Goal: Task Accomplishment & Management: Manage account settings

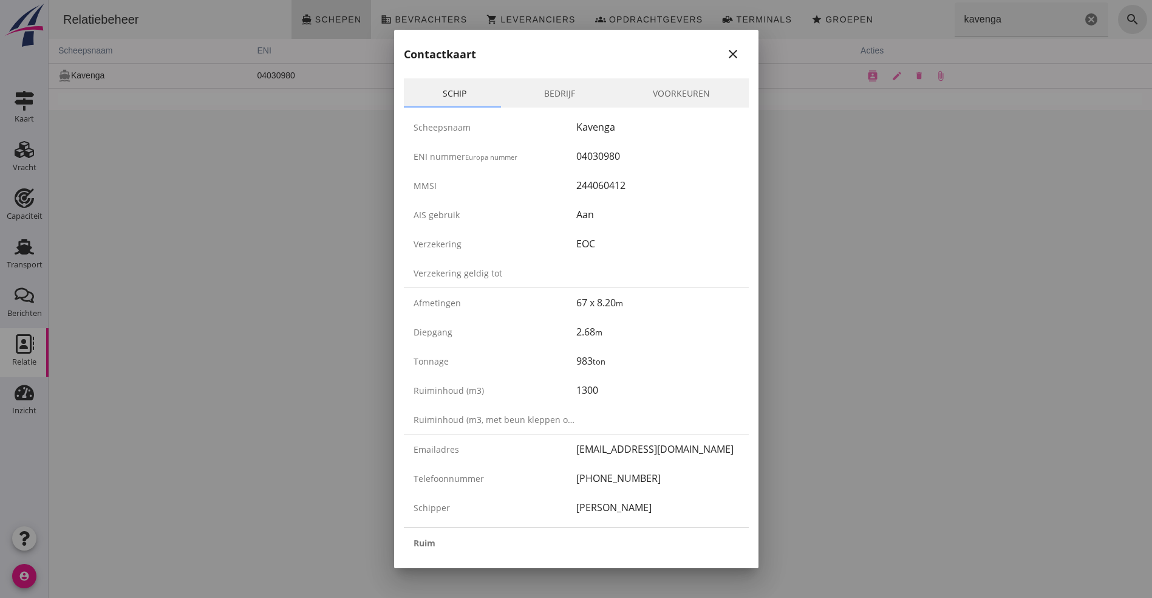
click at [726, 47] on icon "close" at bounding box center [733, 54] width 15 height 15
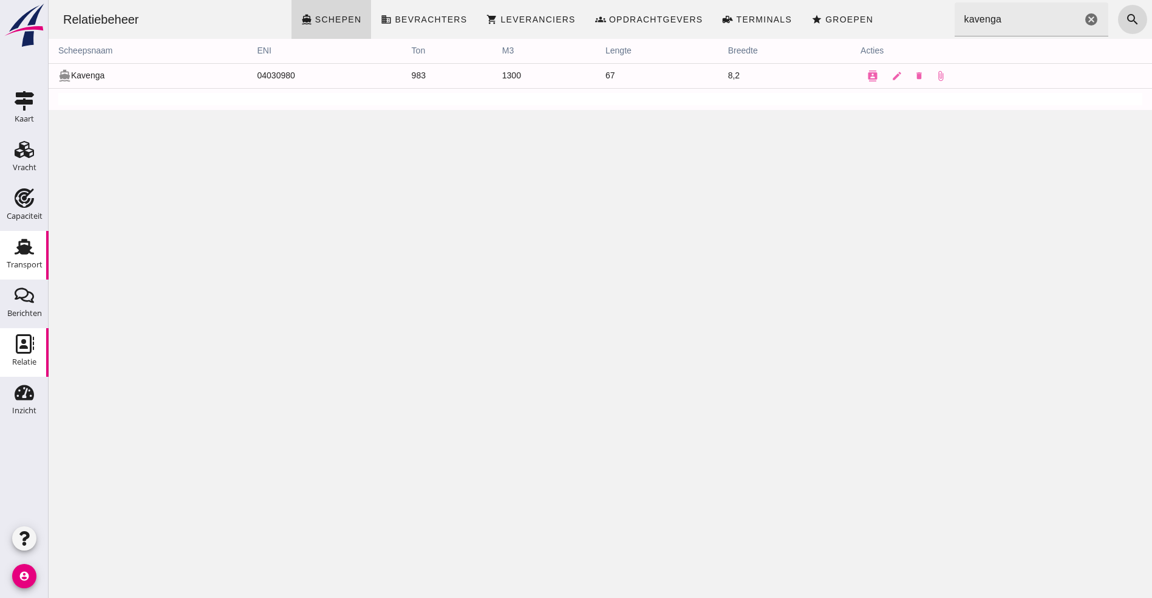
drag, startPoint x: 10, startPoint y: 248, endPoint x: 33, endPoint y: 256, distance: 24.6
click at [10, 248] on div "Transport" at bounding box center [24, 246] width 29 height 19
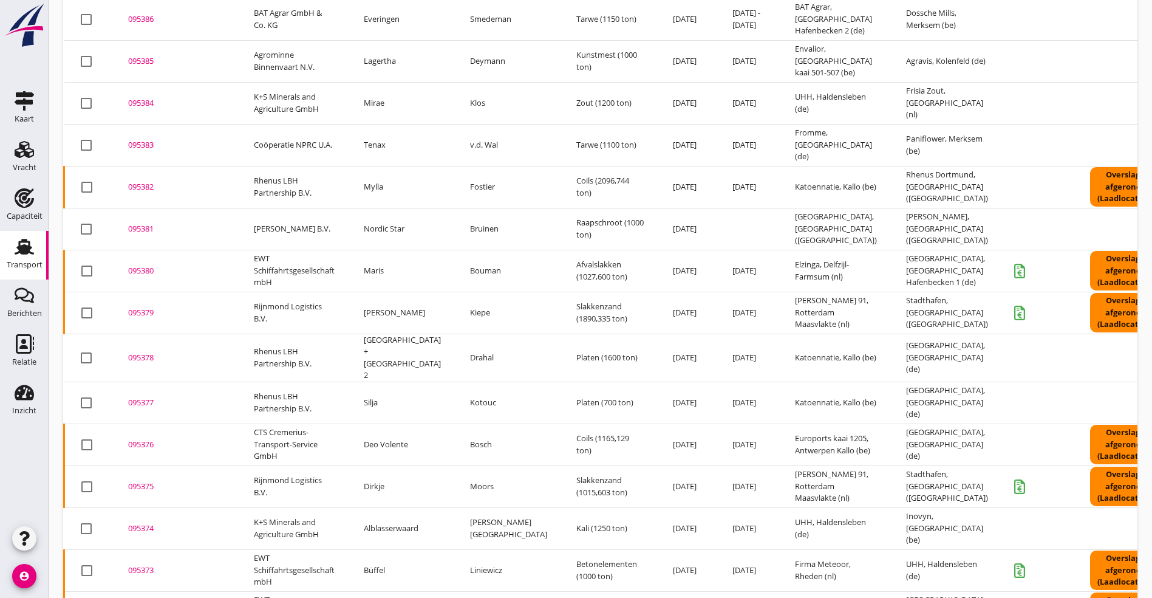
scroll to position [811, 0]
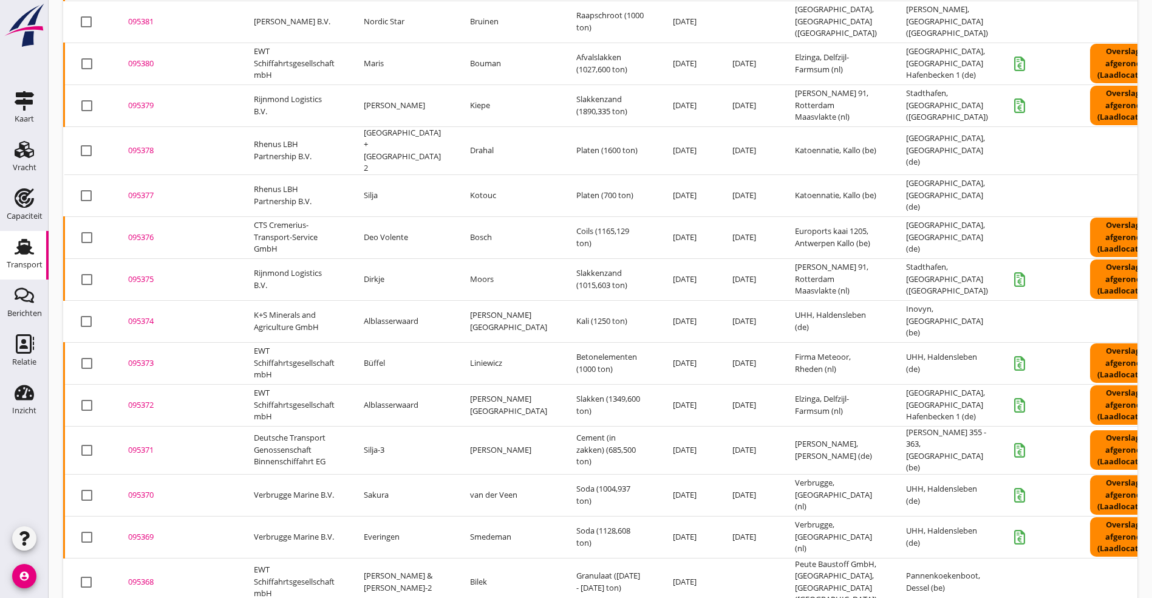
click at [165, 190] on div "095377" at bounding box center [176, 196] width 97 height 12
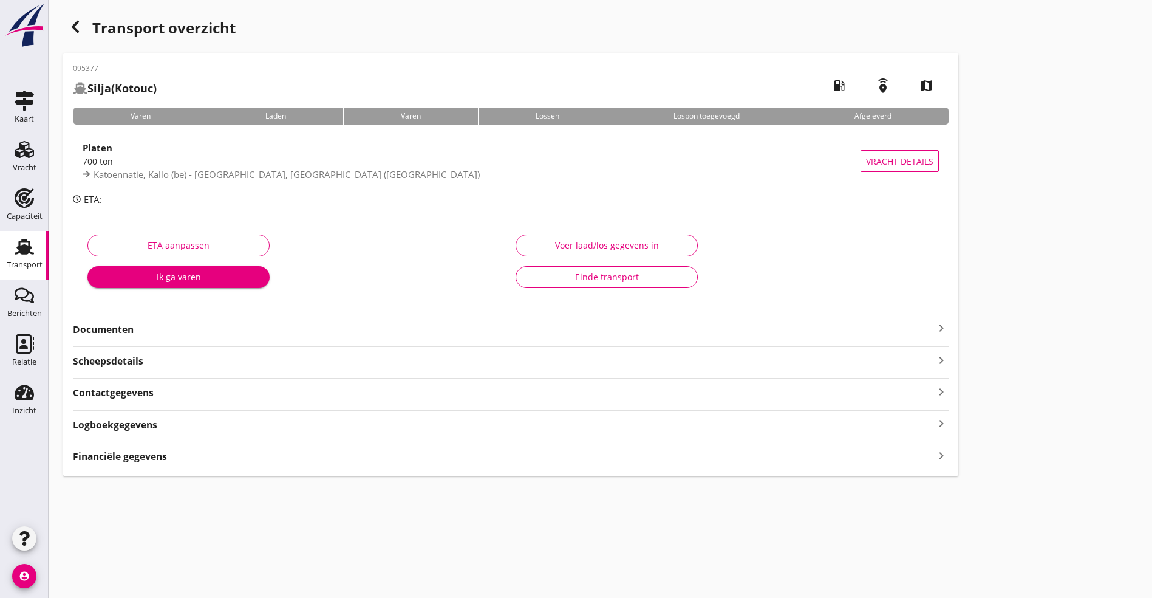
click at [250, 429] on div "Logboekgegevens keyboard_arrow_right" at bounding box center [511, 424] width 876 height 16
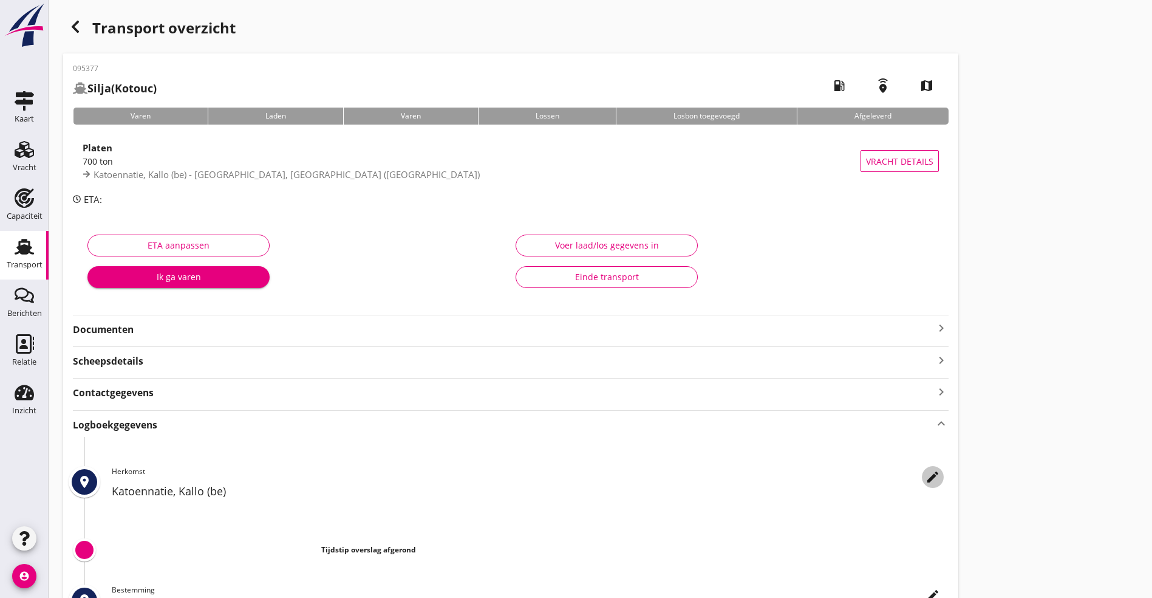
click at [926, 477] on icon "edit" at bounding box center [933, 477] width 15 height 15
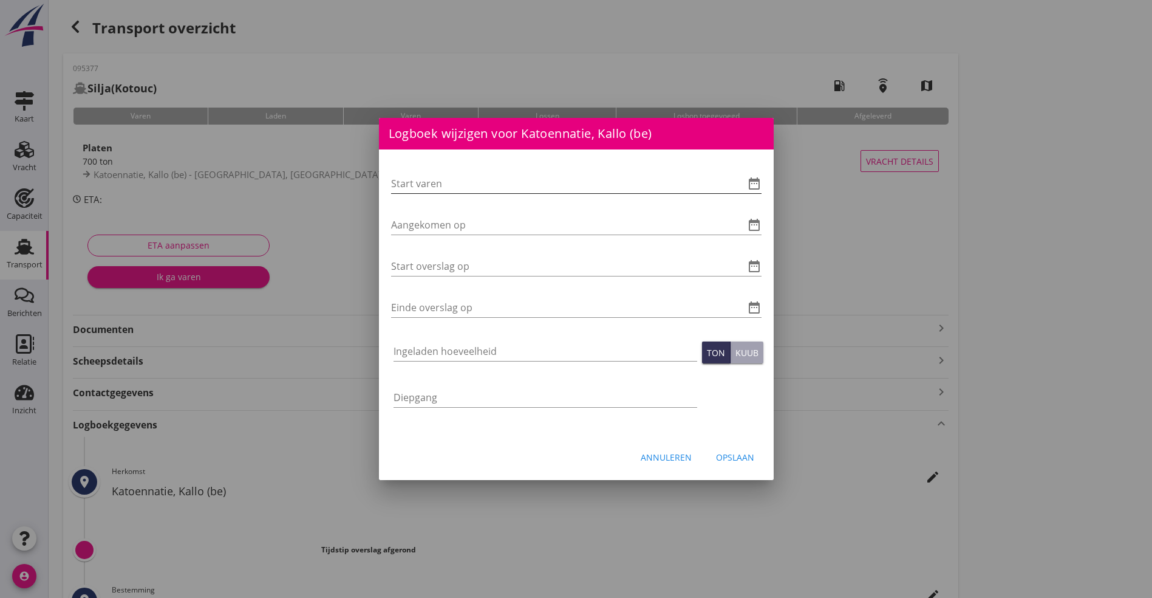
click at [440, 179] on input "Start varen" at bounding box center [559, 183] width 337 height 19
type input "15-09-2025 06:00"
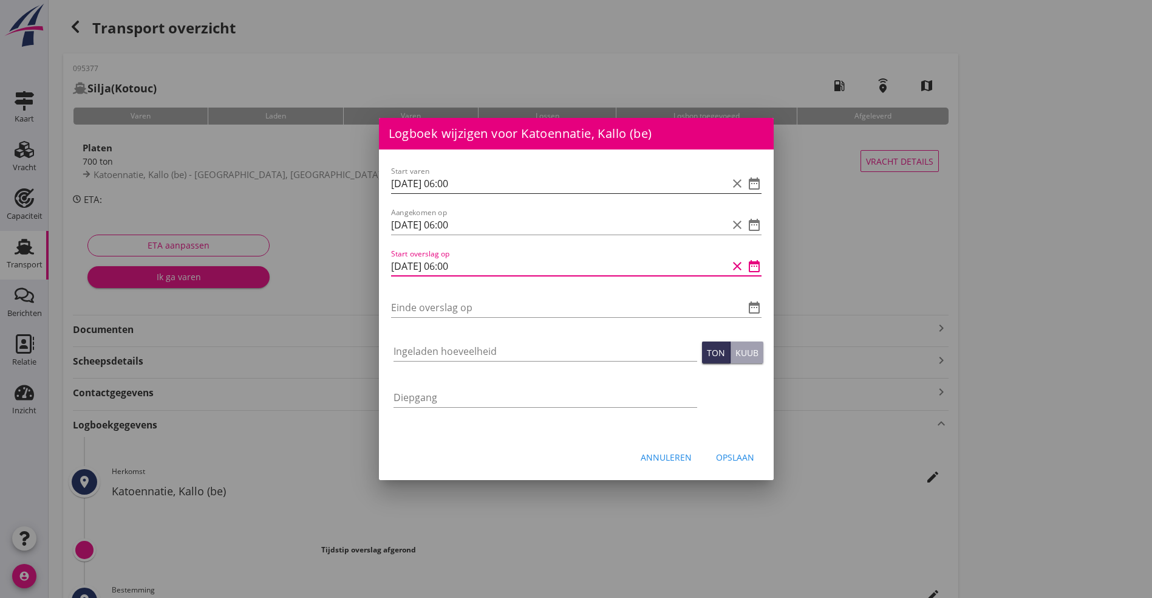
type input "15-09-2025 06:00"
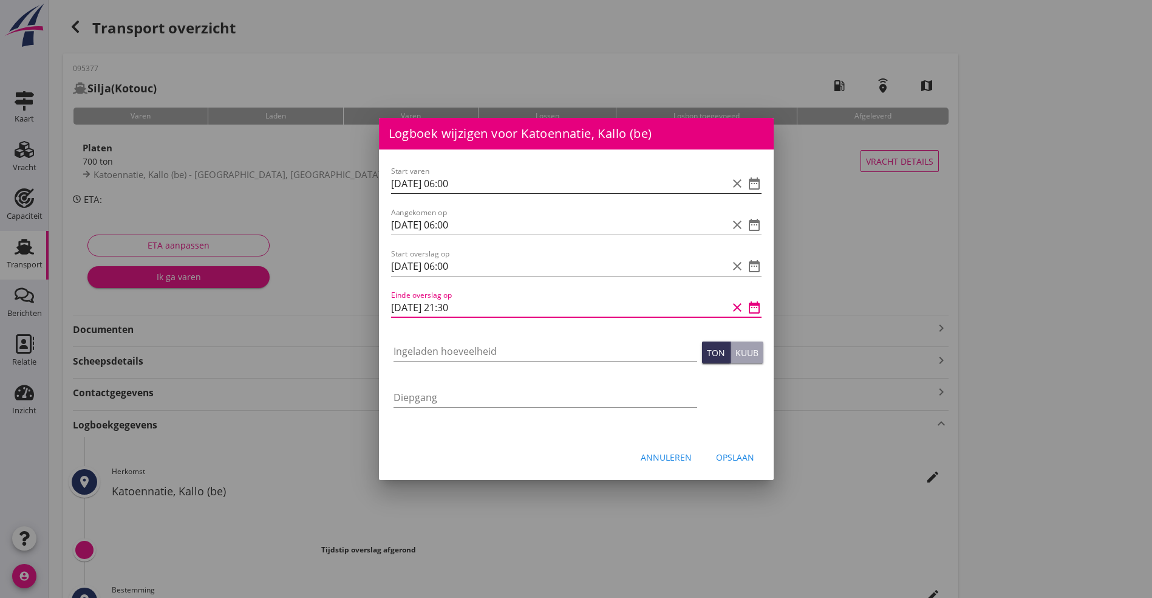
type input "15-09-2025 21:30"
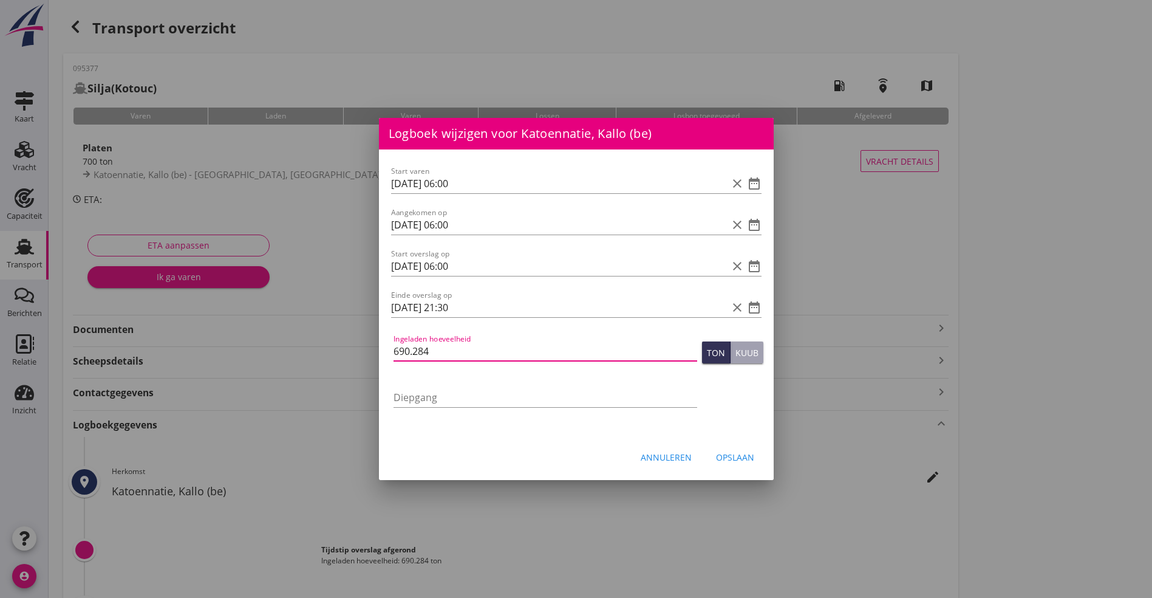
type input "690.284"
click at [740, 459] on div "Opslaan" at bounding box center [735, 457] width 38 height 13
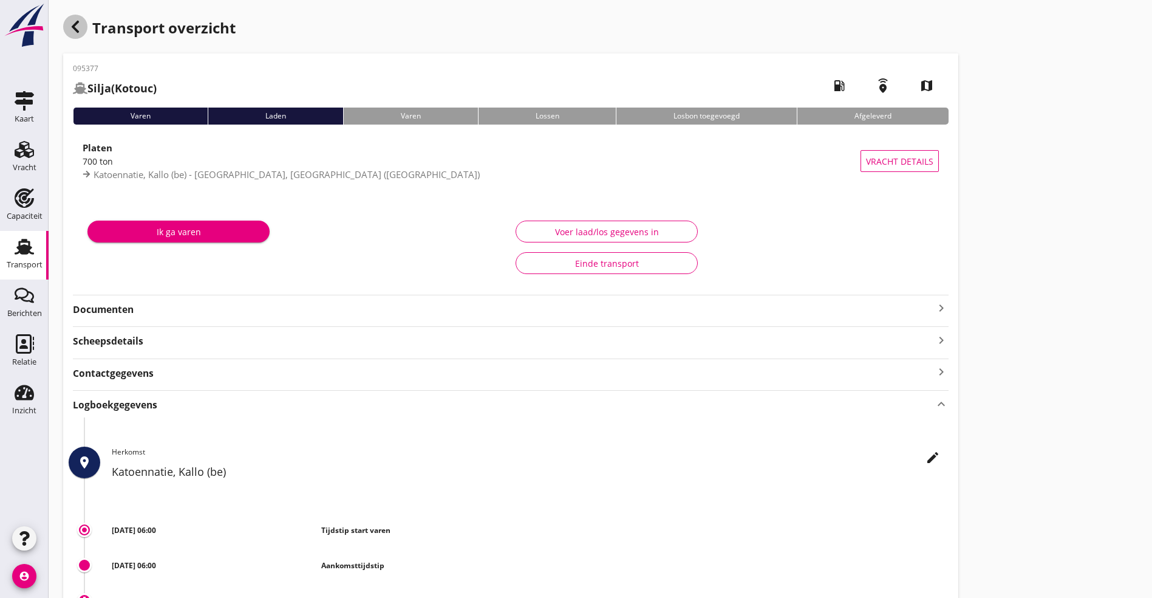
click at [74, 22] on icon "button" at bounding box center [75, 26] width 15 height 15
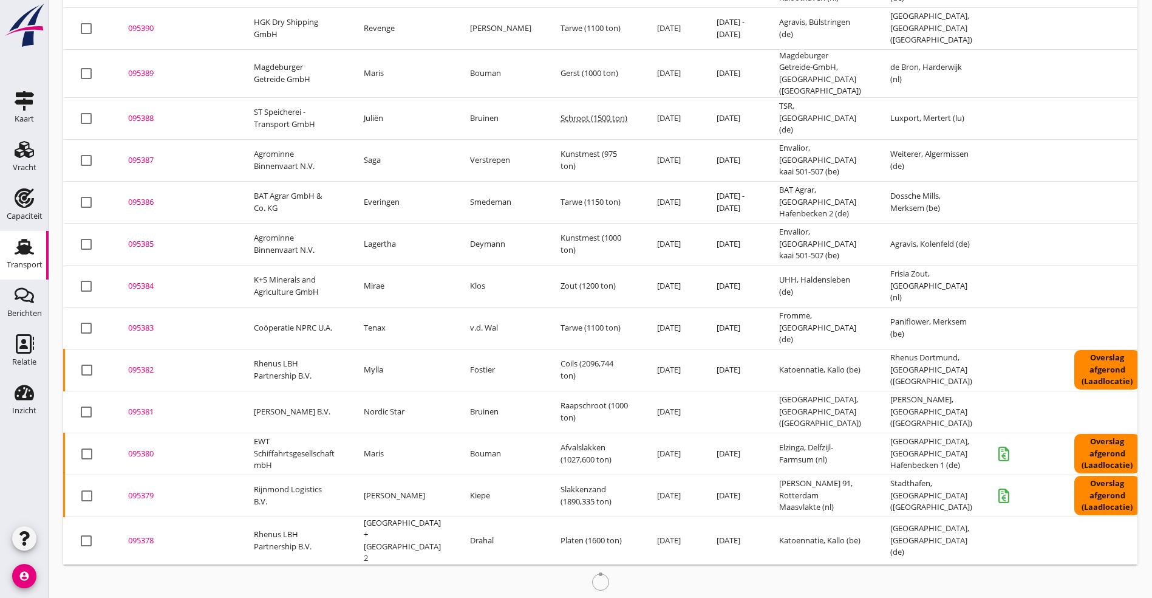
scroll to position [430, 0]
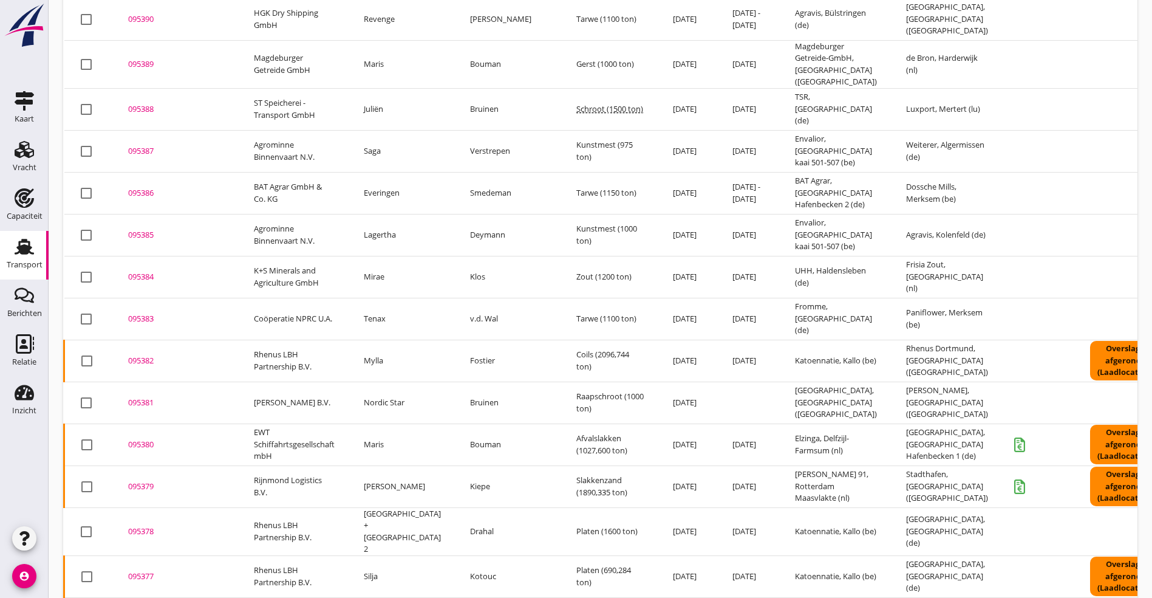
click at [145, 525] on div "095378" at bounding box center [176, 531] width 97 height 12
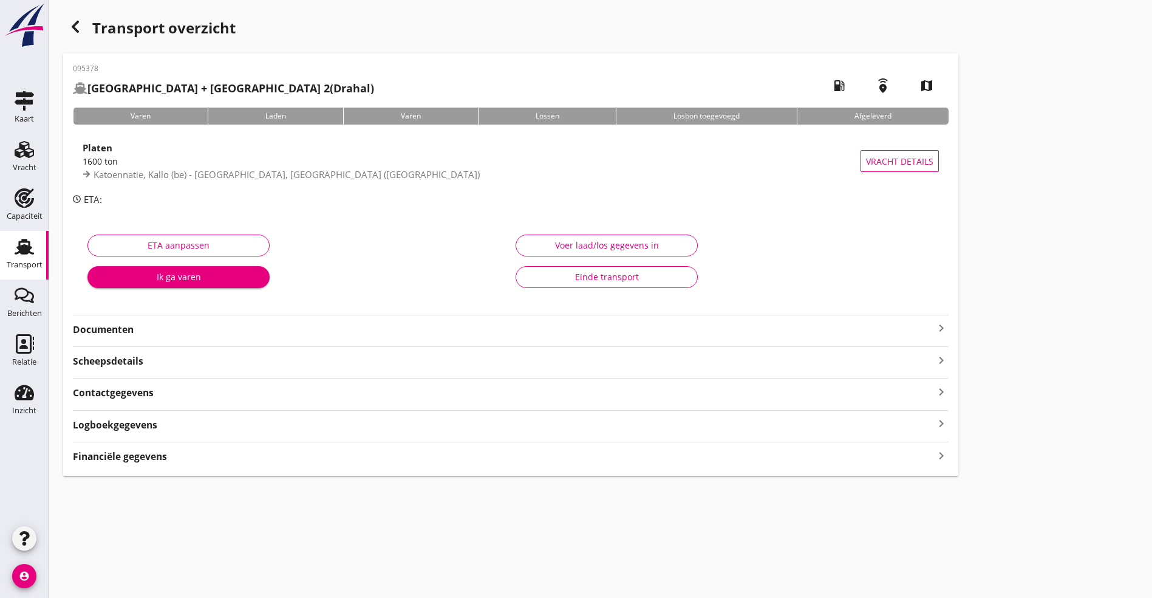
click at [128, 424] on strong "Logboekgegevens" at bounding box center [115, 425] width 84 height 14
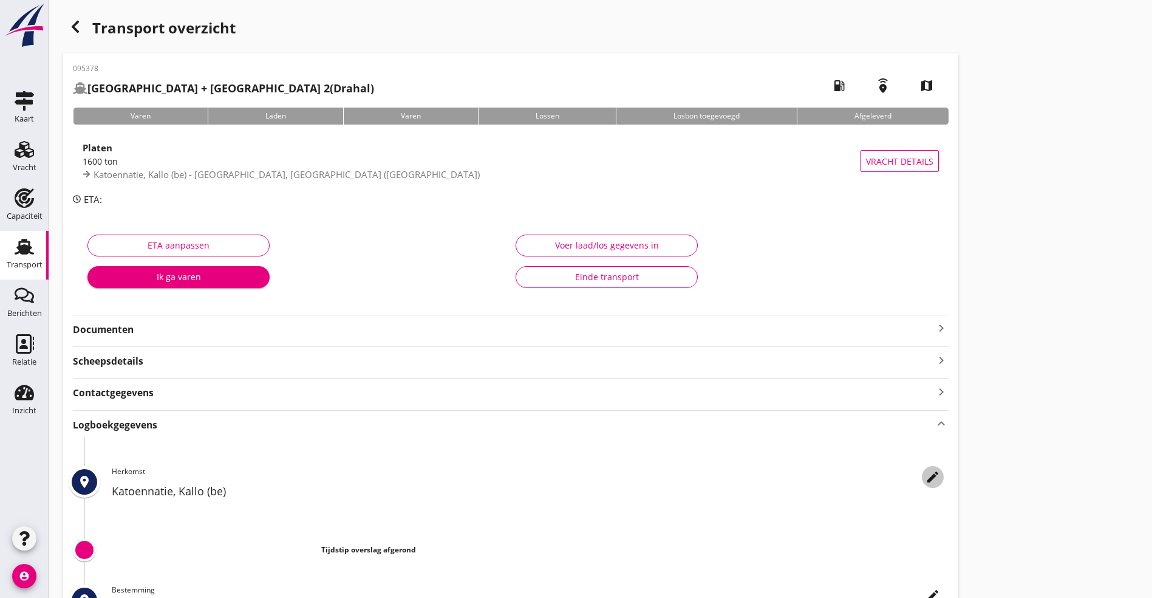
click at [922, 477] on div "edit" at bounding box center [933, 477] width 22 height 15
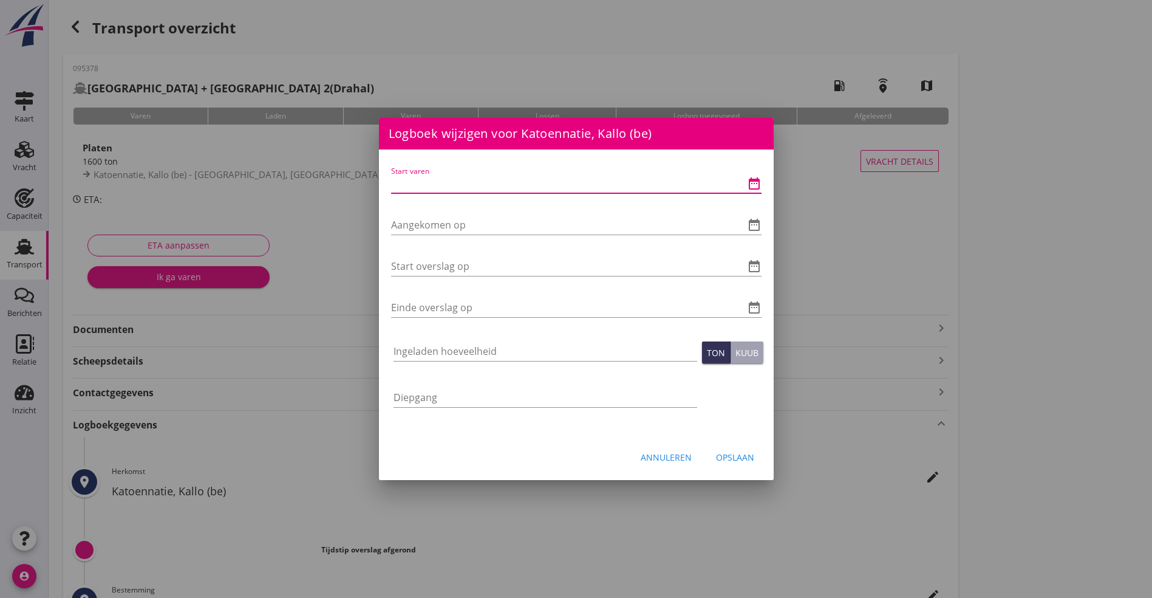
click at [440, 179] on input "Start varen" at bounding box center [559, 183] width 337 height 19
type input "17-09-2025 06:00"
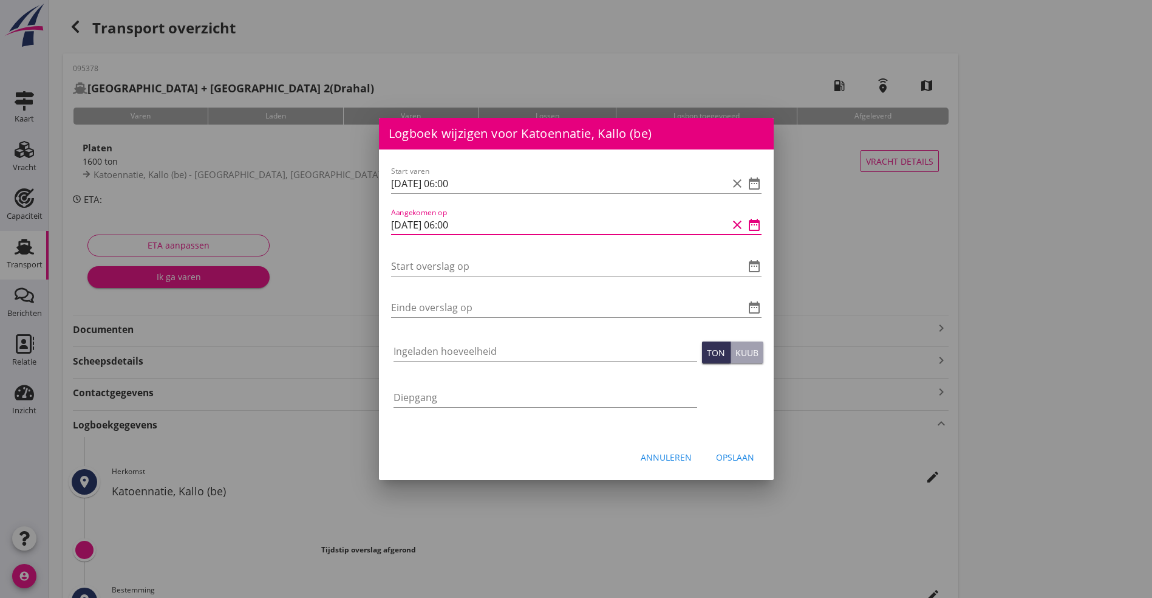
type input "17-09-2025 06:00"
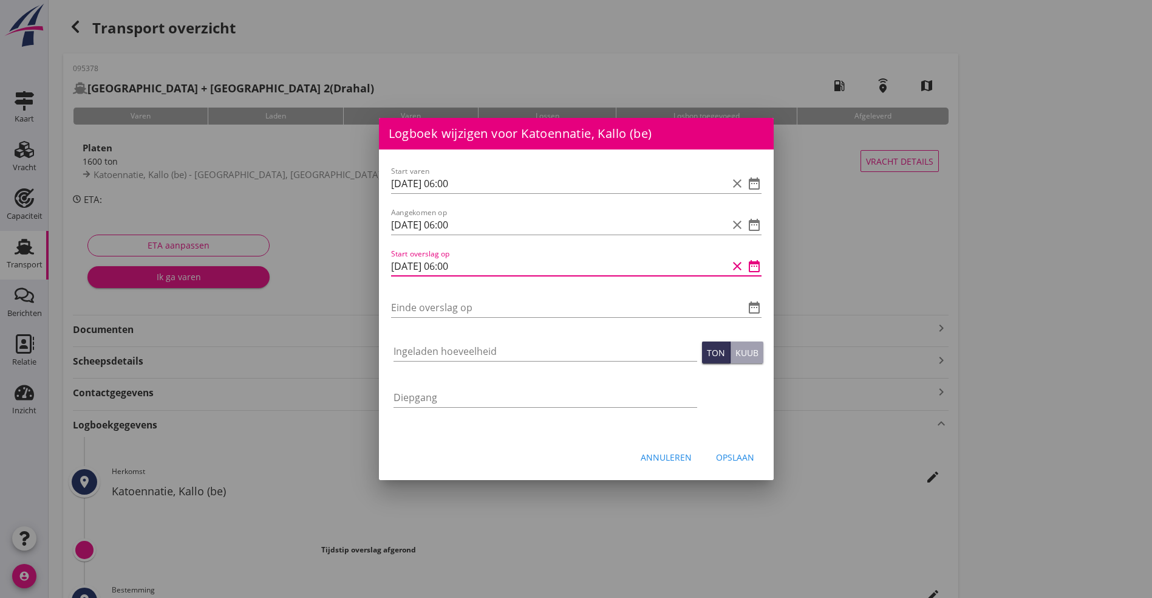
type input "17-09-2025 06:00"
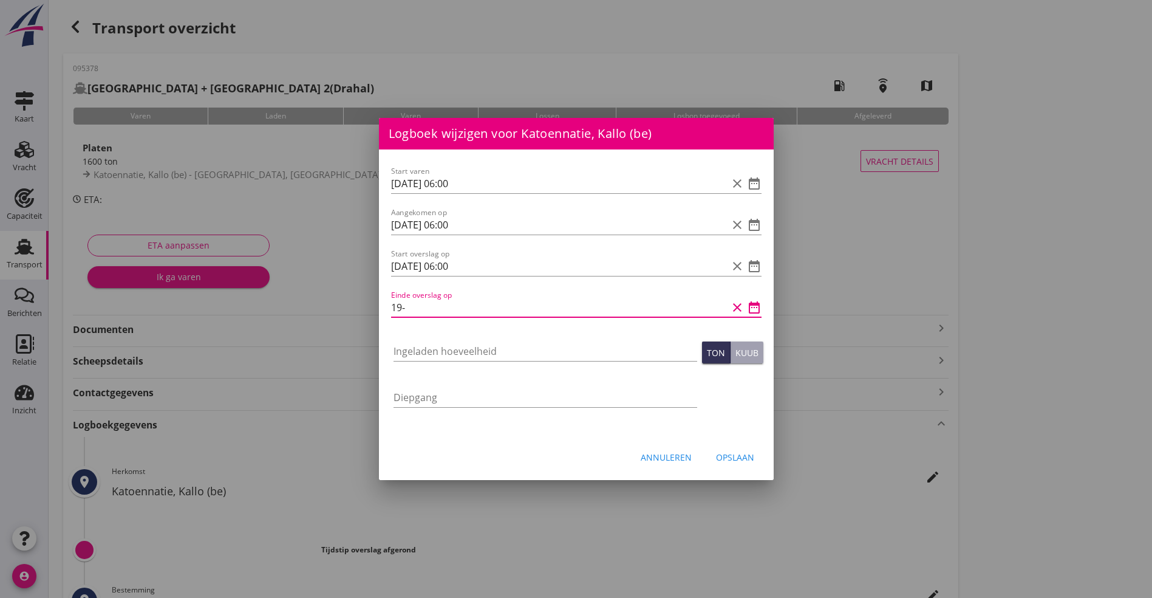
type input "1"
type input "17-09-2025 21:00"
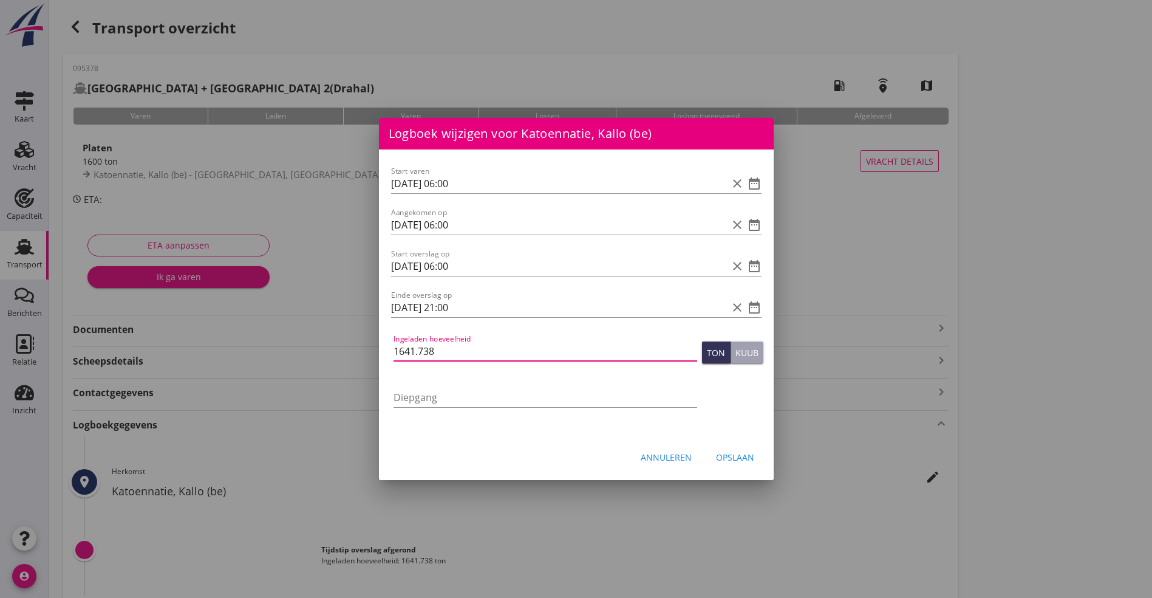
type input "1641.738"
click at [730, 454] on div "Opslaan" at bounding box center [735, 457] width 38 height 13
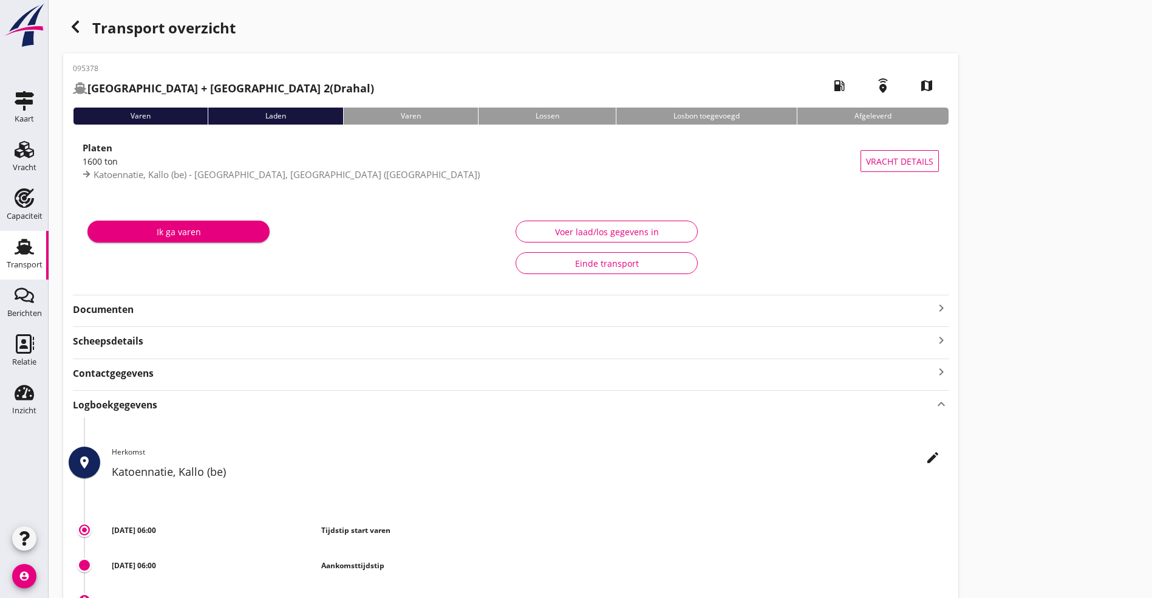
click at [730, 454] on div "Transport overzicht 095378 Praha + Praha 2 (Drahal) local_gas_station emergency…" at bounding box center [601, 422] width 1104 height 844
click at [73, 35] on div "button" at bounding box center [75, 27] width 24 height 24
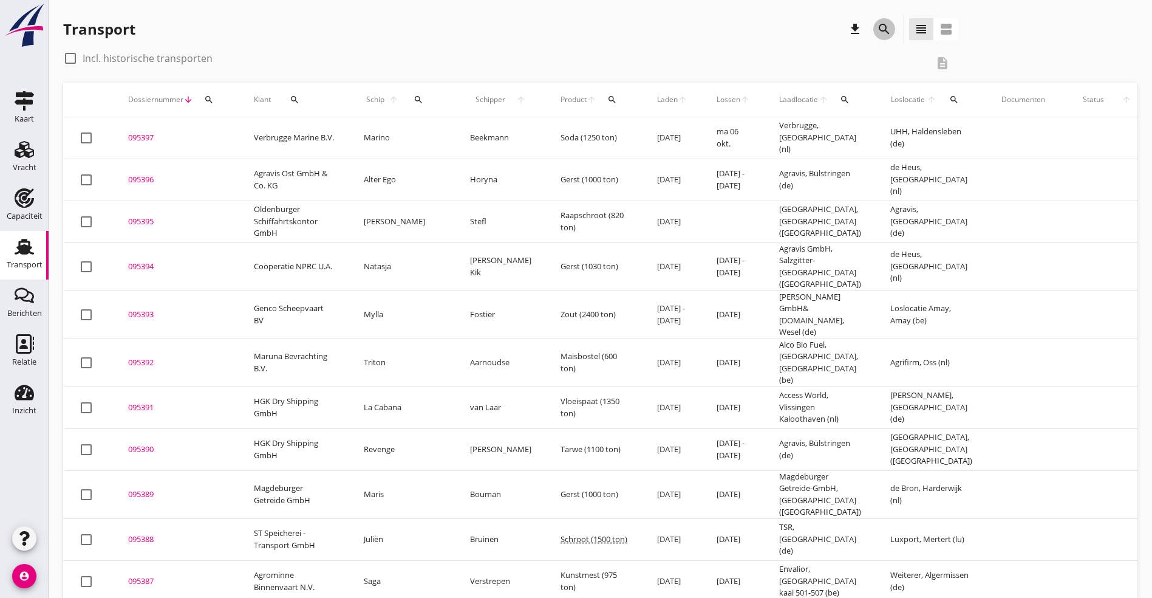
click at [877, 30] on icon "search" at bounding box center [884, 29] width 15 height 15
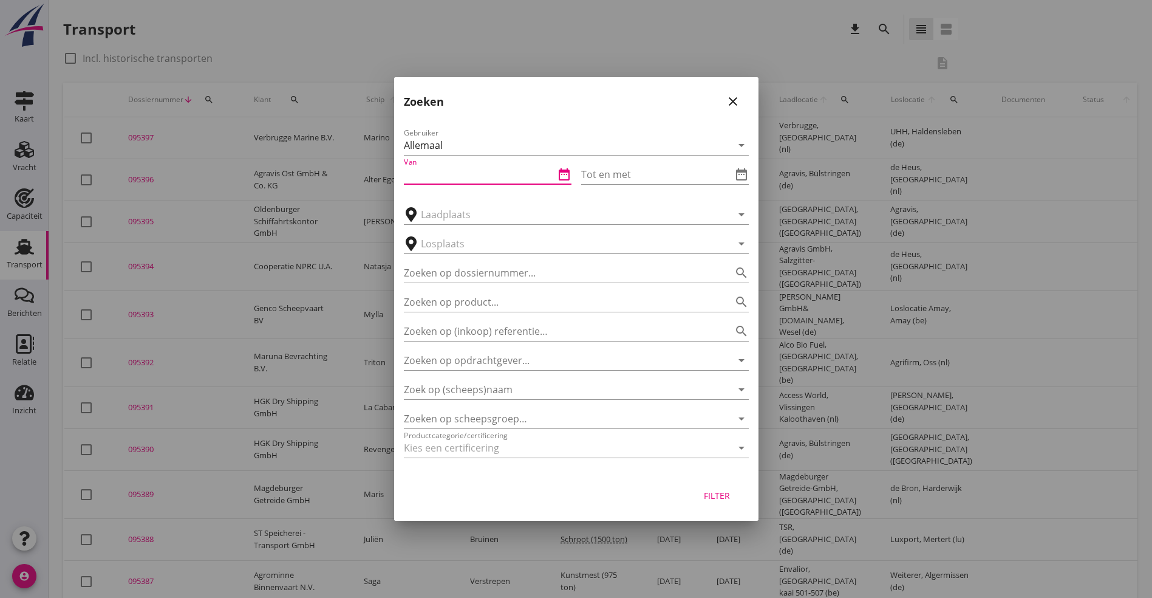
click at [464, 170] on input "Van" at bounding box center [479, 174] width 151 height 19
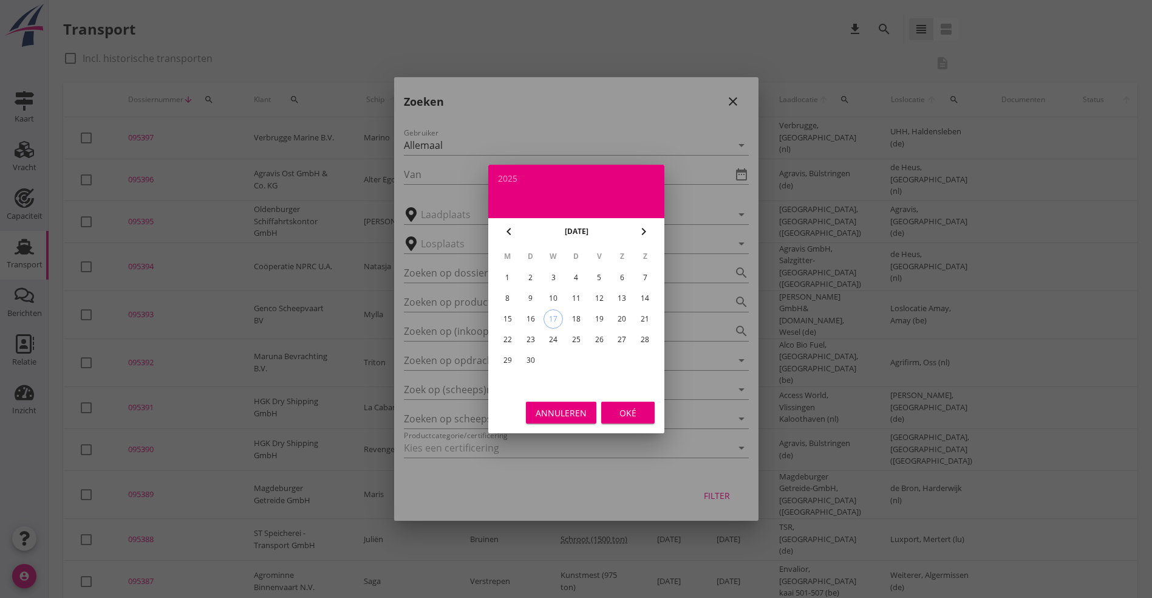
click at [511, 228] on icon "chevron_left" at bounding box center [509, 231] width 15 height 15
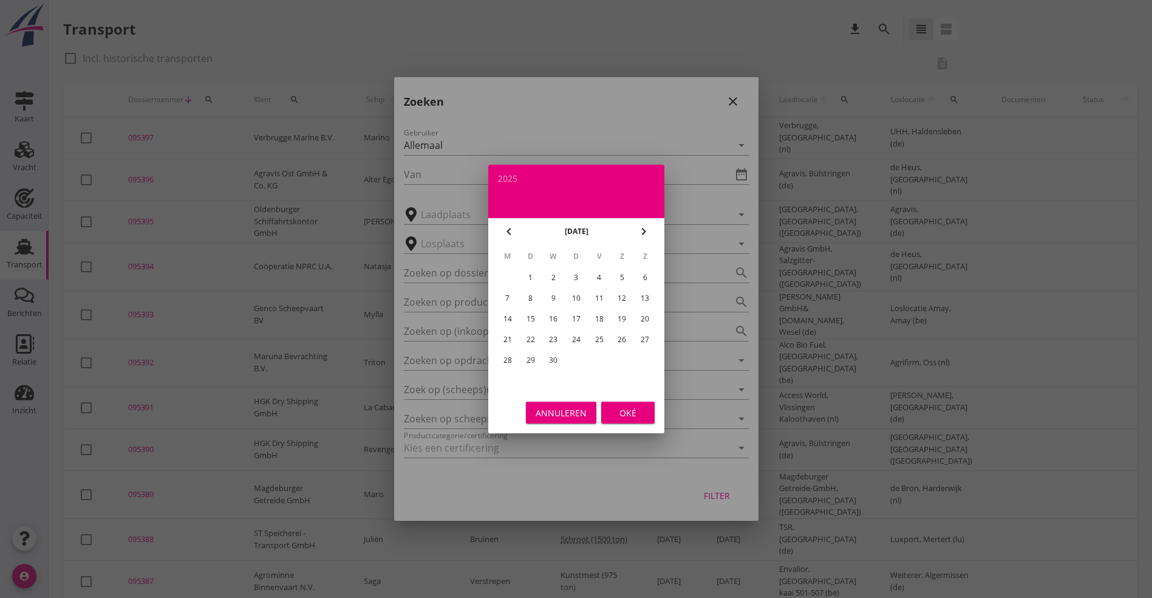
click at [511, 228] on icon "chevron_left" at bounding box center [509, 231] width 15 height 15
click at [624, 275] on div "1" at bounding box center [621, 277] width 19 height 19
type input "[DATE]"
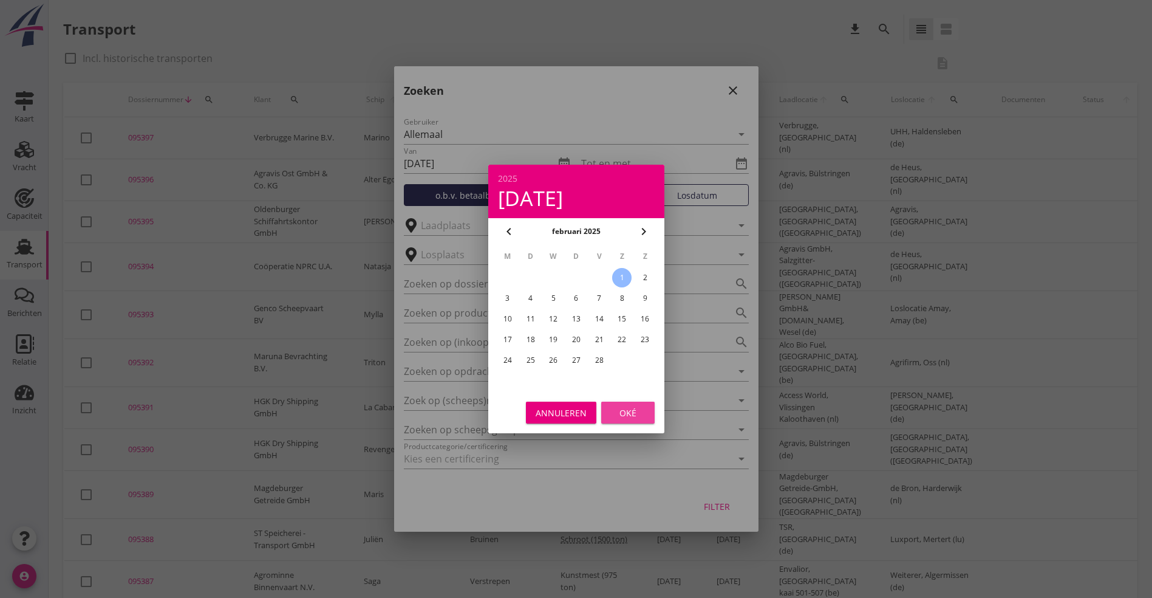
click at [624, 412] on div "Oké" at bounding box center [628, 412] width 34 height 13
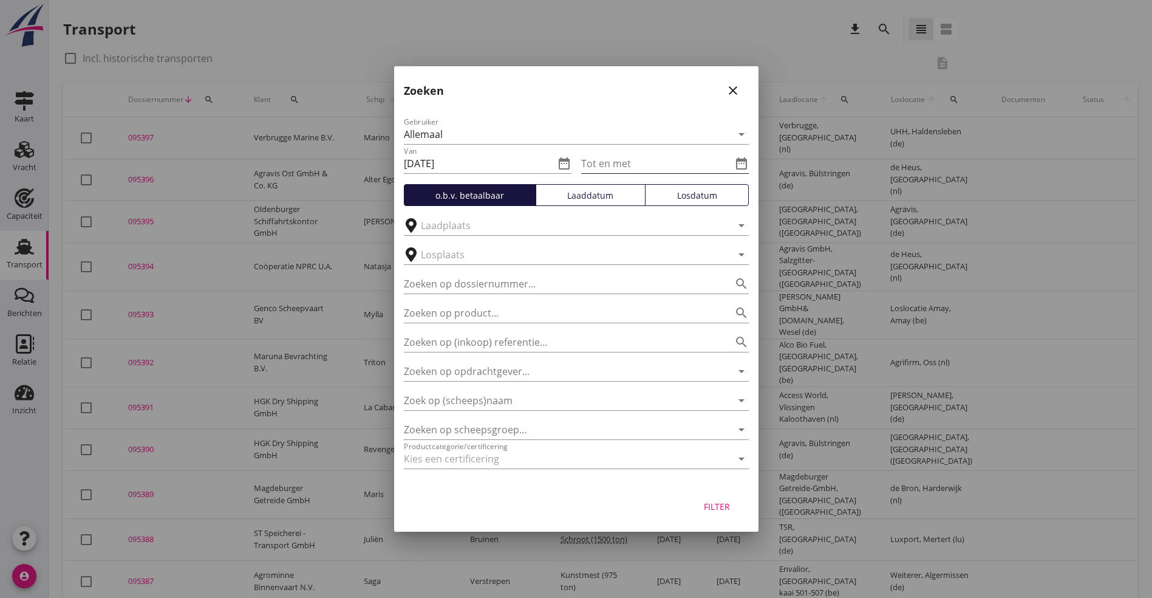
click at [742, 168] on icon "date_range" at bounding box center [741, 163] width 15 height 15
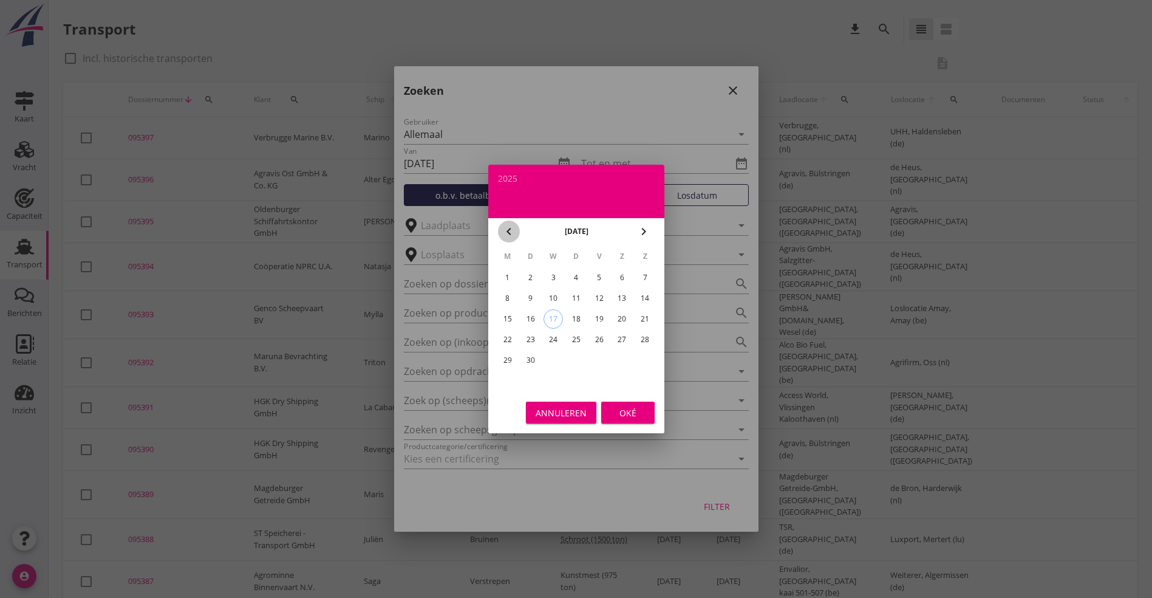
click at [514, 231] on icon "chevron_left" at bounding box center [509, 231] width 15 height 15
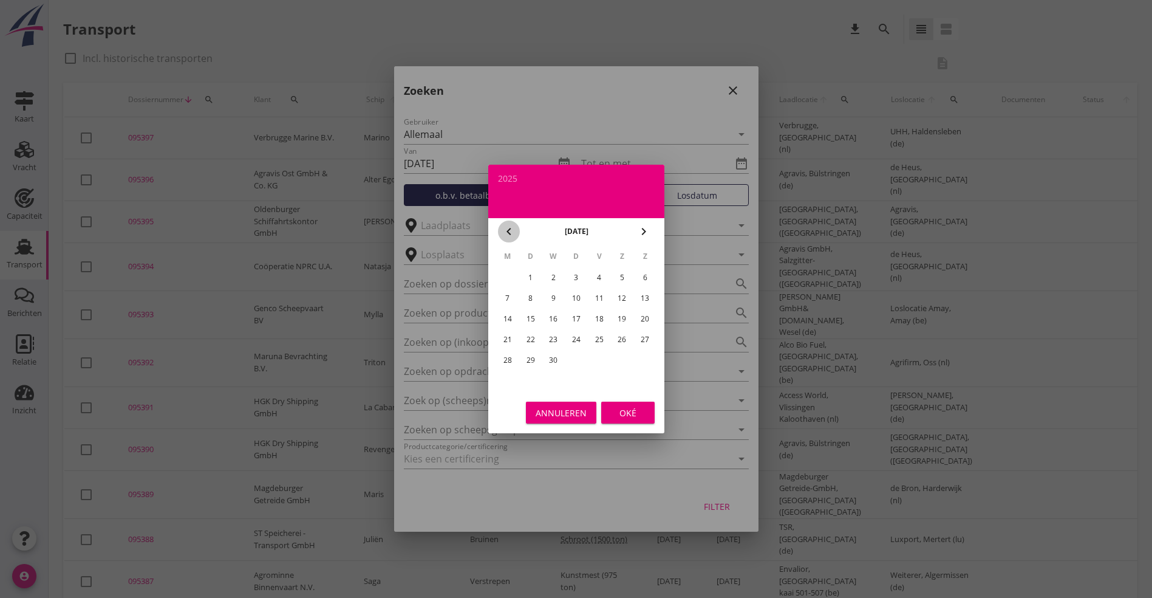
click at [514, 231] on icon "chevron_left" at bounding box center [509, 231] width 15 height 15
click at [623, 278] on div "1" at bounding box center [621, 277] width 19 height 19
type input "[DATE]"
click at [635, 409] on div "Oké" at bounding box center [628, 412] width 34 height 13
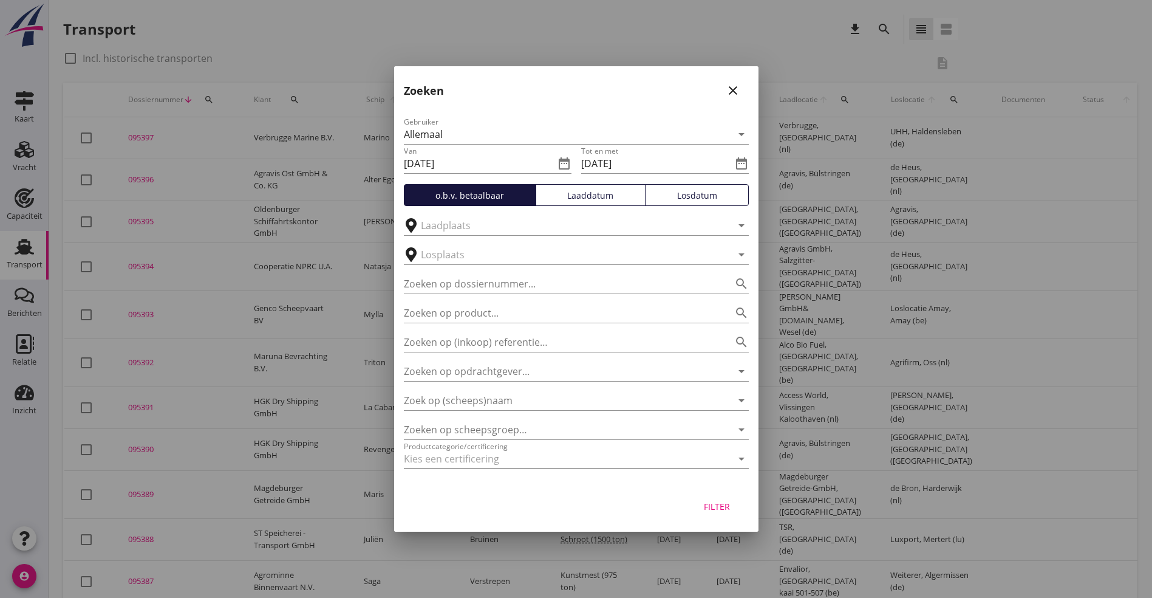
click at [739, 464] on icon "arrow_drop_down" at bounding box center [741, 458] width 15 height 15
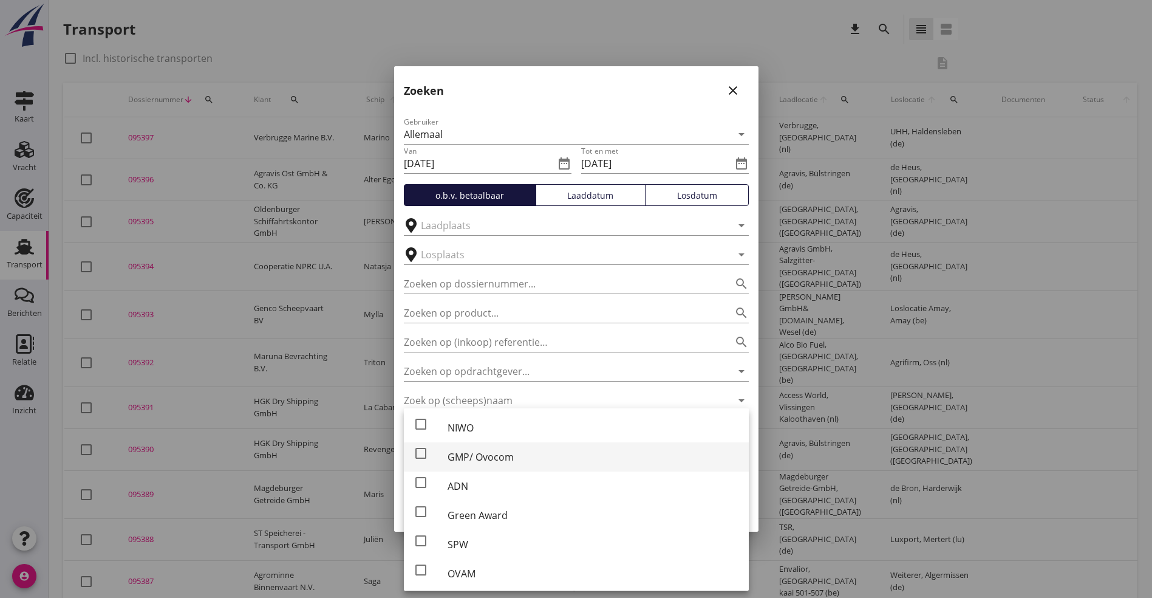
click at [447, 464] on div "check_box_outline_blank" at bounding box center [431, 457] width 34 height 22
checkbox input "true"
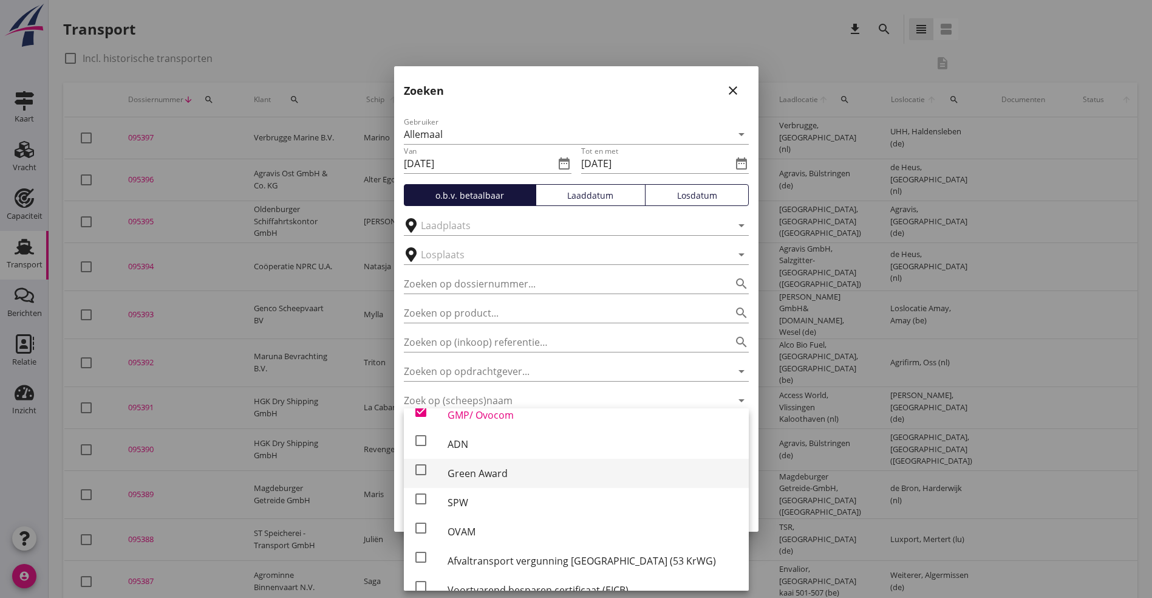
scroll to position [61, 0]
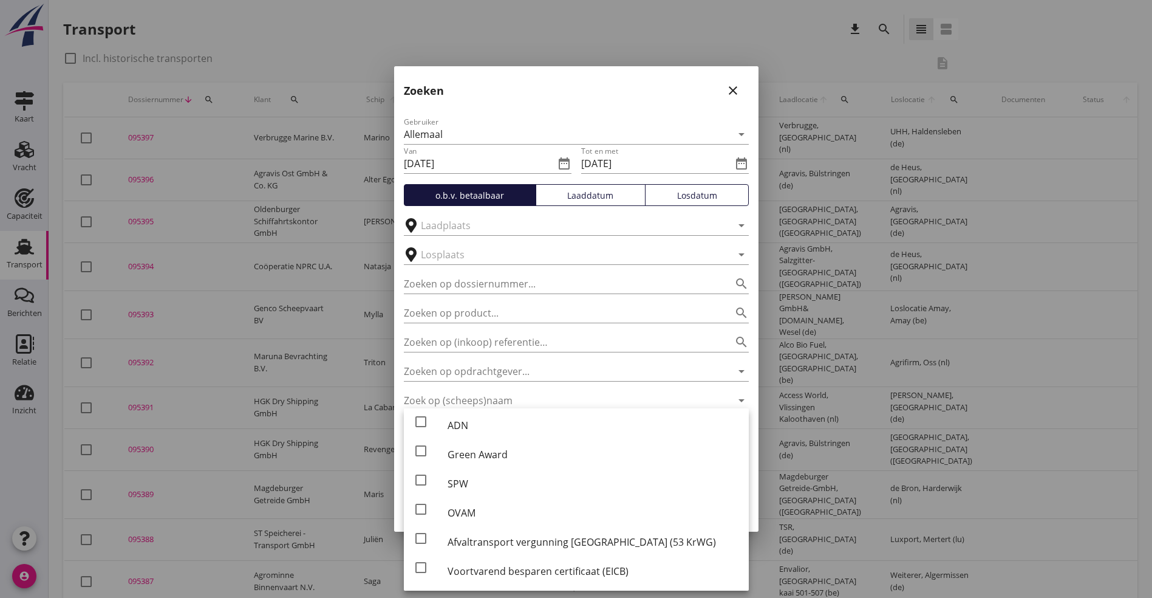
click at [753, 376] on div "Gebruiker Allemaal arrow_drop_down Van [DATE] date_range Tot en met [DATE] date…" at bounding box center [576, 295] width 364 height 380
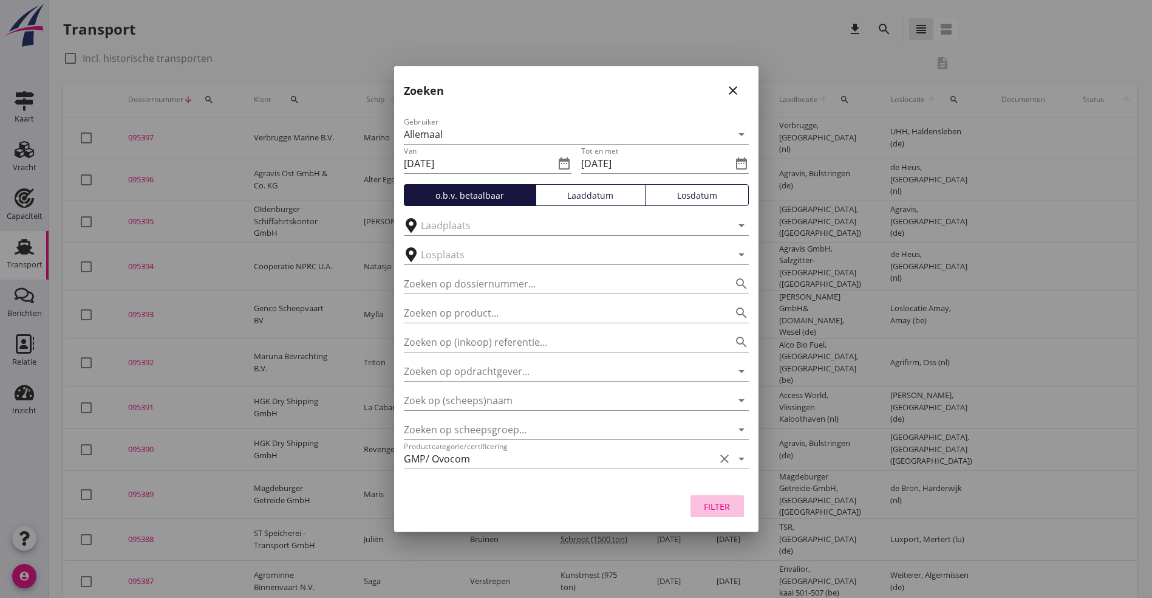
click at [726, 503] on div "Filter" at bounding box center [717, 506] width 34 height 13
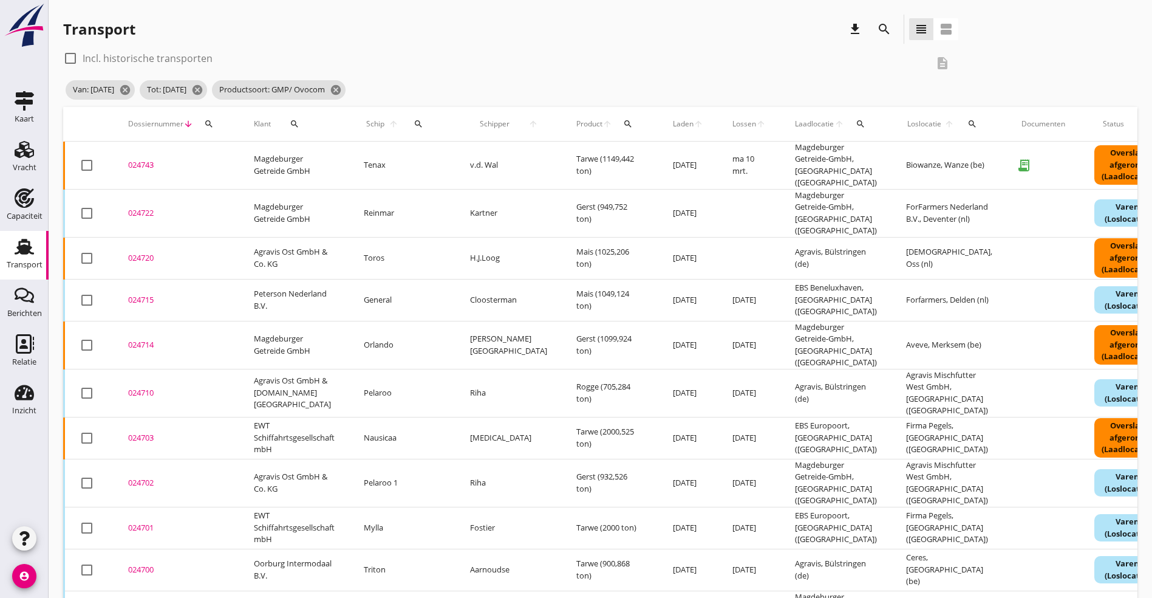
click at [148, 163] on div "024743" at bounding box center [176, 165] width 97 height 12
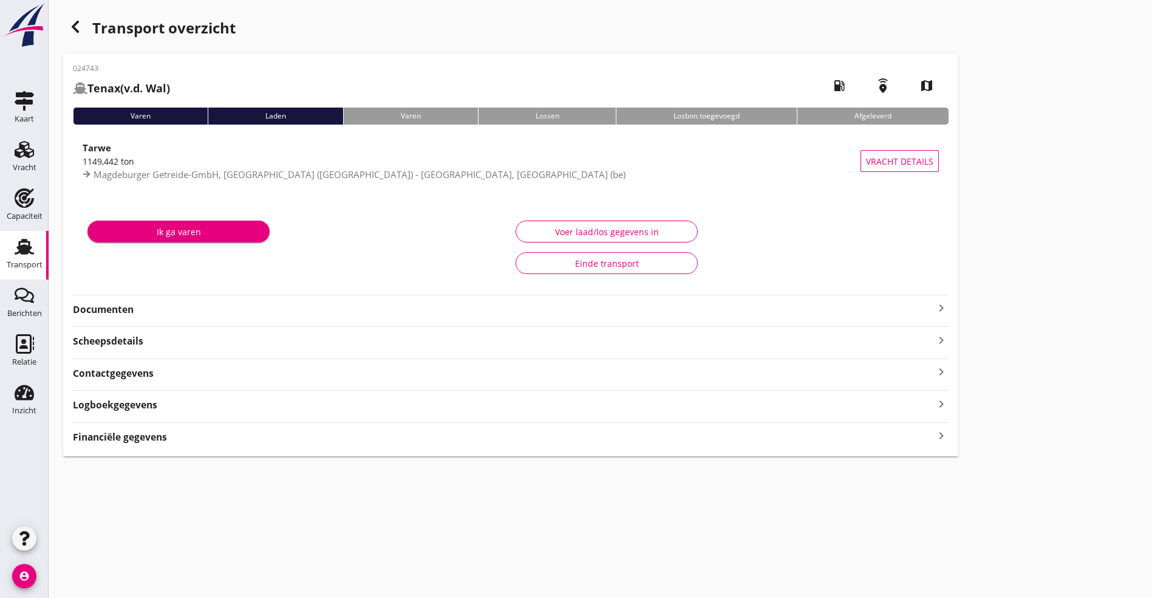
click at [148, 309] on strong "Documenten" at bounding box center [503, 310] width 861 height 14
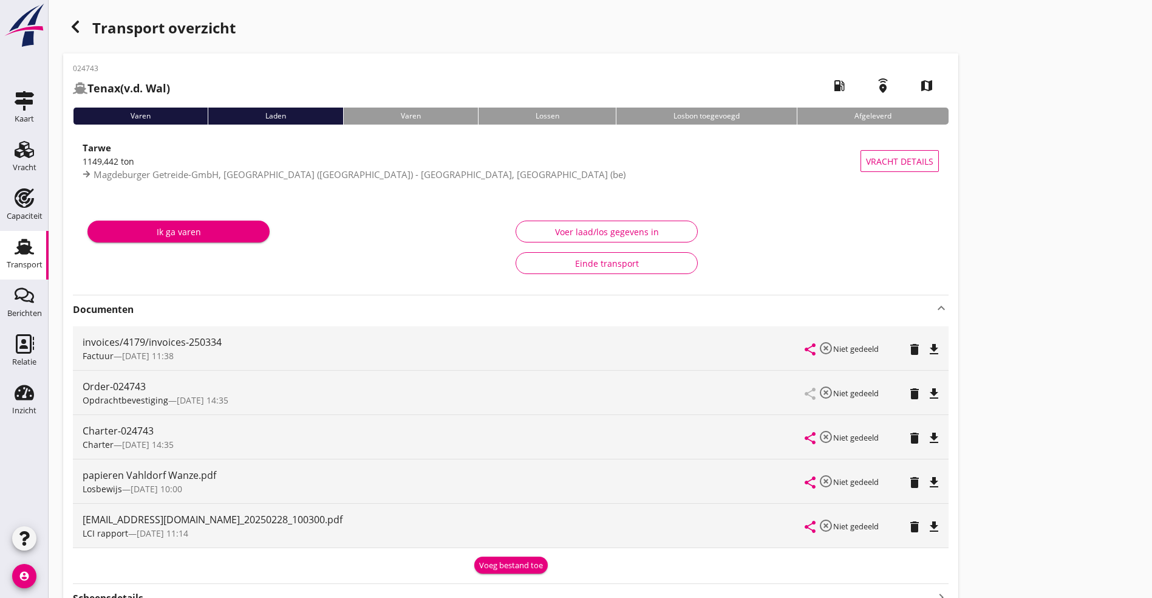
click at [927, 524] on icon "file_download" at bounding box center [934, 526] width 15 height 15
click at [927, 435] on icon "file_download" at bounding box center [934, 438] width 15 height 15
click at [71, 21] on icon "button" at bounding box center [75, 26] width 15 height 15
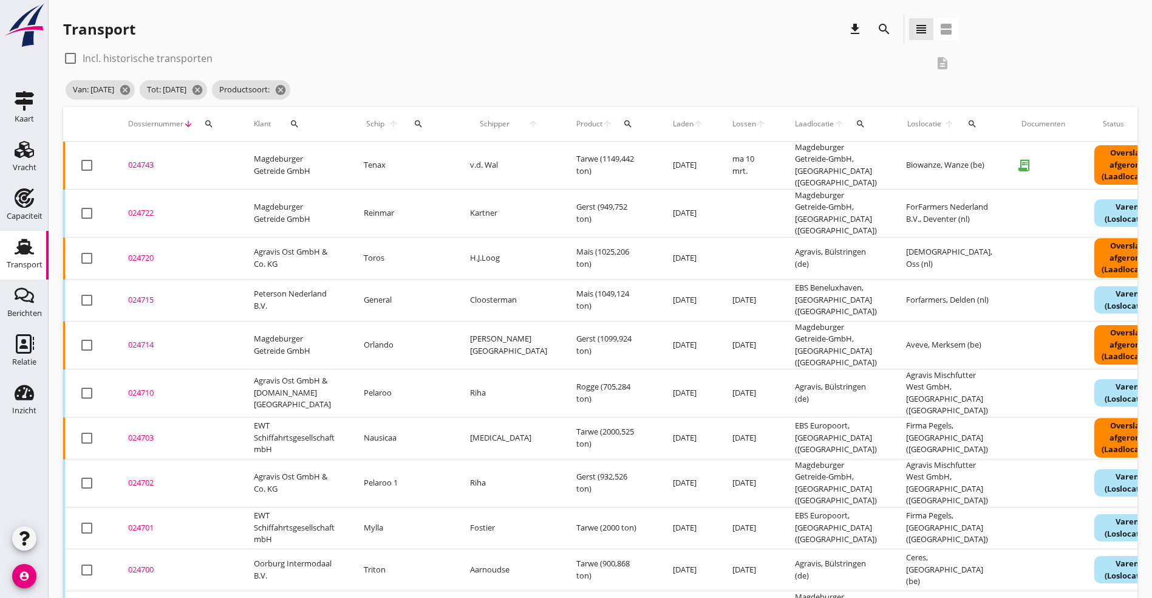
click at [140, 208] on div "024722" at bounding box center [176, 213] width 97 height 12
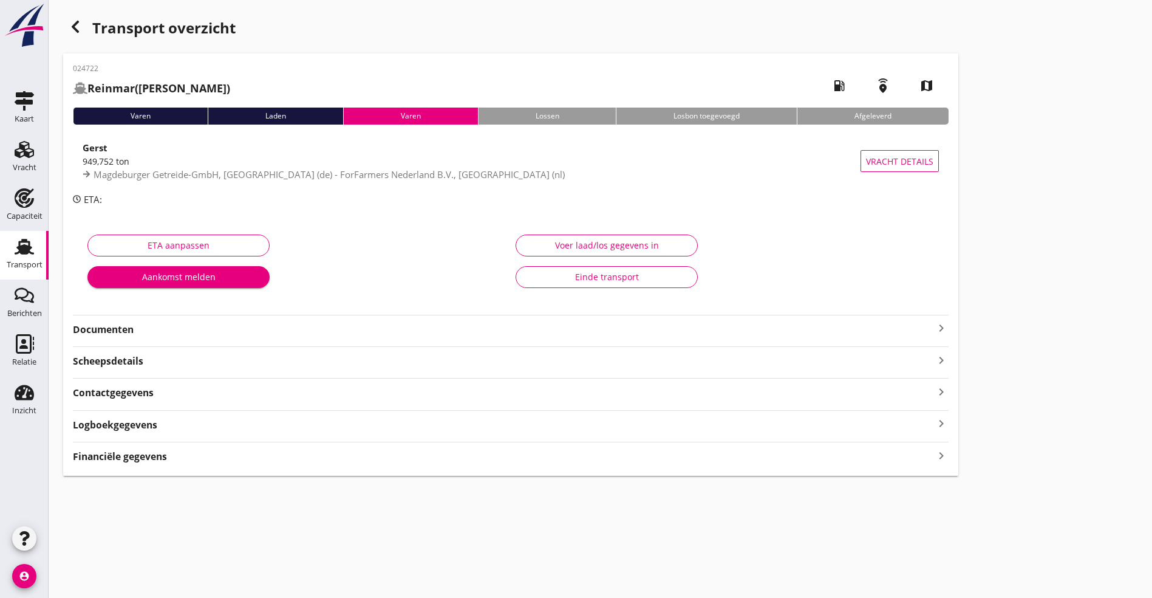
click at [240, 425] on div "Logboekgegevens keyboard_arrow_right" at bounding box center [511, 424] width 876 height 16
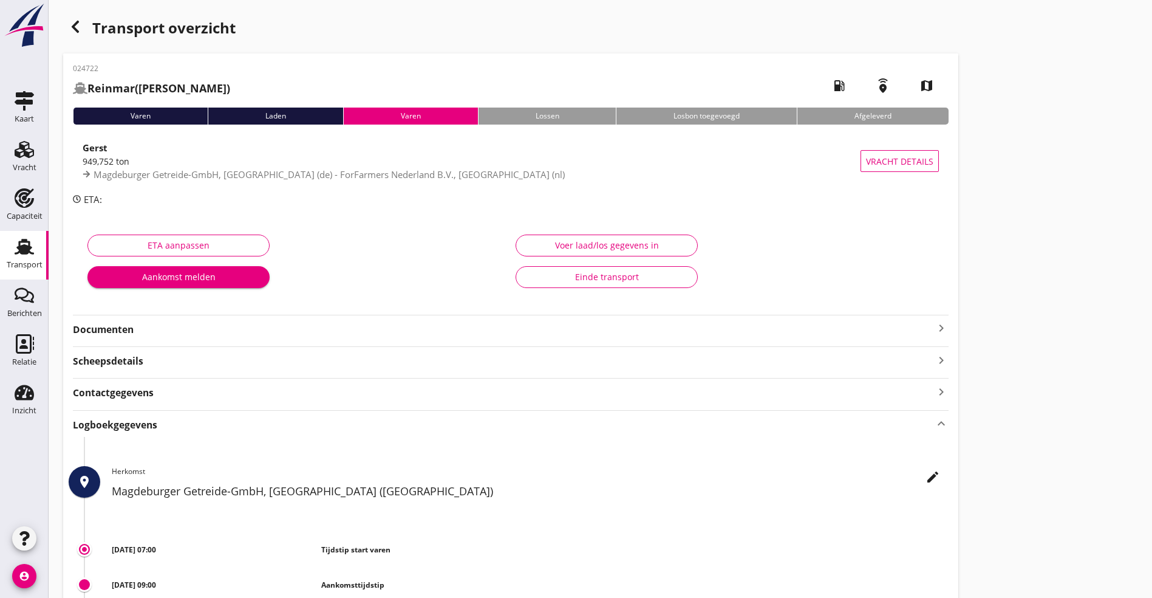
click at [262, 328] on strong "Documenten" at bounding box center [503, 330] width 861 height 14
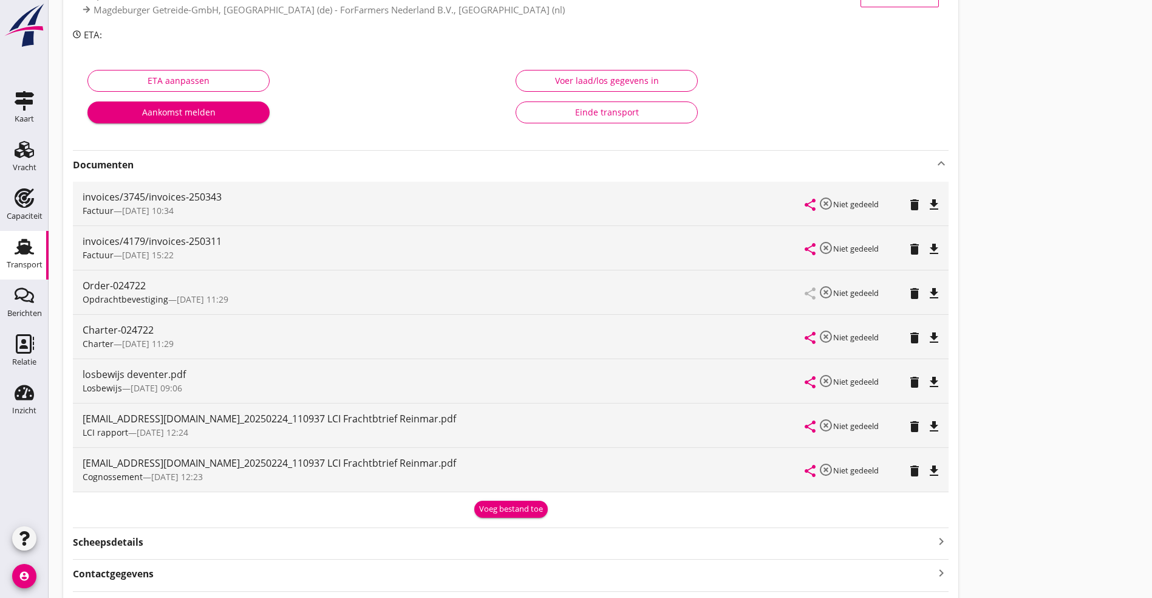
scroll to position [182, 0]
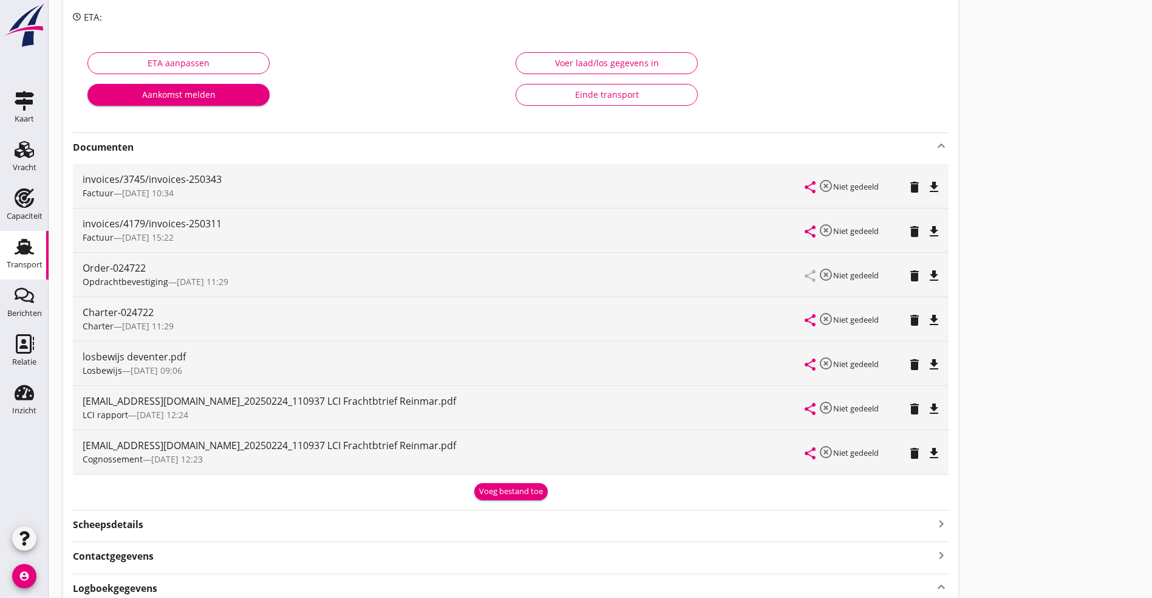
click at [927, 409] on icon "file_download" at bounding box center [934, 409] width 15 height 15
click at [927, 313] on icon "file_download" at bounding box center [934, 320] width 15 height 15
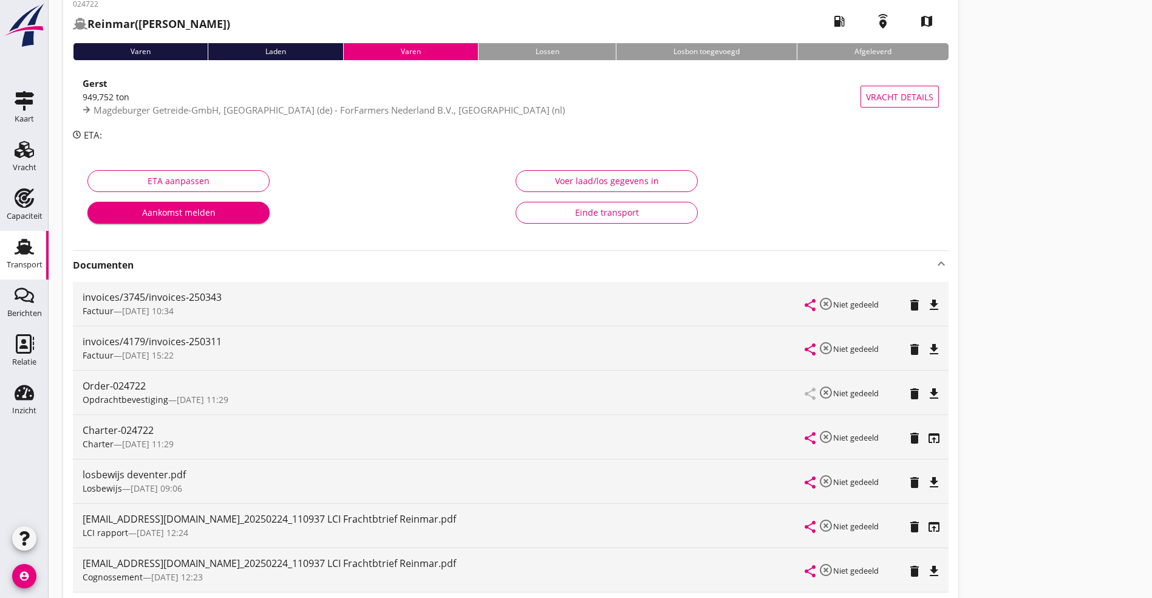
scroll to position [0, 0]
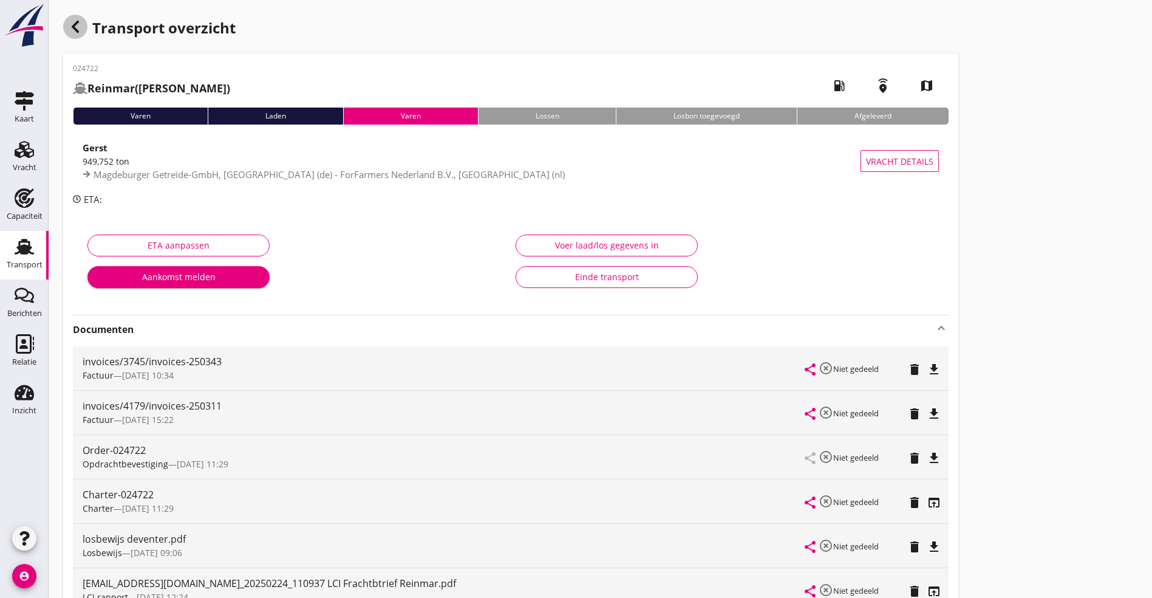
click at [79, 26] on icon "button" at bounding box center [75, 26] width 15 height 15
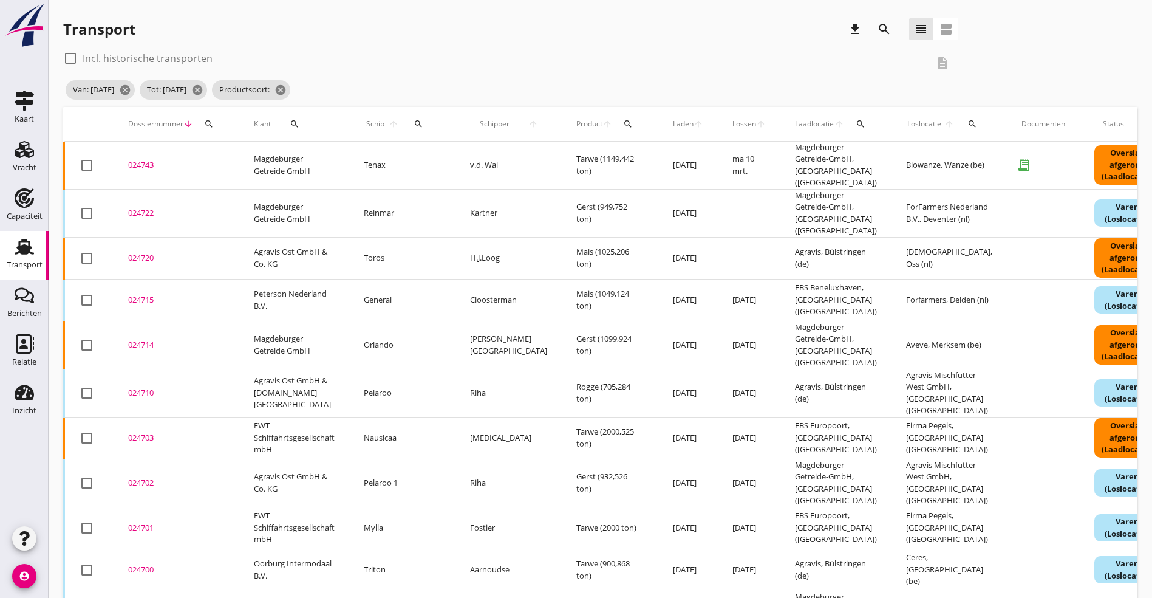
click at [150, 252] on div "024720" at bounding box center [176, 258] width 97 height 12
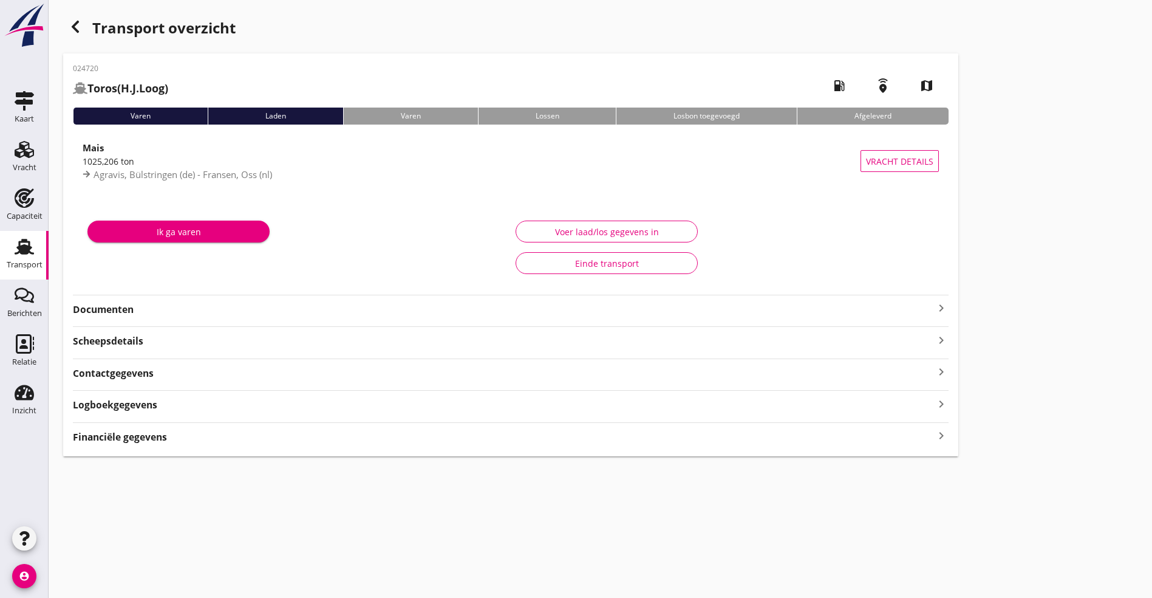
click at [255, 314] on strong "Documenten" at bounding box center [503, 310] width 861 height 14
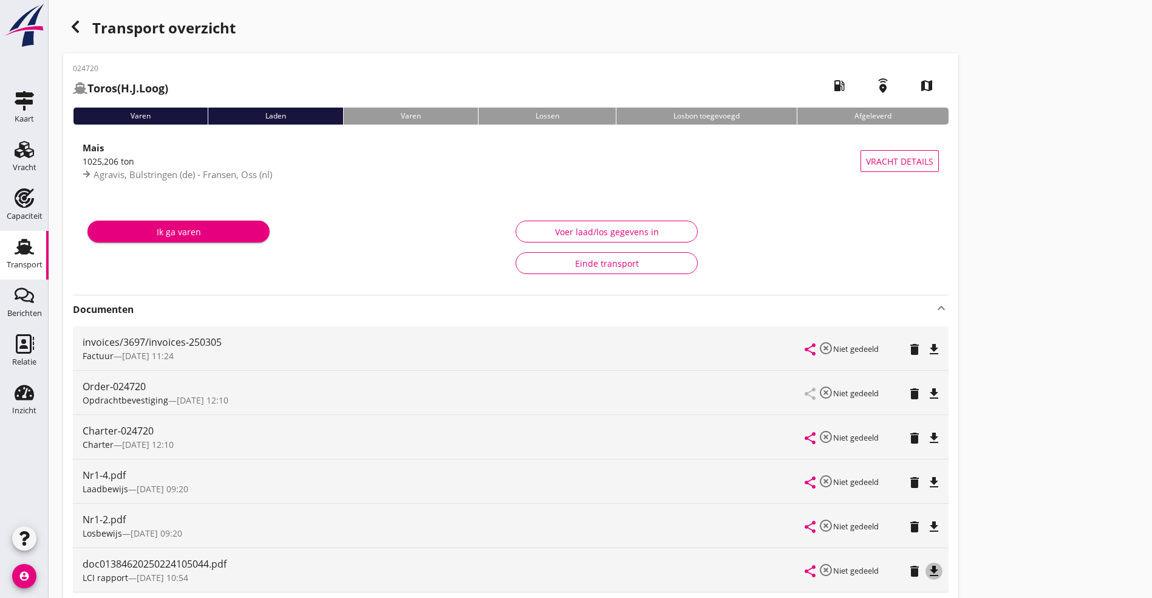
click at [927, 571] on icon "file_download" at bounding box center [934, 571] width 15 height 15
click at [927, 436] on icon "file_download" at bounding box center [934, 438] width 15 height 15
click at [74, 21] on icon "button" at bounding box center [75, 26] width 15 height 15
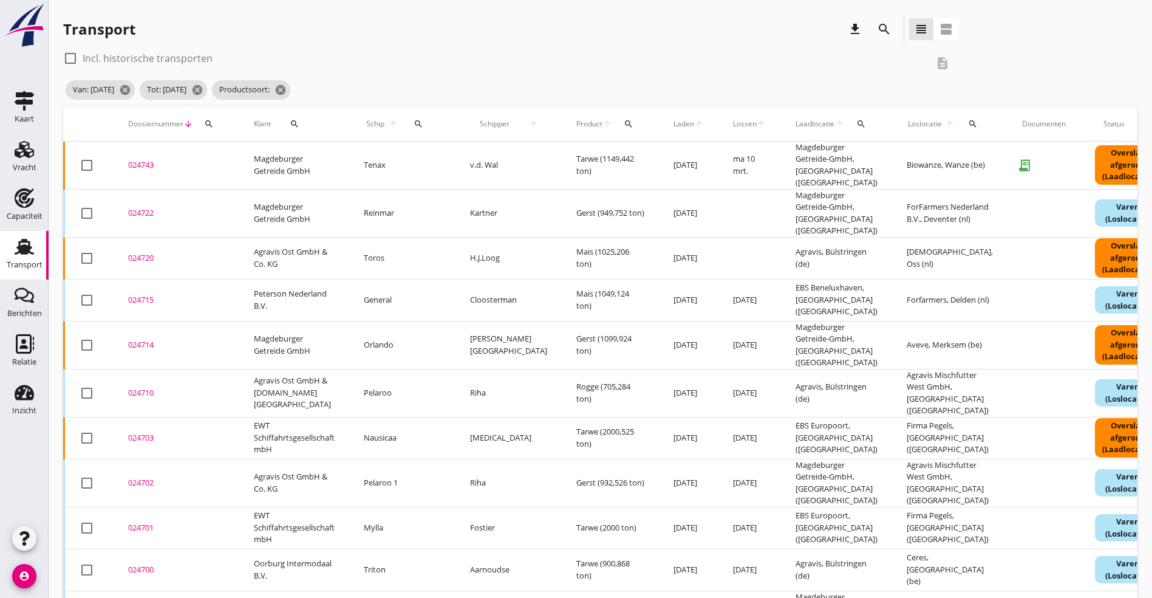
scroll to position [91, 0]
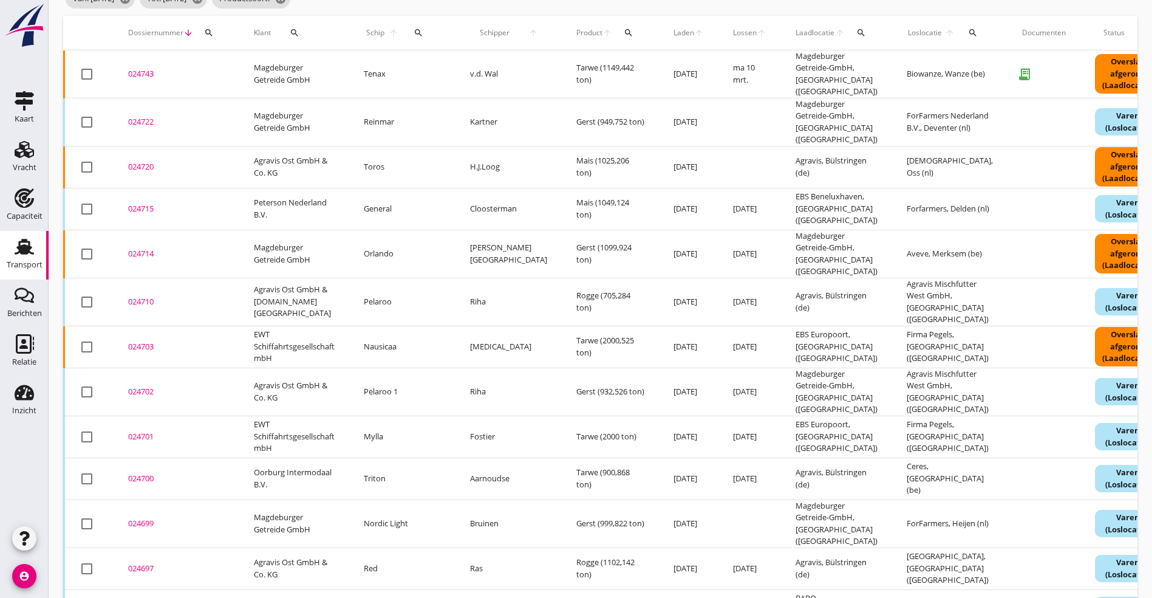
click at [144, 203] on div "024715" at bounding box center [176, 209] width 97 height 12
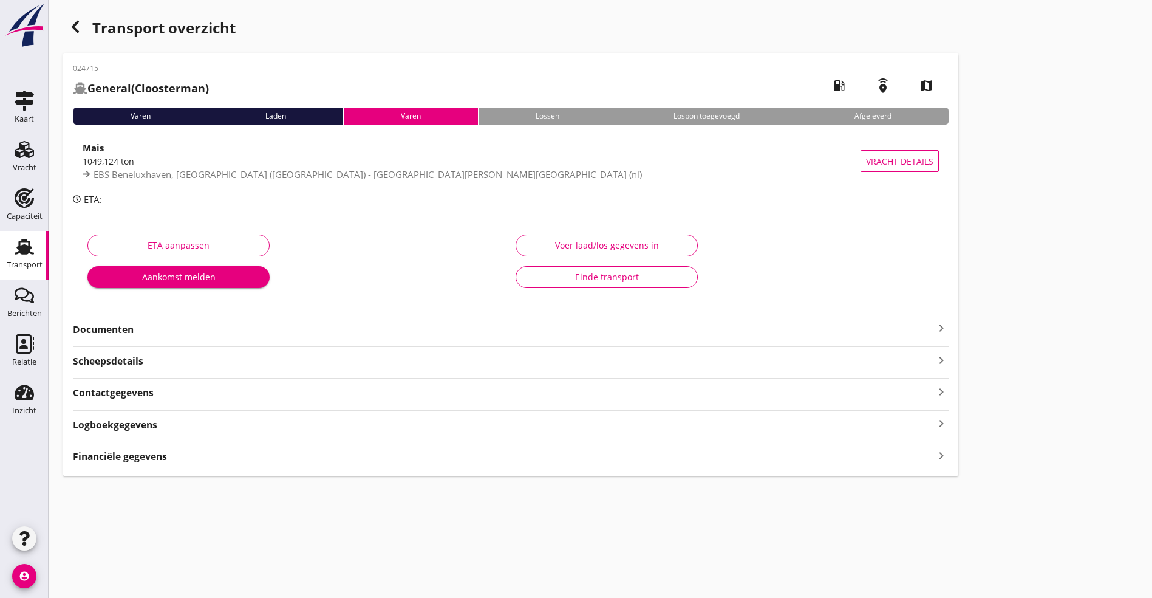
click at [215, 426] on div "Logboekgegevens keyboard_arrow_right" at bounding box center [511, 424] width 876 height 16
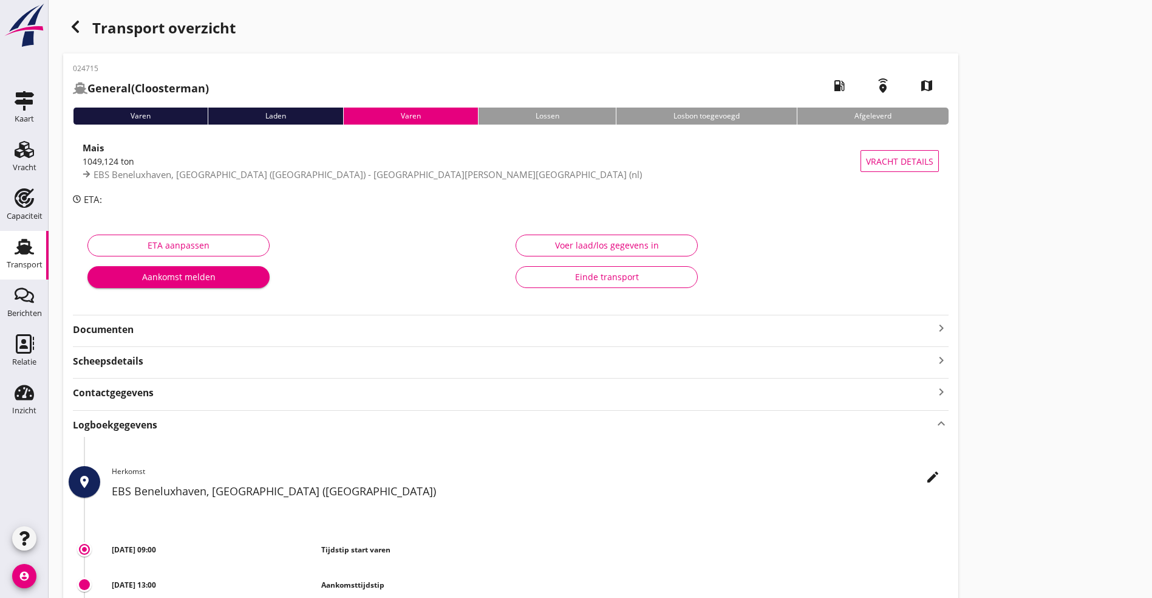
click at [230, 330] on strong "Documenten" at bounding box center [503, 330] width 861 height 14
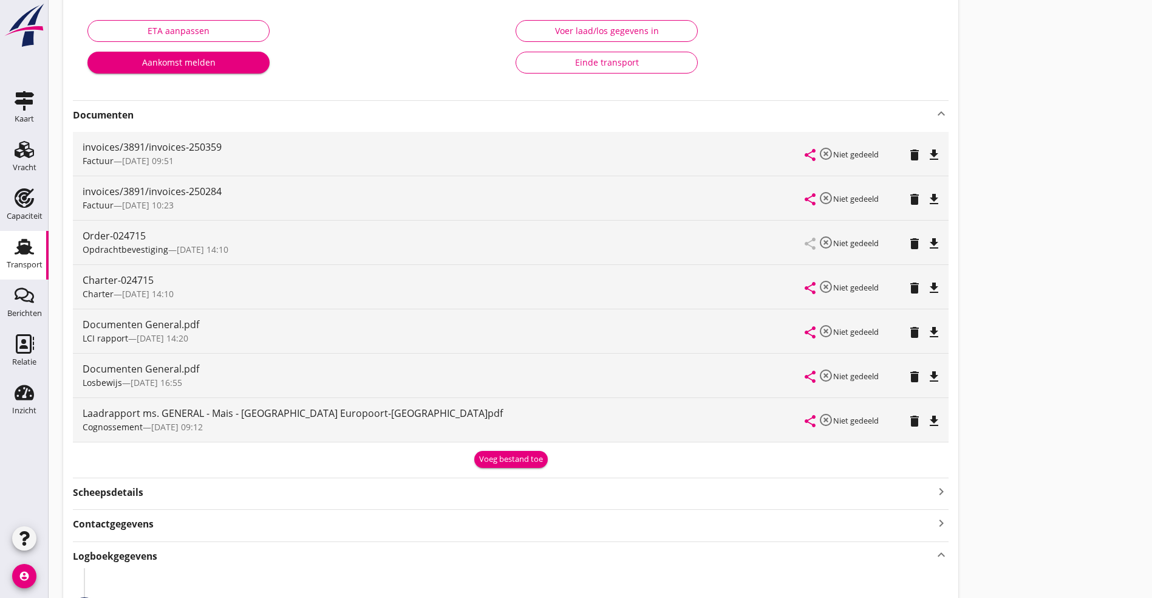
scroll to position [273, 0]
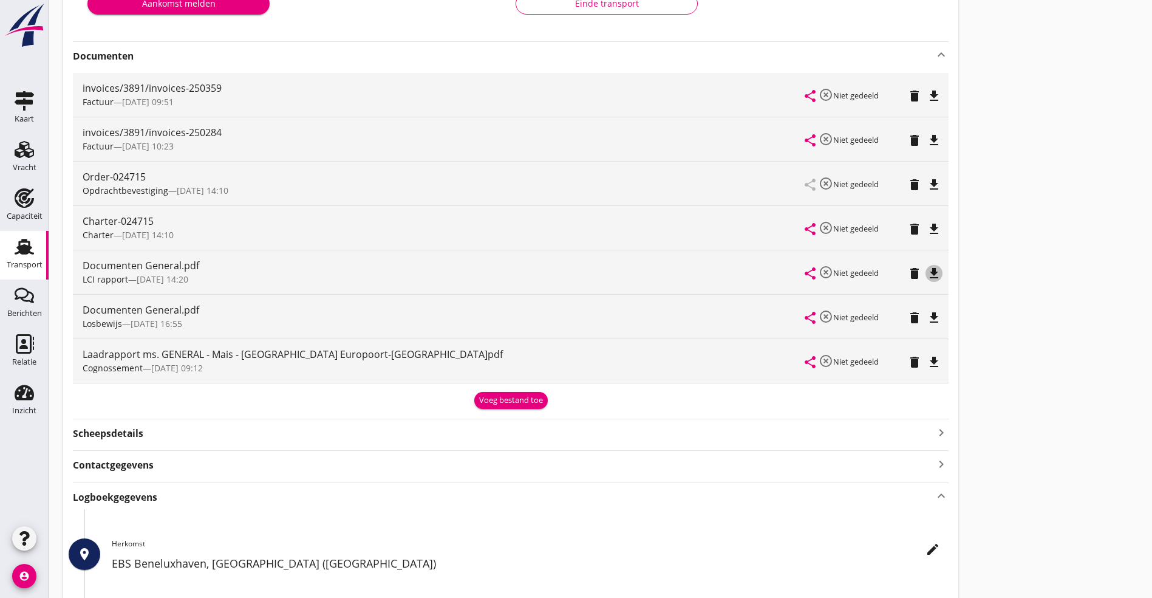
click at [927, 270] on icon "file_download" at bounding box center [934, 273] width 15 height 15
click at [927, 226] on icon "file_download" at bounding box center [934, 229] width 15 height 15
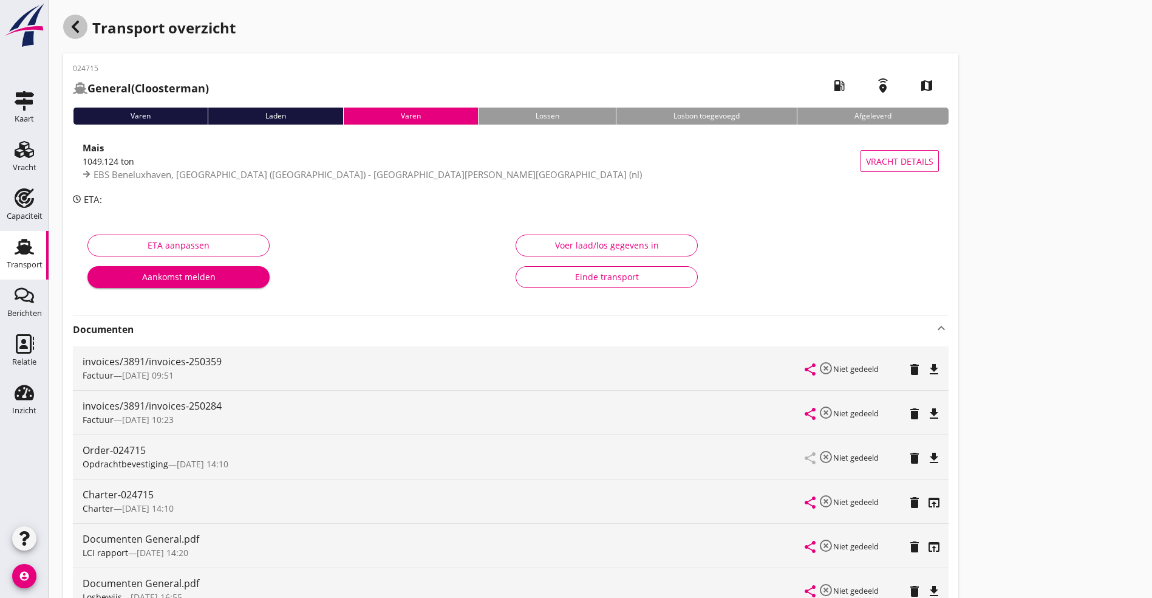
click at [80, 27] on icon "button" at bounding box center [75, 26] width 15 height 15
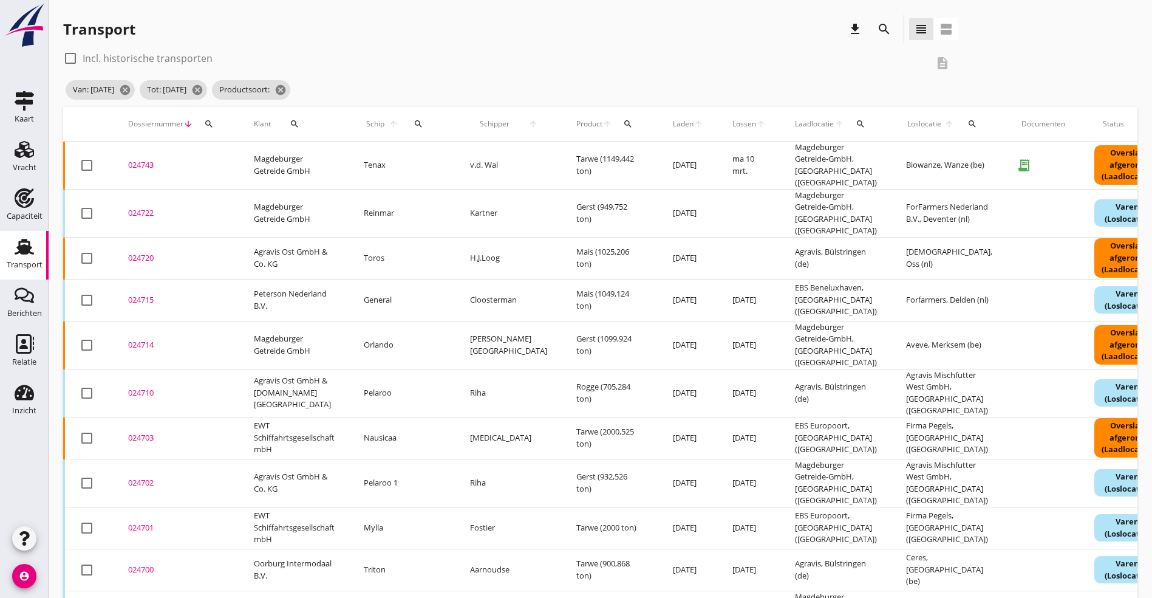
click at [146, 339] on div "024714" at bounding box center [176, 345] width 97 height 12
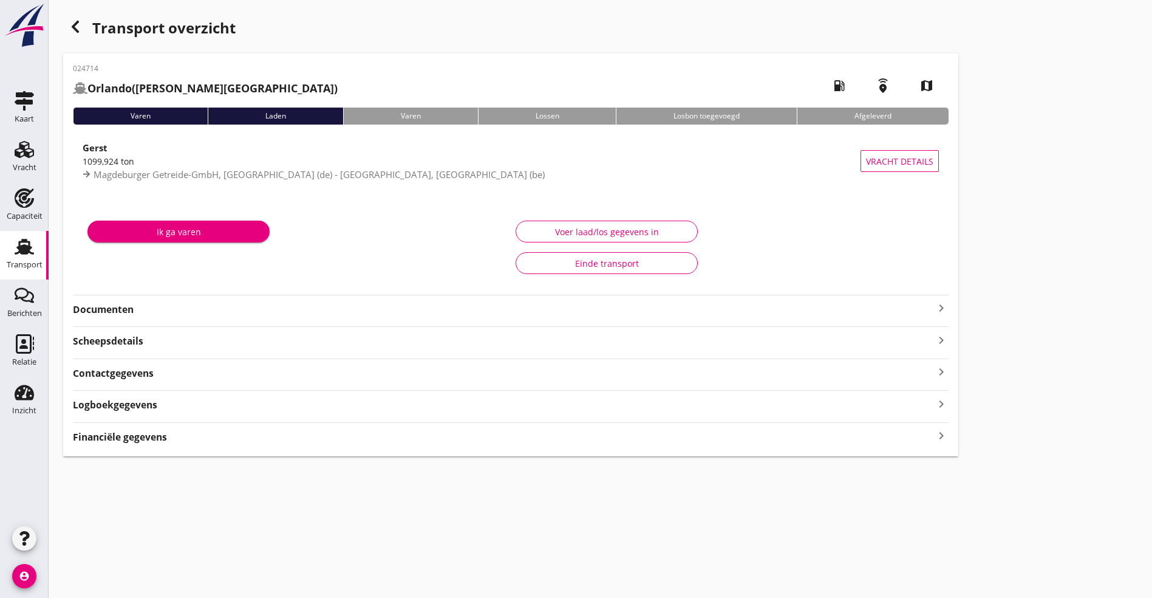
click at [409, 307] on strong "Documenten" at bounding box center [503, 310] width 861 height 14
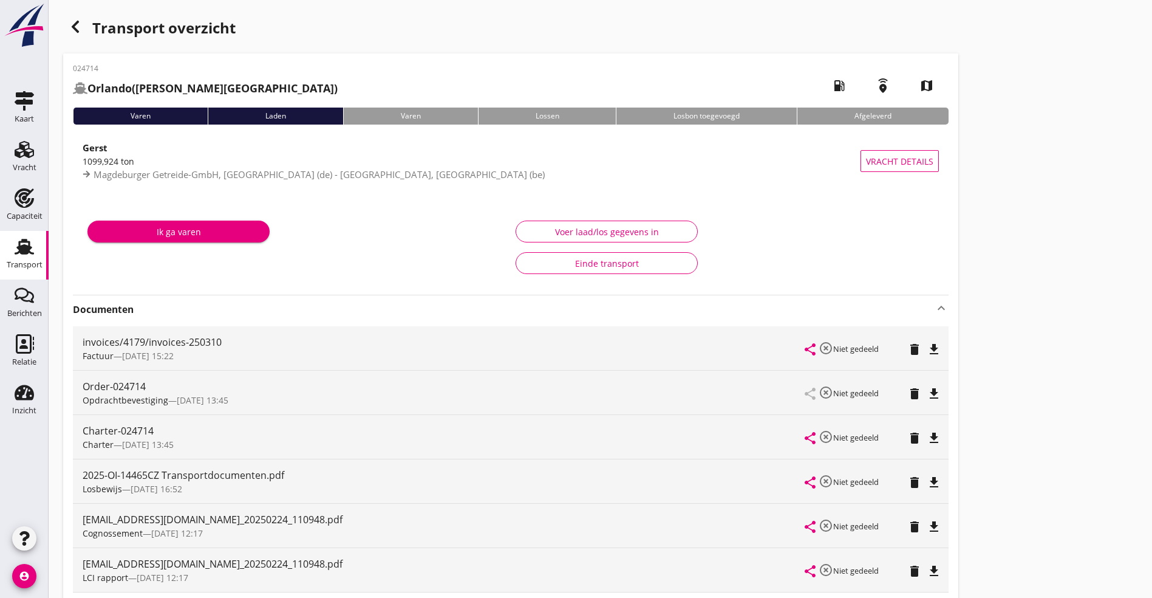
click at [927, 572] on icon "file_download" at bounding box center [934, 571] width 15 height 15
click at [927, 433] on icon "file_download" at bounding box center [934, 438] width 15 height 15
click at [76, 22] on use "button" at bounding box center [75, 27] width 7 height 12
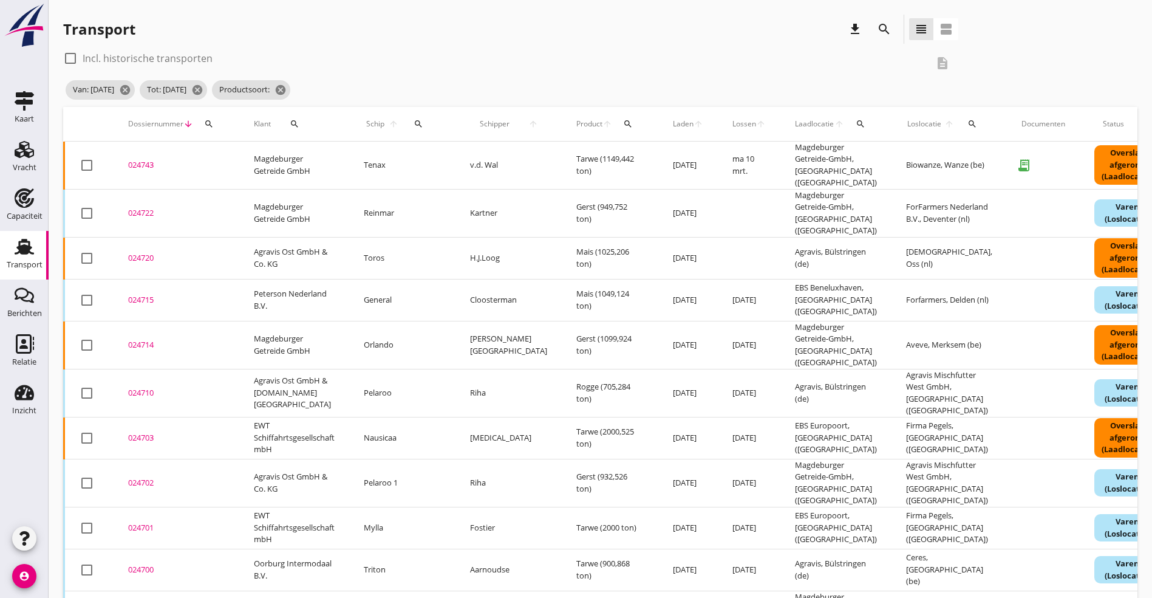
click at [144, 387] on div "024710" at bounding box center [176, 393] width 97 height 12
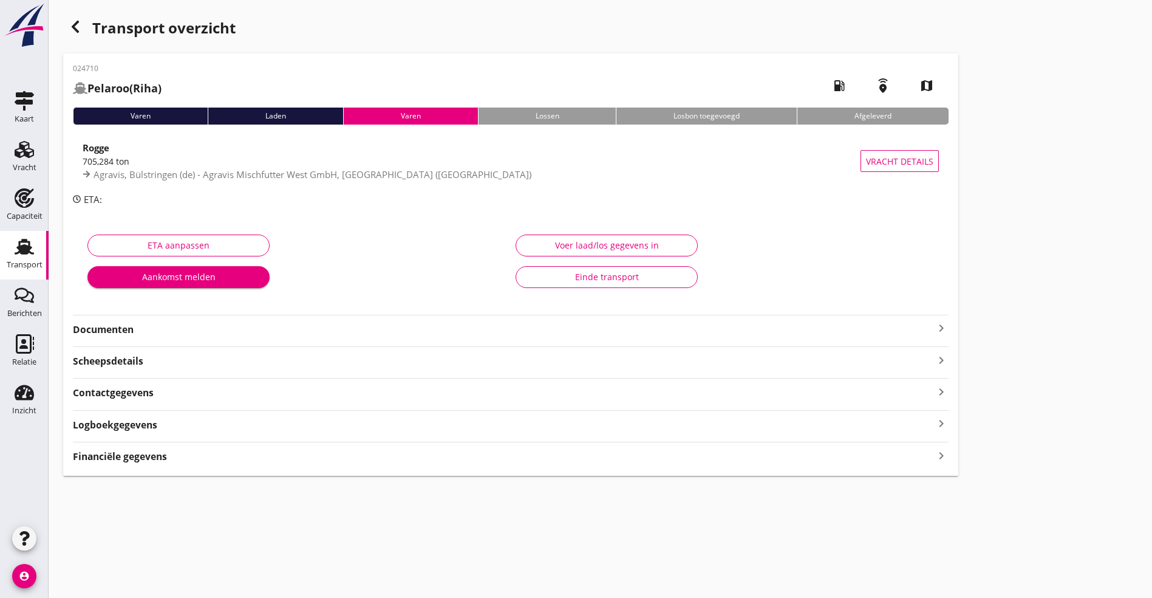
click at [934, 324] on icon "keyboard_arrow_right" at bounding box center [941, 328] width 15 height 15
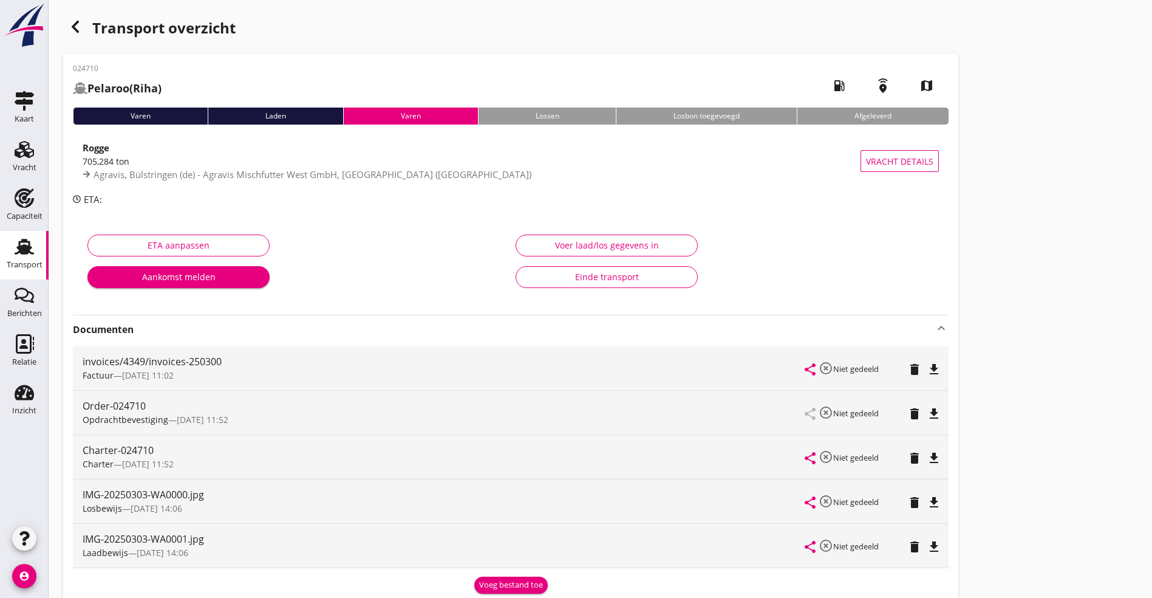
click at [927, 456] on icon "file_download" at bounding box center [934, 458] width 15 height 15
click at [927, 498] on icon "file_download" at bounding box center [934, 502] width 15 height 15
click at [929, 405] on div "file_download" at bounding box center [934, 412] width 10 height 15
click at [927, 419] on icon "file_download" at bounding box center [934, 413] width 15 height 15
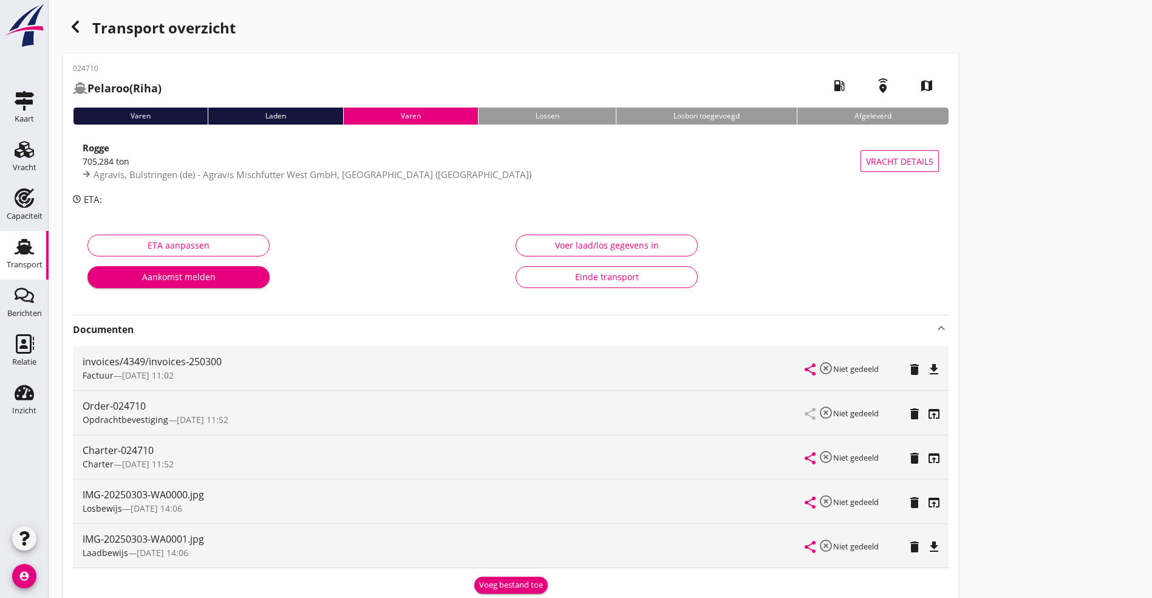
click at [927, 542] on icon "file_download" at bounding box center [934, 546] width 15 height 15
click at [78, 21] on icon "button" at bounding box center [75, 26] width 15 height 15
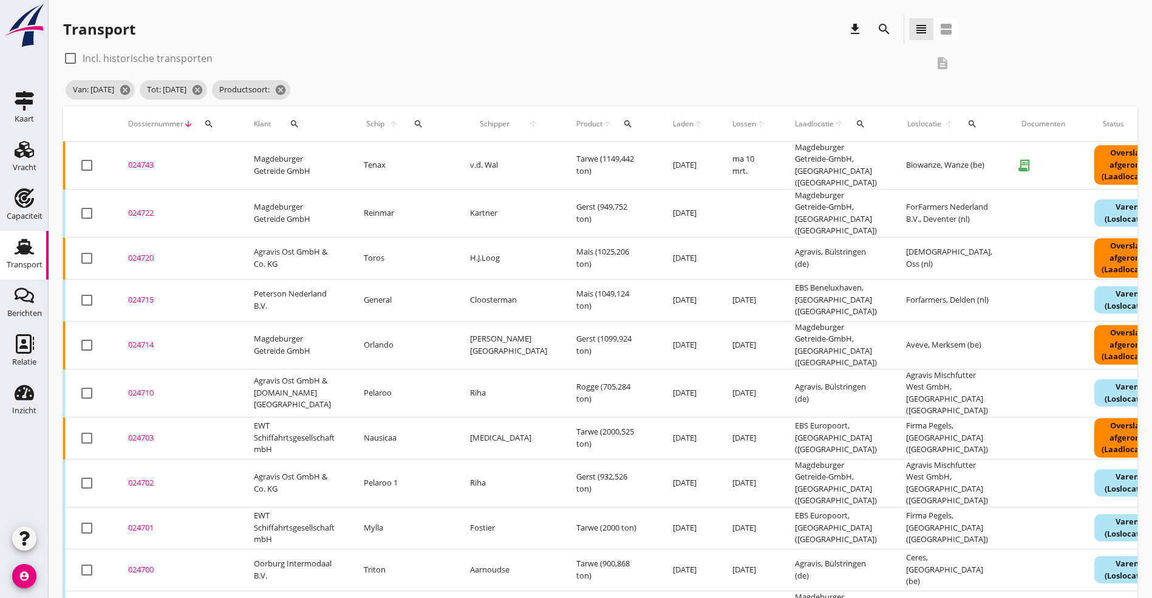
click at [140, 522] on div "024701" at bounding box center [176, 528] width 97 height 12
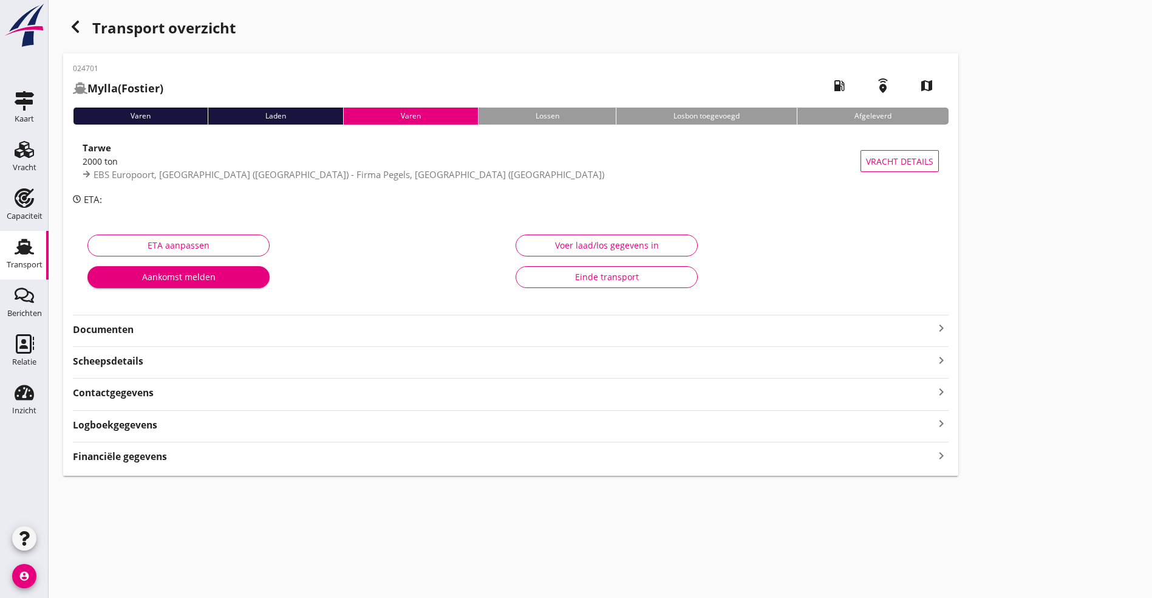
click at [934, 322] on icon "keyboard_arrow_right" at bounding box center [941, 328] width 15 height 15
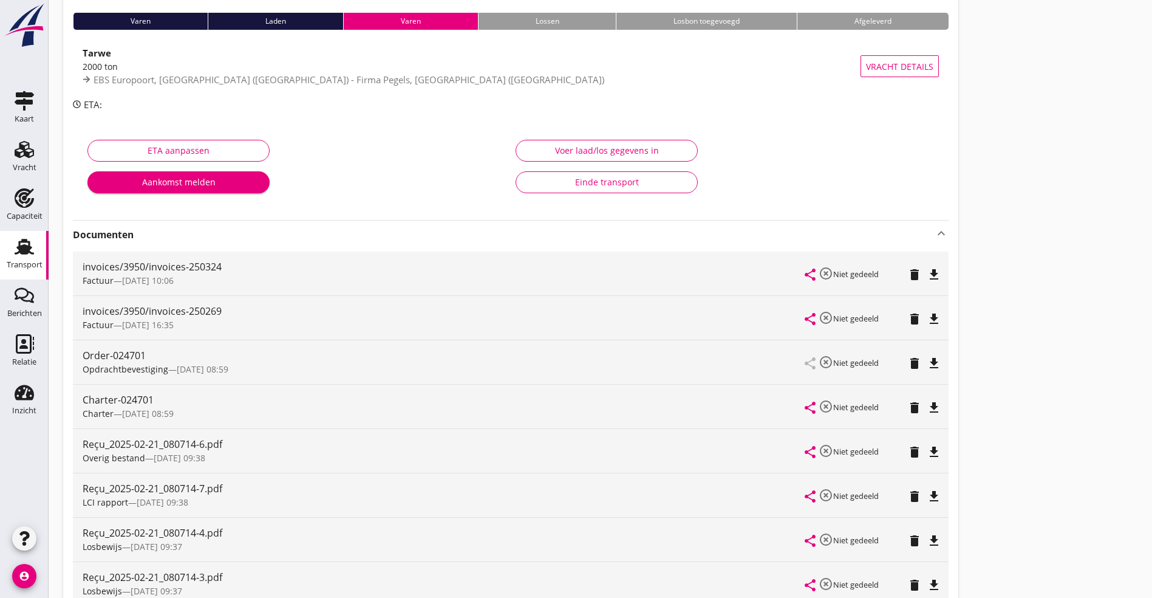
scroll to position [182, 0]
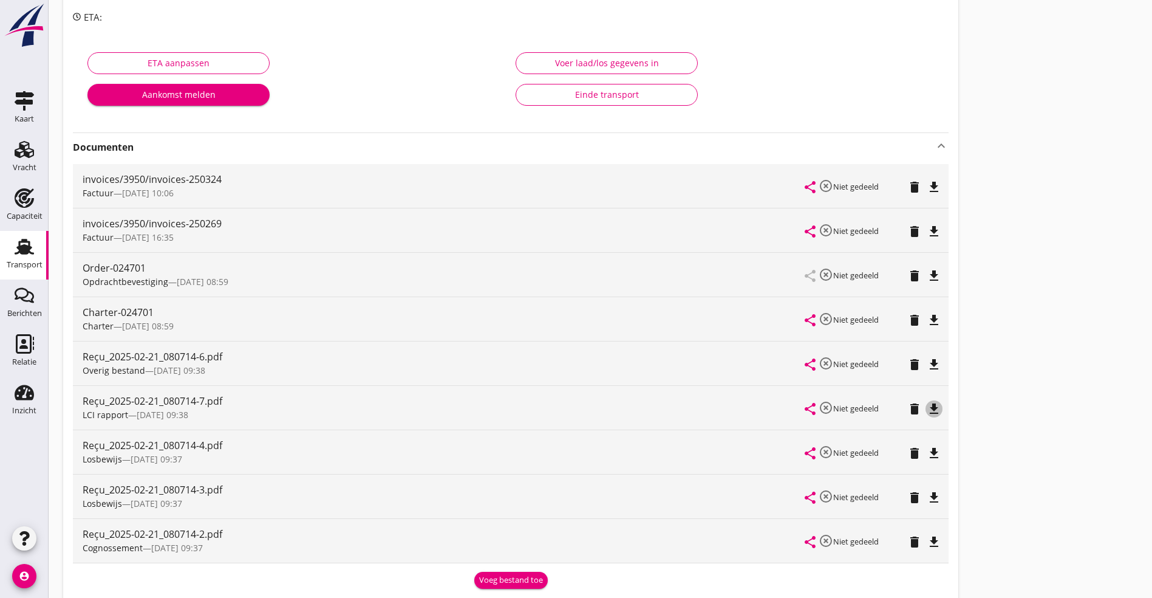
click at [927, 408] on icon "file_download" at bounding box center [934, 409] width 15 height 15
click at [927, 316] on icon "file_download" at bounding box center [934, 320] width 15 height 15
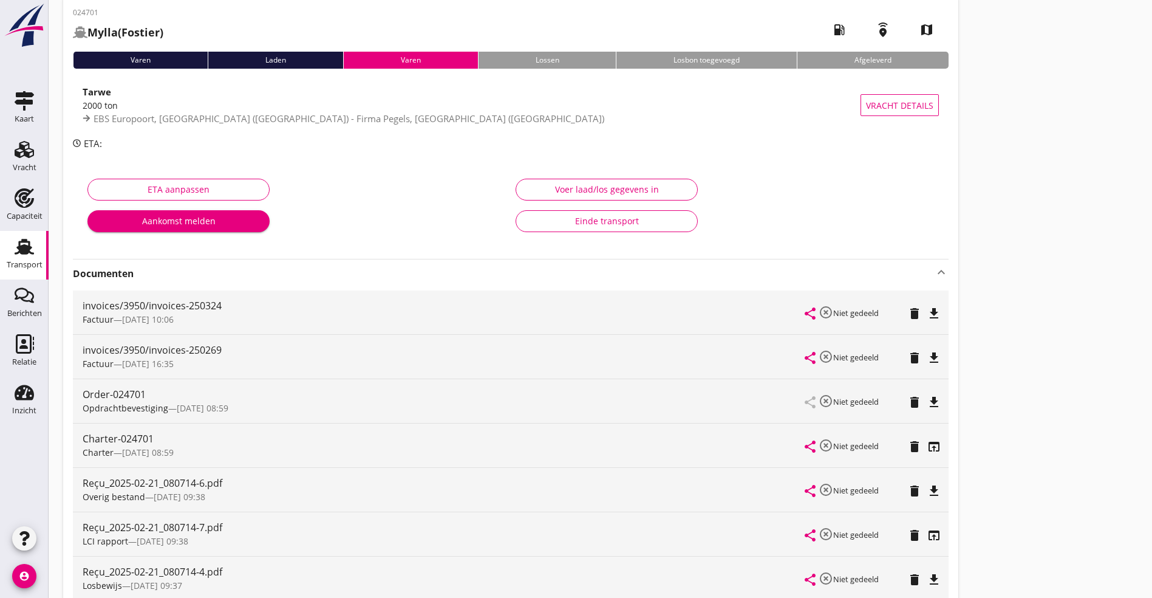
scroll to position [0, 0]
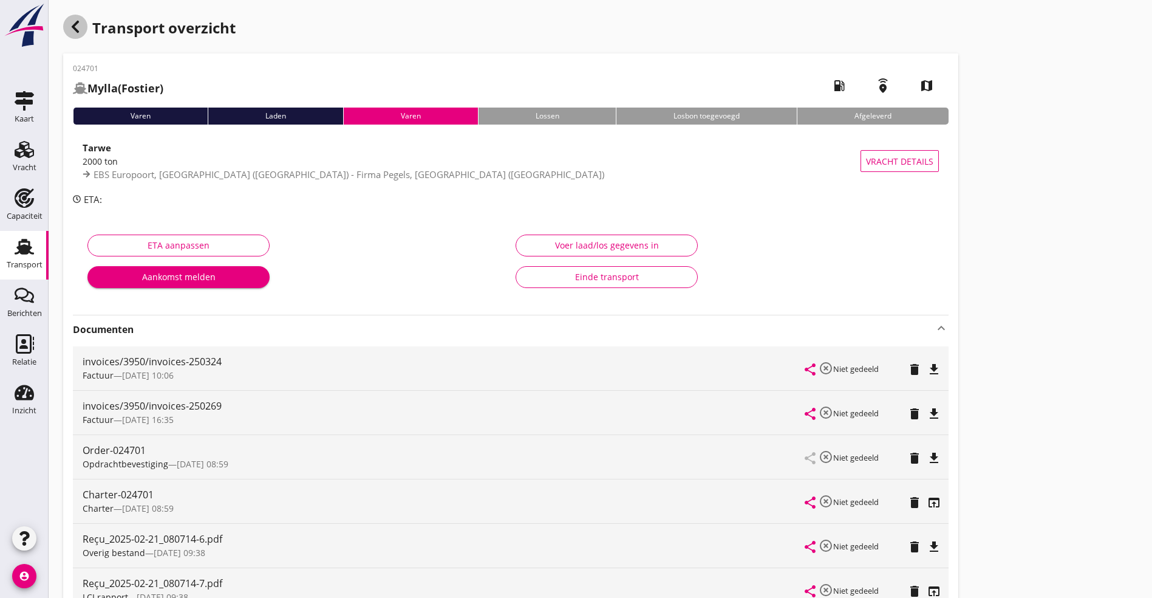
click at [78, 22] on use "button" at bounding box center [75, 27] width 7 height 12
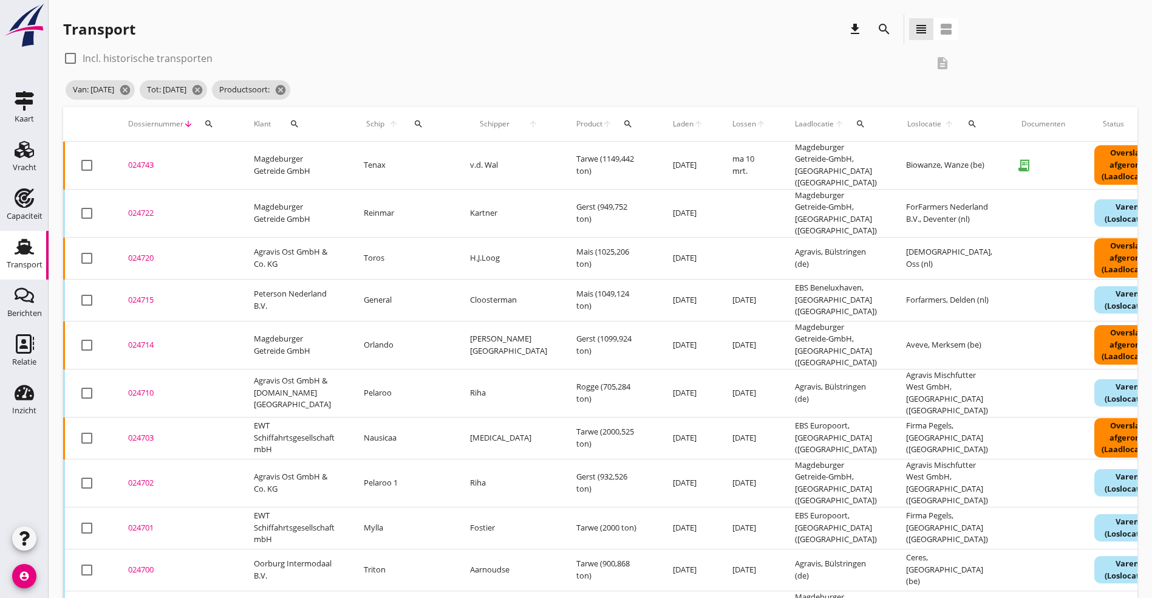
click at [140, 432] on div "024703" at bounding box center [176, 438] width 97 height 12
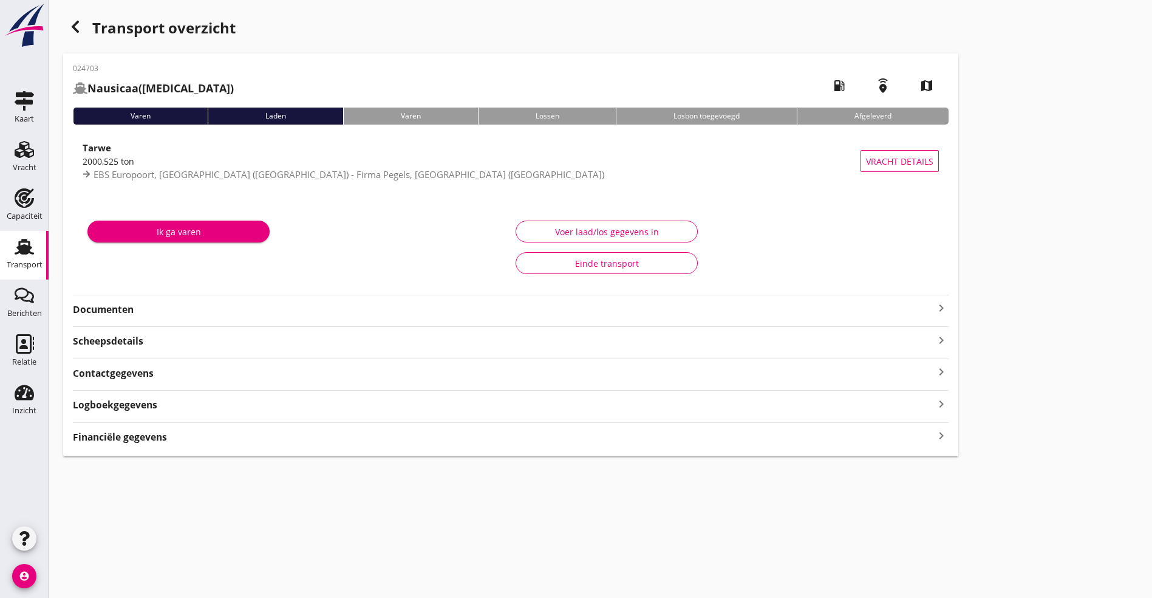
click at [190, 310] on strong "Documenten" at bounding box center [503, 310] width 861 height 14
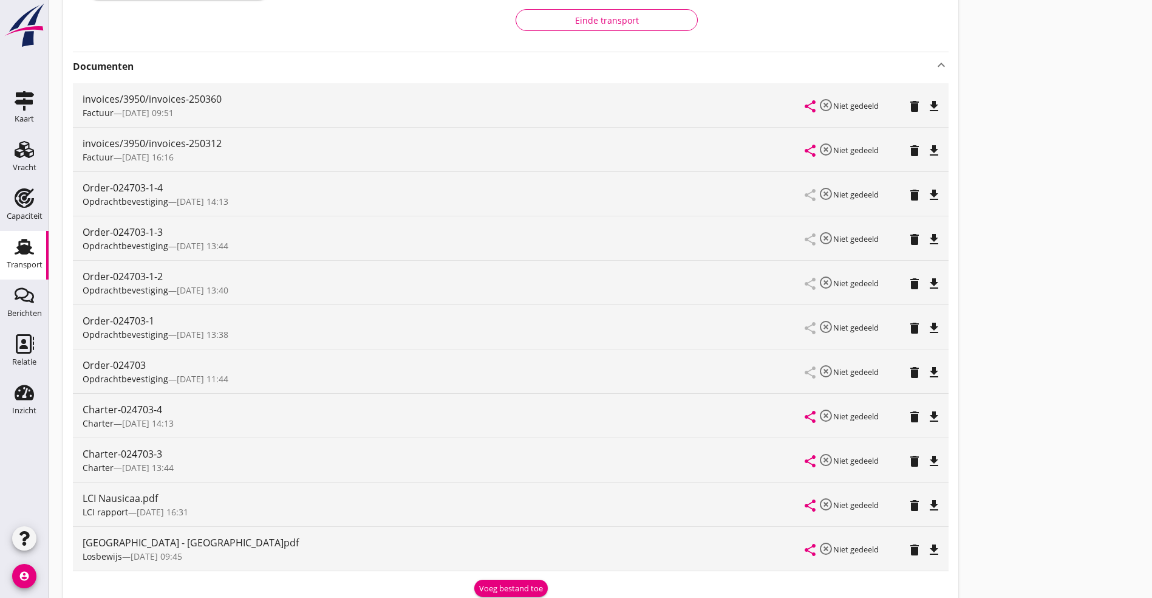
scroll to position [273, 0]
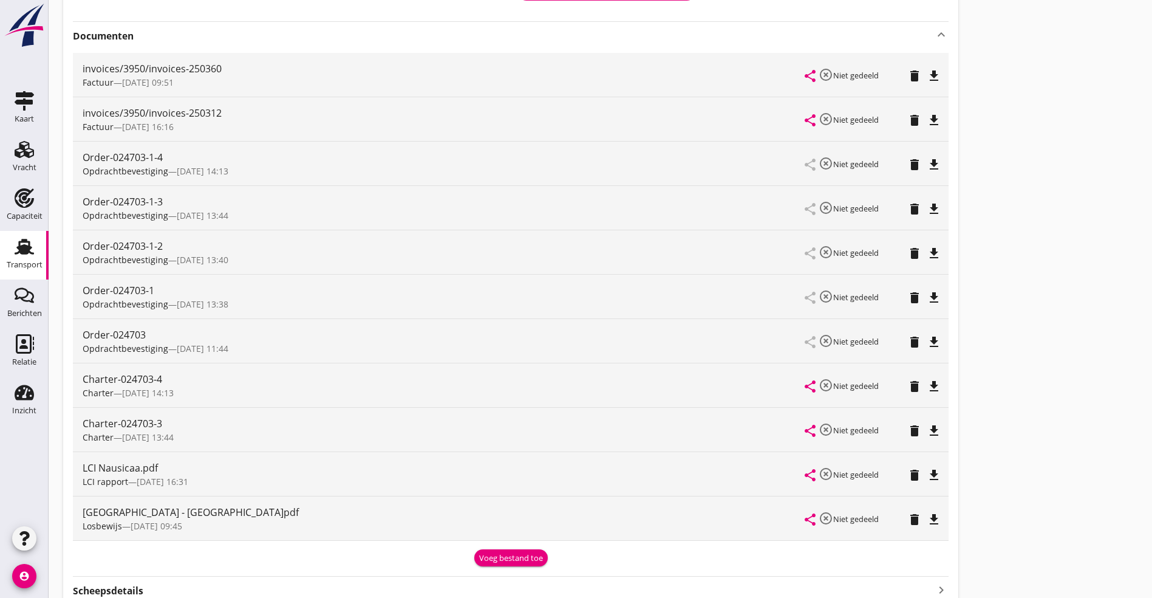
click at [927, 472] on icon "file_download" at bounding box center [934, 475] width 15 height 15
click at [927, 383] on icon "file_download" at bounding box center [934, 386] width 15 height 15
click at [927, 436] on icon "file_download" at bounding box center [934, 430] width 15 height 15
click at [927, 474] on icon "open_in_browser" at bounding box center [934, 475] width 15 height 15
click at [585, 428] on div "Charter-024703-3 Charter — 20/02 13:44 share highlight_off Niet gedeeld delete …" at bounding box center [511, 430] width 876 height 44
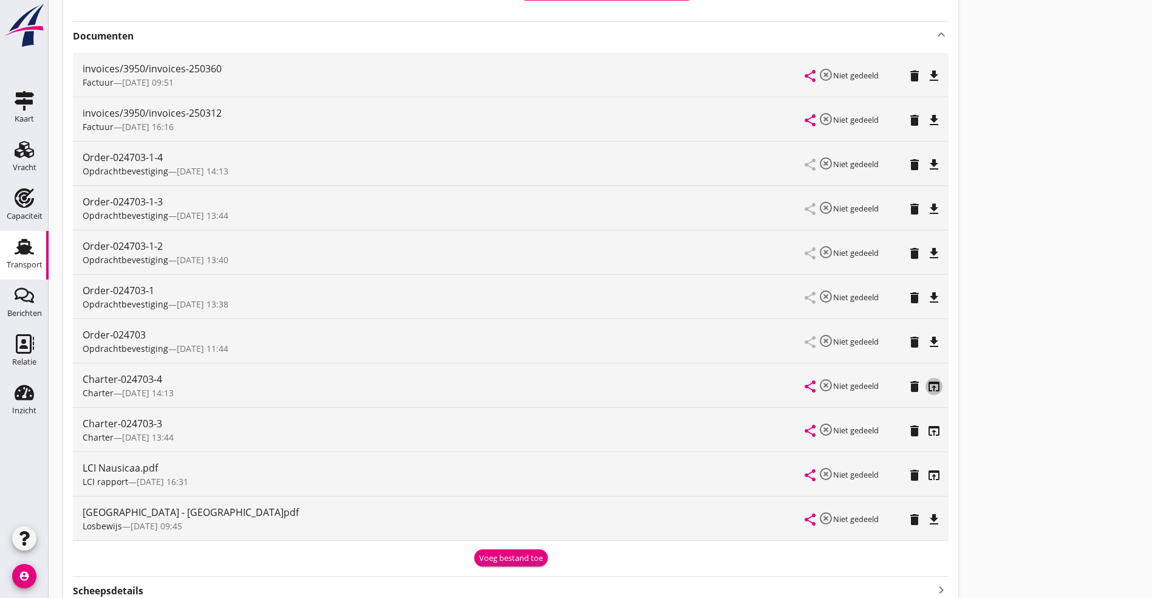
click at [927, 391] on icon "open_in_browser" at bounding box center [934, 386] width 15 height 15
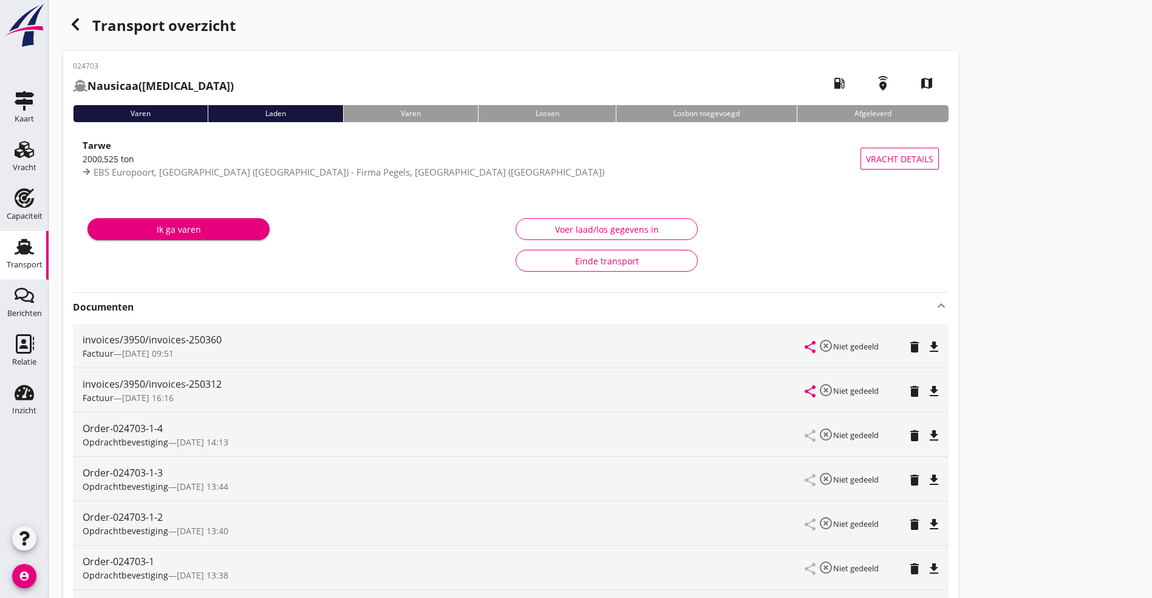
scroll to position [0, 0]
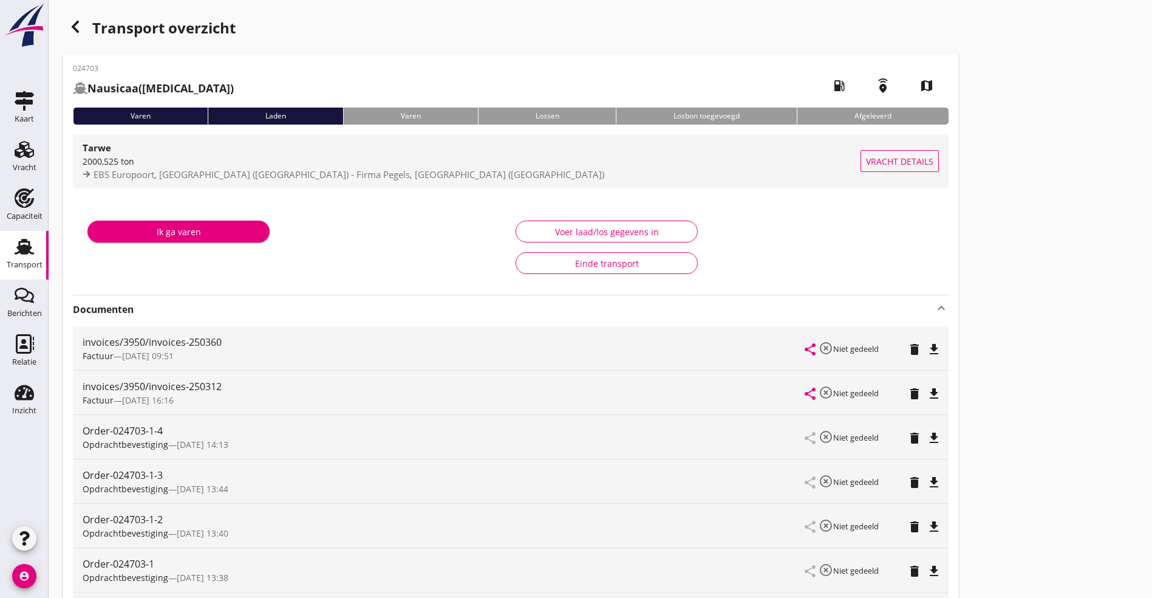
click at [118, 157] on div "2000,525 ton" at bounding box center [472, 161] width 778 height 13
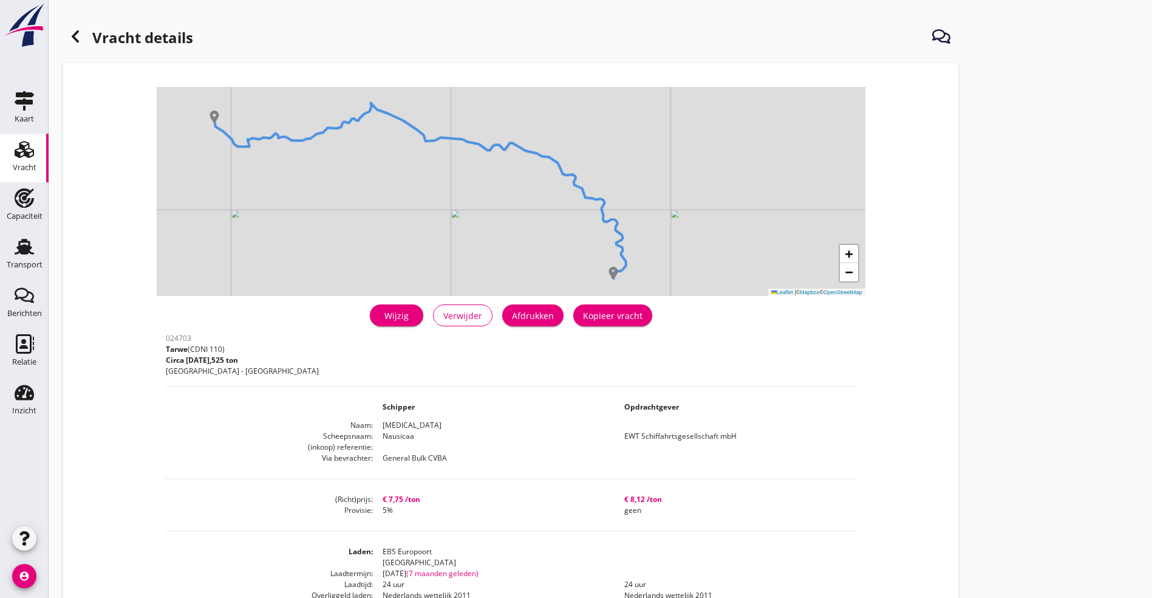
click at [380, 320] on div "Wijzig" at bounding box center [397, 315] width 34 height 13
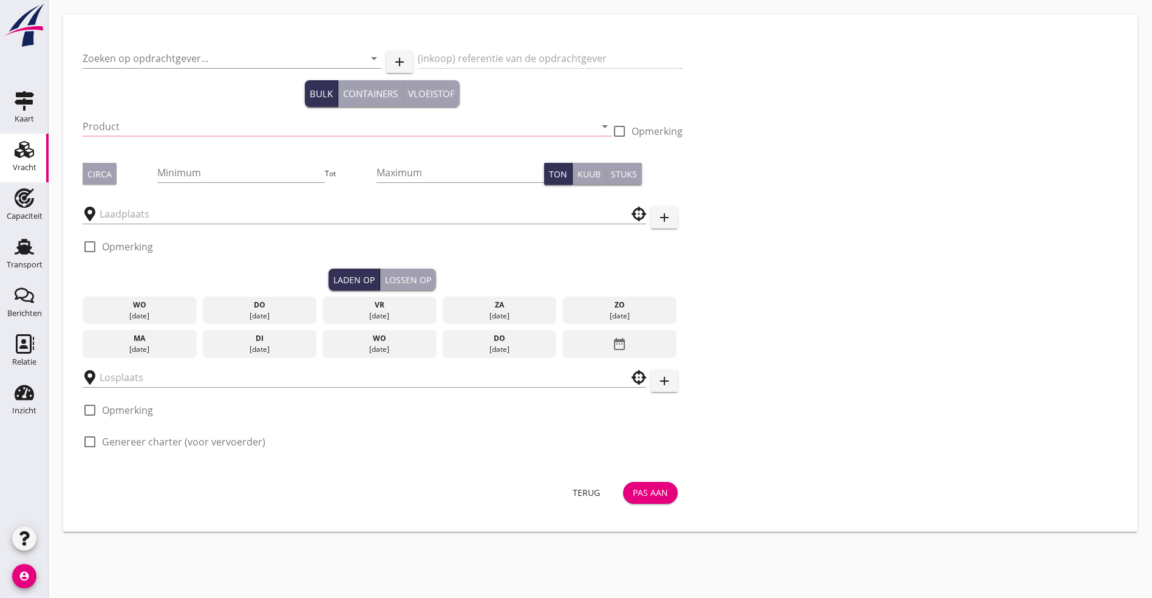
type input "EWT Schiffahrtsgesellschaft mbH"
type input "Tarwe (110)"
type input "2000"
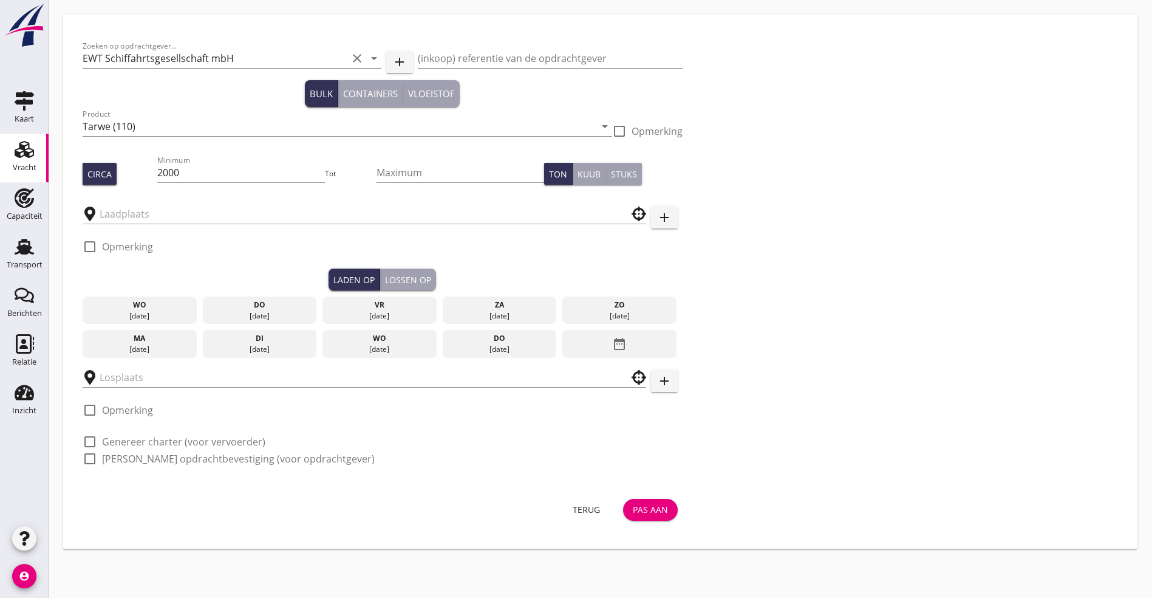
type input "EBS Europoort"
type input "Firma Pegels"
checkbox input "true"
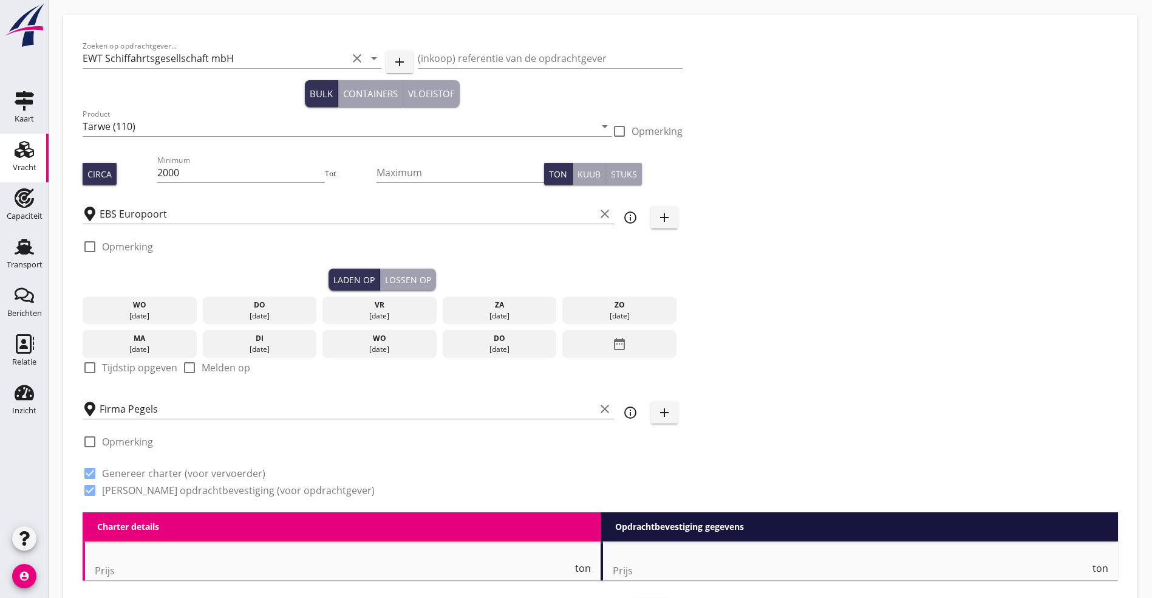
type input "7.75"
radio input "false"
checkbox input "true"
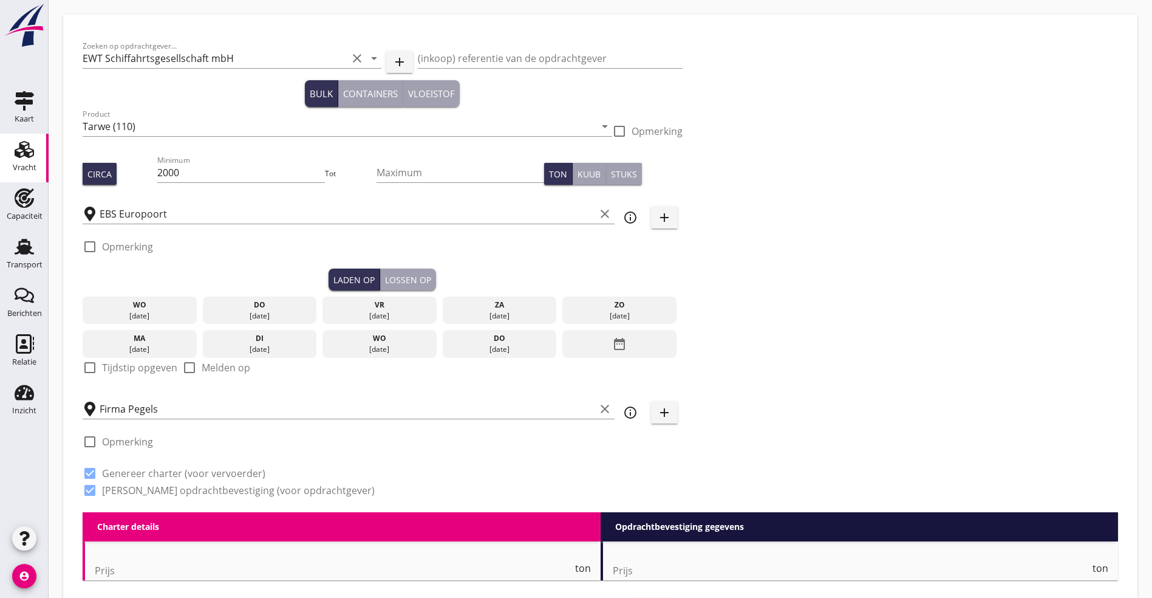
checkbox input "true"
type input "24"
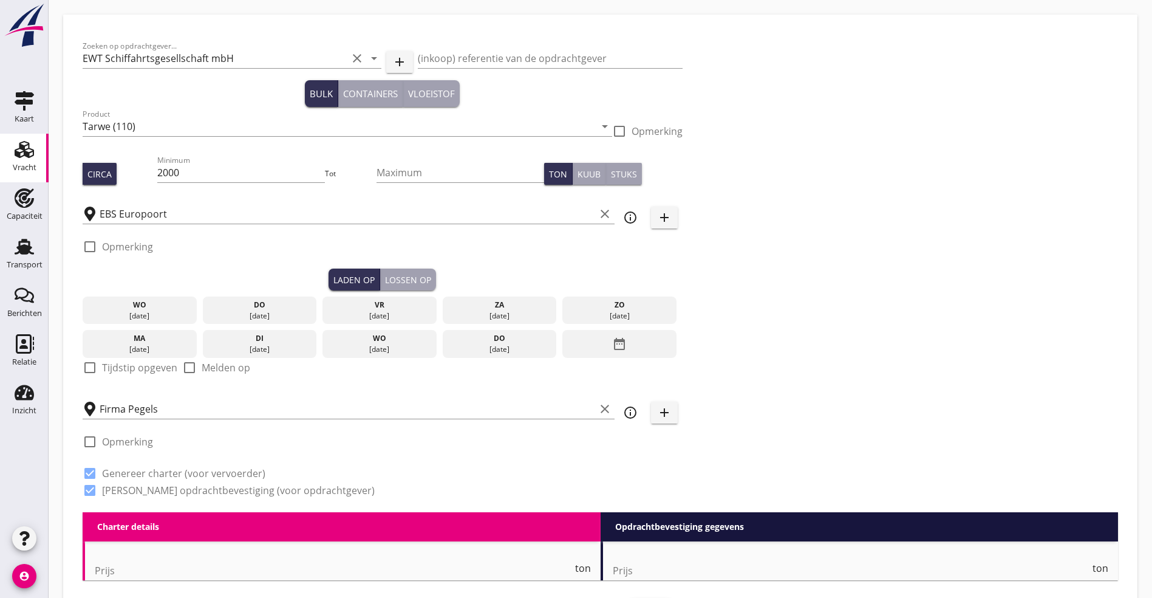
type input "2"
type input "5"
type input "8.12"
radio input "false"
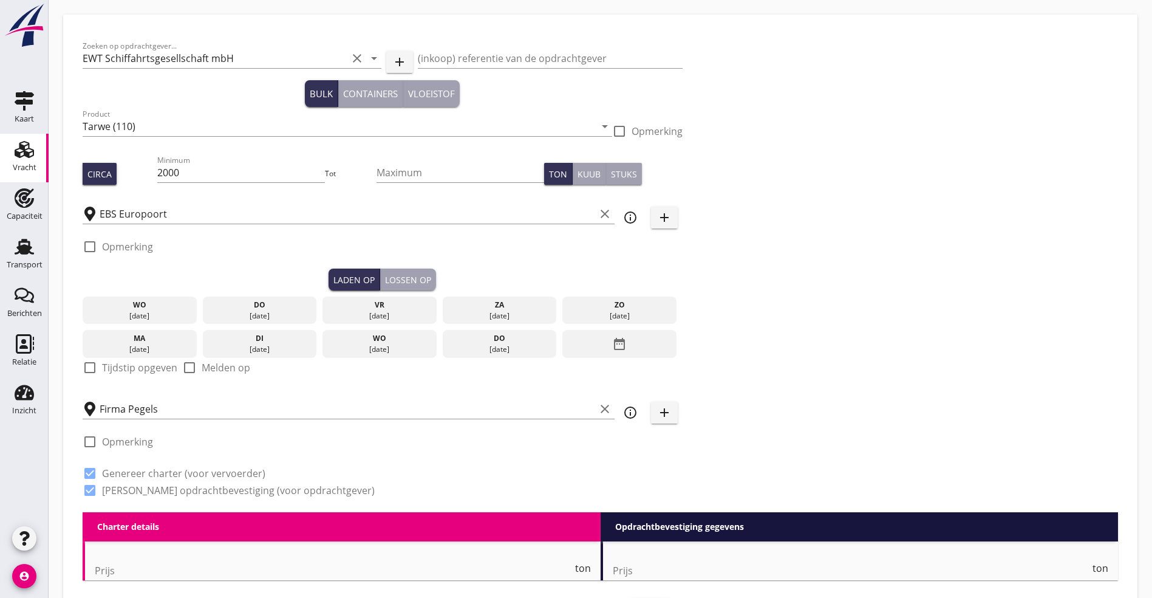
checkbox input "true"
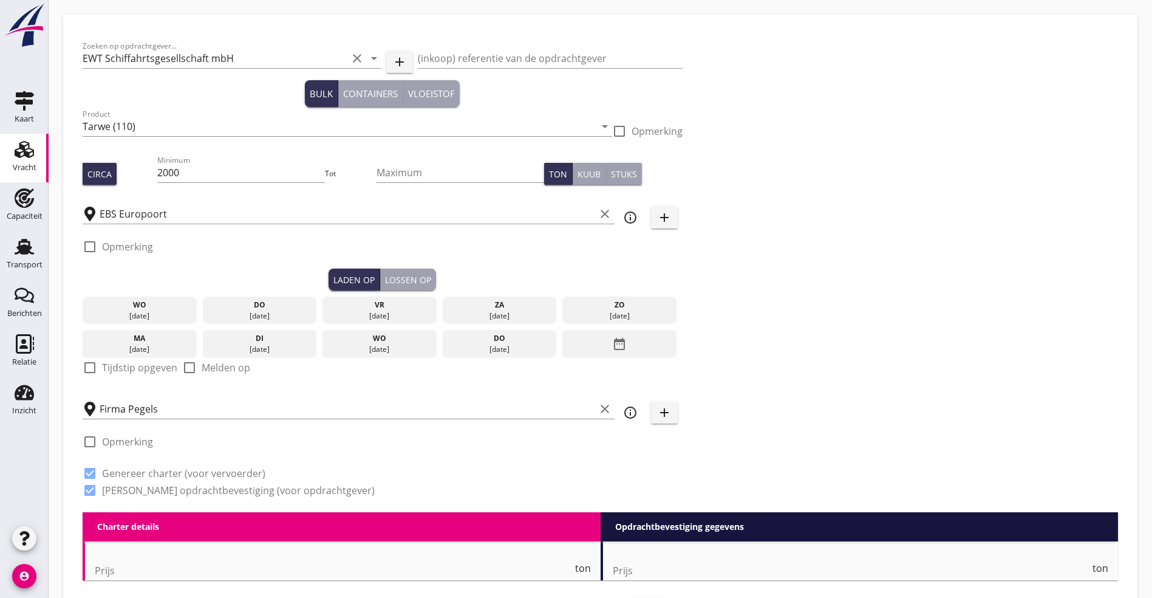
checkbox input "true"
type input "24"
type input "2"
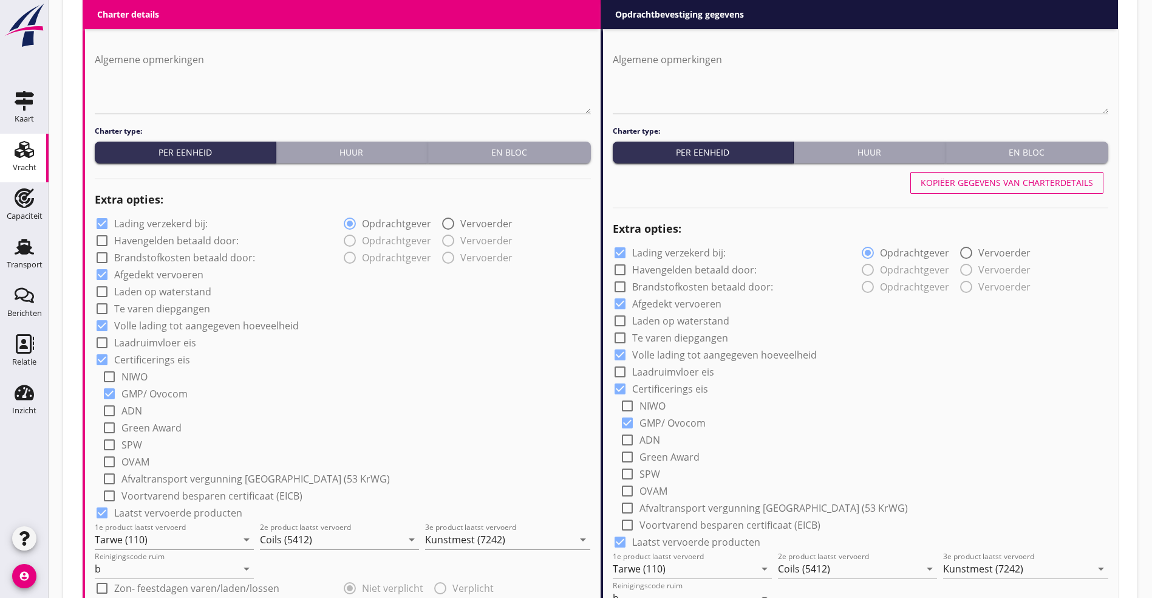
scroll to position [911, 0]
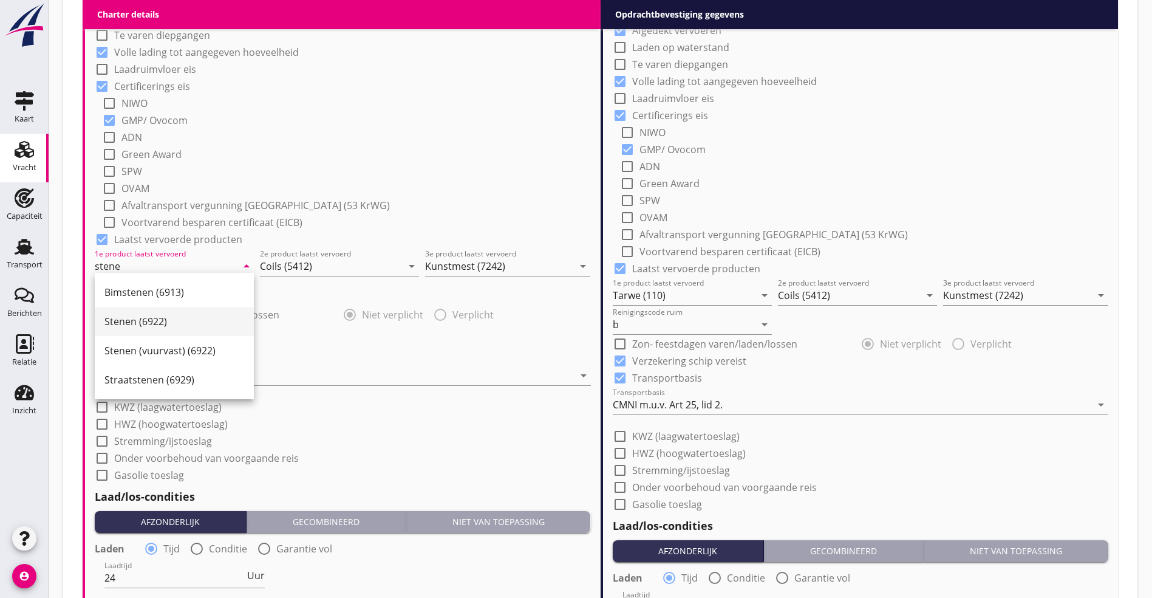
click at [126, 313] on div "Stenen (6922)" at bounding box center [174, 321] width 140 height 29
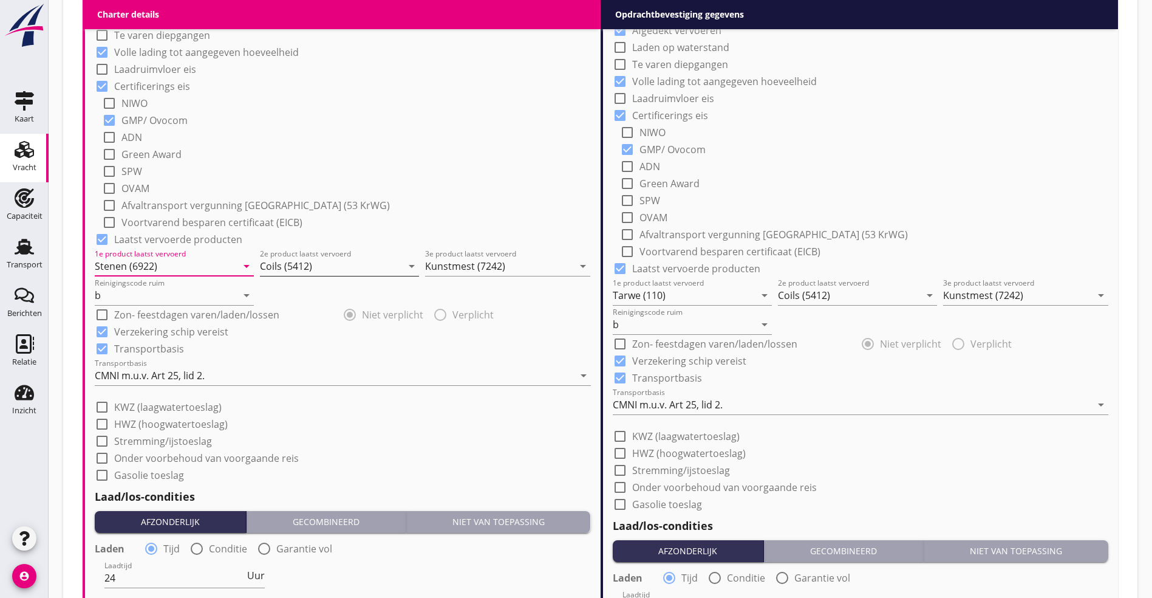
type input "Stenen (6922)"
click at [309, 269] on input "Coils (5412)" at bounding box center [331, 265] width 142 height 19
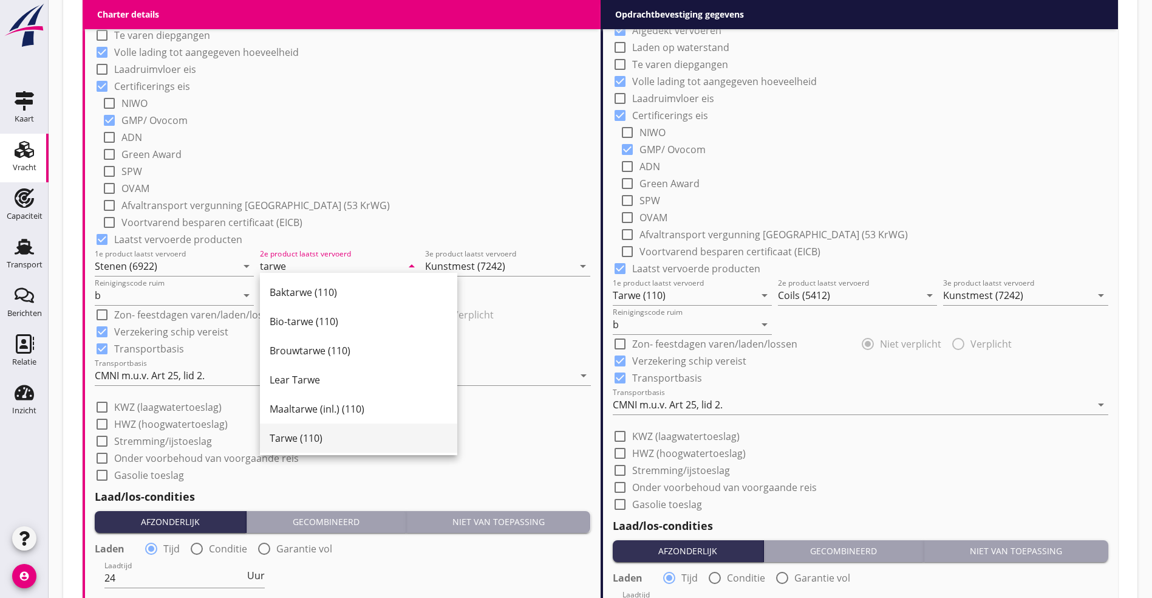
click at [318, 437] on div "Tarwe (110)" at bounding box center [359, 438] width 178 height 15
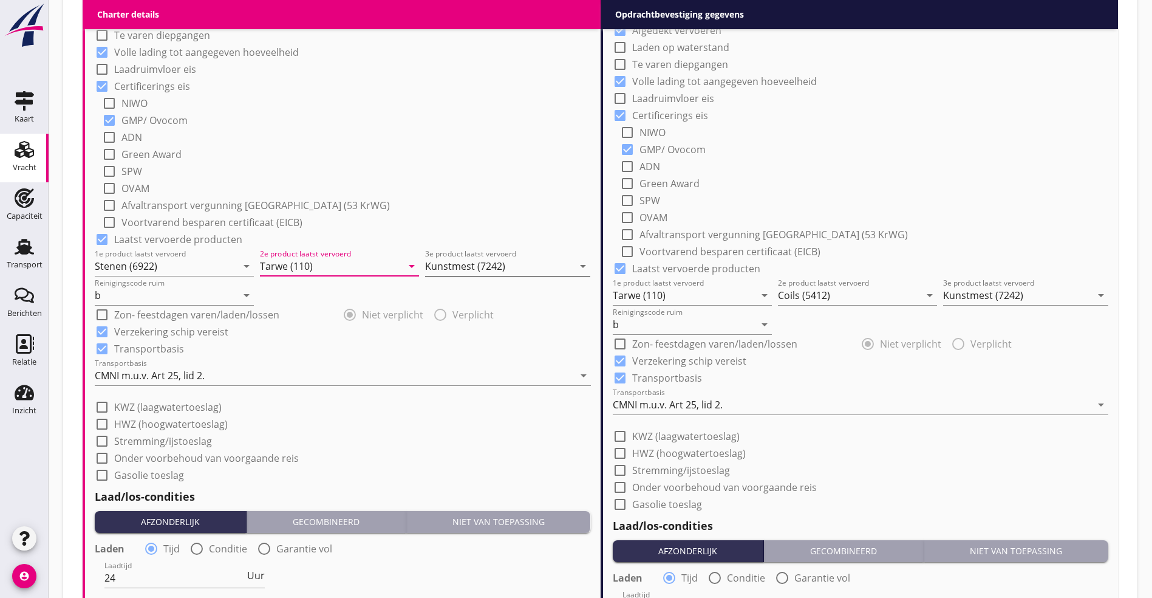
type input "Tarwe (110)"
click at [458, 261] on input "Kunstmest (7242)" at bounding box center [499, 265] width 148 height 19
click at [458, 296] on div "Toonaarde (8191)" at bounding box center [508, 292] width 146 height 15
type input "Toonaarde (8191)"
click at [707, 293] on input "Tarwe (110)" at bounding box center [684, 295] width 142 height 19
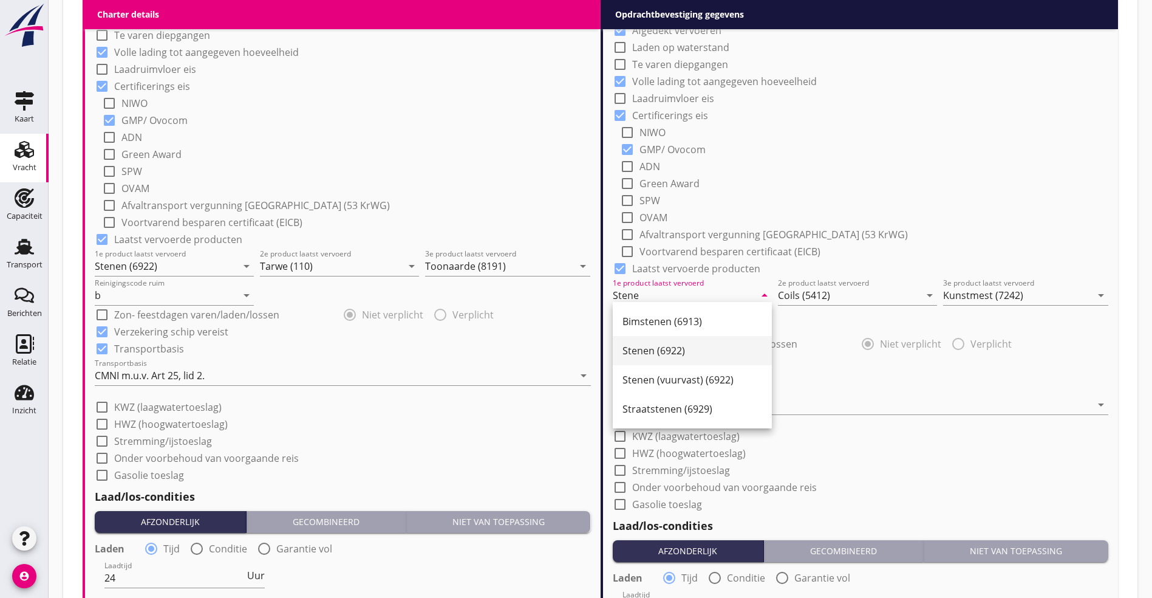
click at [678, 350] on div "Stenen (6922)" at bounding box center [693, 350] width 140 height 15
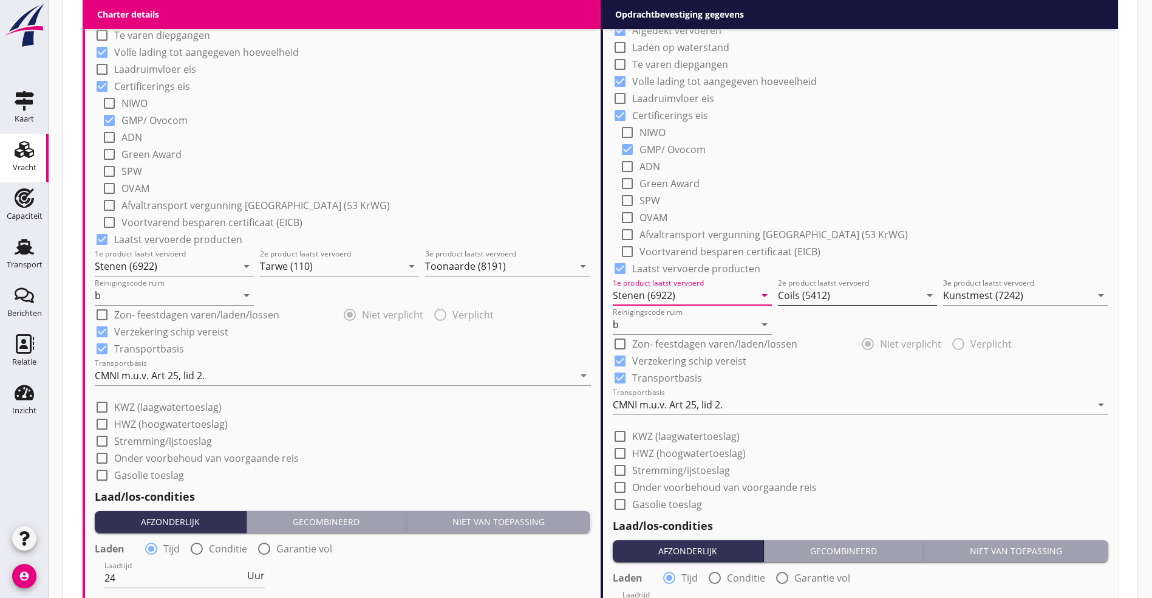
type input "Stenen (6922)"
click at [831, 294] on input "Coils (5412)" at bounding box center [849, 295] width 142 height 19
drag, startPoint x: 928, startPoint y: 295, endPoint x: 905, endPoint y: 291, distance: 23.5
click at [923, 295] on icon "arrow_drop_down" at bounding box center [930, 295] width 15 height 15
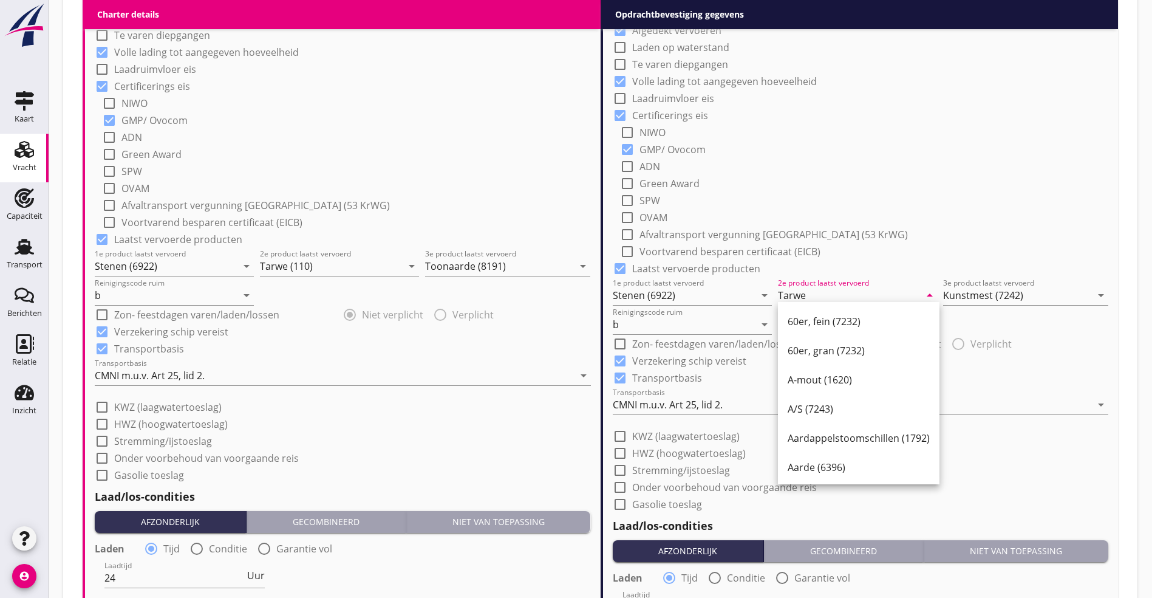
click at [837, 286] on input "Tarwe" at bounding box center [849, 295] width 142 height 19
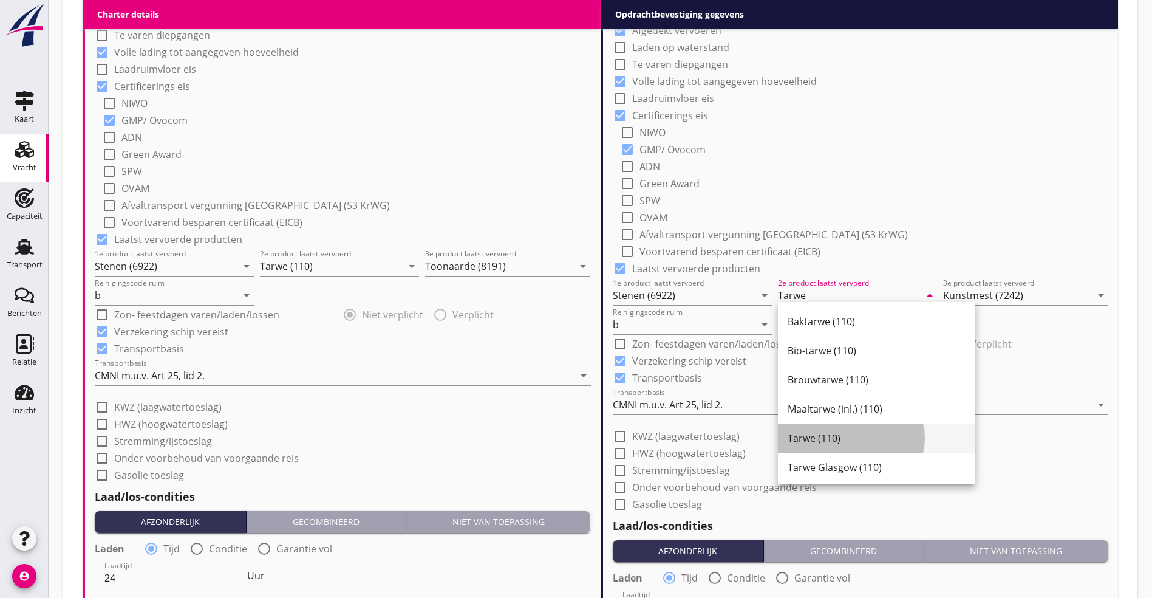
click at [852, 432] on div "Tarwe (110)" at bounding box center [877, 438] width 178 height 15
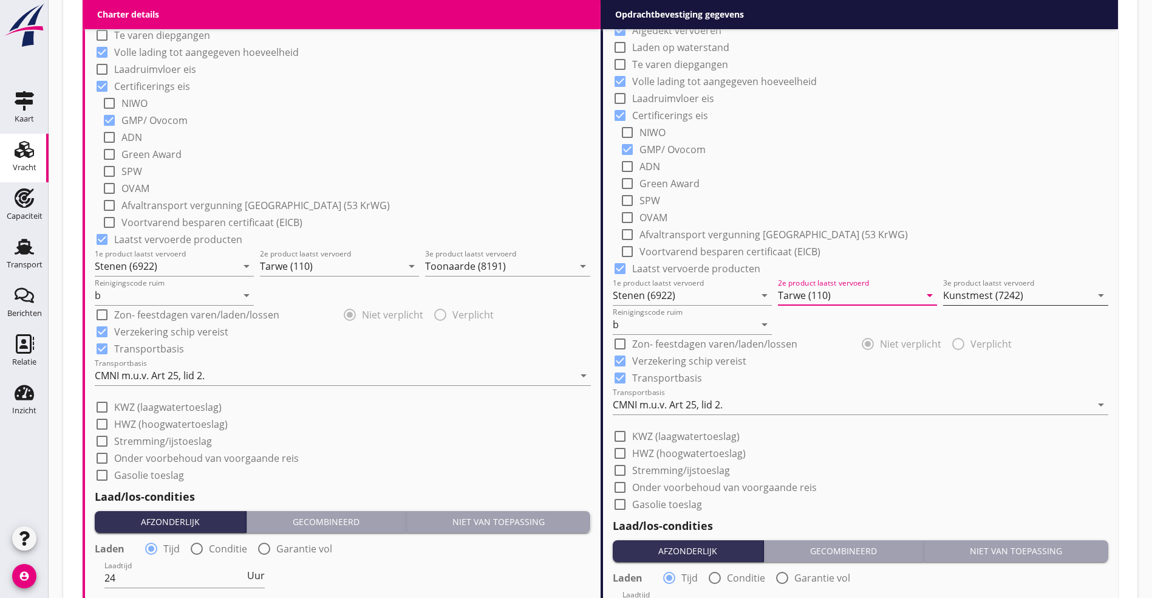
type input "Tarwe (110)"
click at [982, 290] on input "Kunstmest (7242)" at bounding box center [1017, 295] width 148 height 19
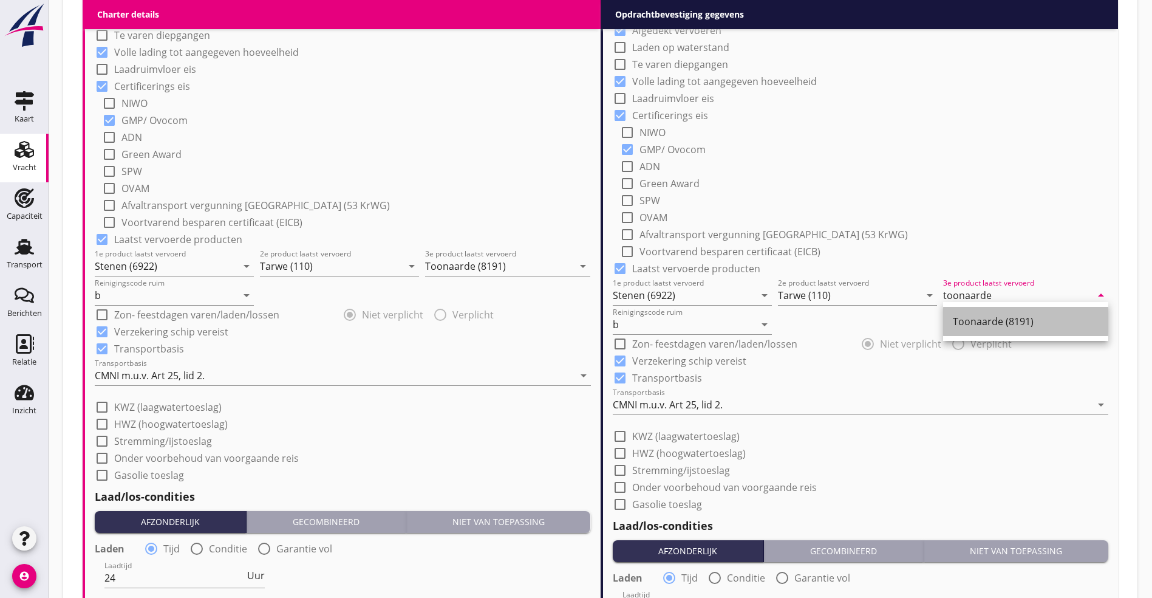
click at [1007, 318] on div "Toonaarde (8191)" at bounding box center [1026, 321] width 146 height 15
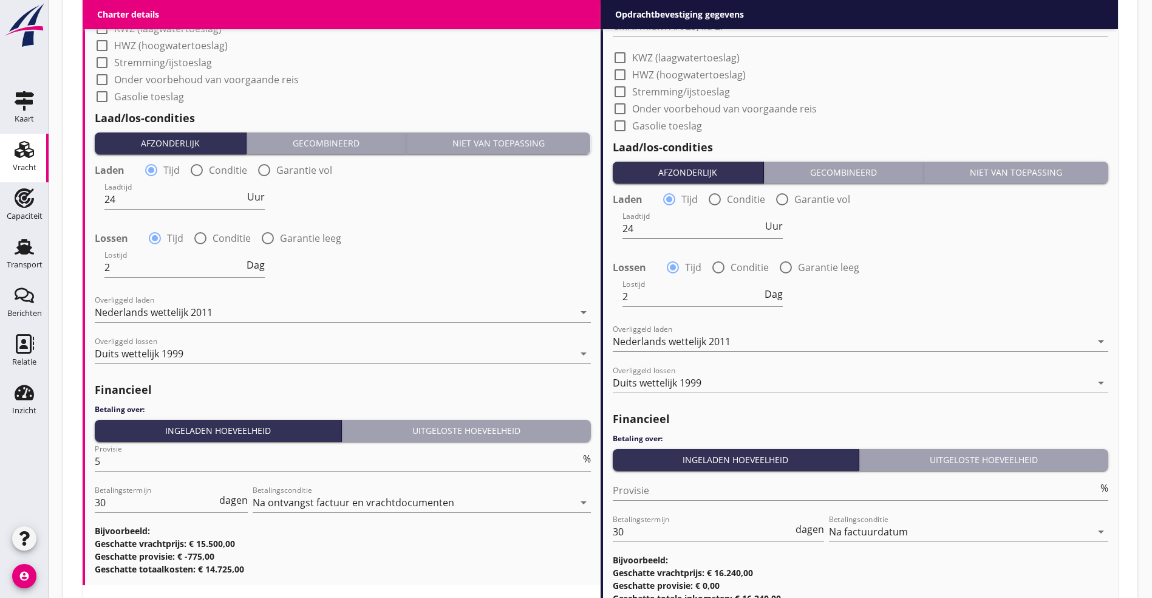
scroll to position [1385, 0]
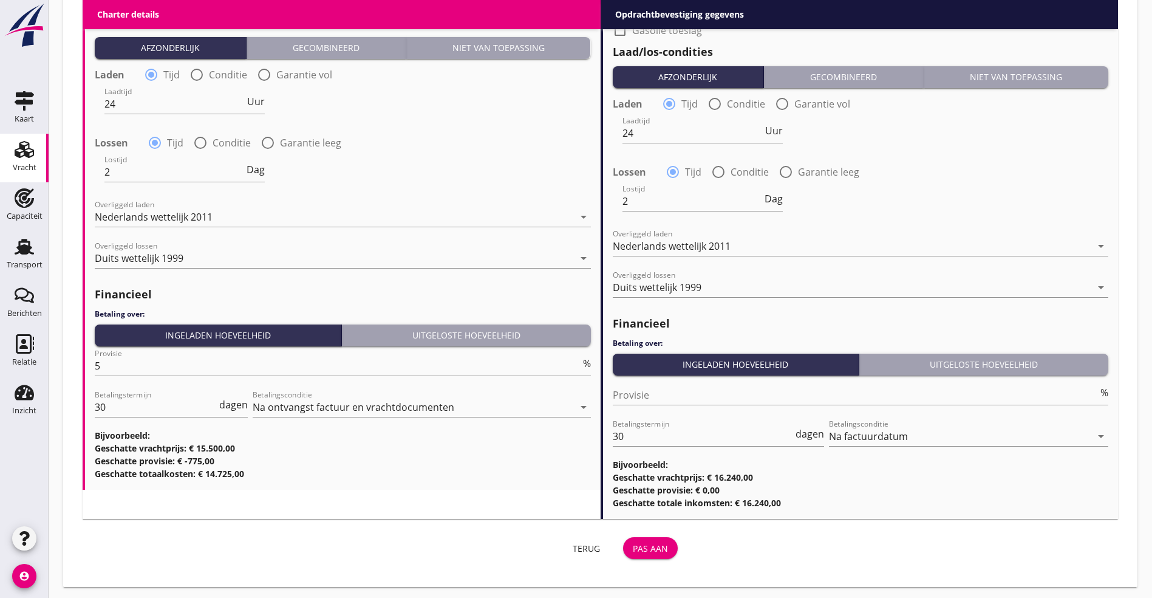
type input "Toonaarde (8191)"
click at [633, 546] on div "Pas aan" at bounding box center [650, 548] width 35 height 13
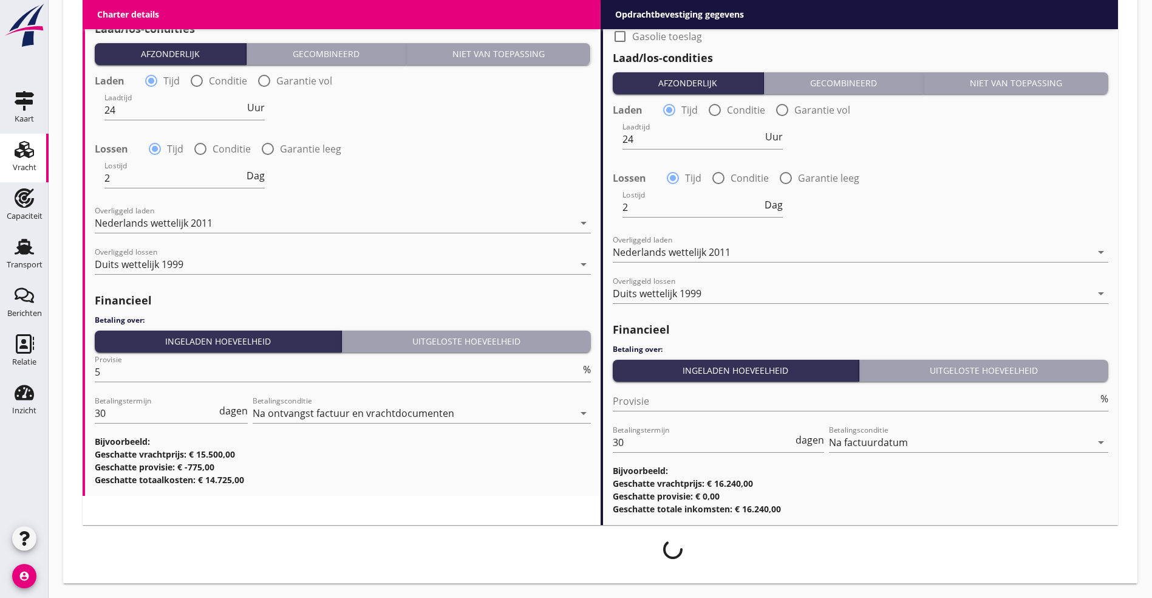
scroll to position [1375, 0]
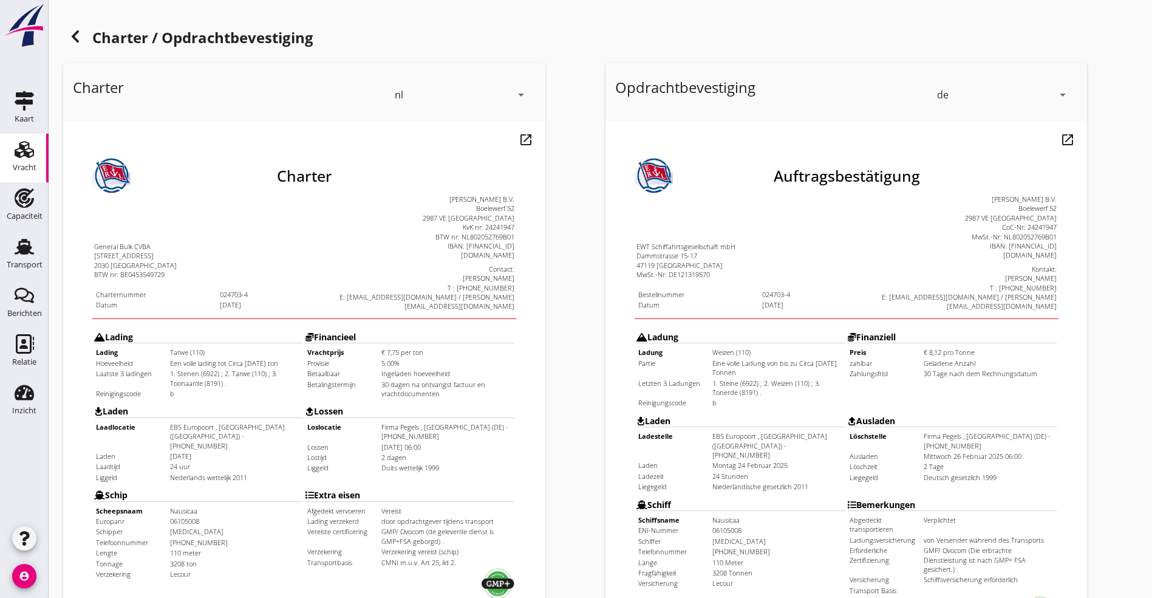
scroll to position [302, 0]
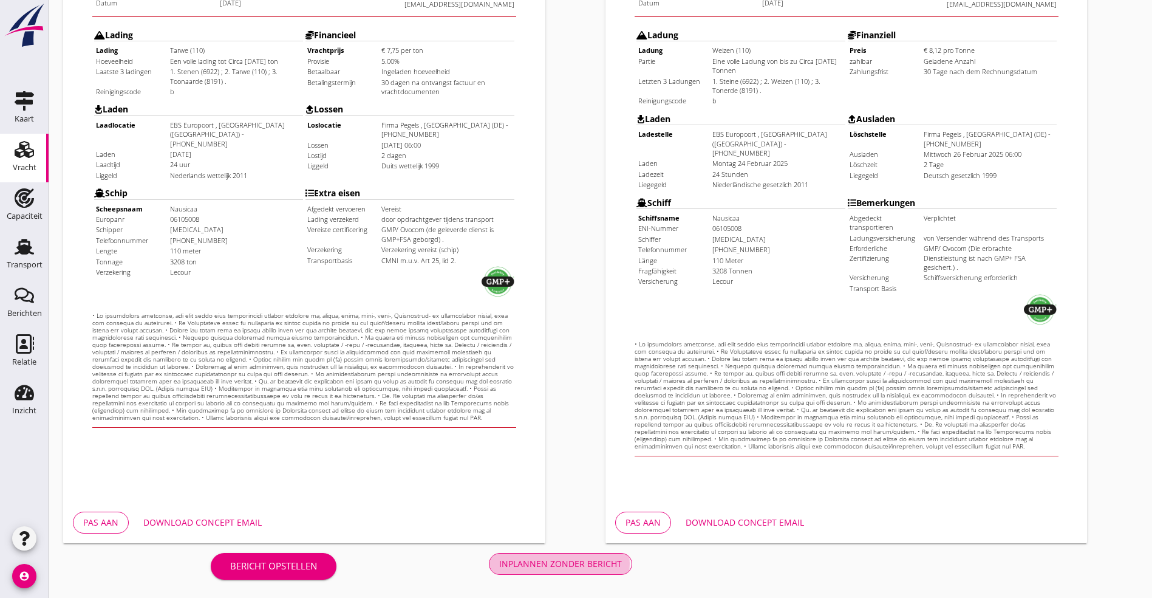
click at [499, 559] on div "Inplannen zonder bericht" at bounding box center [560, 563] width 123 height 13
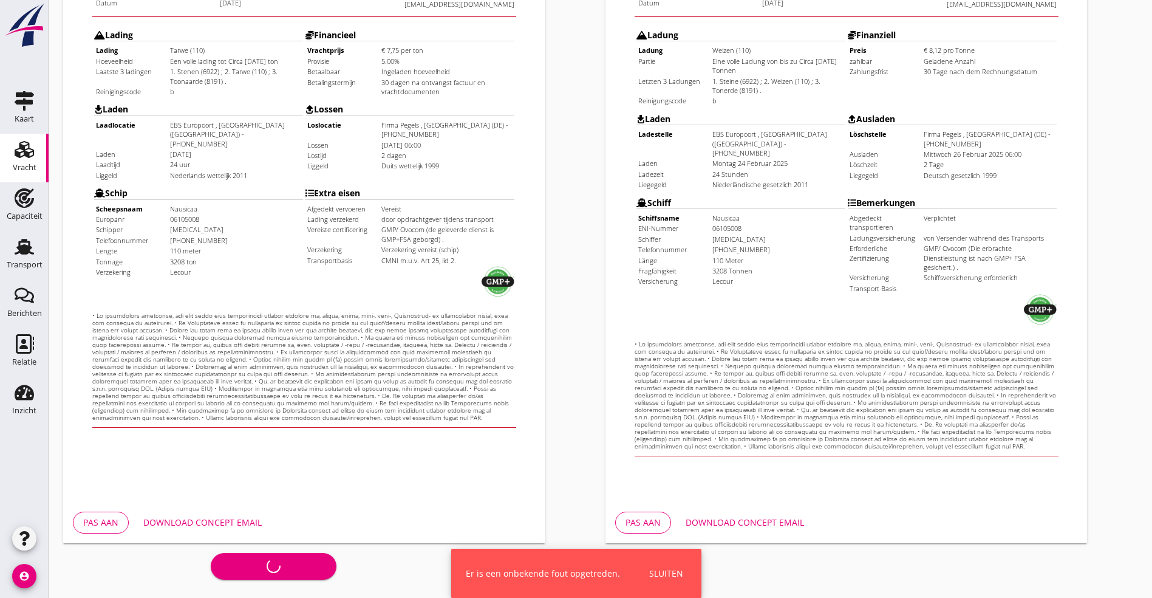
click at [655, 573] on div "Sluiten" at bounding box center [666, 573] width 34 height 13
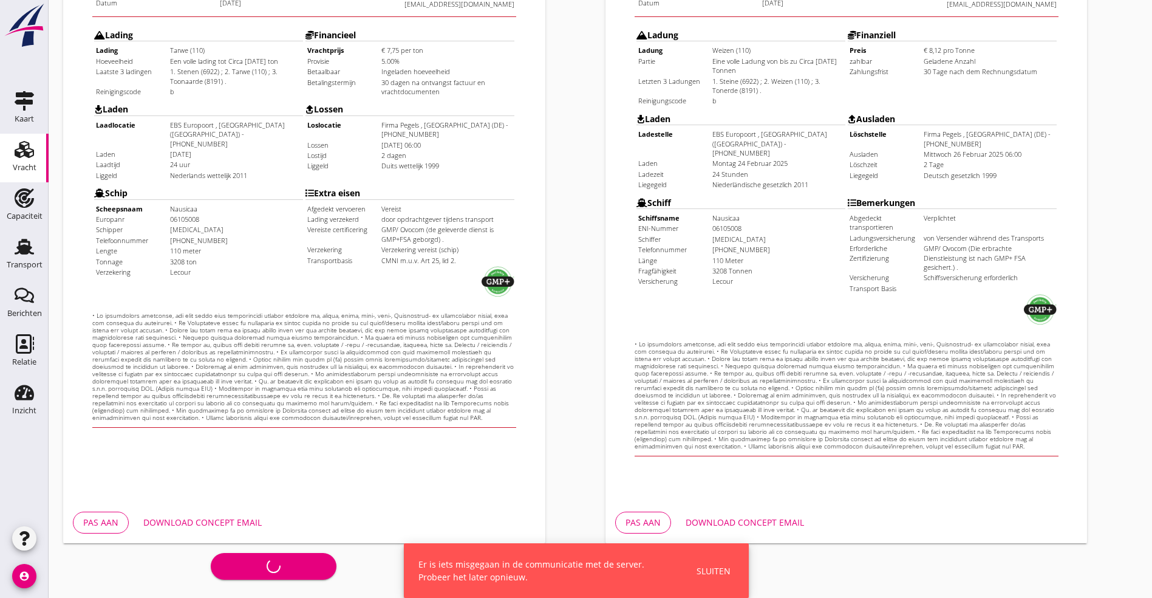
click at [710, 570] on div "Sluiten" at bounding box center [714, 570] width 34 height 13
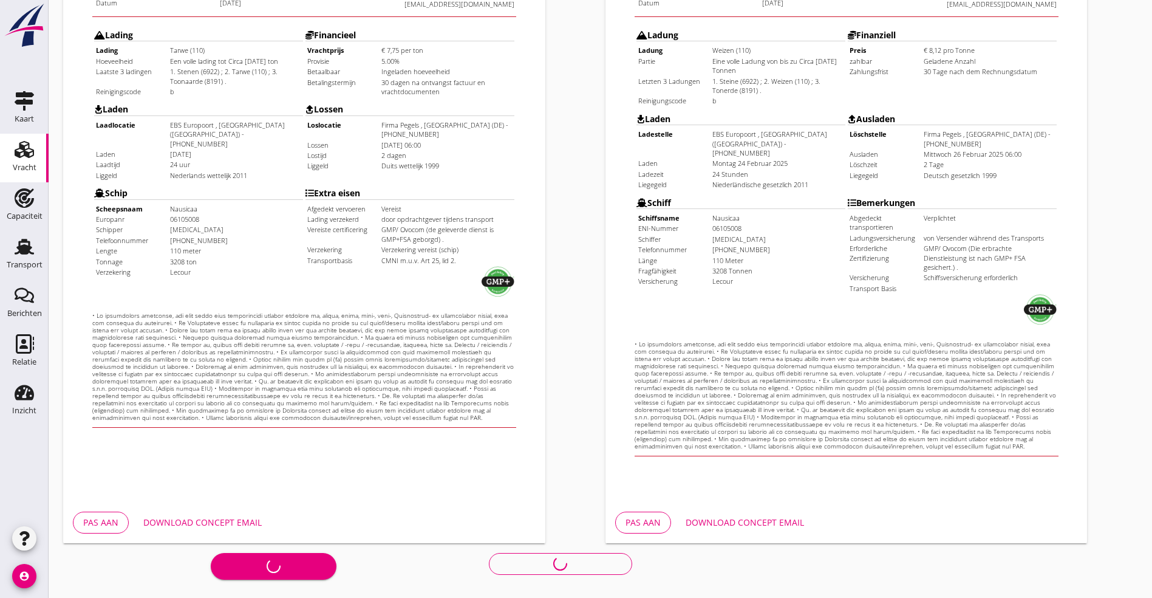
click at [341, 564] on div "Bericht opstellen Inplannen zonder bericht" at bounding box center [421, 563] width 716 height 40
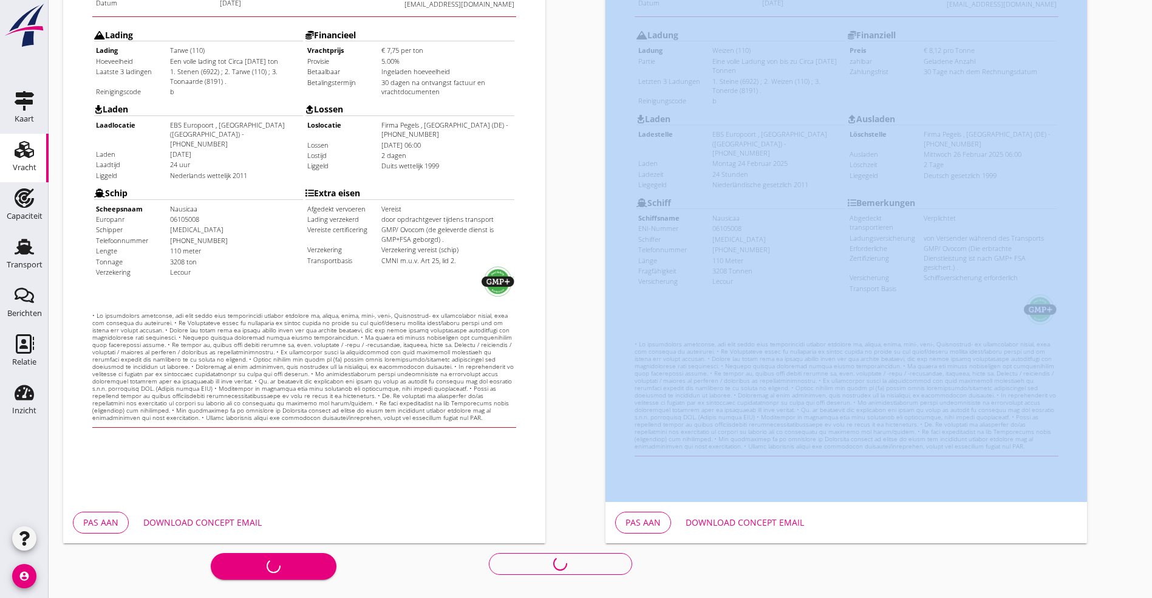
click at [341, 564] on div "Bericht opstellen Inplannen zonder bericht" at bounding box center [421, 563] width 716 height 40
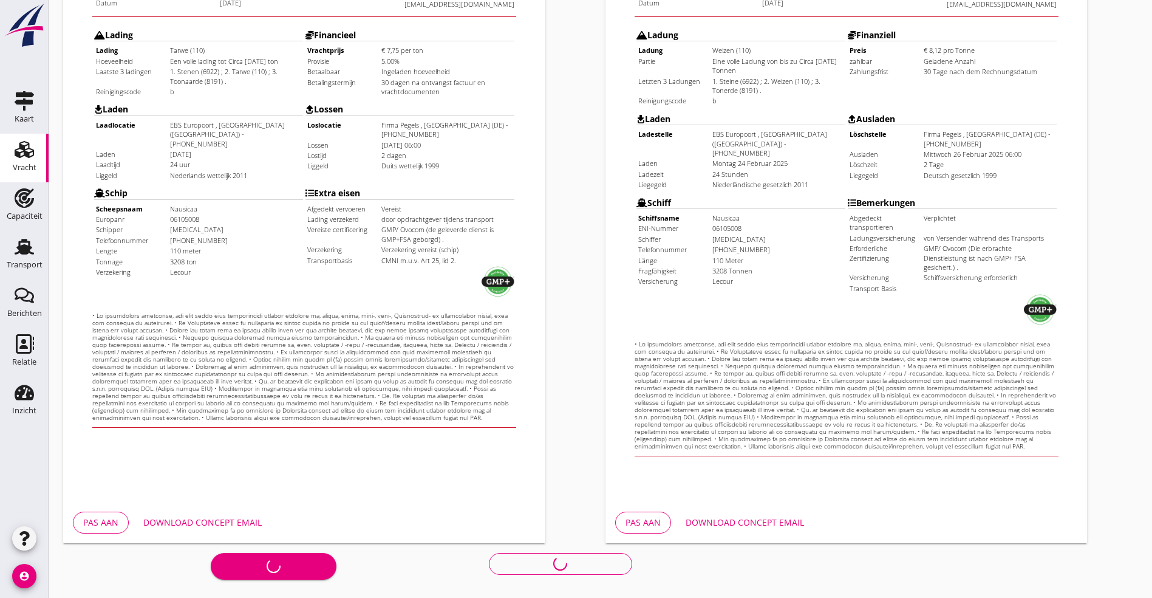
click at [341, 564] on div "Bericht opstellen Inplannen zonder bericht" at bounding box center [421, 563] width 716 height 40
click at [358, 494] on iframe at bounding box center [304, 161] width 482 height 682
click at [331, 553] on div "Bericht opstellen Inplannen zonder bericht" at bounding box center [421, 563] width 716 height 40
click at [544, 485] on iframe at bounding box center [304, 161] width 482 height 682
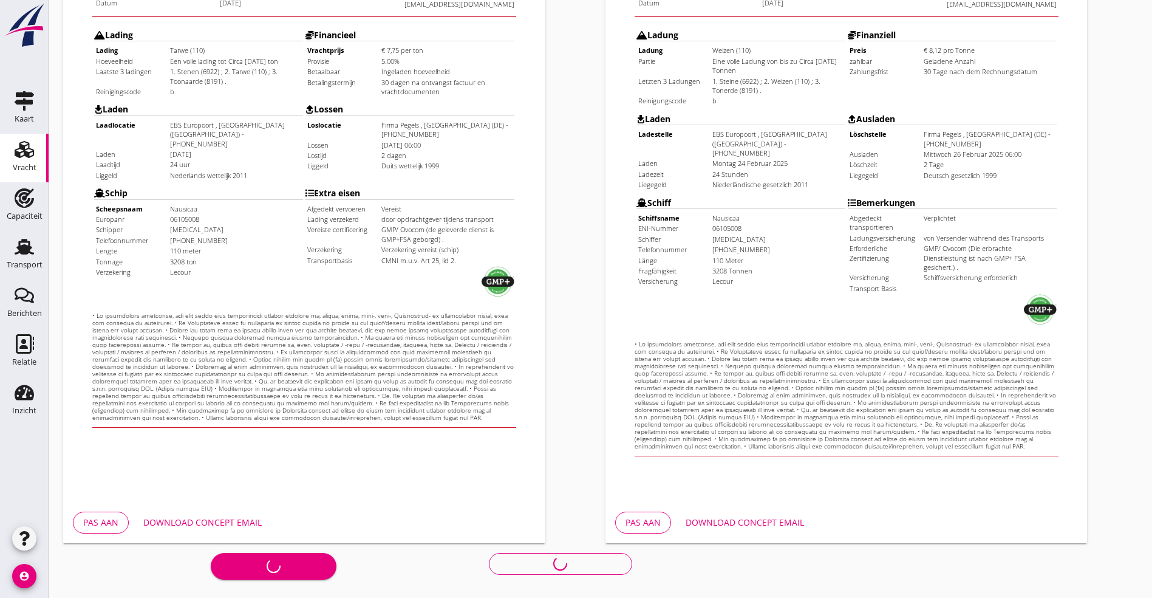
click at [544, 485] on iframe at bounding box center [304, 161] width 482 height 682
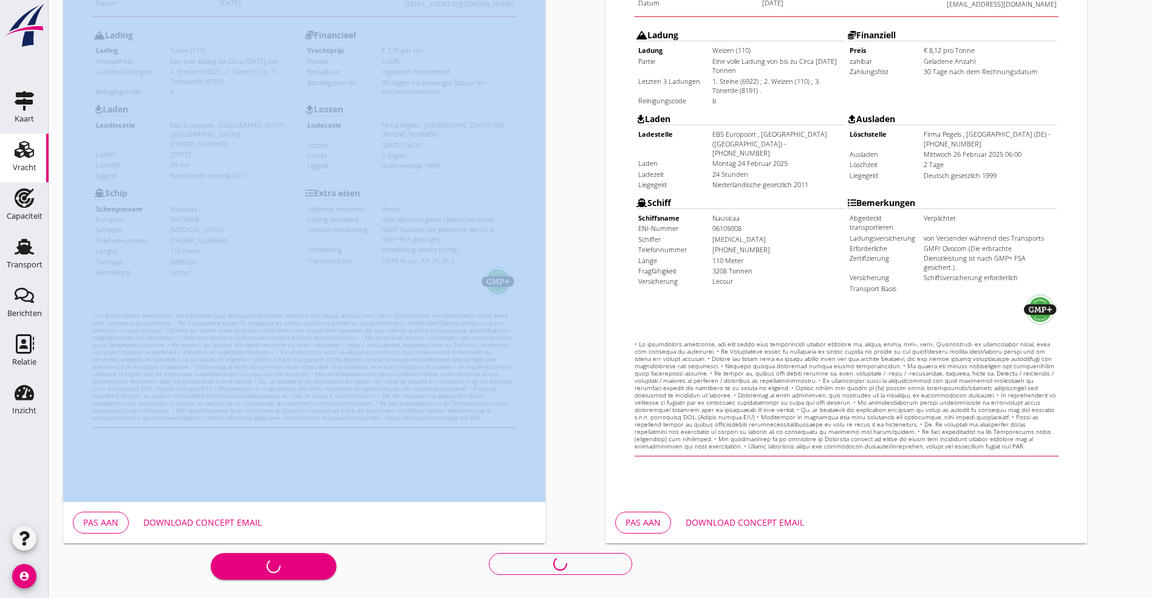
click at [544, 485] on iframe at bounding box center [304, 161] width 482 height 682
drag, startPoint x: 544, startPoint y: 485, endPoint x: 574, endPoint y: 532, distance: 55.4
click at [574, 532] on div "Charter nl arrow_drop_down open_in_new Pas aan Download concept email" at bounding box center [329, 152] width 542 height 792
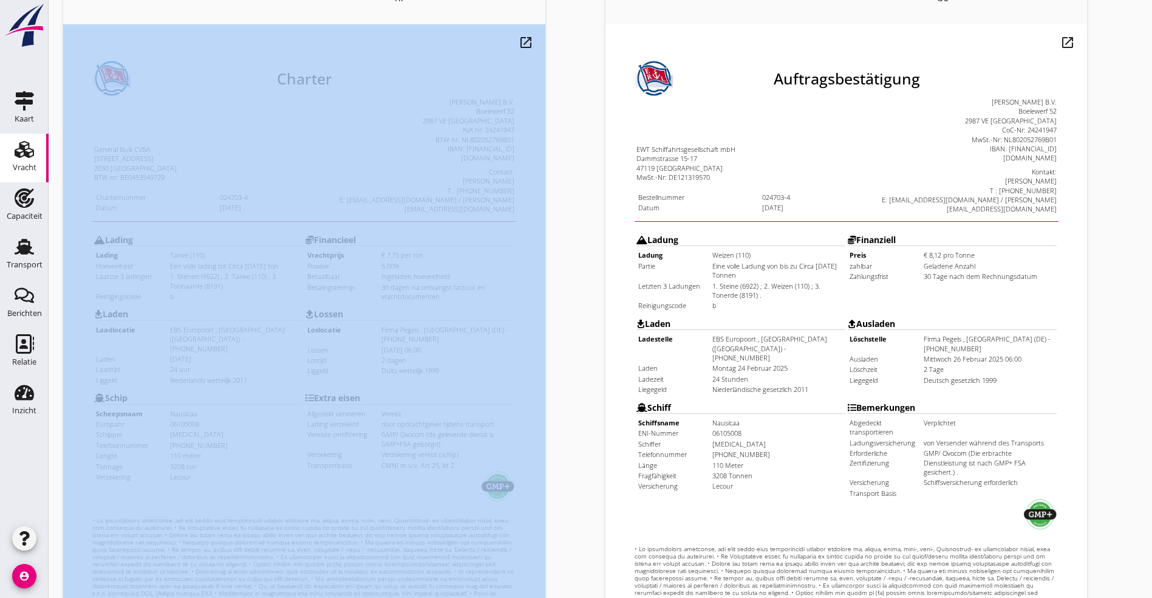
scroll to position [0, 0]
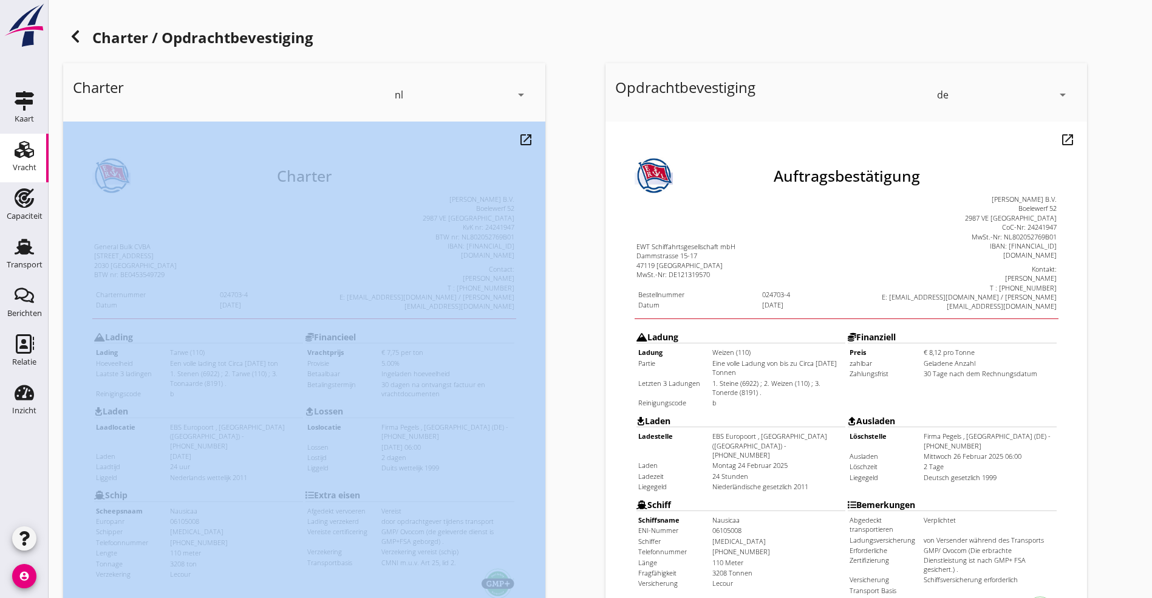
click at [72, 35] on icon at bounding box center [75, 36] width 15 height 15
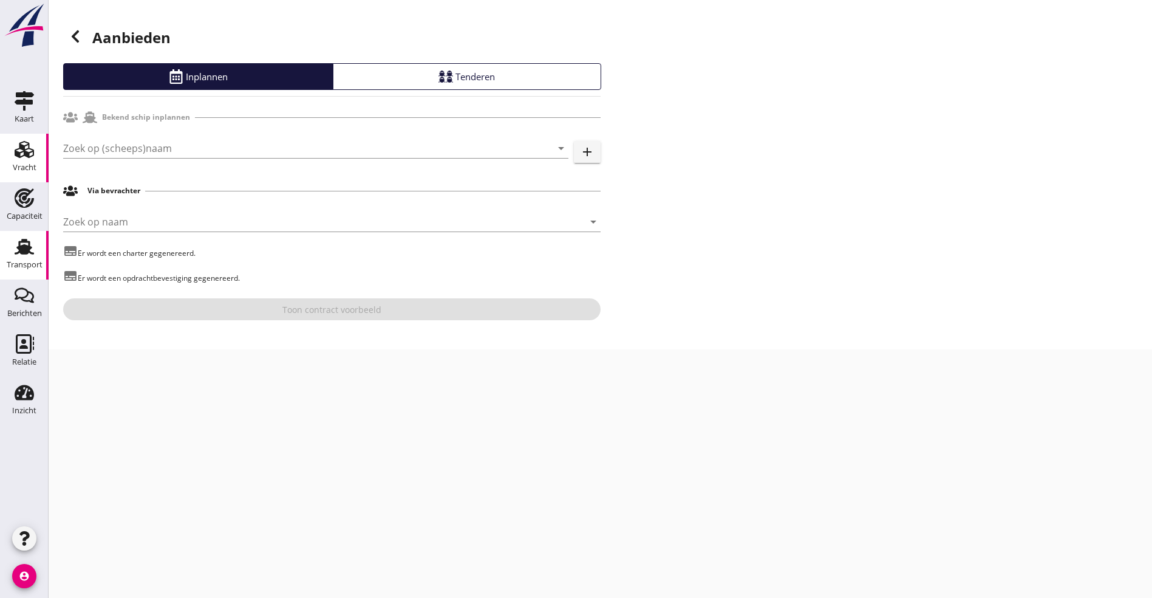
click at [31, 243] on icon "Transport" at bounding box center [24, 246] width 19 height 19
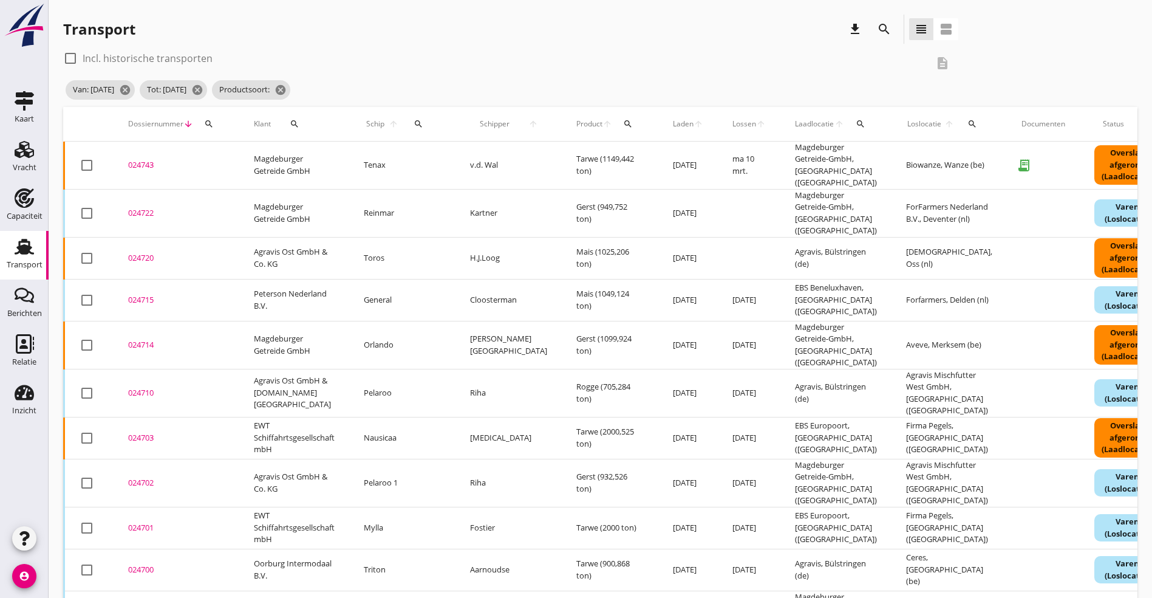
click at [140, 432] on div "024703" at bounding box center [176, 438] width 97 height 12
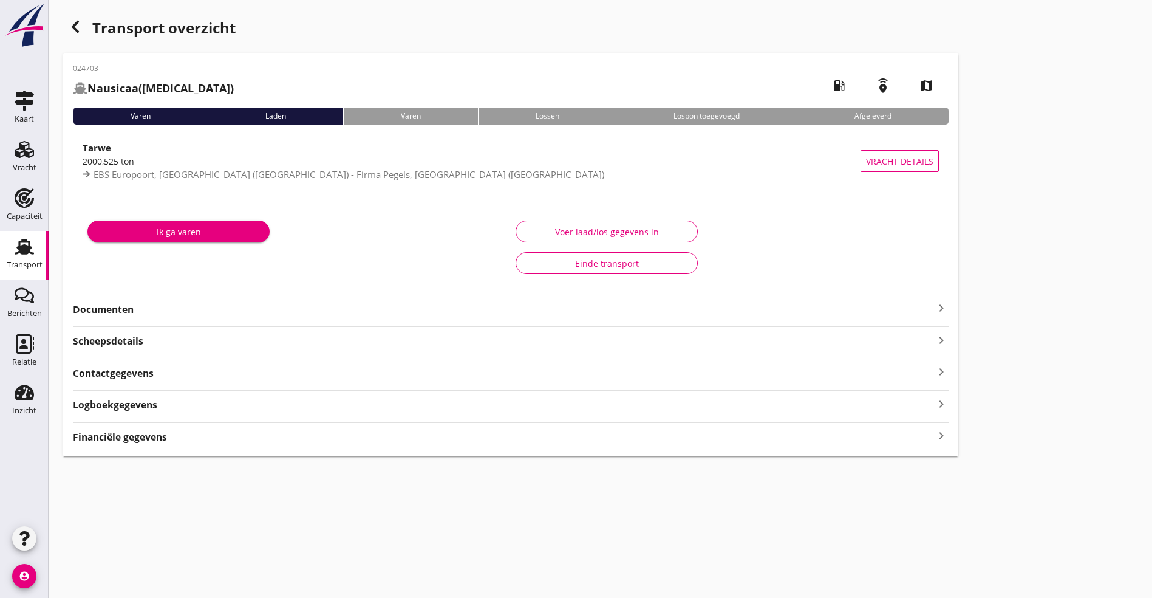
click at [230, 309] on strong "Documenten" at bounding box center [503, 310] width 861 height 14
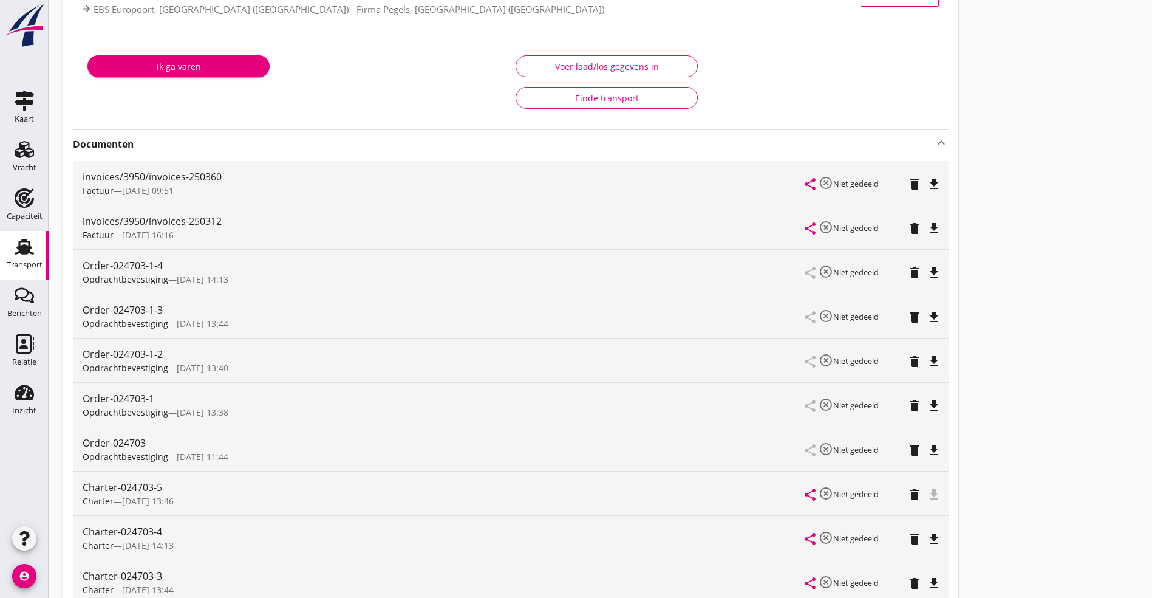
scroll to position [182, 0]
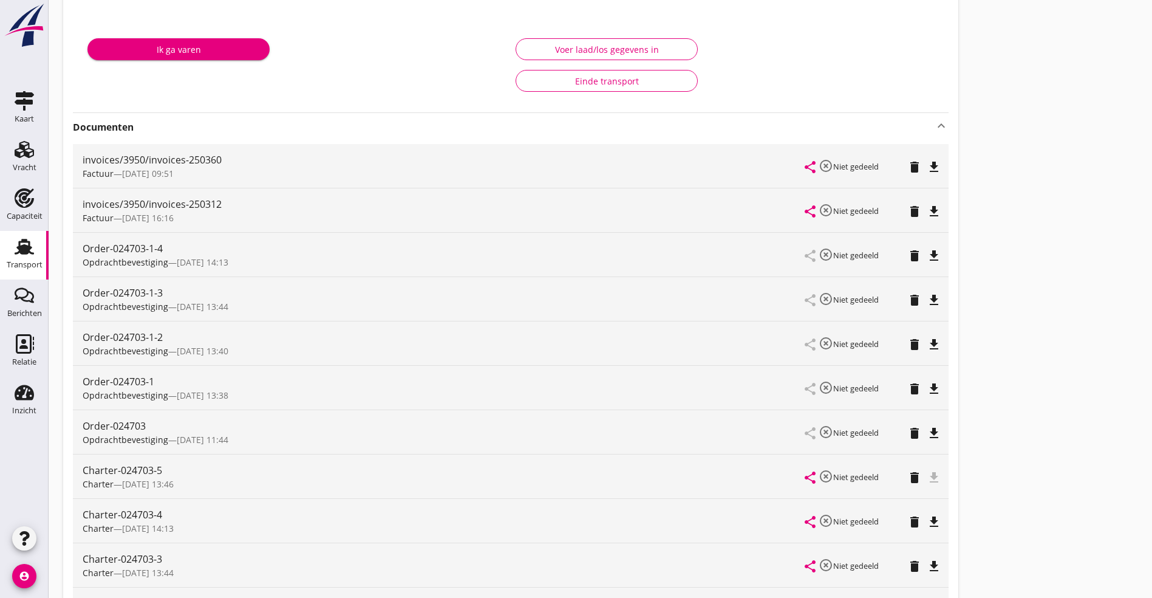
click at [929, 474] on div "file_download" at bounding box center [934, 476] width 10 height 15
click at [107, 470] on div "Charter-024703-5" at bounding box center [444, 470] width 723 height 15
click at [590, 418] on div "024703 Nausicaa (Bal) local_gas_station emergency_share map Varen Laden Varen L…" at bounding box center [510, 356] width 895 height 970
click at [908, 437] on icon "delete" at bounding box center [915, 433] width 15 height 15
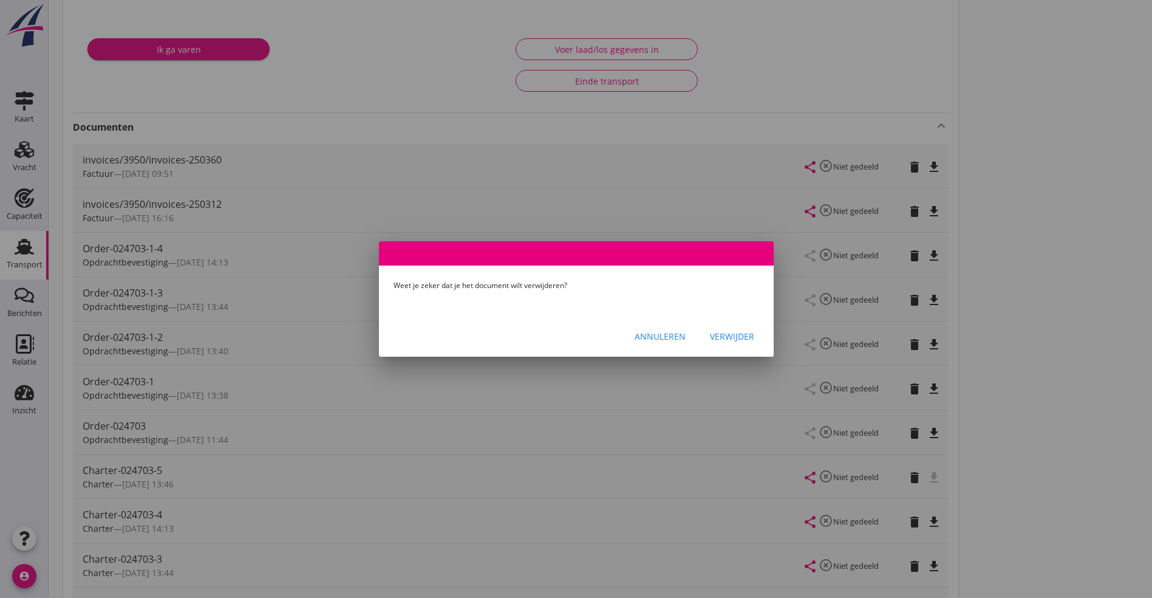
click at [646, 337] on div "Annuleren" at bounding box center [660, 336] width 51 height 13
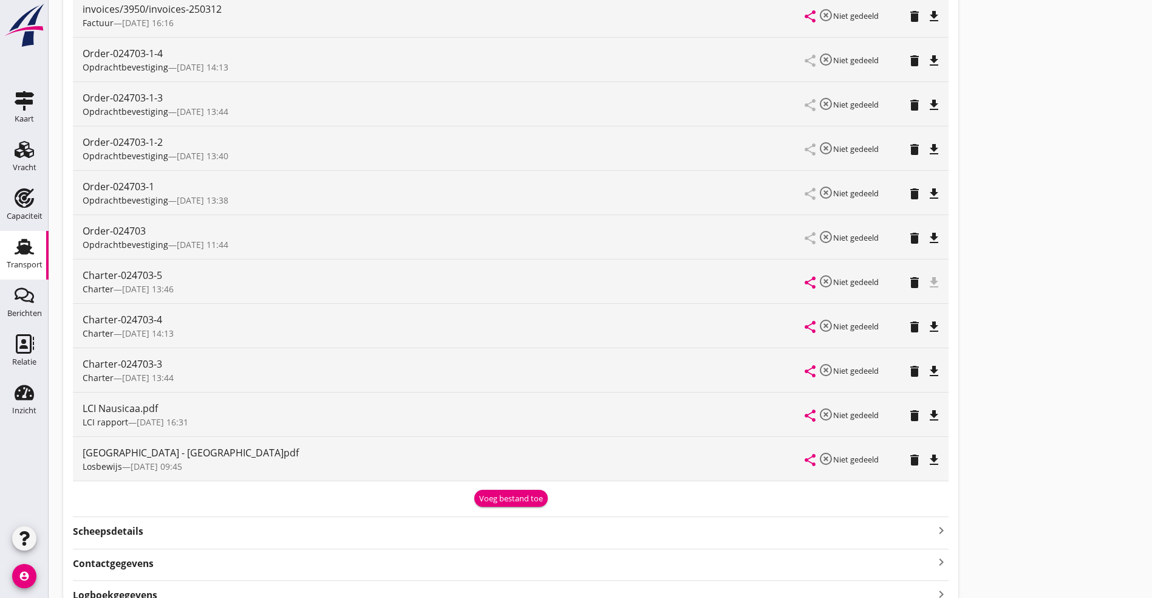
scroll to position [470, 0]
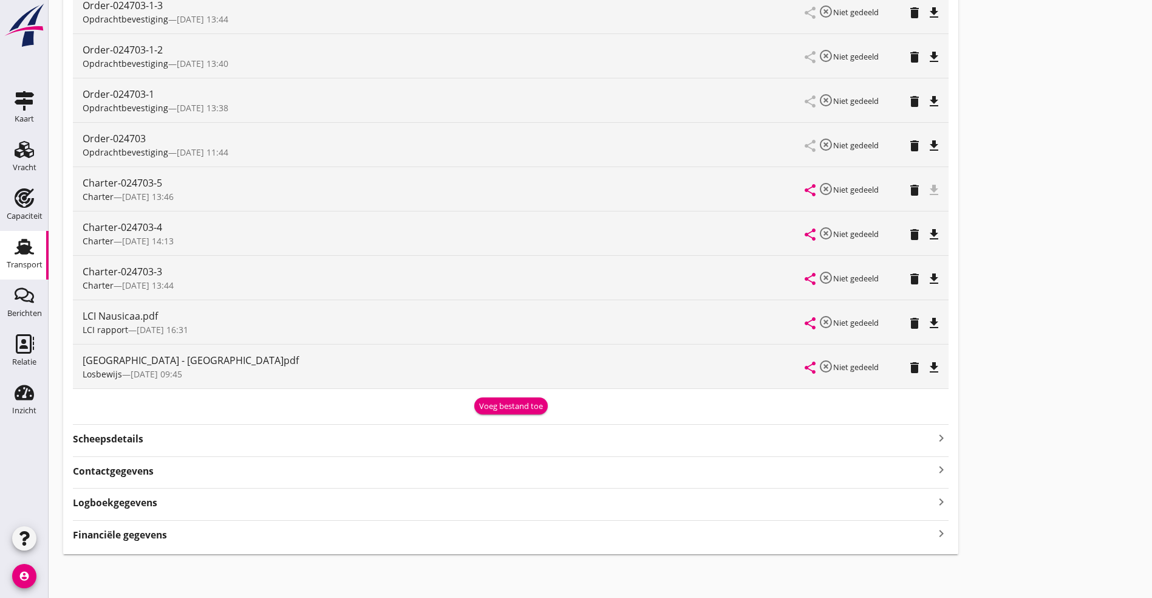
click at [273, 182] on div "Charter-024703-5" at bounding box center [444, 183] width 723 height 15
click at [139, 185] on div "Charter-024703-5" at bounding box center [444, 183] width 723 height 15
drag, startPoint x: 137, startPoint y: 211, endPoint x: 135, endPoint y: 231, distance: 19.5
click at [137, 218] on div "Charter-024703-4 Charter — 20/02 14:13" at bounding box center [444, 233] width 723 height 44
click at [135, 231] on div "Charter-024703-4" at bounding box center [444, 227] width 723 height 15
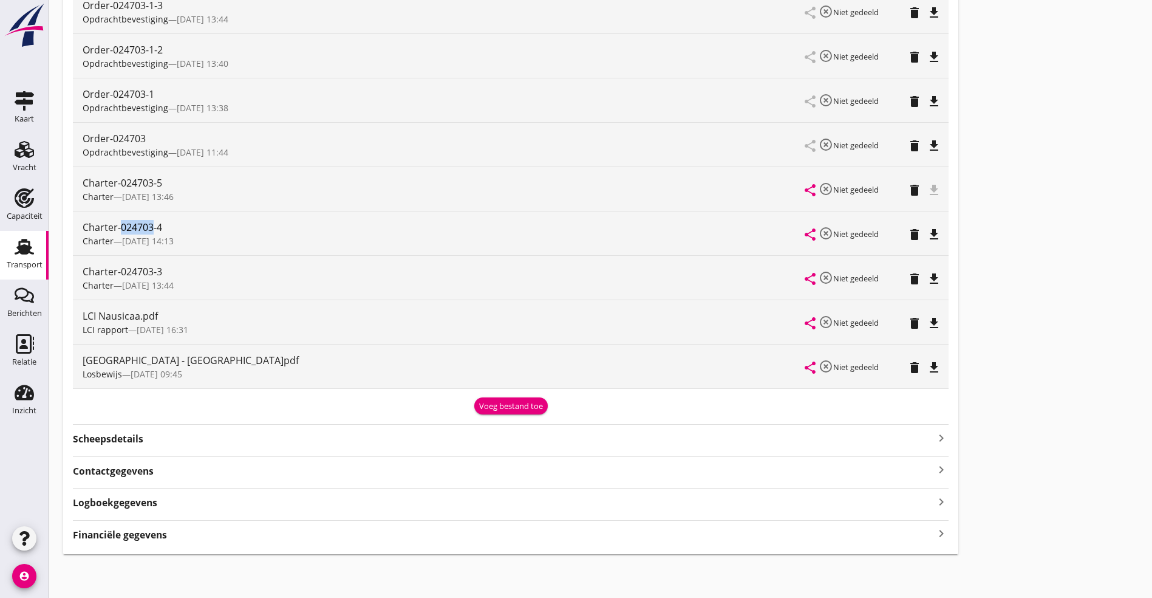
click at [135, 231] on div "Charter-024703-4" at bounding box center [444, 227] width 723 height 15
click at [266, 213] on div "Charter-024703-4 Charter — 20/02 14:13" at bounding box center [444, 233] width 723 height 44
click at [927, 234] on icon "file_download" at bounding box center [934, 234] width 15 height 15
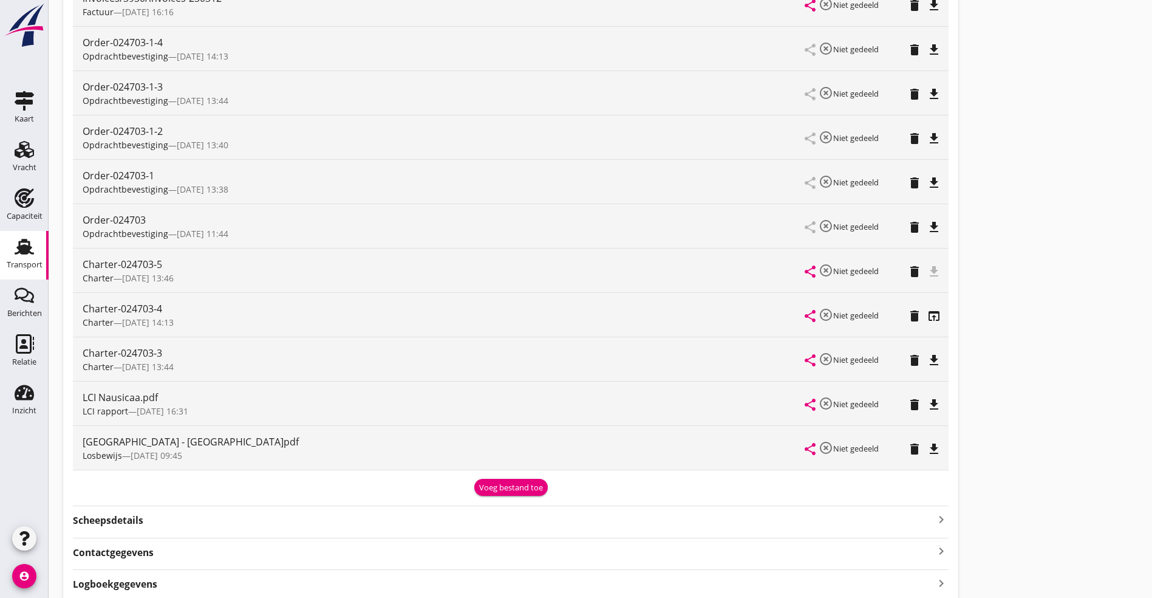
scroll to position [287, 0]
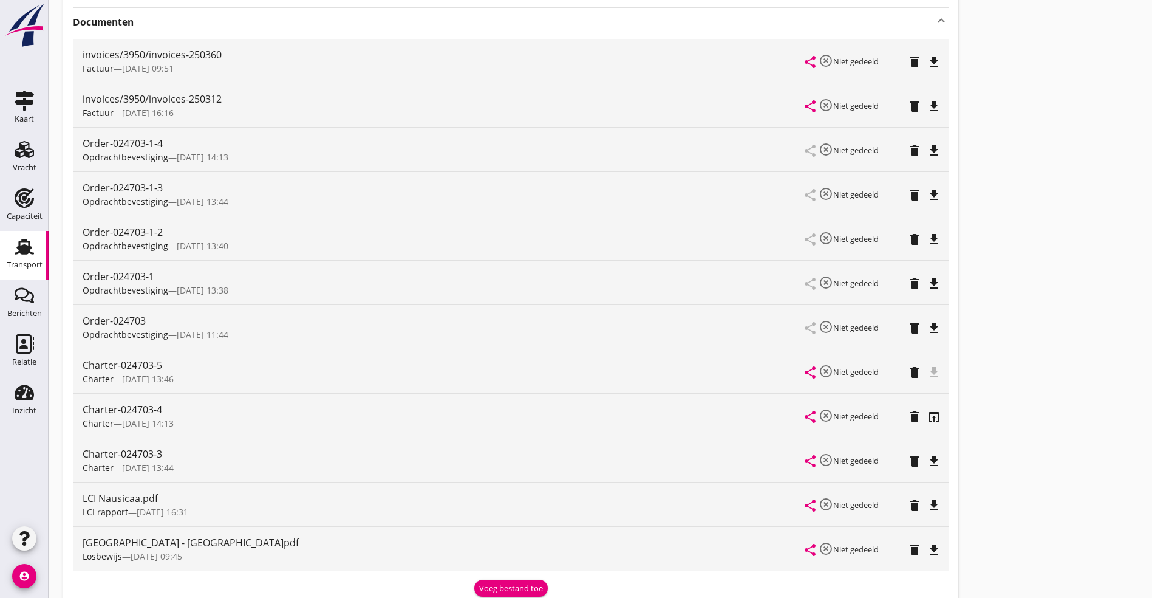
click at [240, 375] on div "Charter — 17/09 13:46" at bounding box center [444, 378] width 723 height 13
drag, startPoint x: 240, startPoint y: 375, endPoint x: 170, endPoint y: 371, distance: 70.0
click at [170, 371] on div "Charter-024703-5" at bounding box center [444, 365] width 723 height 15
click at [140, 412] on div "Charter-024703-4" at bounding box center [444, 409] width 723 height 15
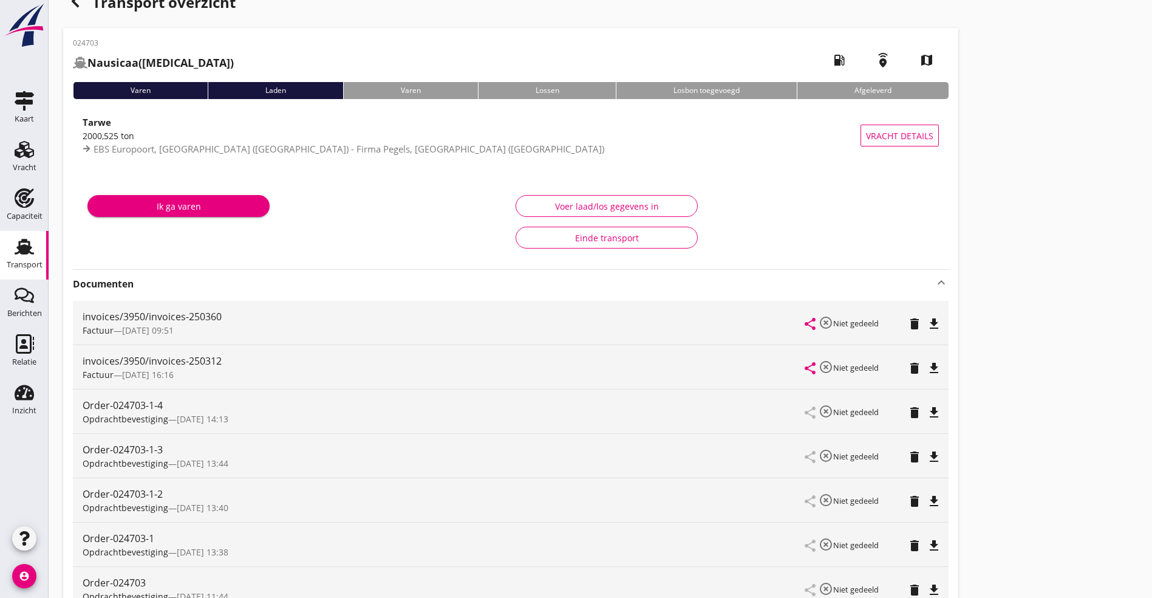
scroll to position [0, 0]
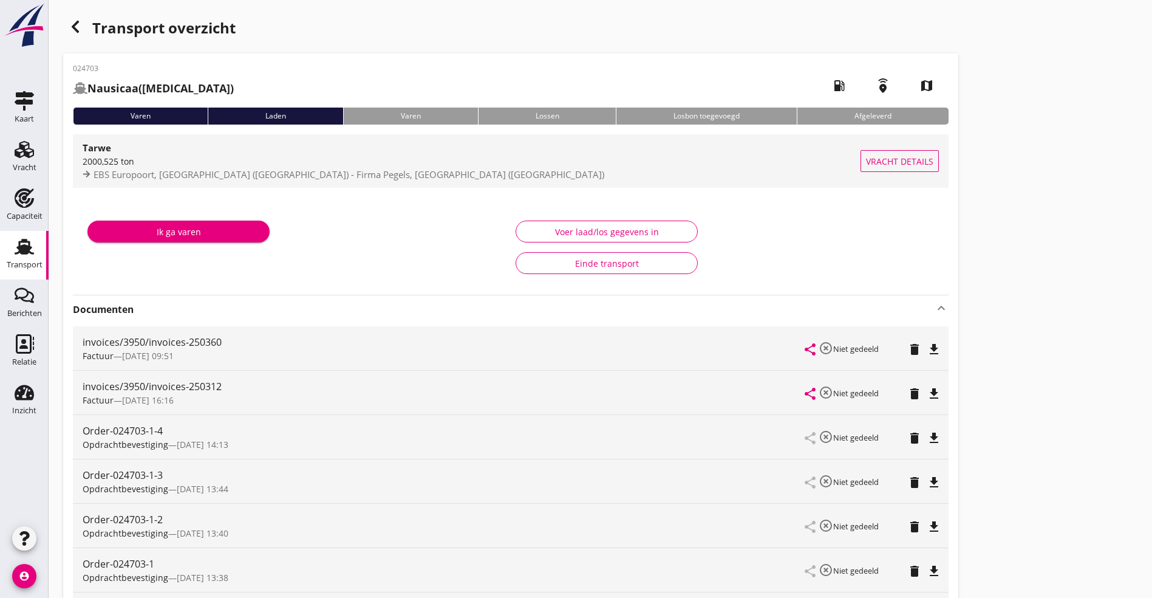
click at [122, 163] on div "2000,525 ton" at bounding box center [472, 161] width 778 height 13
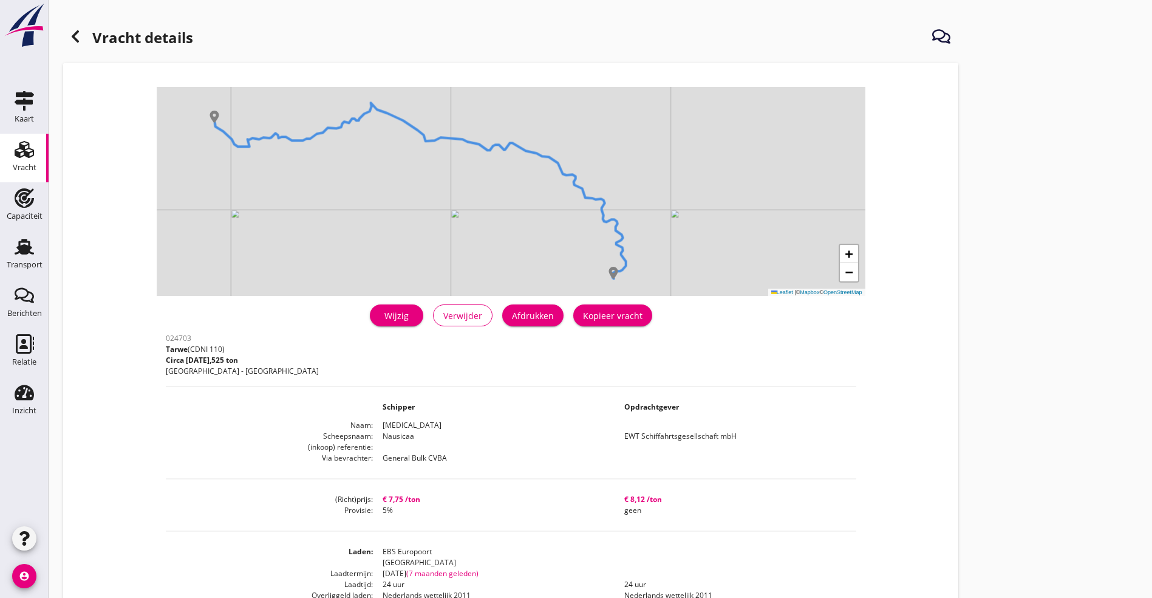
click at [380, 313] on div "Wijzig" at bounding box center [397, 315] width 34 height 13
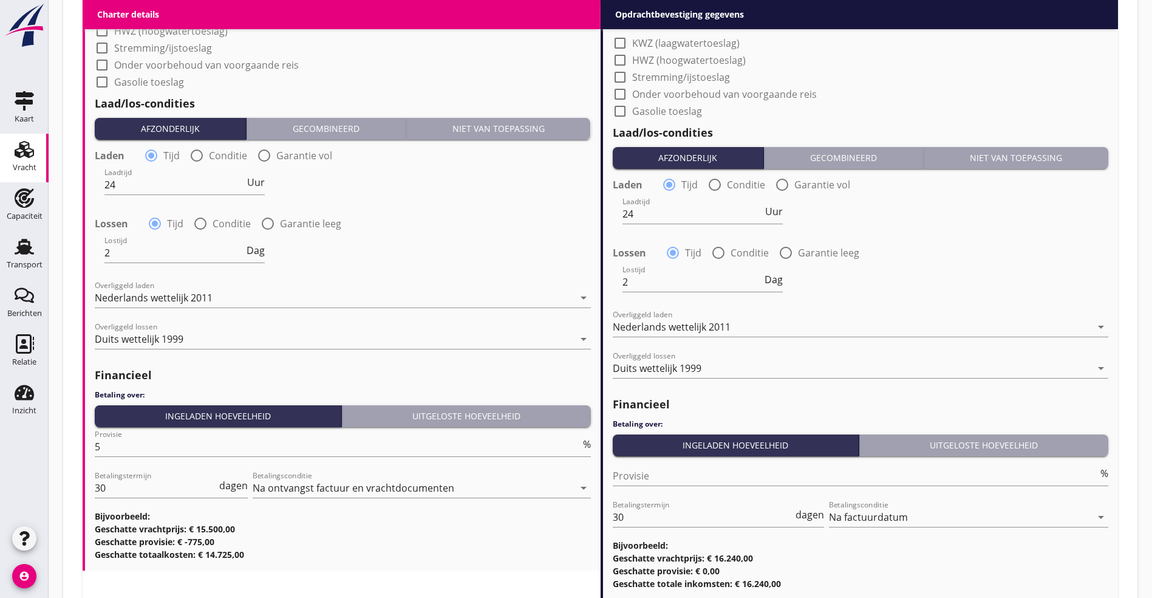
scroll to position [1385, 0]
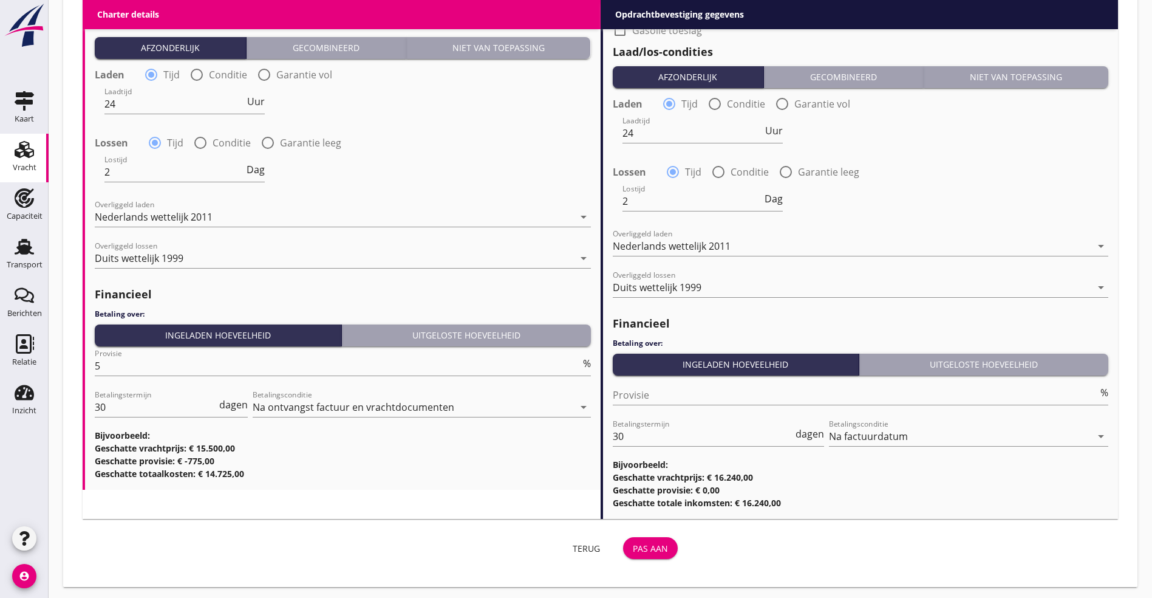
click at [633, 548] on div "Pas aan" at bounding box center [650, 548] width 35 height 13
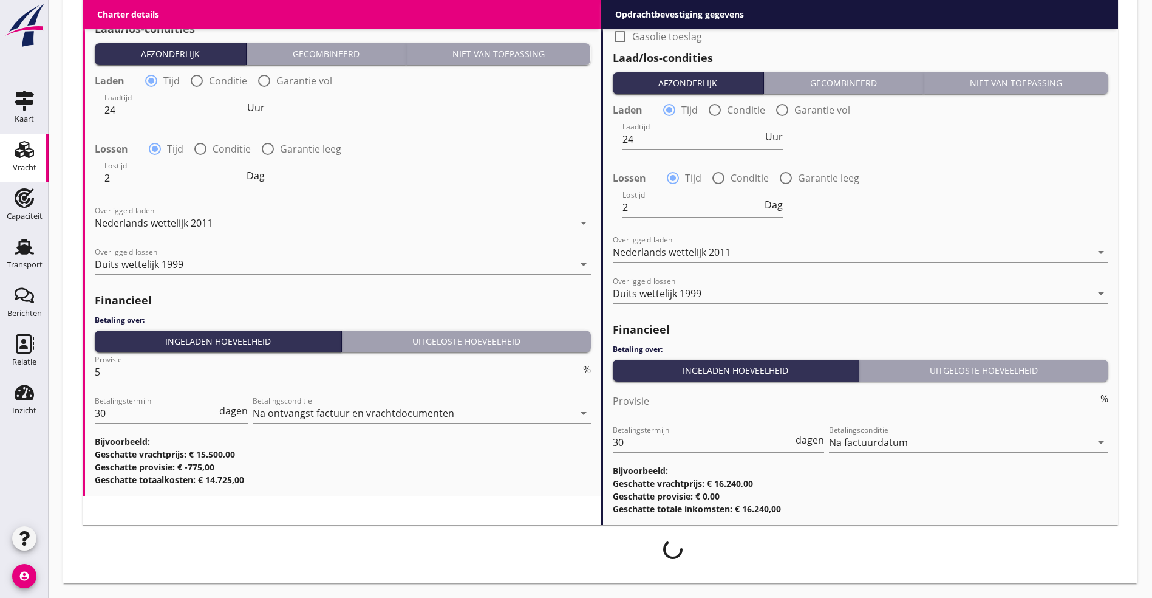
scroll to position [1375, 0]
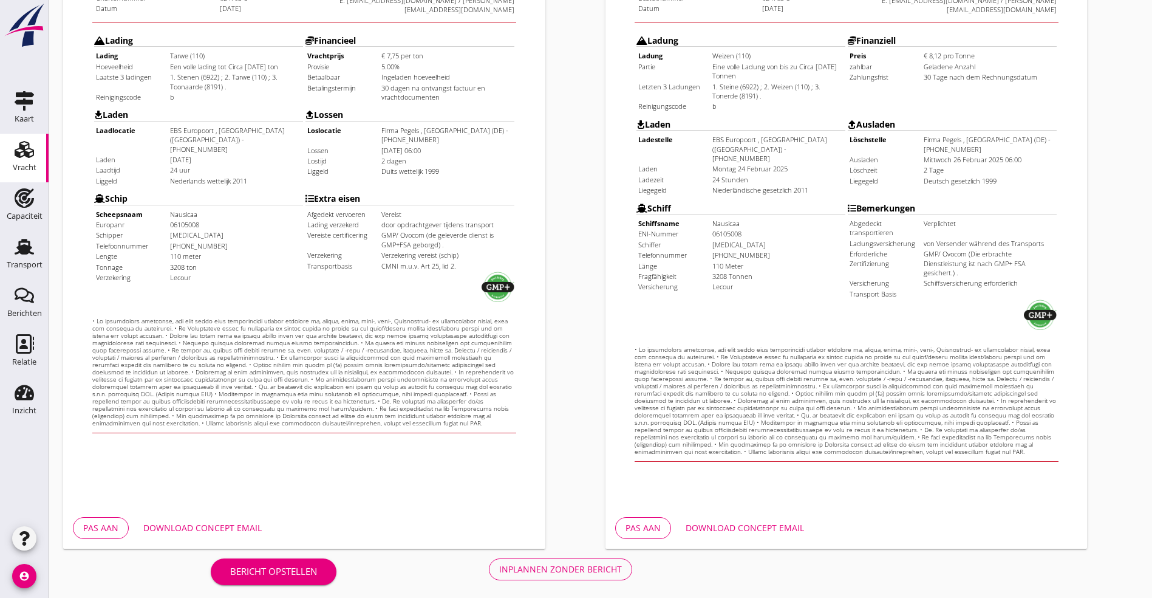
scroll to position [302, 0]
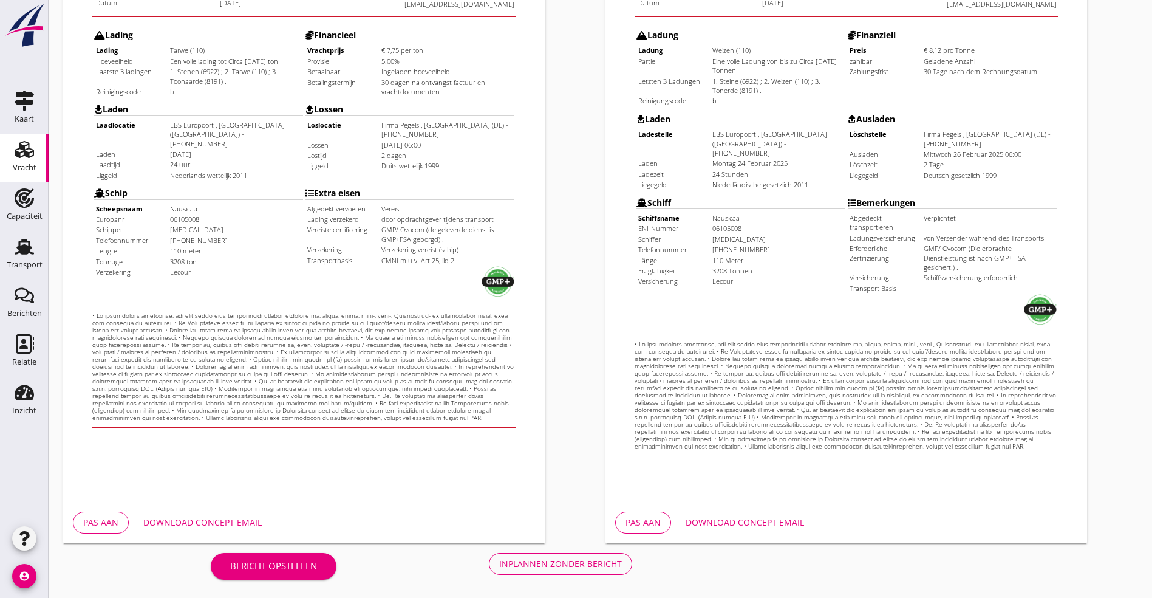
click at [499, 565] on div "Inplannen zonder bericht" at bounding box center [560, 563] width 123 height 13
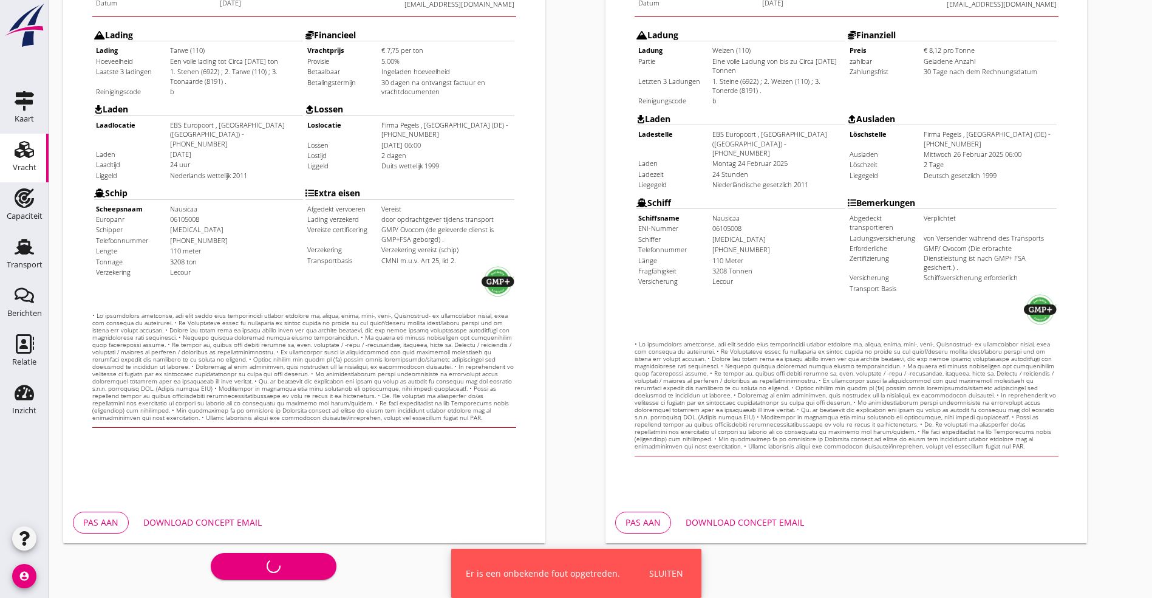
click at [678, 568] on div "Sluiten" at bounding box center [666, 573] width 34 height 13
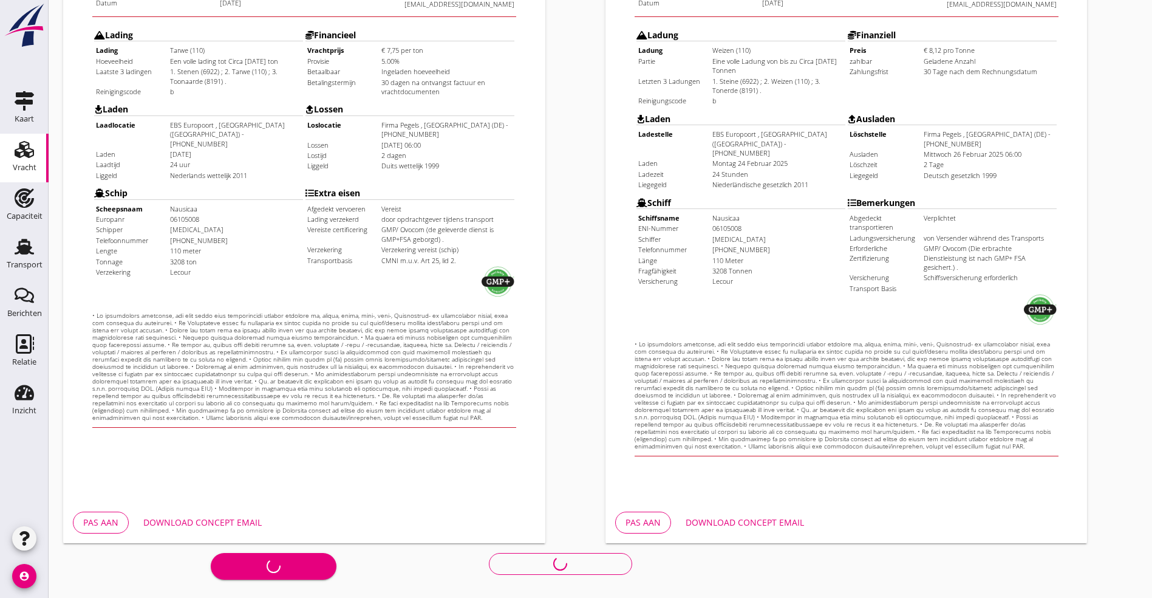
scroll to position [0, 0]
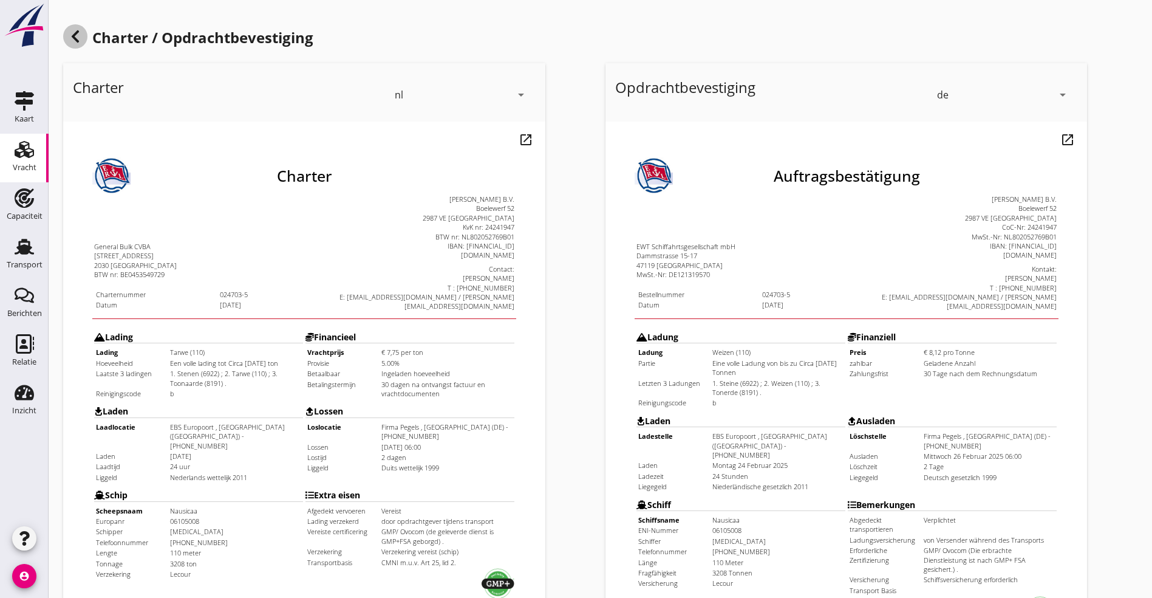
click at [76, 30] on icon at bounding box center [75, 36] width 15 height 15
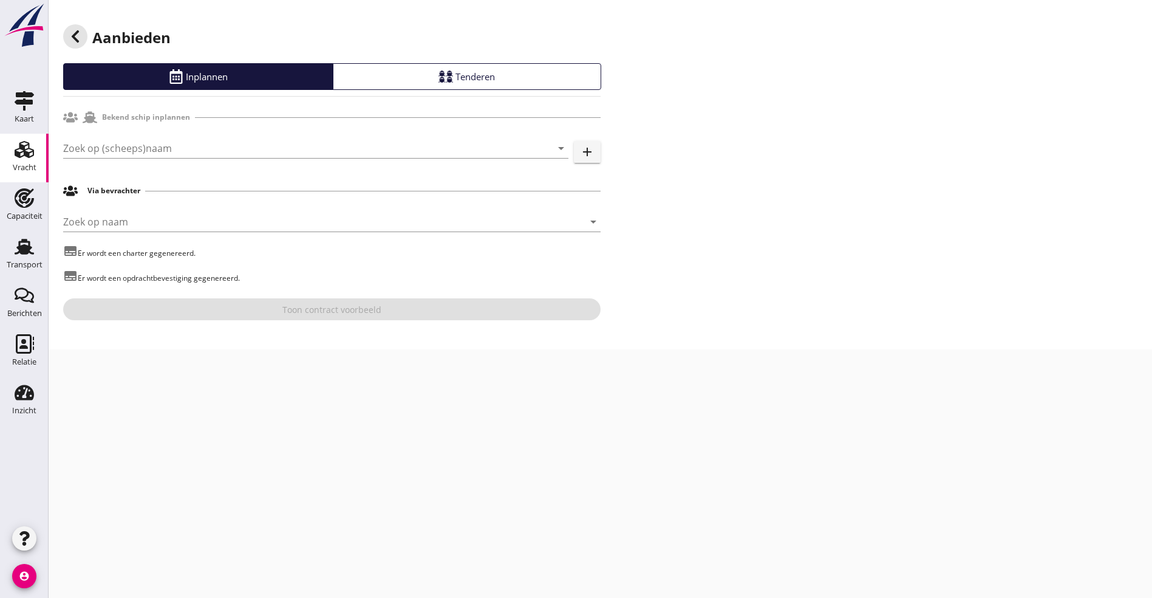
click at [76, 30] on icon at bounding box center [75, 36] width 15 height 15
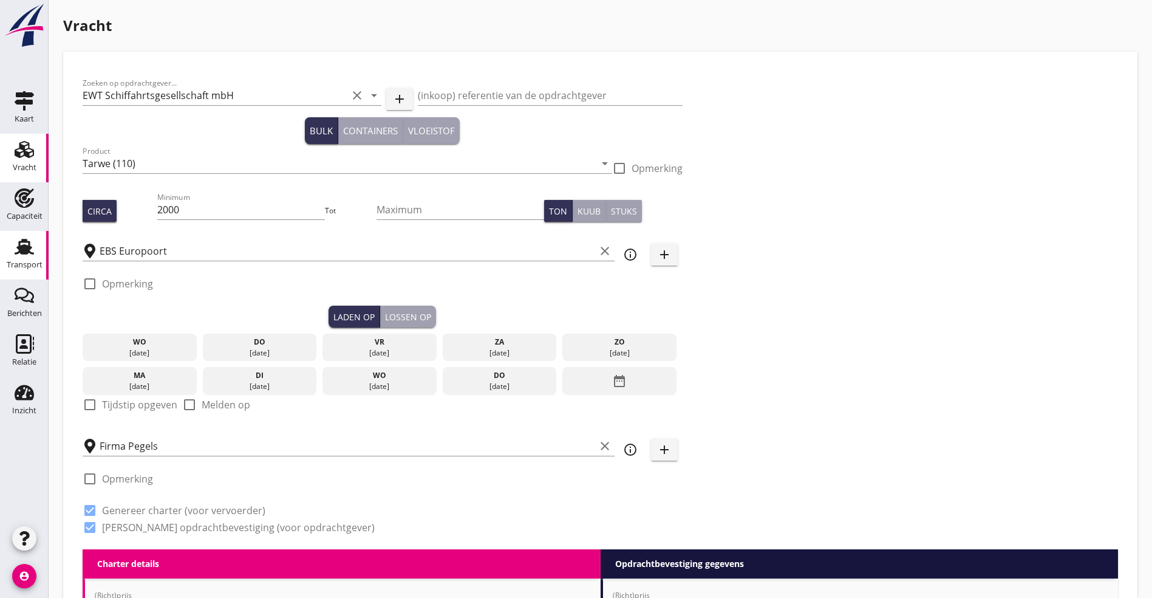
click at [29, 242] on use at bounding box center [24, 247] width 19 height 16
click at [35, 243] on div "Transport" at bounding box center [24, 246] width 29 height 19
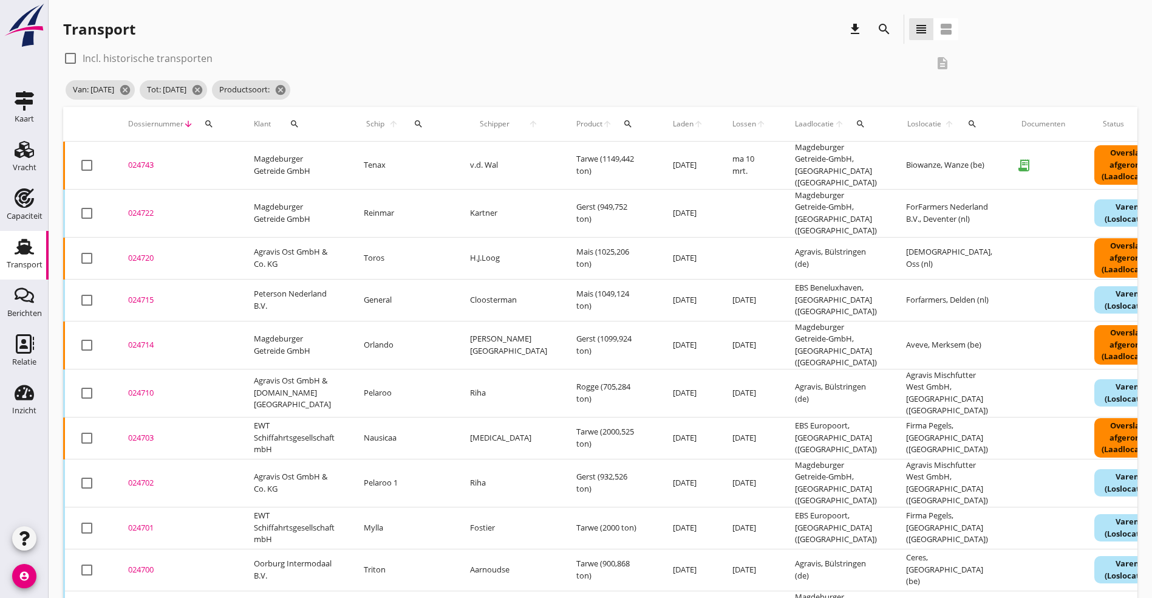
click at [132, 432] on div "024703" at bounding box center [176, 438] width 97 height 12
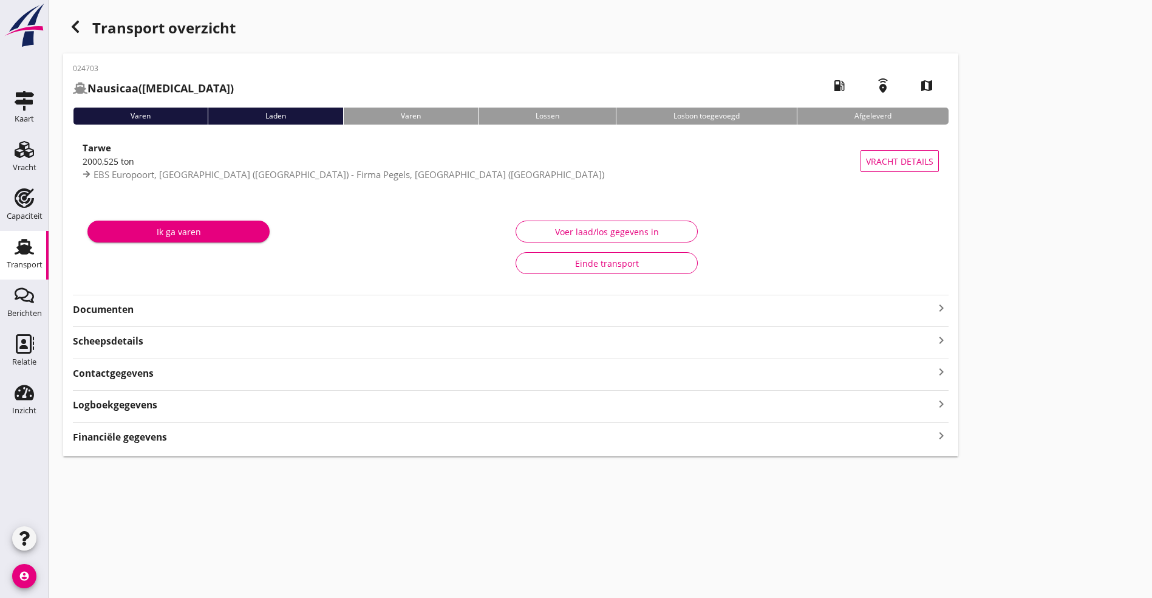
click at [265, 310] on strong "Documenten" at bounding box center [503, 310] width 861 height 14
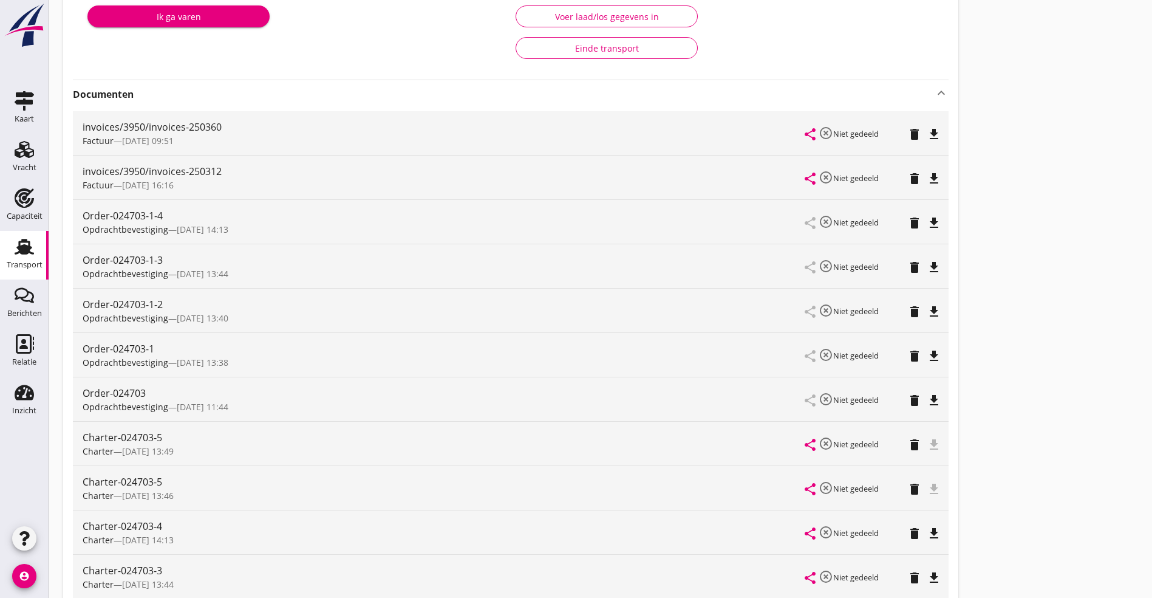
scroll to position [273, 0]
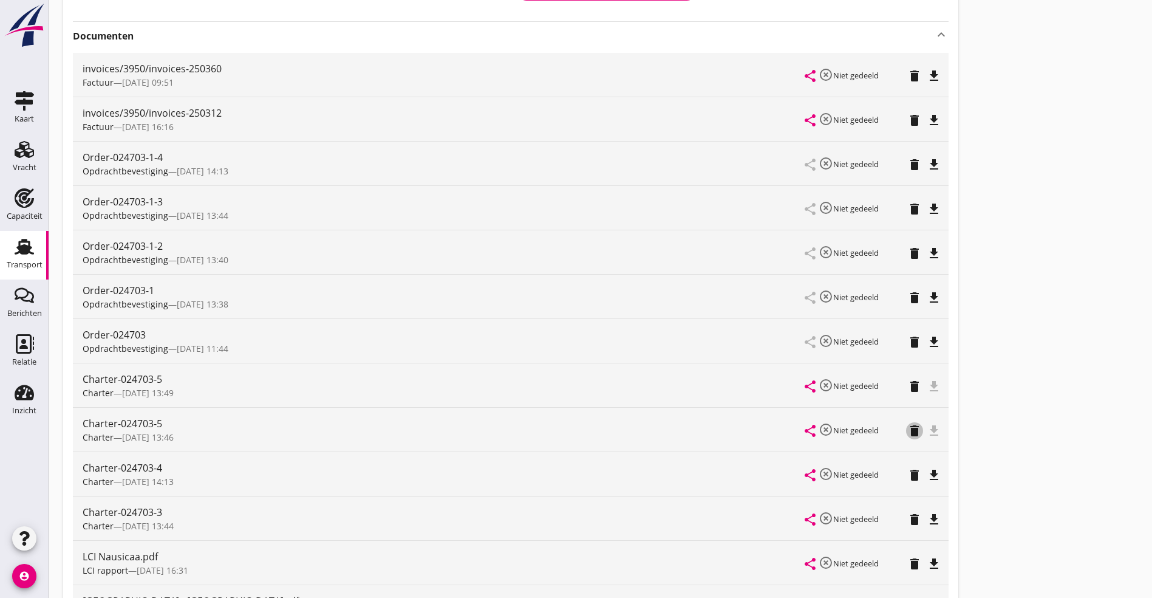
click at [908, 429] on icon "delete" at bounding box center [915, 430] width 15 height 15
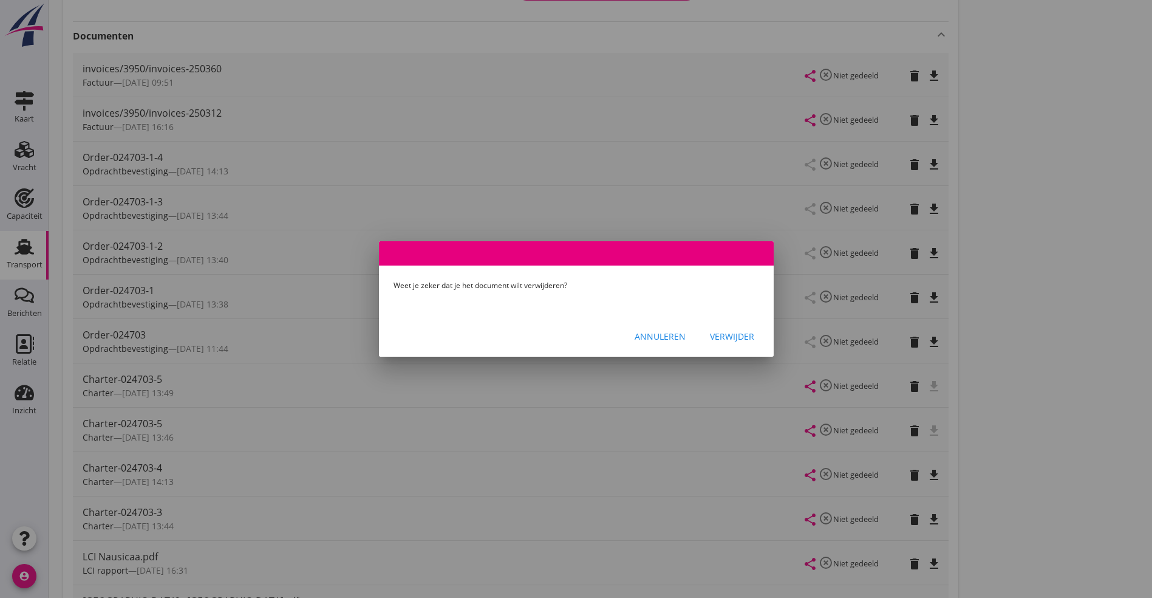
click at [725, 334] on div "Verwijder" at bounding box center [732, 336] width 44 height 13
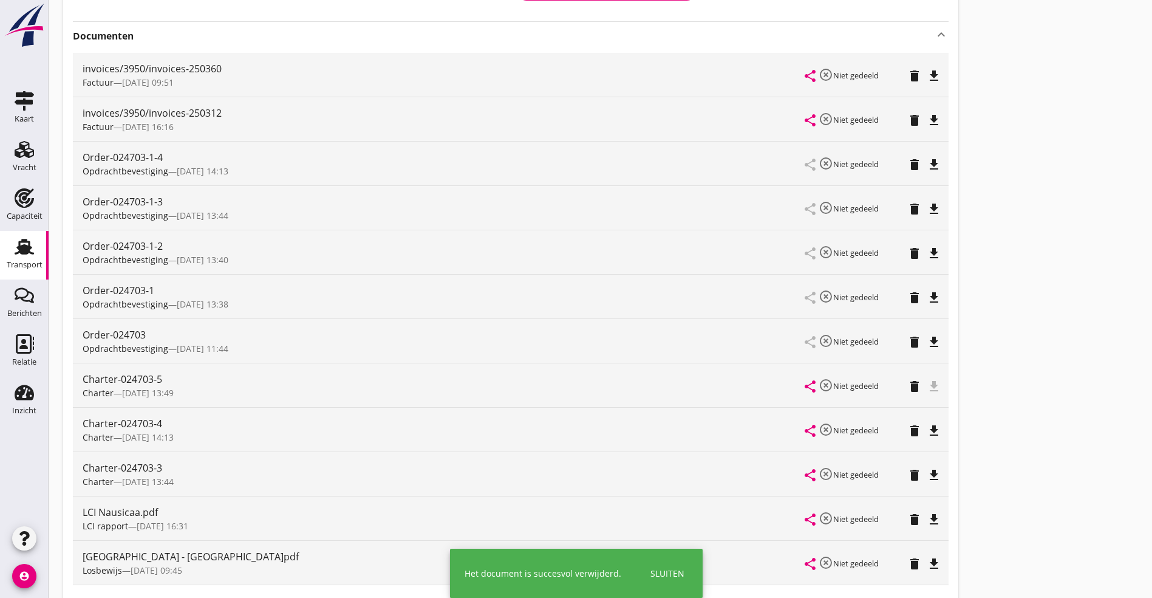
click at [672, 568] on div "Sluiten" at bounding box center [668, 573] width 34 height 13
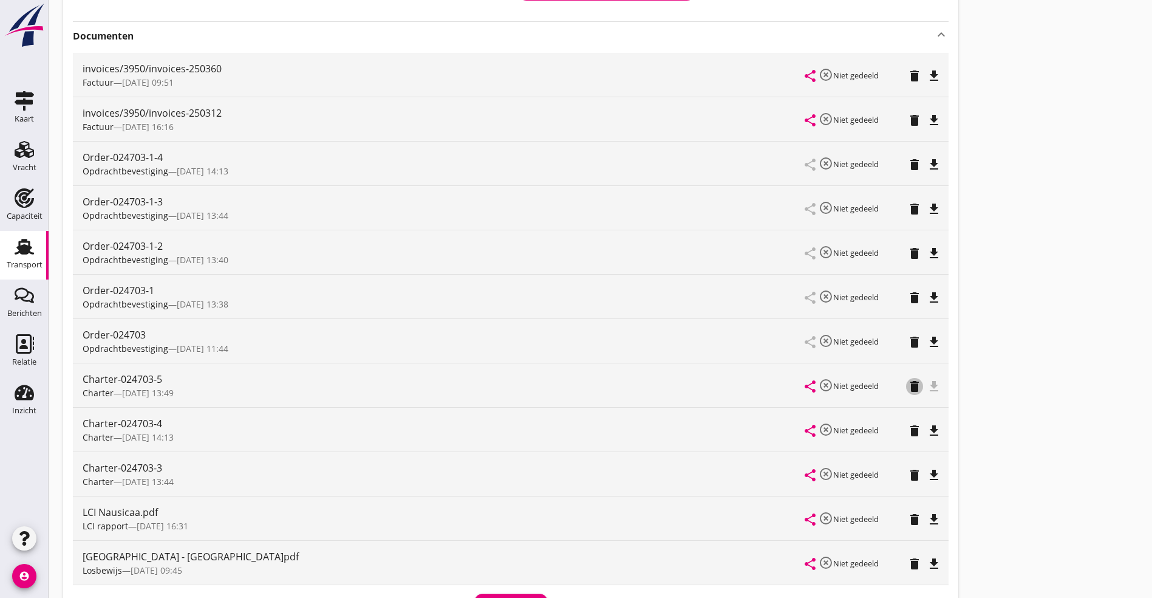
click at [908, 385] on icon "delete" at bounding box center [915, 386] width 15 height 15
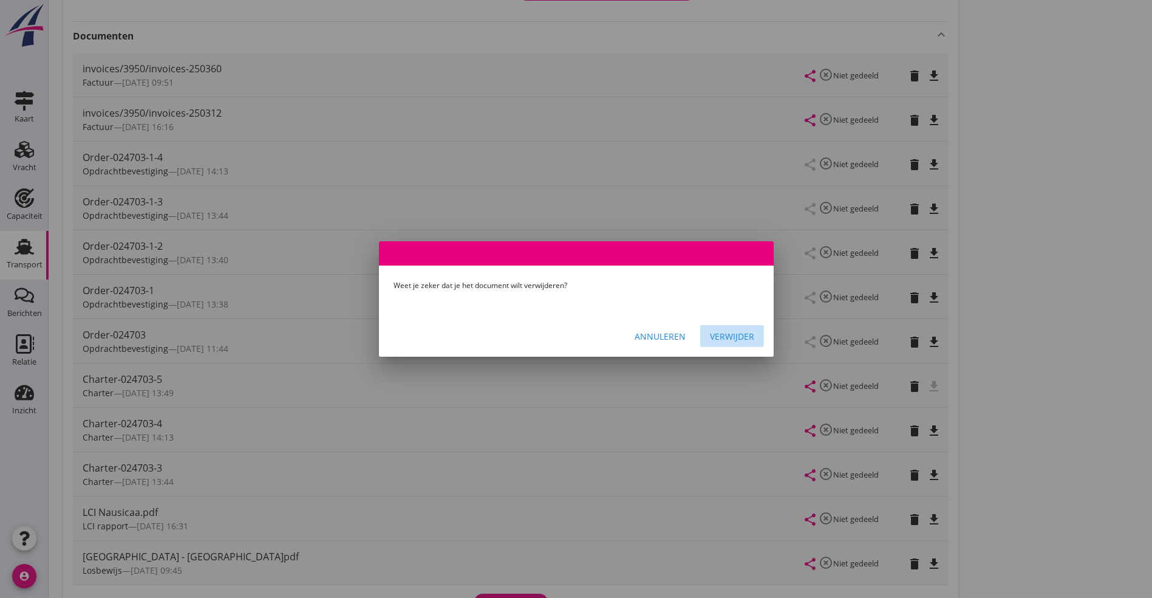
click at [728, 329] on button "Verwijder" at bounding box center [732, 336] width 64 height 22
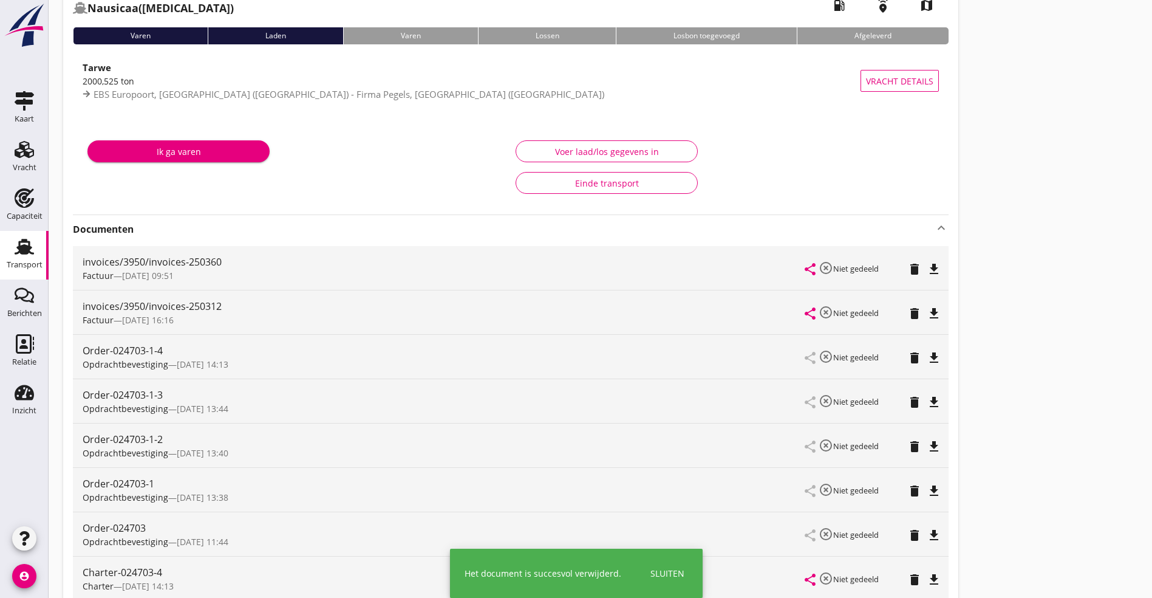
scroll to position [0, 0]
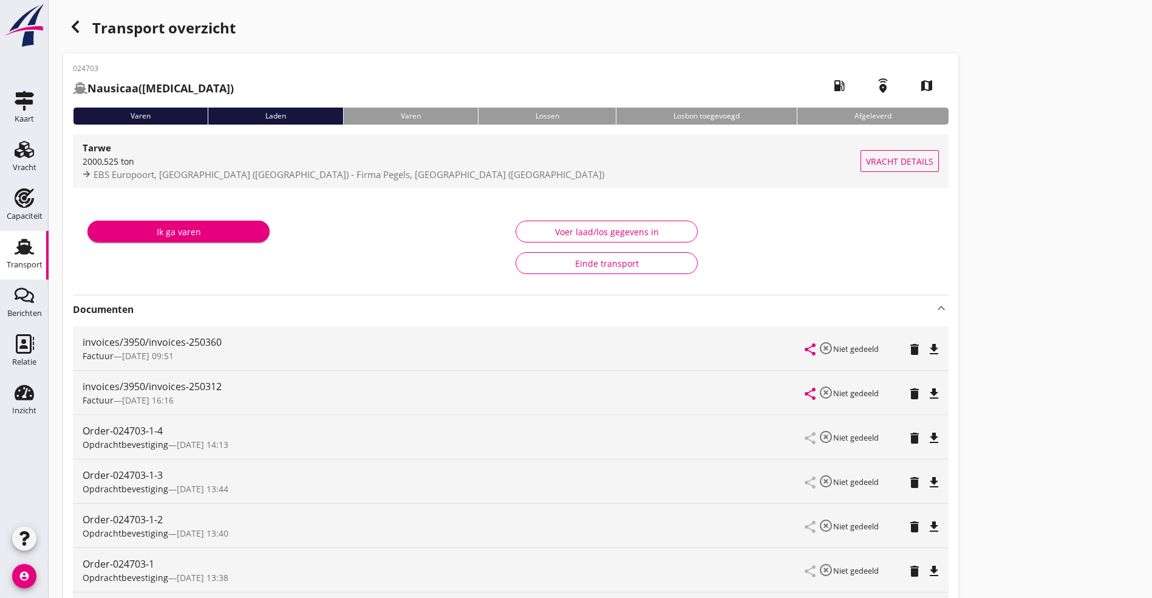
click at [139, 161] on div "2000,525 ton" at bounding box center [472, 161] width 778 height 13
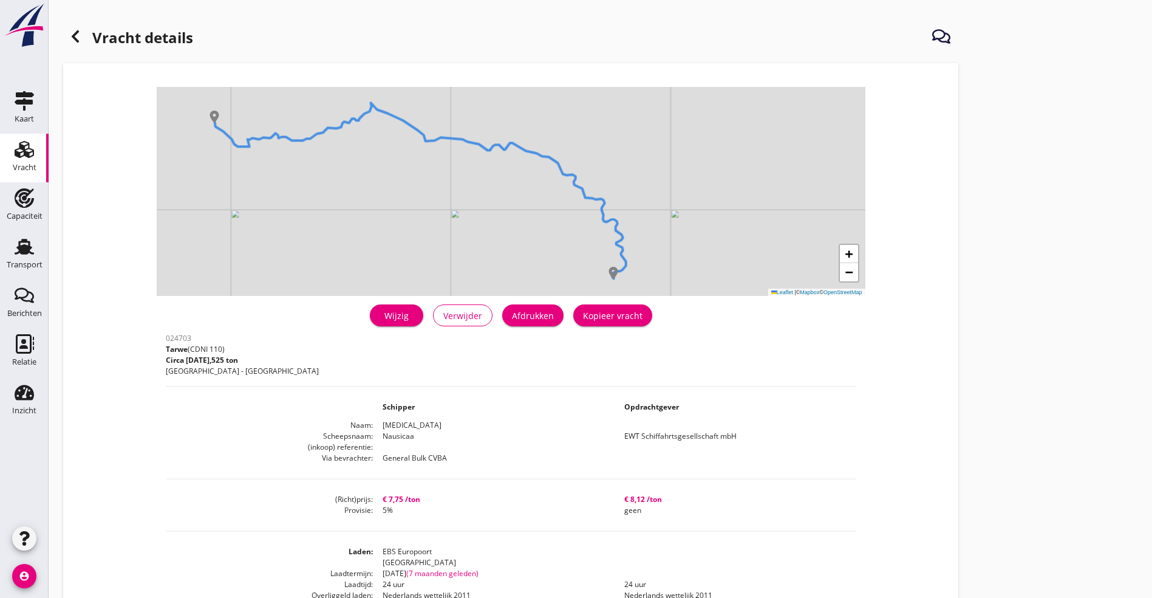
click at [380, 312] on div "Wijzig" at bounding box center [397, 315] width 34 height 13
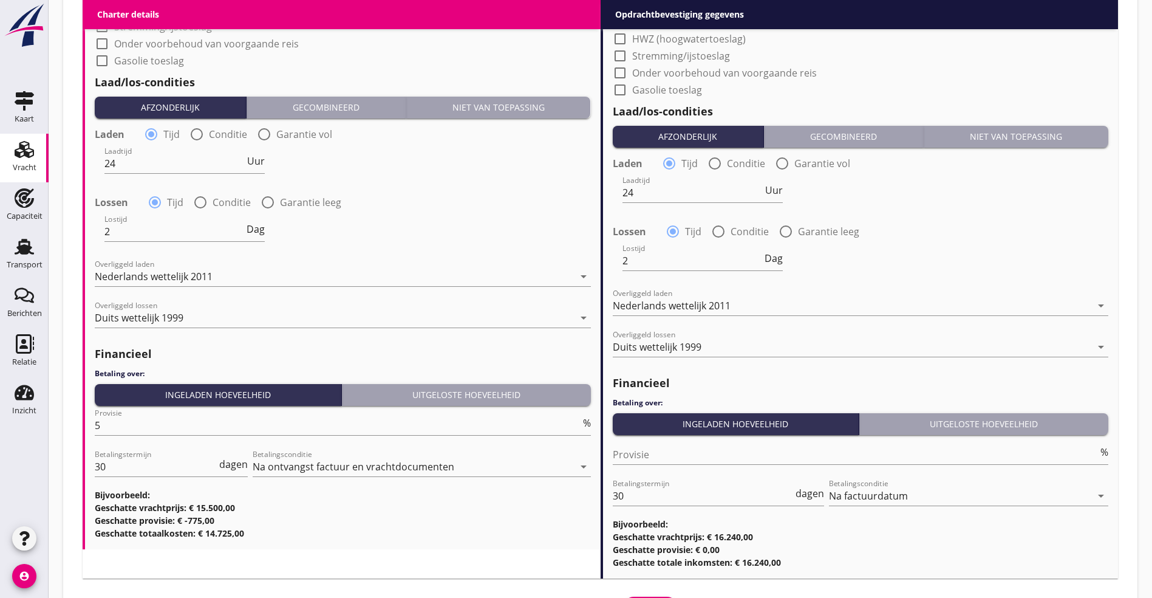
scroll to position [1385, 0]
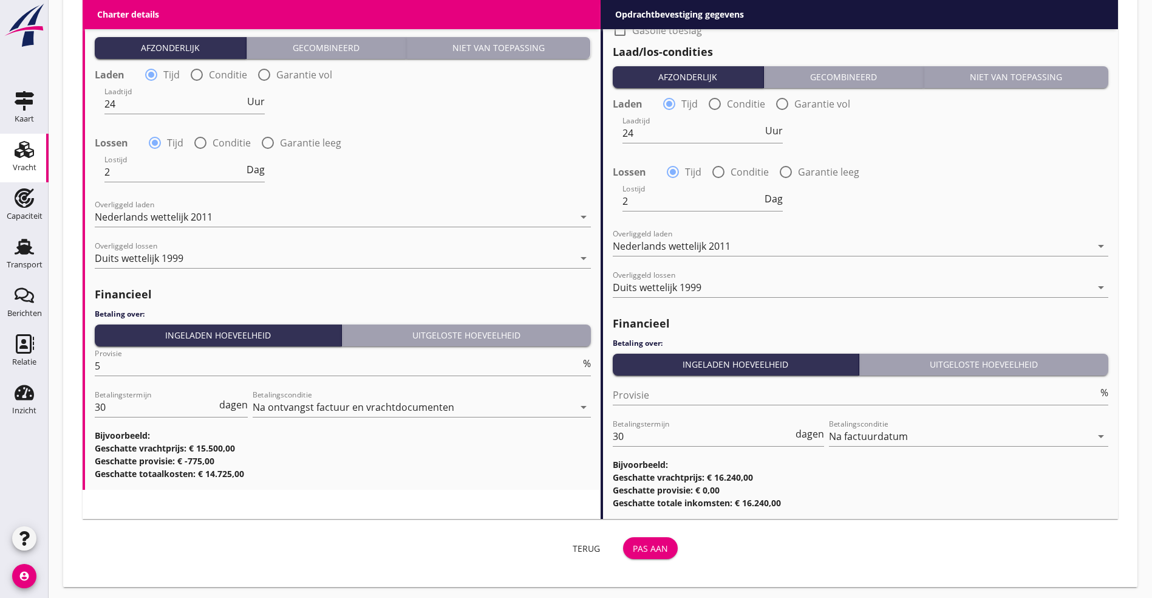
click at [633, 547] on div "Pas aan" at bounding box center [650, 548] width 35 height 13
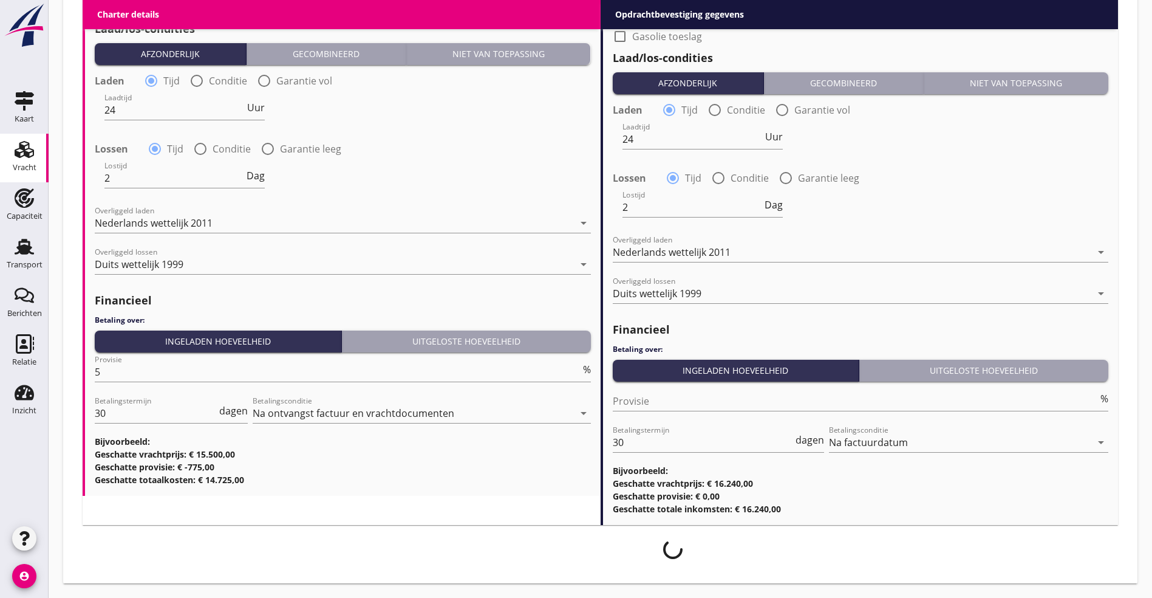
scroll to position [1375, 0]
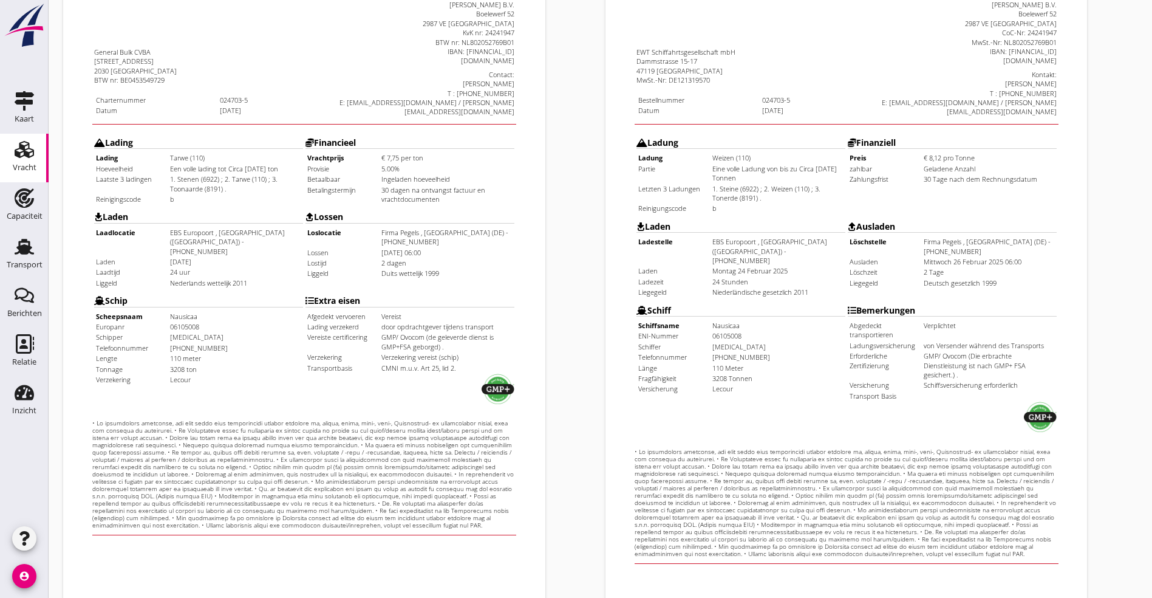
scroll to position [302, 0]
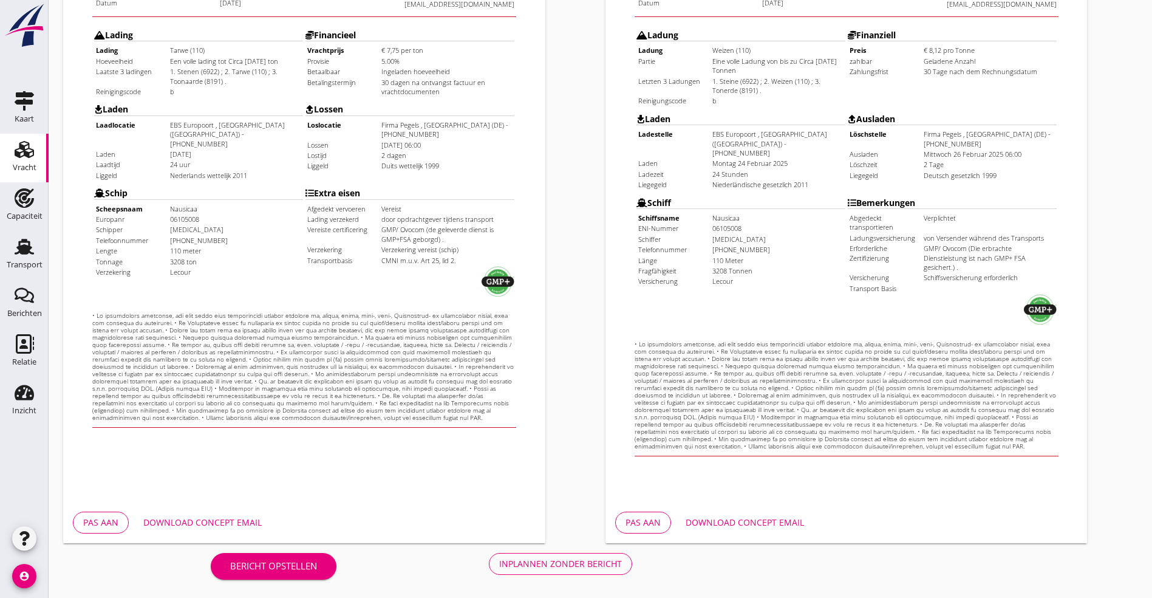
click at [489, 556] on button "Inplannen zonder bericht" at bounding box center [560, 564] width 143 height 22
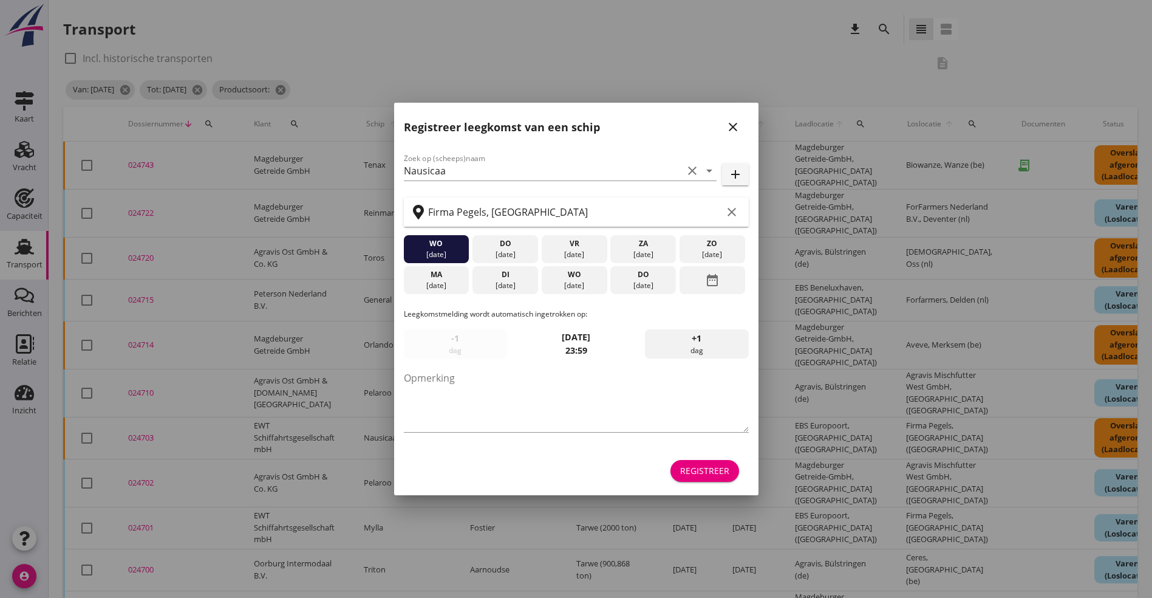
click at [734, 129] on icon "close" at bounding box center [733, 127] width 15 height 15
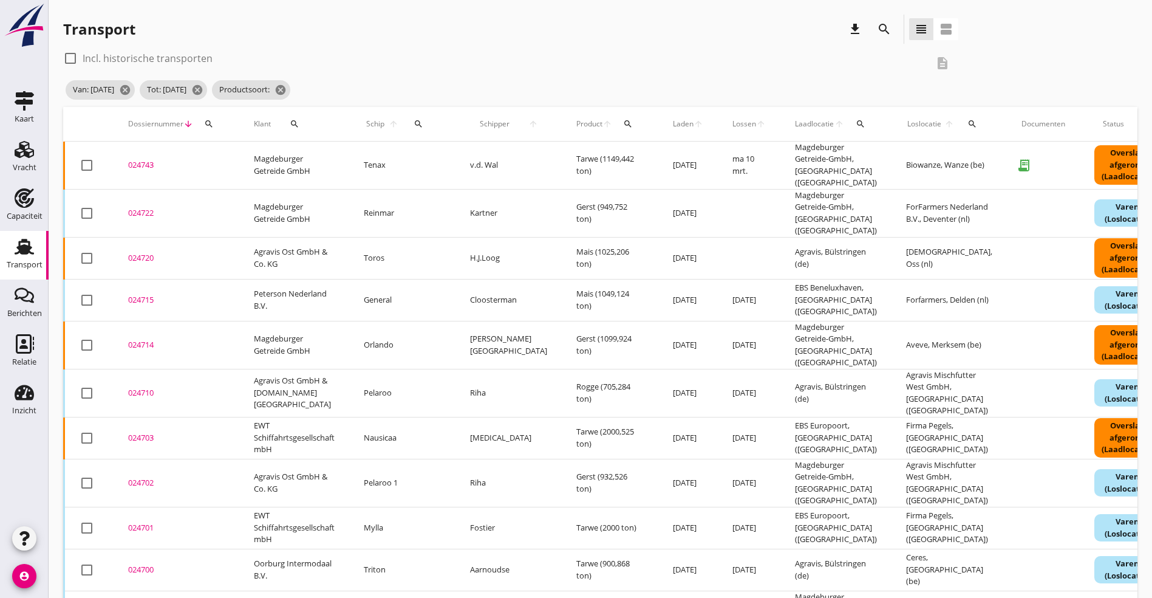
click at [145, 477] on div "024702" at bounding box center [176, 483] width 97 height 12
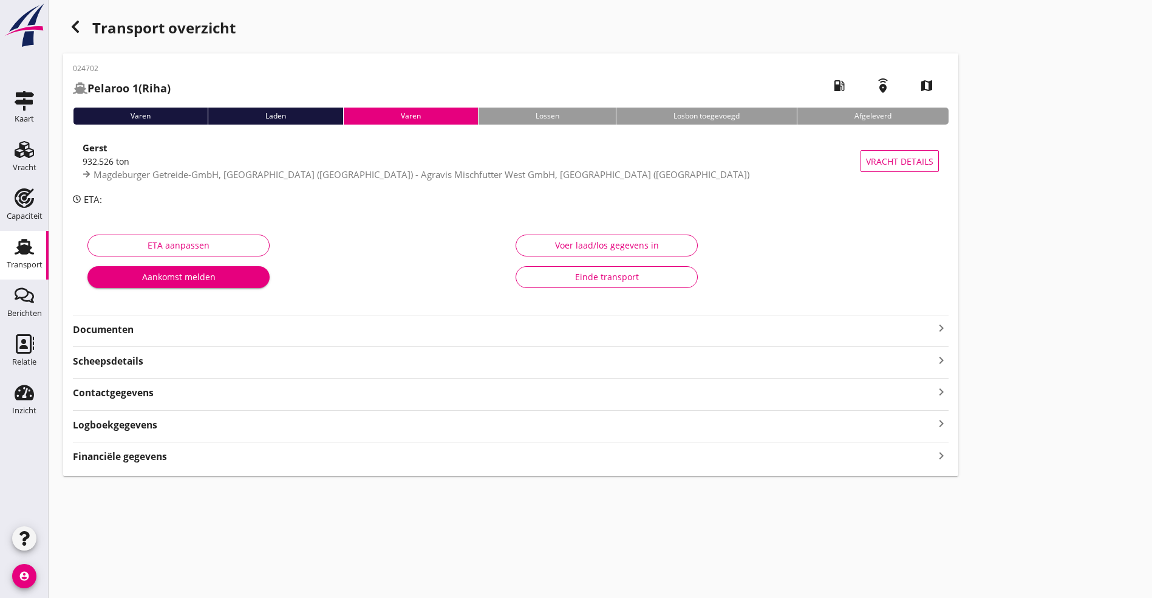
click at [336, 325] on strong "Documenten" at bounding box center [503, 330] width 861 height 14
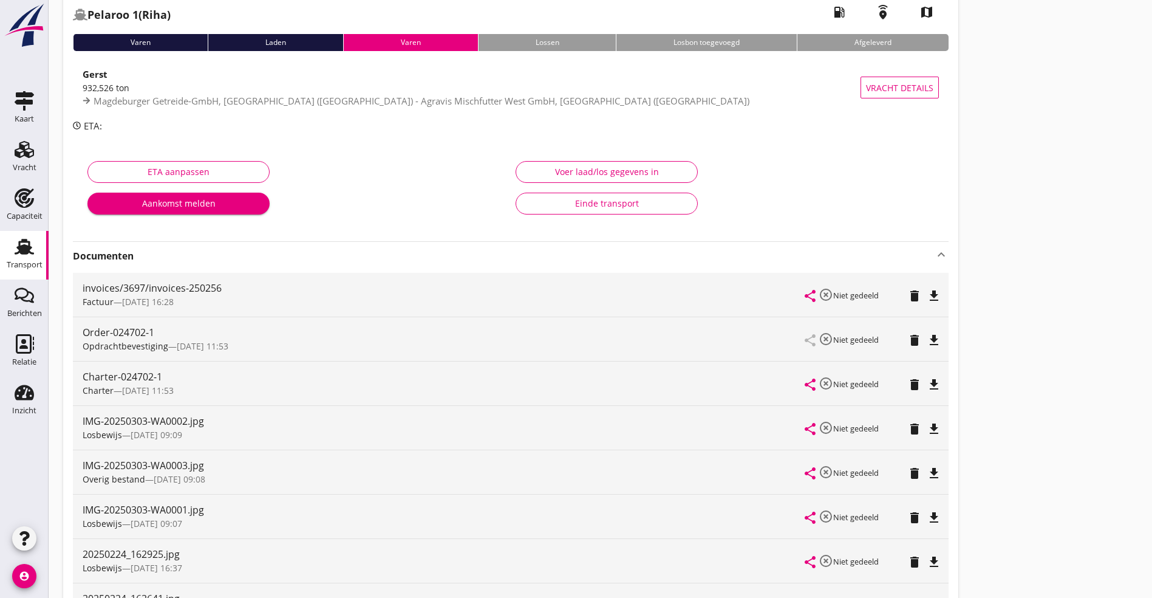
scroll to position [182, 0]
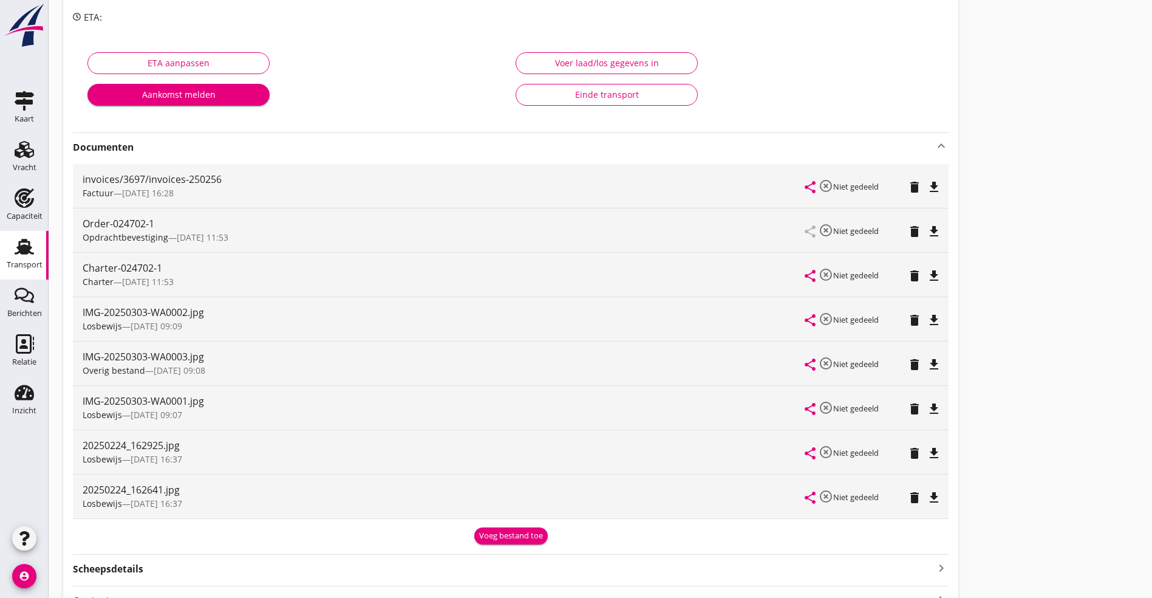
click at [927, 320] on icon "file_download" at bounding box center [934, 320] width 15 height 15
click at [927, 494] on icon "file_download" at bounding box center [934, 497] width 15 height 15
click at [926, 445] on button "file_download" at bounding box center [934, 453] width 17 height 17
click at [927, 409] on icon "file_download" at bounding box center [934, 409] width 15 height 15
click at [927, 368] on icon "file_download" at bounding box center [934, 364] width 15 height 15
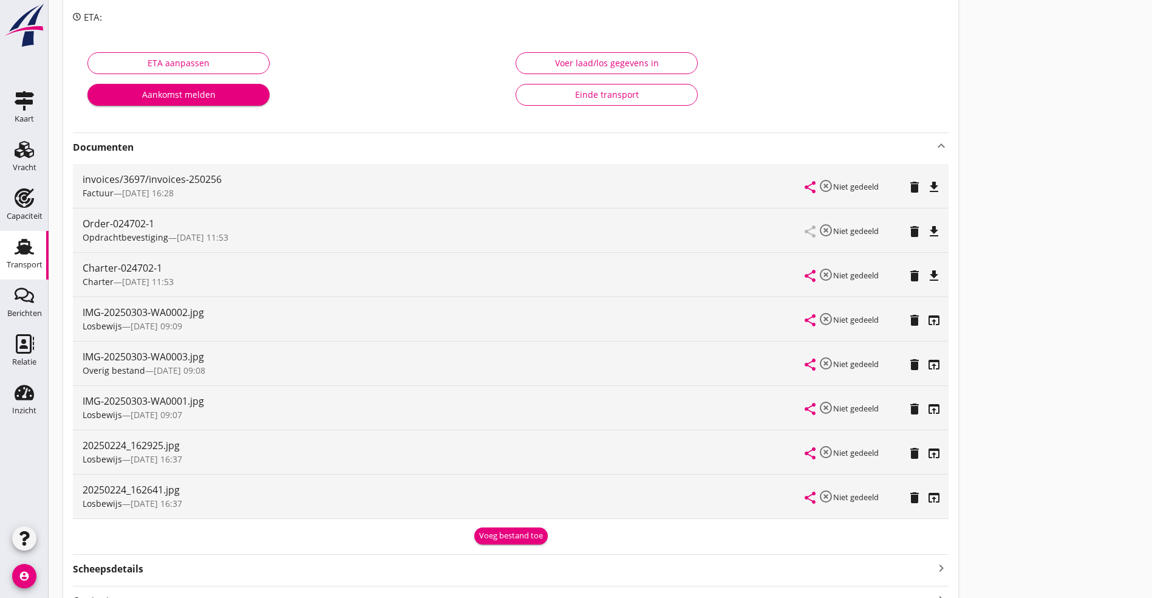
click at [806, 266] on div "share highlight_off Niet gedeeld delete file_download" at bounding box center [873, 275] width 134 height 44
click at [927, 270] on icon "file_download" at bounding box center [934, 276] width 15 height 15
click at [927, 279] on icon "open_in_browser" at bounding box center [934, 276] width 15 height 15
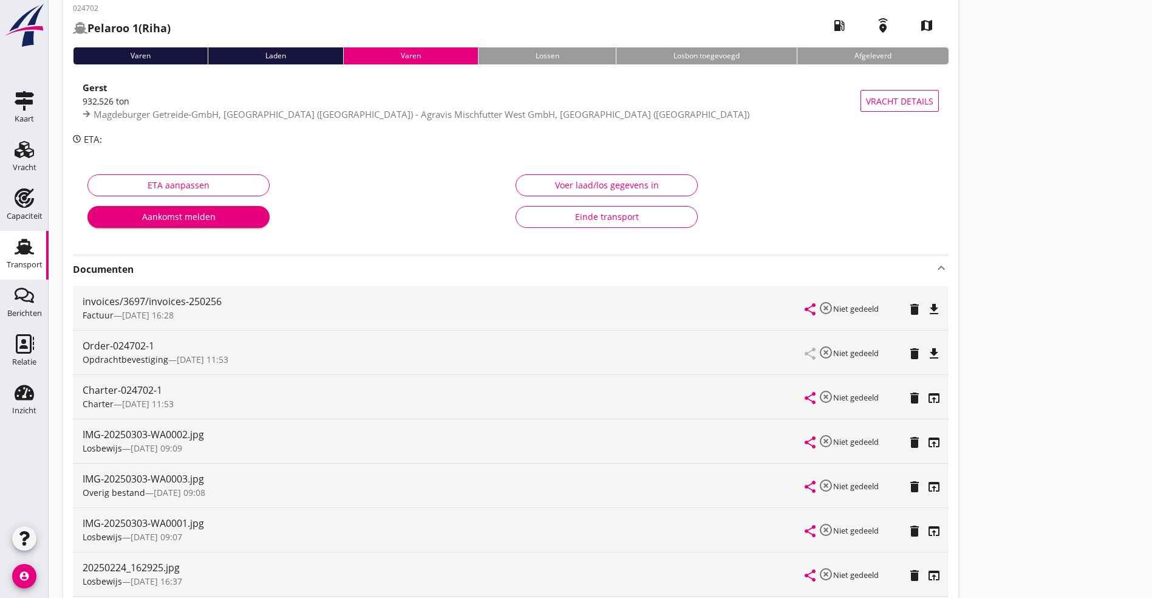
scroll to position [0, 0]
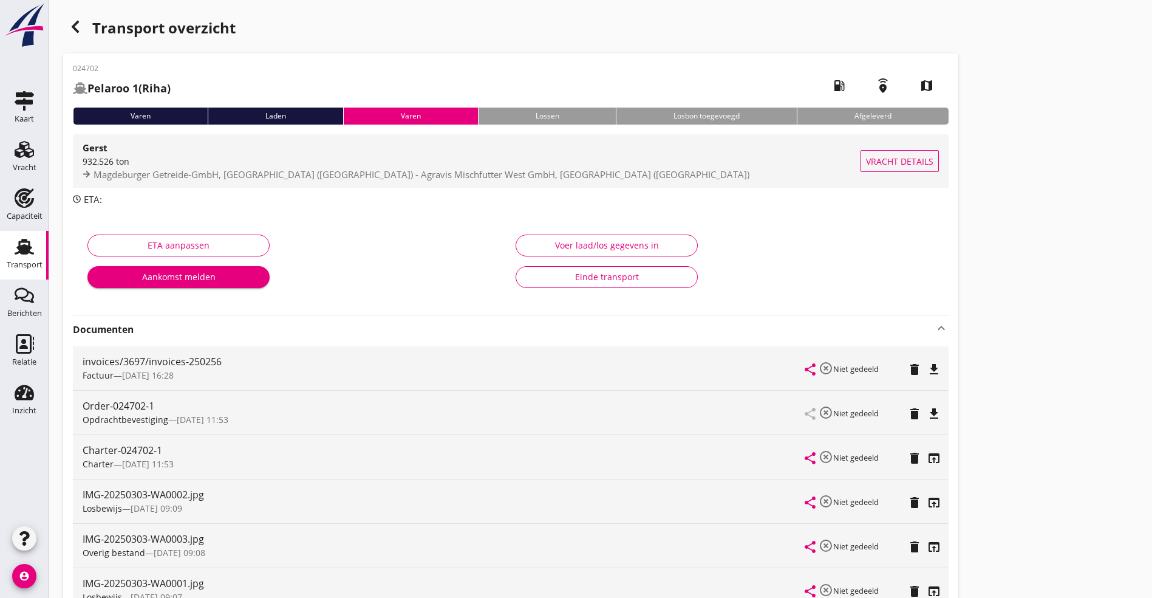
click at [138, 164] on div "932,526 ton" at bounding box center [472, 161] width 778 height 13
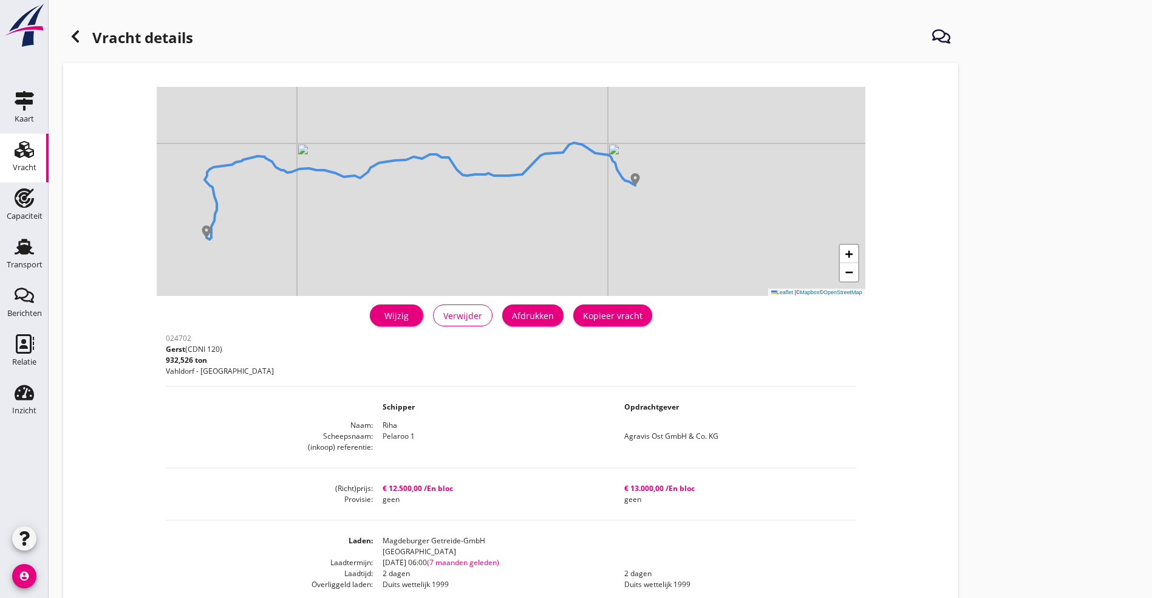
click at [212, 303] on div "Wijzig Verwijder Afdrukken Kopieer vracht" at bounding box center [511, 315] width 691 height 29
click at [380, 316] on div "Wijzig" at bounding box center [397, 315] width 34 height 13
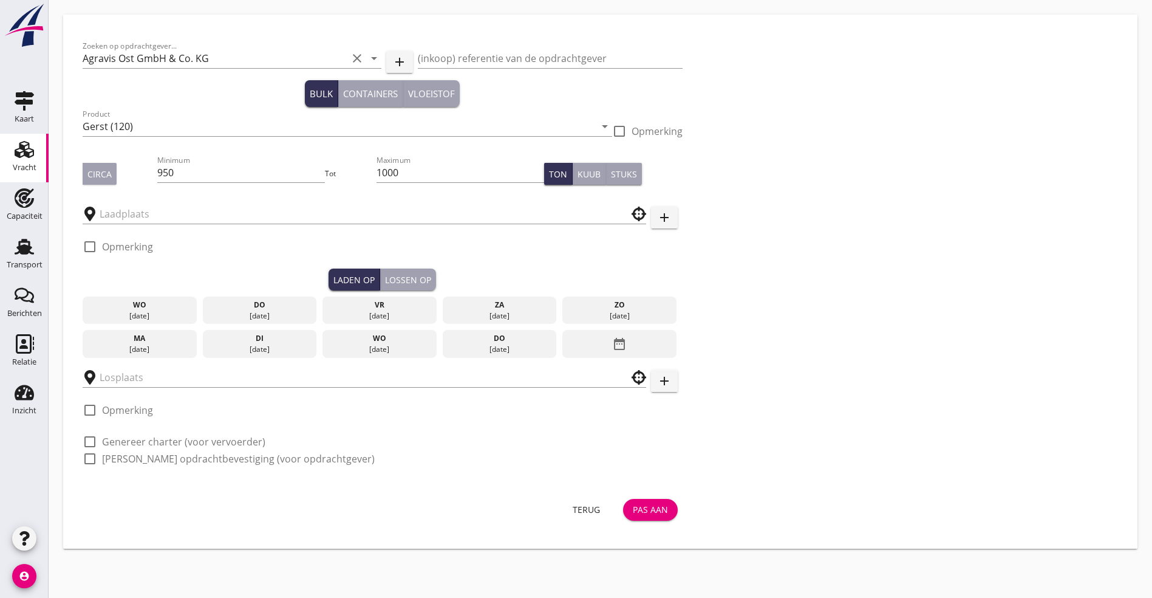
type input "Agravis Mischfutter West GmbH"
type input "Magdeburger Getreide-GmbH"
checkbox input "true"
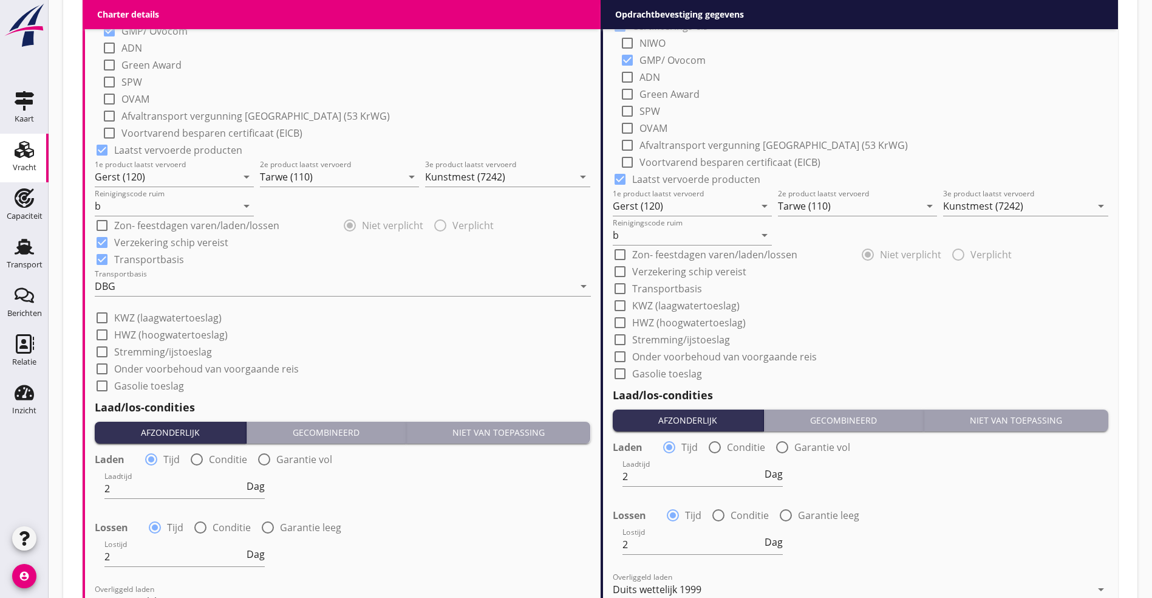
scroll to position [1002, 0]
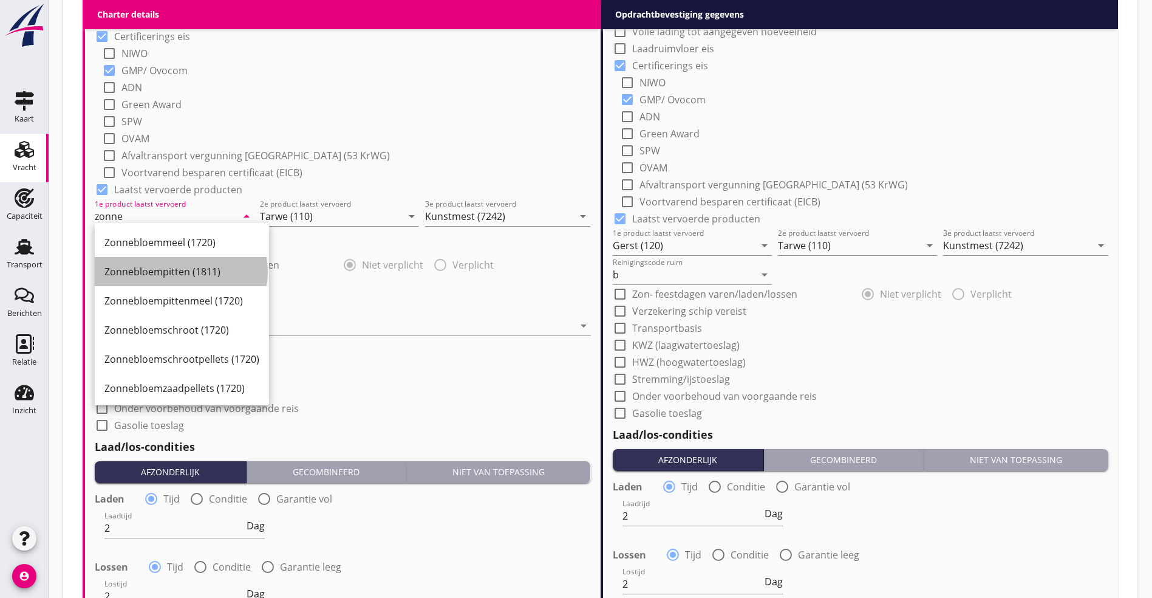
click at [142, 272] on div "Zonnebloempitten (1811)" at bounding box center [181, 271] width 155 height 15
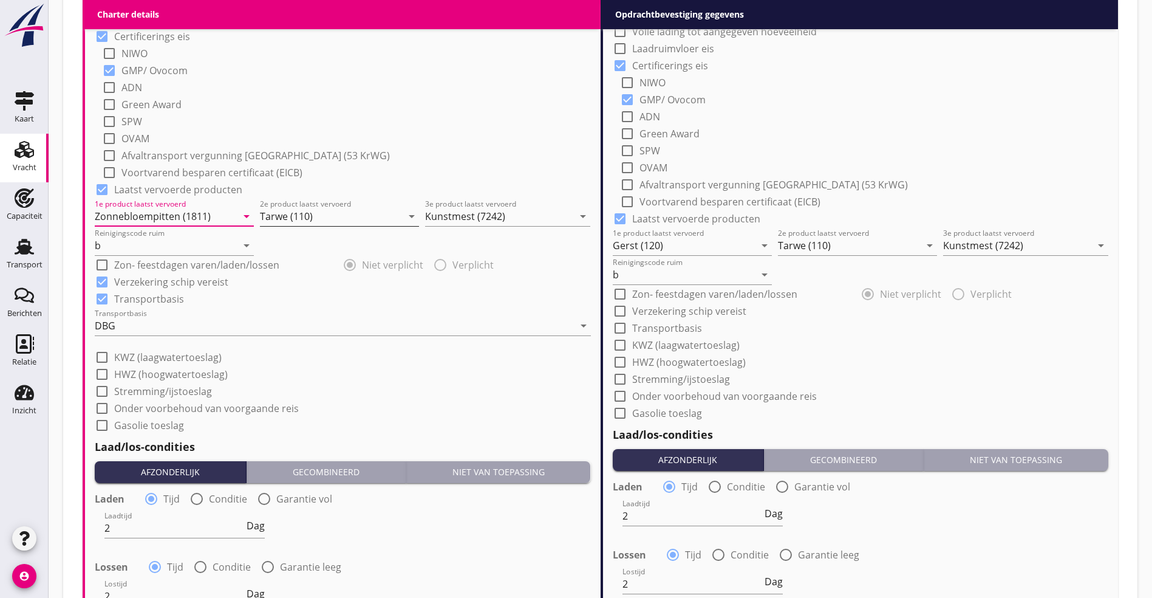
type input "Zonnebloempitten (1811)"
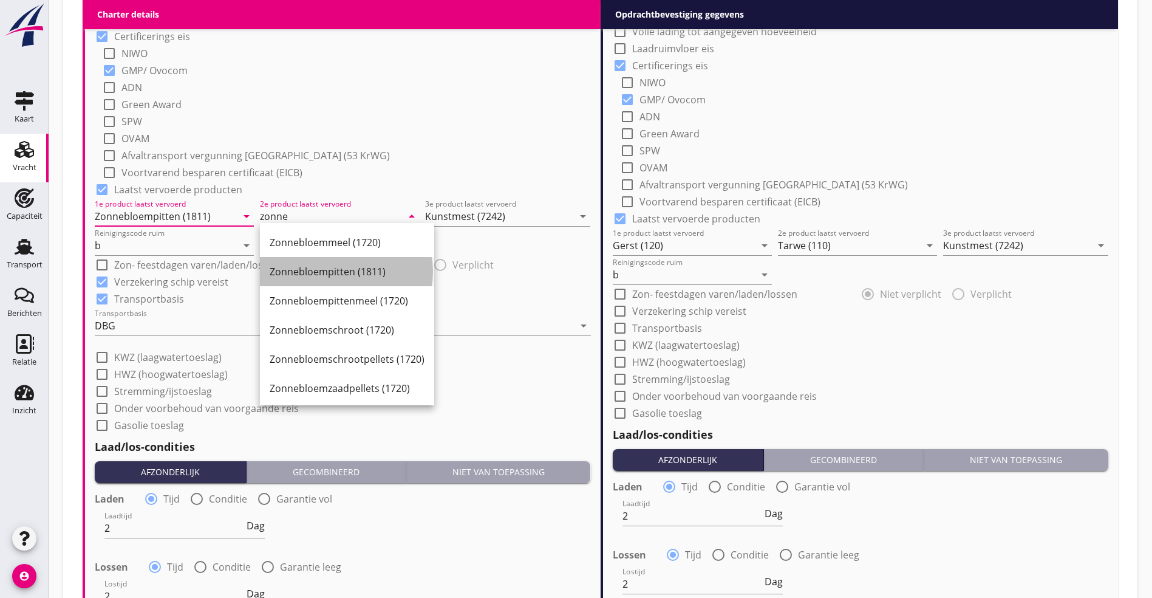
click at [279, 273] on div "Zonnebloempitten (1811)" at bounding box center [347, 271] width 155 height 15
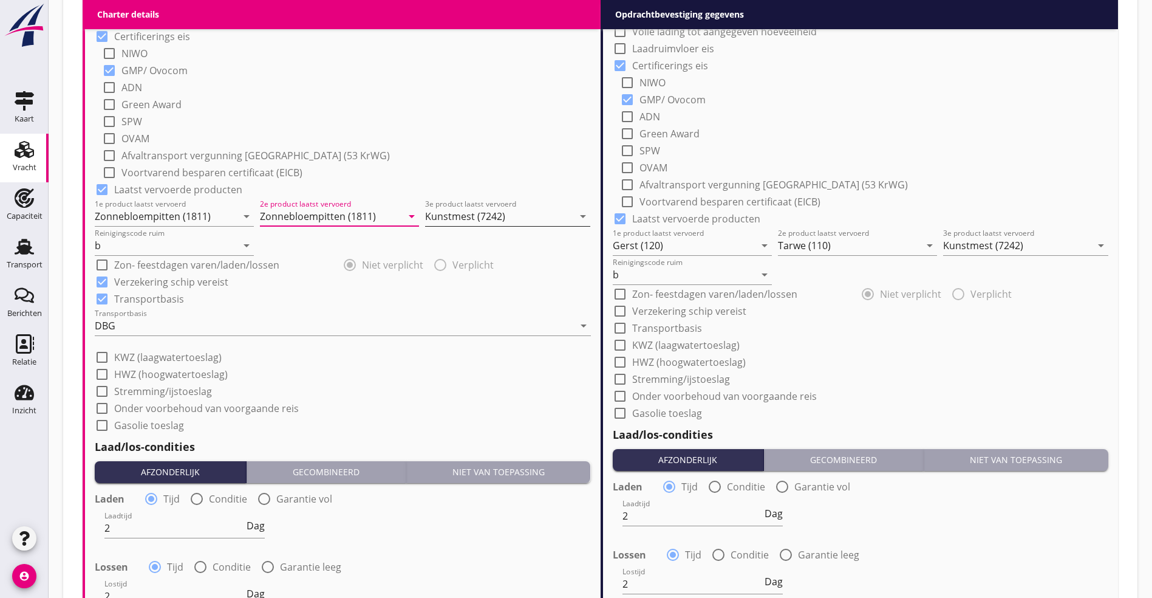
type input "Zonnebloempitten (1811)"
drag, startPoint x: 459, startPoint y: 230, endPoint x: 463, endPoint y: 235, distance: 6.9
click at [461, 230] on div "Piekijzer (5121)" at bounding box center [508, 242] width 146 height 29
type input "Piekijzer (5121)"
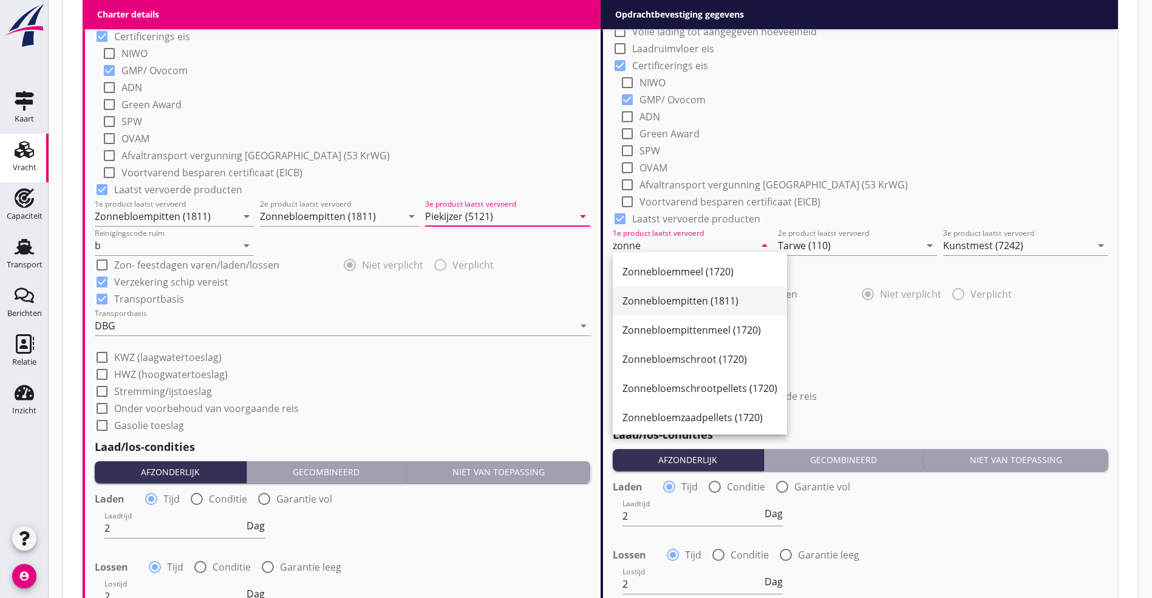
click at [678, 309] on div "Zonnebloempitten (1811)" at bounding box center [700, 300] width 155 height 29
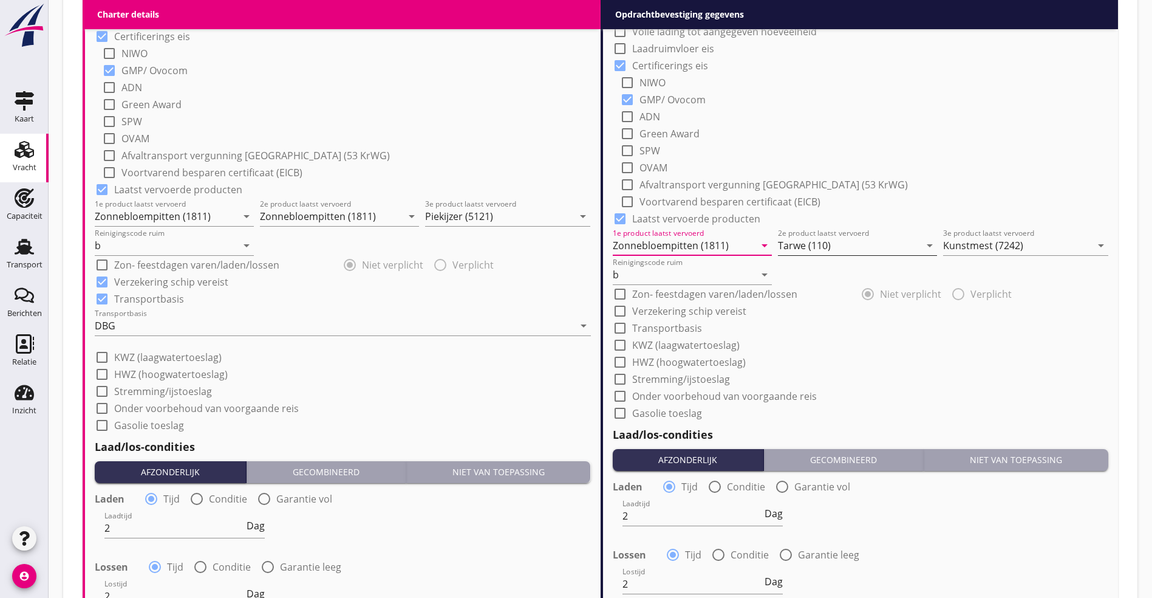
type input "Zonnebloempitten (1811)"
click at [823, 238] on input "Tarwe (110)" at bounding box center [849, 245] width 142 height 19
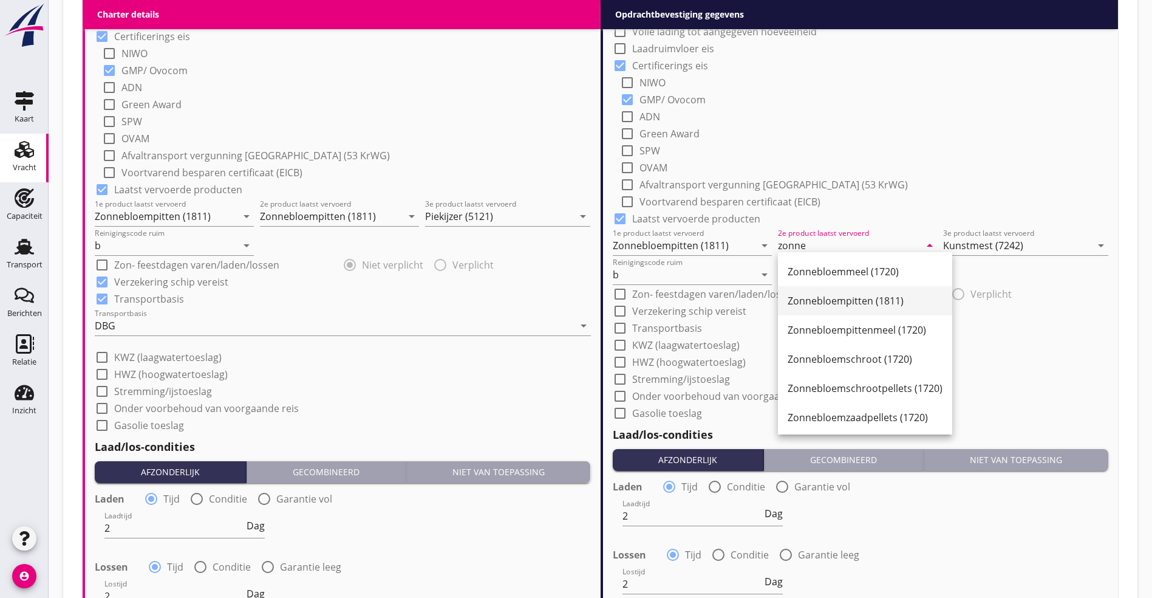
click at [906, 298] on div "Zonnebloempitten (1811)" at bounding box center [865, 300] width 155 height 15
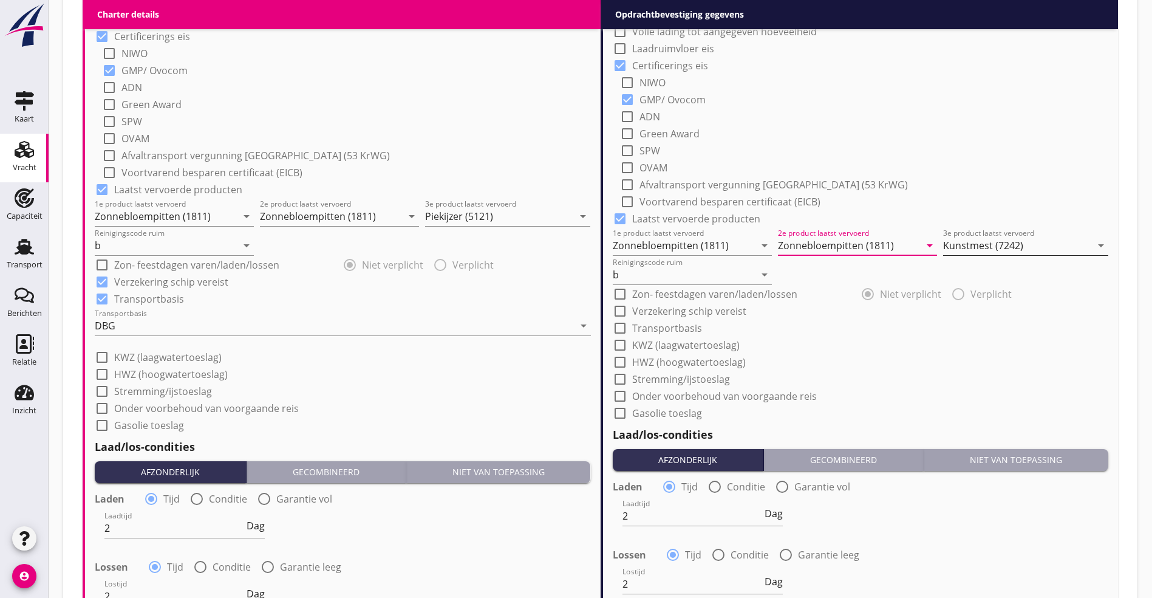
type input "Zonnebloempitten (1811)"
click at [988, 236] on input "Kunstmest (7242)" at bounding box center [1017, 245] width 148 height 19
click at [979, 262] on div "Piekijzer (5121)" at bounding box center [1026, 271] width 146 height 29
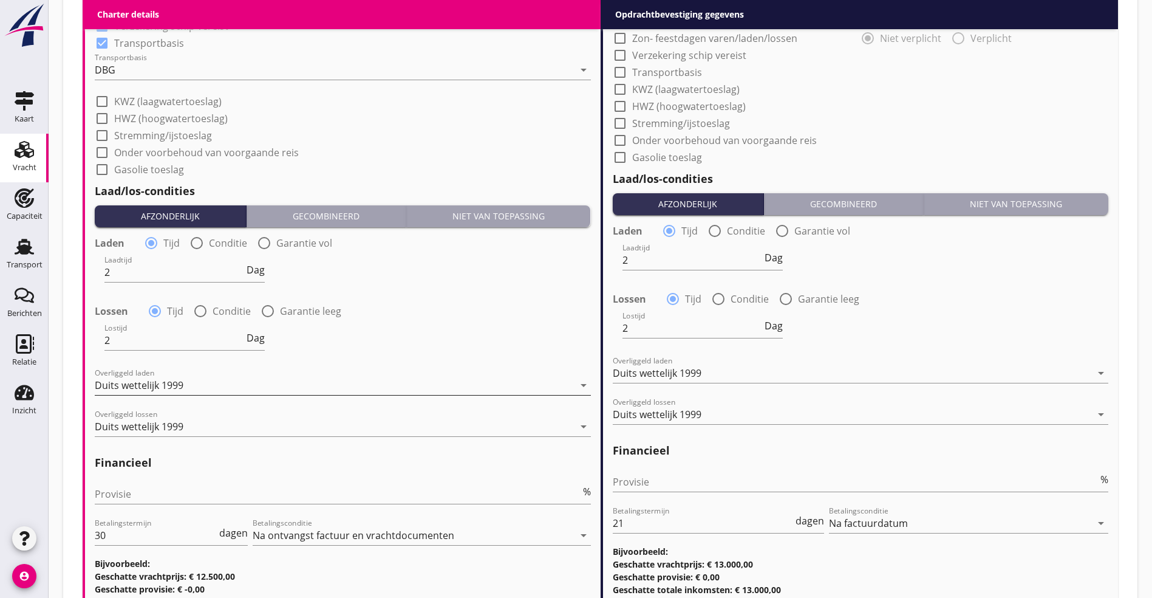
scroll to position [1357, 0]
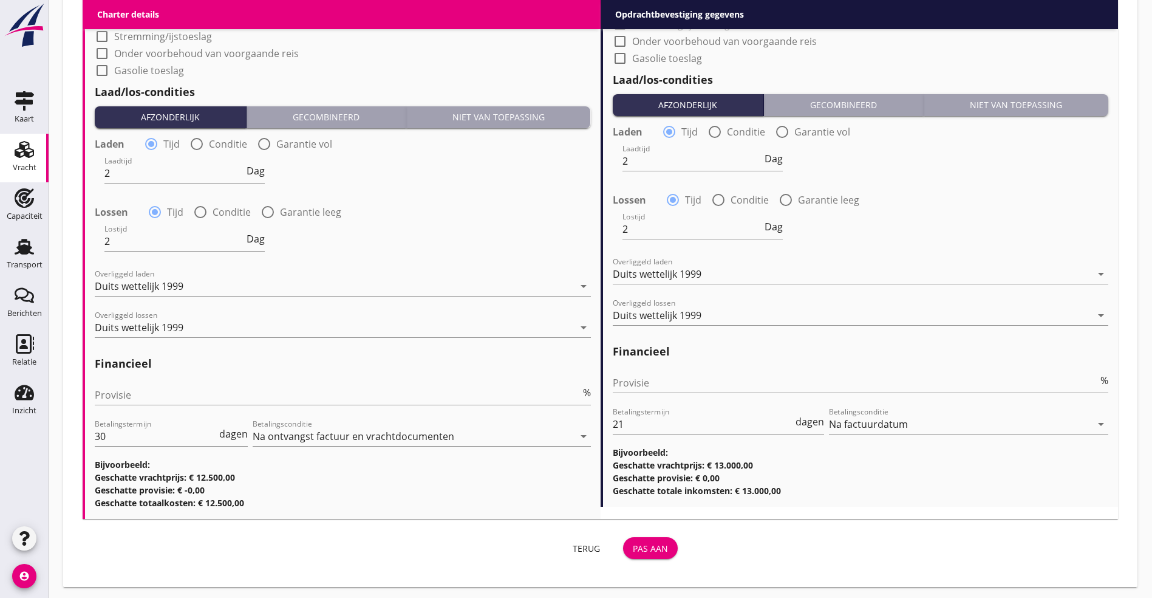
type input "Piekijzer (5121)"
click at [633, 543] on div "Pas aan" at bounding box center [650, 548] width 35 height 13
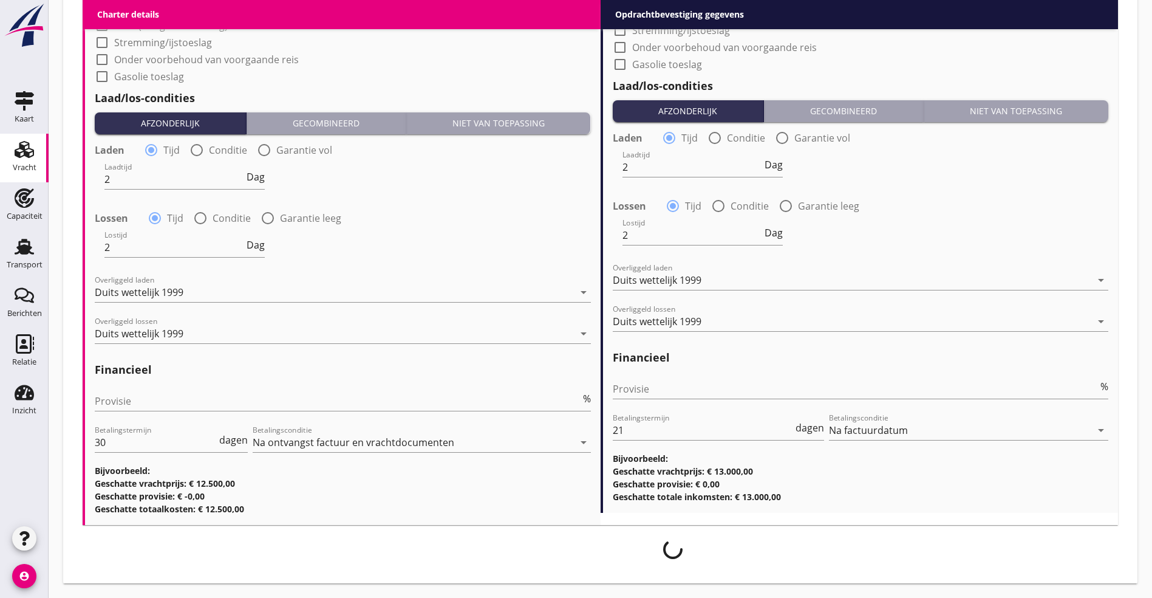
scroll to position [1347, 0]
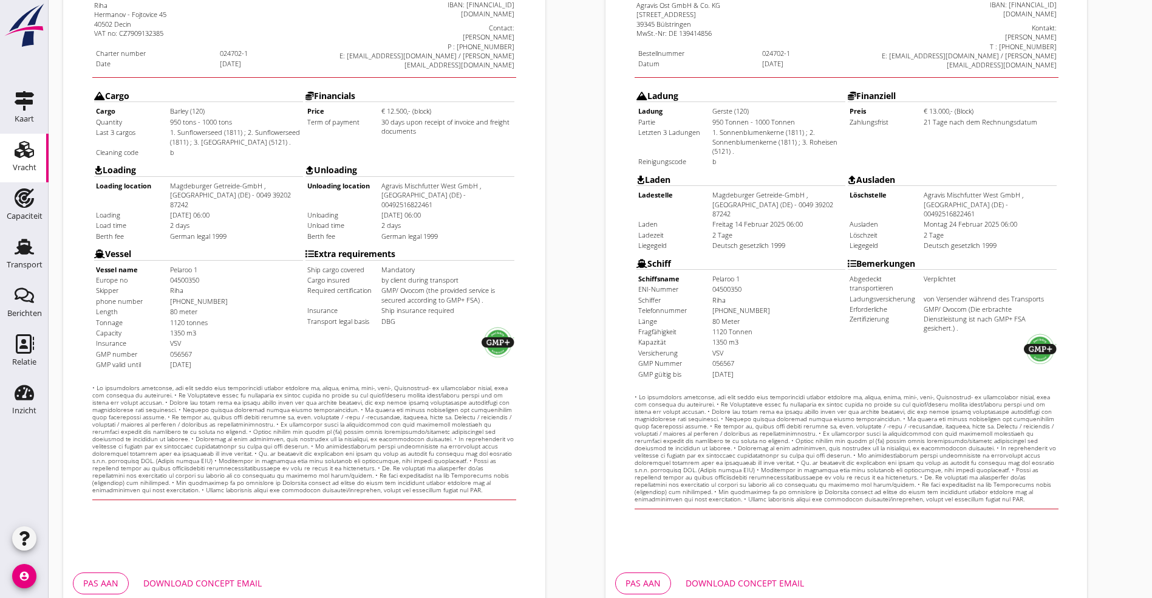
scroll to position [302, 0]
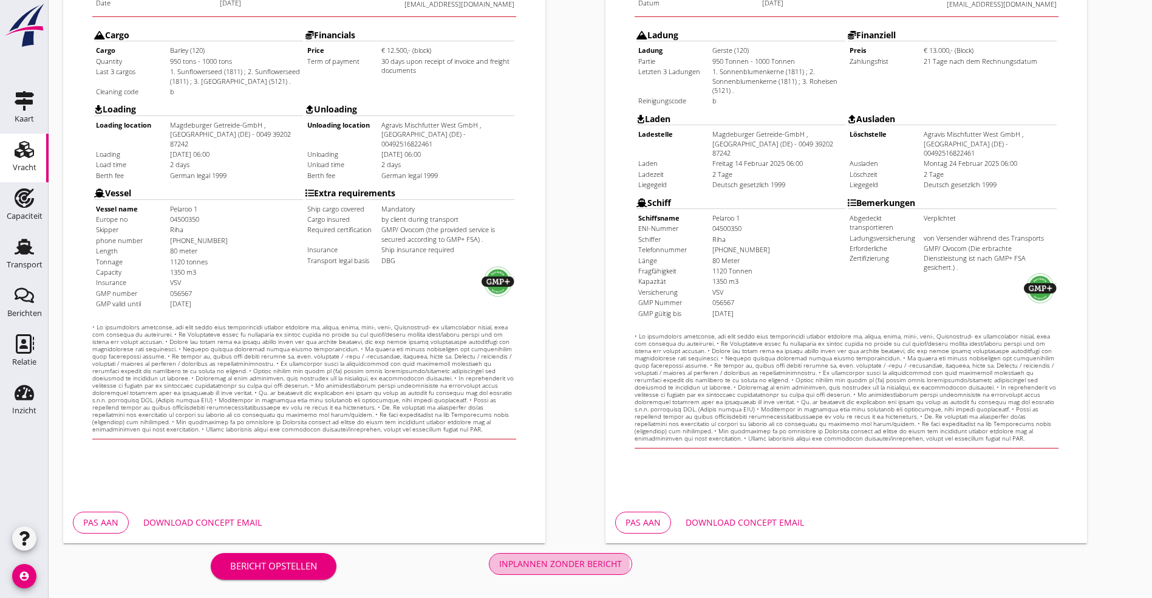
click at [489, 553] on button "Inplannen zonder bericht" at bounding box center [560, 564] width 143 height 22
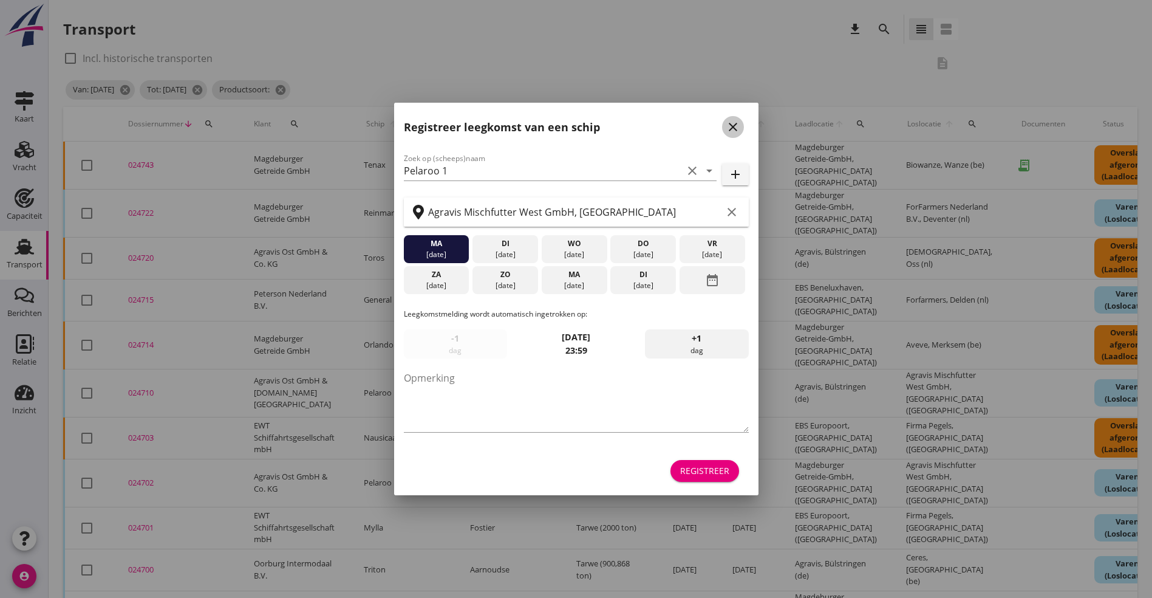
click at [728, 123] on icon "close" at bounding box center [733, 127] width 15 height 15
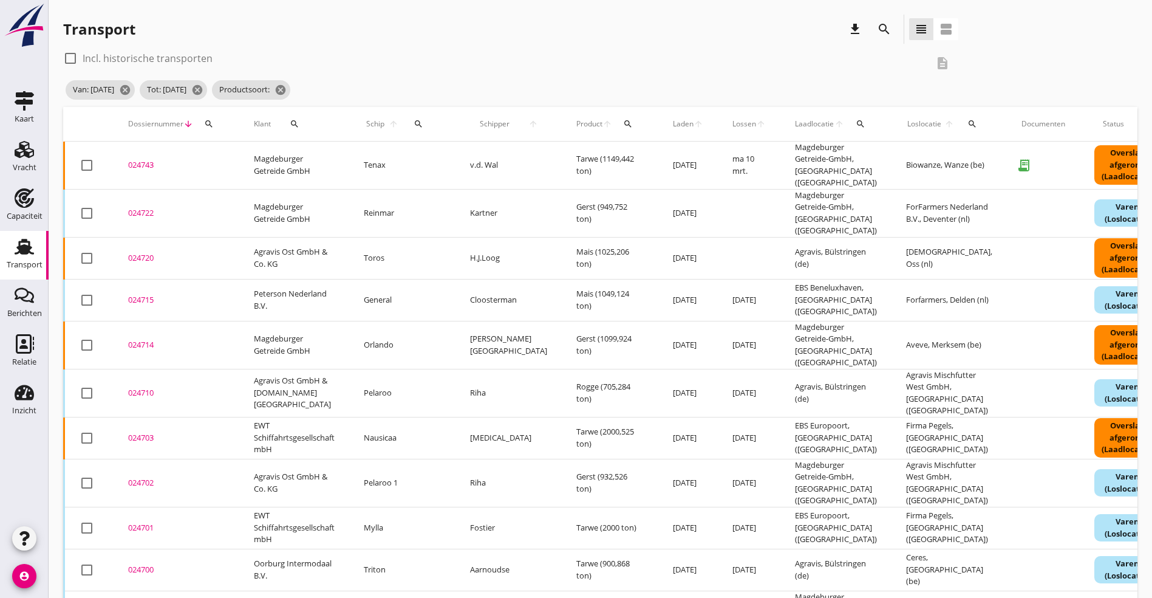
click at [143, 522] on div "024701" at bounding box center [176, 528] width 97 height 12
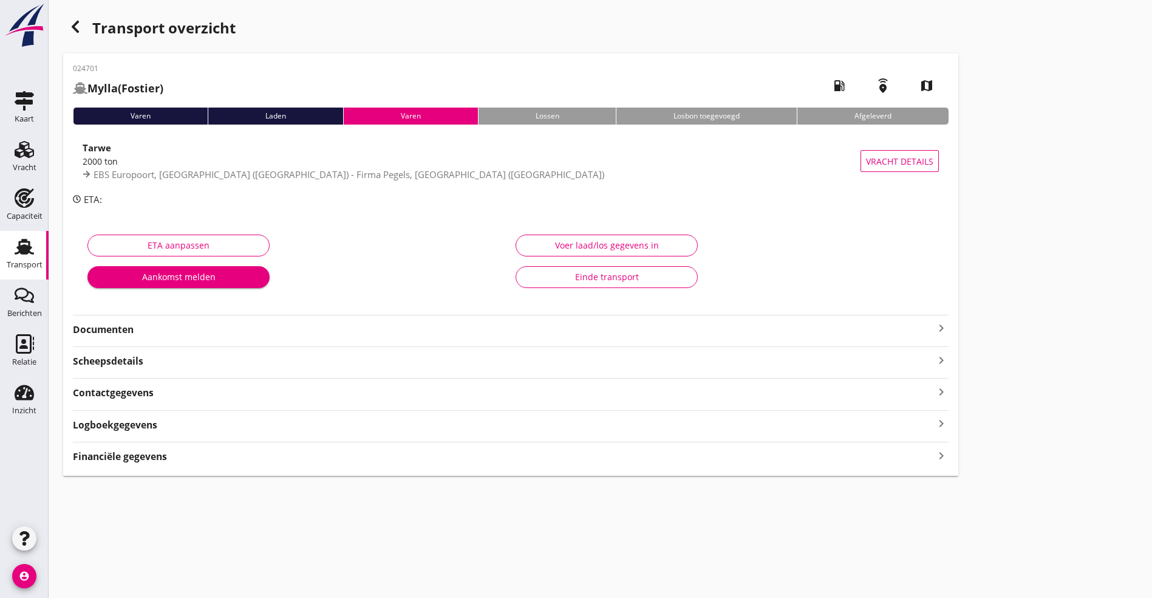
click at [508, 323] on strong "Documenten" at bounding box center [503, 330] width 861 height 14
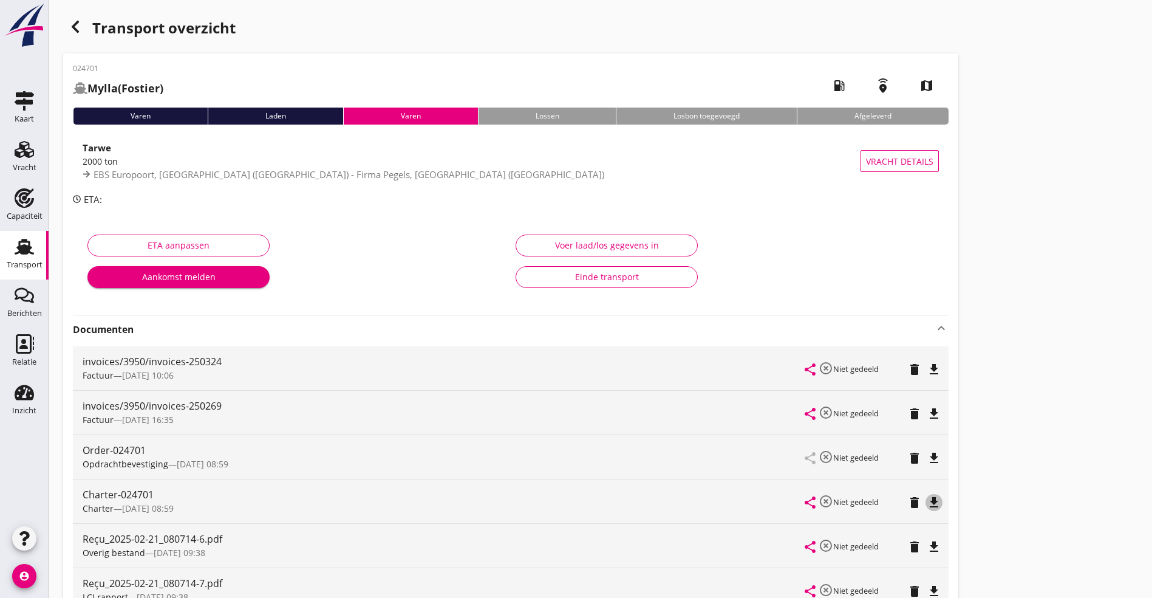
click at [927, 498] on icon "file_download" at bounding box center [934, 502] width 15 height 15
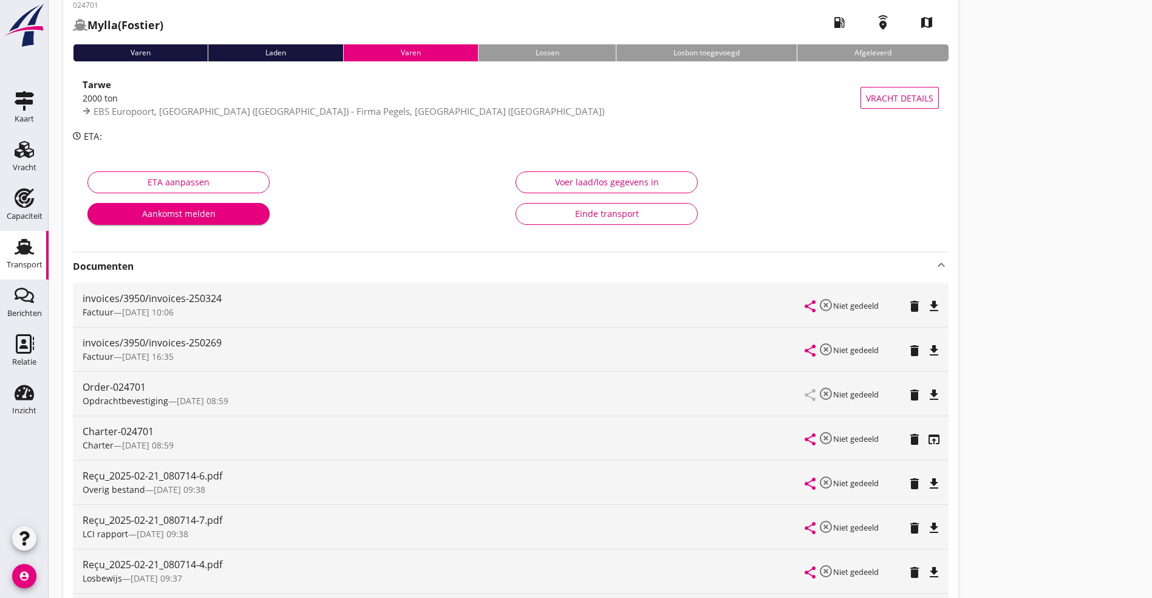
scroll to position [91, 0]
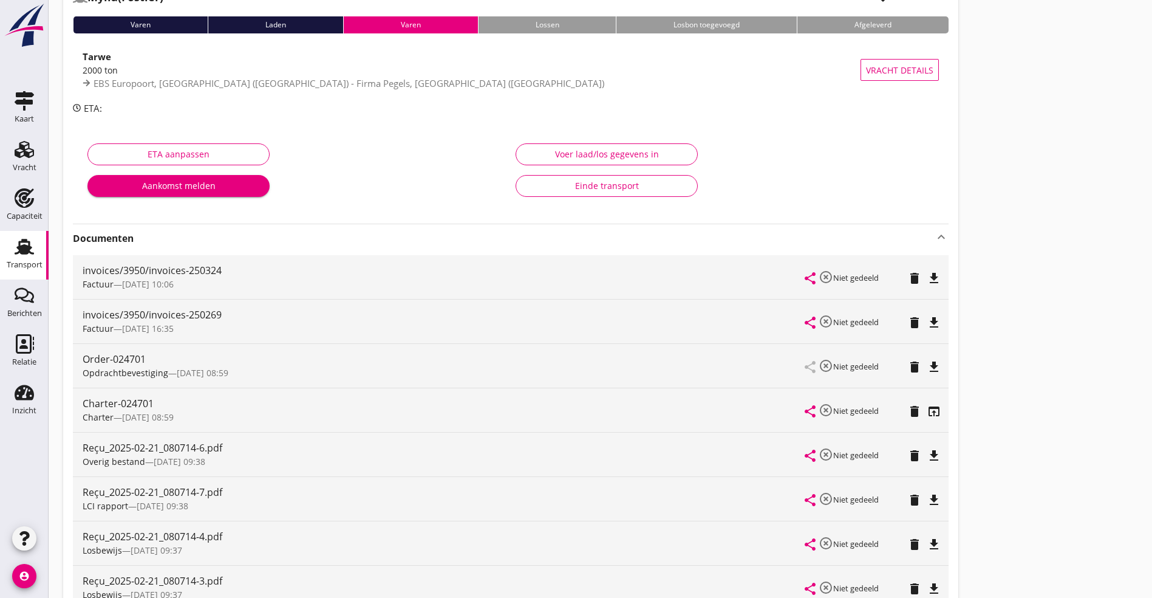
click at [927, 501] on icon "file_download" at bounding box center [934, 500] width 15 height 15
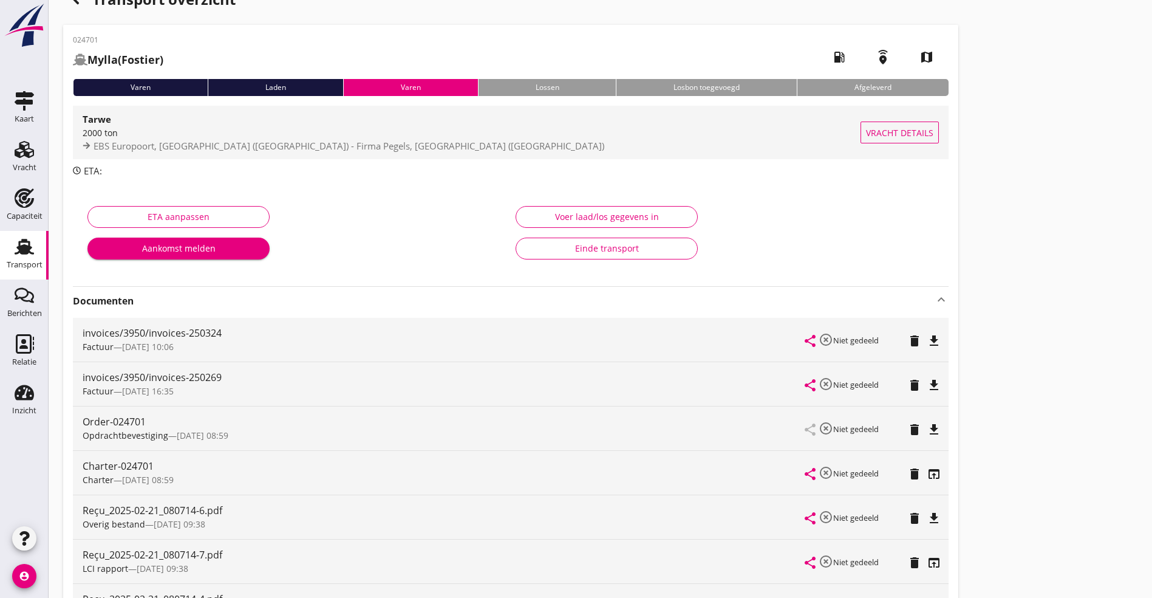
scroll to position [0, 0]
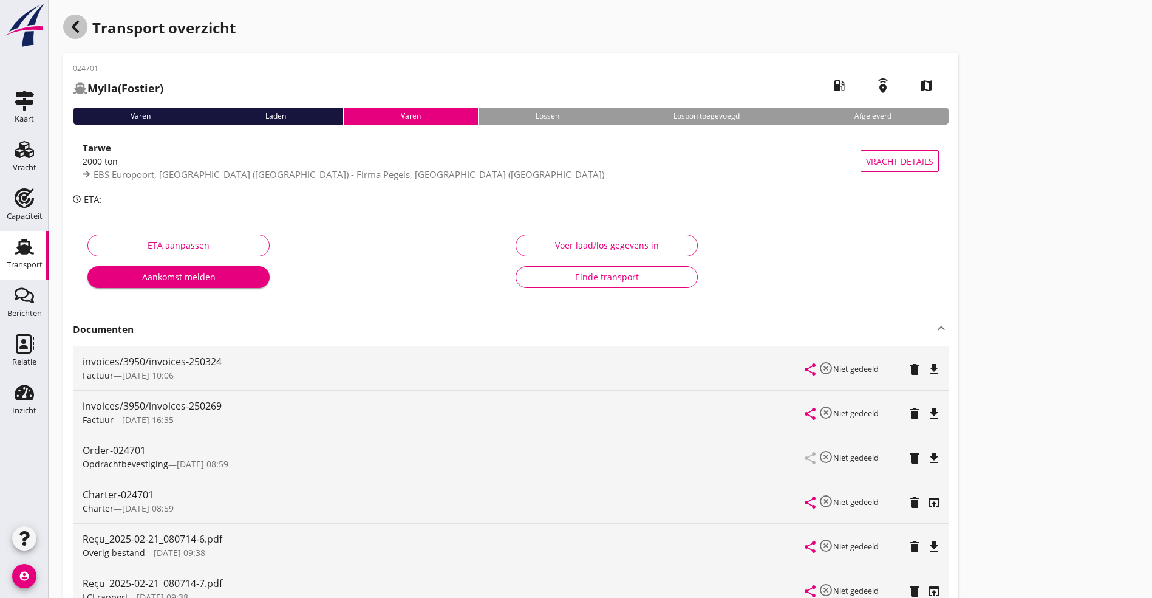
click at [78, 33] on icon "button" at bounding box center [75, 26] width 15 height 15
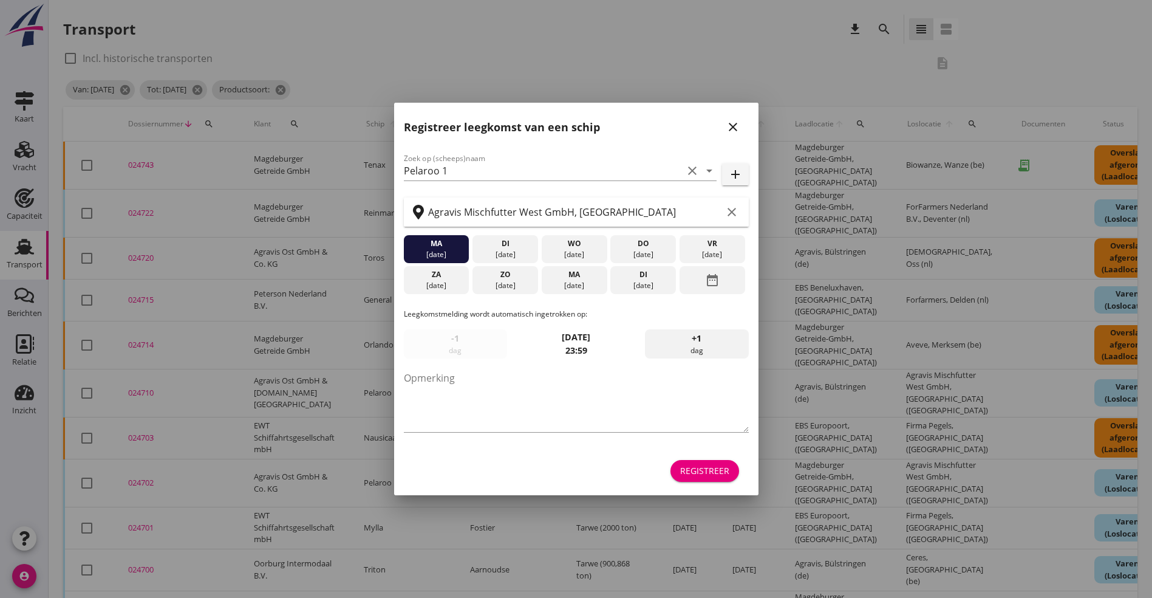
click at [721, 126] on div "Registreer leegkomst van een schip close" at bounding box center [576, 122] width 364 height 39
click at [728, 126] on icon "close" at bounding box center [733, 127] width 15 height 15
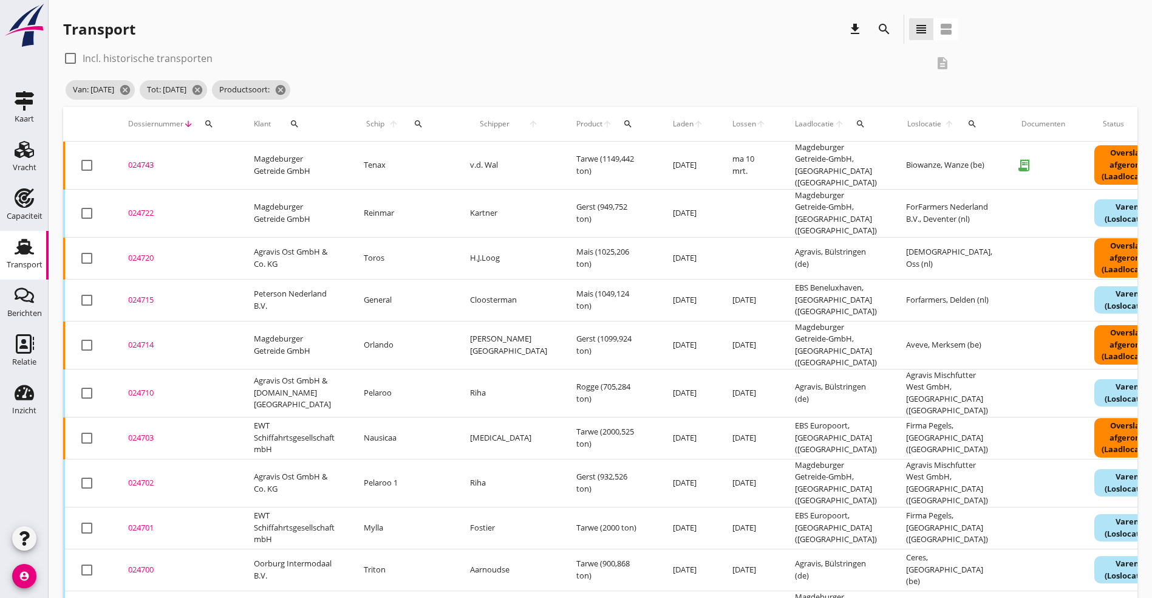
click at [138, 564] on div "024700" at bounding box center [176, 570] width 97 height 12
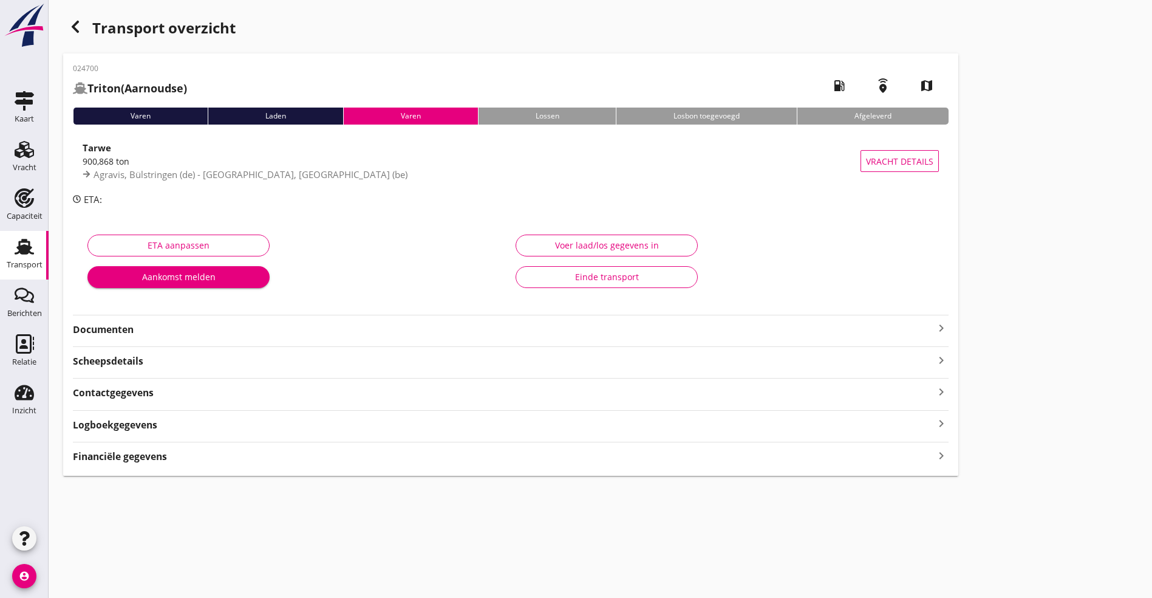
click at [235, 329] on strong "Documenten" at bounding box center [503, 330] width 861 height 14
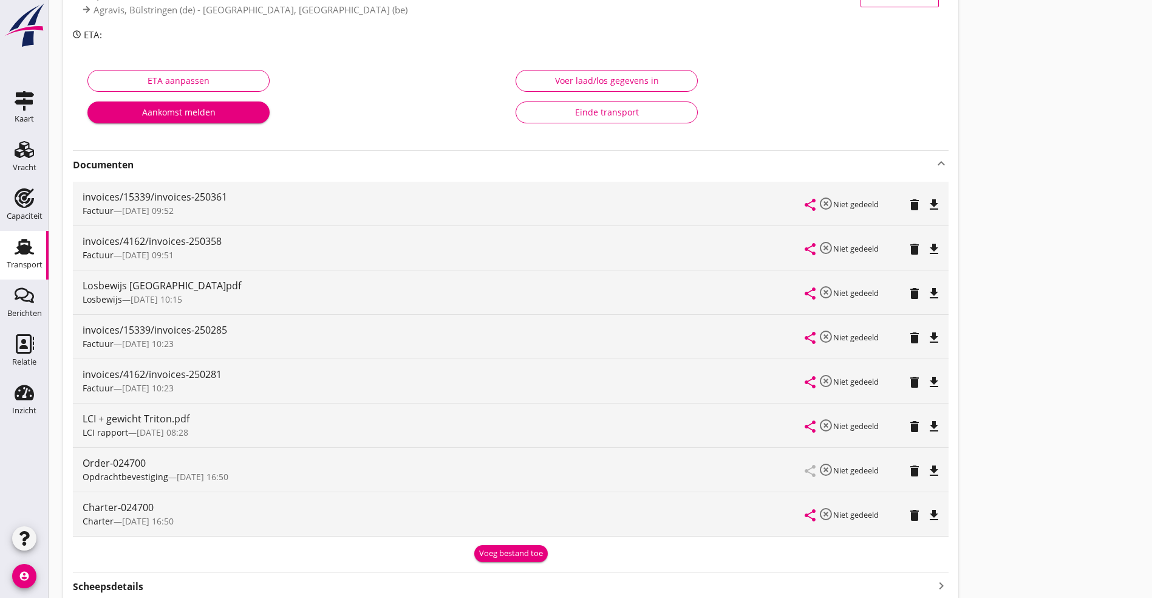
scroll to position [182, 0]
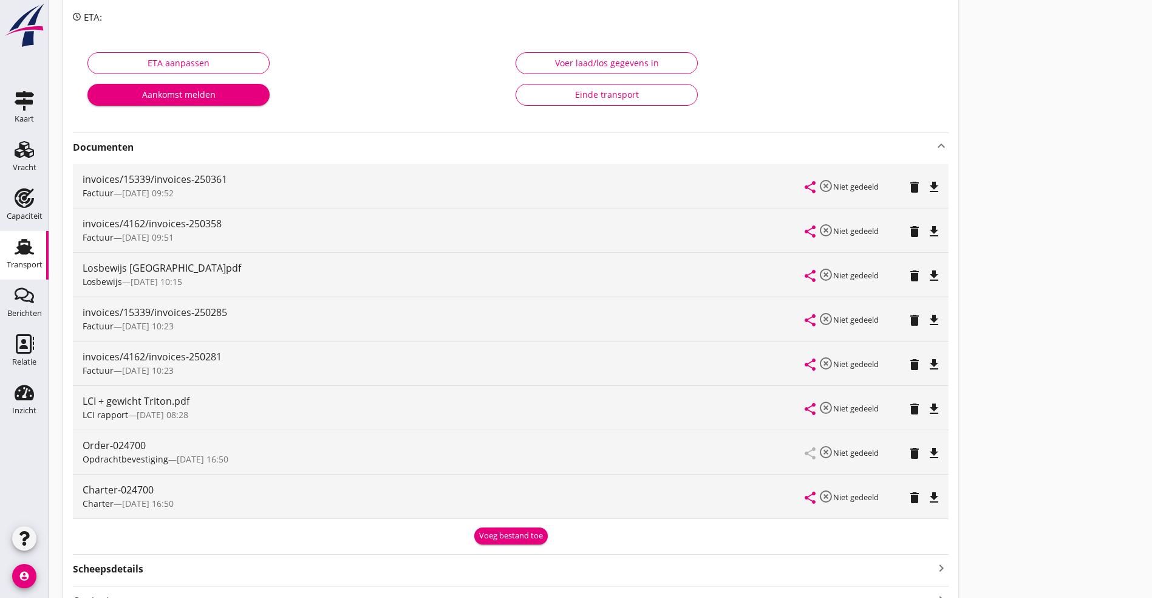
click at [927, 408] on icon "file_download" at bounding box center [934, 409] width 15 height 15
click at [581, 485] on div "Charter-024700 Charter — 10/02 16:50 share highlight_off Niet gedeeld delete fi…" at bounding box center [511, 496] width 876 height 44
click at [927, 499] on icon "file_download" at bounding box center [934, 497] width 15 height 15
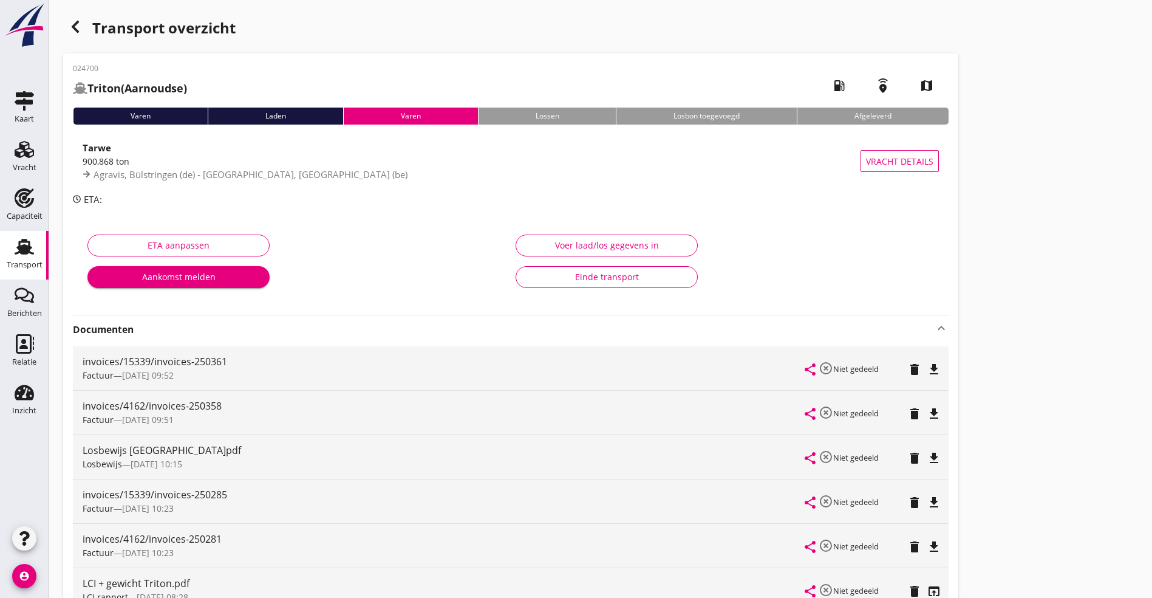
click at [75, 27] on icon "button" at bounding box center [75, 26] width 15 height 15
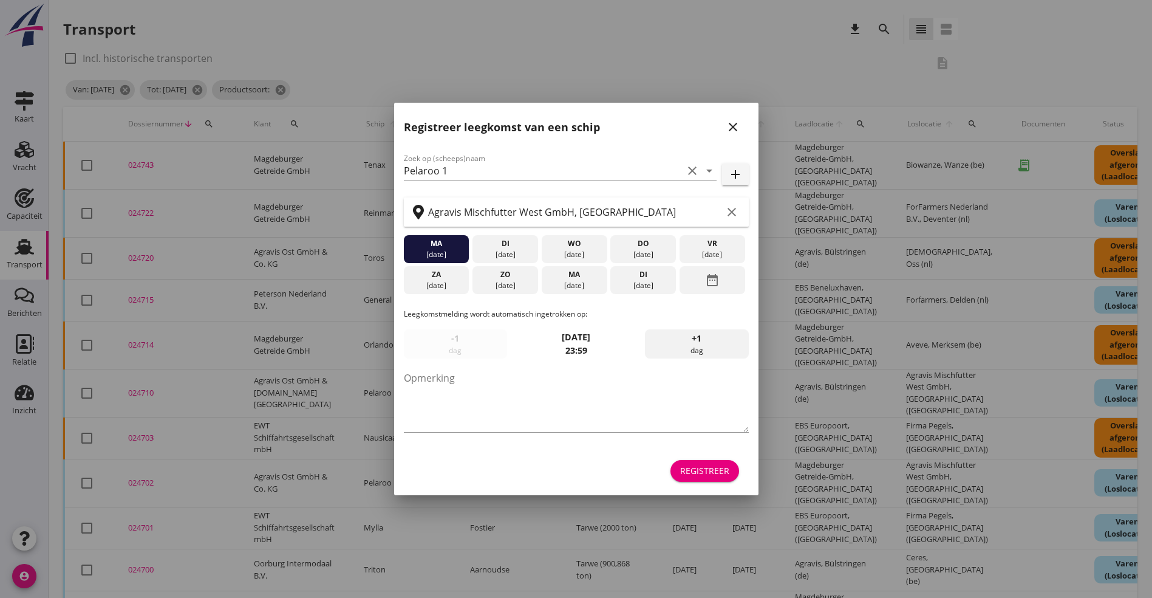
click at [732, 126] on icon "close" at bounding box center [733, 127] width 15 height 15
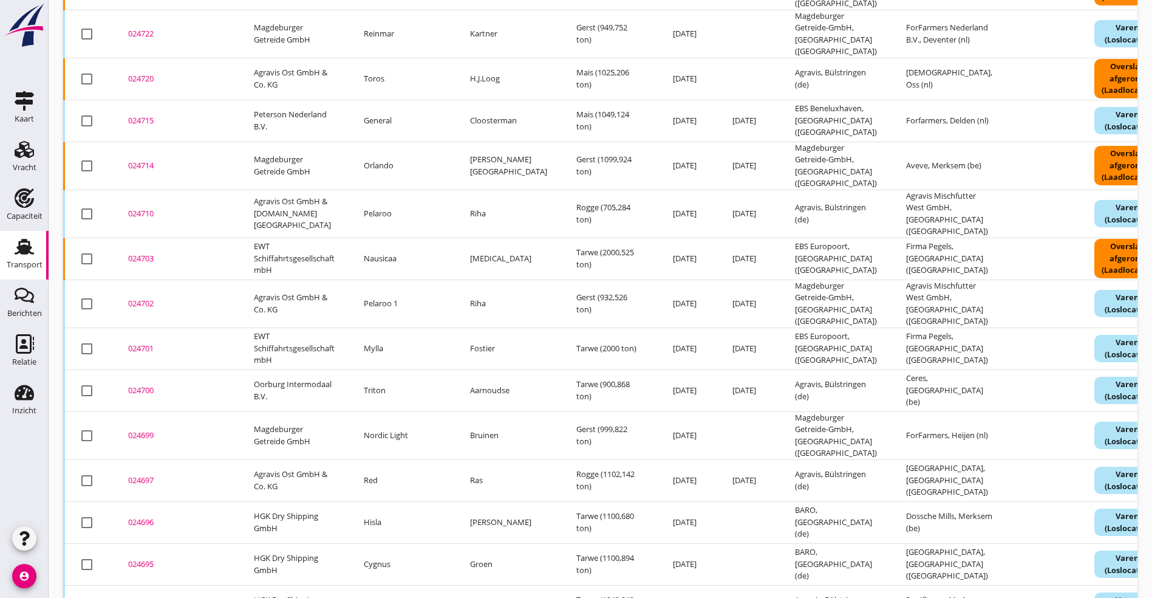
scroll to position [182, 0]
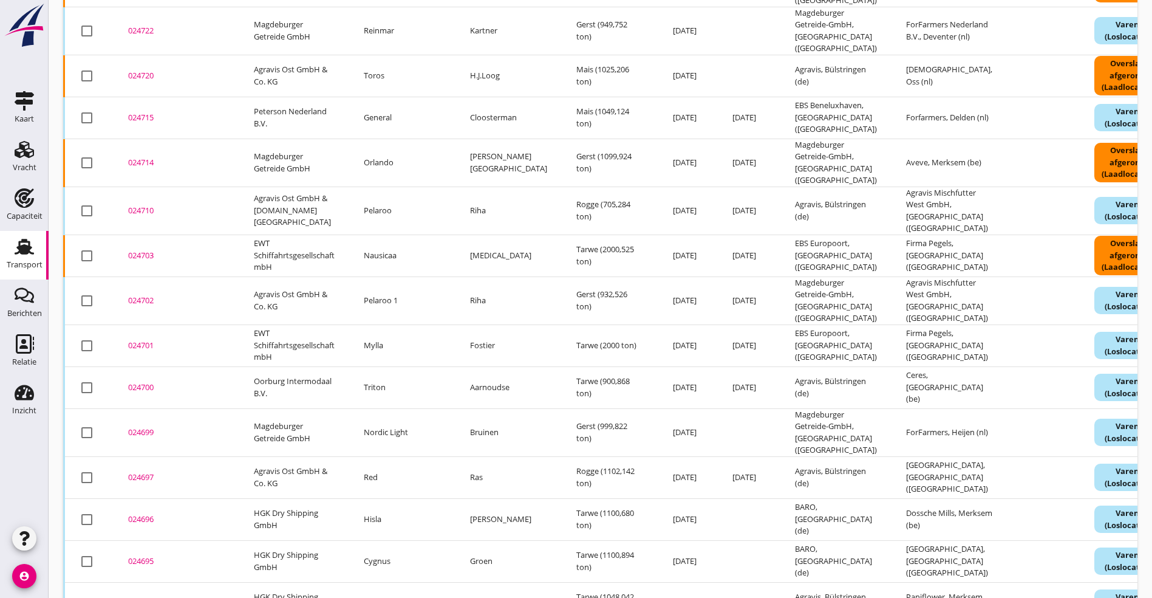
click at [151, 426] on div "024699" at bounding box center [176, 432] width 97 height 12
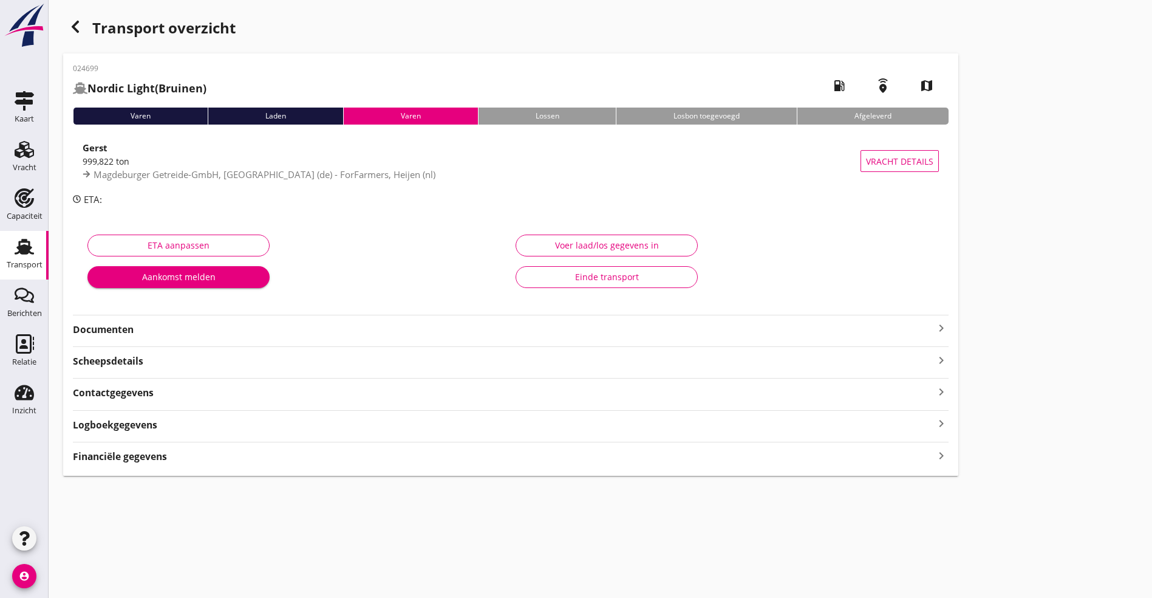
click at [159, 337] on div "024699 Nordic Light (Bruinen) local_gas_station emergency_share map Varen Laden…" at bounding box center [510, 264] width 895 height 422
click at [152, 326] on strong "Documenten" at bounding box center [503, 330] width 861 height 14
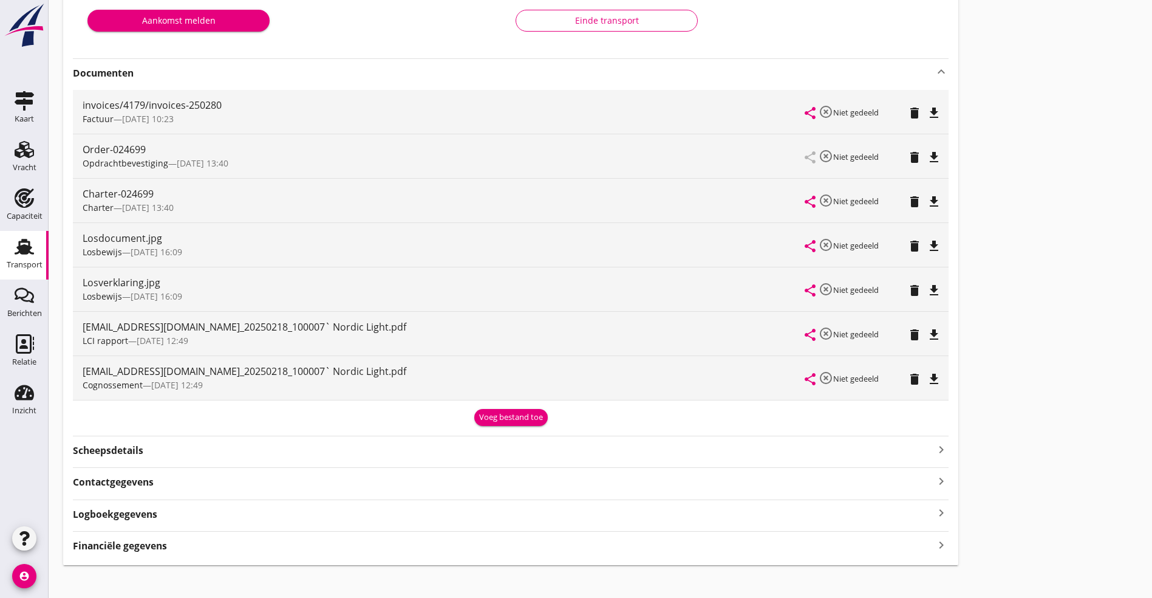
scroll to position [267, 0]
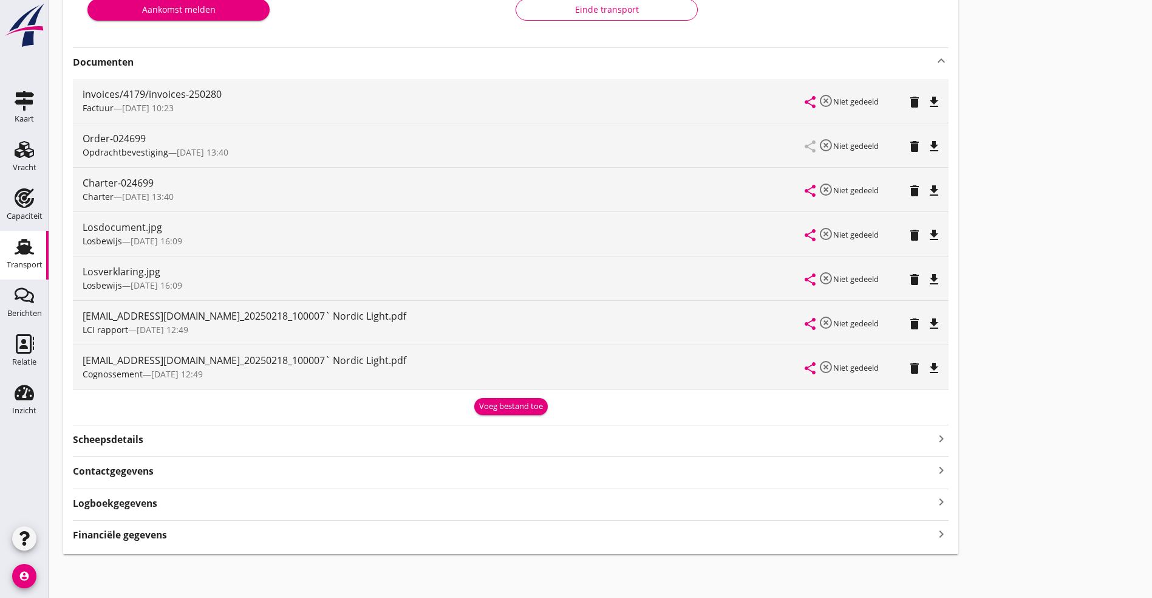
click at [927, 320] on icon "file_download" at bounding box center [934, 323] width 15 height 15
click at [927, 186] on icon "file_download" at bounding box center [934, 190] width 15 height 15
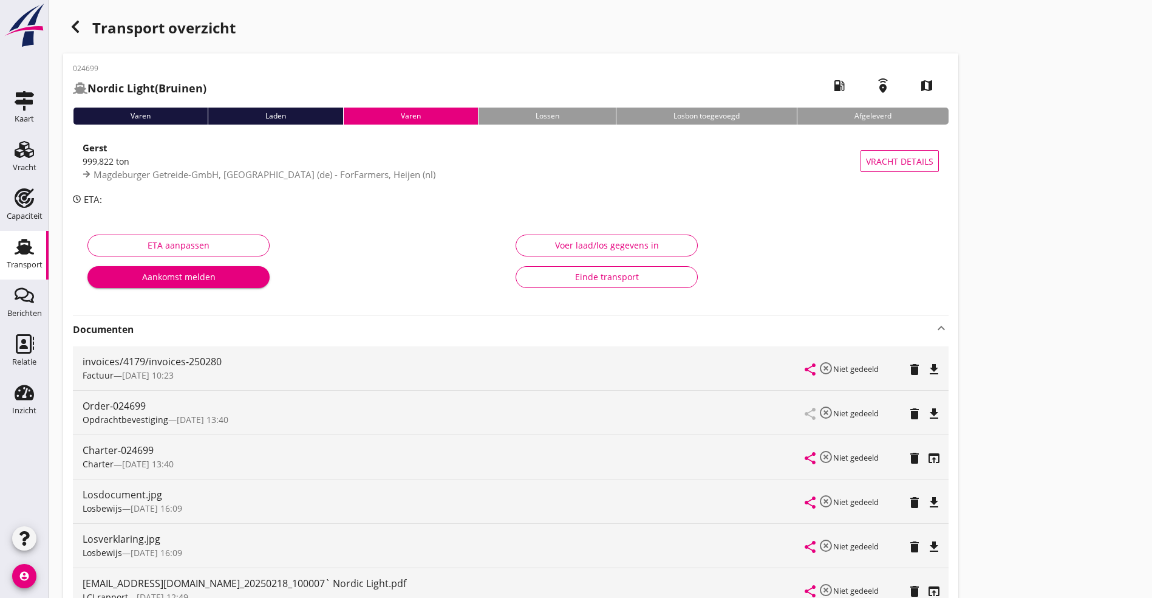
click at [82, 23] on icon "button" at bounding box center [75, 26] width 15 height 15
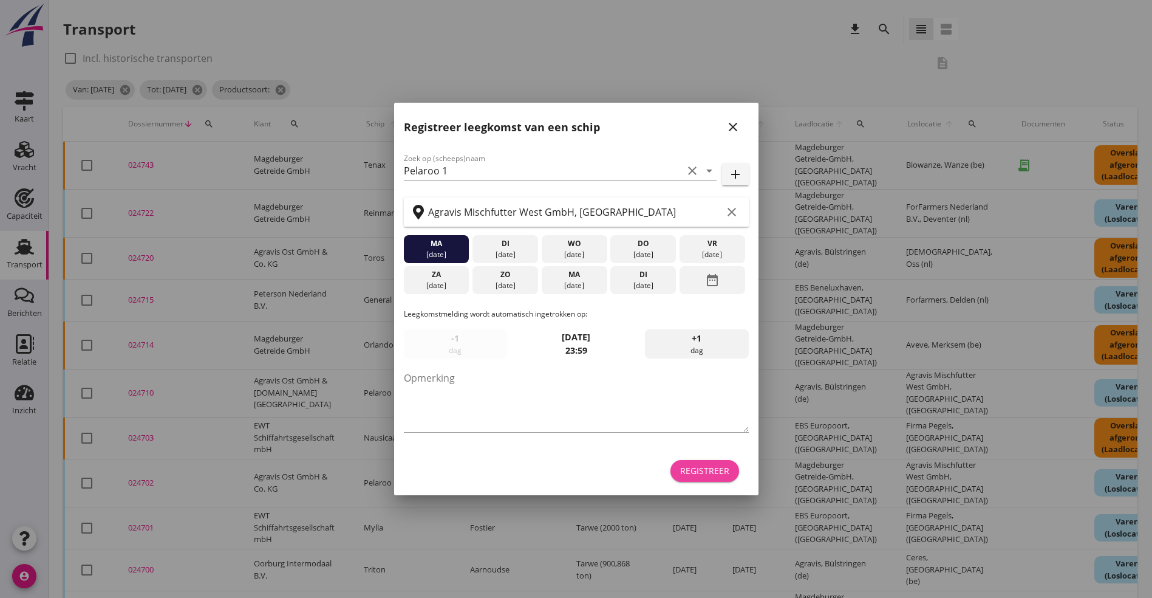
click at [710, 468] on div "Registreer" at bounding box center [704, 470] width 49 height 13
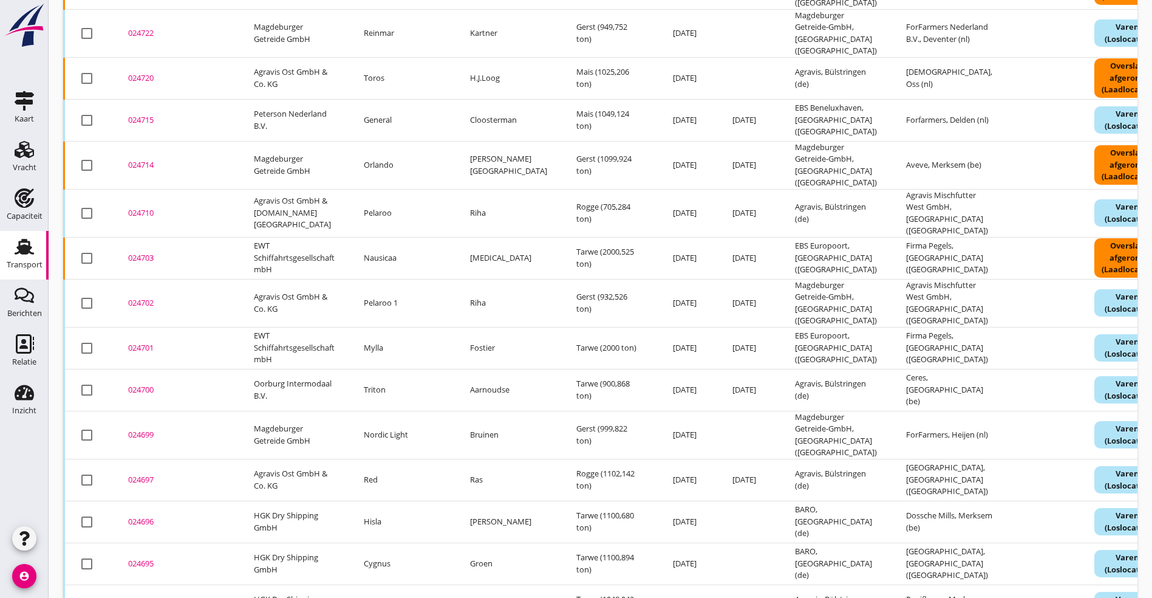
scroll to position [364, 0]
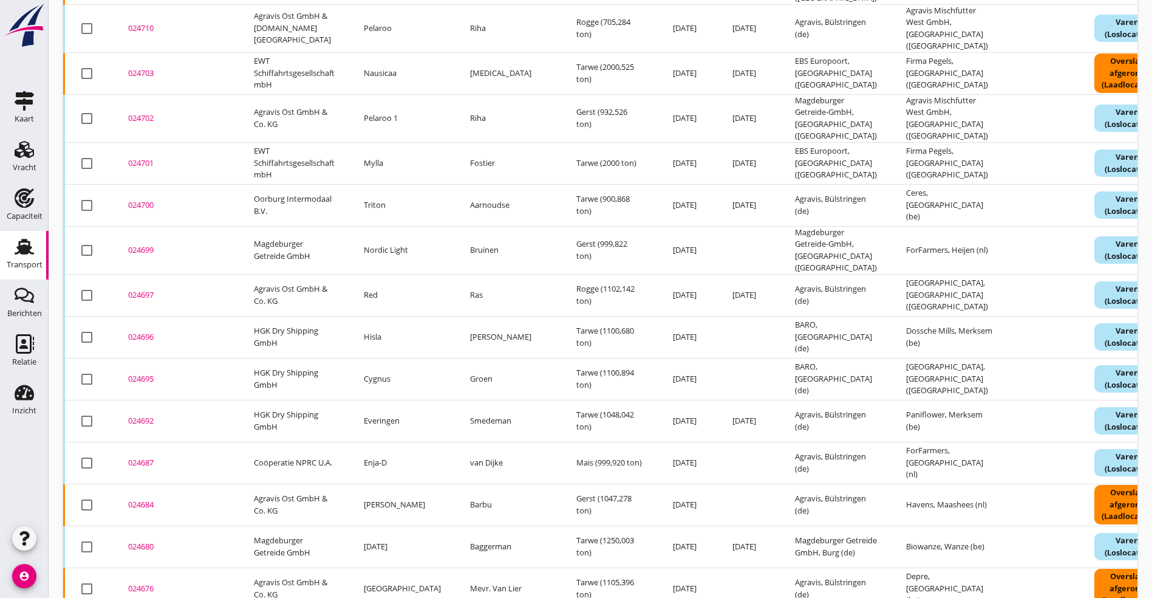
click at [137, 289] on div "024697" at bounding box center [176, 295] width 97 height 12
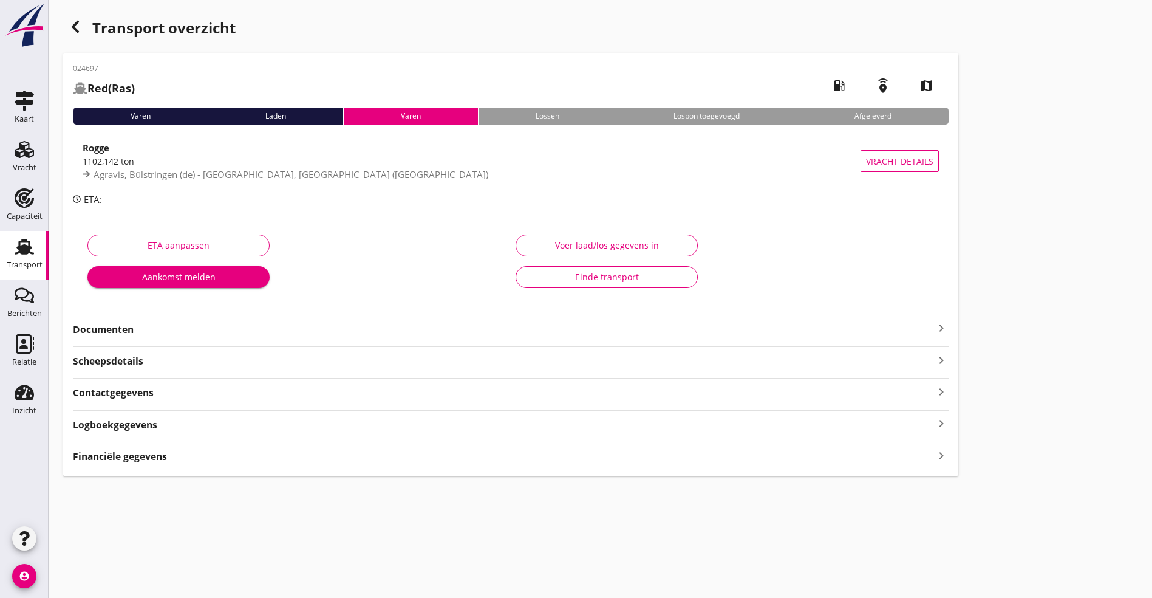
click at [168, 334] on strong "Documenten" at bounding box center [503, 330] width 861 height 14
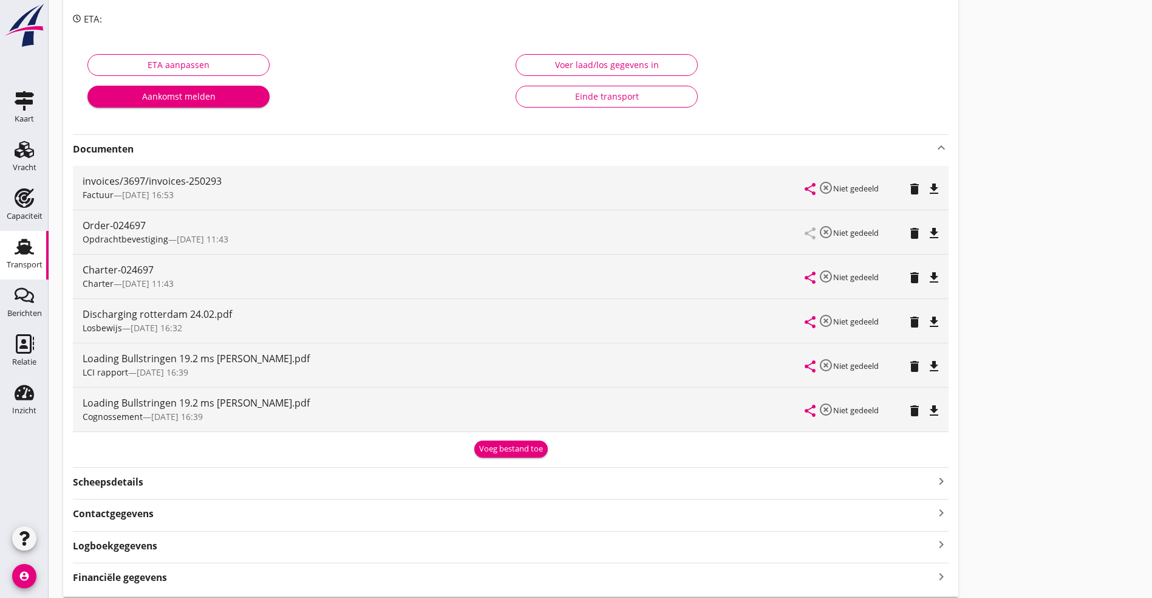
scroll to position [182, 0]
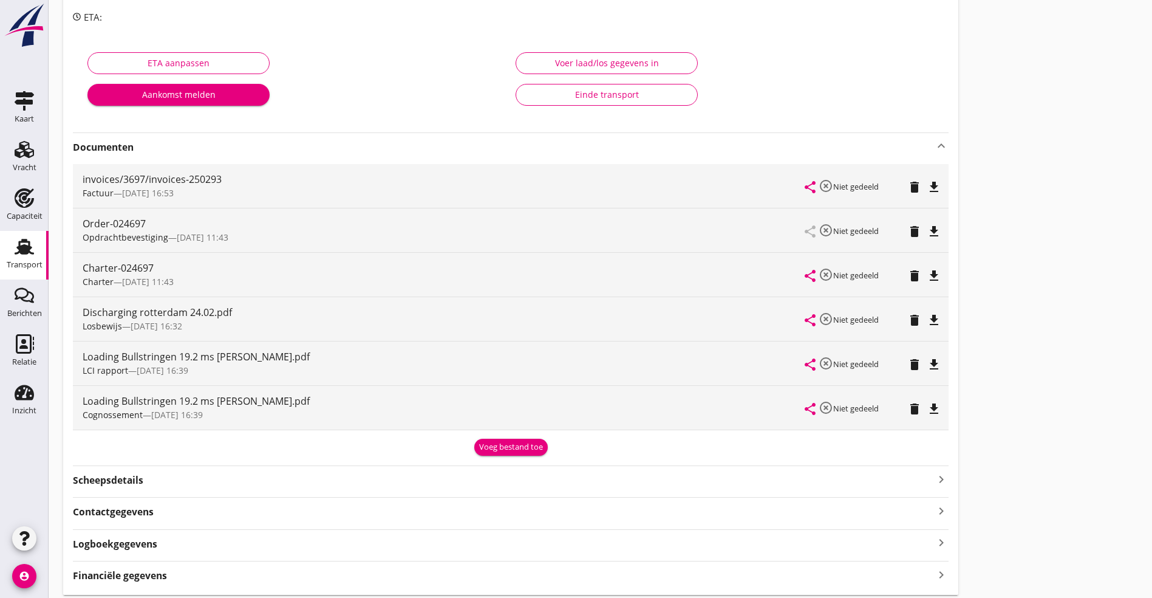
click at [927, 358] on icon "file_download" at bounding box center [934, 364] width 15 height 15
click at [927, 276] on icon "file_download" at bounding box center [934, 276] width 15 height 15
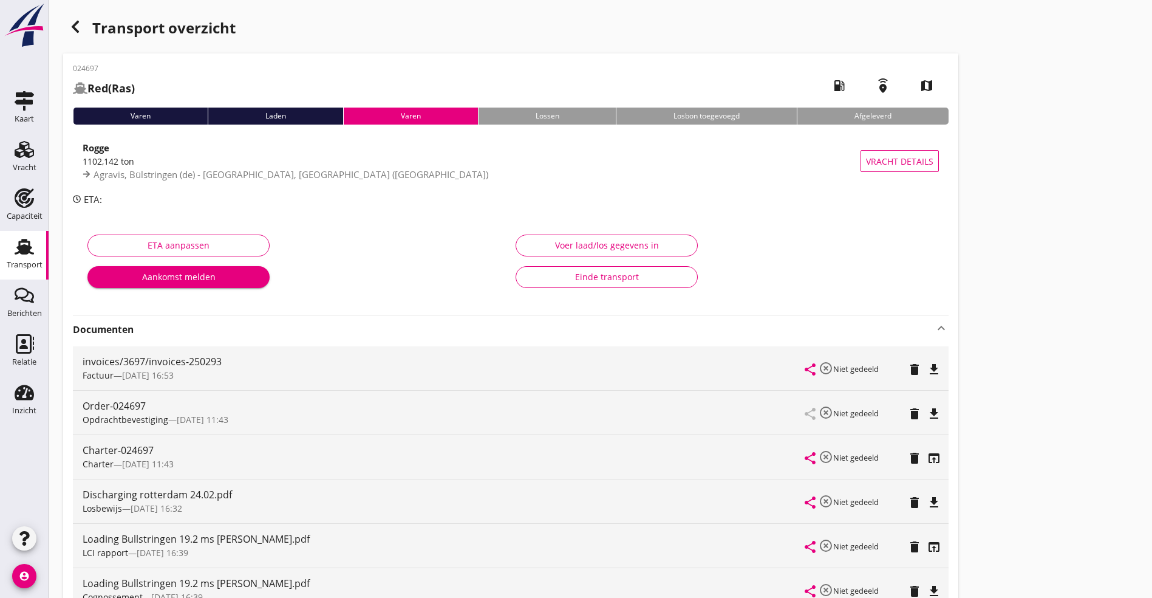
click at [67, 26] on div "button" at bounding box center [75, 27] width 24 height 24
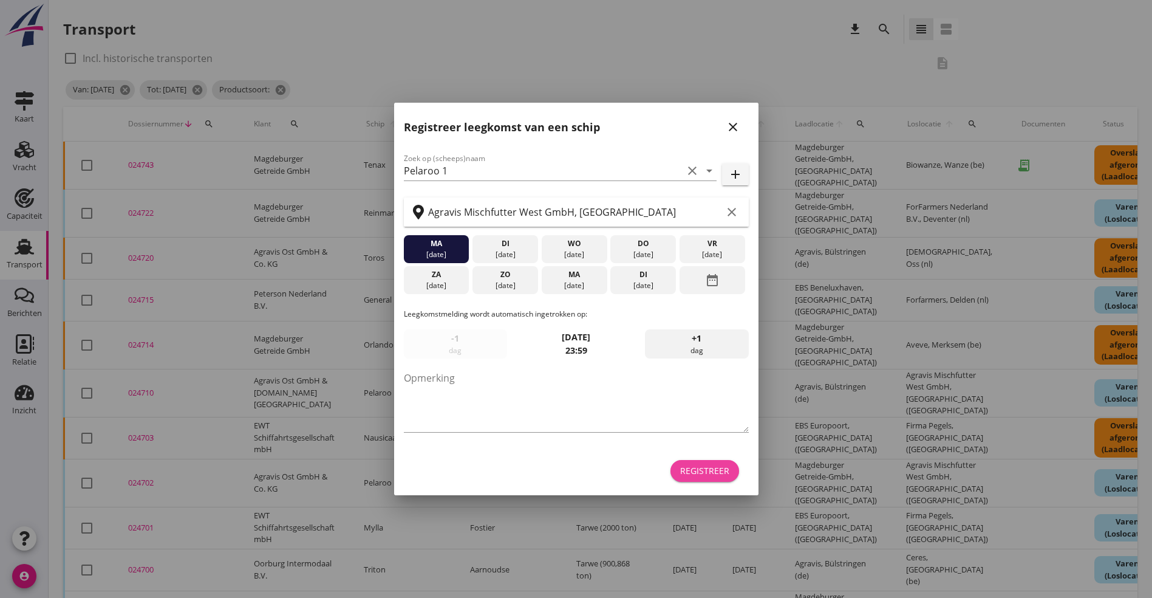
click at [686, 467] on div "Registreer" at bounding box center [704, 470] width 49 height 13
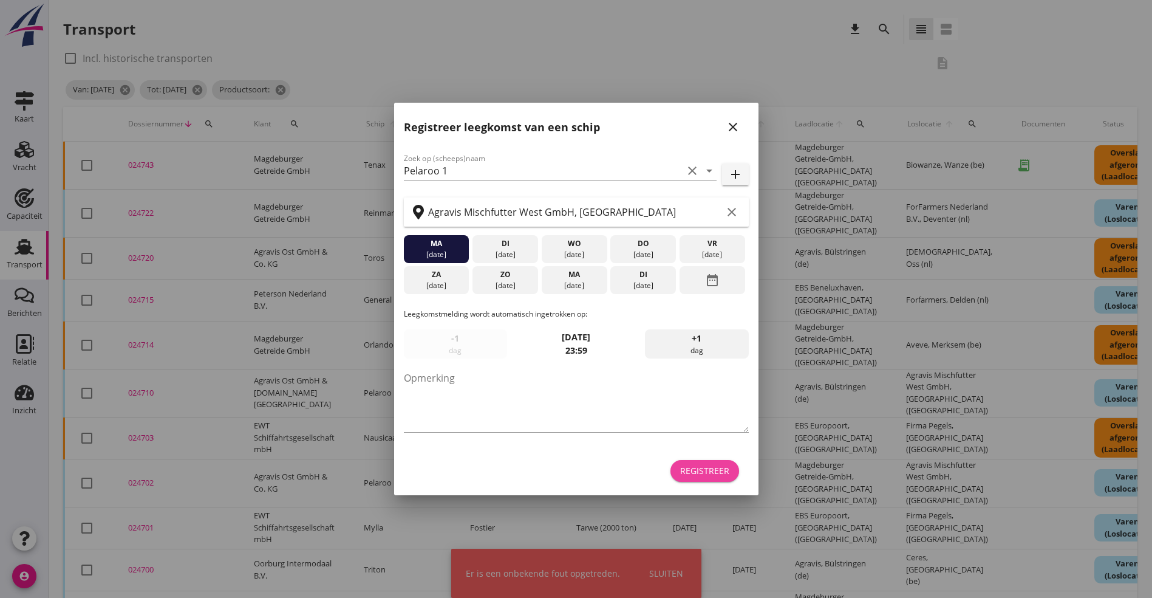
click at [709, 471] on div "Registreer" at bounding box center [704, 470] width 49 height 13
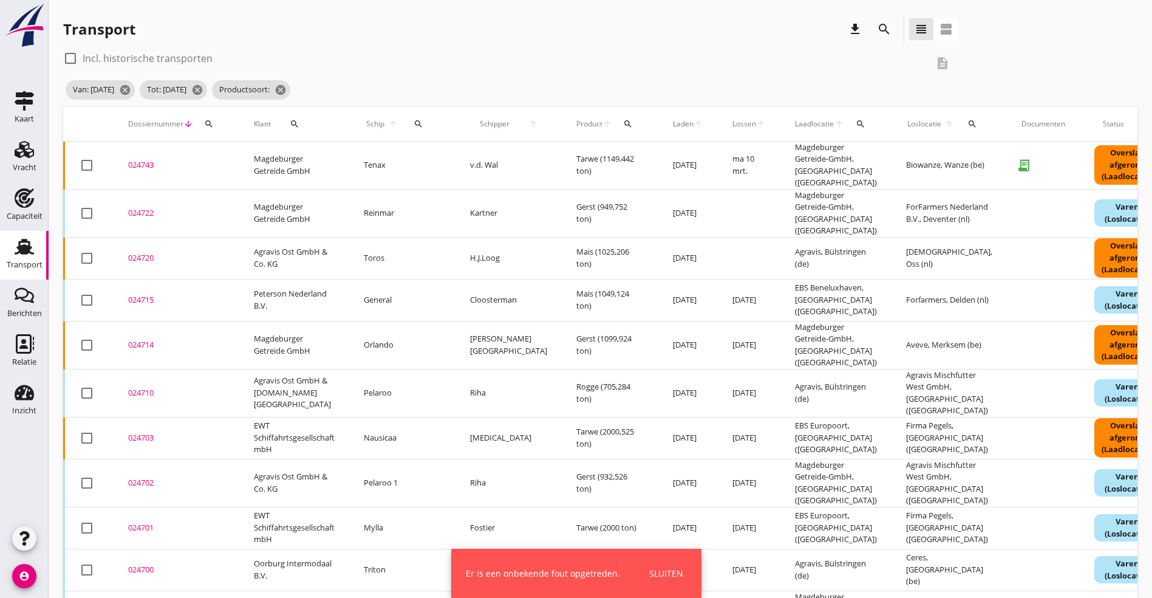
click at [718, 471] on td "ma [DATE]" at bounding box center [749, 483] width 63 height 48
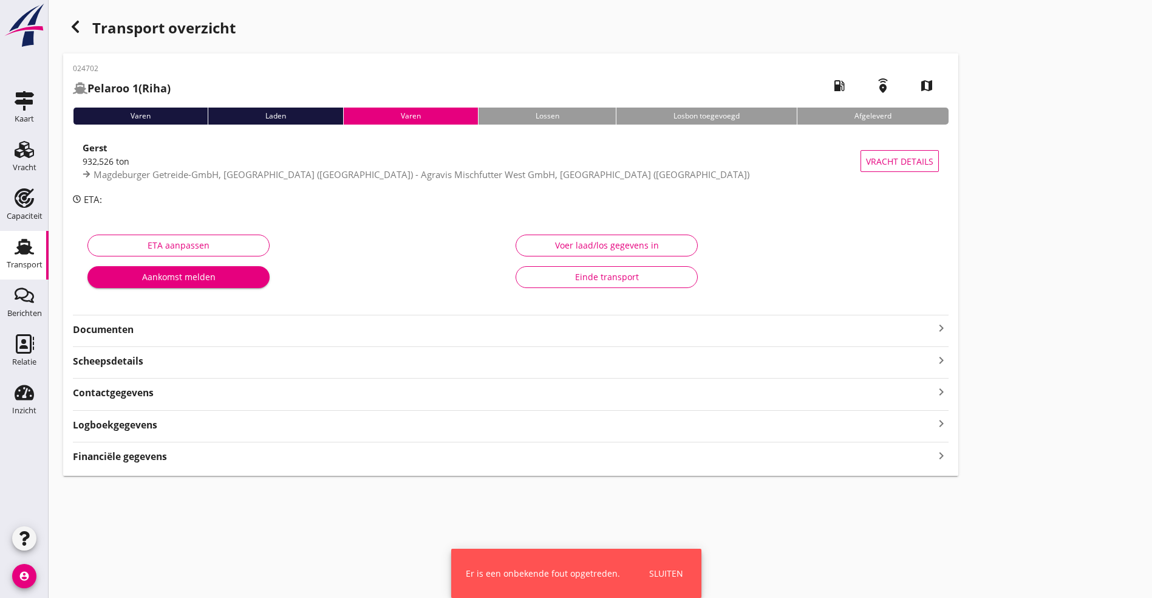
click at [77, 26] on icon "button" at bounding box center [75, 26] width 15 height 15
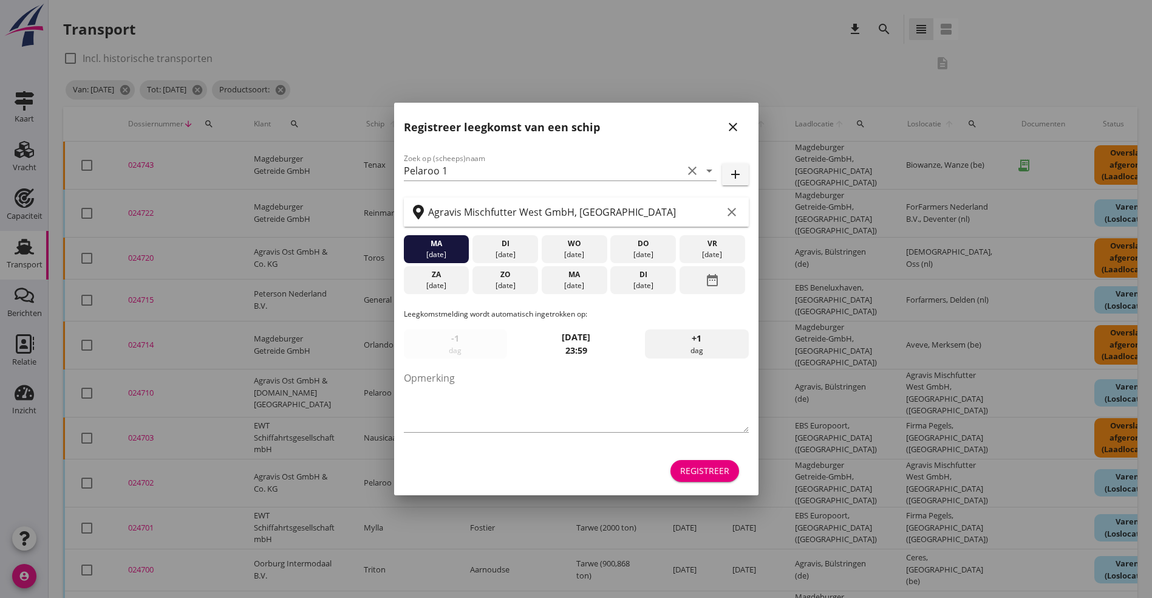
click at [706, 474] on div "Registreer" at bounding box center [704, 470] width 49 height 13
click at [704, 473] on div "Registreer" at bounding box center [704, 470] width 49 height 13
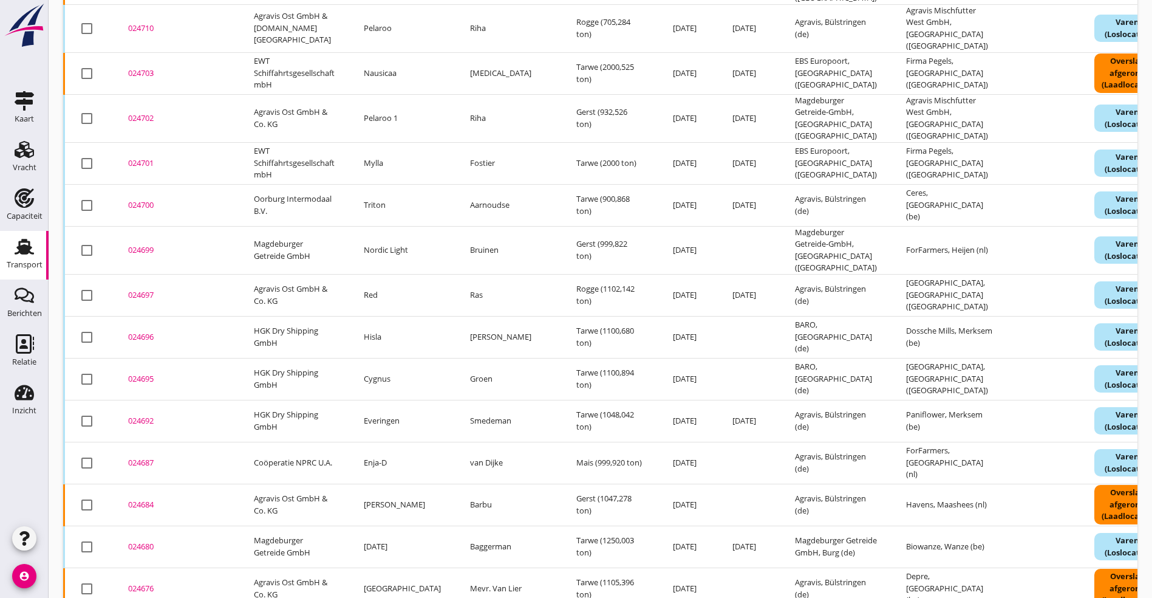
scroll to position [448, 0]
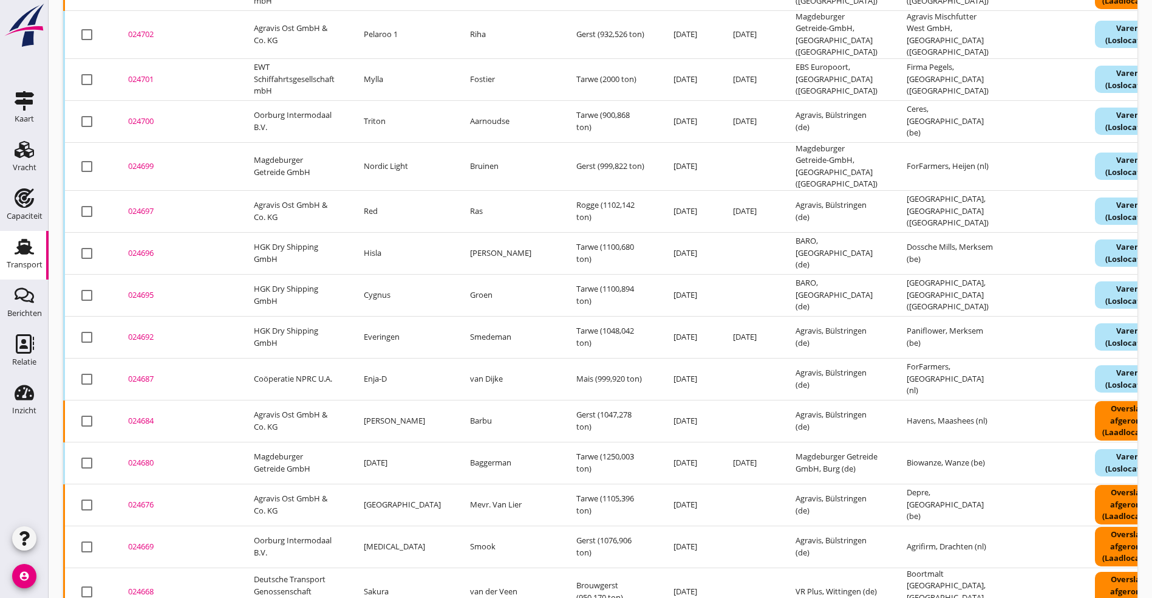
click at [150, 247] on div "024696" at bounding box center [176, 253] width 97 height 12
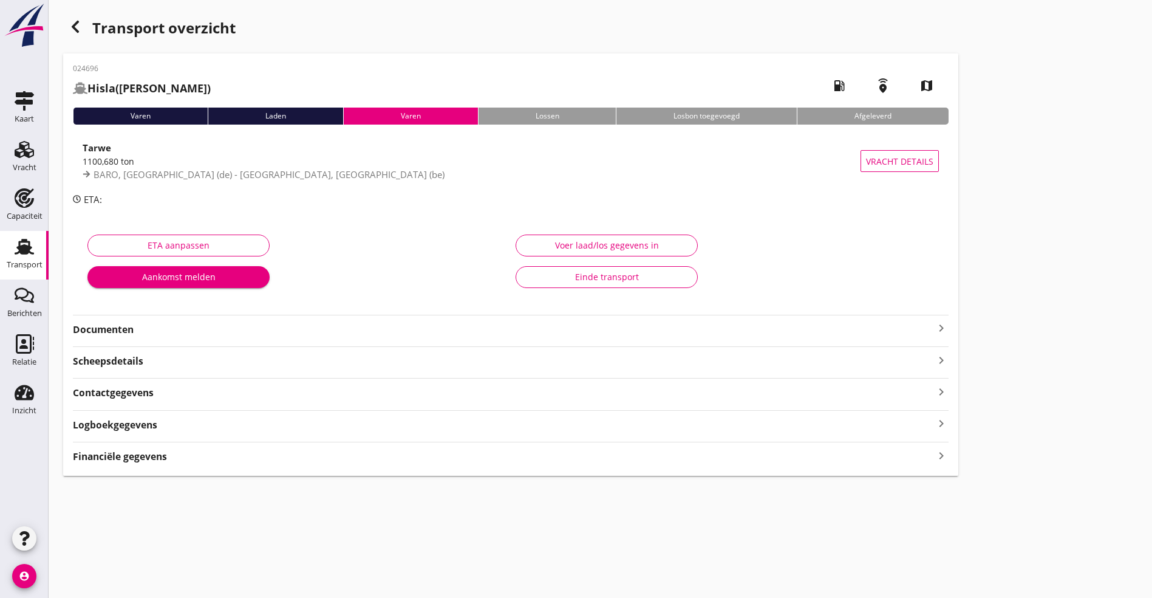
click at [153, 336] on strong "Documenten" at bounding box center [503, 330] width 861 height 14
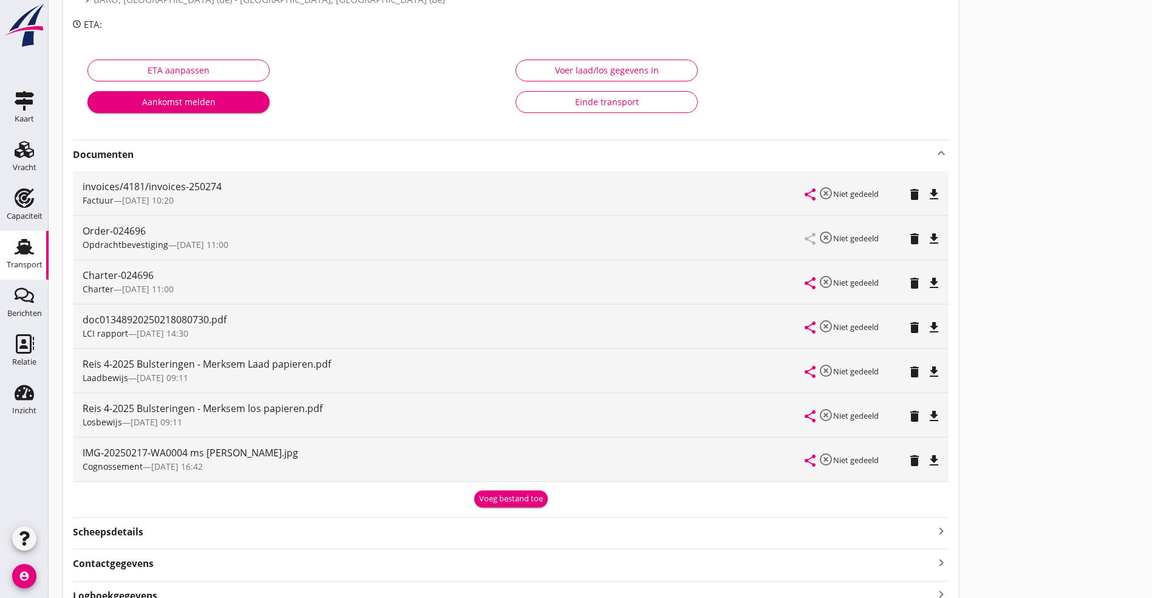
scroll to position [267, 0]
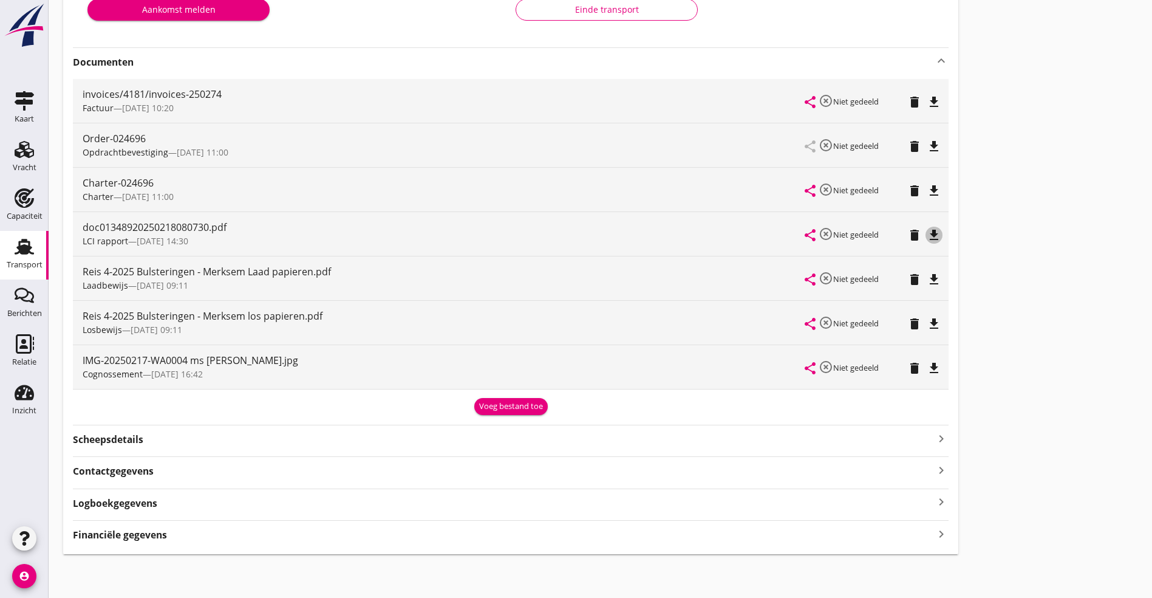
click at [927, 233] on icon "file_download" at bounding box center [934, 235] width 15 height 15
click at [927, 194] on icon "file_download" at bounding box center [934, 190] width 15 height 15
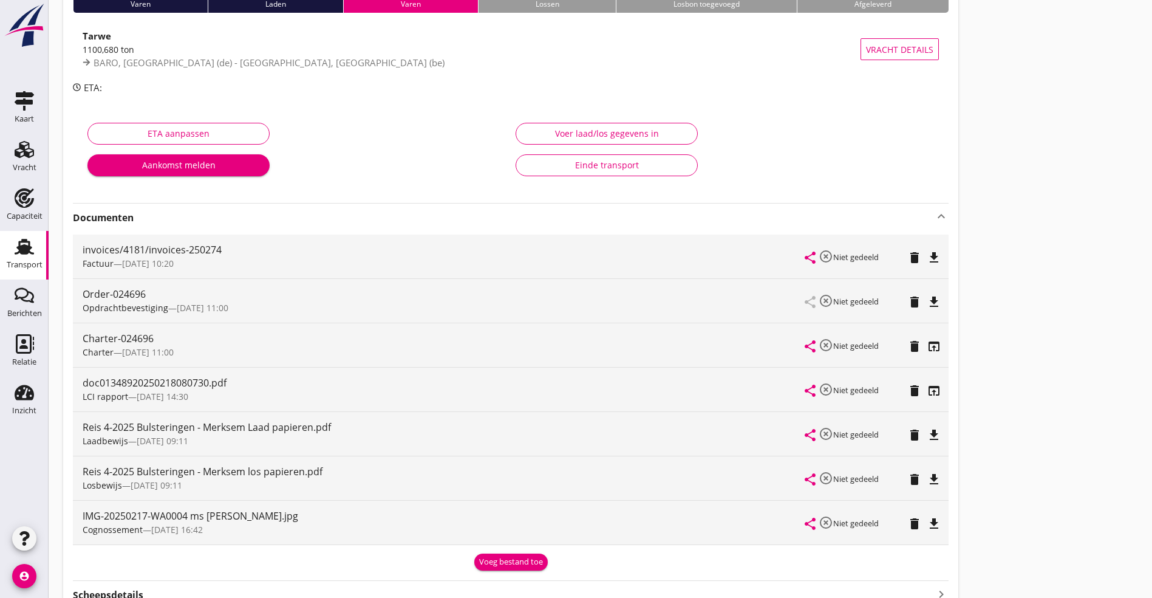
scroll to position [0, 0]
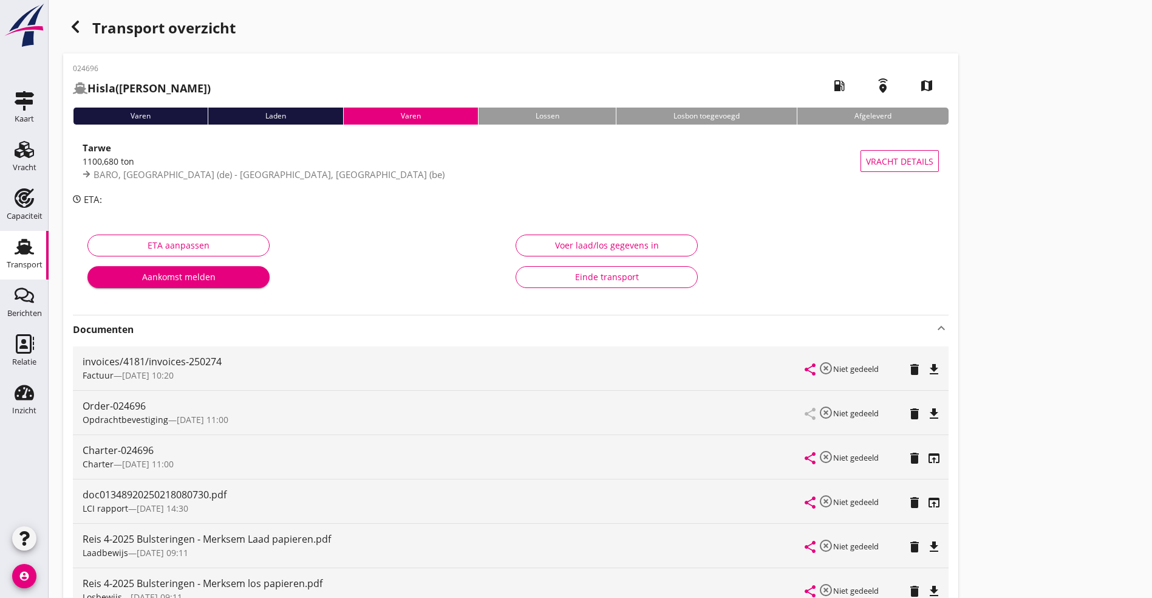
click at [69, 26] on icon "button" at bounding box center [75, 26] width 15 height 15
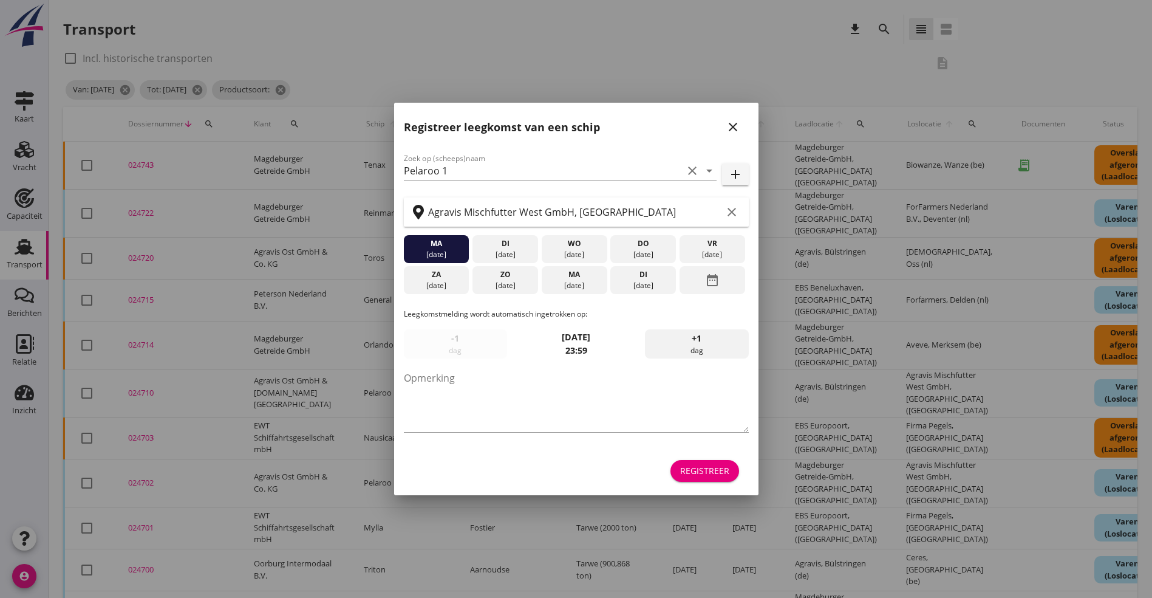
click at [522, 251] on div "25 feb." at bounding box center [506, 254] width 60 height 11
click at [723, 468] on div "Registreer" at bounding box center [704, 470] width 49 height 13
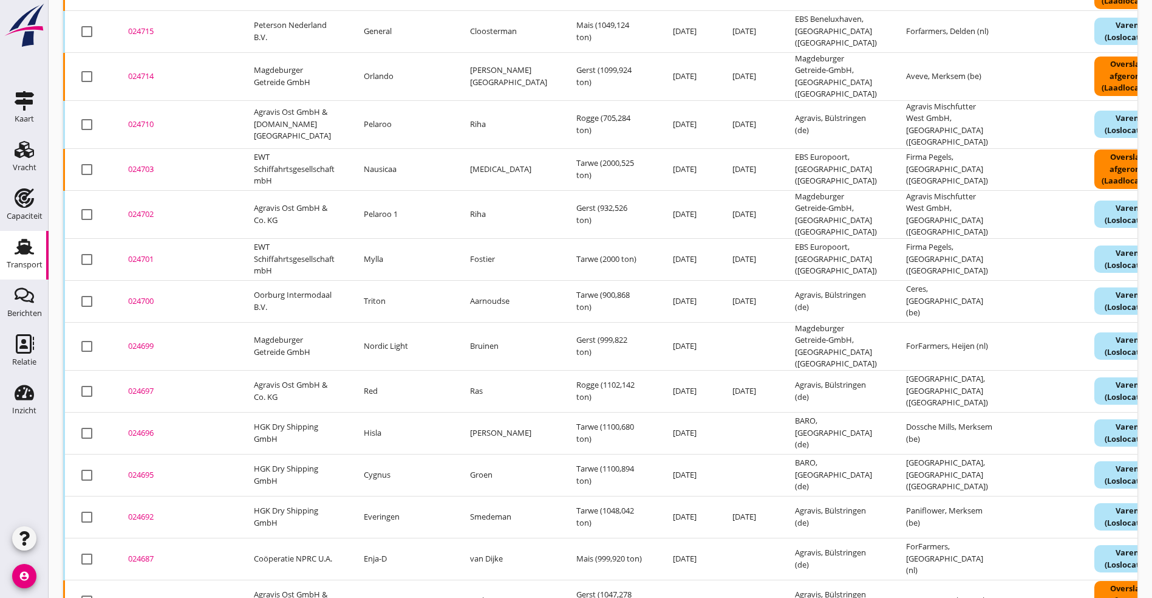
scroll to position [273, 0]
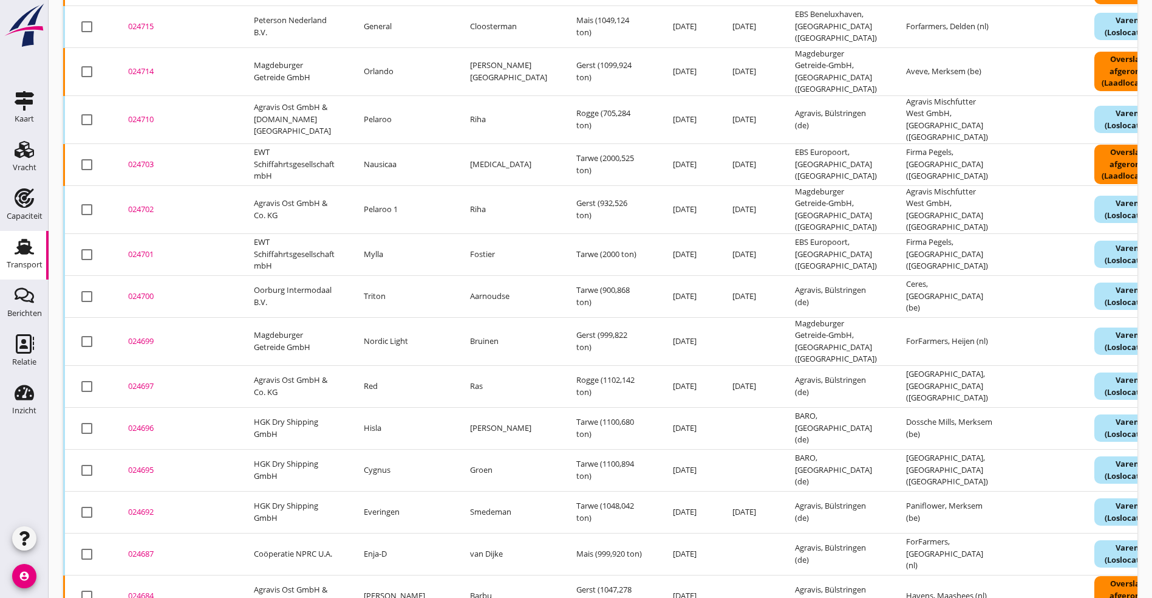
click at [150, 464] on div "024695" at bounding box center [176, 470] width 97 height 12
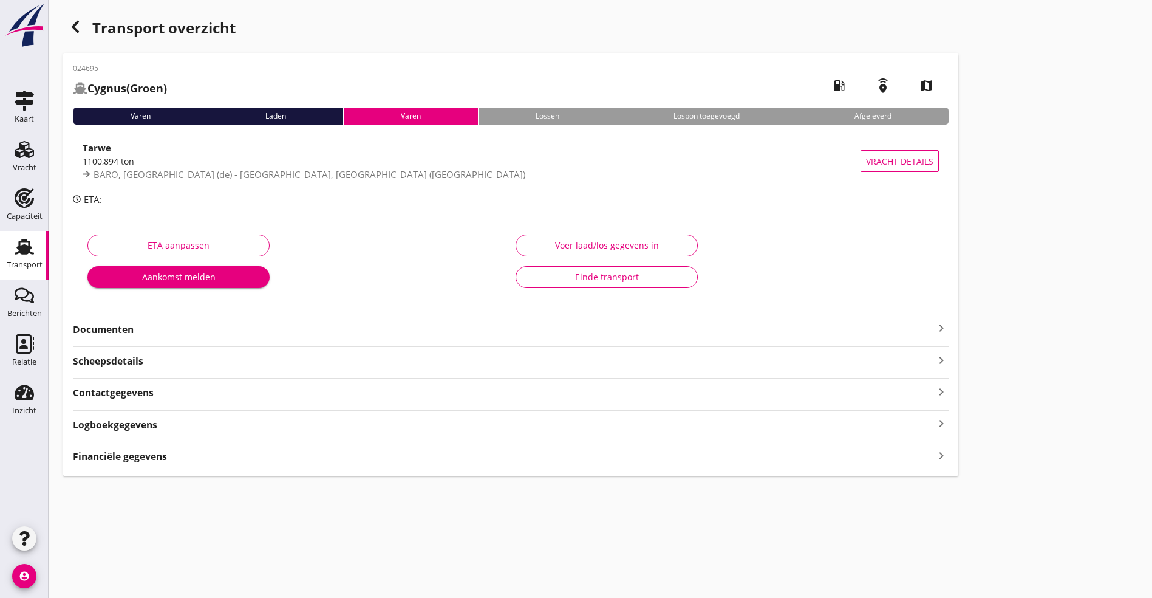
click at [934, 329] on icon "keyboard_arrow_right" at bounding box center [941, 328] width 15 height 15
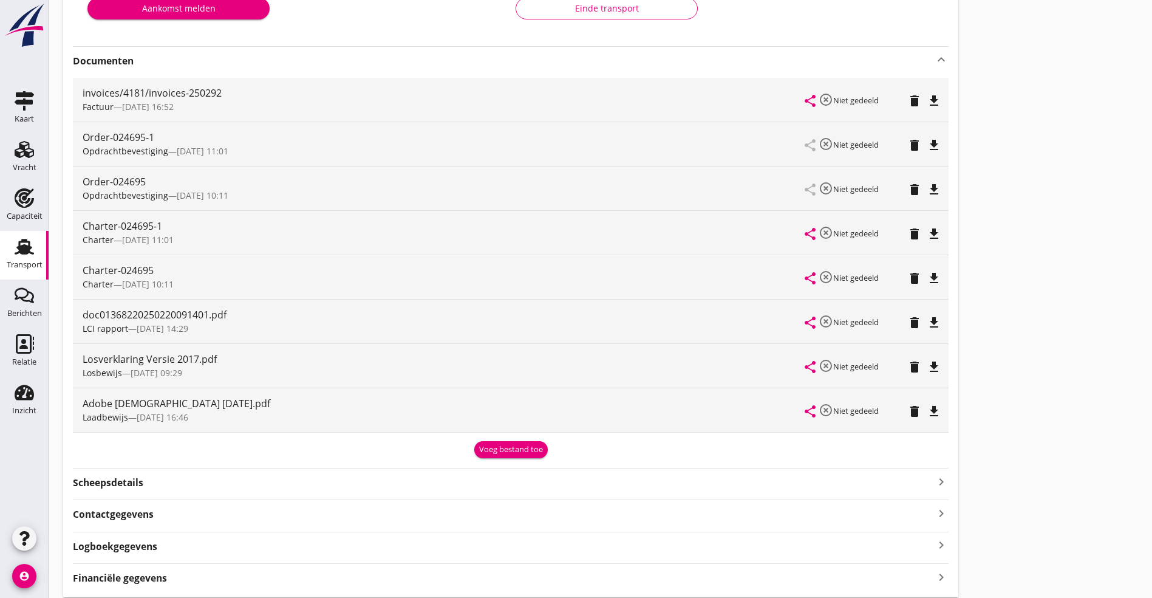
scroll to position [273, 0]
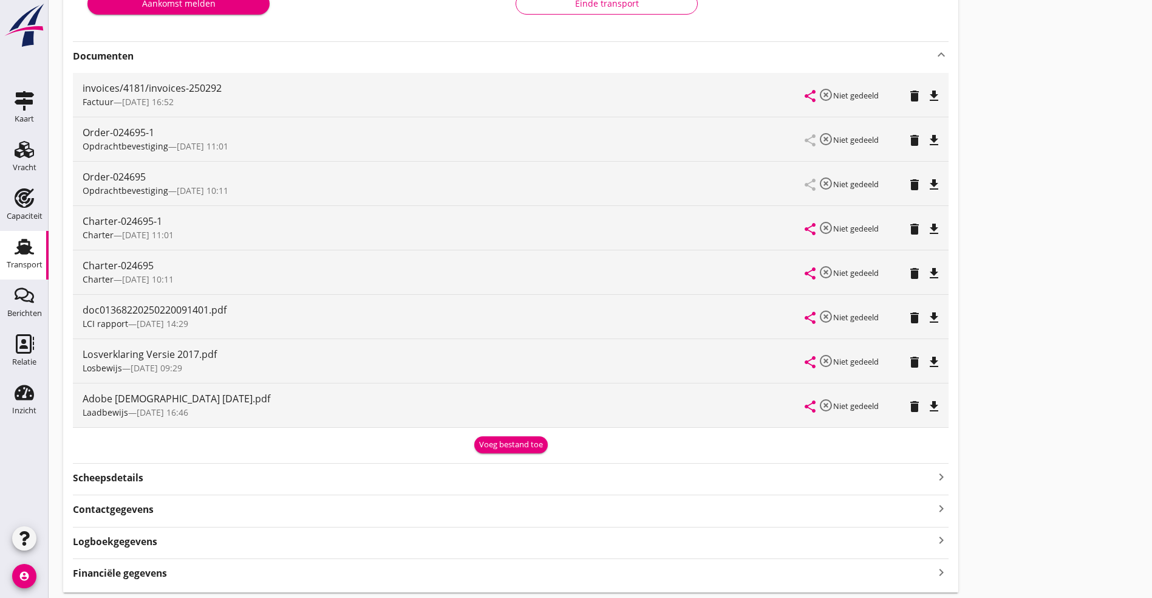
click at [927, 316] on icon "file_download" at bounding box center [934, 317] width 15 height 15
click at [927, 267] on icon "file_download" at bounding box center [934, 273] width 15 height 15
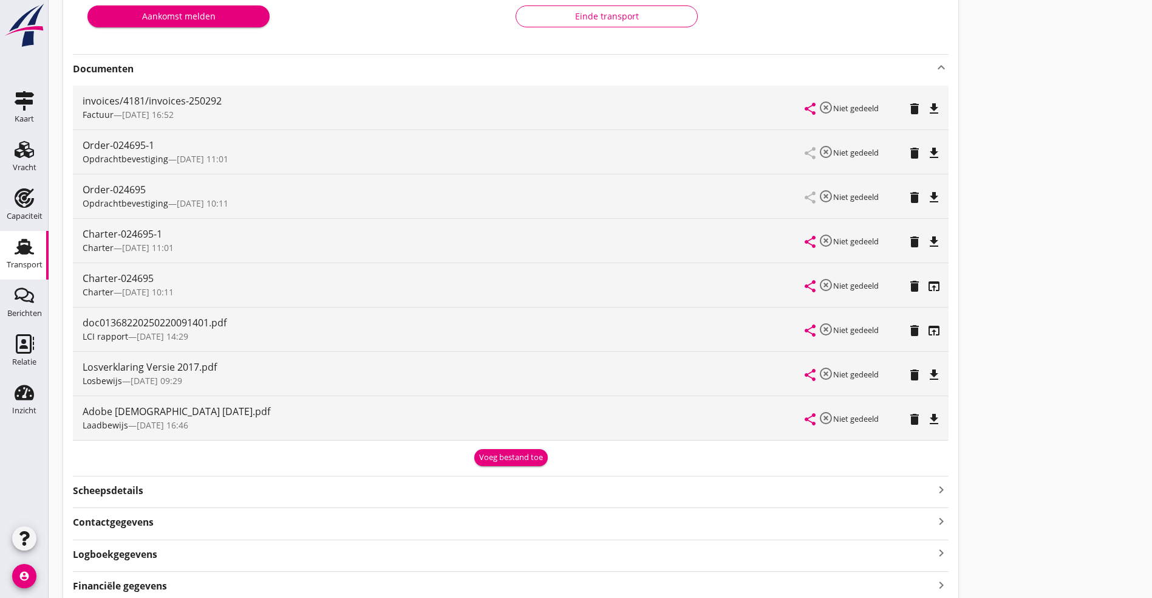
scroll to position [0, 0]
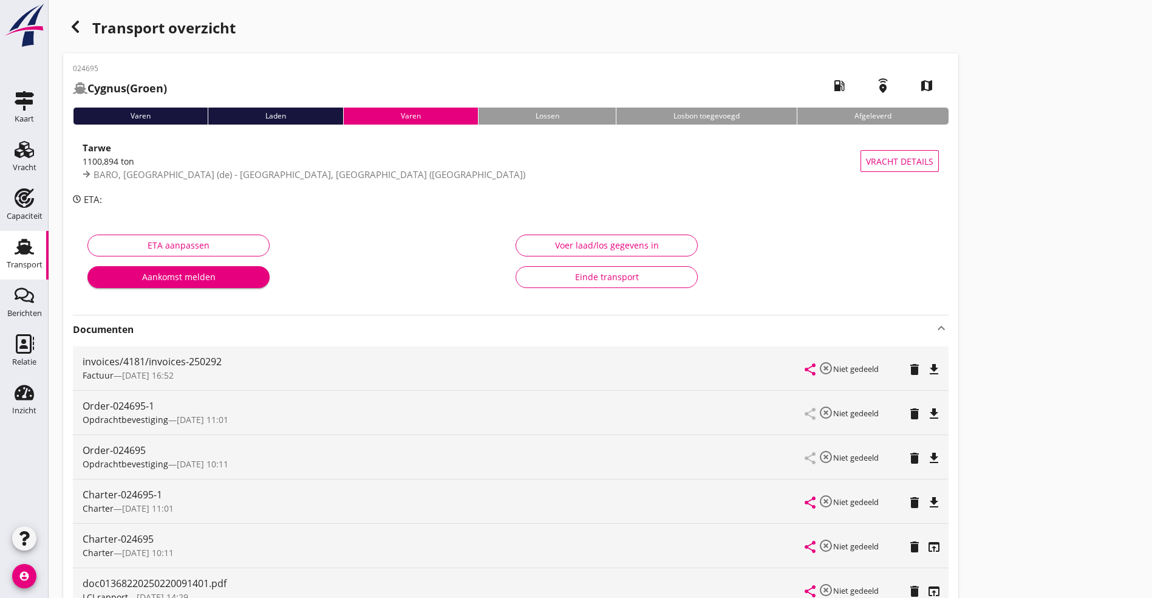
click at [69, 26] on icon "button" at bounding box center [75, 26] width 15 height 15
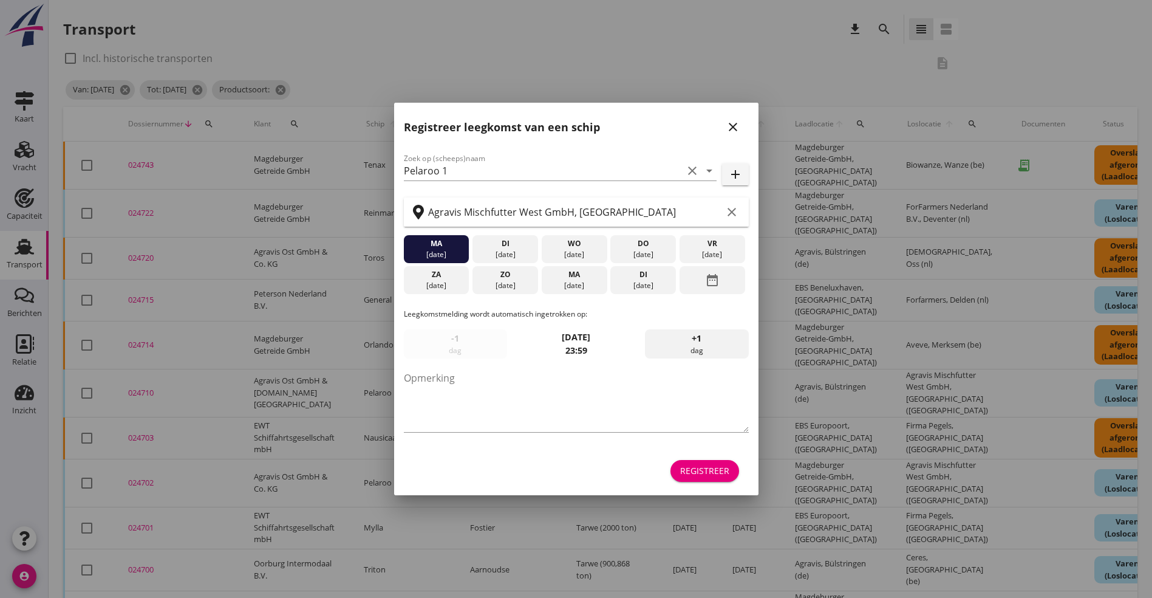
click at [731, 126] on icon "close" at bounding box center [733, 127] width 15 height 15
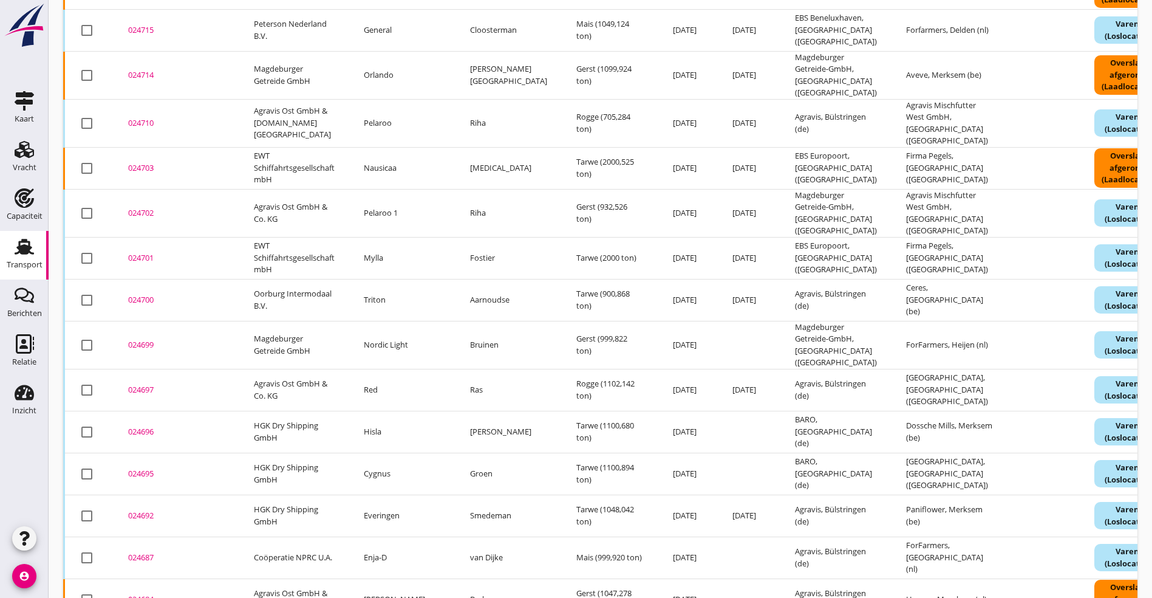
scroll to position [364, 0]
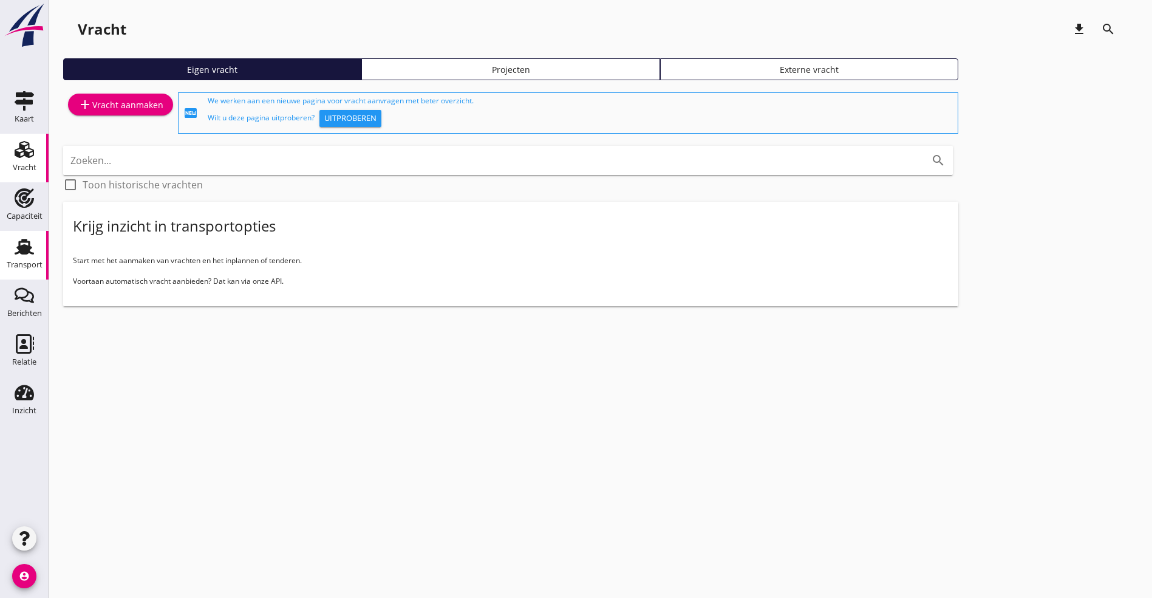
click at [30, 250] on use at bounding box center [24, 247] width 19 height 16
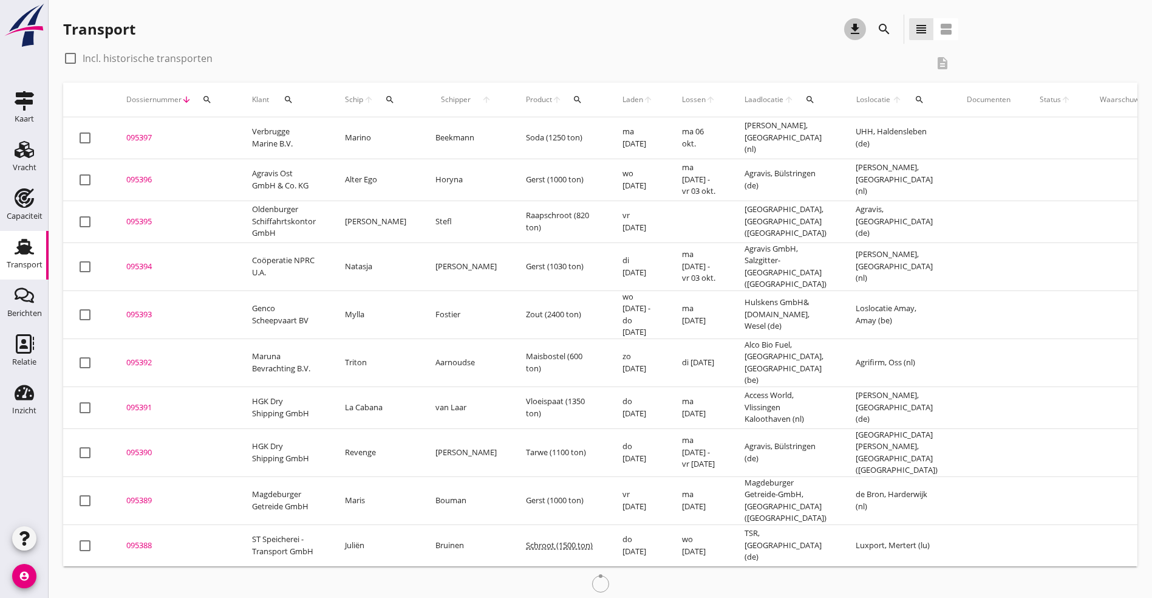
click at [844, 19] on button "download" at bounding box center [855, 29] width 22 height 22
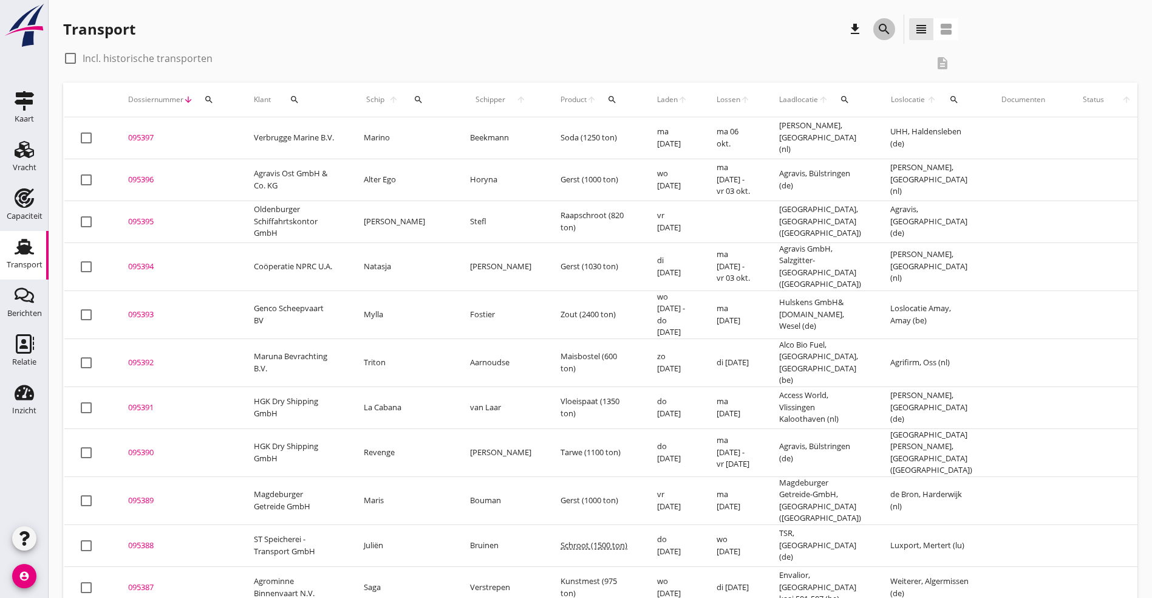
click at [877, 34] on icon "search" at bounding box center [884, 29] width 15 height 15
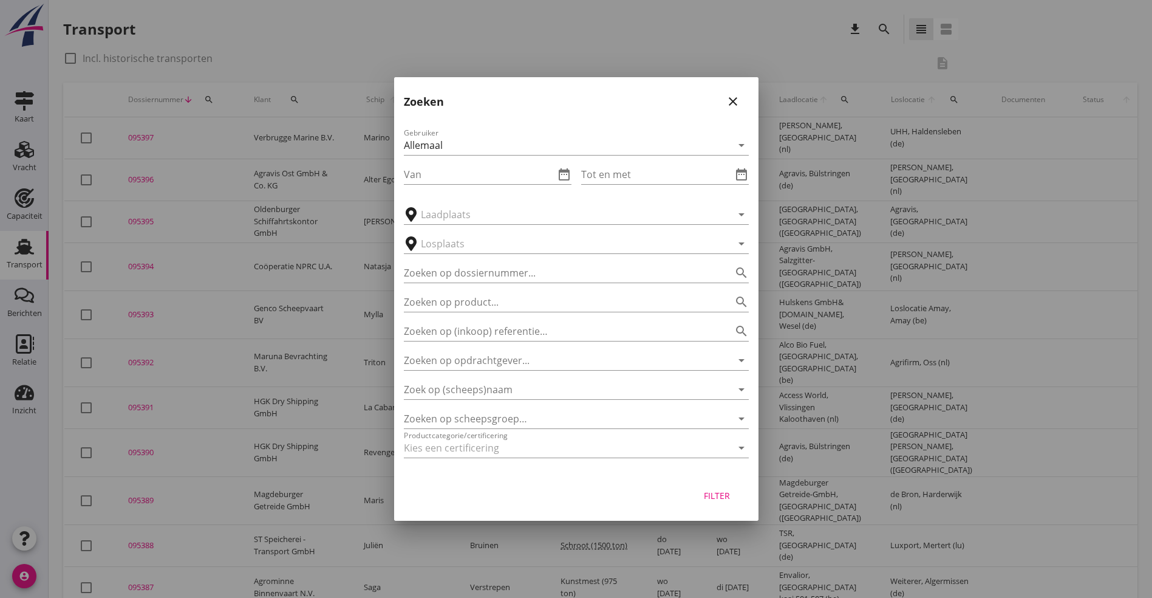
click at [1083, 162] on div at bounding box center [576, 299] width 1152 height 598
click at [489, 172] on input "Van" at bounding box center [479, 174] width 151 height 19
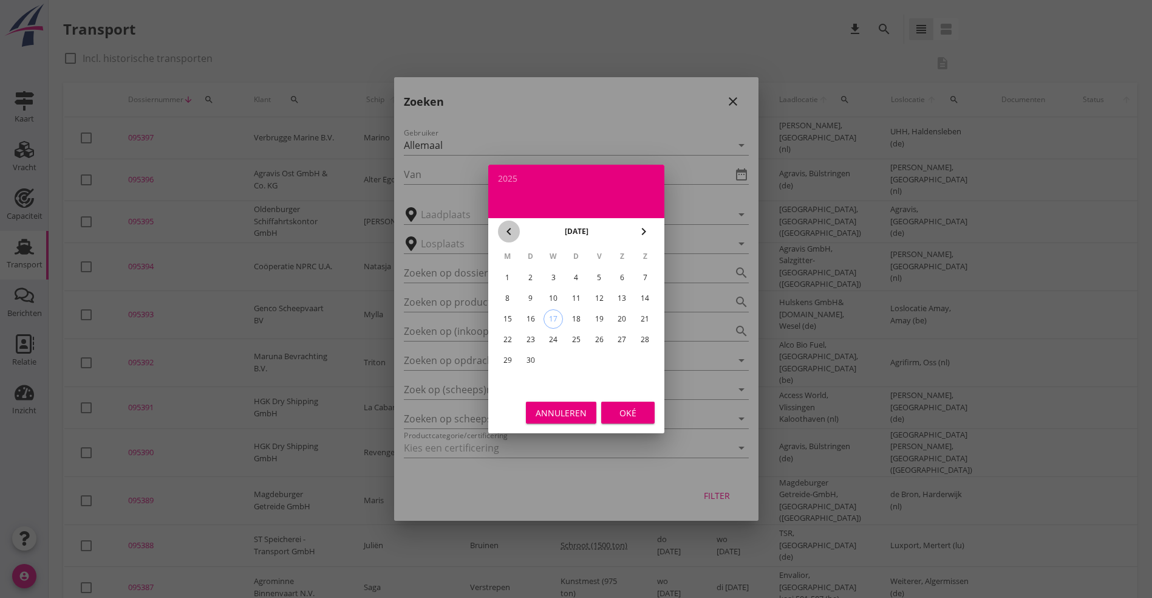
click at [508, 225] on icon "chevron_left" at bounding box center [509, 231] width 15 height 15
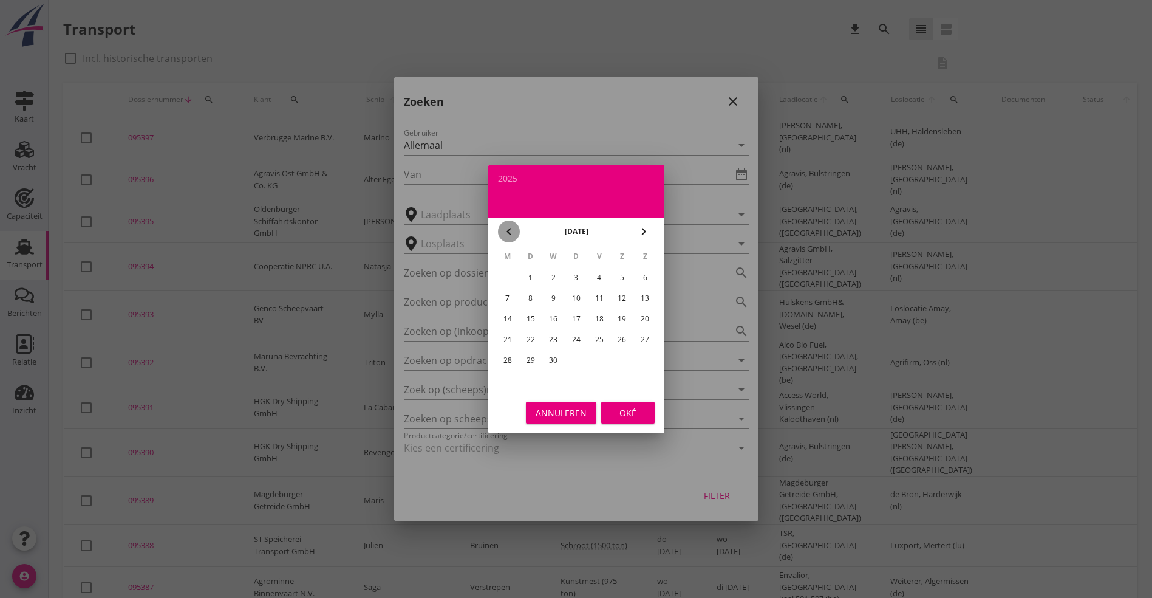
click at [508, 225] on icon "chevron_left" at bounding box center [509, 231] width 15 height 15
click at [624, 279] on div "1" at bounding box center [621, 277] width 19 height 19
type input "[DATE]"
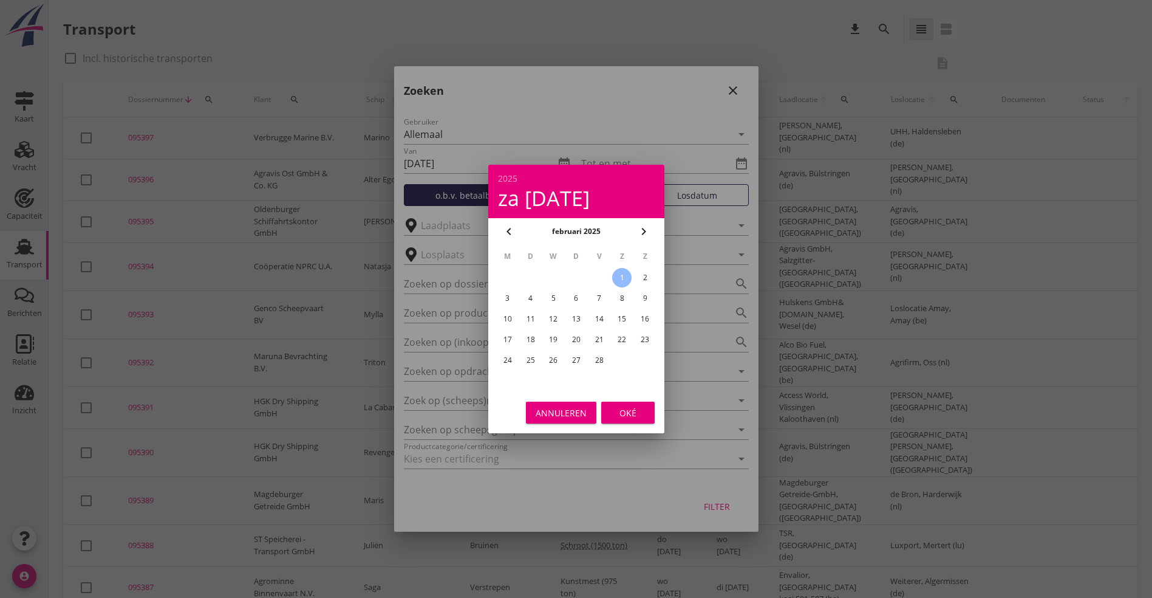
click at [655, 403] on div "Annuleren Oké" at bounding box center [576, 412] width 176 height 41
click at [651, 408] on button "Oké" at bounding box center [627, 413] width 53 height 22
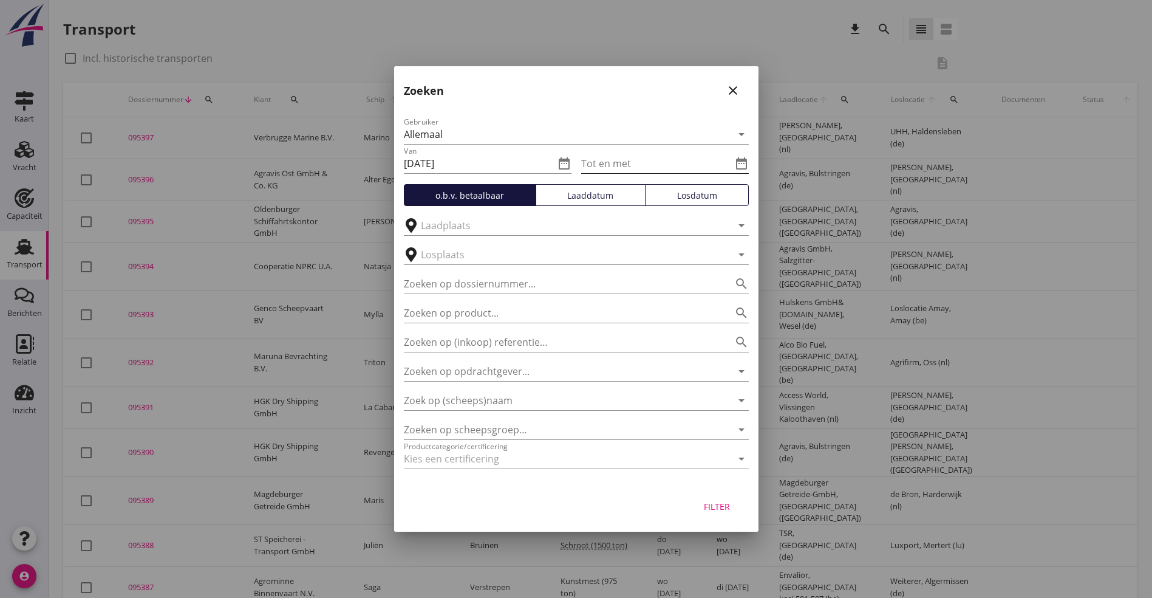
click at [748, 163] on icon "date_range" at bounding box center [741, 163] width 15 height 15
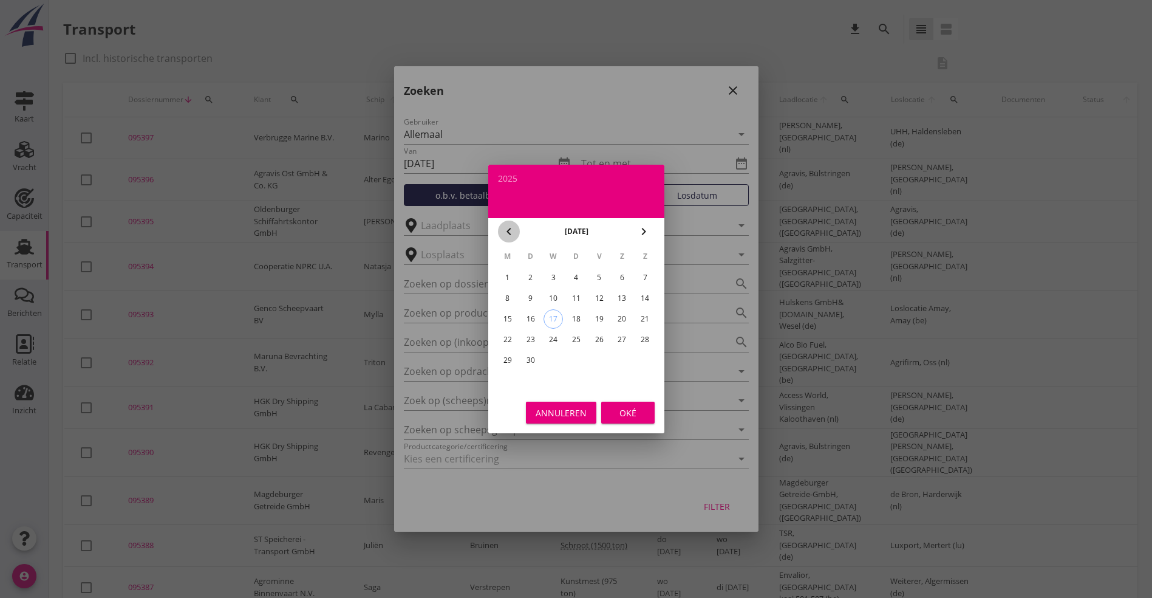
click at [513, 228] on icon "chevron_left" at bounding box center [509, 231] width 15 height 15
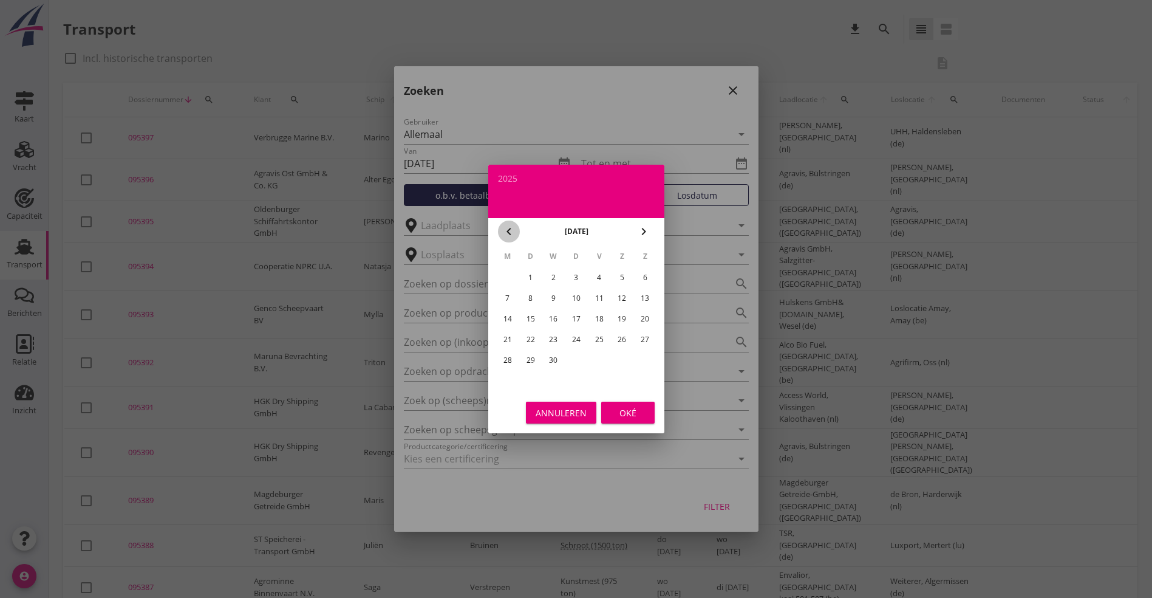
click at [513, 228] on icon "chevron_left" at bounding box center [509, 231] width 15 height 15
click at [620, 277] on div "1" at bounding box center [621, 277] width 19 height 19
type input "[DATE]"
click at [625, 409] on div "Oké" at bounding box center [628, 412] width 34 height 13
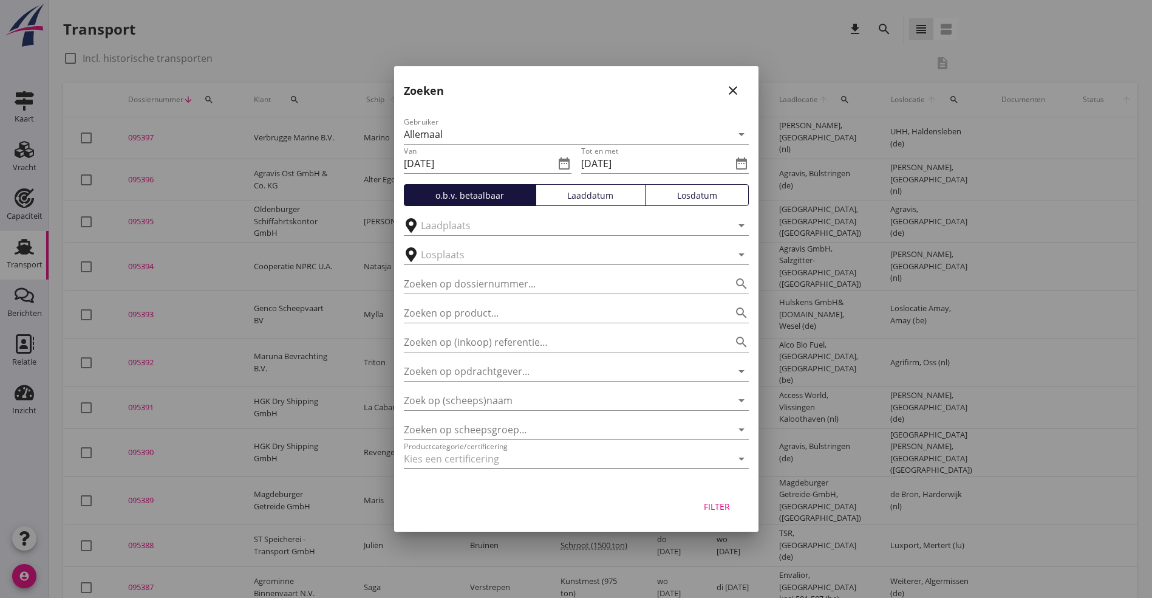
click at [604, 453] on div at bounding box center [559, 458] width 311 height 19
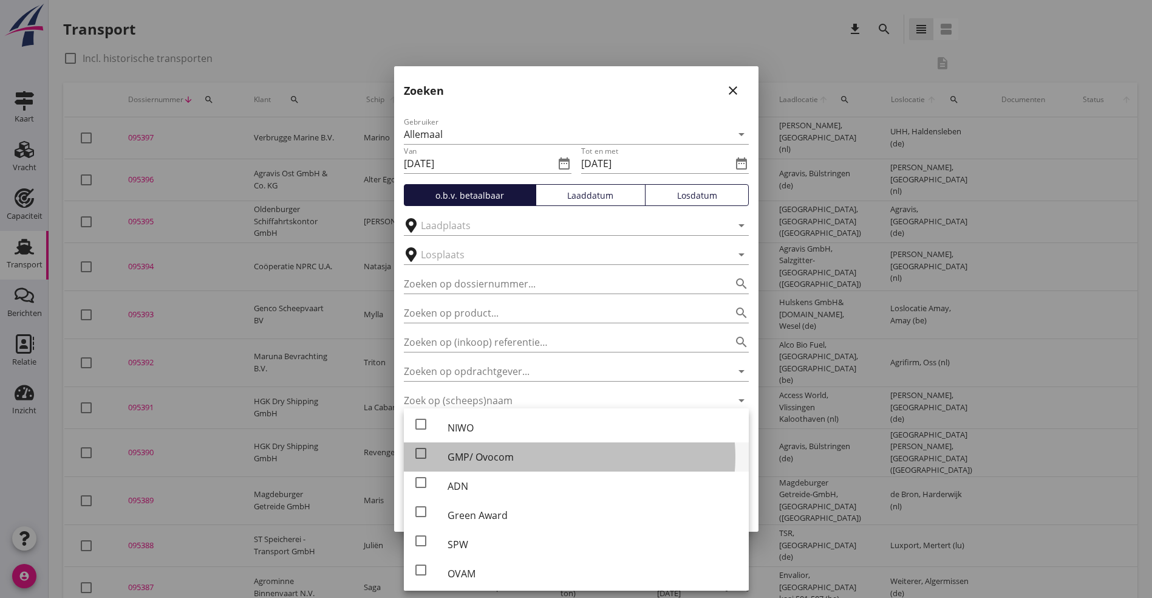
click at [474, 456] on div "GMP/ Ovocom" at bounding box center [594, 457] width 292 height 15
checkbox input "true"
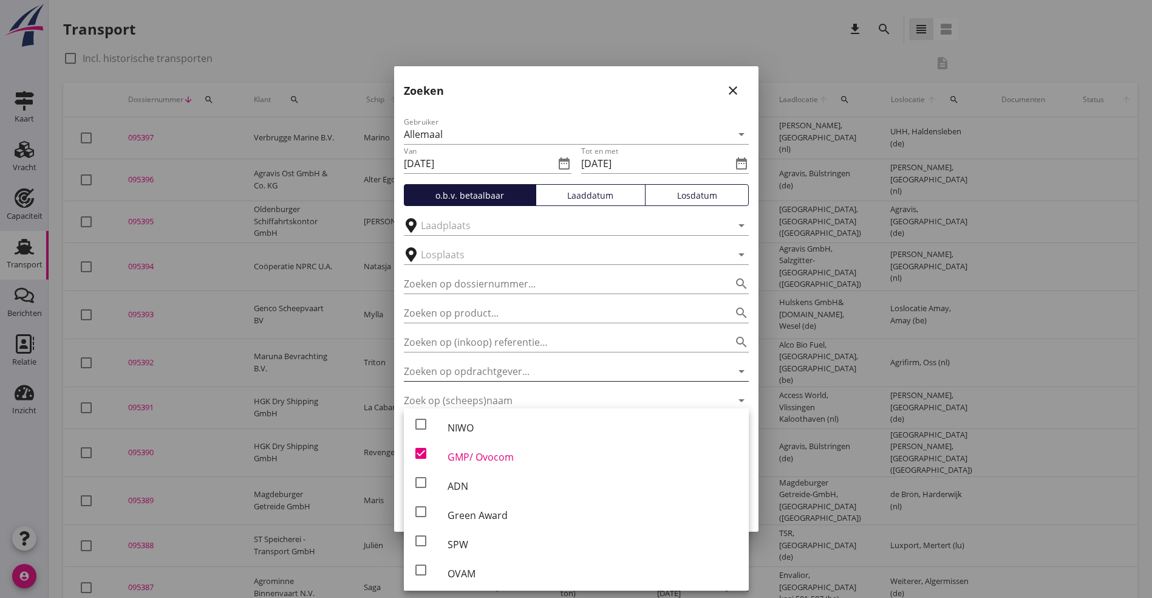
click at [646, 366] on input "Zoeken op opdrachtgever..." at bounding box center [559, 370] width 311 height 19
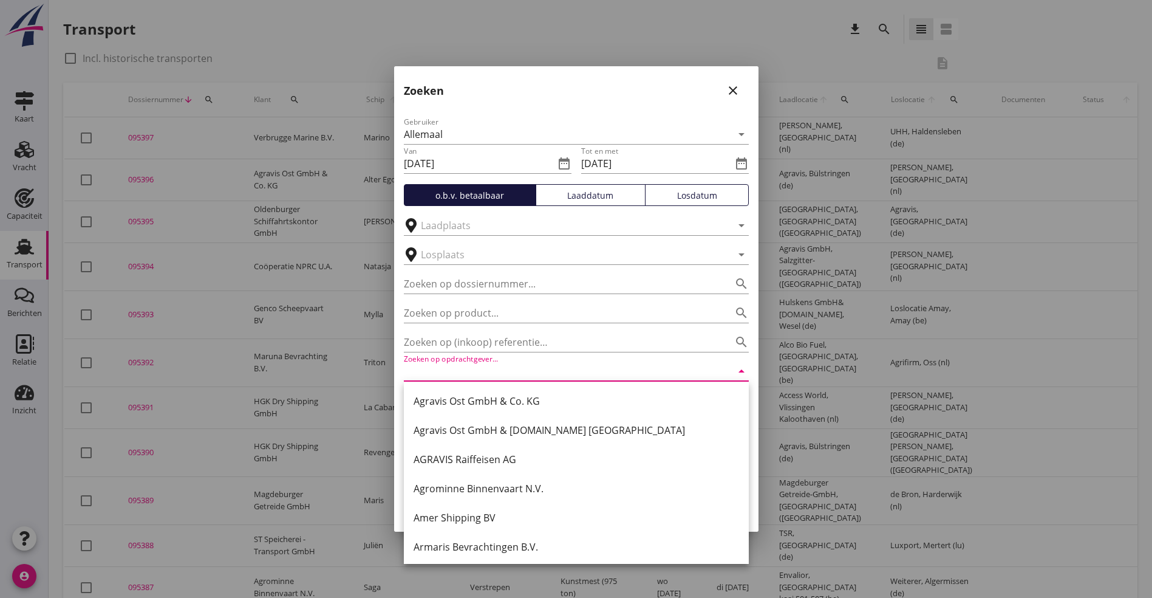
click at [715, 369] on div at bounding box center [723, 371] width 17 height 15
click at [750, 372] on div "Gebruiker Allemaal arrow_drop_down Van [DATE] date_range Tot en met [DATE] date…" at bounding box center [576, 295] width 364 height 380
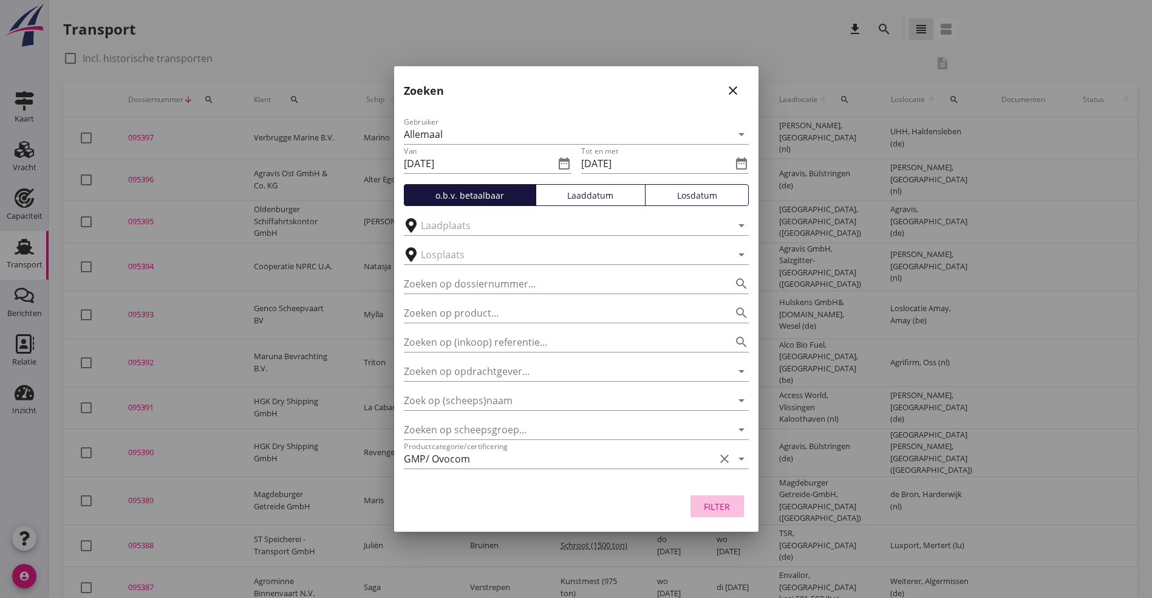
click at [725, 509] on div "Filter" at bounding box center [717, 506] width 34 height 13
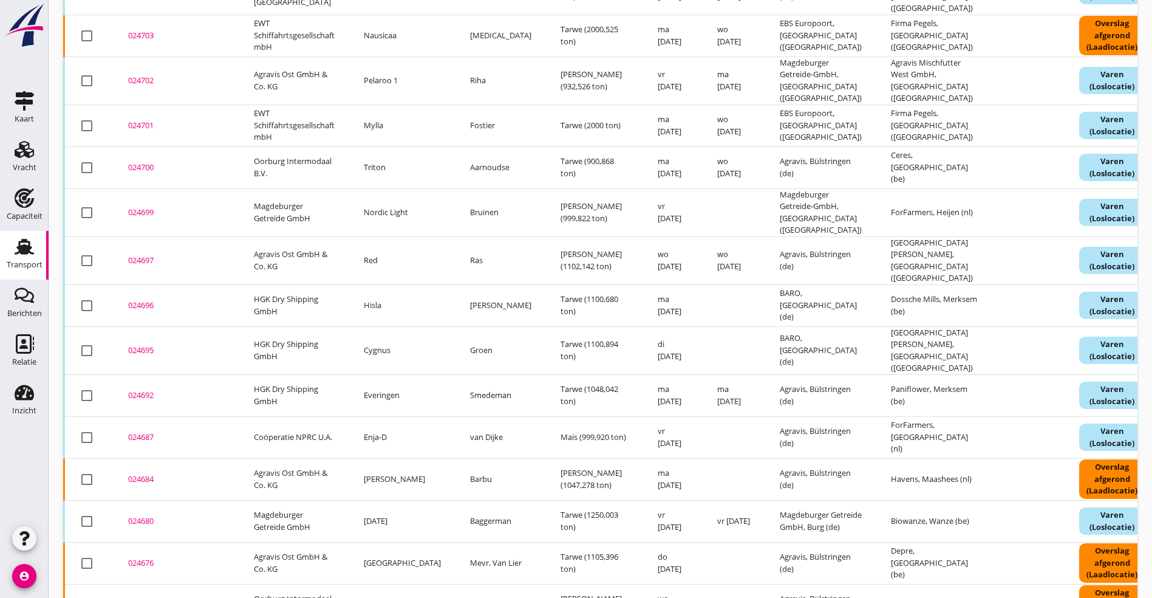
scroll to position [374, 0]
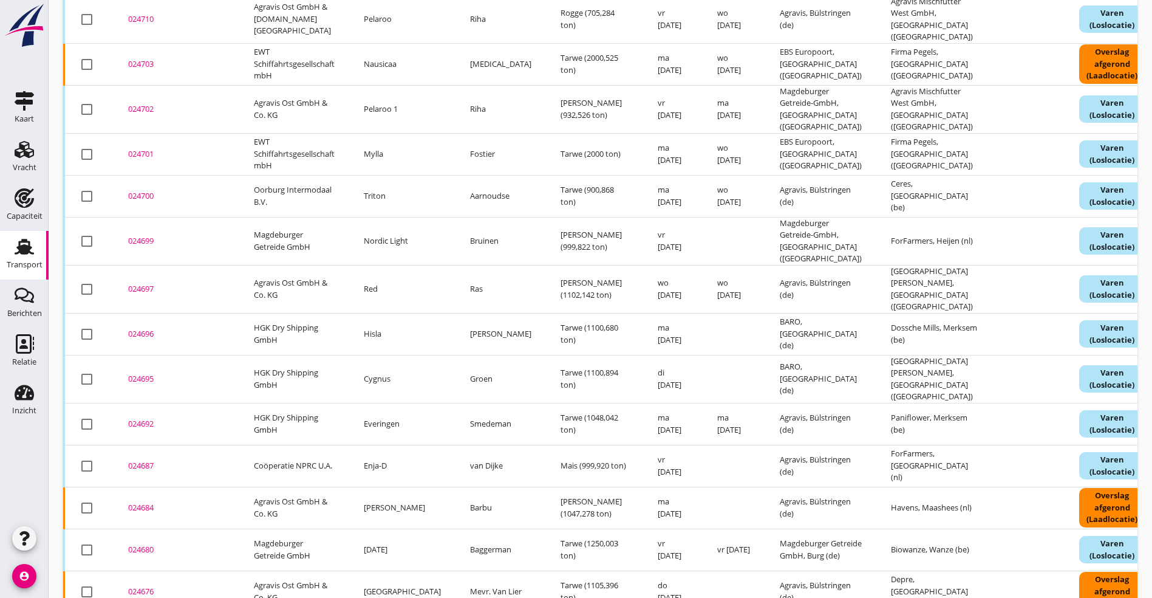
click at [152, 418] on div "024692" at bounding box center [176, 424] width 97 height 12
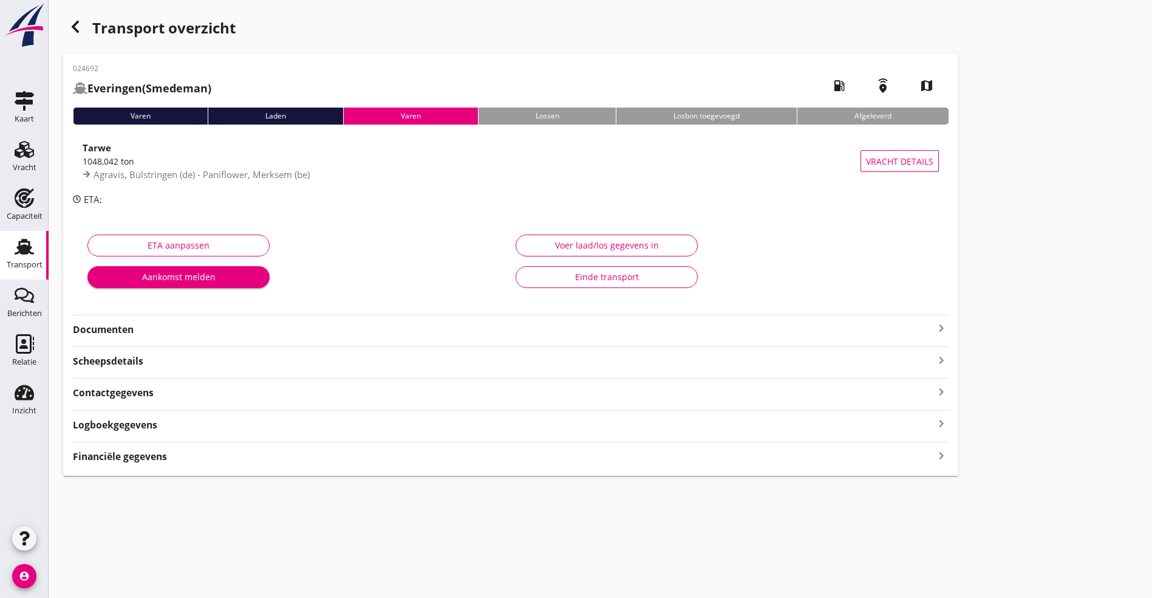
click at [156, 326] on strong "Documenten" at bounding box center [503, 330] width 861 height 14
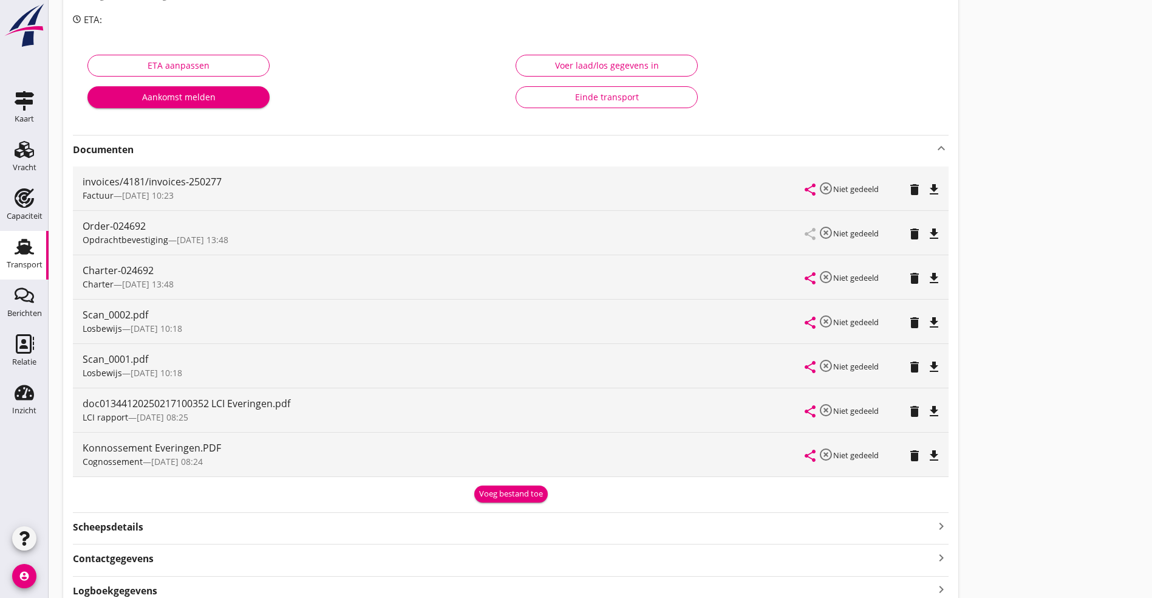
scroll to position [182, 0]
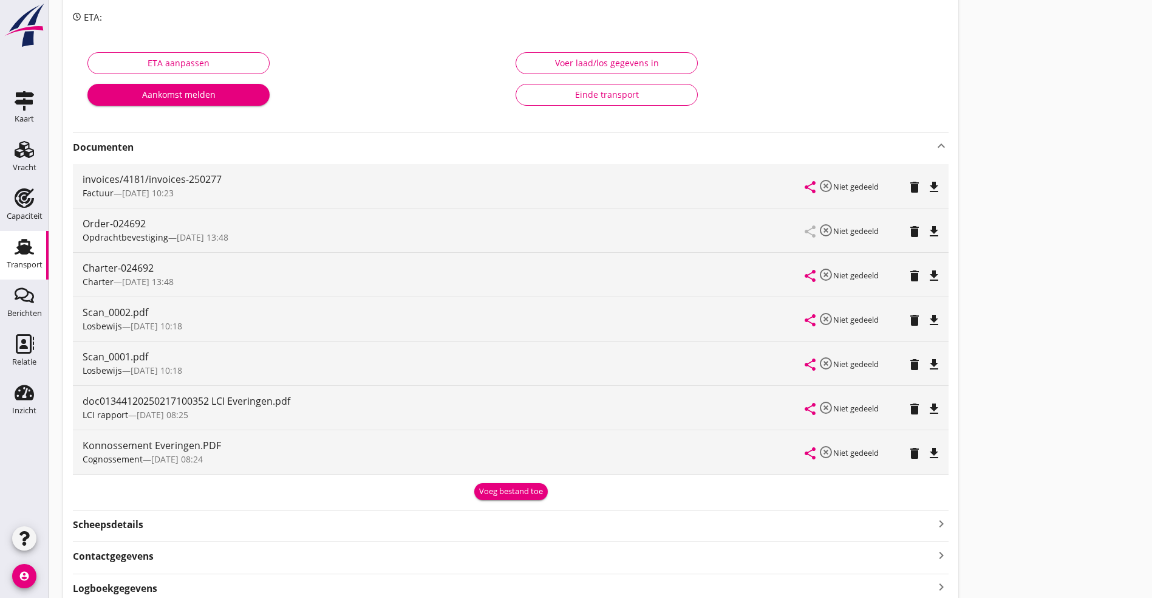
click at [927, 408] on icon "file_download" at bounding box center [934, 409] width 15 height 15
click at [927, 275] on icon "file_download" at bounding box center [934, 276] width 15 height 15
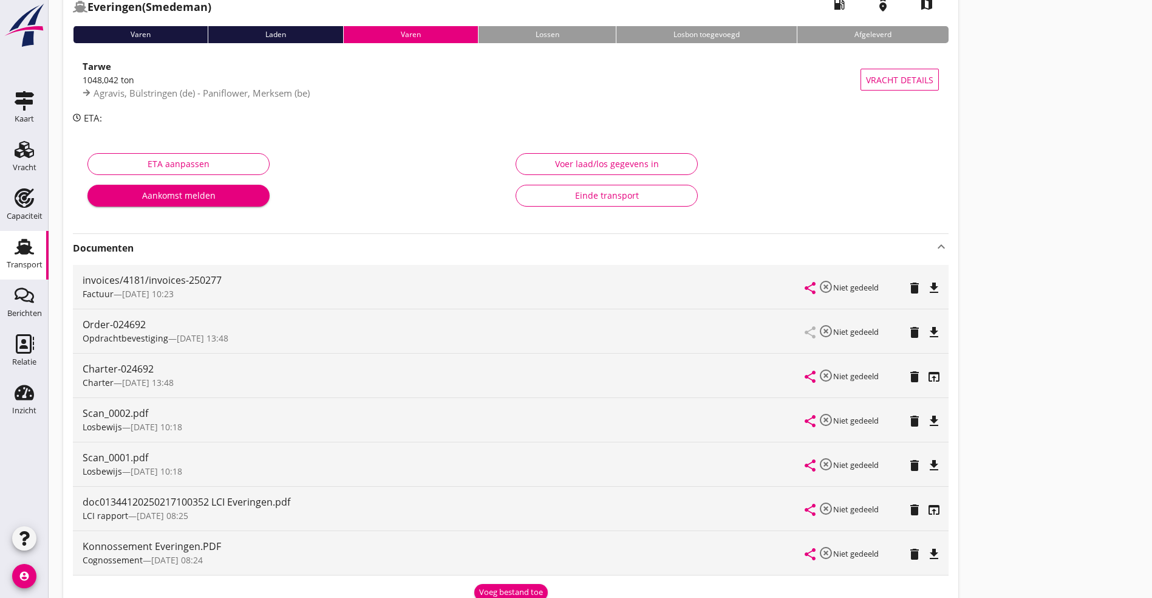
scroll to position [0, 0]
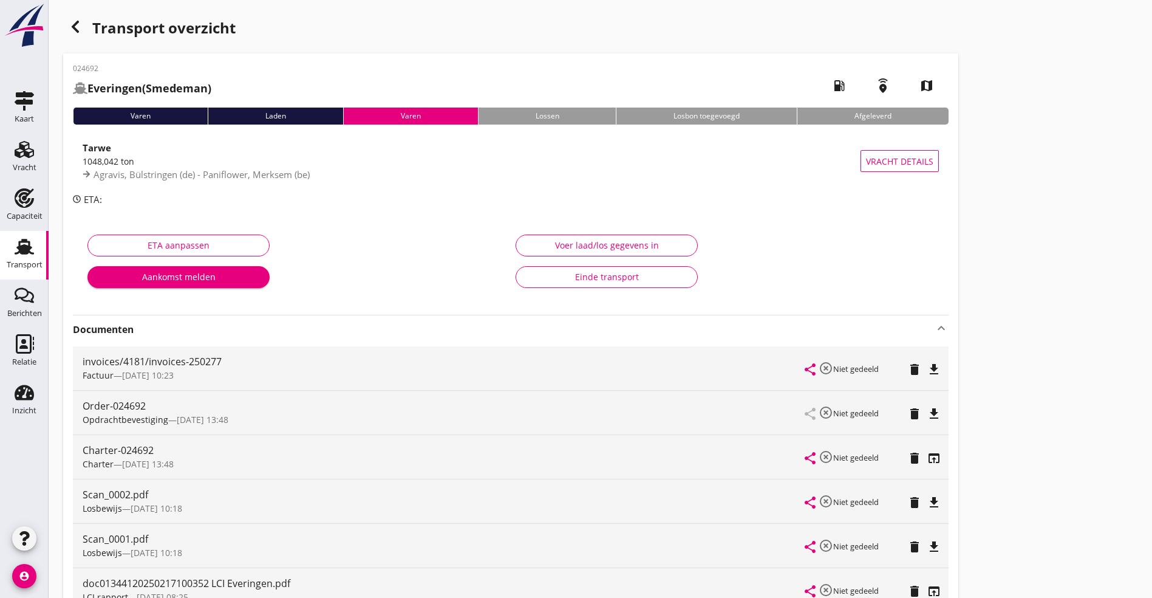
click at [80, 23] on icon "button" at bounding box center [75, 26] width 15 height 15
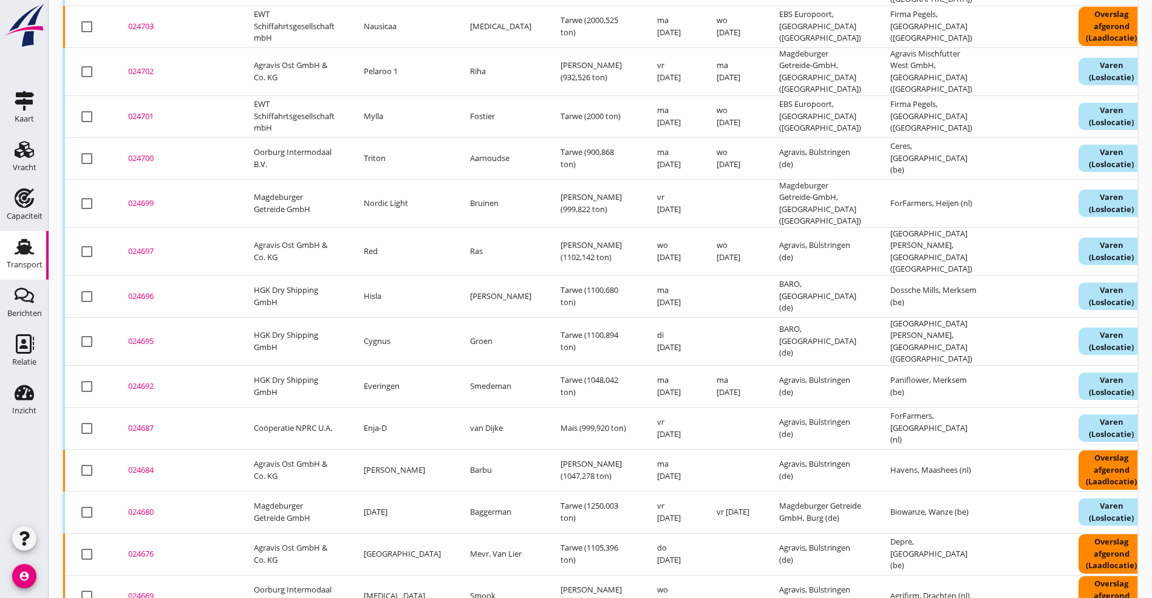
scroll to position [448, 0]
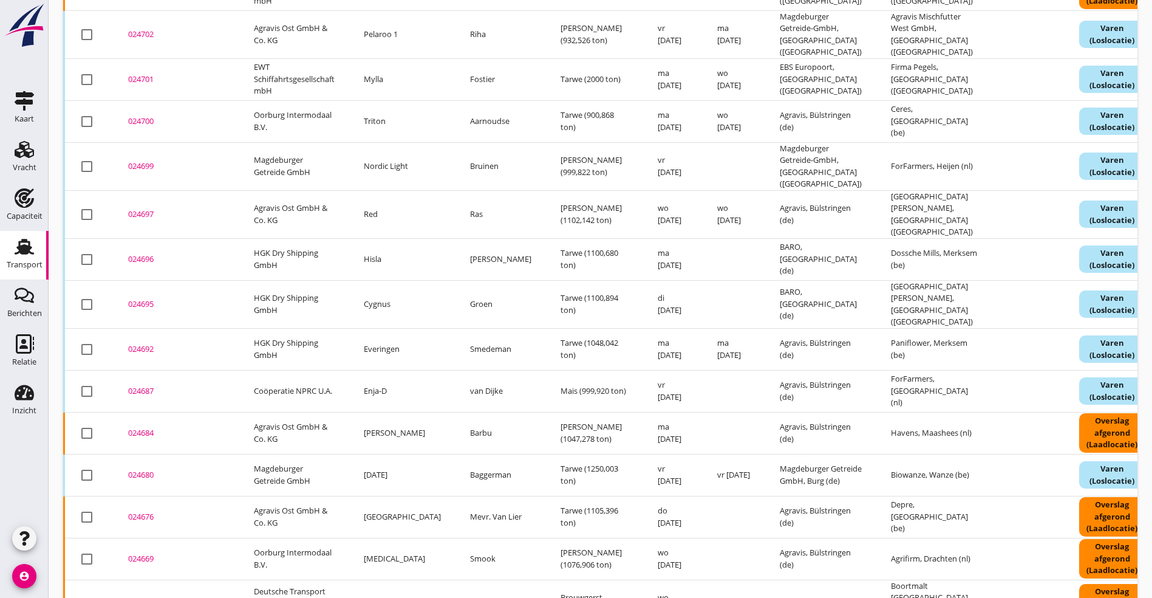
click at [147, 385] on div "024687" at bounding box center [176, 391] width 97 height 12
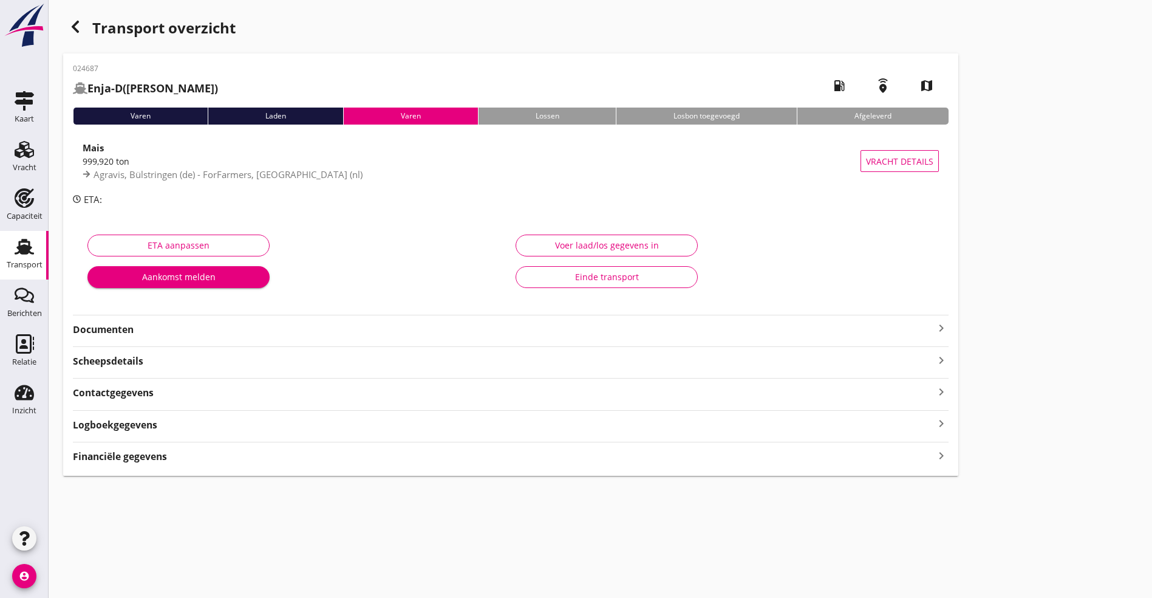
click at [127, 310] on div "ETA aanpassen Aankomst melden Voer laad/los gegevens in Einde transport" at bounding box center [511, 264] width 876 height 96
click at [121, 330] on strong "Documenten" at bounding box center [503, 330] width 861 height 14
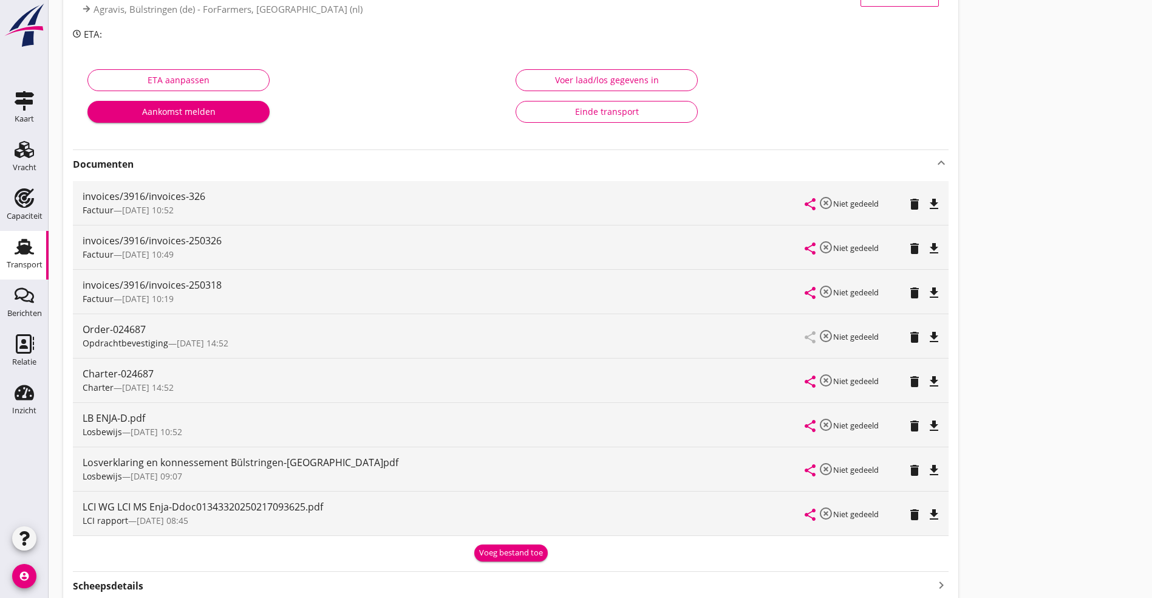
scroll to position [182, 0]
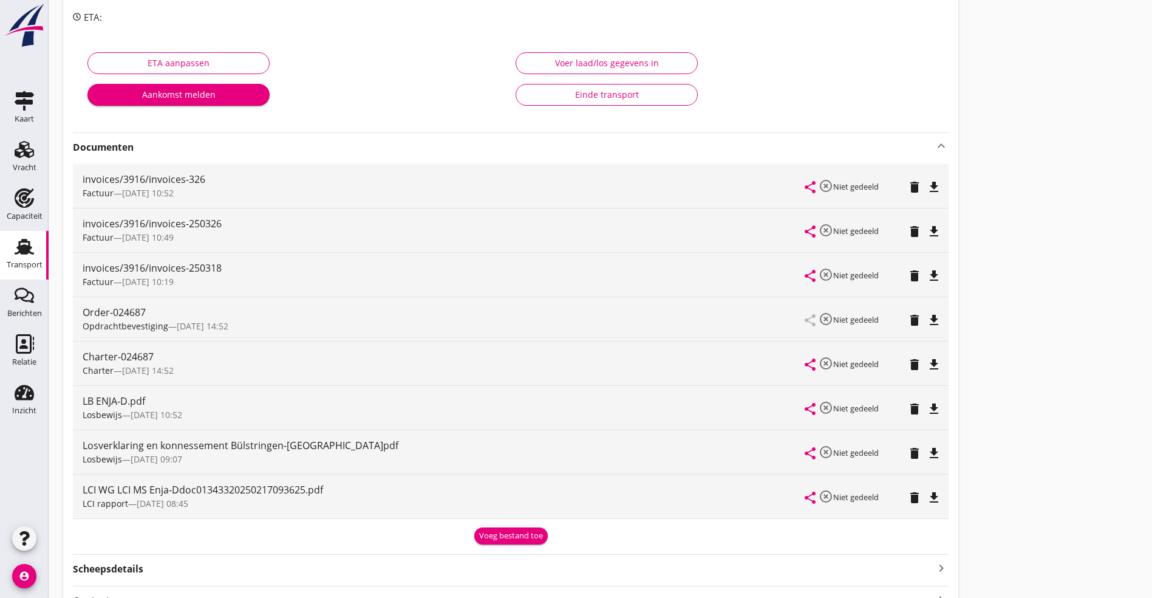
click at [927, 491] on icon "file_download" at bounding box center [934, 497] width 15 height 15
click at [926, 364] on div "file_download" at bounding box center [934, 364] width 17 height 15
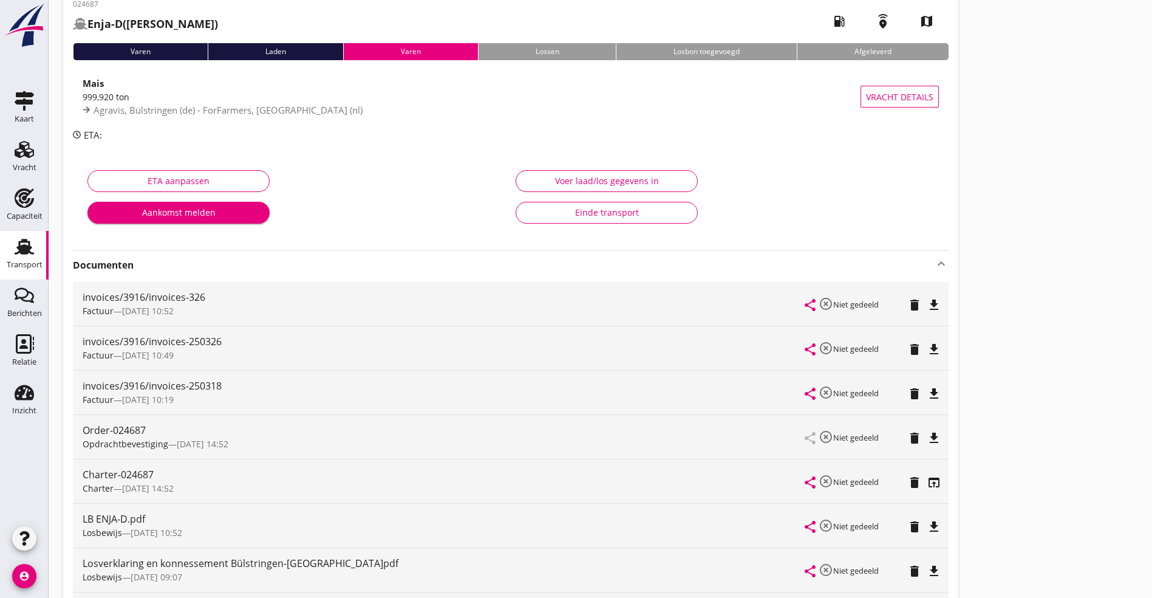
scroll to position [0, 0]
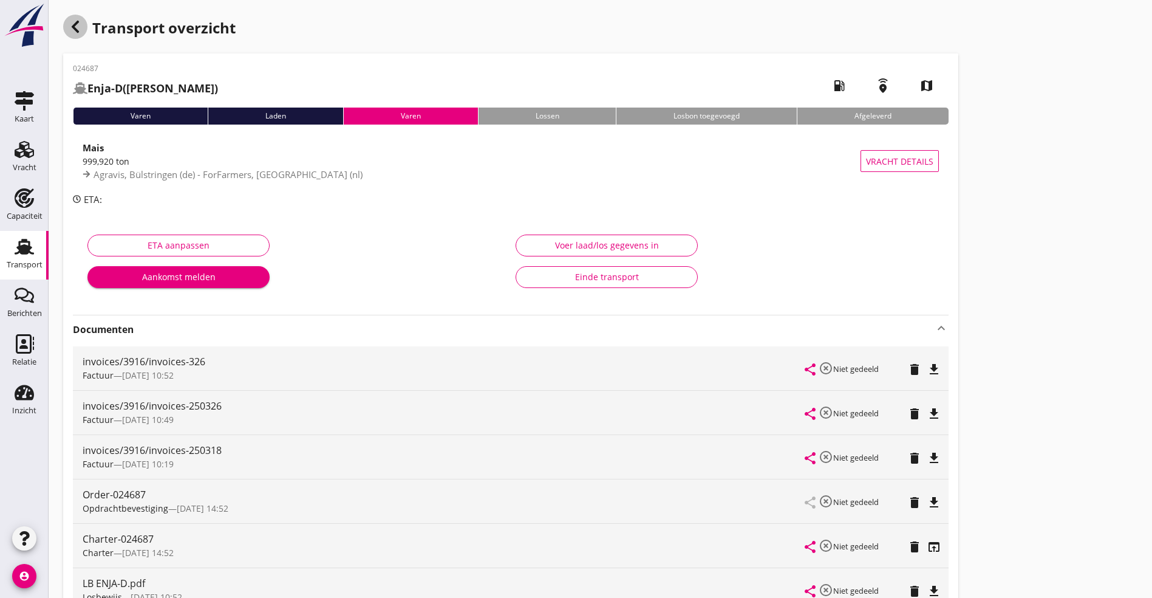
click at [76, 31] on use "button" at bounding box center [75, 27] width 7 height 12
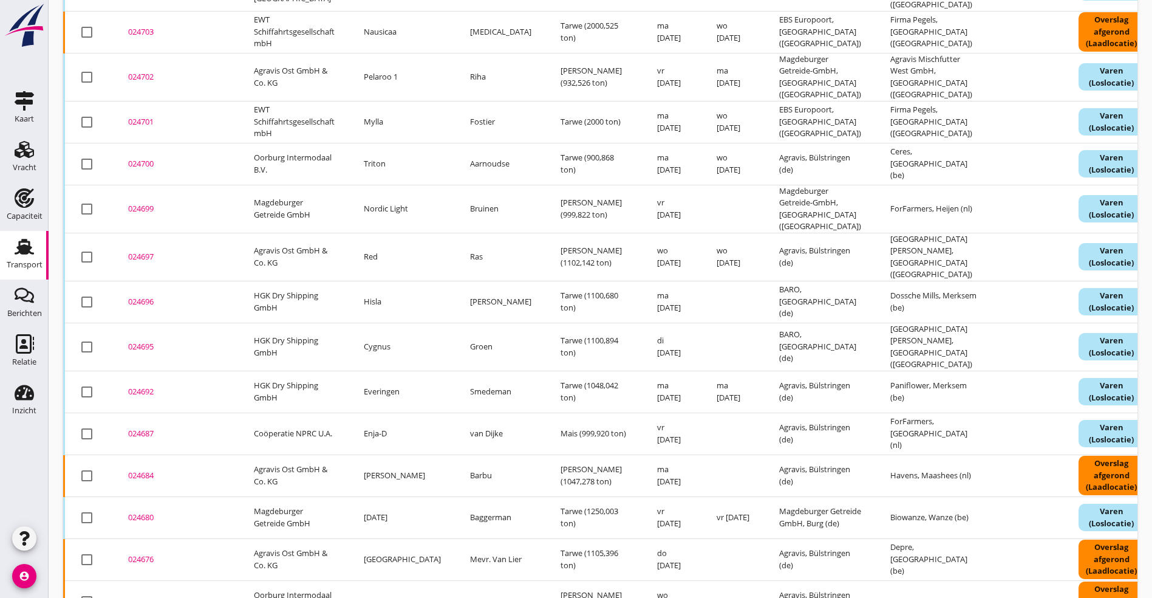
scroll to position [410, 0]
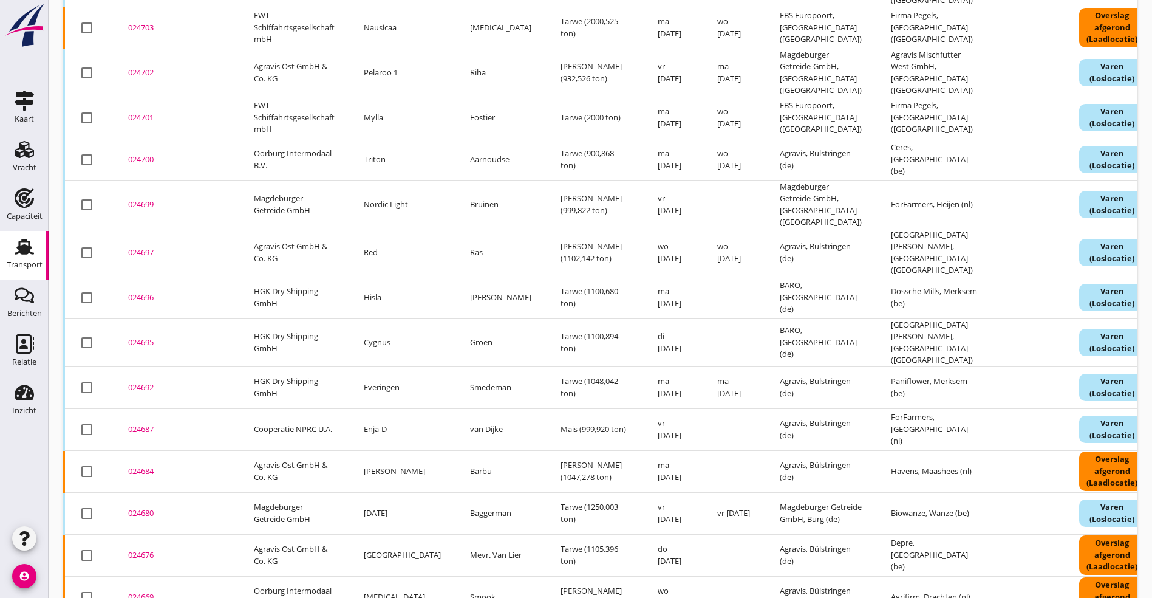
click at [143, 465] on div "024684" at bounding box center [176, 471] width 97 height 12
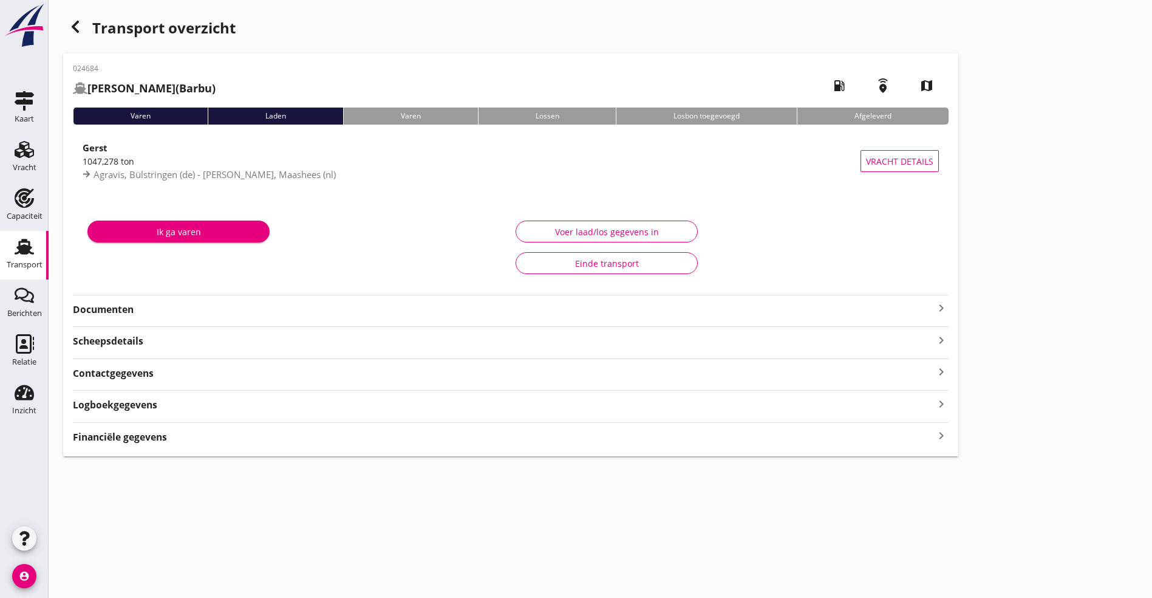
click at [219, 309] on strong "Documenten" at bounding box center [503, 310] width 861 height 14
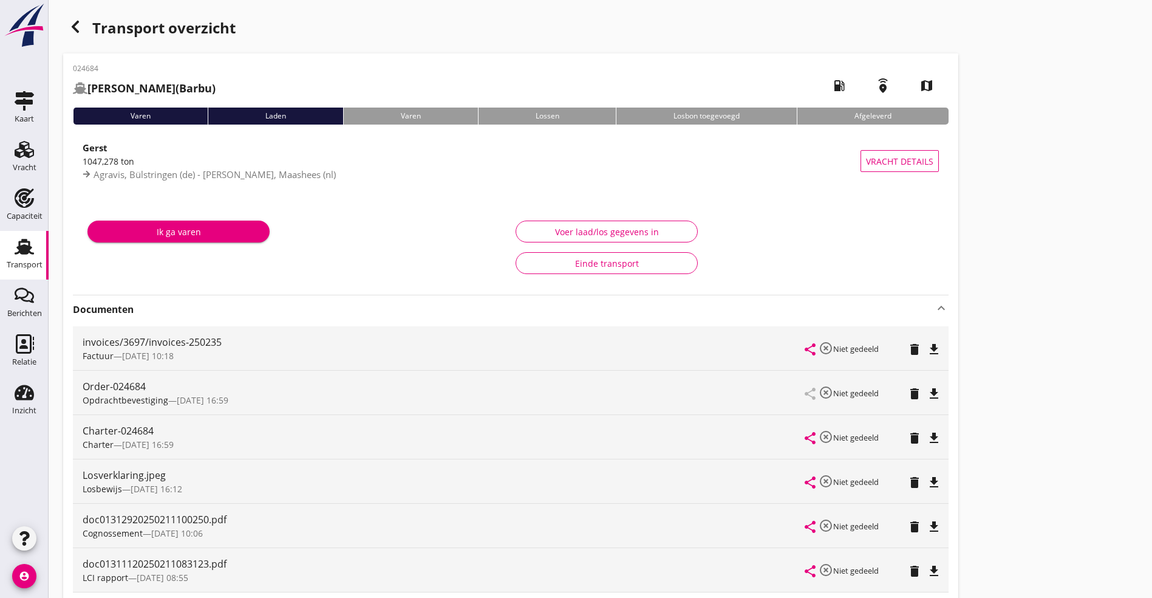
click at [806, 428] on div "share highlight_off Niet gedeeld delete file_download" at bounding box center [873, 437] width 134 height 44
click at [927, 436] on icon "file_download" at bounding box center [934, 438] width 15 height 15
click at [927, 570] on icon "file_download" at bounding box center [934, 571] width 15 height 15
click at [72, 28] on icon "button" at bounding box center [75, 26] width 15 height 15
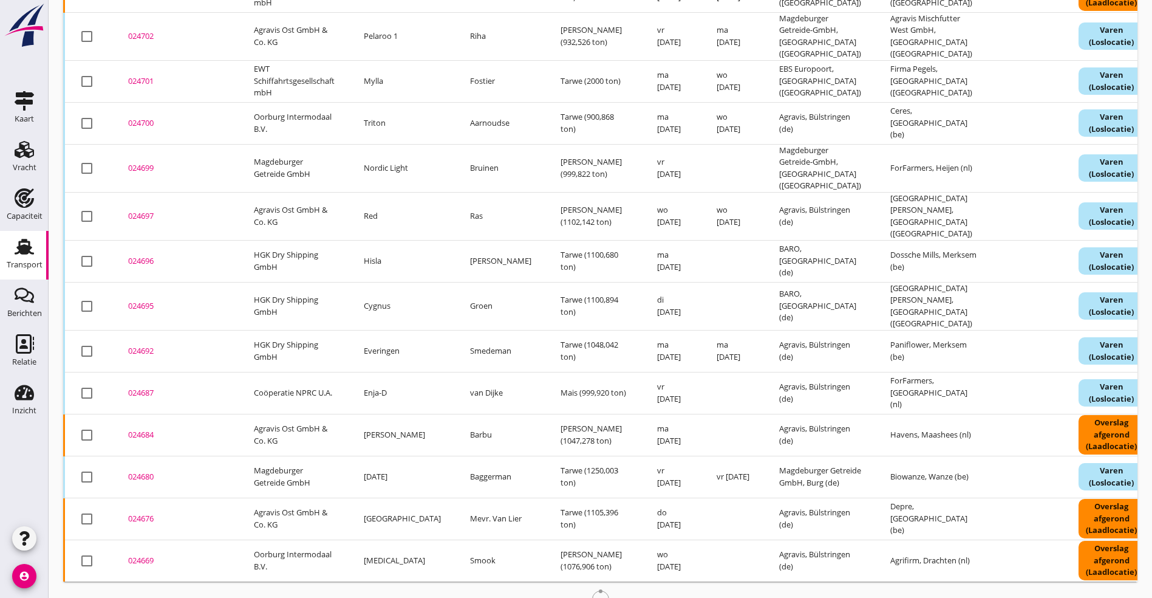
scroll to position [448, 0]
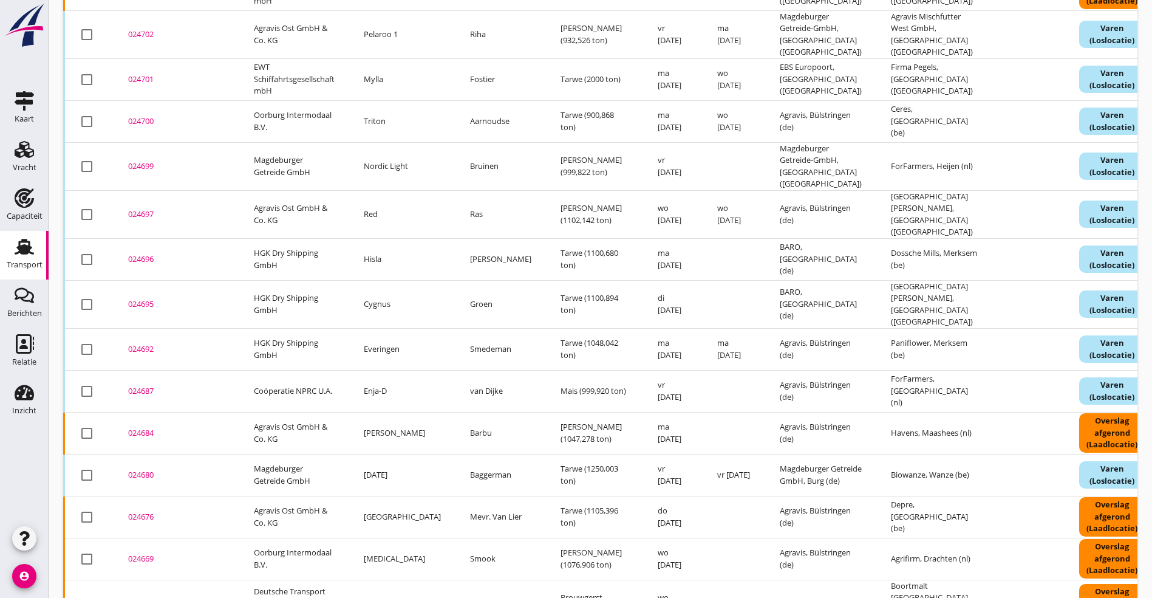
click at [146, 469] on div "024680" at bounding box center [176, 475] width 97 height 12
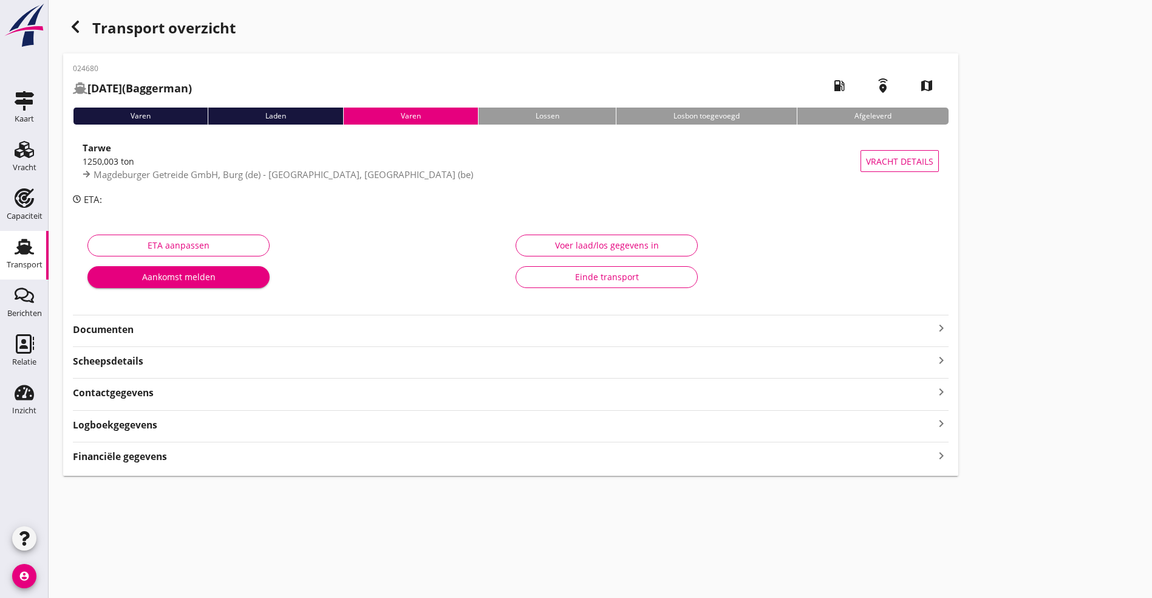
click at [214, 326] on strong "Documenten" at bounding box center [503, 330] width 861 height 14
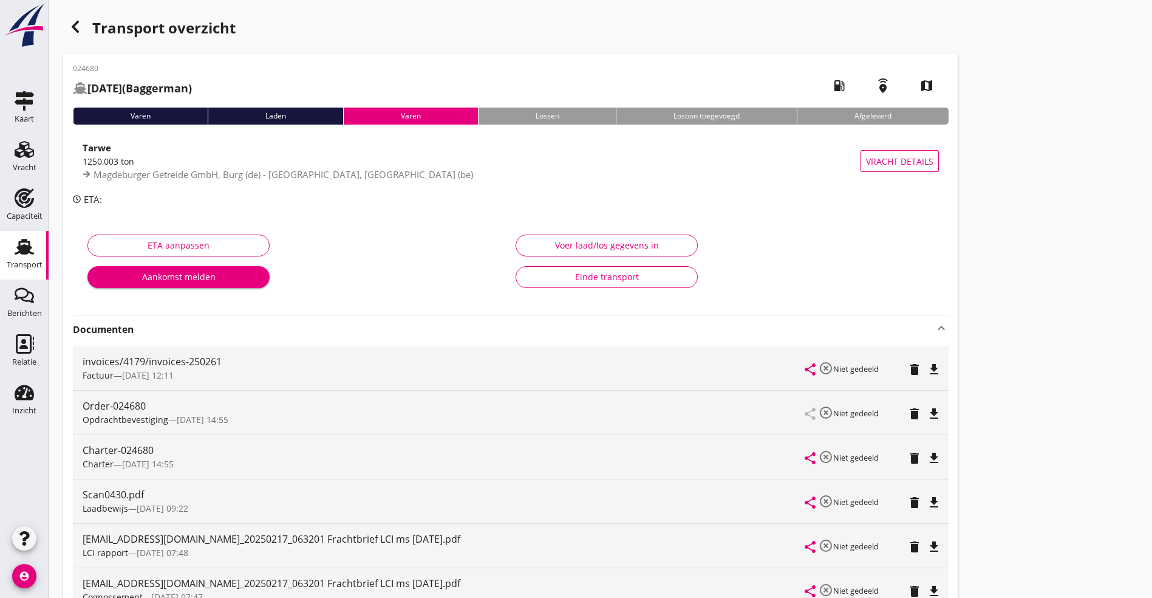
click at [927, 546] on icon "file_download" at bounding box center [934, 546] width 15 height 15
click at [927, 452] on icon "file_download" at bounding box center [934, 458] width 15 height 15
click at [71, 28] on icon "button" at bounding box center [75, 26] width 15 height 15
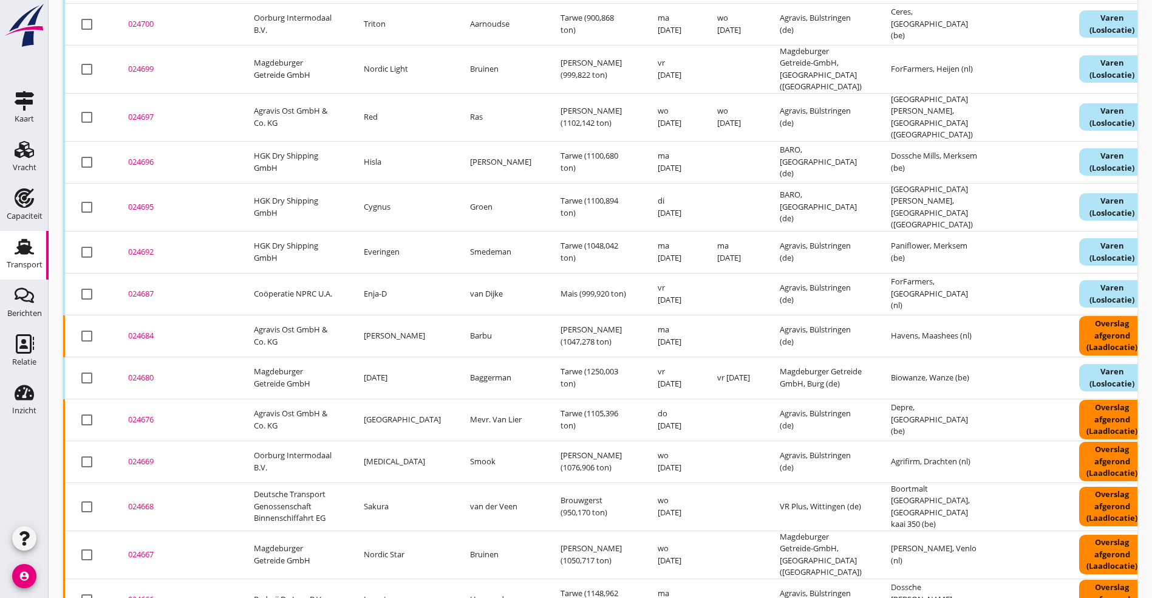
scroll to position [547, 0]
click at [144, 412] on div "024676" at bounding box center [176, 418] width 97 height 12
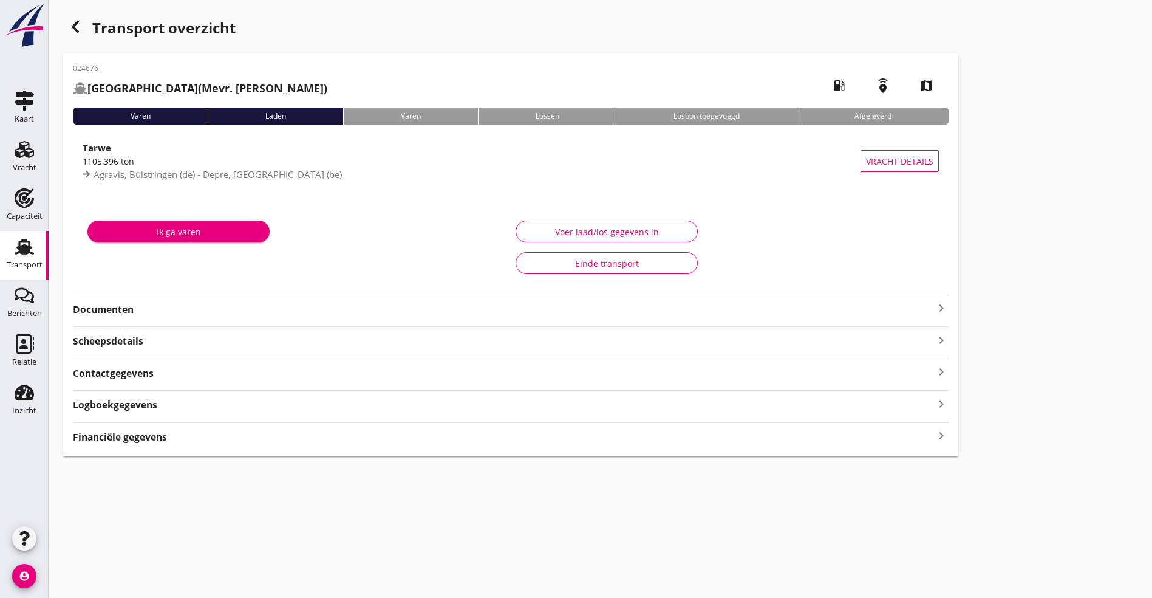
click at [159, 309] on strong "Documenten" at bounding box center [503, 310] width 861 height 14
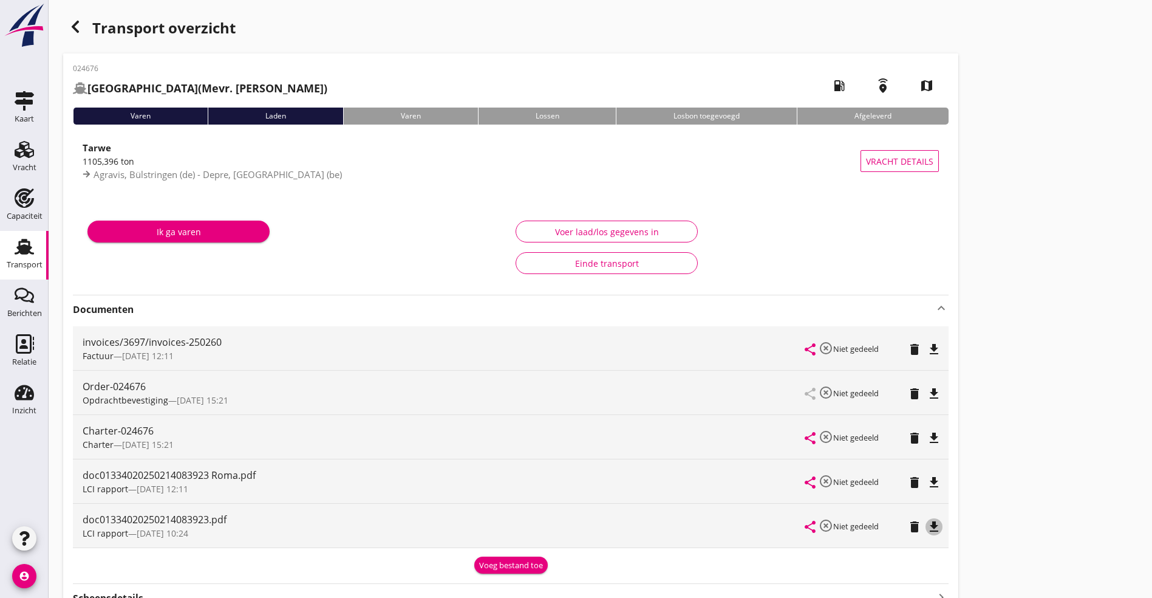
click at [927, 527] on icon "file_download" at bounding box center [934, 526] width 15 height 15
click at [927, 433] on icon "file_download" at bounding box center [934, 438] width 15 height 15
click at [80, 30] on icon "button" at bounding box center [75, 26] width 15 height 15
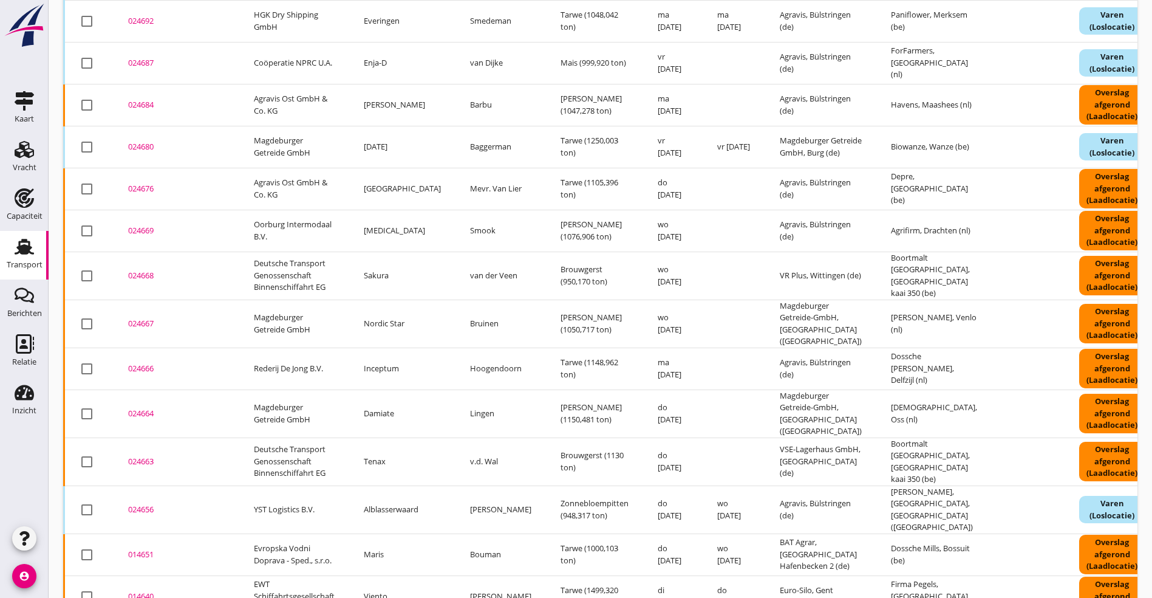
scroll to position [685, 0]
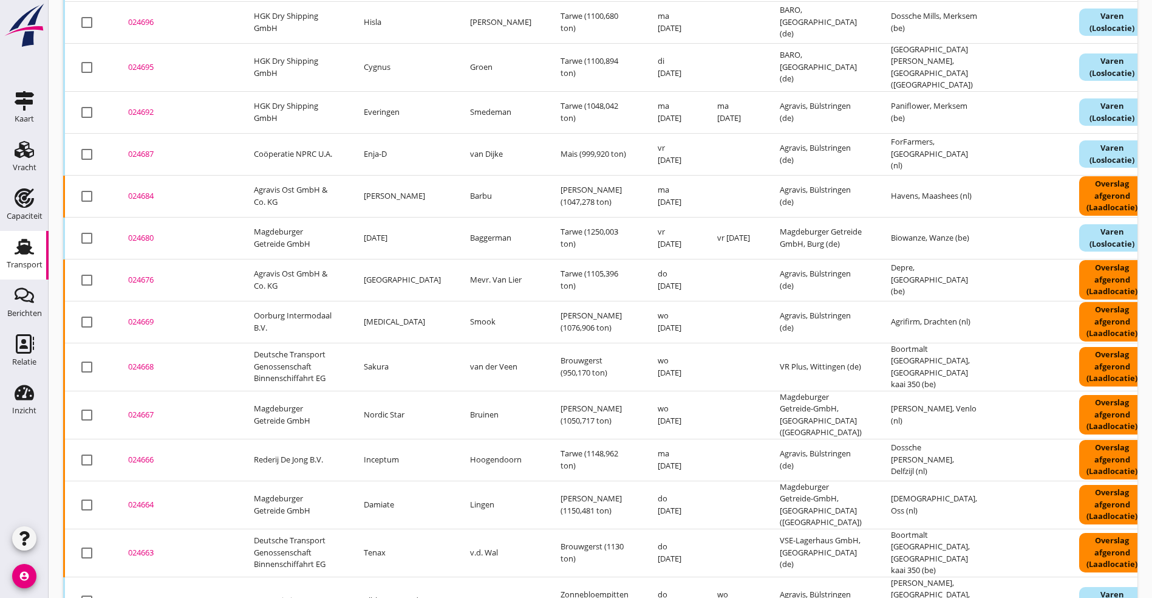
click at [136, 316] on div "024669" at bounding box center [176, 322] width 97 height 12
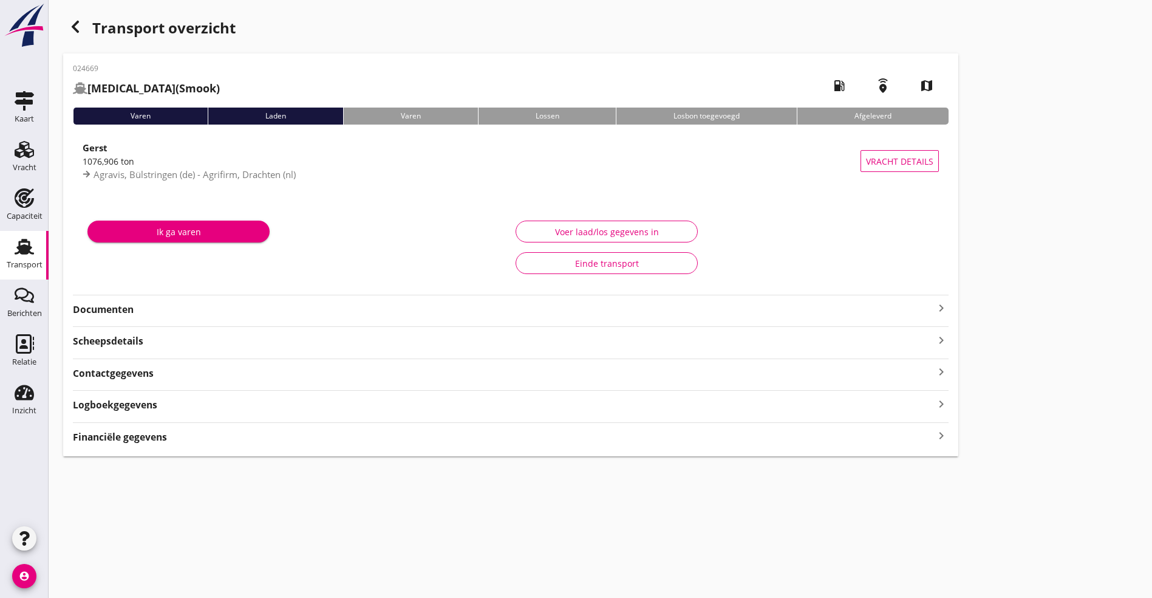
click at [151, 308] on strong "Documenten" at bounding box center [503, 310] width 861 height 14
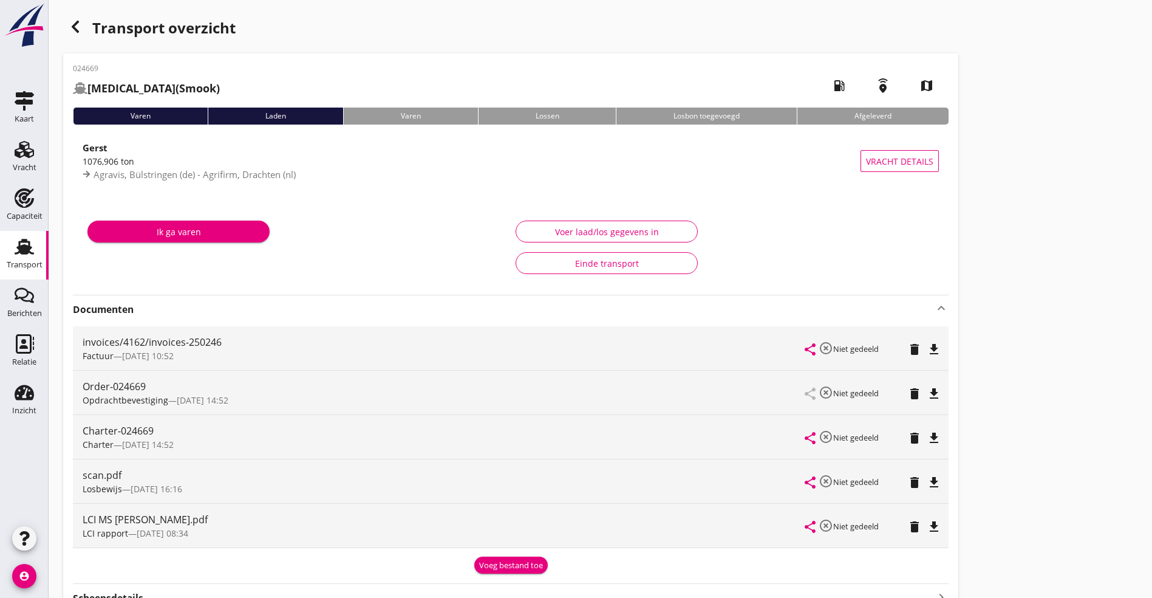
click at [927, 523] on icon "file_download" at bounding box center [934, 526] width 15 height 15
click at [927, 434] on icon "file_download" at bounding box center [934, 438] width 15 height 15
click at [75, 24] on use "button" at bounding box center [75, 27] width 7 height 12
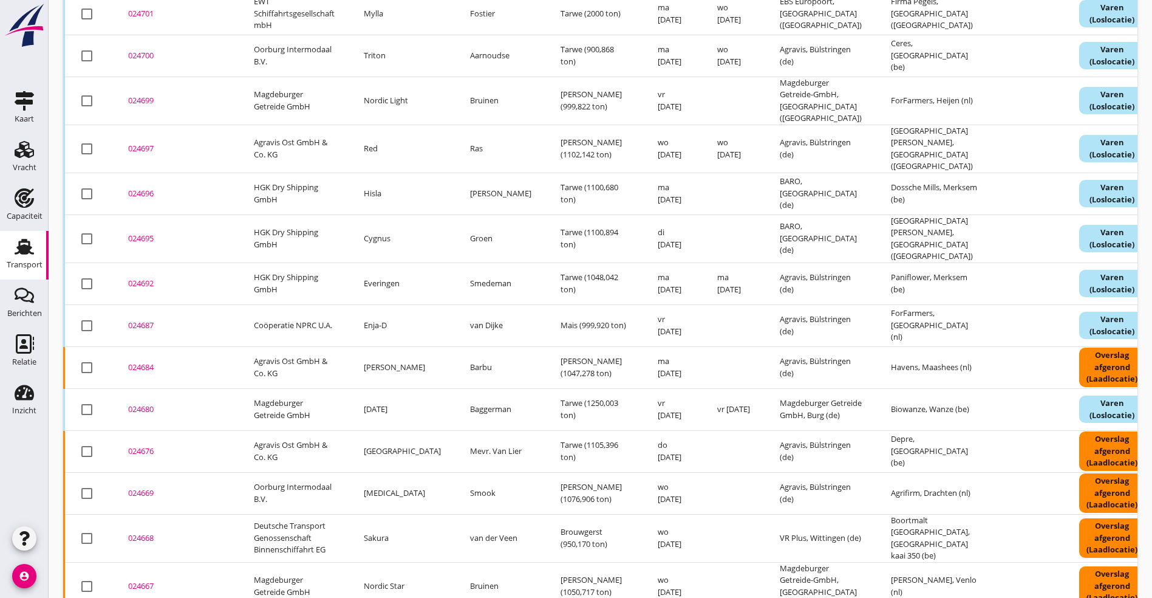
scroll to position [539, 0]
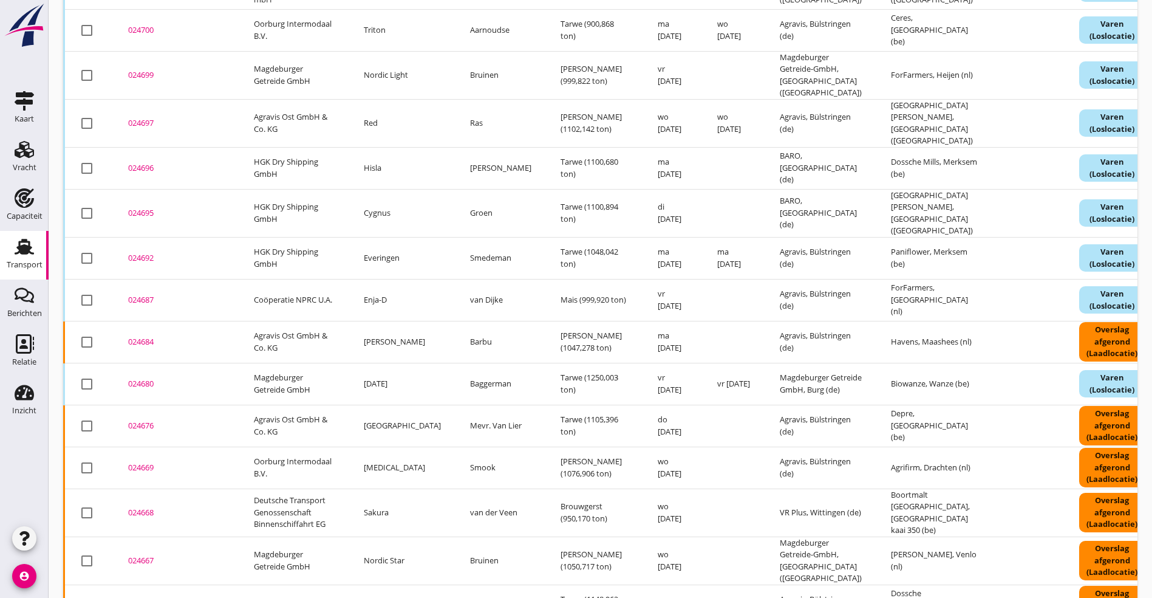
click at [141, 488] on td "024668 upload_file Drop hier uw bestand om het aan het dossier toe te voegen" at bounding box center [177, 512] width 126 height 48
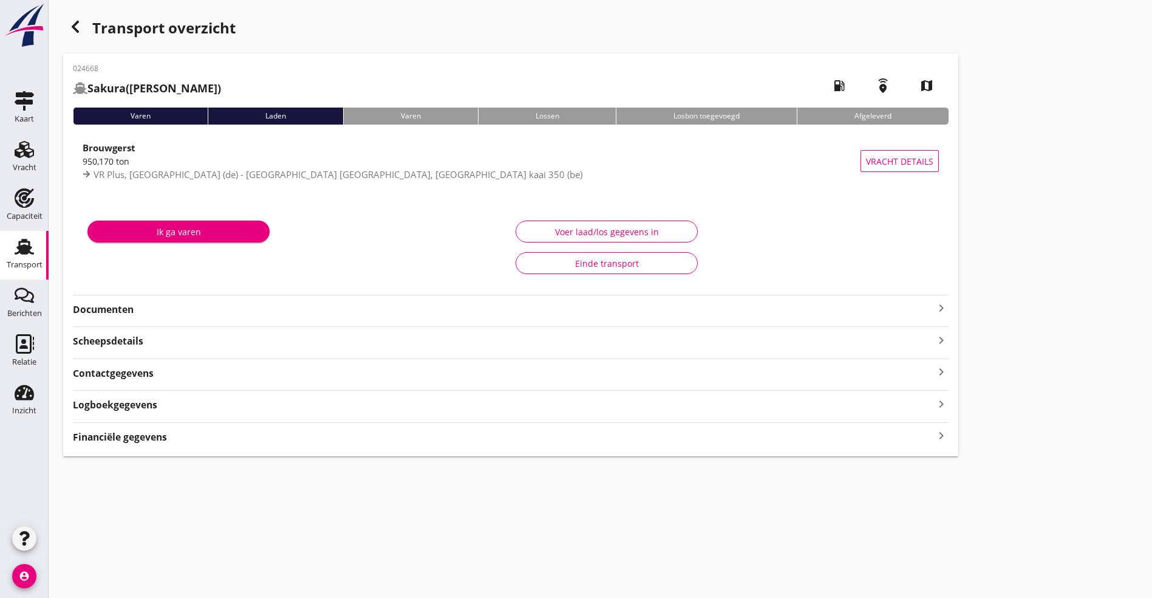
click at [289, 307] on strong "Documenten" at bounding box center [503, 310] width 861 height 14
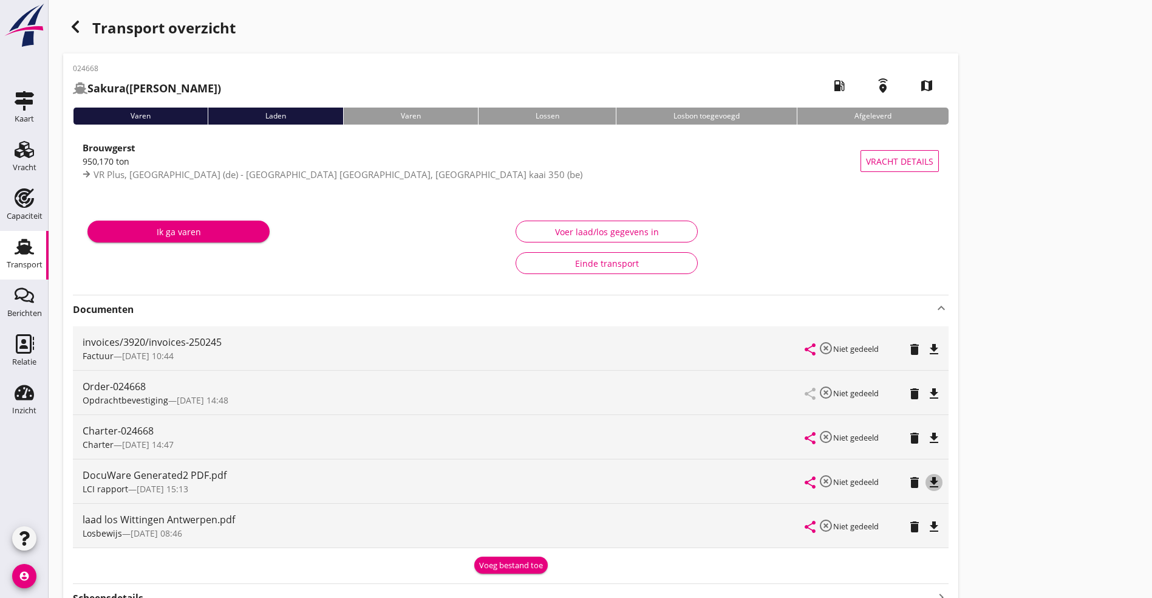
click at [927, 475] on icon "file_download" at bounding box center [934, 482] width 15 height 15
click at [927, 439] on icon "file_download" at bounding box center [934, 438] width 15 height 15
click at [78, 17] on div "button" at bounding box center [75, 27] width 24 height 24
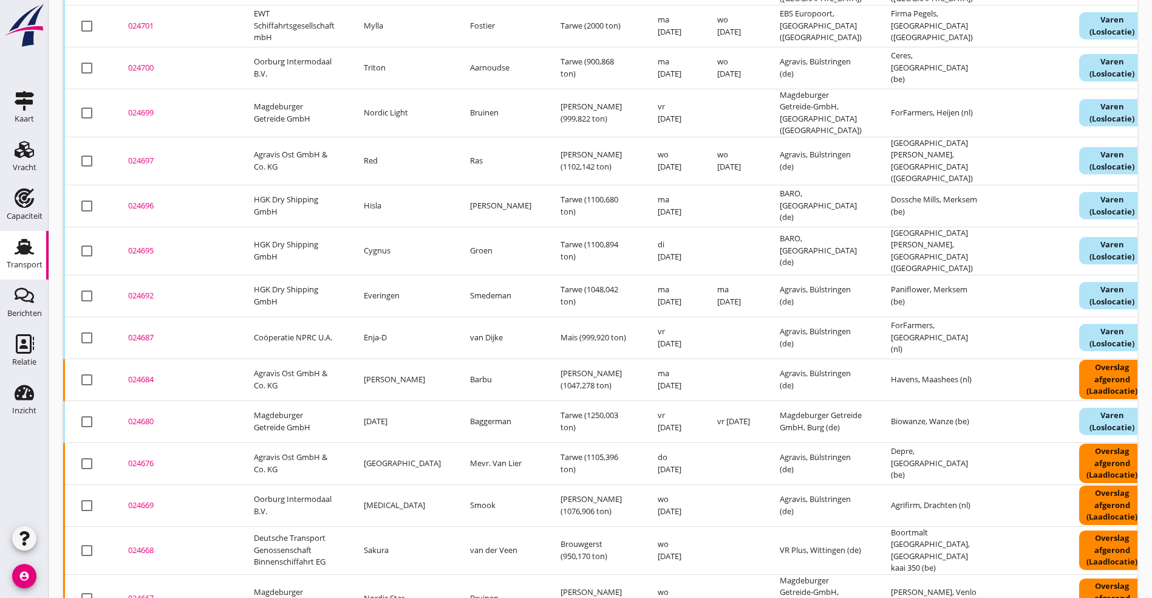
scroll to position [547, 0]
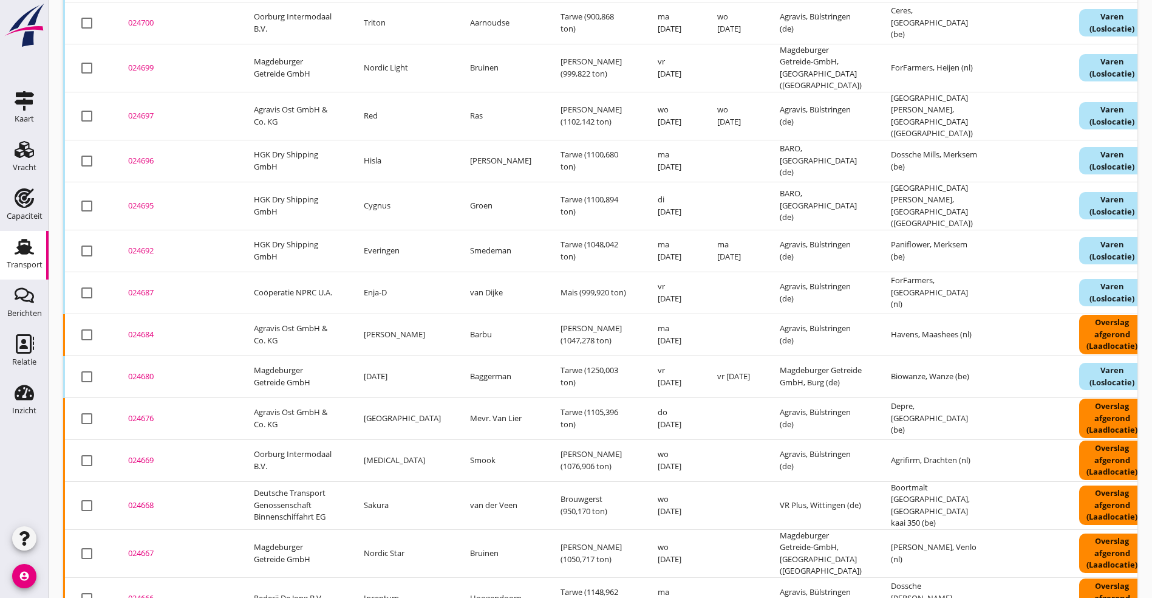
click at [141, 547] on div "024667" at bounding box center [176, 553] width 97 height 12
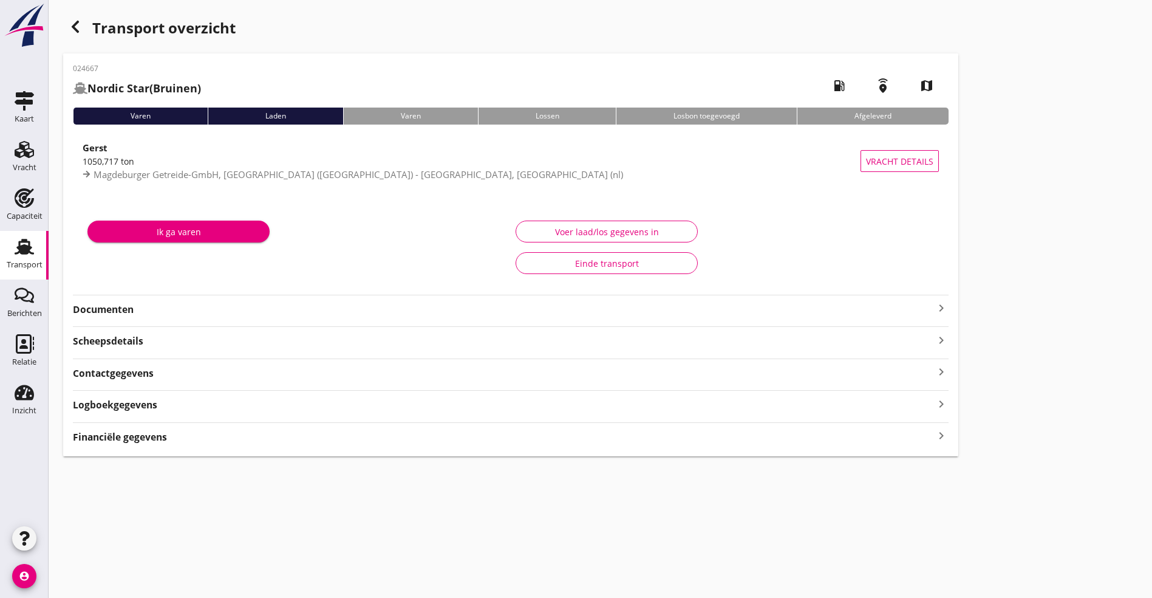
click at [452, 312] on strong "Documenten" at bounding box center [503, 310] width 861 height 14
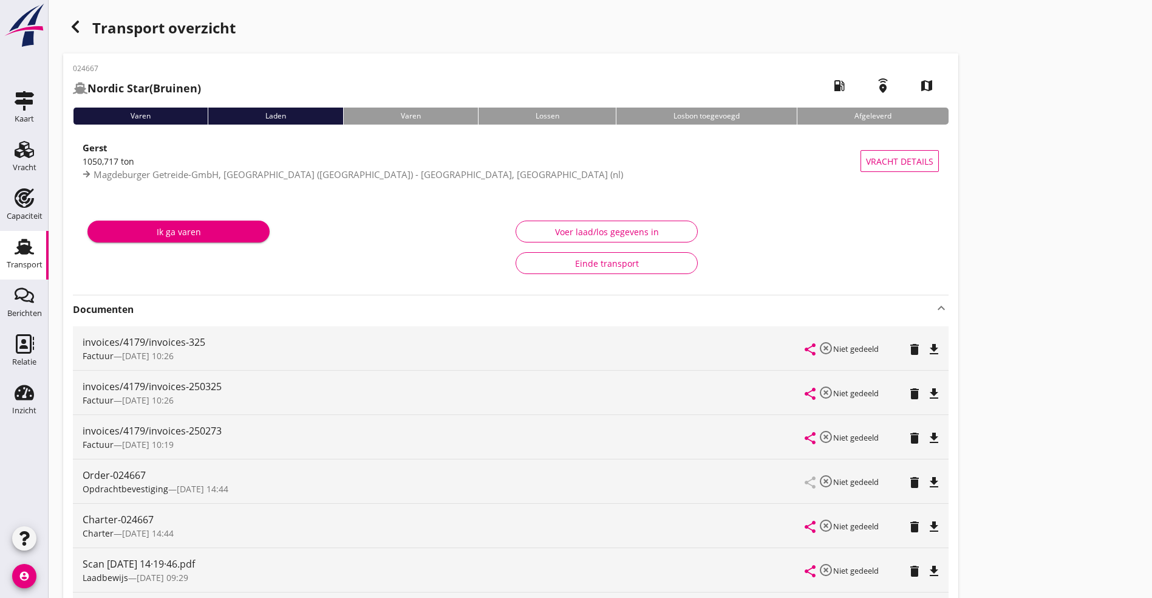
click at [927, 526] on icon "file_download" at bounding box center [934, 526] width 15 height 15
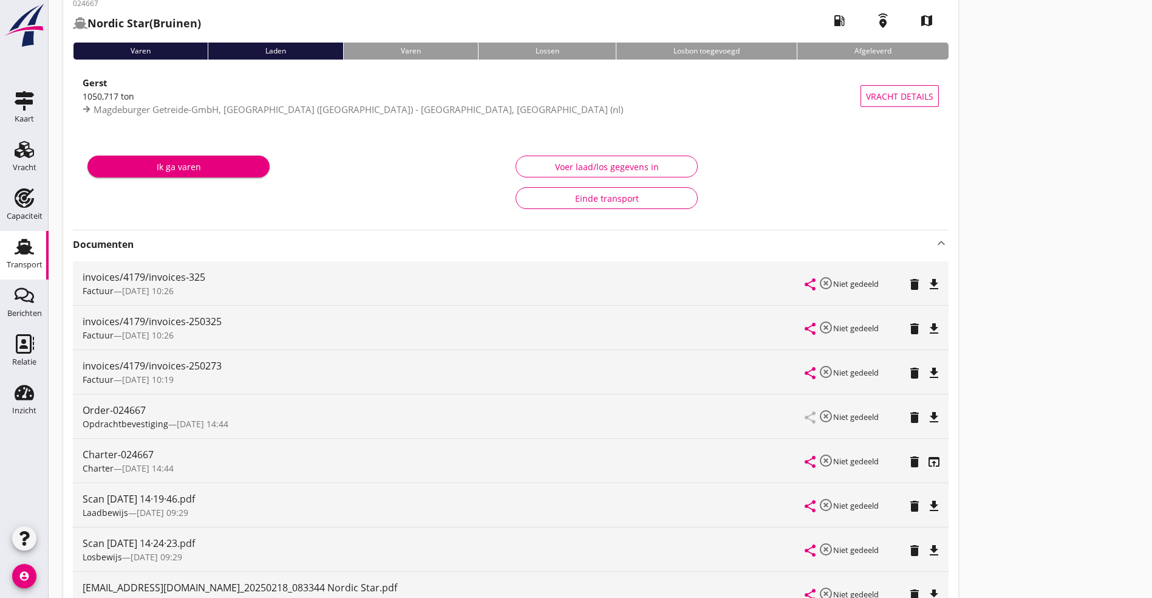
scroll to position [91, 0]
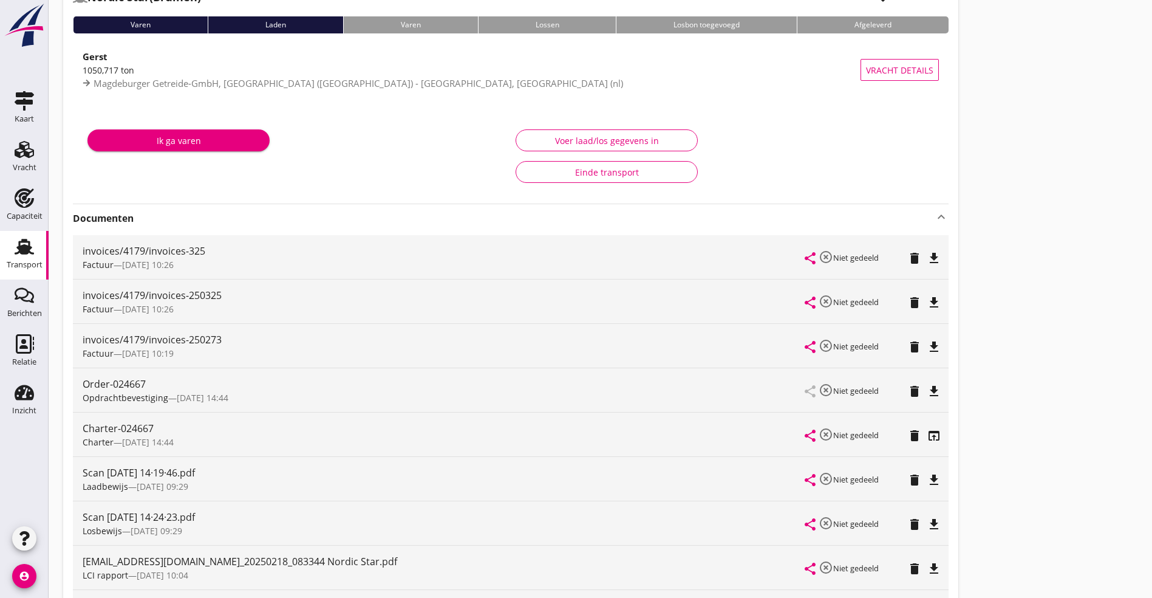
click at [927, 567] on icon "file_download" at bounding box center [934, 568] width 15 height 15
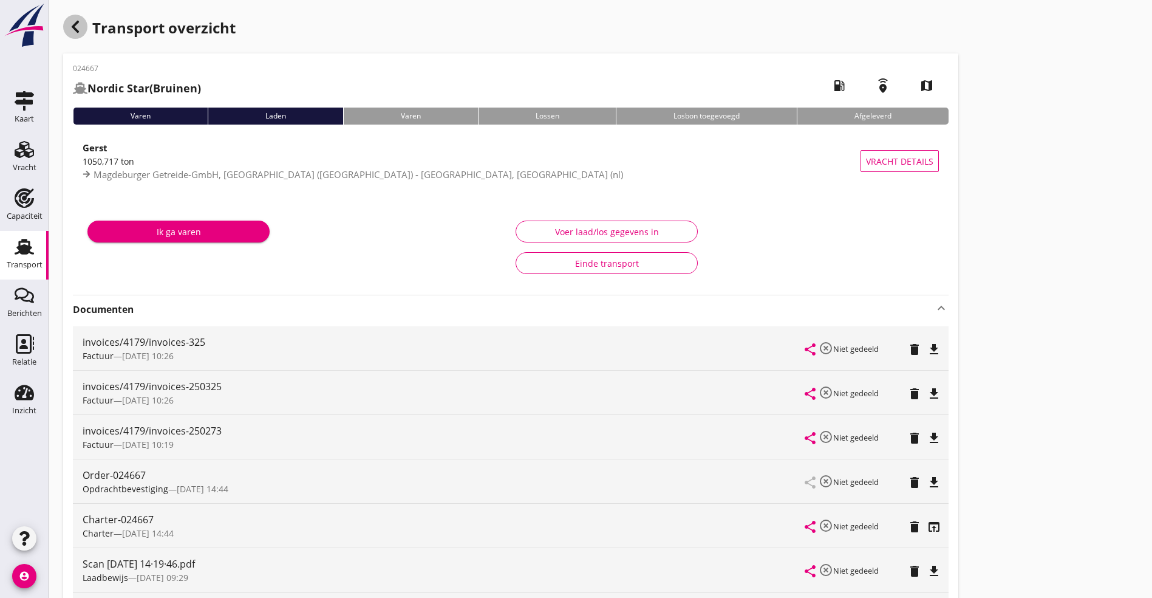
click at [78, 16] on div "button" at bounding box center [75, 27] width 24 height 24
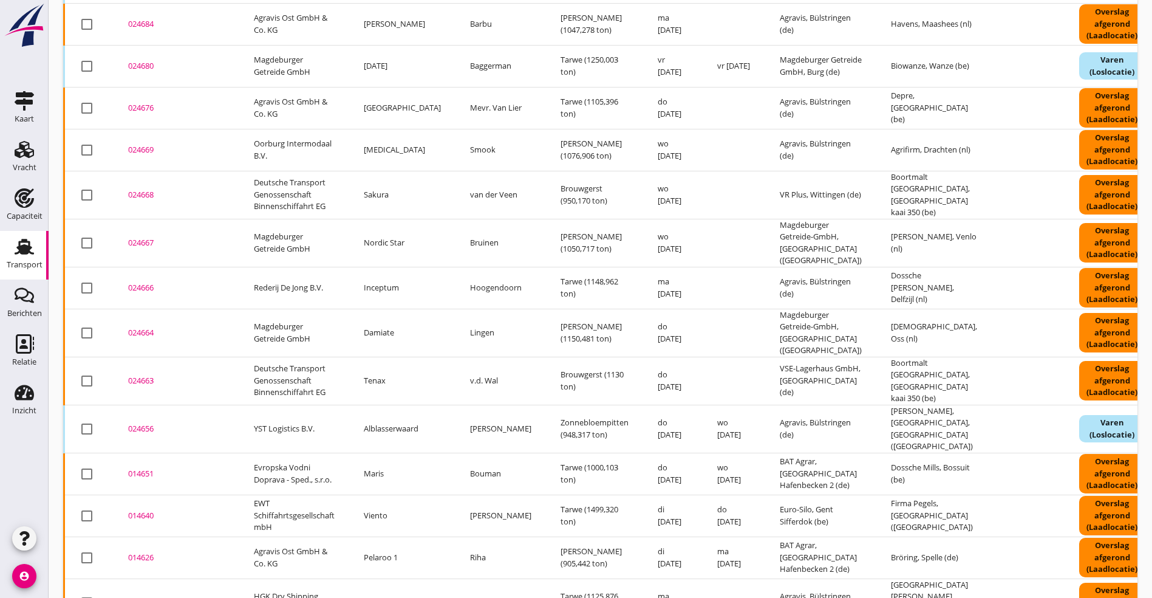
scroll to position [871, 0]
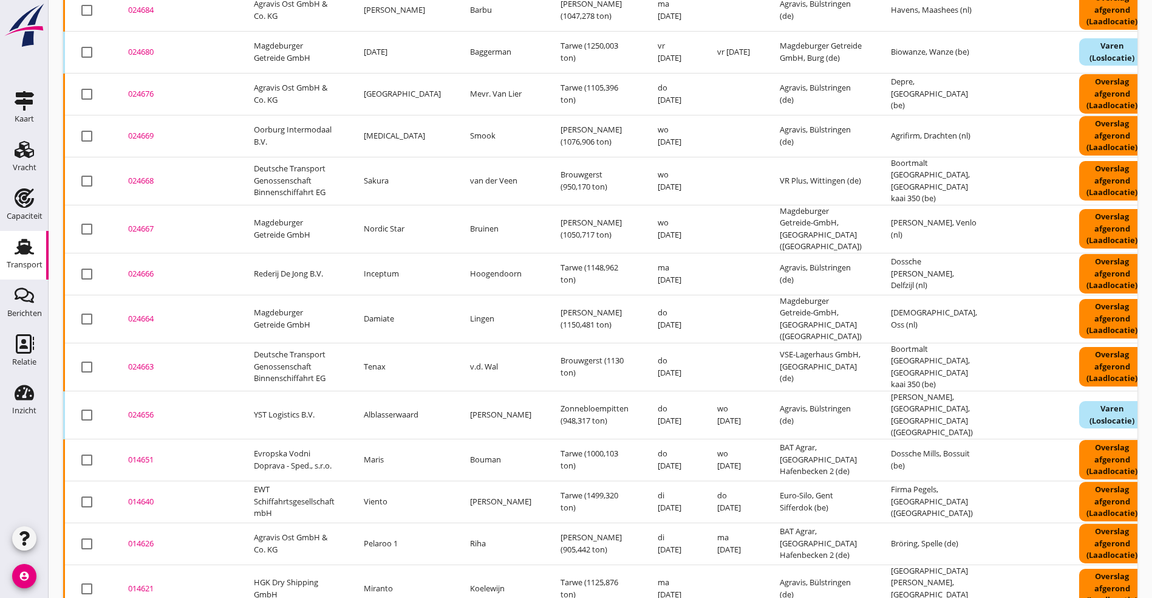
click at [148, 268] on div "024666" at bounding box center [176, 274] width 97 height 12
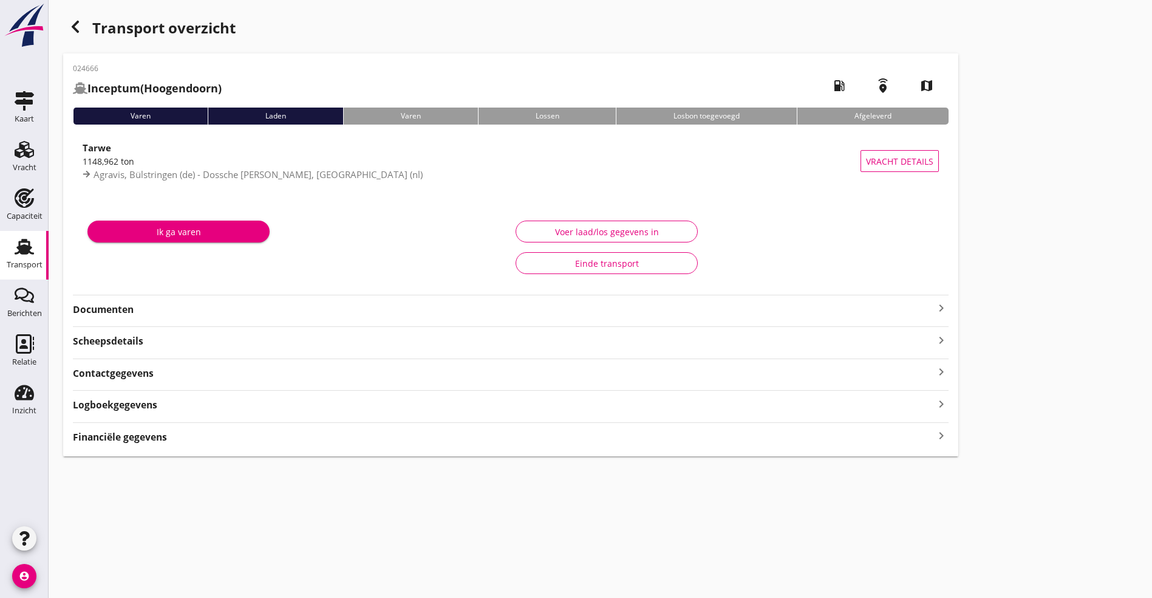
click at [335, 323] on div "024666 Inceptum ([PERSON_NAME]) local_gas_station emergency_share map Varen Lad…" at bounding box center [510, 254] width 895 height 403
click at [342, 300] on div "Documenten keyboard_arrow_right" at bounding box center [511, 308] width 876 height 16
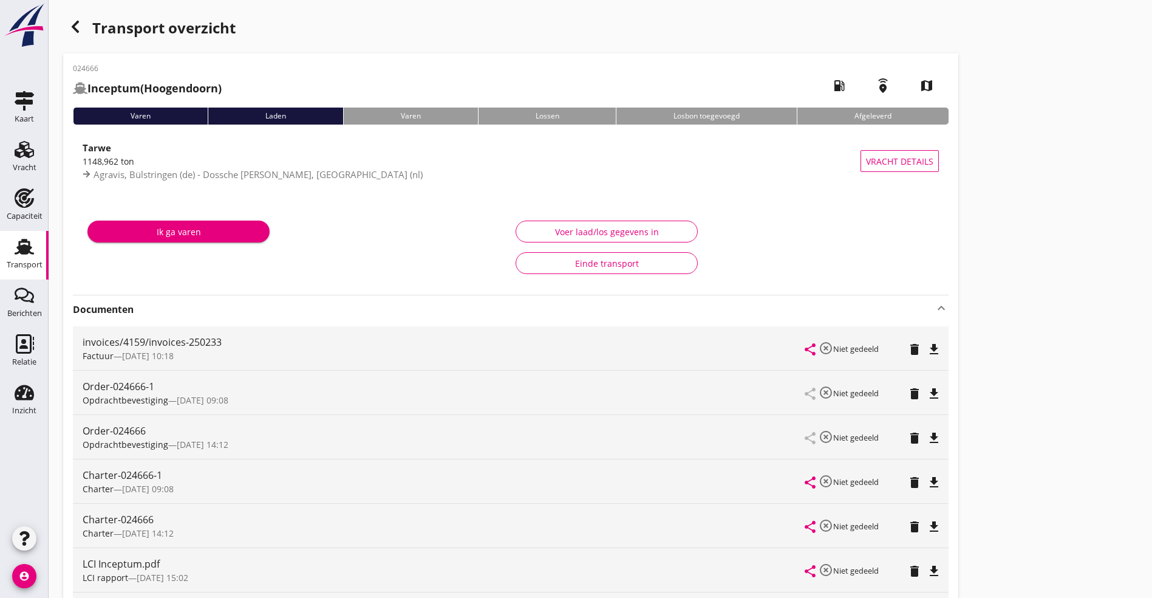
click at [927, 566] on icon "file_download" at bounding box center [934, 571] width 15 height 15
click at [927, 484] on icon "file_download" at bounding box center [934, 482] width 15 height 15
click at [74, 26] on use "button" at bounding box center [75, 27] width 7 height 12
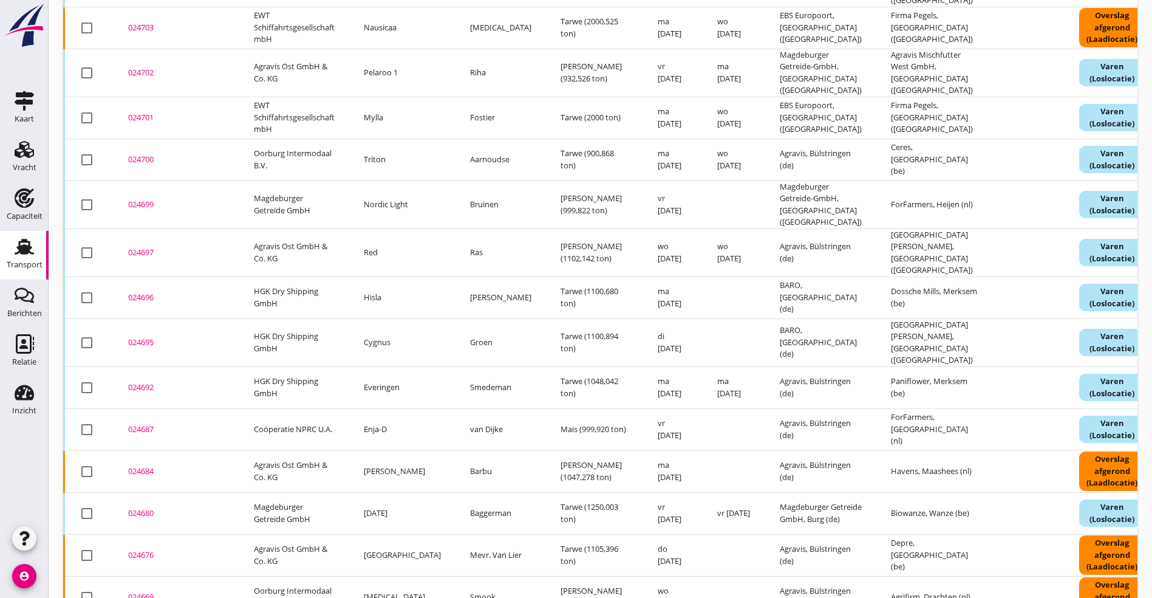
scroll to position [829, 0]
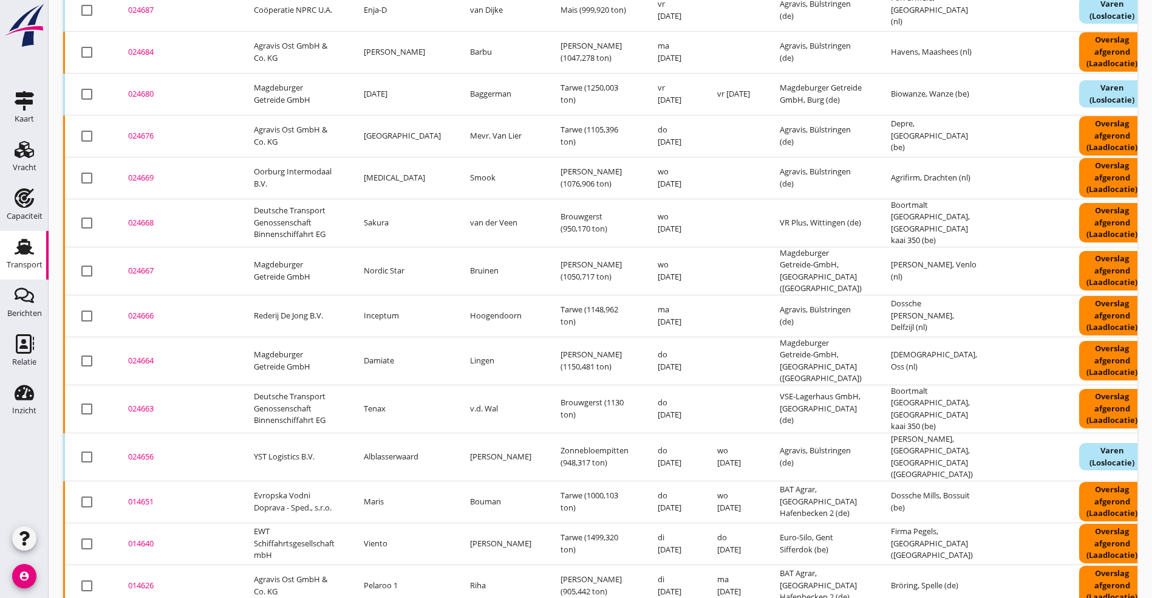
click at [147, 355] on div "024664" at bounding box center [176, 361] width 97 height 12
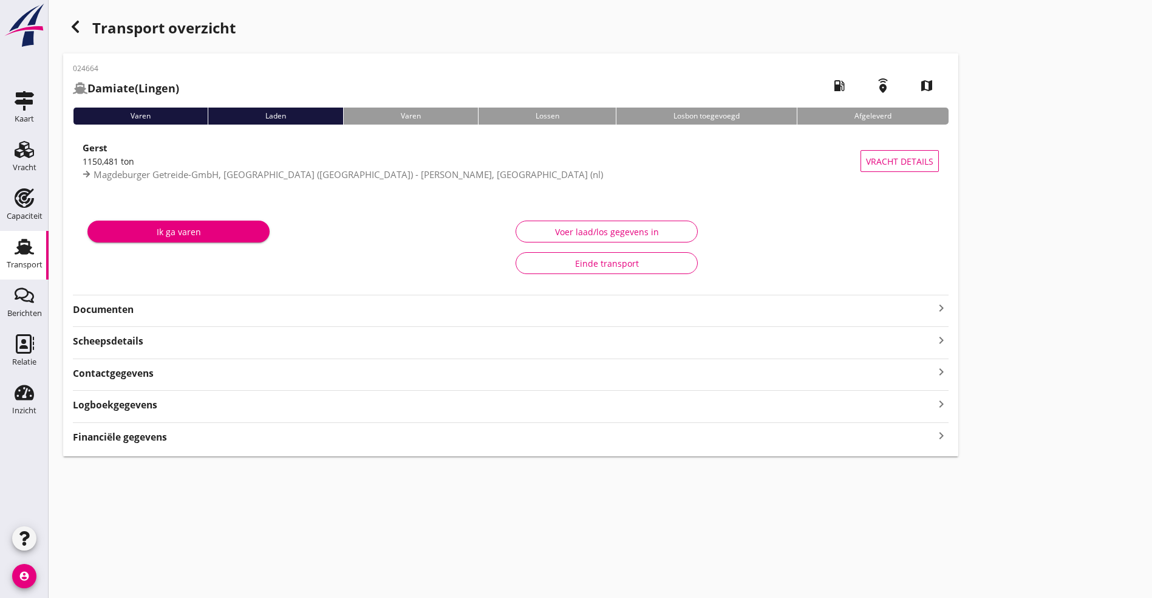
click at [157, 320] on div "024664 Damiate ([PERSON_NAME]) local_gas_station emergency_share map Varen Lade…" at bounding box center [510, 254] width 895 height 403
click at [157, 309] on strong "Documenten" at bounding box center [503, 310] width 861 height 14
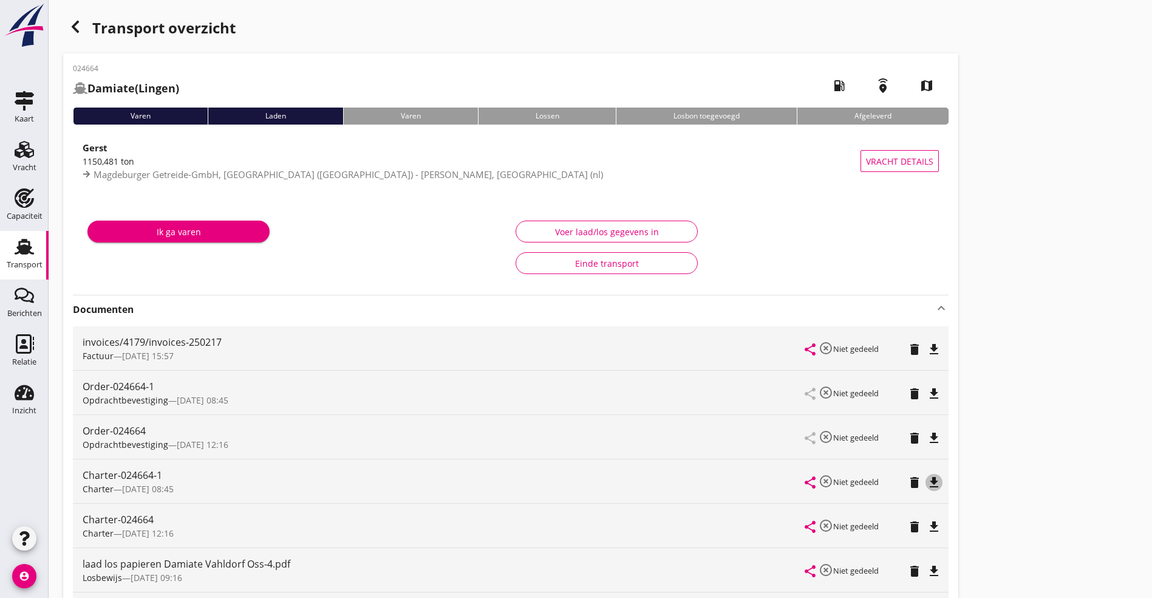
click at [927, 477] on icon "file_download" at bounding box center [934, 482] width 15 height 15
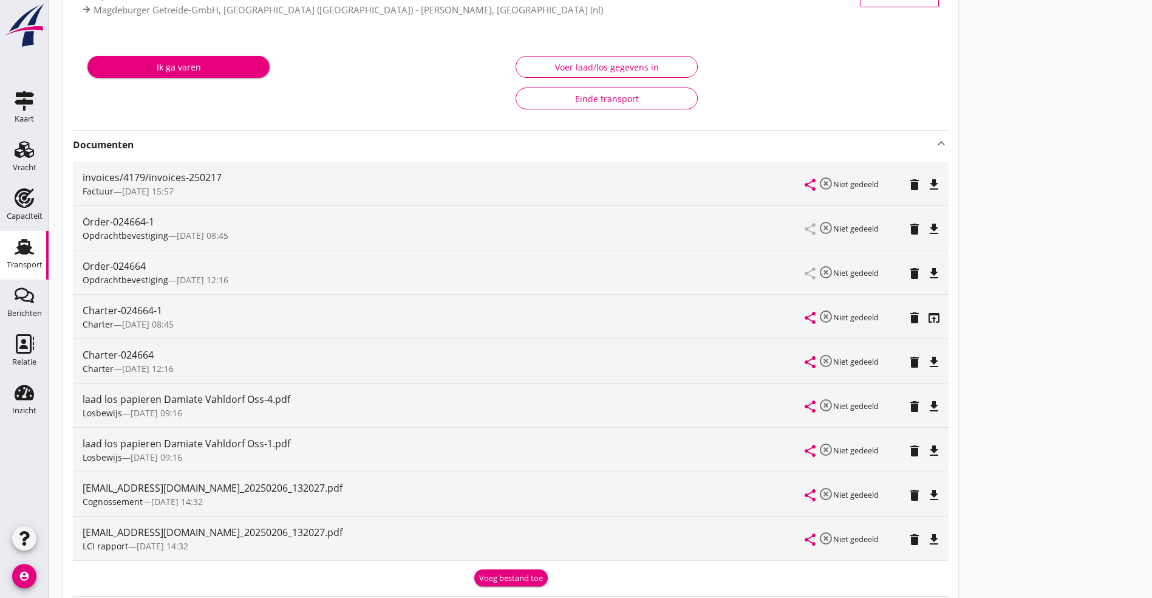
scroll to position [182, 0]
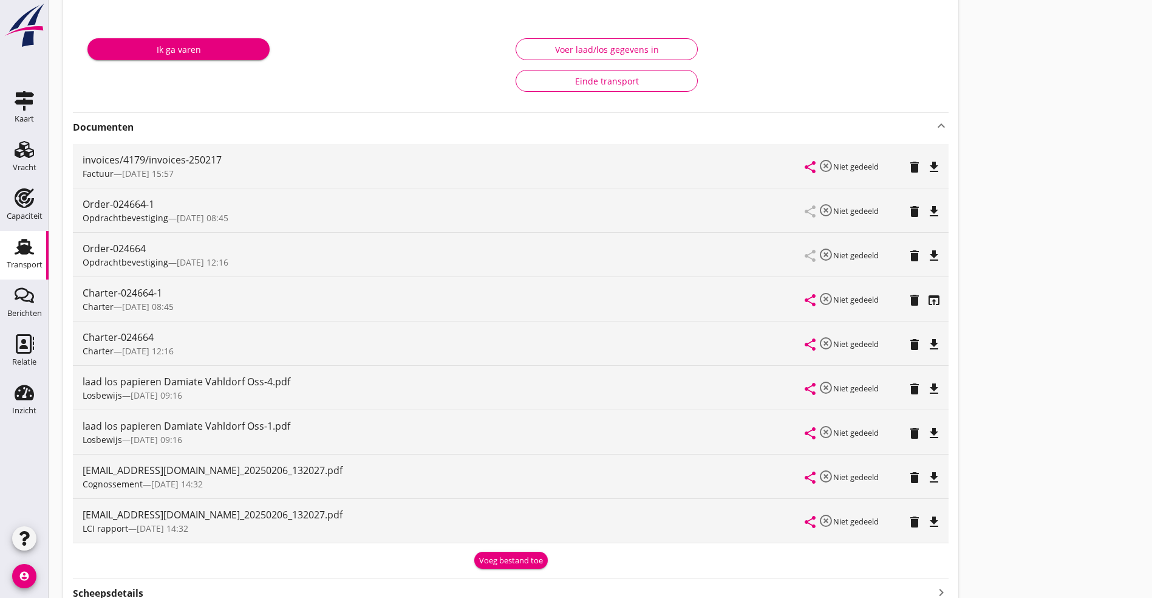
click at [927, 517] on icon "file_download" at bounding box center [934, 522] width 15 height 15
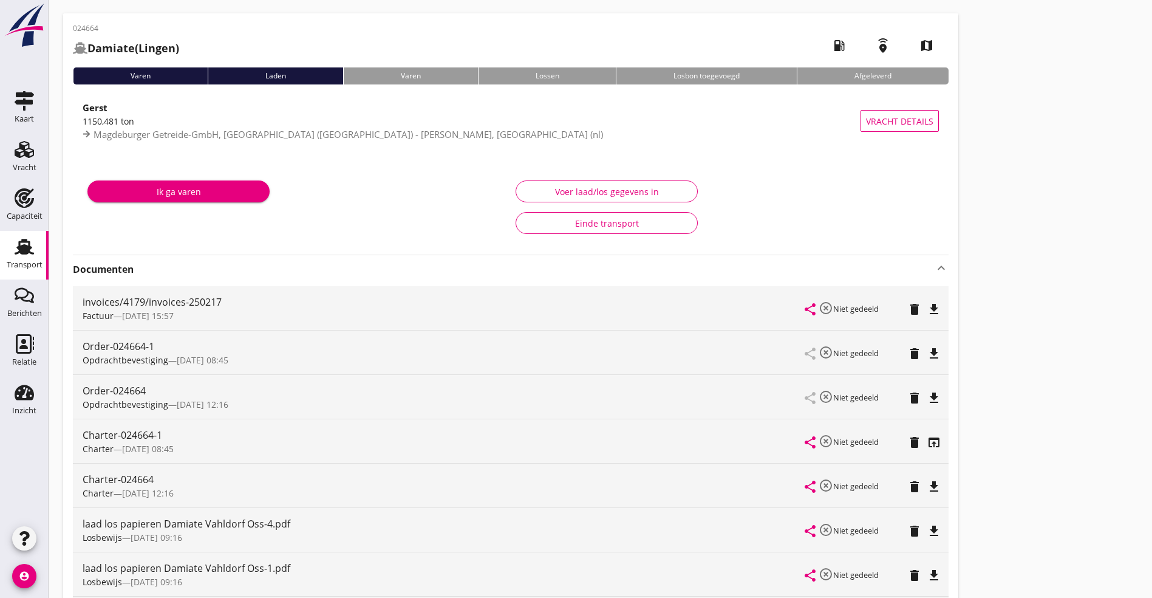
scroll to position [0, 0]
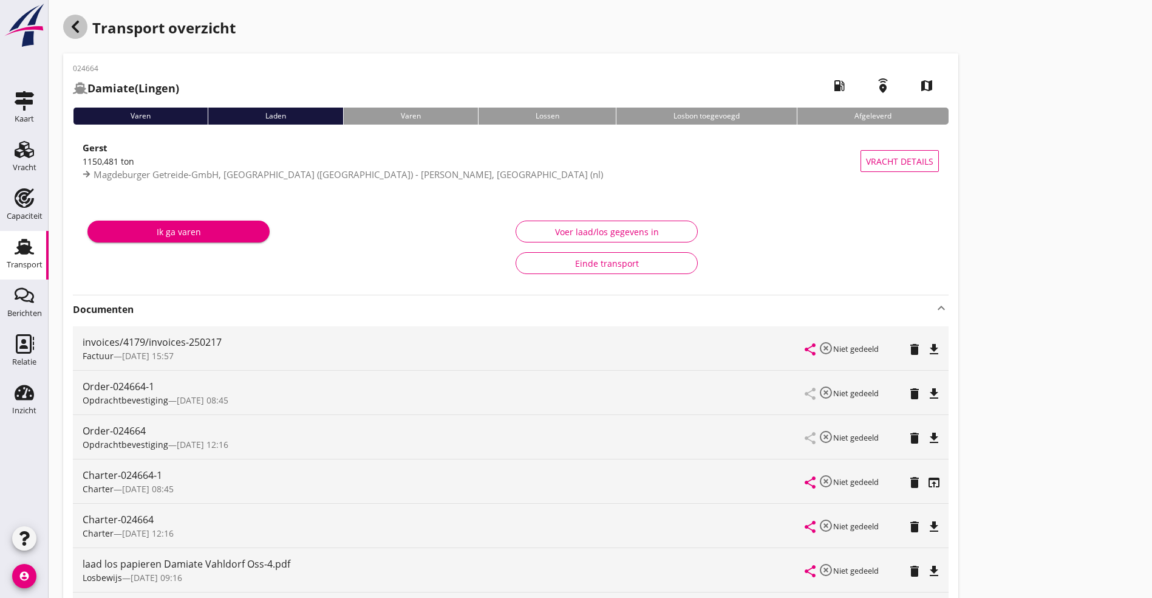
click at [74, 20] on icon "button" at bounding box center [75, 26] width 15 height 15
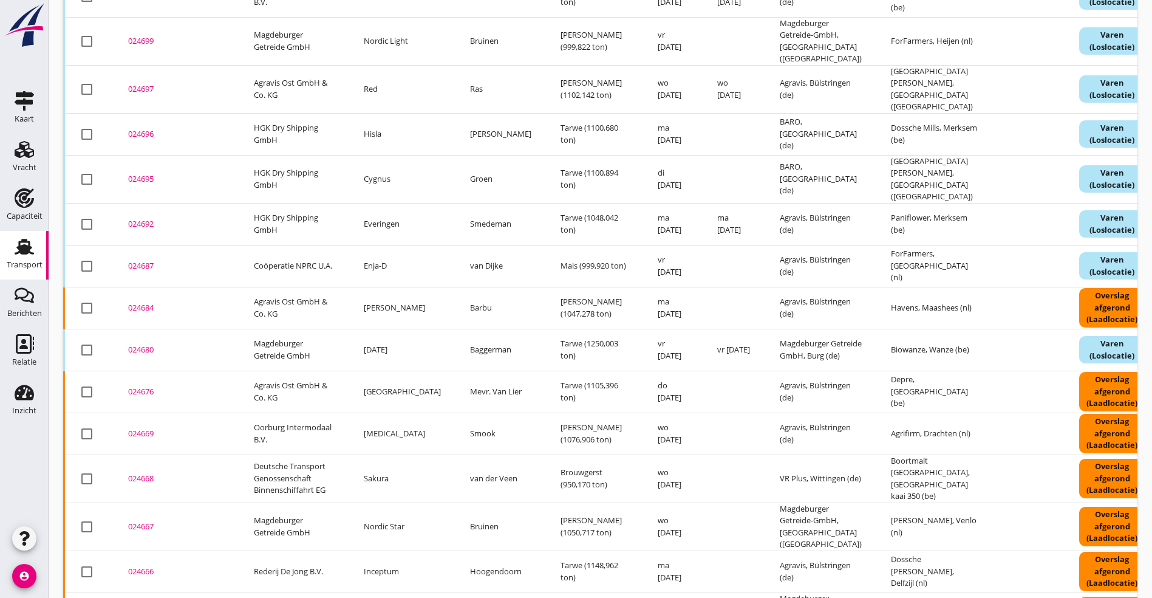
scroll to position [592, 0]
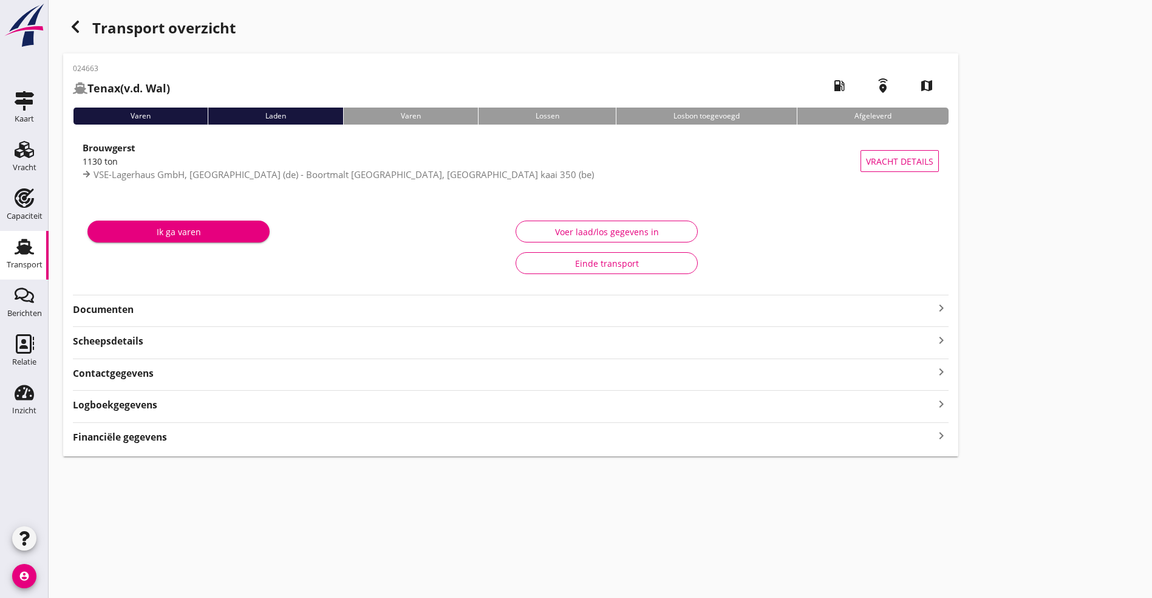
click at [301, 312] on strong "Documenten" at bounding box center [503, 310] width 861 height 14
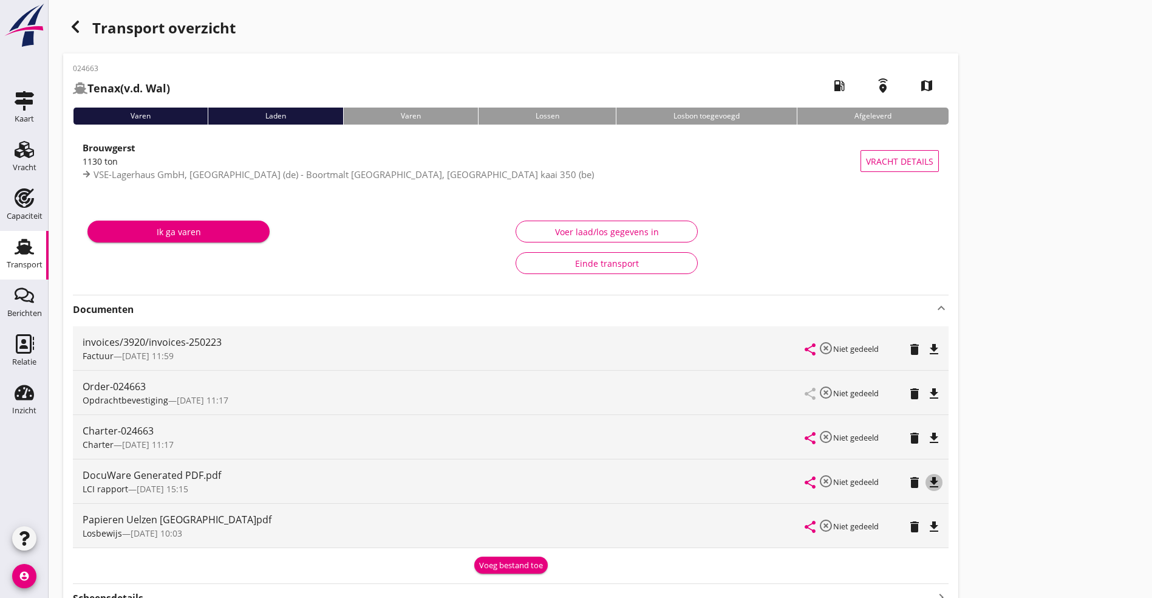
click at [927, 482] on icon "file_download" at bounding box center [934, 482] width 15 height 15
click at [927, 433] on icon "file_download" at bounding box center [934, 438] width 15 height 15
click at [78, 32] on use "button" at bounding box center [75, 27] width 7 height 12
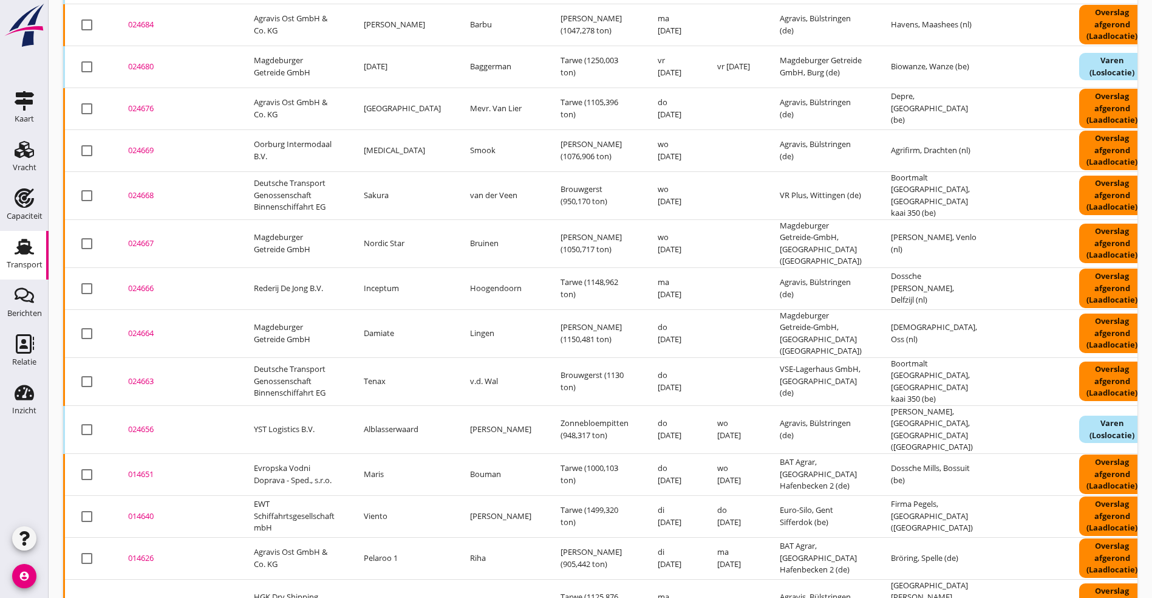
scroll to position [871, 0]
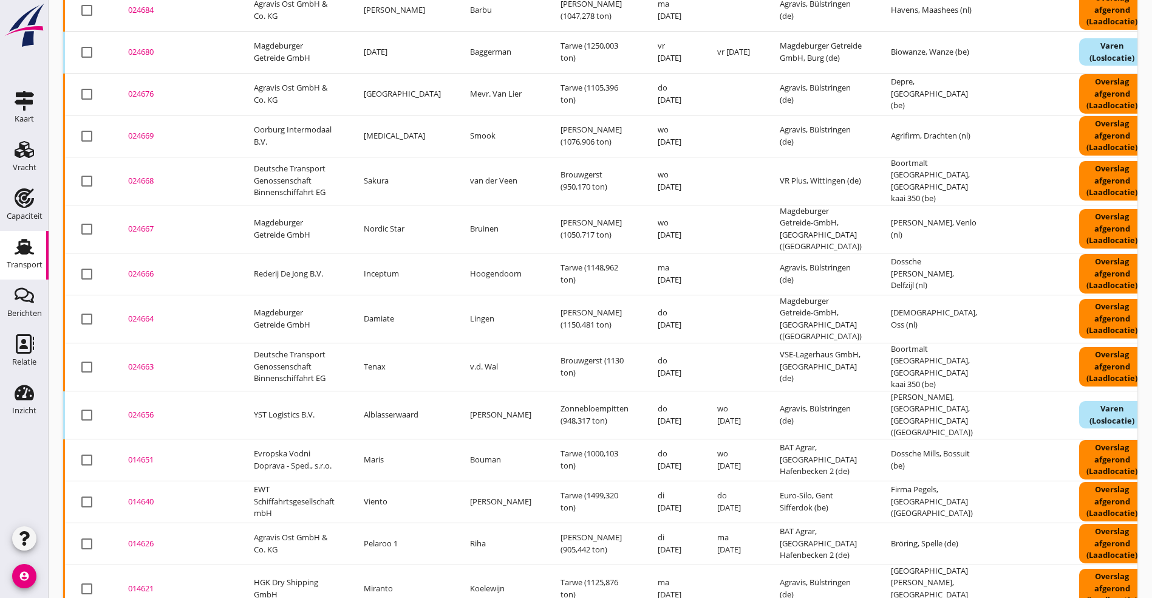
click at [144, 409] on div "024656" at bounding box center [176, 415] width 97 height 12
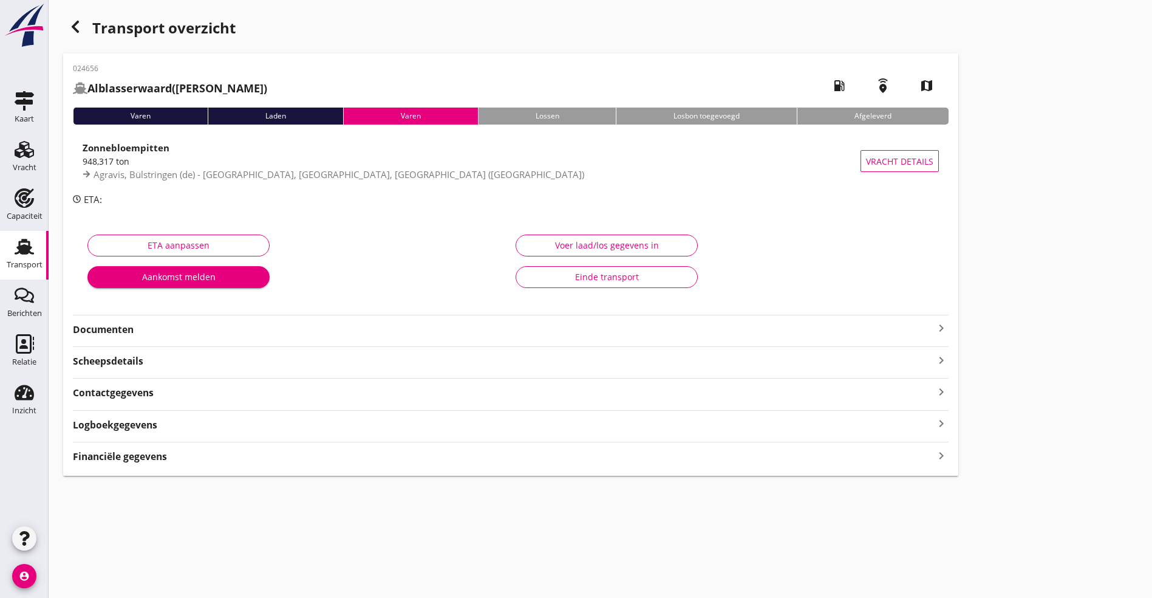
click at [342, 331] on strong "Documenten" at bounding box center [503, 330] width 861 height 14
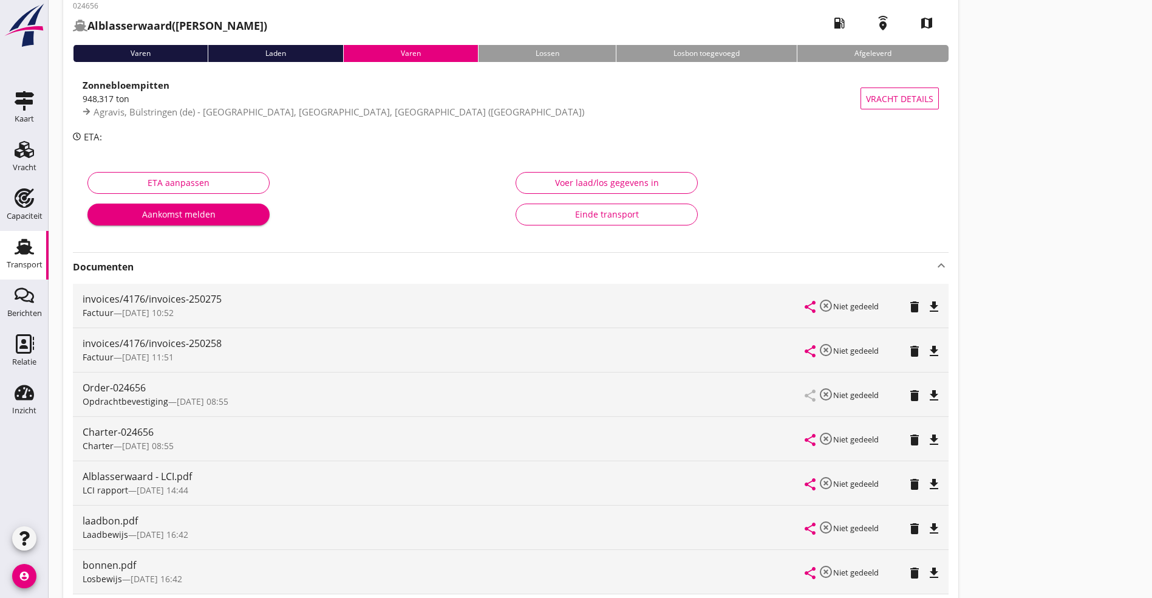
scroll to position [91, 0]
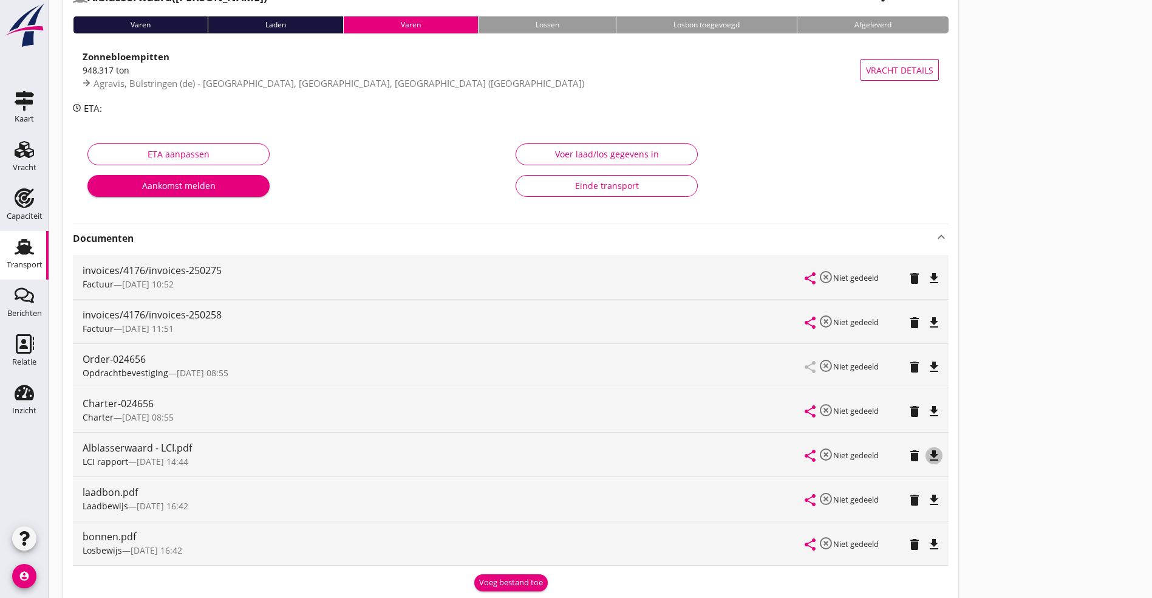
click at [927, 456] on icon "file_download" at bounding box center [934, 455] width 15 height 15
click at [927, 409] on icon "file_download" at bounding box center [934, 411] width 15 height 15
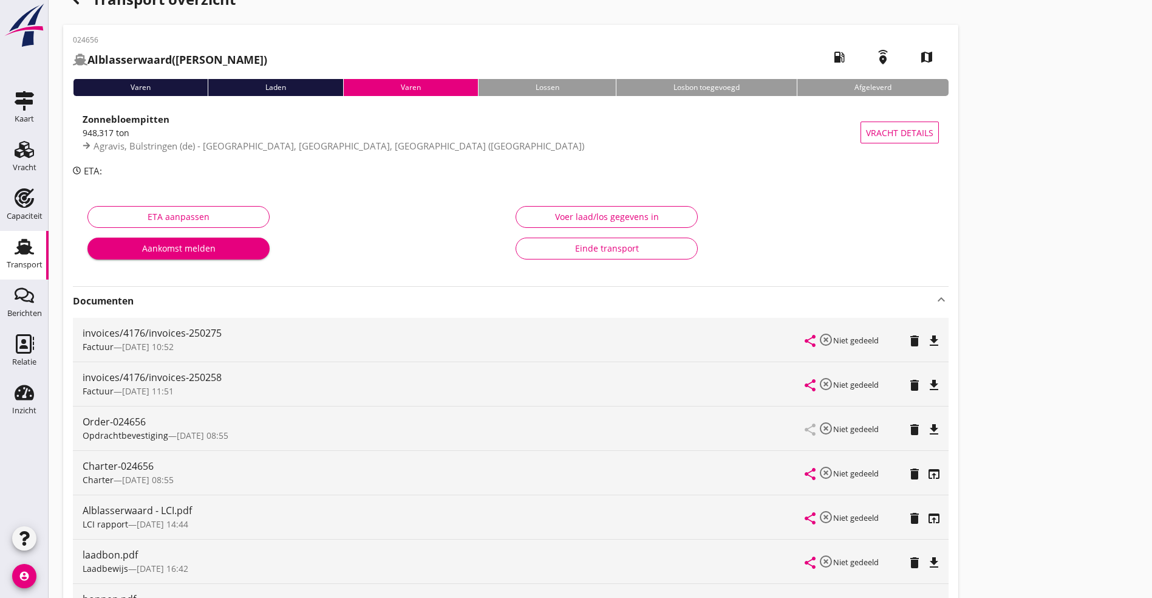
scroll to position [0, 0]
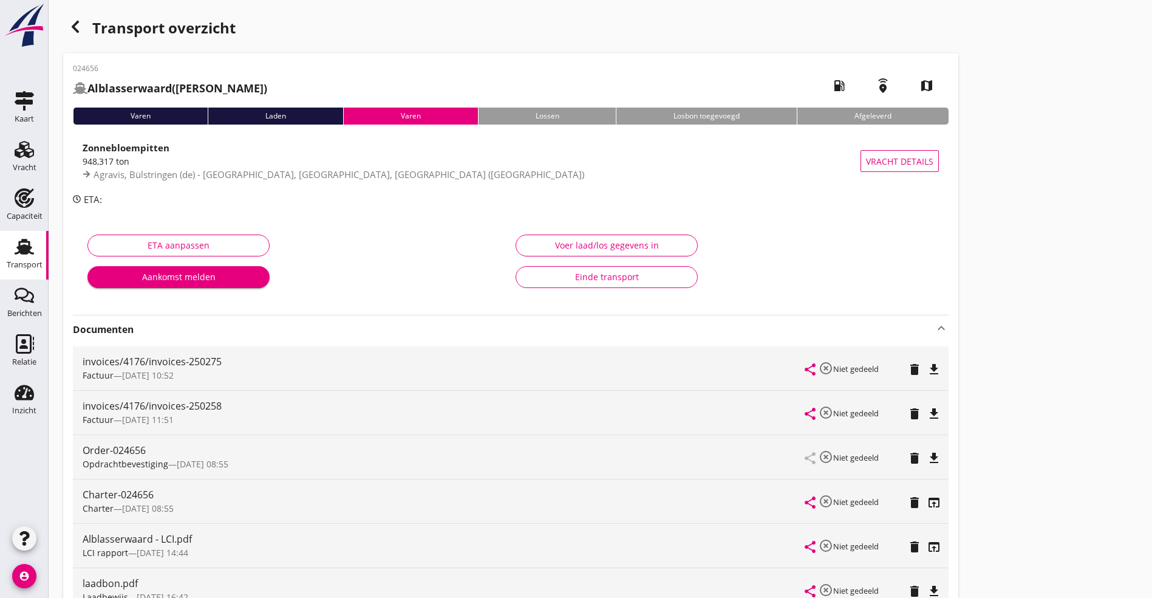
click at [83, 22] on div "button" at bounding box center [75, 27] width 24 height 24
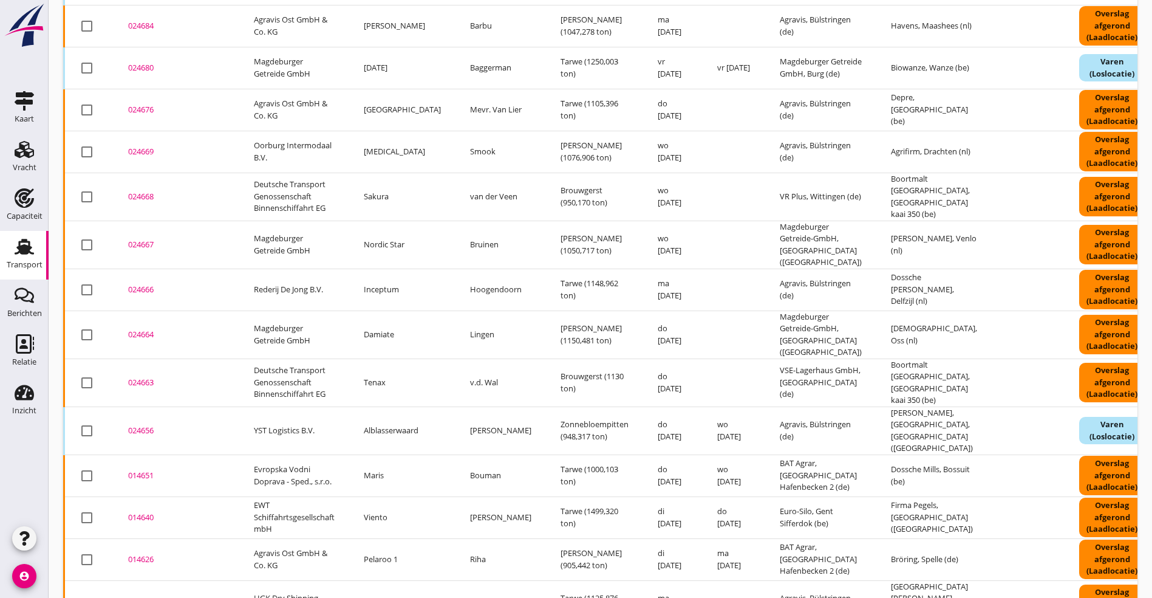
scroll to position [867, 0]
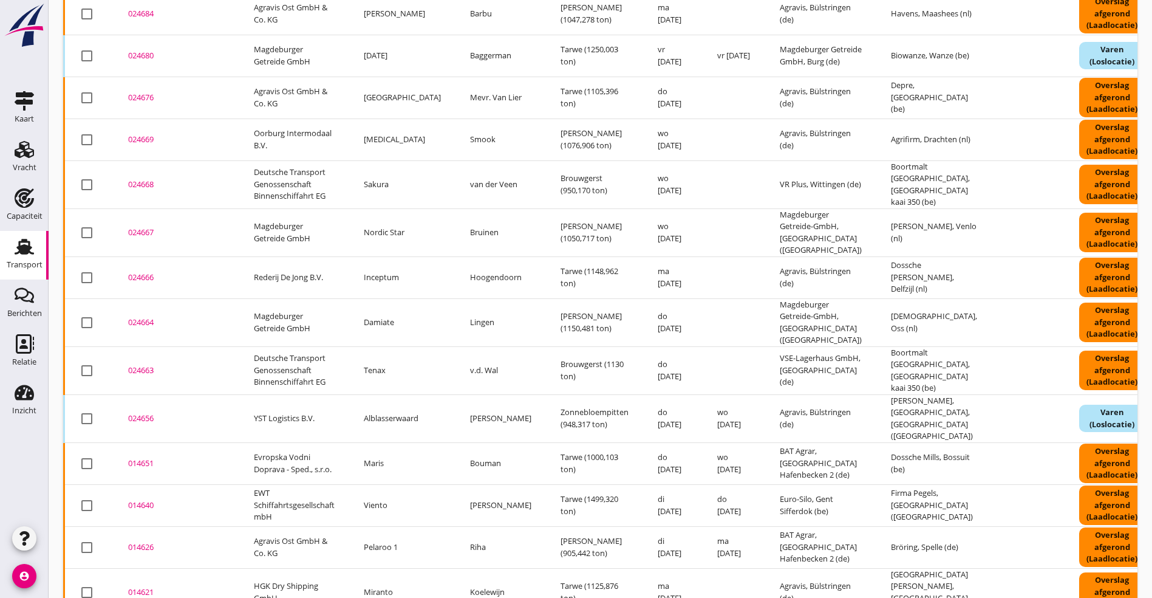
click at [126, 442] on td "014651 upload_file Drop hier uw bestand om het aan het dossier toe te voegen" at bounding box center [177, 463] width 126 height 42
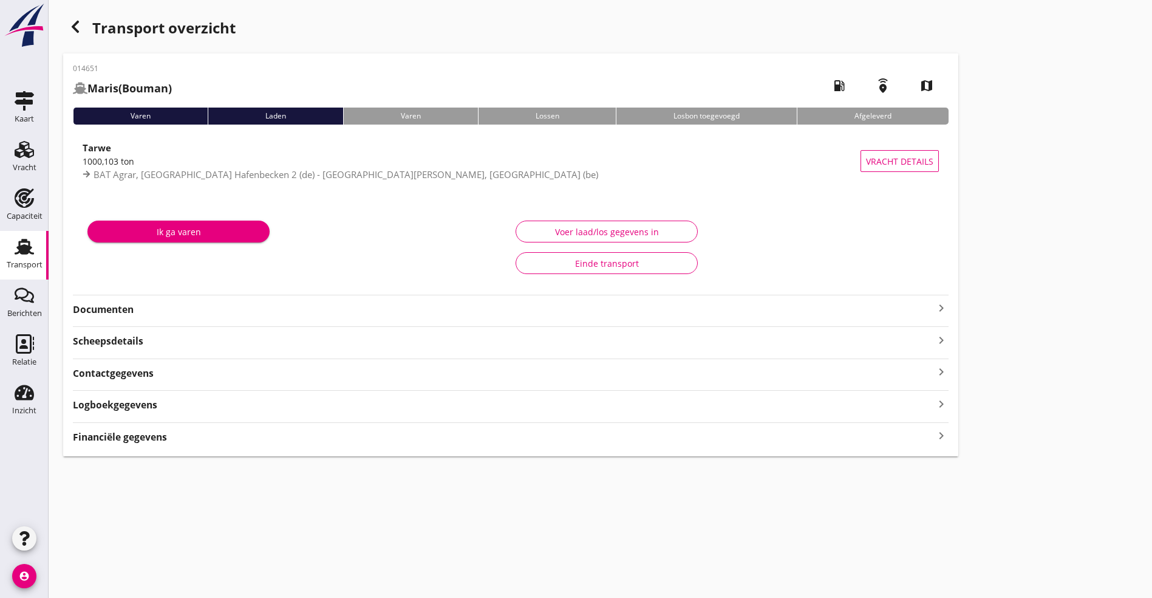
click at [148, 306] on strong "Documenten" at bounding box center [503, 310] width 861 height 14
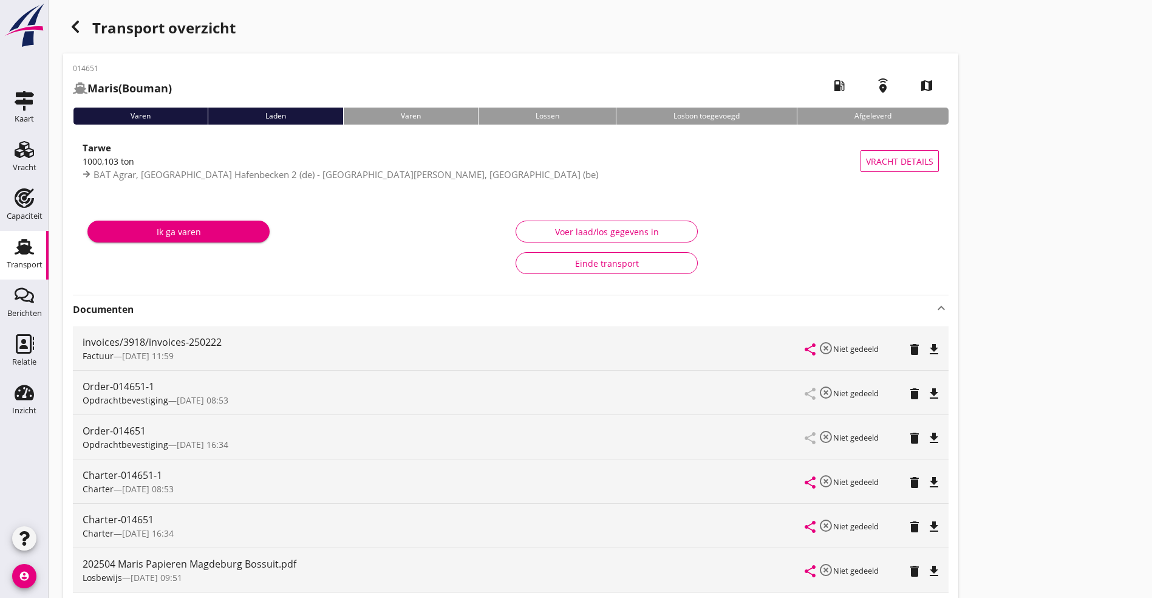
click at [927, 524] on icon "file_download" at bounding box center [934, 526] width 15 height 15
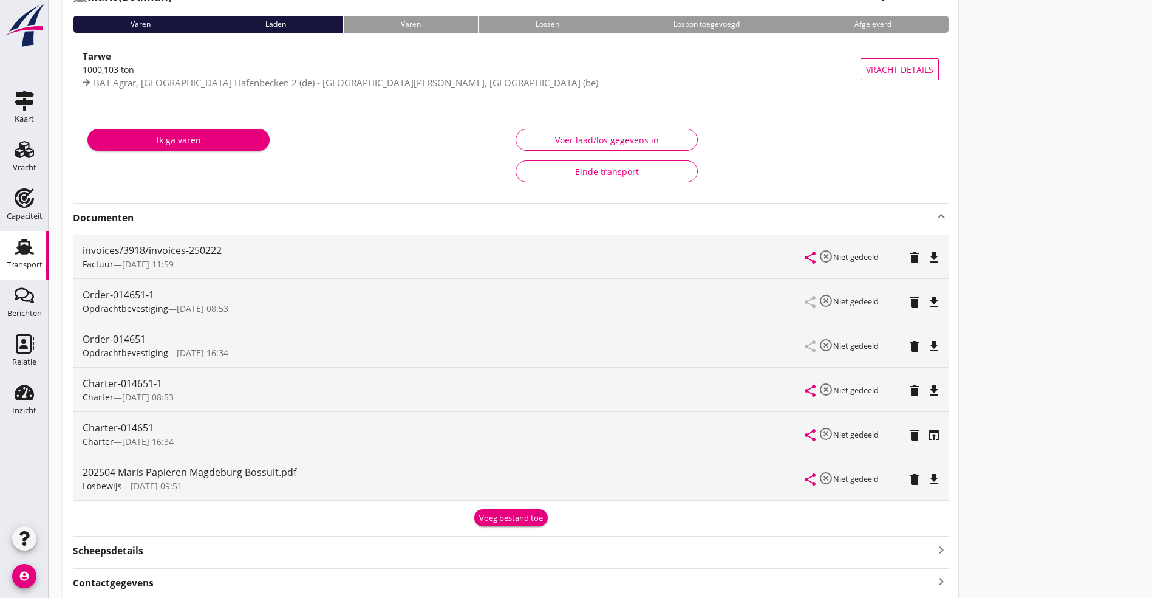
scroll to position [204, 0]
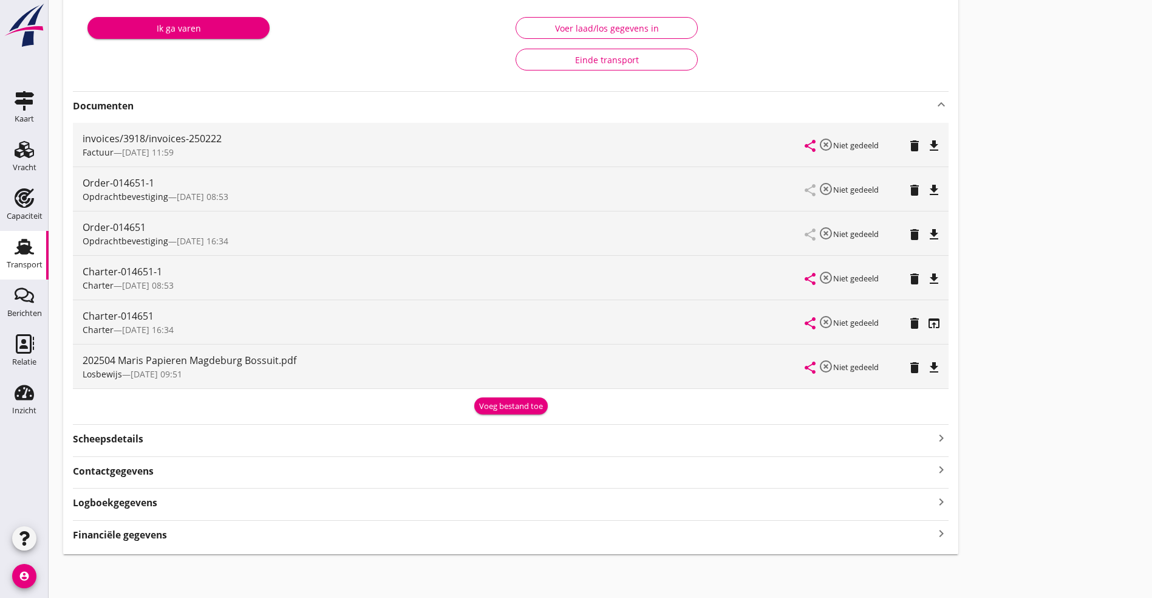
click at [927, 361] on icon "file_download" at bounding box center [934, 367] width 15 height 15
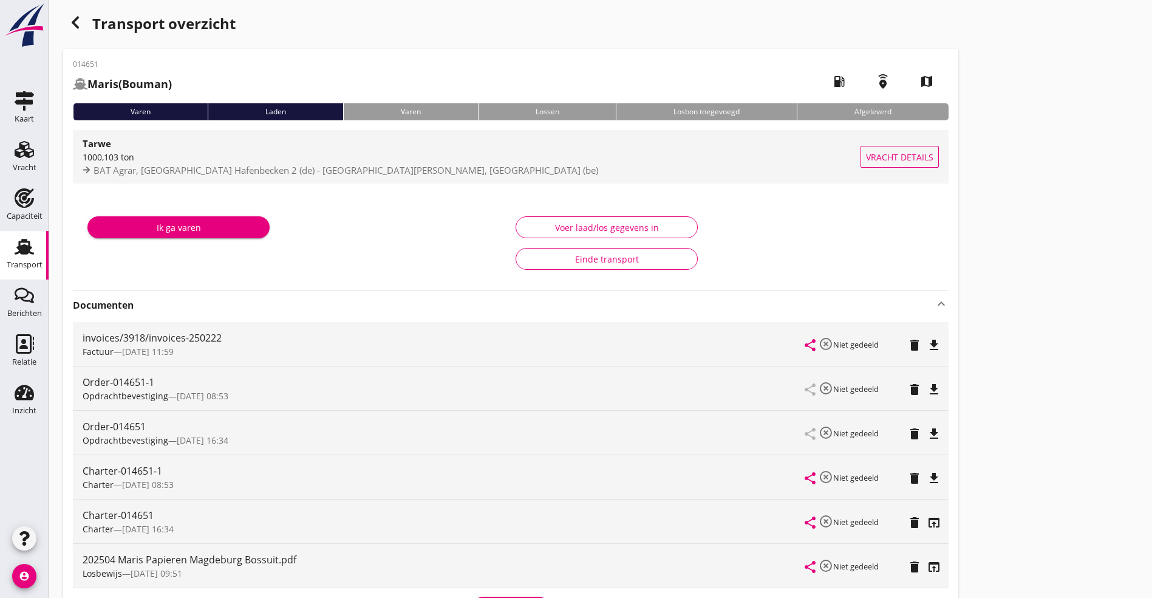
scroll to position [0, 0]
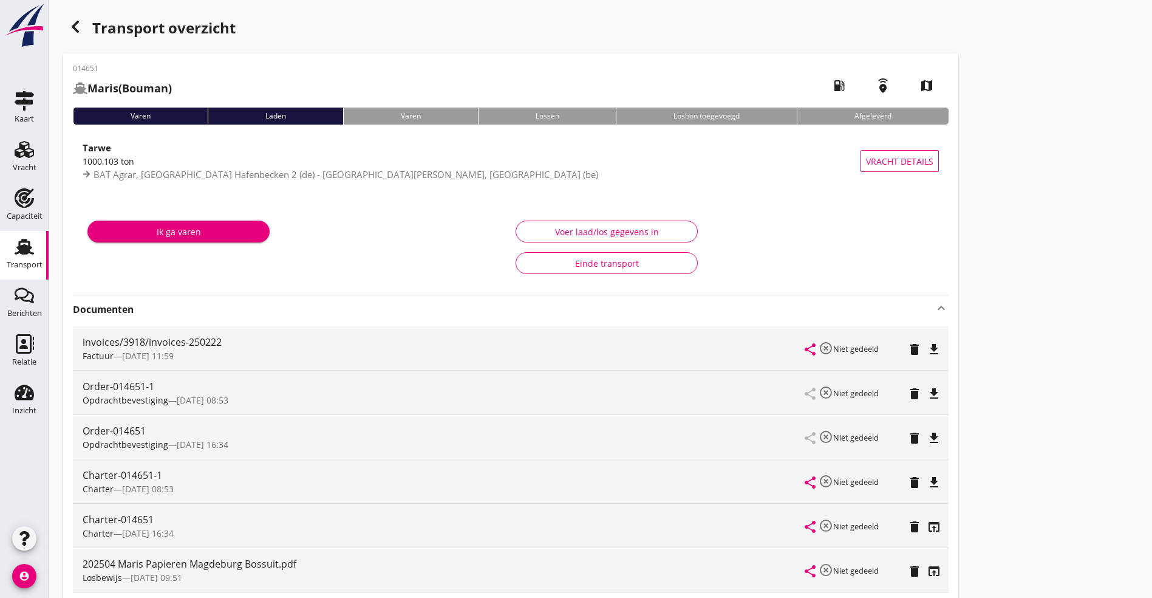
click at [75, 22] on icon "button" at bounding box center [75, 26] width 15 height 15
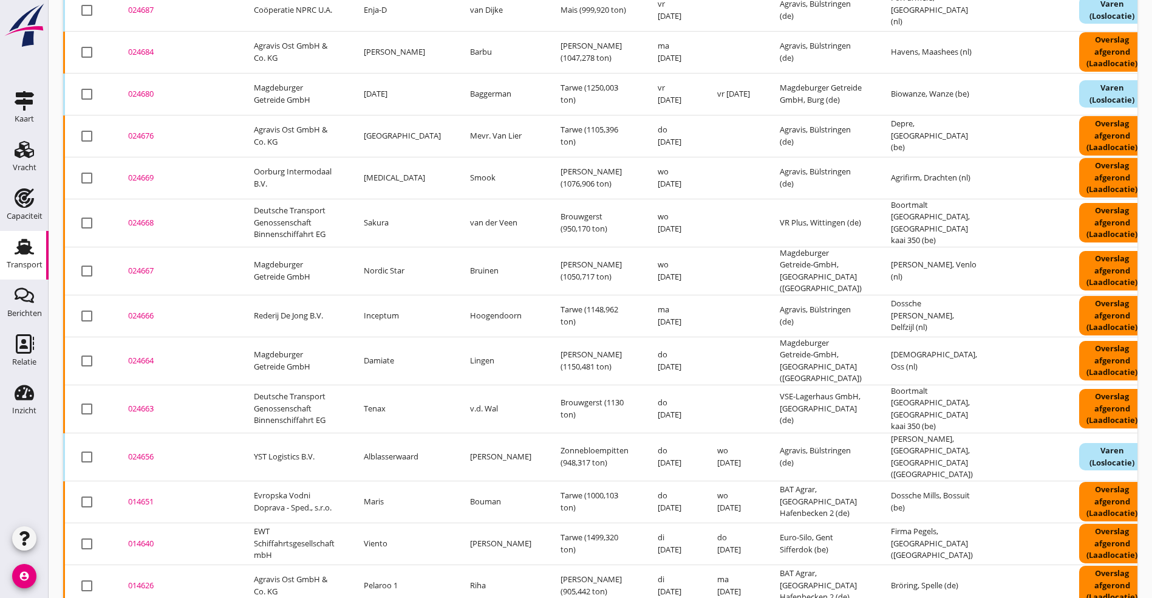
scroll to position [871, 0]
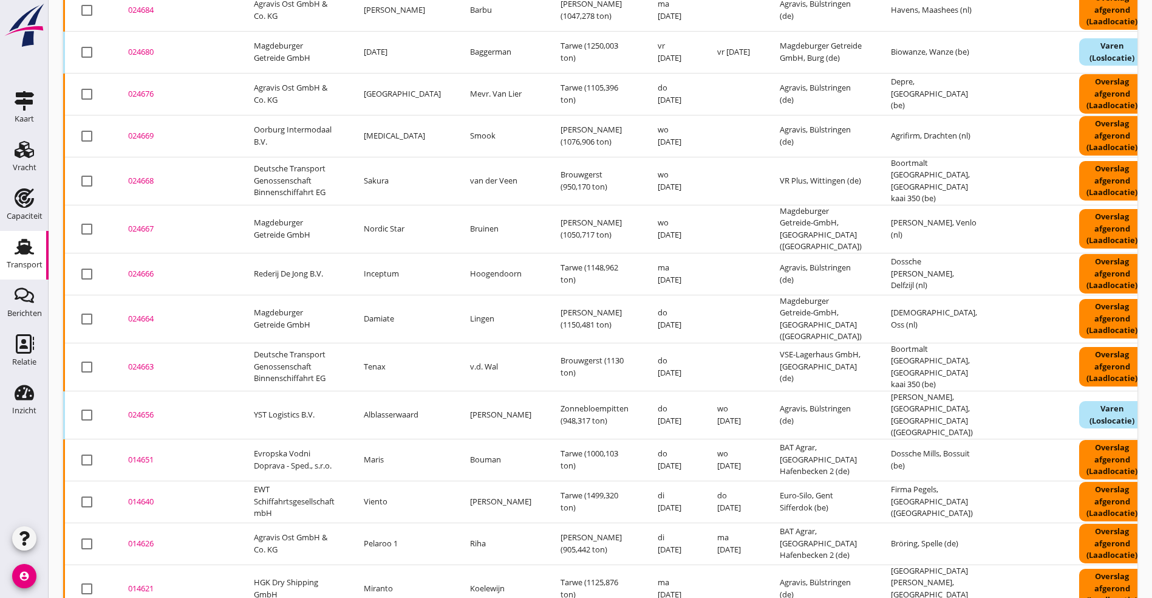
click at [138, 496] on div "014640" at bounding box center [176, 502] width 97 height 12
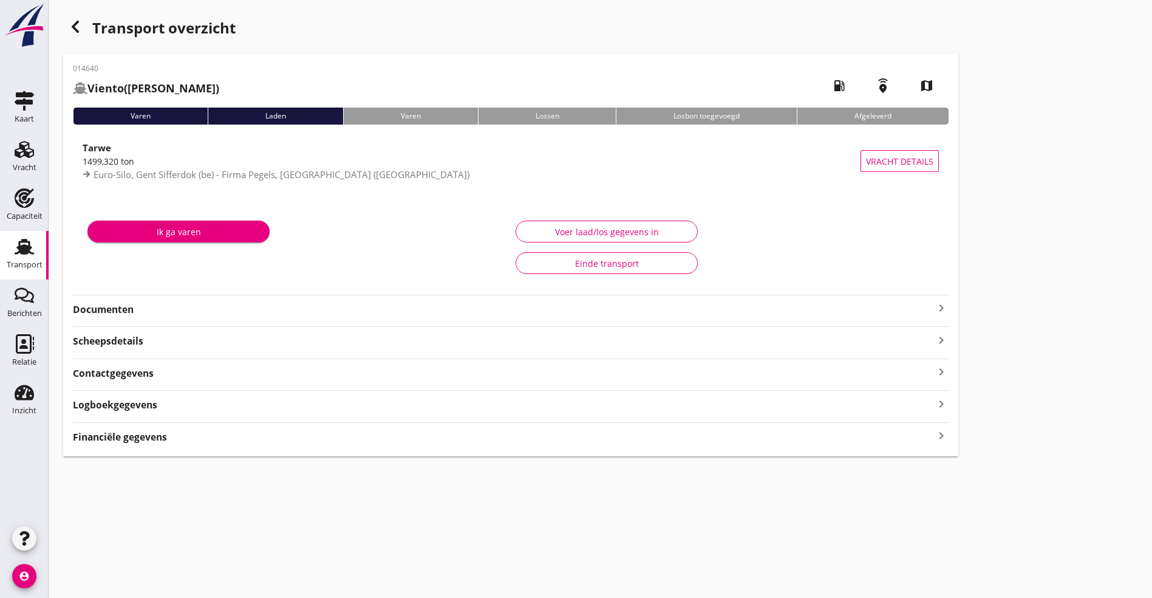
click at [221, 312] on strong "Documenten" at bounding box center [503, 310] width 861 height 14
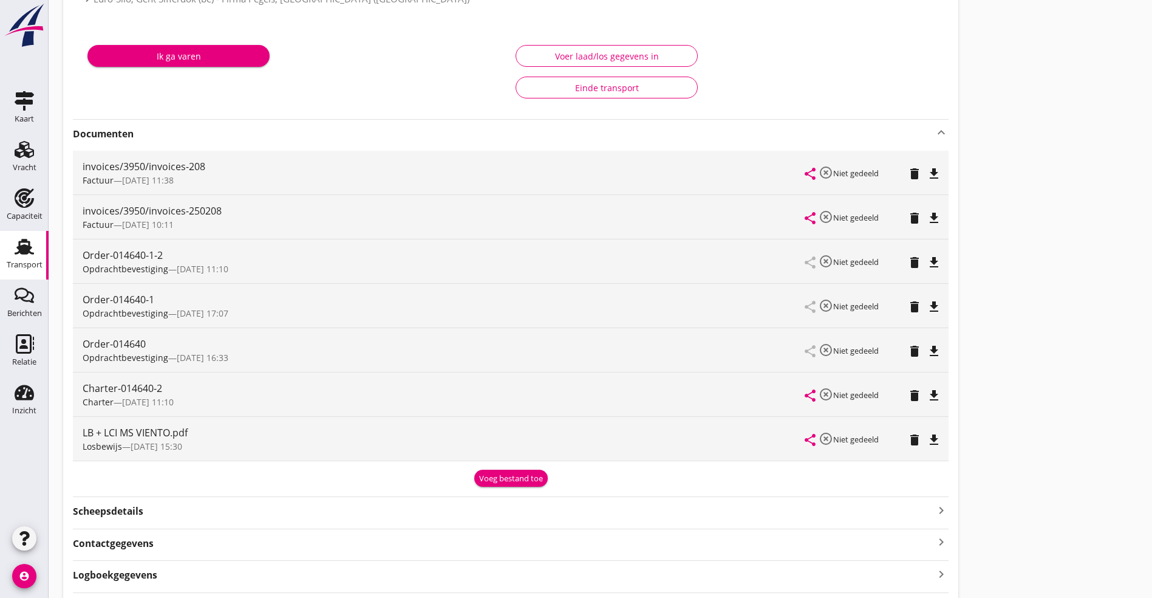
scroll to position [182, 0]
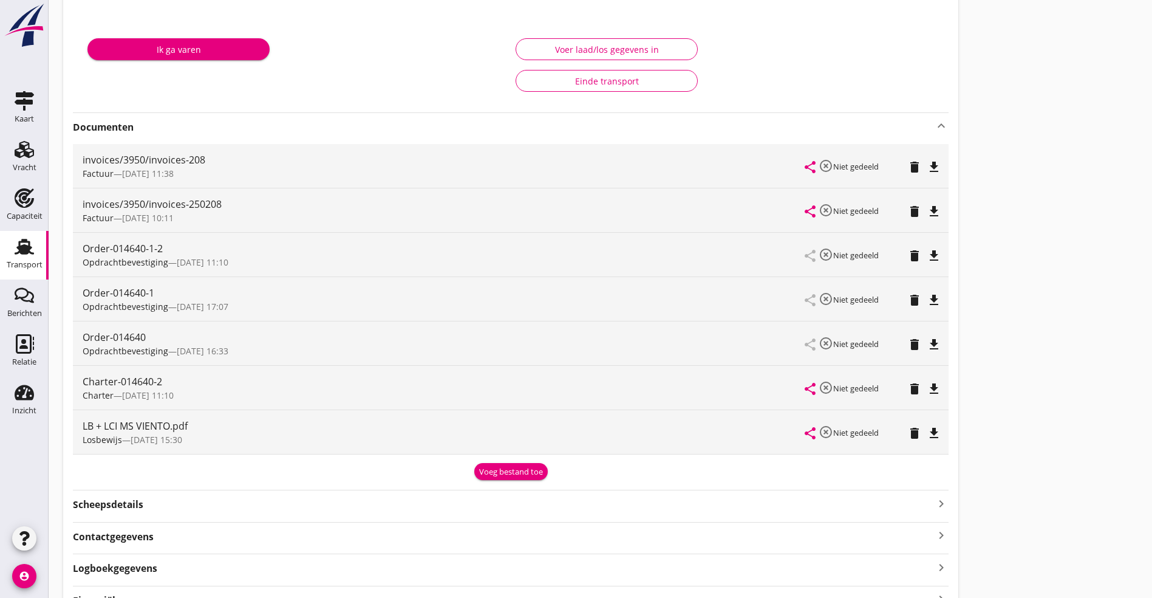
click at [927, 430] on icon "file_download" at bounding box center [934, 433] width 15 height 15
click at [927, 386] on icon "file_download" at bounding box center [934, 388] width 15 height 15
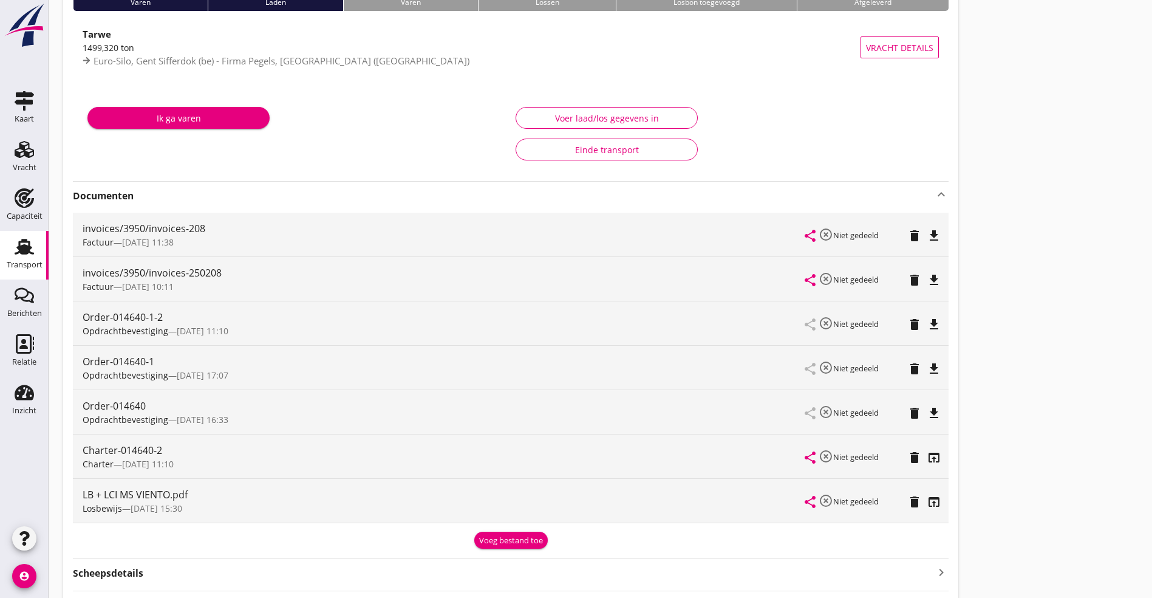
scroll to position [0, 0]
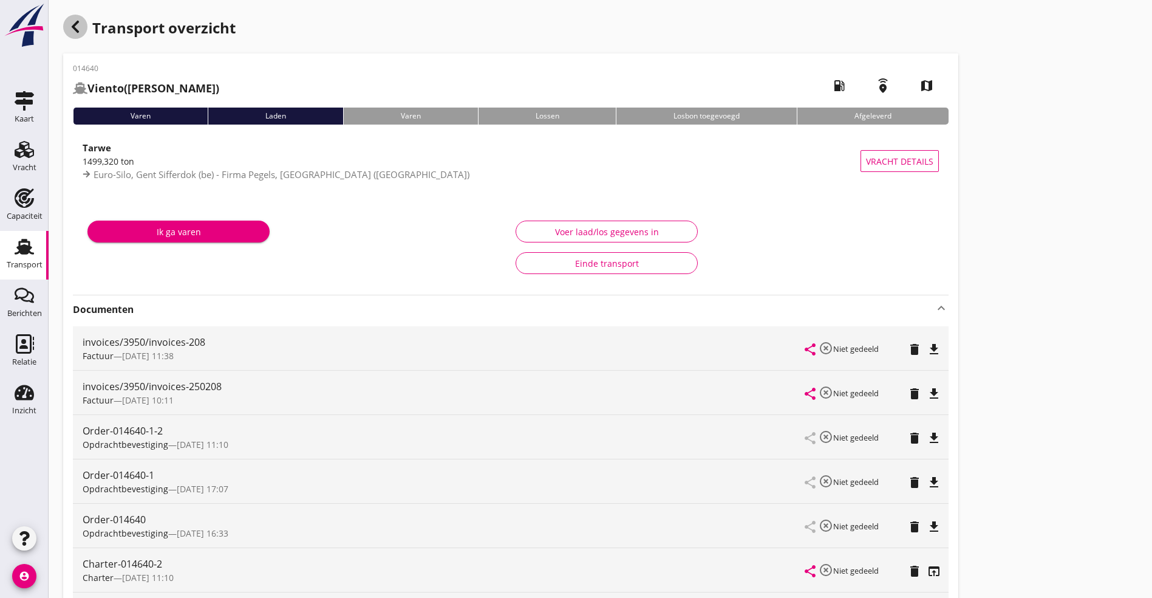
click at [79, 29] on icon "button" at bounding box center [75, 26] width 15 height 15
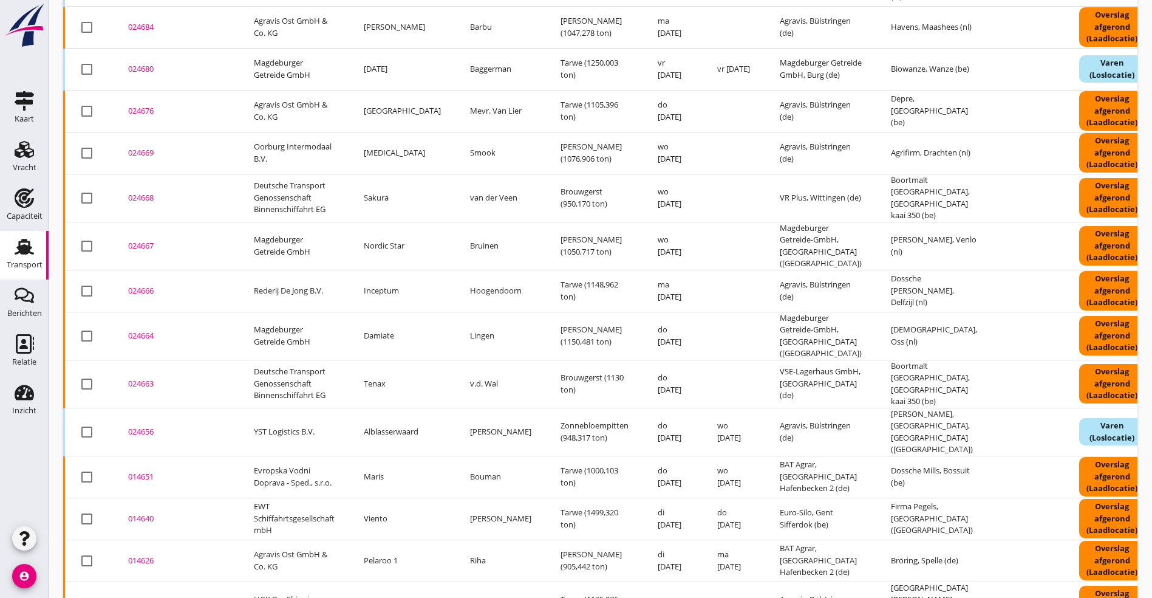
scroll to position [867, 0]
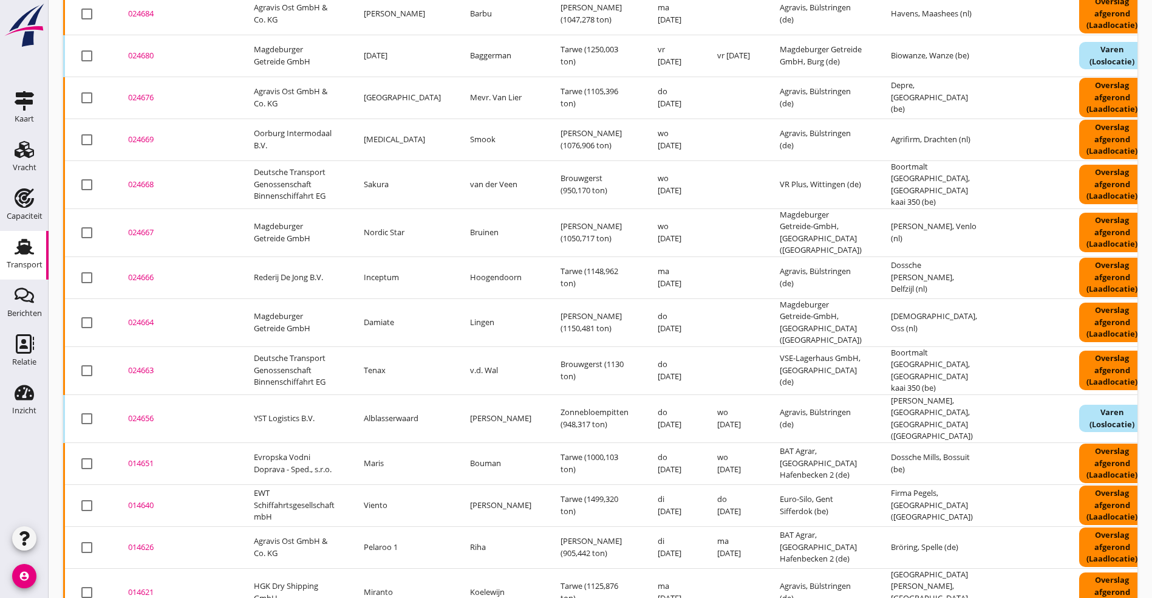
click at [139, 541] on div "014626" at bounding box center [176, 547] width 97 height 12
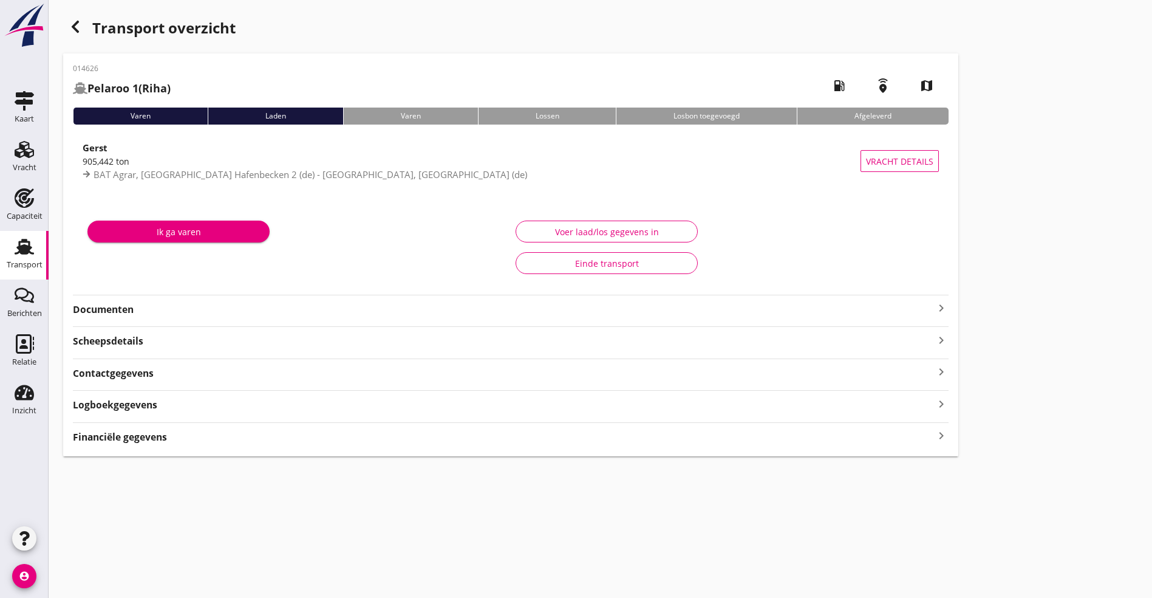
click at [231, 305] on strong "Documenten" at bounding box center [503, 310] width 861 height 14
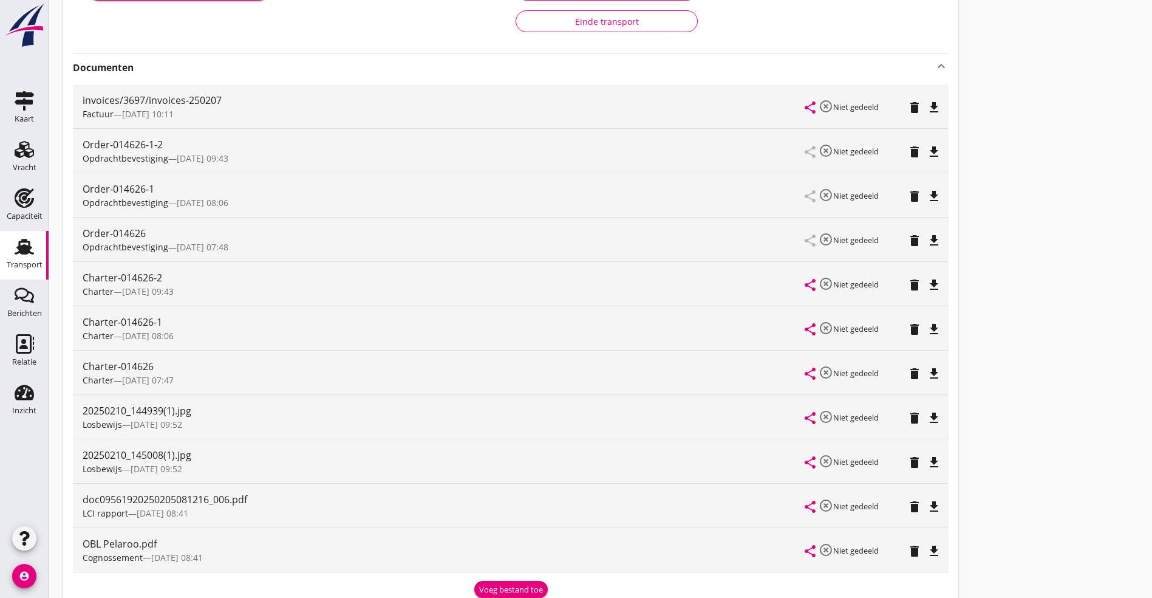
scroll to position [273, 0]
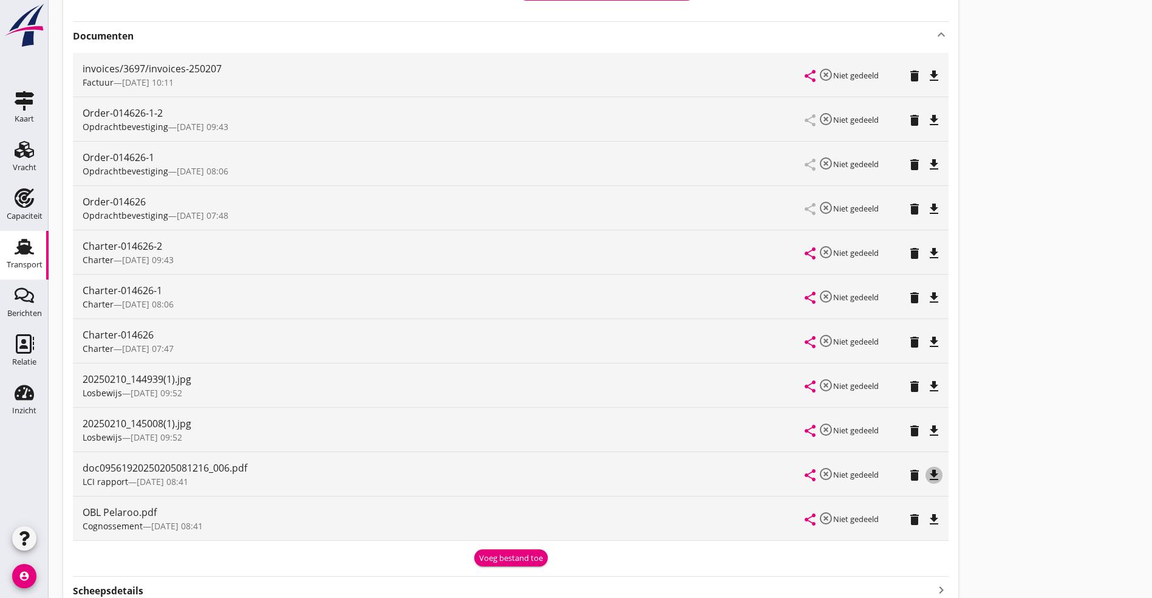
click at [927, 476] on icon "file_download" at bounding box center [934, 475] width 15 height 15
click at [927, 248] on icon "file_download" at bounding box center [934, 253] width 15 height 15
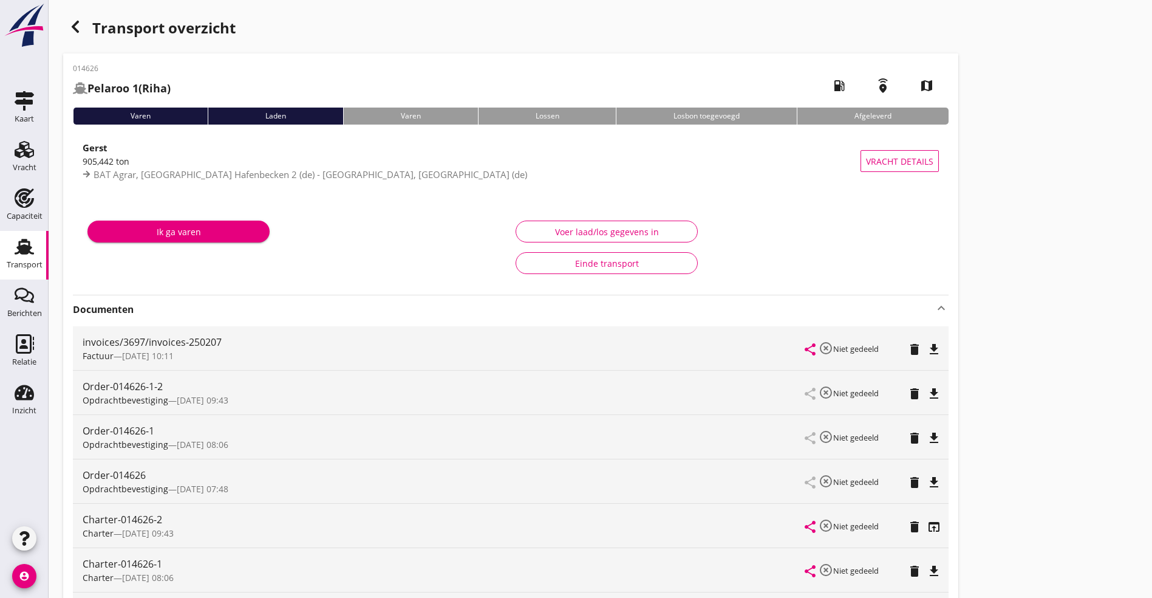
click at [87, 22] on div "button" at bounding box center [75, 27] width 24 height 24
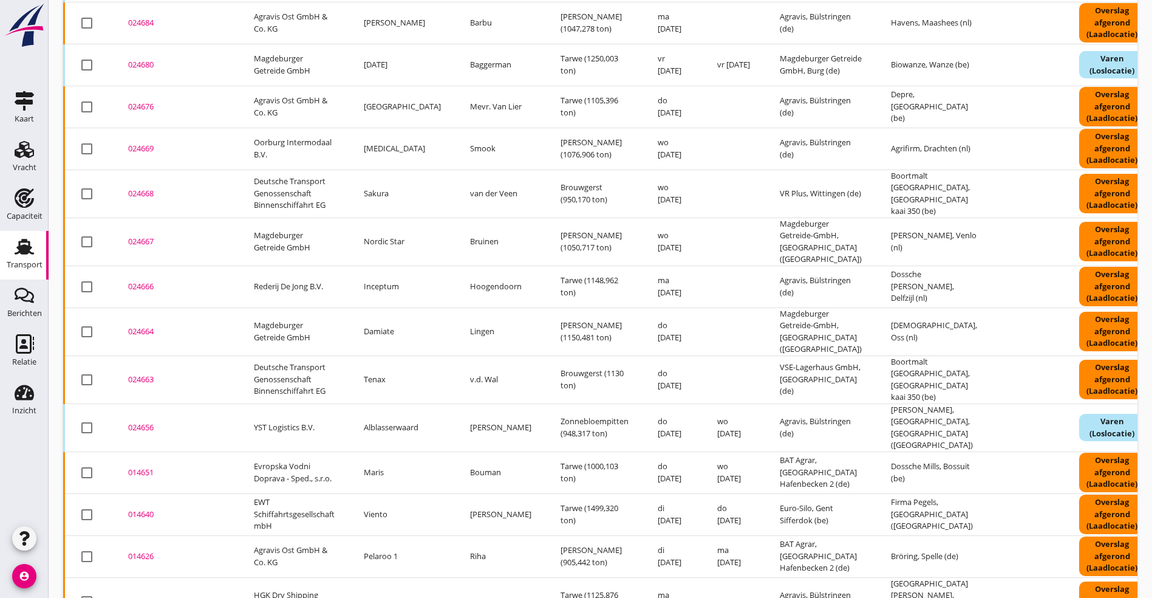
scroll to position [867, 0]
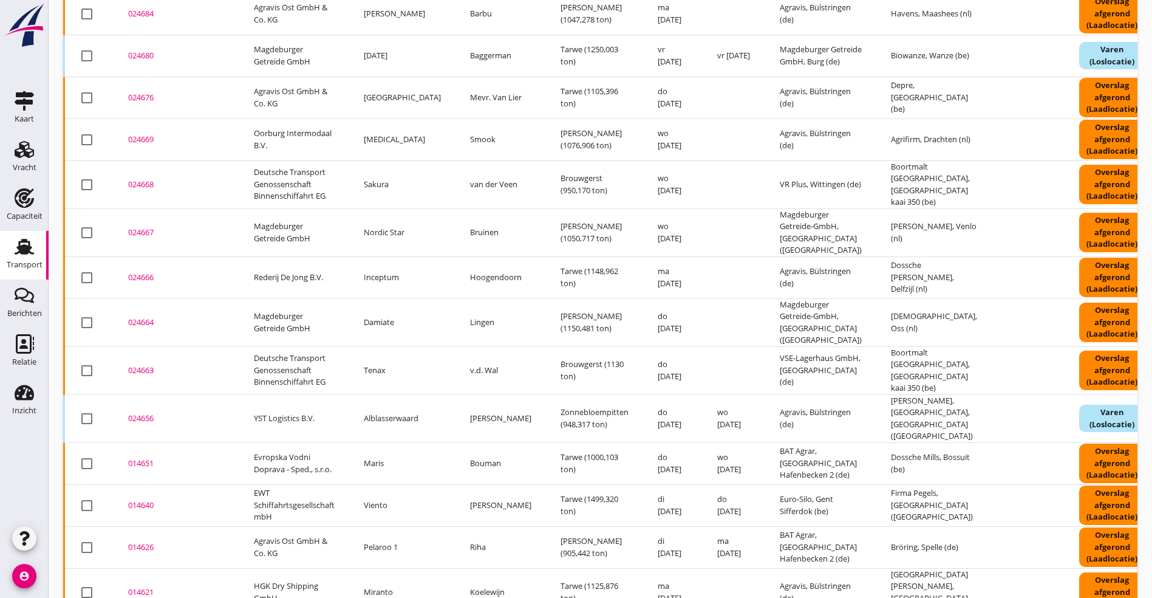
click at [140, 541] on div "014626" at bounding box center [176, 547] width 97 height 12
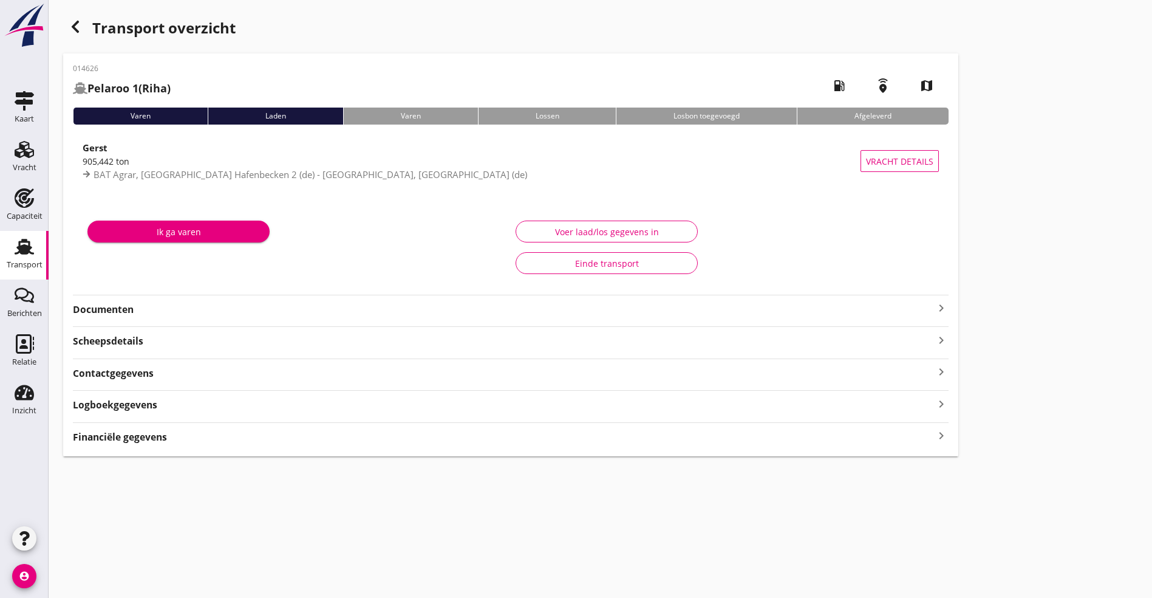
click at [364, 310] on strong "Documenten" at bounding box center [503, 310] width 861 height 14
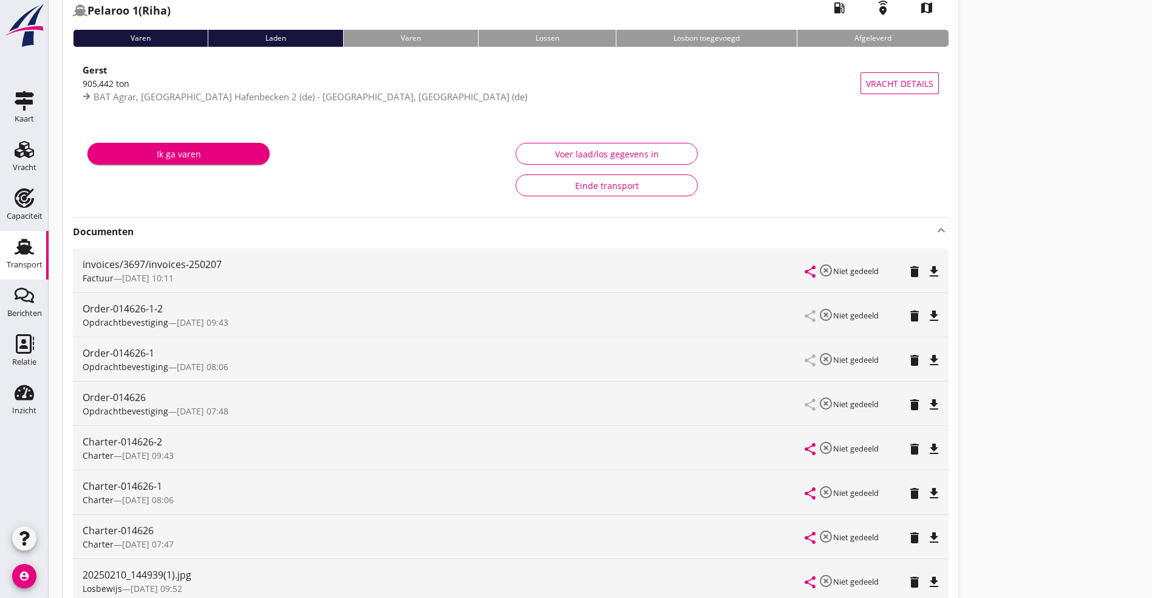
scroll to position [425, 0]
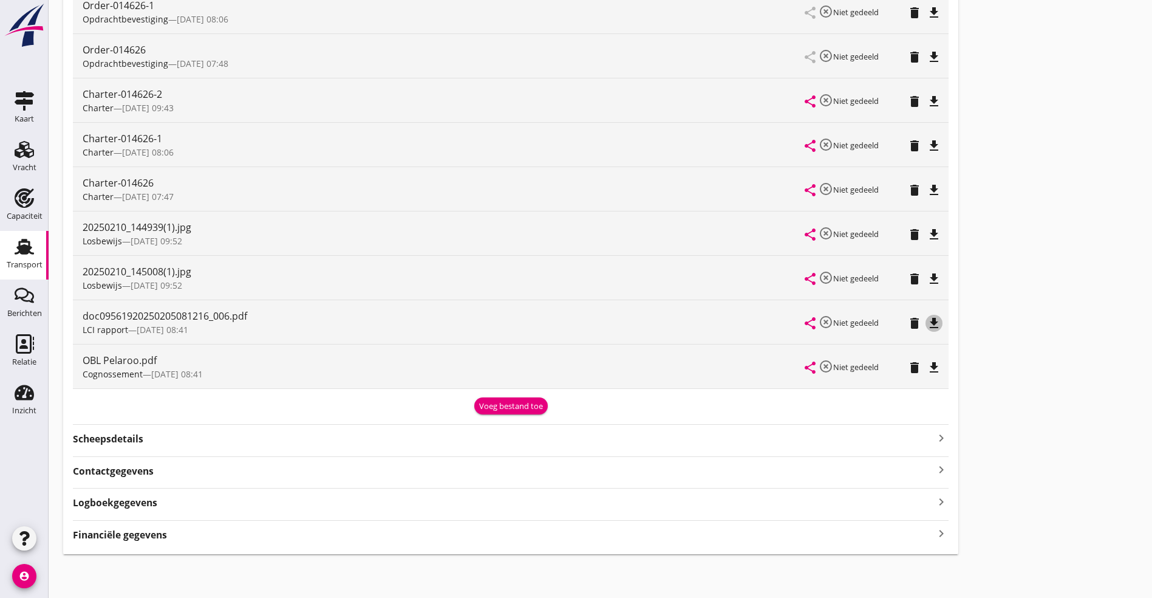
click at [927, 318] on icon "file_download" at bounding box center [934, 323] width 15 height 15
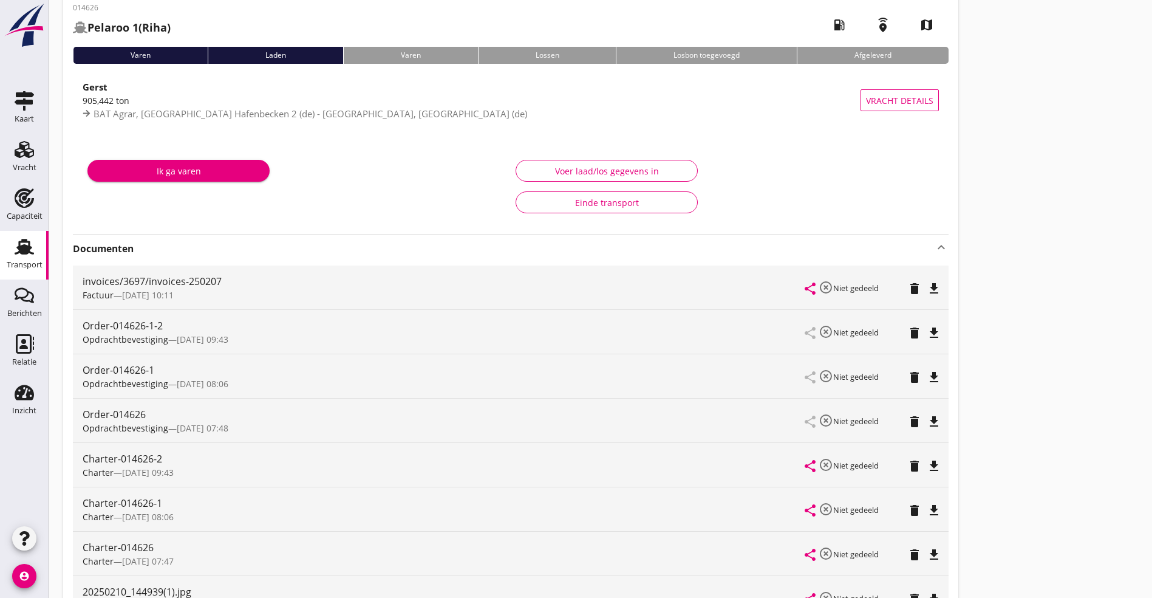
scroll to position [0, 0]
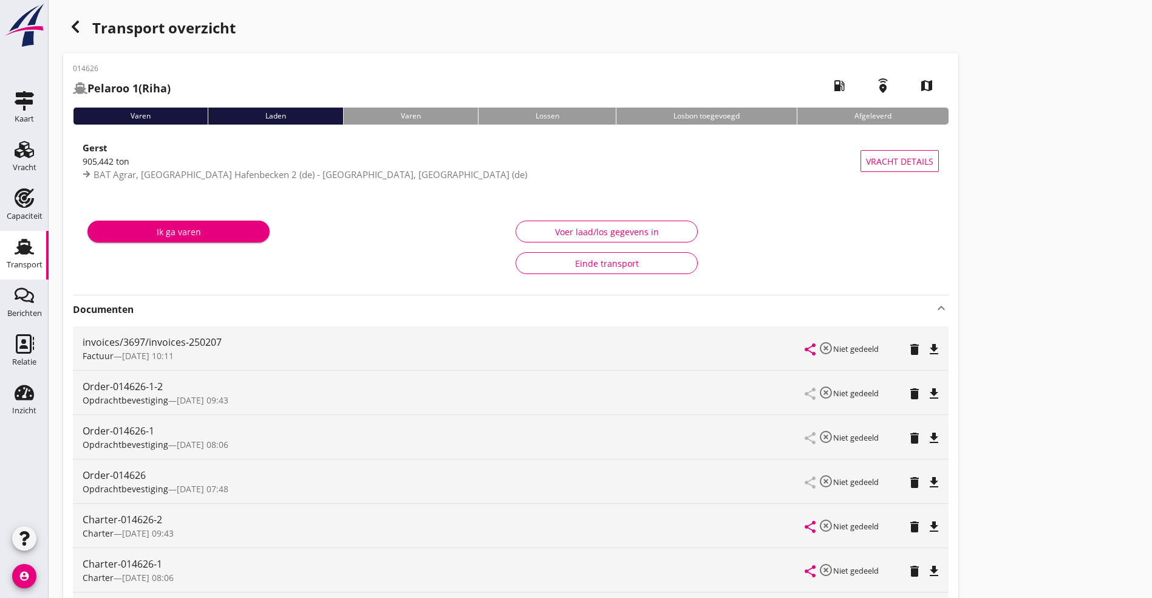
click at [79, 30] on icon "button" at bounding box center [75, 26] width 15 height 15
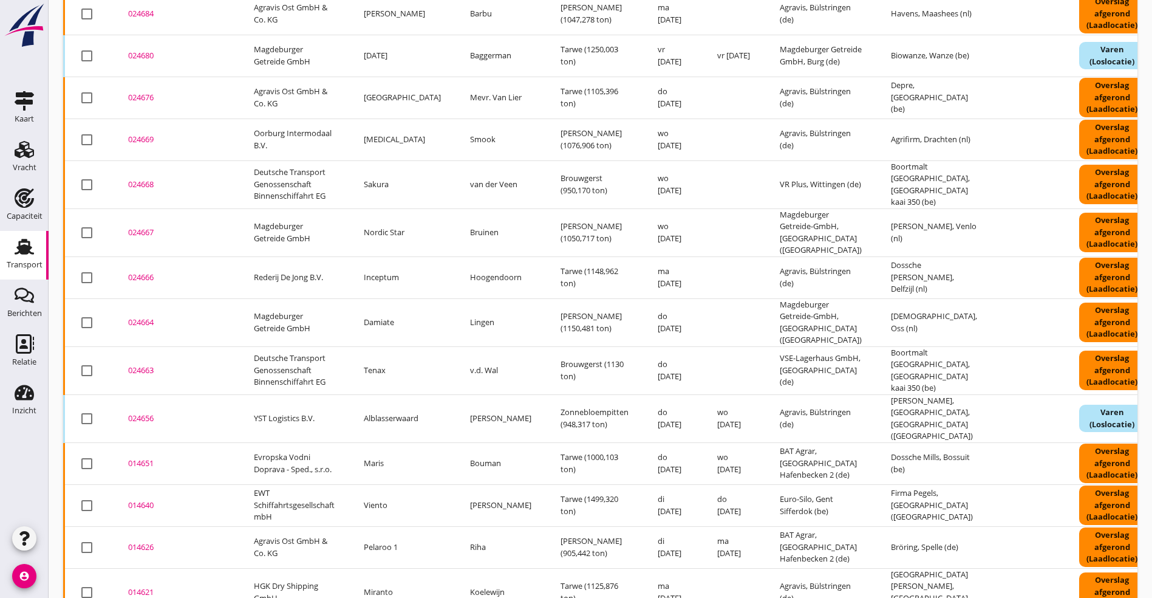
scroll to position [871, 0]
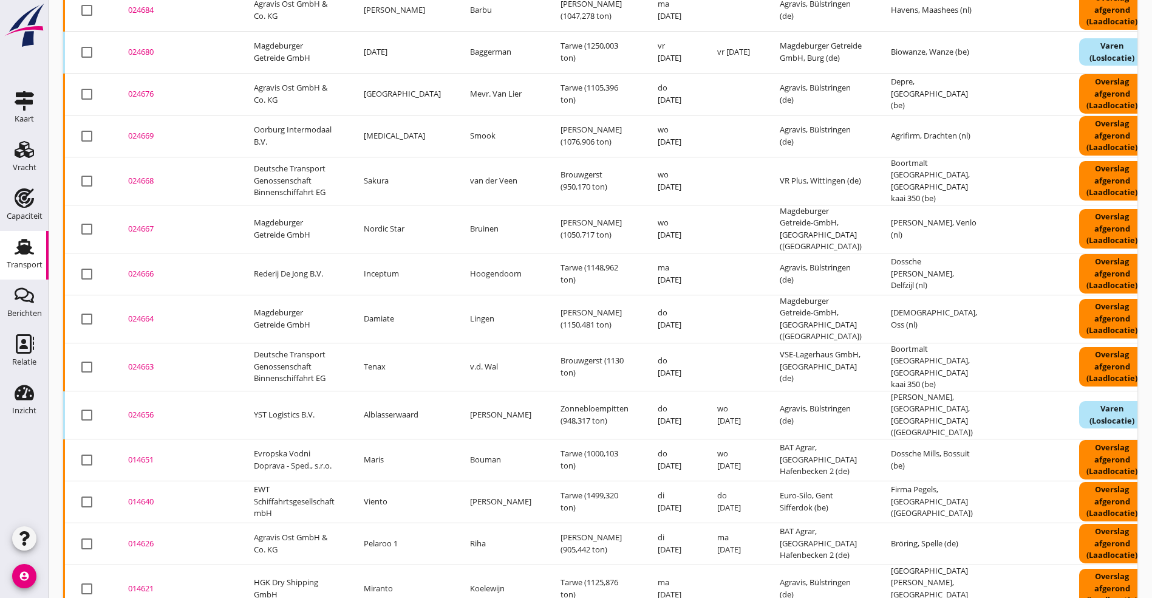
click at [145, 583] on div "014621" at bounding box center [176, 589] width 97 height 12
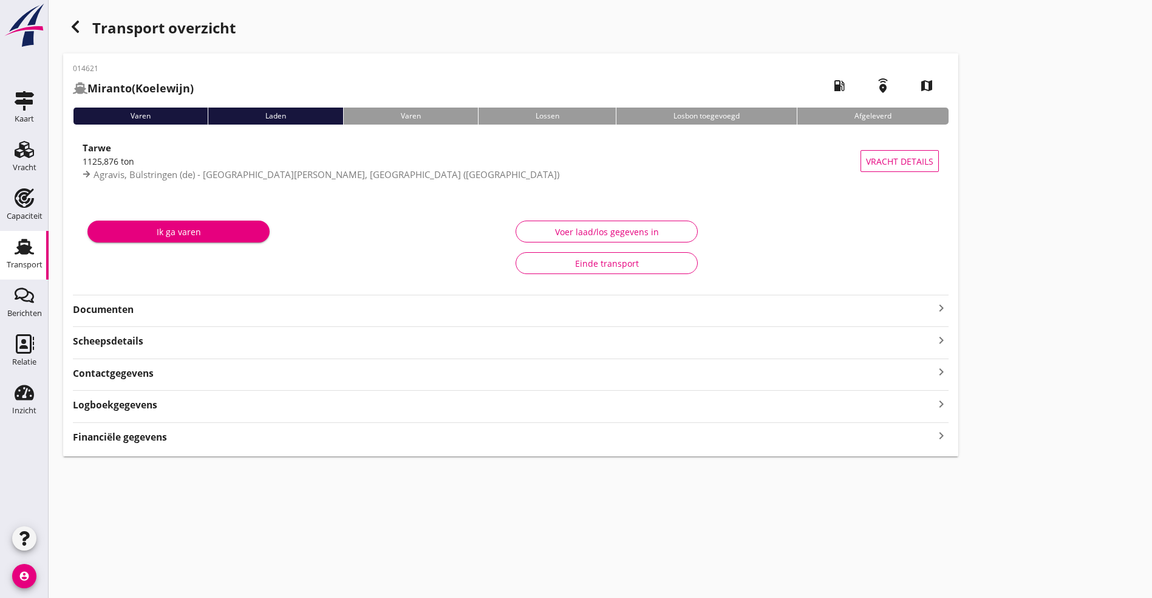
click at [242, 301] on div "Documenten keyboard_arrow_right" at bounding box center [511, 308] width 876 height 16
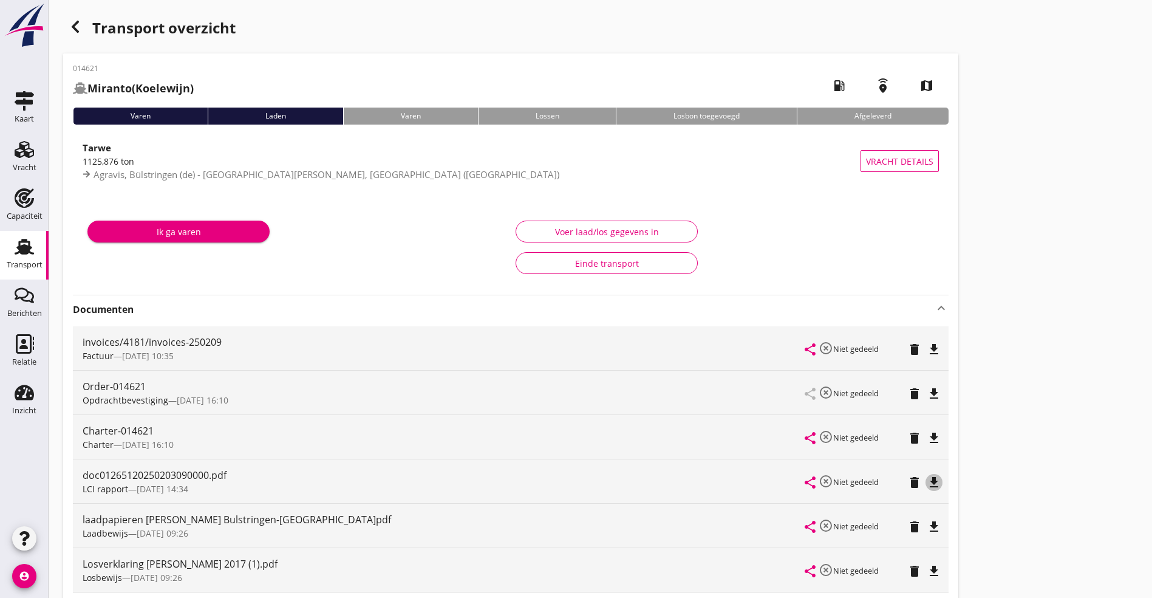
click at [927, 481] on icon "file_download" at bounding box center [934, 482] width 15 height 15
click at [927, 437] on icon "file_download" at bounding box center [934, 438] width 15 height 15
click at [78, 26] on icon "button" at bounding box center [75, 26] width 15 height 15
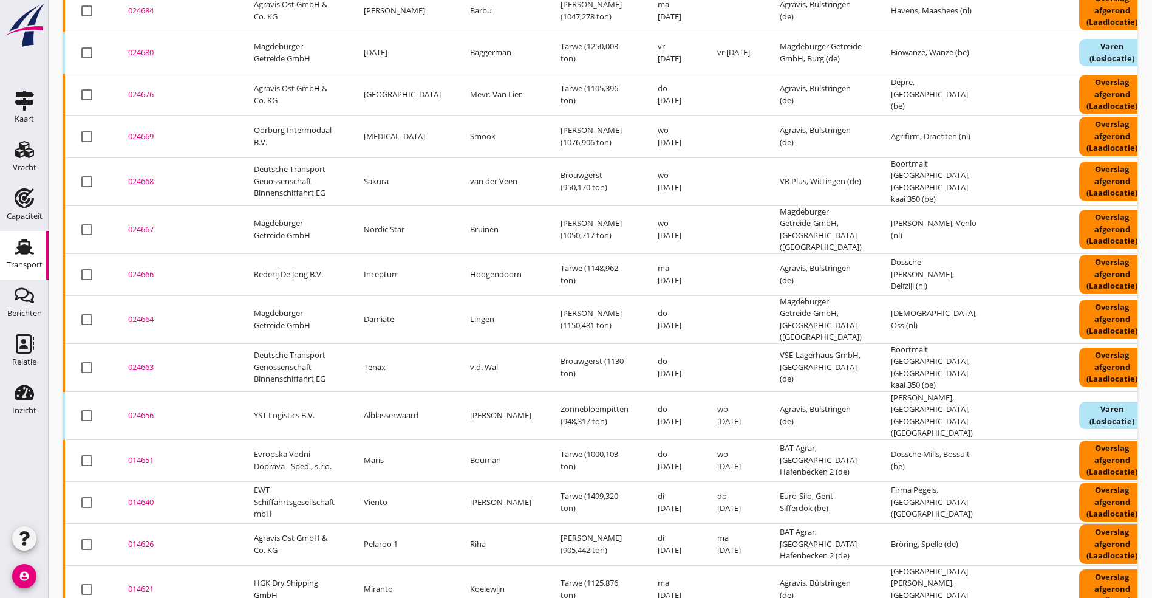
scroll to position [871, 0]
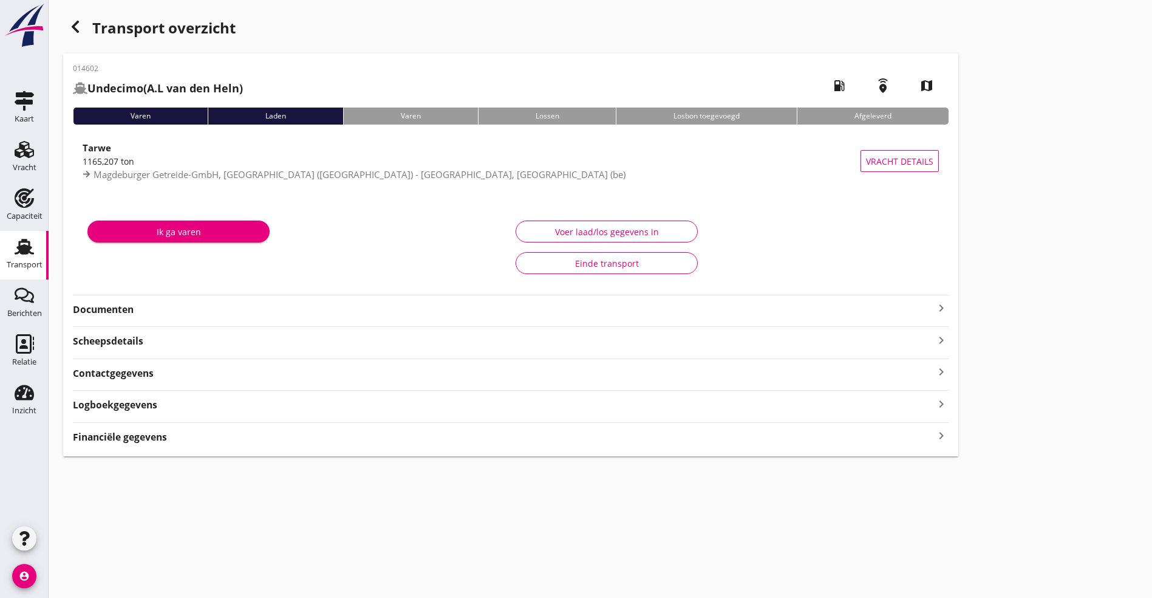
click at [300, 309] on strong "Documenten" at bounding box center [503, 310] width 861 height 14
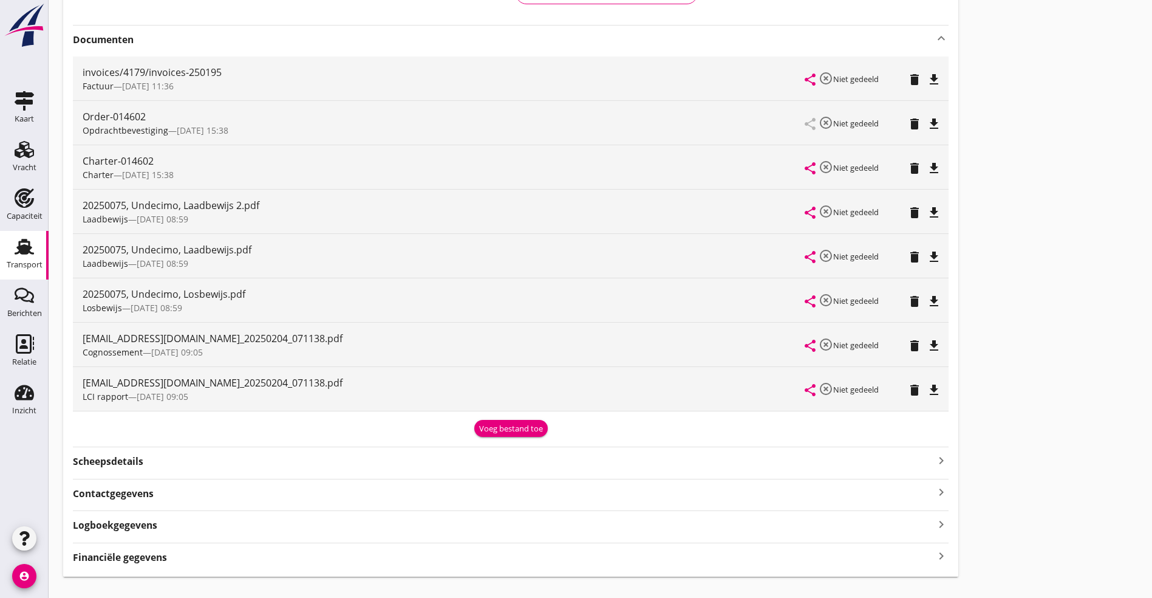
scroll to position [292, 0]
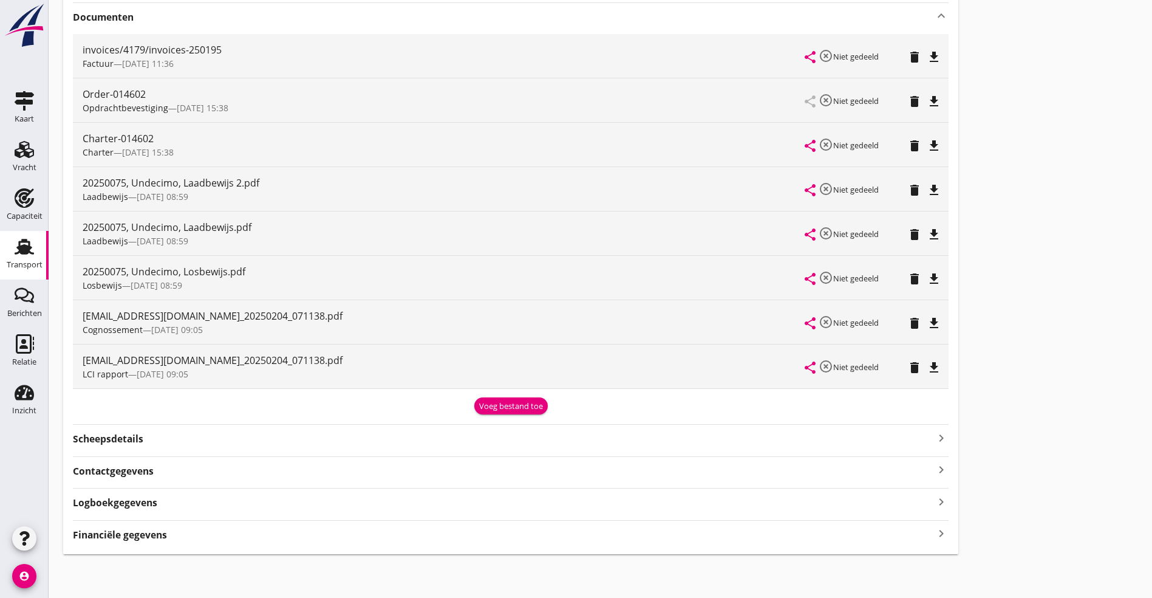
click at [927, 364] on icon "file_download" at bounding box center [934, 367] width 15 height 15
click at [927, 141] on icon "file_download" at bounding box center [934, 146] width 15 height 15
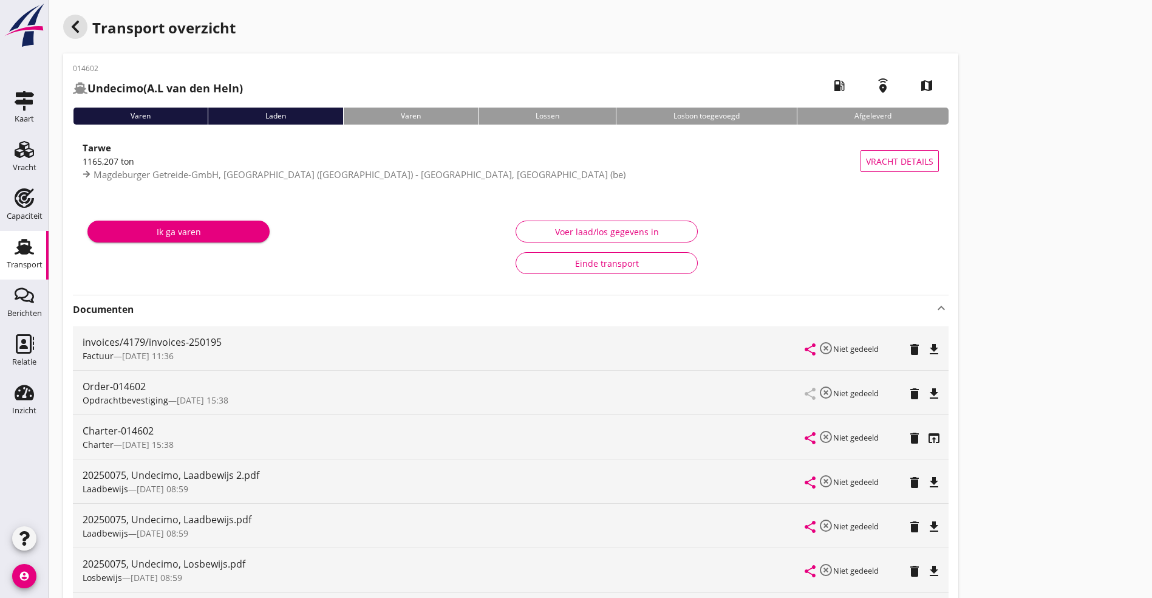
click at [75, 29] on use "button" at bounding box center [75, 27] width 7 height 12
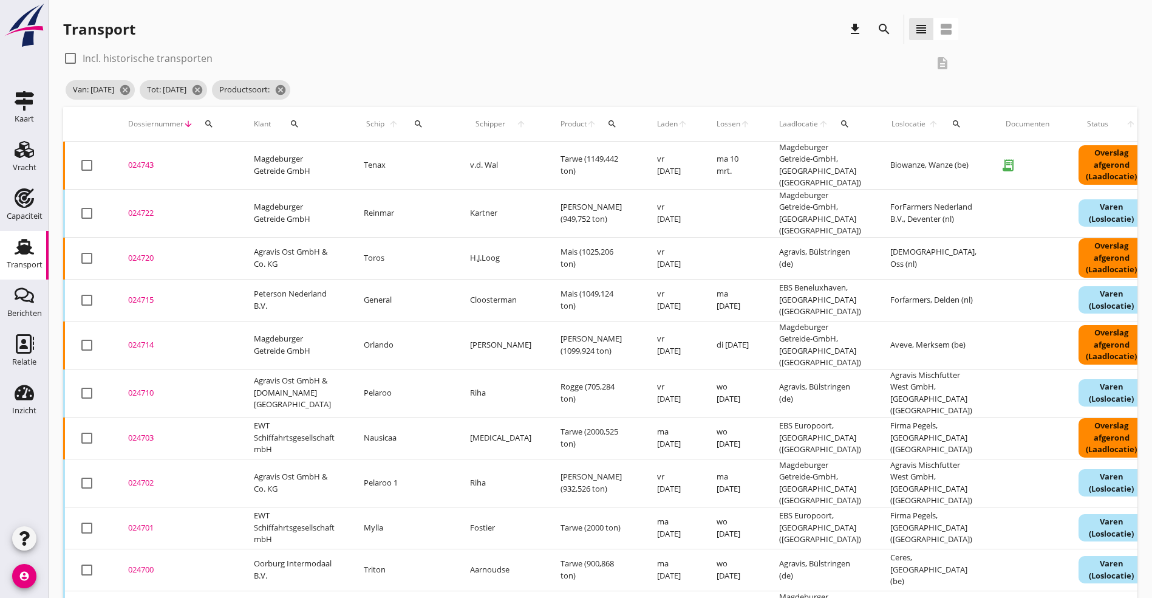
click at [148, 387] on div "024710" at bounding box center [176, 393] width 97 height 12
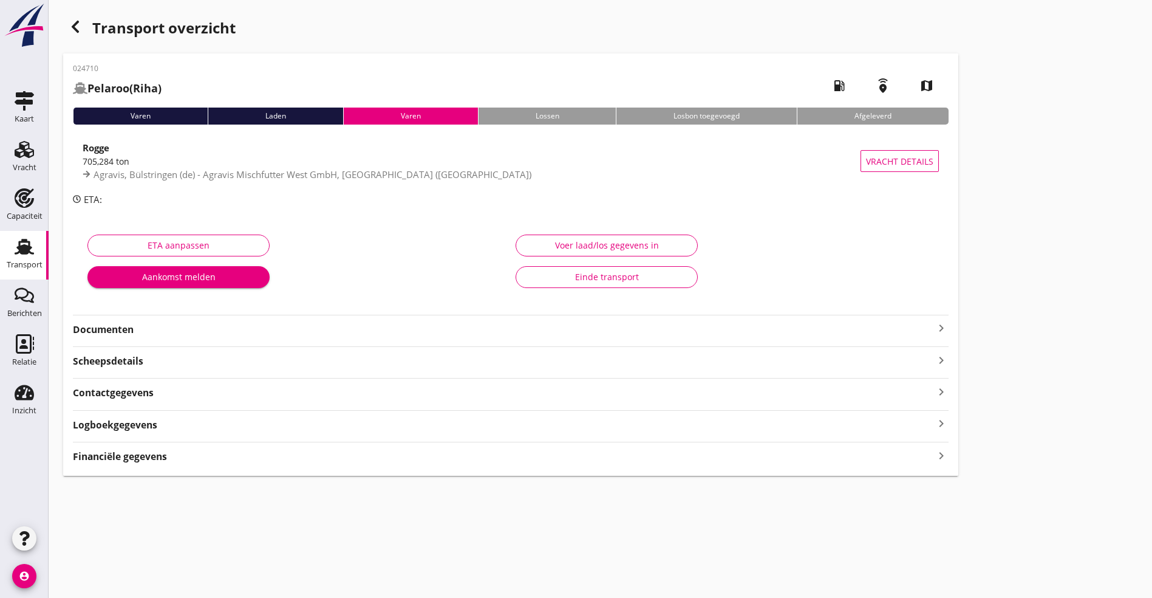
click at [128, 330] on strong "Documenten" at bounding box center [503, 330] width 861 height 14
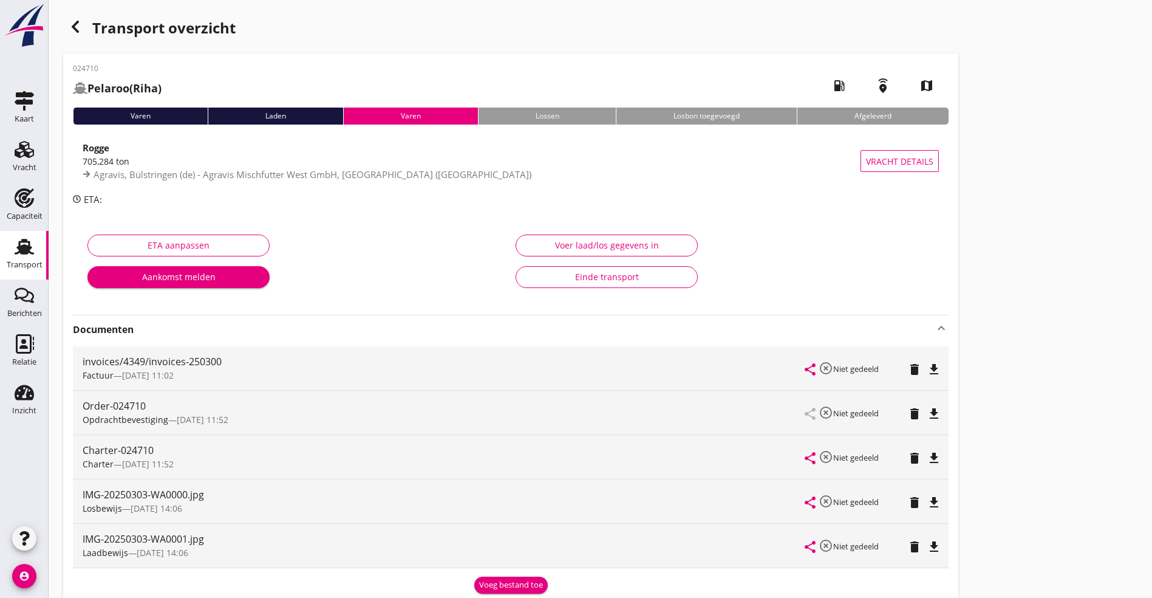
click at [927, 457] on icon "file_download" at bounding box center [934, 458] width 15 height 15
click at [927, 413] on icon "file_download" at bounding box center [934, 413] width 15 height 15
click at [78, 24] on icon "button" at bounding box center [75, 26] width 15 height 15
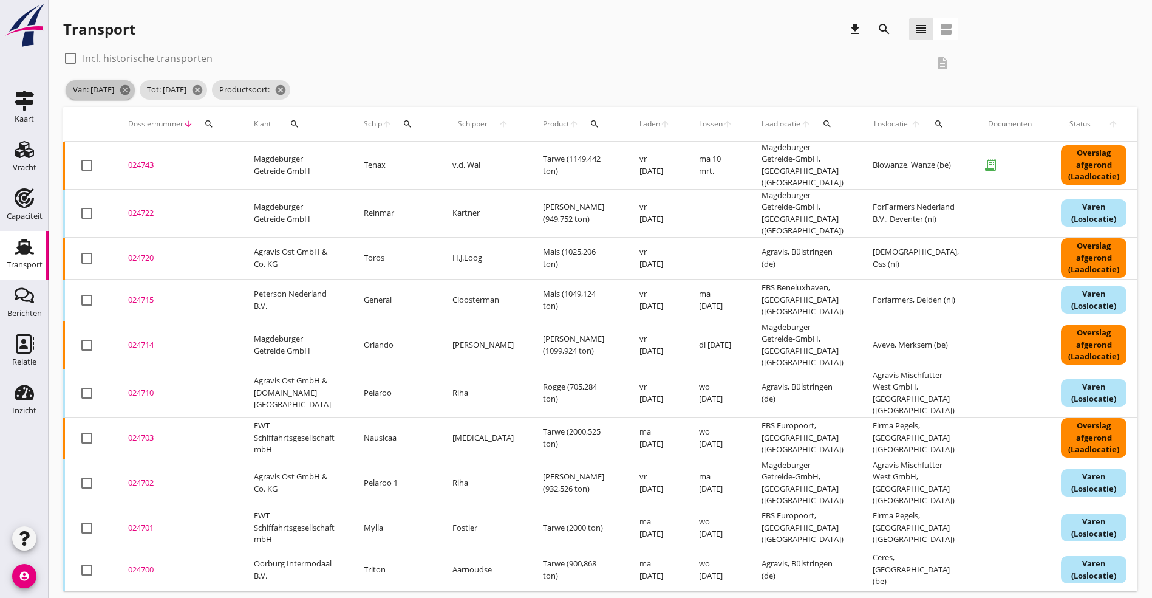
click at [130, 89] on span "Van: [DATE] cancel" at bounding box center [100, 89] width 69 height 19
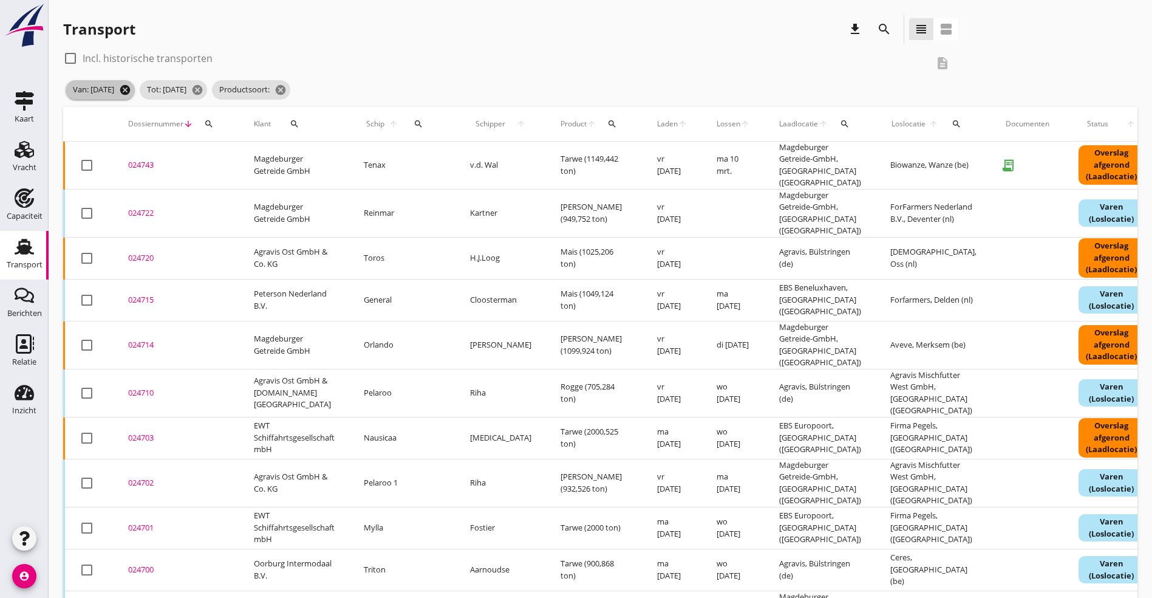
click at [131, 89] on icon "cancel" at bounding box center [125, 90] width 12 height 12
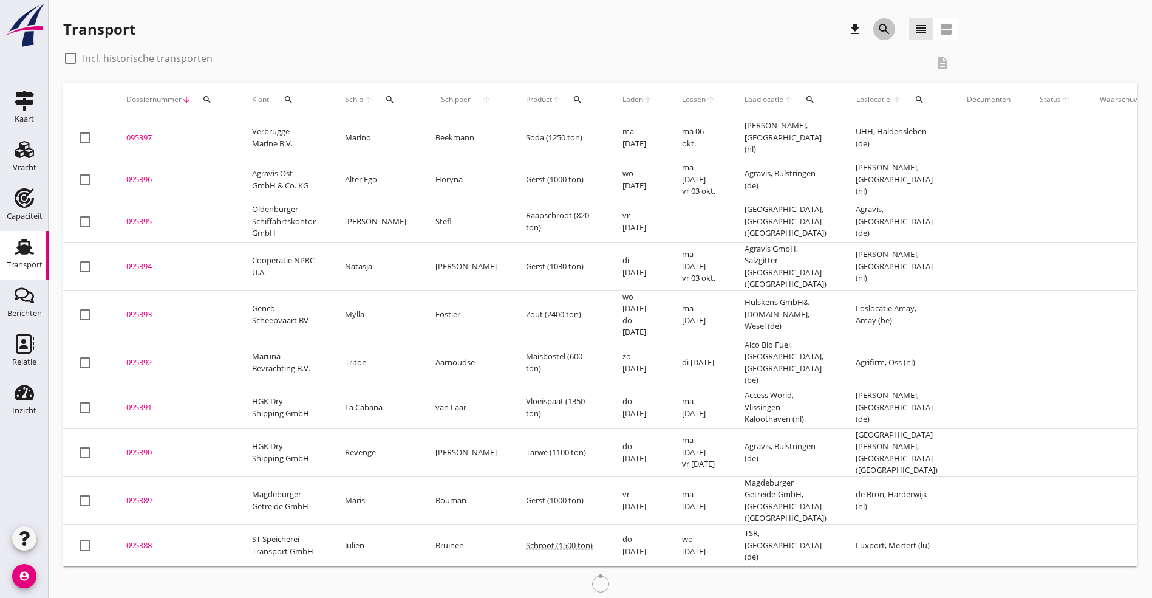
click at [877, 29] on icon "search" at bounding box center [884, 29] width 15 height 15
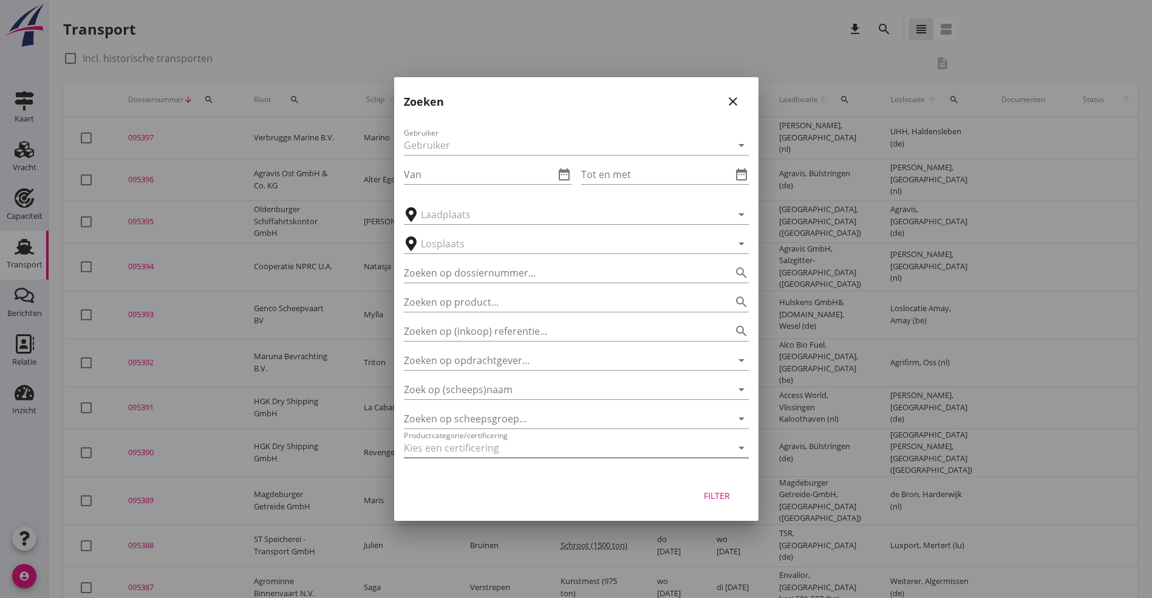
click at [447, 444] on div at bounding box center [559, 447] width 311 height 19
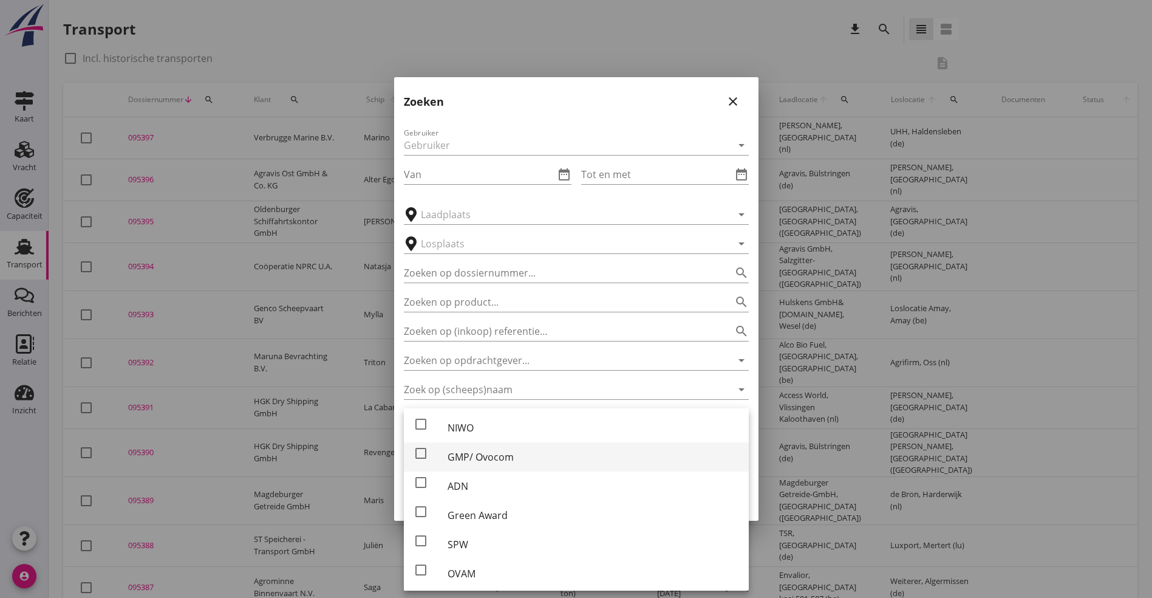
click at [422, 455] on div at bounding box center [421, 453] width 21 height 21
checkbox input "true"
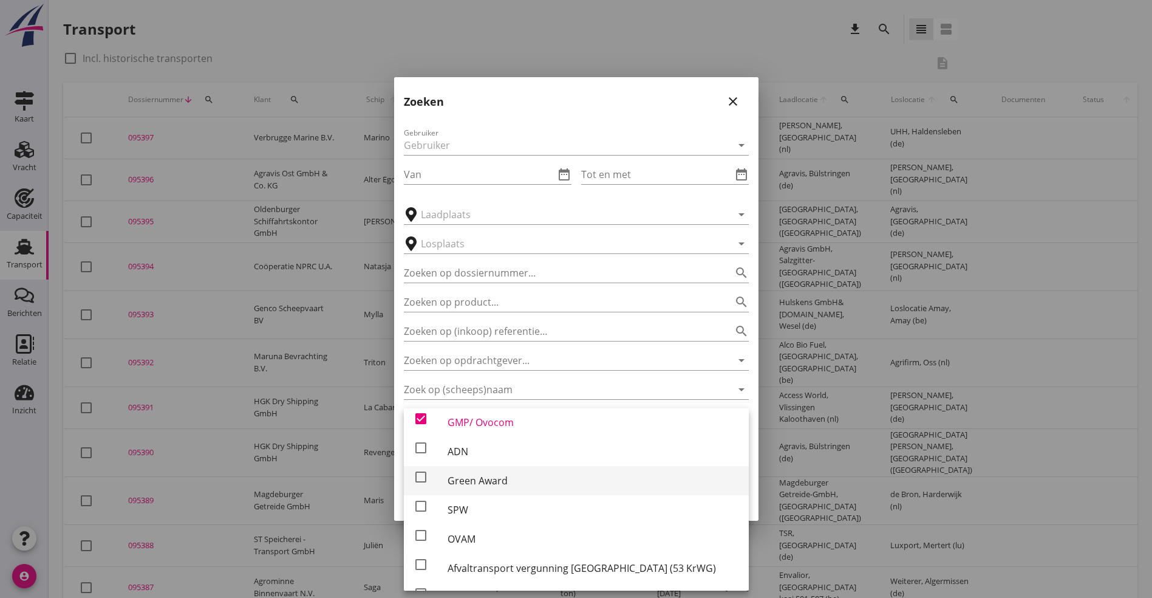
scroll to position [61, 0]
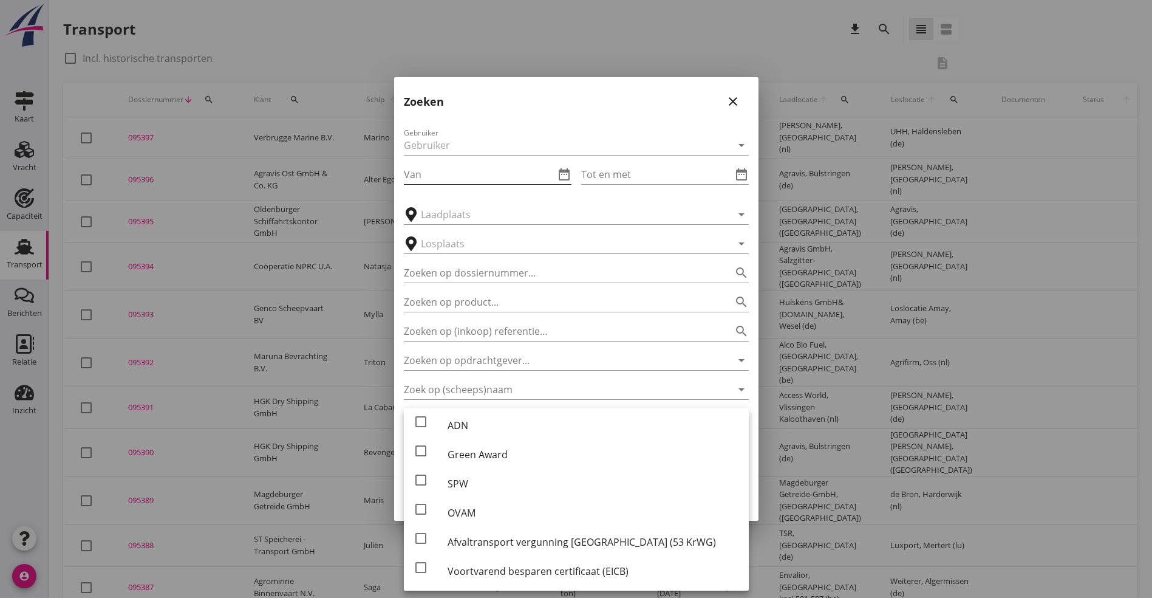
click at [486, 173] on input "Van" at bounding box center [479, 174] width 151 height 19
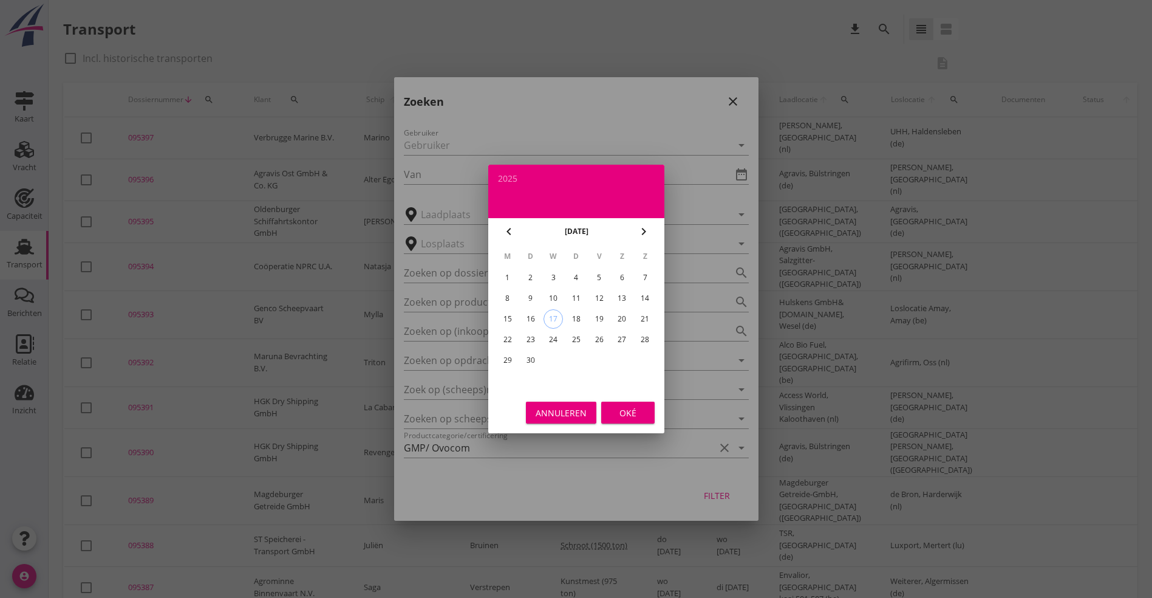
click at [507, 228] on icon "chevron_left" at bounding box center [509, 231] width 15 height 15
click at [641, 228] on icon "chevron_right" at bounding box center [644, 231] width 15 height 15
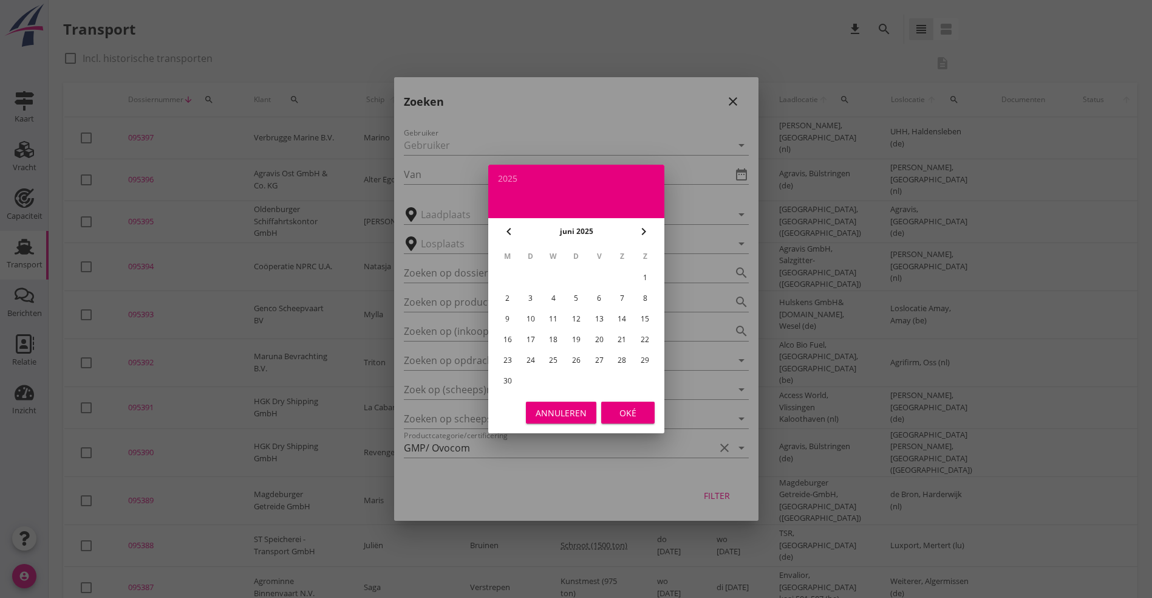
click at [648, 275] on div "1" at bounding box center [644, 277] width 19 height 19
type input "[DATE]"
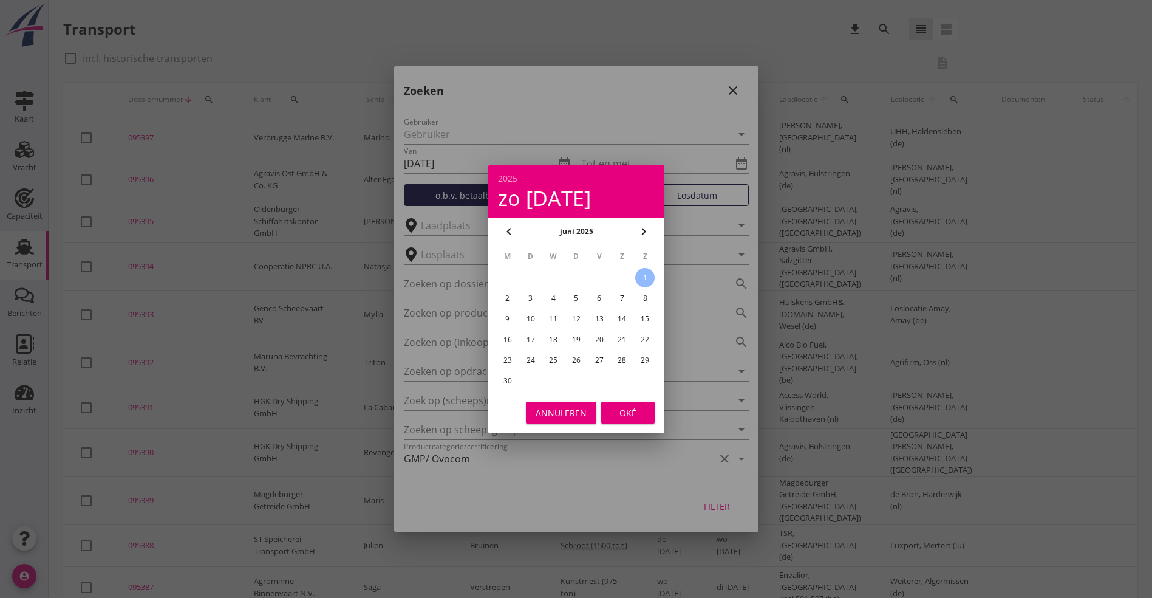
click at [639, 401] on div "Annuleren Oké" at bounding box center [576, 412] width 176 height 41
click at [632, 417] on div "Oké" at bounding box center [628, 412] width 34 height 13
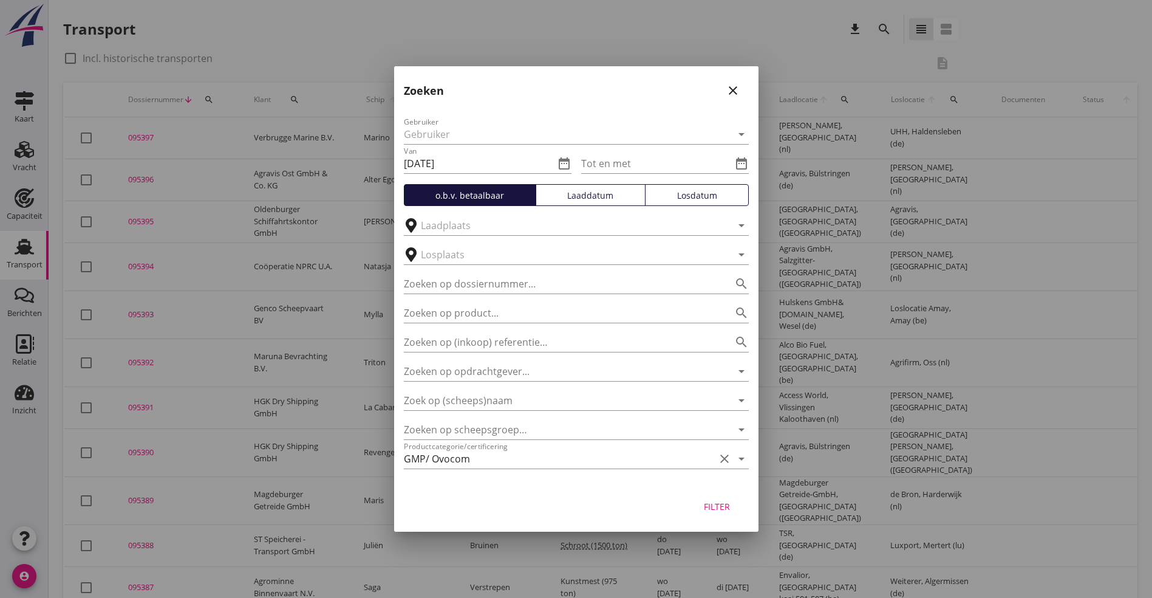
click at [625, 152] on div "Tot en met date_range" at bounding box center [665, 159] width 168 height 27
click at [624, 163] on input "Tot en met" at bounding box center [656, 163] width 151 height 19
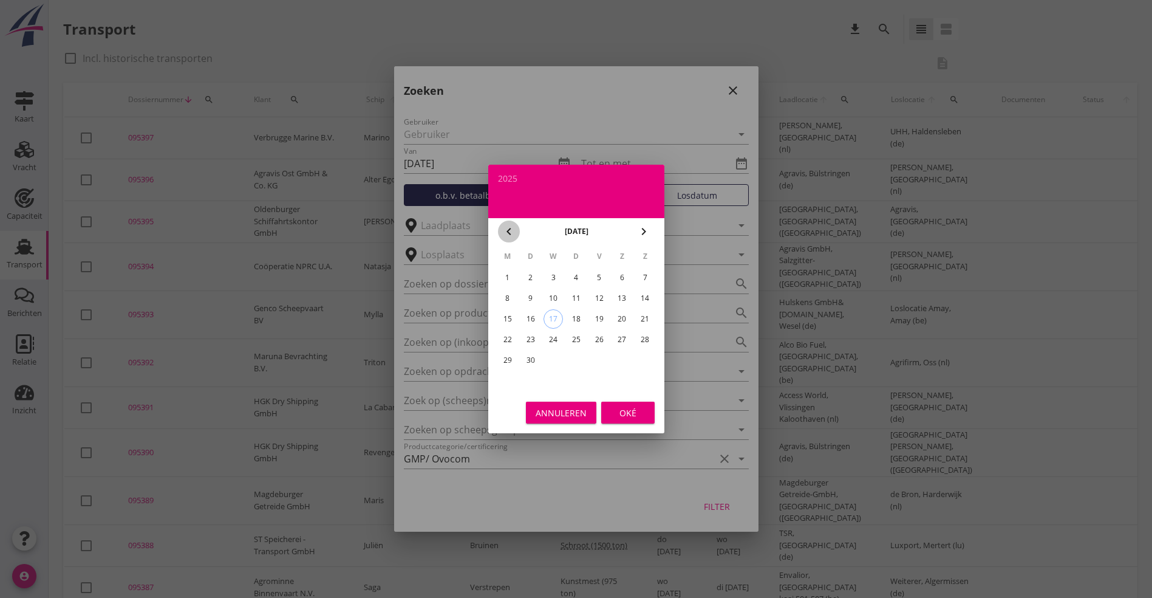
click at [507, 231] on icon "chevron_left" at bounding box center [509, 231] width 15 height 15
click at [511, 380] on div "30" at bounding box center [507, 380] width 19 height 19
type input "[DATE]"
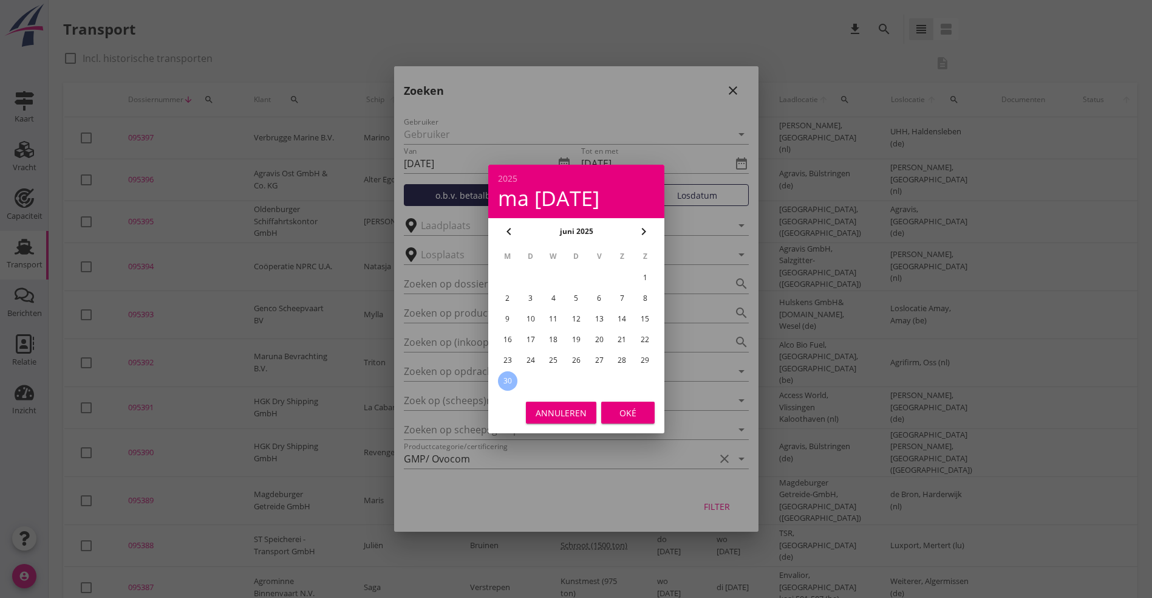
click at [637, 411] on div "Oké" at bounding box center [628, 412] width 34 height 13
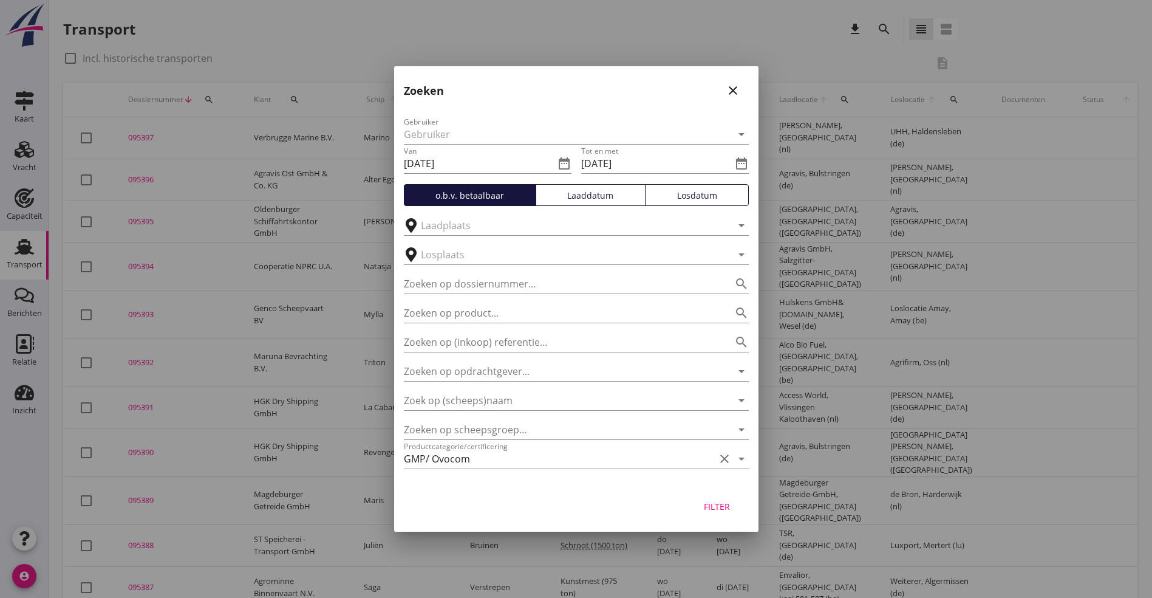
click at [726, 503] on div "Filter" at bounding box center [717, 506] width 34 height 13
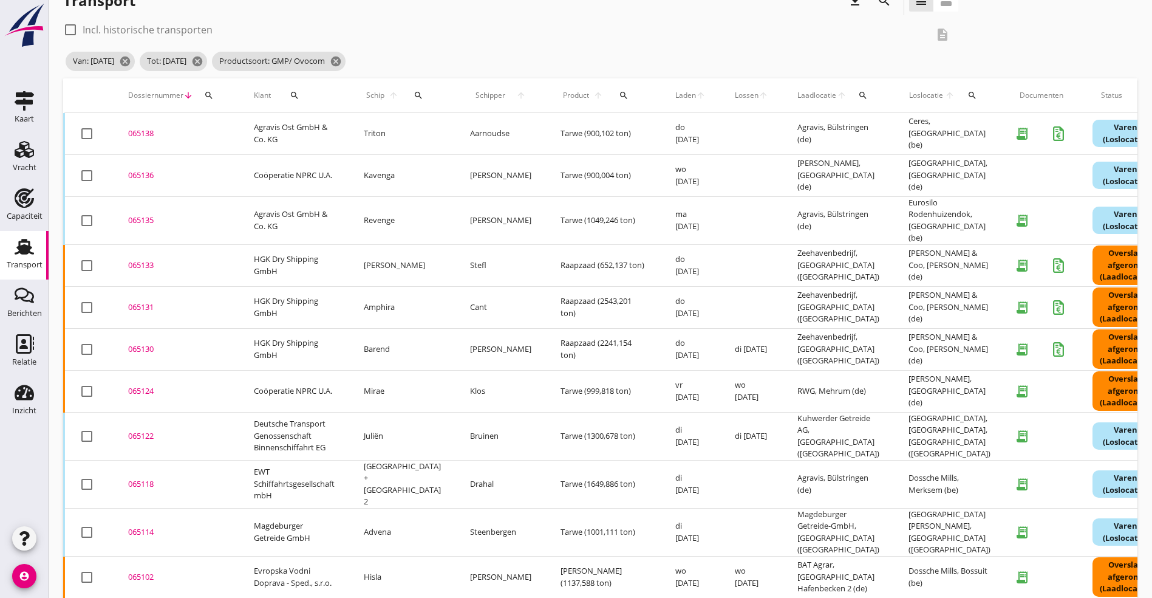
scroll to position [0, 0]
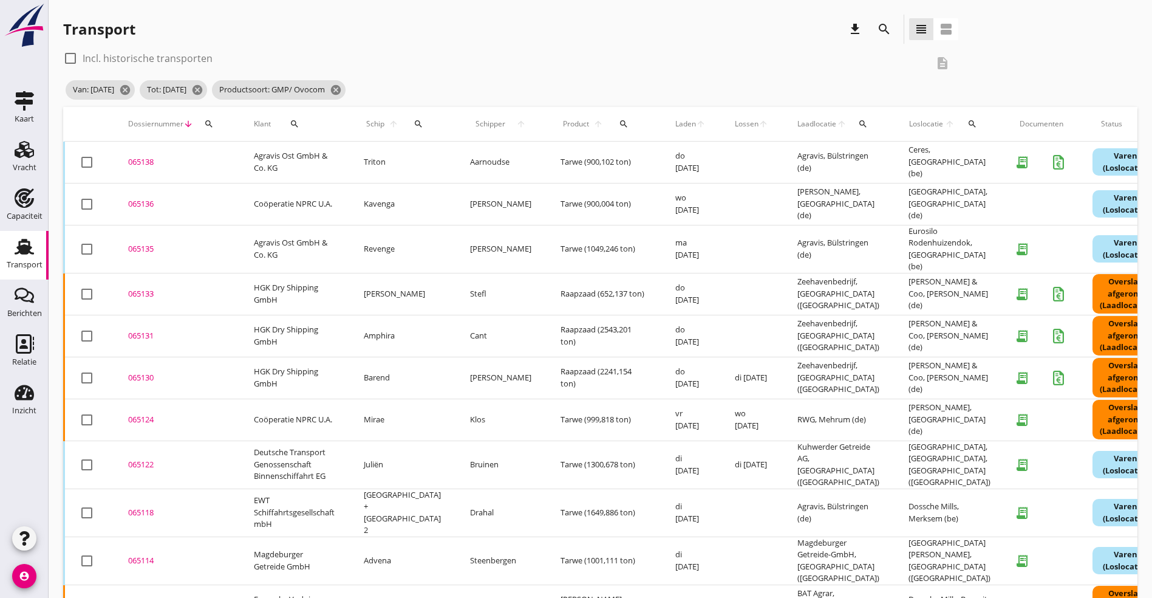
click at [148, 161] on div "065138" at bounding box center [176, 162] width 97 height 12
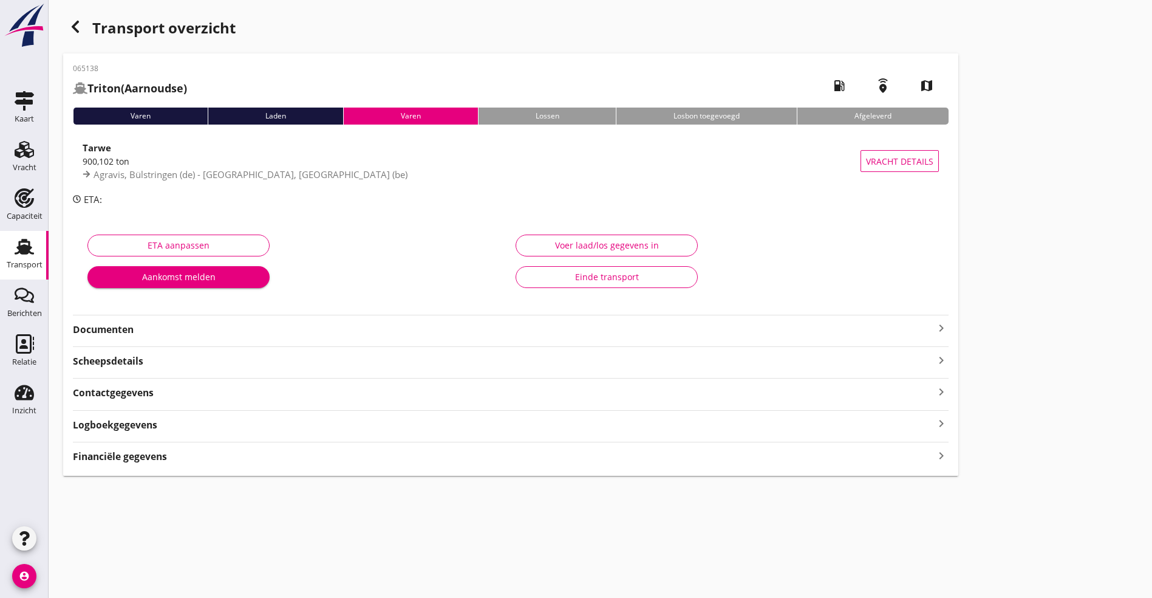
click at [259, 332] on strong "Documenten" at bounding box center [503, 330] width 861 height 14
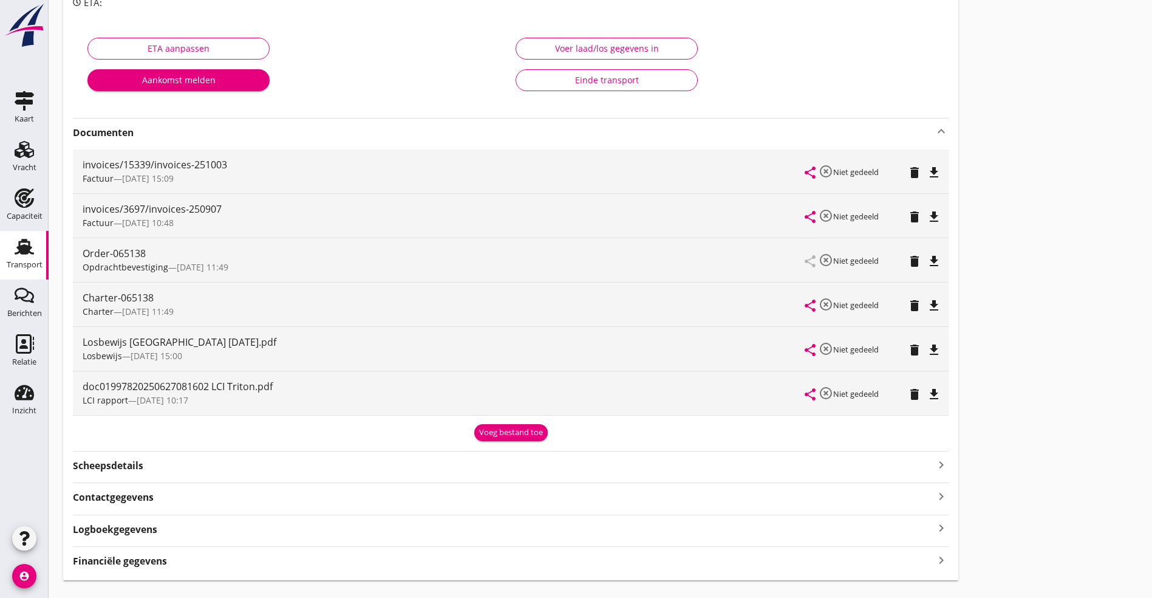
scroll to position [223, 0]
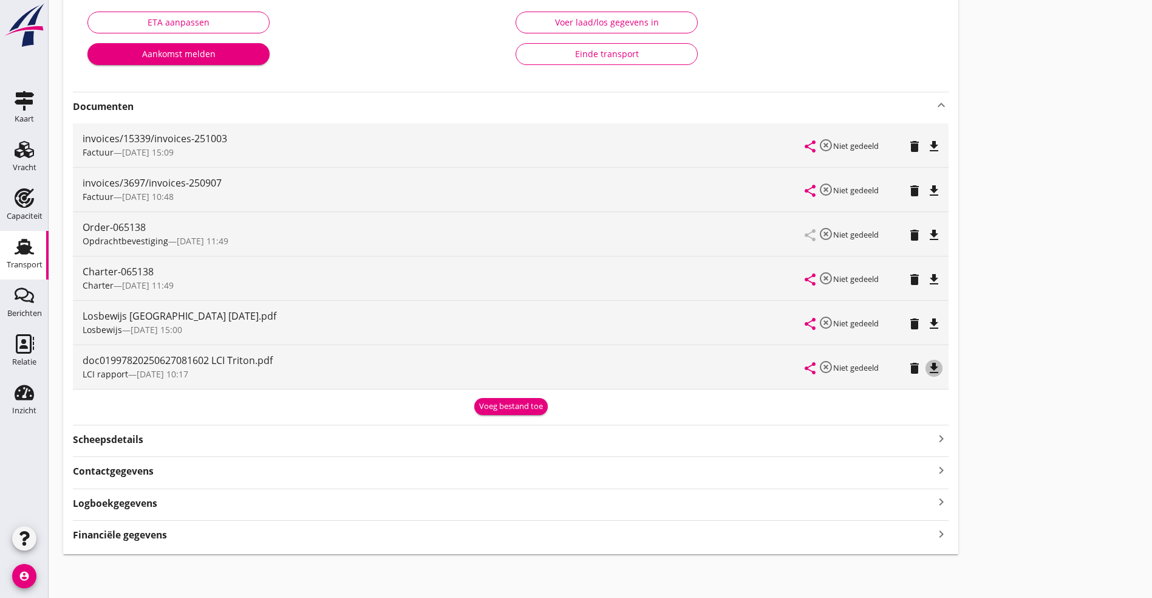
click at [927, 364] on icon "file_download" at bounding box center [934, 368] width 15 height 15
click at [927, 279] on icon "file_download" at bounding box center [934, 279] width 15 height 15
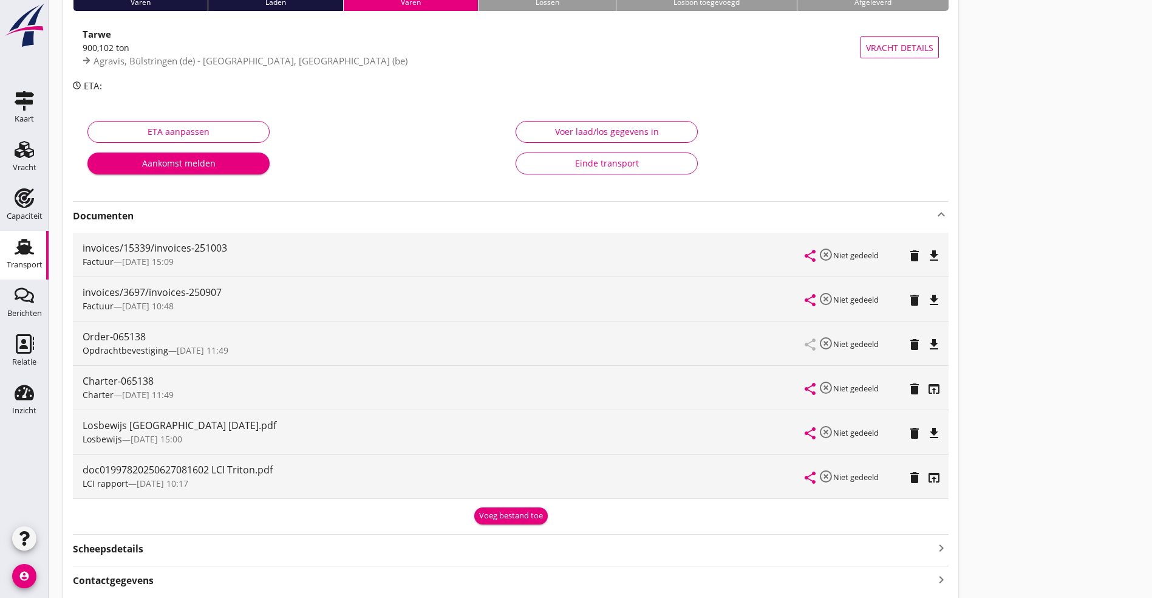
scroll to position [0, 0]
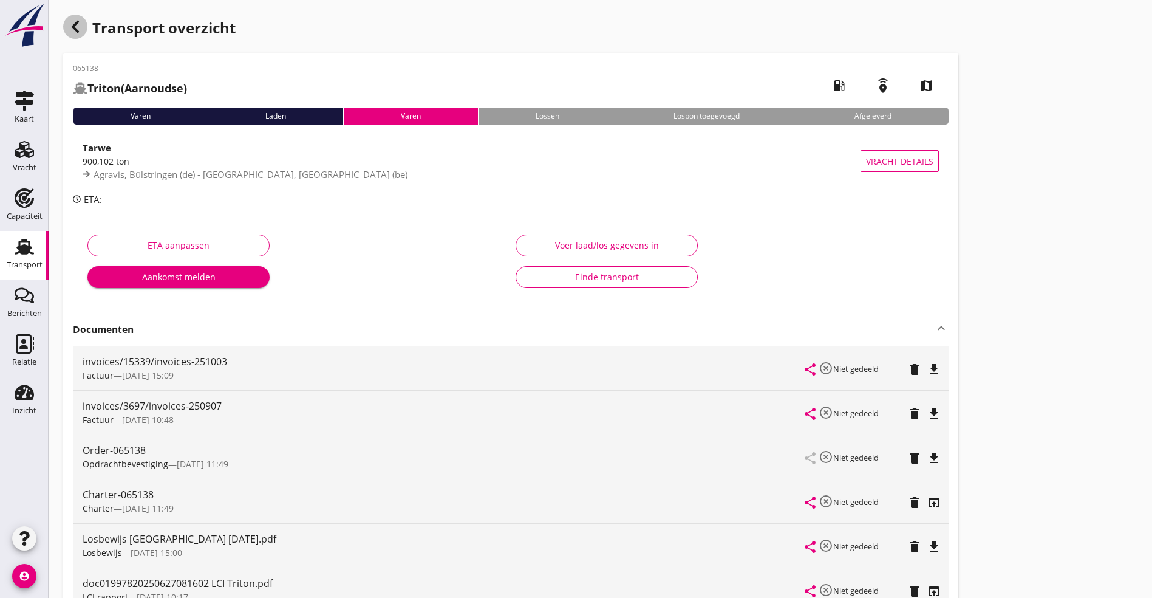
click at [86, 24] on div "button" at bounding box center [75, 27] width 24 height 24
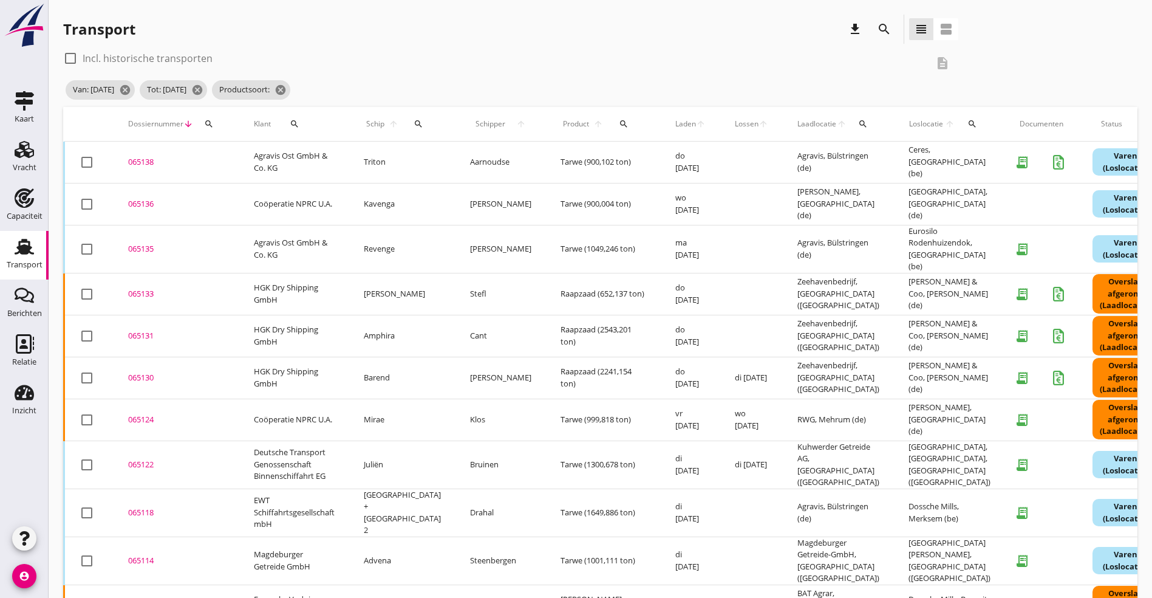
click at [133, 200] on div "065136" at bounding box center [176, 204] width 97 height 12
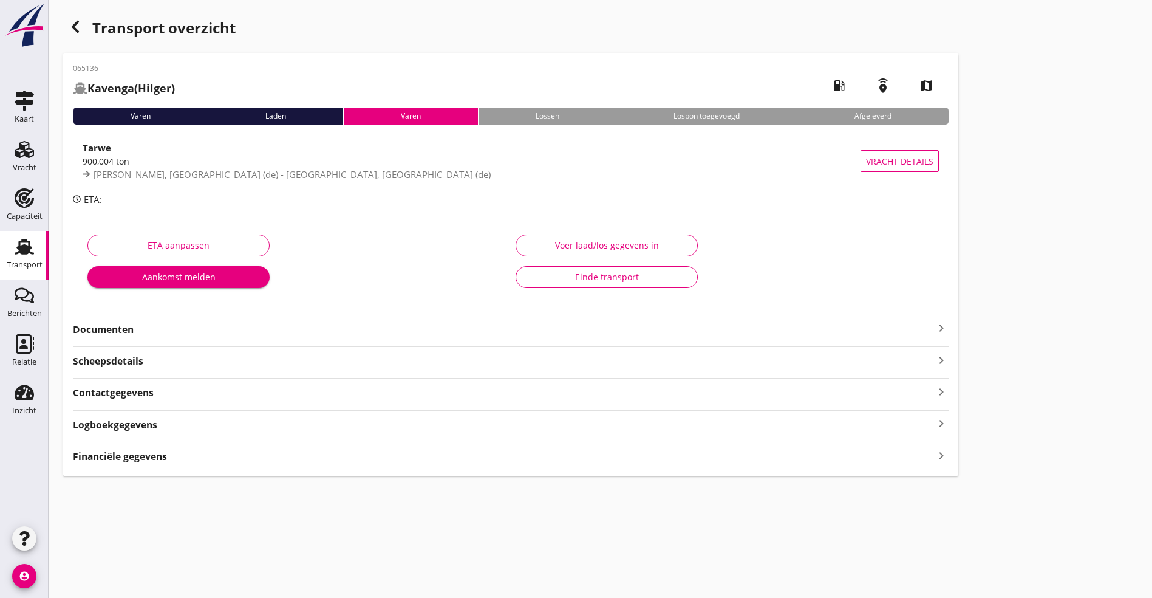
click at [934, 328] on icon "keyboard_arrow_right" at bounding box center [941, 328] width 15 height 15
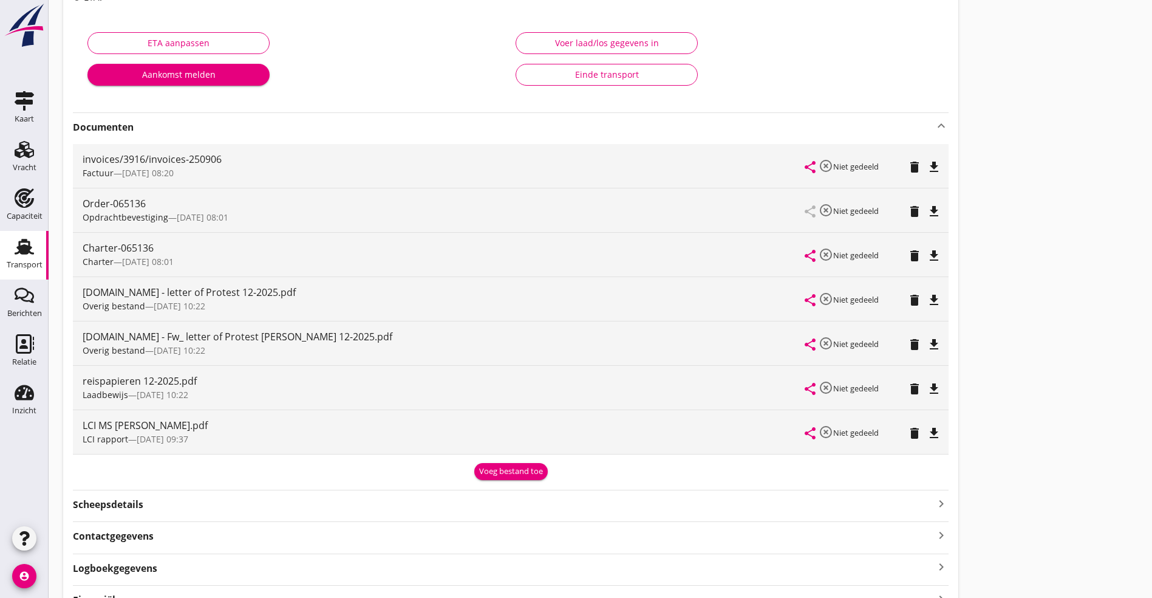
scroll to position [267, 0]
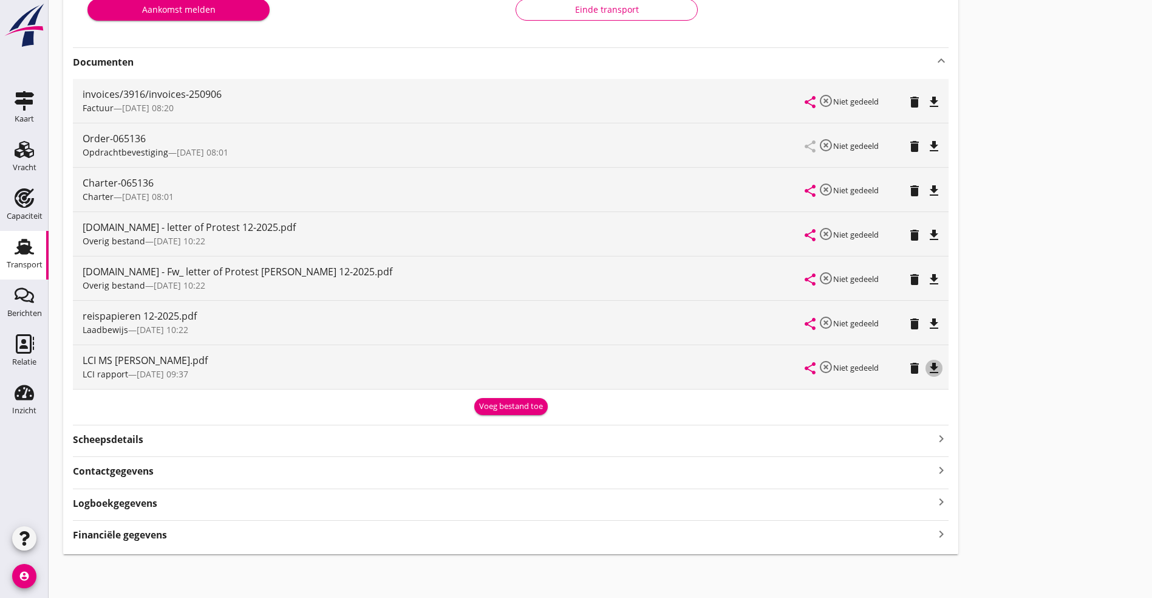
click at [927, 370] on icon "file_download" at bounding box center [934, 368] width 15 height 15
click at [927, 190] on icon "file_download" at bounding box center [934, 190] width 15 height 15
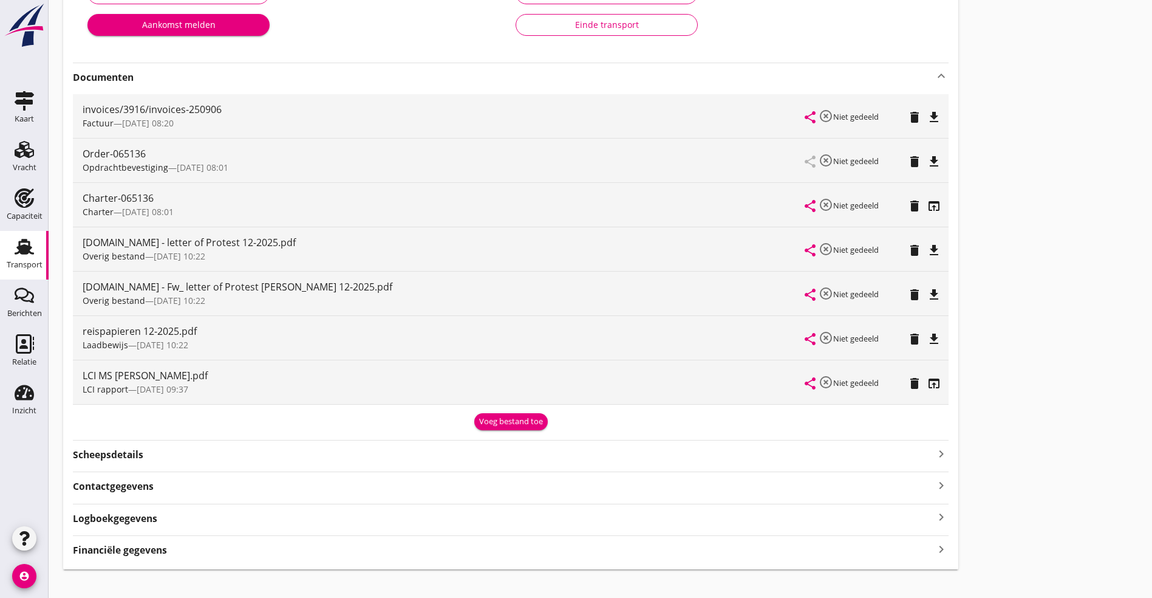
scroll to position [0, 0]
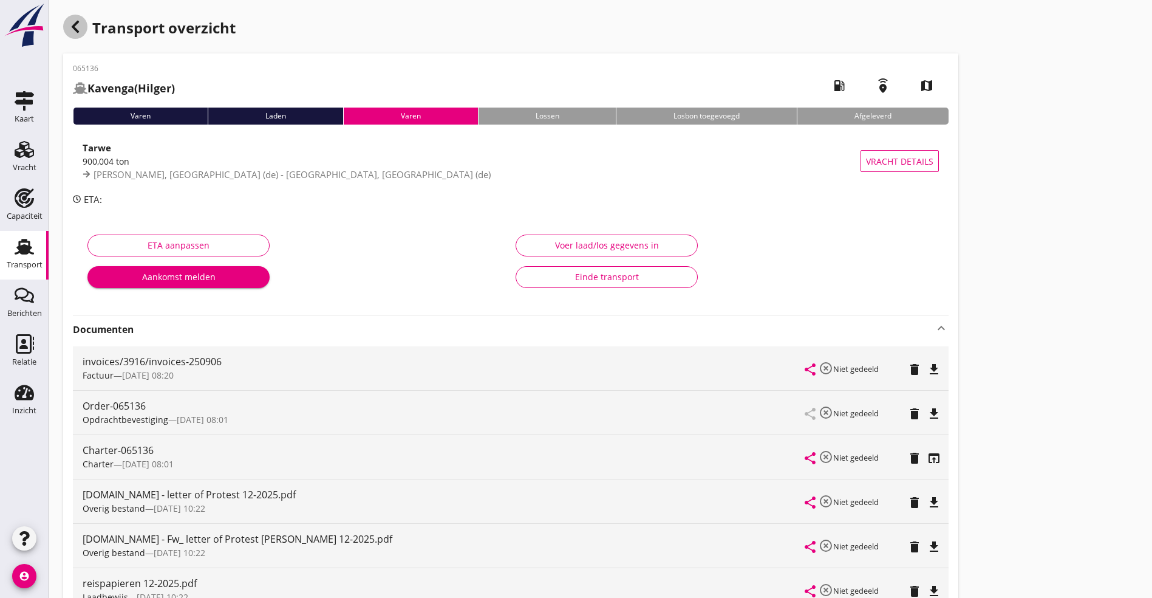
click at [73, 24] on icon "button" at bounding box center [75, 26] width 15 height 15
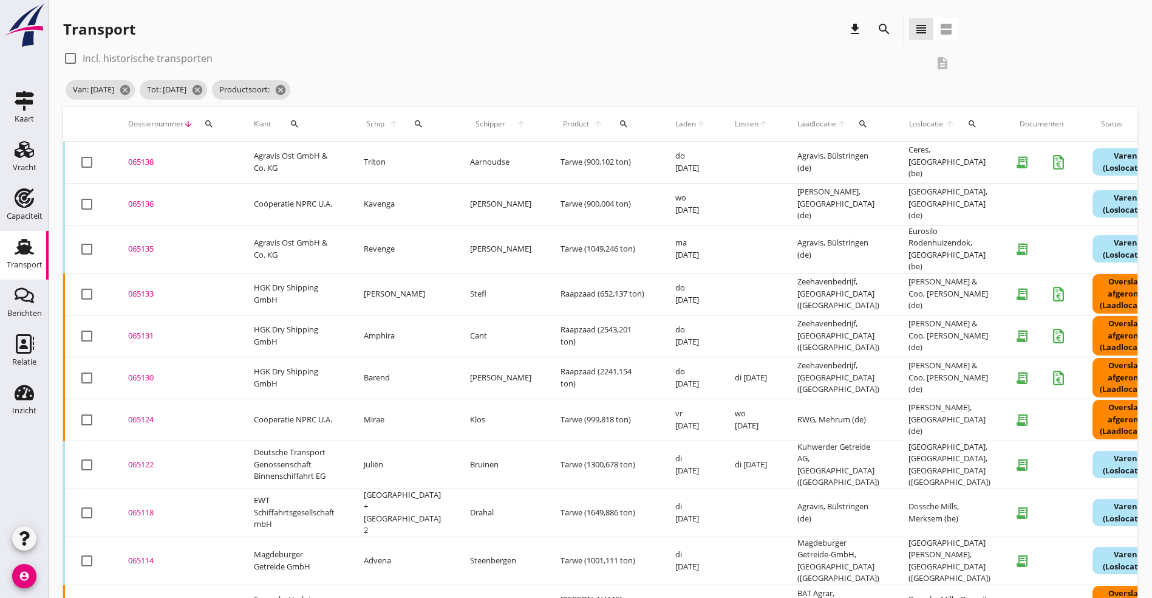
click at [143, 243] on div "065135" at bounding box center [176, 249] width 97 height 12
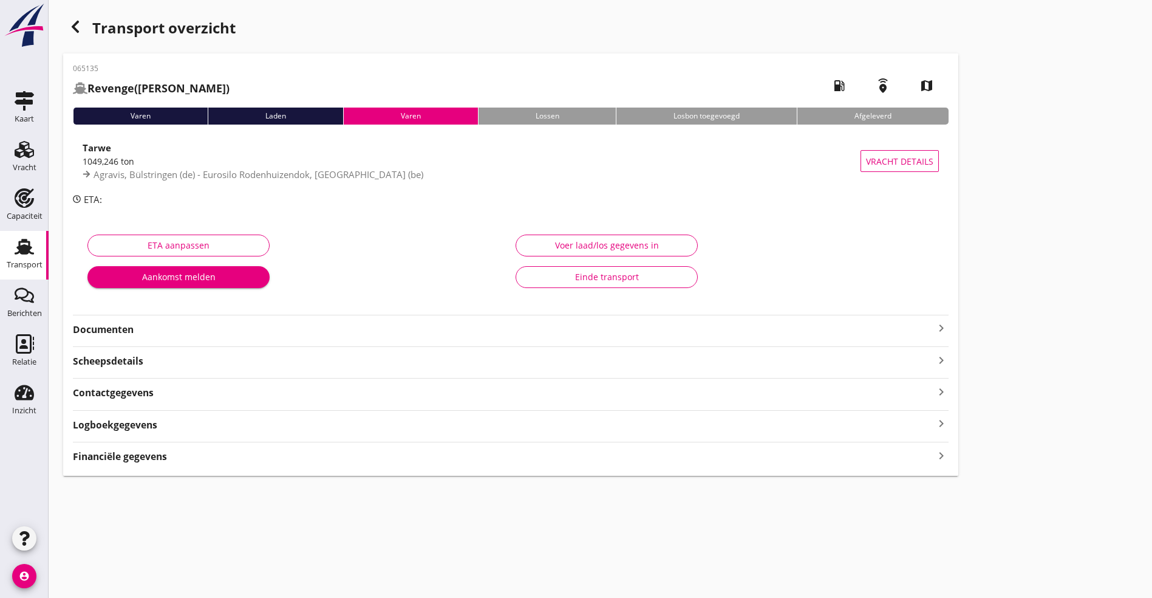
click at [205, 333] on strong "Documenten" at bounding box center [503, 330] width 861 height 14
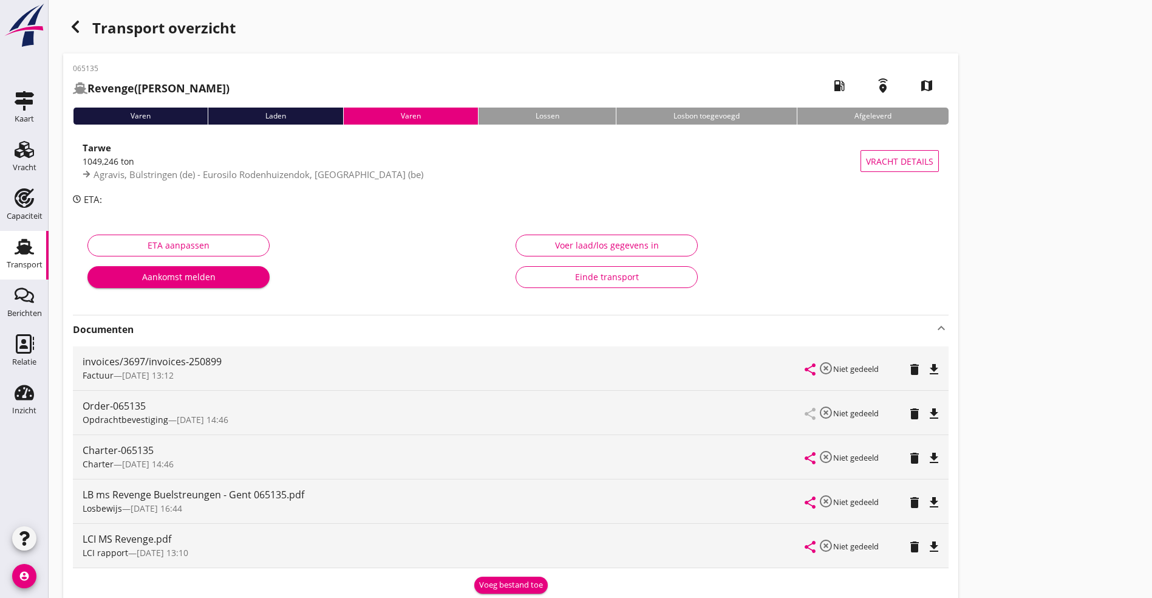
click at [186, 546] on div "LCI MS Revenge.pdf" at bounding box center [444, 539] width 723 height 15
click at [927, 543] on icon "file_download" at bounding box center [934, 546] width 15 height 15
click at [927, 453] on icon "file_download" at bounding box center [934, 458] width 15 height 15
click at [66, 21] on div "button" at bounding box center [75, 27] width 24 height 24
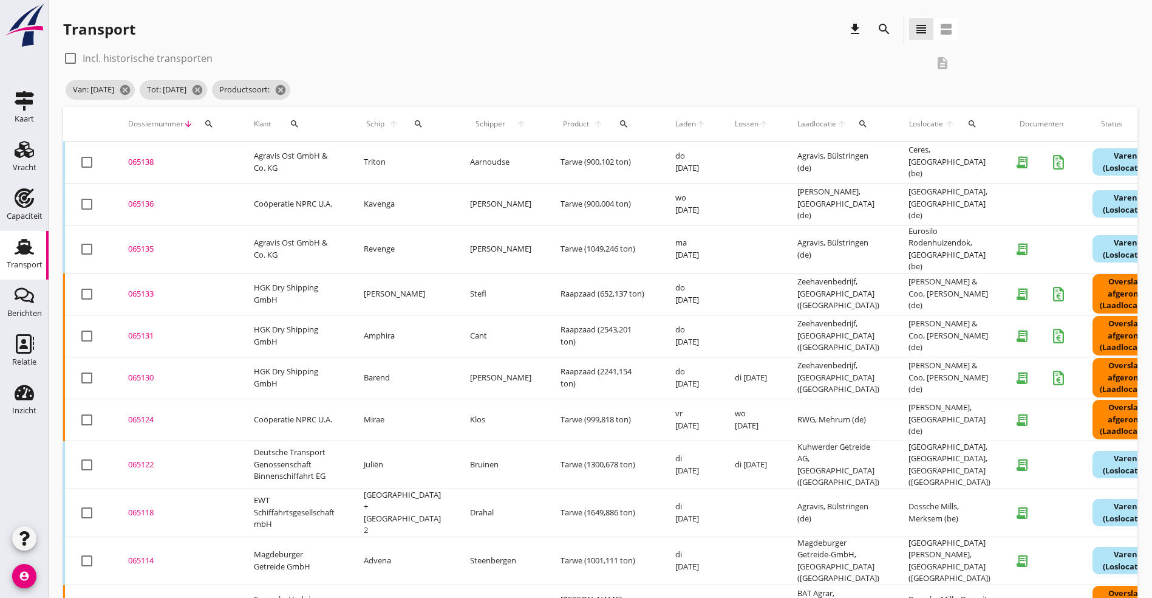
click at [142, 290] on div "065133" at bounding box center [176, 294] width 97 height 12
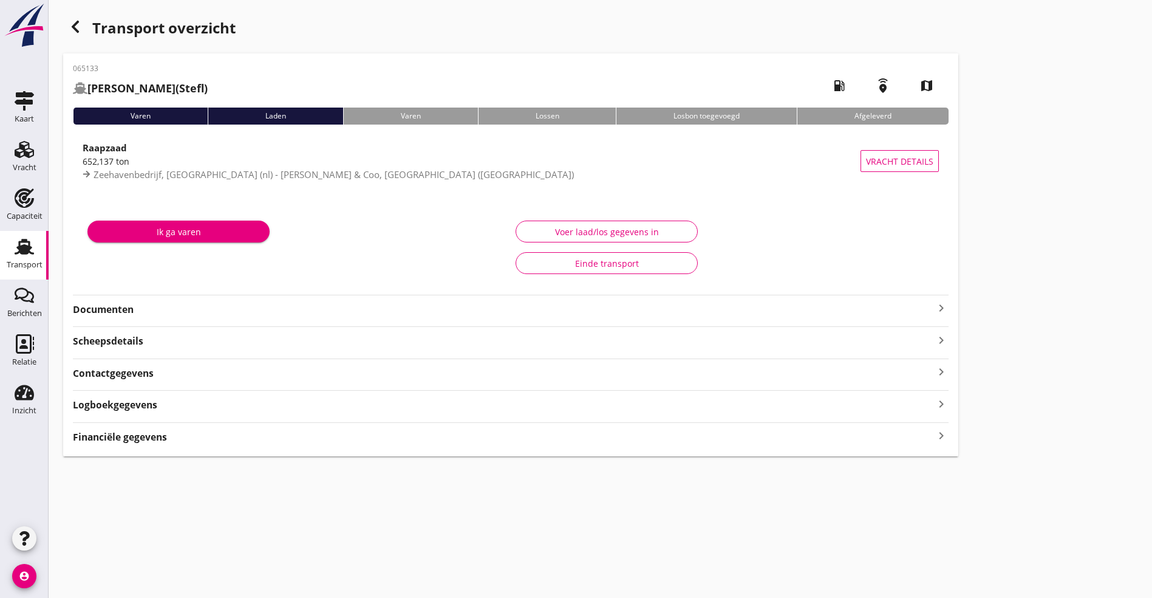
click at [934, 399] on icon "keyboard_arrow_right" at bounding box center [941, 403] width 15 height 16
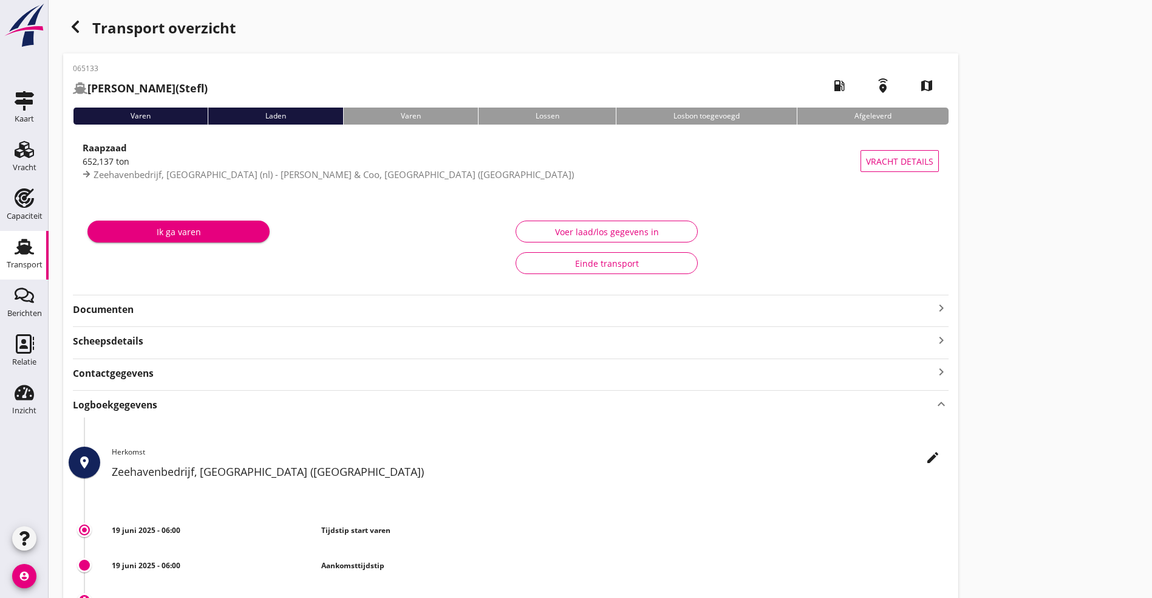
click at [934, 399] on icon "keyboard_arrow_up" at bounding box center [941, 403] width 15 height 16
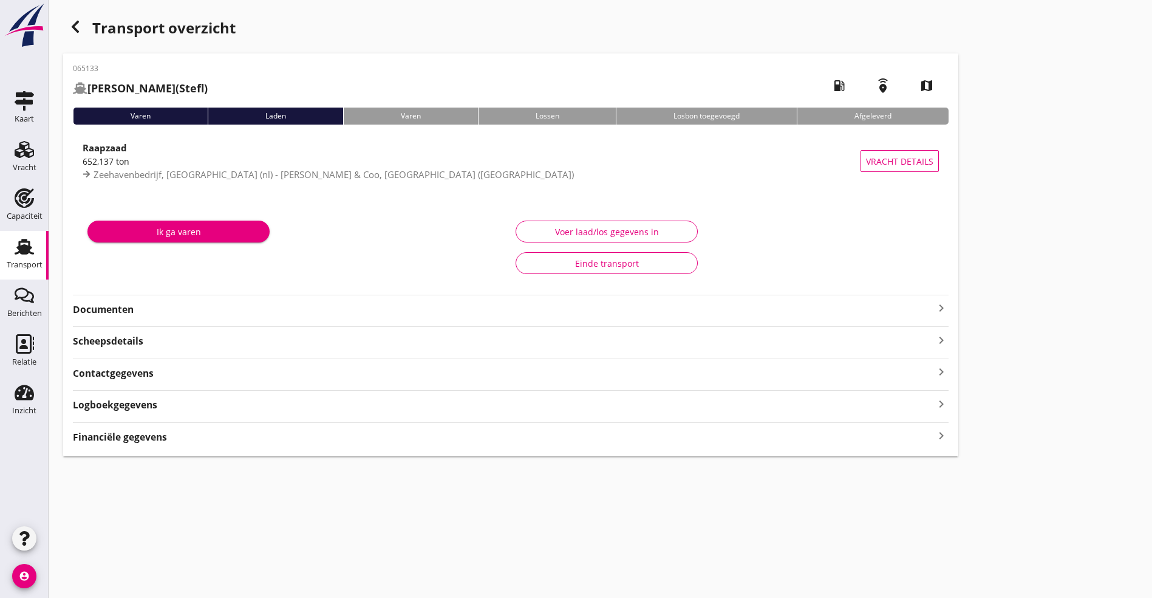
click at [934, 306] on icon "keyboard_arrow_right" at bounding box center [941, 308] width 15 height 15
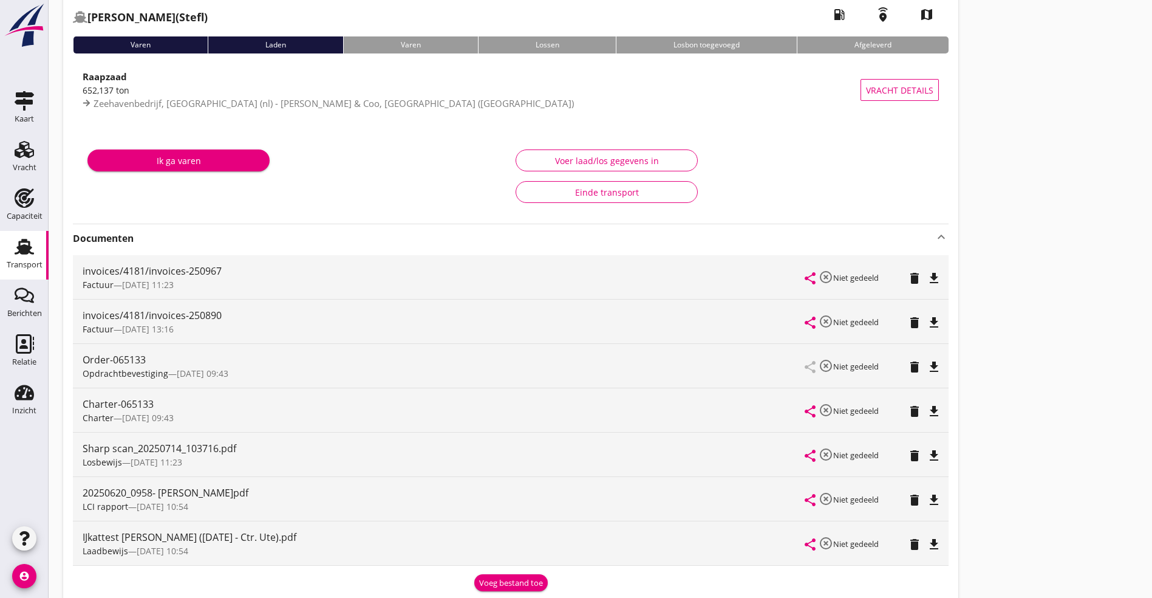
scroll to position [182, 0]
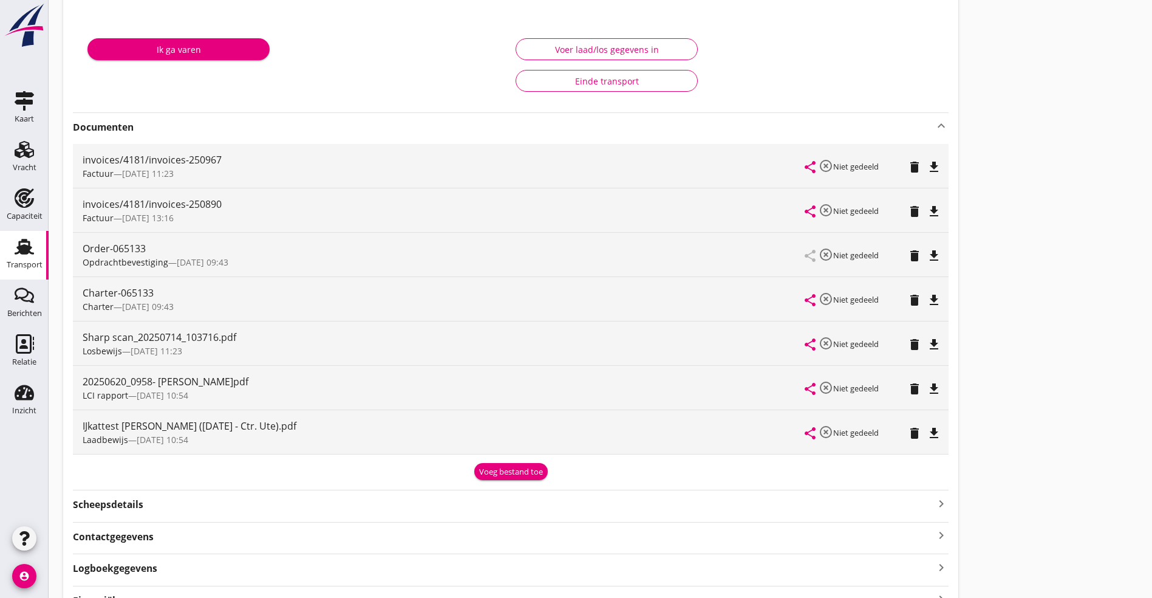
click at [927, 387] on icon "file_download" at bounding box center [934, 388] width 15 height 15
click at [927, 299] on icon "file_download" at bounding box center [934, 300] width 15 height 15
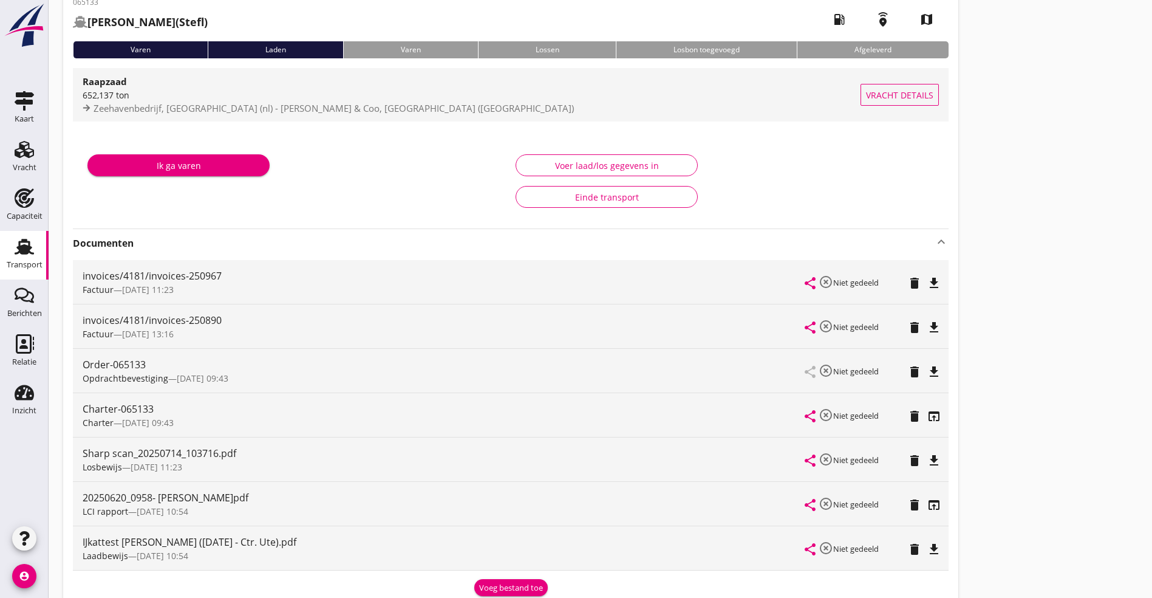
scroll to position [0, 0]
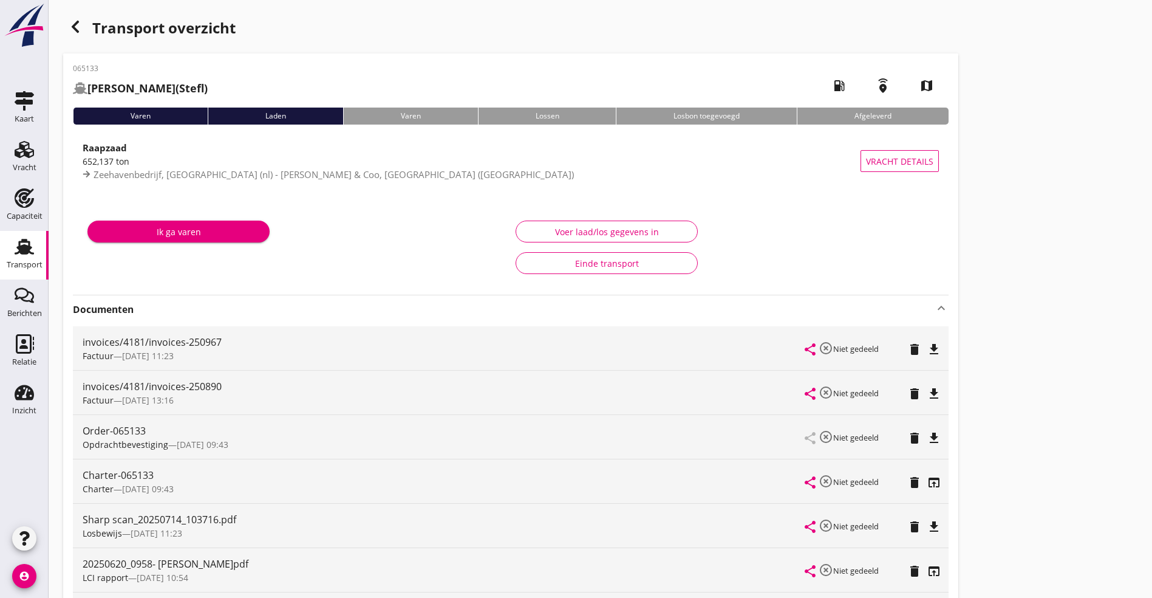
click at [78, 29] on icon "button" at bounding box center [75, 26] width 15 height 15
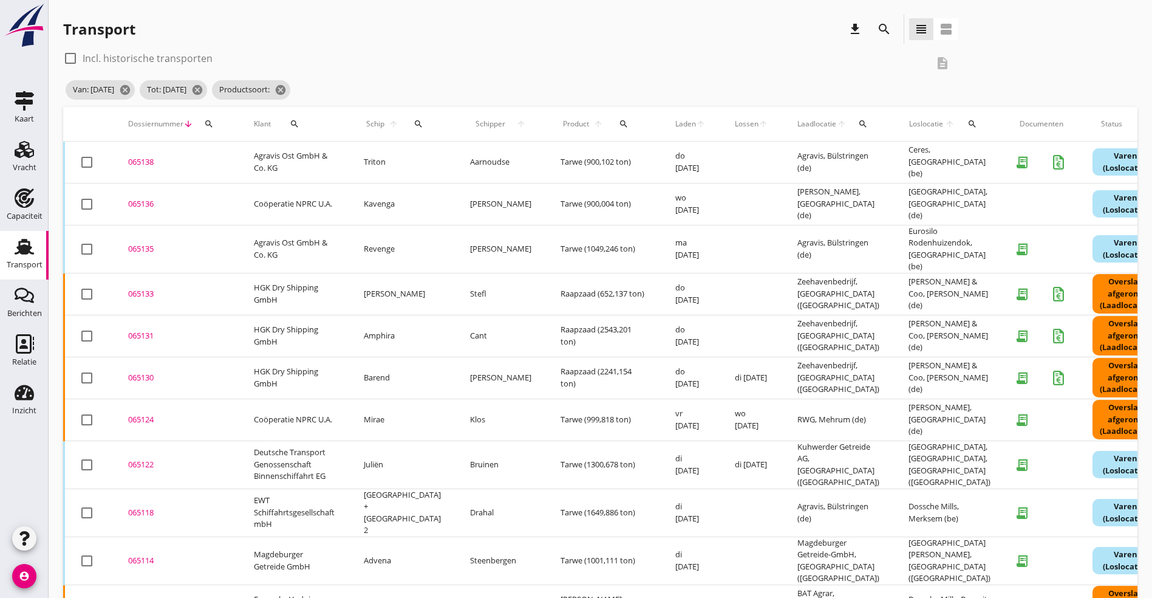
click at [152, 330] on div "065131" at bounding box center [176, 336] width 97 height 12
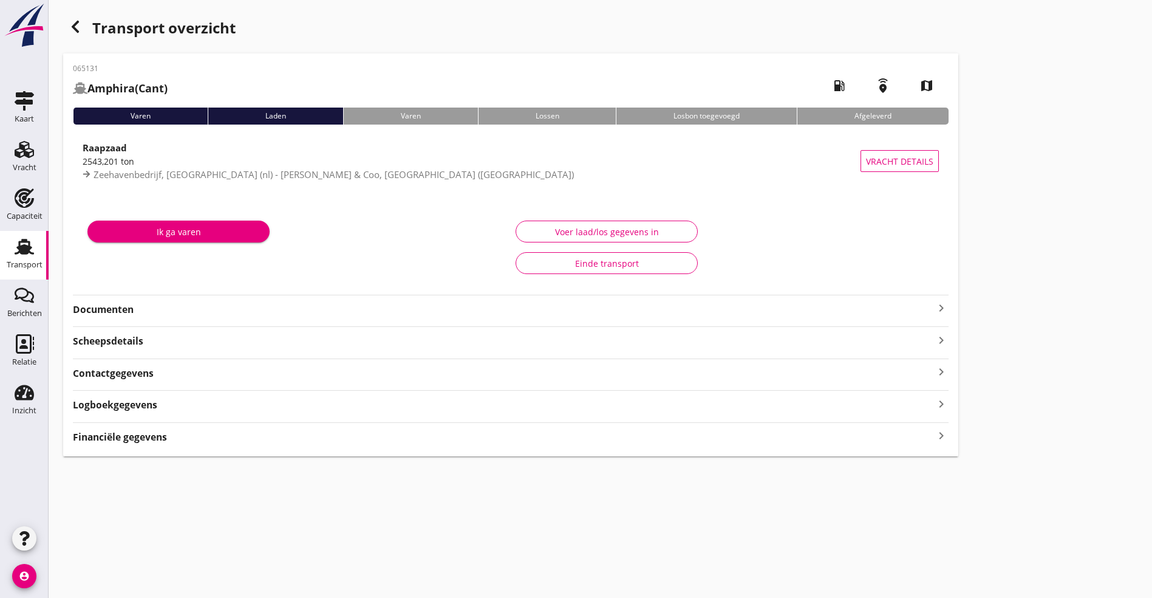
click at [119, 405] on strong "Logboekgegevens" at bounding box center [115, 405] width 84 height 14
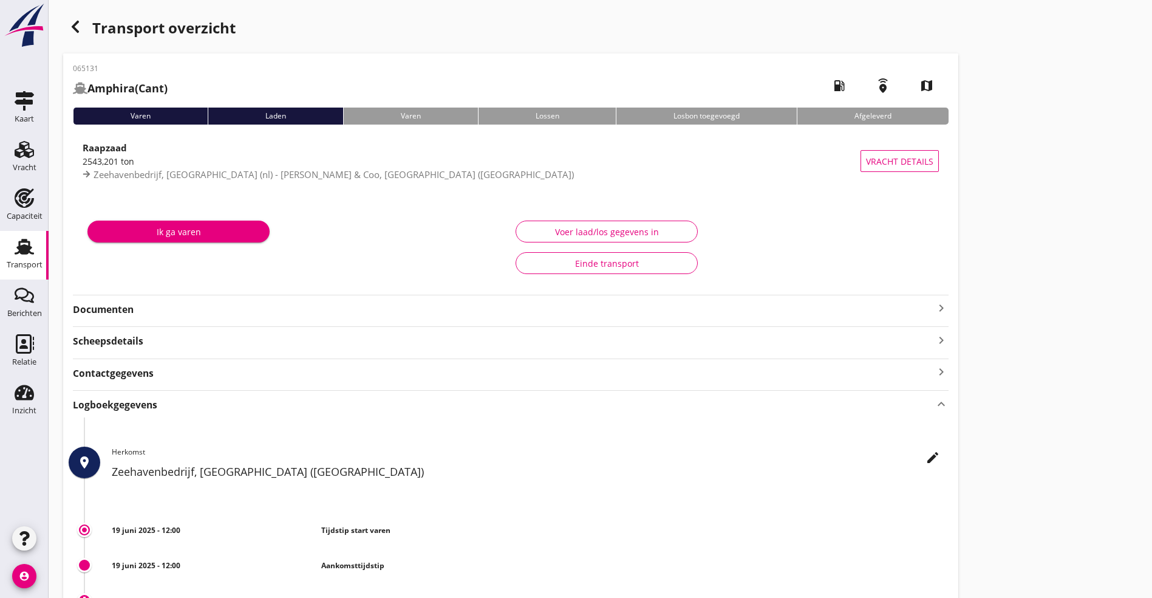
click at [149, 329] on div "Scheepsdetails keyboard_arrow_right" at bounding box center [511, 337] width 876 height 22
click at [150, 313] on strong "Documenten" at bounding box center [503, 310] width 861 height 14
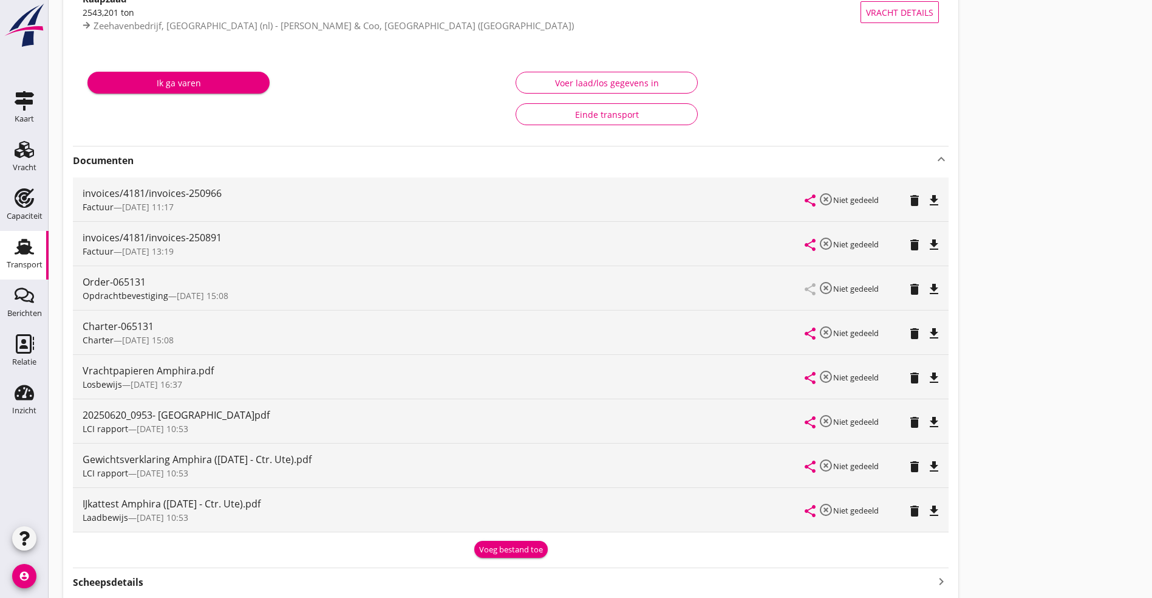
scroll to position [182, 0]
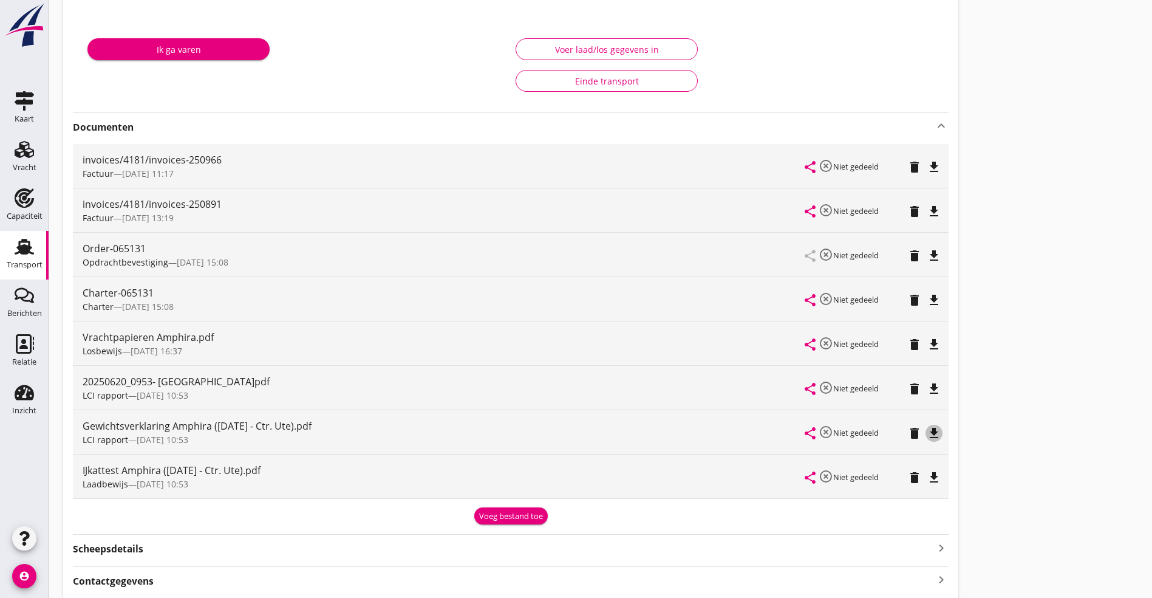
click at [927, 428] on icon "file_download" at bounding box center [934, 433] width 15 height 15
click at [927, 385] on icon "file_download" at bounding box center [934, 388] width 15 height 15
click at [927, 299] on icon "file_download" at bounding box center [934, 300] width 15 height 15
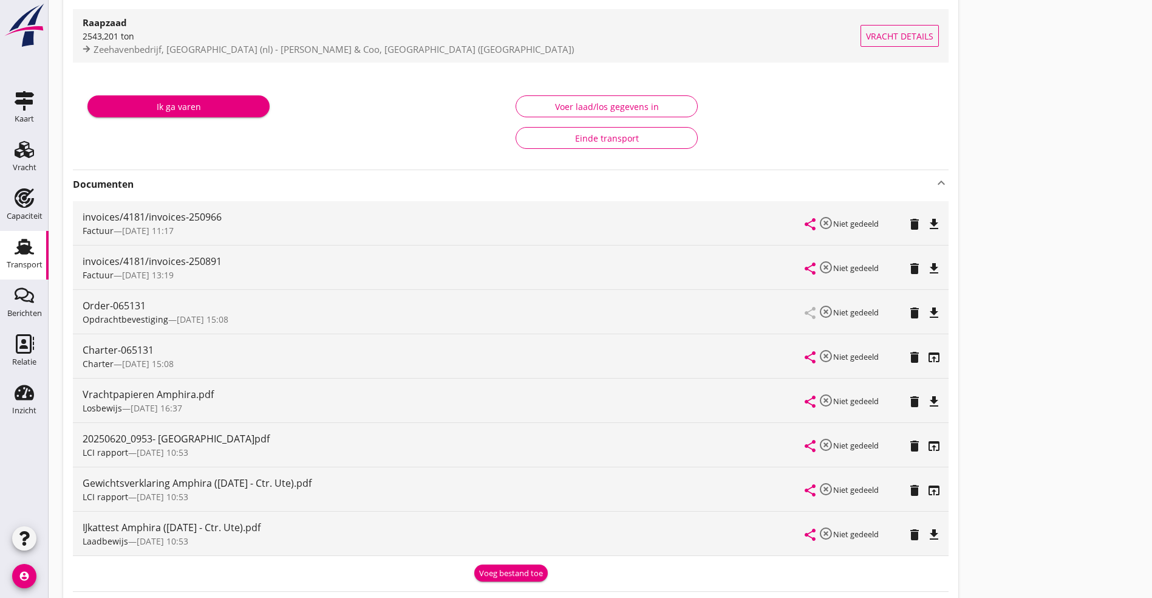
scroll to position [0, 0]
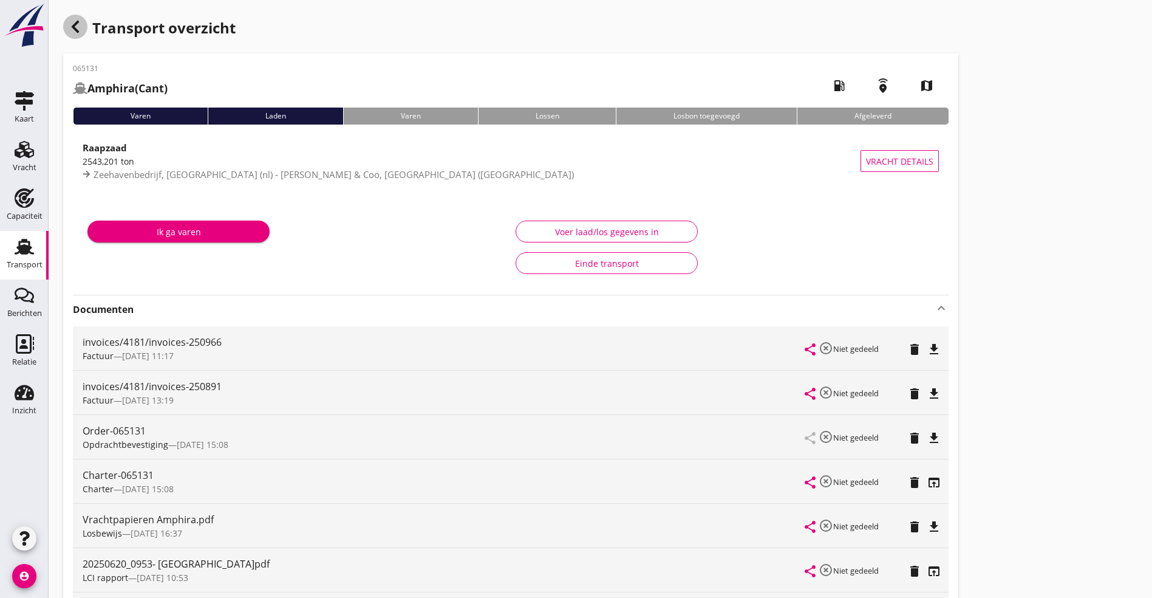
click at [70, 35] on div "button" at bounding box center [75, 27] width 24 height 24
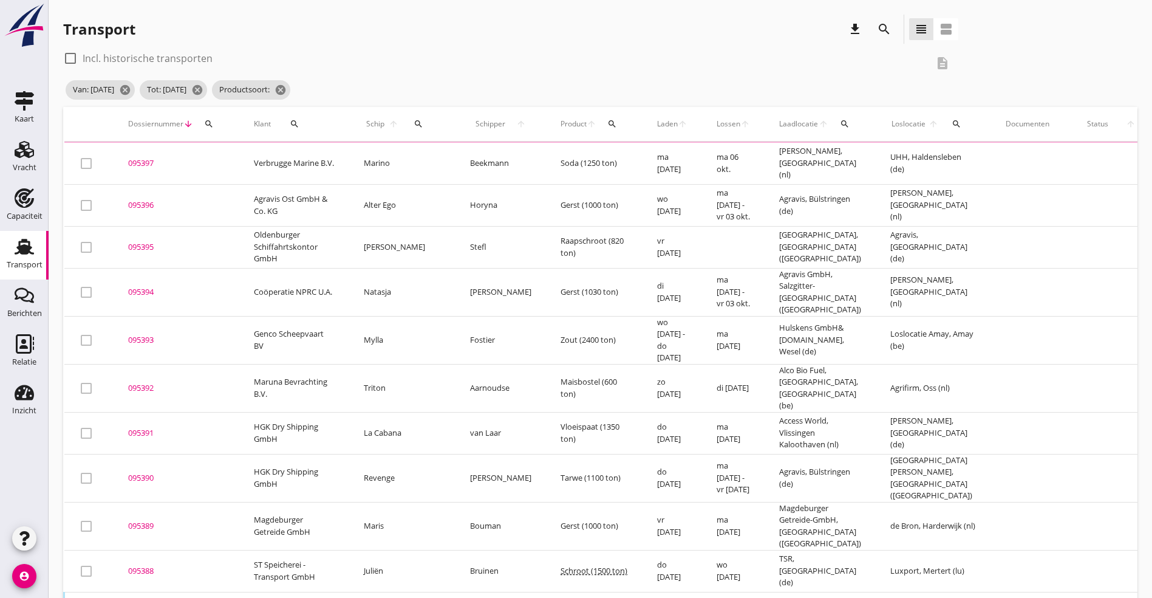
click at [74, 22] on div "Transport" at bounding box center [99, 28] width 72 height 19
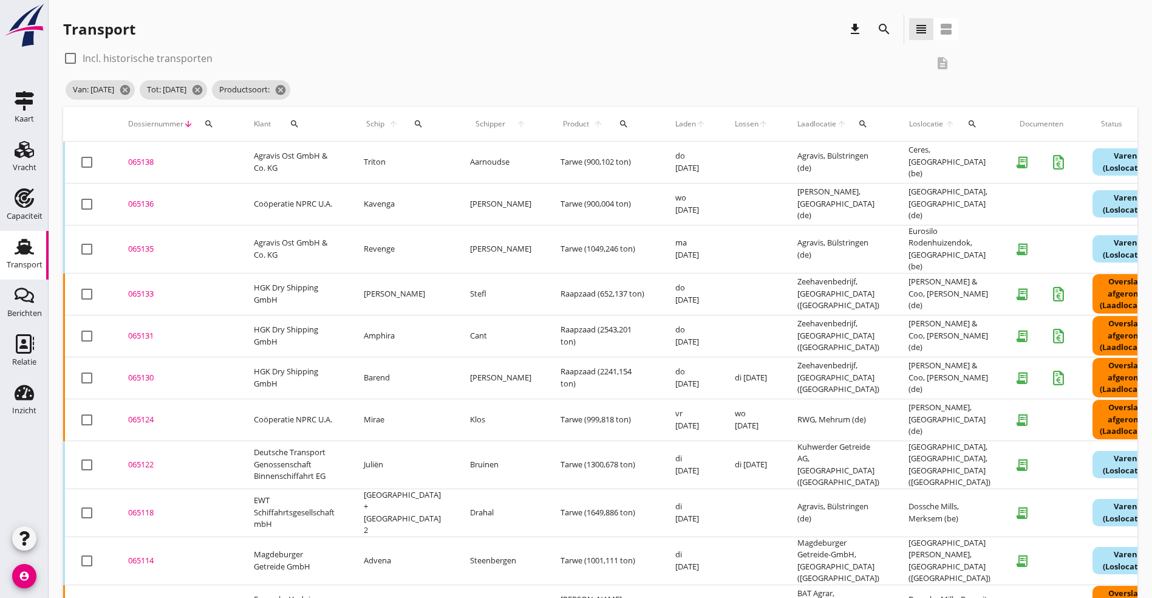
click at [143, 372] on div "065130" at bounding box center [176, 378] width 97 height 12
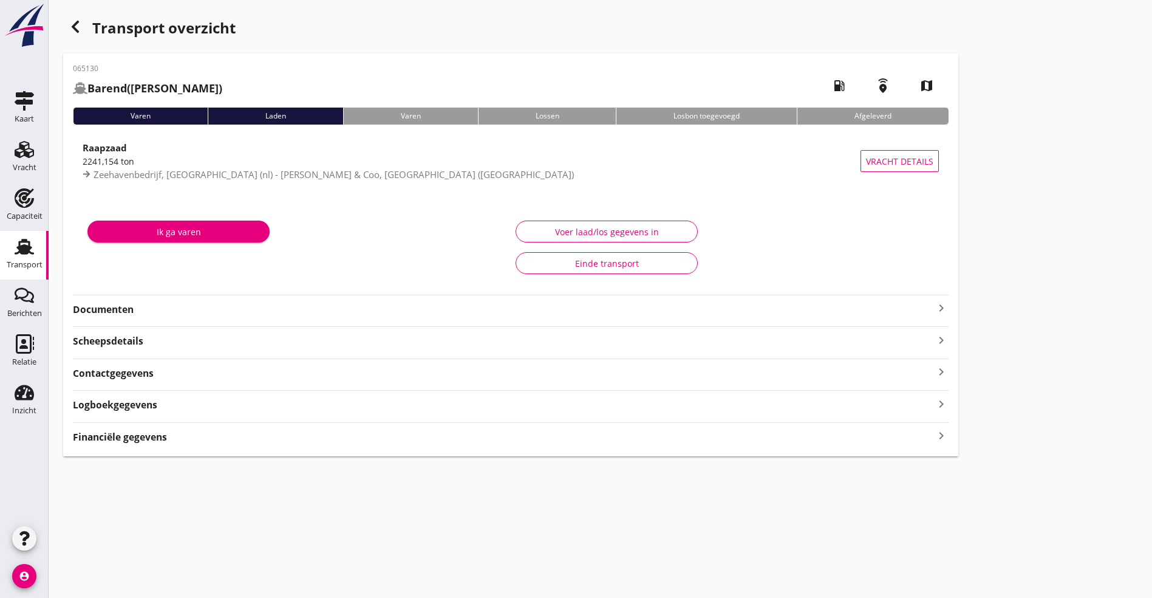
click at [352, 306] on strong "Documenten" at bounding box center [503, 310] width 861 height 14
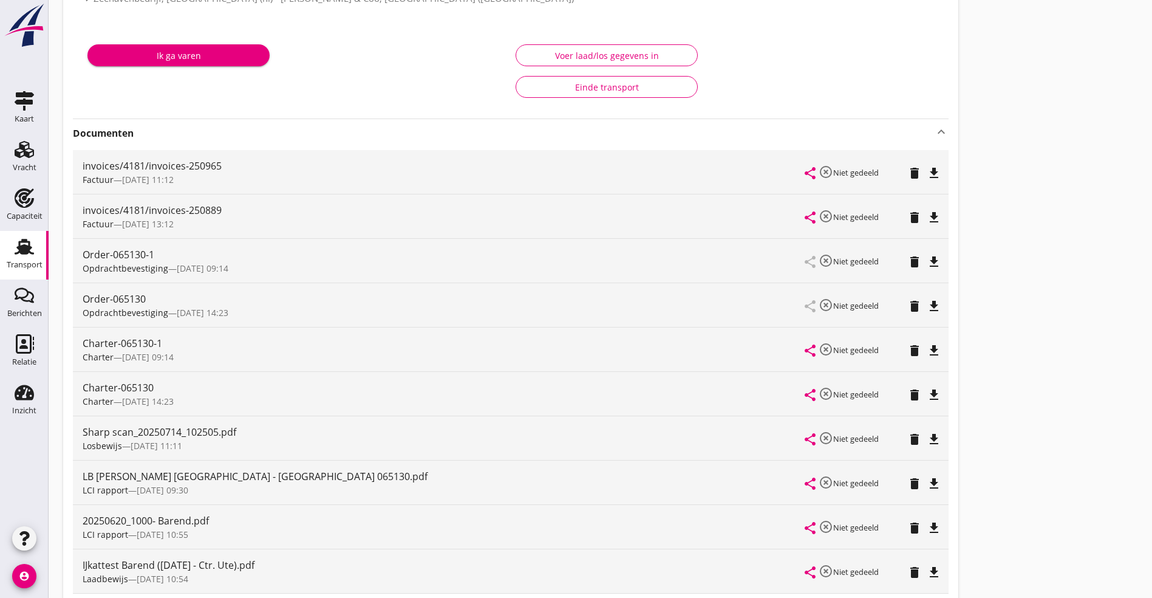
scroll to position [273, 0]
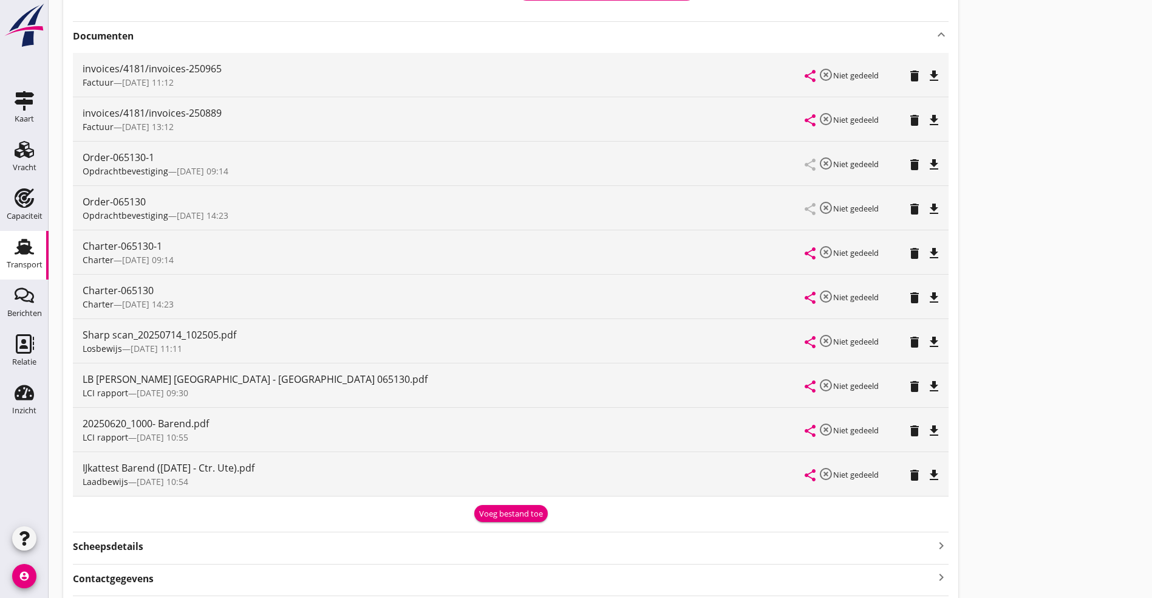
click at [806, 377] on div "share highlight_off Niet gedeeld delete file_download" at bounding box center [873, 385] width 134 height 44
click at [927, 381] on icon "file_download" at bounding box center [934, 386] width 15 height 15
drag, startPoint x: 577, startPoint y: 420, endPoint x: 576, endPoint y: 428, distance: 7.3
click at [806, 423] on div "share highlight_off Niet gedeeld delete file_download" at bounding box center [873, 430] width 134 height 44
click at [927, 429] on icon "file_download" at bounding box center [934, 430] width 15 height 15
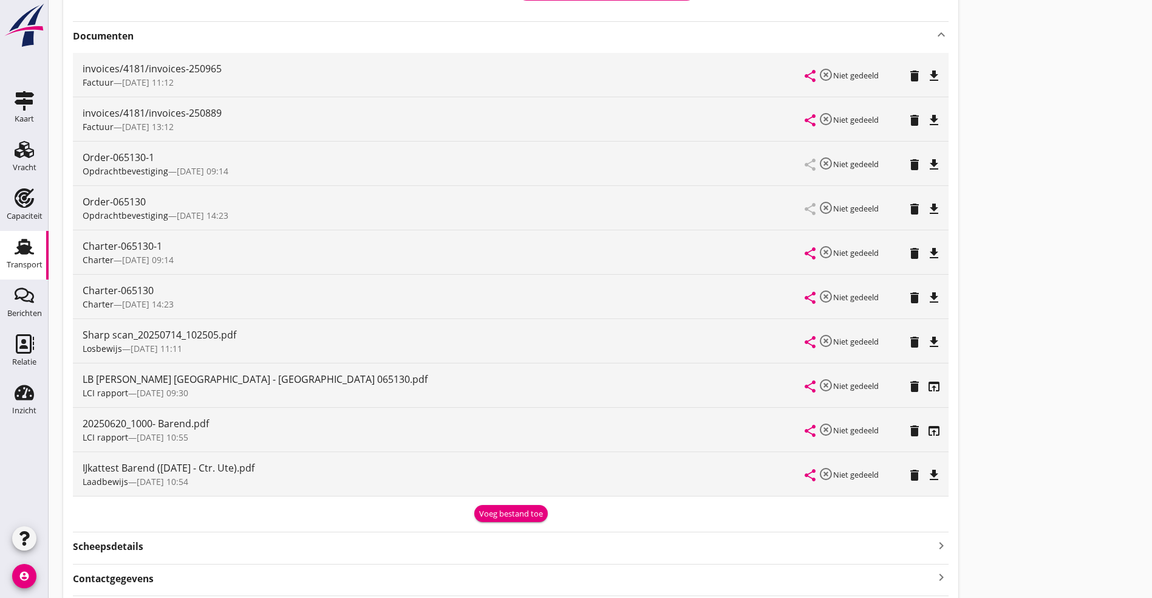
click at [584, 260] on div "Charter-065130-1 Charter — [DATE] 09:14 share highlight_off Niet gedeeld delete…" at bounding box center [511, 252] width 876 height 44
click at [927, 247] on icon "file_download" at bounding box center [934, 253] width 15 height 15
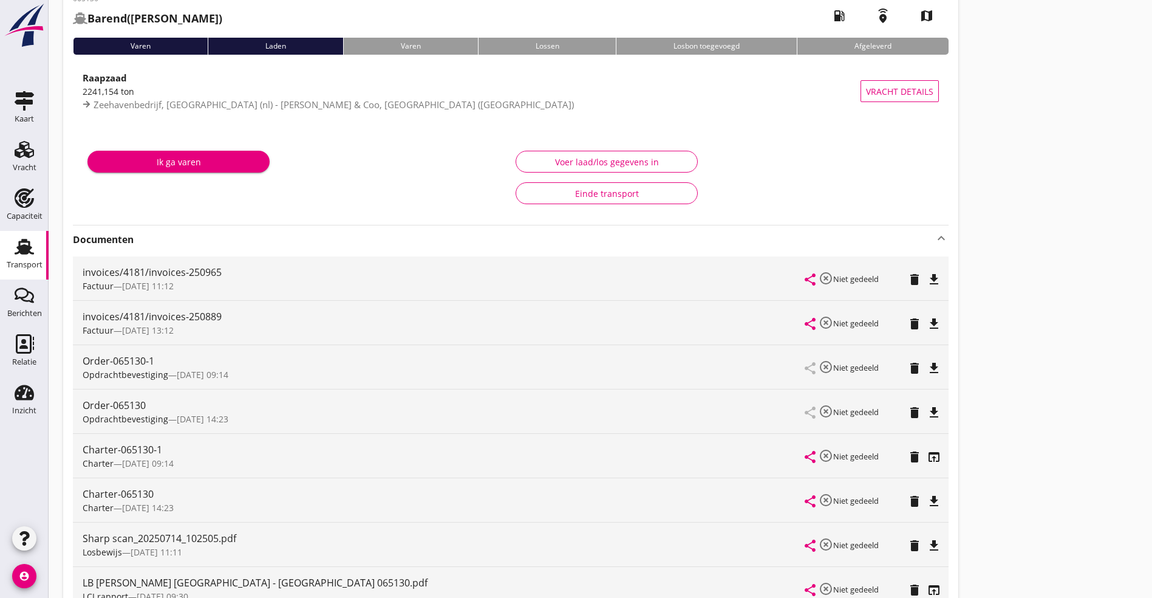
scroll to position [0, 0]
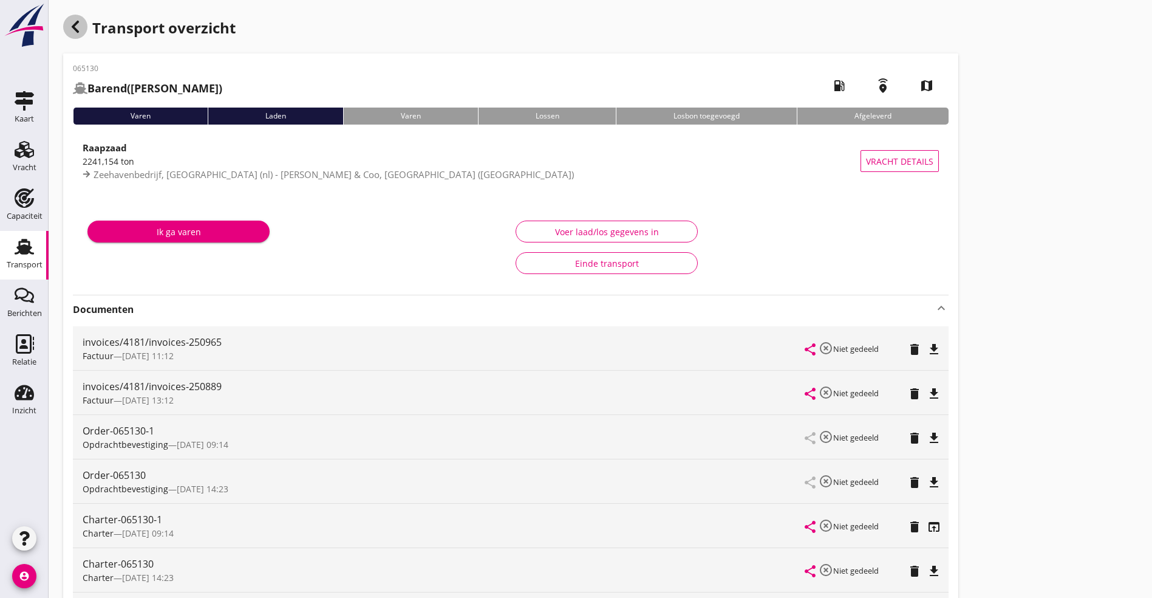
click at [75, 17] on div "button" at bounding box center [75, 27] width 24 height 24
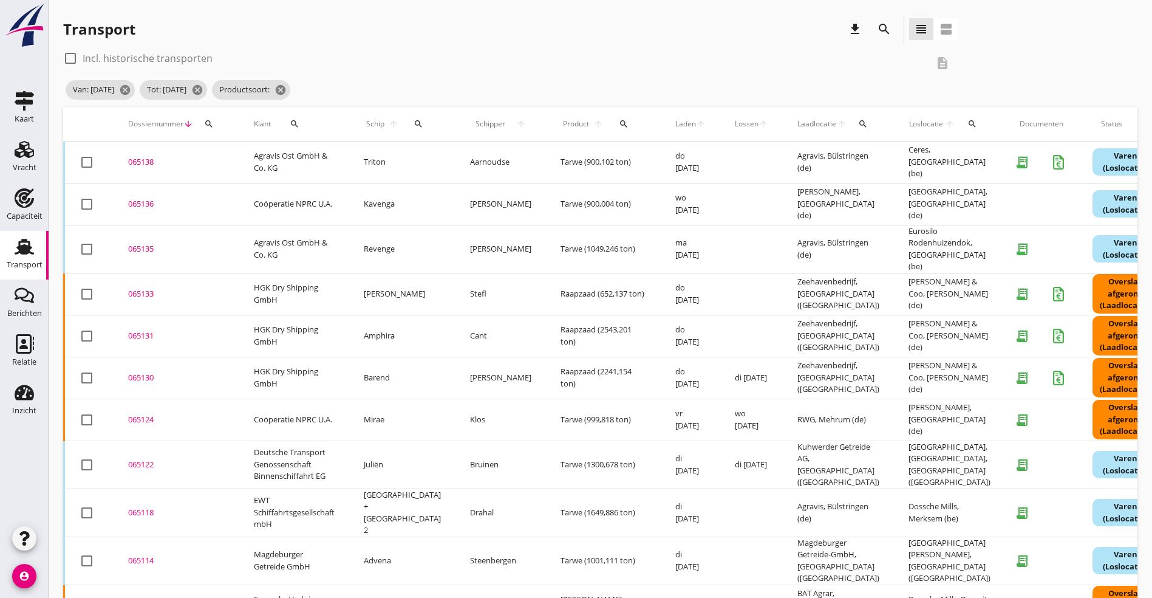
click at [148, 414] on div "065124" at bounding box center [176, 420] width 97 height 12
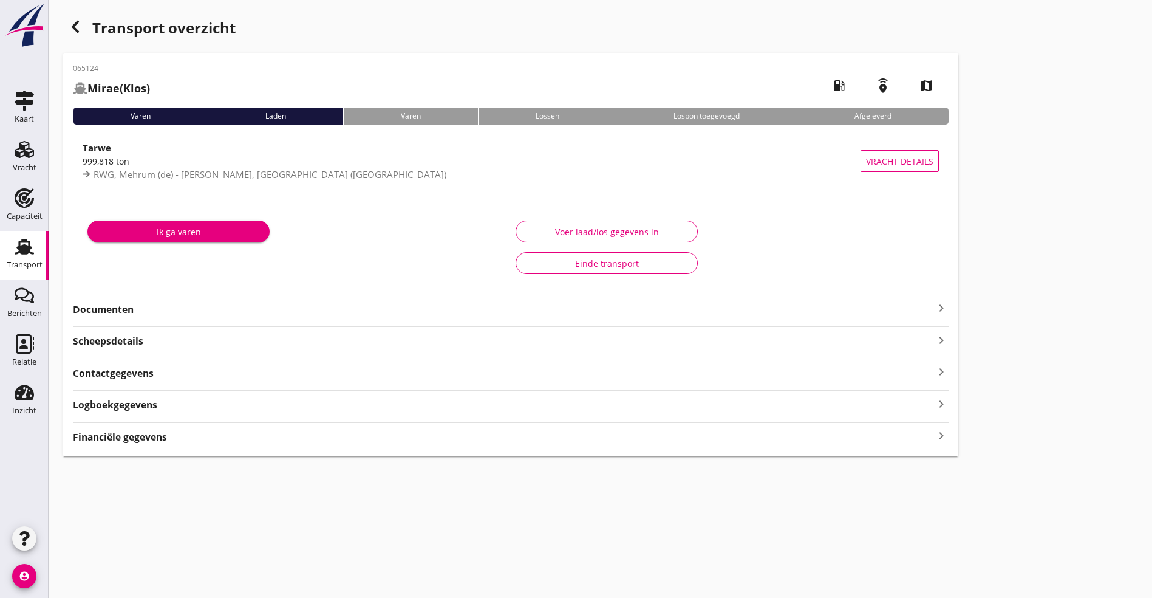
click at [179, 307] on strong "Documenten" at bounding box center [503, 310] width 861 height 14
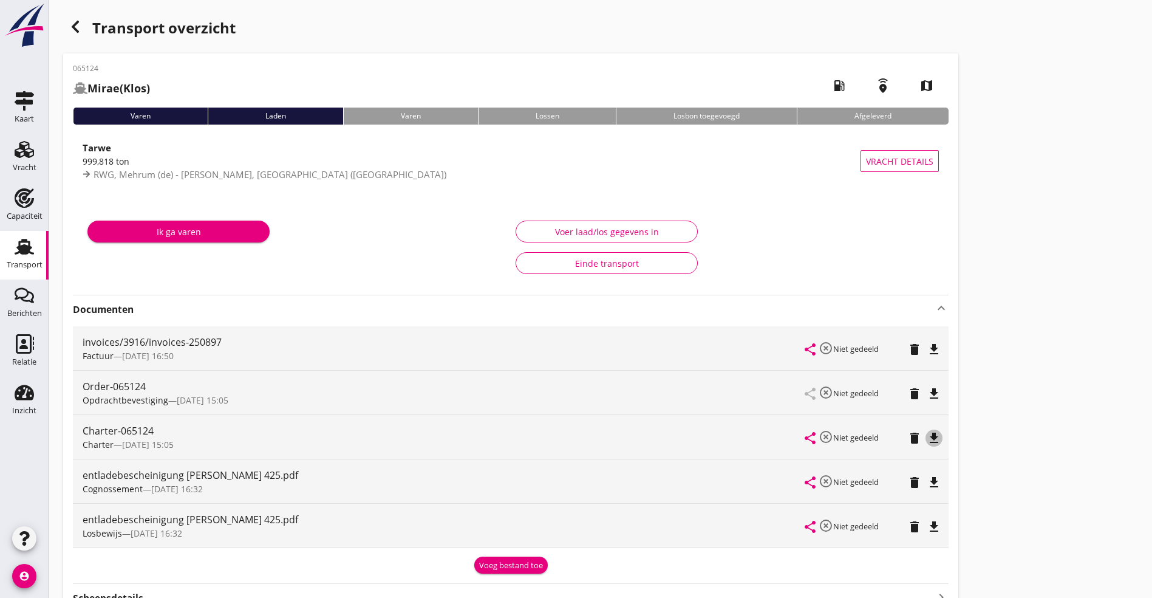
click at [927, 440] on icon "file_download" at bounding box center [934, 438] width 15 height 15
click at [927, 522] on icon "file_download" at bounding box center [934, 526] width 15 height 15
click at [927, 479] on icon "file_download" at bounding box center [934, 482] width 15 height 15
click at [927, 395] on icon "file_download" at bounding box center [934, 393] width 15 height 15
click at [75, 27] on icon "button" at bounding box center [75, 26] width 15 height 15
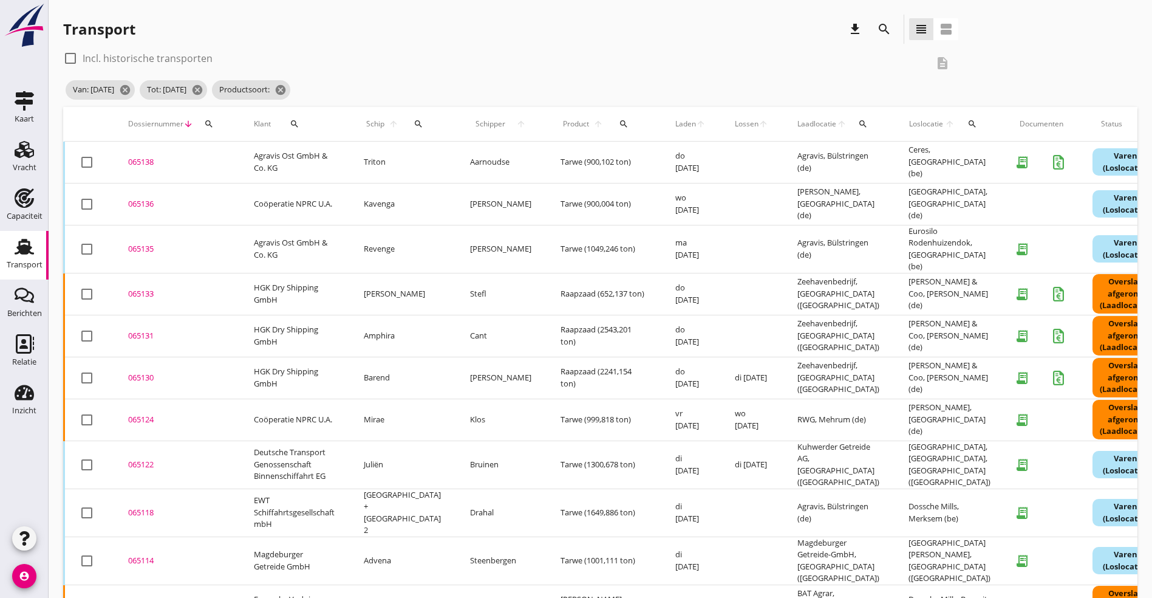
click at [143, 459] on div "065122" at bounding box center [176, 465] width 97 height 12
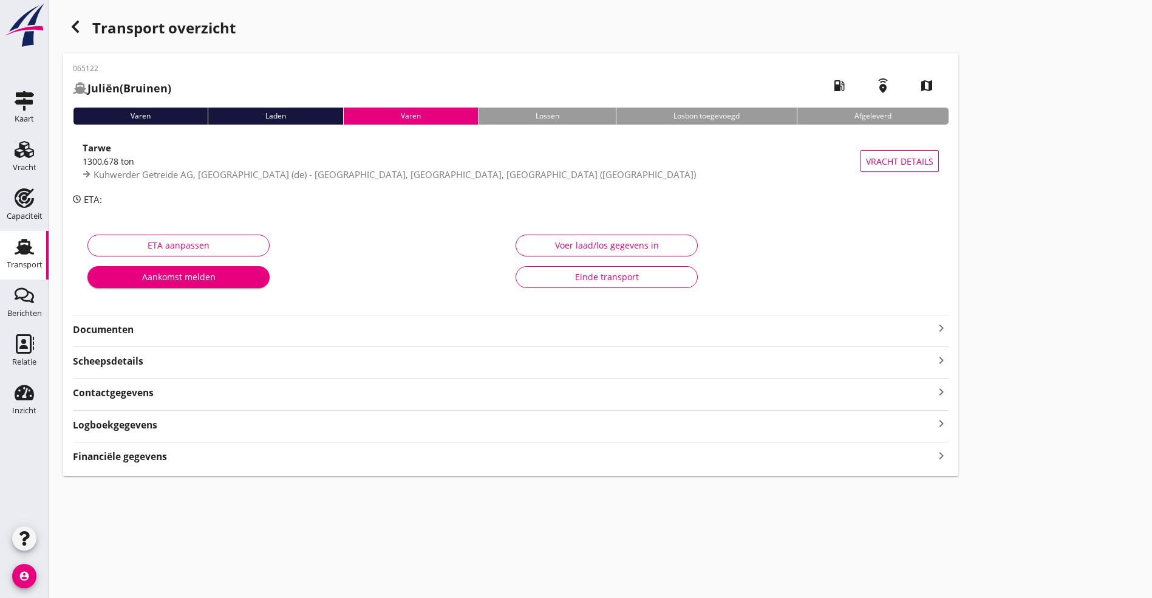
click at [133, 326] on strong "Documenten" at bounding box center [503, 330] width 861 height 14
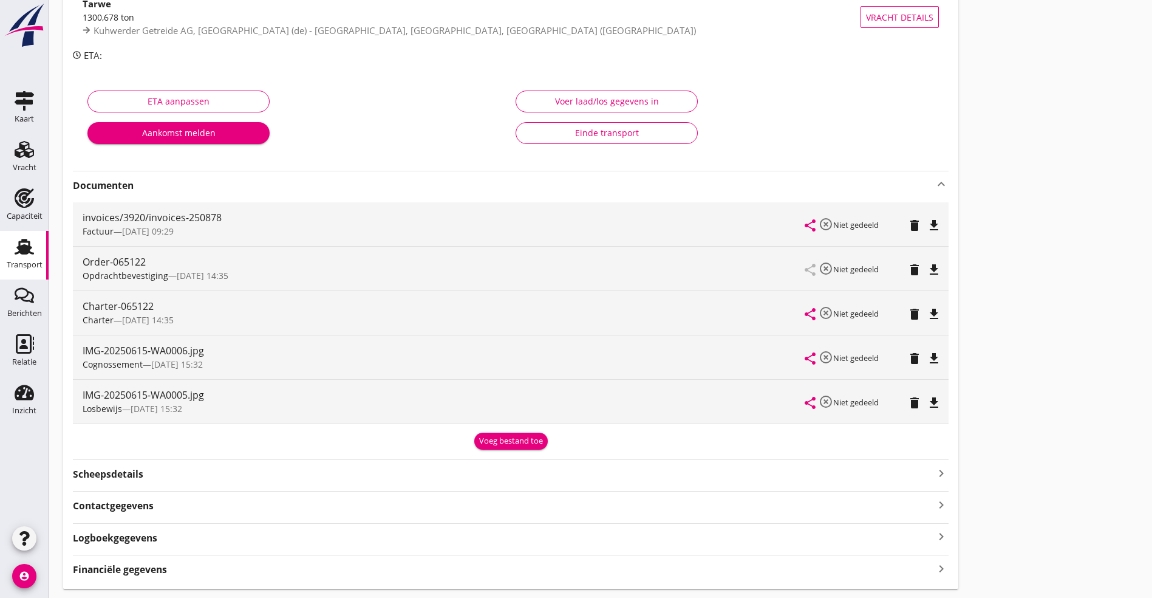
scroll to position [179, 0]
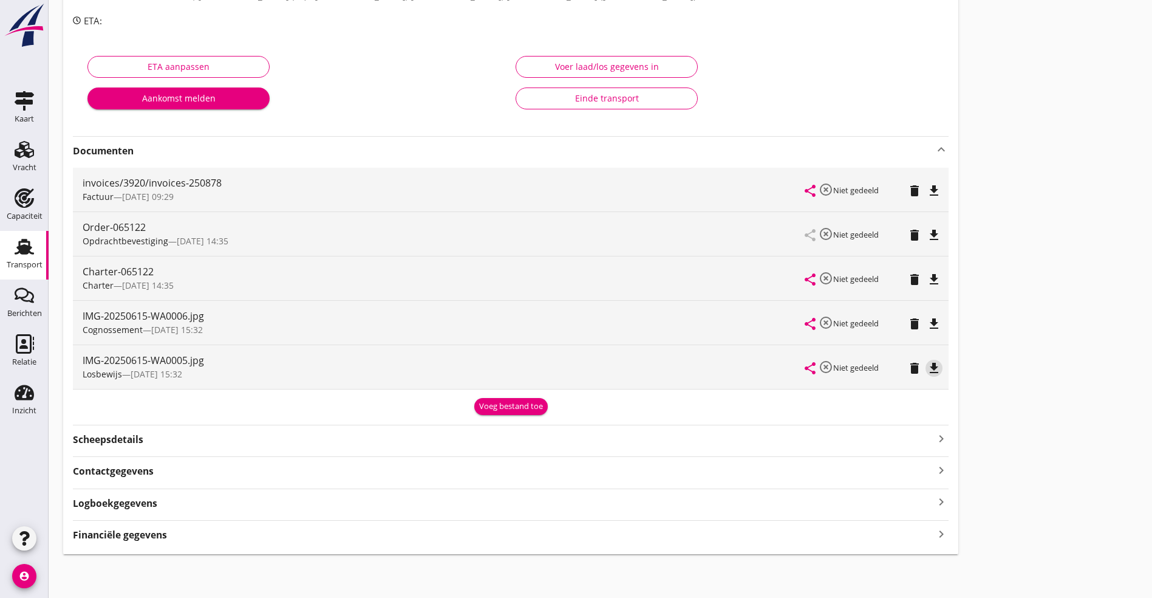
click at [927, 365] on icon "file_download" at bounding box center [934, 368] width 15 height 15
click at [927, 274] on icon "file_download" at bounding box center [934, 279] width 15 height 15
click at [927, 231] on icon "file_download" at bounding box center [934, 235] width 15 height 15
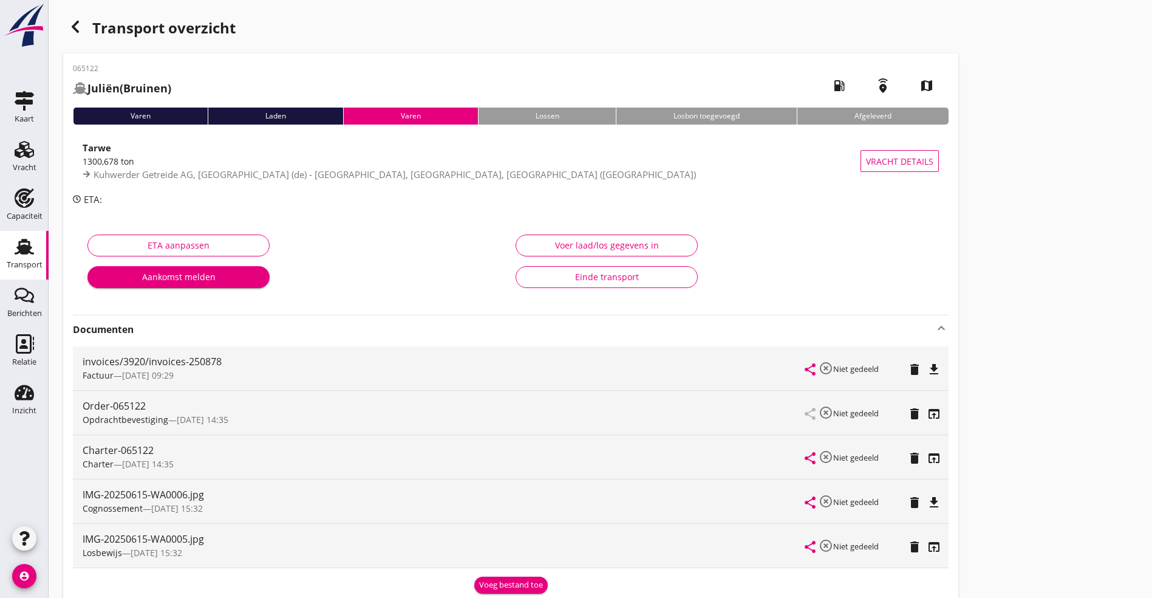
click at [81, 28] on icon "button" at bounding box center [75, 26] width 15 height 15
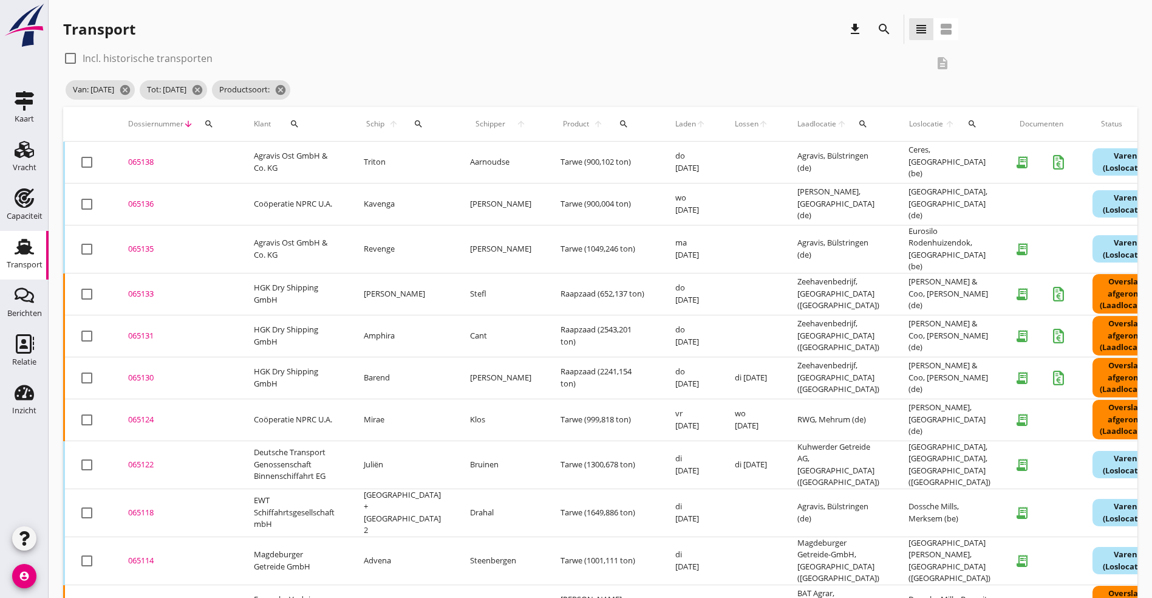
click at [143, 507] on div "065118" at bounding box center [176, 513] width 97 height 12
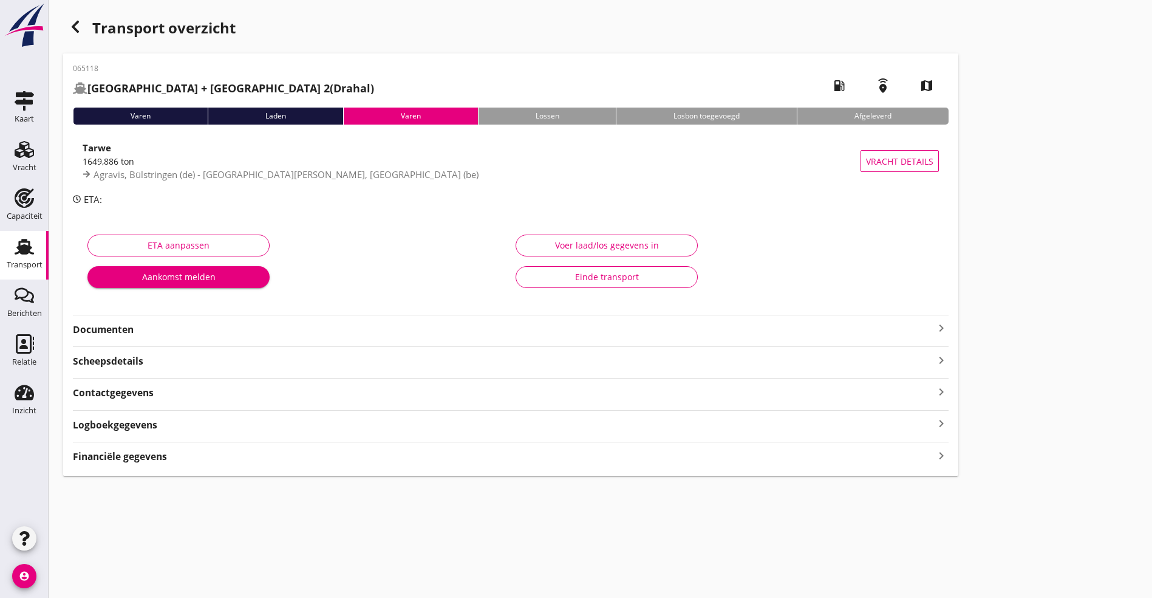
click at [132, 324] on strong "Documenten" at bounding box center [503, 330] width 861 height 14
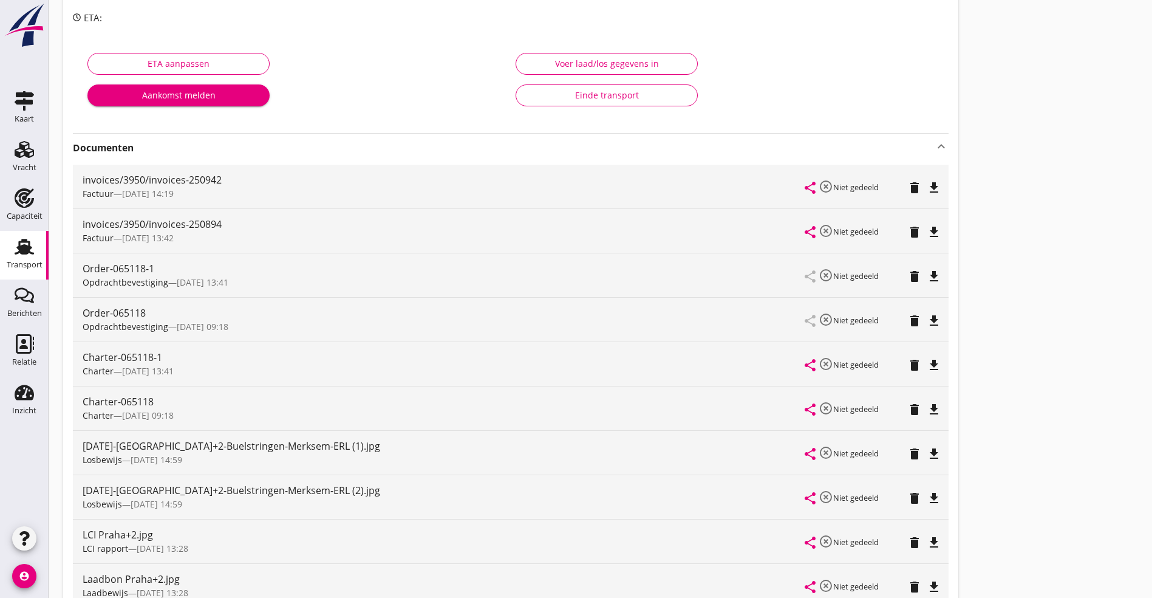
scroll to position [182, 0]
click at [927, 539] on icon "file_download" at bounding box center [934, 542] width 15 height 15
click at [927, 405] on icon "file_download" at bounding box center [934, 409] width 15 height 15
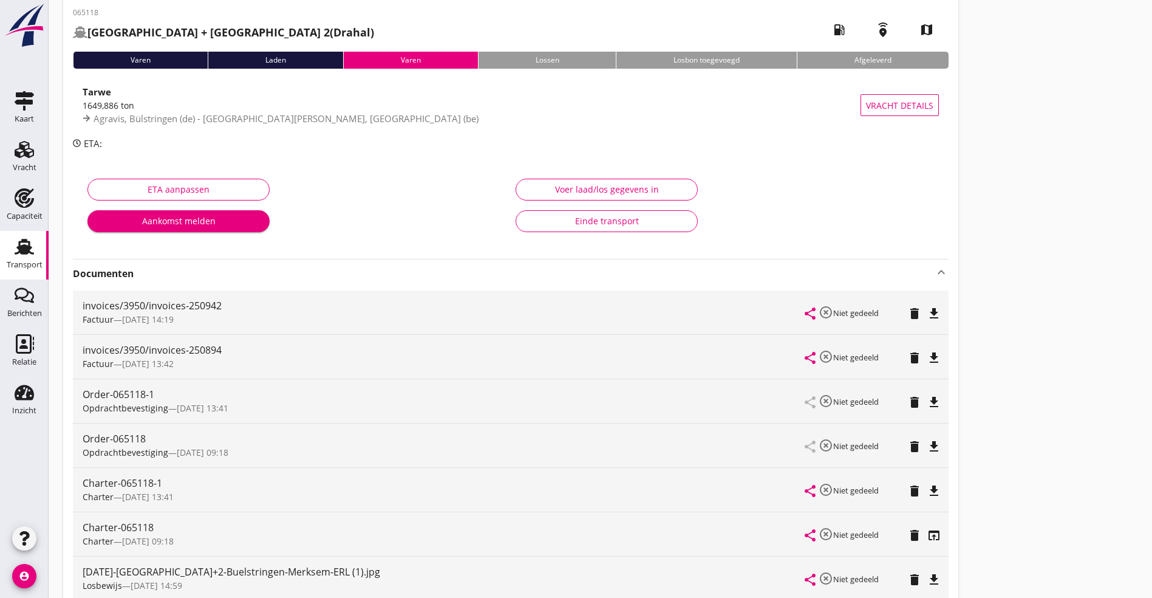
scroll to position [0, 0]
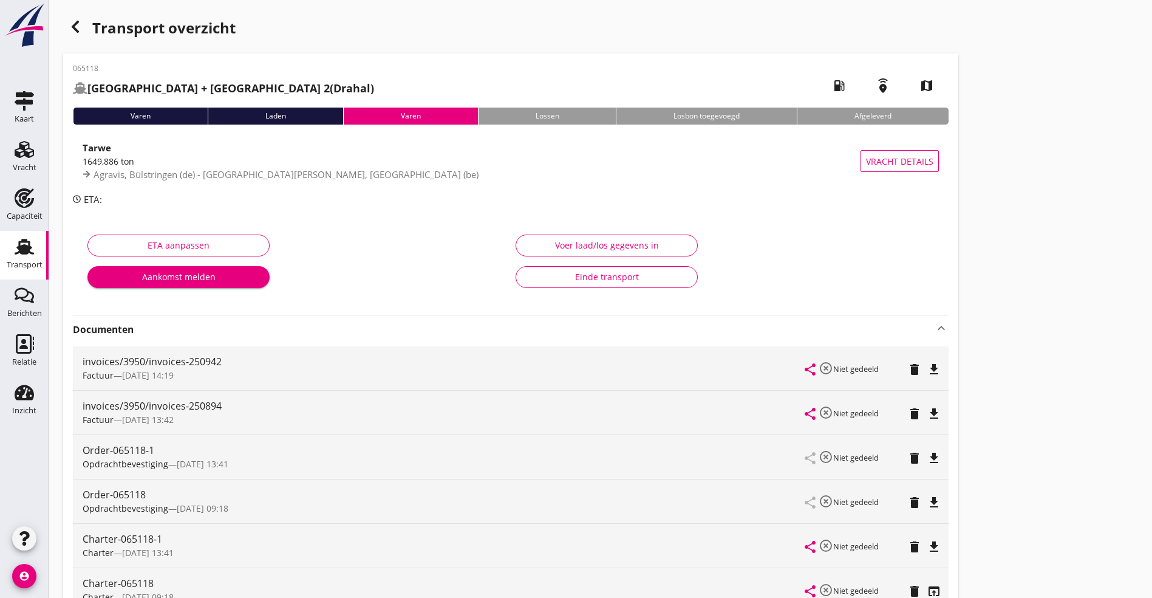
click at [69, 24] on icon "button" at bounding box center [75, 26] width 15 height 15
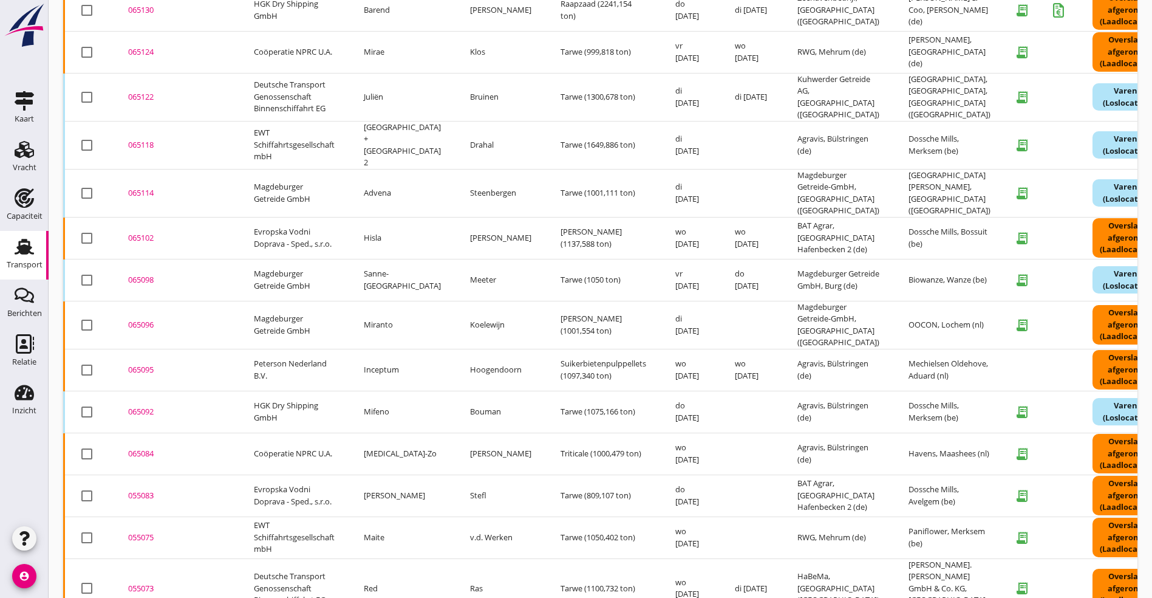
scroll to position [368, 0]
click at [143, 139] on div "065118" at bounding box center [176, 145] width 97 height 12
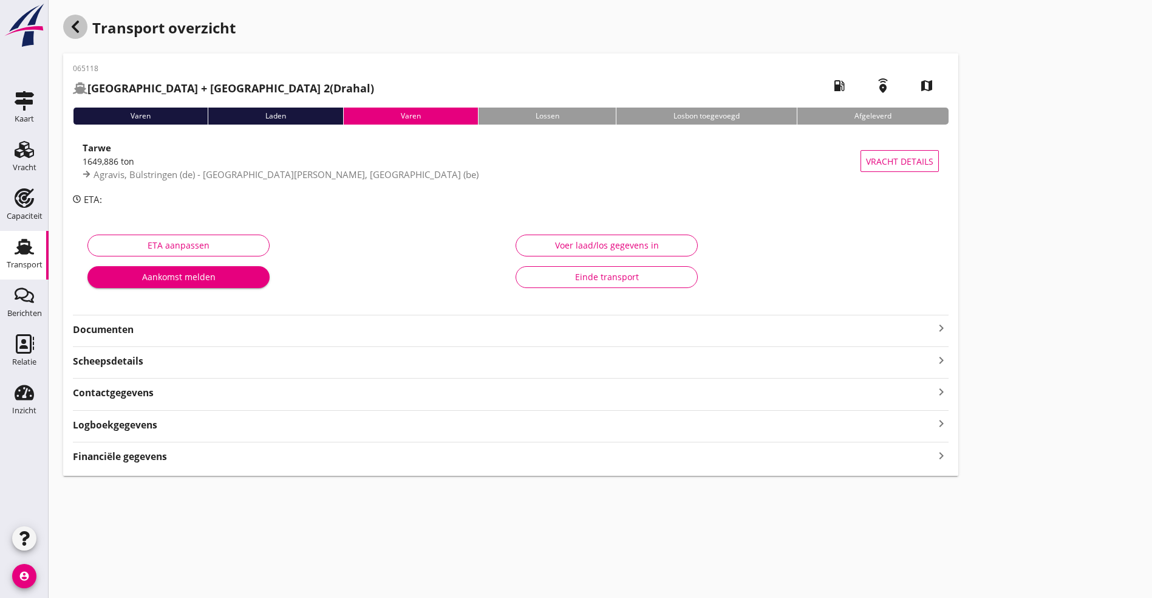
click at [73, 27] on use "button" at bounding box center [75, 27] width 7 height 12
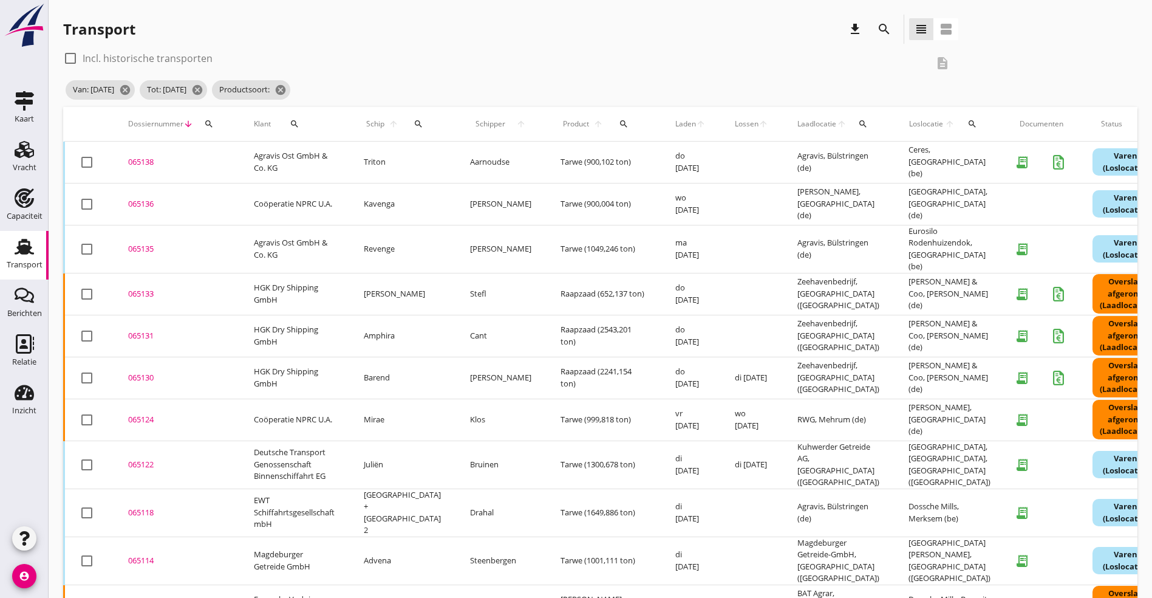
click at [145, 555] on div "065114" at bounding box center [176, 561] width 97 height 12
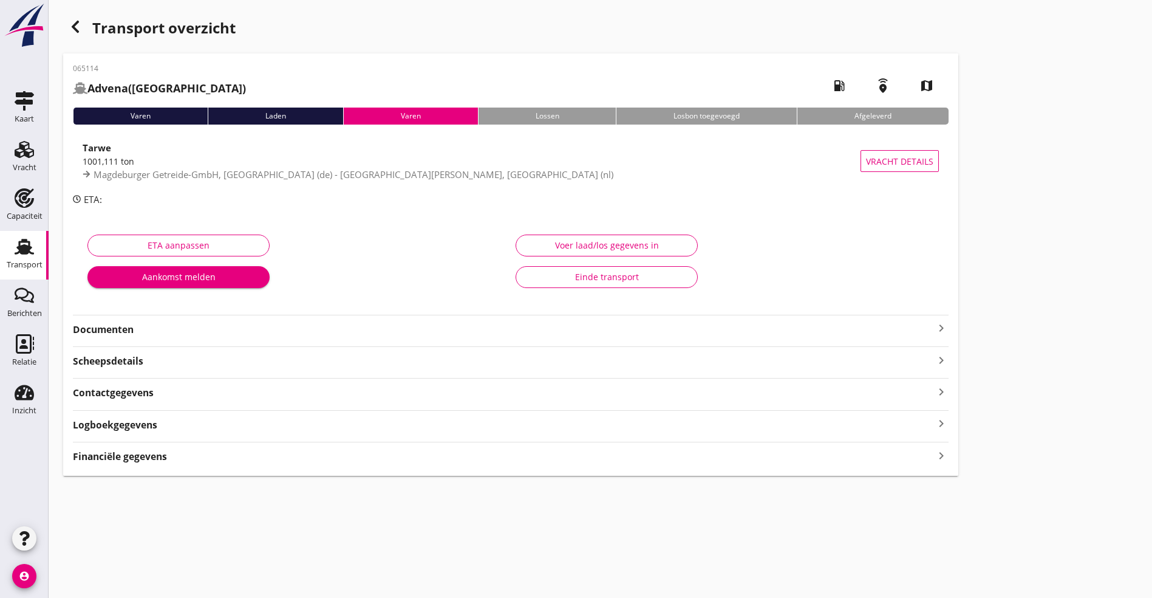
click at [163, 327] on strong "Documenten" at bounding box center [503, 330] width 861 height 14
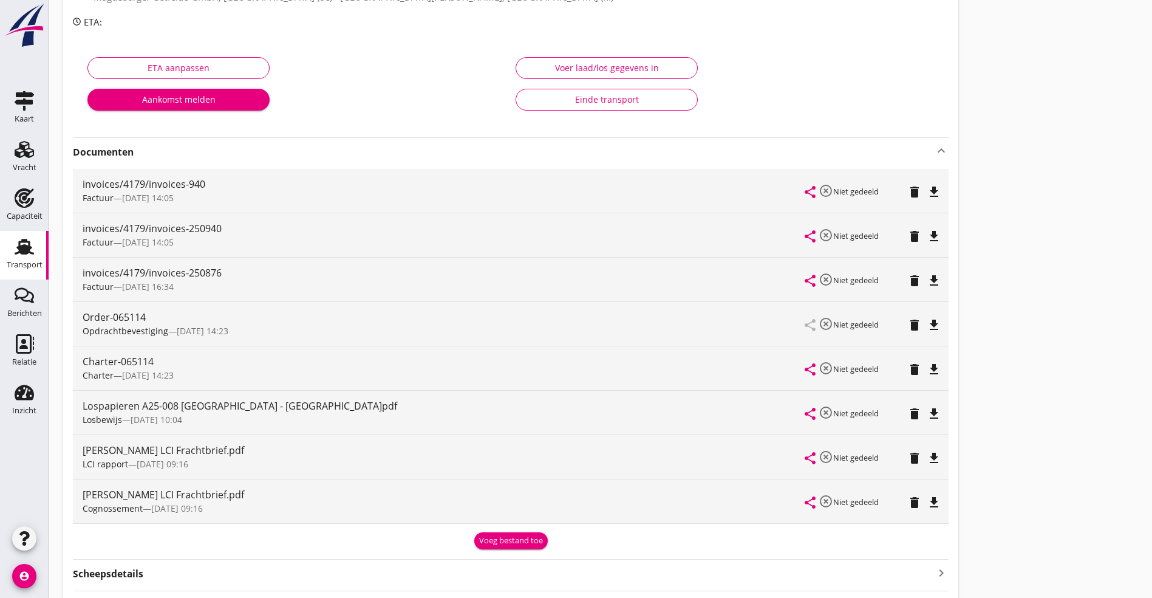
scroll to position [182, 0]
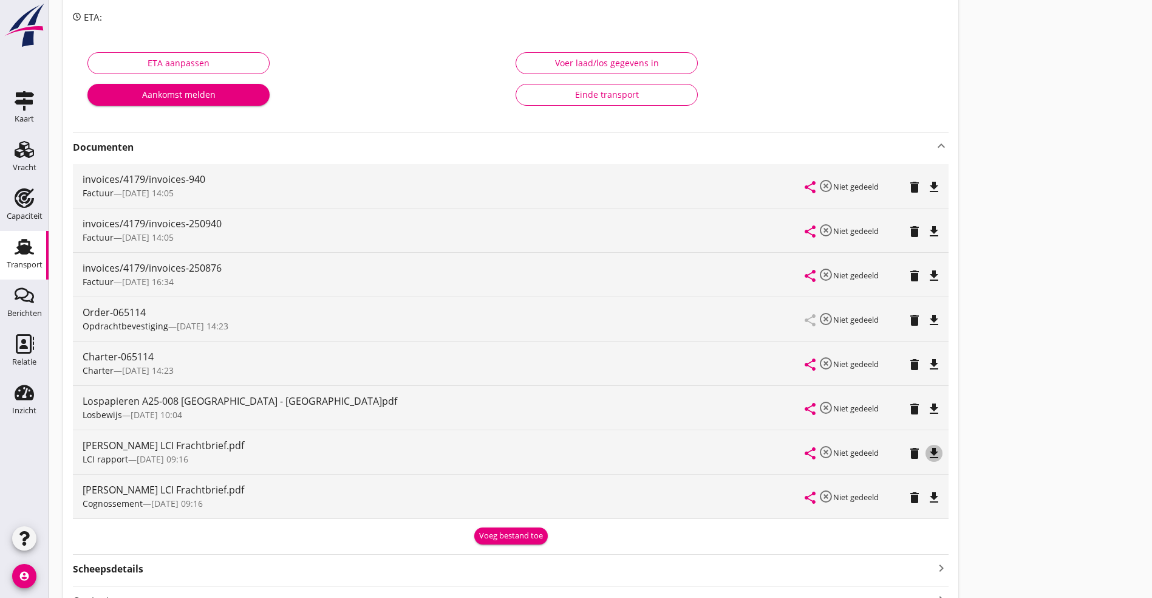
click at [927, 446] on icon "file_download" at bounding box center [934, 453] width 15 height 15
click at [927, 361] on icon "file_download" at bounding box center [934, 364] width 15 height 15
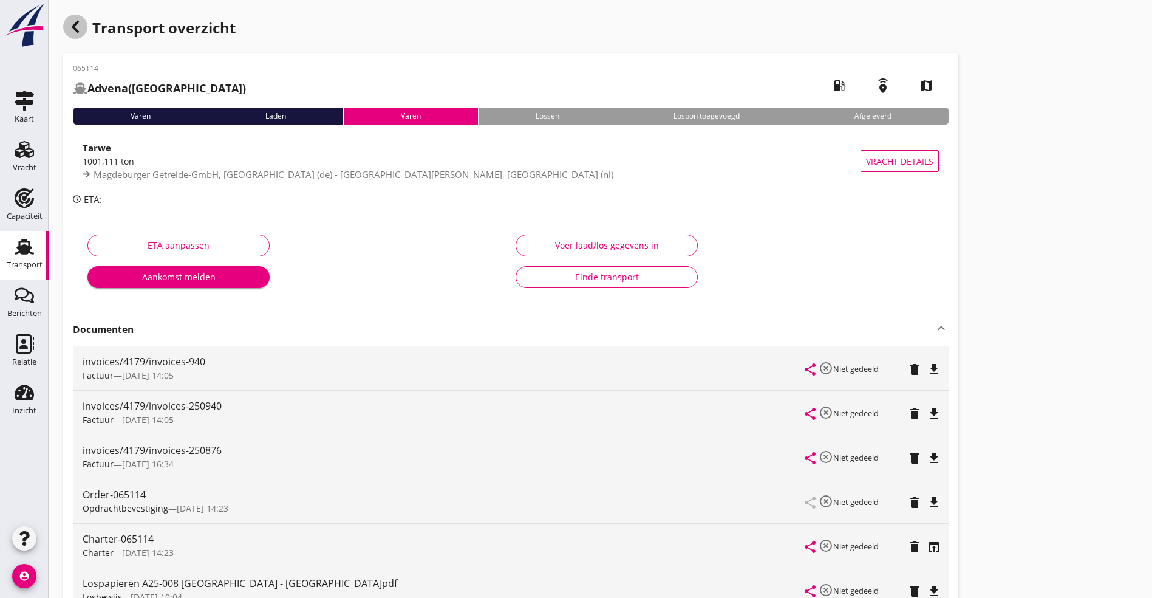
click at [74, 22] on icon "button" at bounding box center [75, 26] width 15 height 15
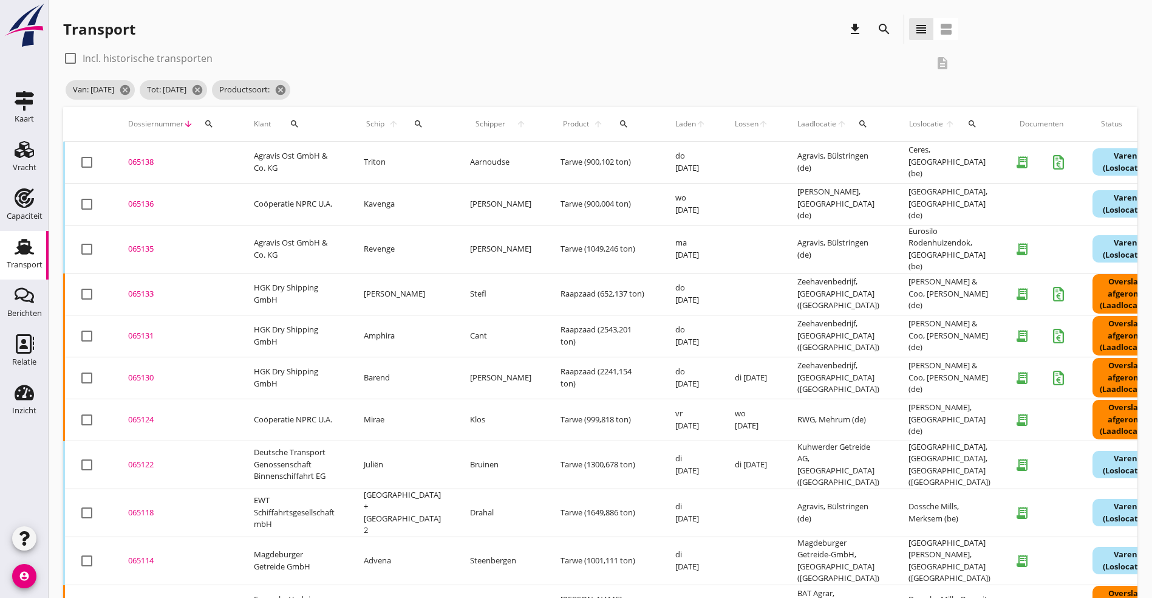
click at [131, 597] on div "065102" at bounding box center [176, 606] width 97 height 12
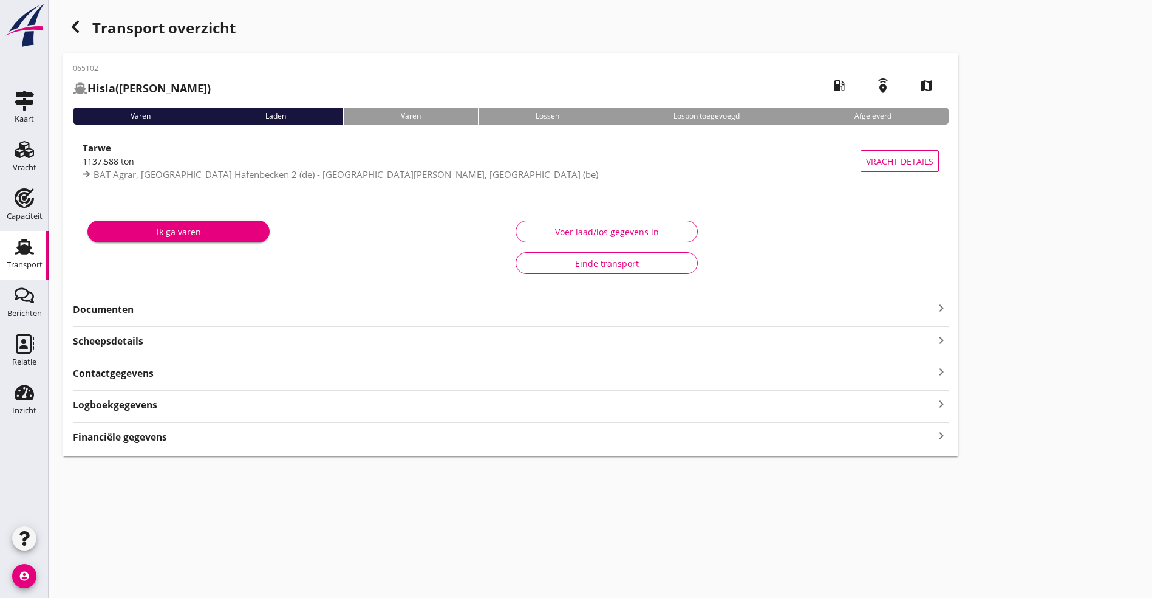
click at [135, 322] on div "065102 Hisla ([PERSON_NAME]) local_gas_station emergency_share map Varen Laden …" at bounding box center [510, 254] width 895 height 403
click at [139, 311] on strong "Documenten" at bounding box center [503, 310] width 861 height 14
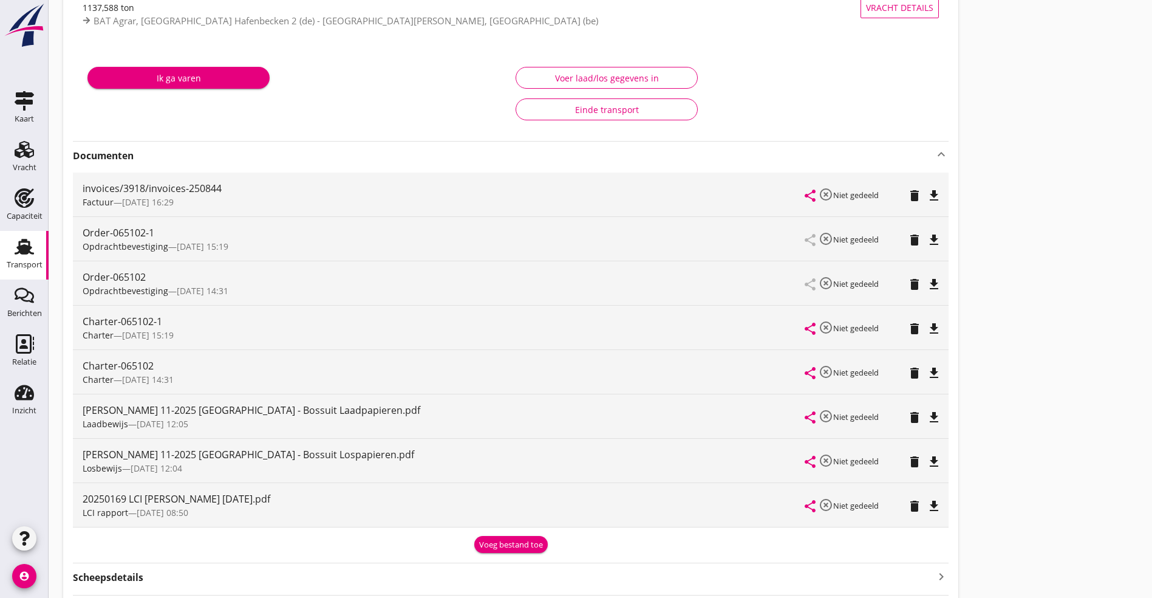
scroll to position [182, 0]
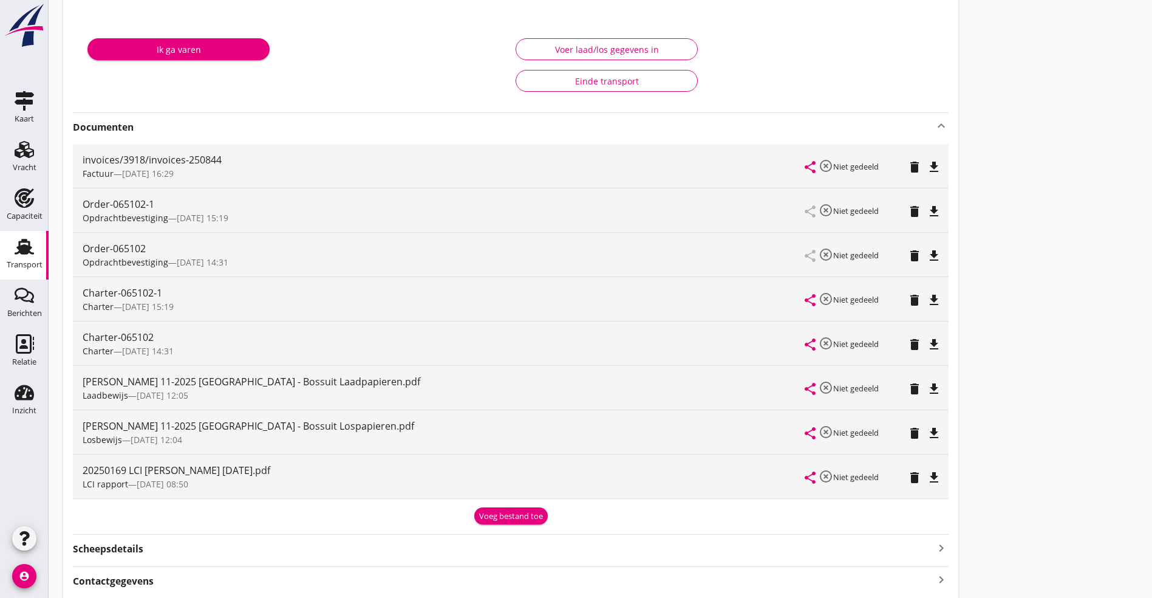
click at [927, 480] on icon "file_download" at bounding box center [934, 477] width 15 height 15
click at [927, 301] on icon "file_download" at bounding box center [934, 300] width 15 height 15
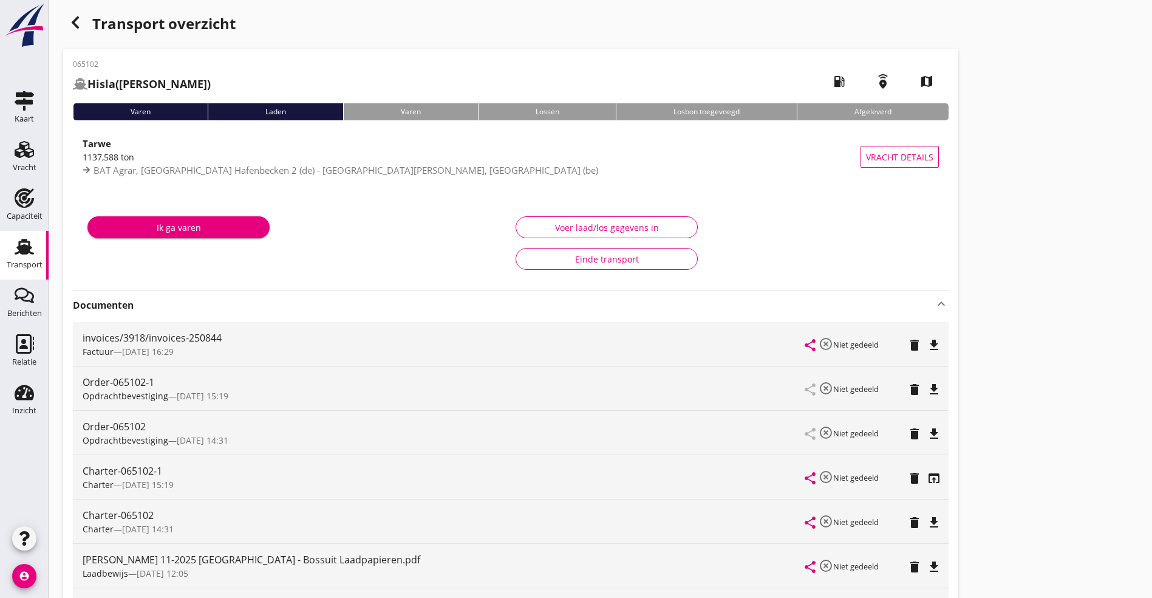
scroll to position [0, 0]
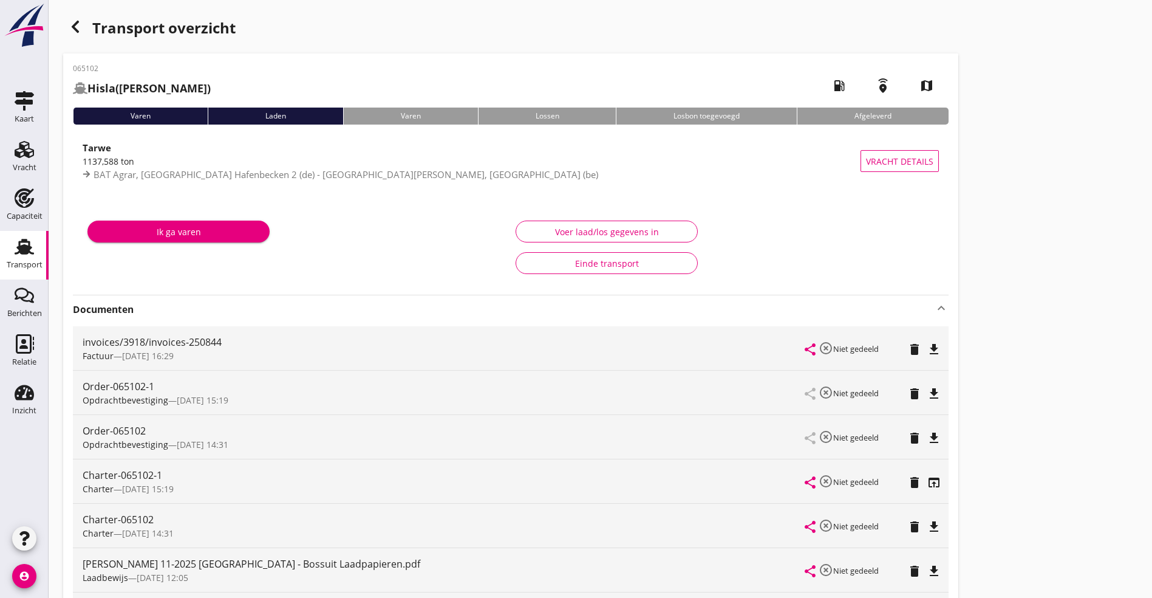
click at [67, 26] on div "button" at bounding box center [75, 27] width 24 height 24
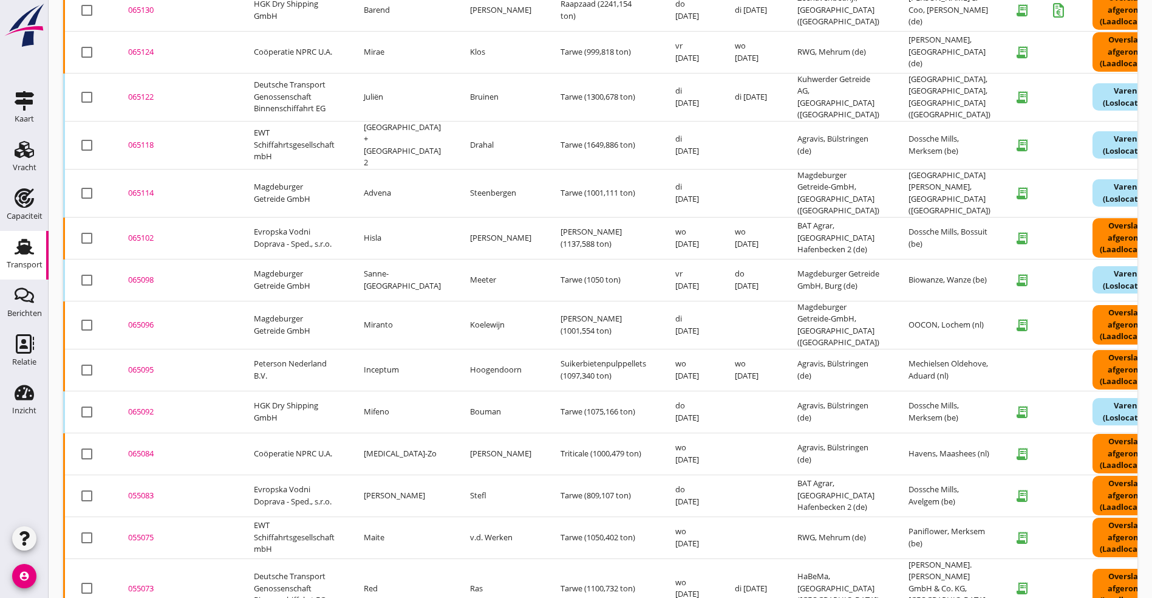
scroll to position [368, 0]
click at [152, 273] on div "065098" at bounding box center [176, 279] width 97 height 12
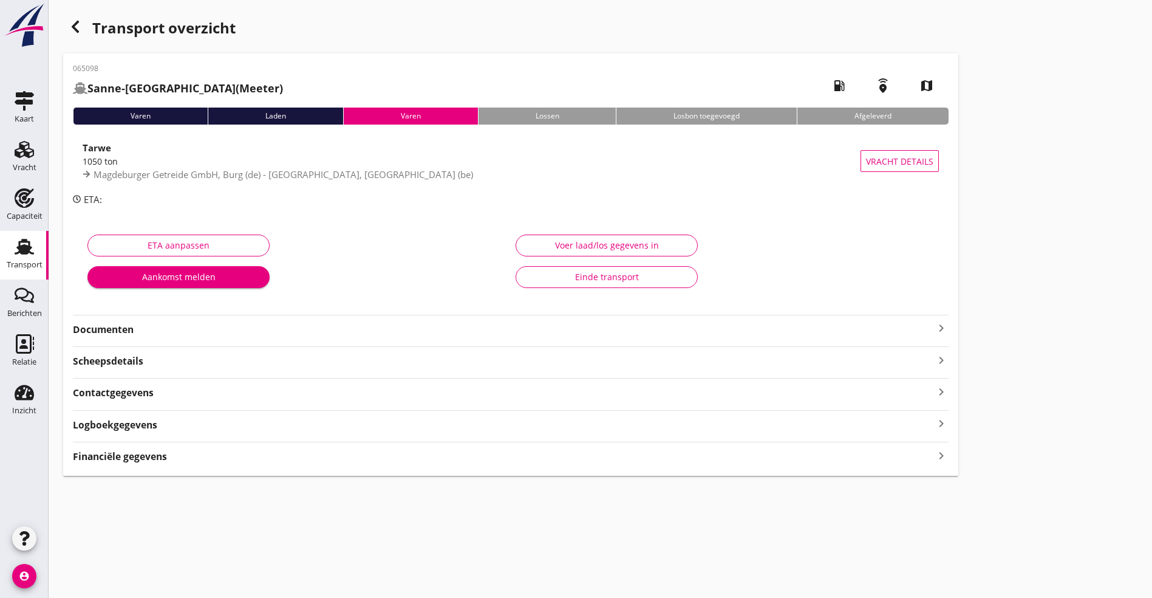
click at [157, 332] on strong "Documenten" at bounding box center [503, 330] width 861 height 14
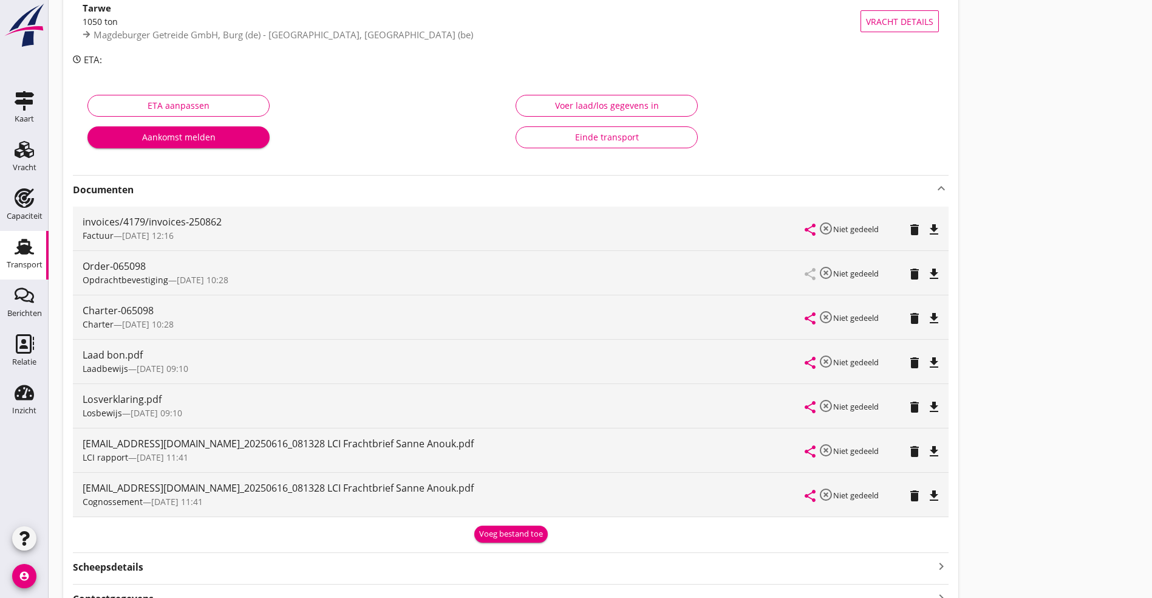
scroll to position [182, 0]
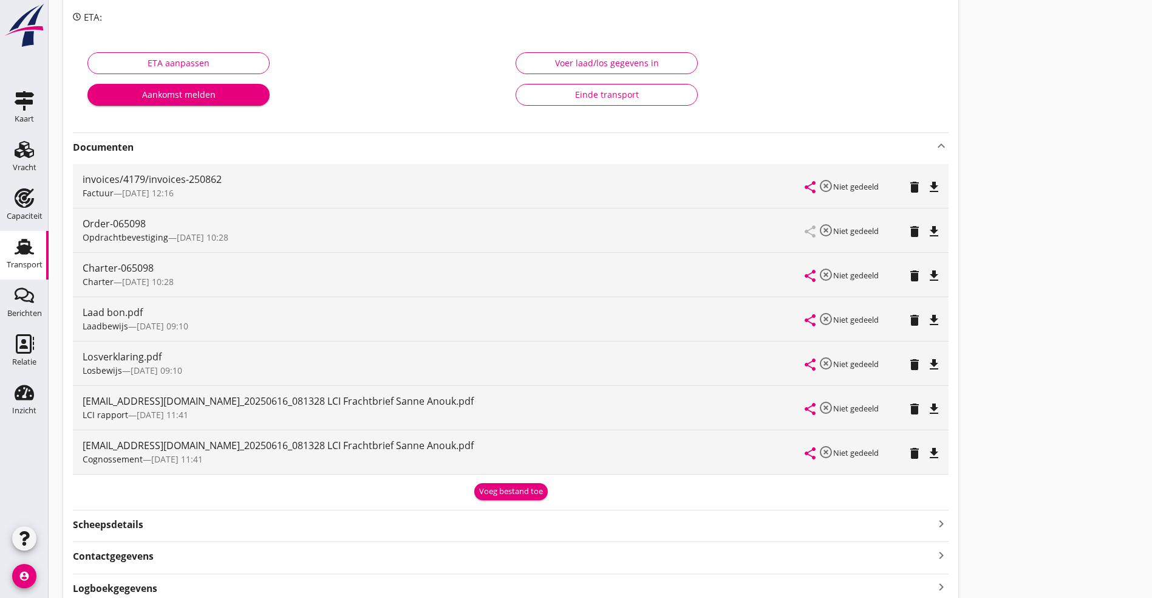
click at [927, 408] on icon "file_download" at bounding box center [934, 409] width 15 height 15
click at [926, 267] on button "file_download" at bounding box center [934, 275] width 17 height 17
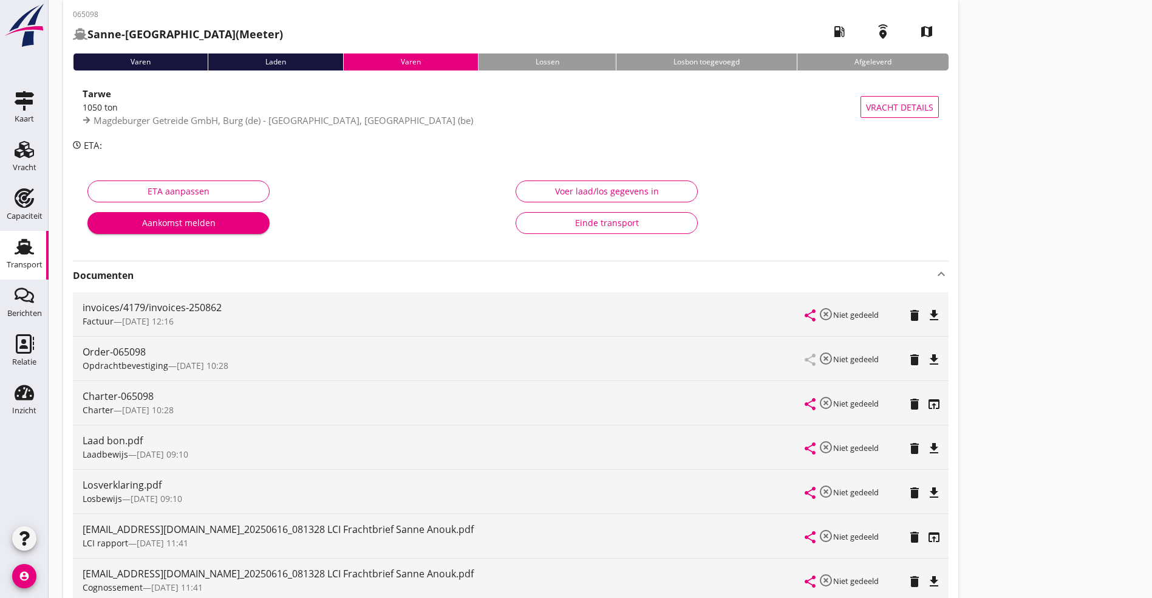
scroll to position [0, 0]
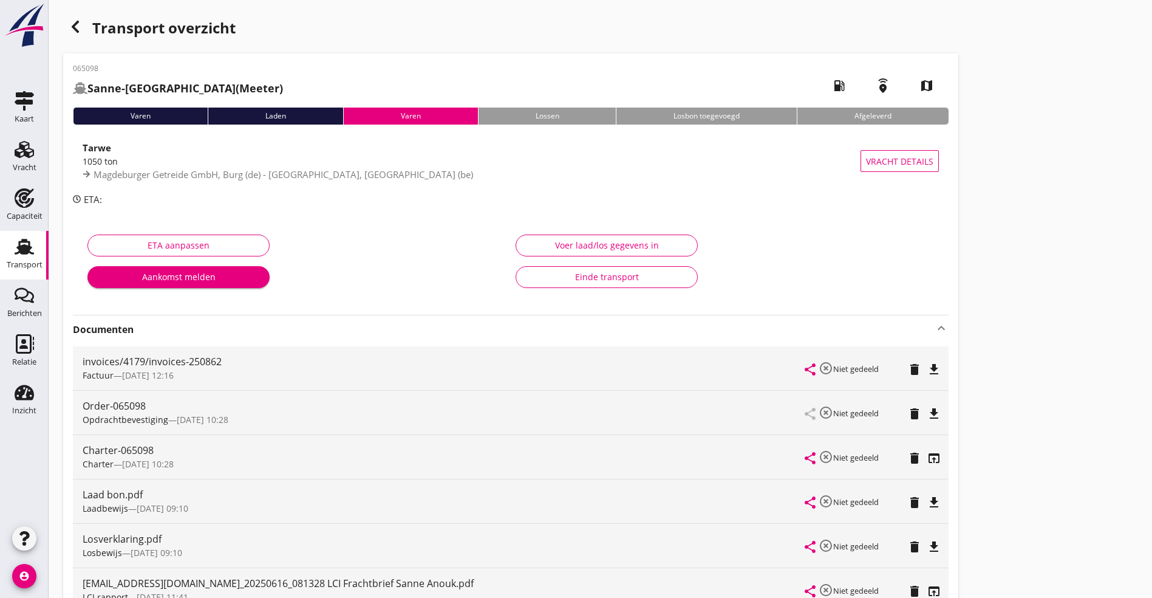
click at [81, 24] on icon "button" at bounding box center [75, 26] width 15 height 15
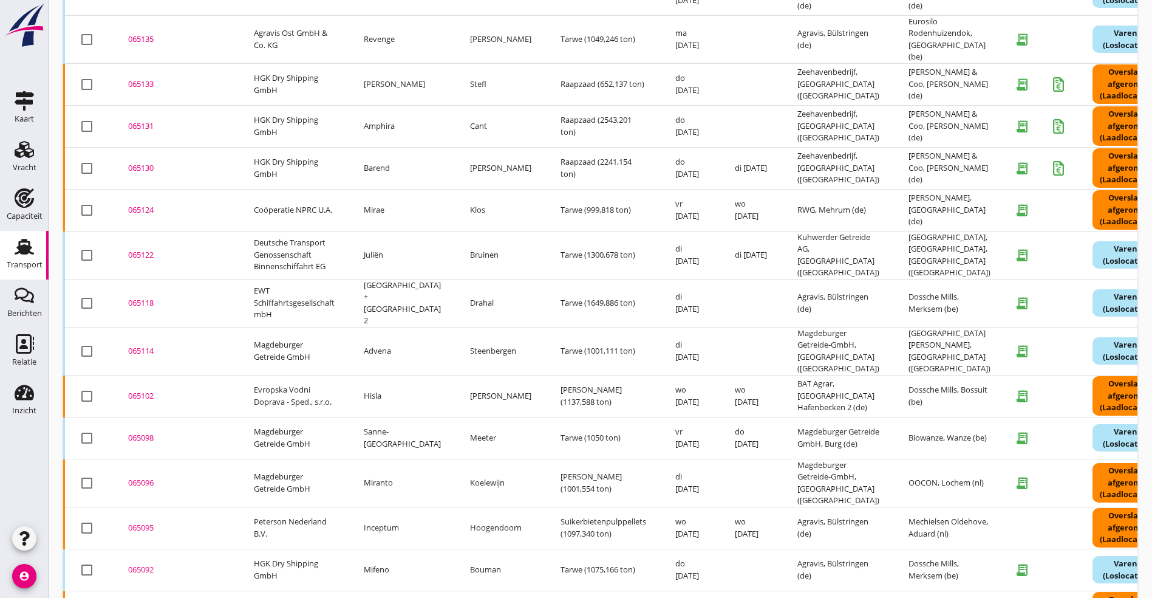
scroll to position [368, 0]
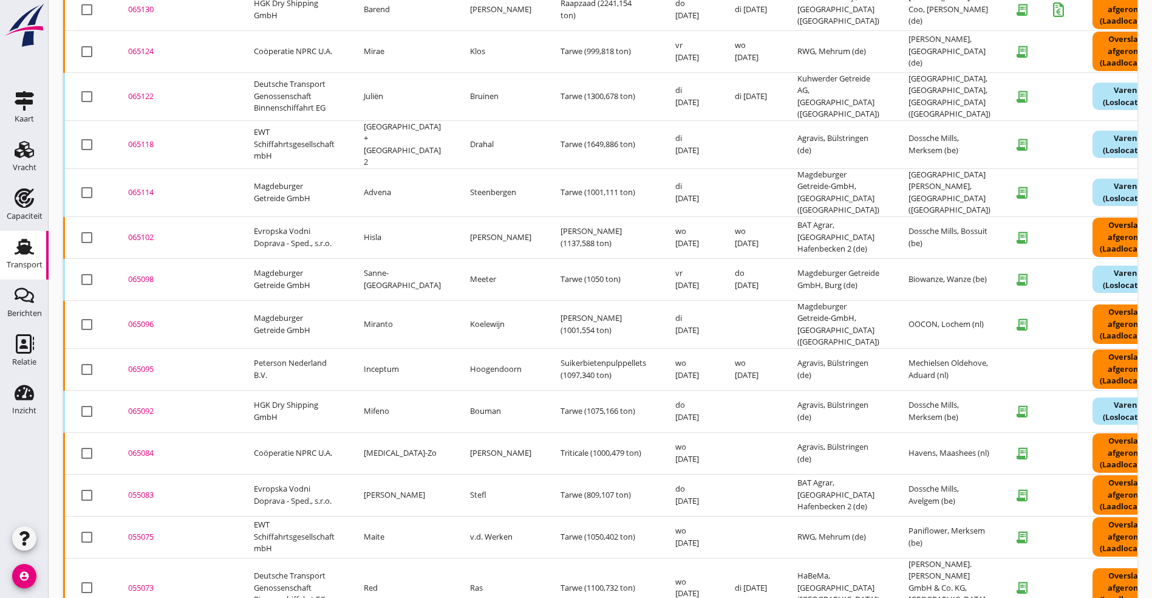
click at [148, 300] on td "065096 upload_file Drop hier uw bestand om het aan het dossier toe te voegen" at bounding box center [177, 324] width 126 height 48
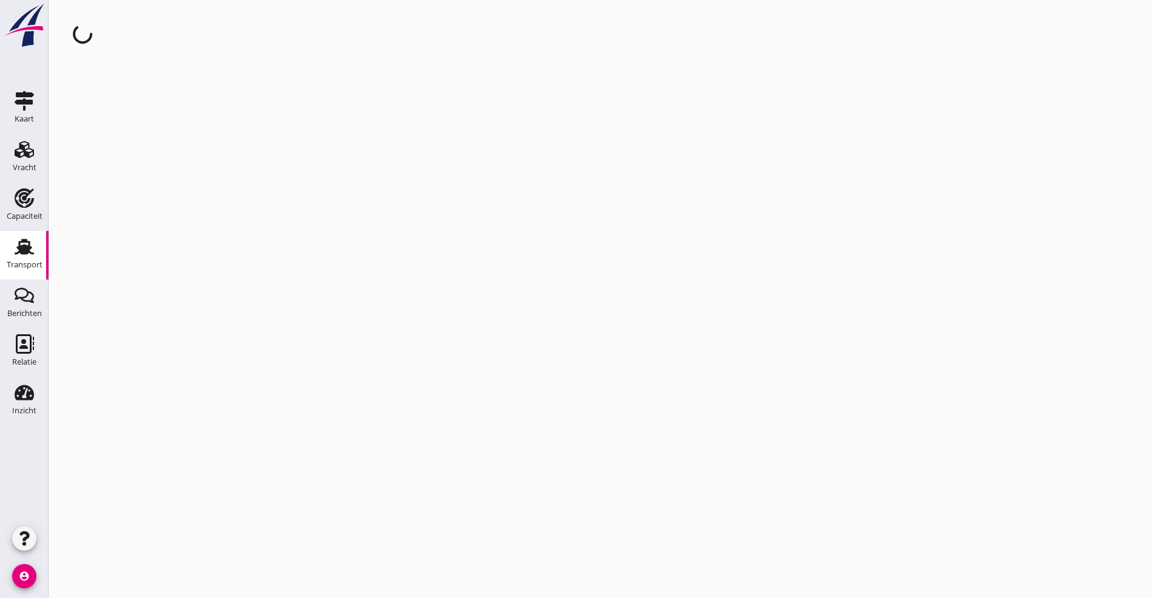
click at [146, 298] on div "cancel You are impersonating another user." at bounding box center [601, 299] width 1104 height 598
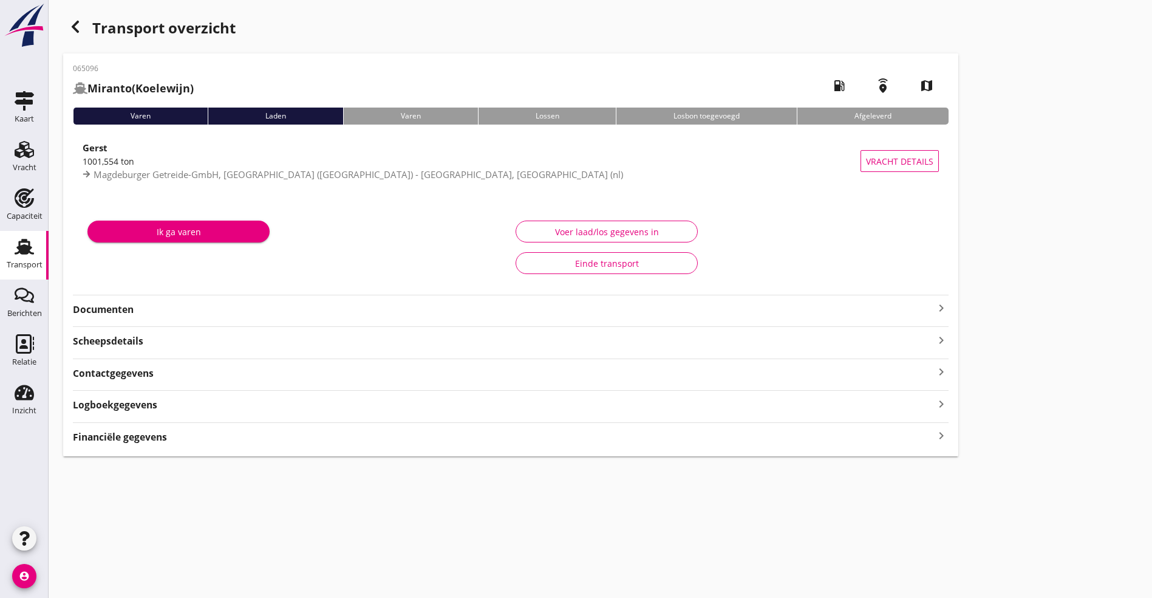
click at [162, 304] on strong "Documenten" at bounding box center [503, 310] width 861 height 14
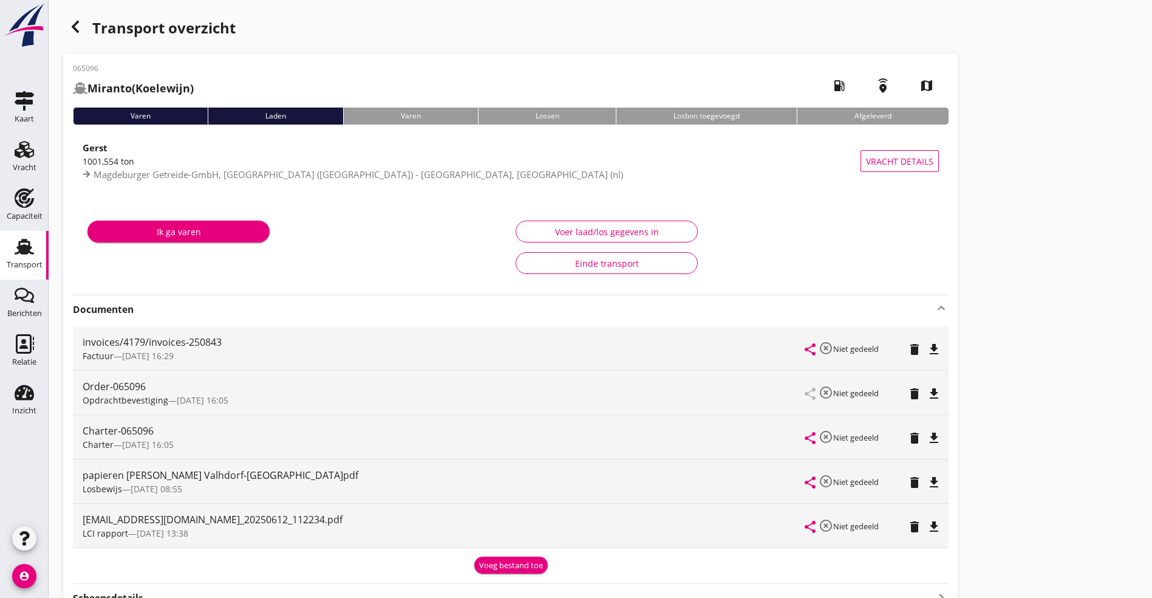
click at [589, 524] on div "[EMAIL_ADDRESS][DOMAIN_NAME]_20250612_112234.pdf LCI rapport — [DATE] 13:38 sha…" at bounding box center [511, 526] width 876 height 44
click at [927, 525] on icon "file_download" at bounding box center [934, 526] width 15 height 15
click at [927, 435] on icon "file_download" at bounding box center [934, 438] width 15 height 15
click at [76, 30] on use "button" at bounding box center [75, 27] width 7 height 12
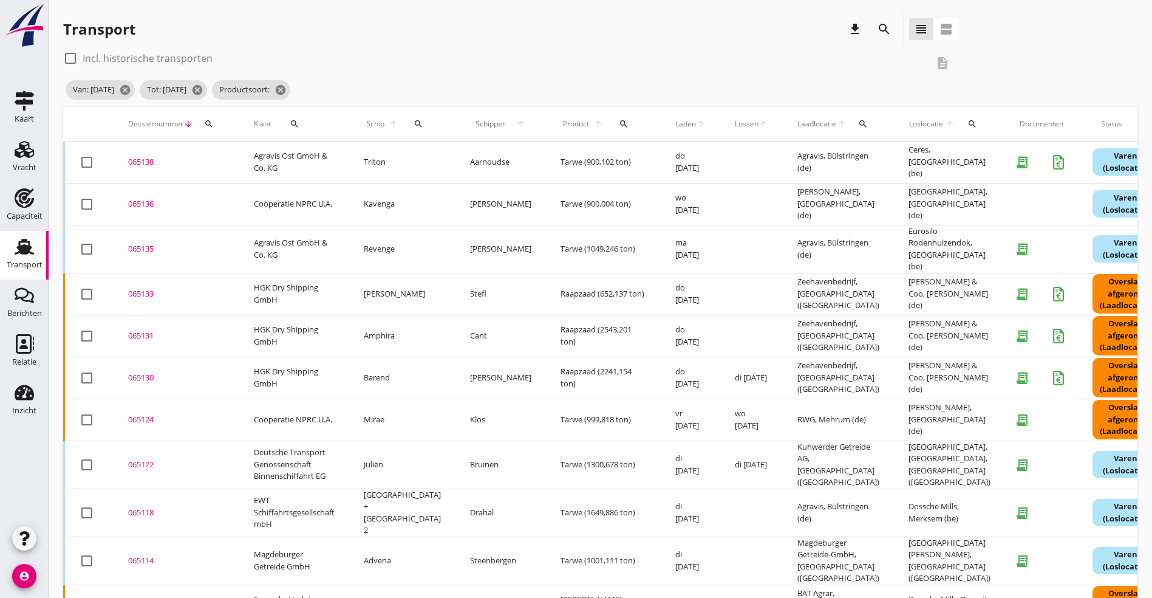
scroll to position [368, 0]
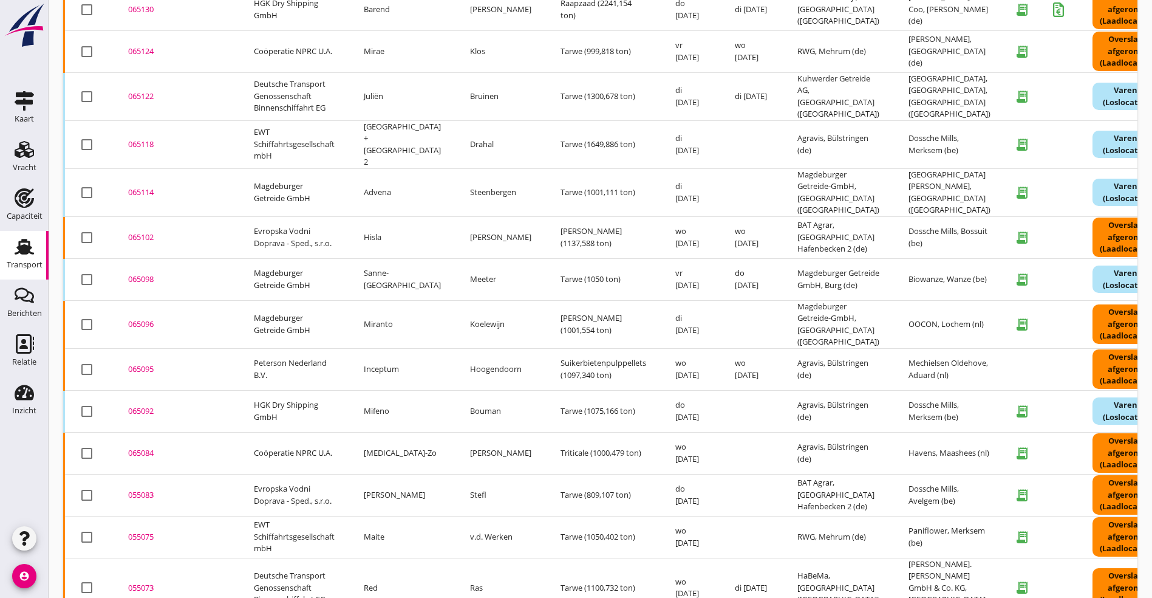
click at [141, 363] on div "065095" at bounding box center [176, 369] width 97 height 12
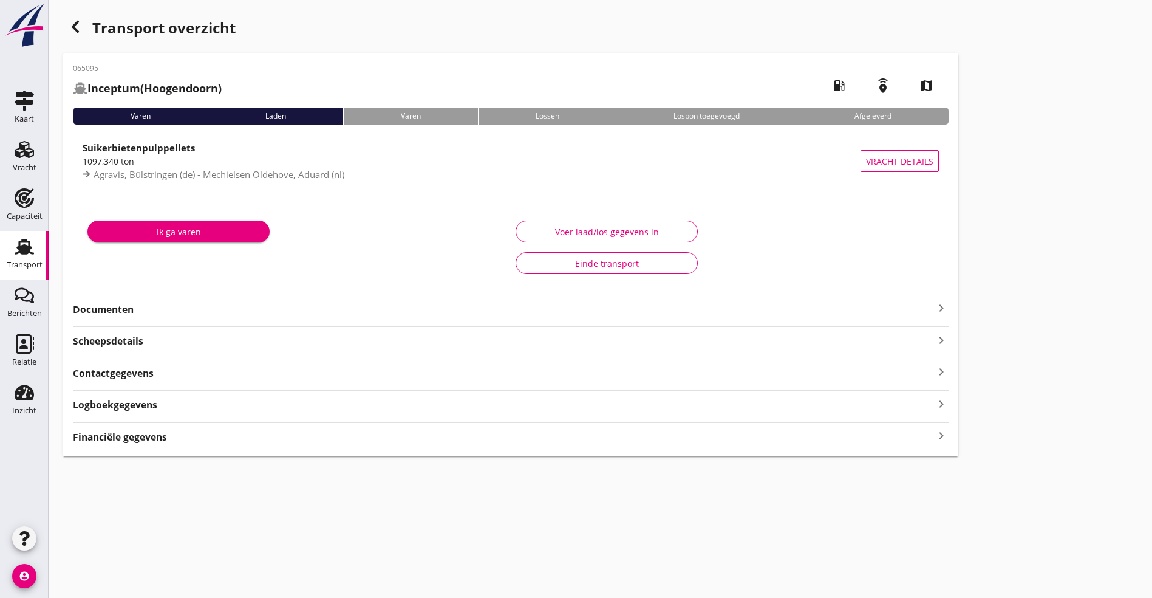
click at [389, 308] on strong "Documenten" at bounding box center [503, 310] width 861 height 14
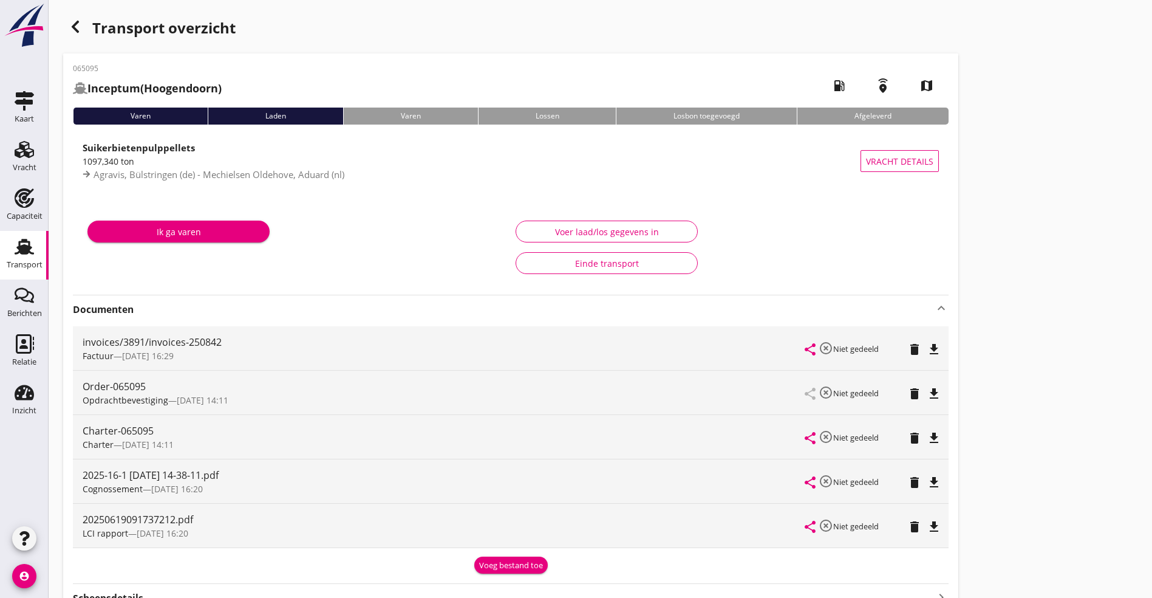
click at [927, 528] on icon "file_download" at bounding box center [934, 526] width 15 height 15
click at [927, 482] on icon "file_download" at bounding box center [934, 482] width 15 height 15
click at [927, 431] on icon "file_download" at bounding box center [934, 438] width 15 height 15
click at [87, 20] on div "Transport overzicht" at bounding box center [510, 29] width 895 height 29
click at [83, 21] on div "button" at bounding box center [75, 27] width 24 height 24
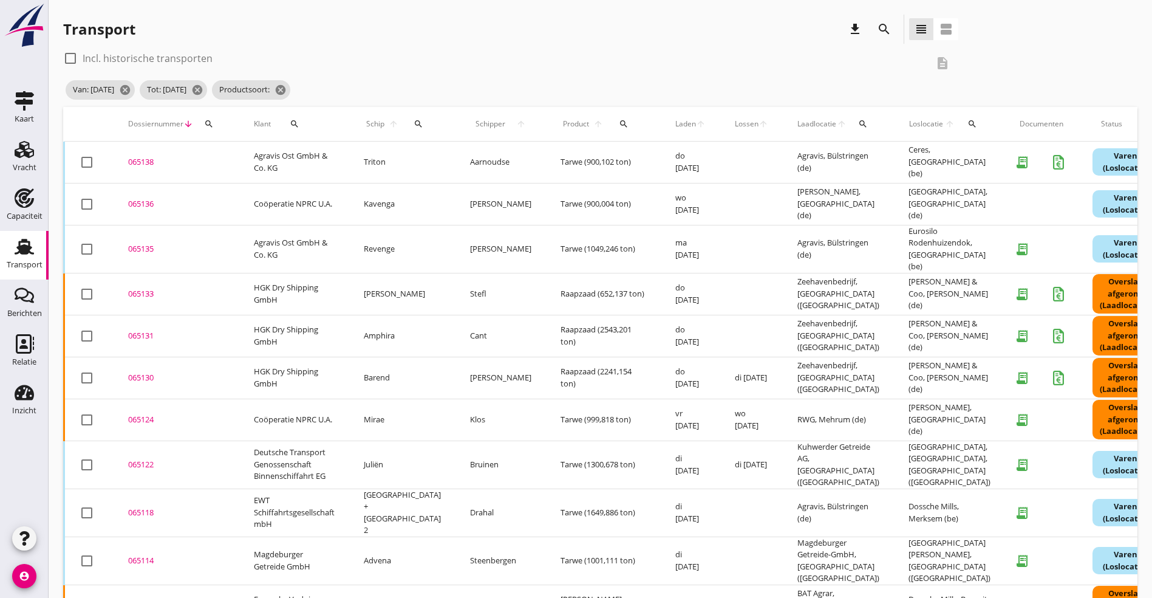
scroll to position [368, 0]
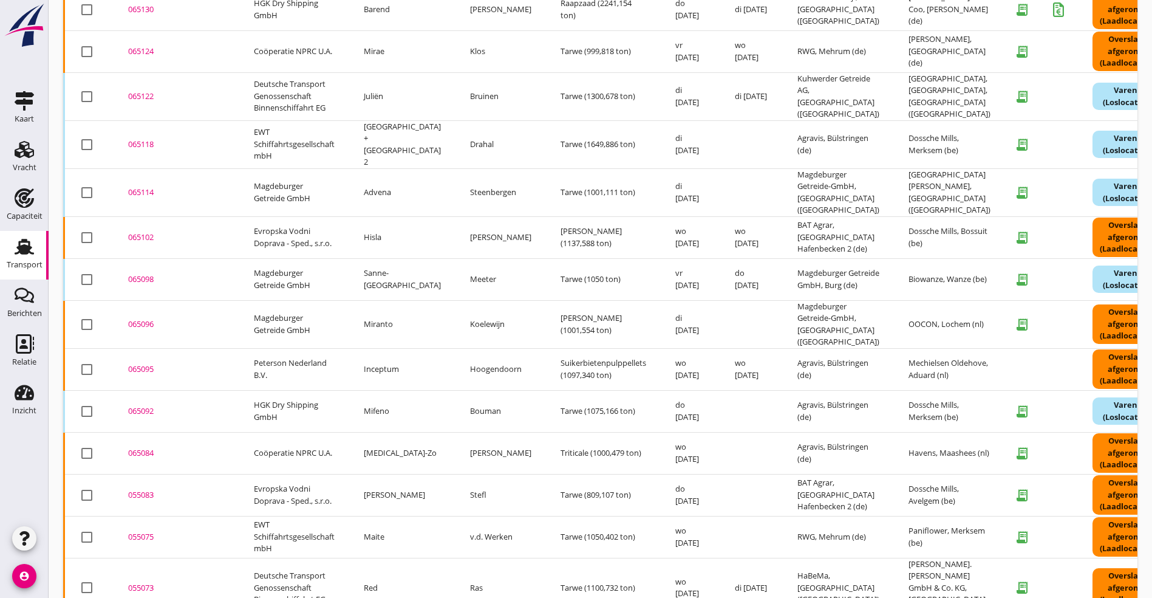
click at [135, 405] on div "065092" at bounding box center [176, 411] width 97 height 12
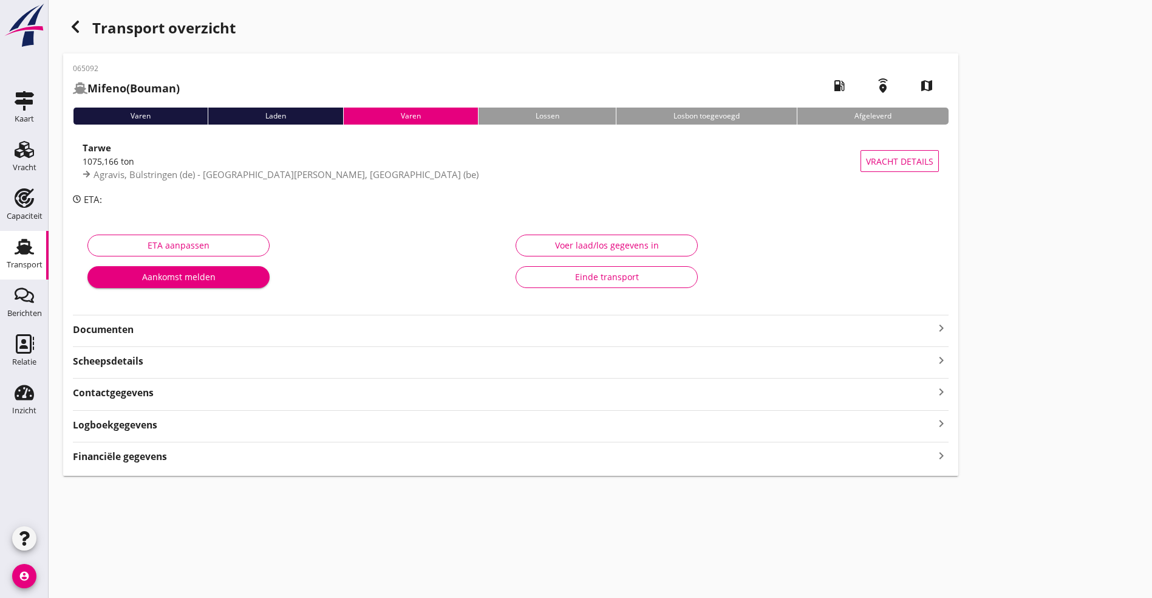
click at [137, 334] on strong "Documenten" at bounding box center [503, 330] width 861 height 14
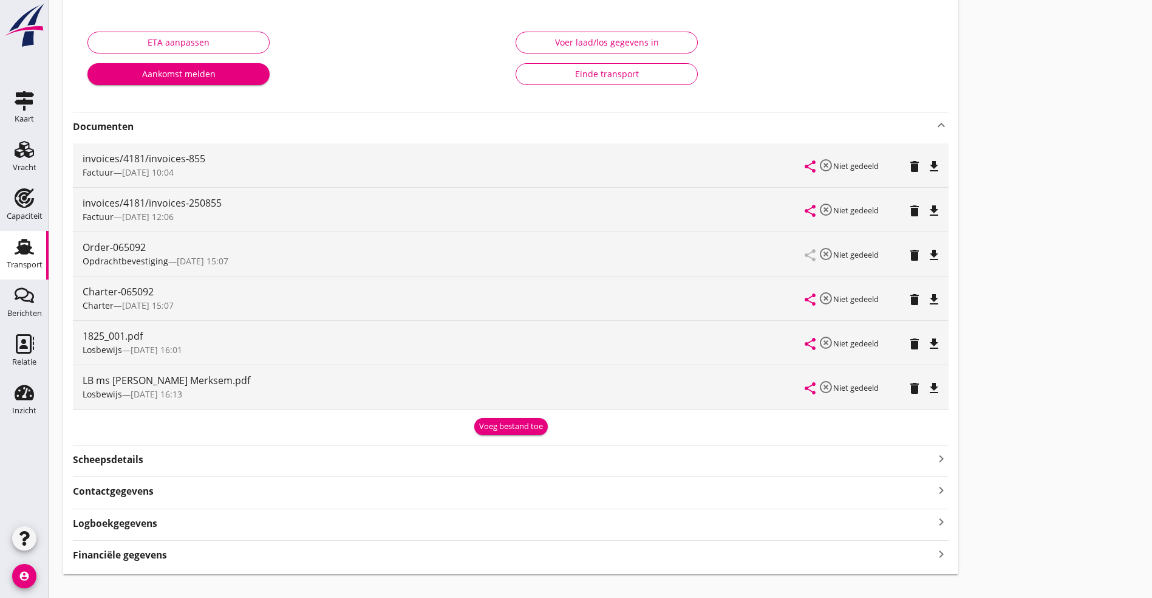
scroll to position [223, 0]
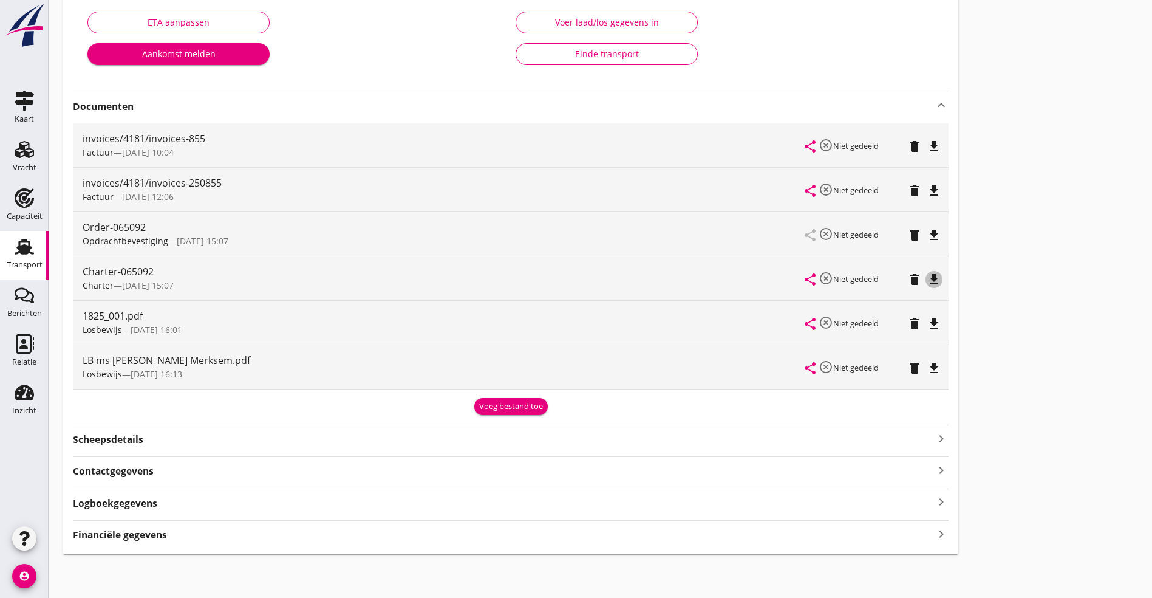
click at [927, 276] on icon "file_download" at bounding box center [934, 279] width 15 height 15
click at [927, 230] on icon "file_download" at bounding box center [934, 235] width 15 height 15
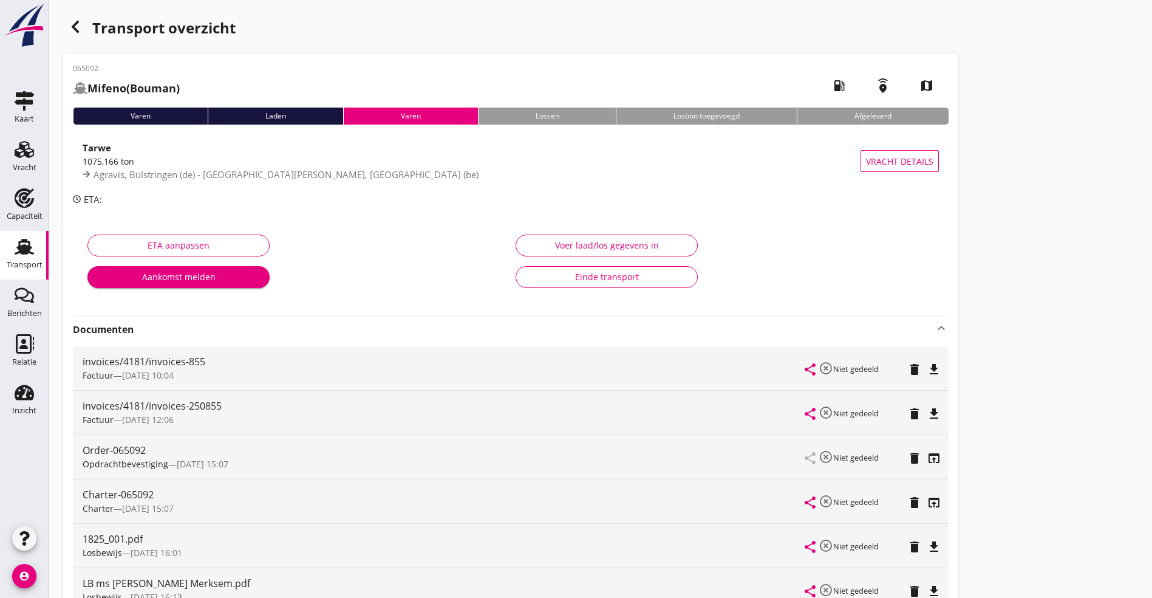
click at [86, 24] on div "Transport overzicht" at bounding box center [510, 29] width 895 height 29
click at [69, 16] on div "button" at bounding box center [75, 27] width 24 height 24
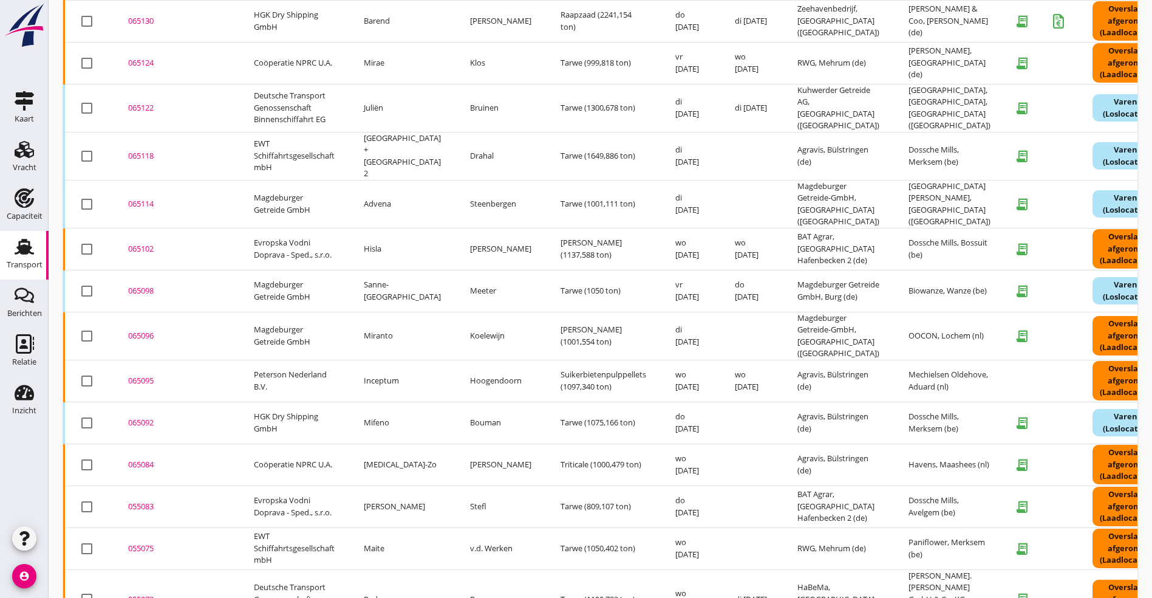
scroll to position [368, 0]
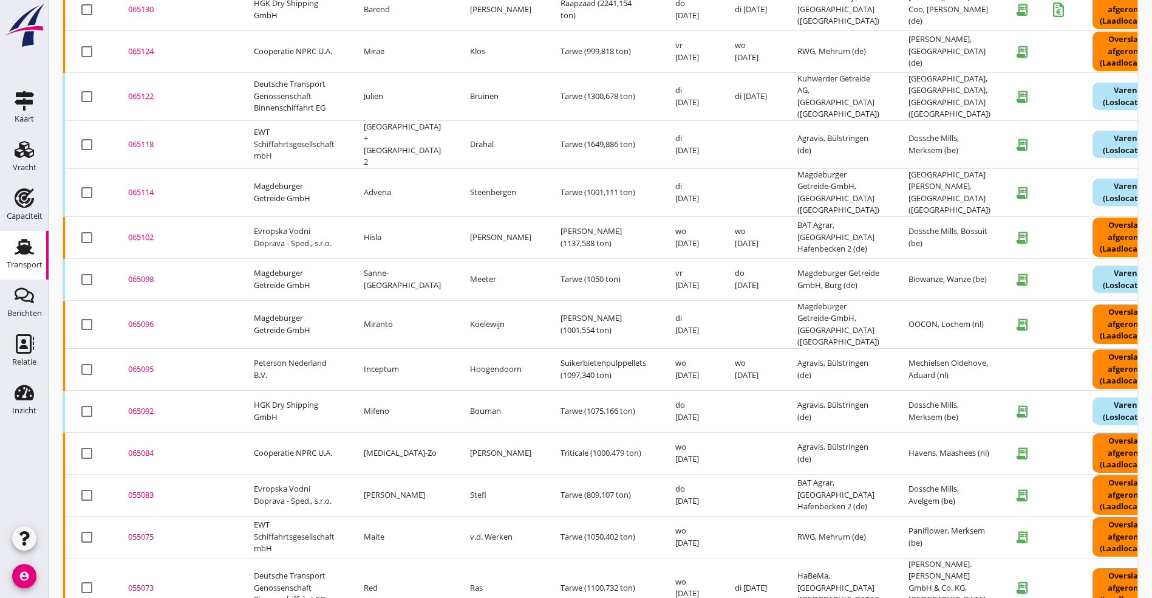
click at [146, 447] on div "065084" at bounding box center [176, 453] width 97 height 12
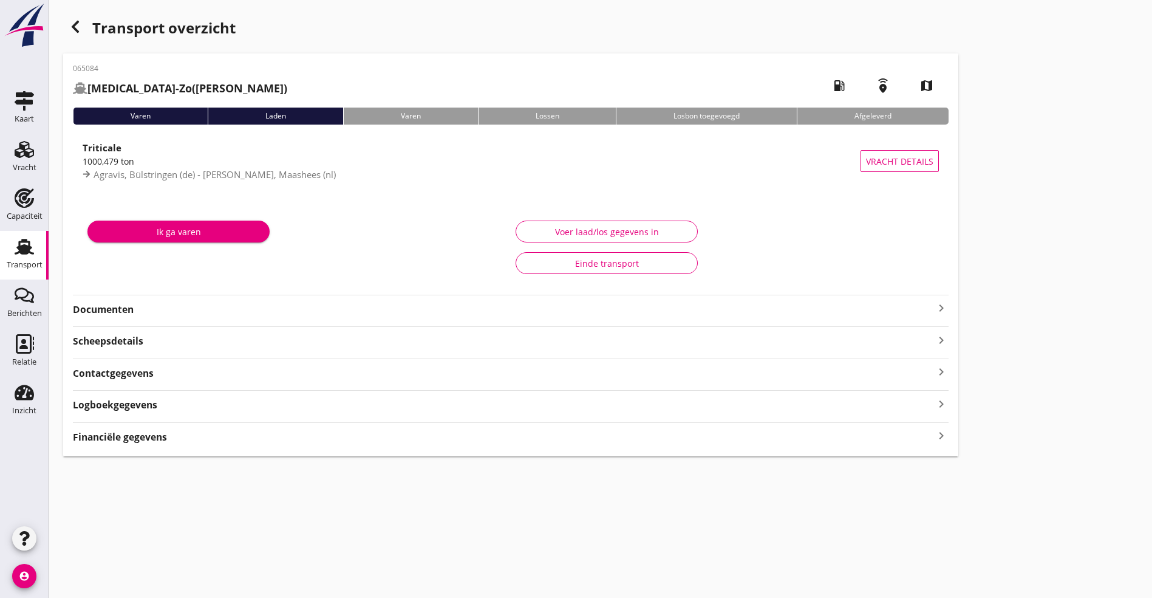
click at [138, 304] on strong "Documenten" at bounding box center [503, 310] width 861 height 14
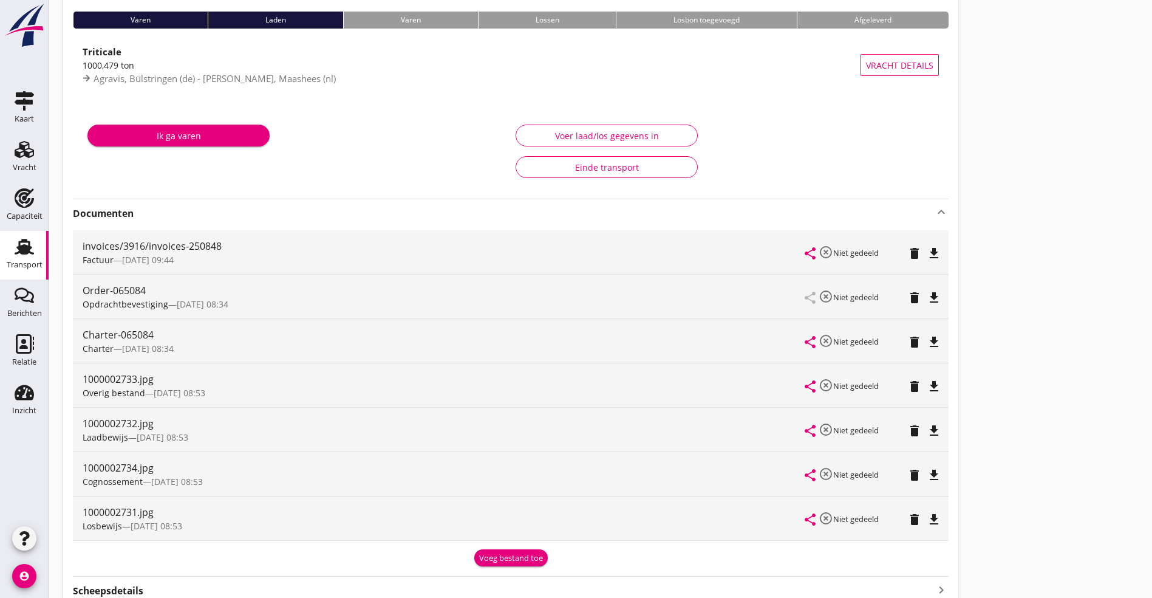
scroll to position [248, 0]
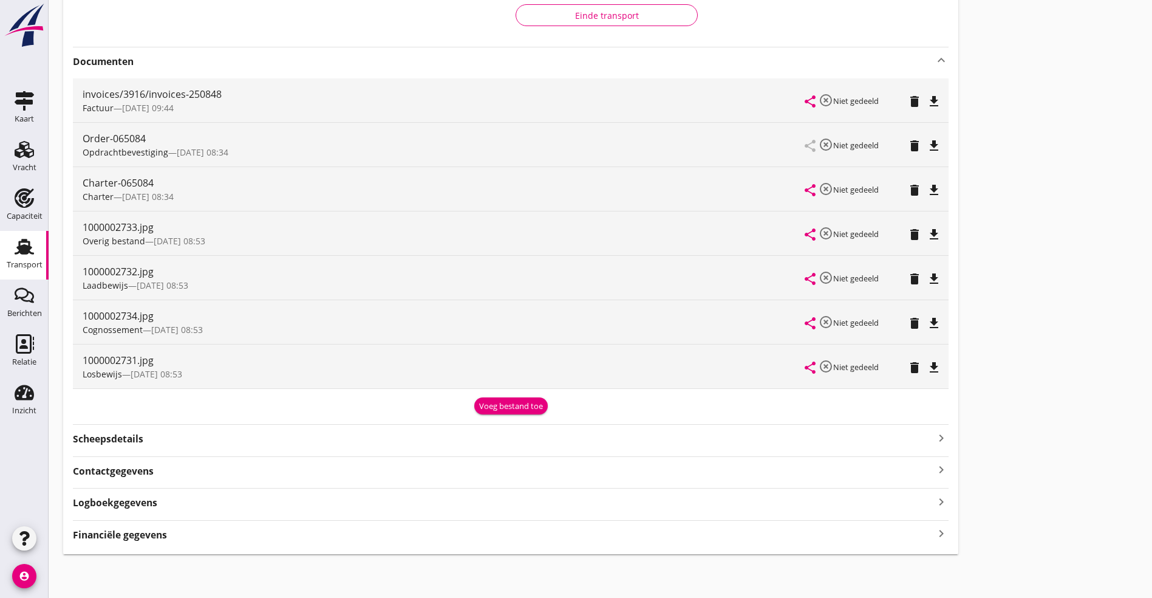
click at [927, 144] on icon "file_download" at bounding box center [934, 146] width 15 height 15
click at [228, 316] on div "1000002734.jpg" at bounding box center [444, 316] width 723 height 15
click at [806, 314] on div "share highlight_off Niet gedeeld delete file_download" at bounding box center [873, 322] width 134 height 44
click at [927, 320] on icon "file_download" at bounding box center [934, 323] width 15 height 15
click at [927, 194] on icon "file_download" at bounding box center [934, 190] width 15 height 15
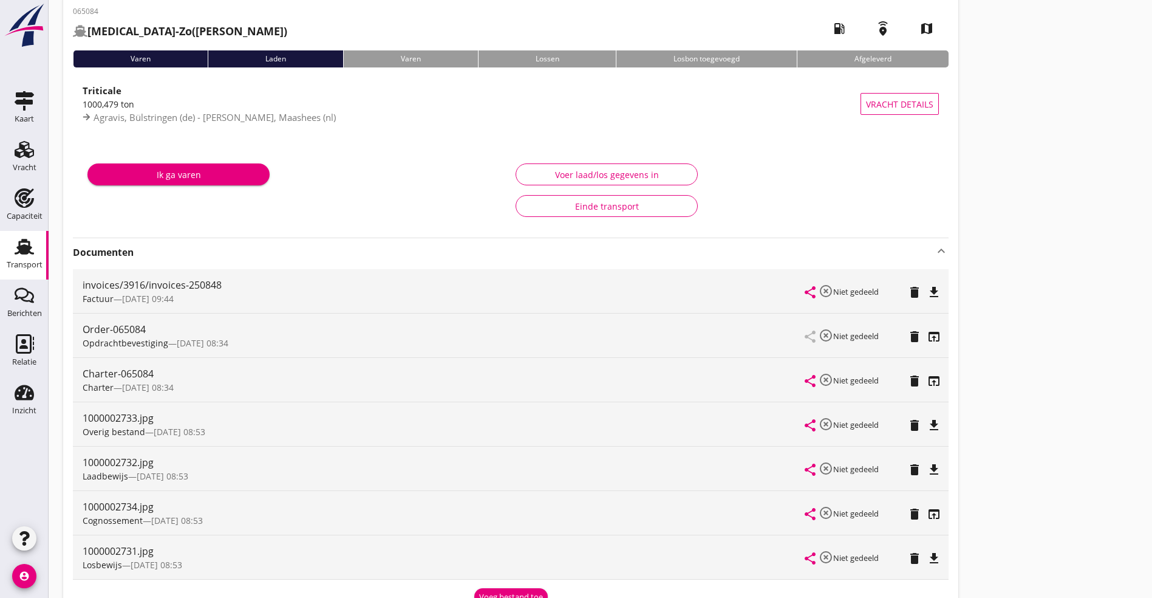
scroll to position [0, 0]
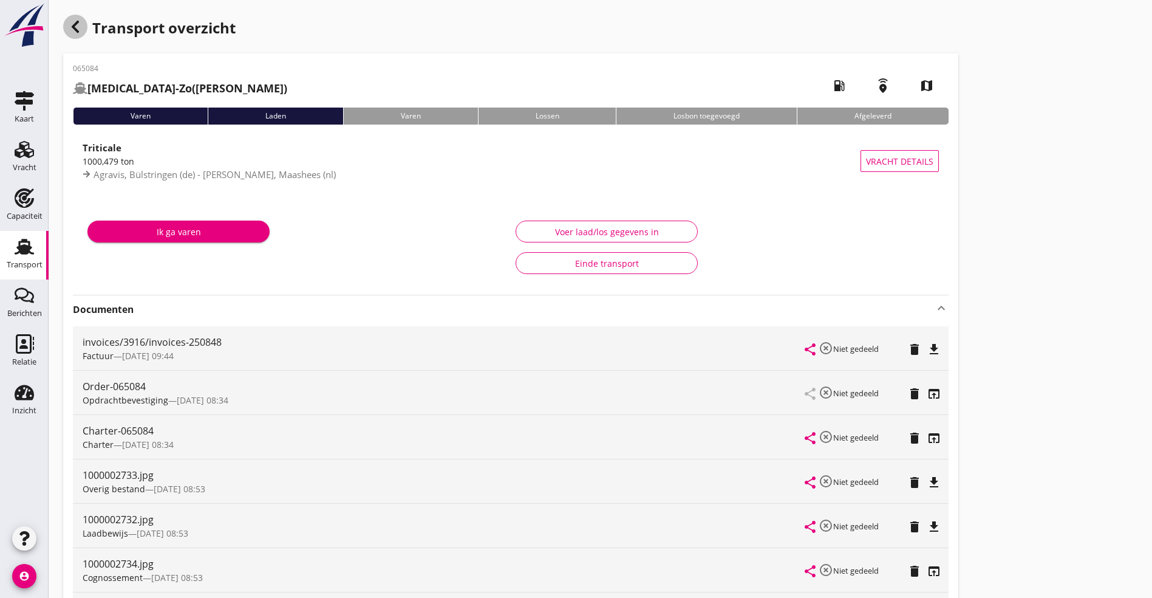
click at [85, 21] on div "button" at bounding box center [75, 27] width 24 height 24
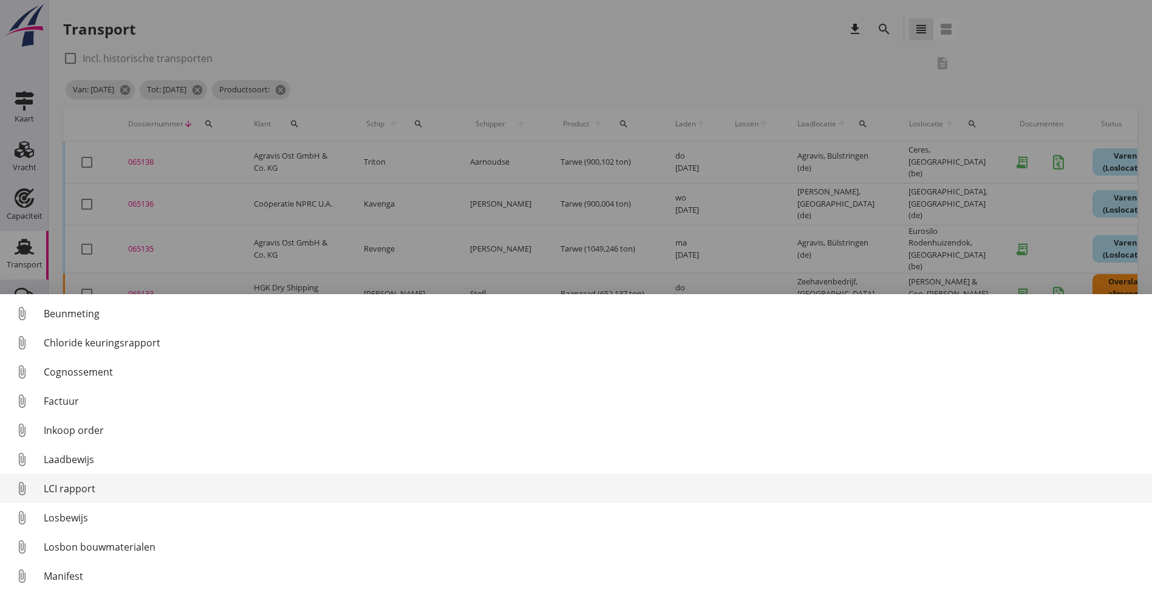
click at [92, 489] on div "LCI rapport" at bounding box center [593, 488] width 1099 height 15
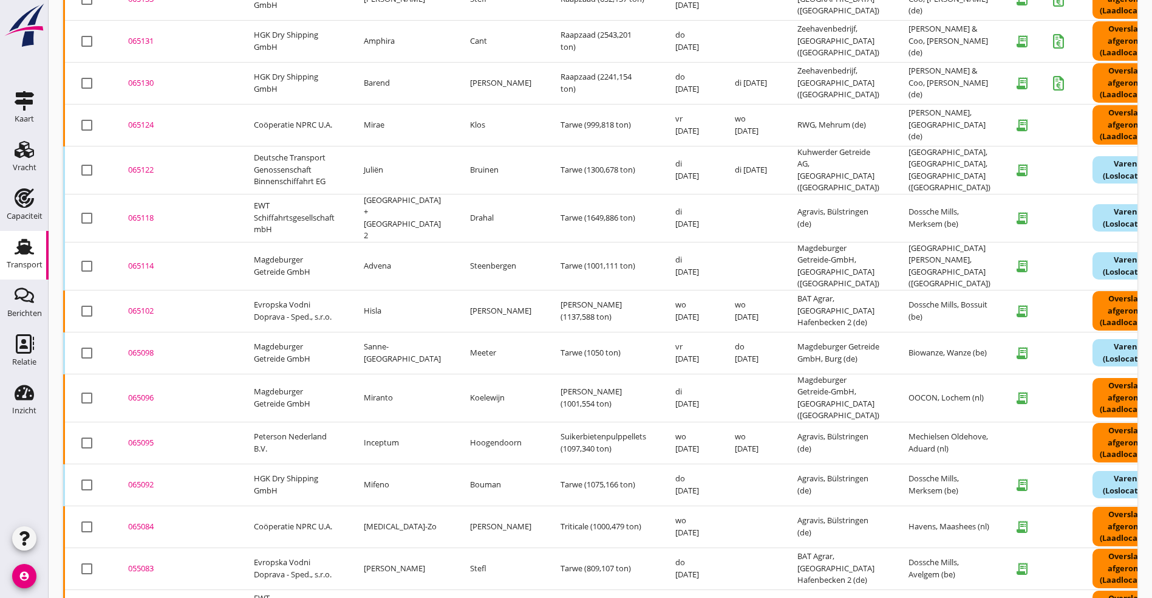
scroll to position [368, 0]
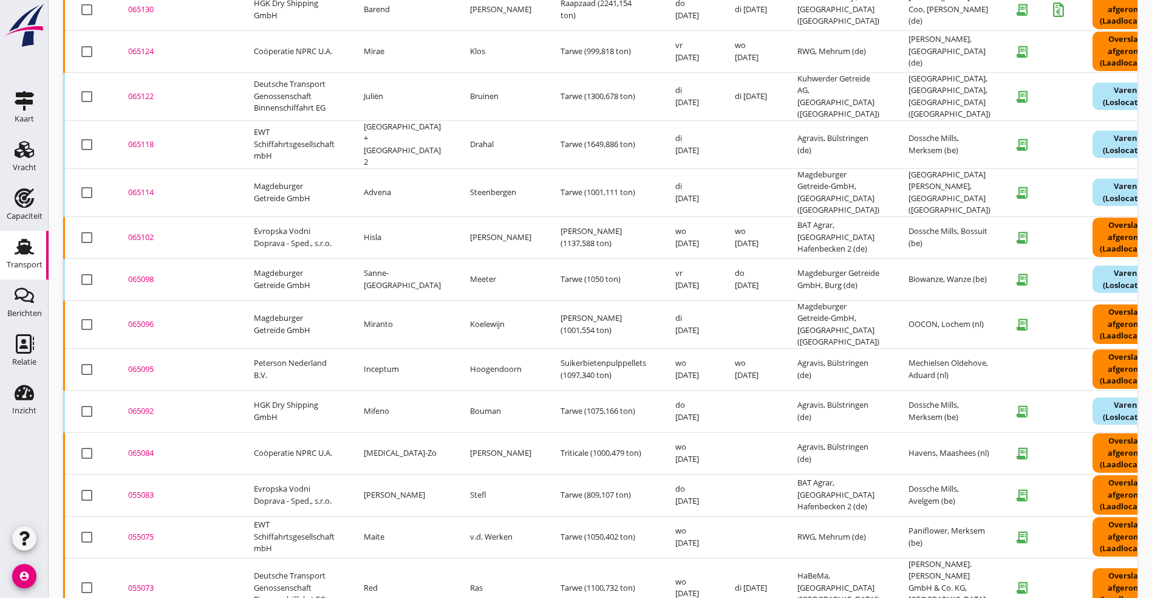
click at [141, 489] on div "055083" at bounding box center [176, 495] width 97 height 12
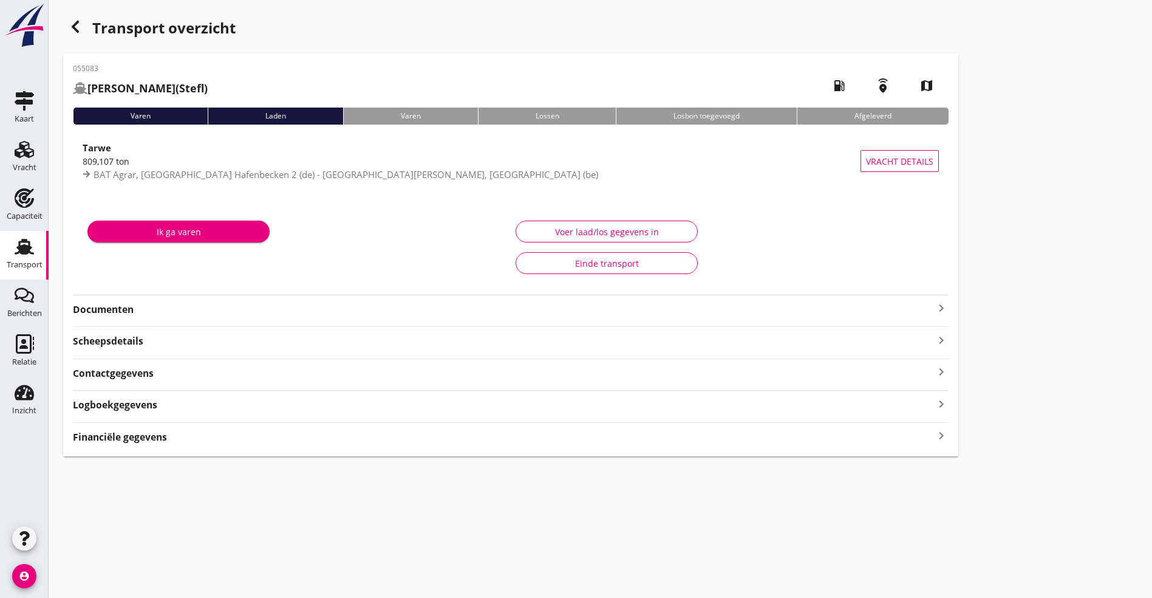
click at [512, 308] on strong "Documenten" at bounding box center [503, 310] width 861 height 14
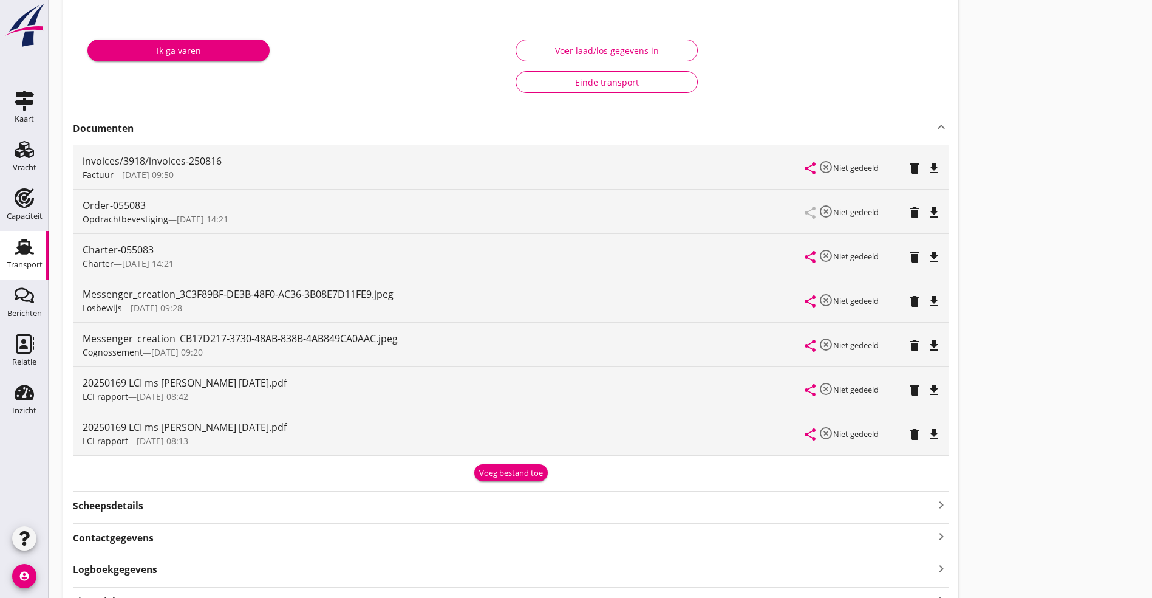
scroll to position [182, 0]
click at [927, 431] on icon "file_download" at bounding box center [934, 433] width 15 height 15
click at [584, 251] on div "Charter-055083 Charter — [DATE] 14:21 share highlight_off Niet gedeeld delete f…" at bounding box center [511, 255] width 876 height 44
click at [927, 254] on icon "file_download" at bounding box center [934, 255] width 15 height 15
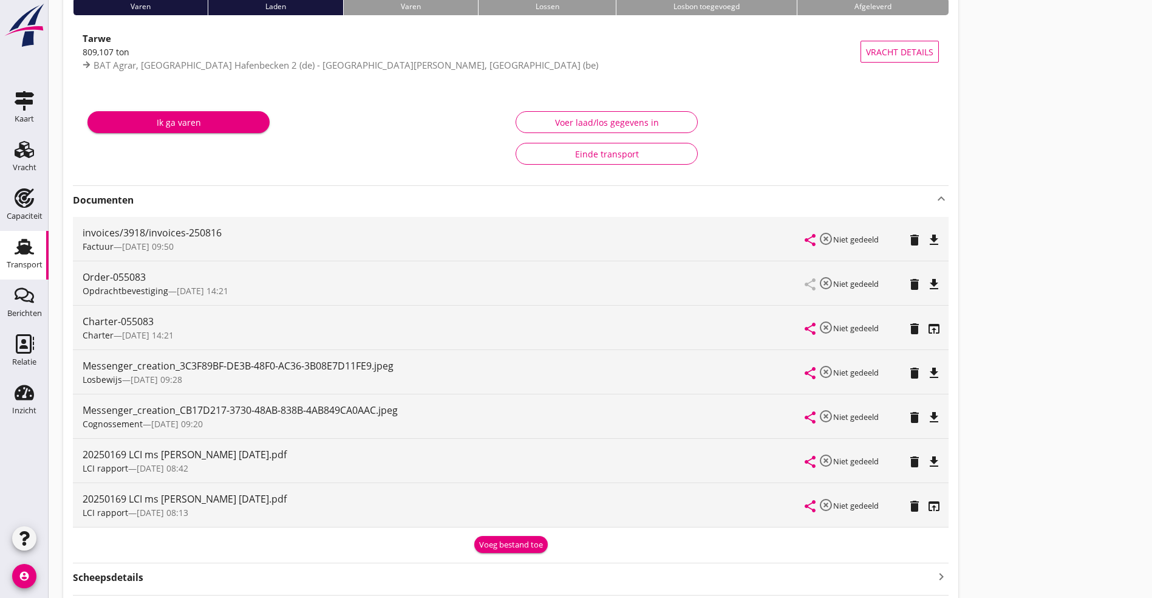
scroll to position [0, 0]
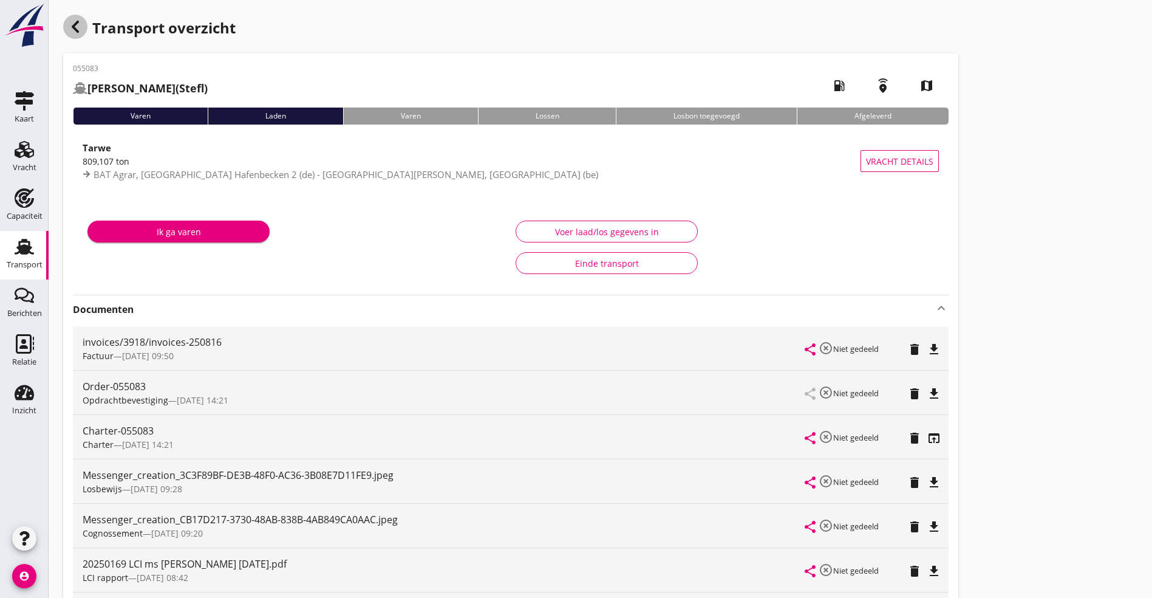
click at [77, 22] on use "button" at bounding box center [75, 27] width 7 height 12
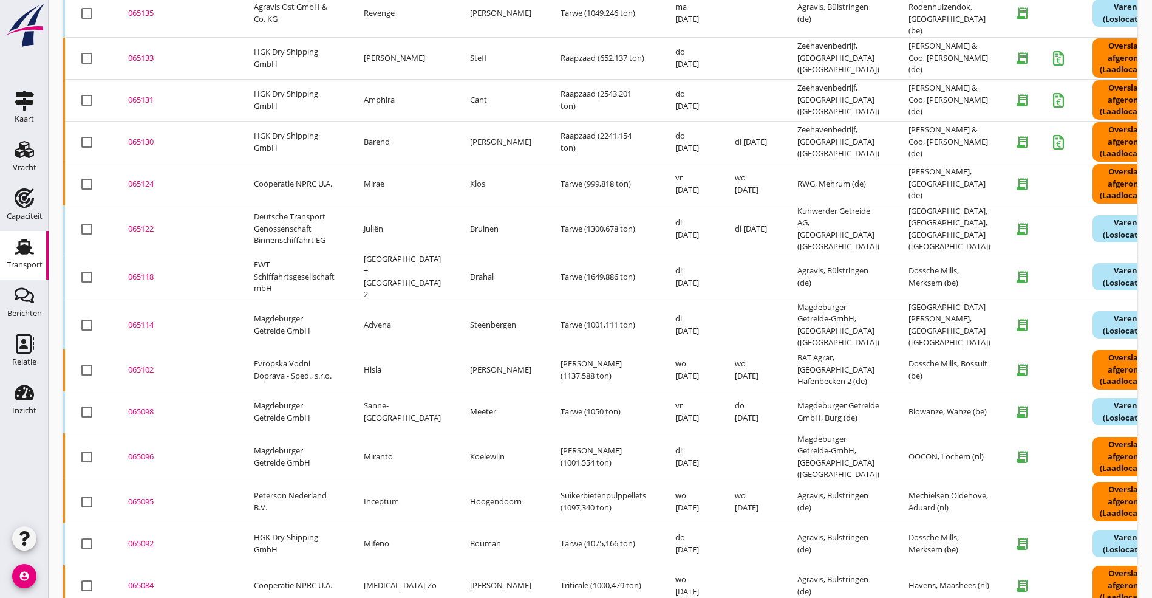
scroll to position [368, 0]
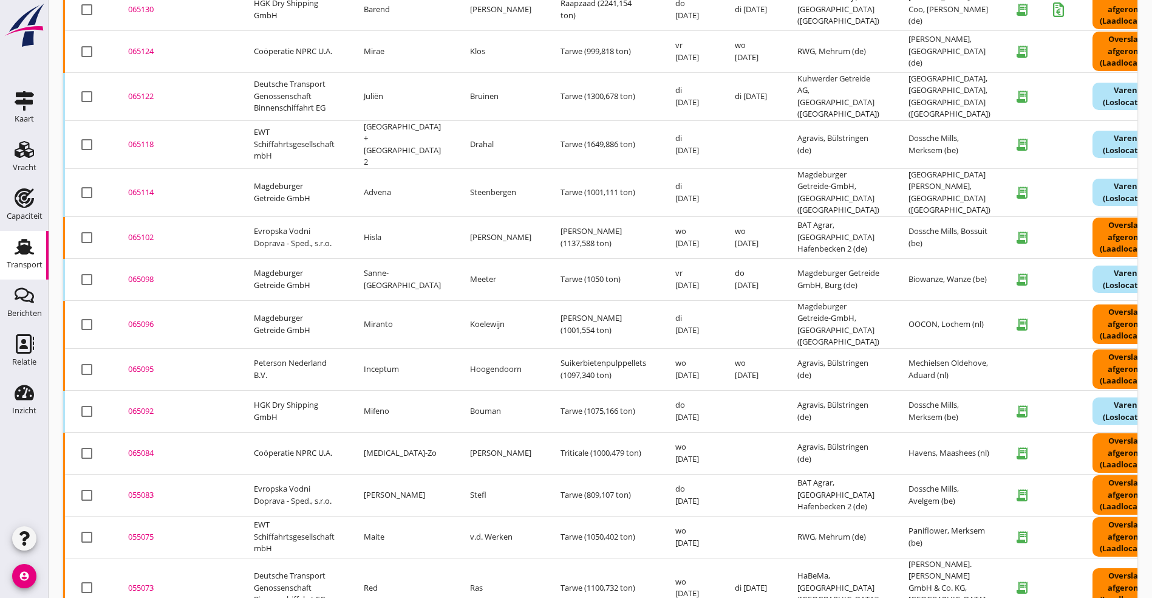
click at [147, 531] on div "055075" at bounding box center [176, 537] width 97 height 12
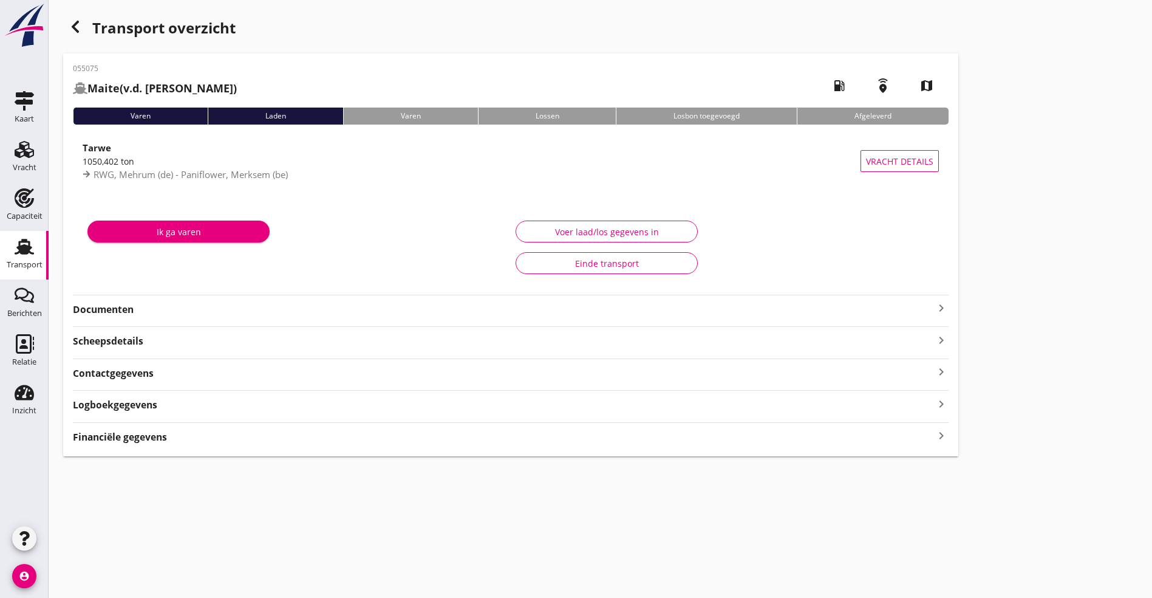
drag, startPoint x: 70, startPoint y: 304, endPoint x: 79, endPoint y: 307, distance: 9.0
click at [71, 304] on div "055075 Maite (v.d. Werken) local_gas_station emergency_share map Varen Laden [P…" at bounding box center [510, 254] width 895 height 403
click at [83, 307] on strong "Documenten" at bounding box center [503, 310] width 861 height 14
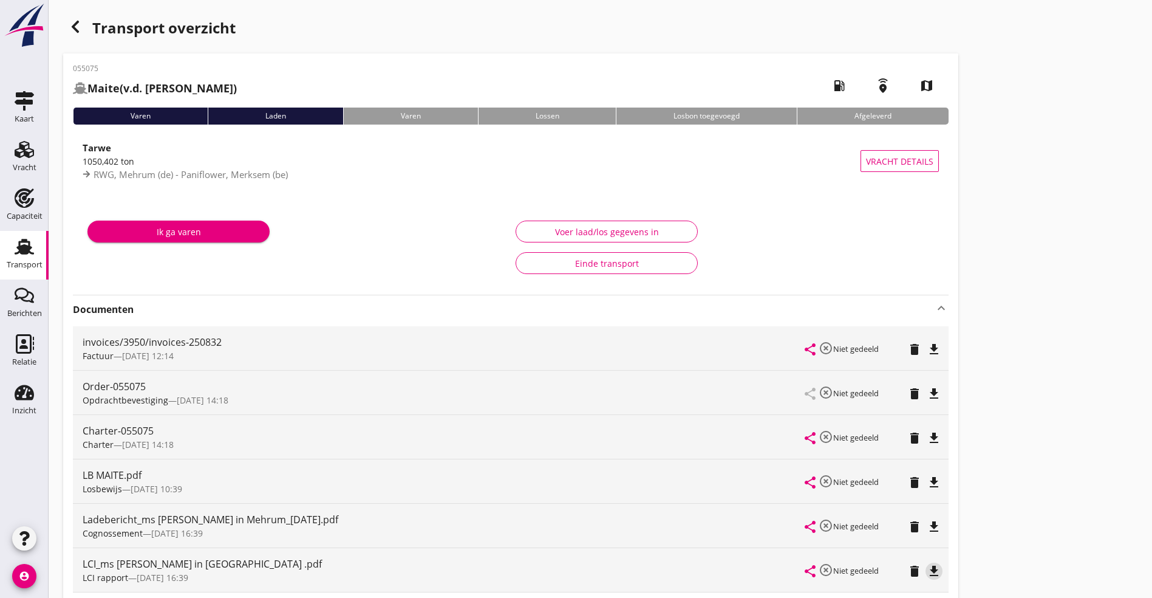
click at [927, 567] on icon "file_download" at bounding box center [934, 571] width 15 height 15
click at [927, 431] on icon "file_download" at bounding box center [934, 438] width 15 height 15
click at [69, 20] on icon "button" at bounding box center [75, 26] width 15 height 15
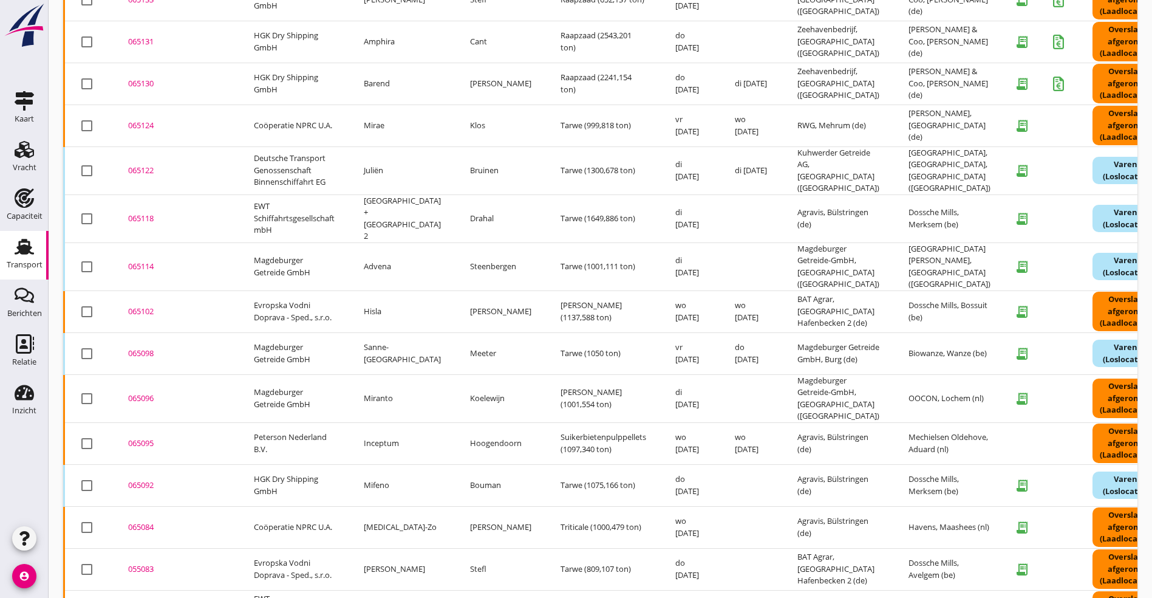
scroll to position [368, 0]
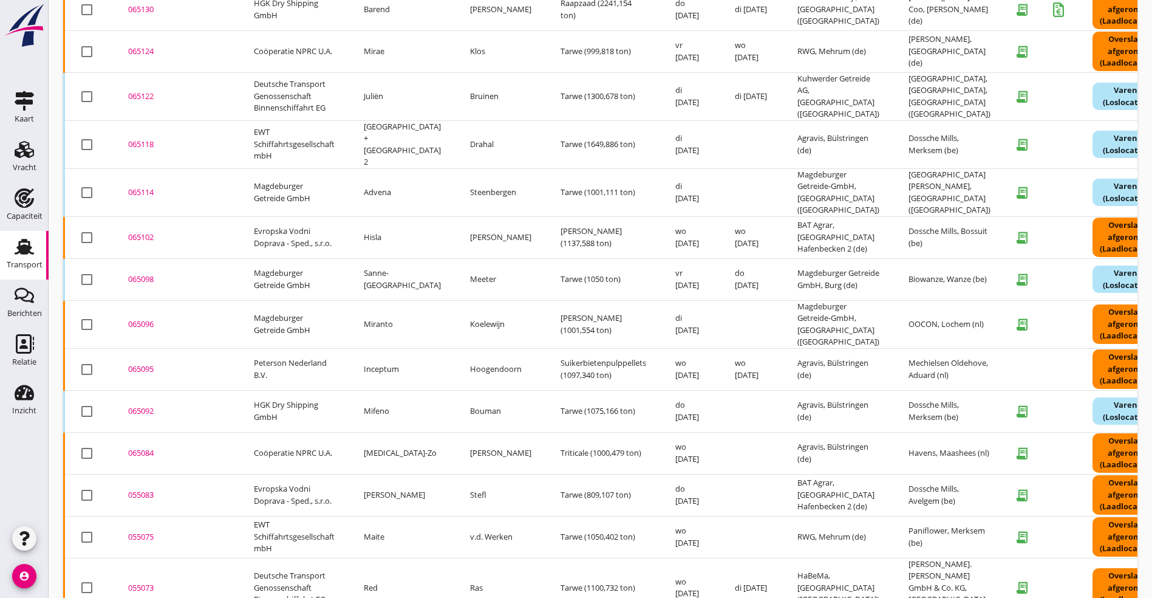
click at [132, 582] on div "055073" at bounding box center [176, 588] width 97 height 12
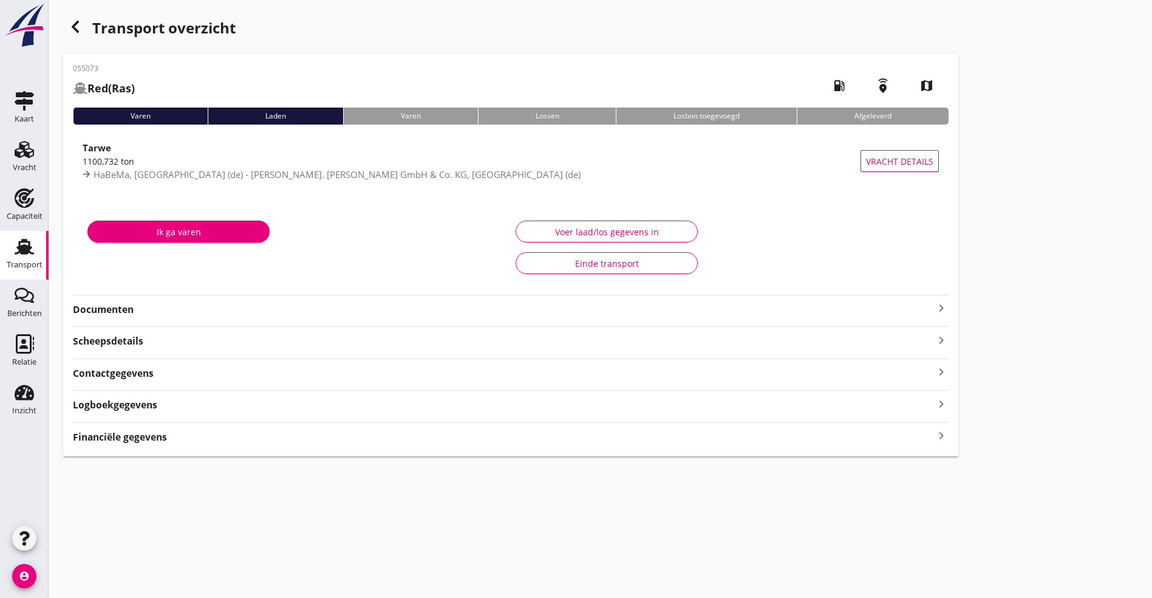
click at [182, 308] on strong "Documenten" at bounding box center [503, 310] width 861 height 14
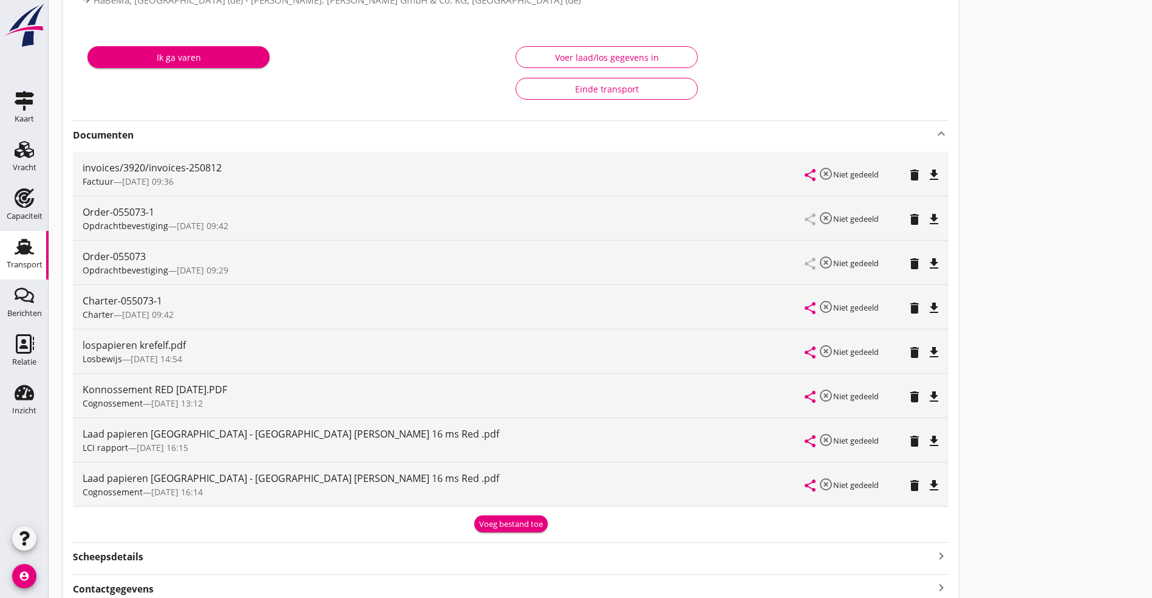
scroll to position [273, 0]
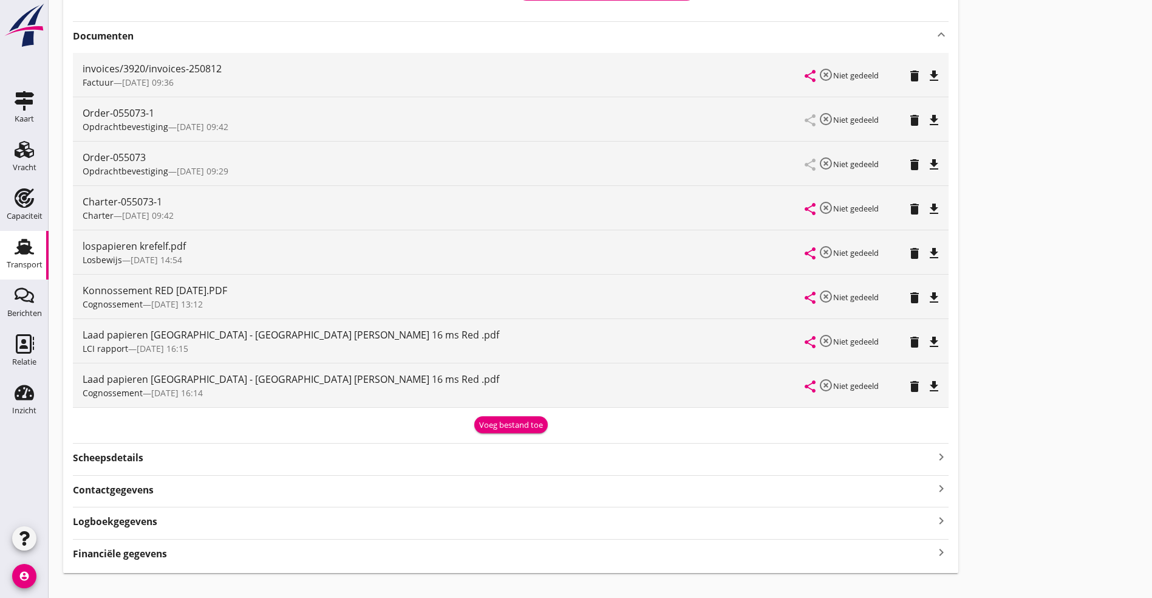
click at [927, 341] on icon "file_download" at bounding box center [934, 342] width 15 height 15
click at [927, 205] on icon "file_download" at bounding box center [934, 209] width 15 height 15
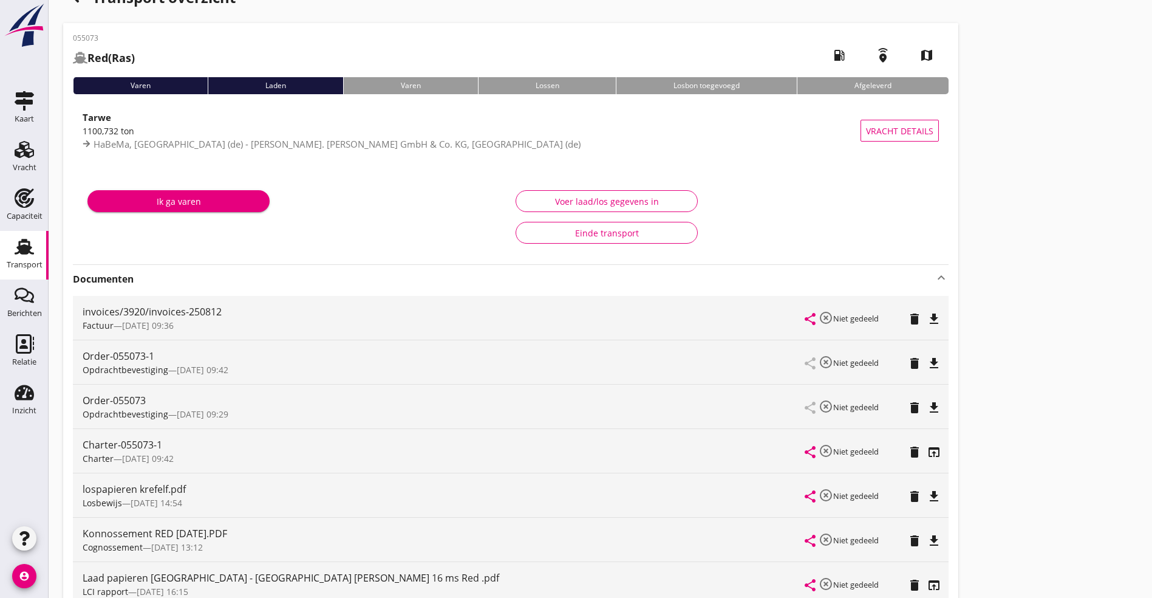
scroll to position [0, 0]
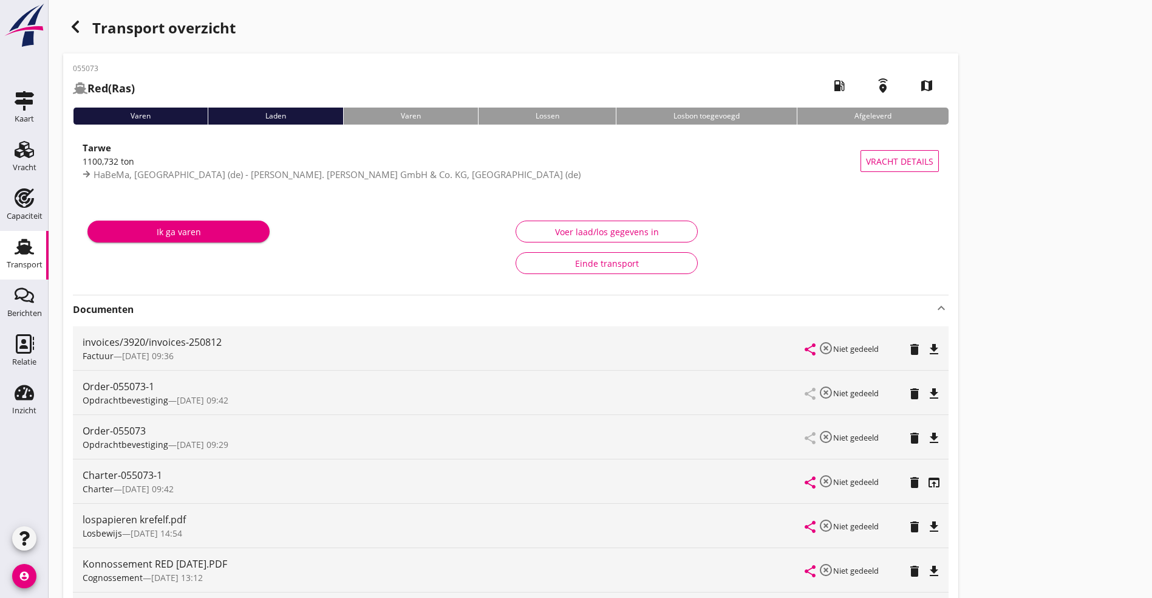
click at [70, 18] on div "button" at bounding box center [75, 27] width 24 height 24
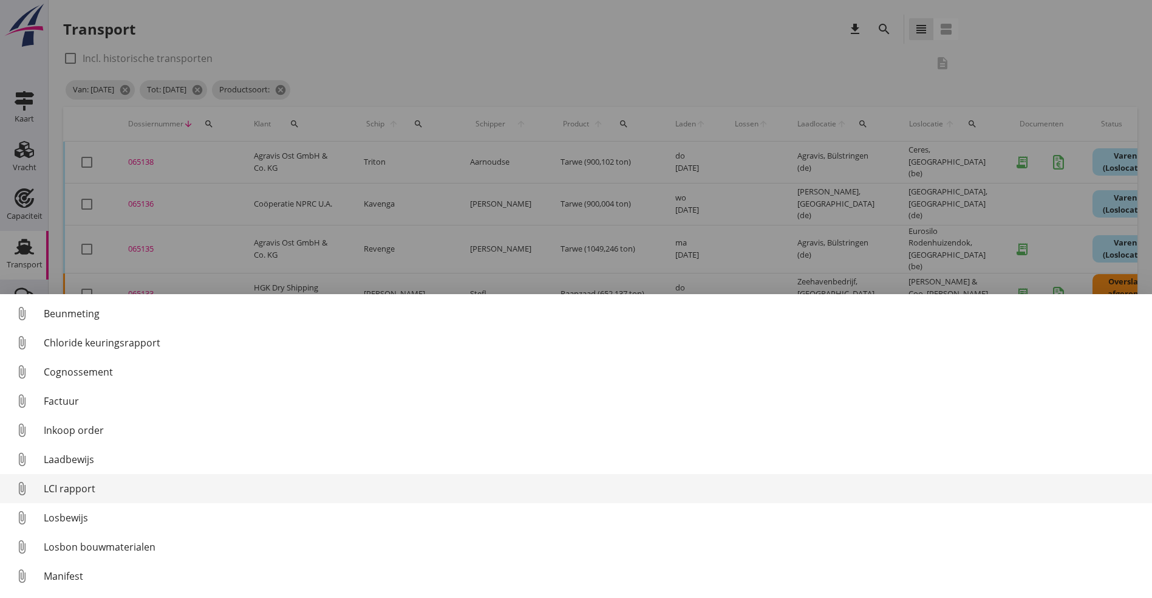
click at [73, 488] on div "LCI rapport" at bounding box center [593, 488] width 1099 height 15
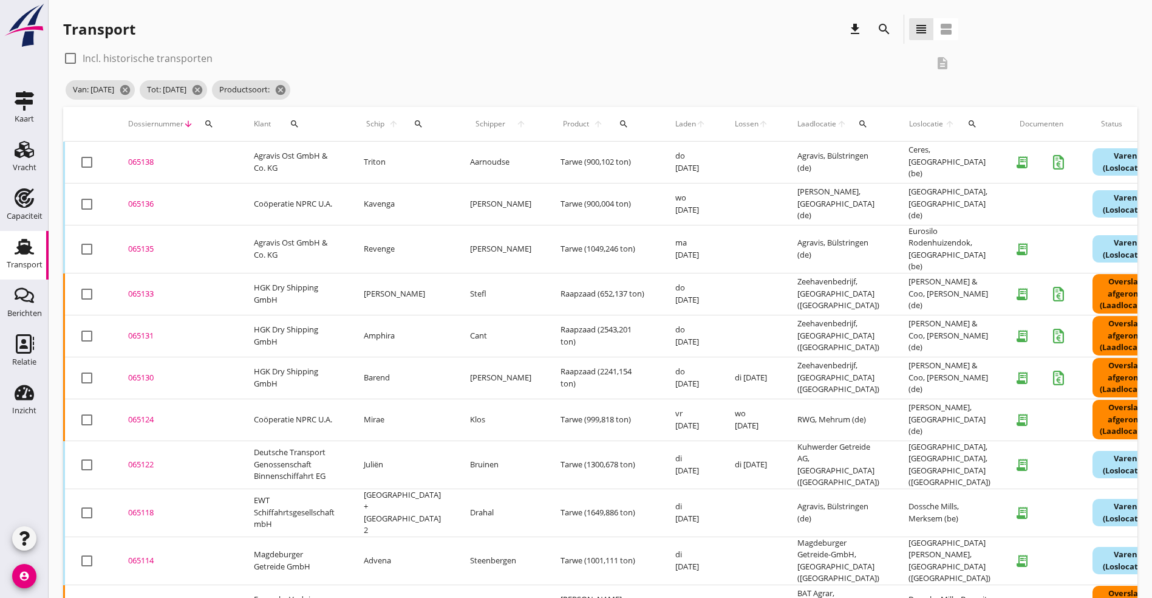
click at [877, 22] on icon "search" at bounding box center [884, 29] width 15 height 15
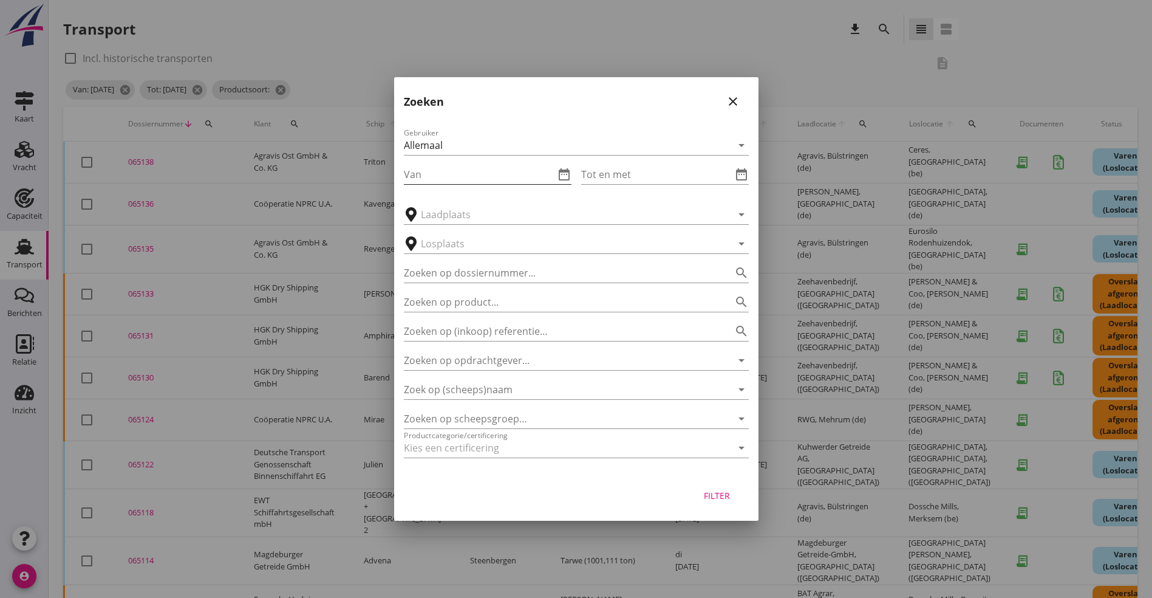
click at [568, 167] on icon "date_range" at bounding box center [564, 174] width 15 height 15
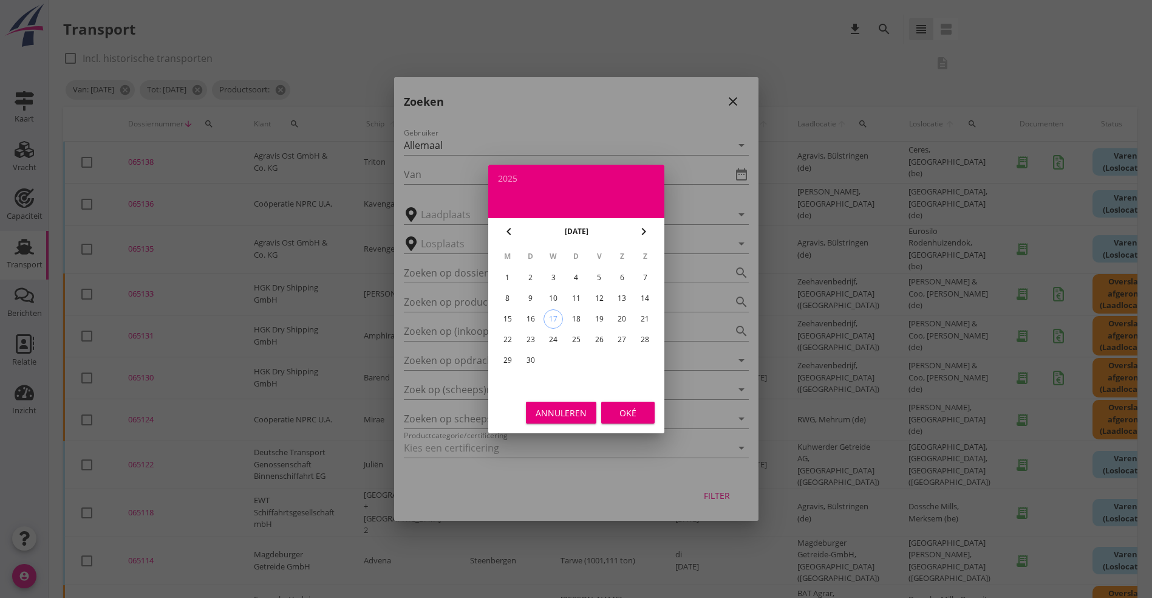
click at [502, 228] on icon "chevron_left" at bounding box center [509, 231] width 15 height 15
click at [534, 277] on div "1" at bounding box center [530, 277] width 19 height 19
type input "[DATE]"
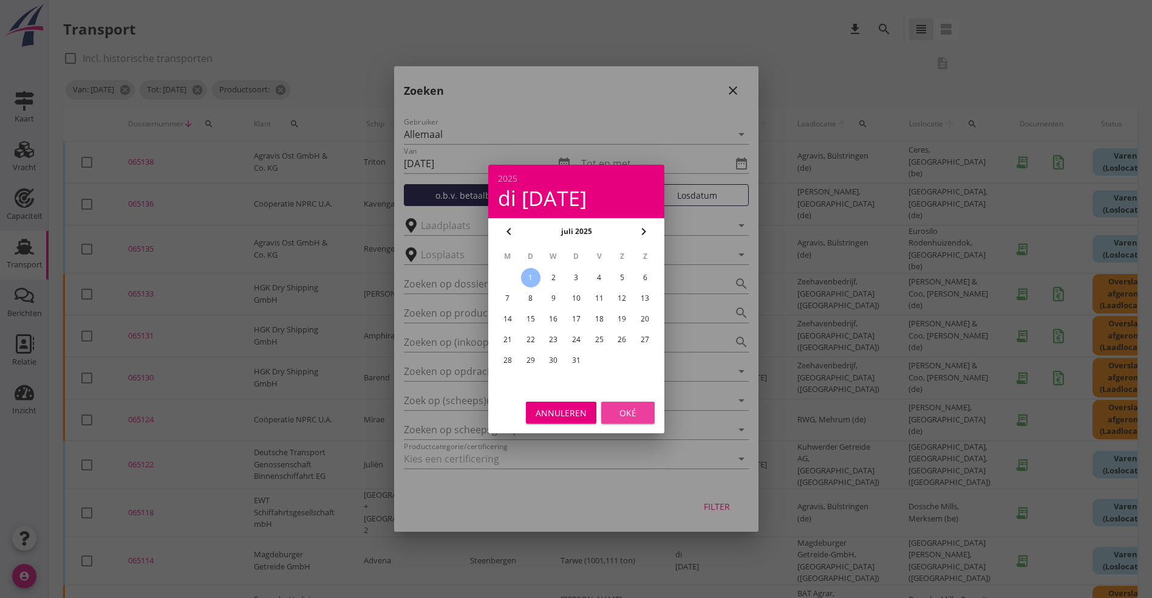
click at [621, 415] on div "Oké" at bounding box center [628, 412] width 34 height 13
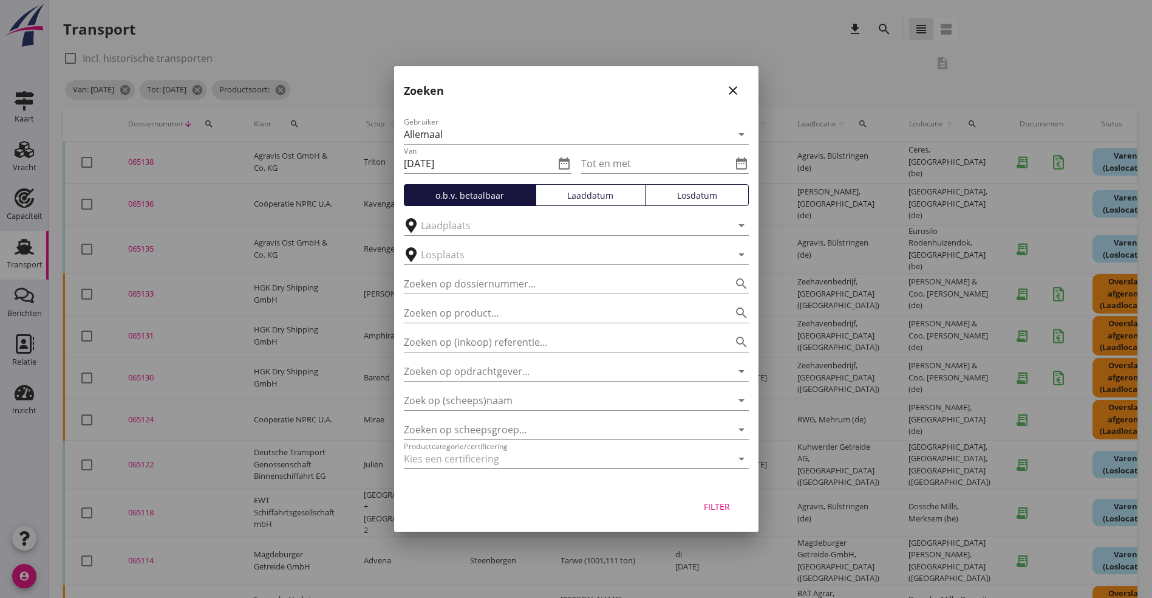
click at [729, 451] on div at bounding box center [724, 458] width 15 height 15
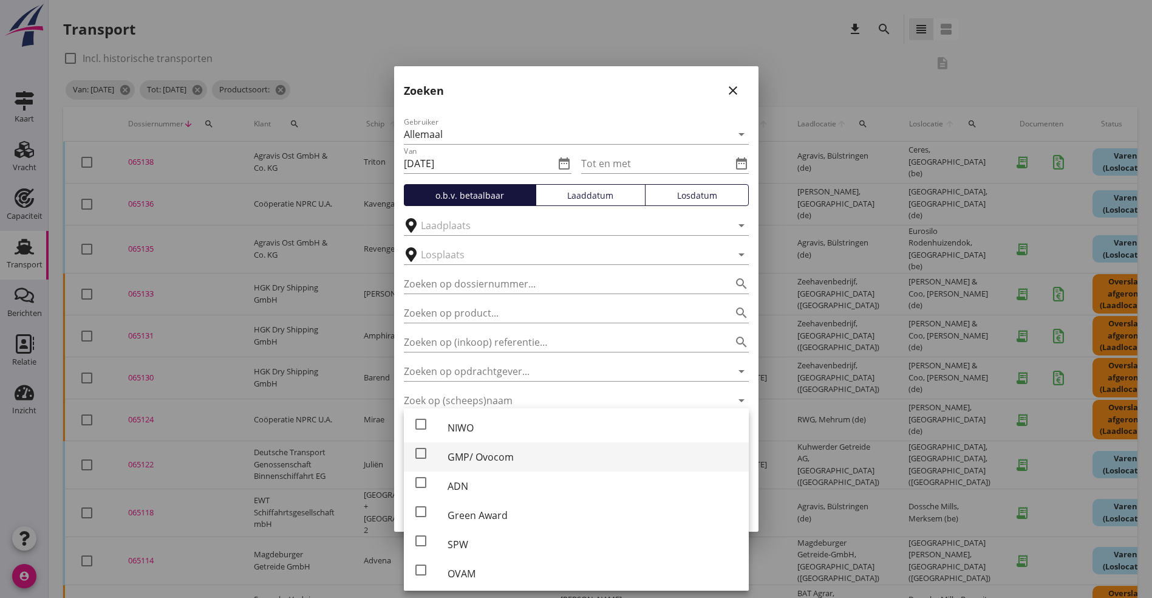
click at [478, 450] on div "GMP/ Ovocom" at bounding box center [594, 457] width 292 height 15
checkbox input "true"
click at [750, 521] on div "Filter" at bounding box center [576, 508] width 364 height 46
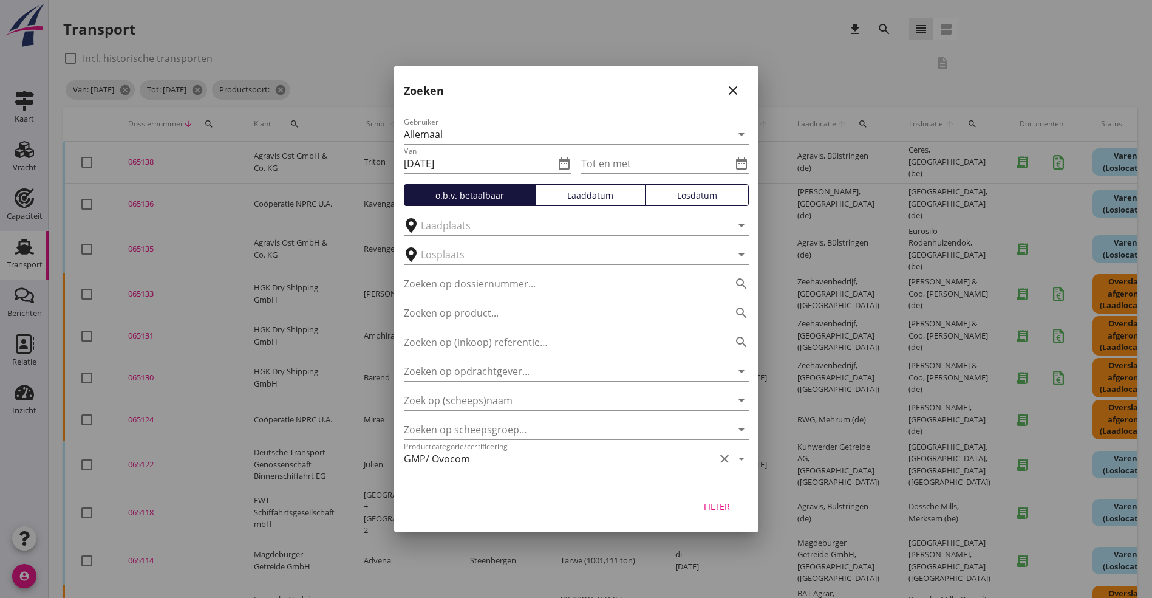
click at [721, 508] on div "Filter" at bounding box center [717, 506] width 34 height 13
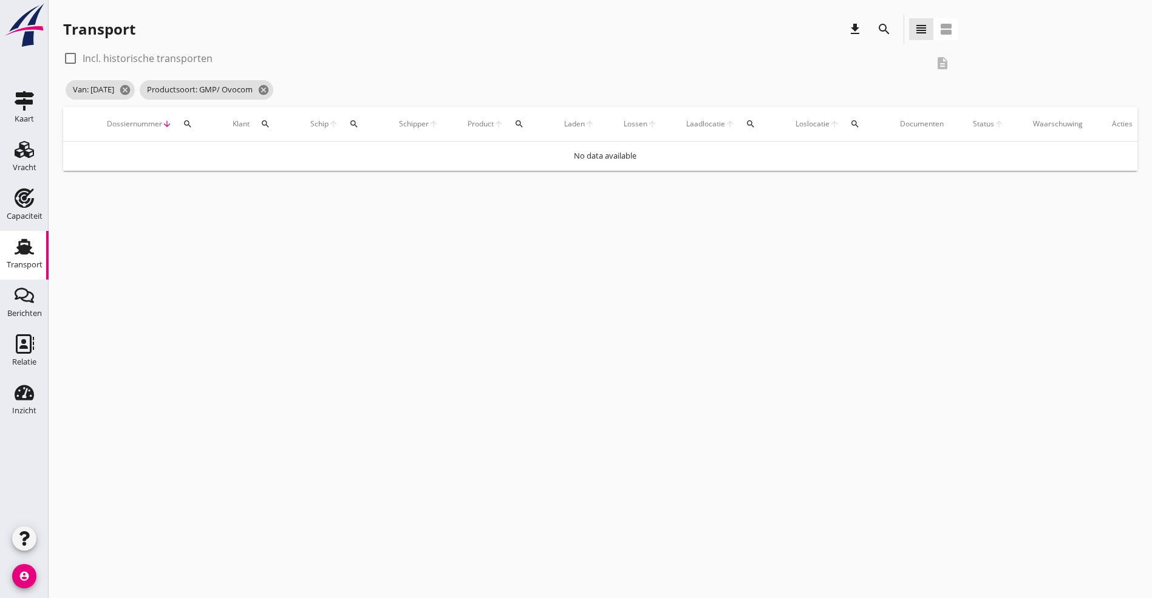
click at [870, 21] on div "search" at bounding box center [884, 29] width 29 height 29
click at [877, 25] on icon "search" at bounding box center [884, 29] width 15 height 15
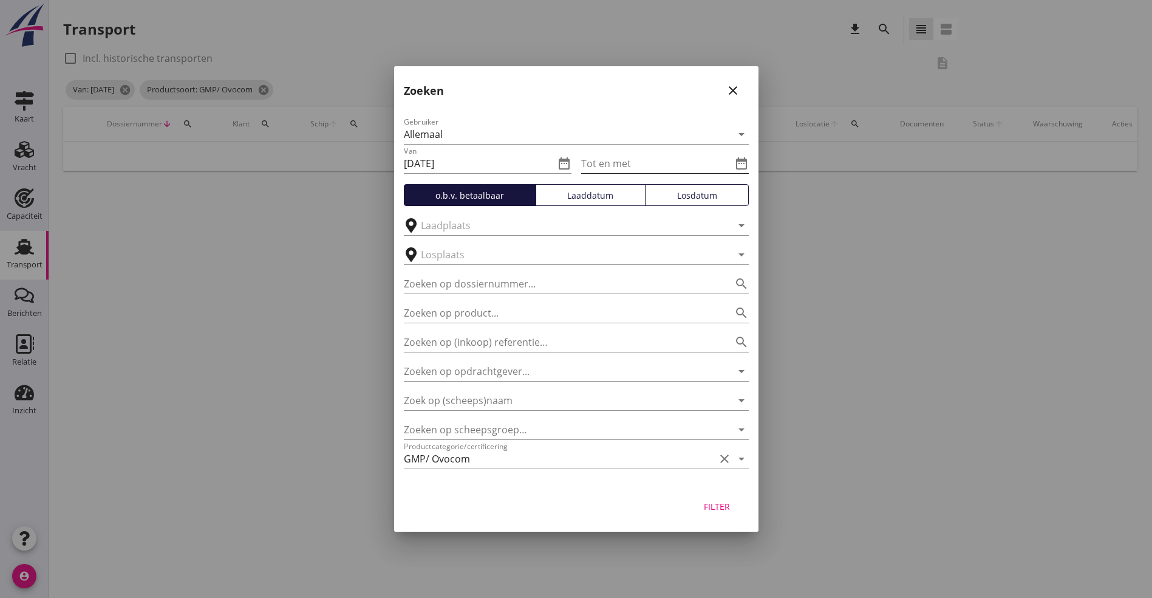
click at [747, 160] on icon "date_range" at bounding box center [741, 163] width 15 height 15
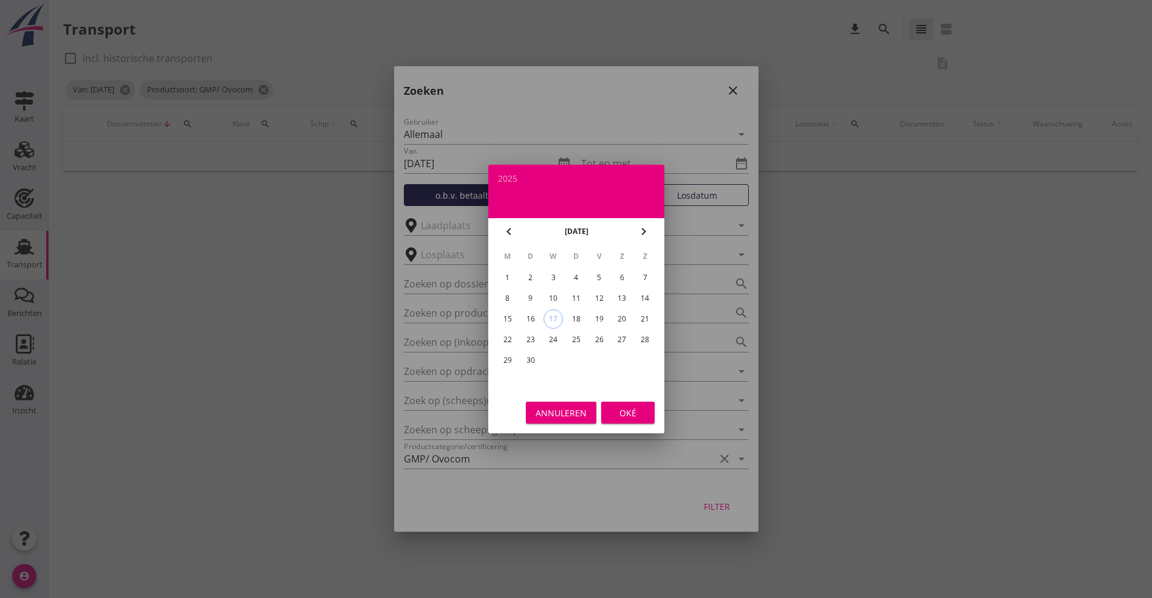
click at [511, 226] on icon "chevron_left" at bounding box center [509, 231] width 15 height 15
click at [578, 362] on div "31" at bounding box center [575, 360] width 19 height 19
type input "[DATE]"
click at [634, 405] on button "Oké" at bounding box center [627, 413] width 53 height 22
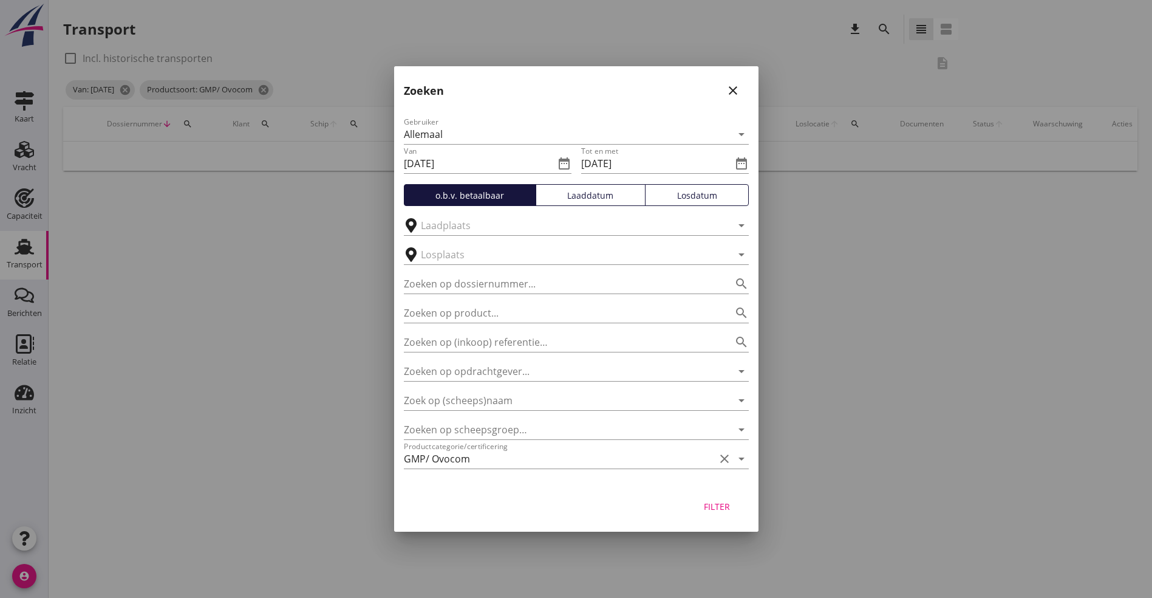
click at [722, 507] on div "Filter" at bounding box center [717, 506] width 34 height 13
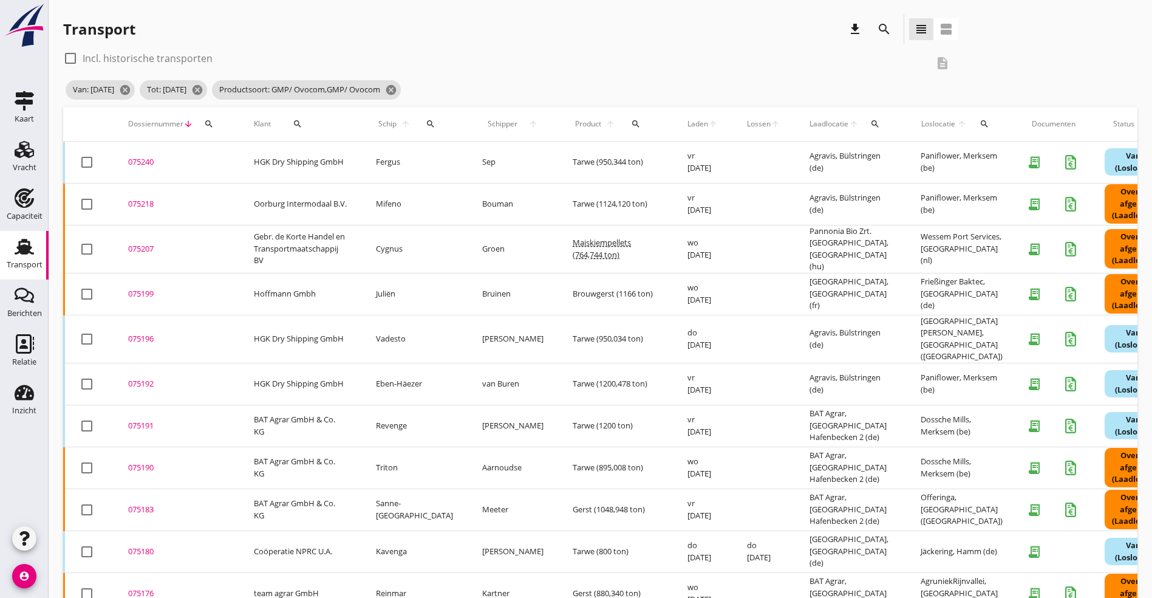
click at [146, 161] on div "075240" at bounding box center [176, 162] width 97 height 12
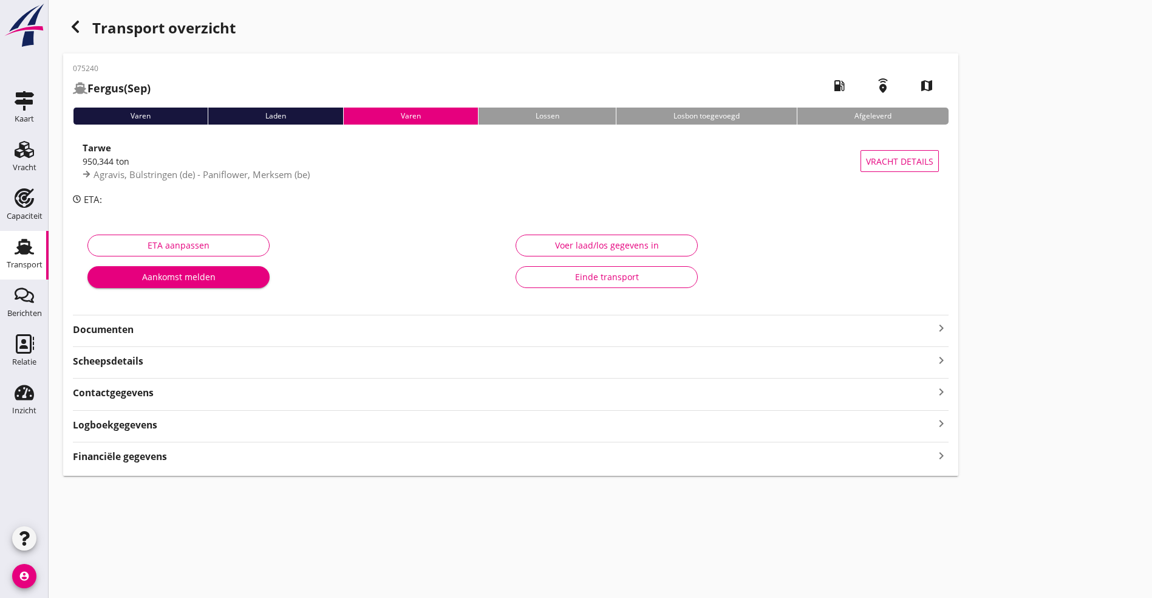
click at [571, 326] on strong "Documenten" at bounding box center [503, 330] width 861 height 14
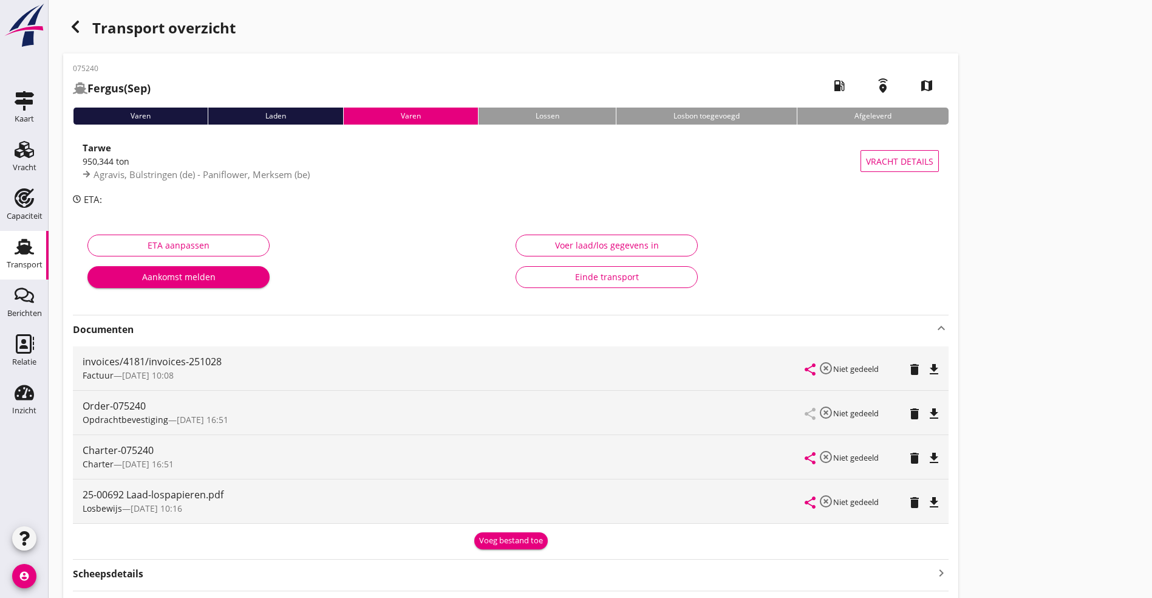
click at [927, 500] on icon "file_download" at bounding box center [934, 502] width 15 height 15
click at [929, 500] on div "file_download" at bounding box center [934, 501] width 10 height 15
click at [927, 454] on icon "file_download" at bounding box center [934, 458] width 15 height 15
click at [929, 457] on div "file_download" at bounding box center [934, 457] width 10 height 15
click at [927, 411] on icon "file_download" at bounding box center [934, 413] width 15 height 15
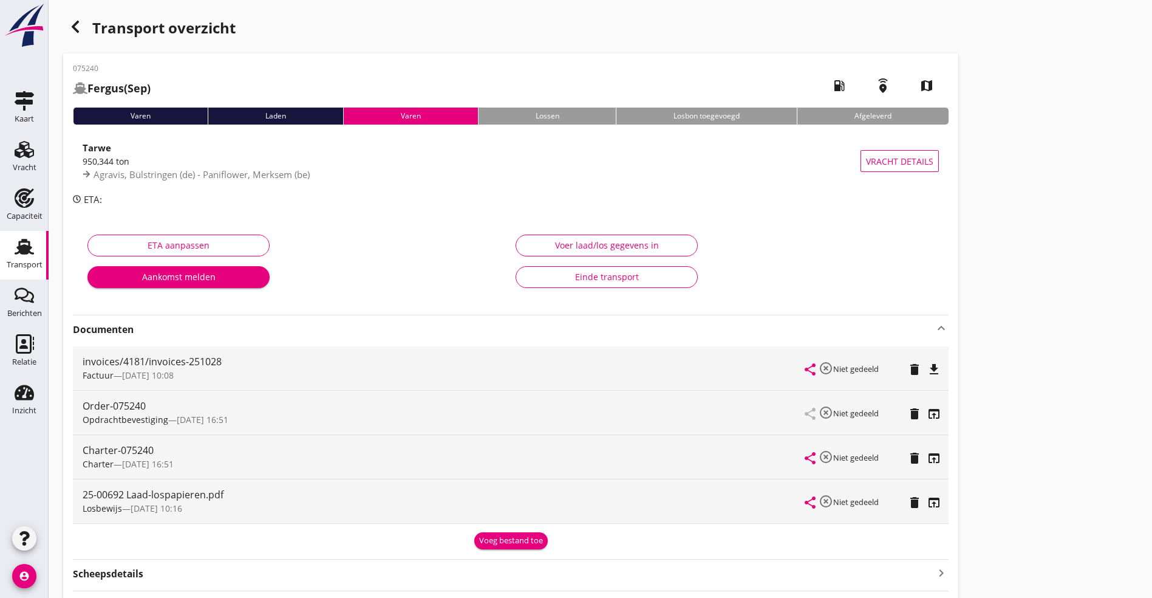
click at [74, 19] on icon "button" at bounding box center [75, 26] width 15 height 15
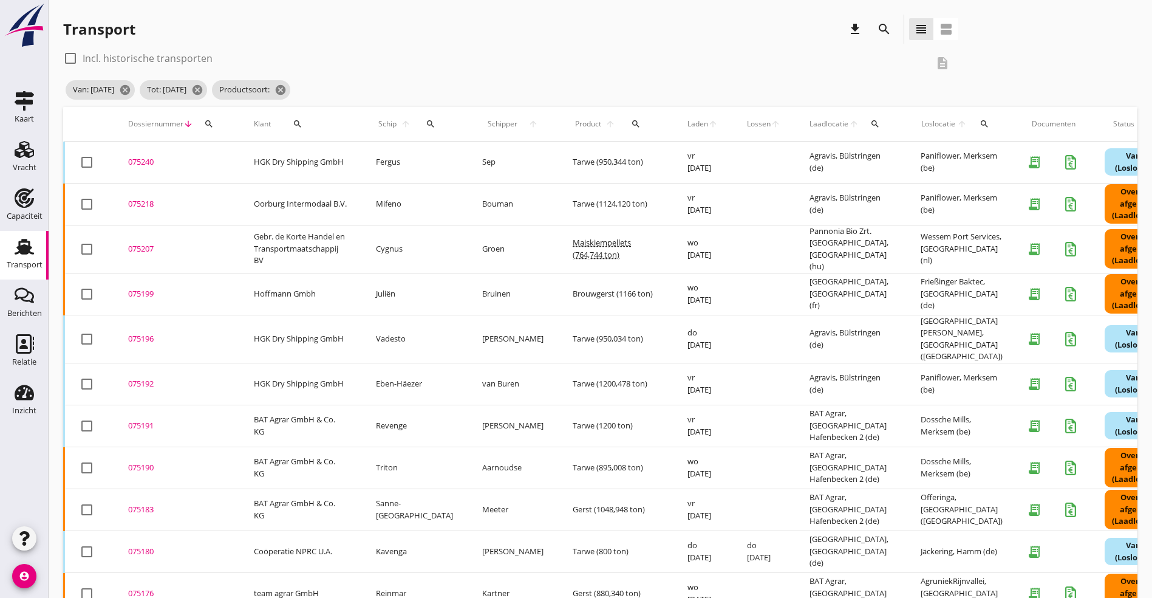
click at [135, 204] on div "075218" at bounding box center [176, 204] width 97 height 12
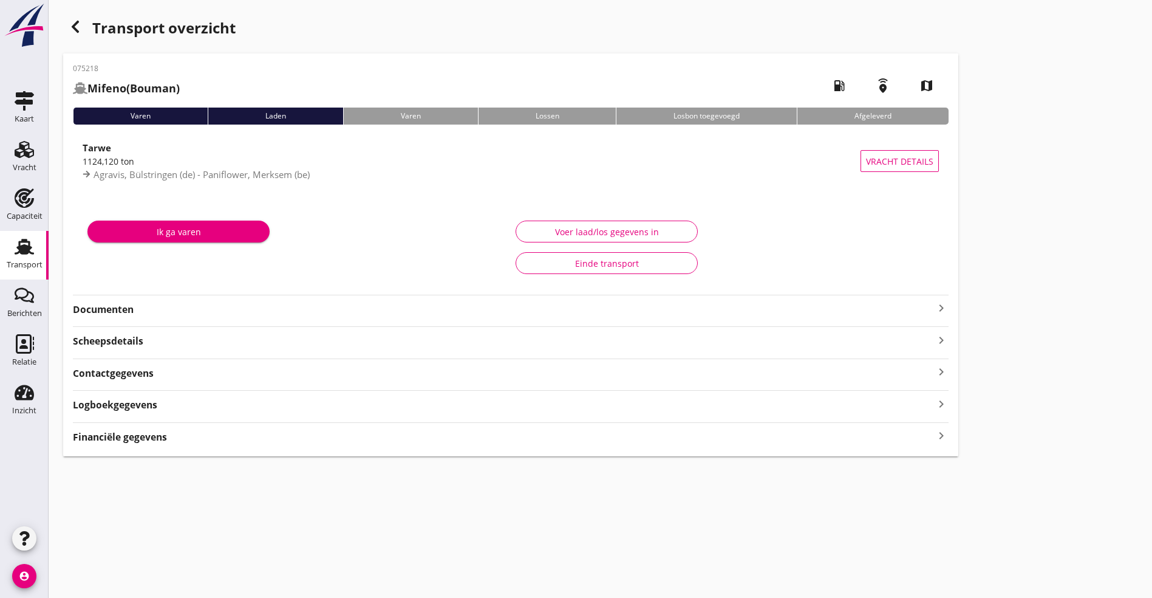
click at [334, 298] on div "Documenten keyboard_arrow_right" at bounding box center [511, 306] width 876 height 22
click at [323, 304] on strong "Documenten" at bounding box center [503, 310] width 861 height 14
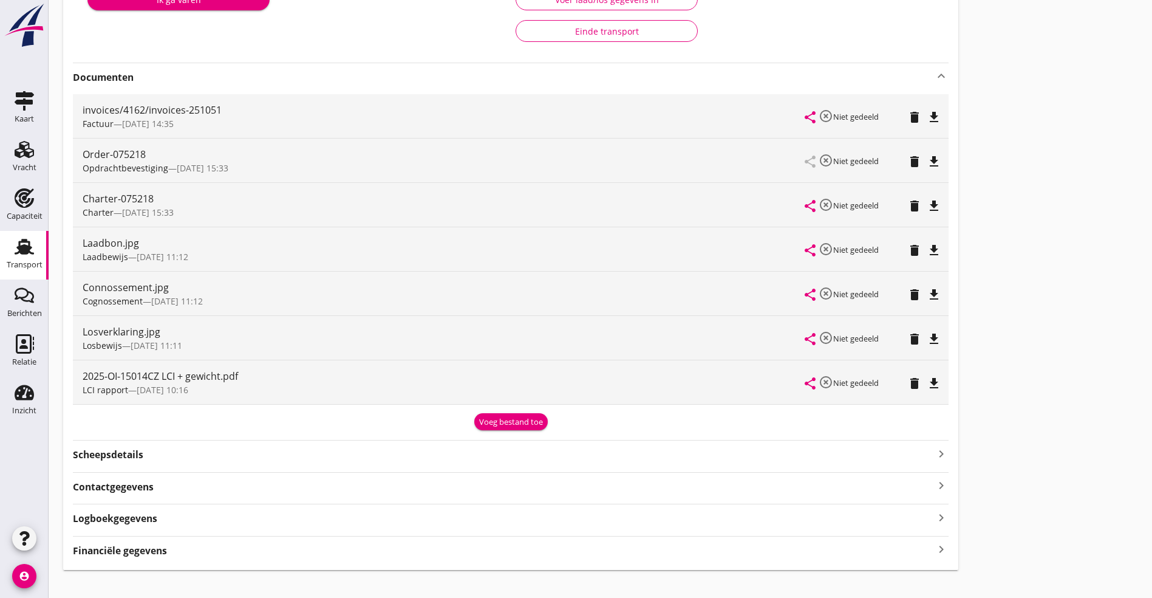
scroll to position [248, 0]
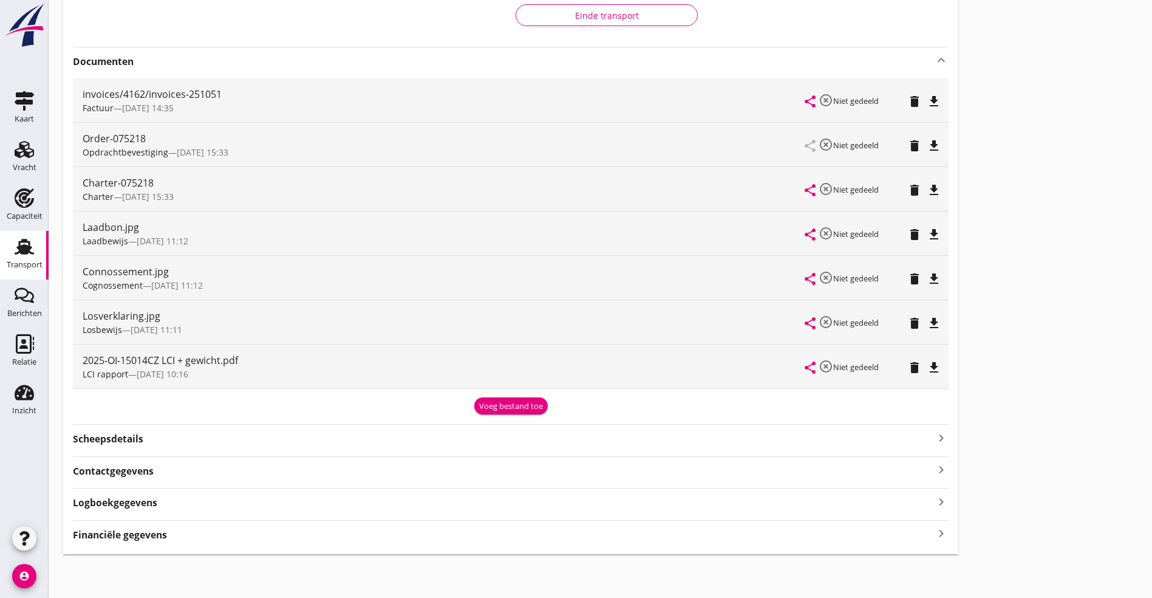
click at [927, 365] on icon "file_download" at bounding box center [934, 367] width 15 height 15
click at [927, 191] on icon "file_download" at bounding box center [934, 190] width 15 height 15
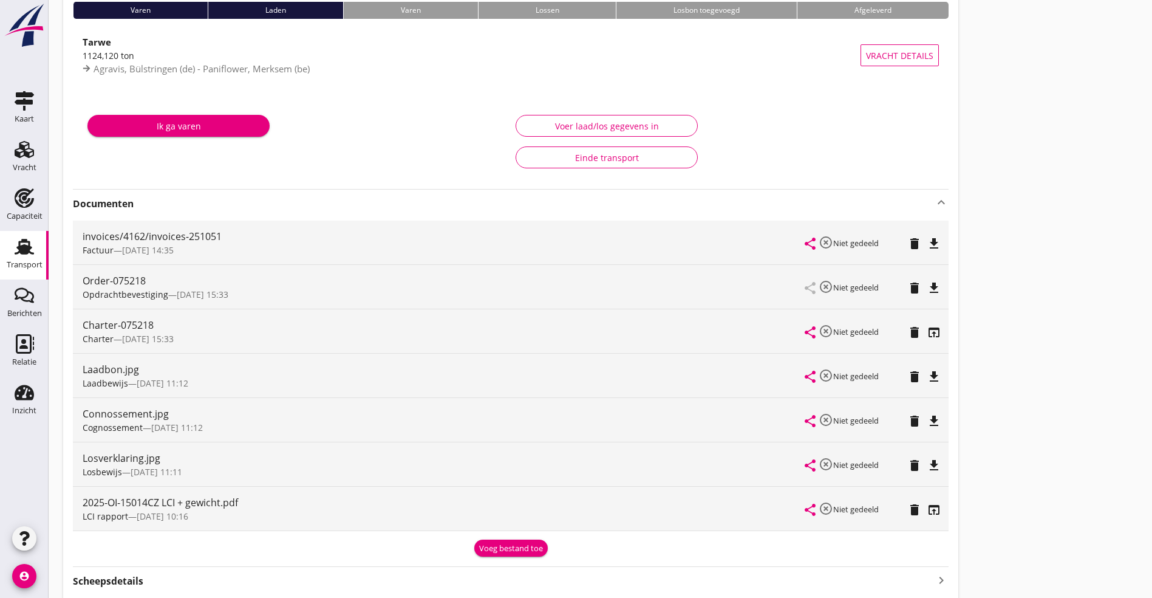
scroll to position [0, 0]
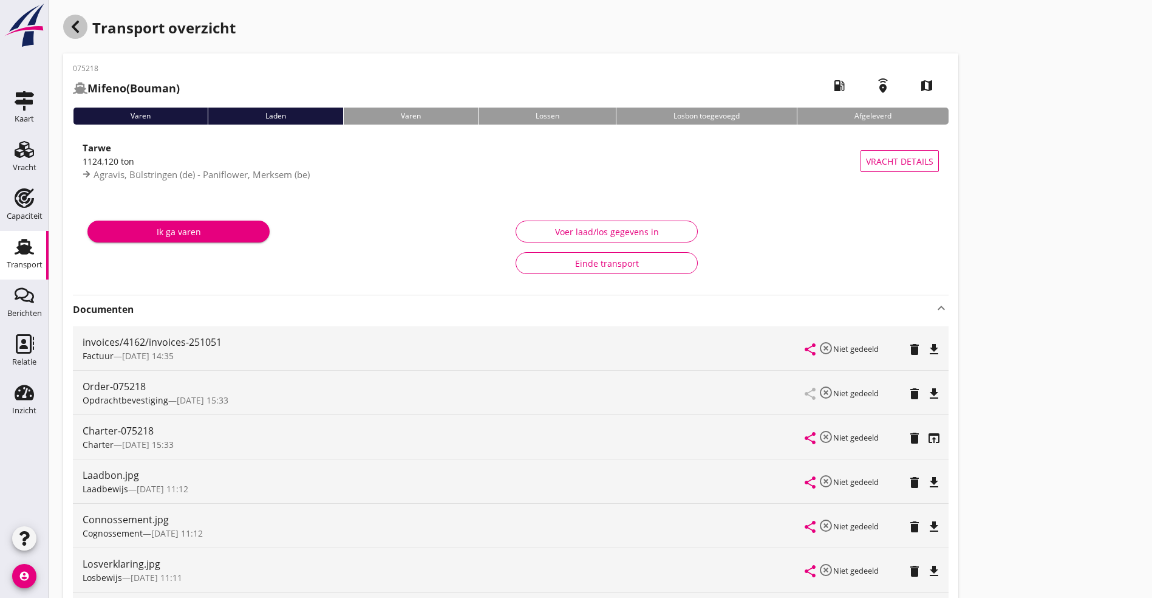
click at [72, 22] on icon "button" at bounding box center [75, 26] width 15 height 15
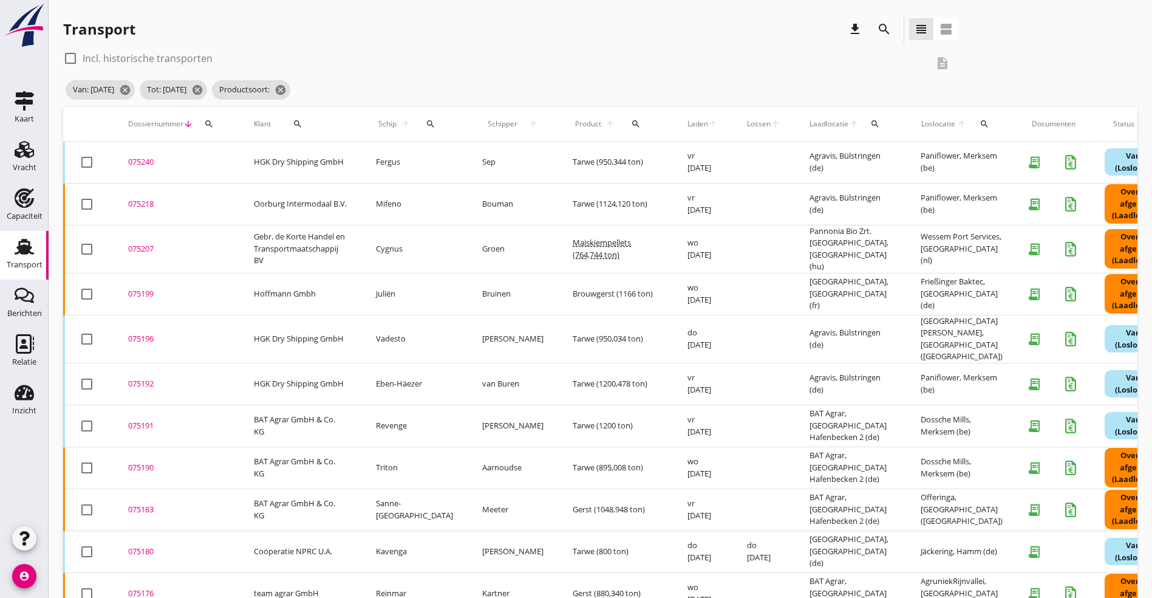
click at [145, 245] on div "075207" at bounding box center [176, 249] width 97 height 12
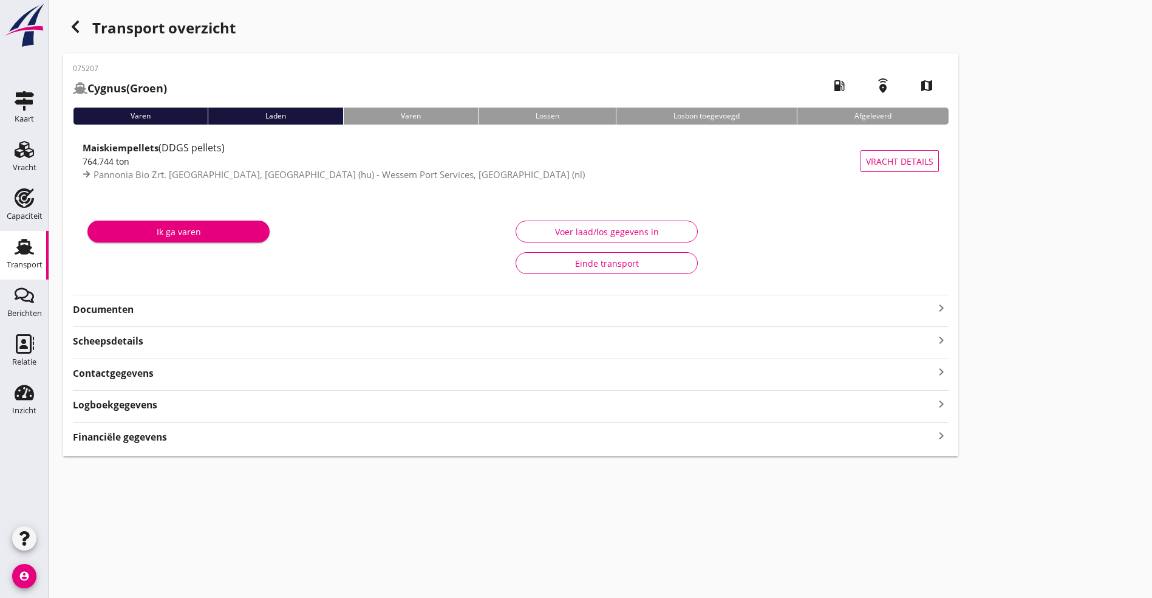
click at [286, 308] on strong "Documenten" at bounding box center [503, 310] width 861 height 14
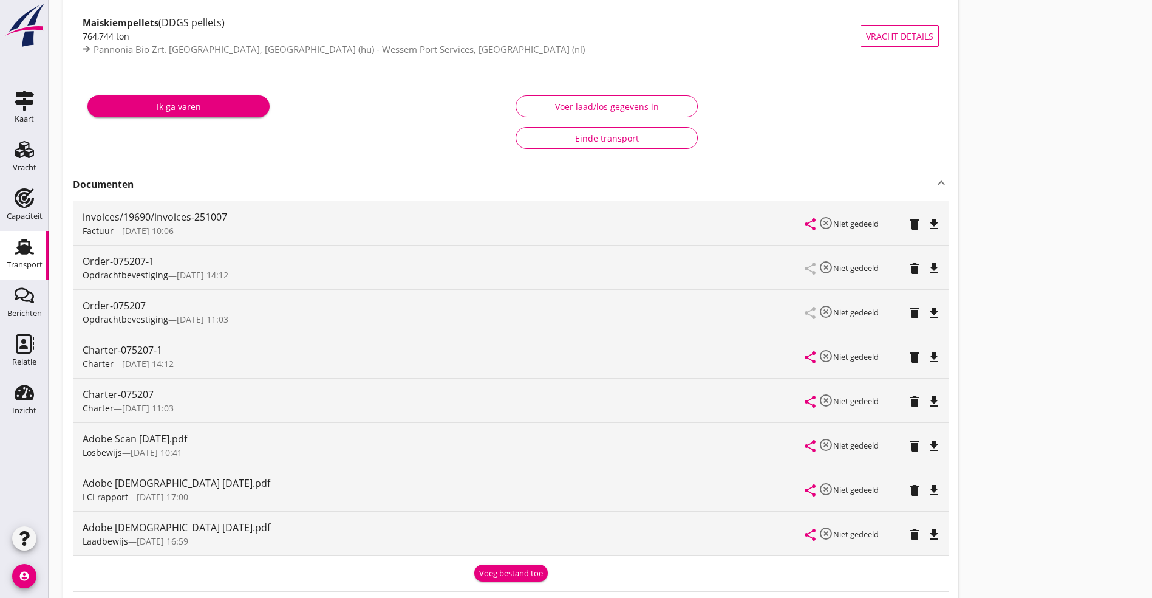
scroll to position [182, 0]
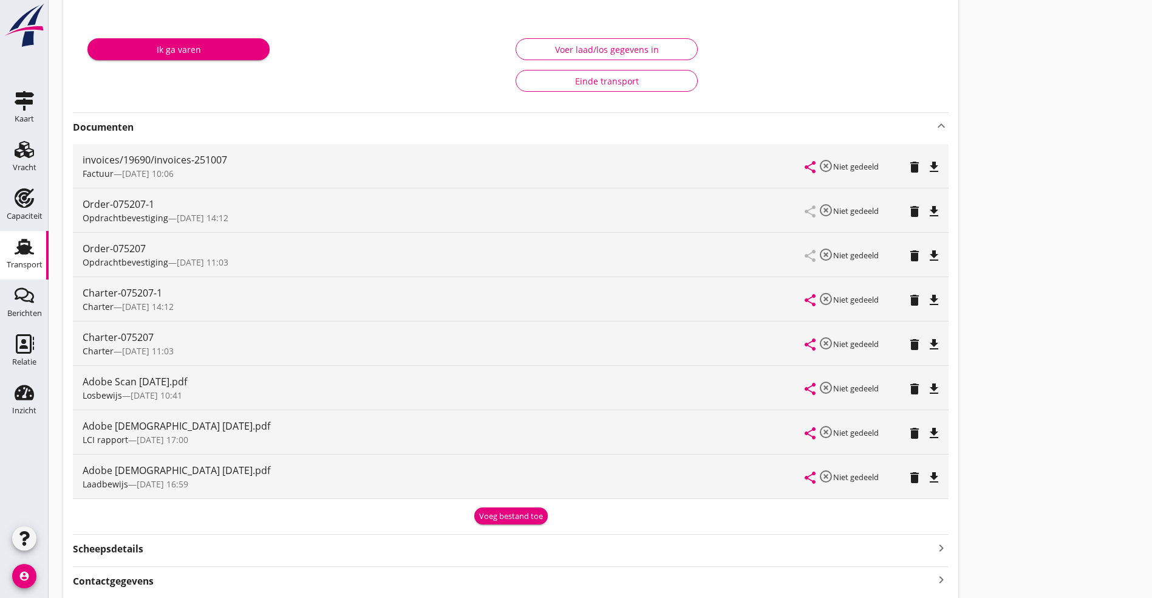
click at [927, 434] on icon "file_download" at bounding box center [934, 433] width 15 height 15
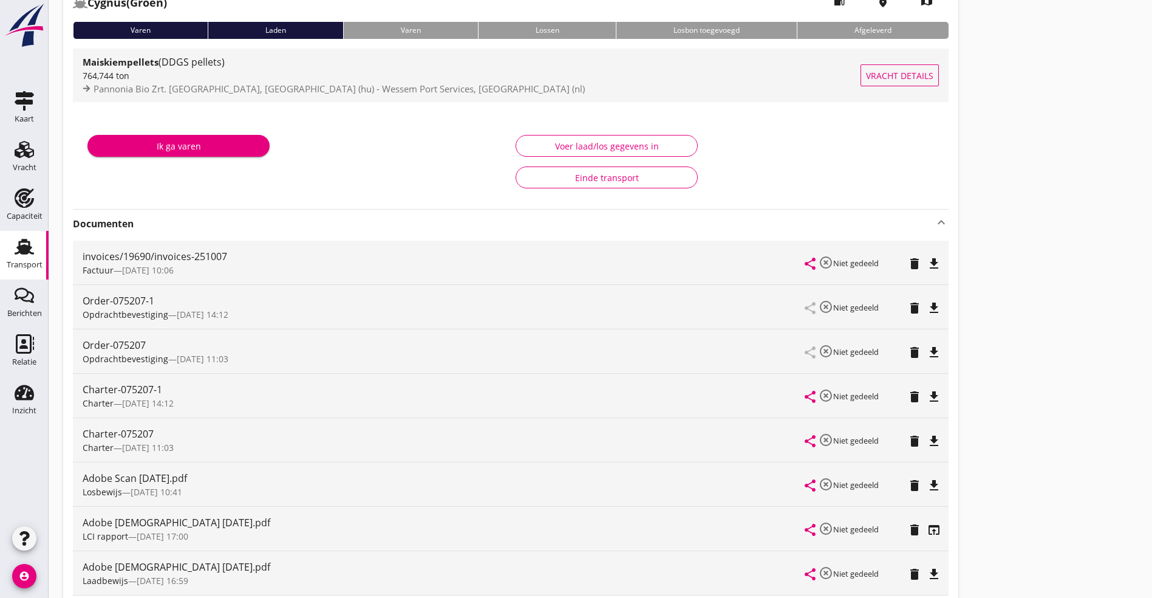
scroll to position [0, 0]
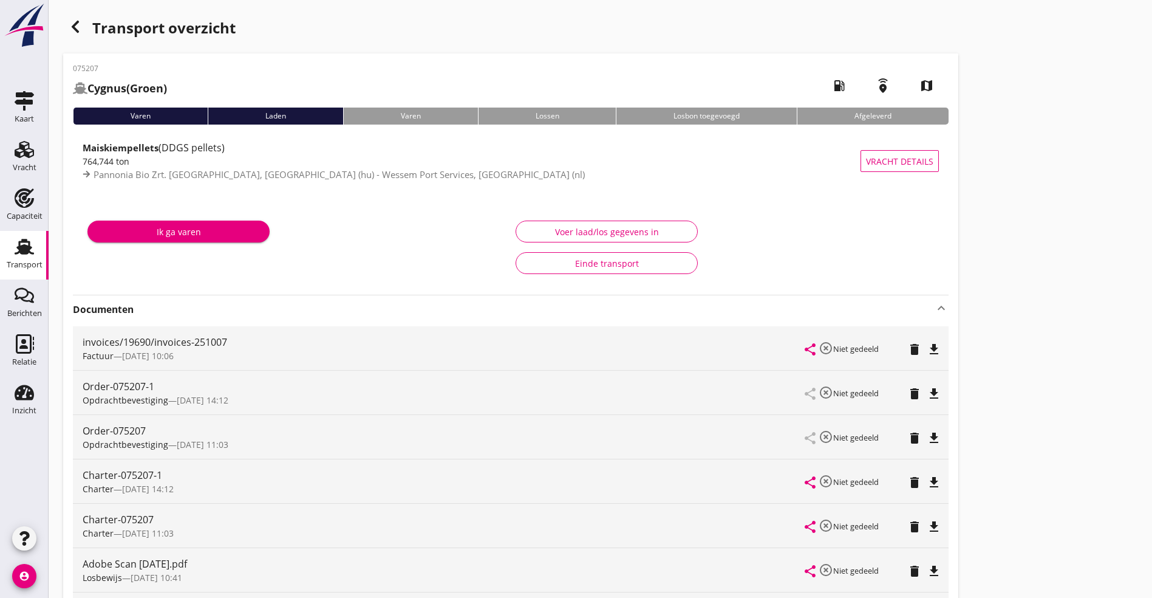
click at [83, 28] on div "button" at bounding box center [75, 27] width 24 height 24
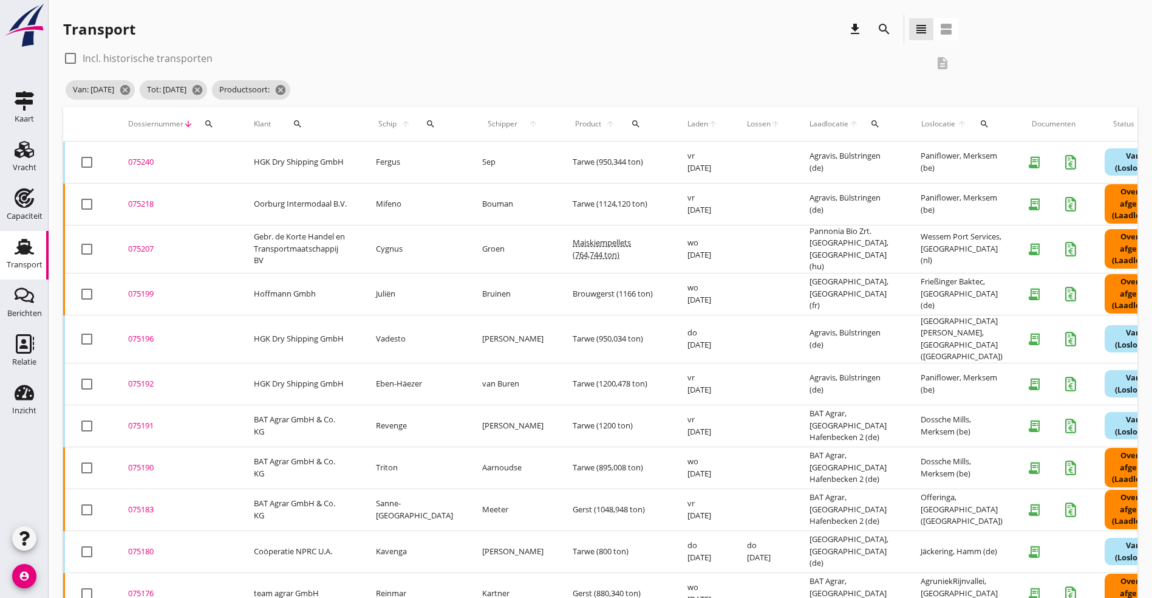
click at [144, 288] on div "075199" at bounding box center [176, 294] width 97 height 12
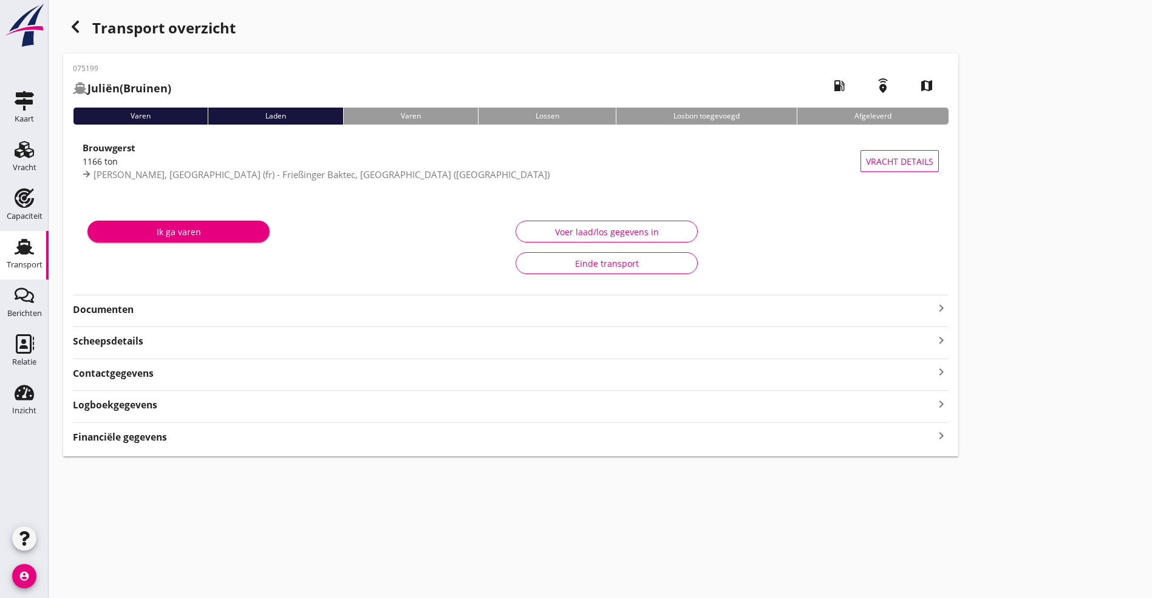
click at [360, 297] on div "075199 Juliën (Bruinen) local_gas_station emergency_share map Varen Laden [PERS…" at bounding box center [510, 254] width 895 height 403
drag, startPoint x: 360, startPoint y: 297, endPoint x: 348, endPoint y: 312, distance: 19.1
click at [348, 312] on strong "Documenten" at bounding box center [503, 310] width 861 height 14
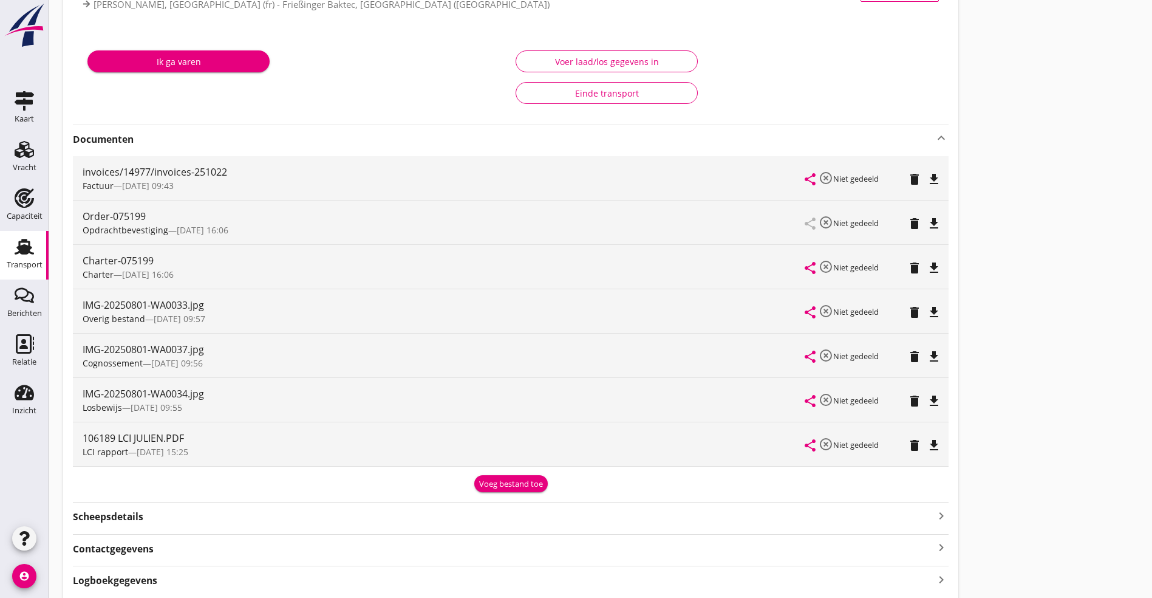
scroll to position [182, 0]
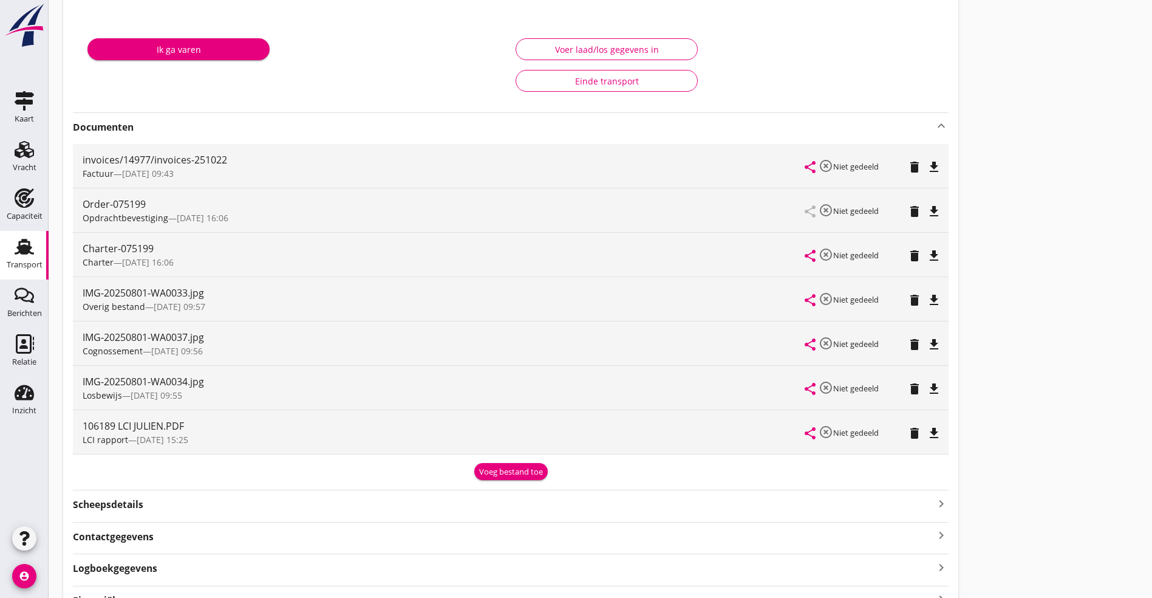
click at [927, 432] on icon "file_download" at bounding box center [934, 433] width 15 height 15
click at [927, 257] on icon "file_download" at bounding box center [934, 255] width 15 height 15
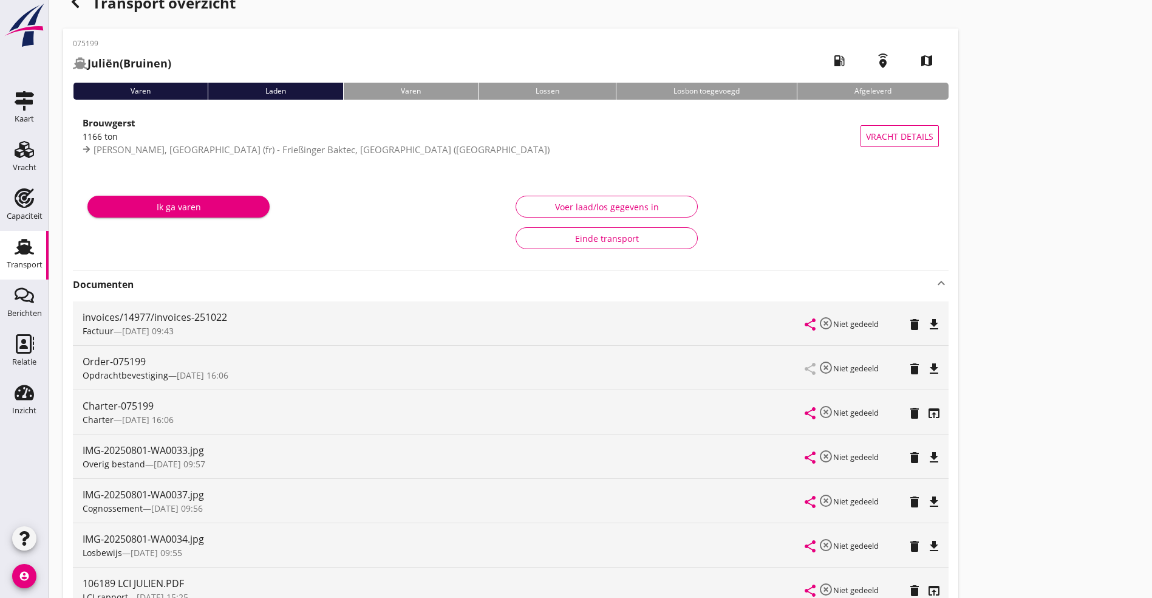
scroll to position [0, 0]
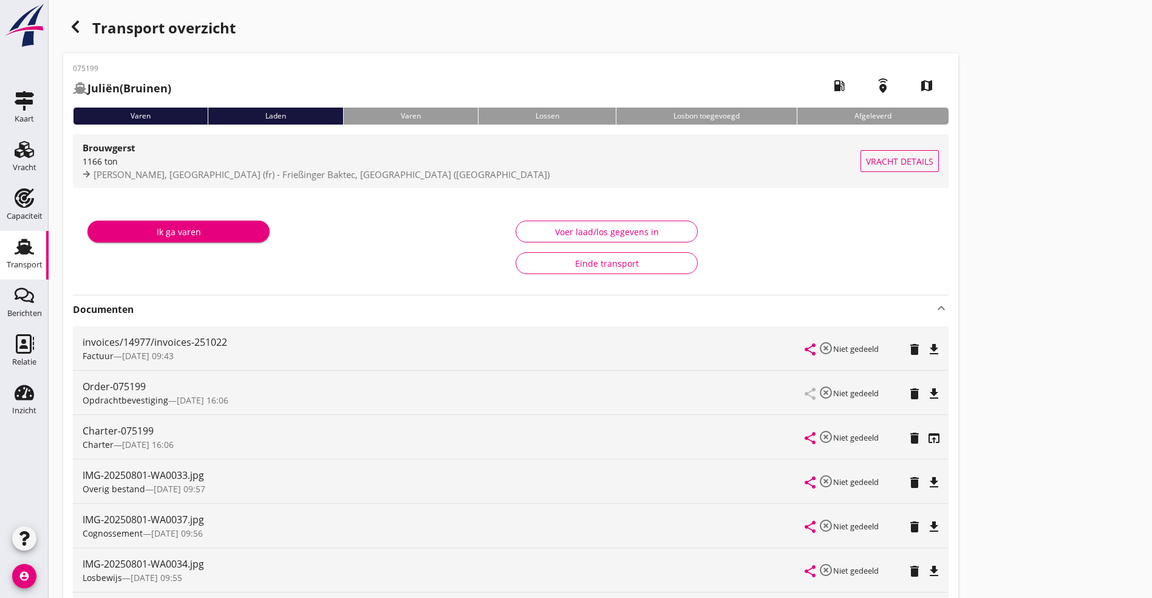
click at [194, 161] on div "1166 ton" at bounding box center [472, 161] width 778 height 13
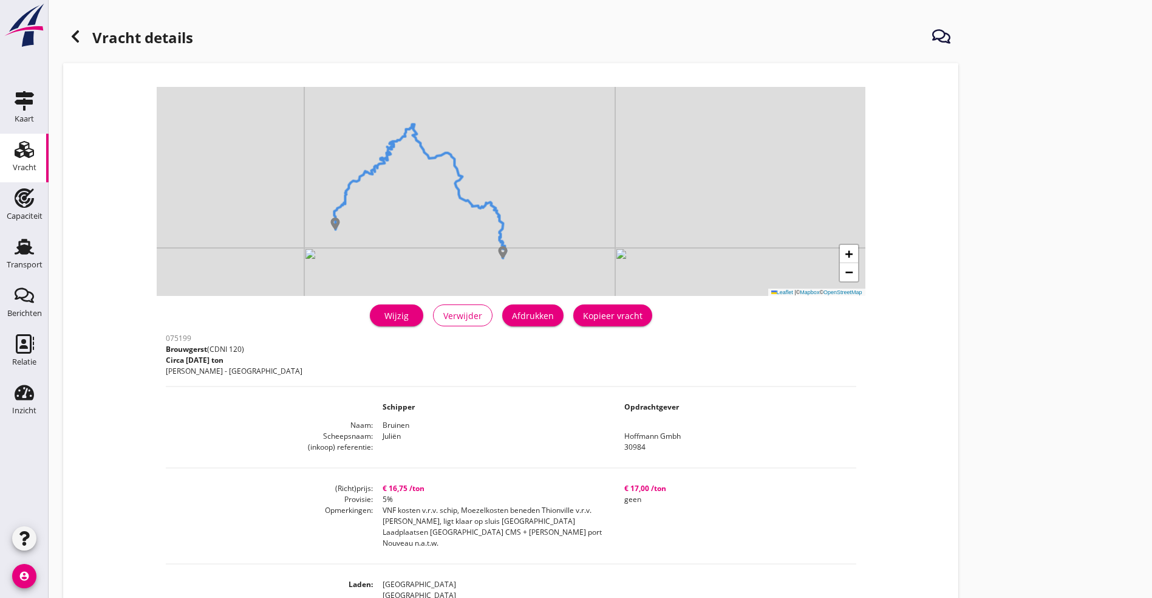
click at [380, 312] on div "Wijzig" at bounding box center [397, 315] width 34 height 13
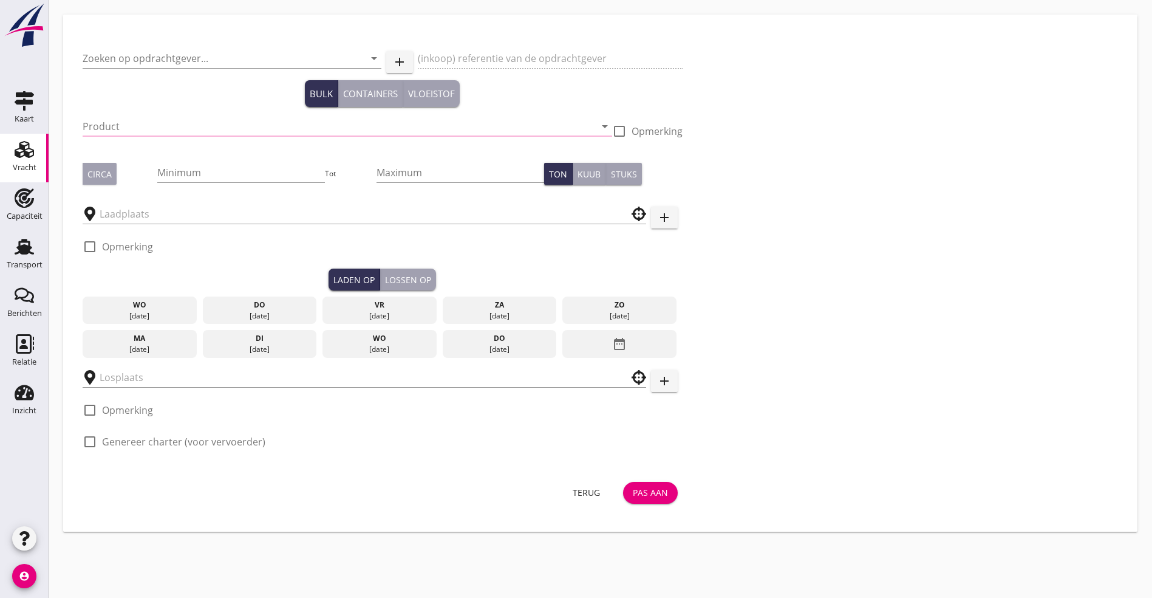
type input "Hoffmann Gmbh"
type input "30984"
type input "Brouwgerst (120)"
type input "1000"
checkbox input "true"
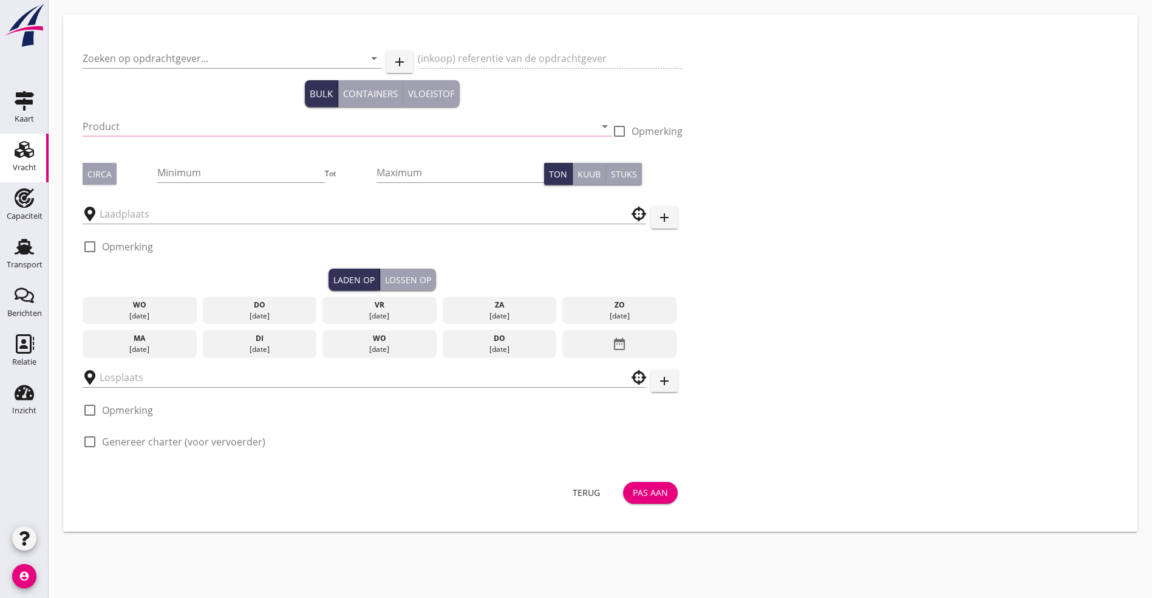
checkbox input "true"
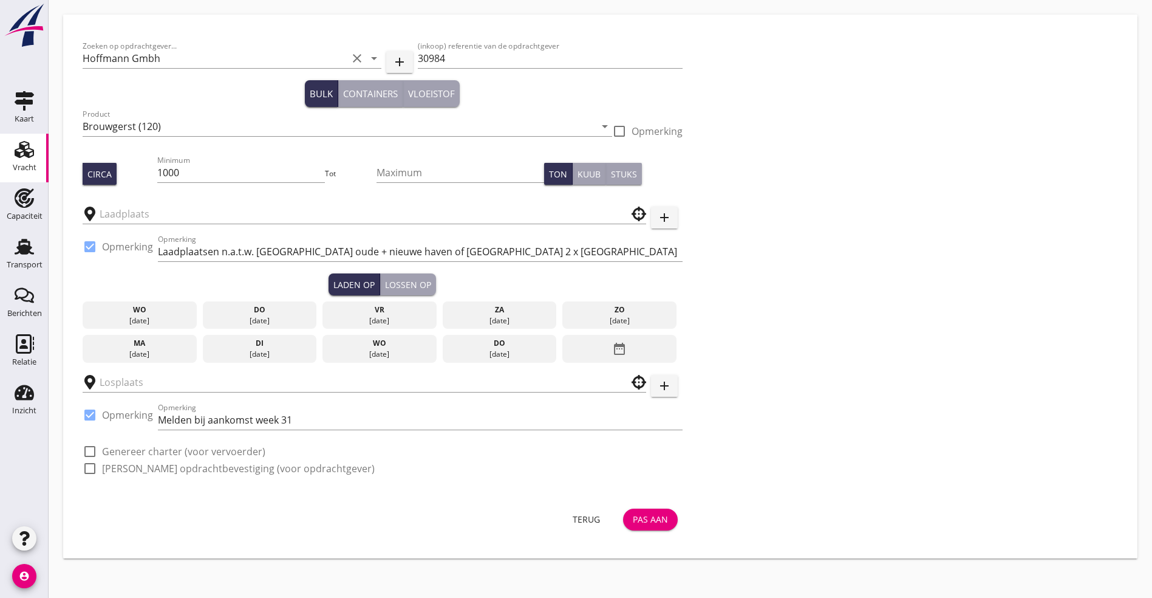
type input "Frießinger Baktec"
type input "[GEOGRAPHIC_DATA]"
checkbox input "true"
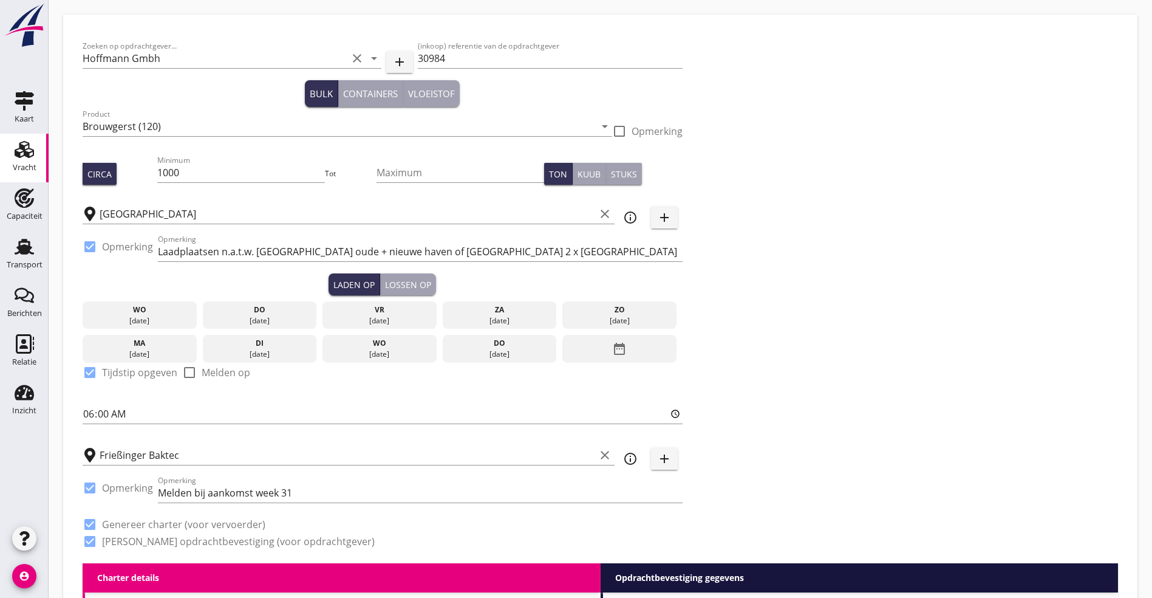
type input "16.75"
type textarea "VNF kosten v.r.v. schip, Moezelkosten beneden Thionville v.r.v. [PERSON_NAME], …"
radio input "false"
checkbox input "true"
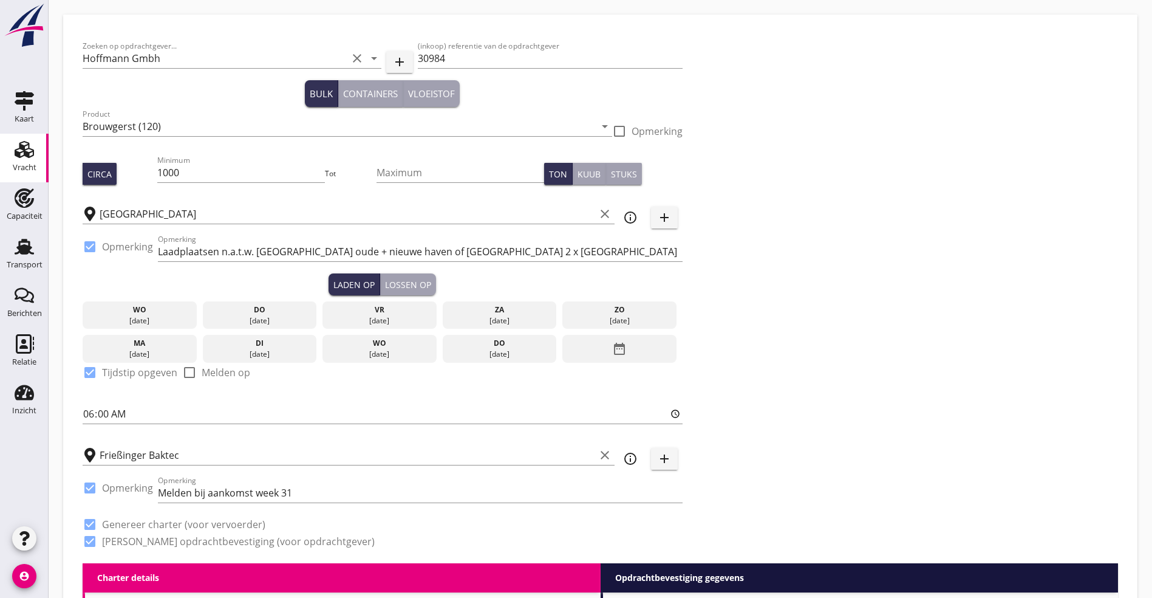
checkbox input "true"
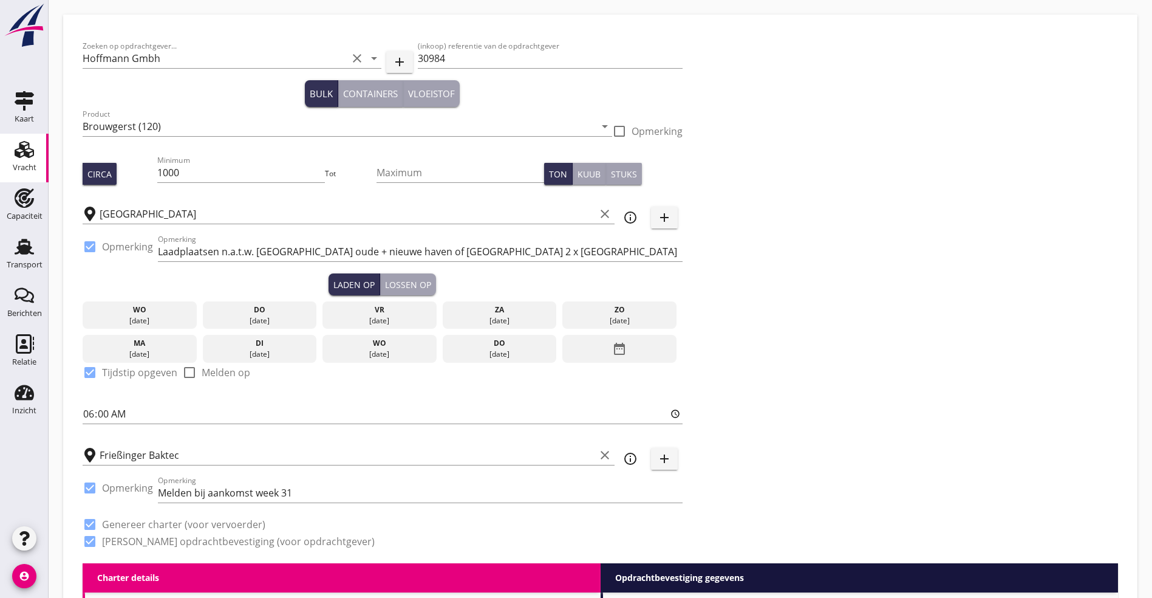
checkbox input "true"
type input "2"
type input "5"
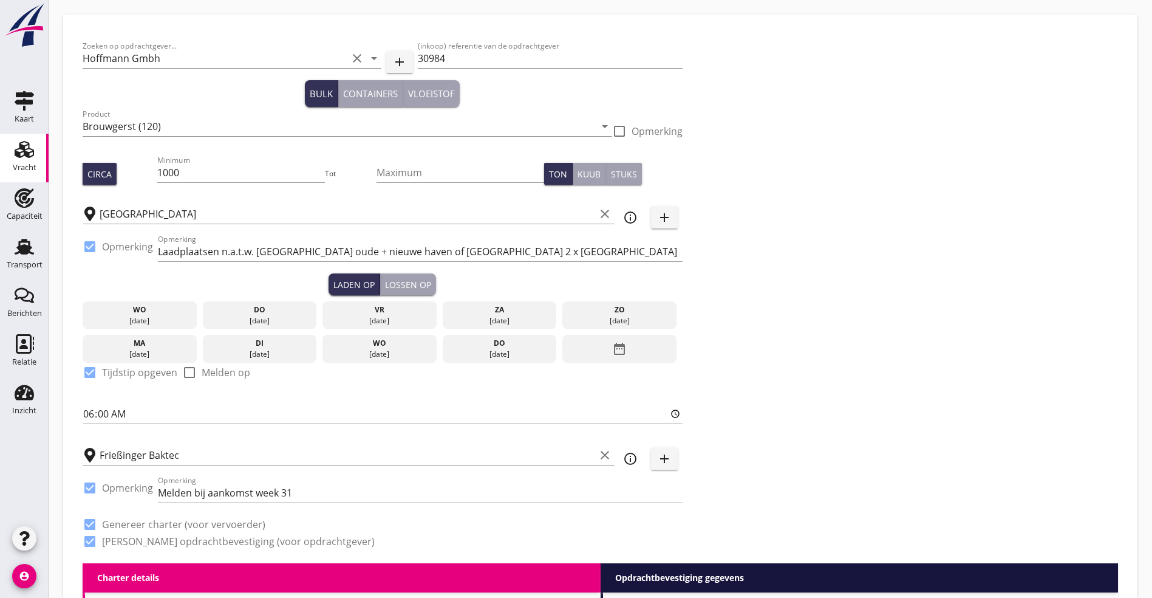
type input "17"
radio input "false"
checkbox input "true"
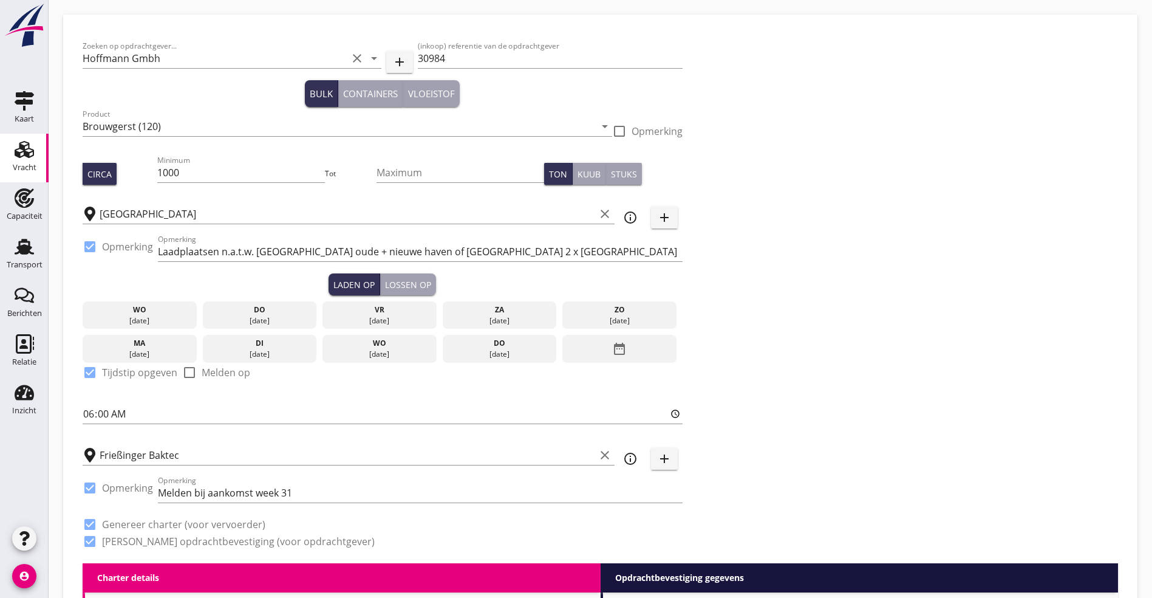
checkbox input "true"
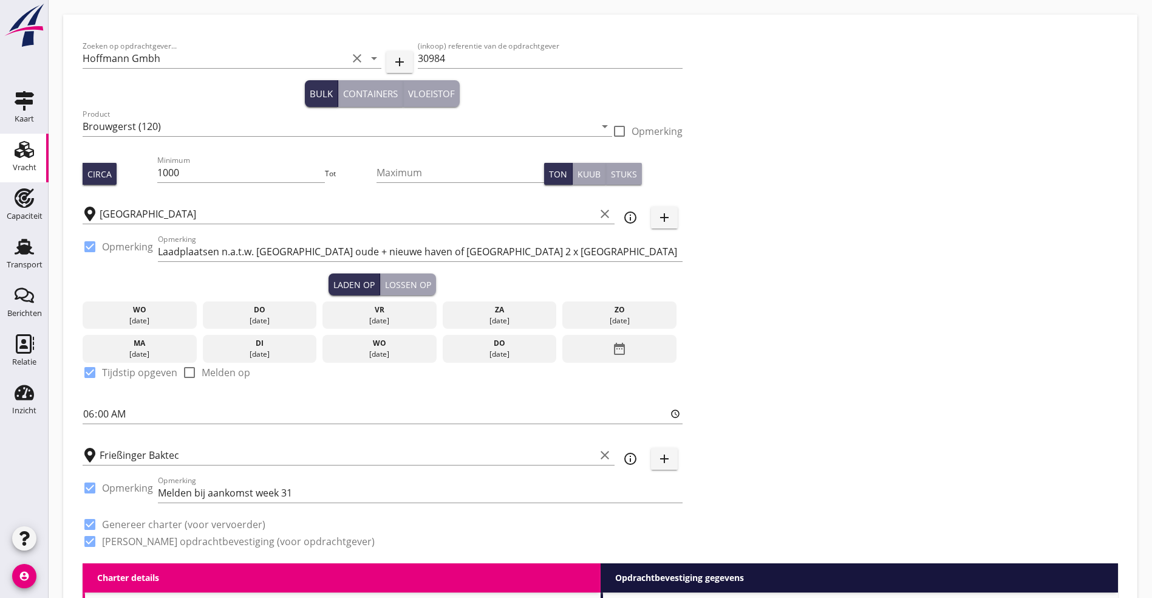
checkbox input "true"
type input "2"
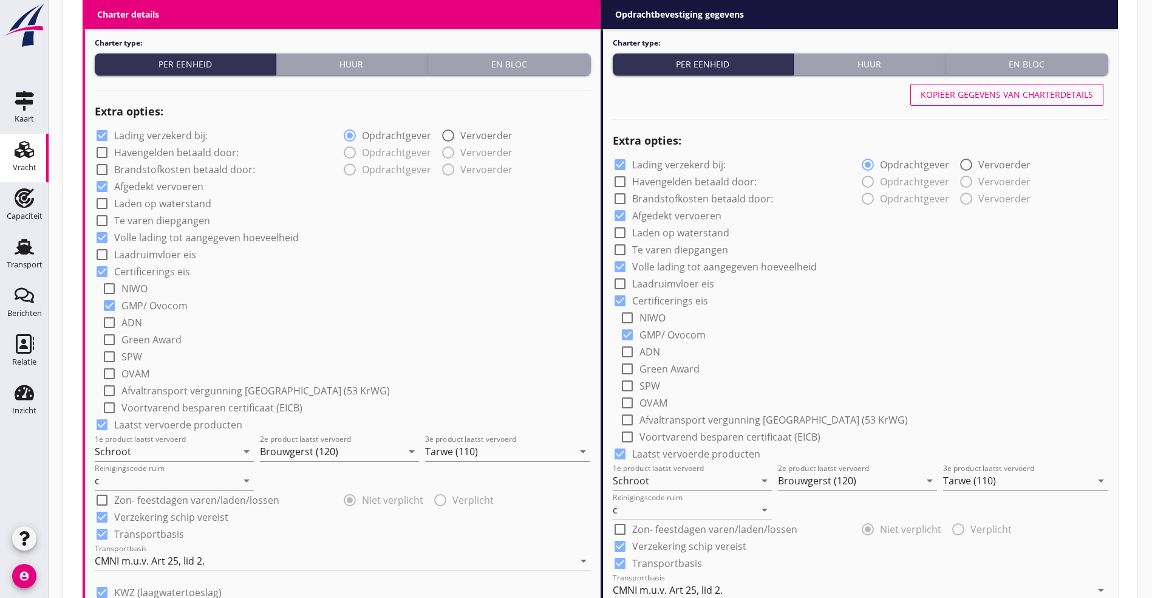
scroll to position [911, 0]
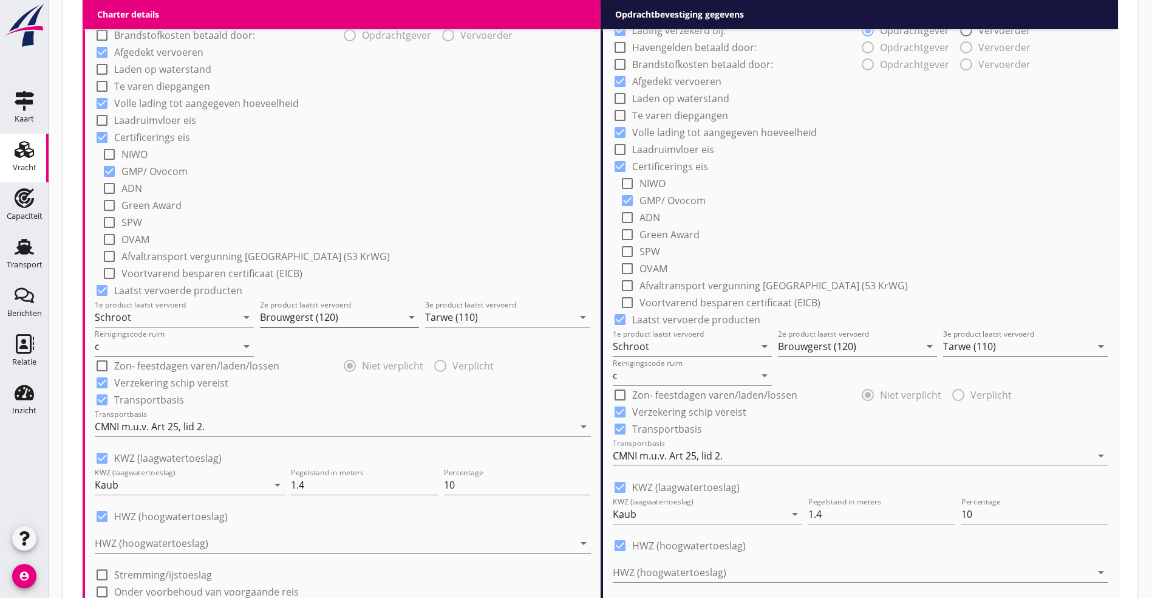
click at [414, 316] on icon "arrow_drop_down" at bounding box center [412, 317] width 15 height 15
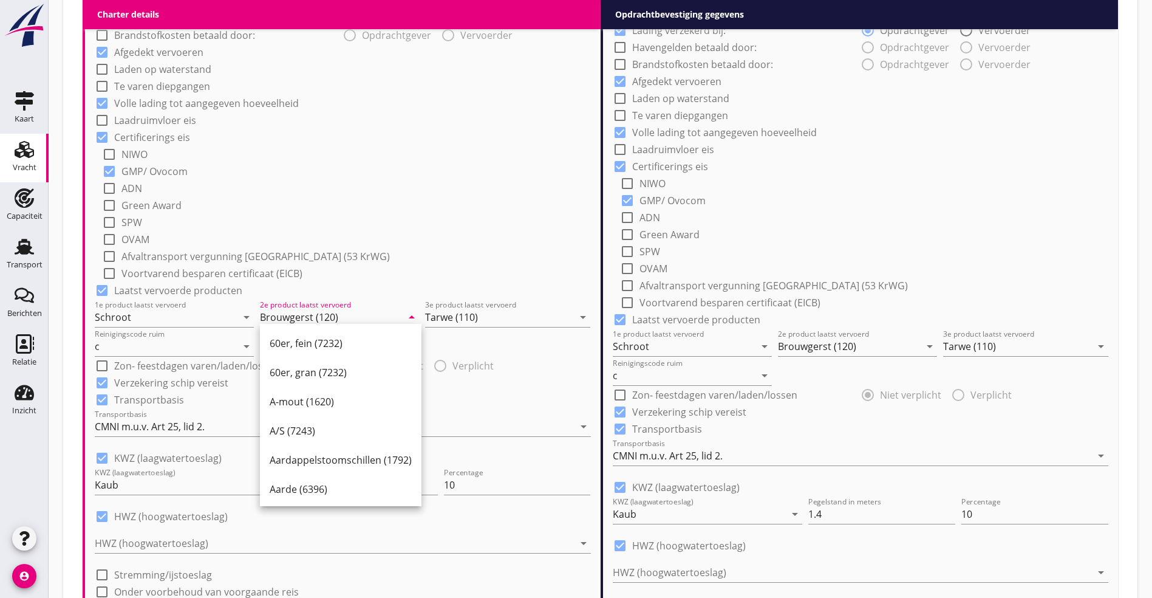
click at [383, 315] on input "Brouwgerst (120)" at bounding box center [331, 316] width 142 height 19
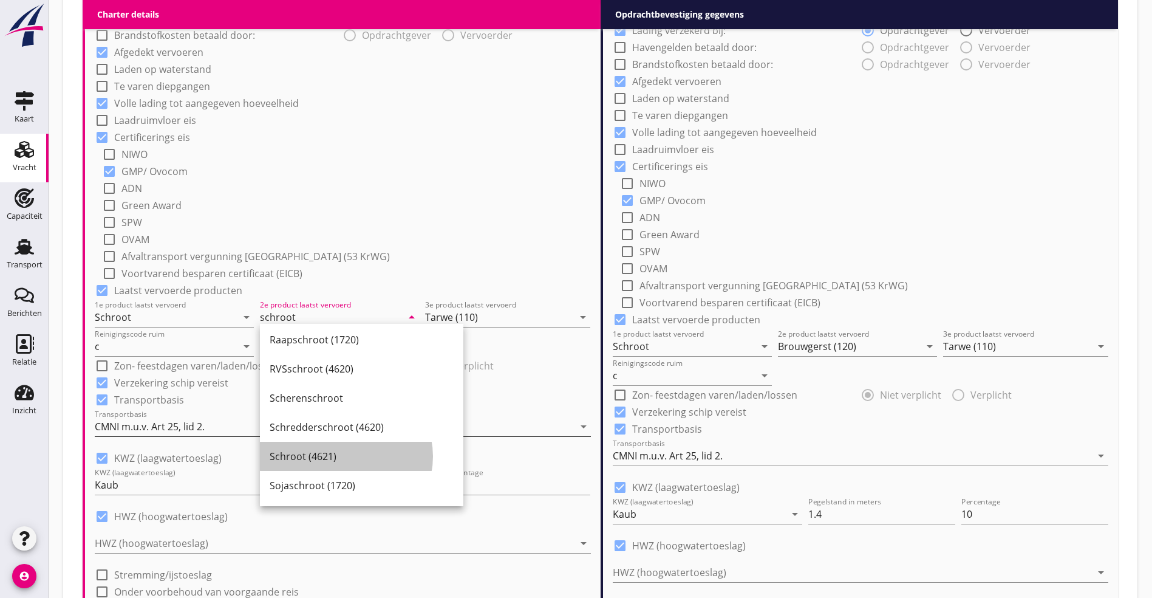
drag, startPoint x: 317, startPoint y: 446, endPoint x: 346, endPoint y: 423, distance: 37.2
click at [318, 446] on div "Schroot (4621)" at bounding box center [362, 456] width 184 height 29
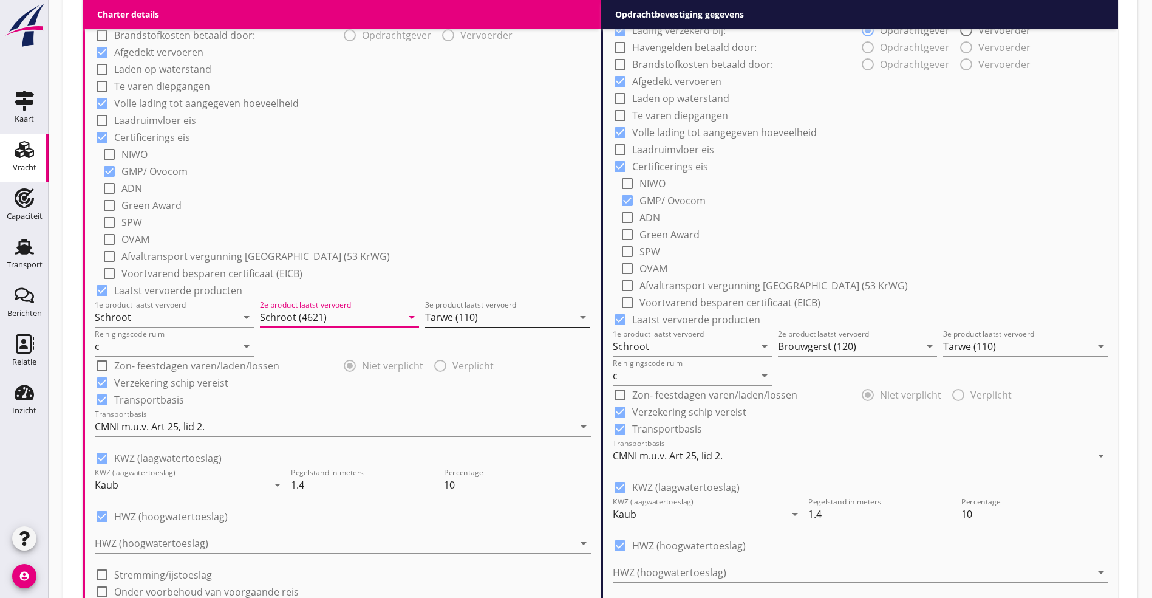
type input "Schroot (4621)"
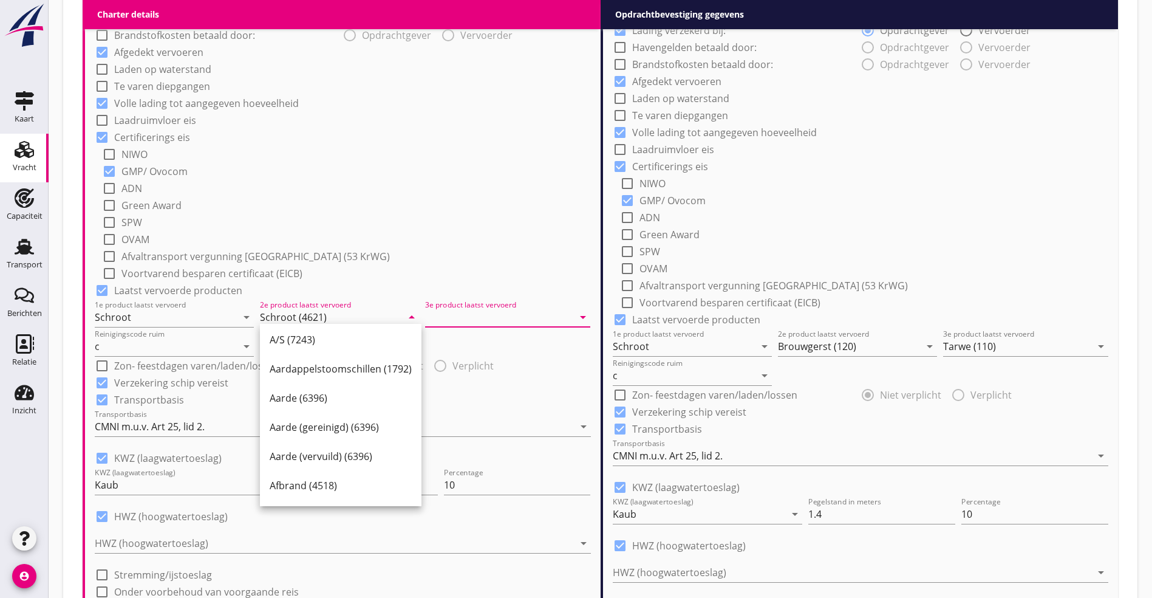
click at [439, 315] on input "3e product laatst vervoerd" at bounding box center [499, 316] width 148 height 19
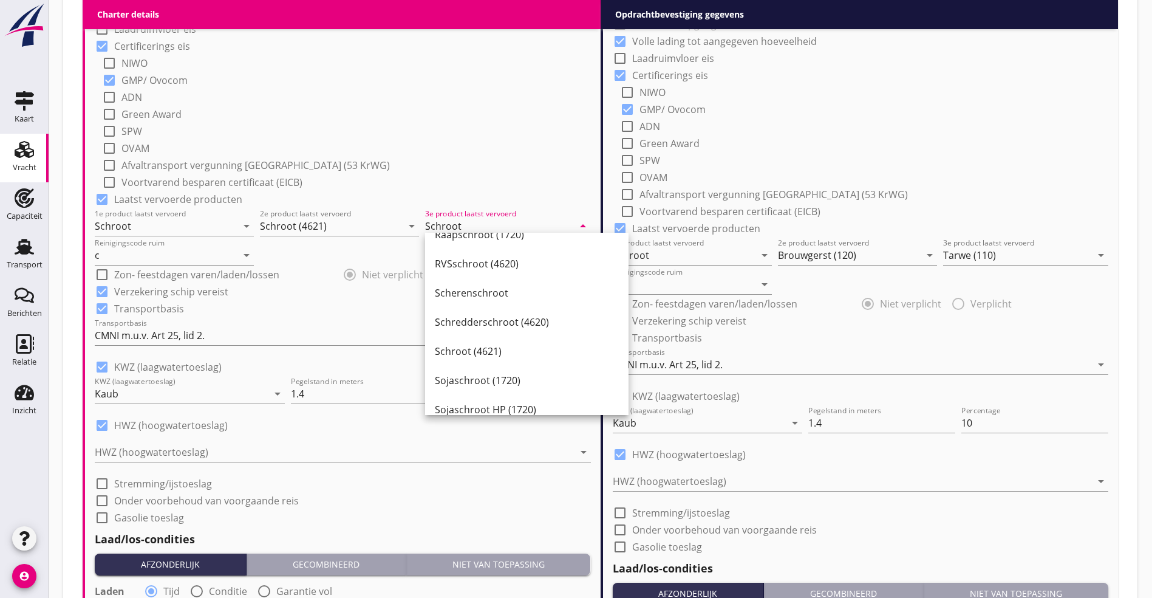
scroll to position [83, 0]
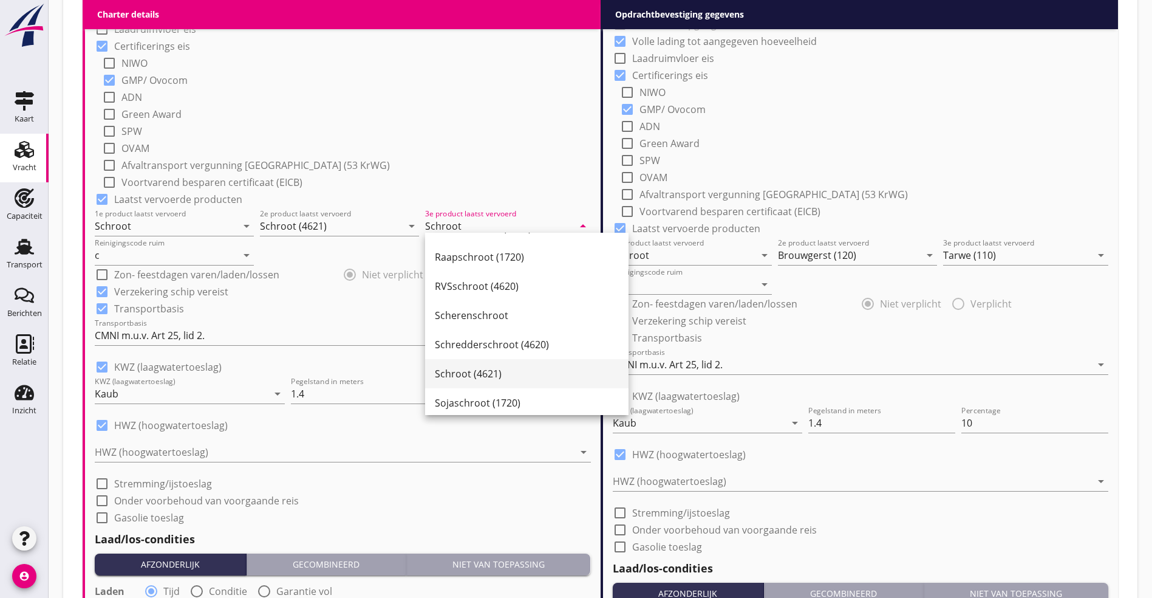
click at [464, 374] on div "Schroot (4621)" at bounding box center [527, 373] width 184 height 15
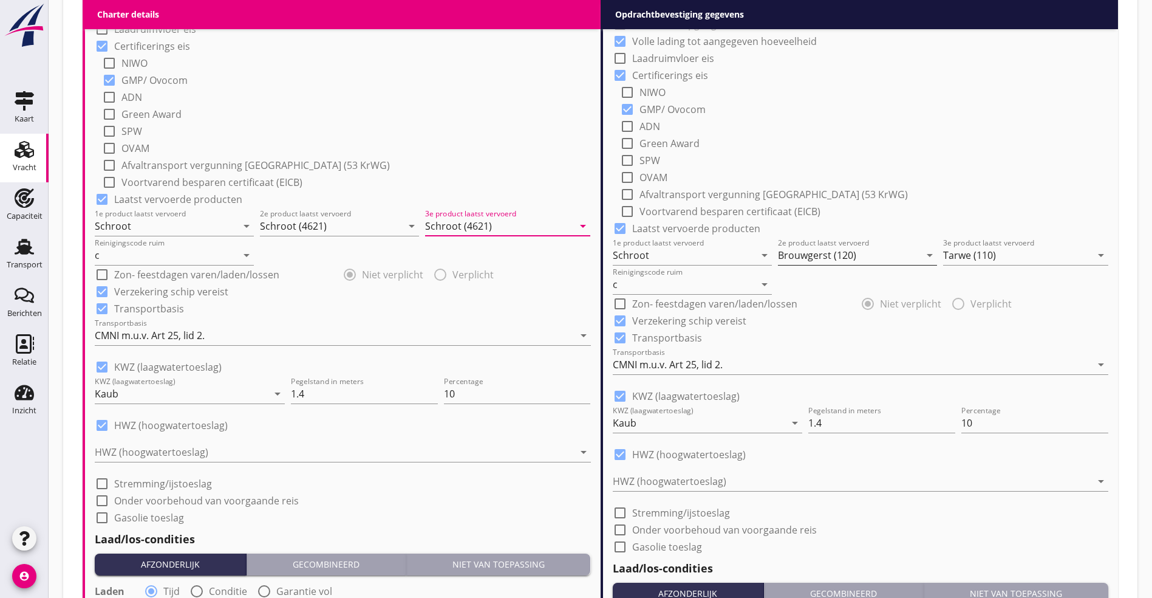
type input "Schroot (4621)"
click at [902, 247] on input "Brouwgerst (120)" at bounding box center [849, 254] width 142 height 19
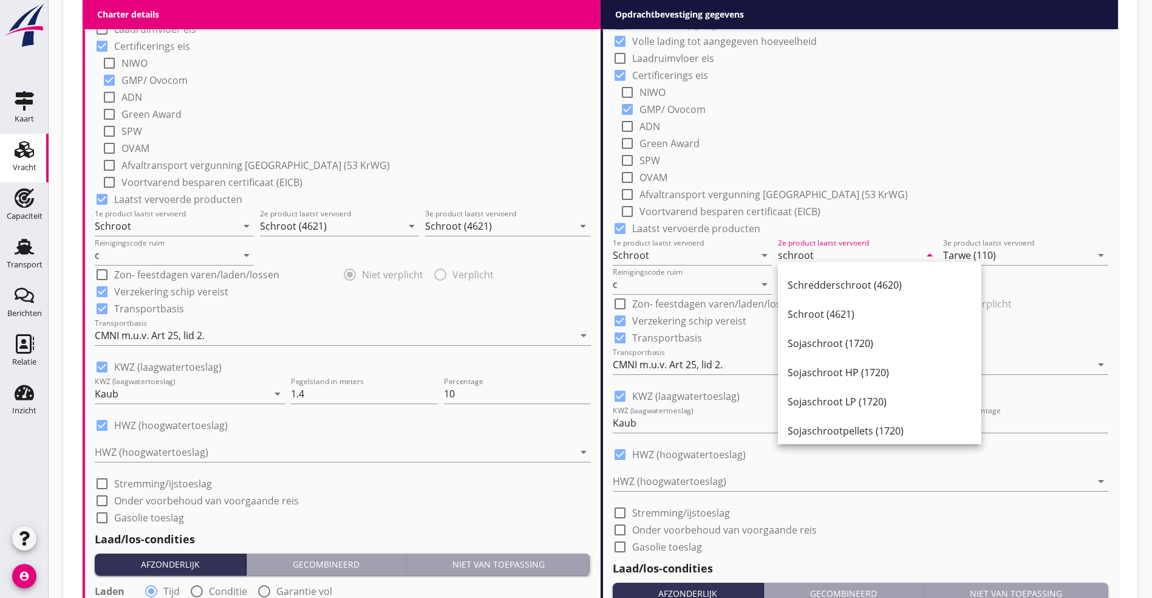
scroll to position [182, 0]
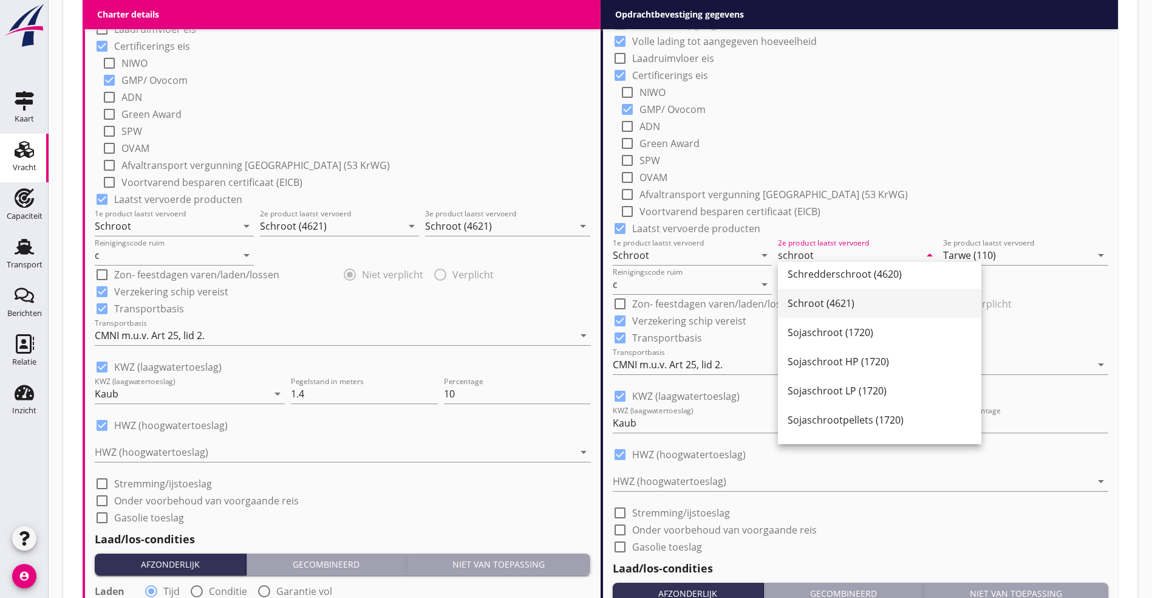
click at [842, 303] on div "Schroot (4621)" at bounding box center [880, 303] width 184 height 15
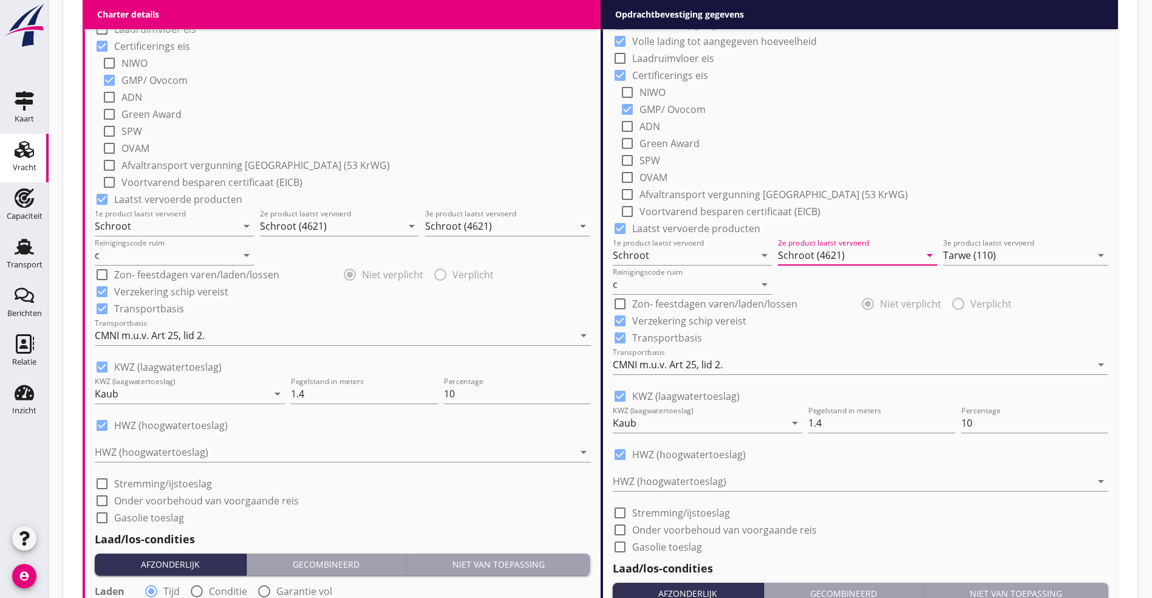
type input "Schroot (4621)"
click at [1023, 240] on div "3e product laatst vervoerd Tarwe (110) arrow_drop_down" at bounding box center [1025, 251] width 165 height 27
click at [1022, 251] on input "Tarwe (110)" at bounding box center [1017, 254] width 148 height 19
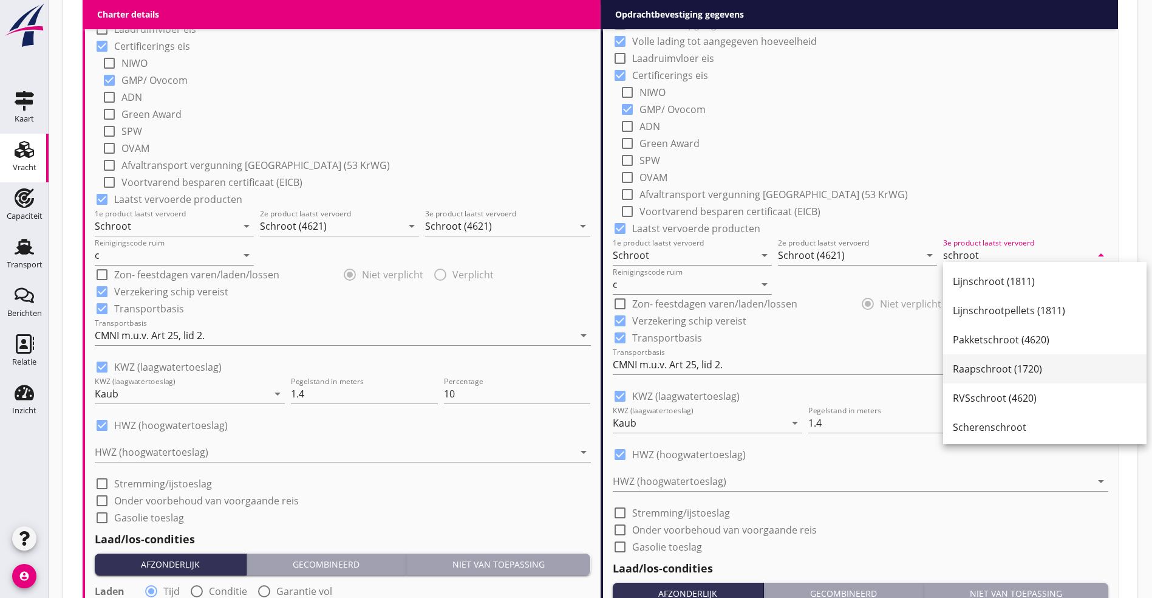
scroll to position [91, 0]
click at [991, 399] on div "Schroot (4621)" at bounding box center [1045, 394] width 184 height 15
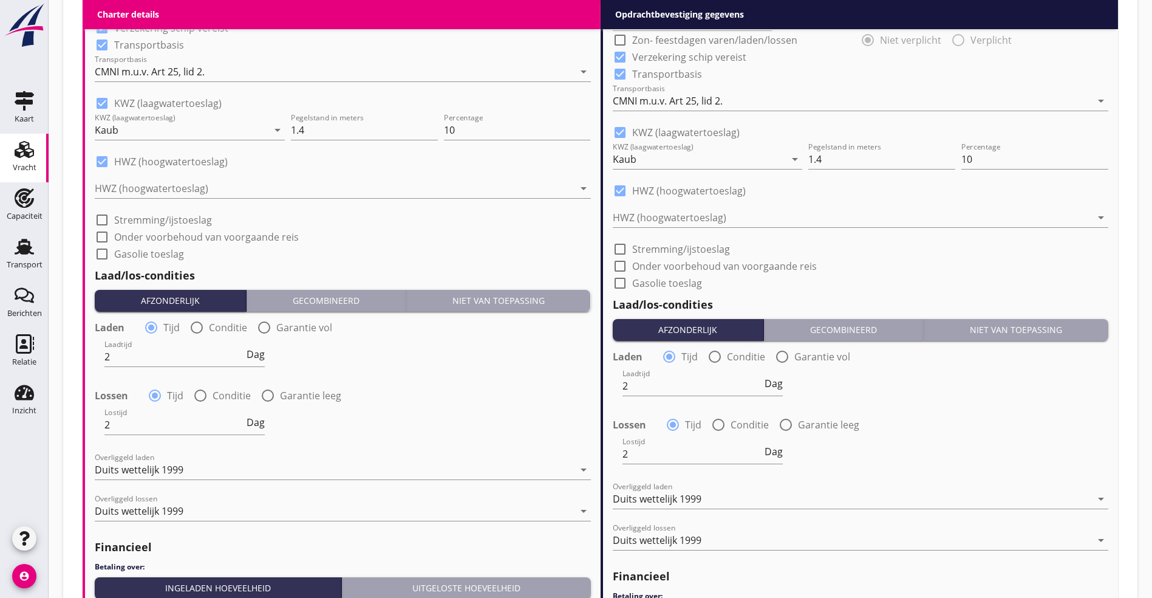
scroll to position [1519, 0]
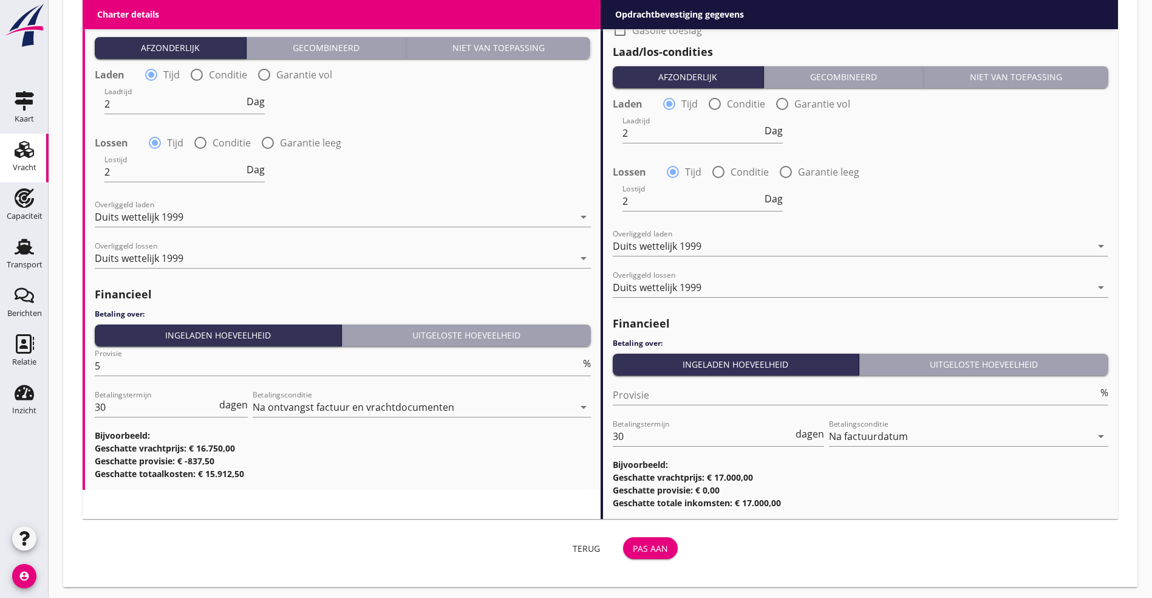
type input "Schroot (4621)"
click at [623, 537] on button "Pas aan" at bounding box center [650, 548] width 55 height 22
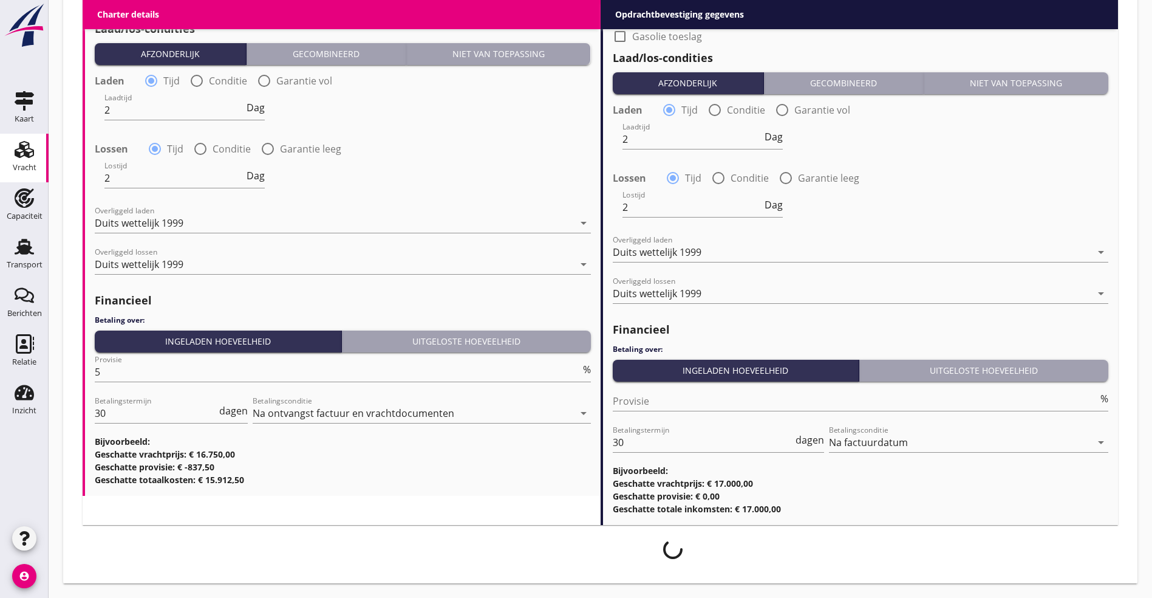
scroll to position [1509, 0]
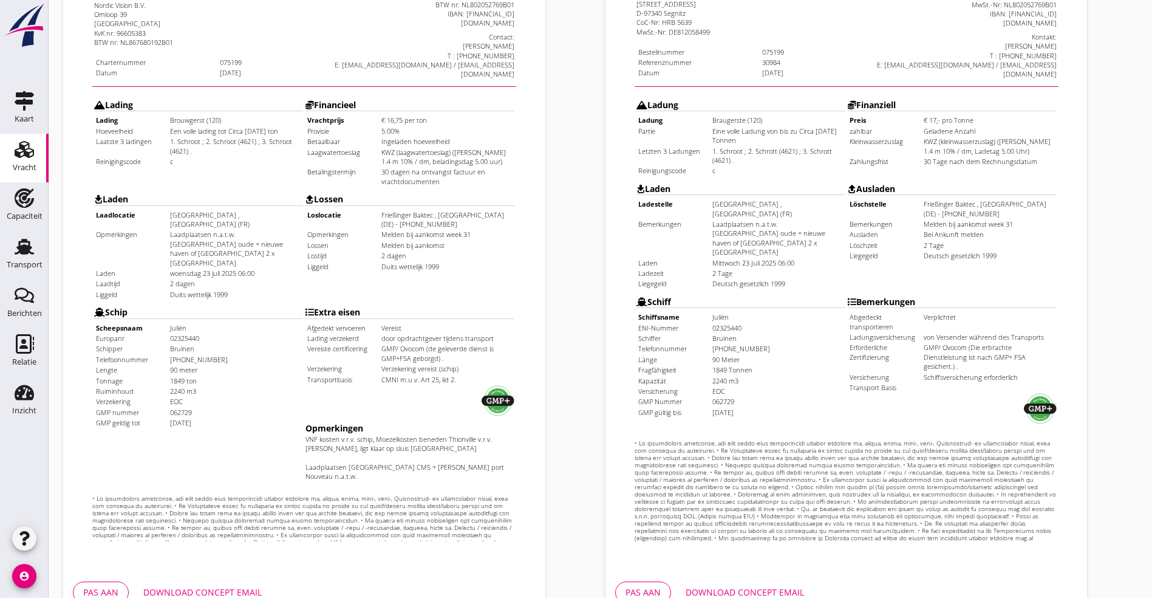
scroll to position [302, 0]
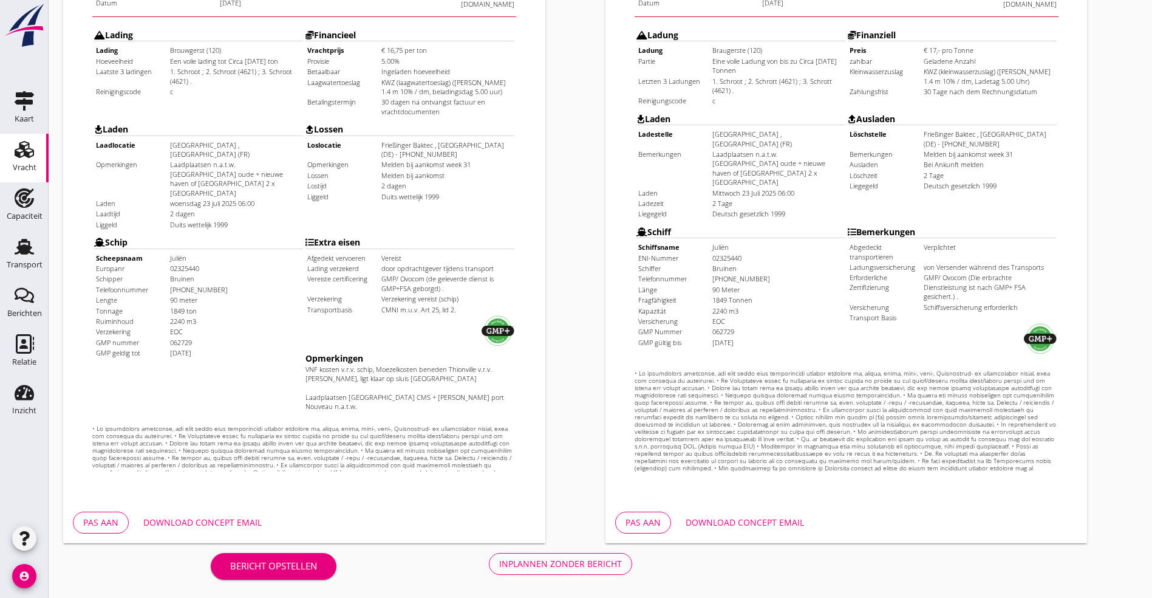
click at [499, 563] on div "Inplannen zonder bericht" at bounding box center [560, 563] width 123 height 13
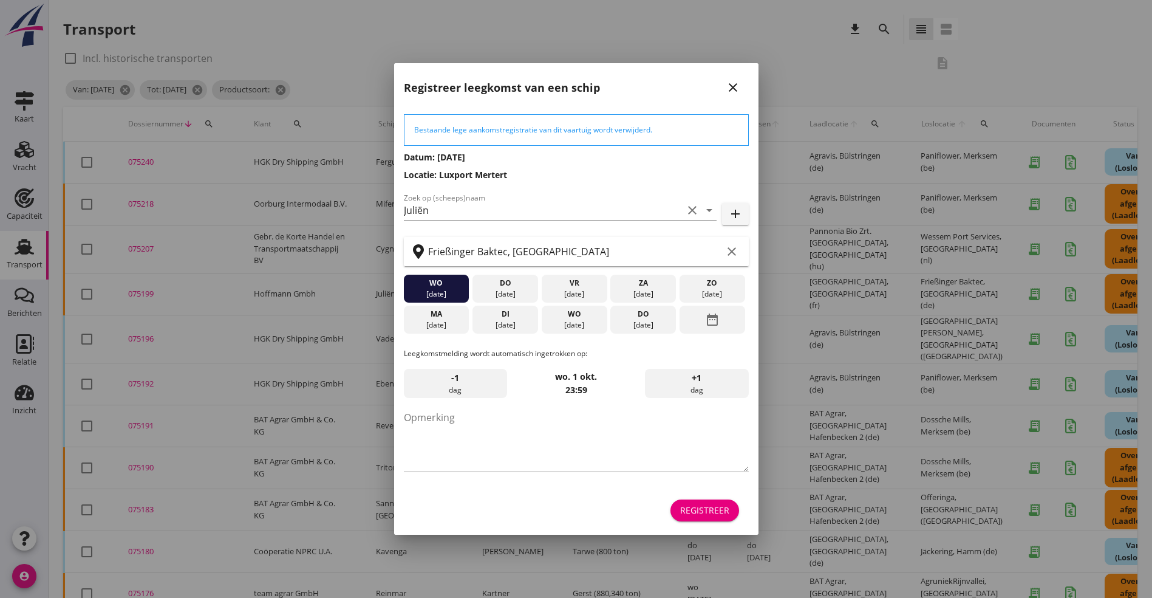
click at [733, 87] on icon "close" at bounding box center [733, 87] width 15 height 15
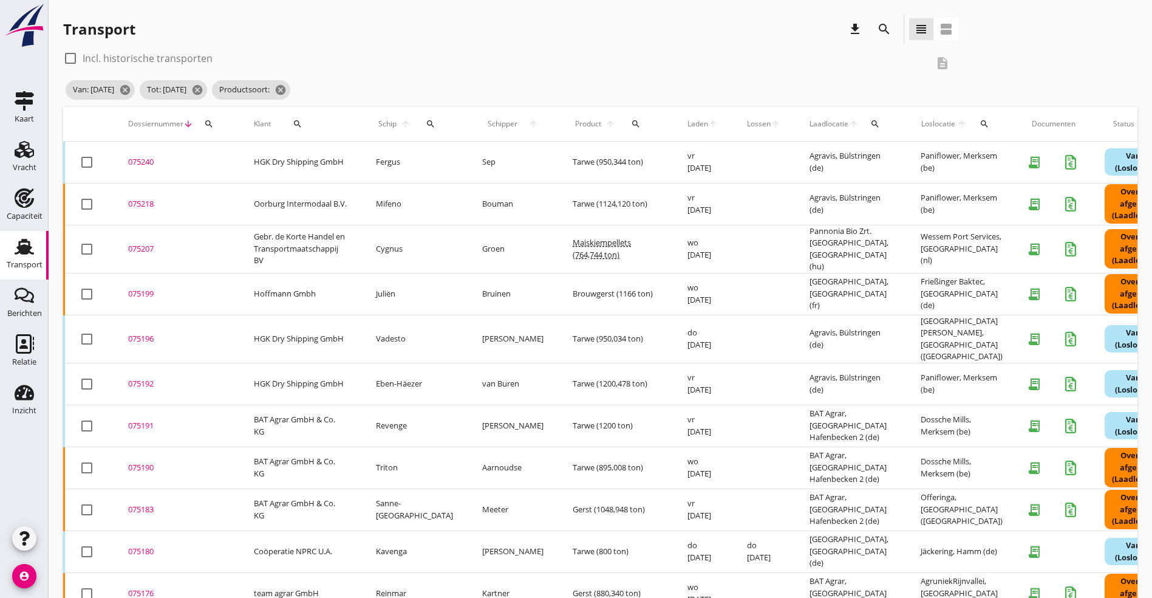
drag, startPoint x: 139, startPoint y: 322, endPoint x: 143, endPoint y: 326, distance: 6.5
click at [139, 322] on td "075196 upload_file Drop hier uw bestand om het aan het dossier toe te voegen" at bounding box center [177, 339] width 126 height 48
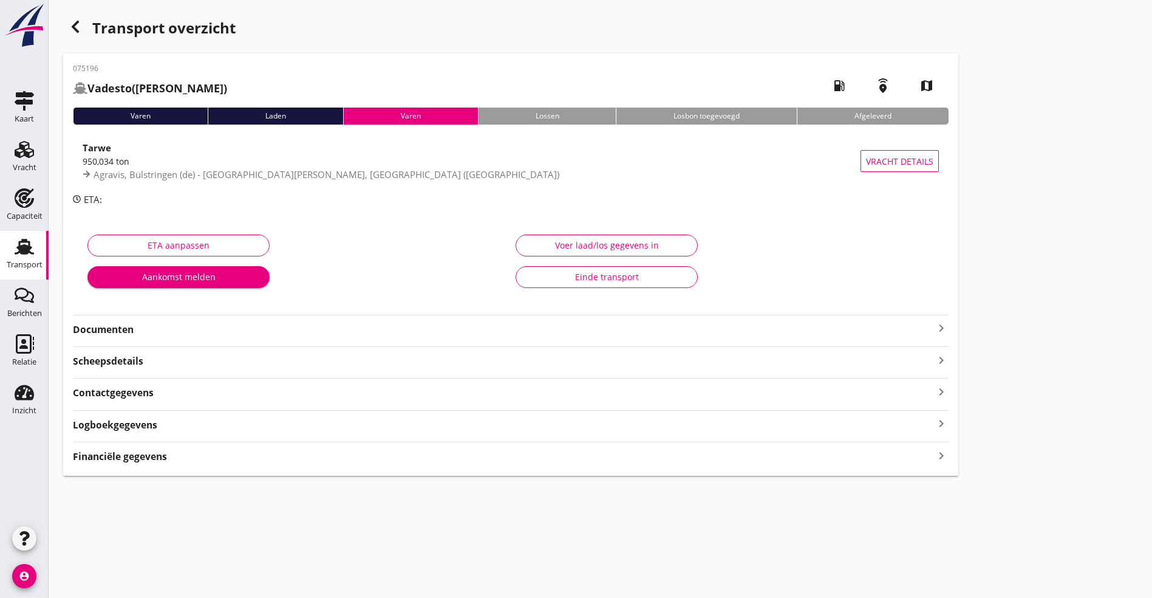
click at [521, 333] on strong "Documenten" at bounding box center [503, 330] width 861 height 14
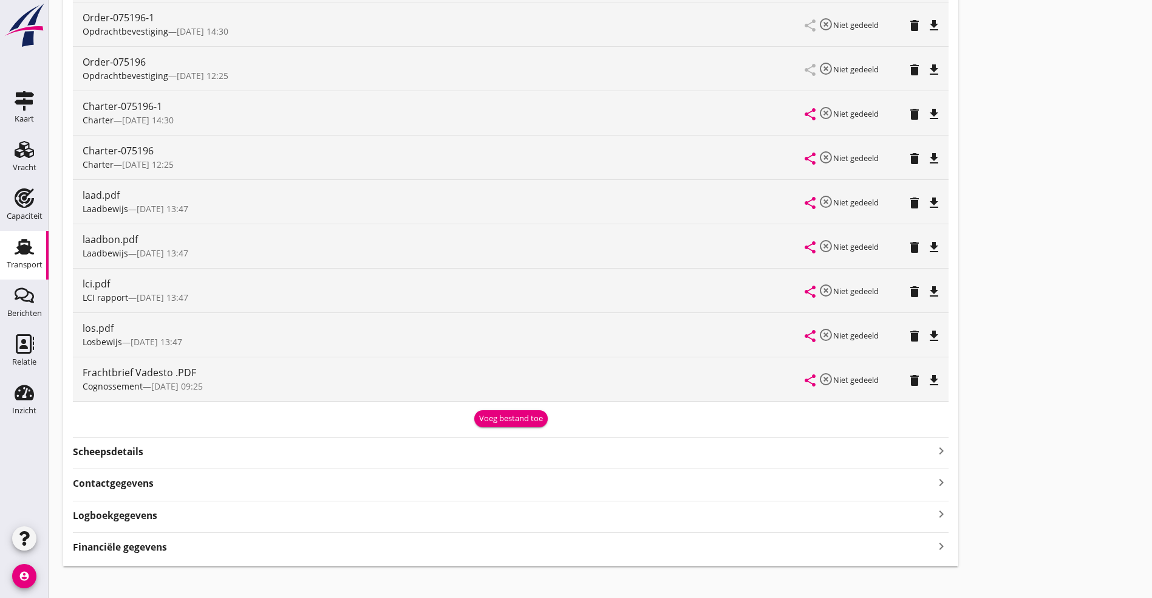
scroll to position [445, 0]
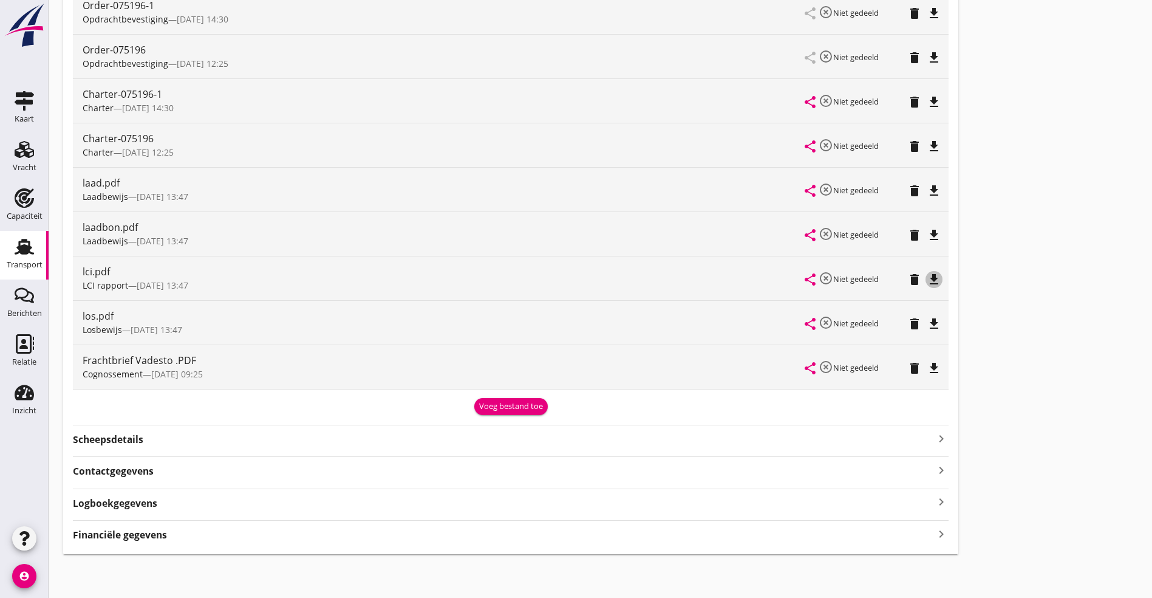
click at [927, 273] on icon "file_download" at bounding box center [934, 279] width 15 height 15
click at [927, 103] on icon "file_download" at bounding box center [934, 102] width 15 height 15
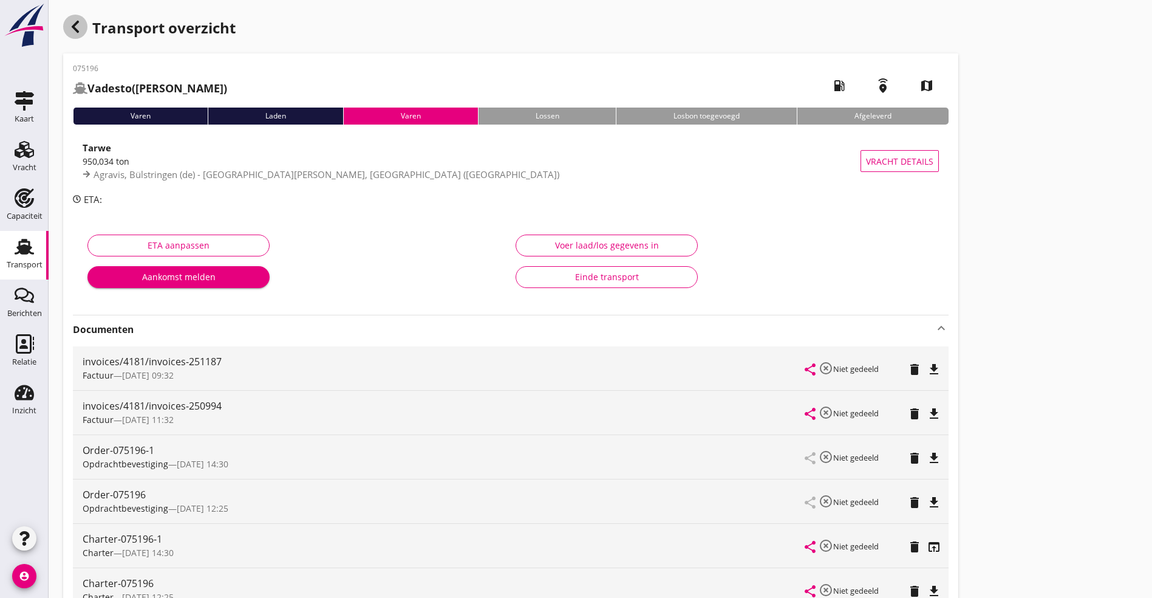
click at [76, 16] on div "button" at bounding box center [75, 27] width 24 height 24
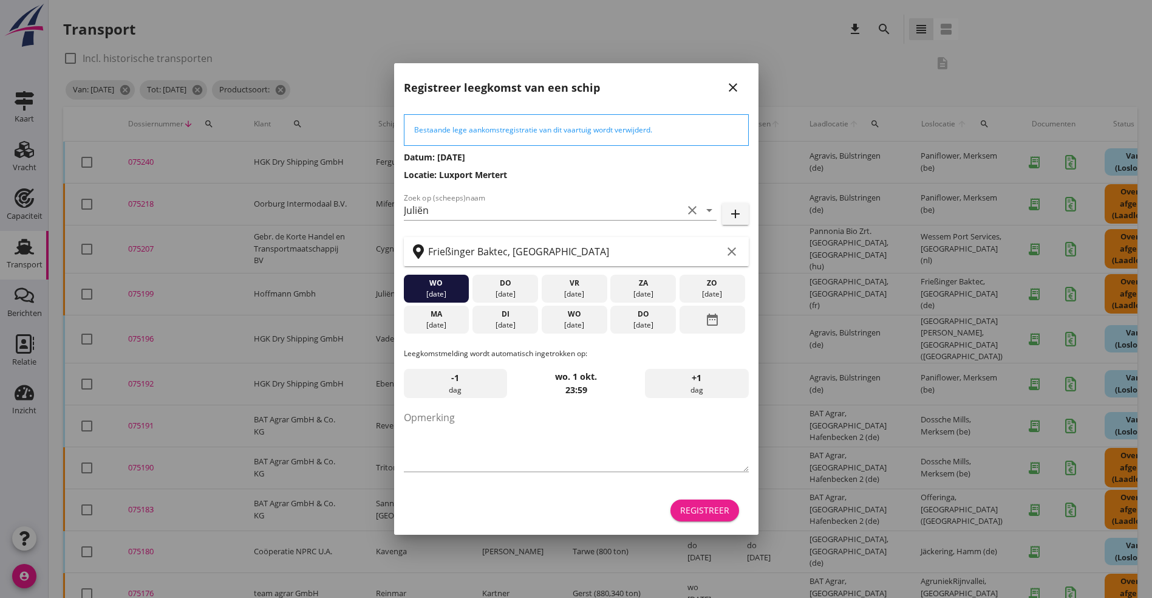
click at [699, 513] on div "Registreer" at bounding box center [704, 510] width 49 height 13
click at [735, 84] on icon "close" at bounding box center [733, 87] width 15 height 15
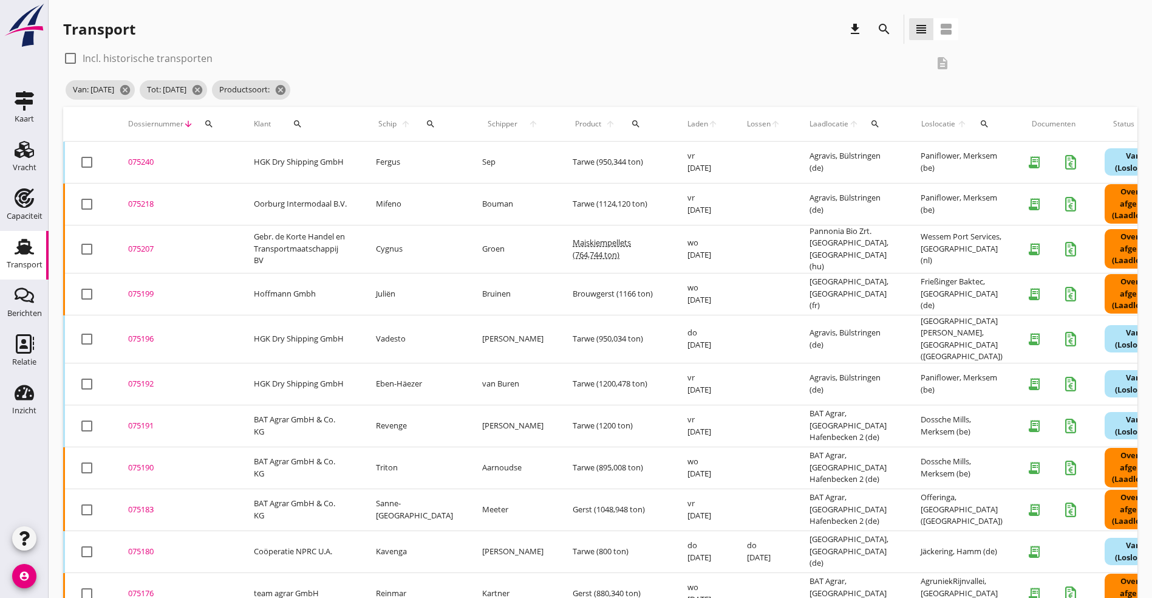
click at [148, 378] on div "075192" at bounding box center [176, 384] width 97 height 12
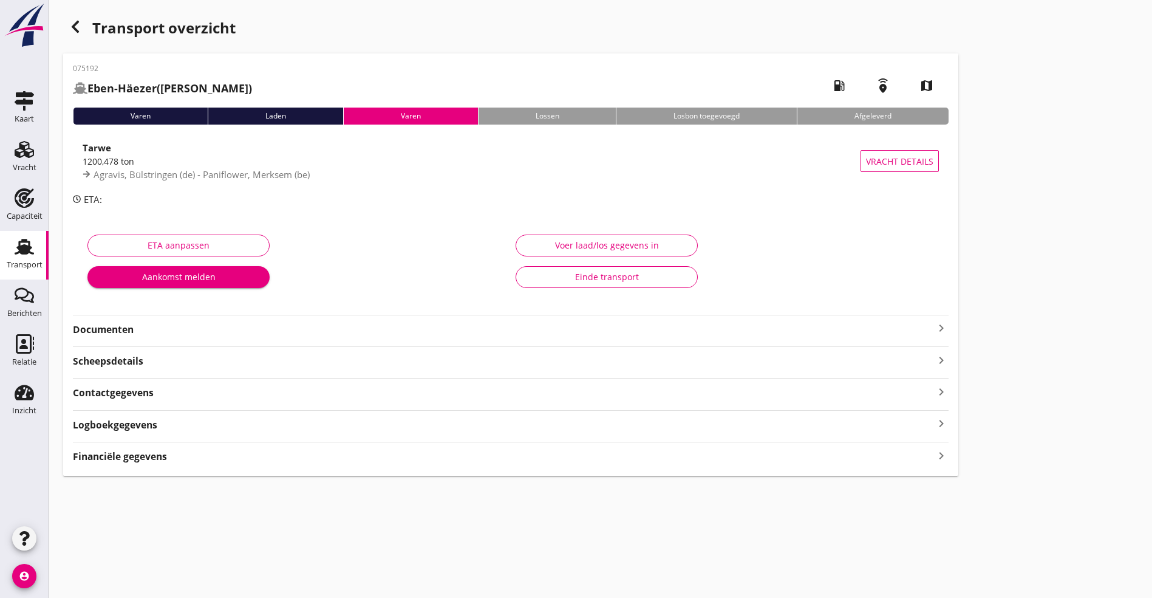
click at [193, 335] on strong "Documenten" at bounding box center [503, 330] width 861 height 14
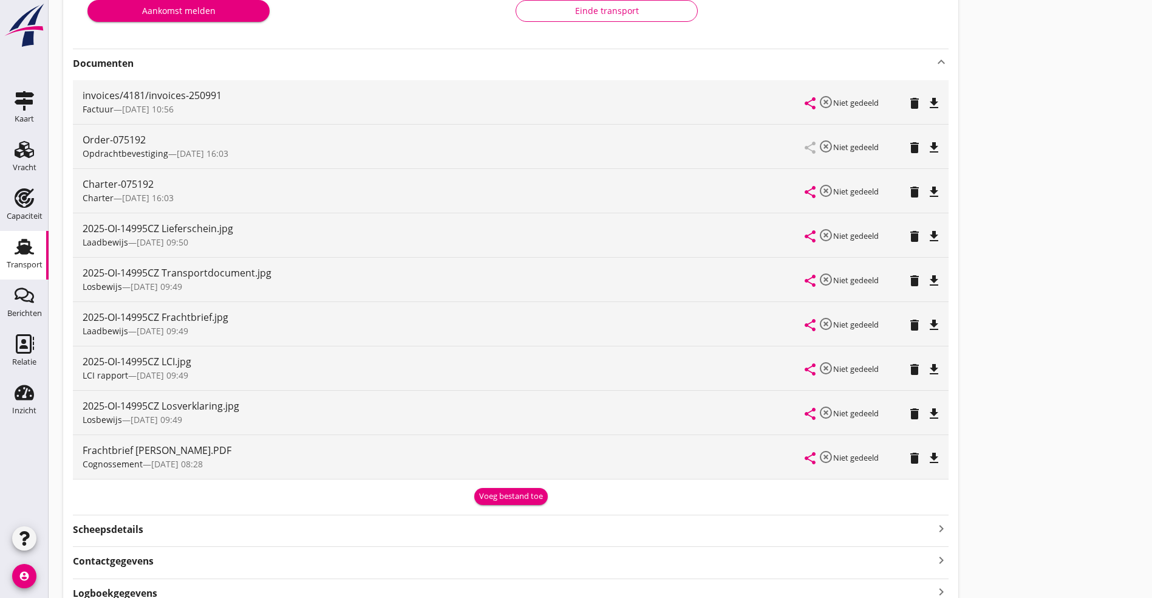
scroll to position [273, 0]
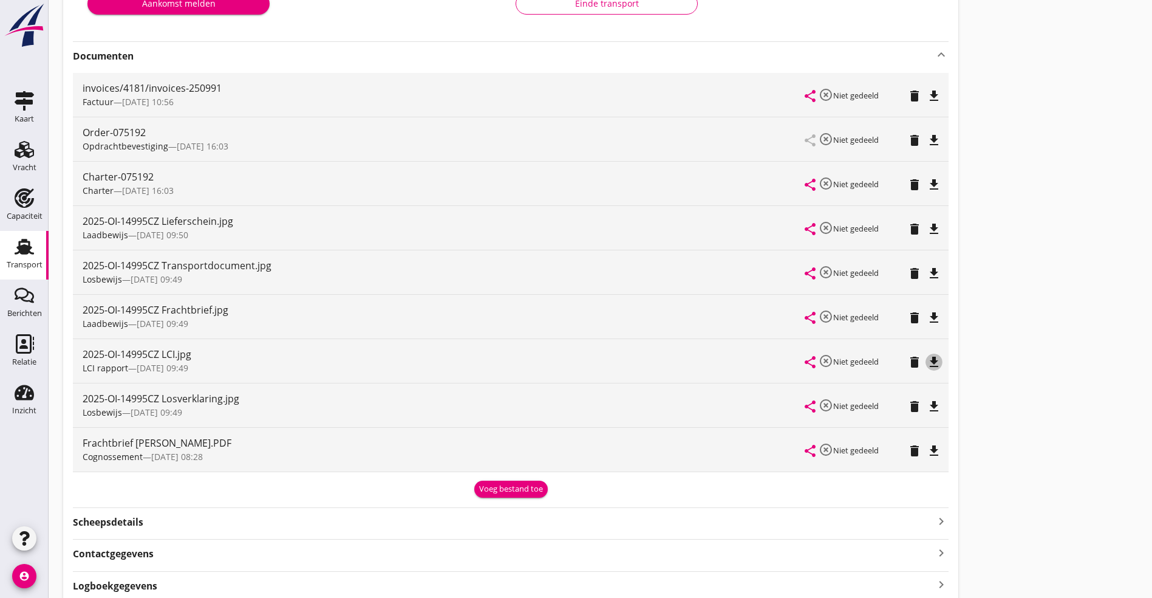
click at [927, 362] on icon "file_download" at bounding box center [934, 362] width 15 height 15
click at [927, 185] on icon "file_download" at bounding box center [934, 184] width 15 height 15
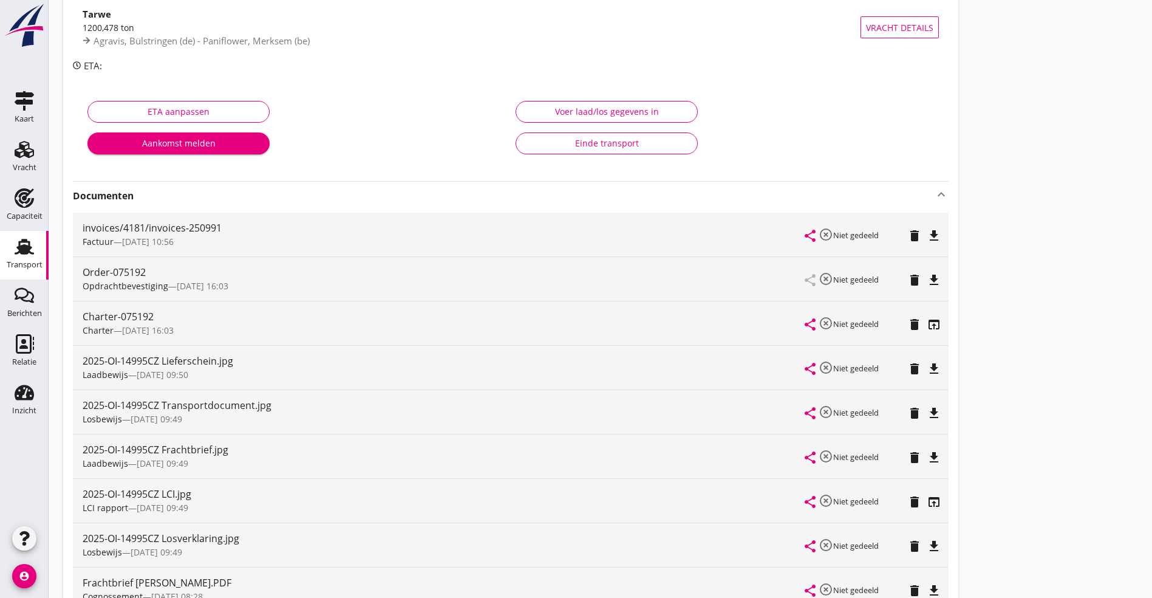
scroll to position [0, 0]
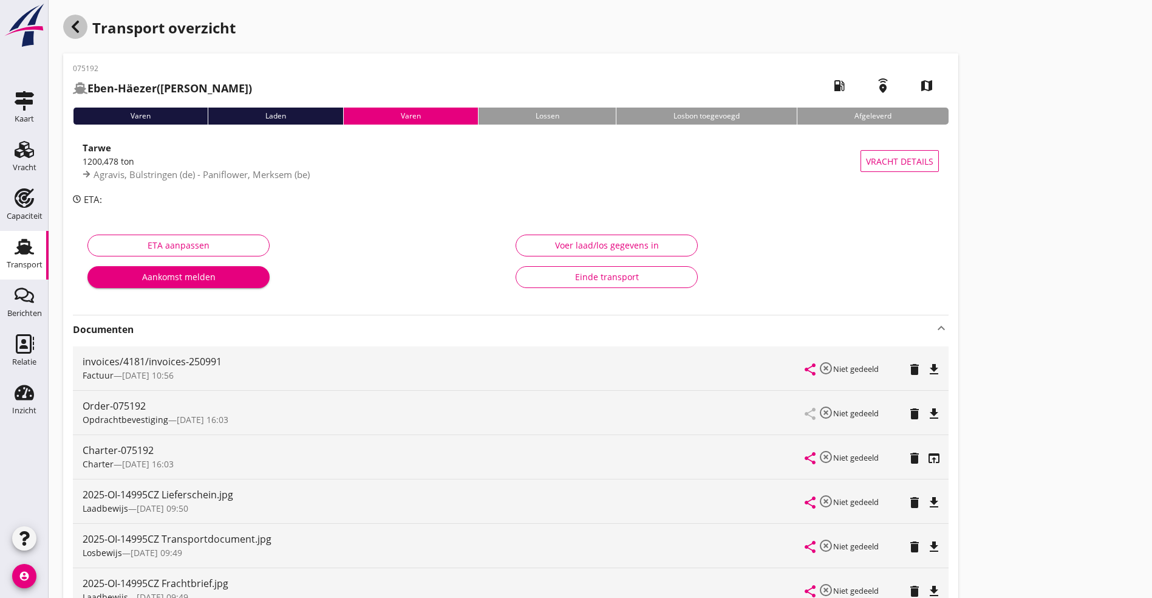
click at [74, 27] on use "button" at bounding box center [75, 27] width 7 height 12
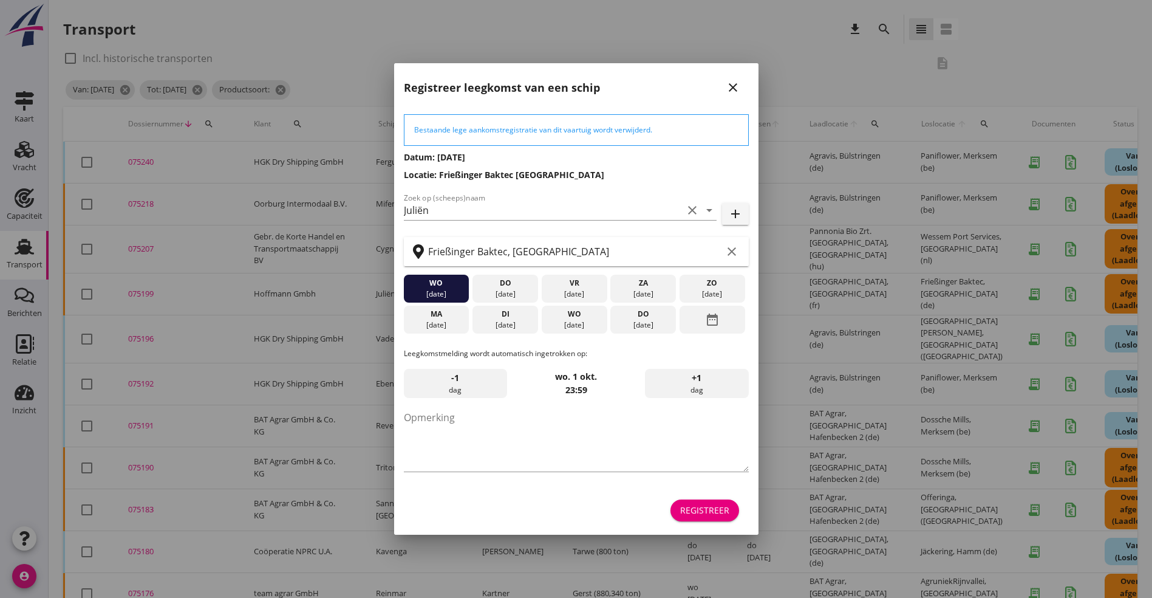
click at [737, 87] on icon "close" at bounding box center [733, 87] width 15 height 15
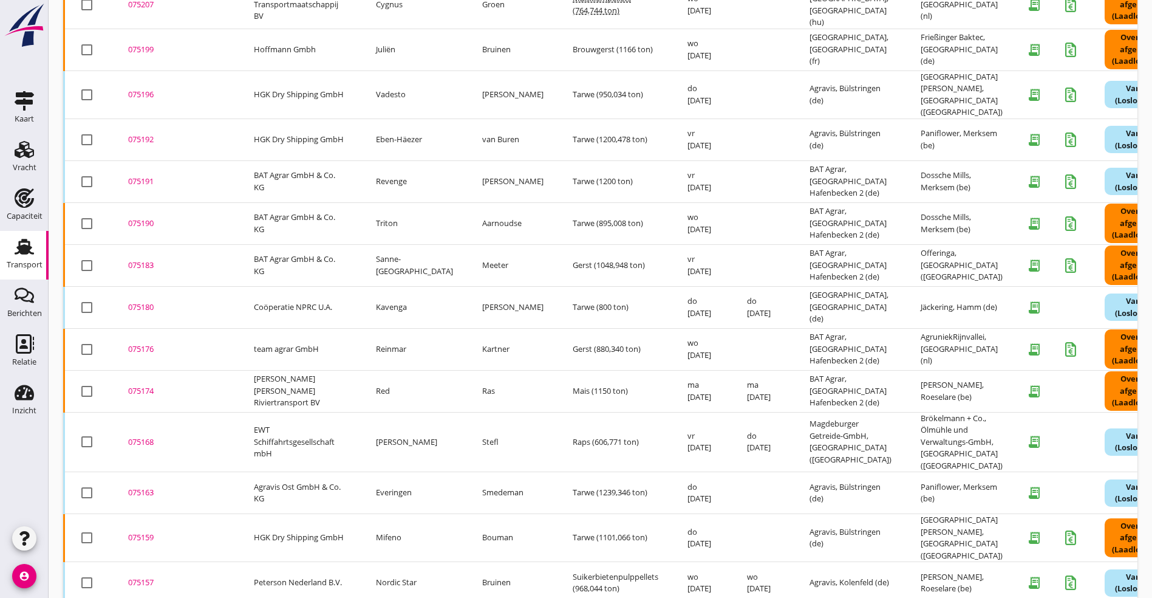
scroll to position [458, 0]
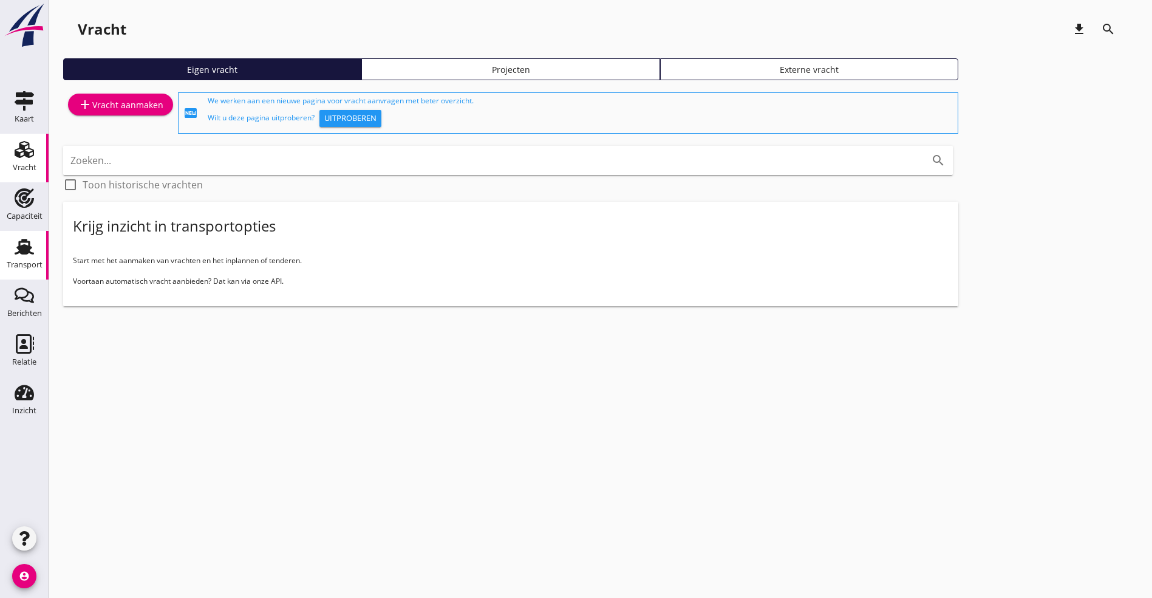
click at [32, 235] on link "Transport Transport" at bounding box center [24, 255] width 49 height 49
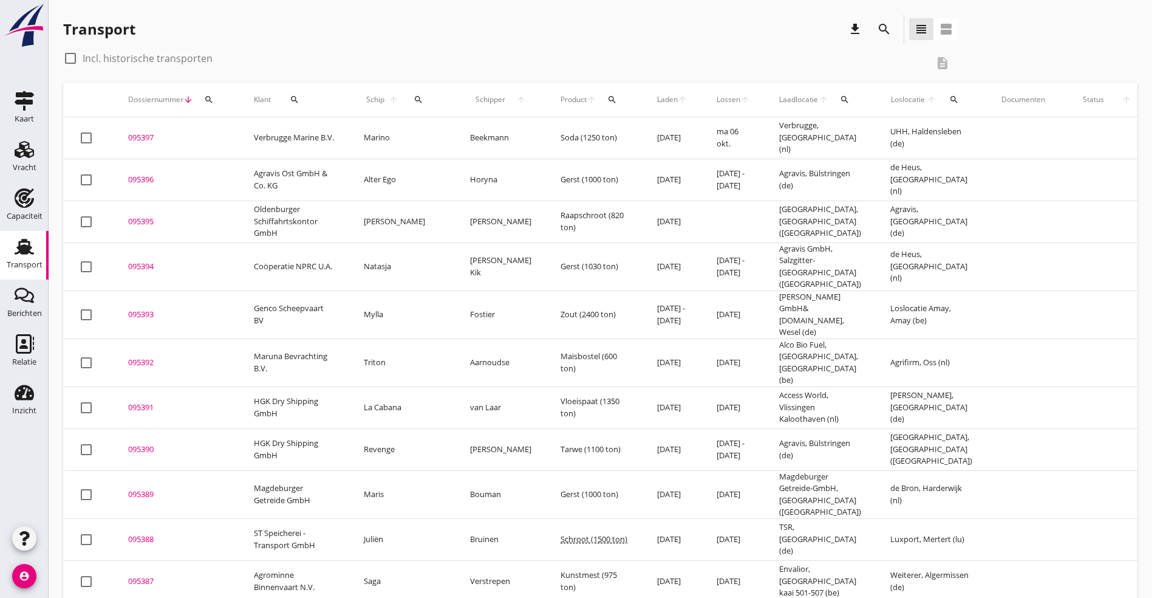
click at [210, 95] on icon "search" at bounding box center [209, 100] width 10 height 10
click at [230, 135] on input "Zoeken op dossiernummer..." at bounding box center [266, 134] width 126 height 19
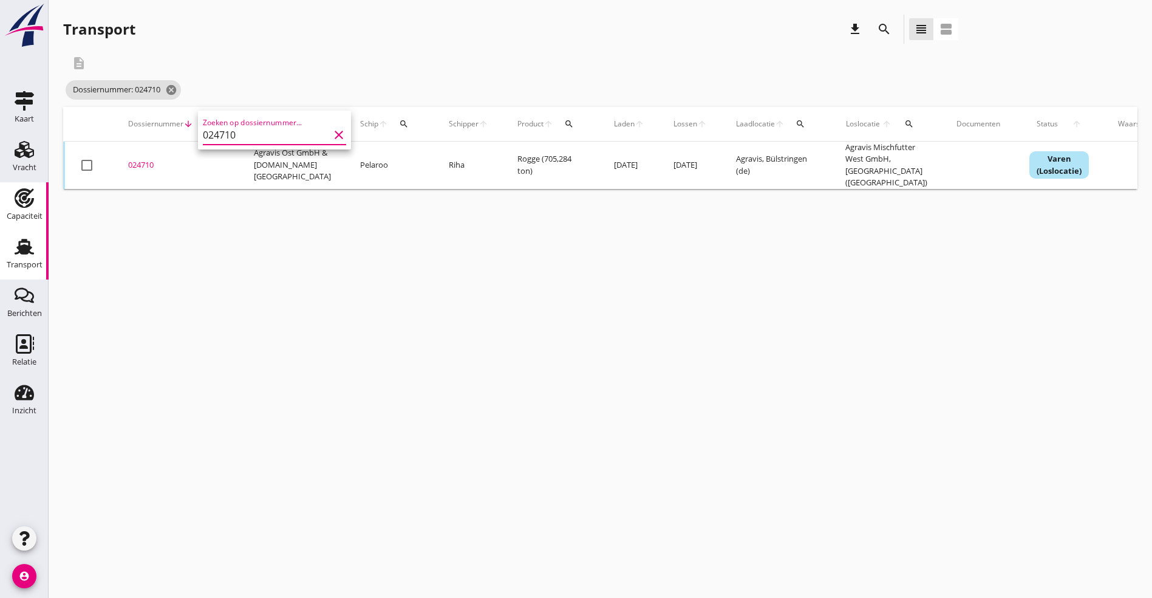
type input "024710"
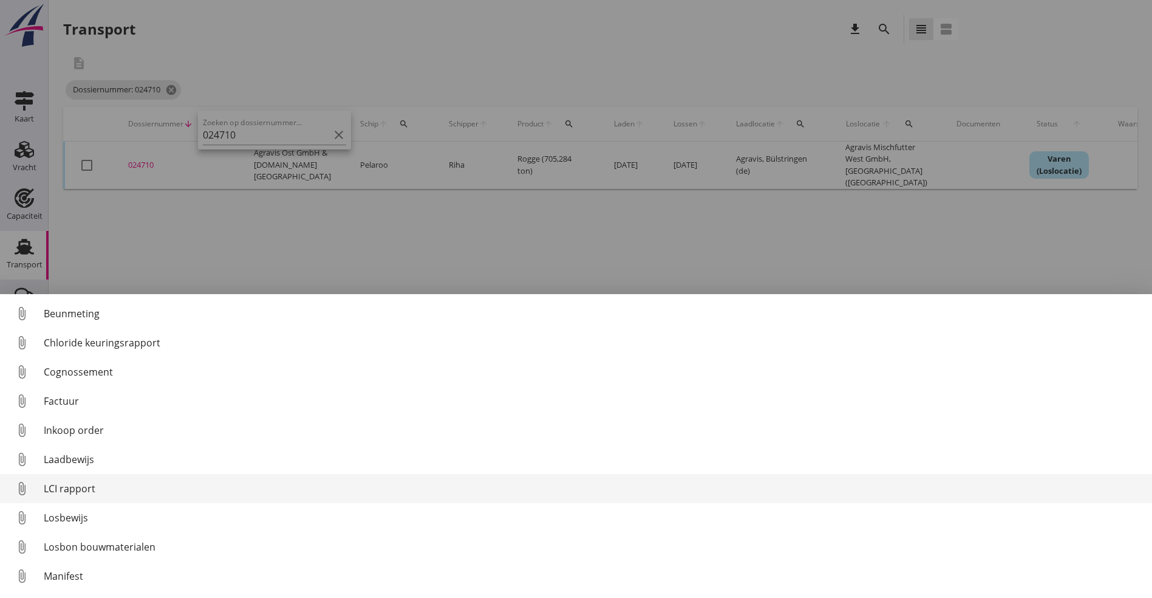
click at [91, 488] on div "LCI rapport" at bounding box center [593, 488] width 1099 height 15
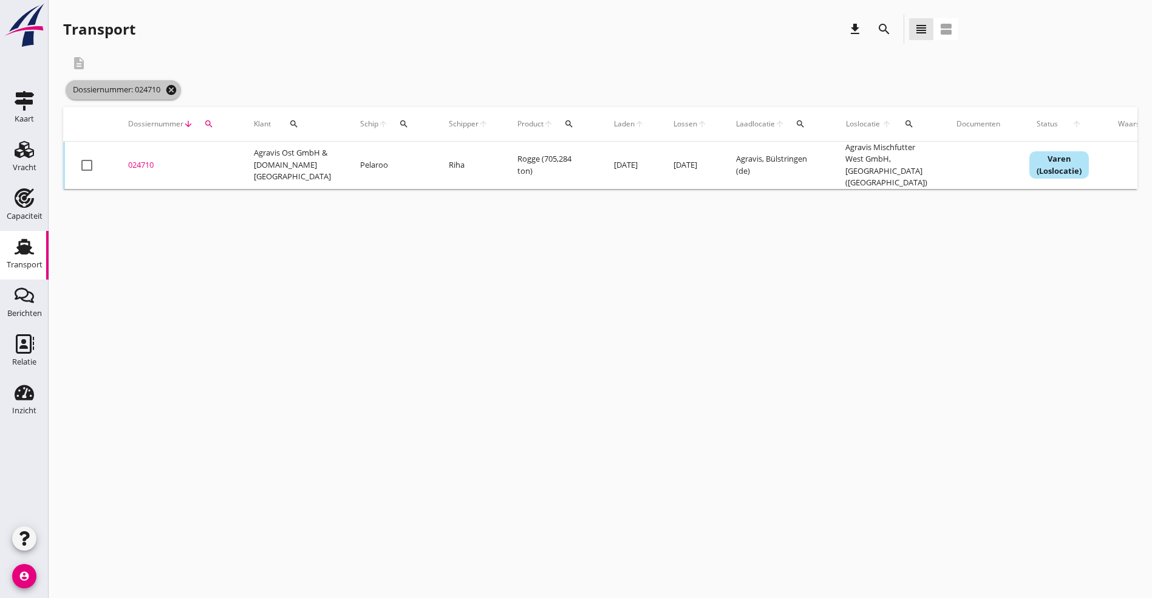
click at [176, 85] on icon "cancel" at bounding box center [171, 90] width 12 height 12
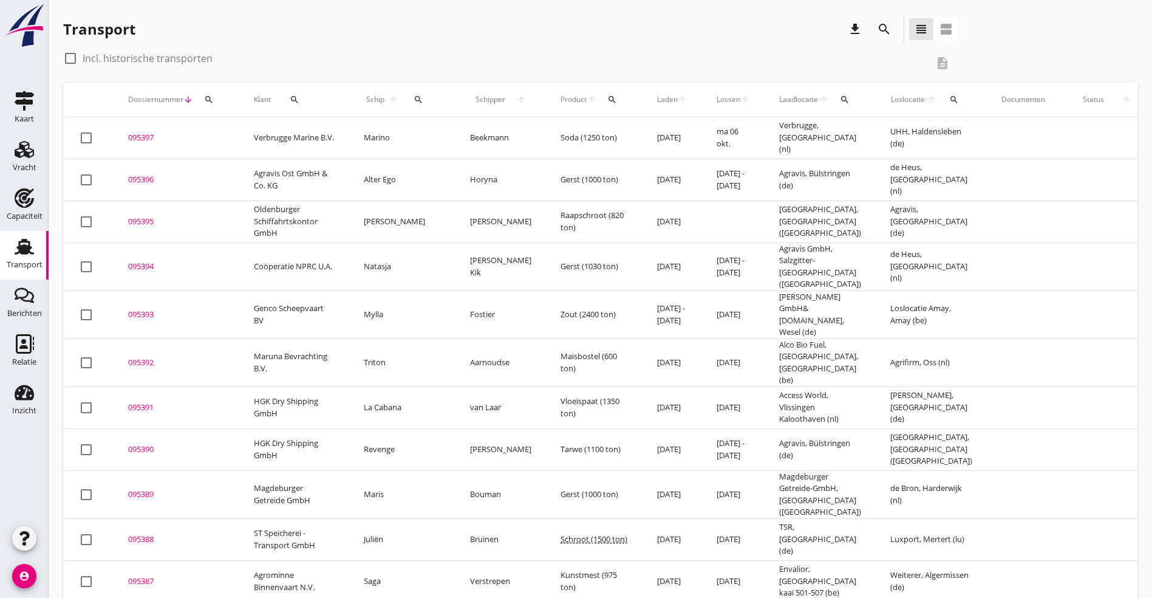
click at [877, 29] on icon "search" at bounding box center [884, 29] width 15 height 15
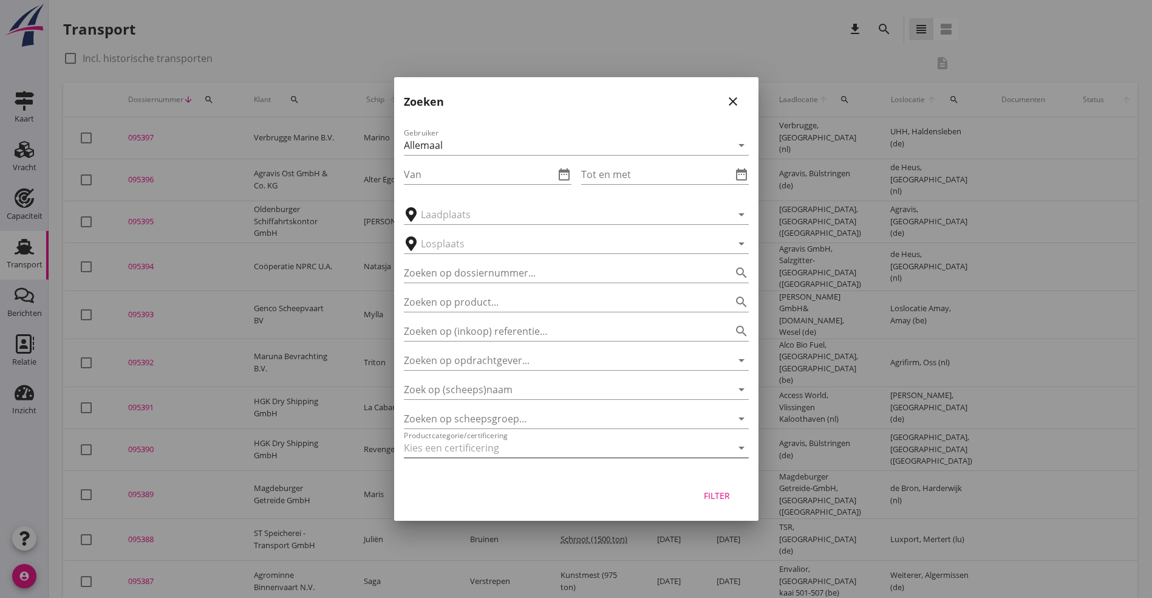
click at [742, 449] on icon "arrow_drop_down" at bounding box center [741, 447] width 15 height 15
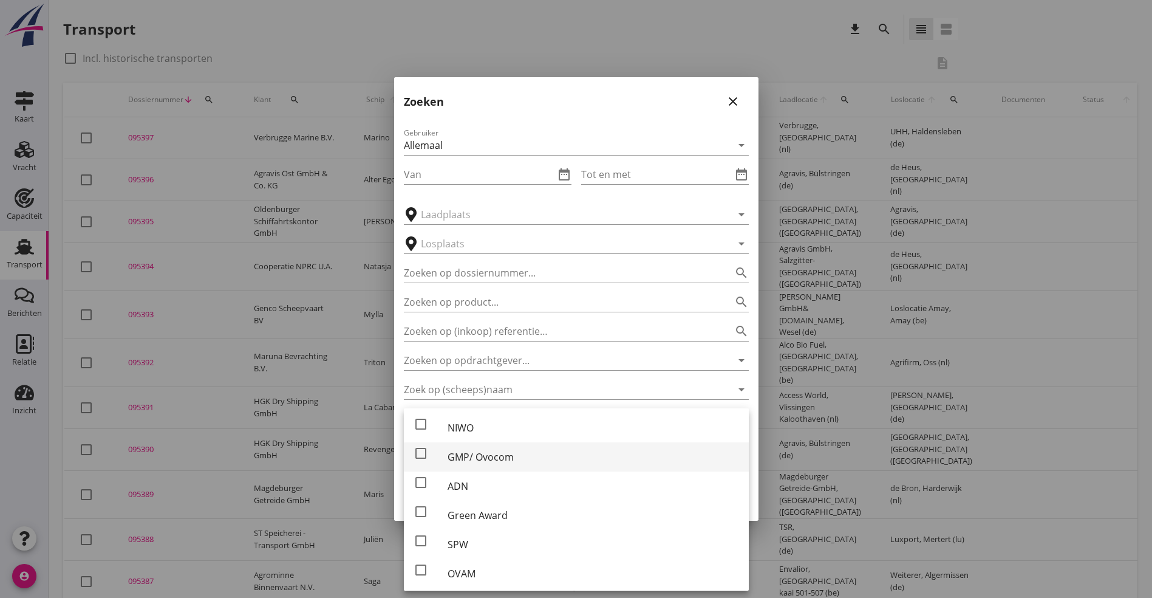
click at [501, 458] on div "GMP/ Ovocom" at bounding box center [594, 457] width 292 height 15
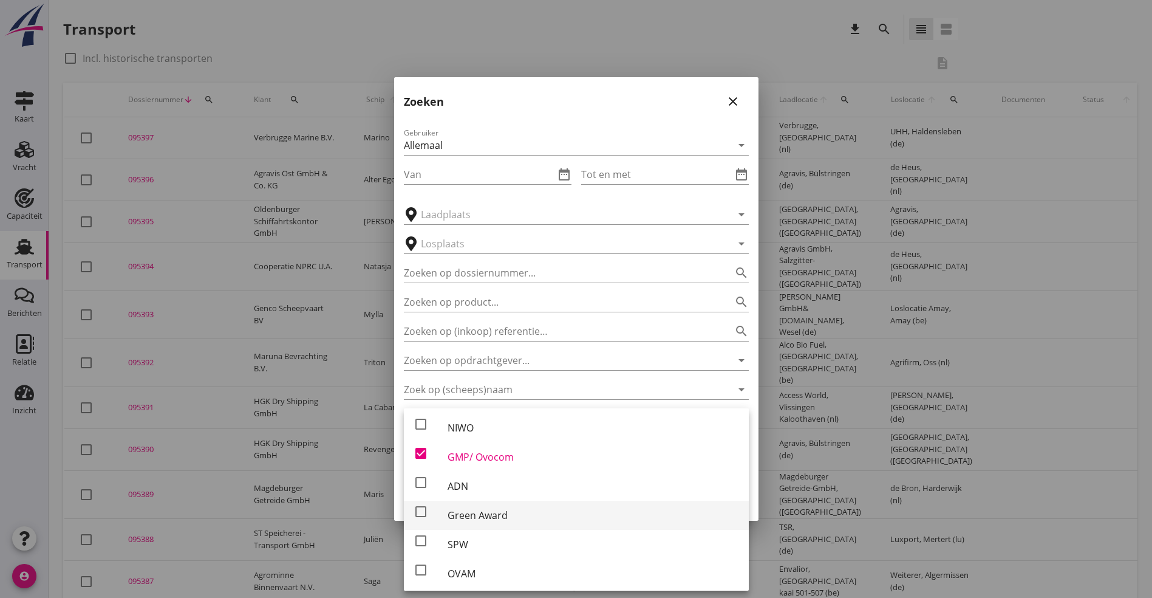
scroll to position [61, 0]
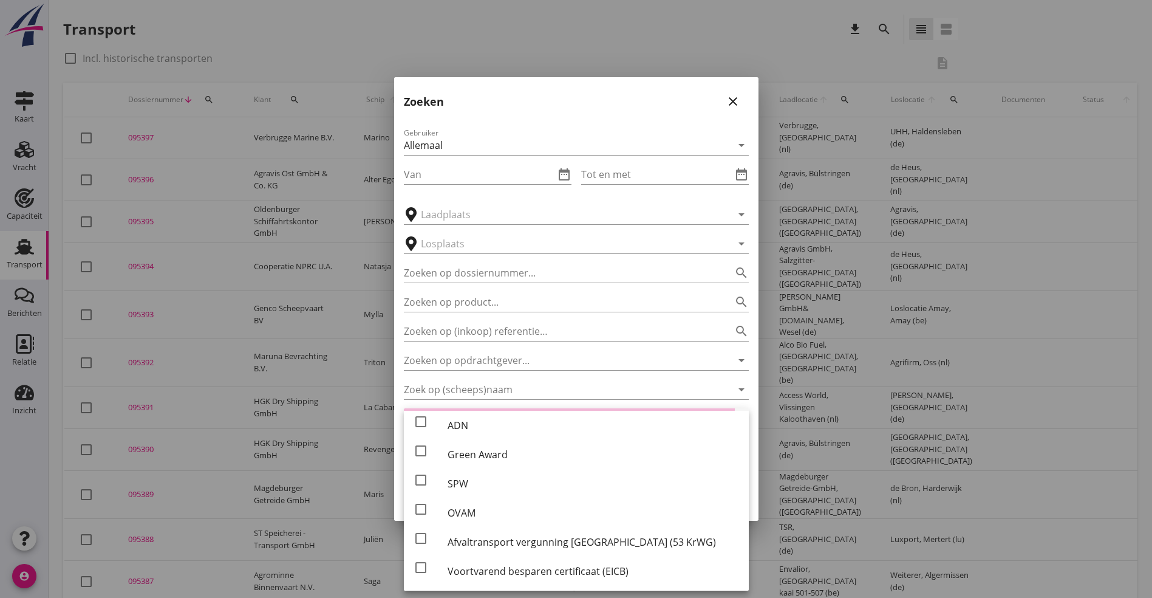
click at [645, 409] on div "GMP/ Ovocom" at bounding box center [594, 395] width 292 height 29
checkbox input "false"
click at [672, 381] on input "Zoek op (scheeps)naam" at bounding box center [559, 389] width 311 height 19
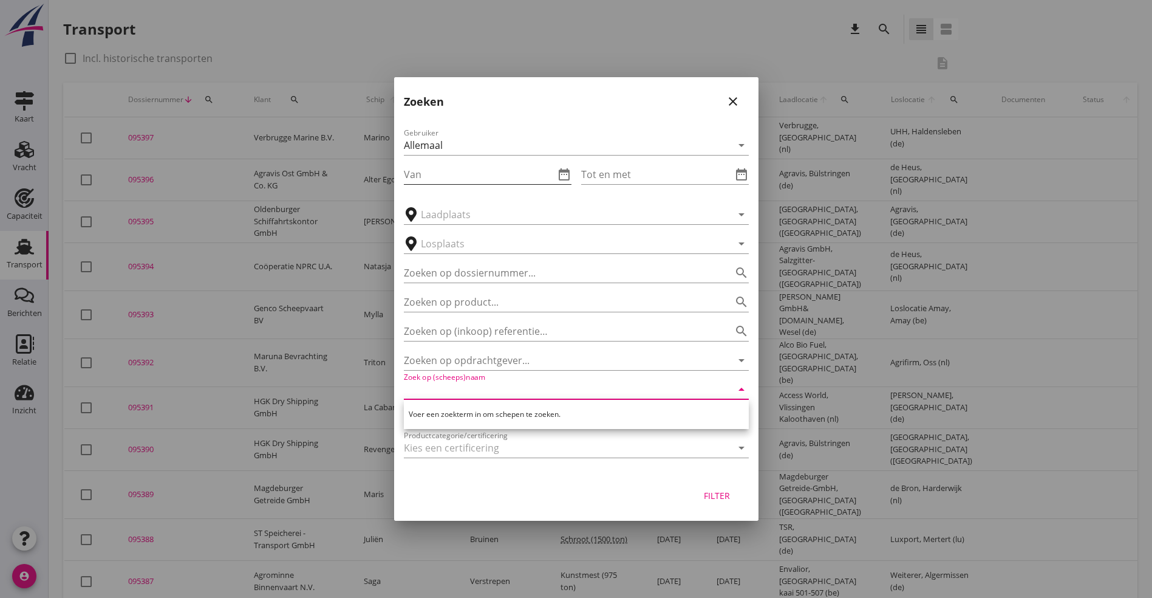
click at [451, 177] on input "Van" at bounding box center [479, 174] width 151 height 19
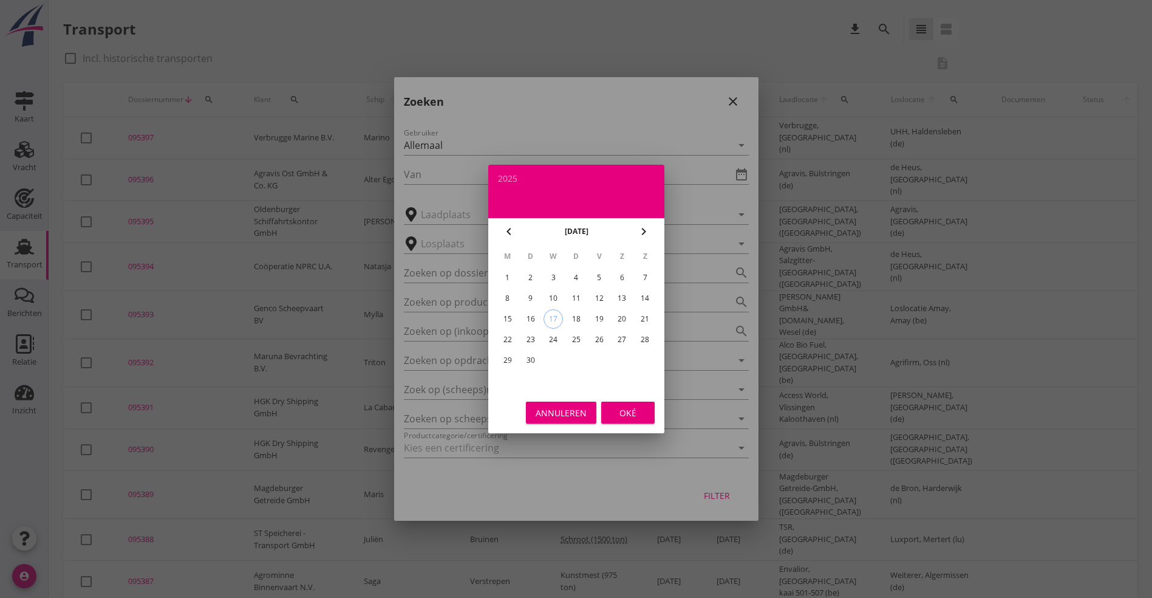
click at [509, 231] on icon "chevron_left" at bounding box center [509, 231] width 15 height 15
click at [533, 278] on div "1" at bounding box center [530, 277] width 19 height 19
type input "[DATE]"
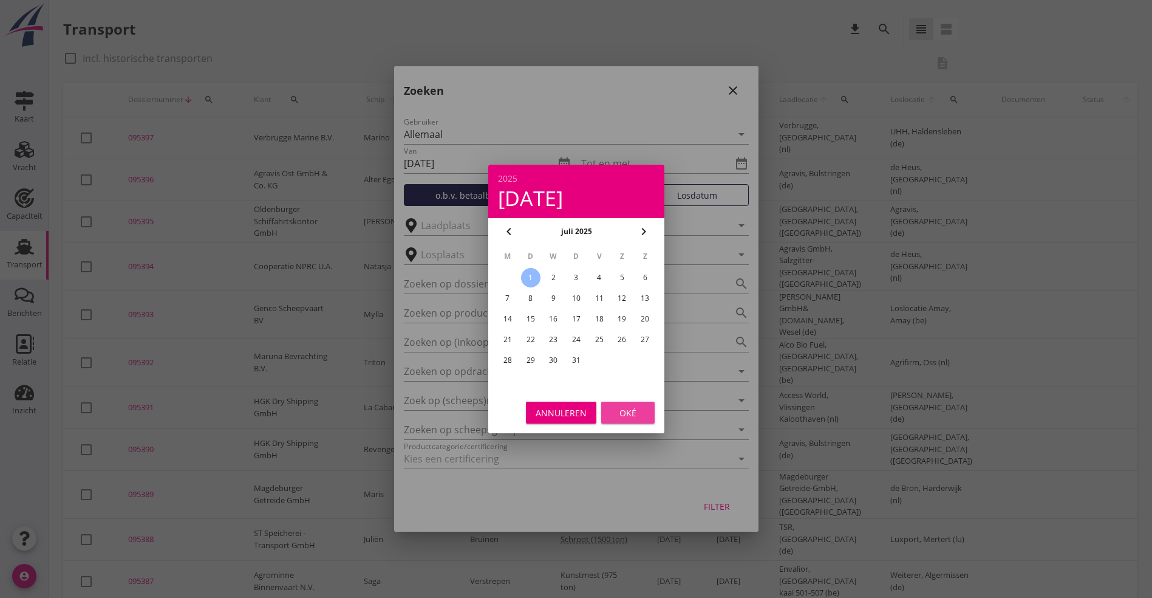
click at [623, 414] on div "Oké" at bounding box center [628, 412] width 34 height 13
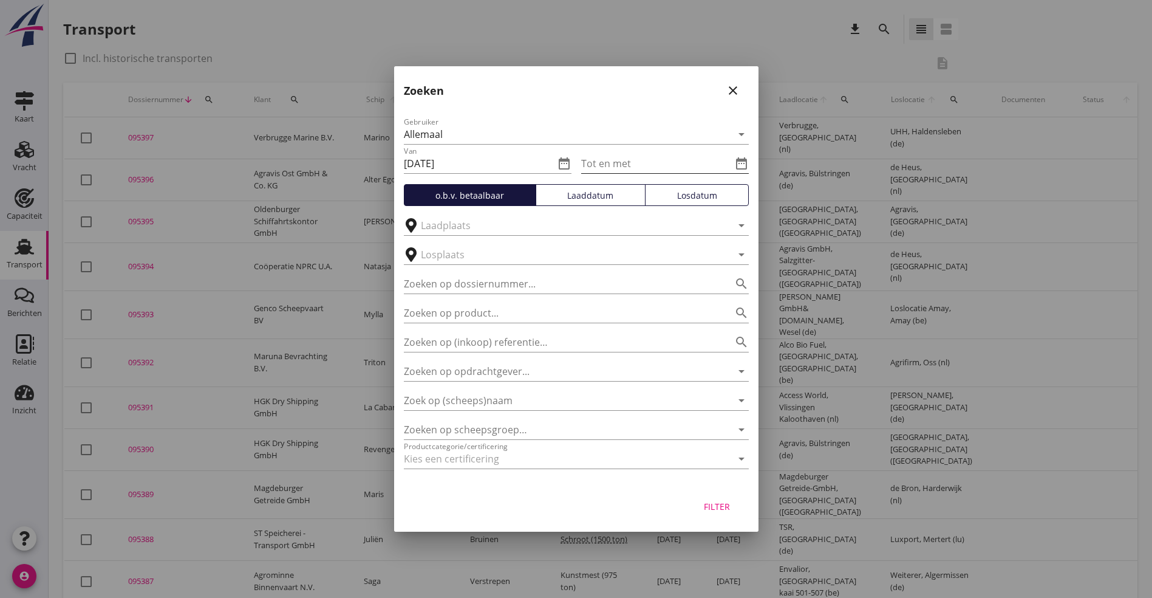
click at [743, 162] on icon "date_range" at bounding box center [741, 163] width 15 height 15
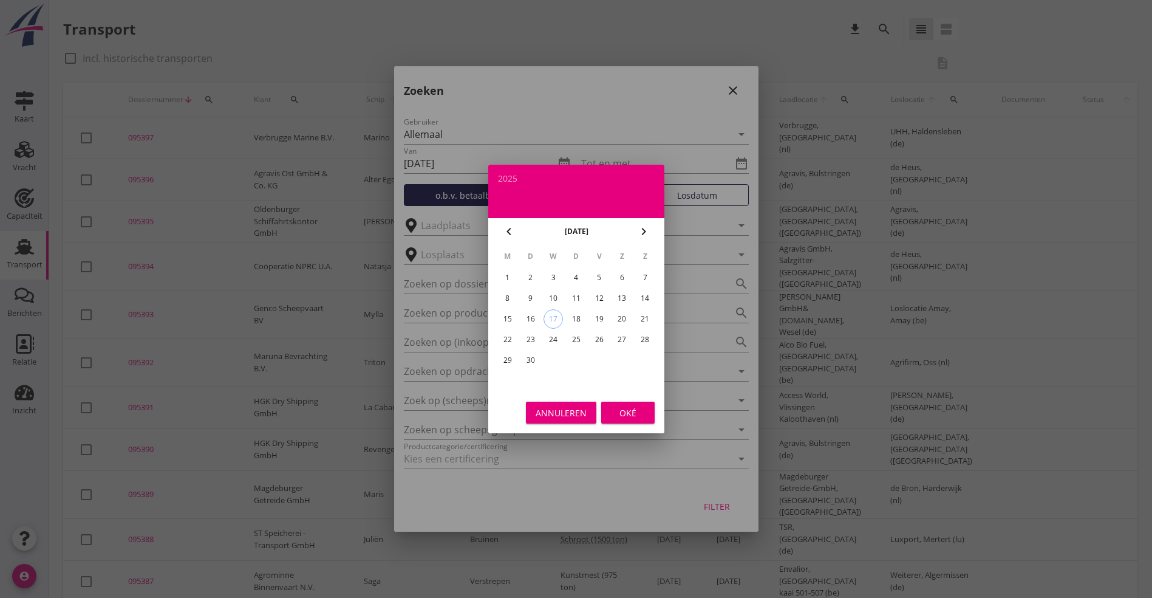
click at [510, 233] on icon "chevron_left" at bounding box center [509, 231] width 15 height 15
click at [572, 361] on div "31" at bounding box center [575, 360] width 19 height 19
type input "[DATE]"
click at [605, 408] on button "Oké" at bounding box center [627, 413] width 53 height 22
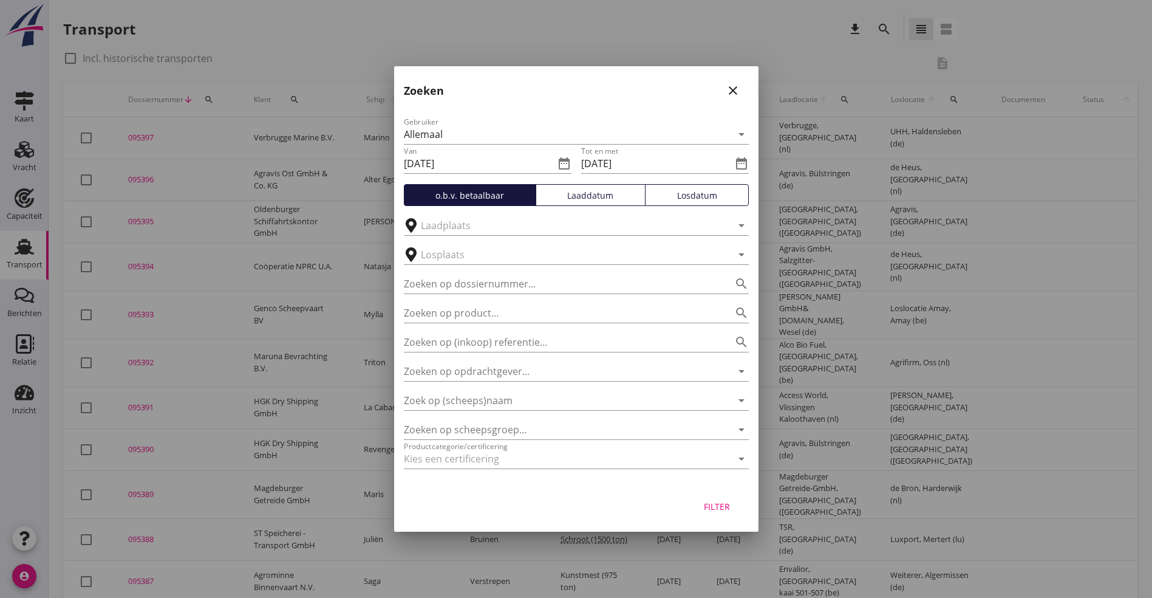
click at [707, 500] on div "Filter" at bounding box center [717, 506] width 34 height 13
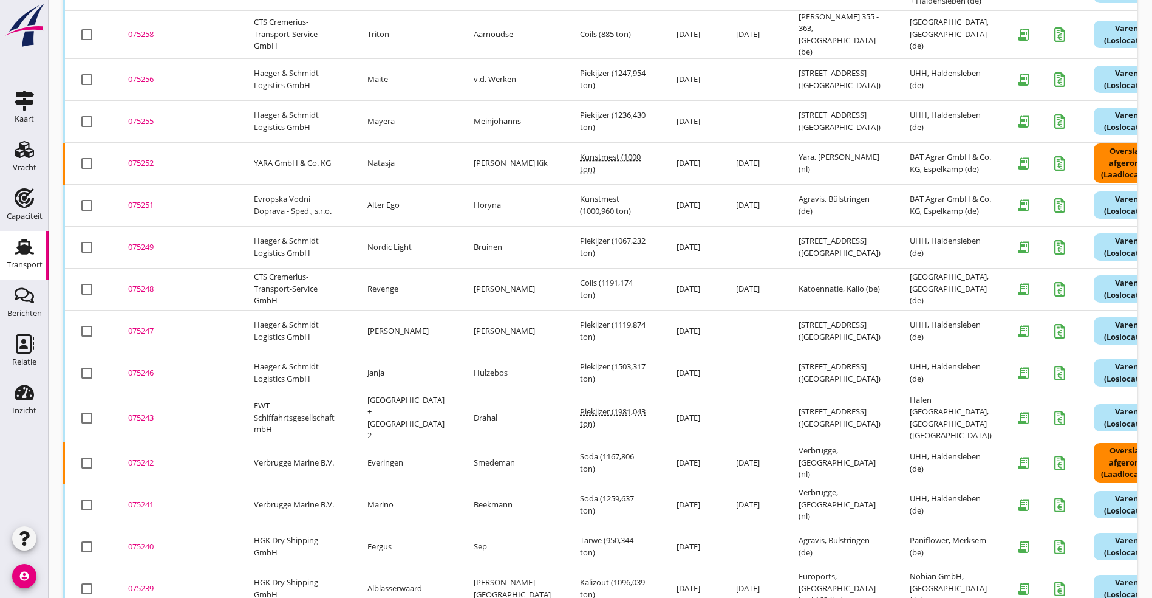
scroll to position [0, 0]
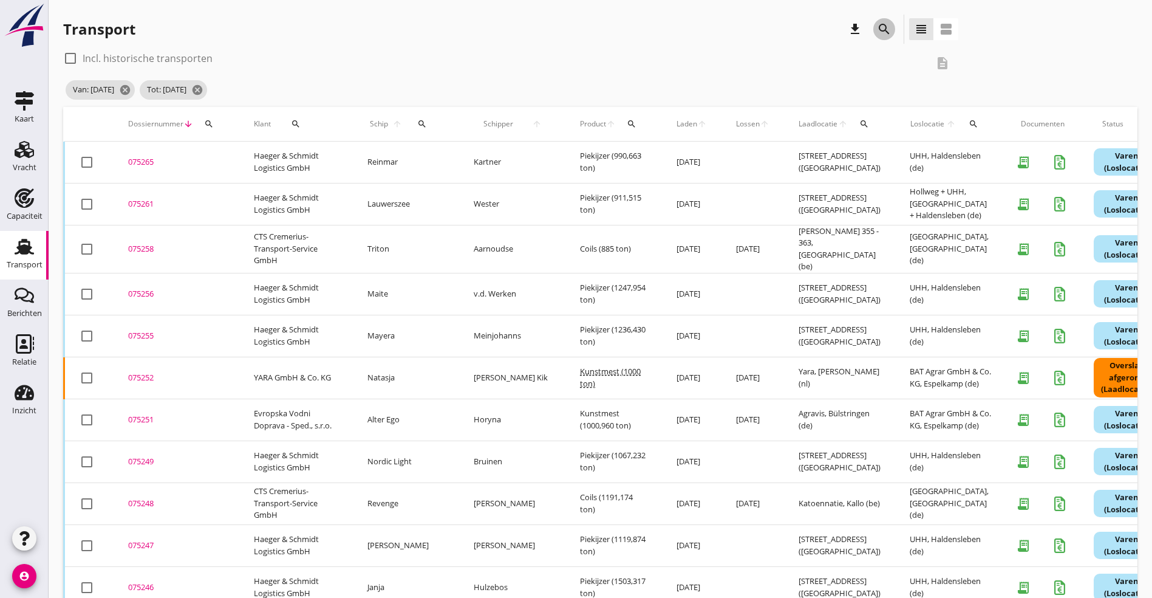
click at [877, 24] on icon "search" at bounding box center [884, 29] width 15 height 15
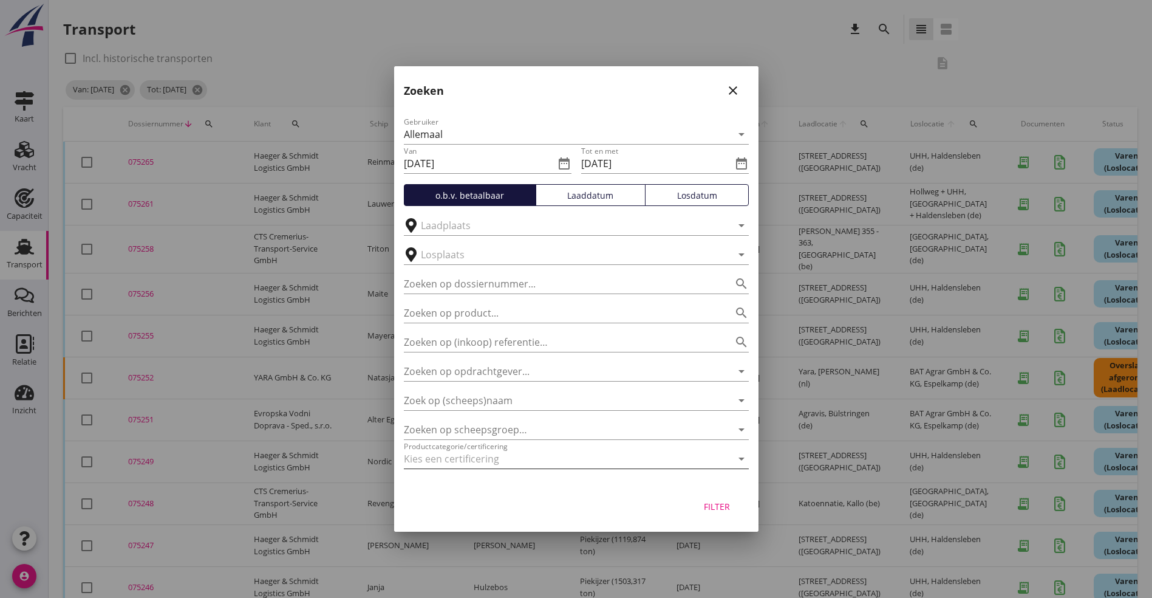
click at [586, 451] on div at bounding box center [559, 458] width 311 height 19
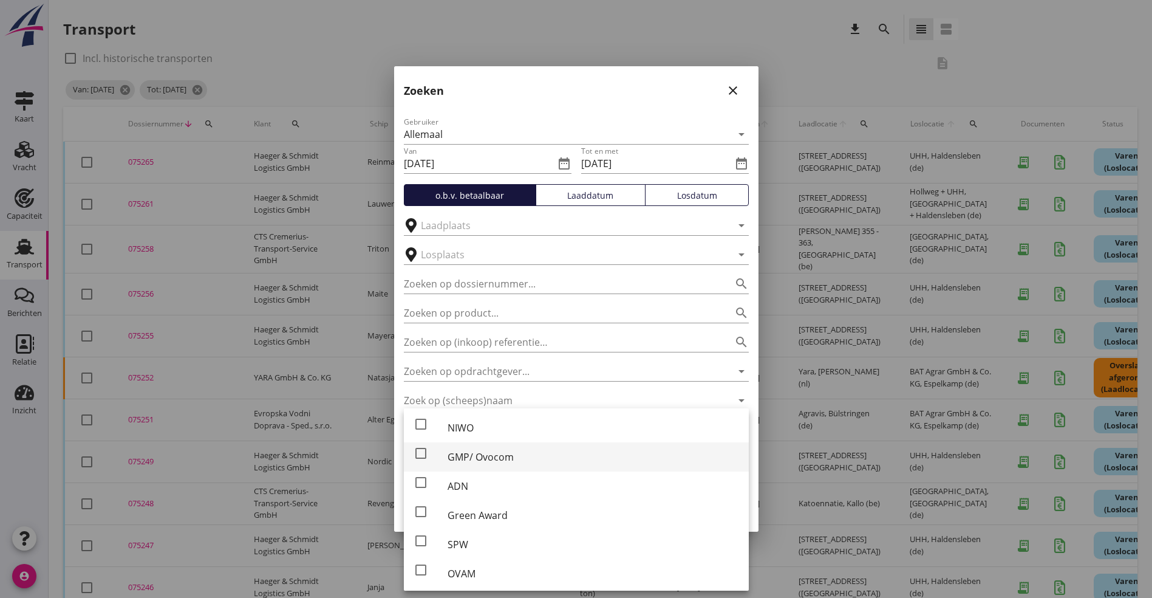
click at [501, 457] on div "GMP/ Ovocom" at bounding box center [594, 457] width 292 height 15
checkbox input "true"
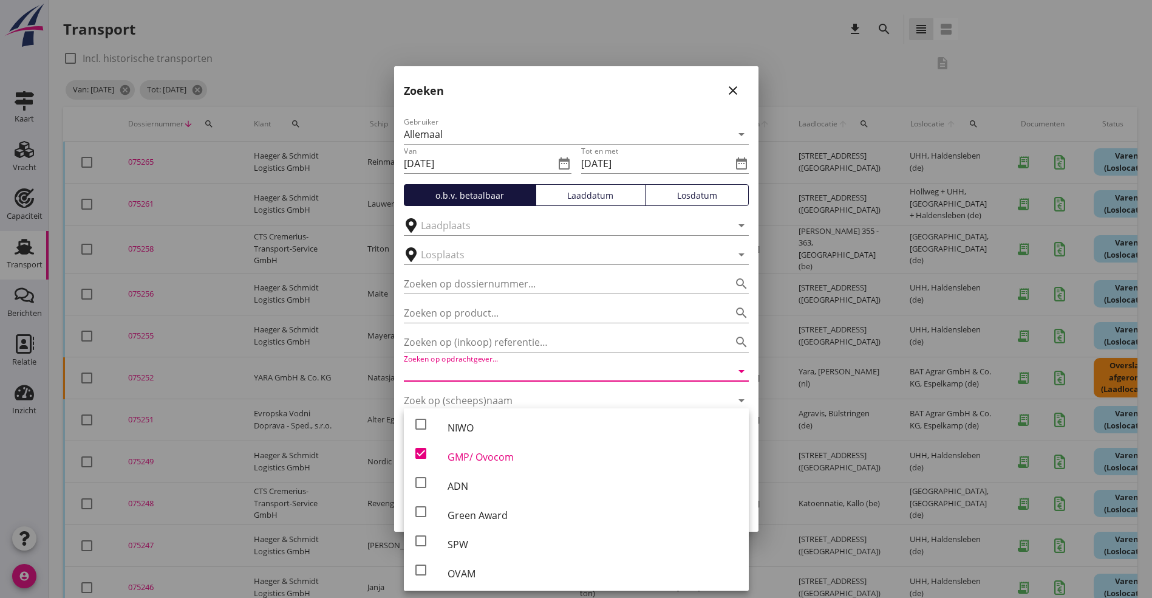
click at [689, 363] on input "Zoeken op opdrachtgever..." at bounding box center [559, 370] width 311 height 19
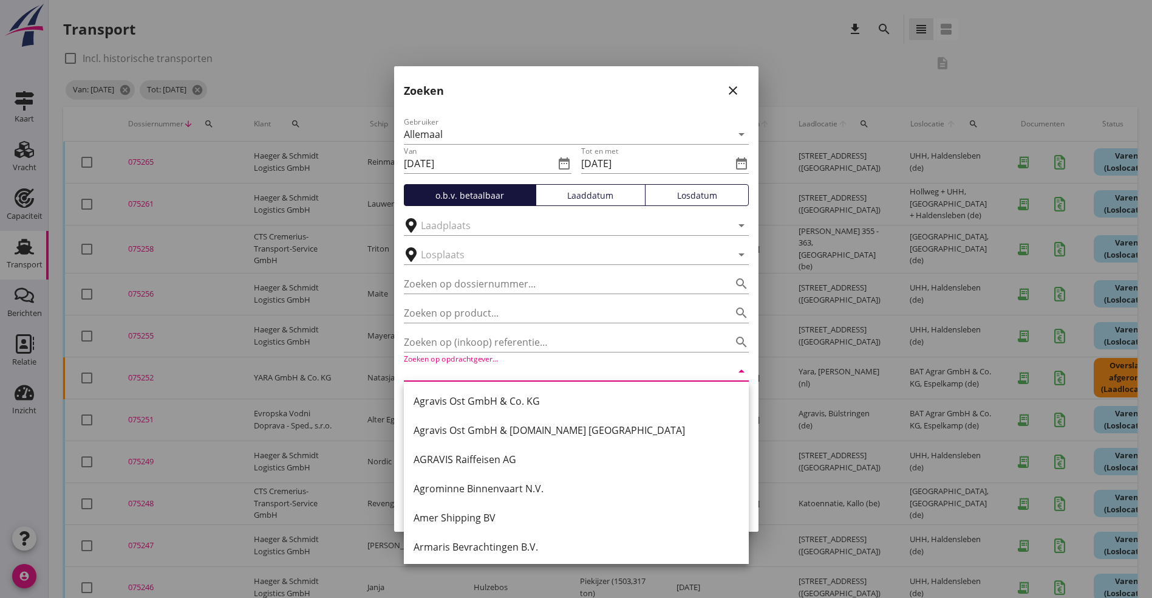
click at [700, 374] on input "Zoeken op opdrachtgever..." at bounding box center [559, 370] width 311 height 19
click at [756, 377] on div "Gebruiker Allemaal arrow_drop_down Van 2025-07-01 date_range Tot en met 2025-07…" at bounding box center [576, 295] width 364 height 380
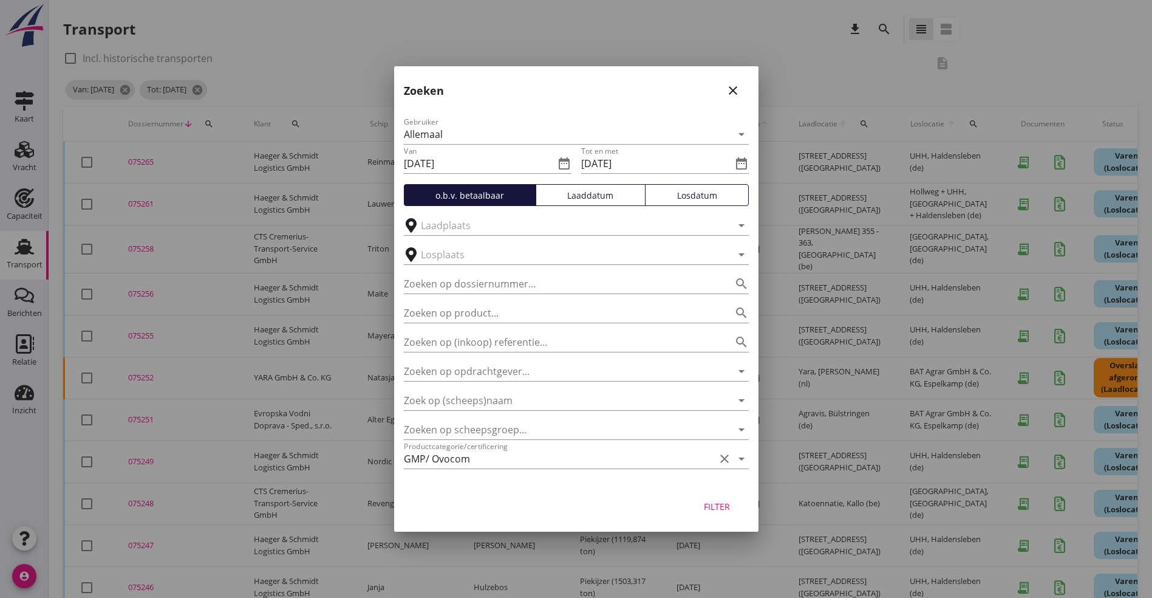
click at [713, 512] on div "Filter" at bounding box center [717, 506] width 34 height 13
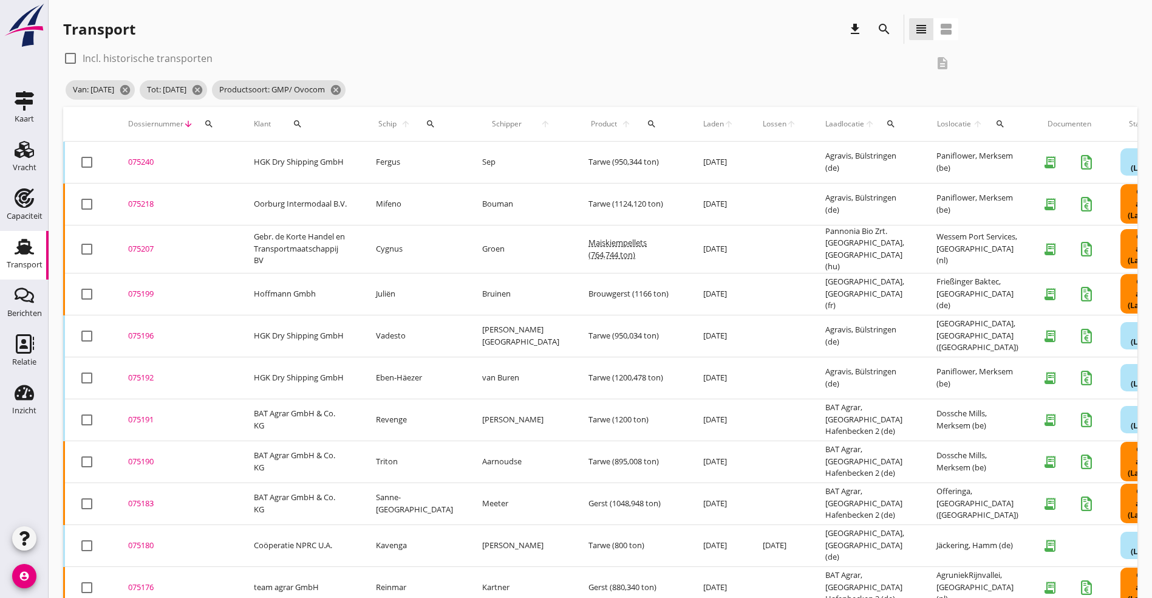
click at [135, 373] on div "075192" at bounding box center [176, 378] width 97 height 12
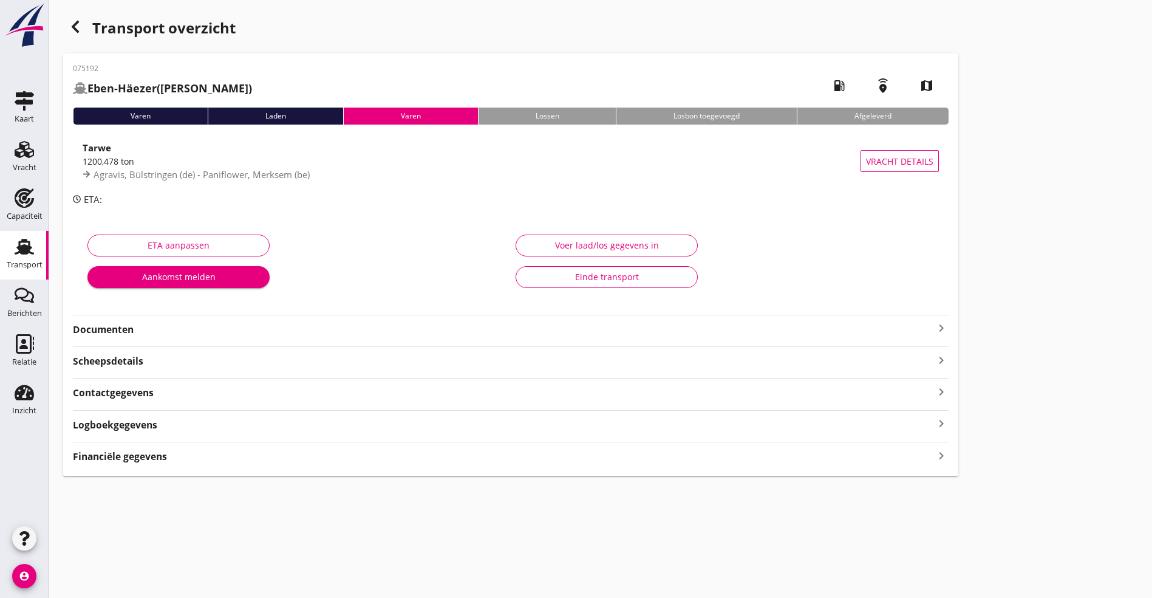
click at [115, 337] on div "075192 Eben-Häezer (van Buren) local_gas_station emergency_share map Varen Lade…" at bounding box center [510, 264] width 895 height 422
click at [126, 332] on strong "Documenten" at bounding box center [503, 330] width 861 height 14
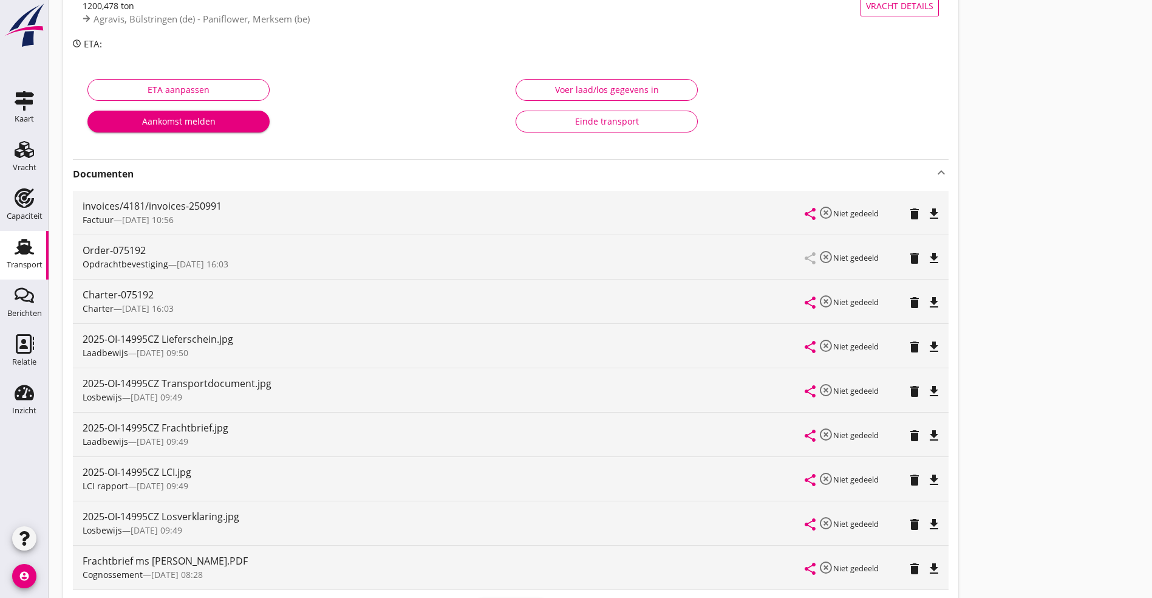
scroll to position [182, 0]
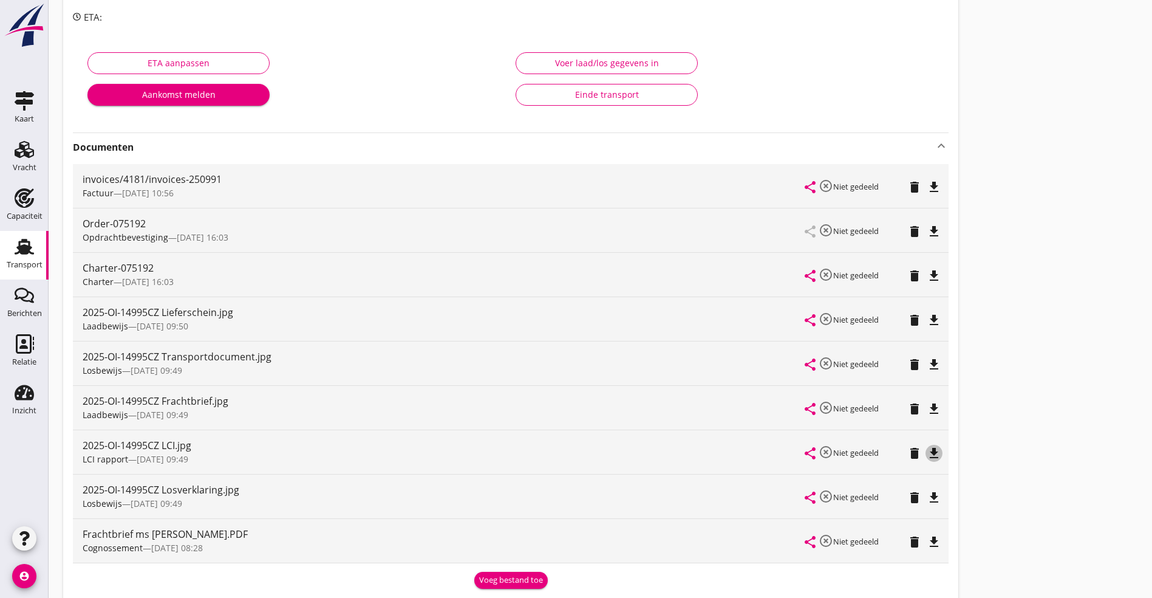
click at [927, 451] on icon "file_download" at bounding box center [934, 453] width 15 height 15
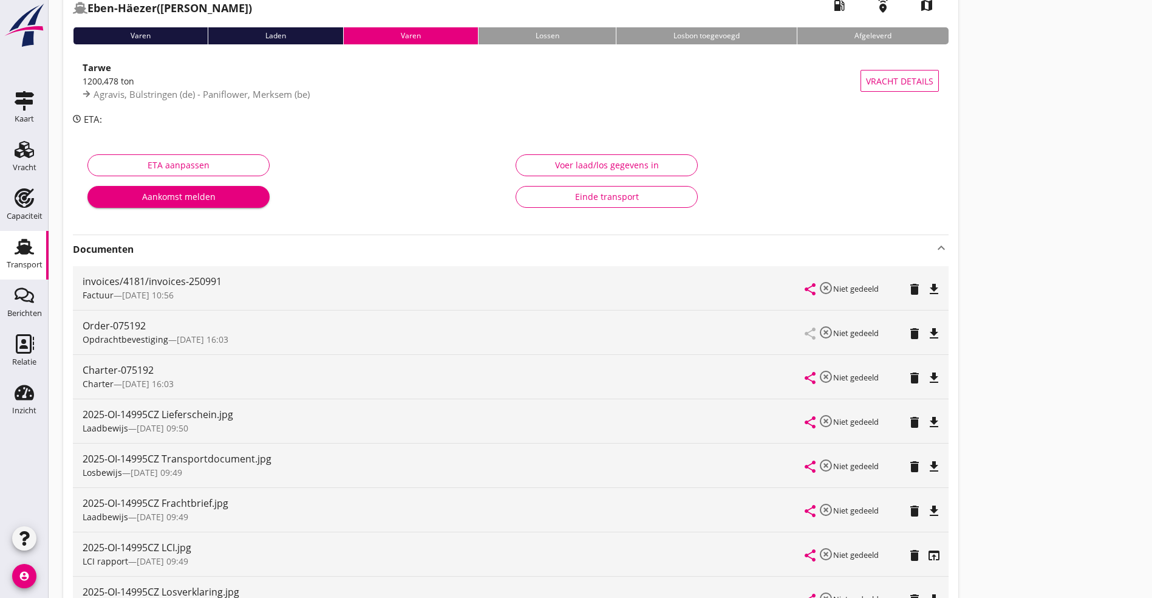
scroll to position [0, 0]
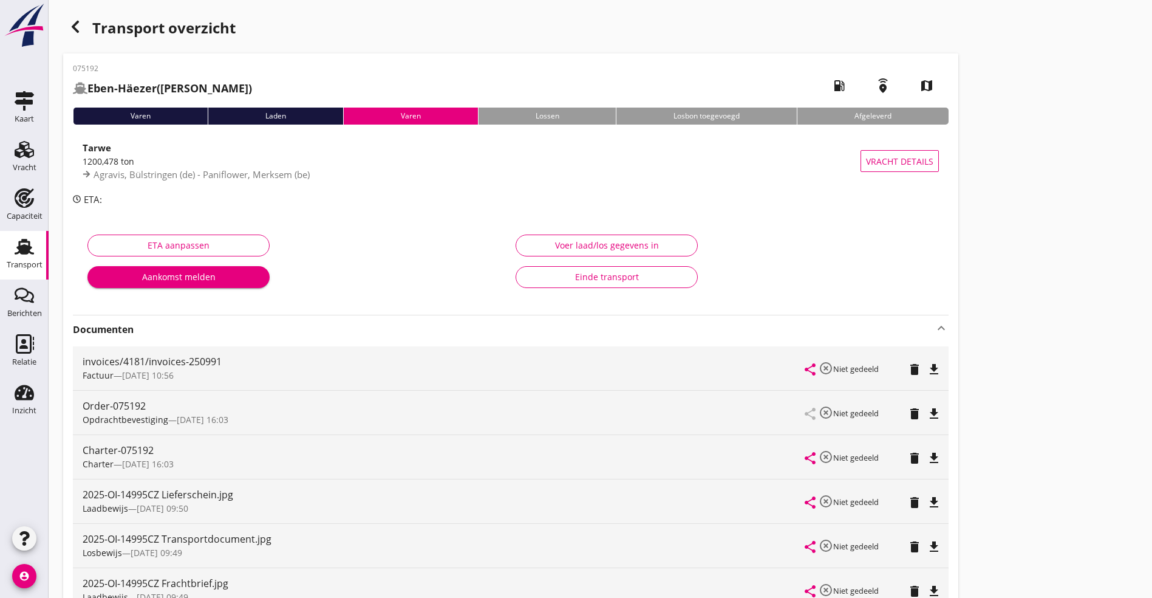
click at [78, 20] on icon "button" at bounding box center [75, 26] width 15 height 15
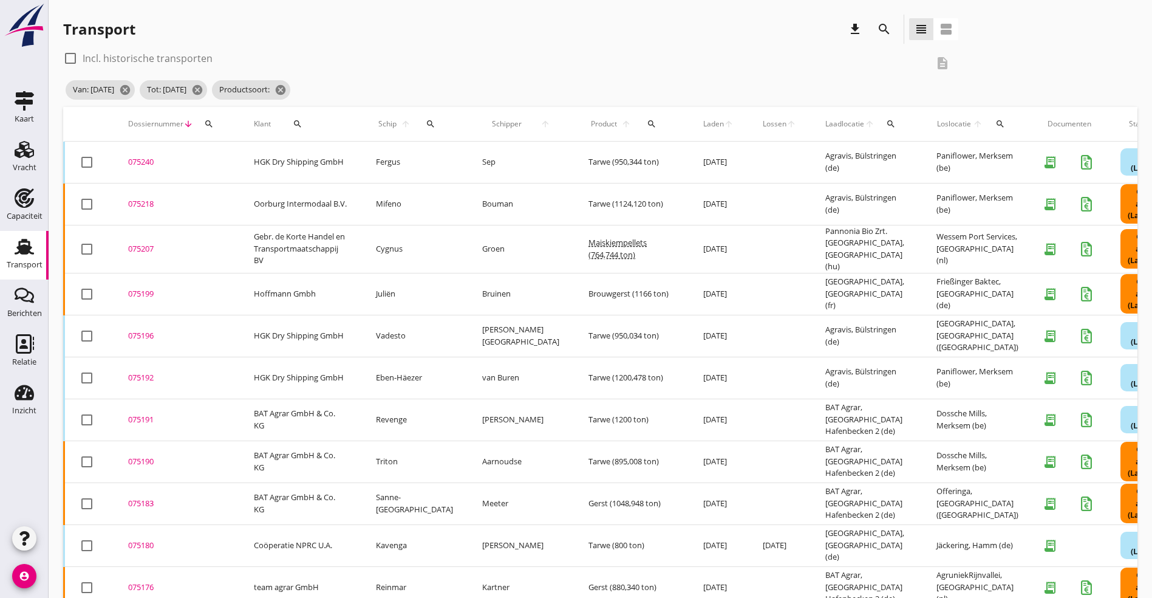
click at [142, 414] on div "075191" at bounding box center [176, 420] width 97 height 12
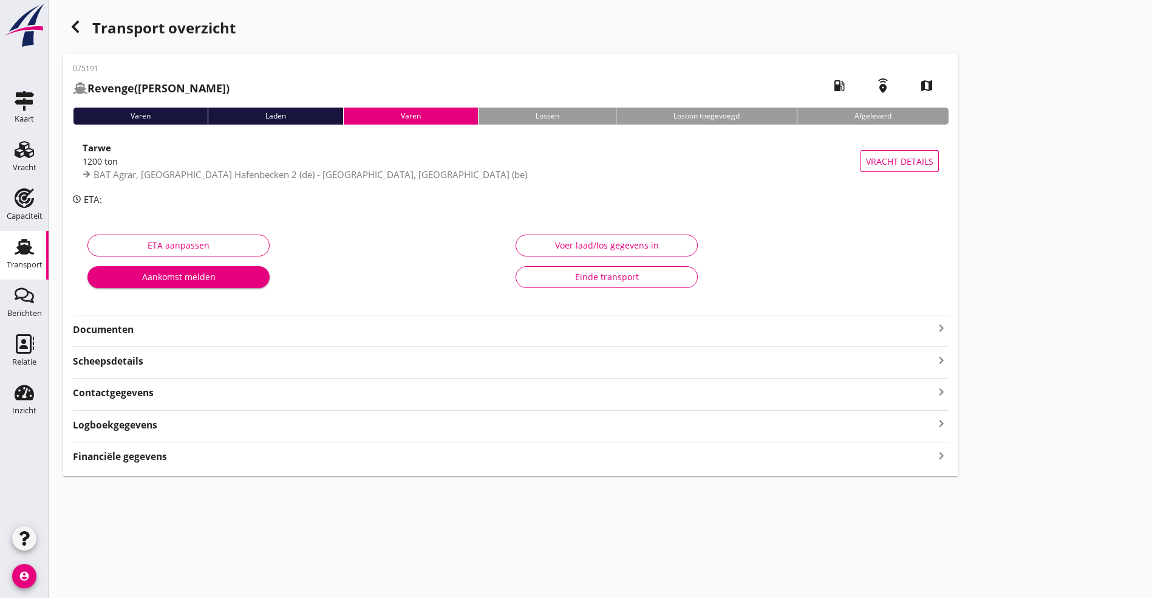
click at [162, 327] on strong "Documenten" at bounding box center [503, 330] width 861 height 14
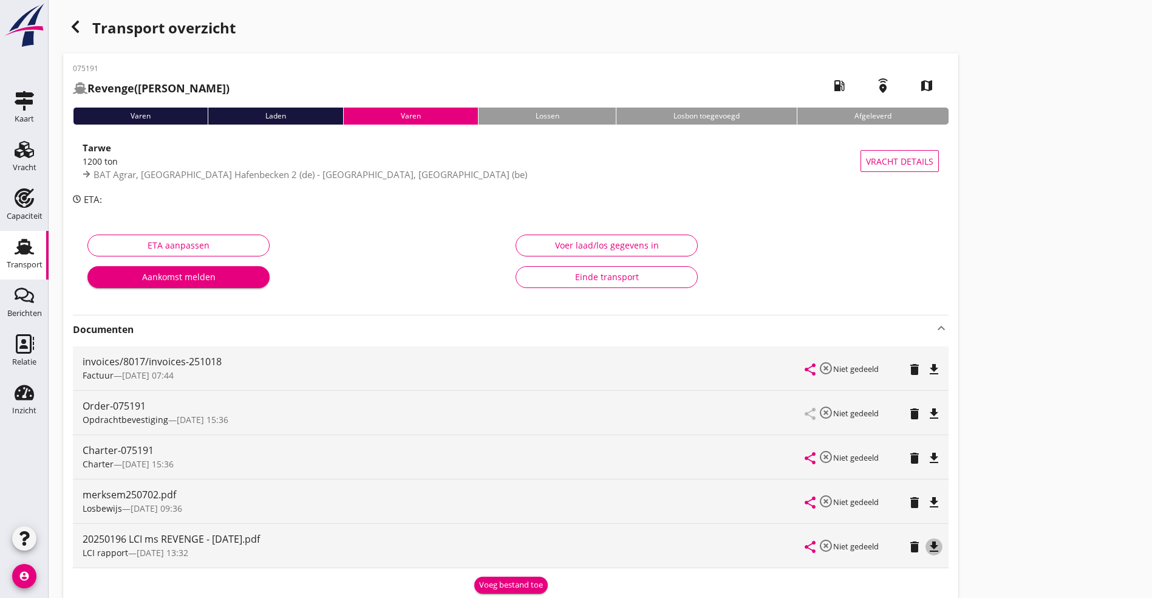
click at [927, 546] on icon "file_download" at bounding box center [934, 546] width 15 height 15
click at [927, 454] on icon "file_download" at bounding box center [934, 458] width 15 height 15
click at [72, 24] on icon "button" at bounding box center [75, 26] width 15 height 15
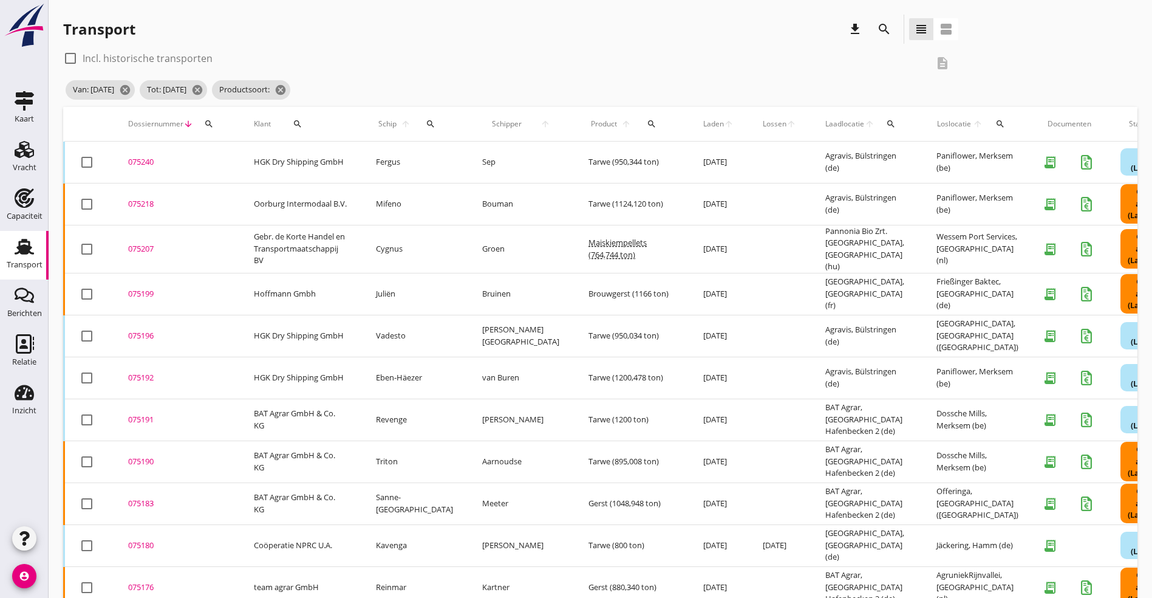
click at [132, 456] on div "075190" at bounding box center [176, 462] width 97 height 12
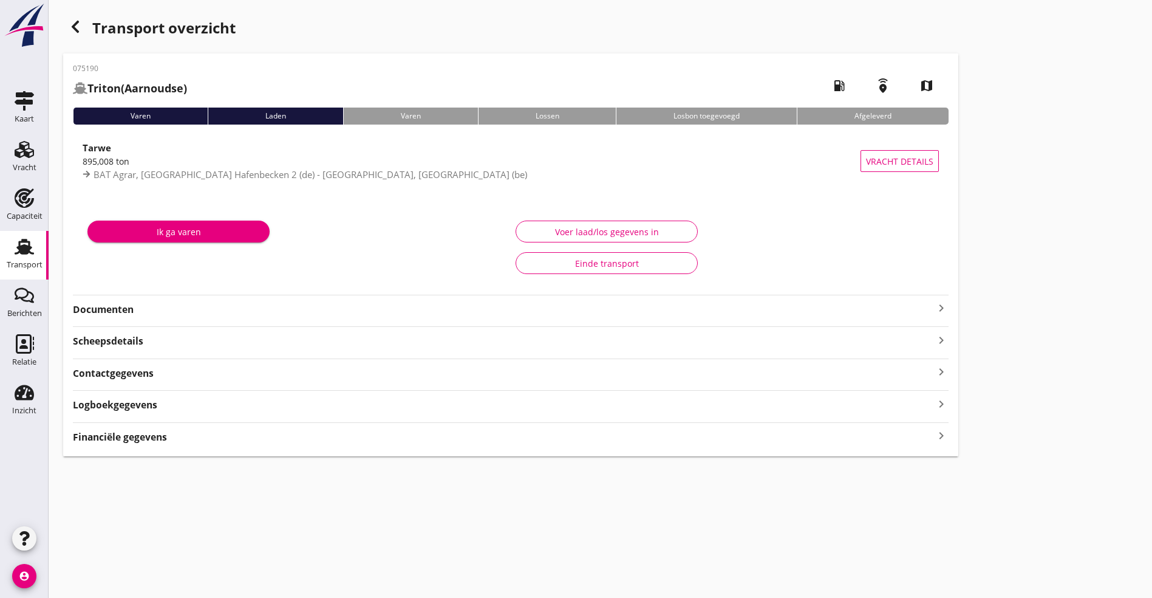
click at [151, 312] on strong "Documenten" at bounding box center [503, 310] width 861 height 14
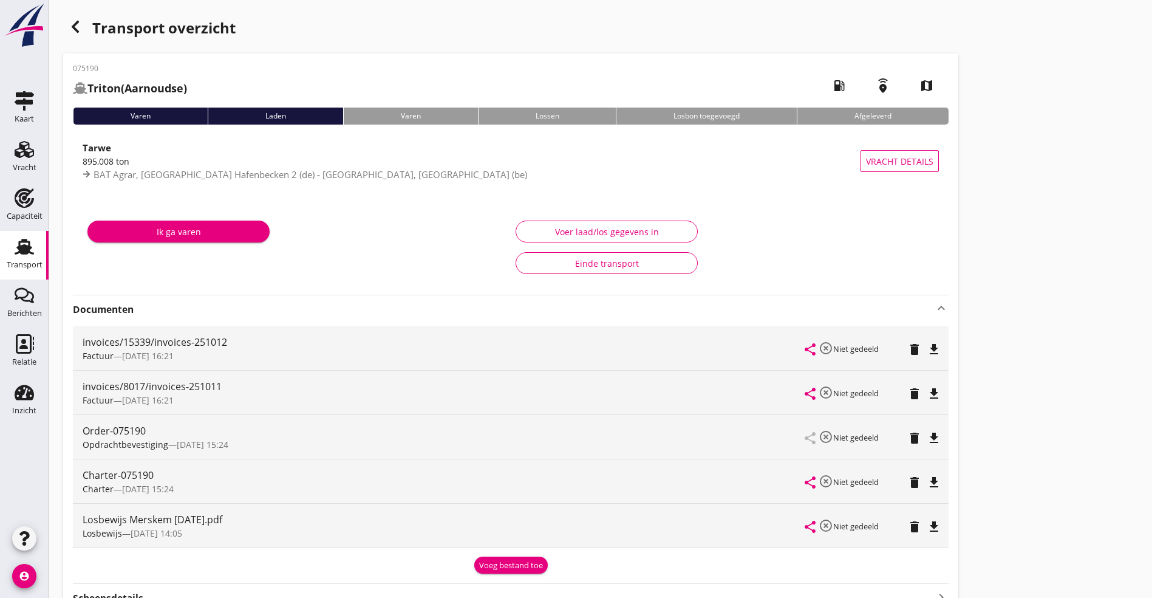
click at [927, 479] on icon "file_download" at bounding box center [934, 482] width 15 height 15
click at [927, 531] on icon "file_download" at bounding box center [934, 526] width 15 height 15
click at [927, 437] on icon "file_download" at bounding box center [934, 438] width 15 height 15
click at [927, 344] on icon "file_download" at bounding box center [934, 349] width 15 height 15
click at [583, 474] on div "Charter-075190 Charter — 08/07 15:24 share highlight_off Niet gedeeld delete op…" at bounding box center [511, 481] width 876 height 44
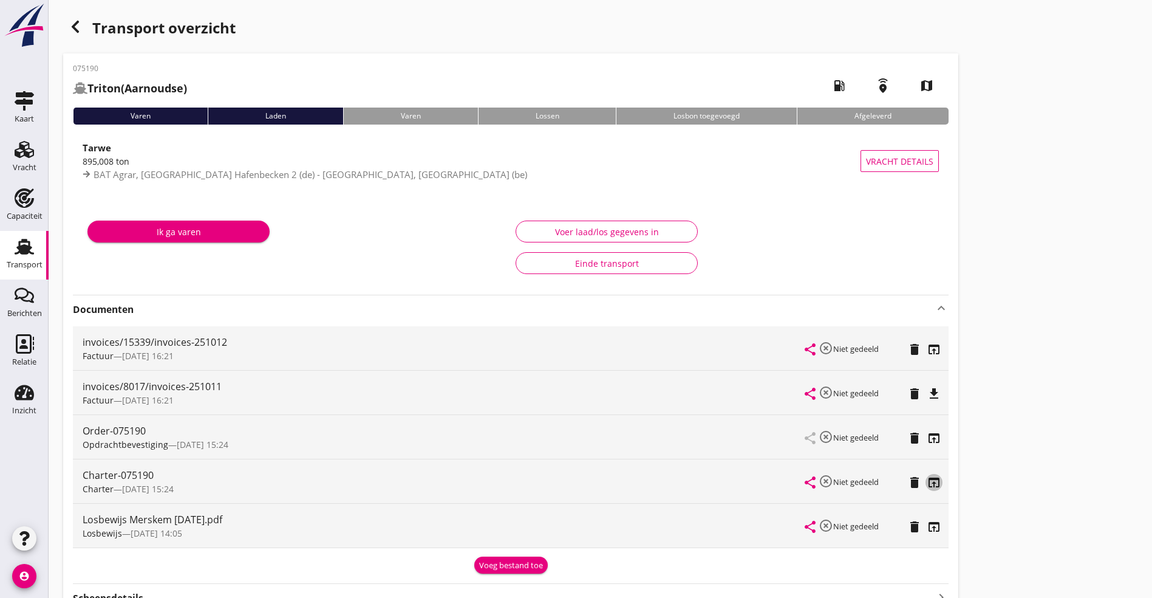
click at [927, 481] on icon "open_in_browser" at bounding box center [934, 482] width 15 height 15
click at [81, 24] on icon "button" at bounding box center [75, 26] width 15 height 15
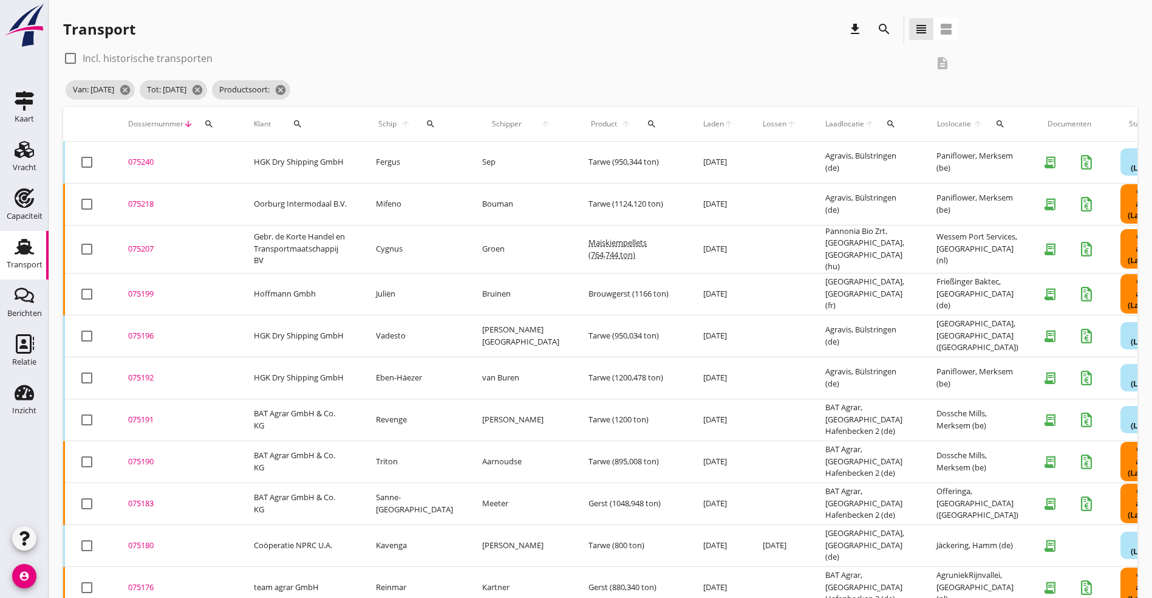
click at [146, 498] on div "075183" at bounding box center [176, 504] width 97 height 12
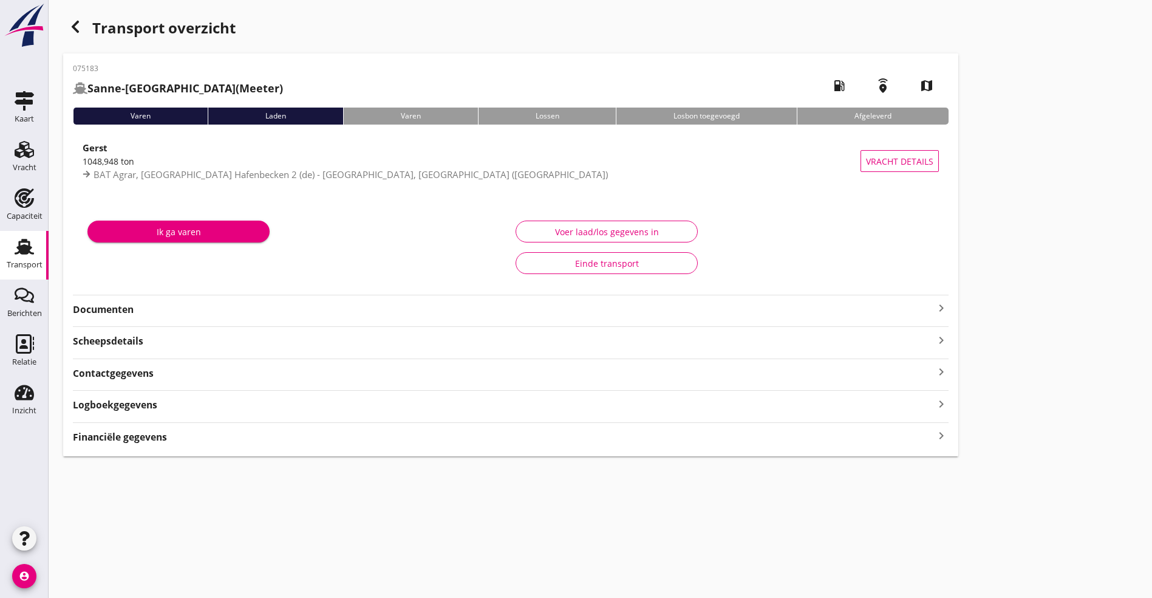
click at [934, 311] on icon "keyboard_arrow_right" at bounding box center [941, 308] width 15 height 15
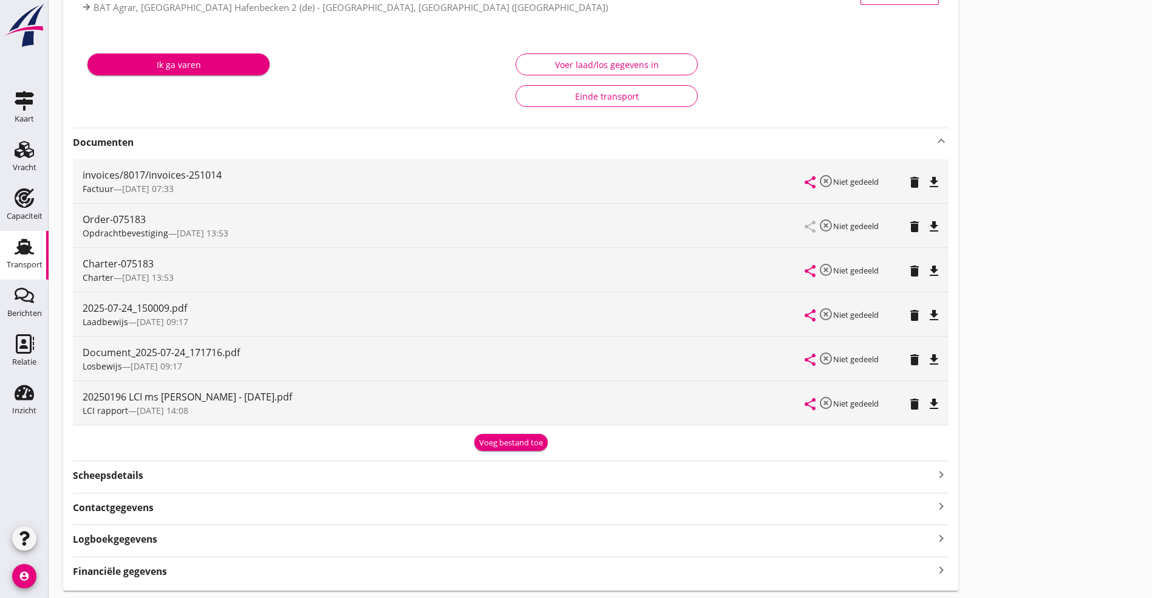
scroll to position [182, 0]
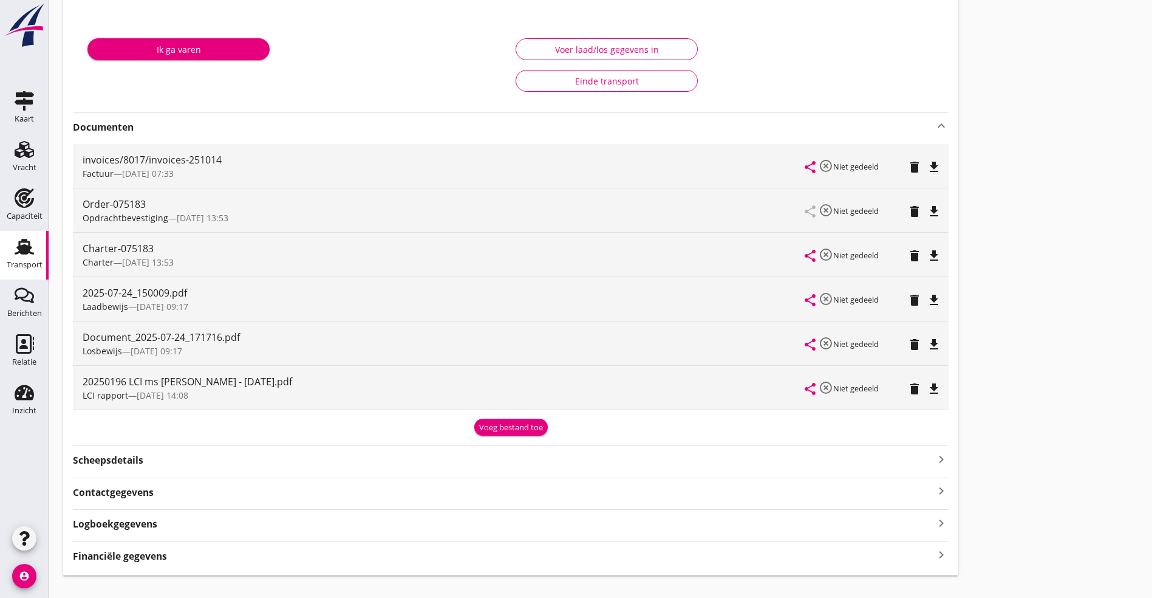
click at [927, 386] on icon "file_download" at bounding box center [934, 388] width 15 height 15
click at [927, 250] on icon "file_download" at bounding box center [934, 255] width 15 height 15
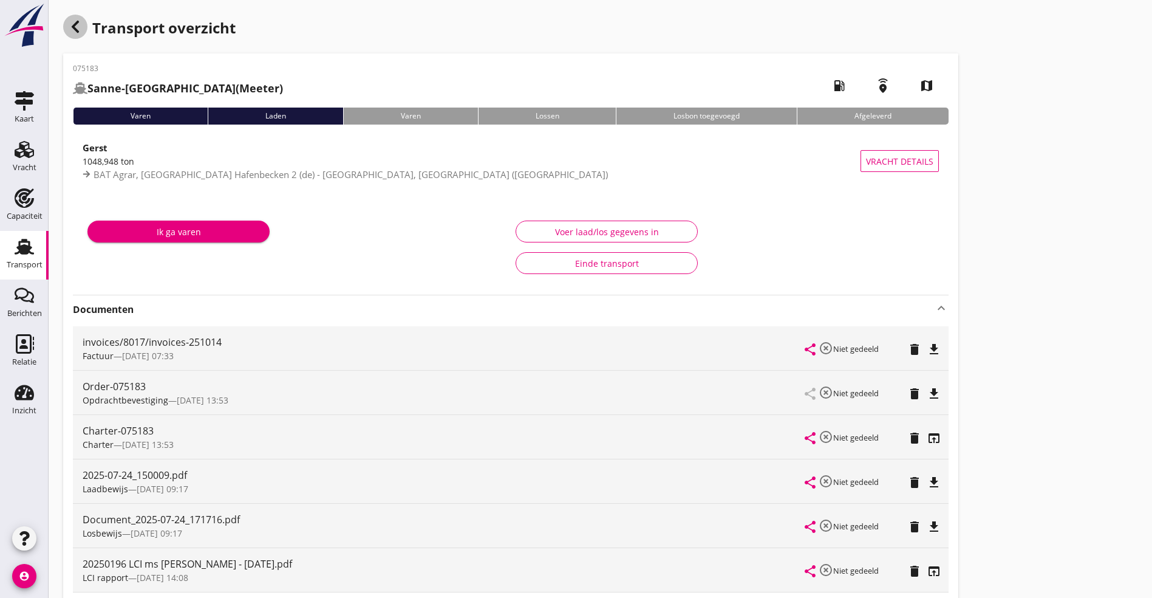
click at [81, 24] on icon "button" at bounding box center [75, 26] width 15 height 15
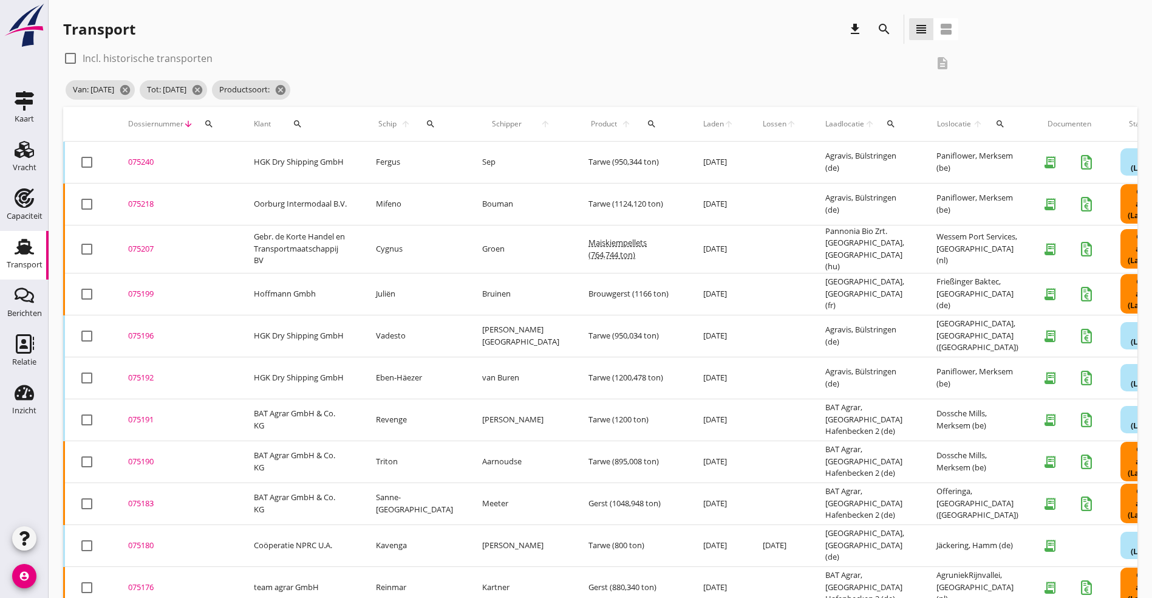
click at [142, 539] on div "075180" at bounding box center [176, 545] width 97 height 12
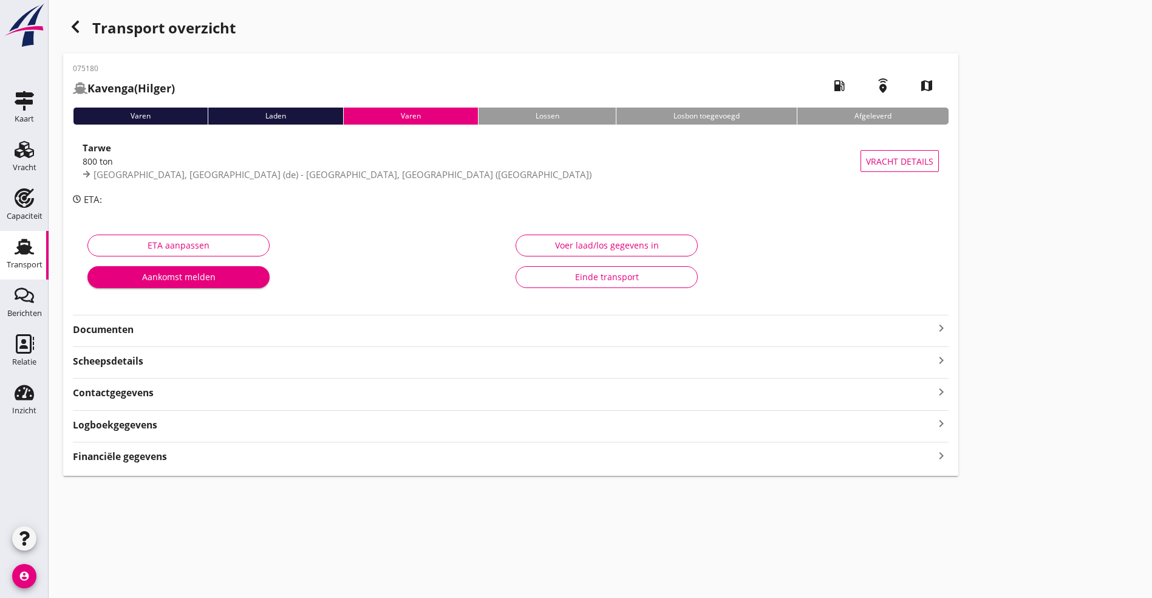
click at [205, 332] on strong "Documenten" at bounding box center [503, 330] width 861 height 14
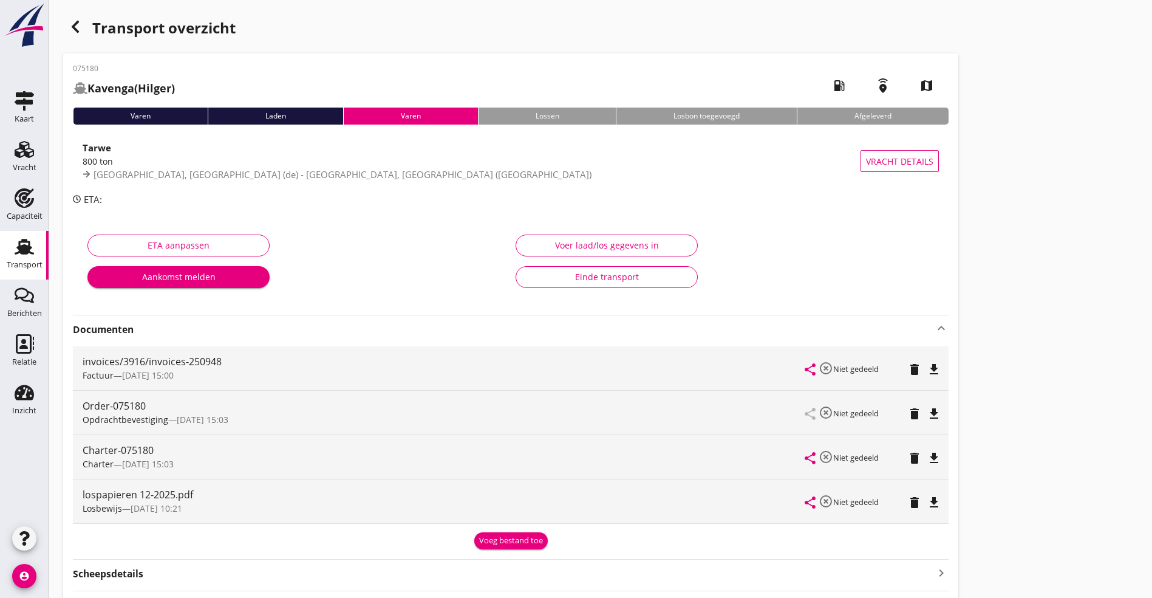
click at [927, 416] on icon "file_download" at bounding box center [934, 413] width 15 height 15
click at [80, 26] on icon "button" at bounding box center [75, 26] width 15 height 15
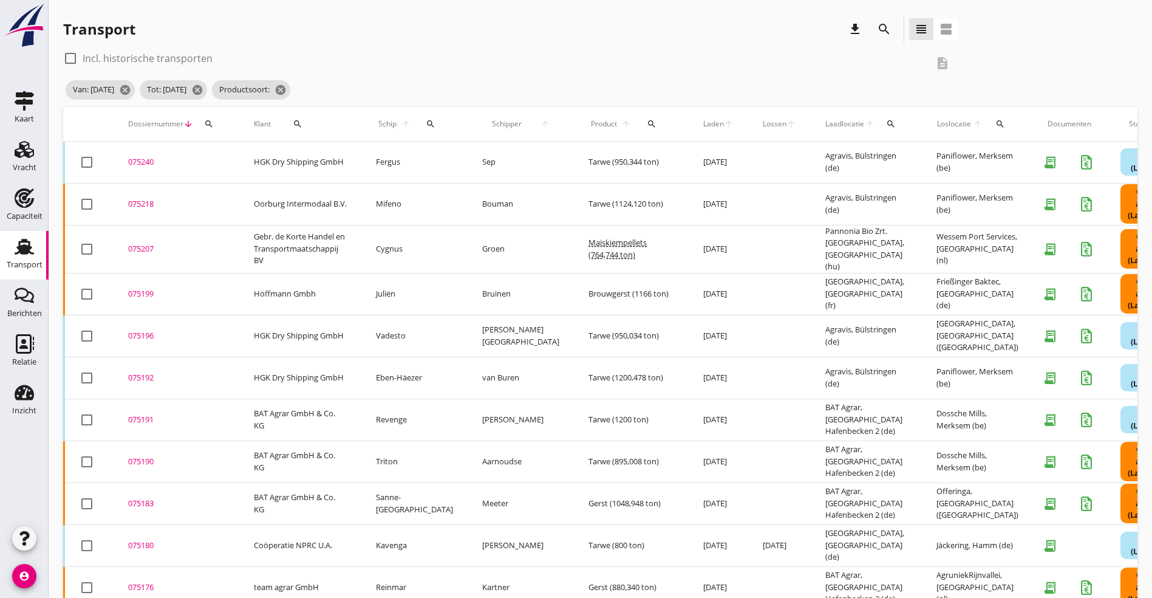
click at [142, 581] on div "075176" at bounding box center [176, 587] width 97 height 12
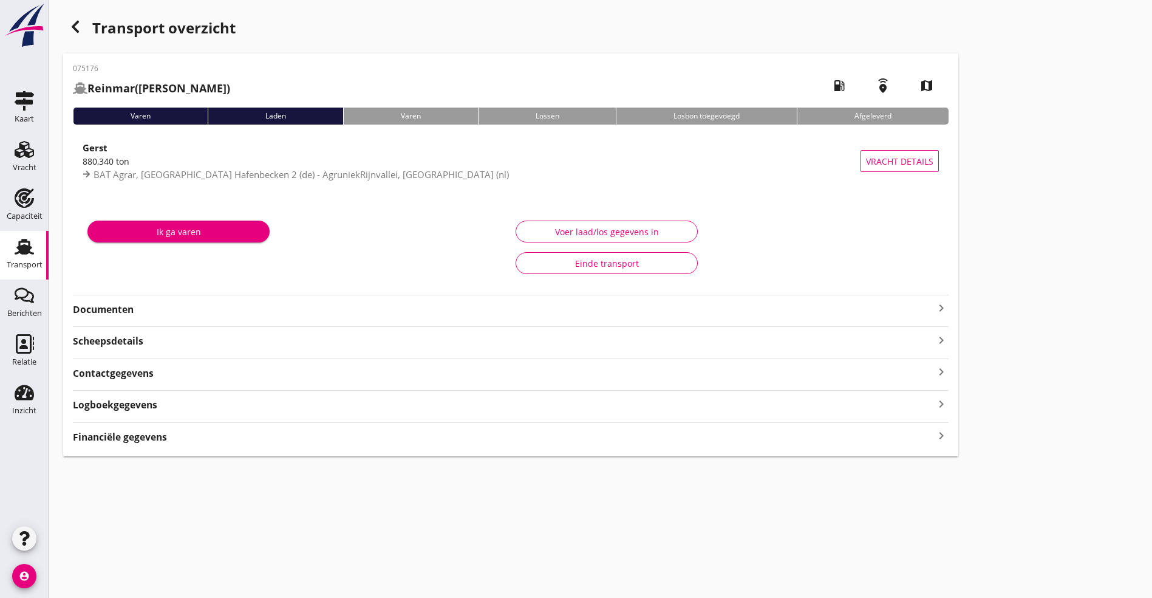
click at [110, 306] on strong "Documenten" at bounding box center [503, 310] width 861 height 14
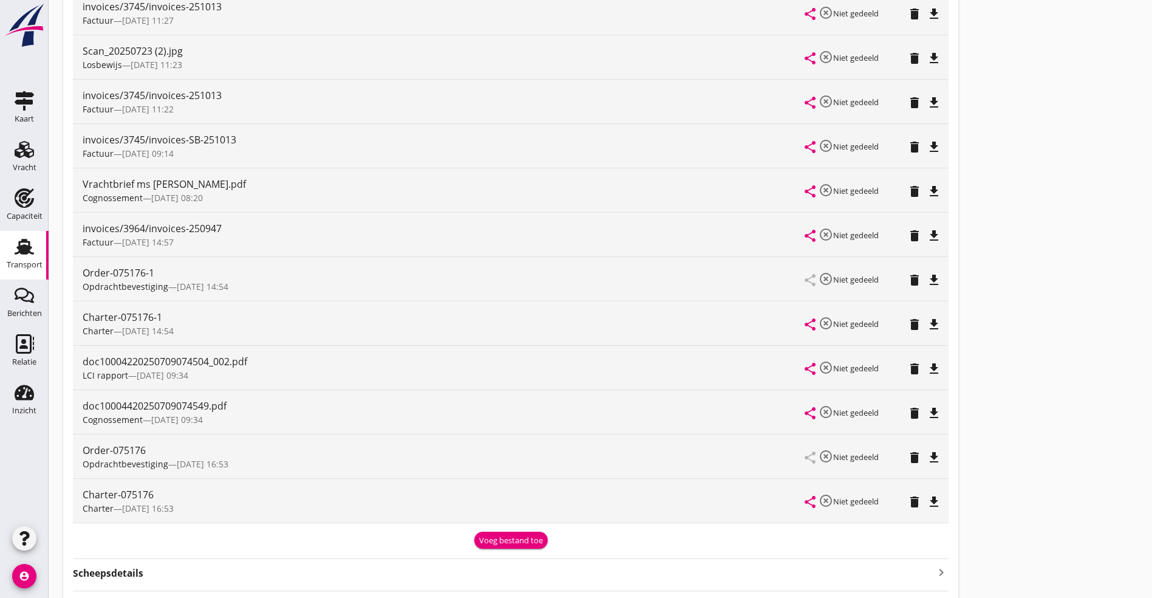
scroll to position [456, 0]
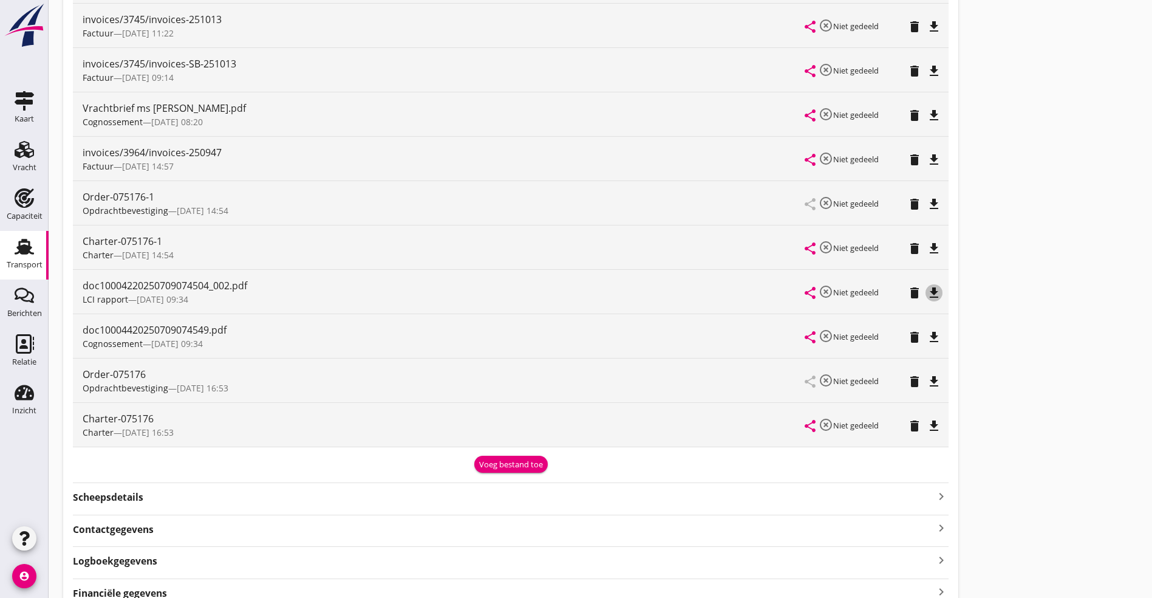
click at [927, 290] on icon "file_download" at bounding box center [934, 293] width 15 height 15
click at [927, 427] on icon "file_download" at bounding box center [934, 426] width 15 height 15
click at [927, 200] on icon "file_download" at bounding box center [934, 204] width 15 height 15
click at [927, 202] on icon "open_in_browser" at bounding box center [934, 204] width 15 height 15
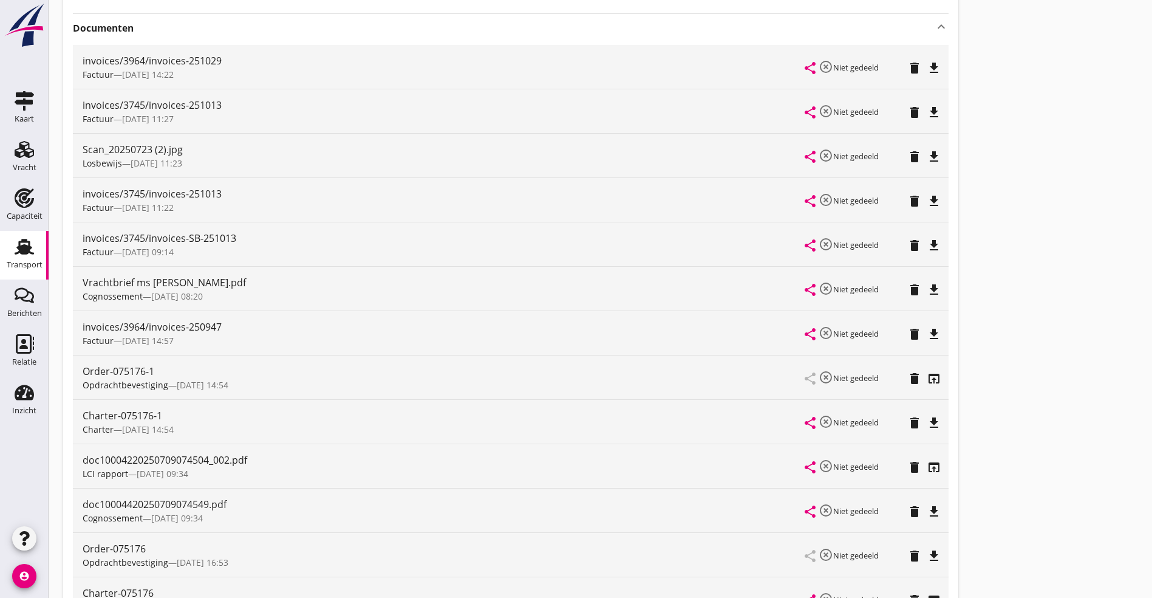
scroll to position [273, 0]
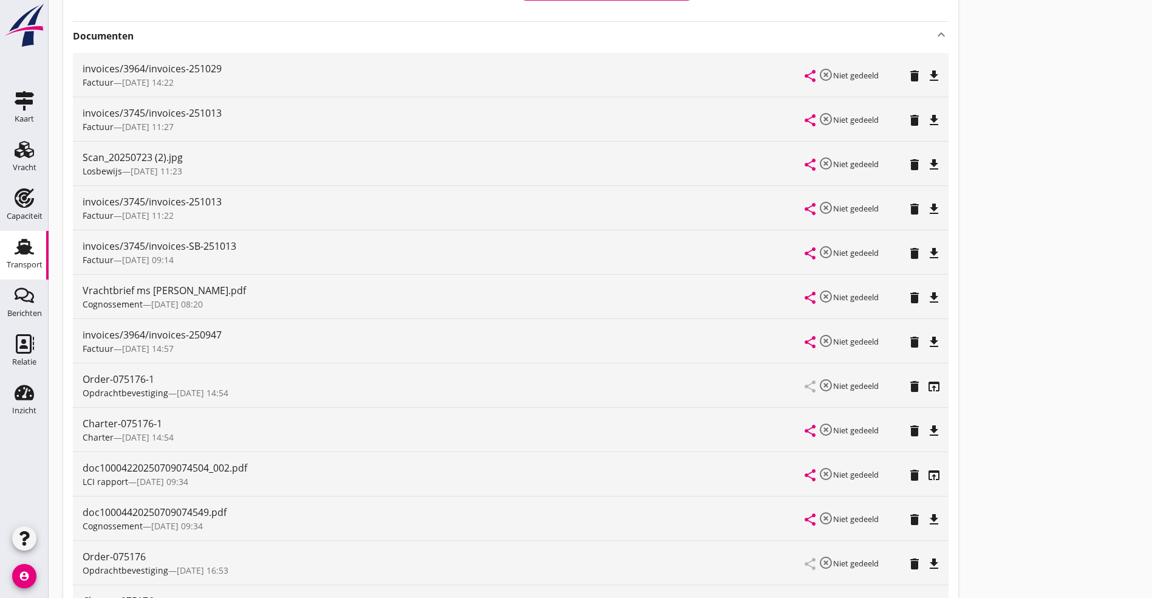
click at [586, 479] on div "doc10004220250709074504_002.pdf LCI rapport — 09/07 09:34 share highlight_off N…" at bounding box center [511, 474] width 876 height 44
click at [927, 473] on icon "open_in_browser" at bounding box center [934, 475] width 15 height 15
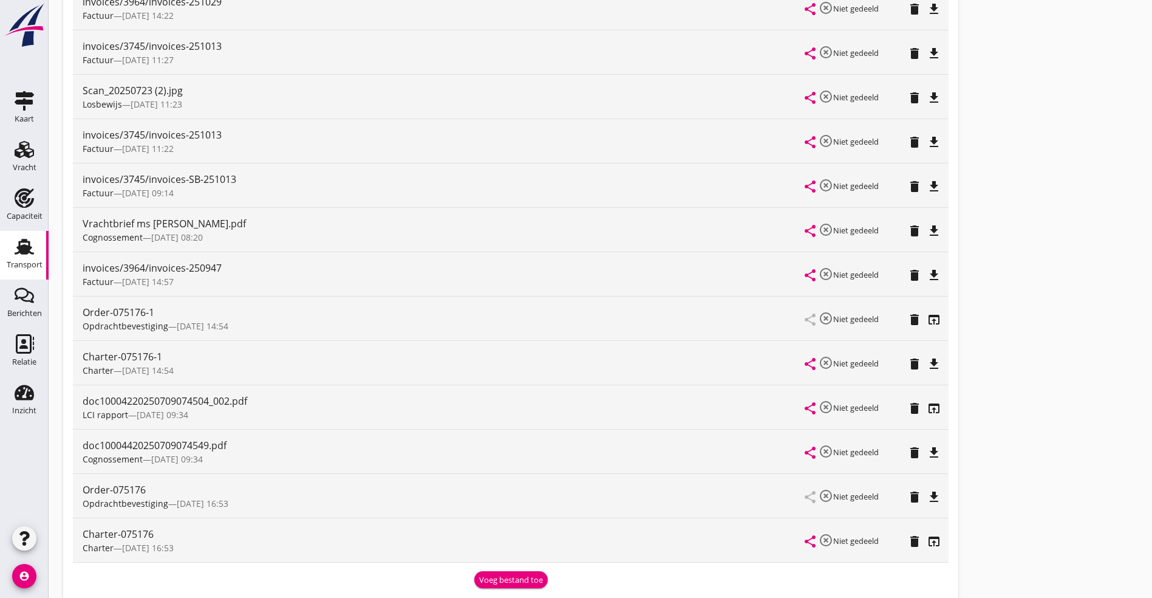
scroll to position [0, 0]
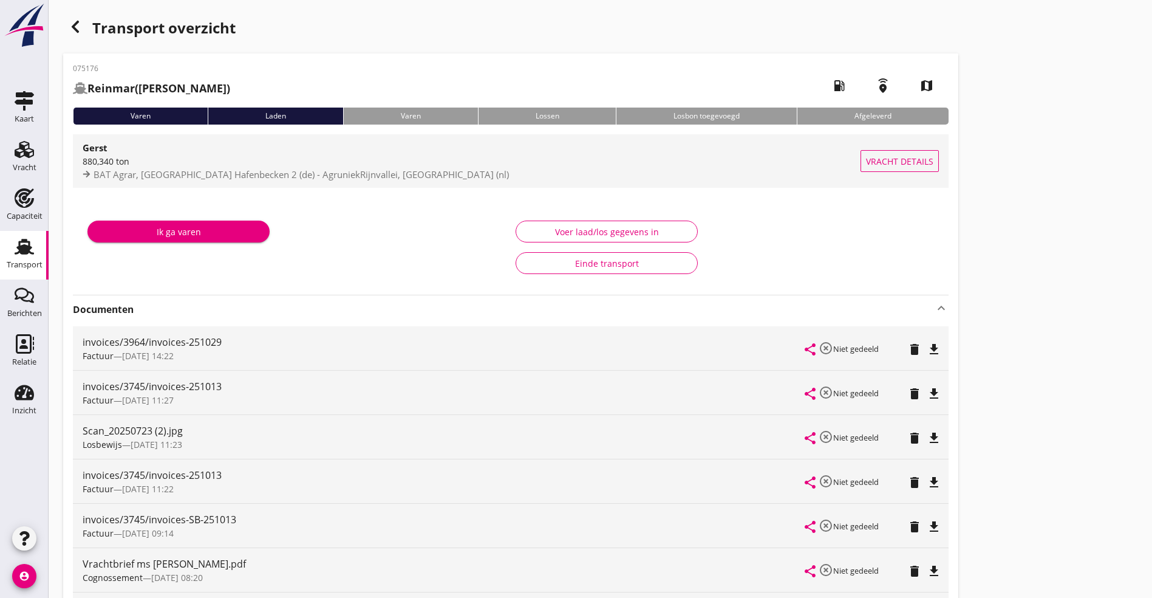
click at [94, 150] on strong "Gerst" at bounding box center [95, 148] width 25 height 12
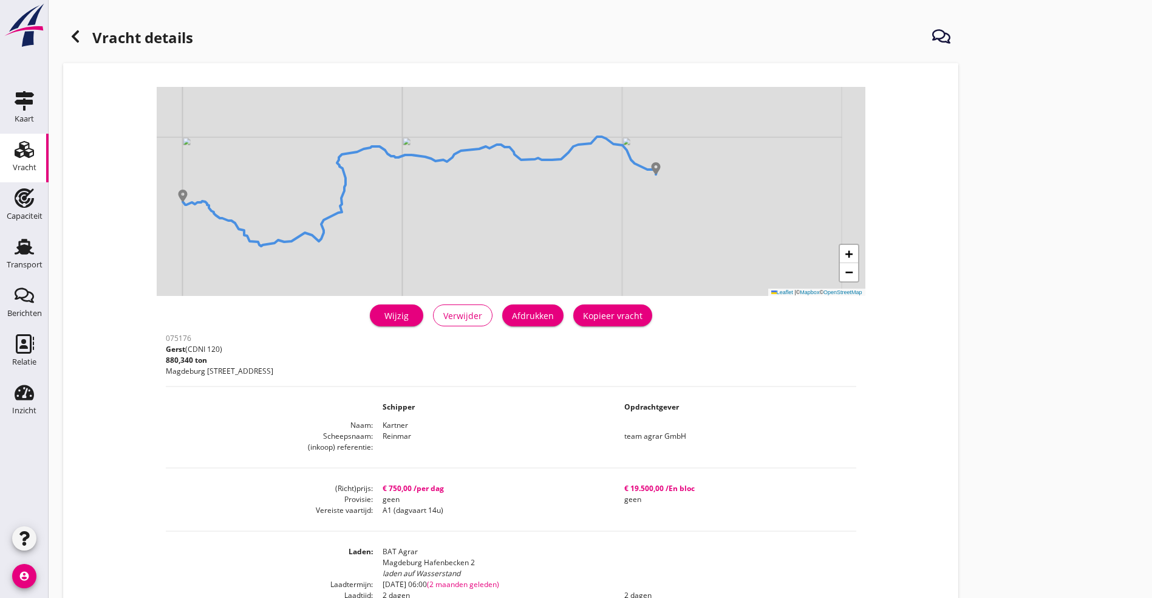
click at [380, 314] on div "Wijzig" at bounding box center [397, 315] width 34 height 13
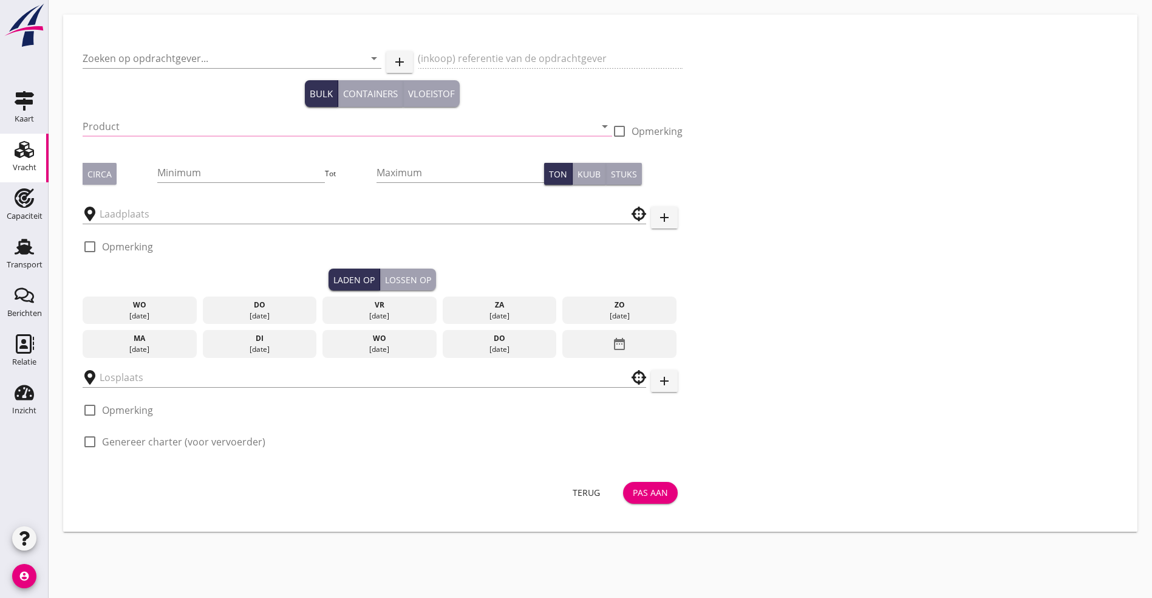
type input "team agrar GmbH"
type input "Gerst (120)"
type input "1000"
checkbox input "true"
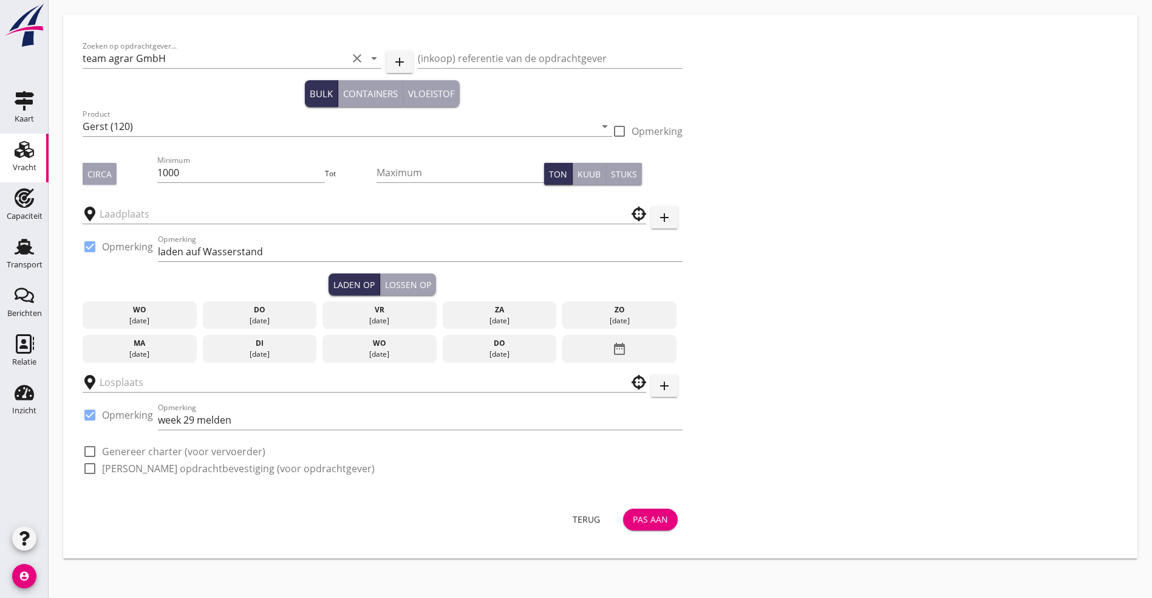
type input "AgruniekRijnvallei"
type input "BAT Agrar"
checkbox input "true"
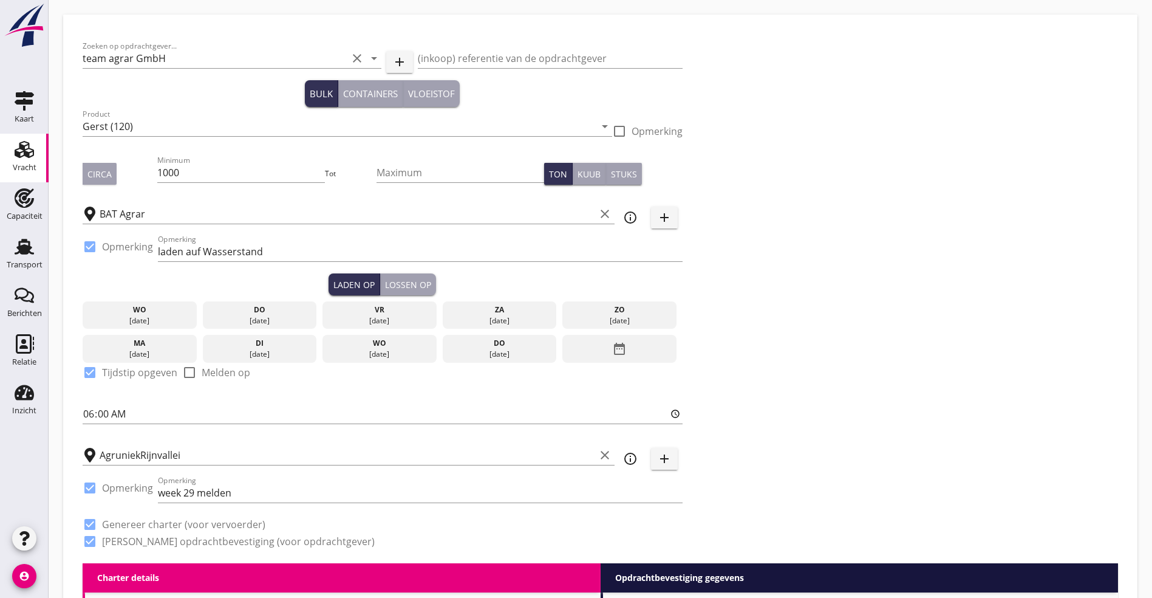
type input "750"
checkbox input "false"
radio input "false"
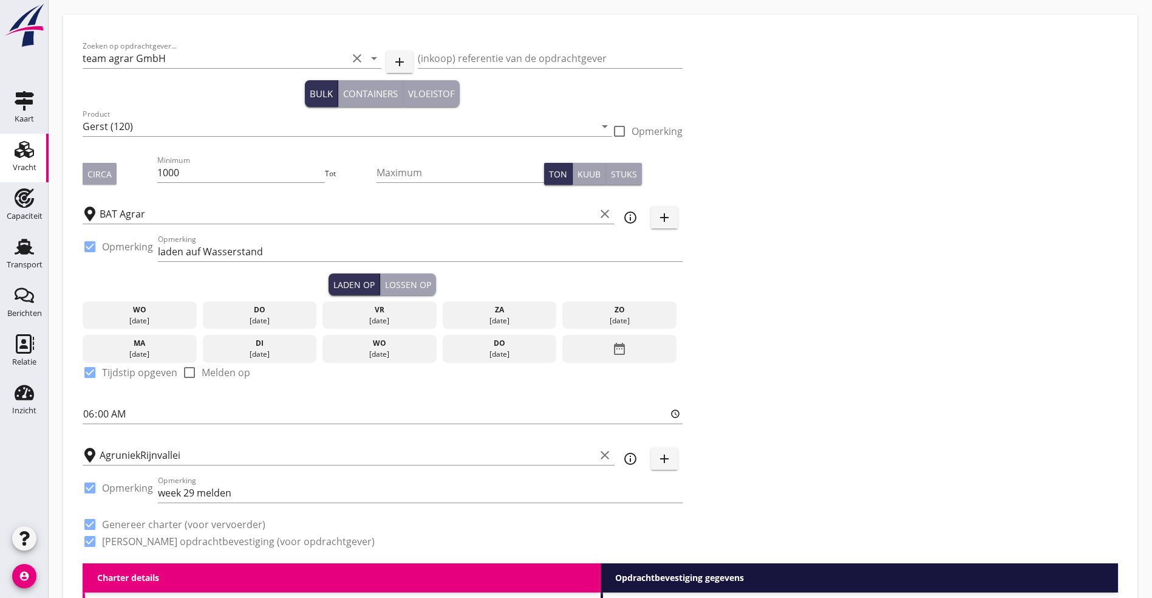
checkbox input "true"
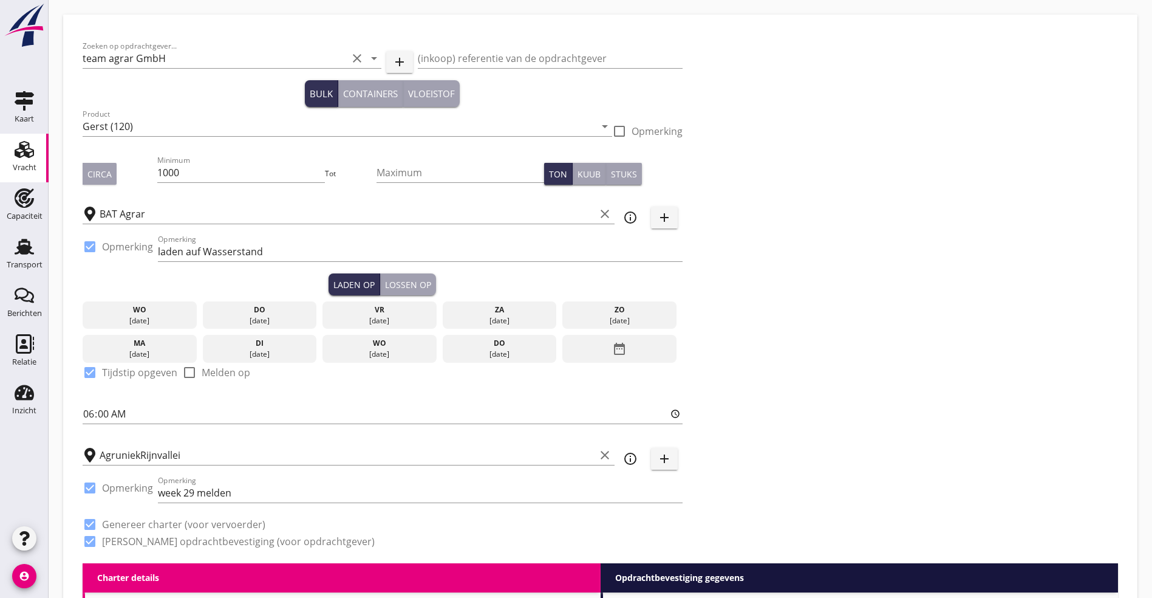
checkbox input "true"
type input "2"
radio input "false"
radio input "true"
type input "19500"
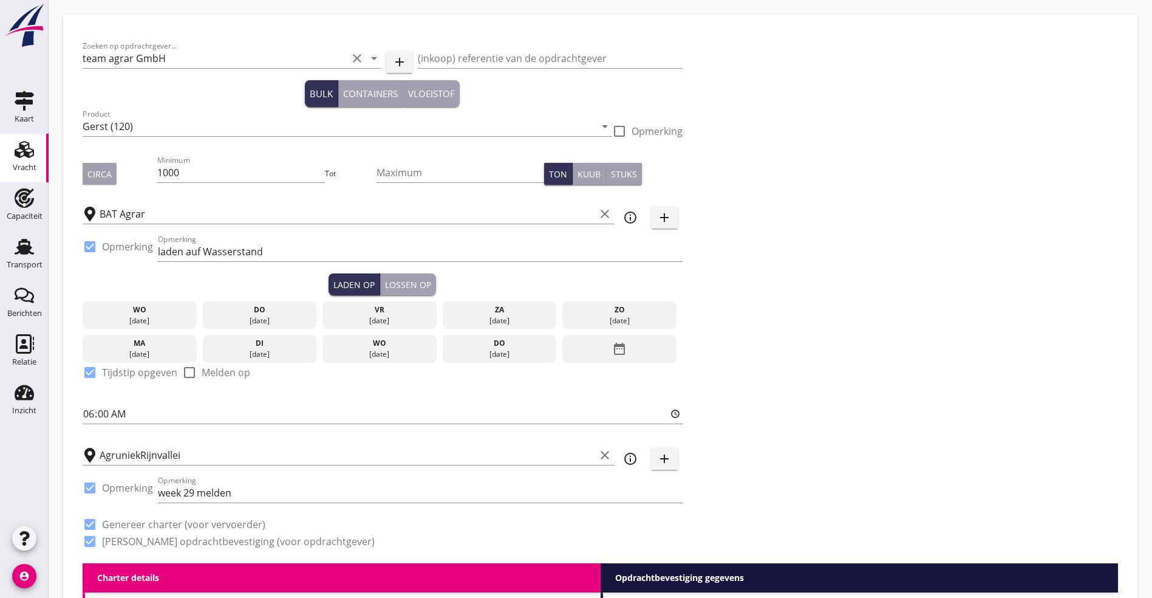
type textarea "laden auf Wasserstand Rhein"
checkbox input "false"
radio input "false"
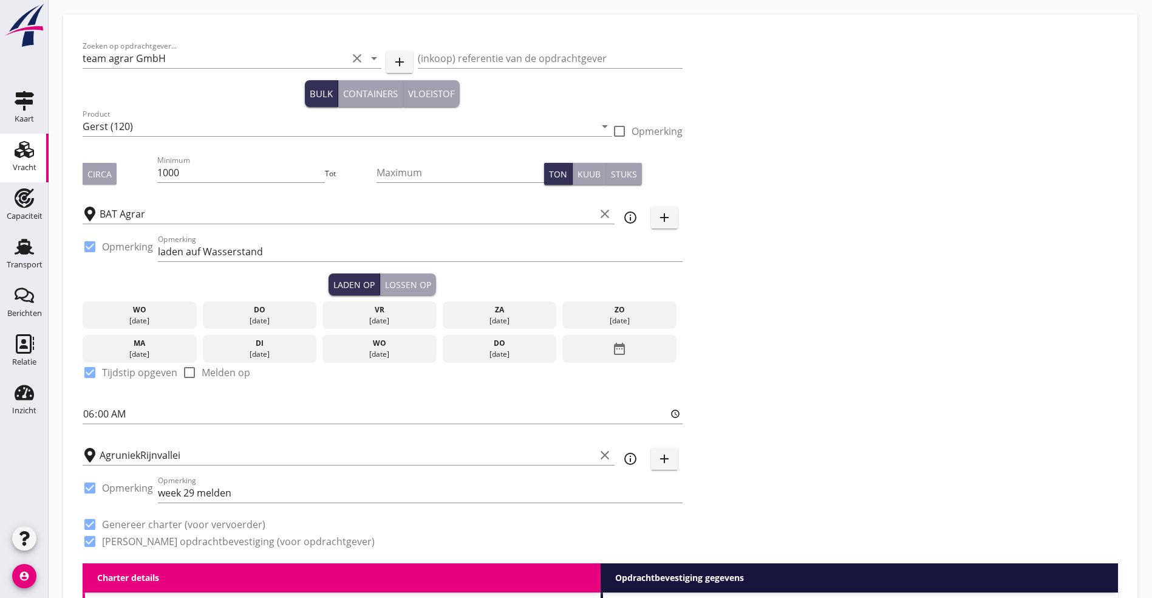
checkbox input "true"
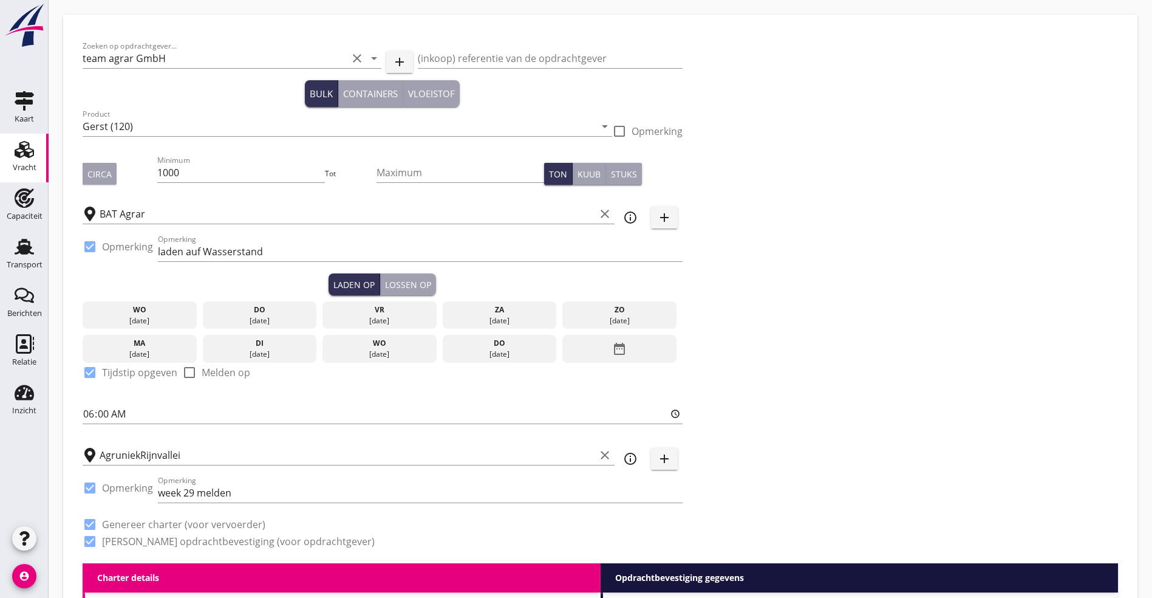
checkbox input "true"
type input "2"
radio input "false"
radio input "true"
type input "21"
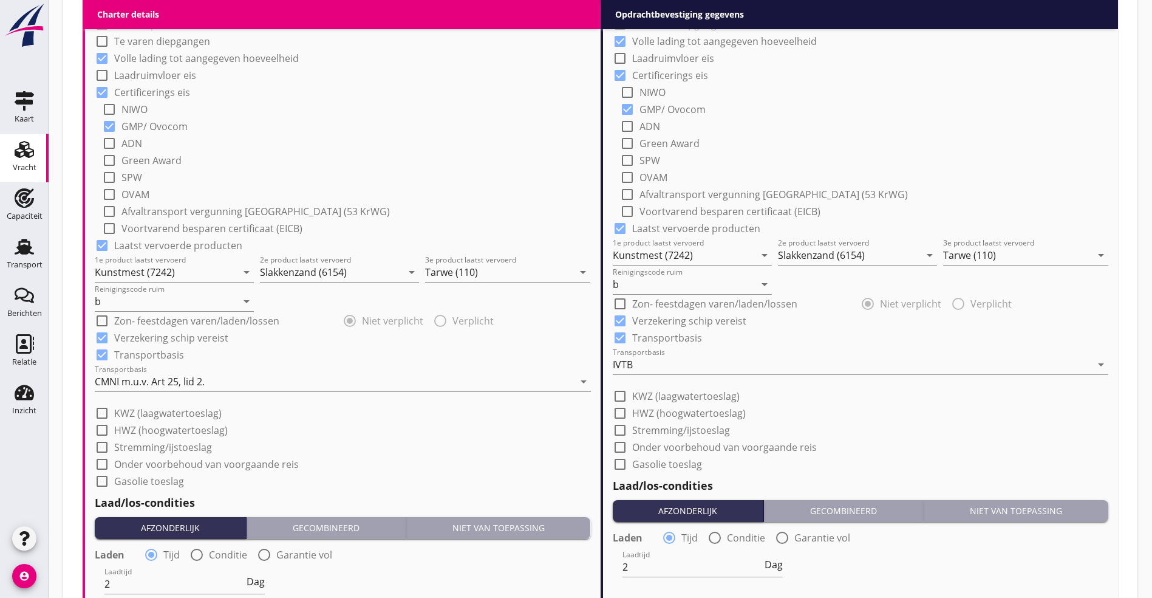
scroll to position [1019, 0]
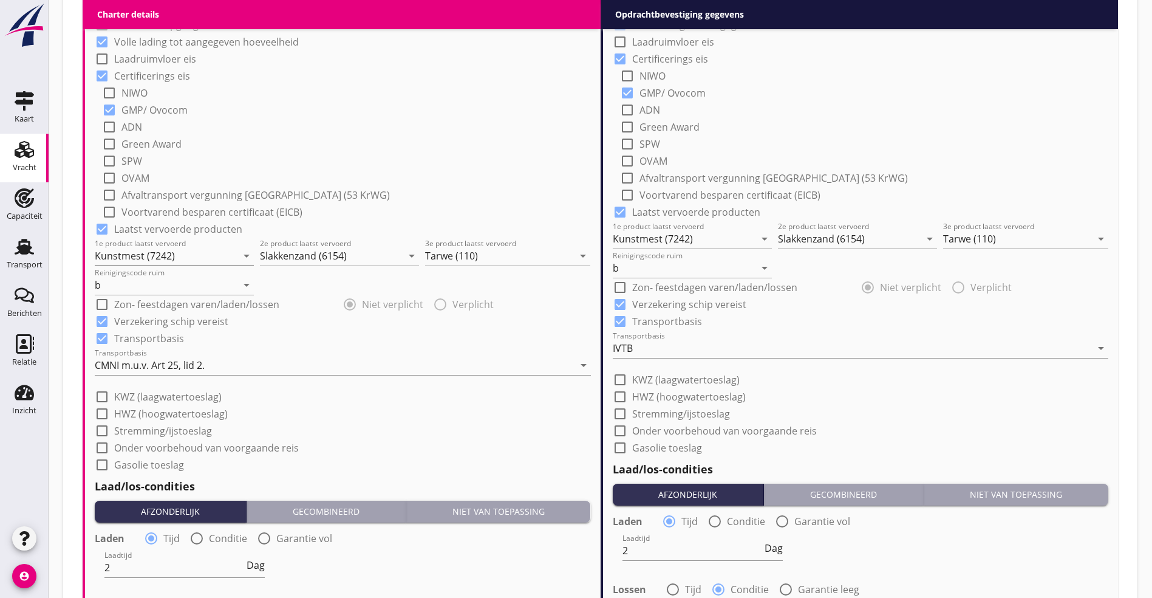
click at [173, 258] on input "Kunstmest (7242)" at bounding box center [166, 255] width 142 height 19
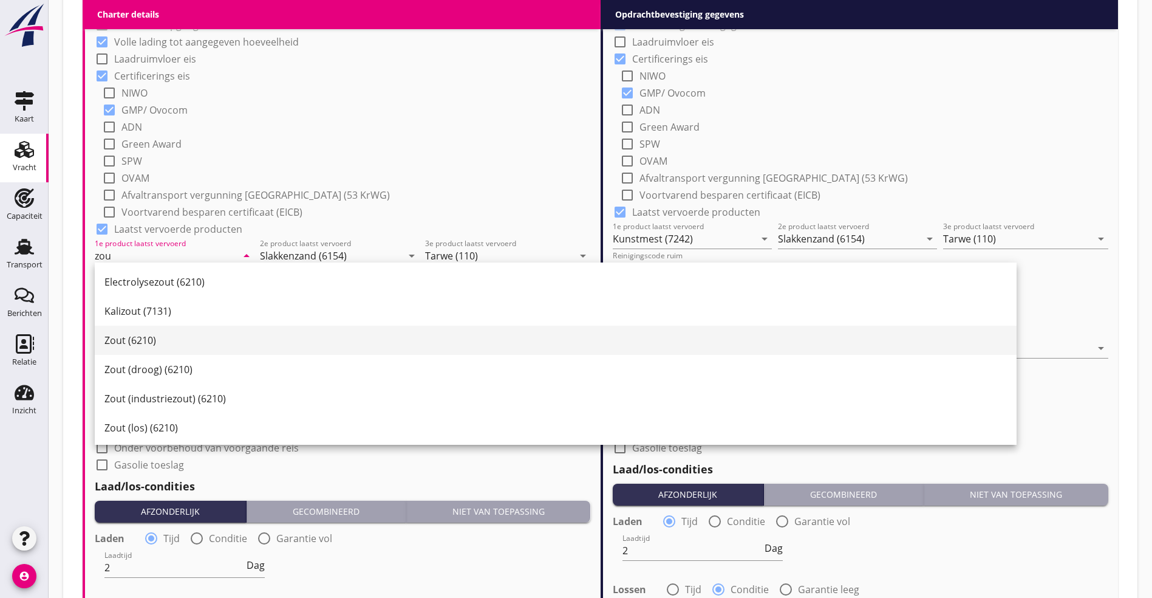
click at [146, 329] on div "Zout (6210)" at bounding box center [555, 340] width 903 height 29
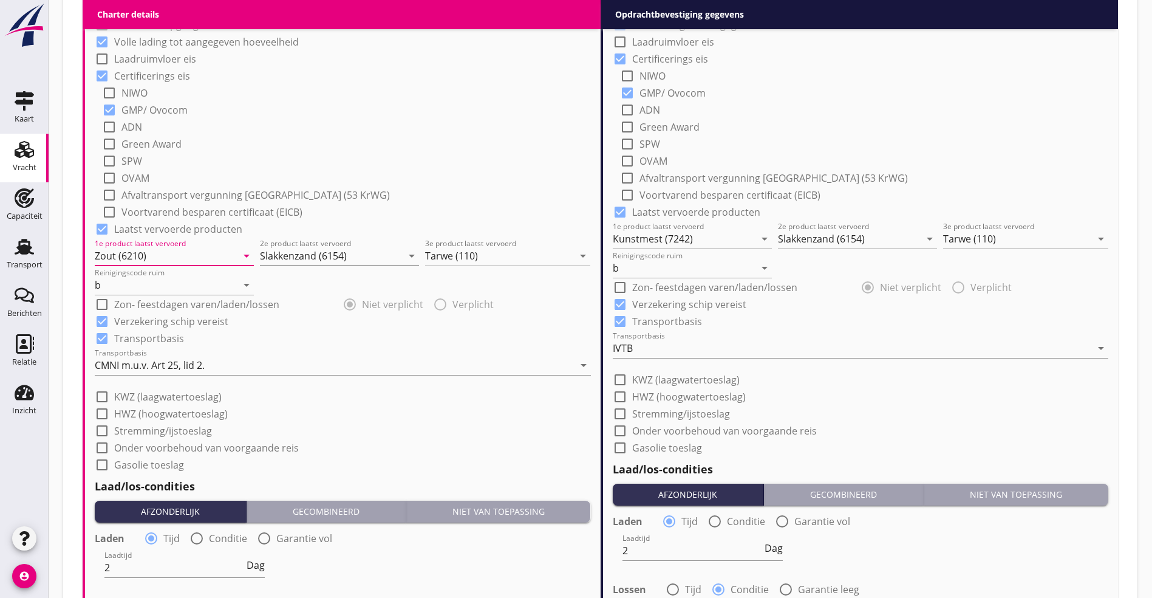
type input "Zout (6210)"
click at [314, 251] on input "Slakkenzand (6154)" at bounding box center [331, 255] width 142 height 19
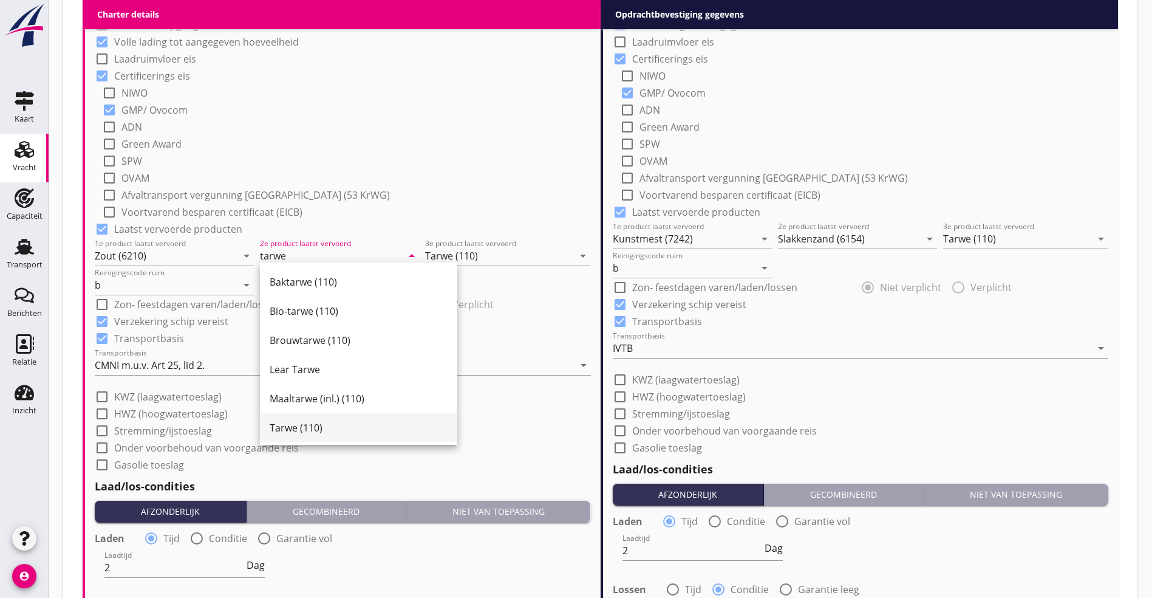
click at [292, 422] on div "Tarwe (110)" at bounding box center [359, 427] width 178 height 15
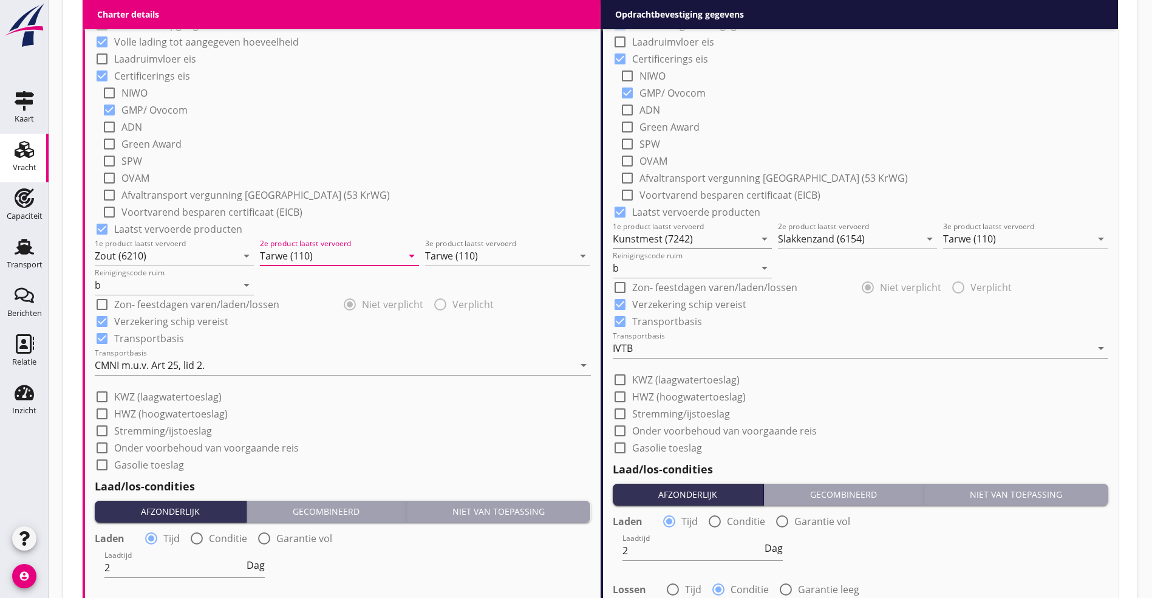
type input "Tarwe (110)"
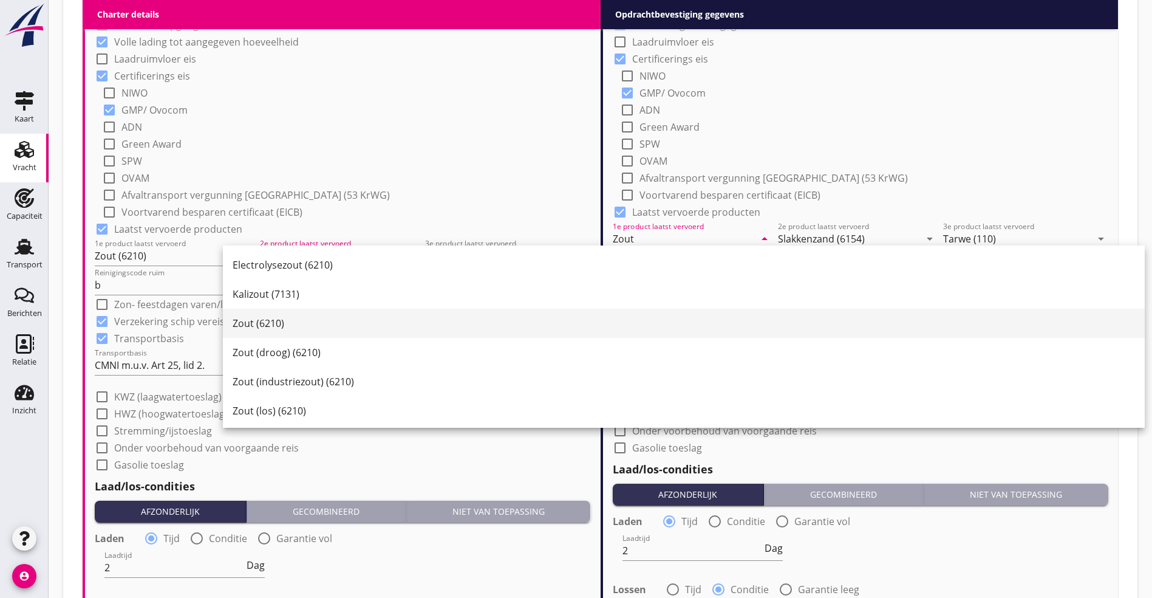
click at [298, 321] on div "Zout (6210)" at bounding box center [684, 323] width 903 height 15
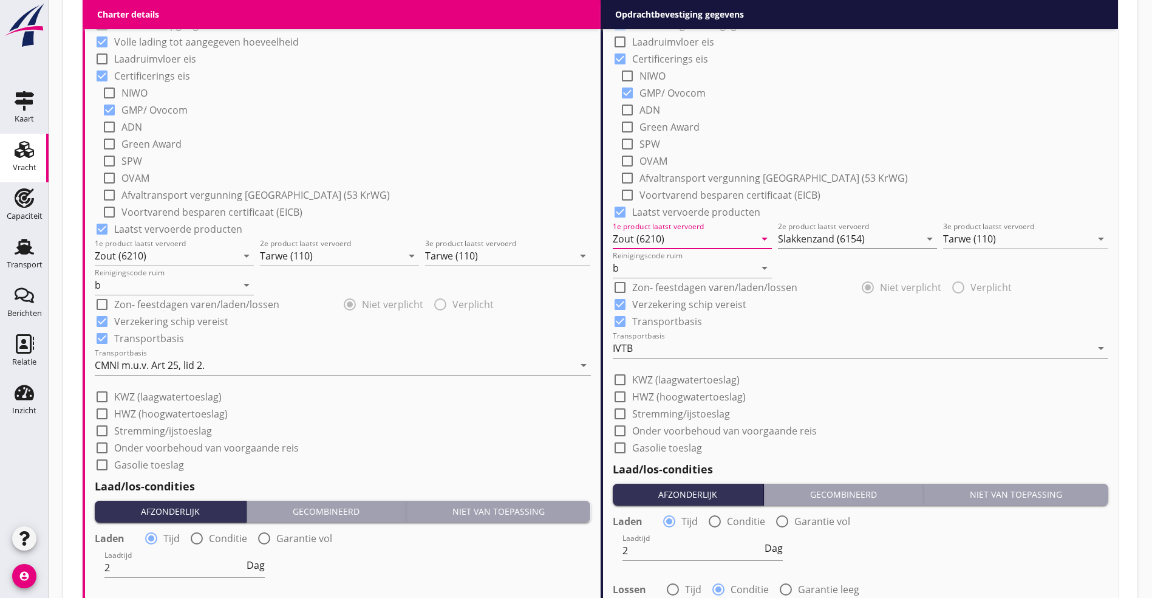
type input "Zout (6210)"
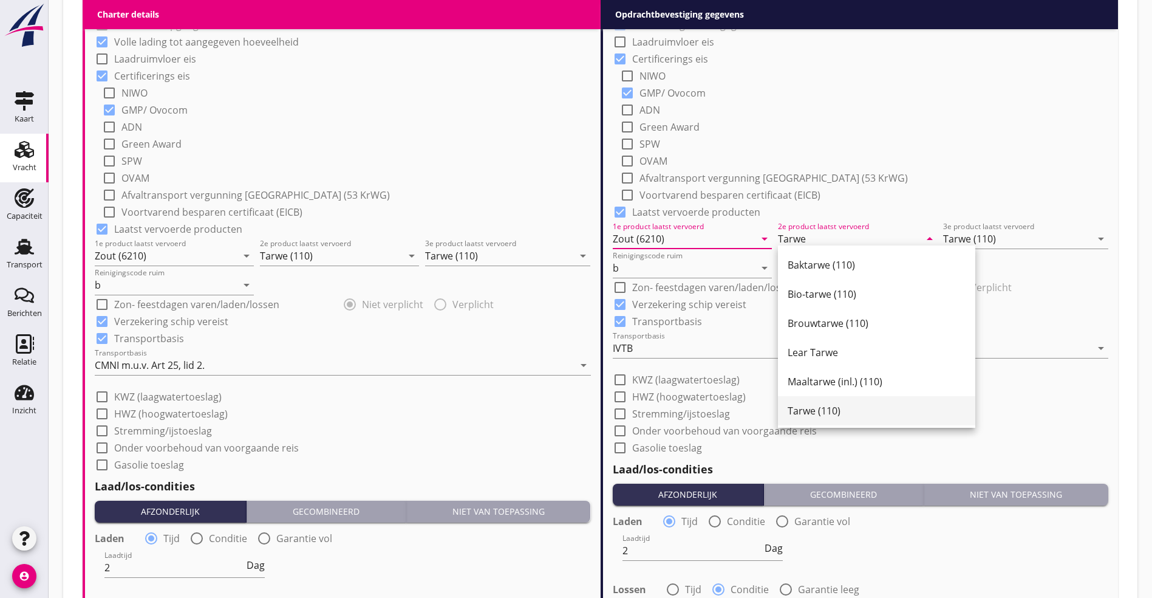
click at [855, 407] on div "Tarwe (110)" at bounding box center [877, 410] width 178 height 15
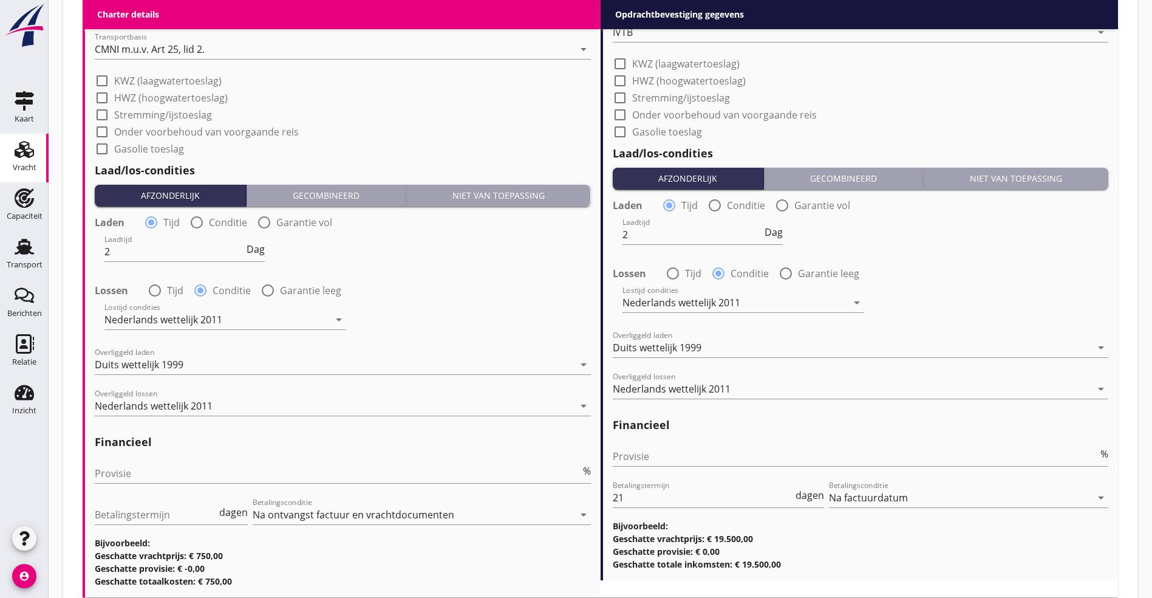
scroll to position [1413, 0]
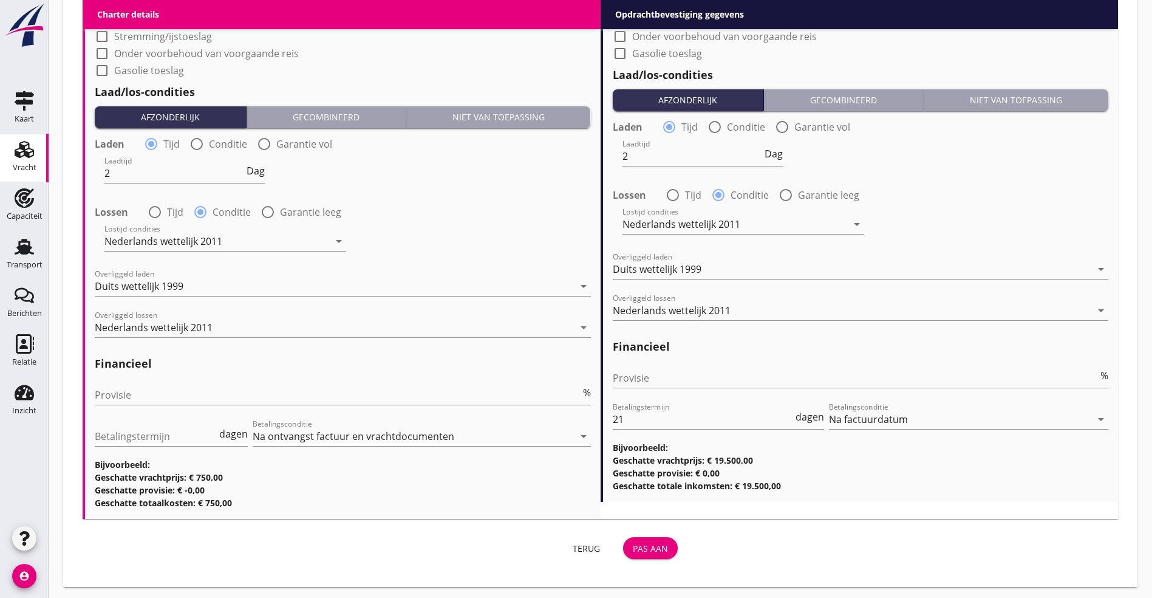
type input "Tarwe (110)"
click at [633, 548] on div "Pas aan" at bounding box center [650, 548] width 35 height 13
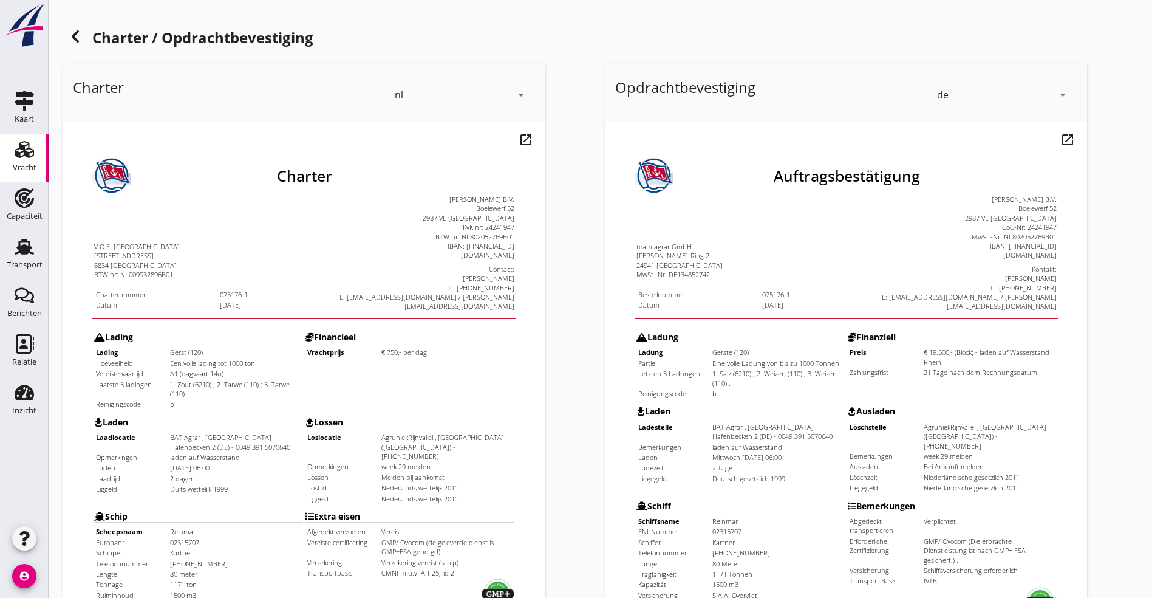
scroll to position [302, 0]
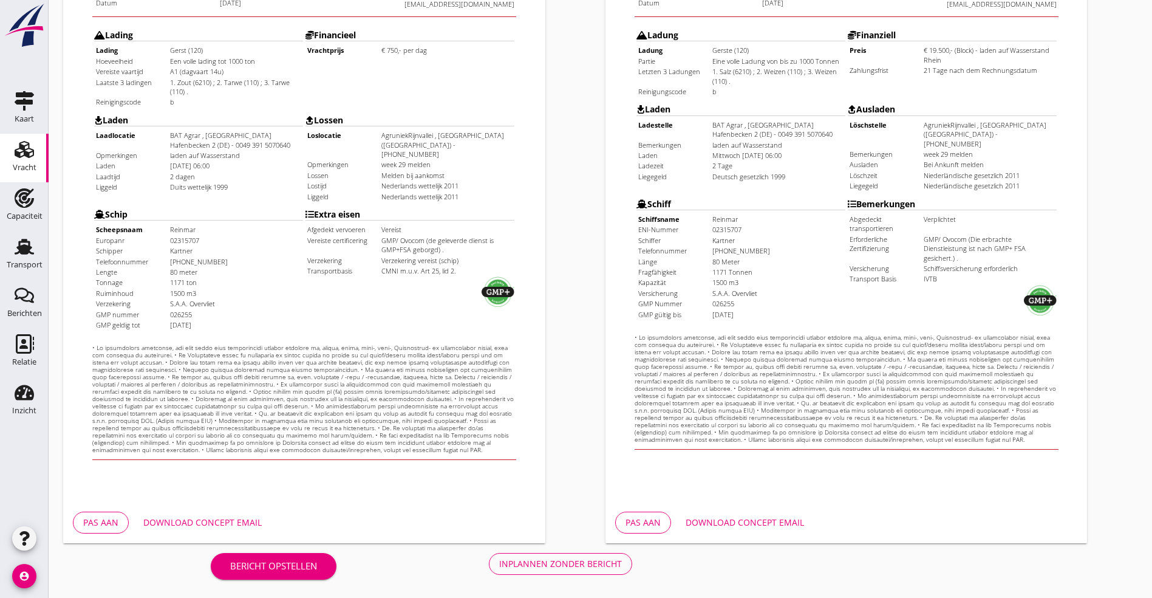
click at [499, 562] on div "Inplannen zonder bericht" at bounding box center [560, 563] width 123 height 13
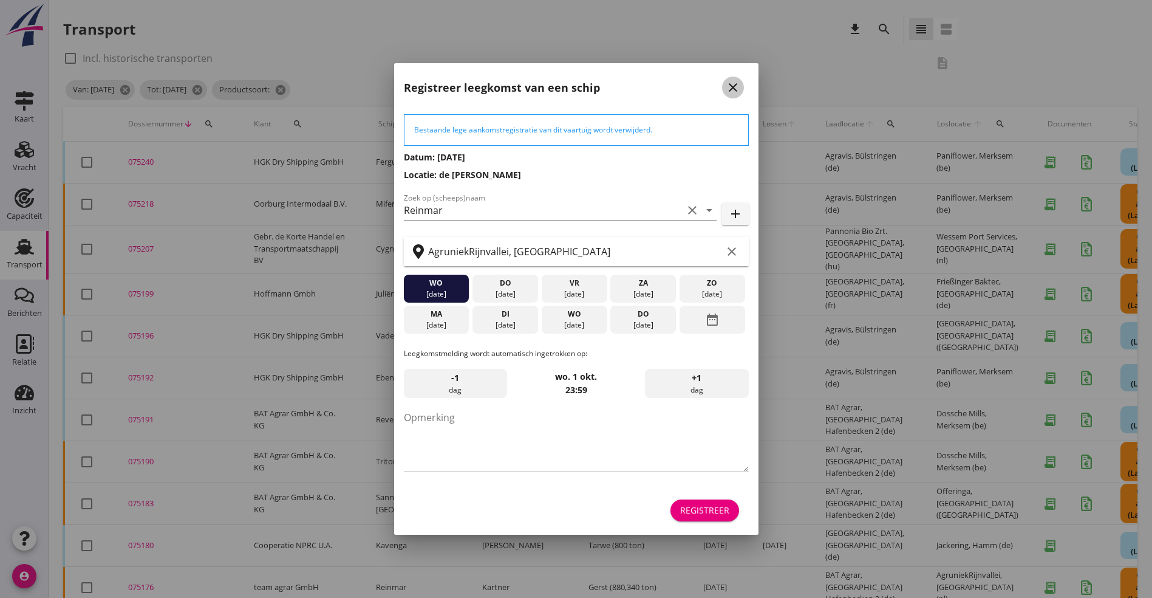
click at [736, 83] on icon "close" at bounding box center [733, 87] width 15 height 15
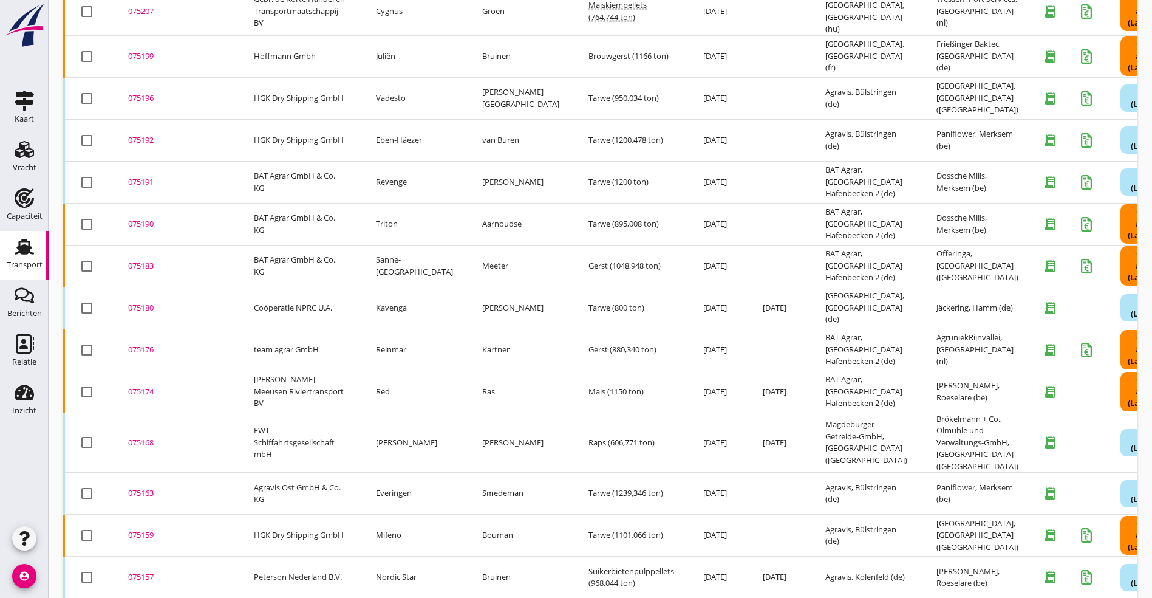
scroll to position [273, 0]
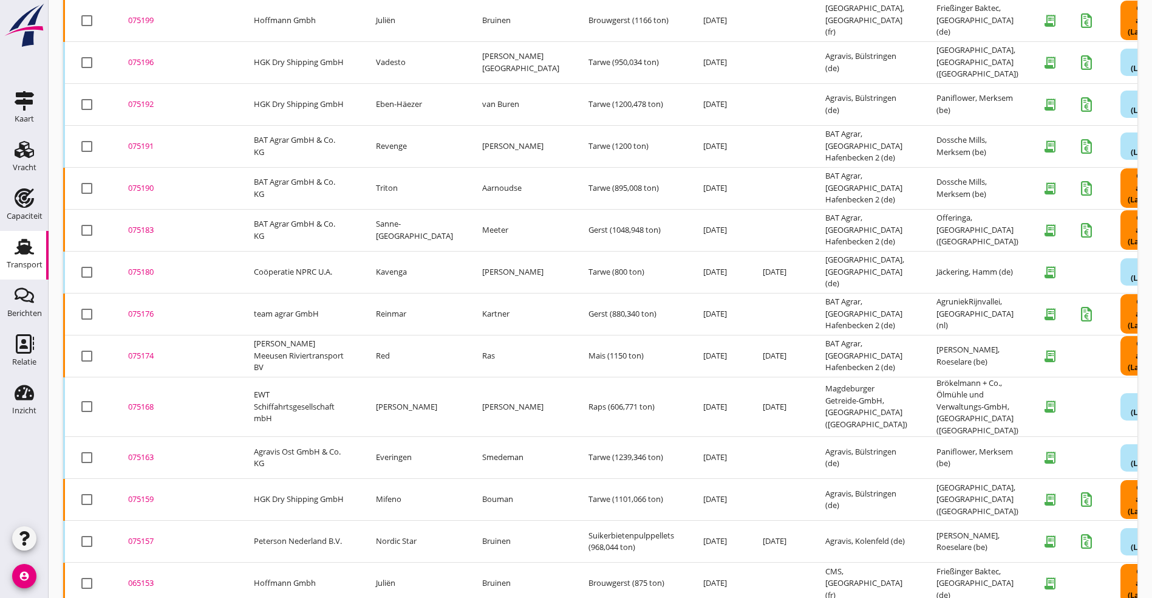
click at [146, 343] on td "075174 upload_file Drop hier uw bestand om het aan het dossier toe te voegen" at bounding box center [177, 356] width 126 height 42
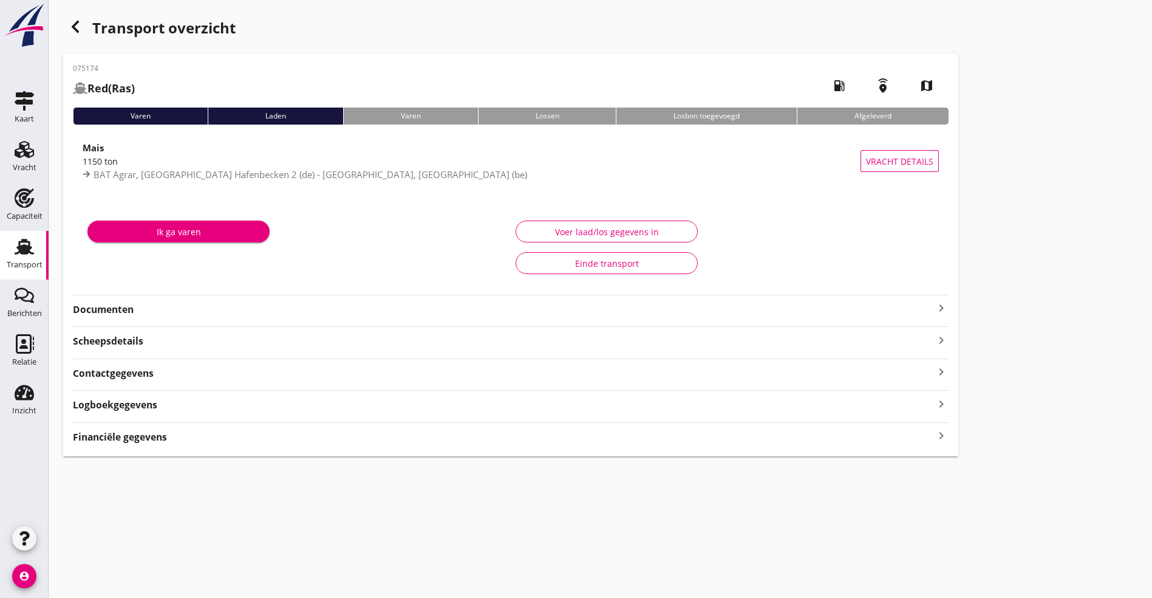
click at [157, 306] on strong "Documenten" at bounding box center [503, 310] width 861 height 14
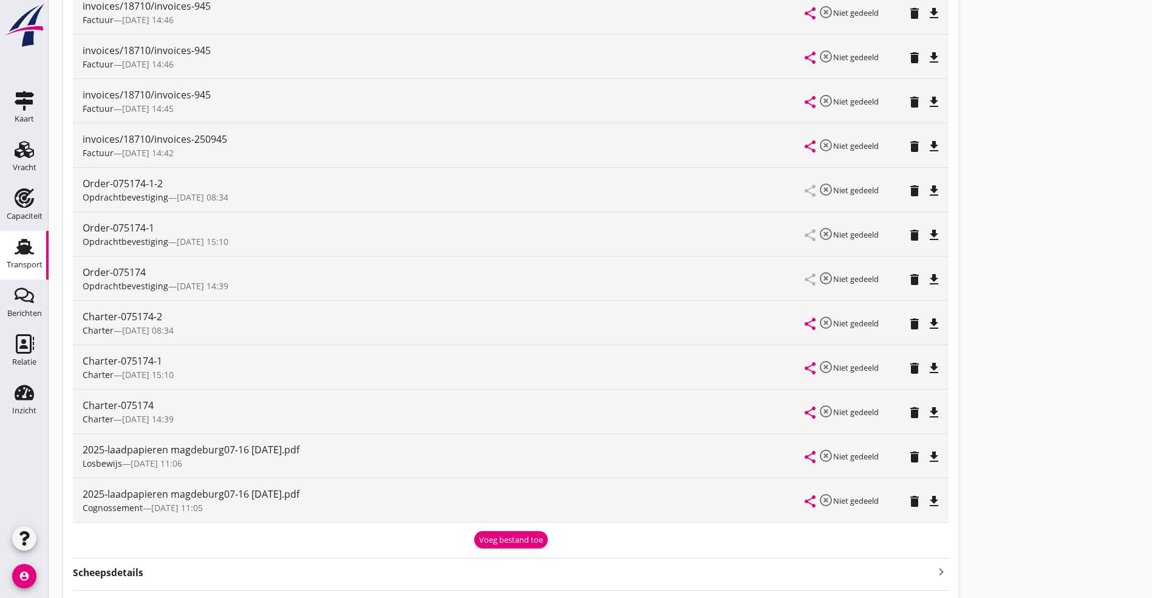
scroll to position [364, 0]
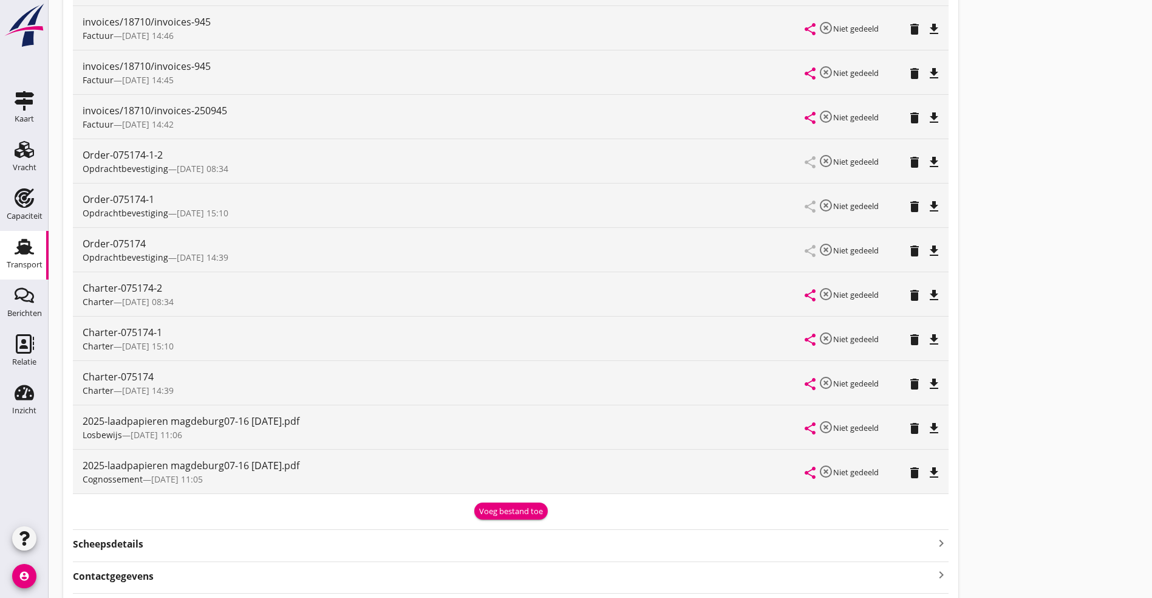
click at [927, 428] on icon "file_download" at bounding box center [934, 428] width 15 height 15
click at [927, 465] on icon "file_download" at bounding box center [934, 472] width 15 height 15
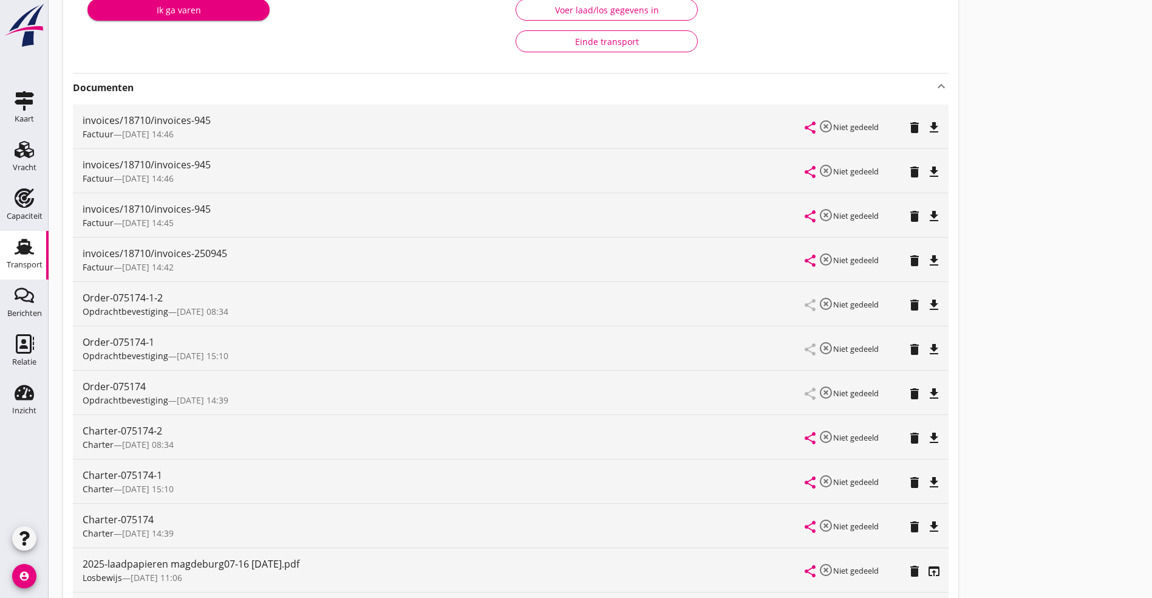
scroll to position [182, 0]
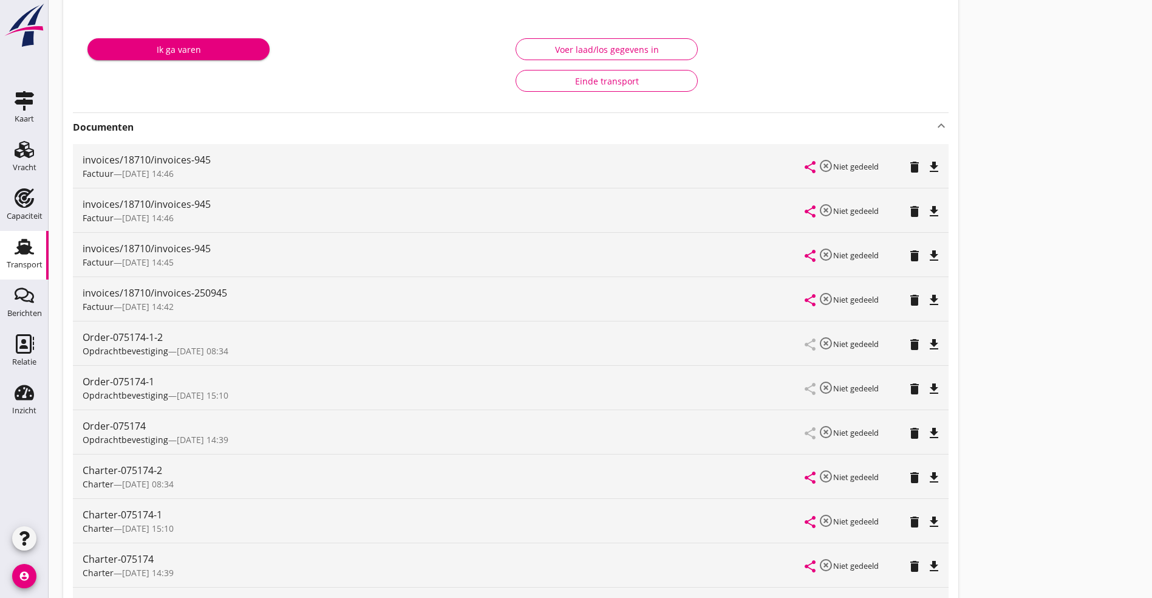
click at [926, 380] on button "file_download" at bounding box center [934, 388] width 17 height 17
click at [927, 344] on icon "file_download" at bounding box center [934, 344] width 15 height 15
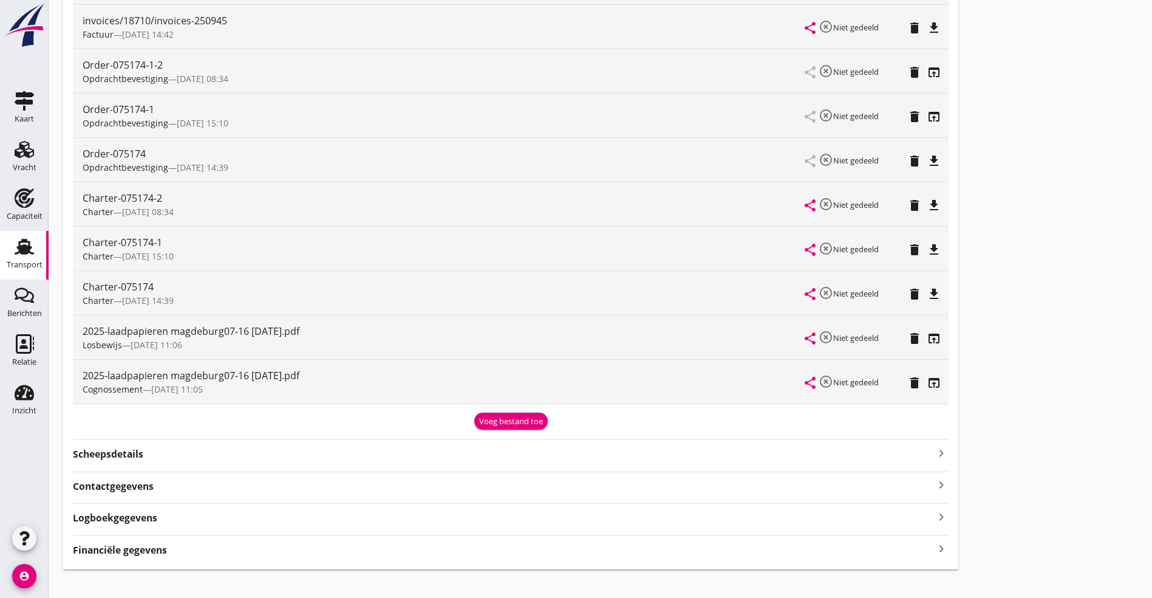
scroll to position [456, 0]
click at [927, 335] on icon "open_in_browser" at bounding box center [934, 337] width 15 height 15
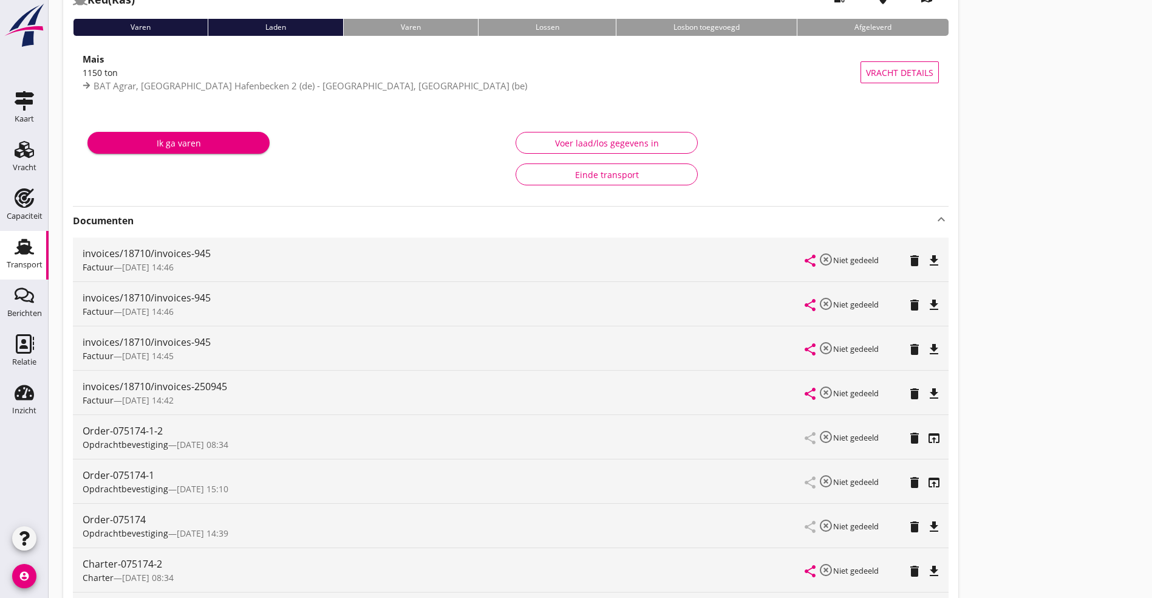
scroll to position [0, 0]
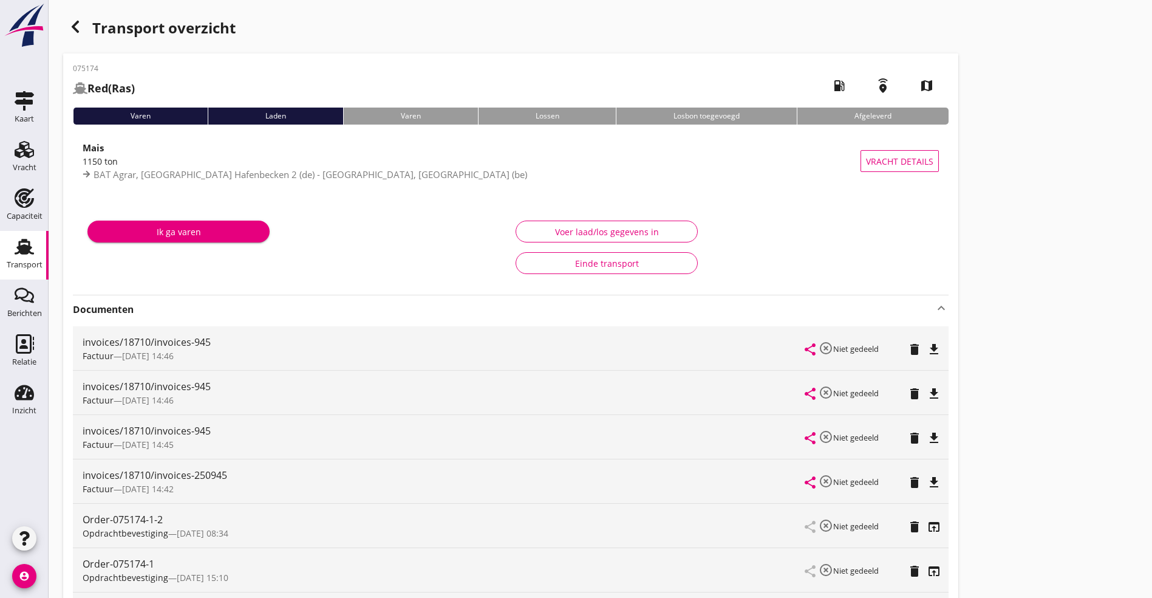
click at [74, 22] on icon "button" at bounding box center [75, 26] width 15 height 15
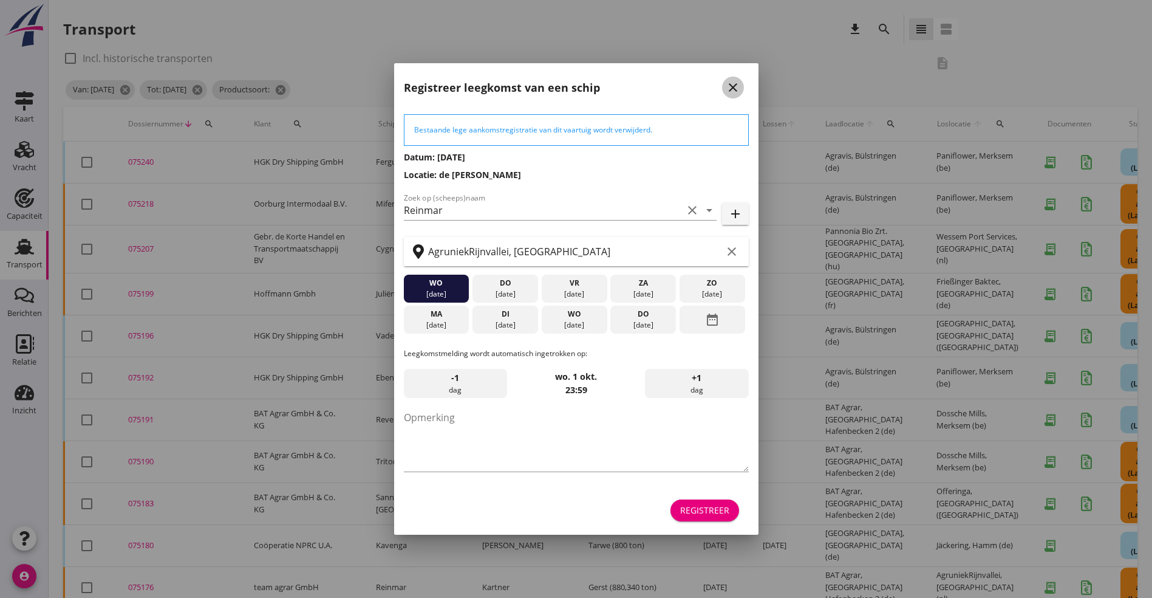
click at [739, 79] on button "close" at bounding box center [733, 88] width 22 height 22
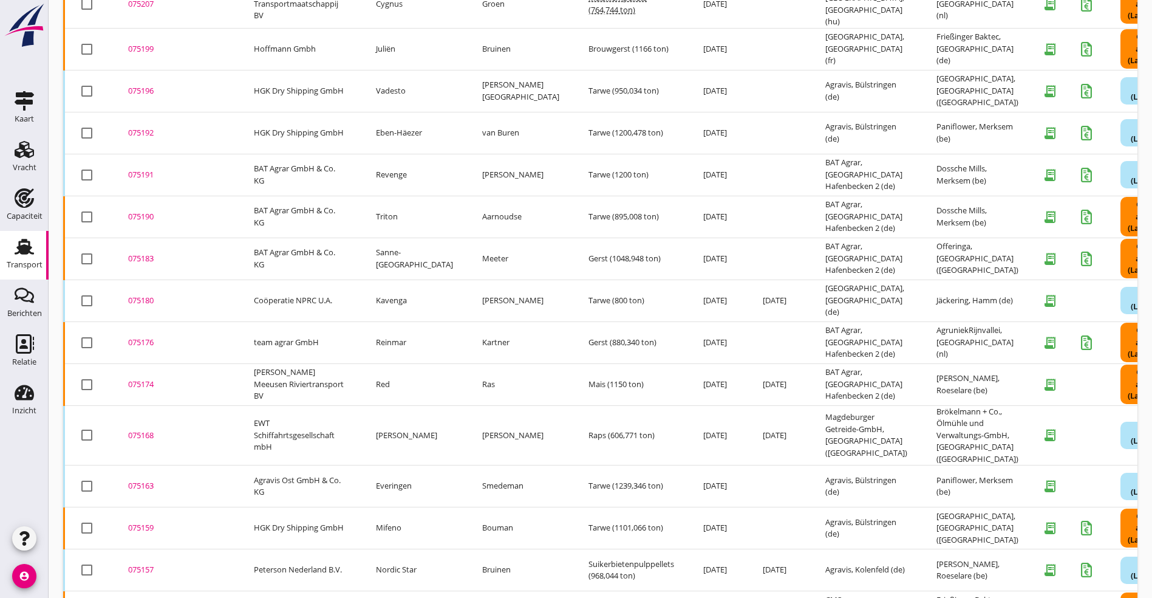
scroll to position [273, 0]
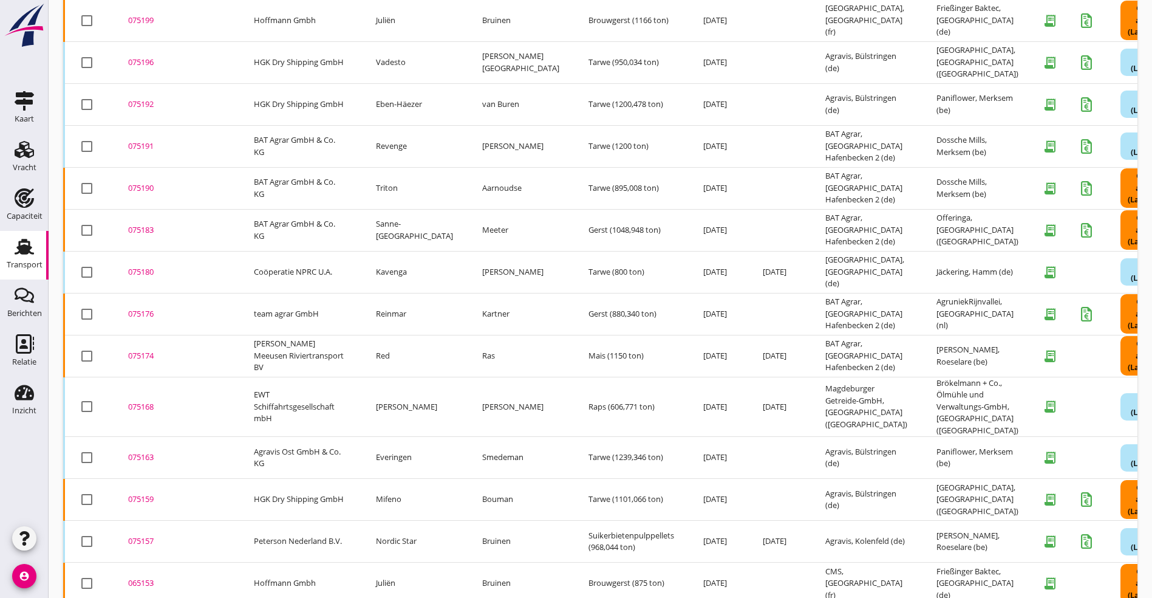
click at [147, 401] on div "075168" at bounding box center [176, 407] width 97 height 12
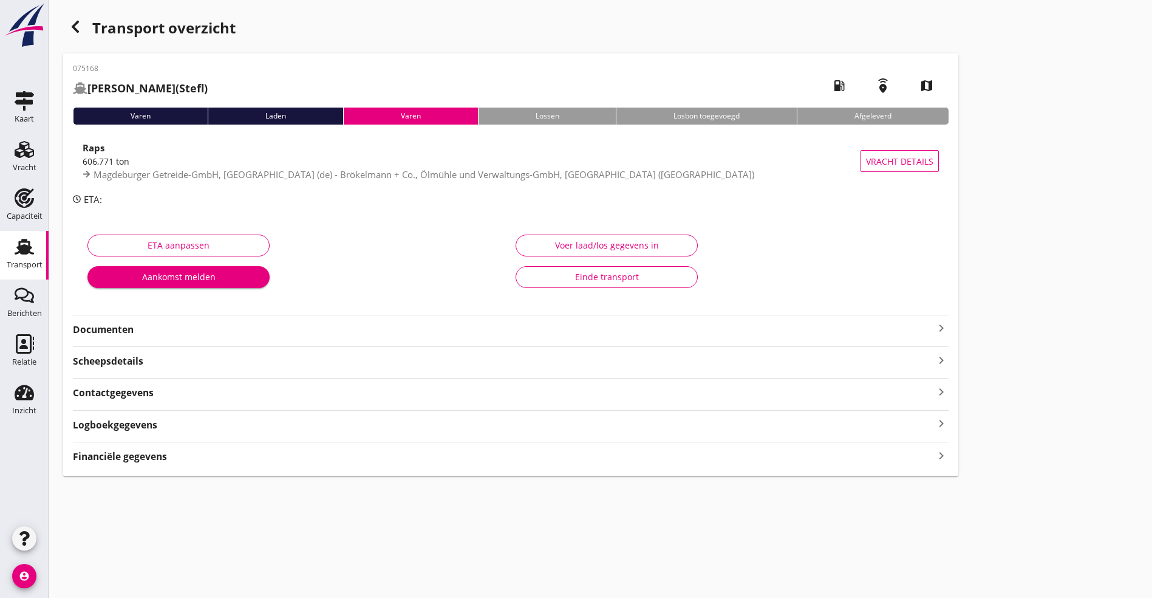
click at [122, 327] on strong "Documenten" at bounding box center [503, 330] width 861 height 14
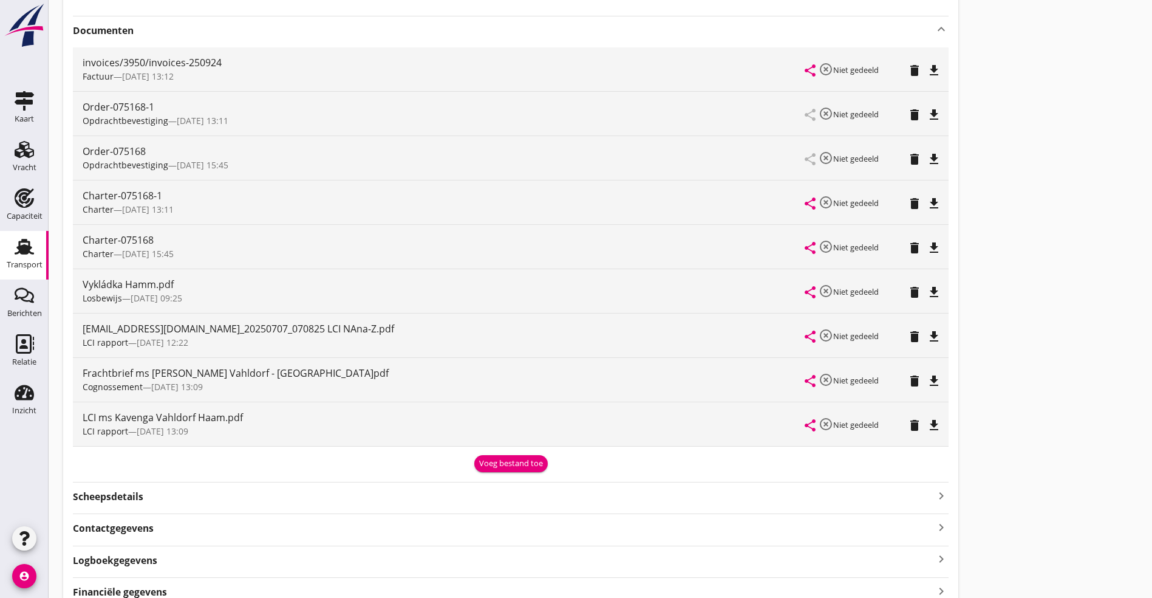
scroll to position [356, 0]
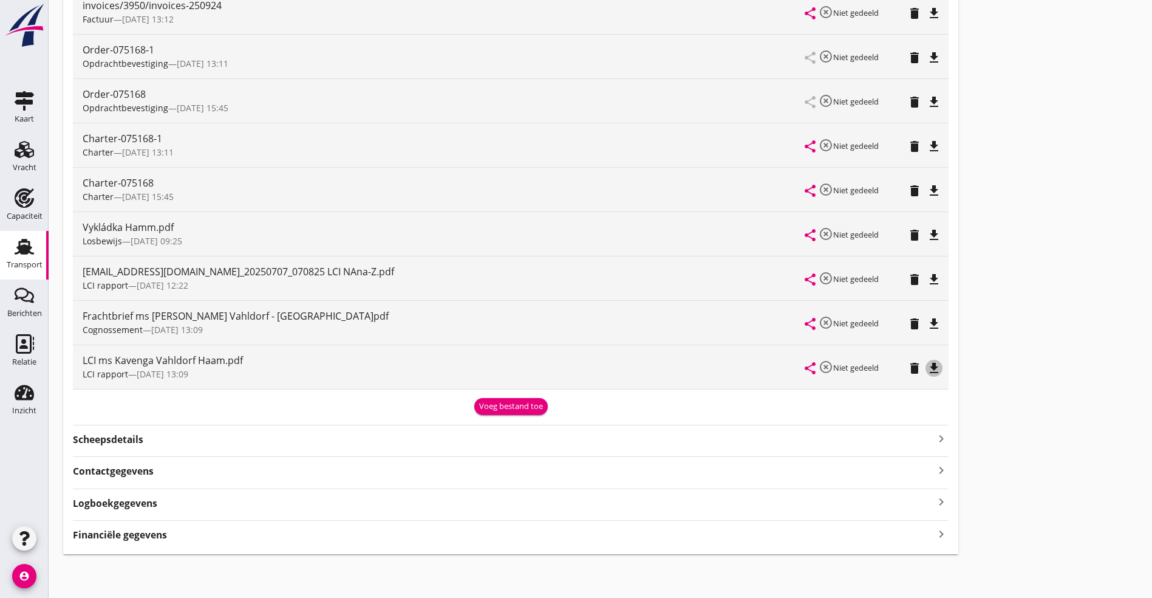
click at [927, 364] on icon "file_download" at bounding box center [934, 368] width 15 height 15
click at [927, 191] on icon "file_download" at bounding box center [934, 190] width 15 height 15
click at [927, 367] on icon "open_in_browser" at bounding box center [934, 368] width 15 height 15
click at [927, 276] on icon "file_download" at bounding box center [934, 279] width 15 height 15
click at [927, 364] on icon "open_in_browser" at bounding box center [934, 368] width 15 height 15
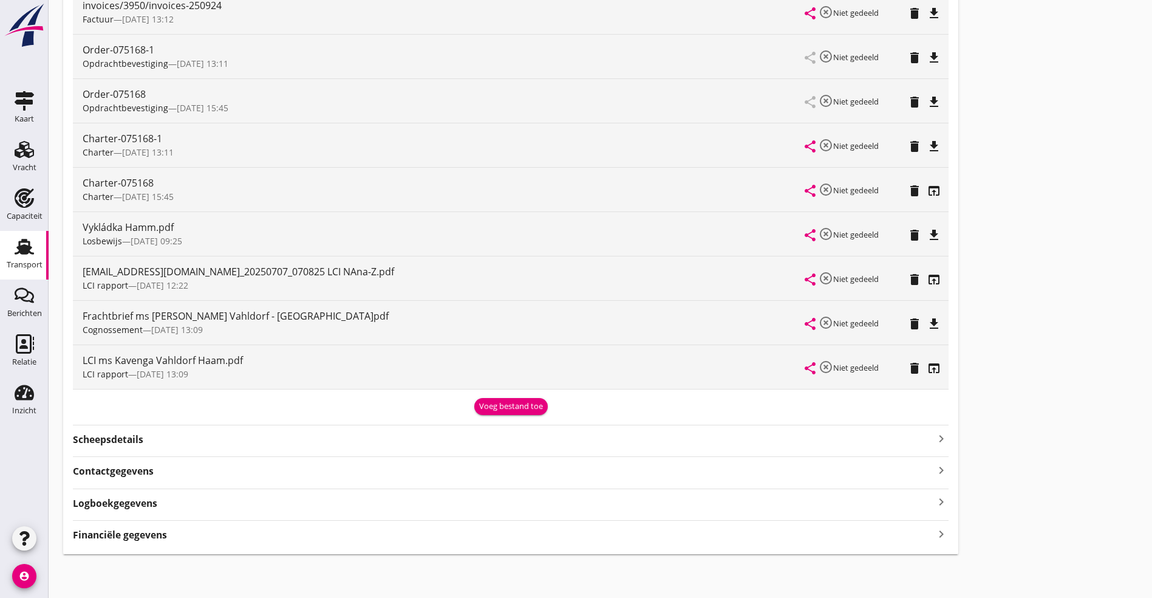
click at [927, 279] on icon "open_in_browser" at bounding box center [934, 279] width 15 height 15
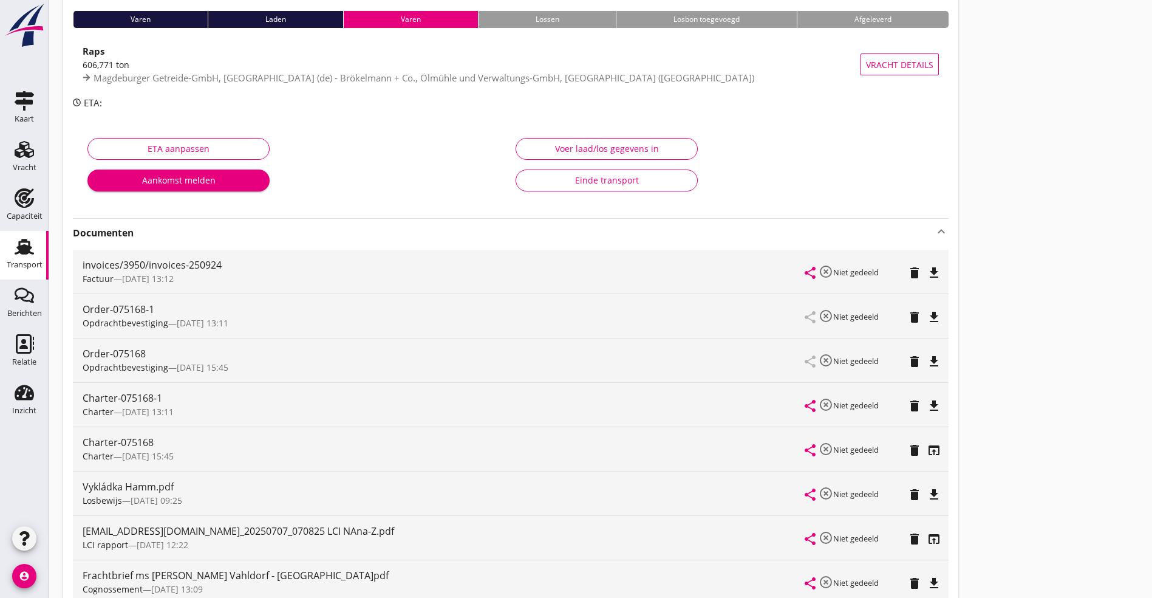
scroll to position [0, 0]
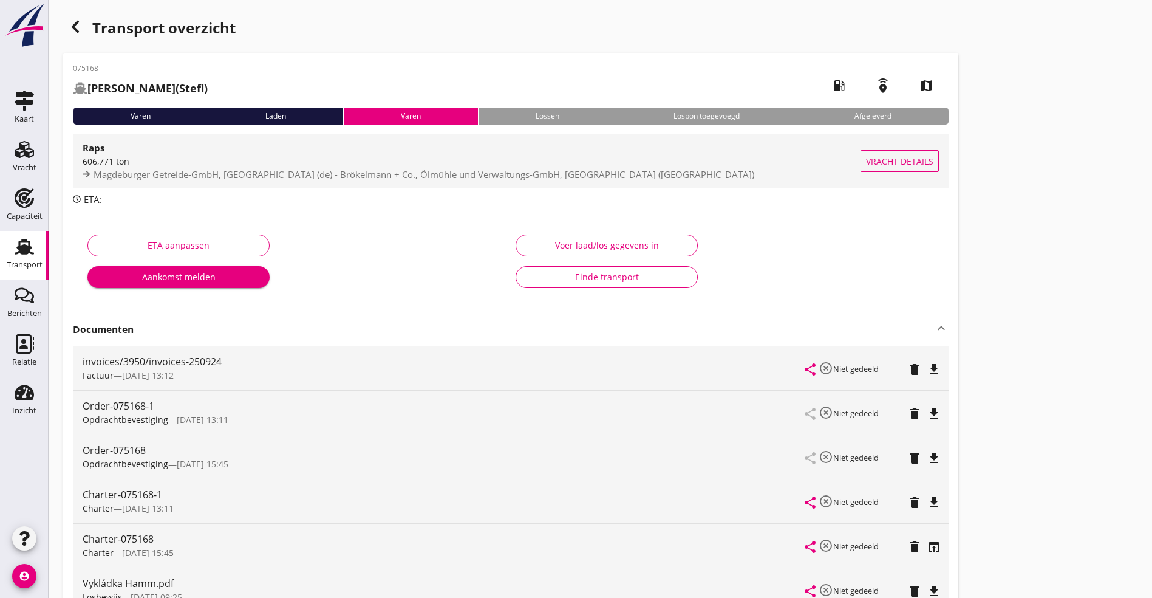
click at [123, 155] on div "606,771 ton" at bounding box center [472, 161] width 778 height 13
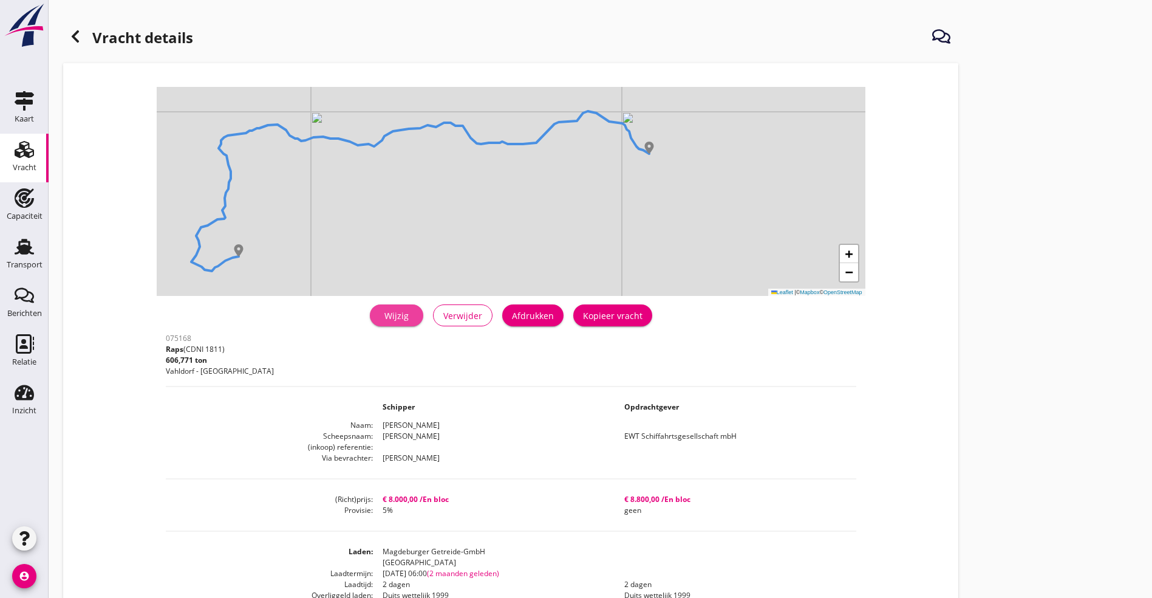
click at [380, 318] on div "Wijzig" at bounding box center [397, 315] width 34 height 13
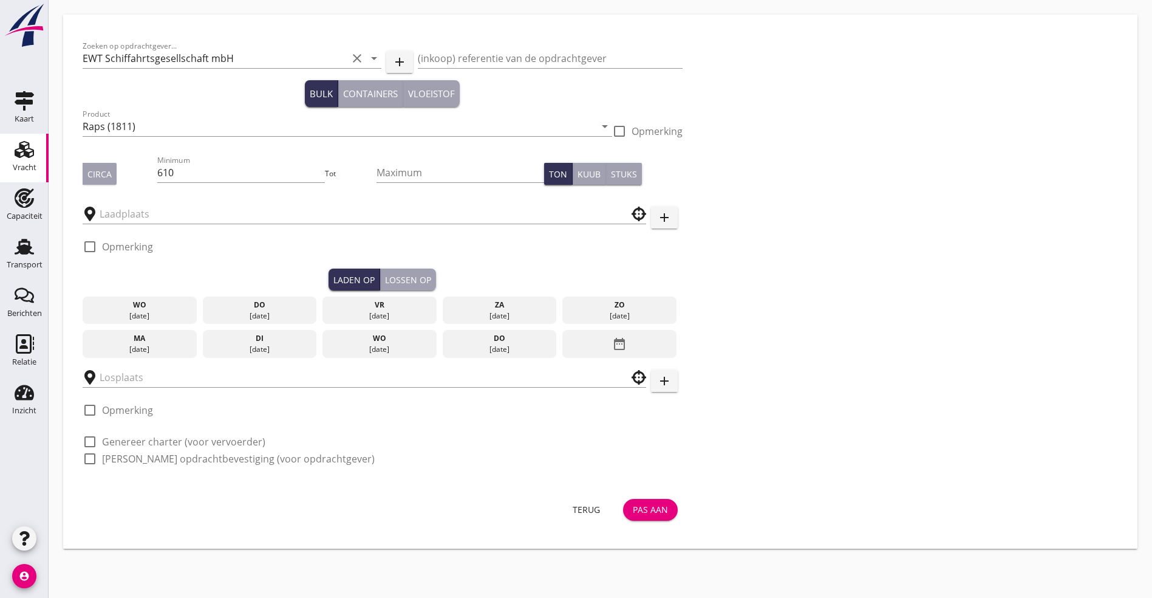
type input "Magdeburger Getreide-GmbH"
type input "Brökelmann + Co., Ölmühle und Verwaltungs-GmbH"
checkbox input "true"
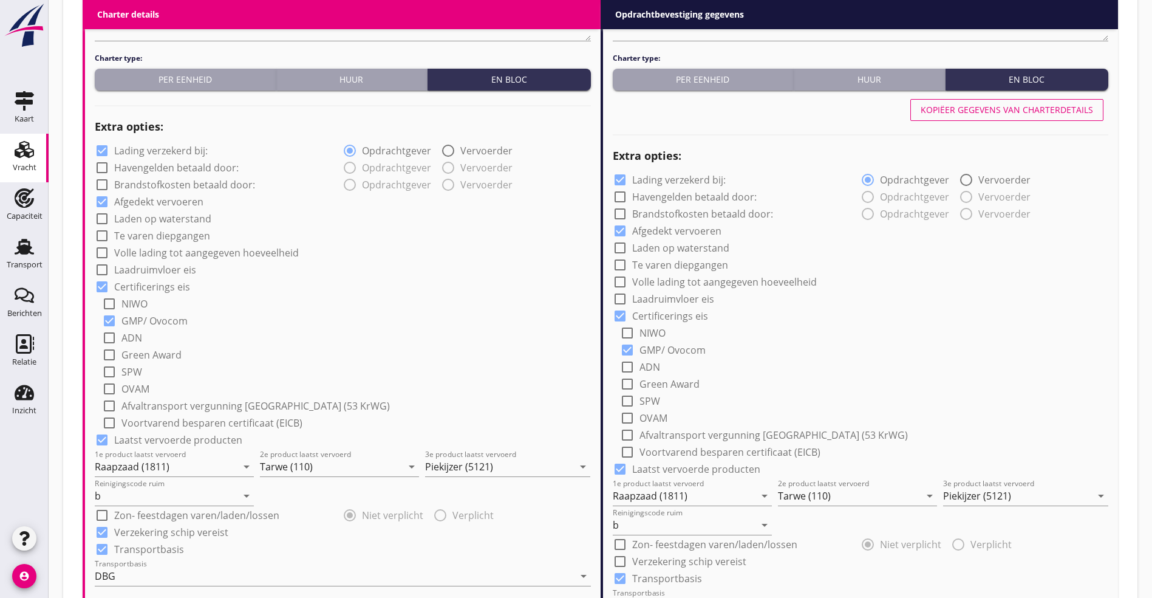
scroll to position [923, 0]
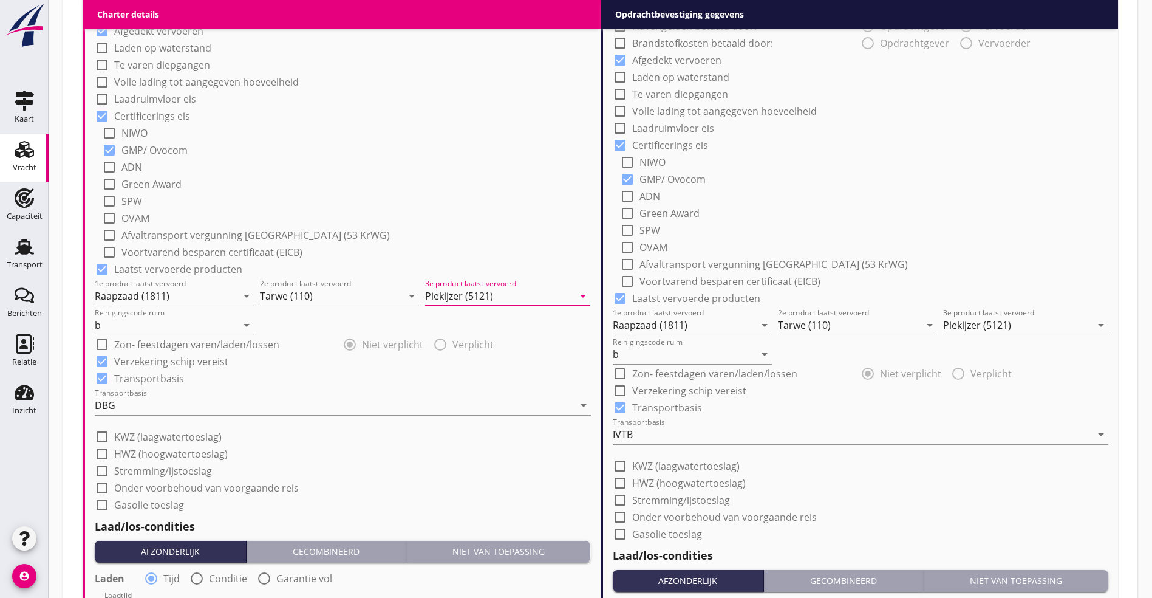
click at [498, 286] on input "Piekijzer (5121)" at bounding box center [499, 295] width 148 height 19
type input "j"
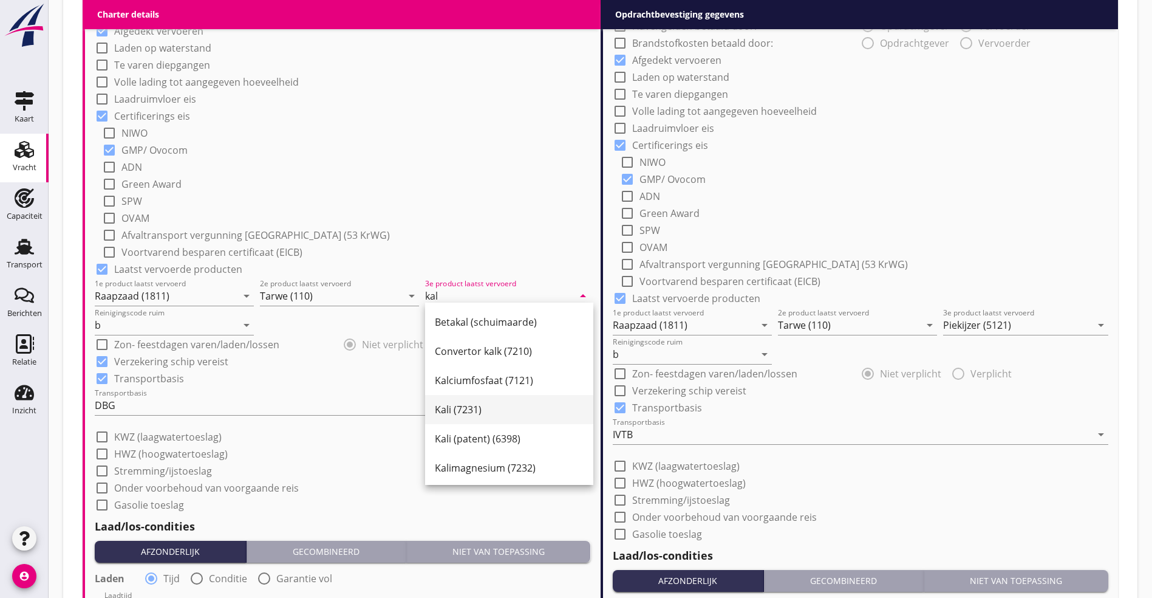
click at [462, 408] on div "Kali (7231)" at bounding box center [509, 409] width 149 height 15
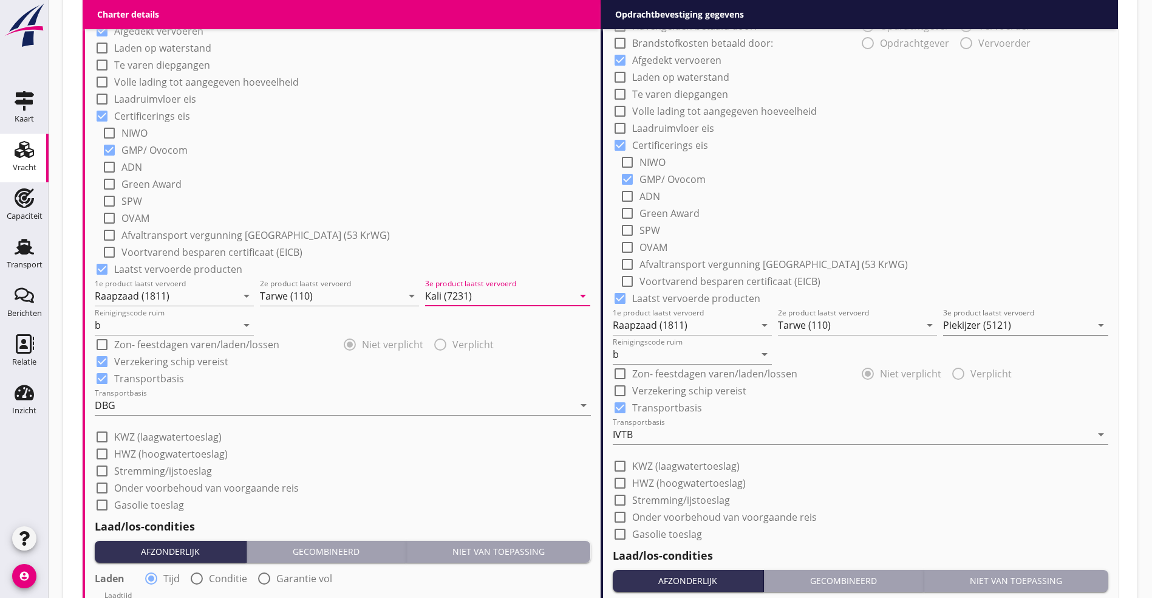
type input "Kali (7231)"
click at [961, 320] on input "Piekijzer (5121)" at bounding box center [1017, 324] width 148 height 19
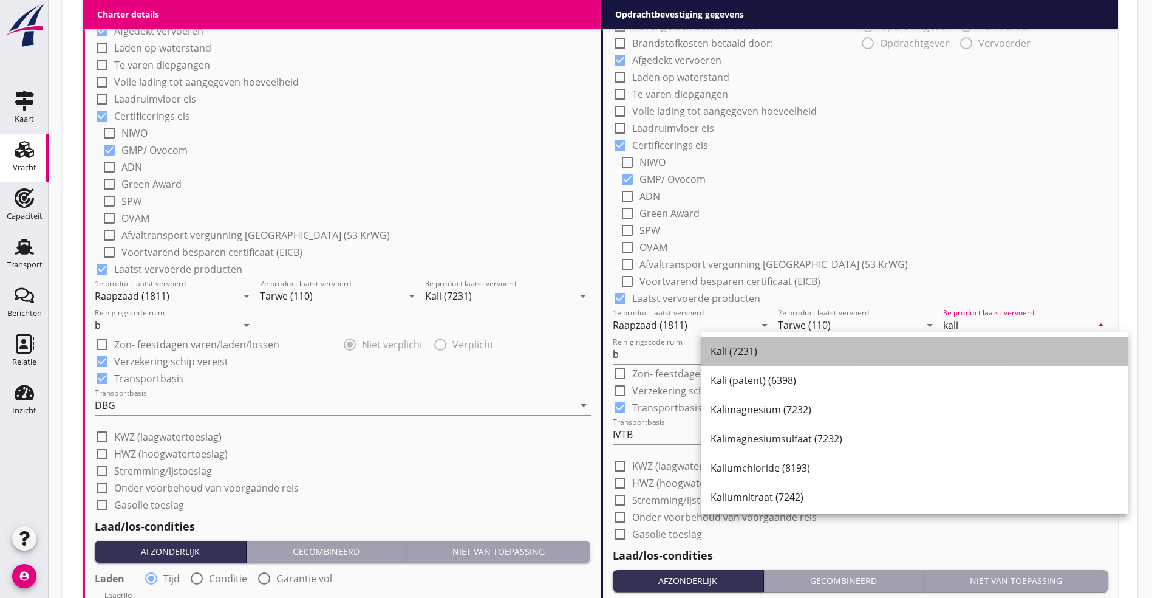
click at [754, 349] on div "Kali (7231)" at bounding box center [915, 351] width 408 height 15
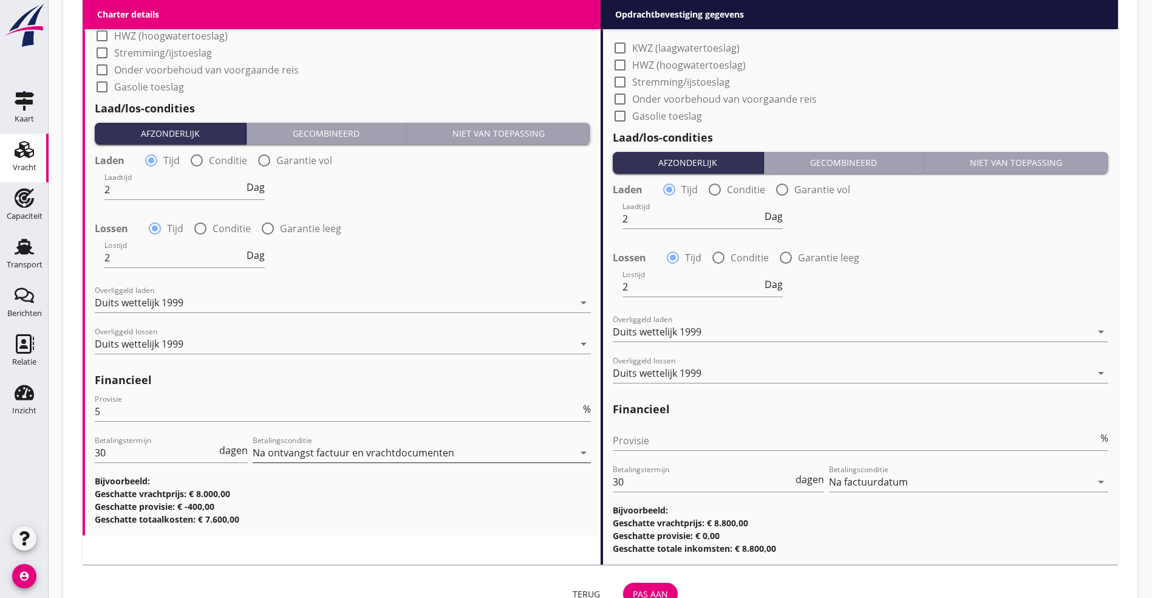
scroll to position [1386, 0]
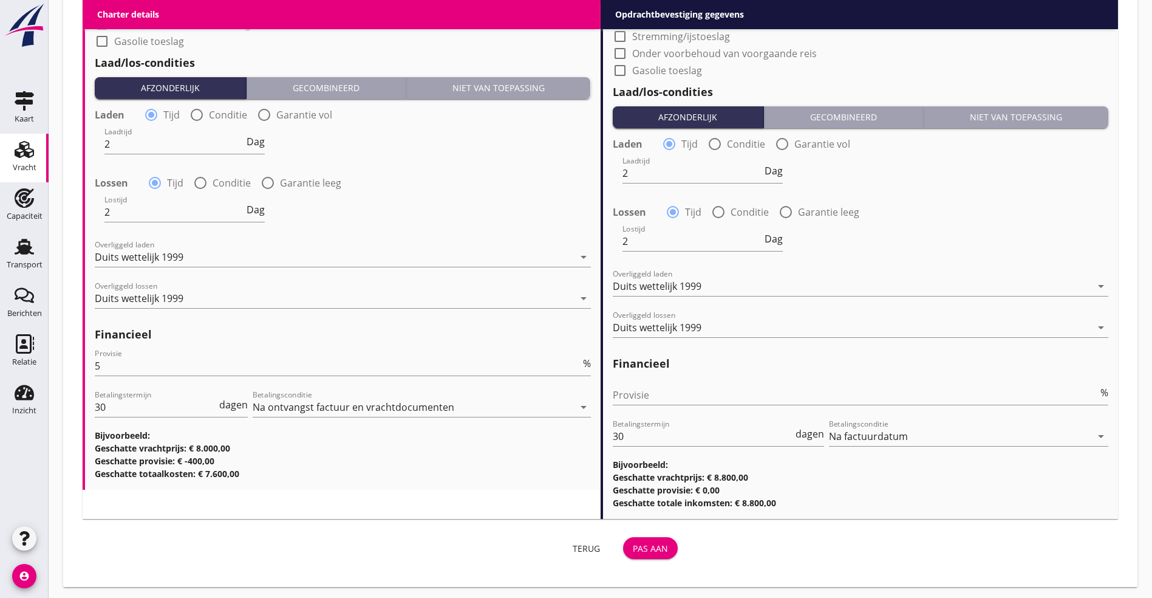
type input "Kali (7231)"
drag, startPoint x: 475, startPoint y: 547, endPoint x: 472, endPoint y: 552, distance: 6.3
click at [633, 547] on div "Pas aan" at bounding box center [650, 548] width 35 height 13
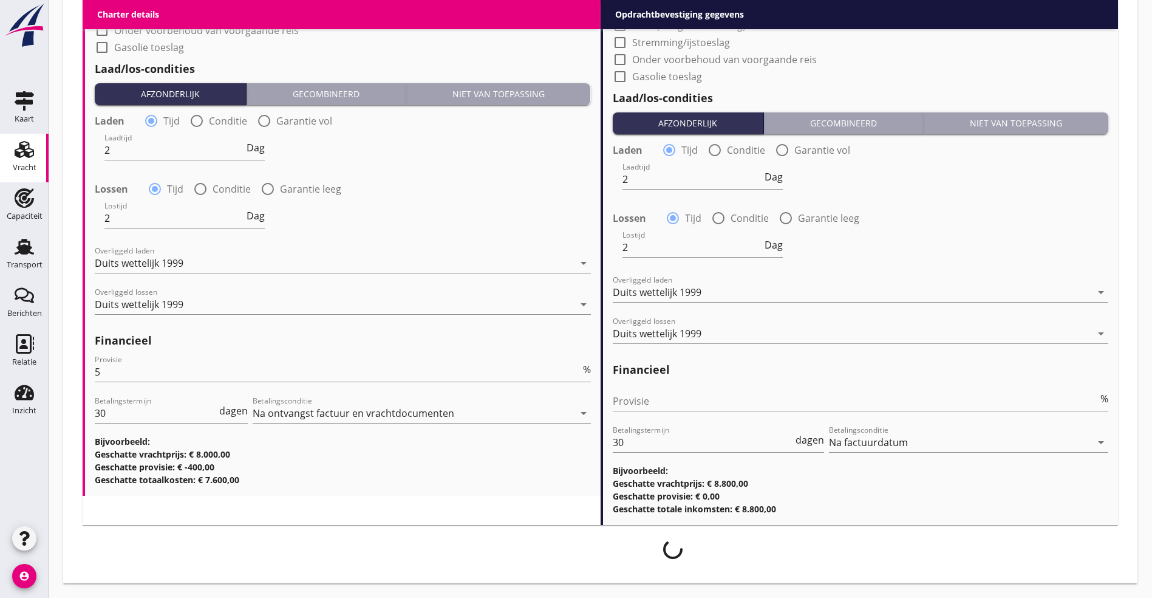
scroll to position [1377, 0]
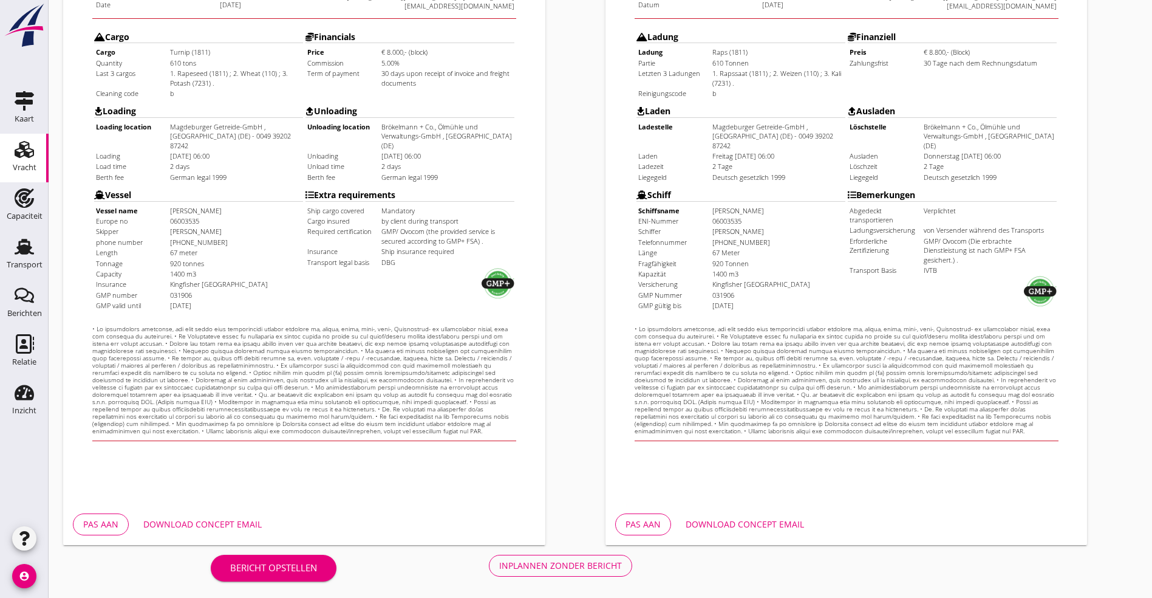
scroll to position [302, 0]
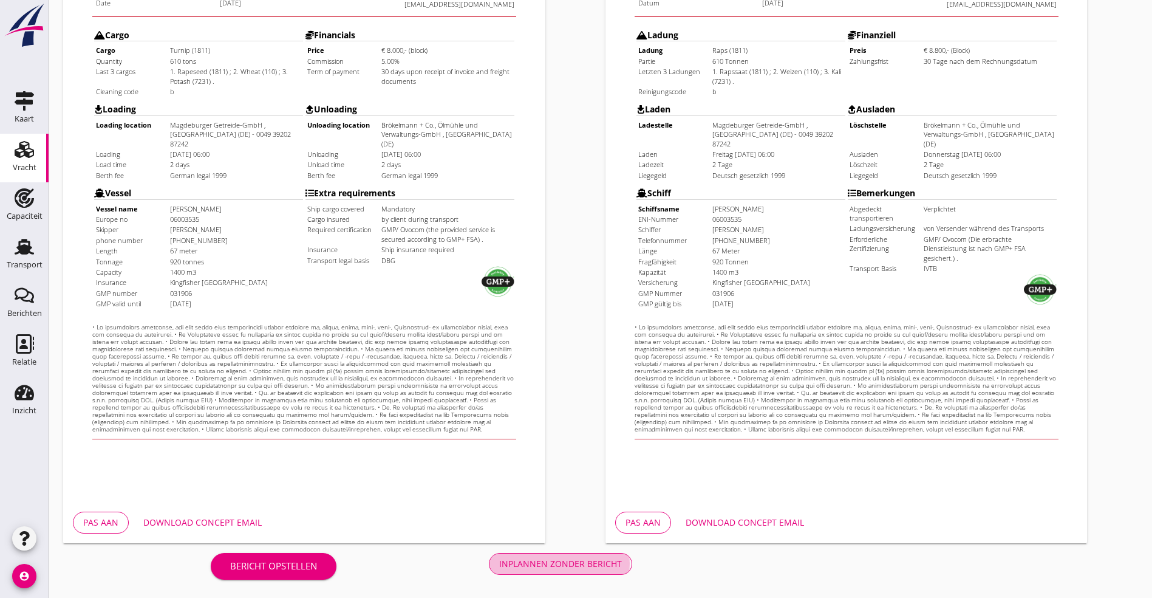
click at [499, 564] on div "Inplannen zonder bericht" at bounding box center [560, 563] width 123 height 13
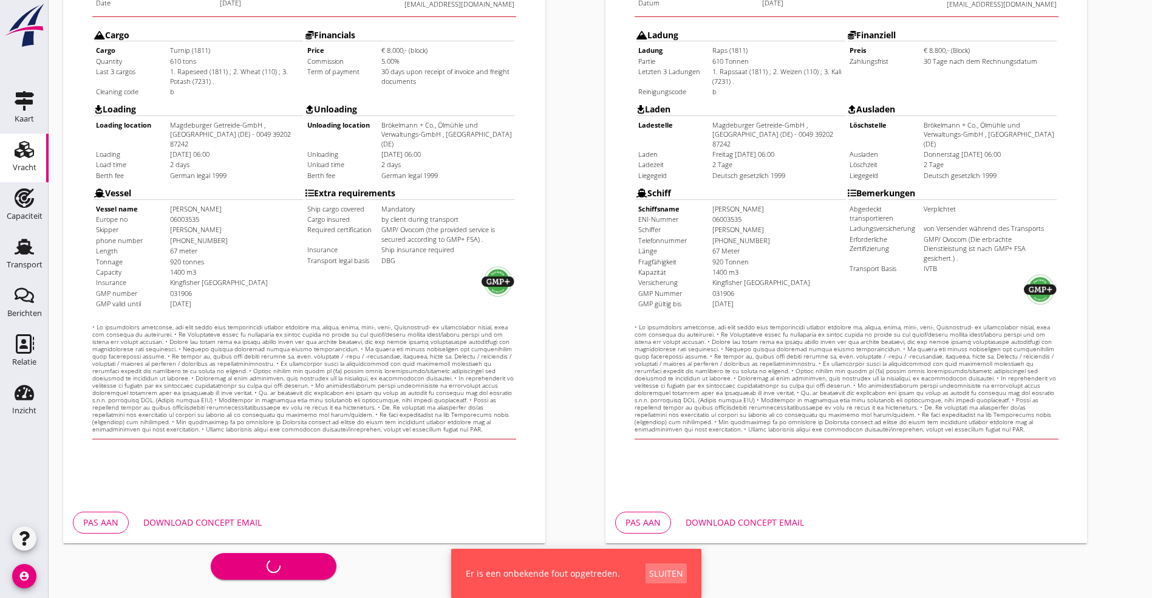
click at [677, 572] on div "Sluiten" at bounding box center [666, 573] width 34 height 13
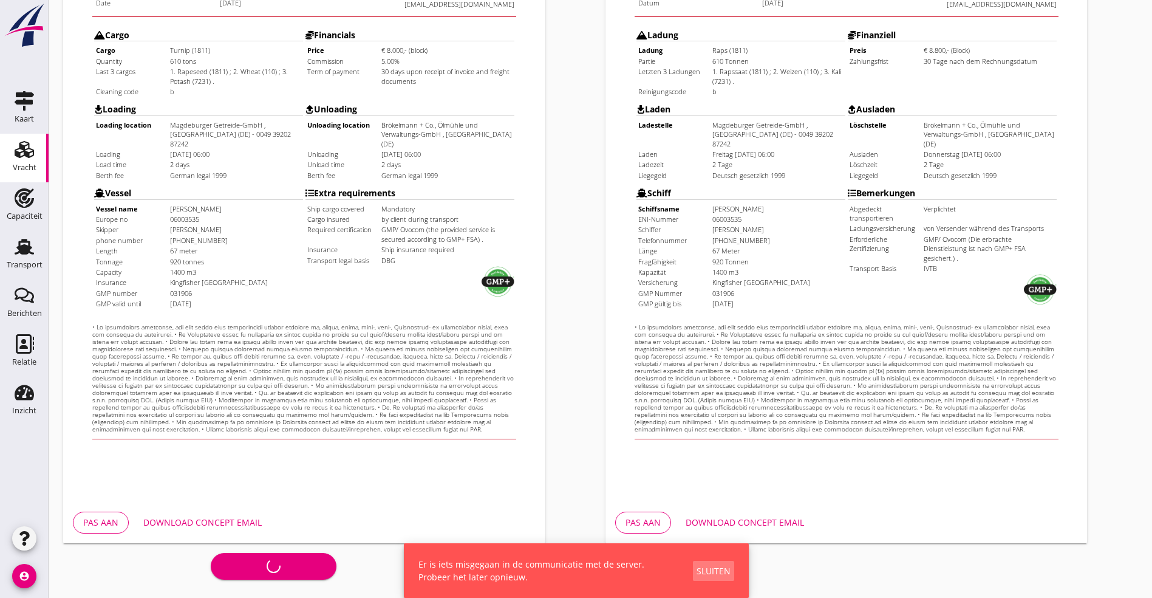
click at [709, 566] on div "Sluiten" at bounding box center [714, 570] width 34 height 13
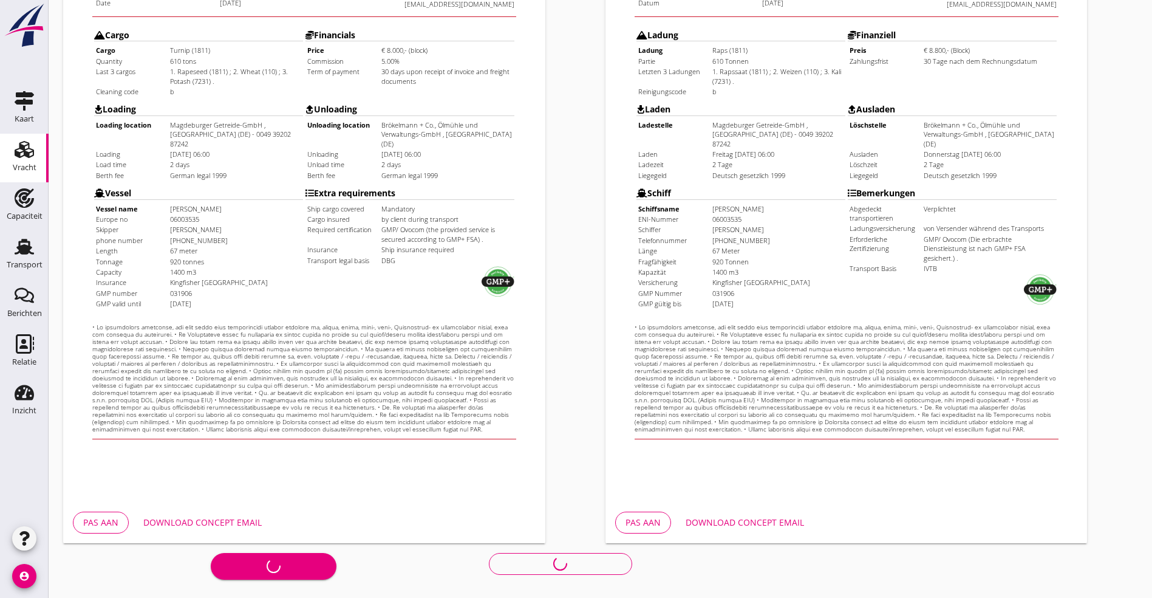
click at [313, 564] on div "Bericht opstellen Inplannen zonder bericht" at bounding box center [421, 563] width 716 height 40
click at [425, 569] on div "Charter / Opdrachtbevestiging Charter en arrow_drop_down open_in_new Pas aan Do…" at bounding box center [601, 148] width 1104 height 900
click at [360, 564] on div "Bericht opstellen Inplannen zonder bericht" at bounding box center [421, 563] width 716 height 40
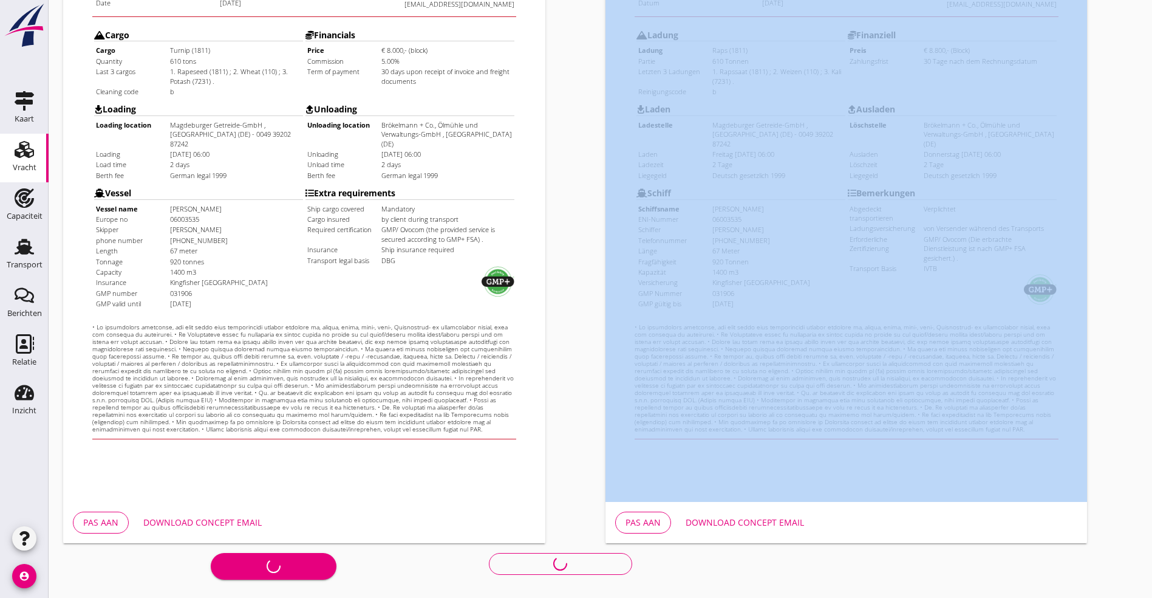
click at [360, 564] on div "Bericht opstellen Inplannen zonder bericht" at bounding box center [421, 563] width 716 height 40
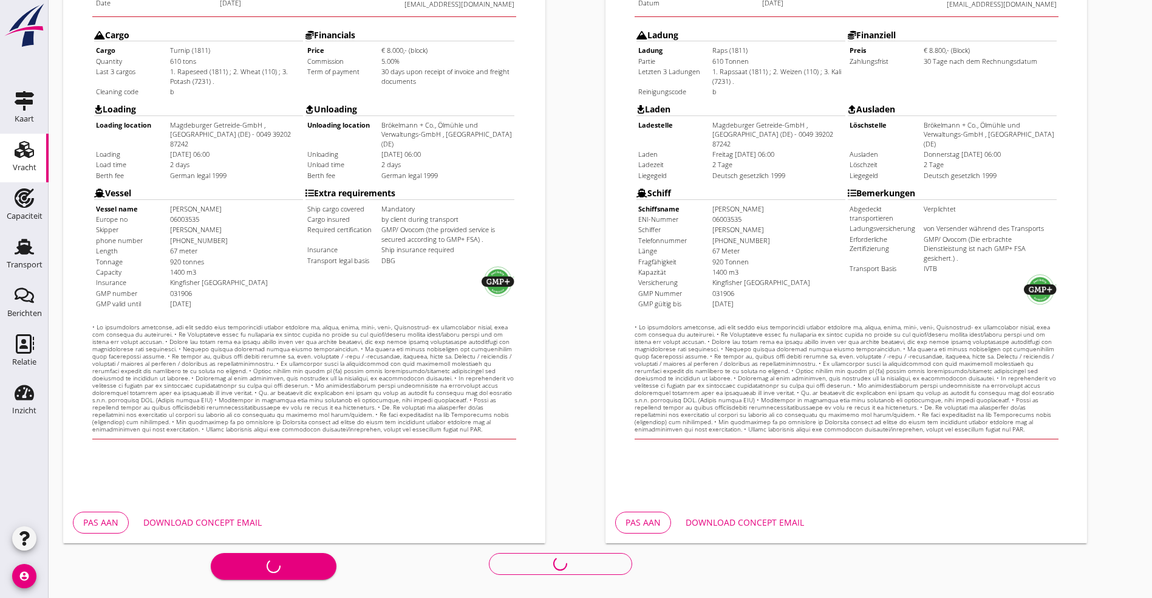
click at [360, 564] on div "Bericht opstellen Inplannen zonder bericht" at bounding box center [421, 563] width 716 height 40
click at [259, 258] on td "031906" at bounding box center [211, 262] width 132 height 9
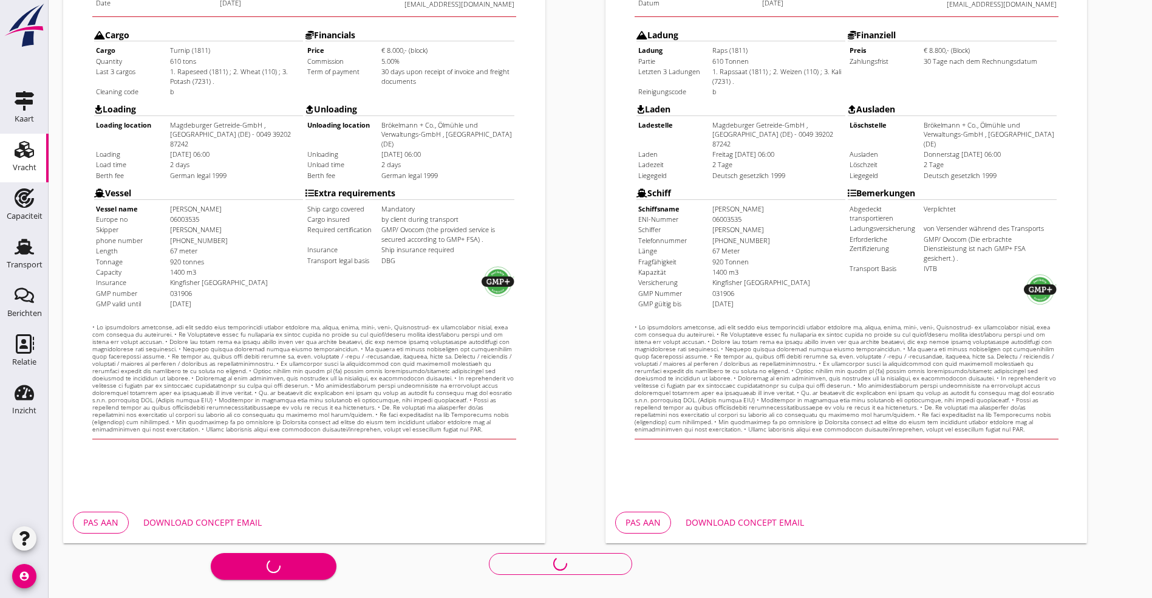
click at [259, 258] on td "031906" at bounding box center [211, 262] width 132 height 9
click at [595, 214] on div "Charter en arrow_drop_down open_in_new Pas aan Download concept email" at bounding box center [329, 152] width 542 height 792
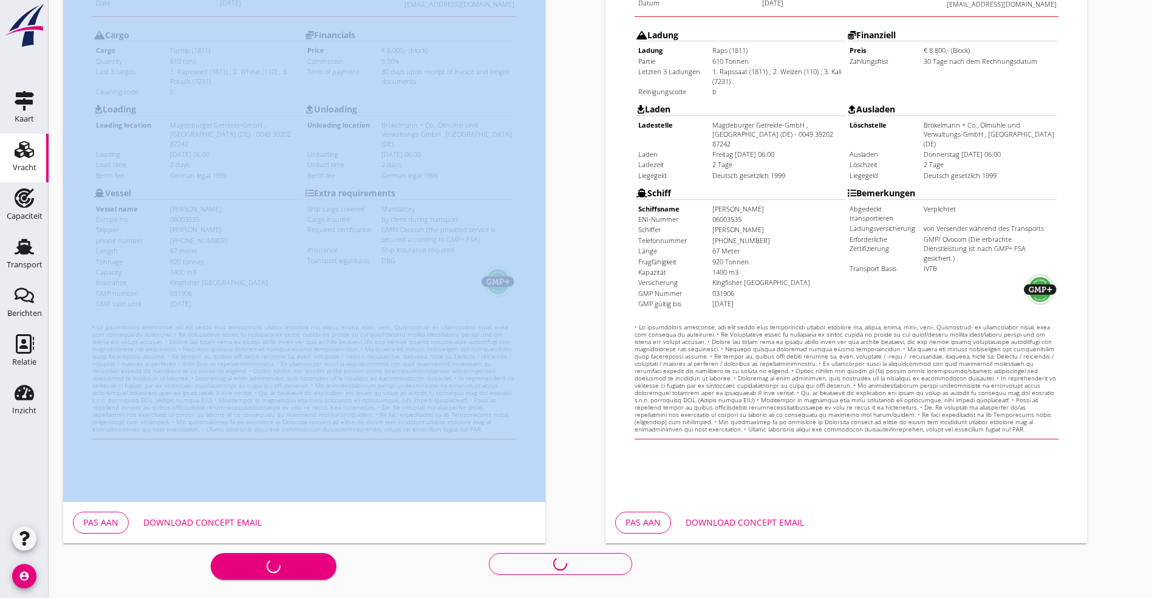
click at [595, 214] on div "Charter en arrow_drop_down open_in_new Pas aan Download concept email" at bounding box center [329, 152] width 542 height 792
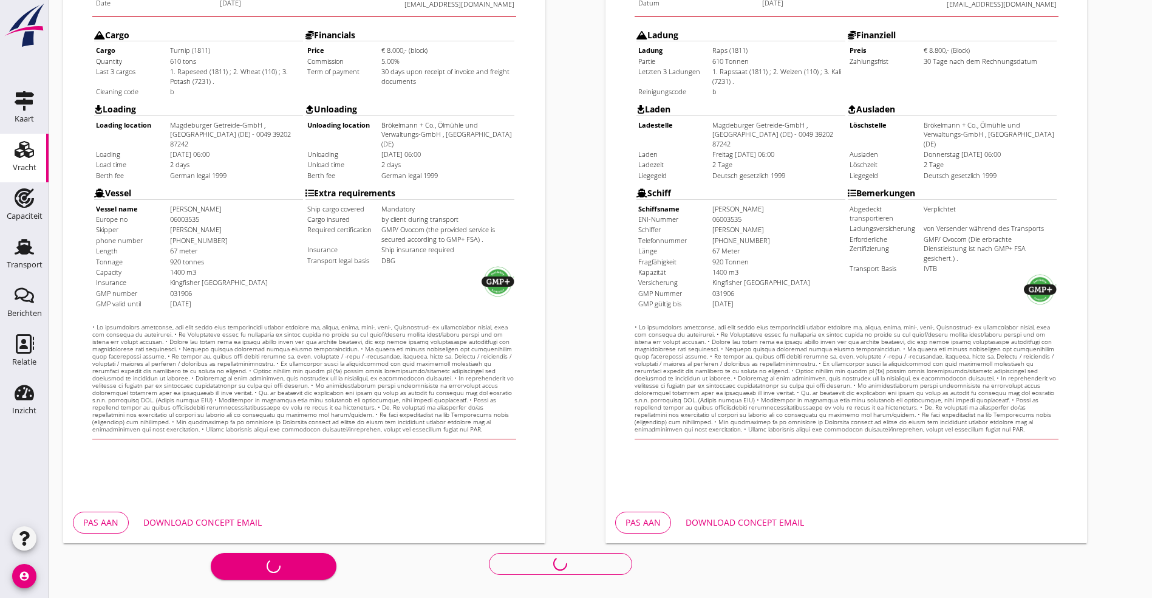
click at [290, 563] on div "Bericht opstellen Inplannen zonder bericht" at bounding box center [421, 563] width 716 height 40
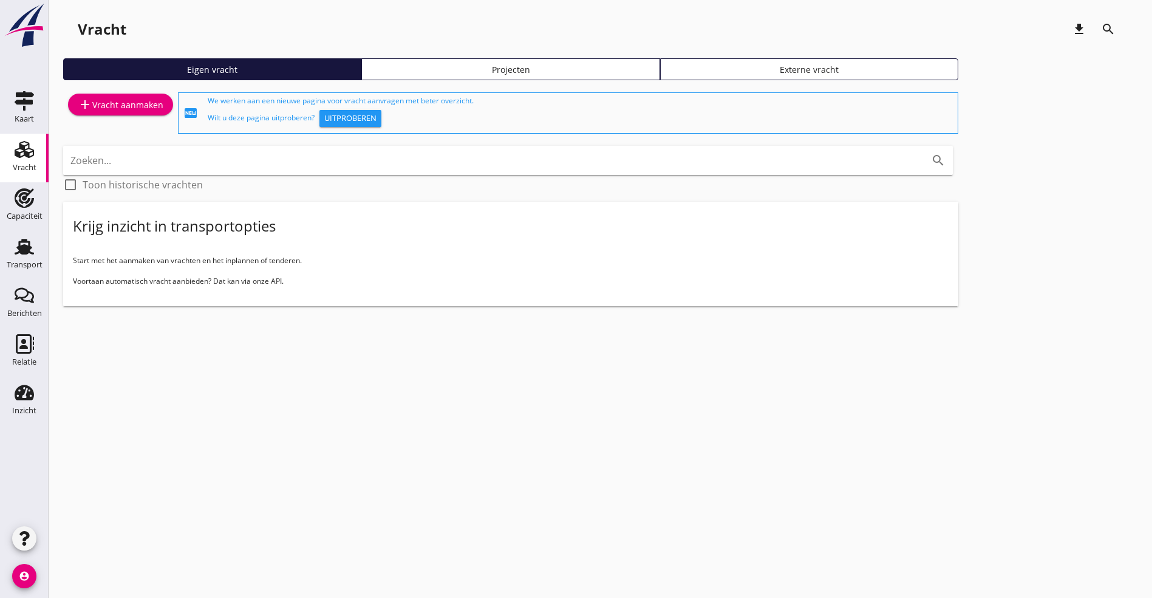
click at [23, 147] on use at bounding box center [24, 149] width 19 height 17
click at [30, 255] on icon "Transport" at bounding box center [24, 246] width 19 height 19
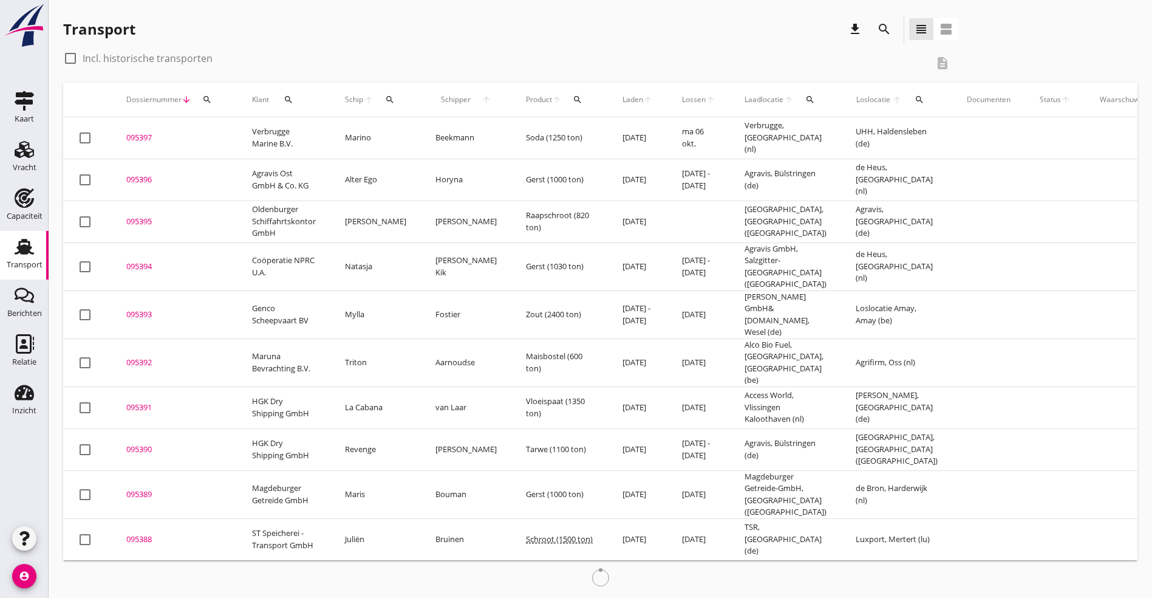
click at [30, 255] on icon "Transport" at bounding box center [24, 246] width 19 height 19
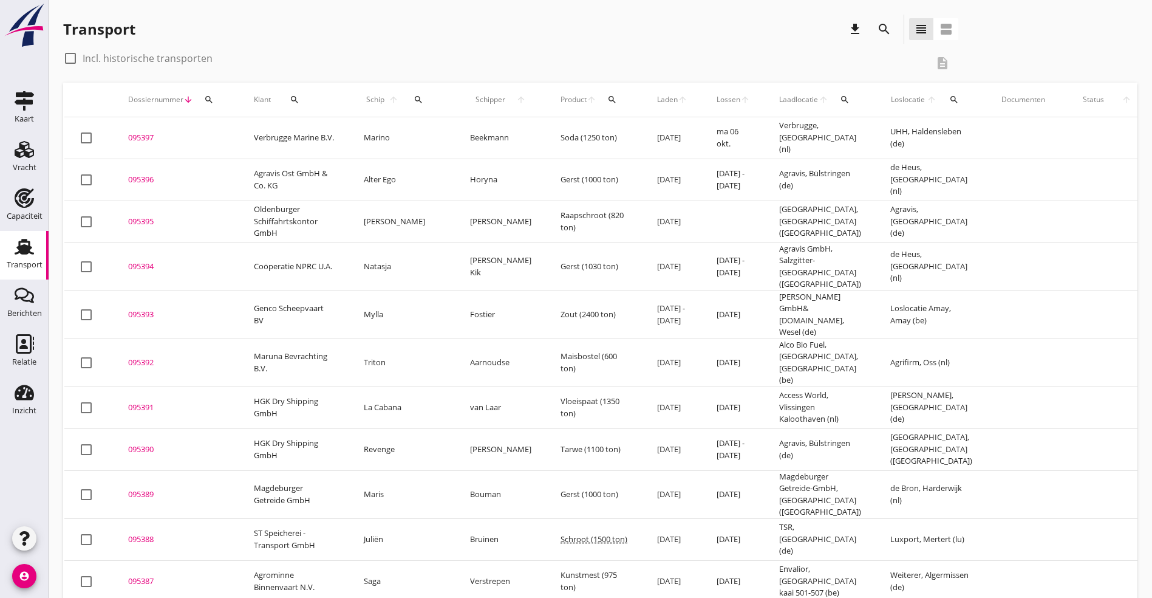
click at [26, 248] on use at bounding box center [24, 247] width 19 height 16
click at [877, 29] on icon "search" at bounding box center [884, 29] width 15 height 15
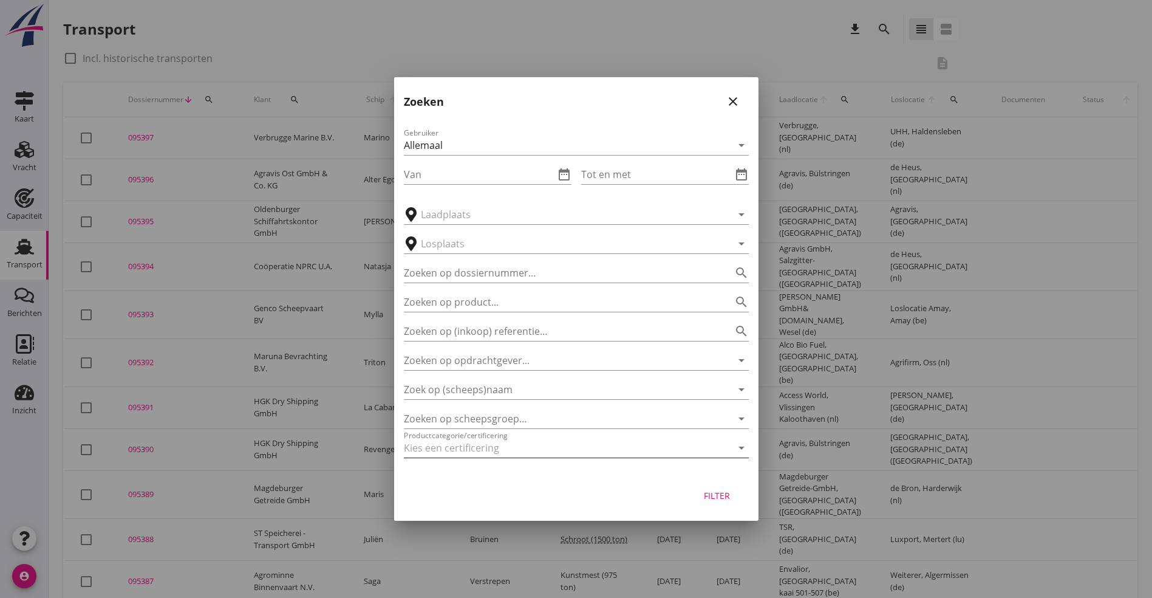
click at [477, 443] on div at bounding box center [559, 447] width 311 height 19
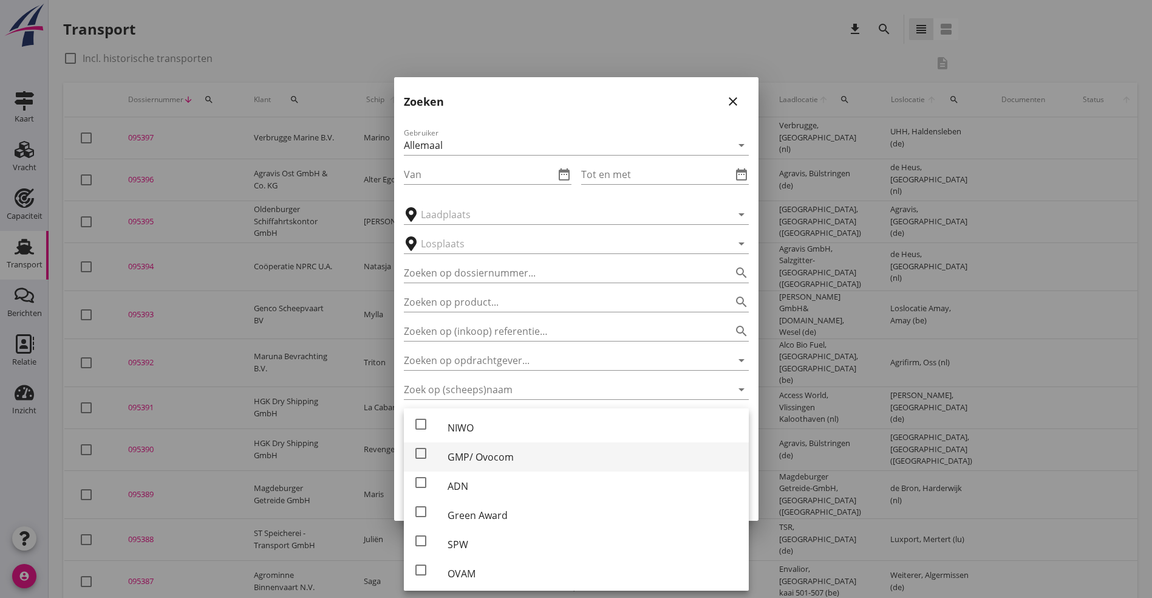
click at [476, 453] on div "GMP/ Ovocom" at bounding box center [594, 457] width 292 height 15
checkbox input "true"
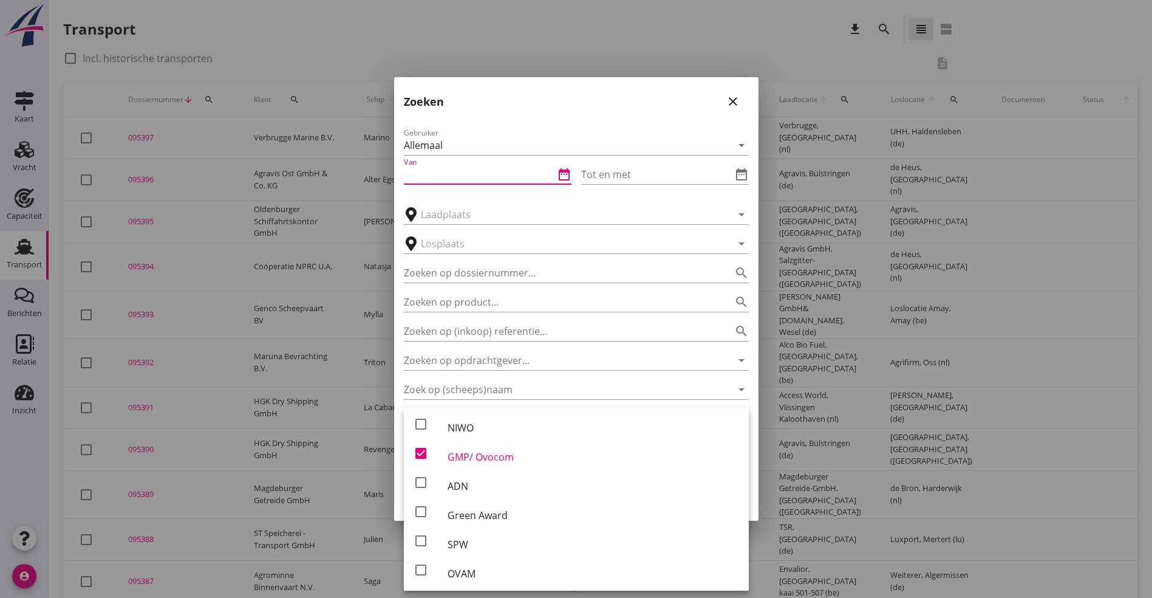
click at [460, 171] on input "Van" at bounding box center [479, 174] width 151 height 19
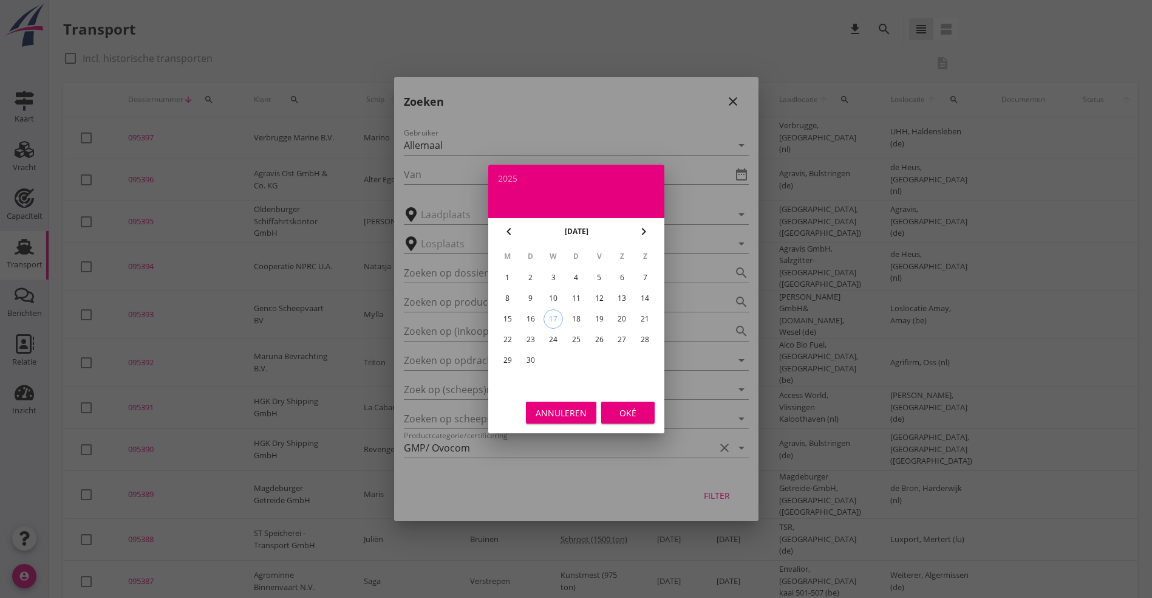
click at [507, 231] on icon "chevron_left" at bounding box center [509, 231] width 15 height 15
click at [533, 273] on div "1" at bounding box center [530, 277] width 19 height 19
type input "[DATE]"
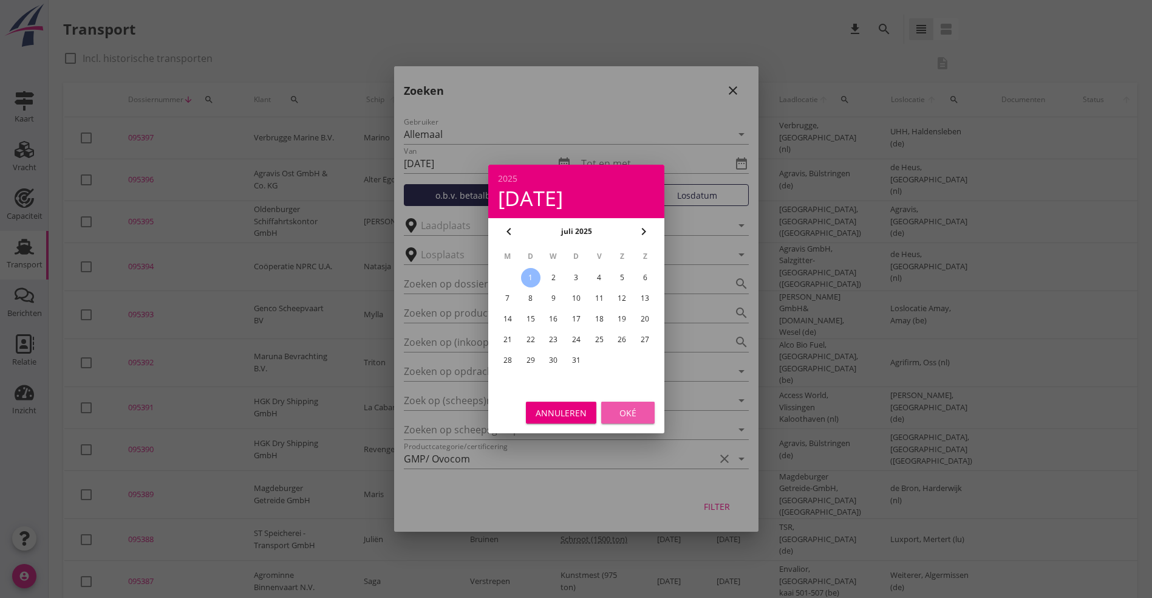
drag, startPoint x: 635, startPoint y: 406, endPoint x: 634, endPoint y: 389, distance: 17.6
click at [633, 408] on div "Oké" at bounding box center [628, 412] width 34 height 13
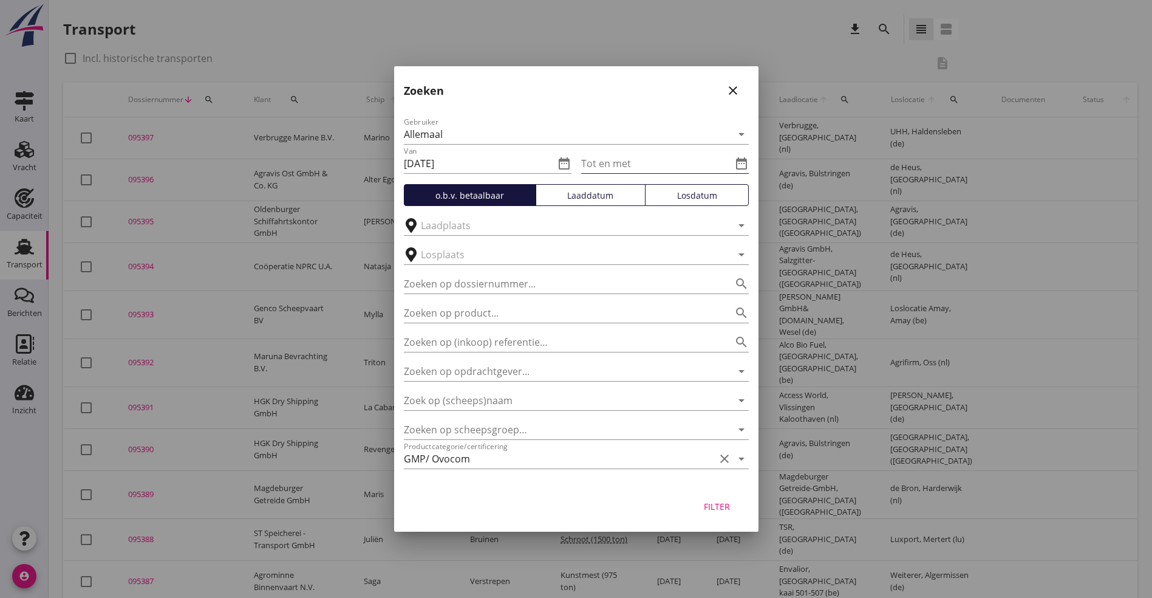
click at [742, 166] on icon "date_range" at bounding box center [741, 163] width 15 height 15
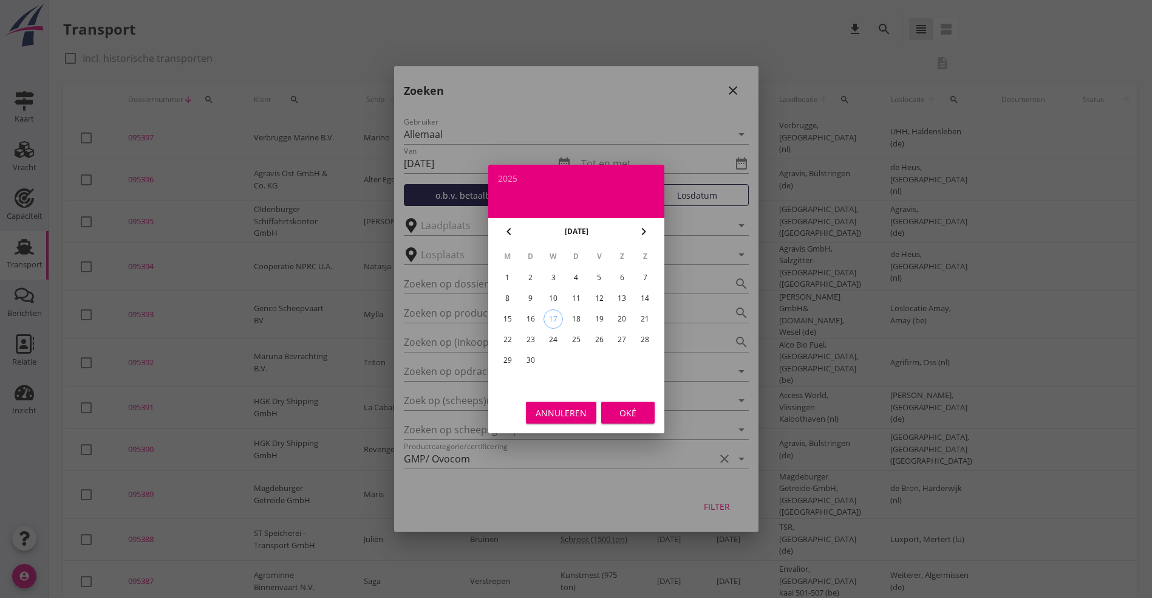
click at [507, 238] on icon "chevron_left" at bounding box center [509, 231] width 15 height 15
click at [577, 360] on div "31" at bounding box center [575, 360] width 19 height 19
type input "[DATE]"
click at [624, 405] on button "Oké" at bounding box center [627, 413] width 53 height 22
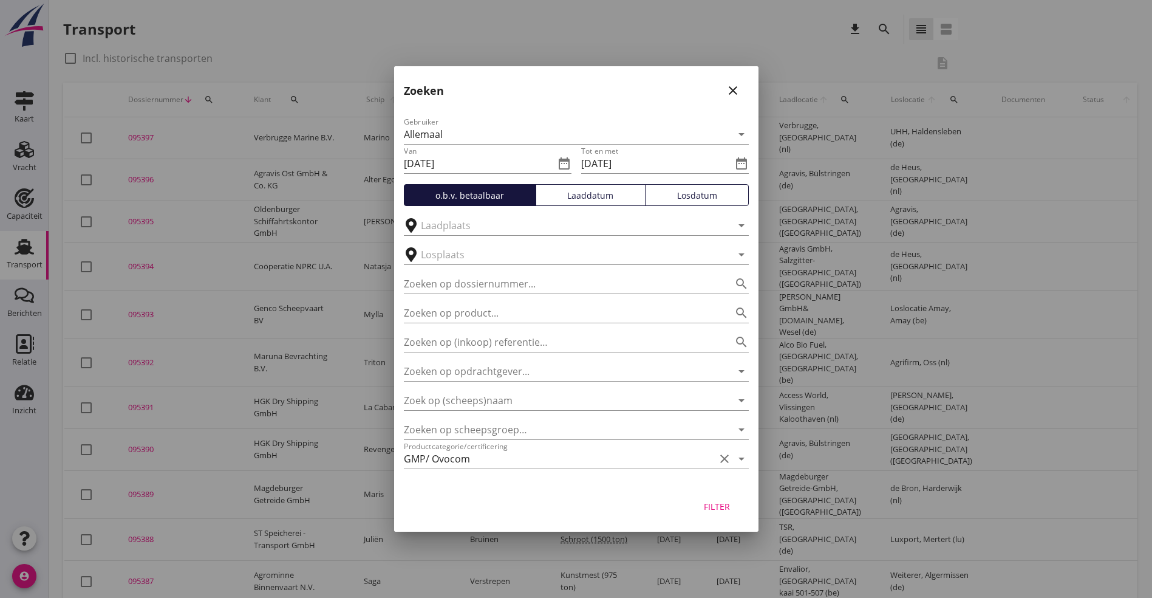
click at [717, 509] on div "Filter" at bounding box center [717, 506] width 34 height 13
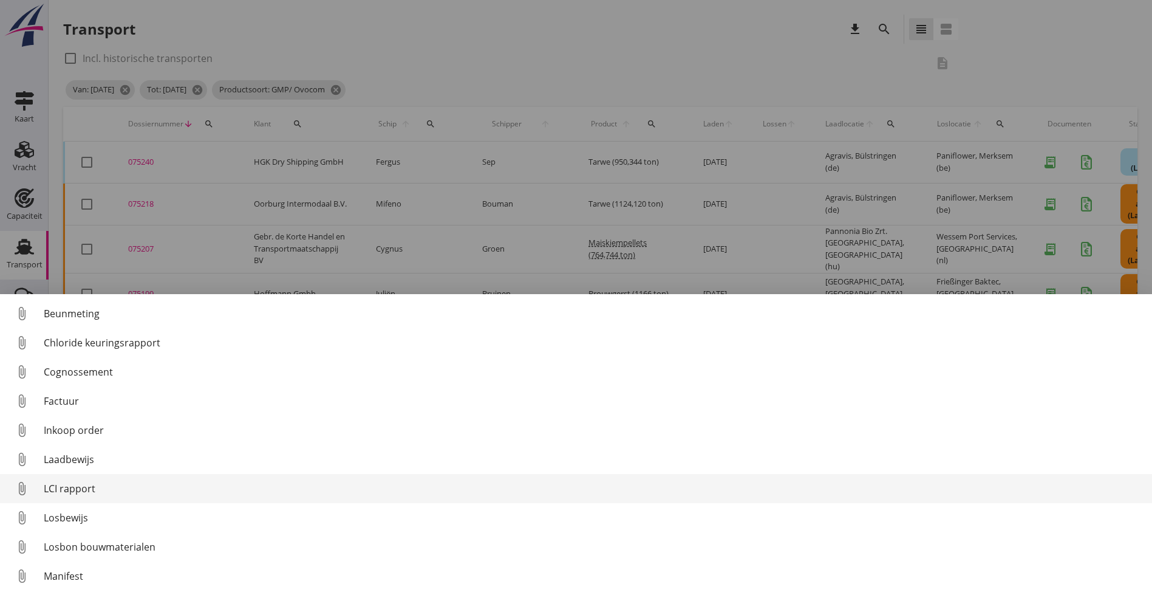
click at [85, 488] on div "LCI rapport" at bounding box center [593, 488] width 1099 height 15
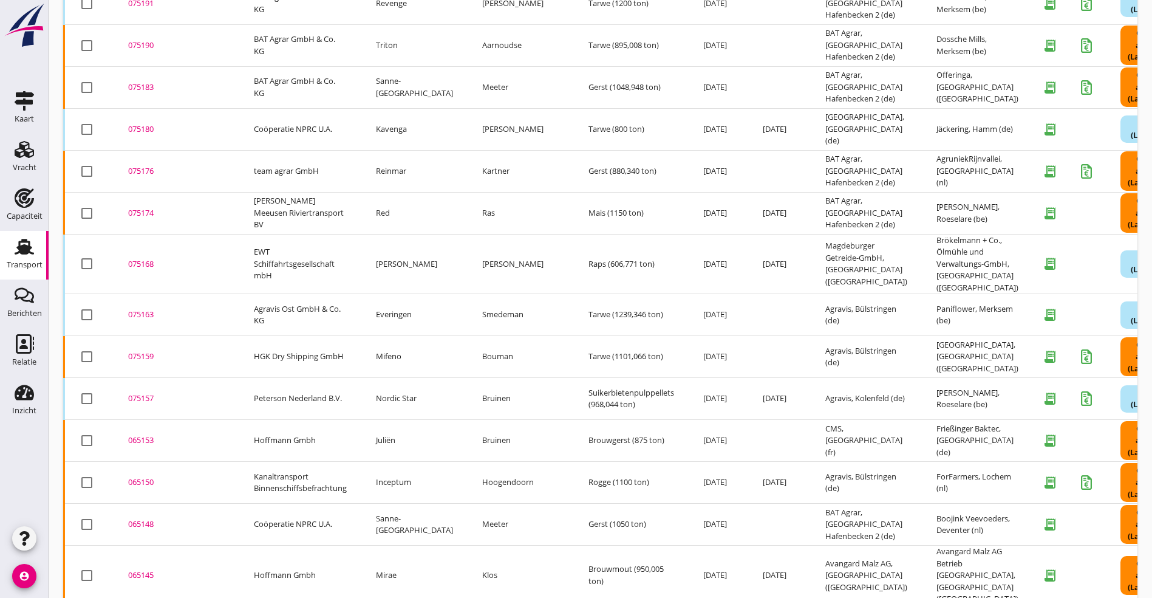
scroll to position [458, 0]
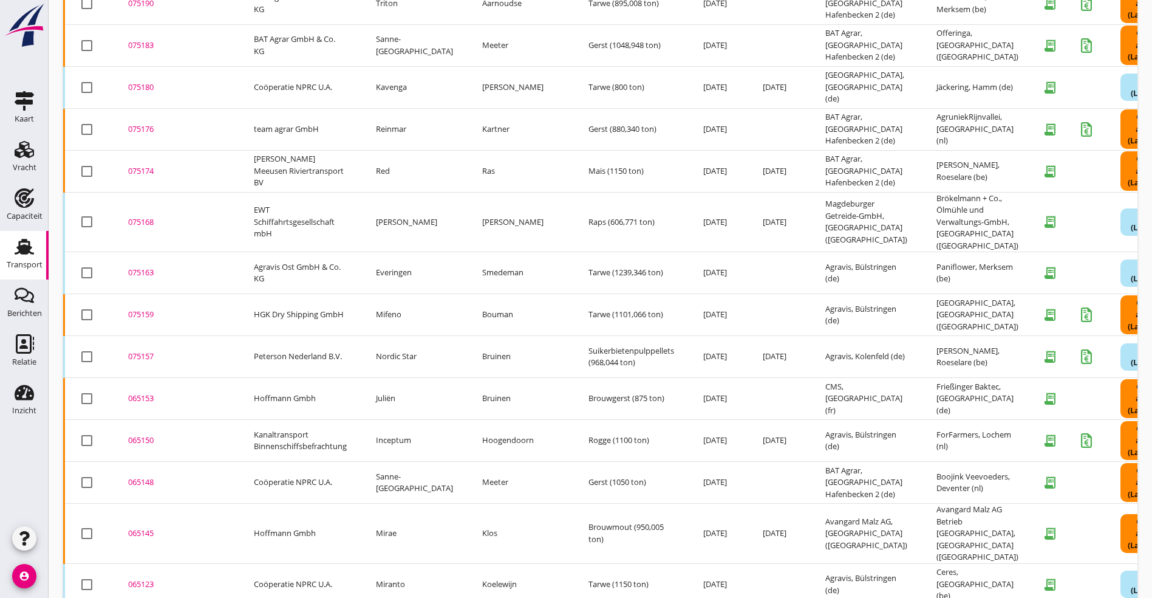
click at [145, 216] on div "075168" at bounding box center [176, 222] width 97 height 12
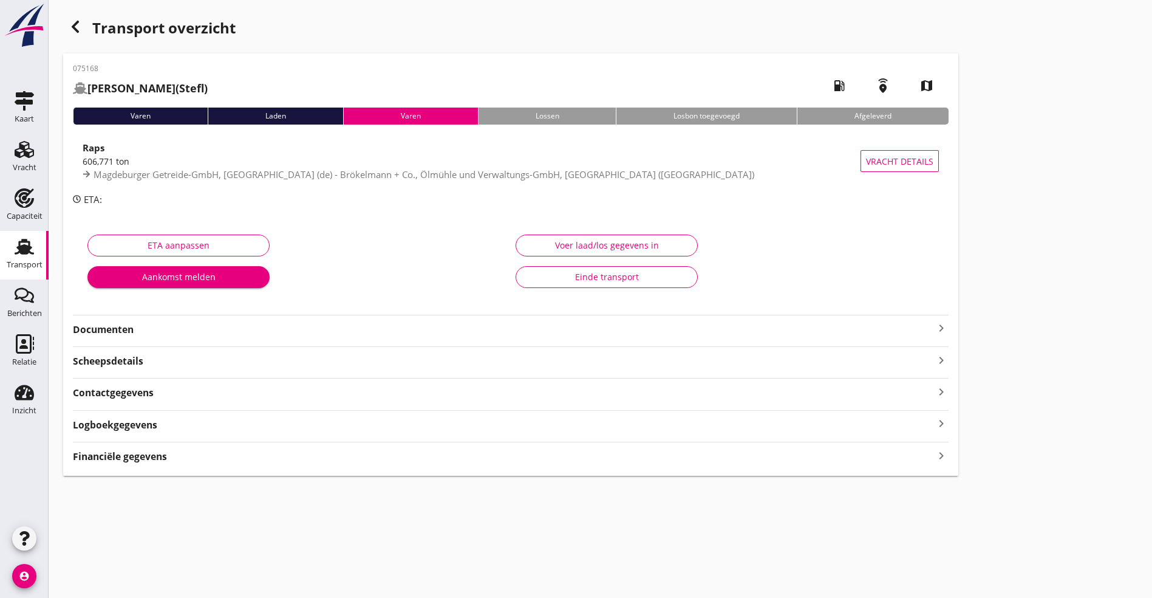
click at [125, 325] on strong "Documenten" at bounding box center [503, 330] width 861 height 14
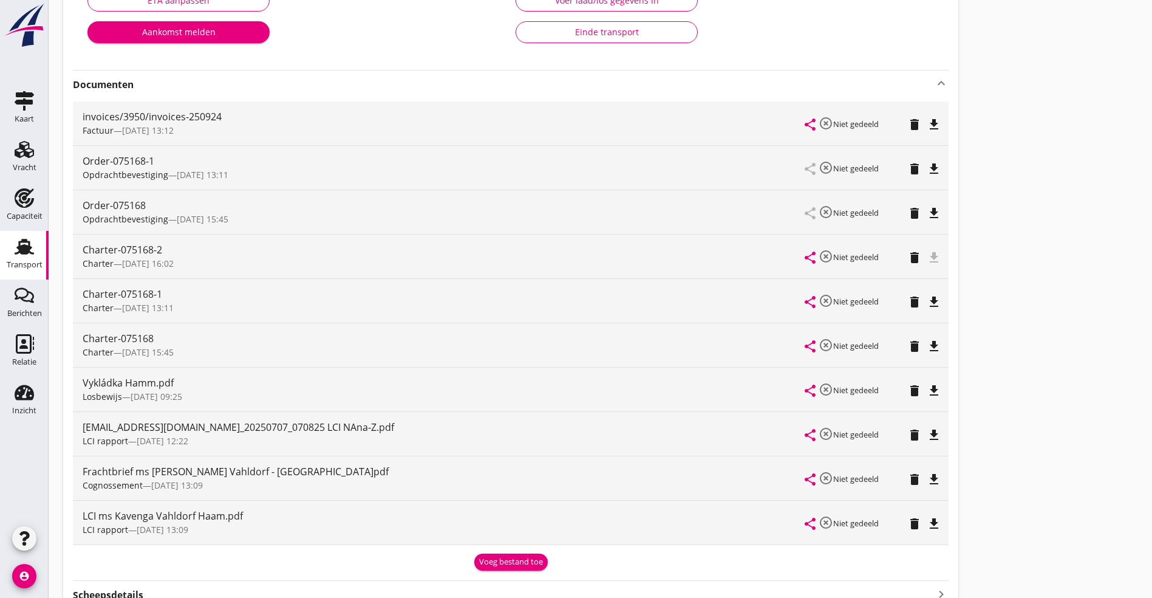
scroll to position [273, 0]
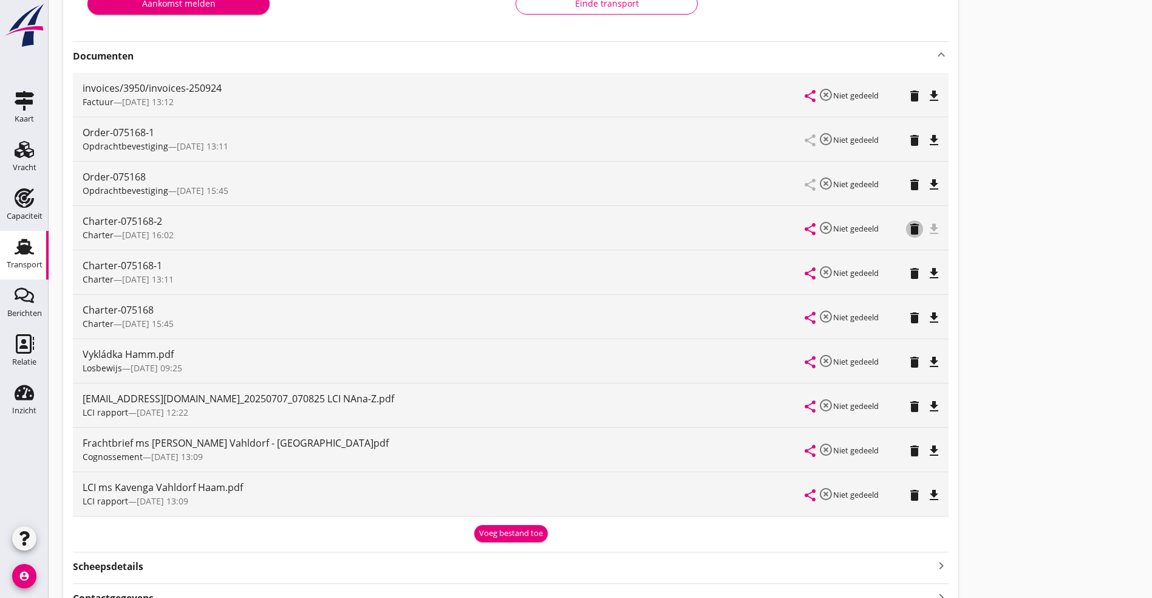
click at [908, 231] on icon "delete" at bounding box center [915, 229] width 15 height 15
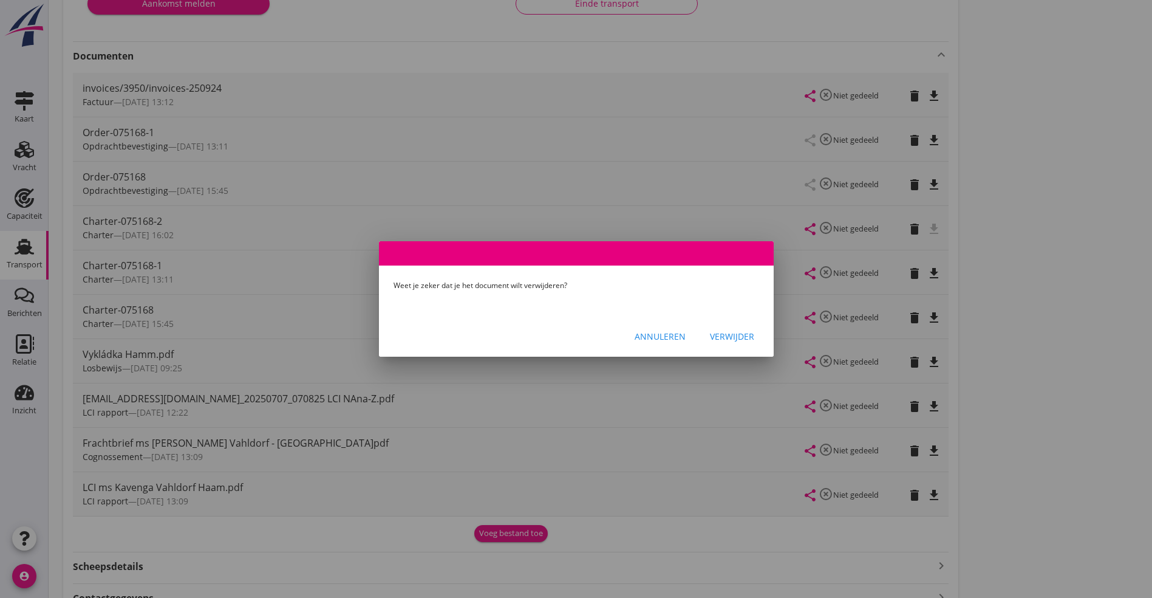
click at [734, 337] on div "Verwijder" at bounding box center [732, 336] width 44 height 13
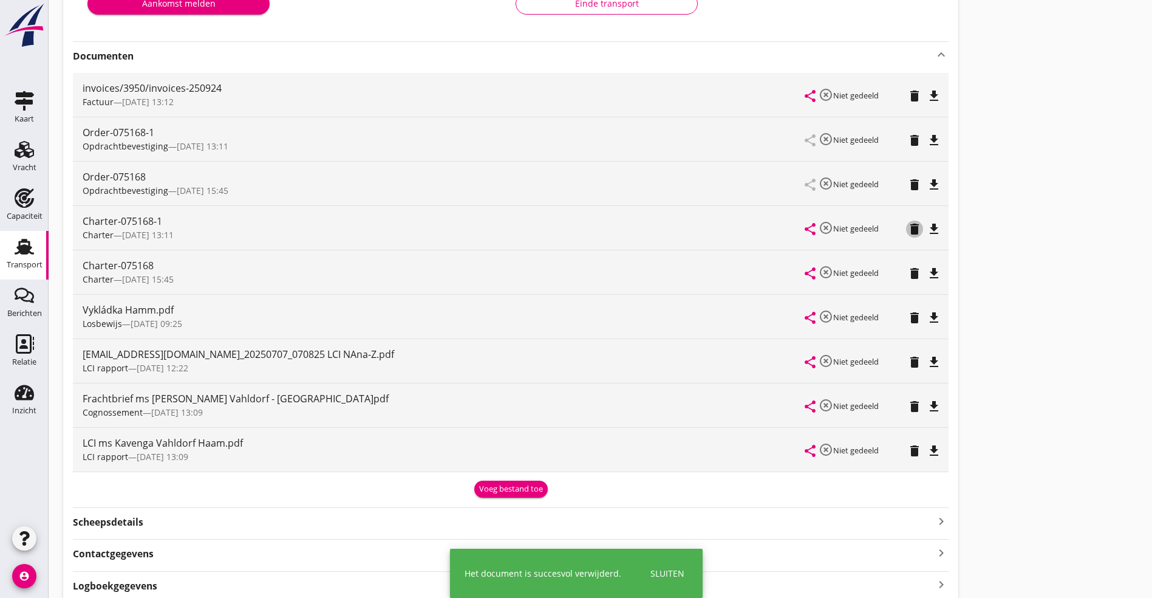
click at [908, 231] on icon "delete" at bounding box center [915, 229] width 15 height 15
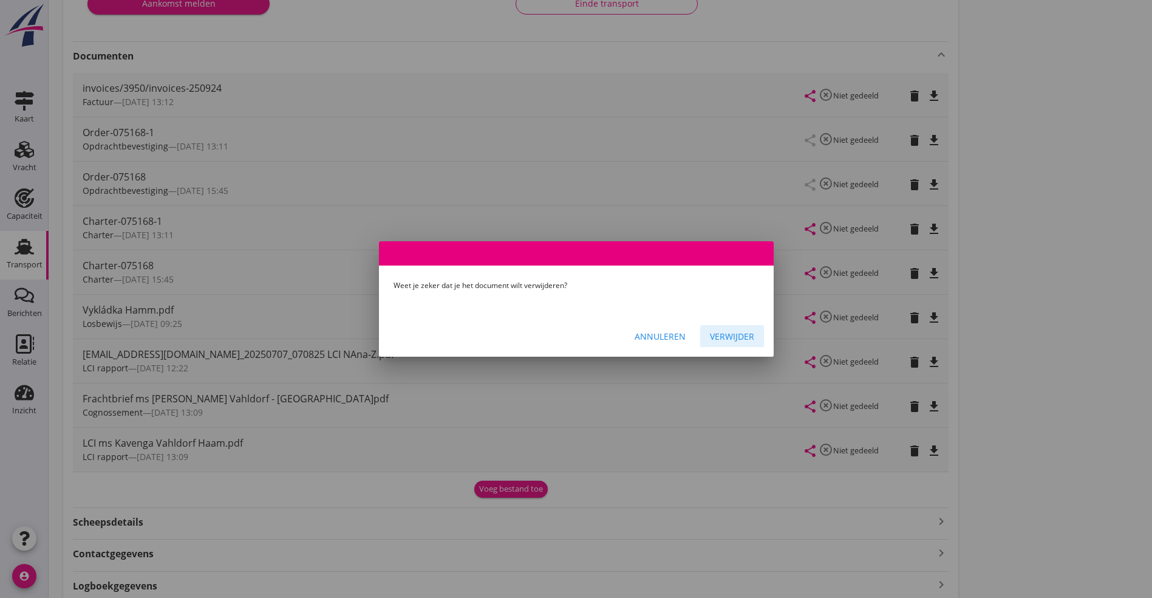
click at [736, 343] on button "Verwijder" at bounding box center [732, 336] width 64 height 22
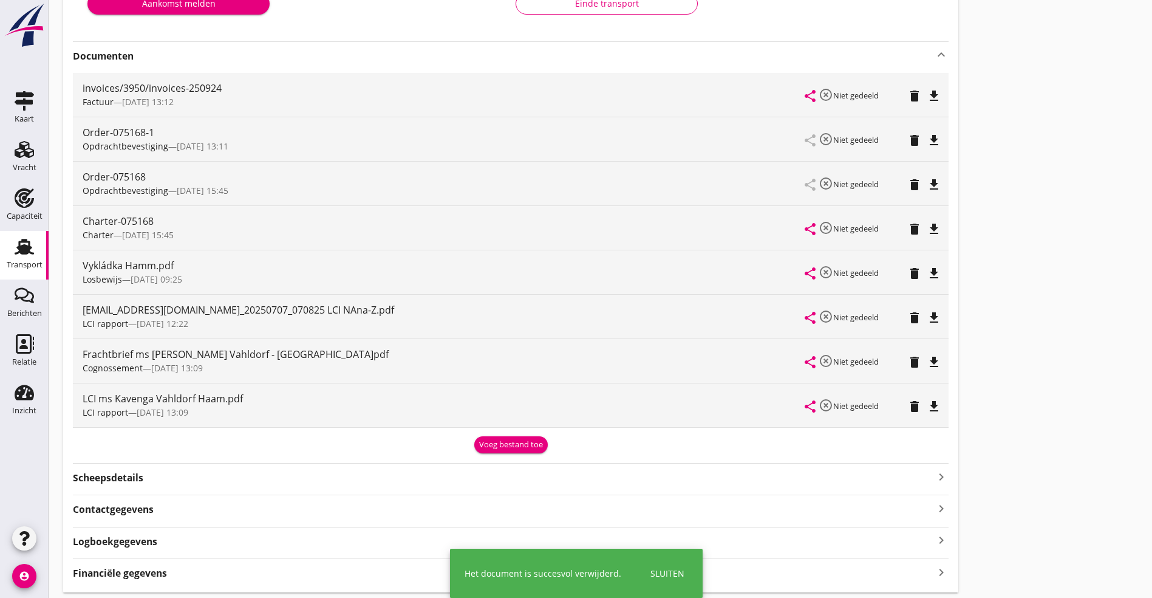
click at [908, 226] on icon "delete" at bounding box center [915, 229] width 15 height 15
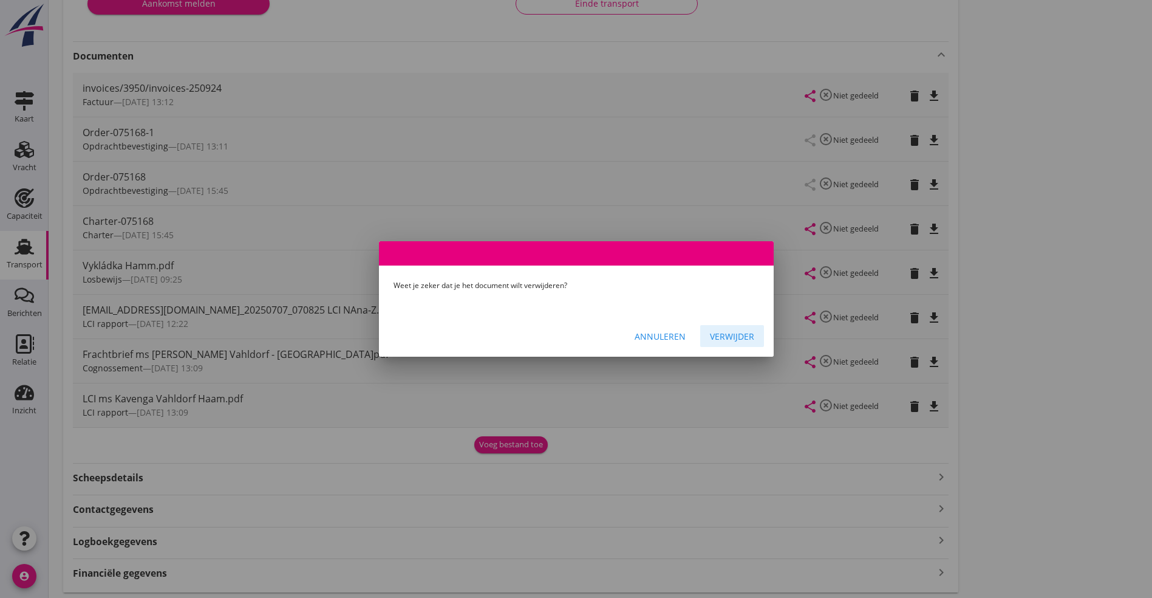
click at [741, 332] on div "Verwijder" at bounding box center [732, 336] width 44 height 13
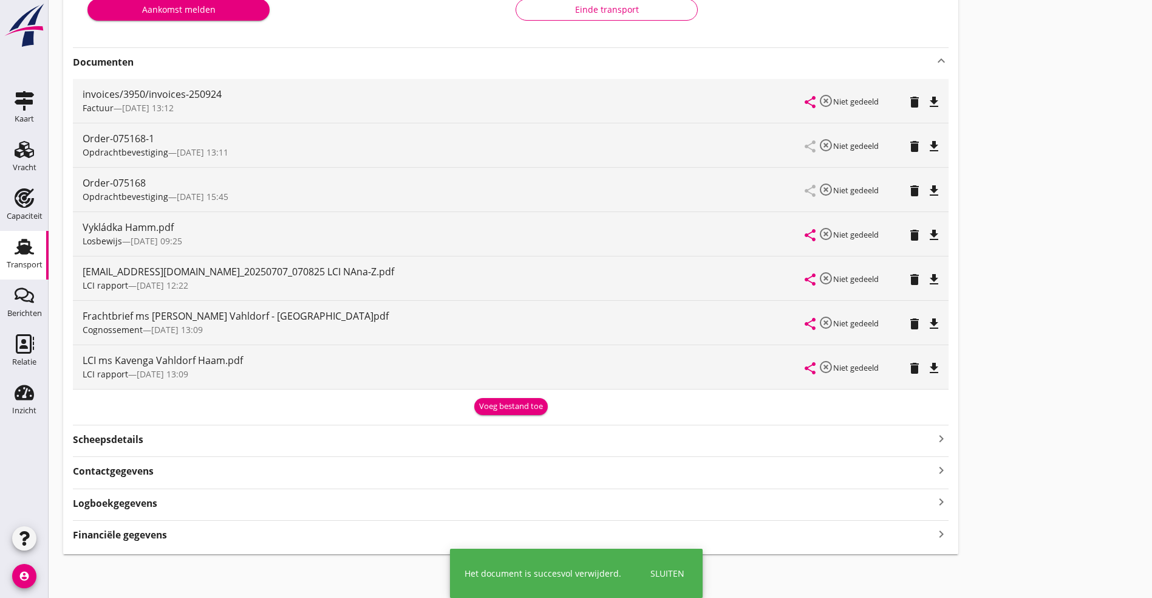
scroll to position [267, 0]
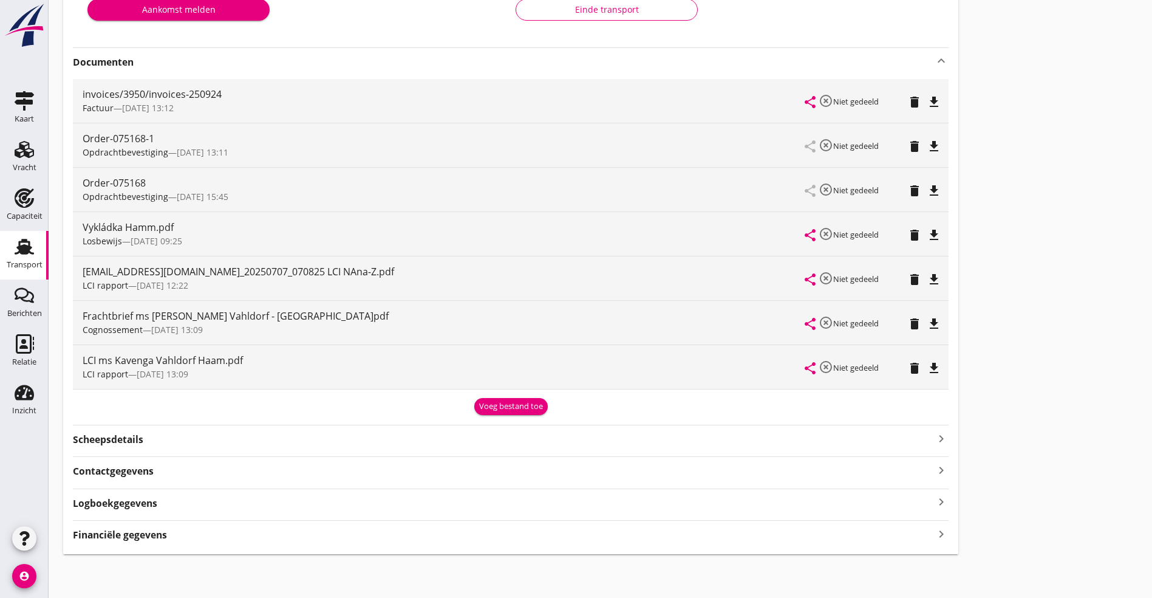
click at [906, 144] on div "delete" at bounding box center [914, 146] width 17 height 15
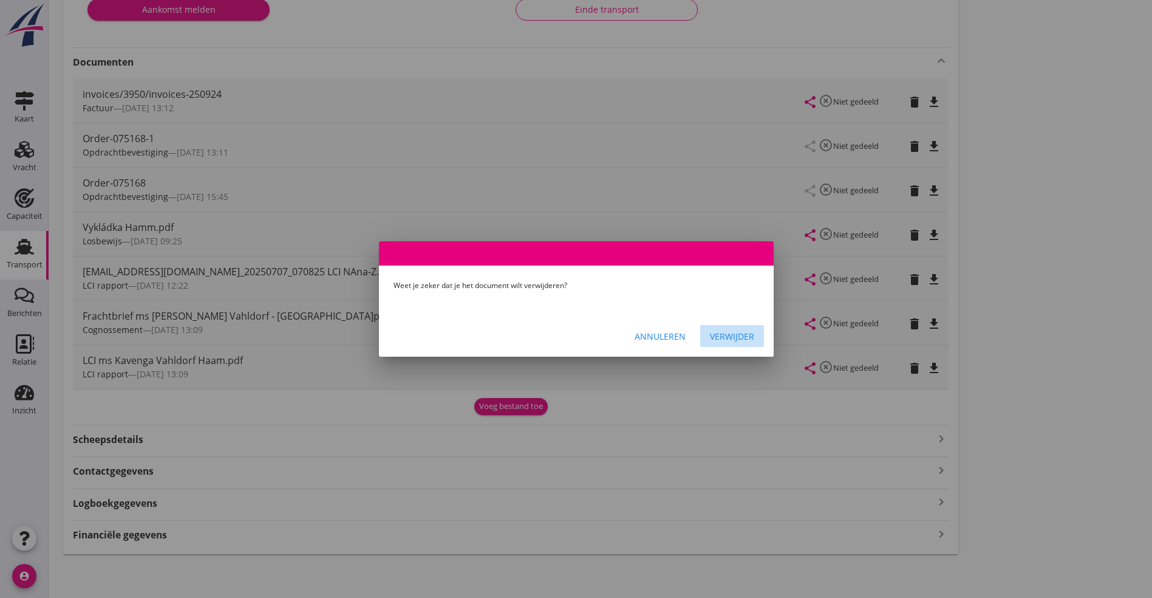
click at [726, 327] on button "Verwijder" at bounding box center [732, 336] width 64 height 22
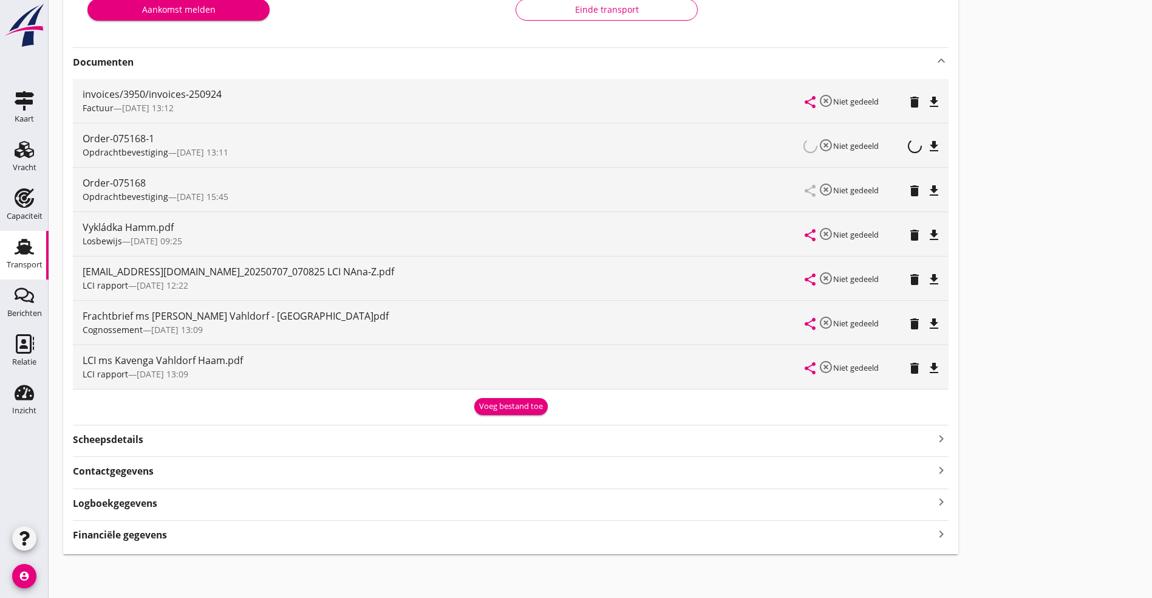
scroll to position [223, 0]
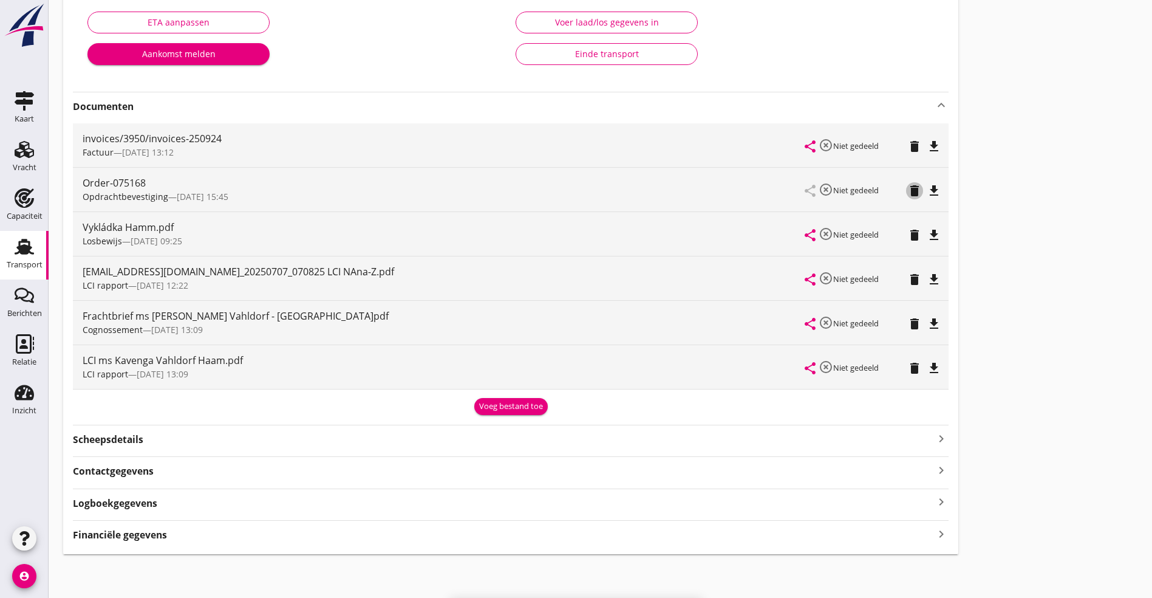
click at [908, 189] on icon "delete" at bounding box center [915, 190] width 15 height 15
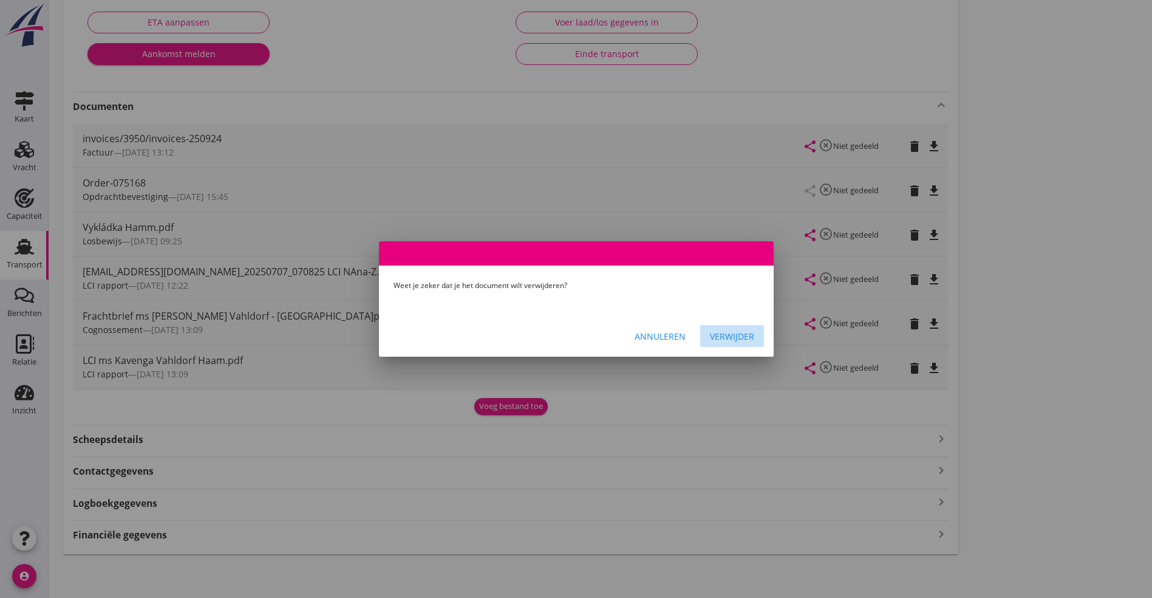
click at [744, 326] on button "Verwijder" at bounding box center [732, 336] width 64 height 22
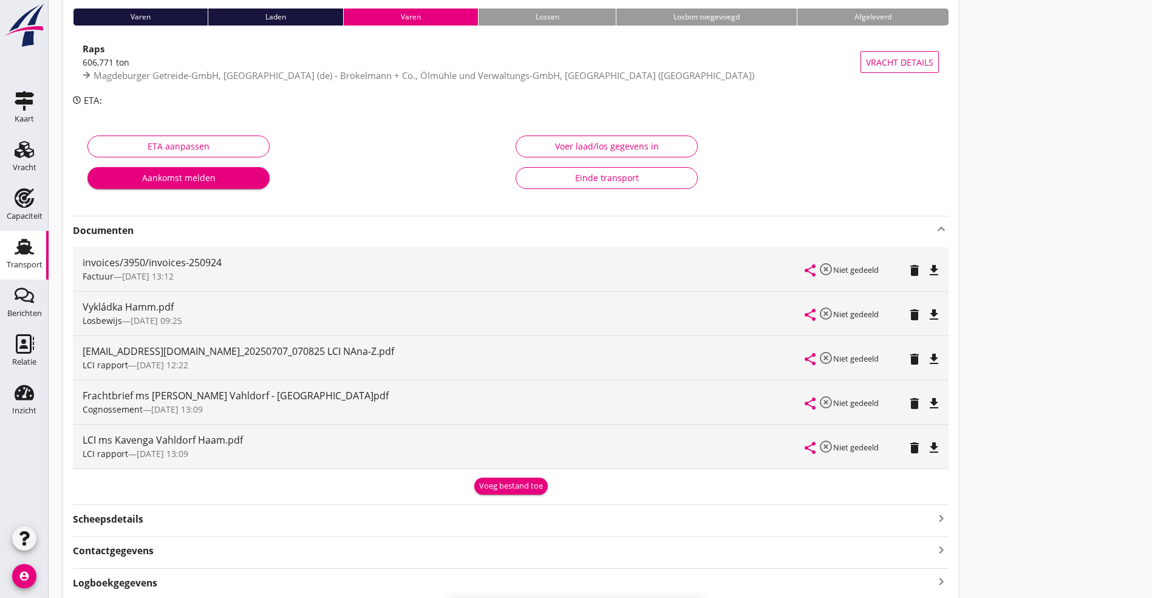
scroll to position [0, 0]
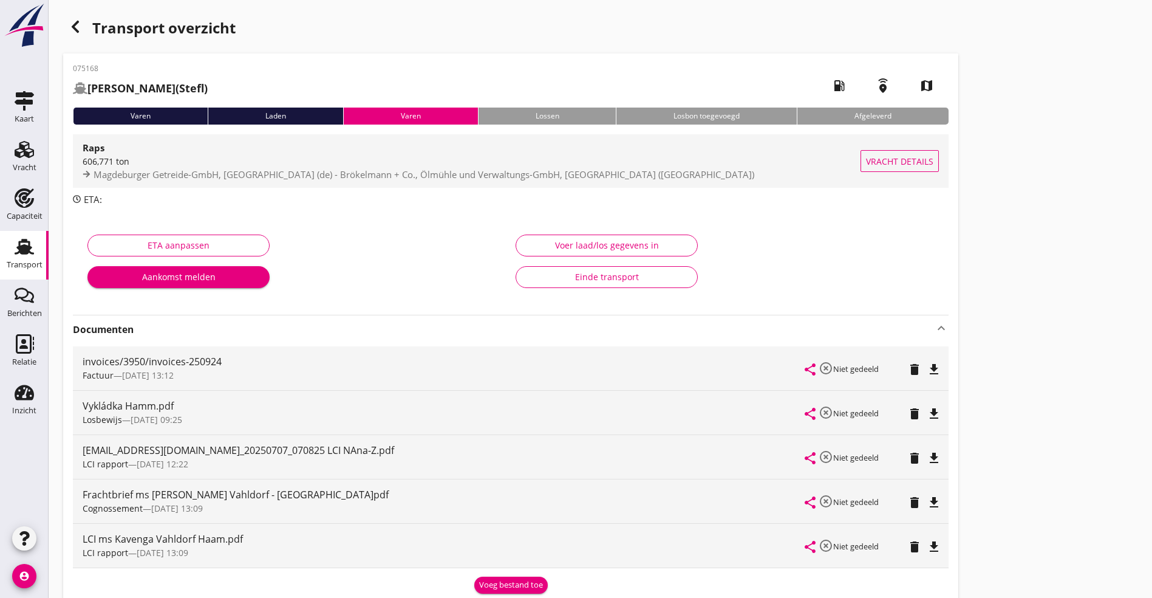
click at [121, 159] on div "606,771 ton" at bounding box center [472, 161] width 778 height 13
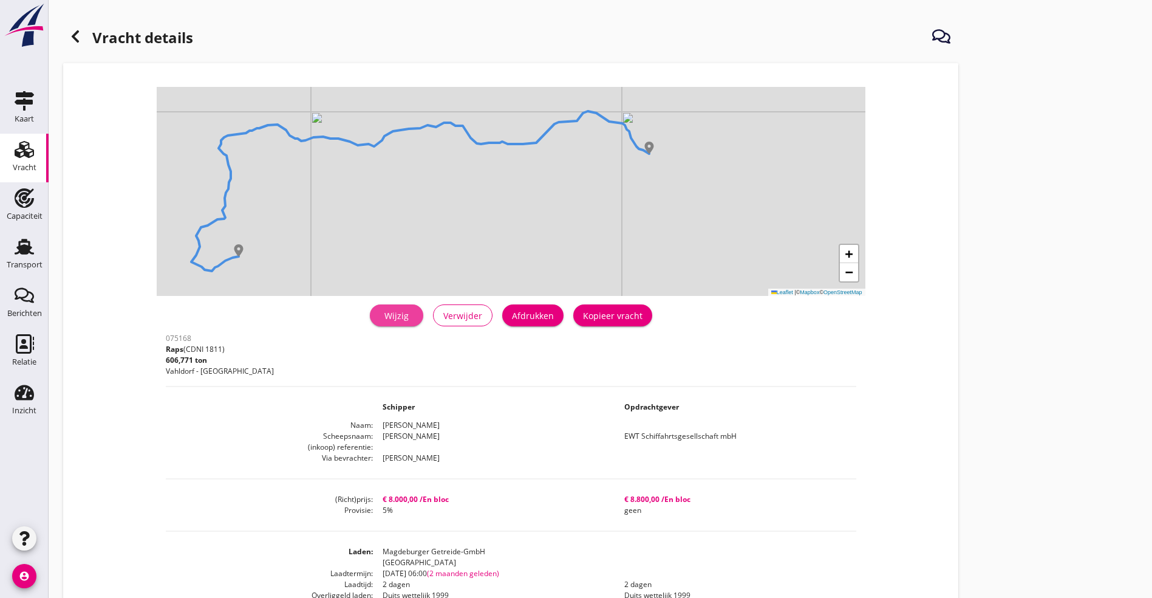
click at [380, 316] on div "Wijzig" at bounding box center [397, 315] width 34 height 13
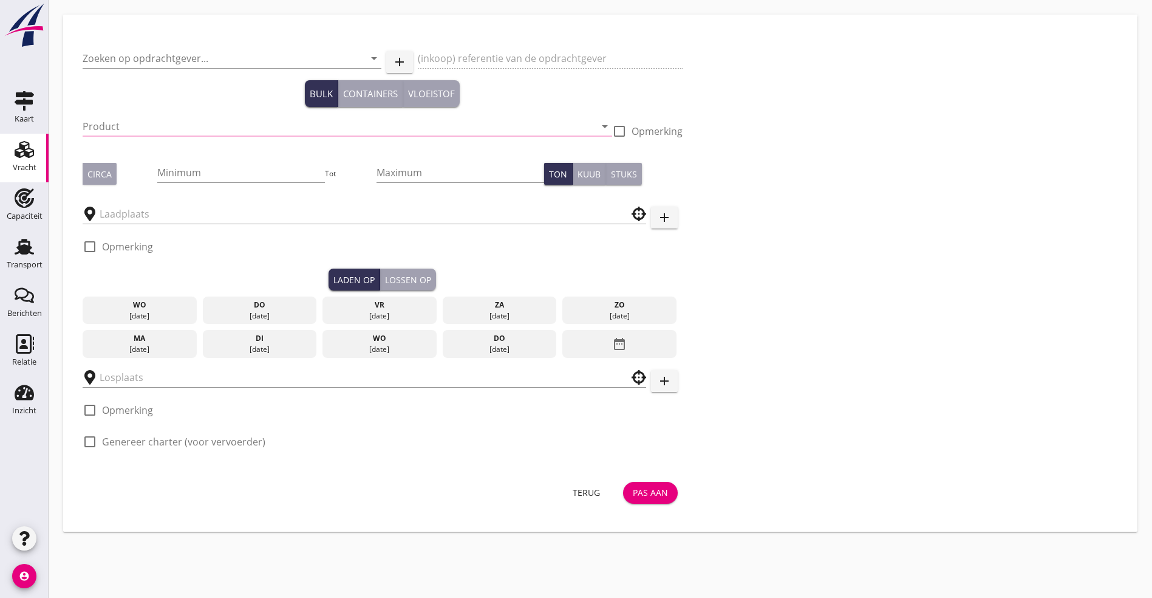
type input "EWT Schiffahrtsgesellschaft mbH"
type input "Raps (1811)"
type input "610"
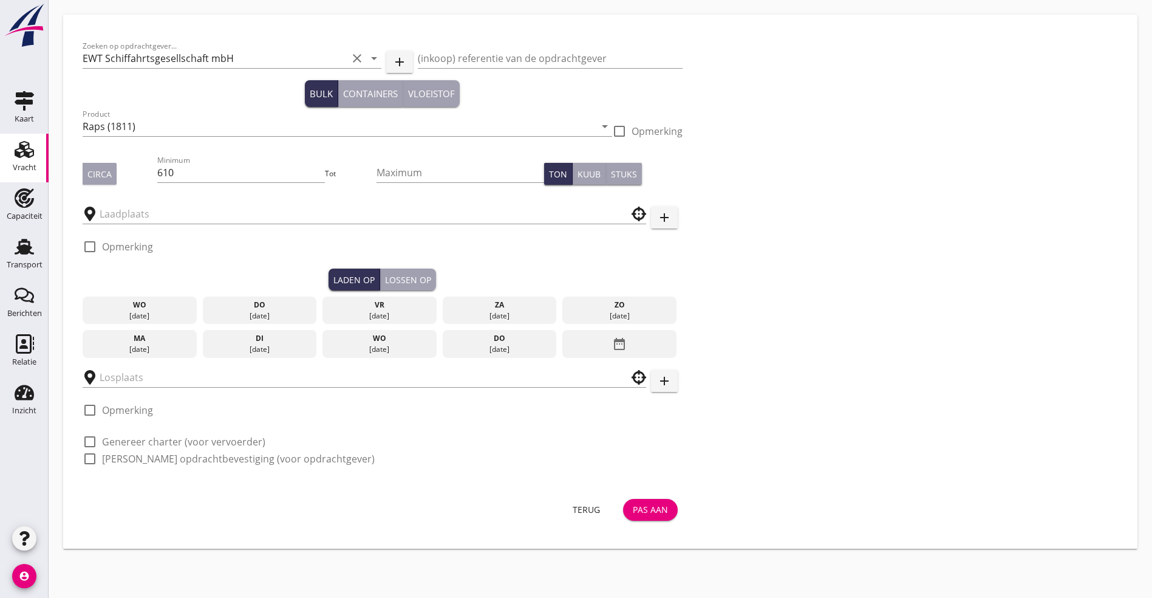
type input "Magdeburger Getreide-GmbH"
type input "Brökelmann + Co., Ölmühle und Verwaltungs-GmbH"
checkbox input "true"
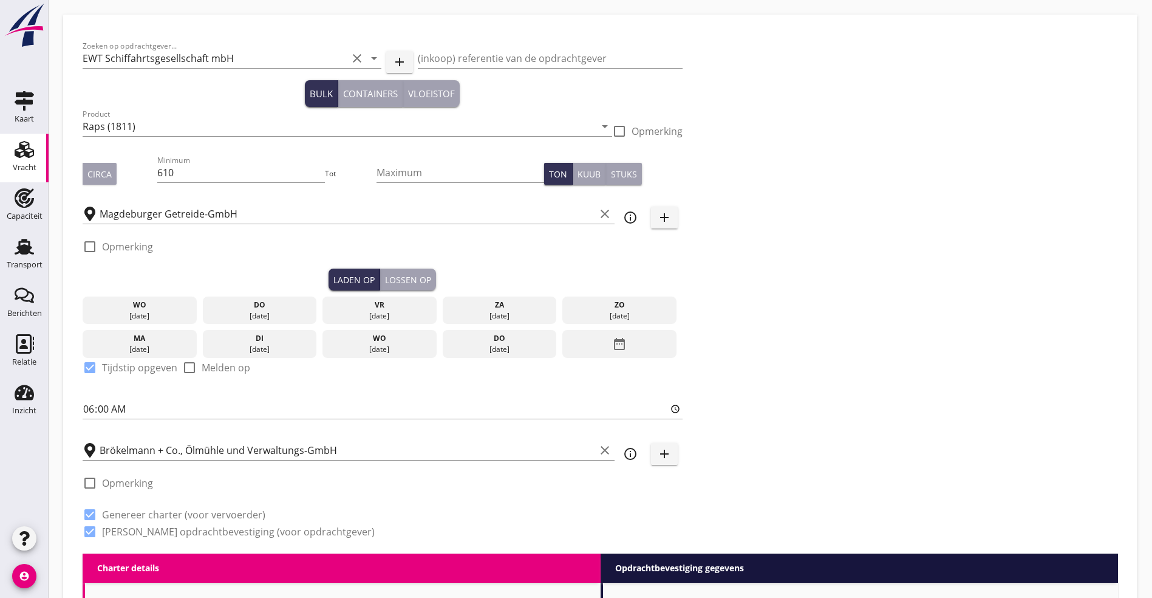
type input "8000"
radio input "false"
checkbox input "true"
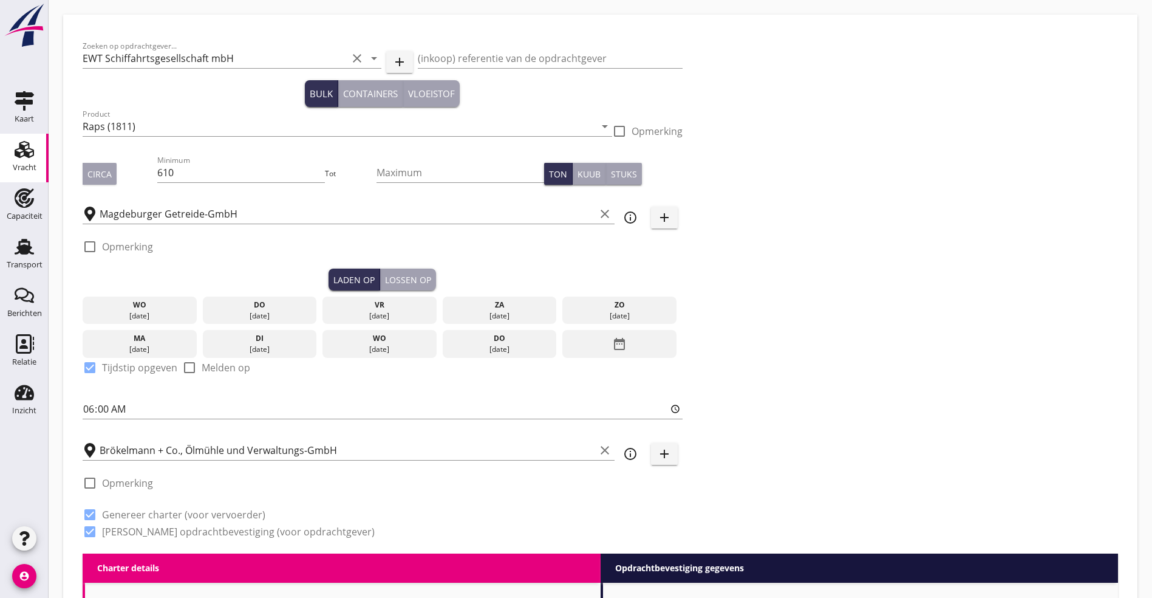
checkbox input "true"
type input "2"
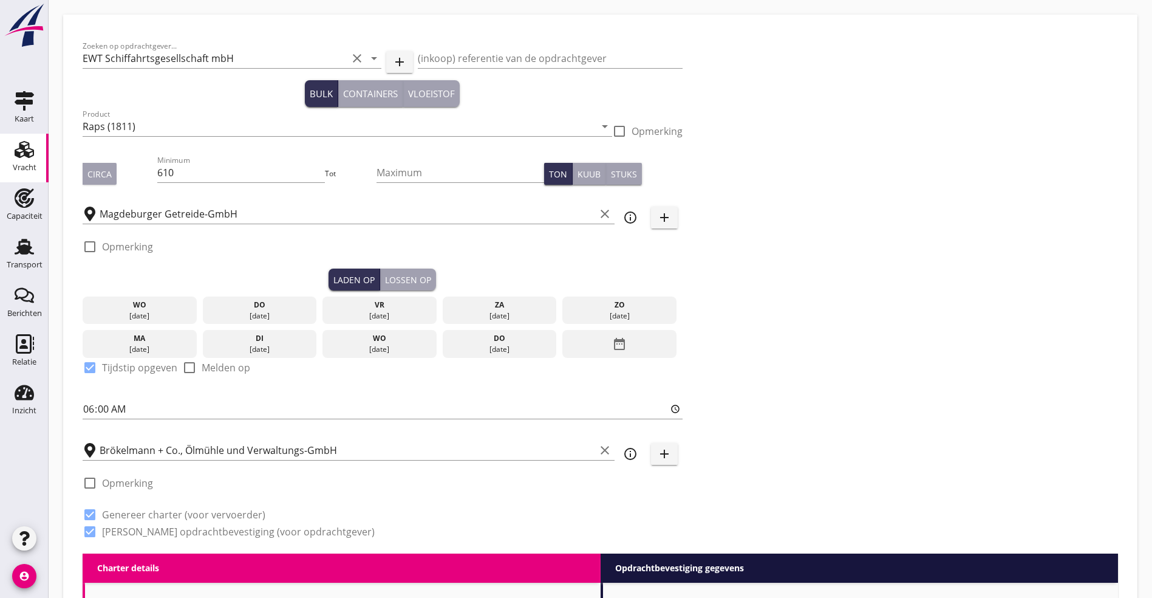
type input "5"
type input "8800"
radio input "false"
checkbox input "true"
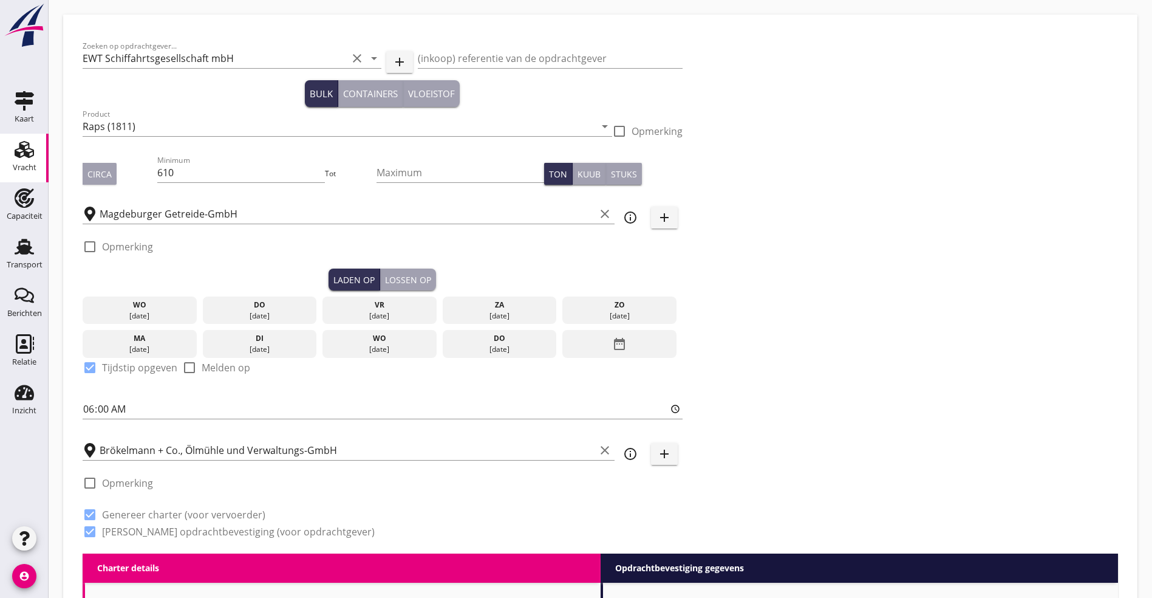
checkbox input "true"
type input "2"
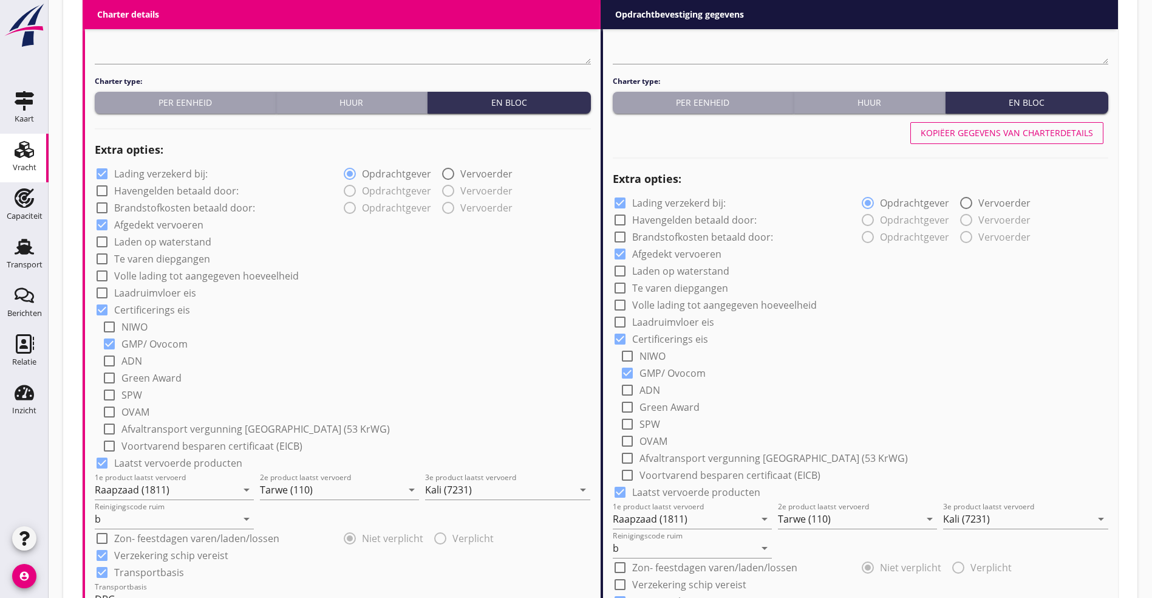
scroll to position [1386, 0]
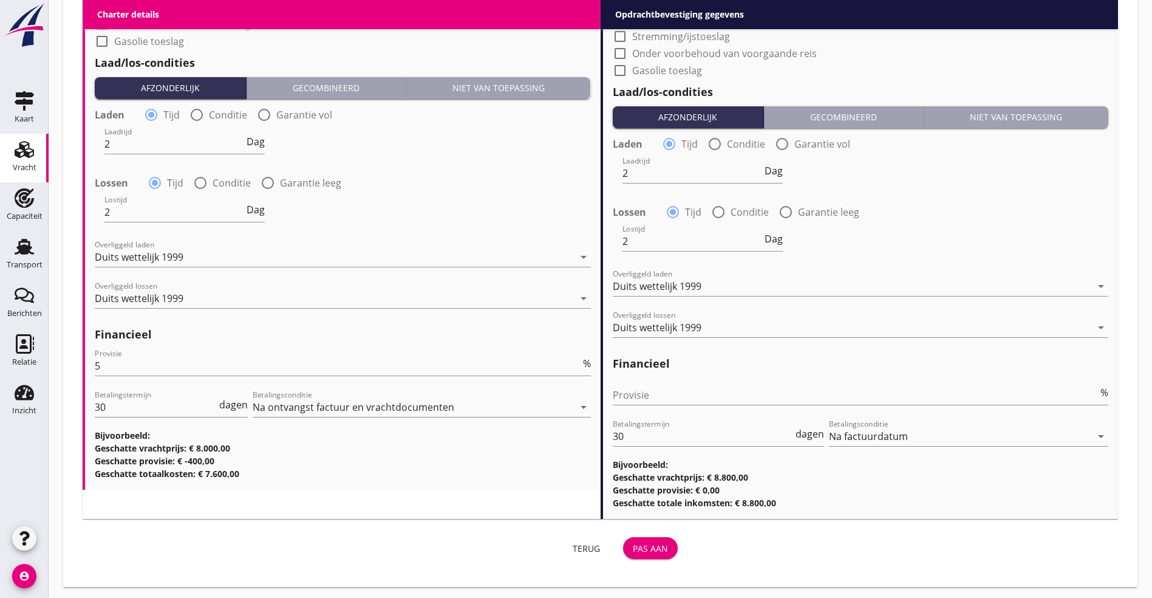
click at [633, 542] on div "Pas aan" at bounding box center [650, 548] width 35 height 13
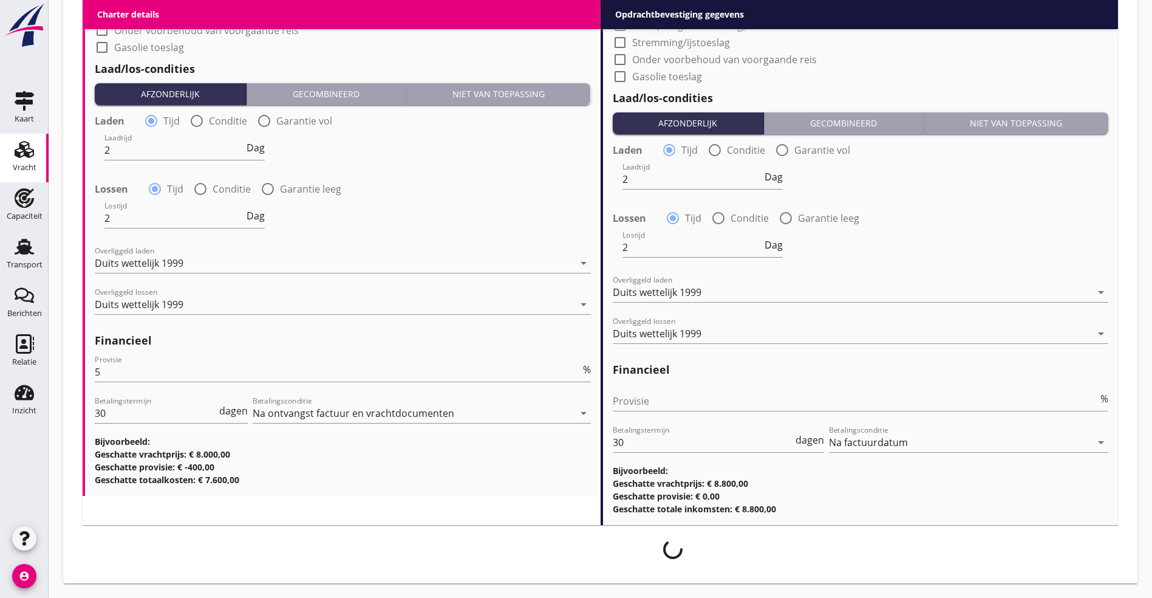
scroll to position [1377, 0]
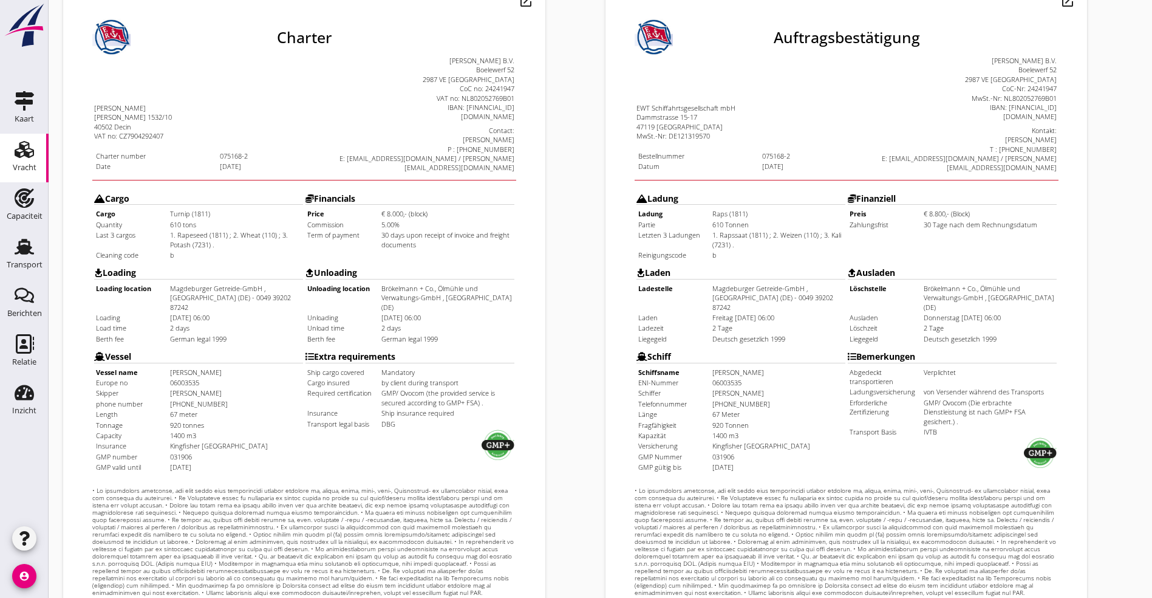
scroll to position [302, 0]
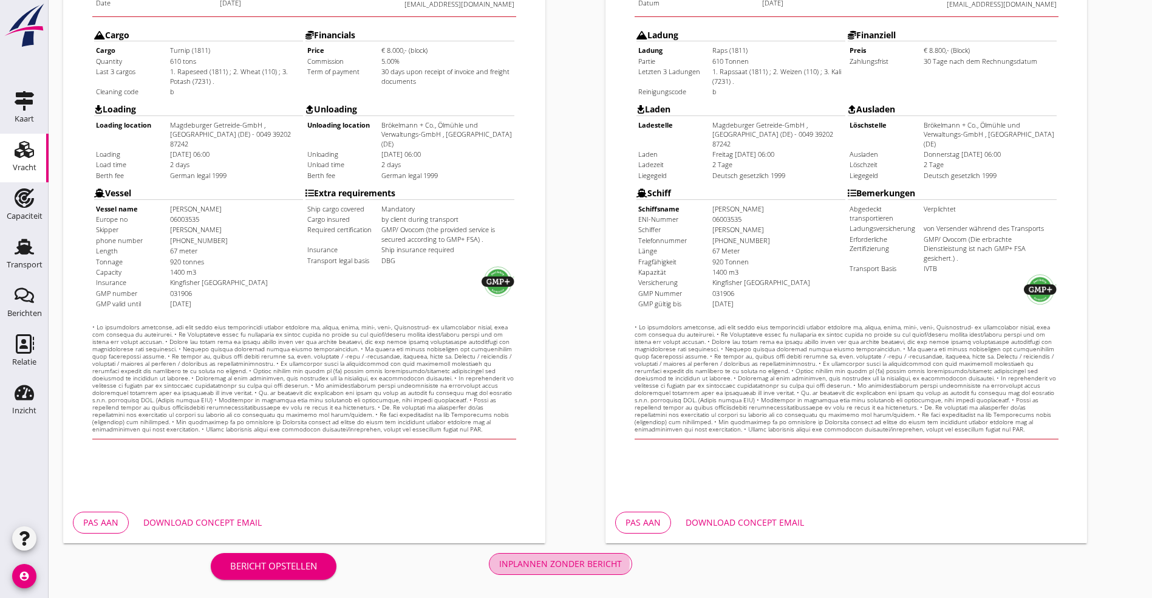
click at [499, 559] on div "Inplannen zonder bericht" at bounding box center [560, 563] width 123 height 13
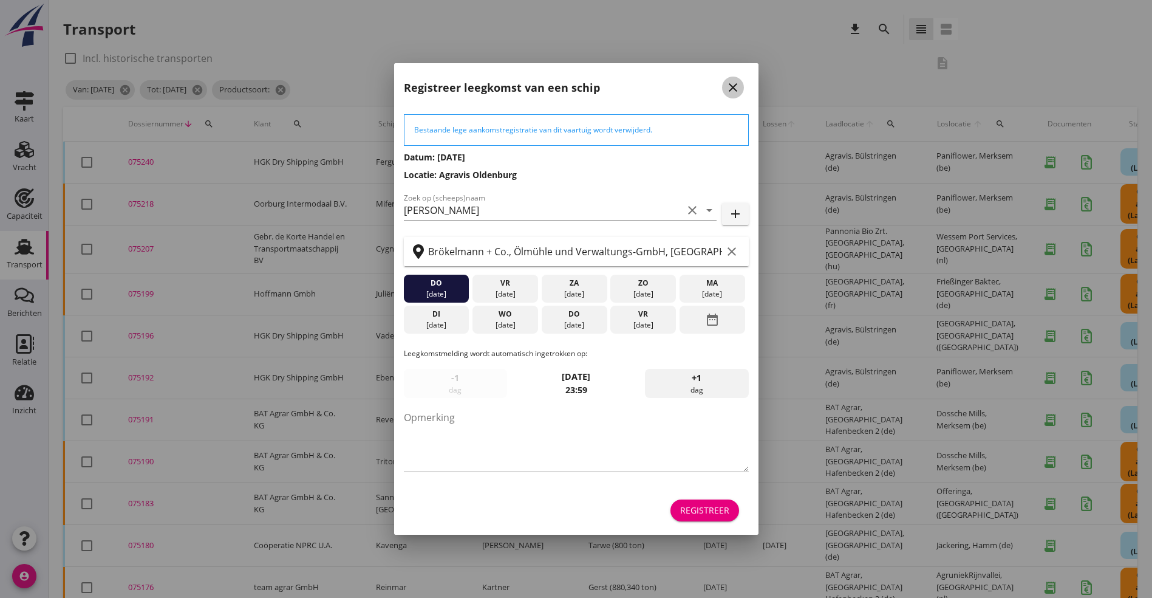
click at [743, 83] on button "close" at bounding box center [733, 88] width 22 height 22
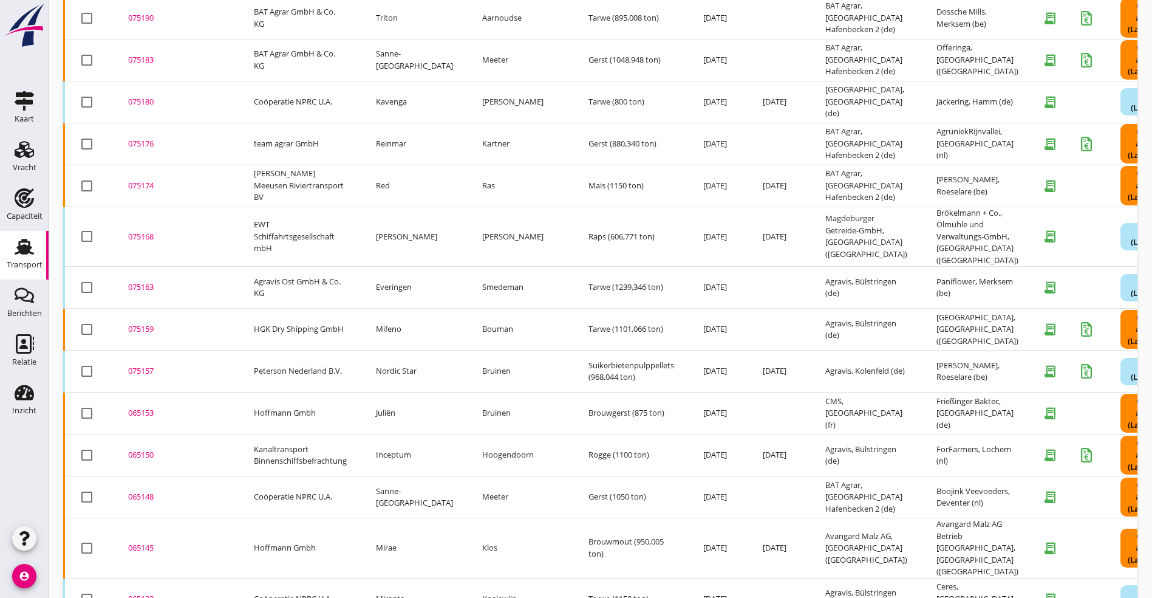
scroll to position [458, 0]
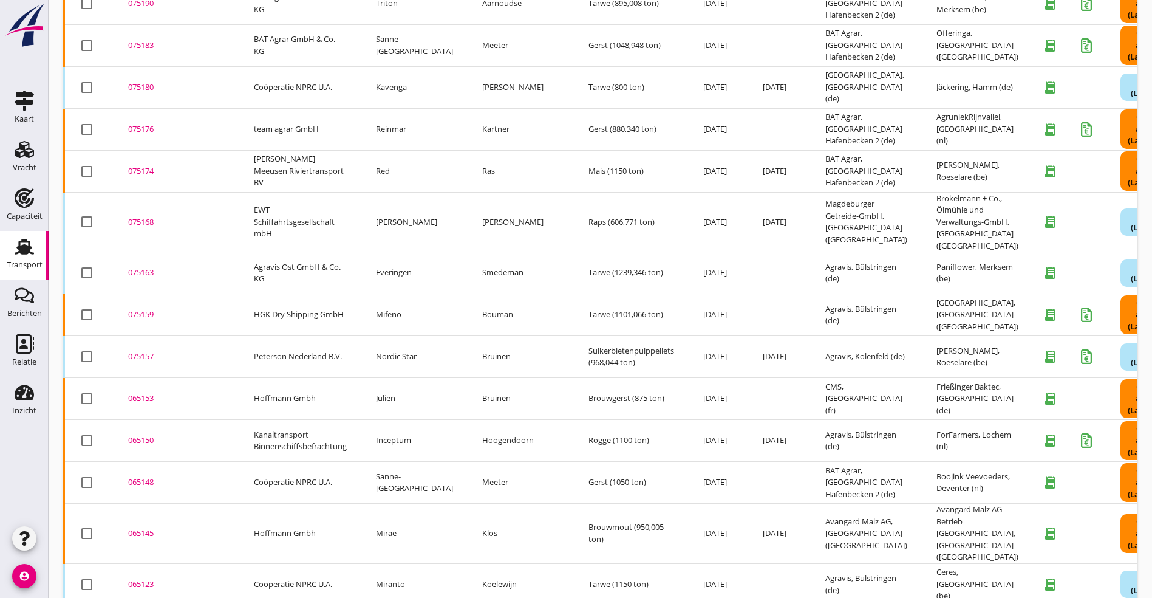
click at [139, 267] on div "075163" at bounding box center [176, 273] width 97 height 12
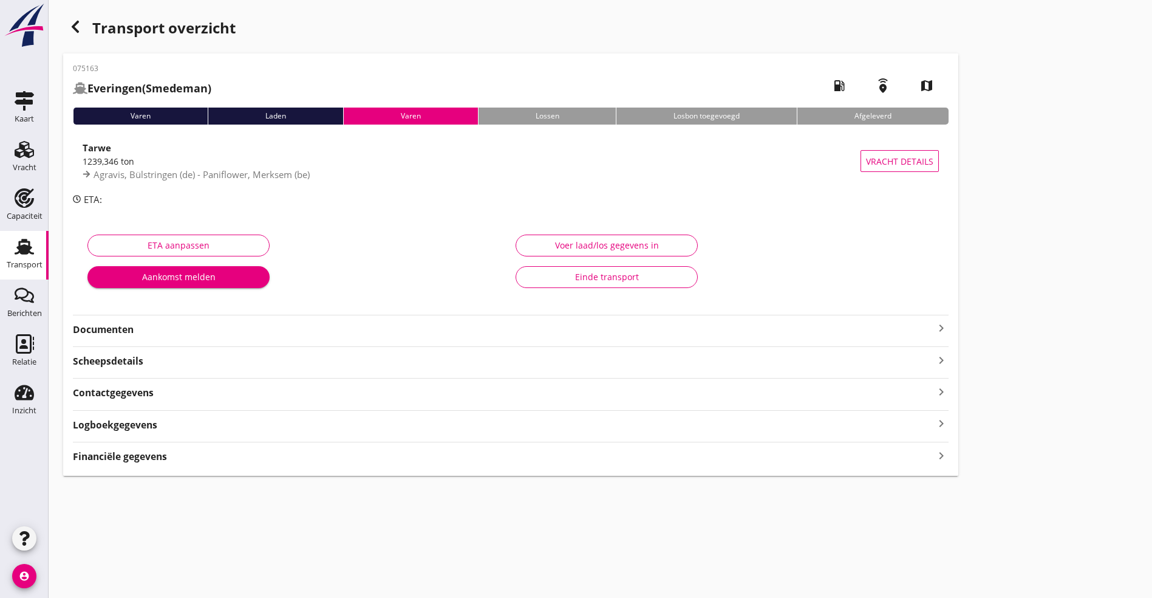
click at [394, 336] on strong "Documenten" at bounding box center [503, 330] width 861 height 14
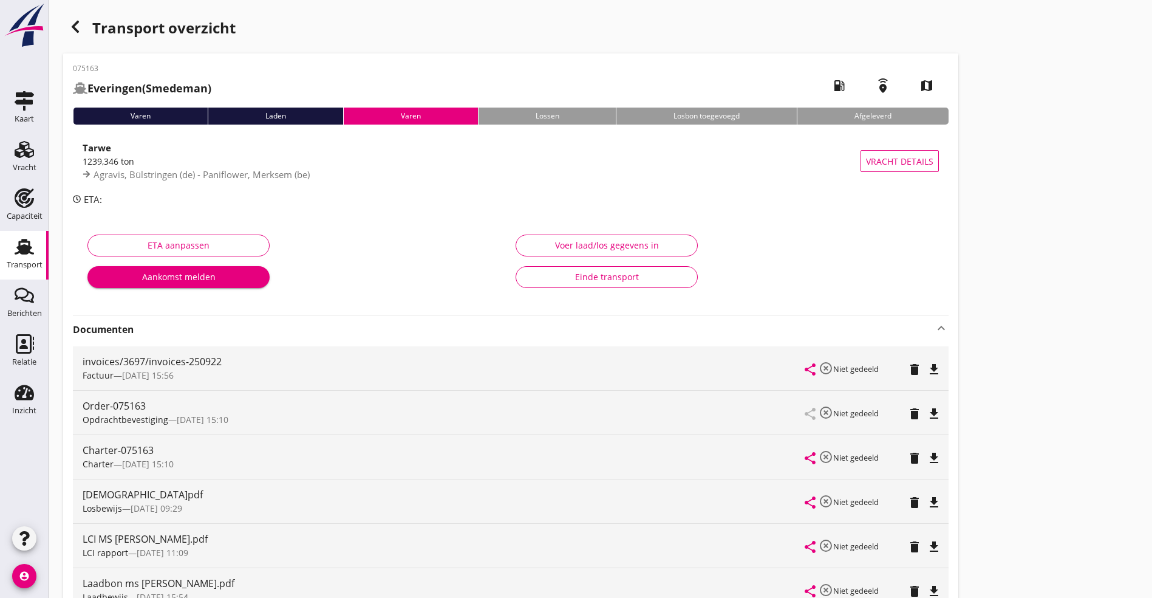
scroll to position [91, 0]
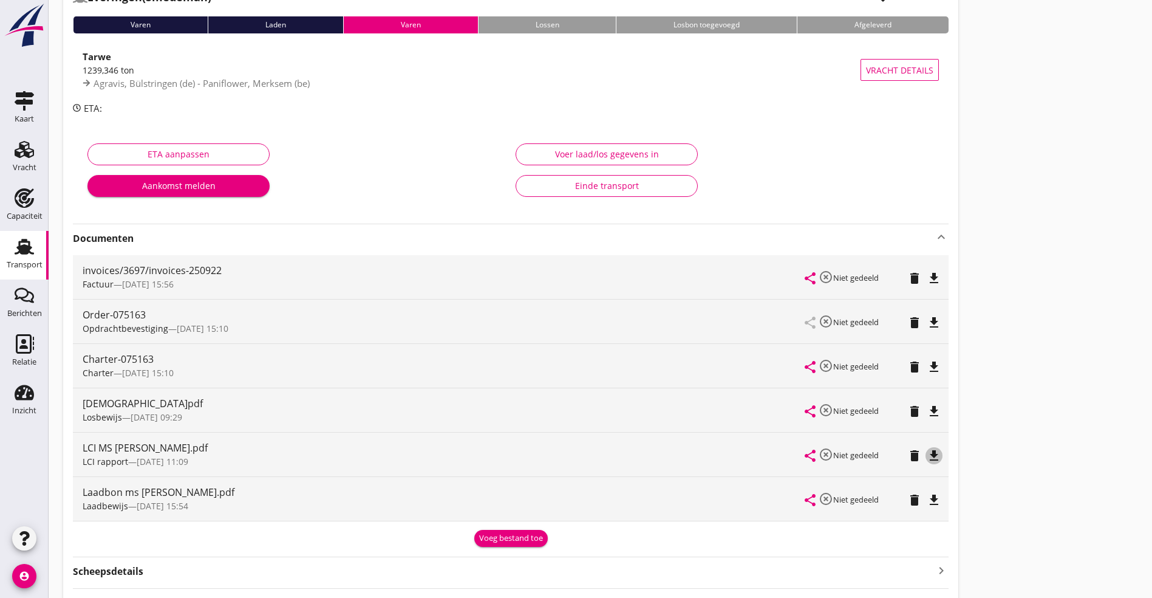
click at [927, 451] on icon "file_download" at bounding box center [934, 455] width 15 height 15
click at [927, 366] on icon "file_download" at bounding box center [934, 367] width 15 height 15
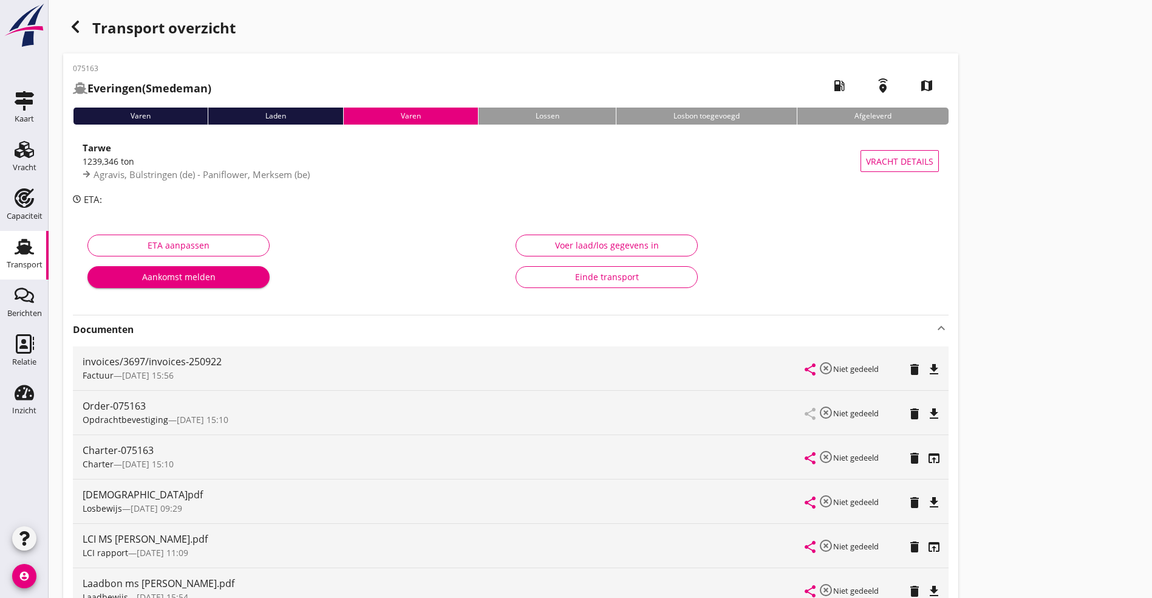
click at [77, 15] on div "button" at bounding box center [75, 27] width 24 height 24
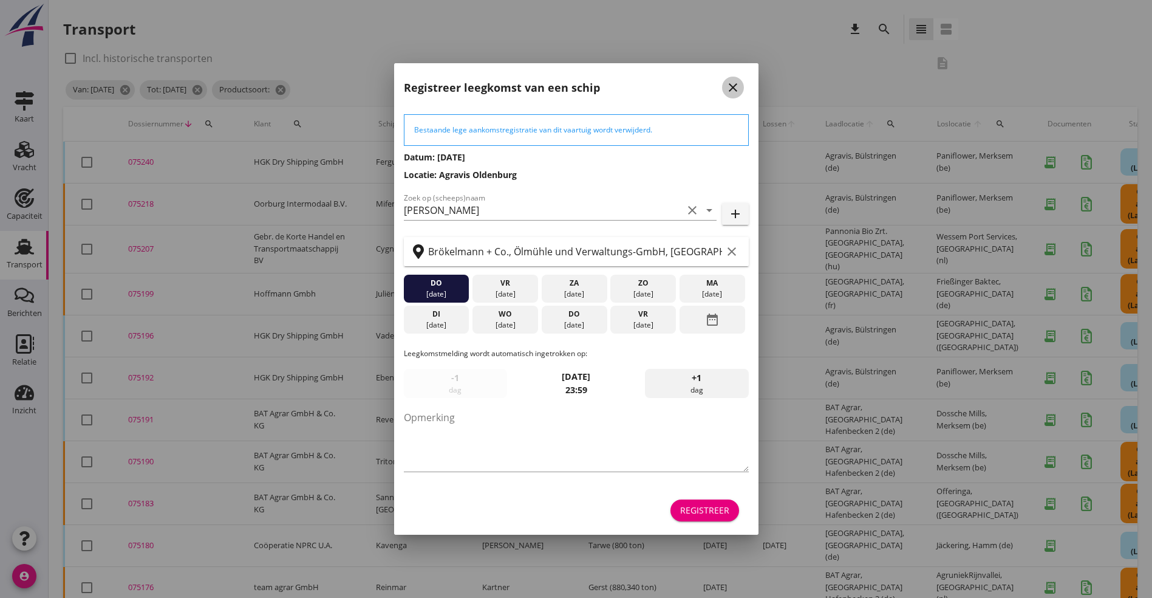
click at [736, 87] on icon "close" at bounding box center [733, 87] width 15 height 15
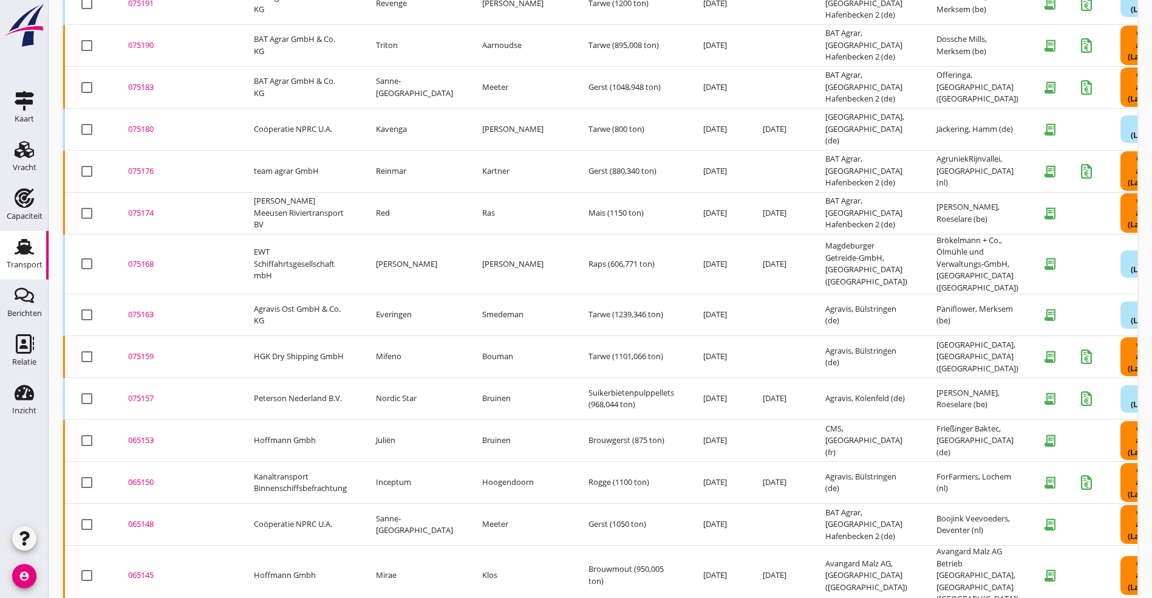
scroll to position [458, 0]
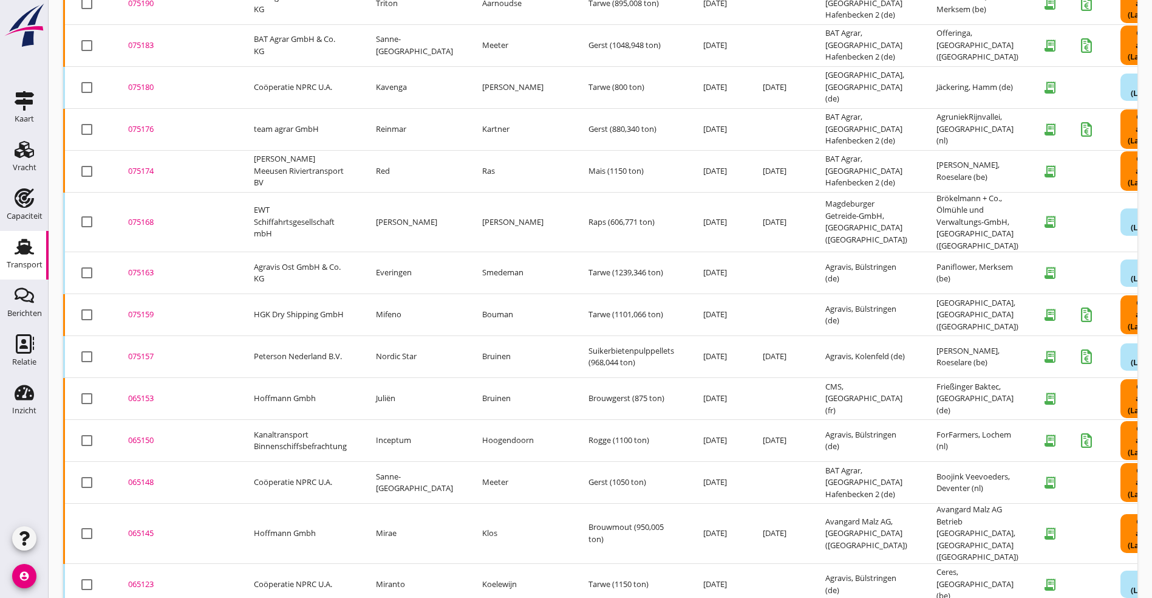
click at [143, 309] on div "075159" at bounding box center [176, 315] width 97 height 12
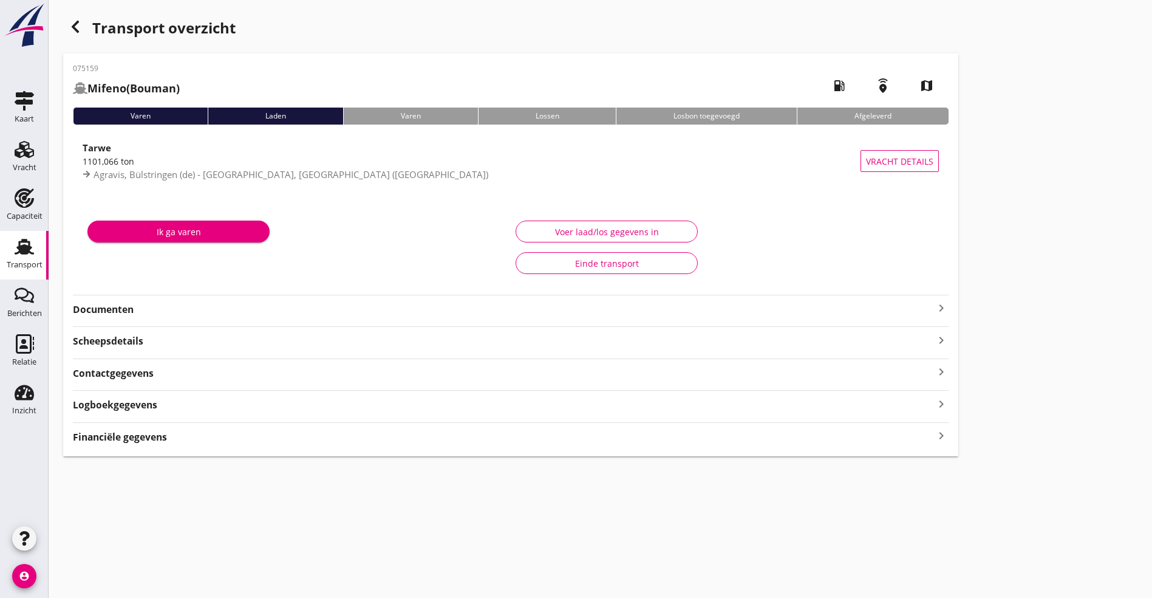
click at [180, 309] on strong "Documenten" at bounding box center [503, 310] width 861 height 14
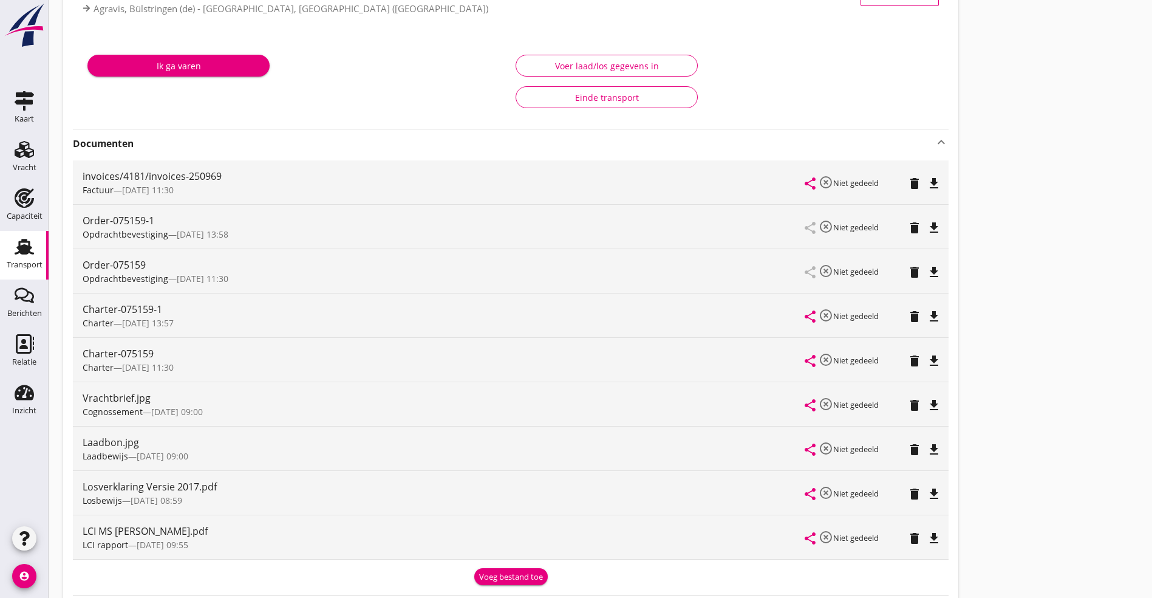
scroll to position [182, 0]
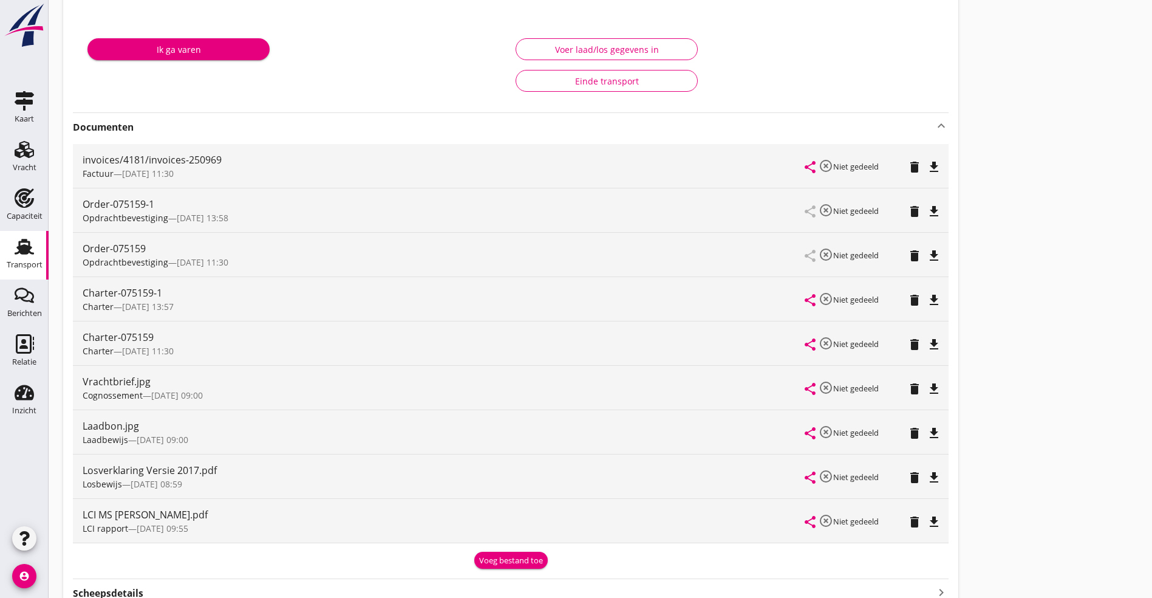
click at [927, 516] on icon "file_download" at bounding box center [934, 522] width 15 height 15
click at [927, 297] on icon "file_download" at bounding box center [934, 300] width 15 height 15
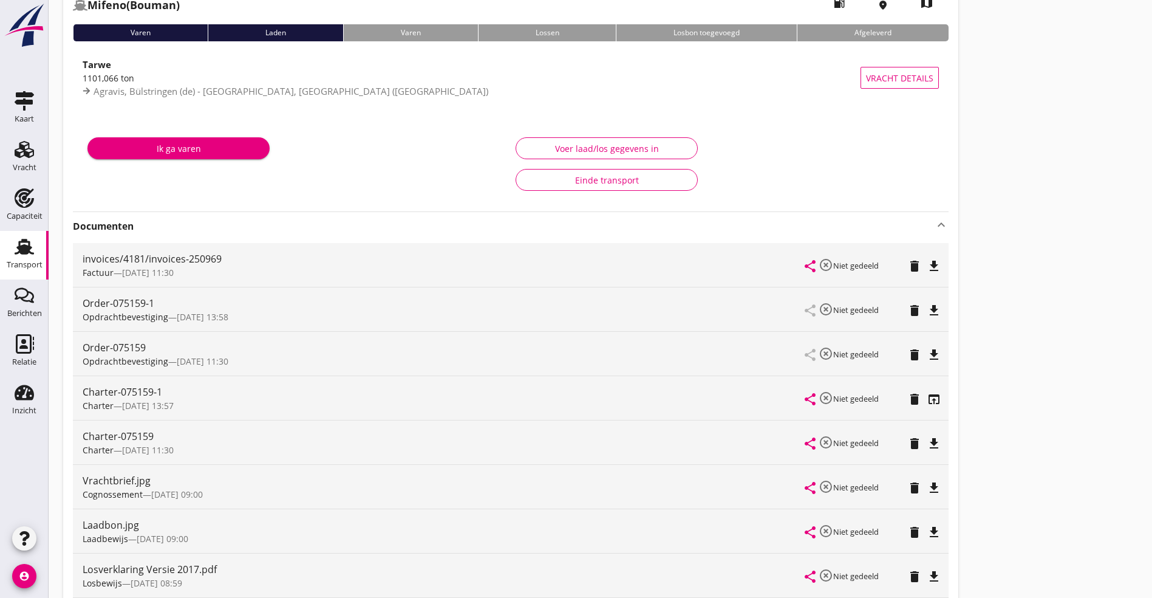
scroll to position [0, 0]
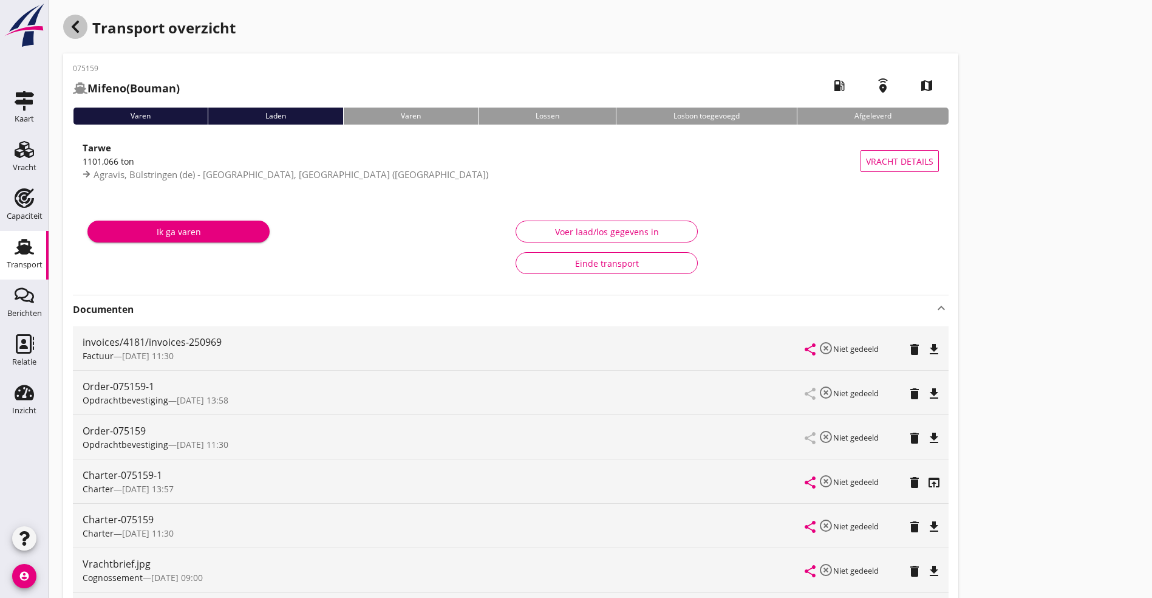
click at [83, 22] on div "button" at bounding box center [75, 27] width 24 height 24
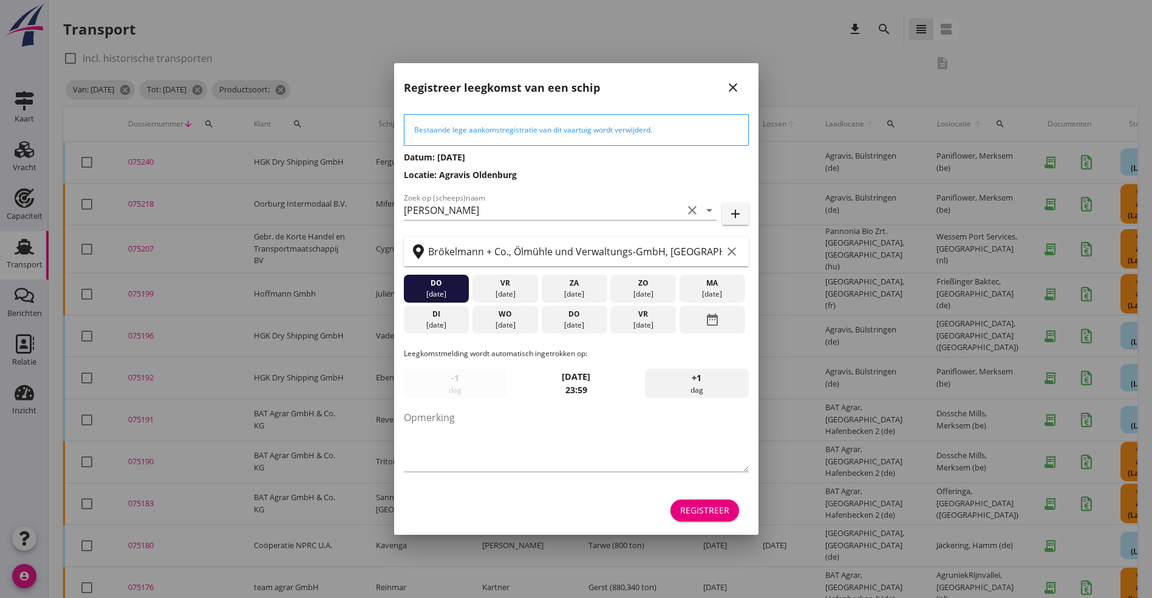
click at [736, 70] on div "Registreer leegkomst van een schip close" at bounding box center [576, 82] width 364 height 39
click at [729, 83] on icon "close" at bounding box center [733, 87] width 15 height 15
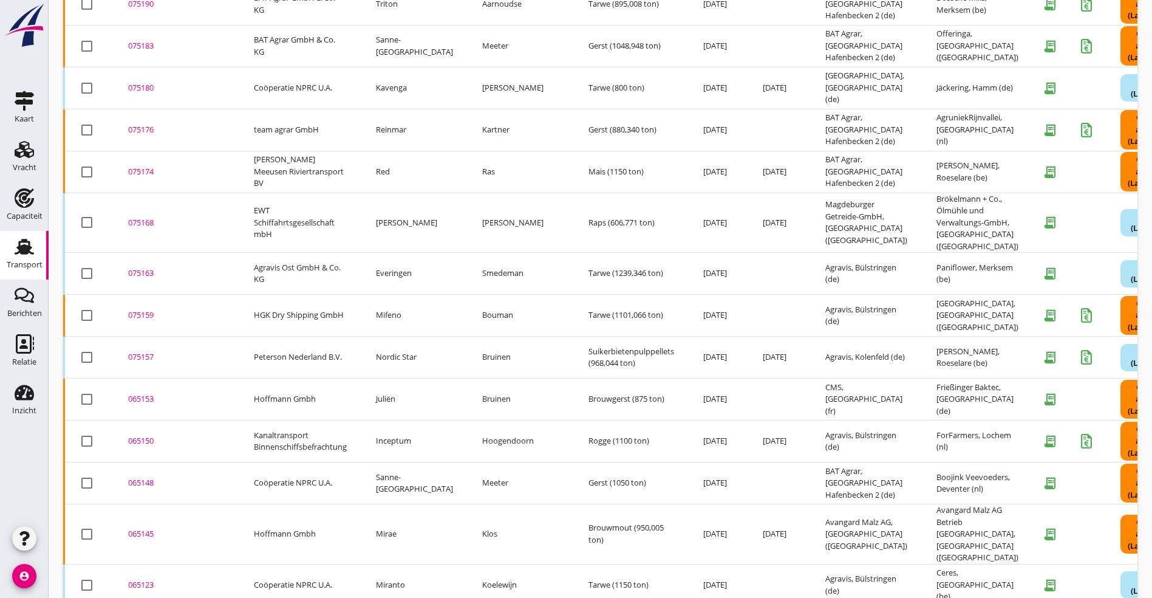
scroll to position [458, 0]
click at [151, 351] on div "075157" at bounding box center [176, 357] width 97 height 12
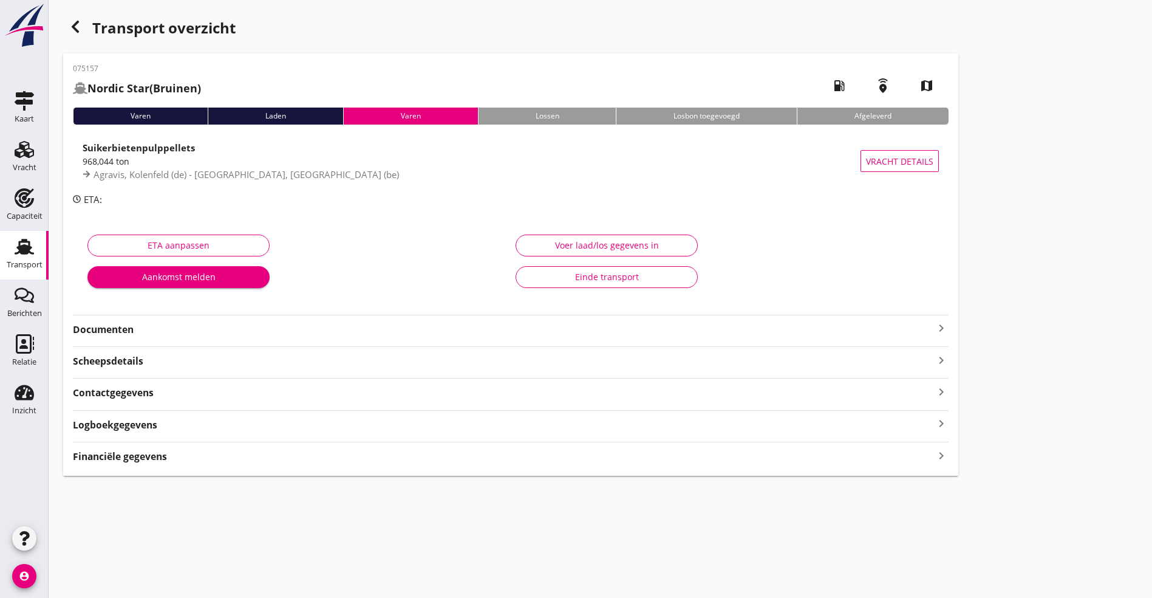
click at [164, 332] on strong "Documenten" at bounding box center [503, 330] width 861 height 14
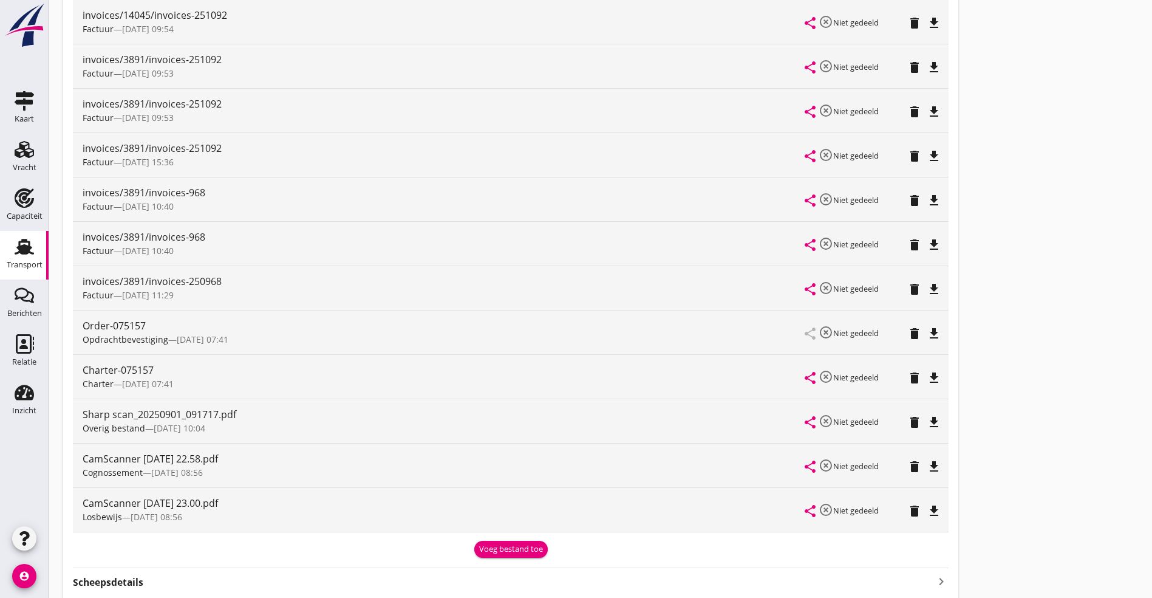
scroll to position [622, 0]
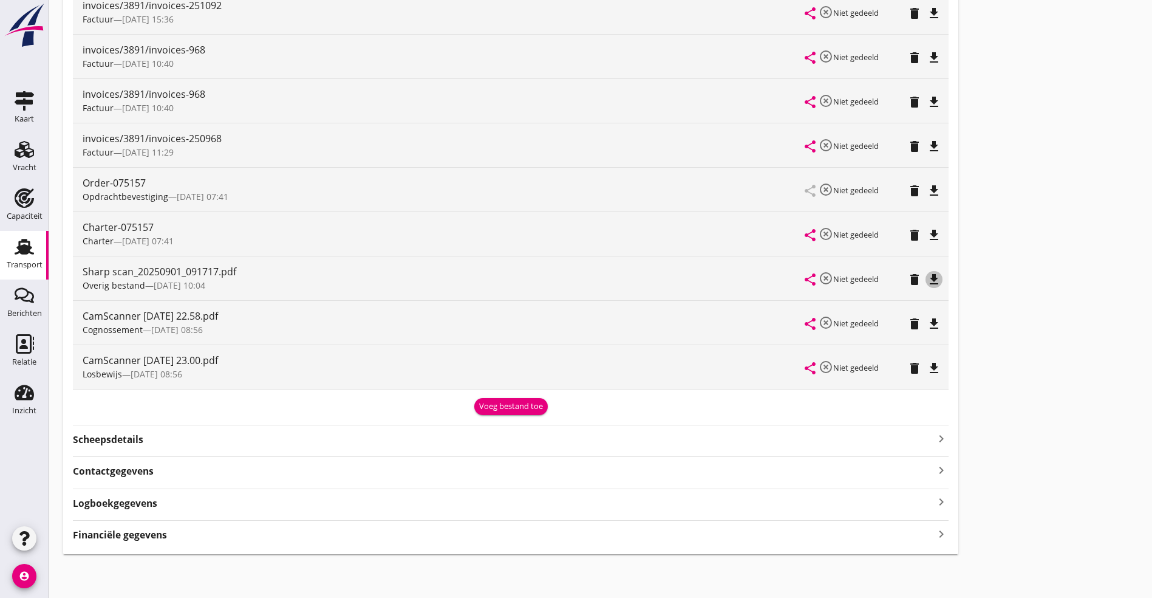
click at [927, 281] on icon "file_download" at bounding box center [934, 279] width 15 height 15
click at [927, 373] on icon "file_download" at bounding box center [934, 368] width 15 height 15
click at [927, 324] on icon "file_download" at bounding box center [934, 323] width 15 height 15
click at [927, 233] on icon "file_download" at bounding box center [934, 235] width 15 height 15
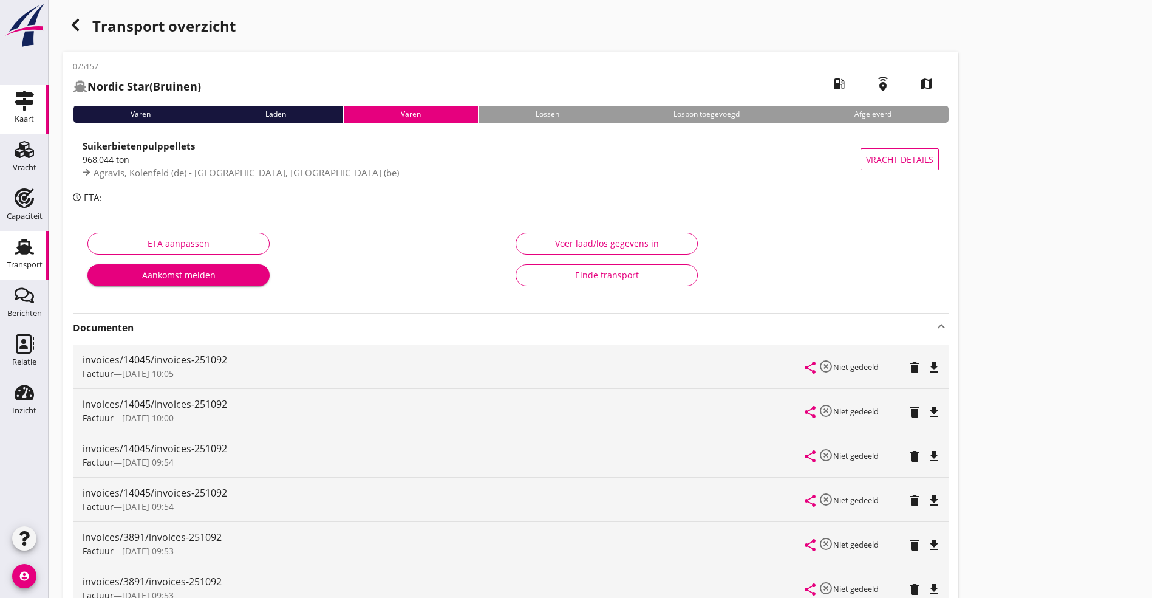
scroll to position [0, 0]
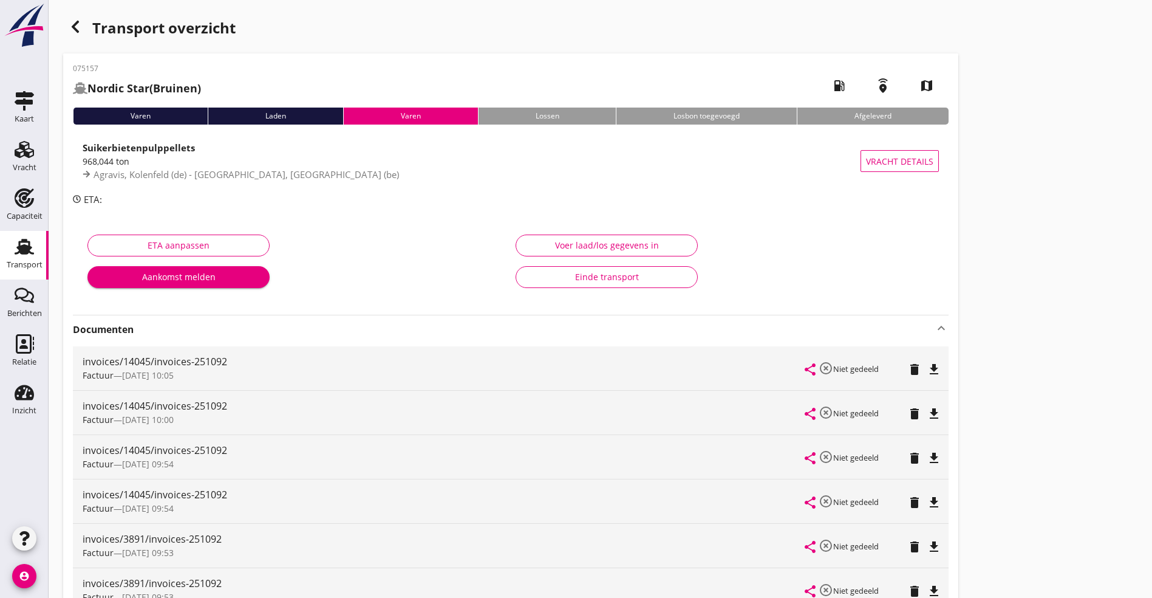
click at [82, 16] on div "button" at bounding box center [75, 27] width 24 height 24
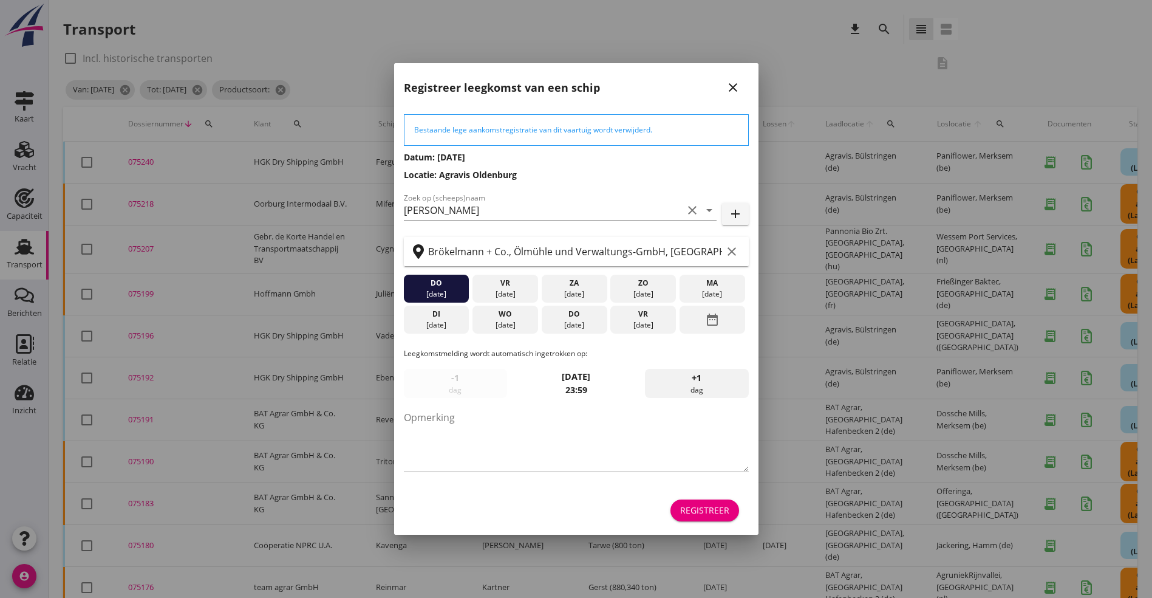
click at [728, 77] on button "close" at bounding box center [733, 88] width 22 height 22
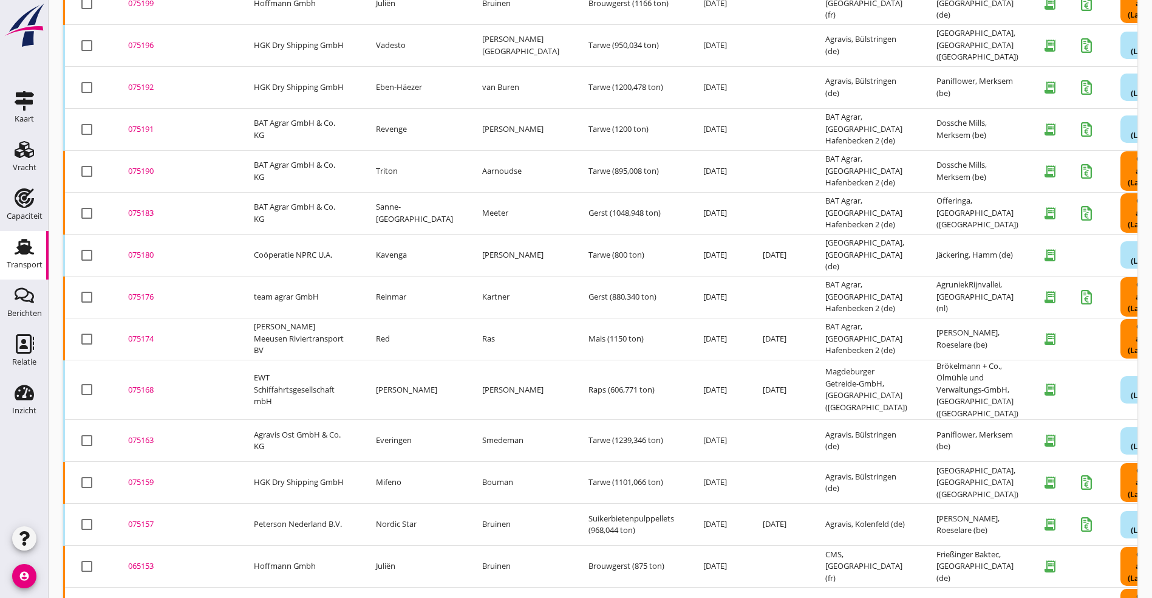
scroll to position [416, 0]
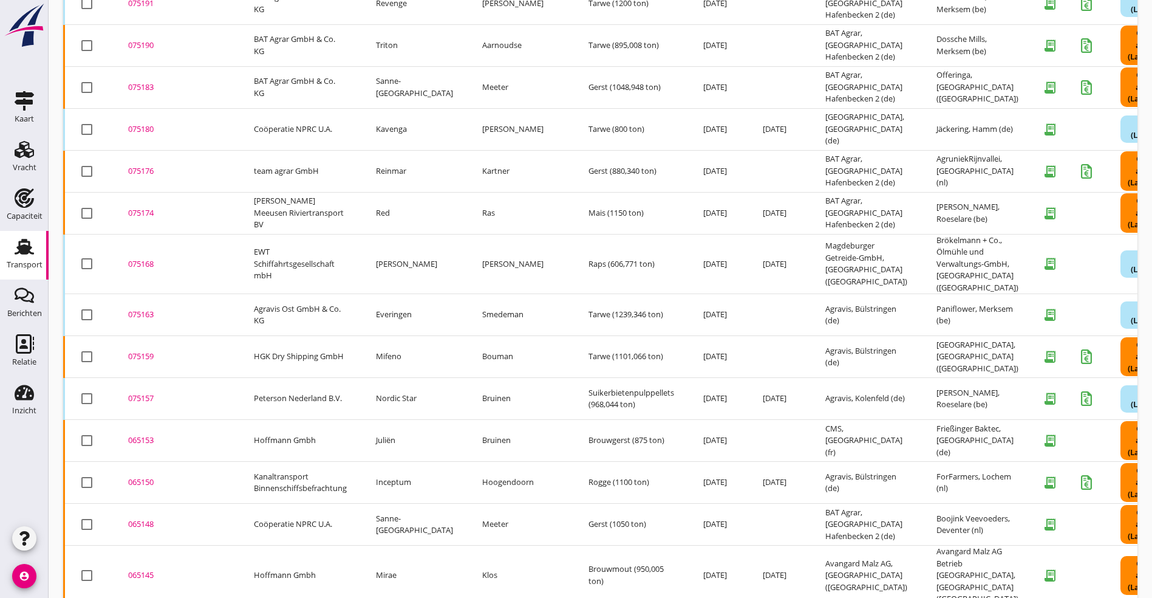
click at [155, 434] on div "065153" at bounding box center [176, 440] width 97 height 12
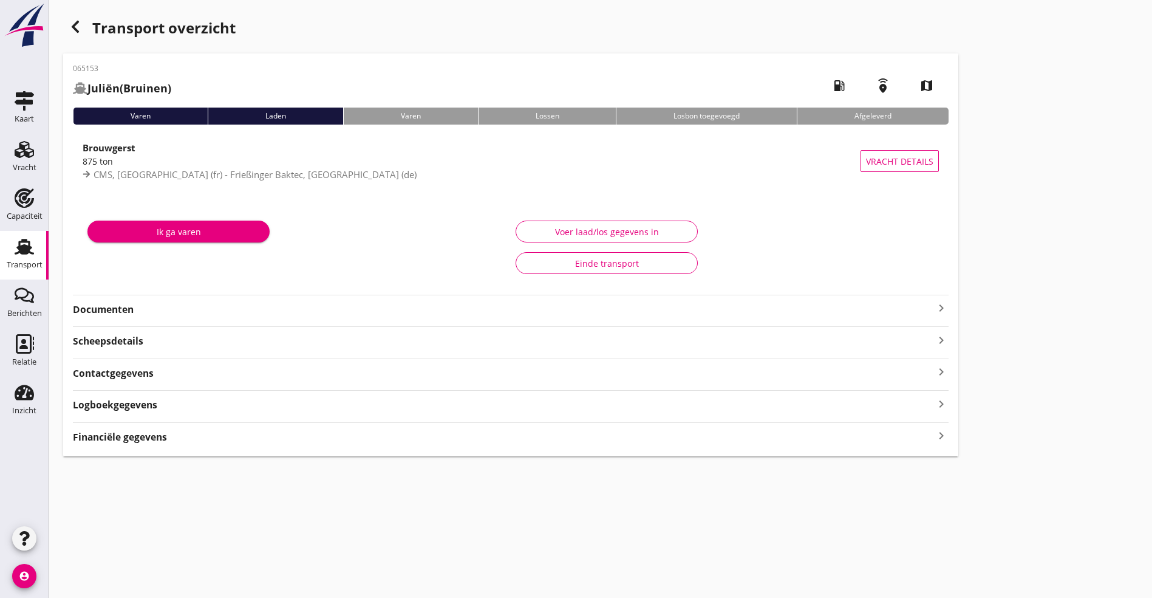
click at [105, 307] on strong "Documenten" at bounding box center [503, 310] width 861 height 14
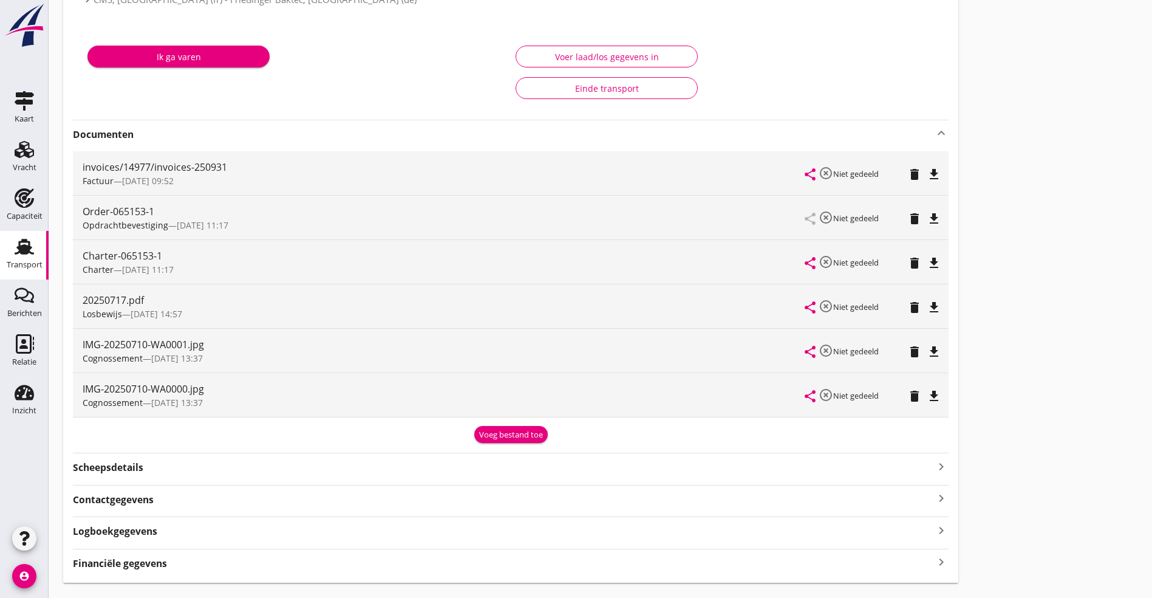
scroll to position [182, 0]
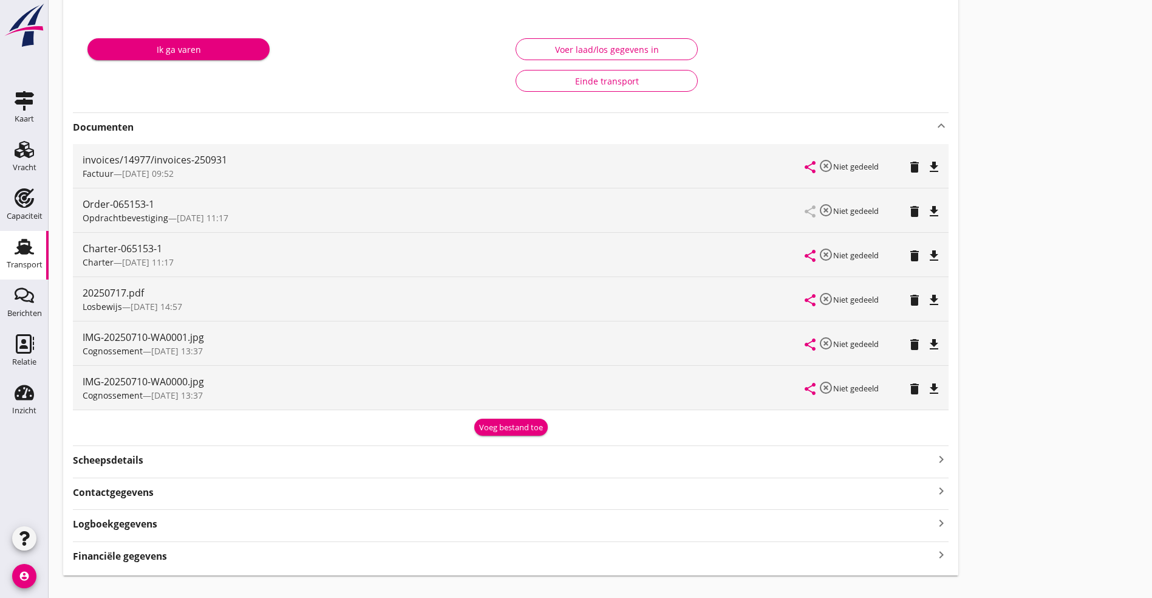
click at [927, 346] on icon "file_download" at bounding box center [934, 344] width 15 height 15
click at [927, 386] on icon "file_download" at bounding box center [934, 388] width 15 height 15
click at [927, 256] on icon "file_download" at bounding box center [934, 255] width 15 height 15
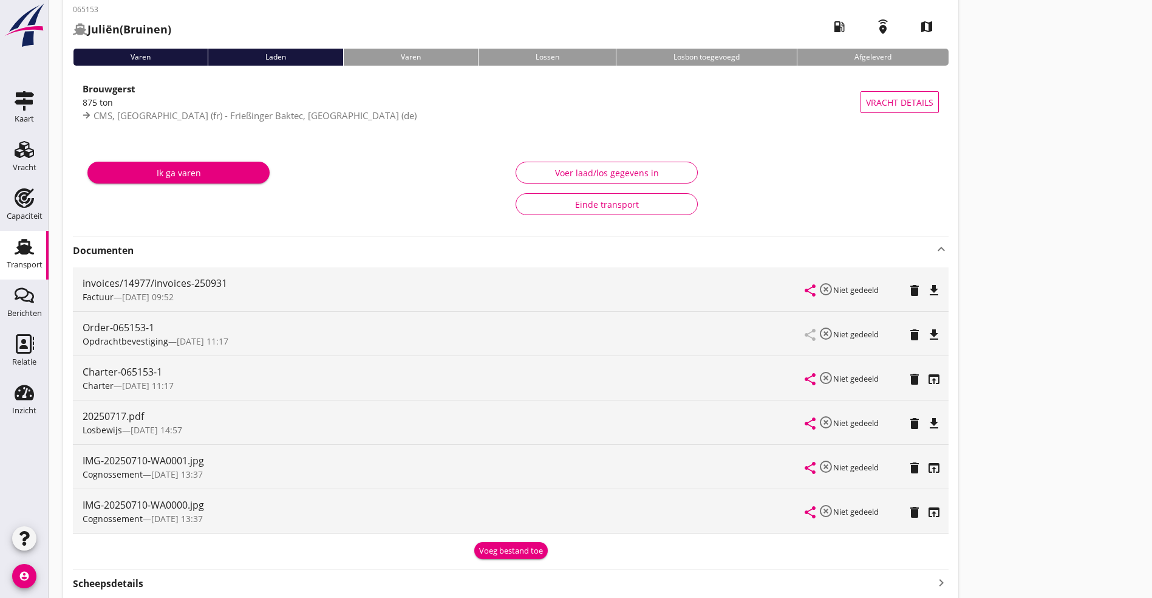
scroll to position [0, 0]
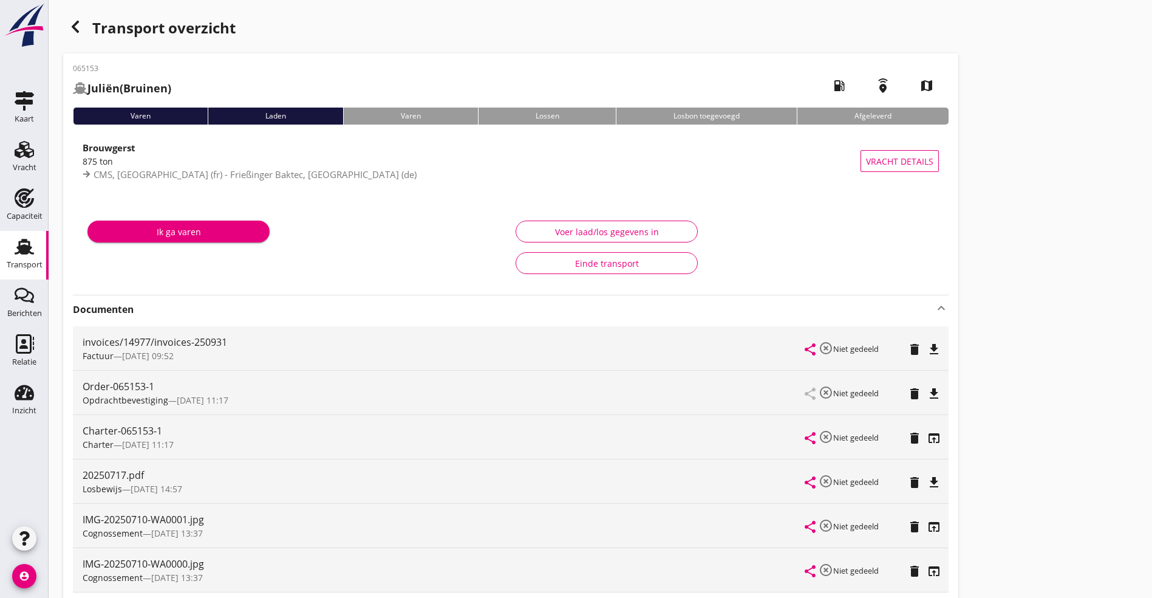
click at [75, 19] on div "button" at bounding box center [75, 27] width 24 height 24
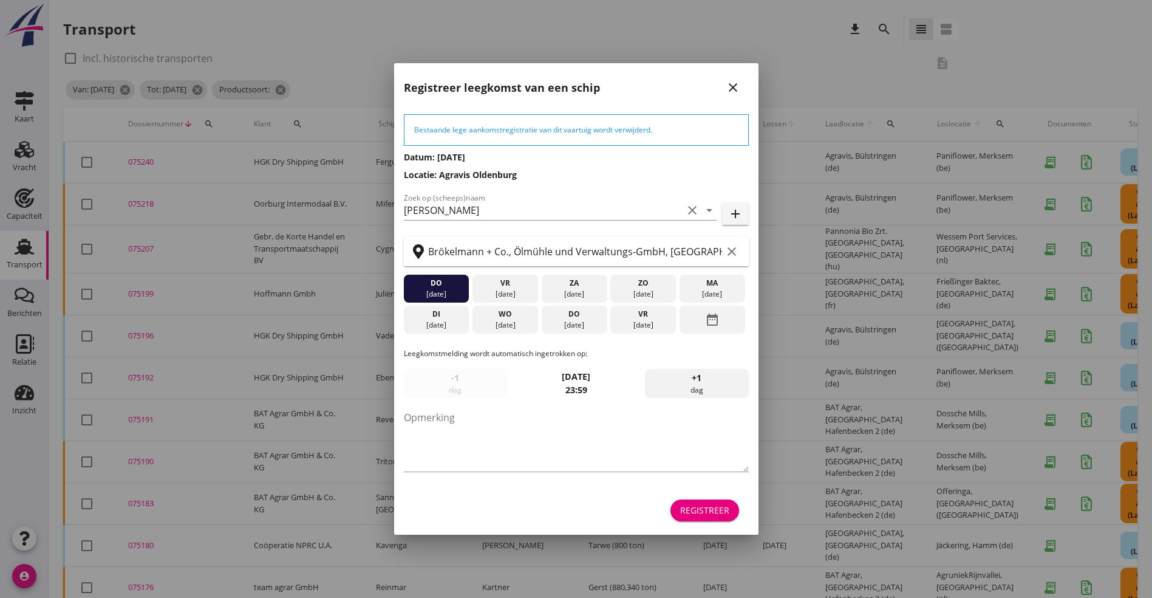
click at [730, 72] on div "Registreer leegkomst van een schip close" at bounding box center [576, 82] width 364 height 39
click at [728, 94] on icon "close" at bounding box center [733, 87] width 15 height 15
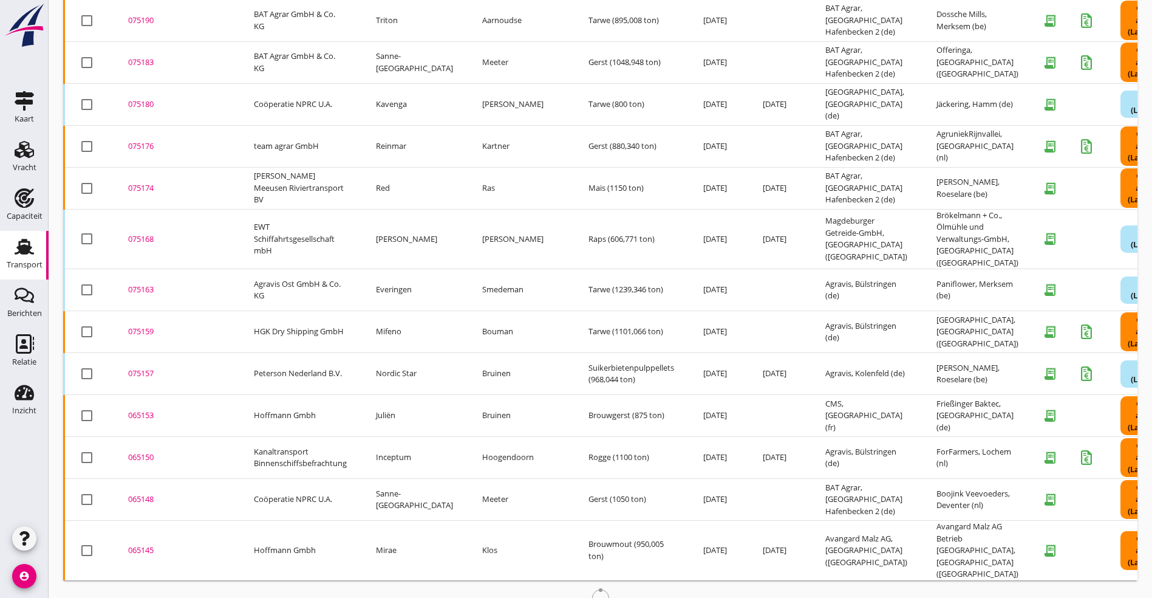
scroll to position [454, 0]
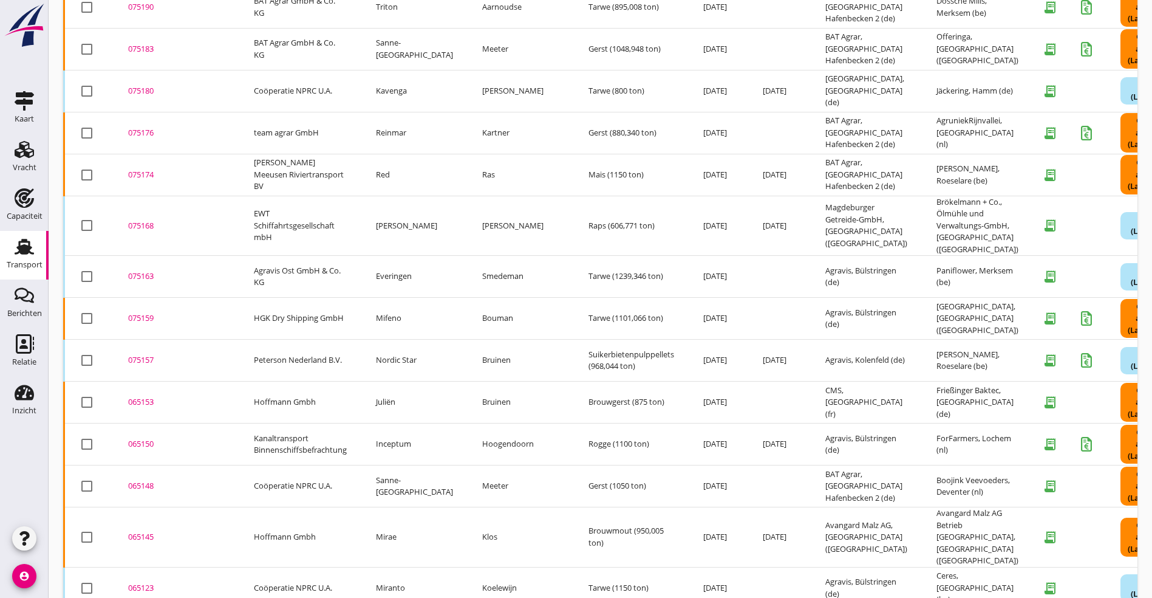
click at [139, 438] on div "065150" at bounding box center [176, 444] width 97 height 12
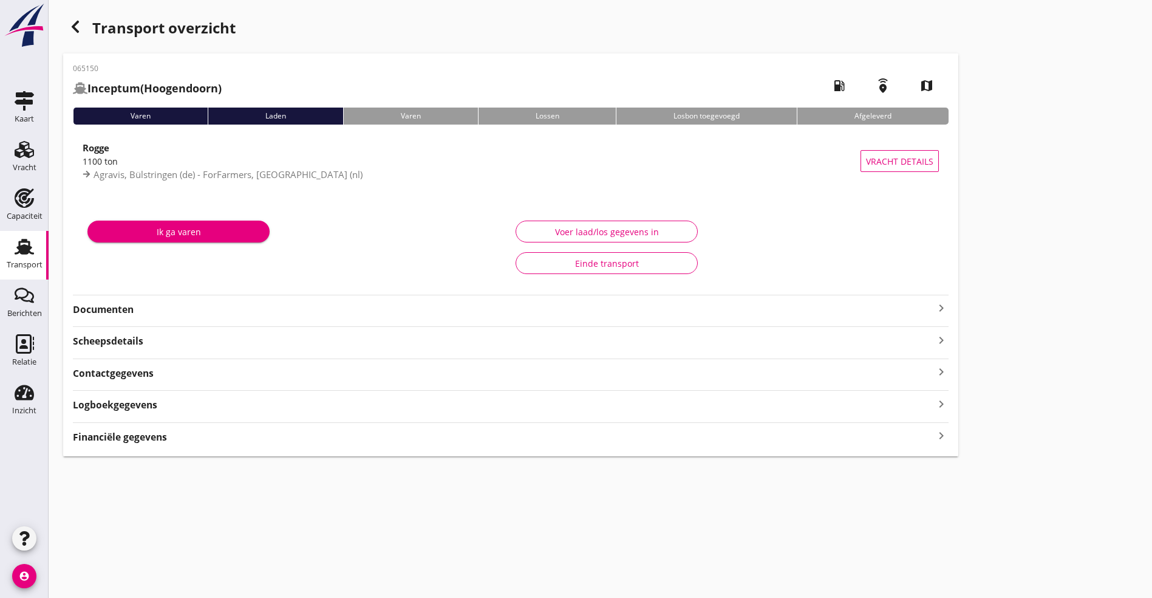
click at [160, 306] on strong "Documenten" at bounding box center [503, 310] width 861 height 14
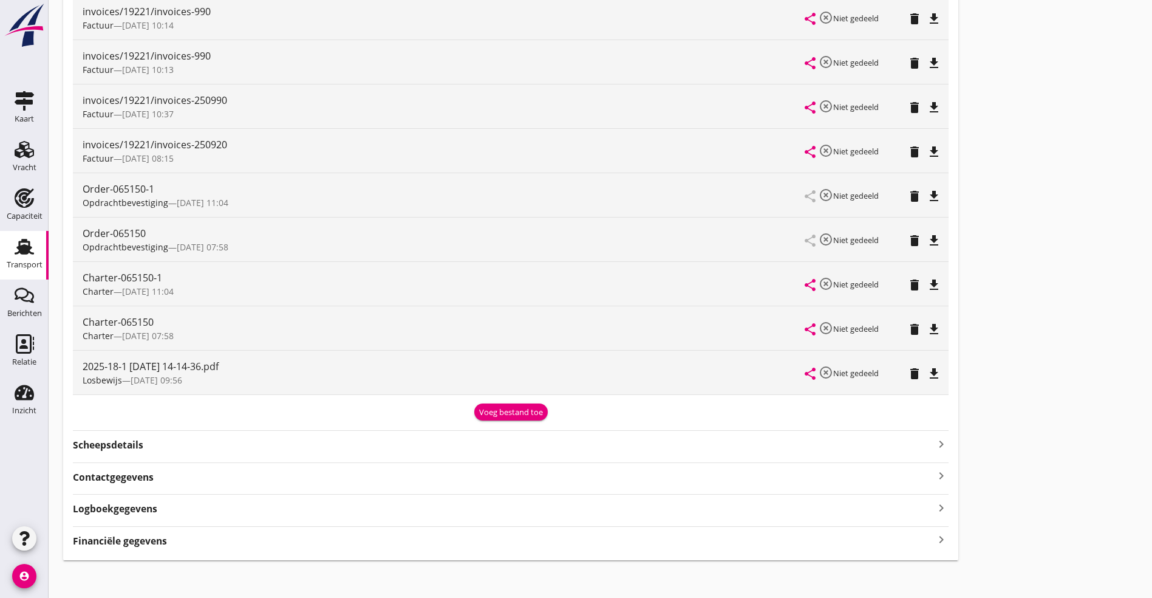
scroll to position [337, 0]
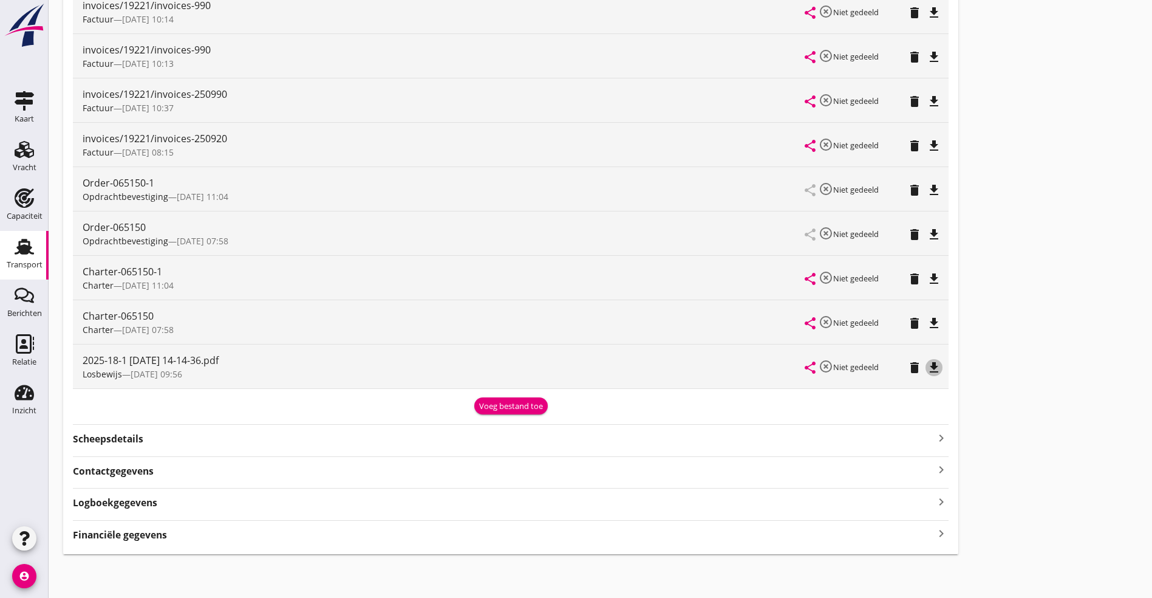
click at [927, 364] on icon "file_download" at bounding box center [934, 367] width 15 height 15
click at [927, 324] on icon "file_download" at bounding box center [934, 323] width 15 height 15
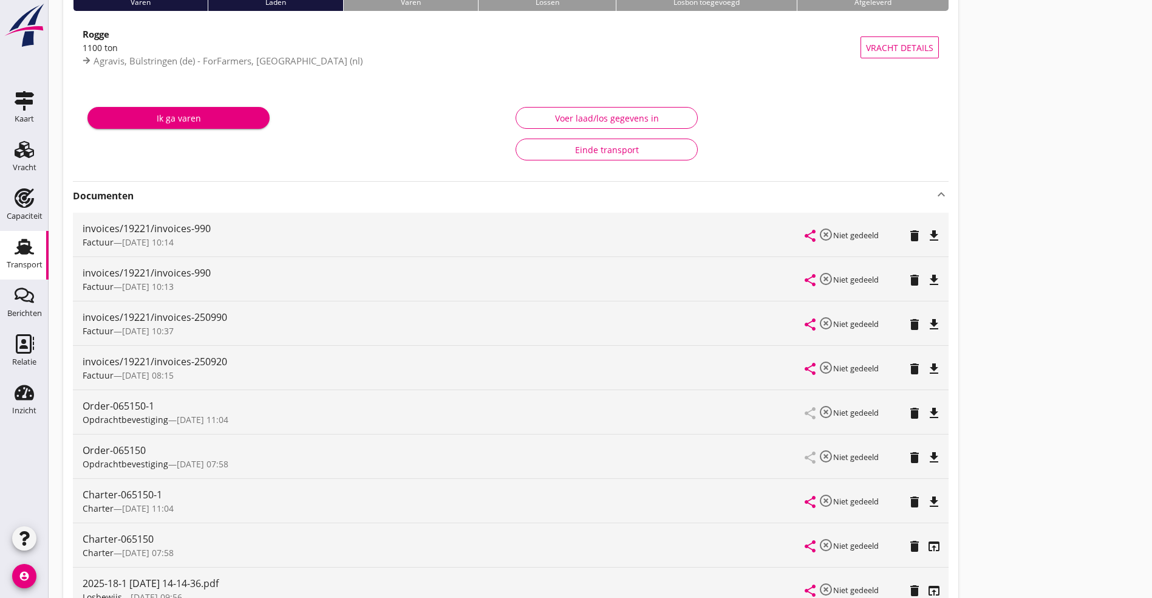
scroll to position [0, 0]
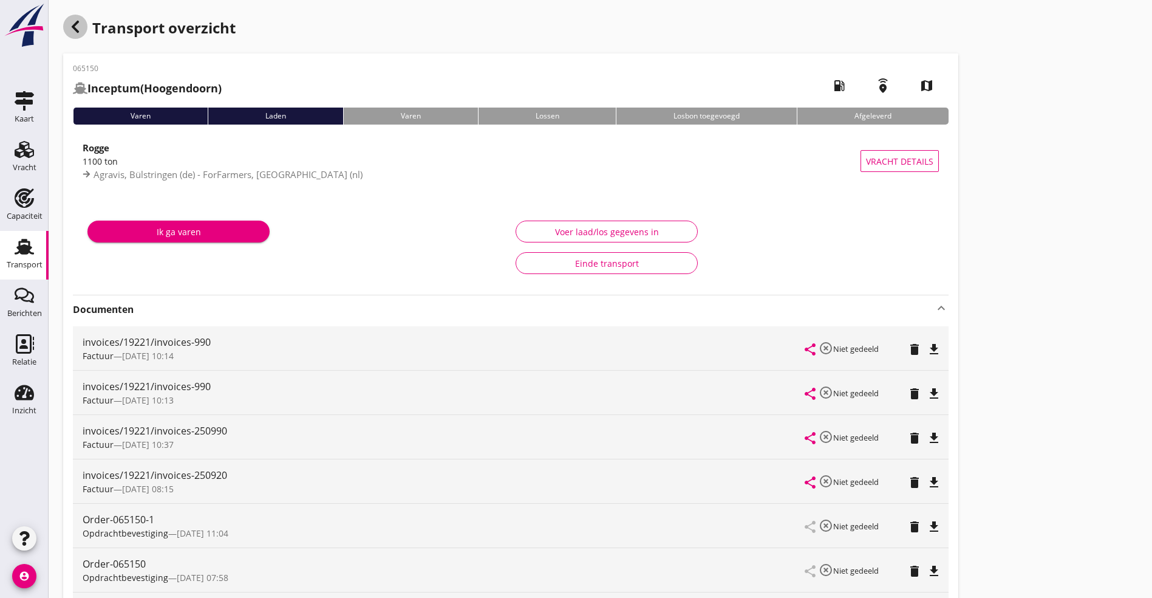
click at [83, 24] on div "button" at bounding box center [75, 27] width 24 height 24
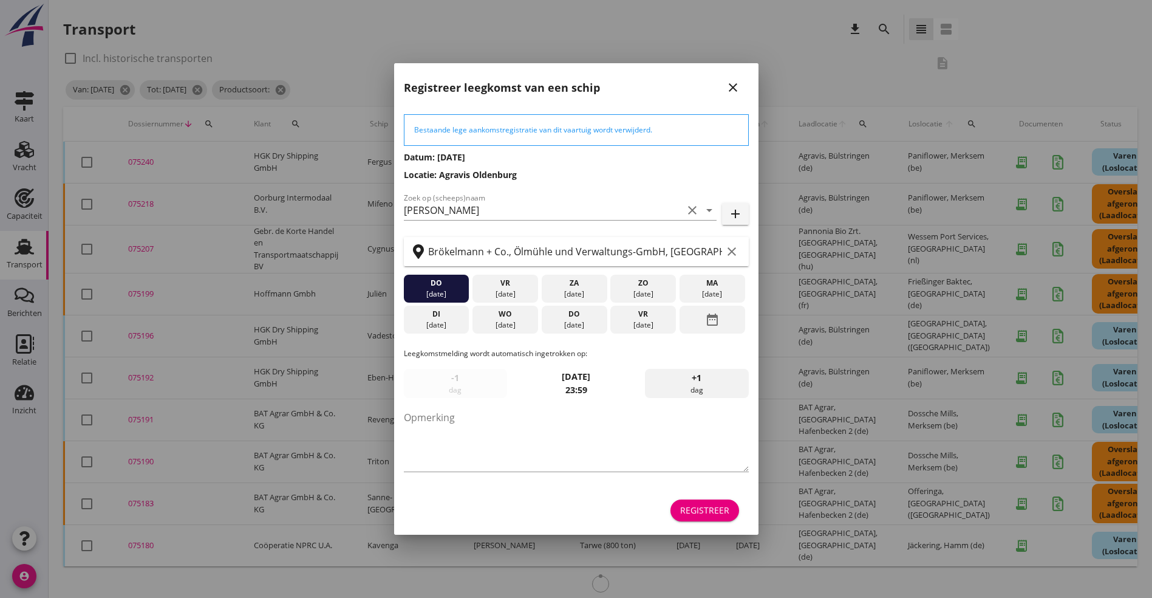
click at [741, 80] on button "close" at bounding box center [733, 88] width 22 height 22
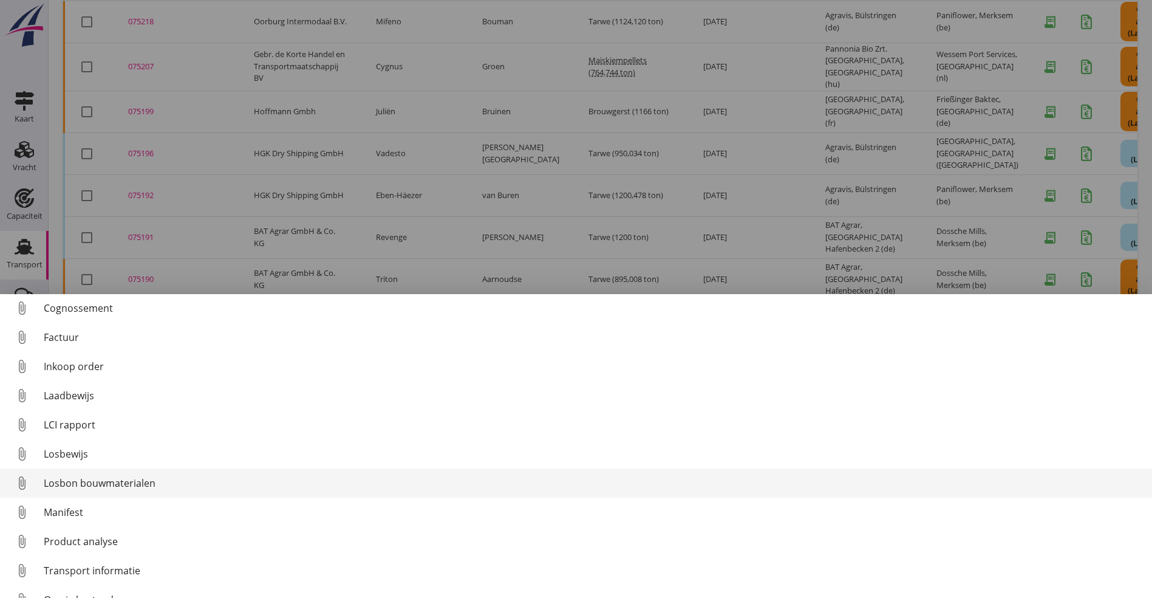
scroll to position [85, 0]
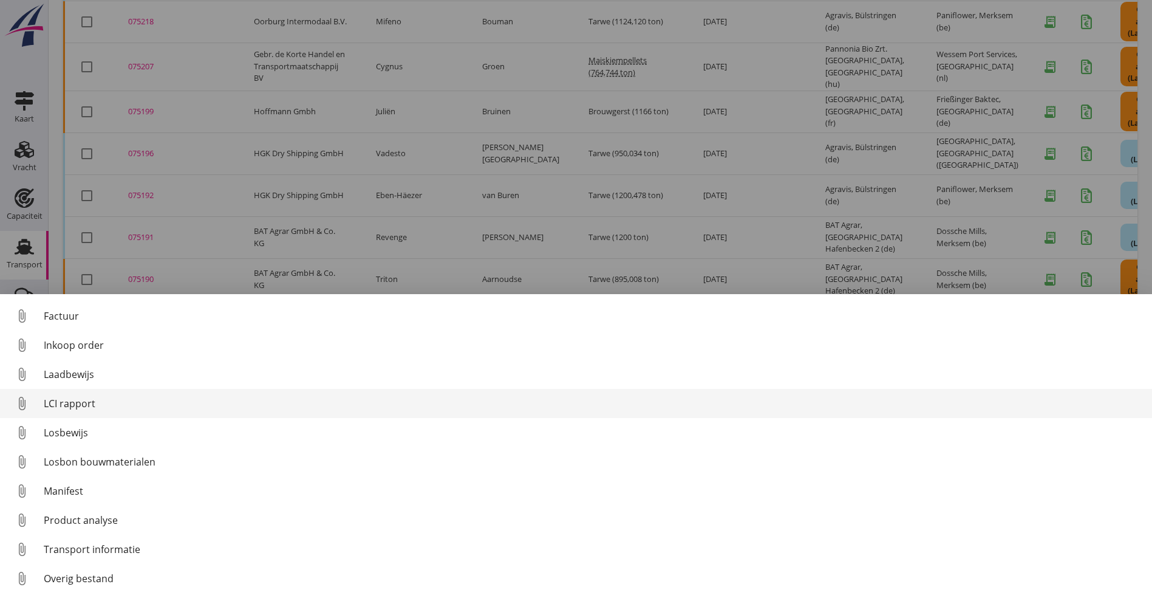
click at [71, 406] on div "LCI rapport" at bounding box center [593, 403] width 1099 height 15
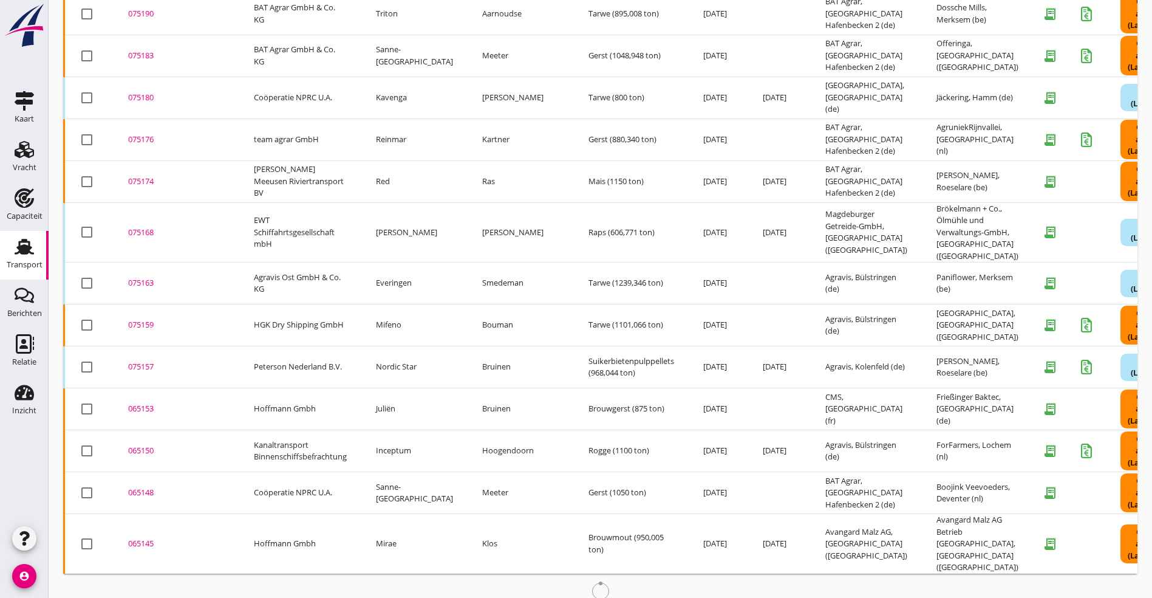
scroll to position [454, 0]
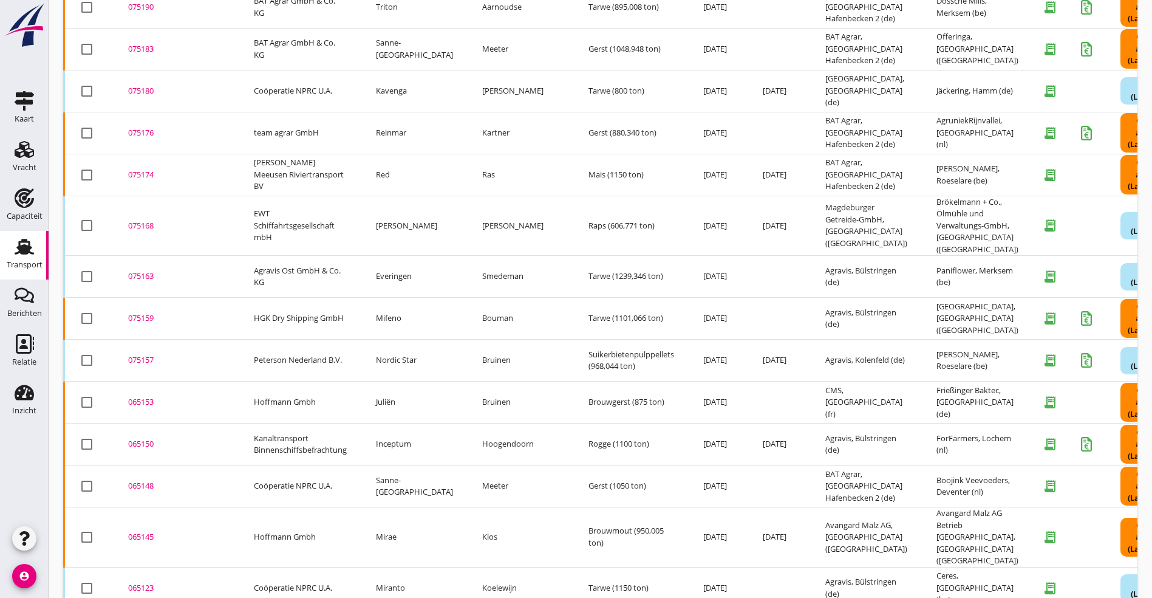
click at [140, 438] on div "065150" at bounding box center [176, 444] width 97 height 12
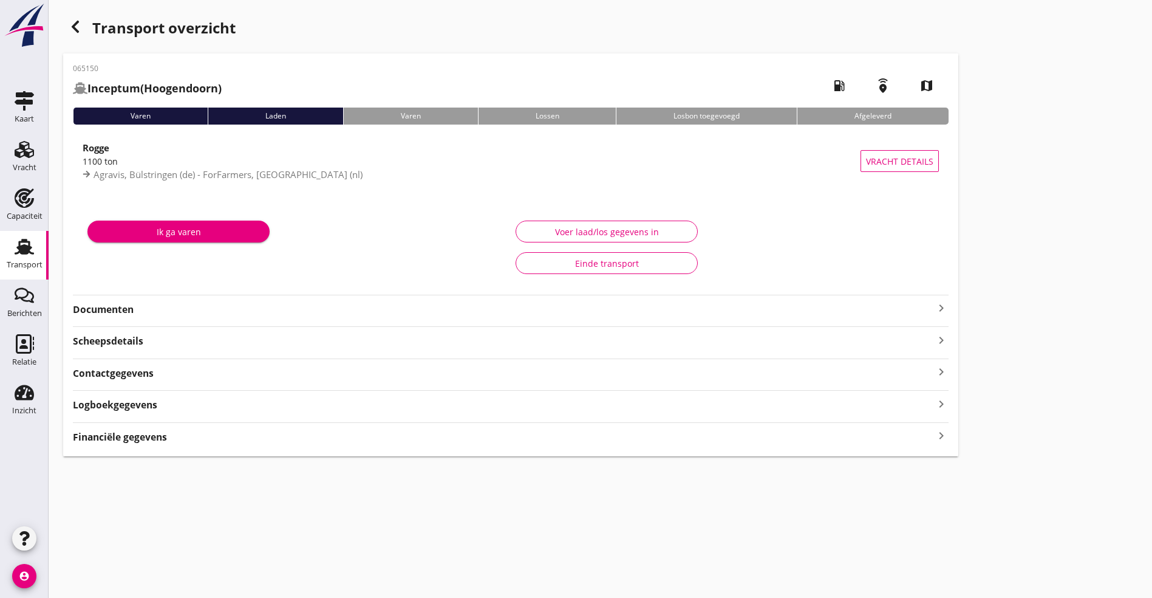
click at [140, 315] on strong "Documenten" at bounding box center [503, 310] width 861 height 14
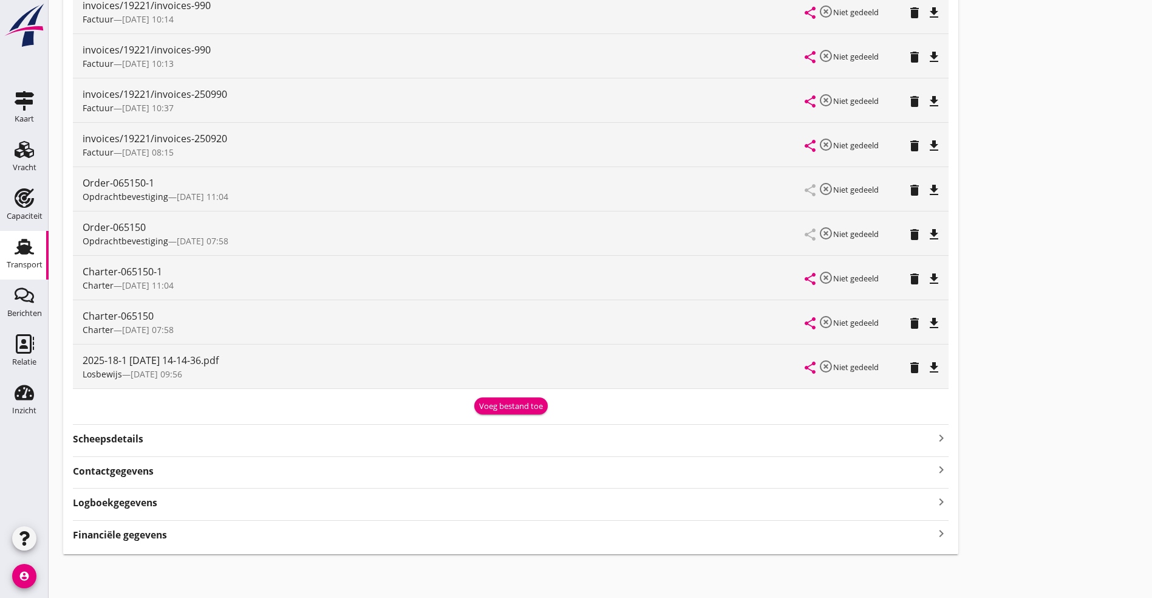
scroll to position [245, 0]
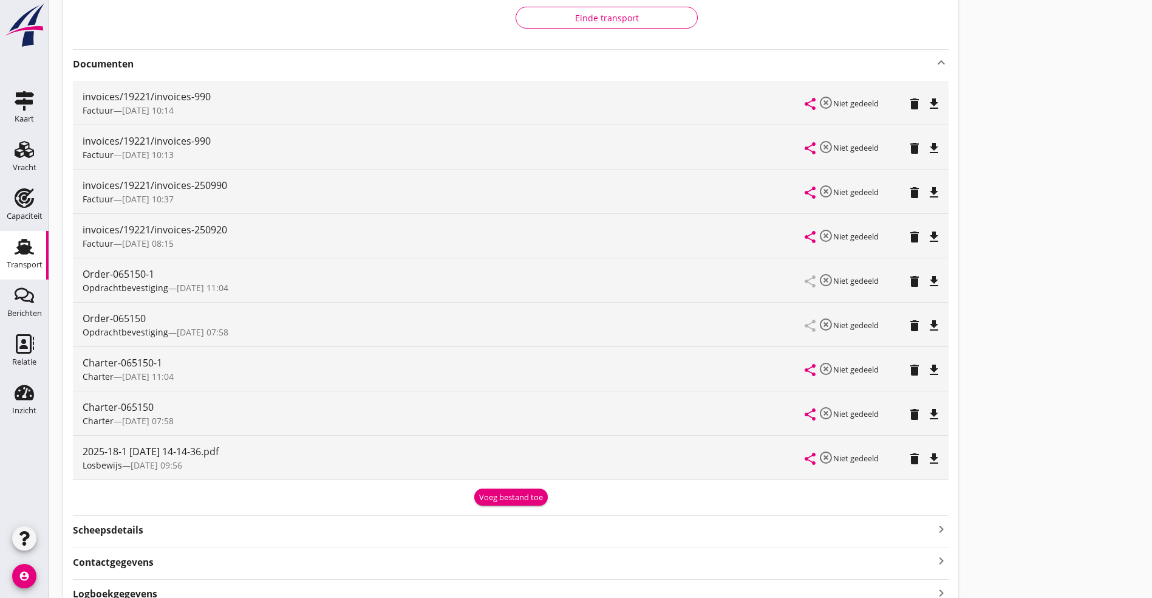
click at [927, 277] on icon "file_download" at bounding box center [934, 281] width 15 height 15
click at [927, 455] on icon "file_download" at bounding box center [934, 458] width 15 height 15
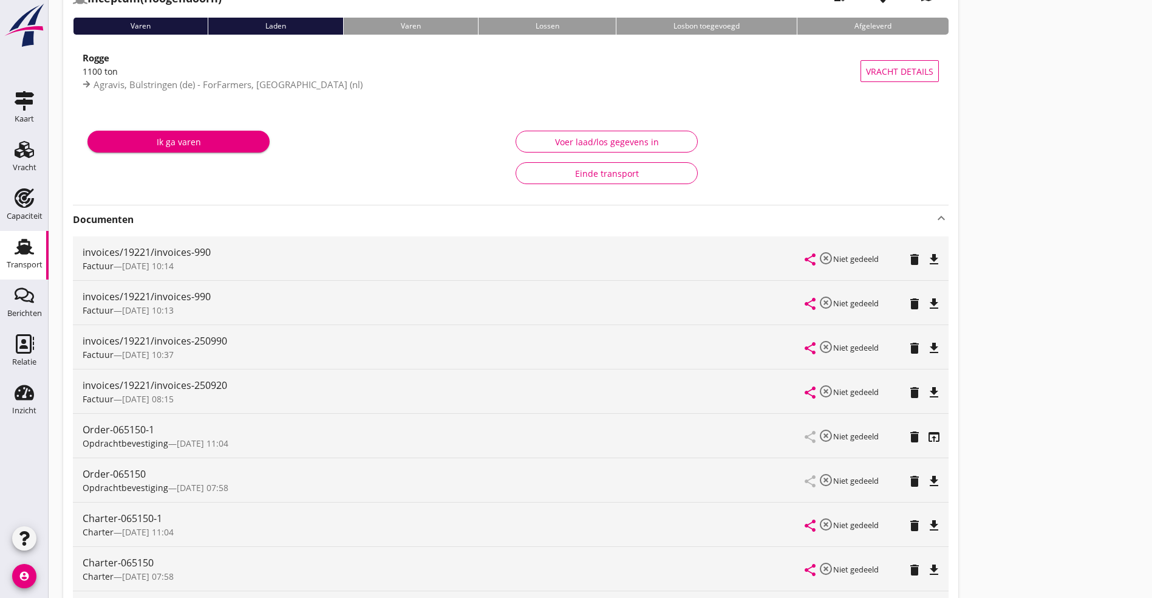
scroll to position [0, 0]
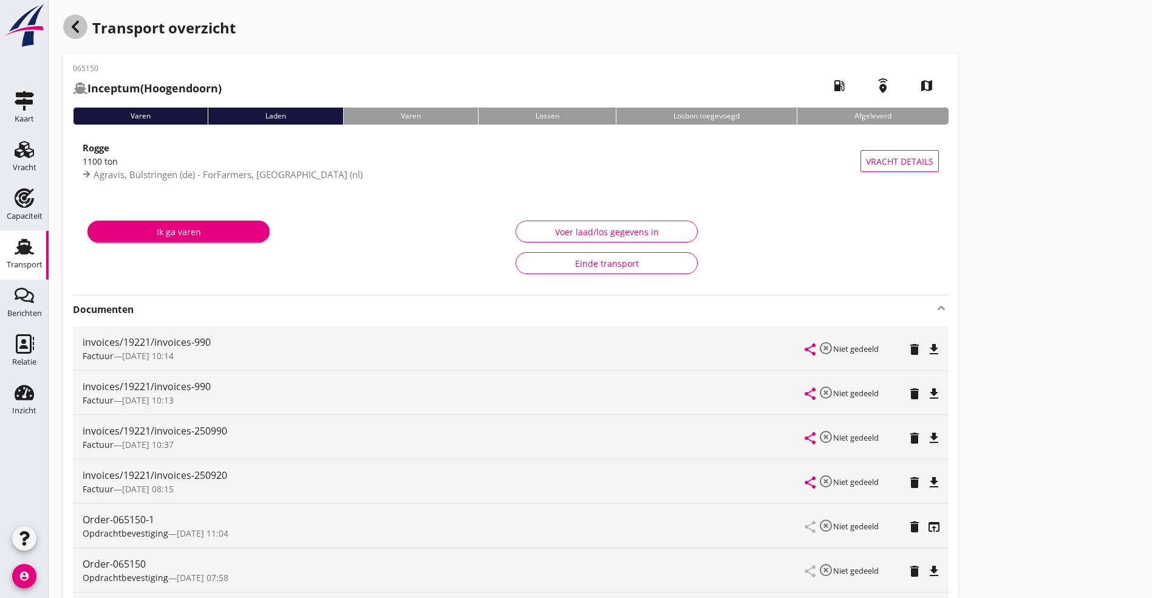
click at [75, 19] on icon "button" at bounding box center [75, 26] width 15 height 15
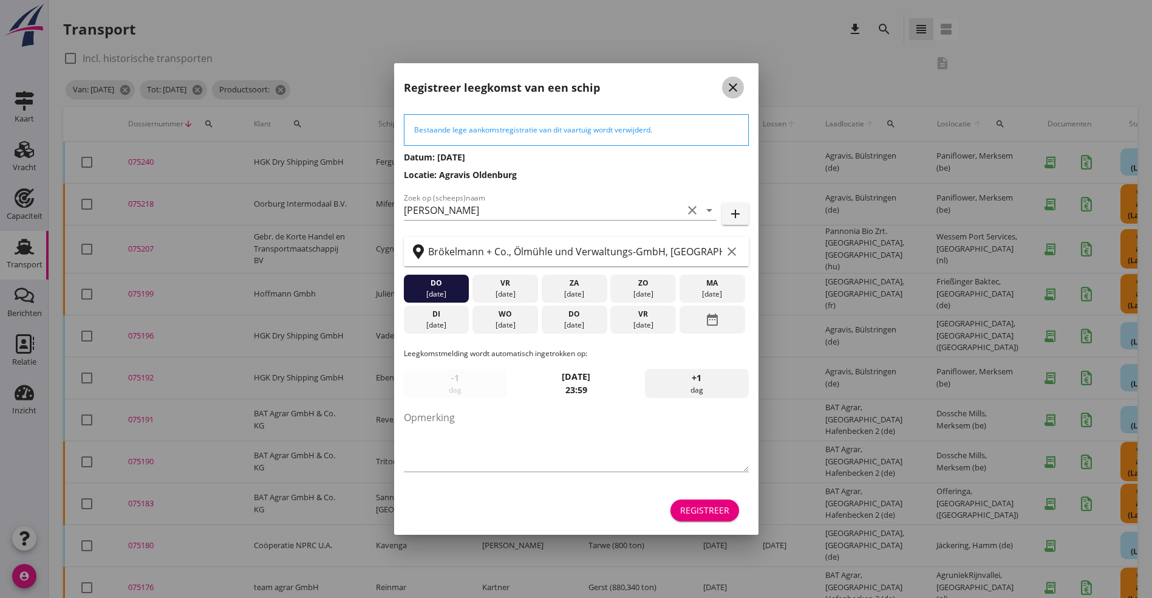
click at [723, 84] on div "close" at bounding box center [733, 87] width 22 height 15
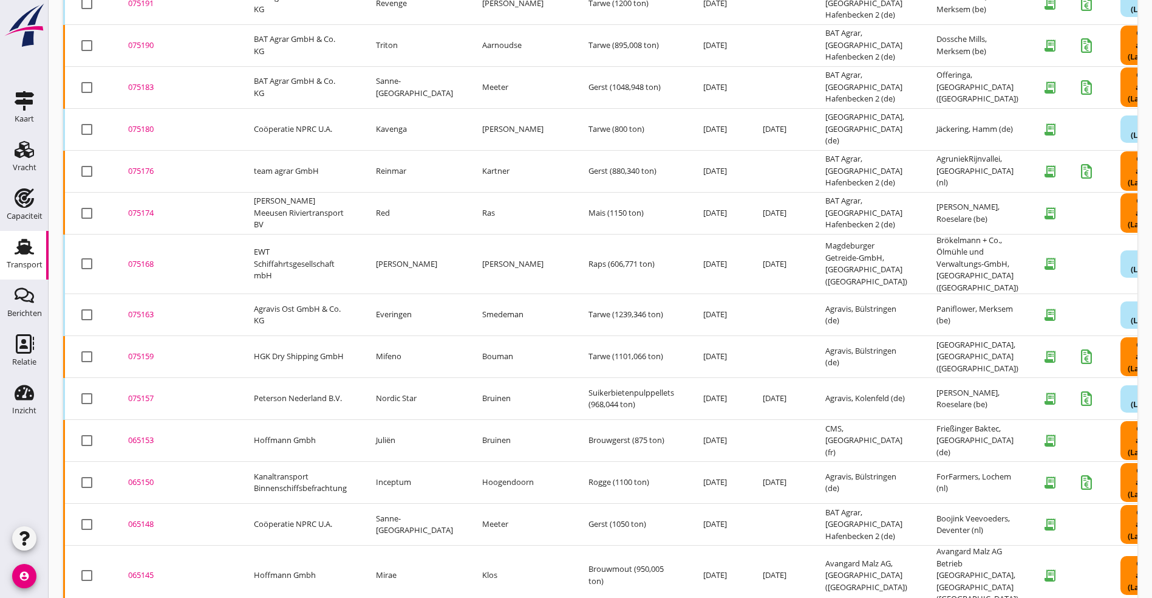
scroll to position [454, 0]
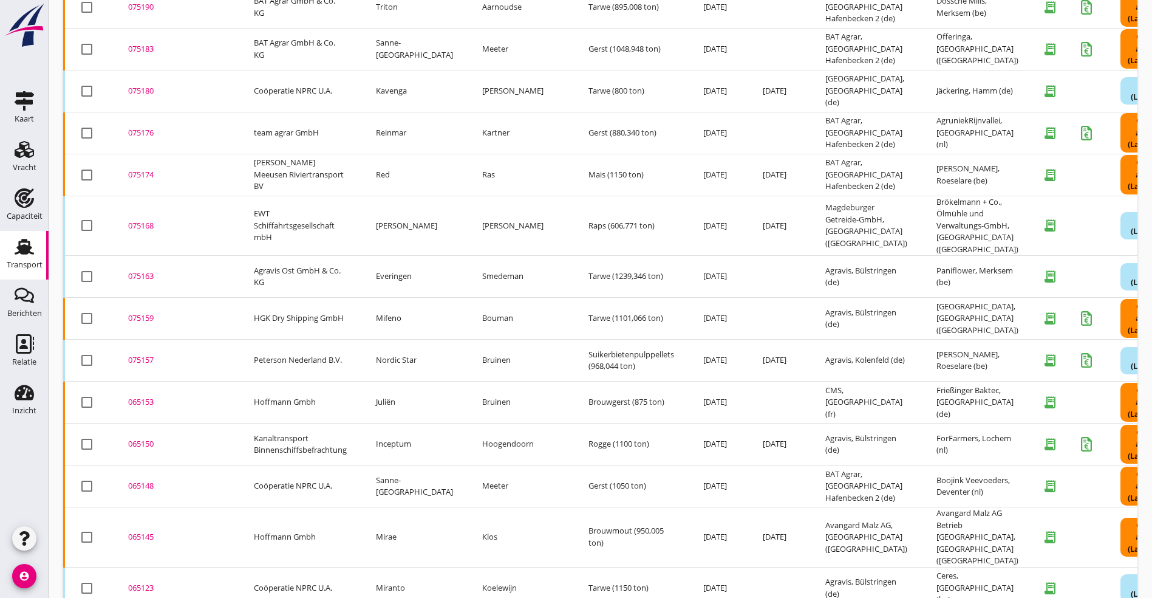
click at [143, 480] on div "065148" at bounding box center [176, 486] width 97 height 12
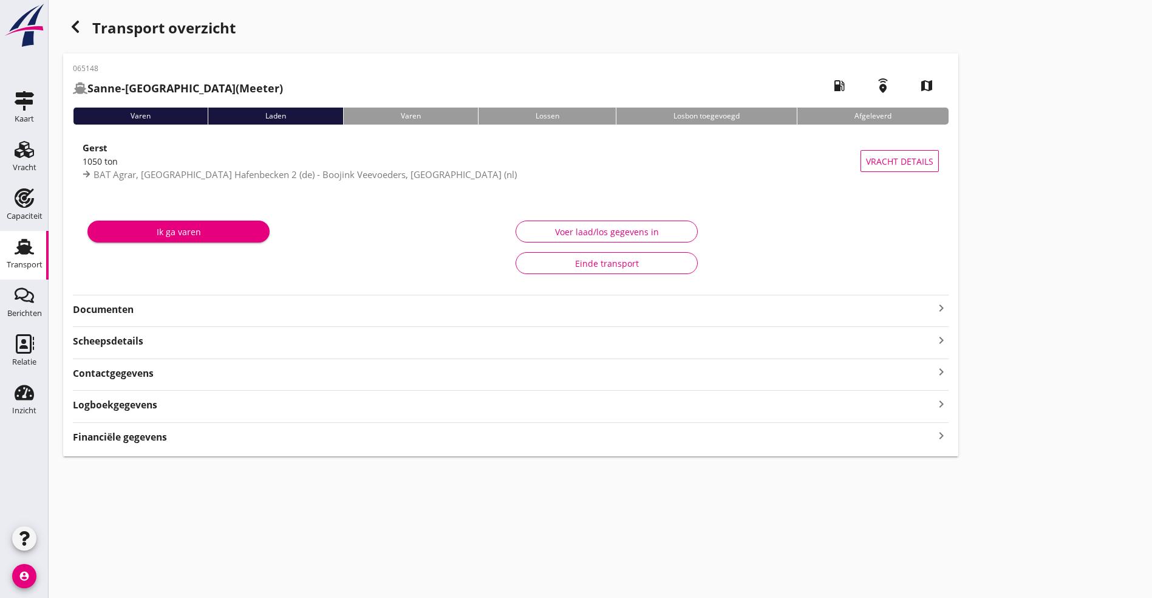
click at [118, 315] on strong "Documenten" at bounding box center [503, 310] width 861 height 14
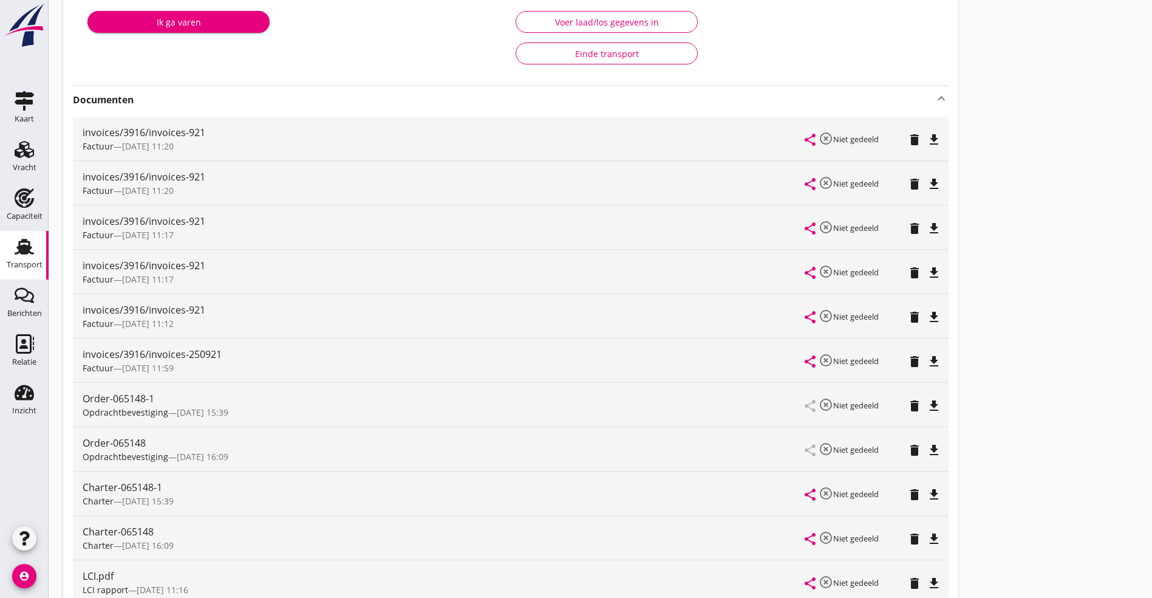
scroll to position [364, 0]
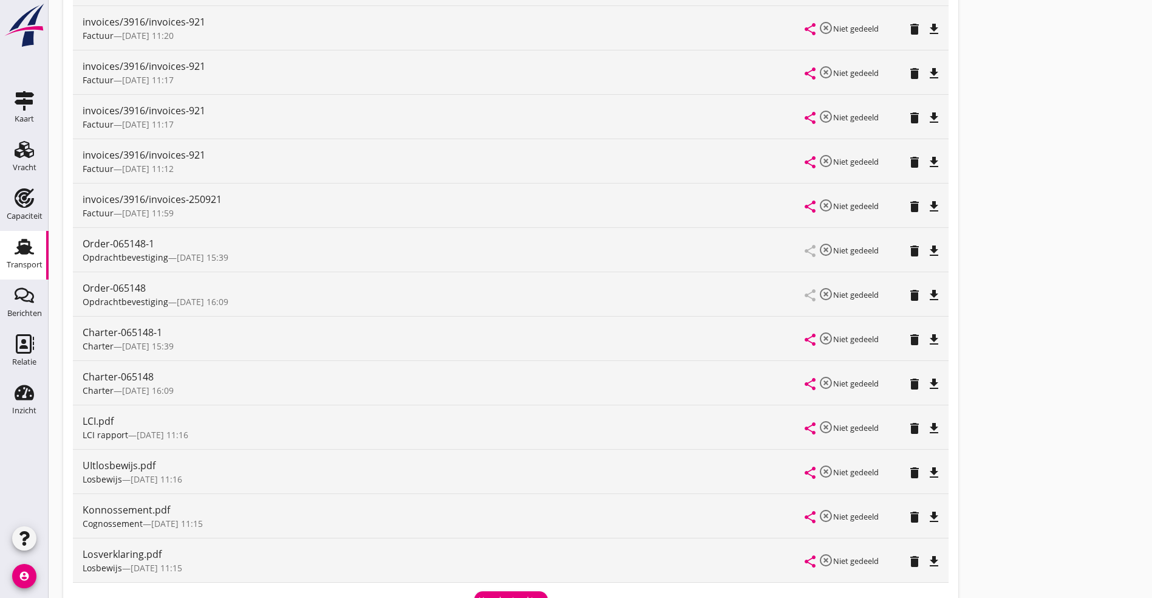
click at [927, 430] on icon "file_download" at bounding box center [934, 428] width 15 height 15
click at [927, 379] on icon "file_download" at bounding box center [934, 384] width 15 height 15
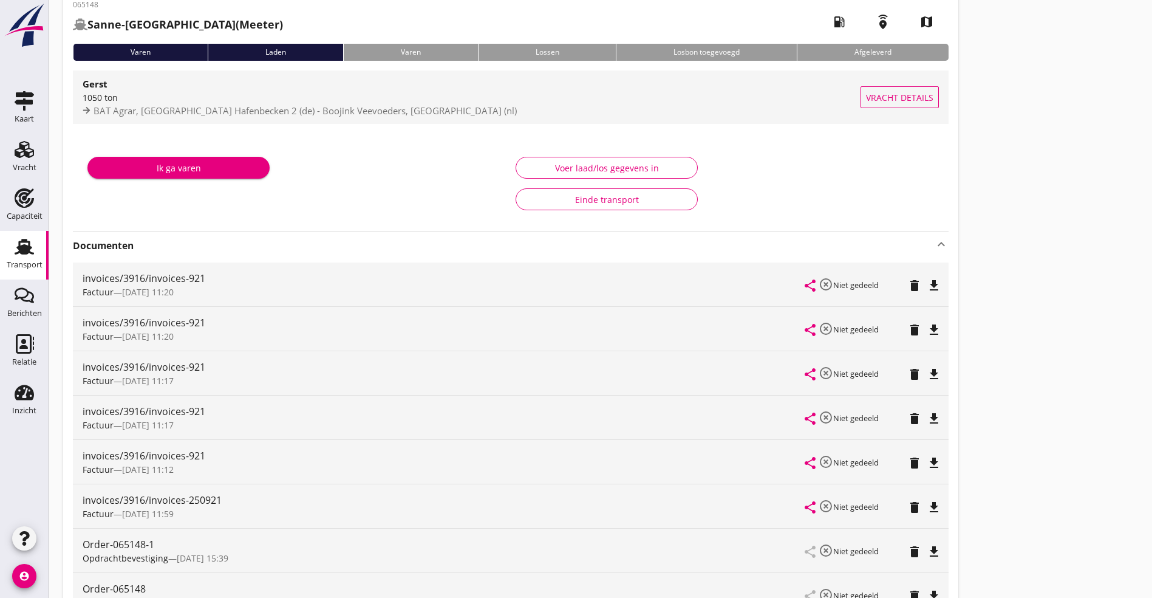
scroll to position [0, 0]
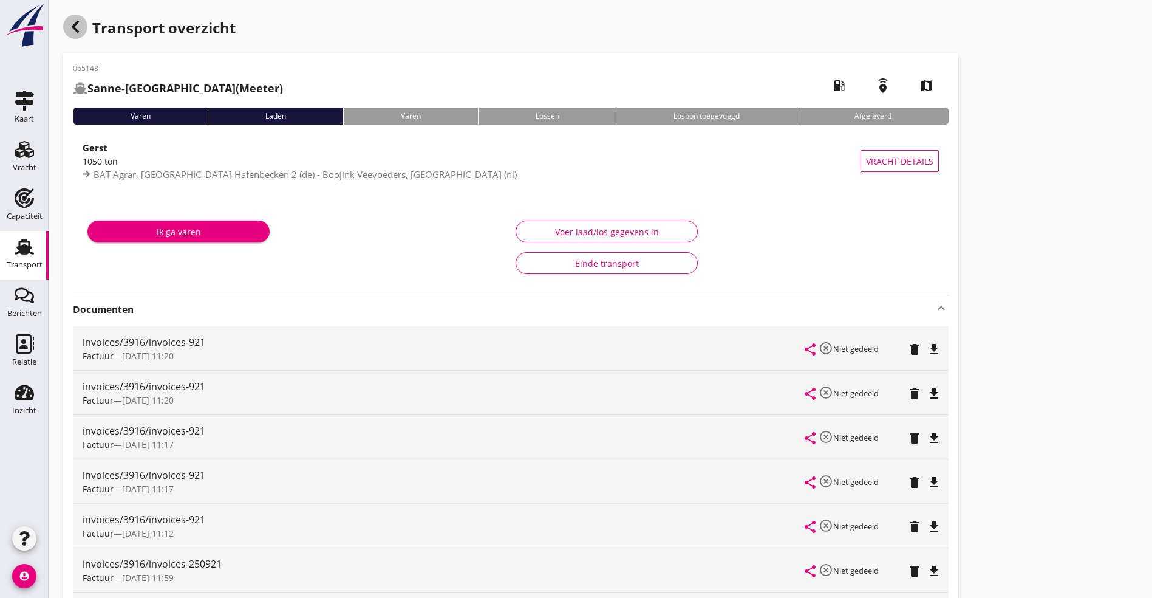
click at [77, 20] on icon "button" at bounding box center [75, 26] width 15 height 15
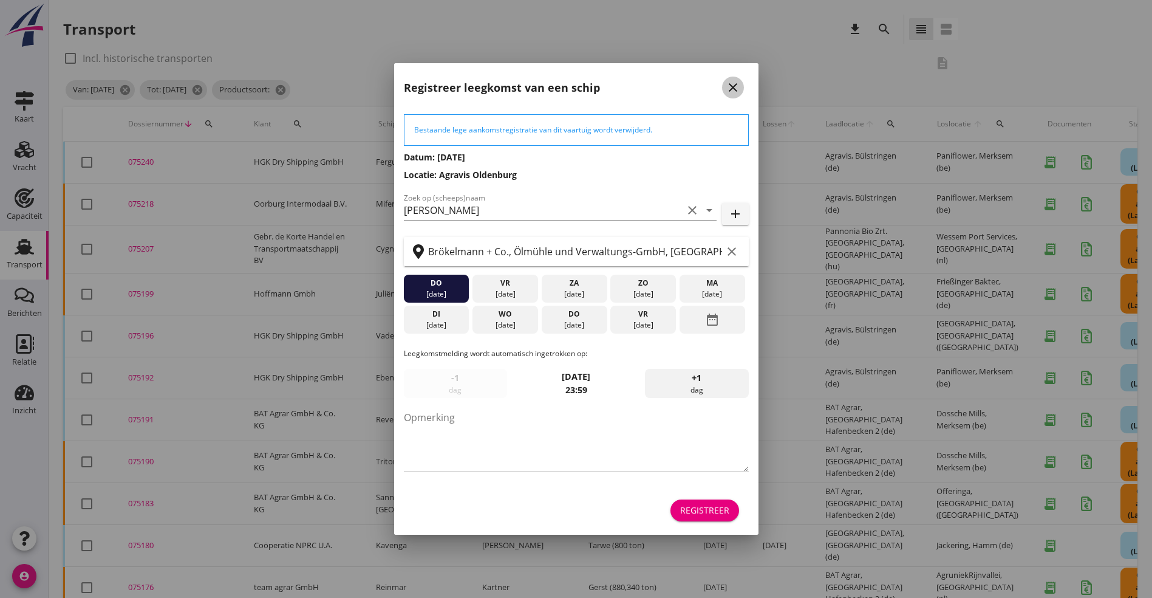
click at [729, 89] on icon "close" at bounding box center [733, 87] width 15 height 15
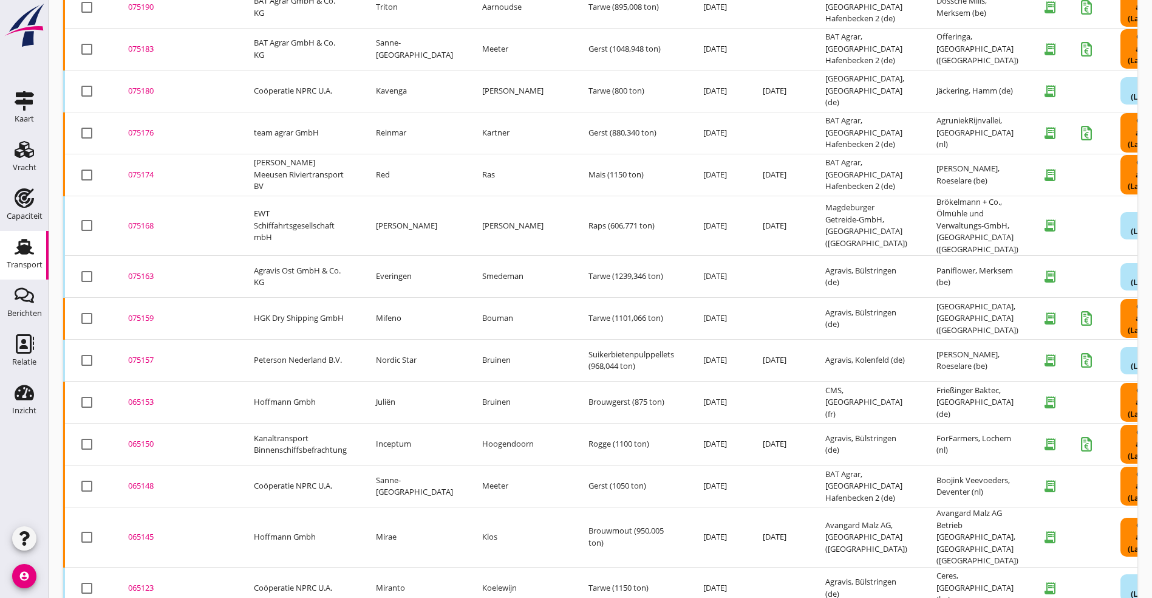
scroll to position [458, 0]
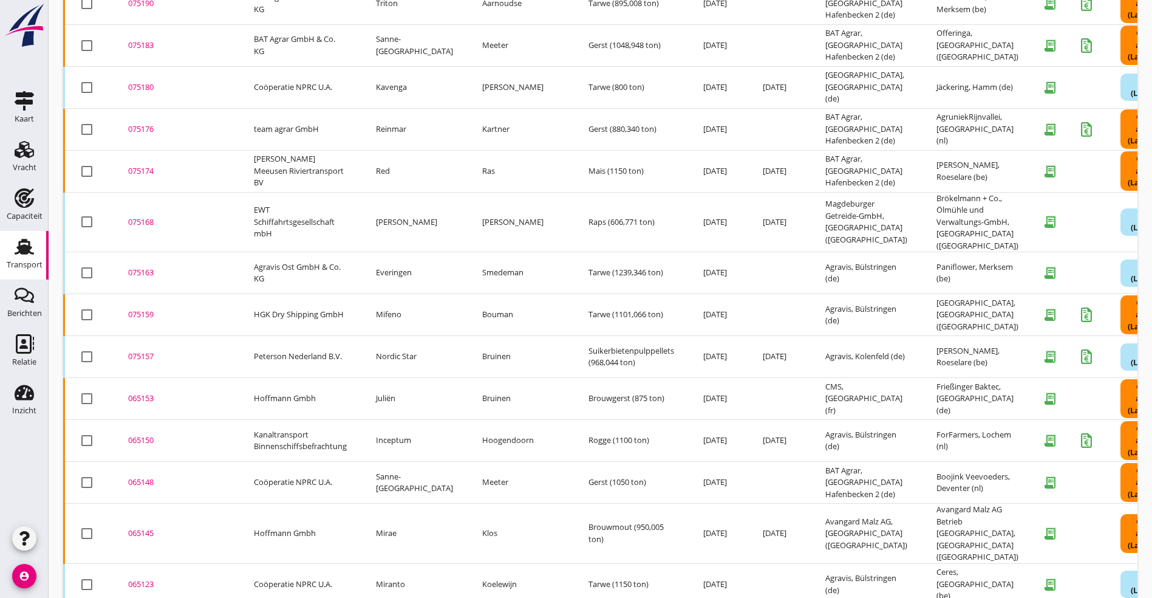
click at [150, 527] on div "065145" at bounding box center [176, 533] width 97 height 12
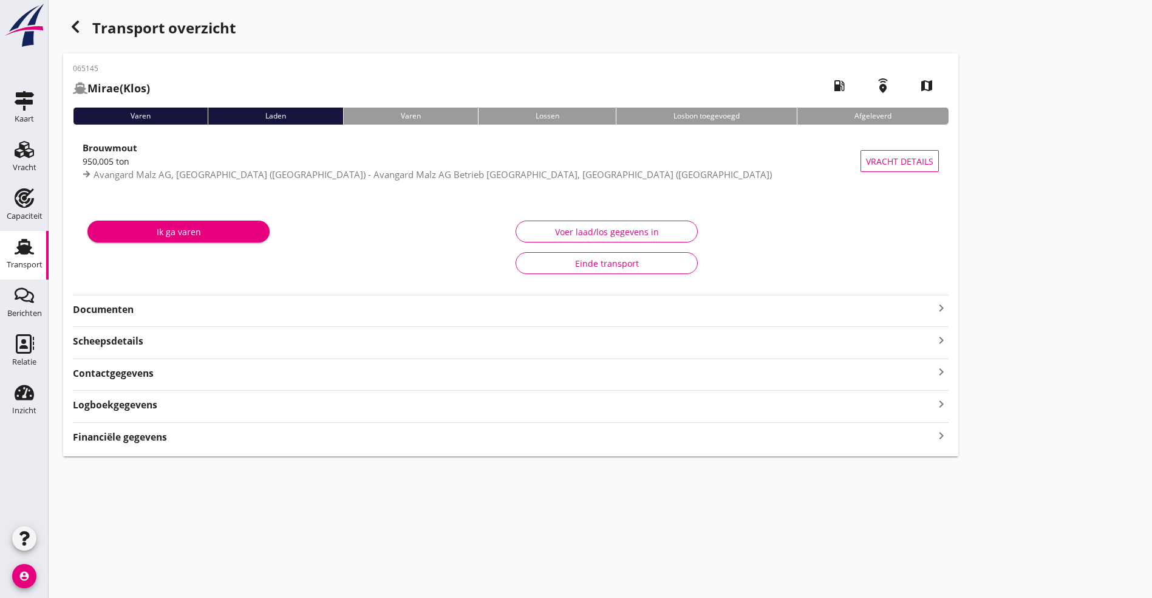
click at [109, 310] on strong "Documenten" at bounding box center [503, 310] width 861 height 14
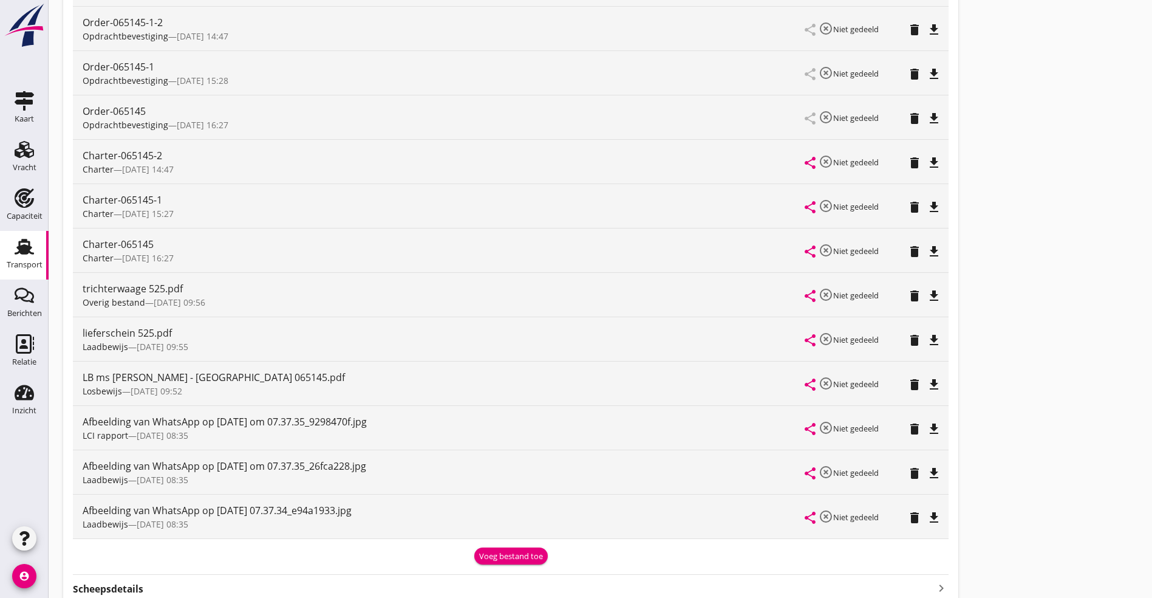
scroll to position [456, 0]
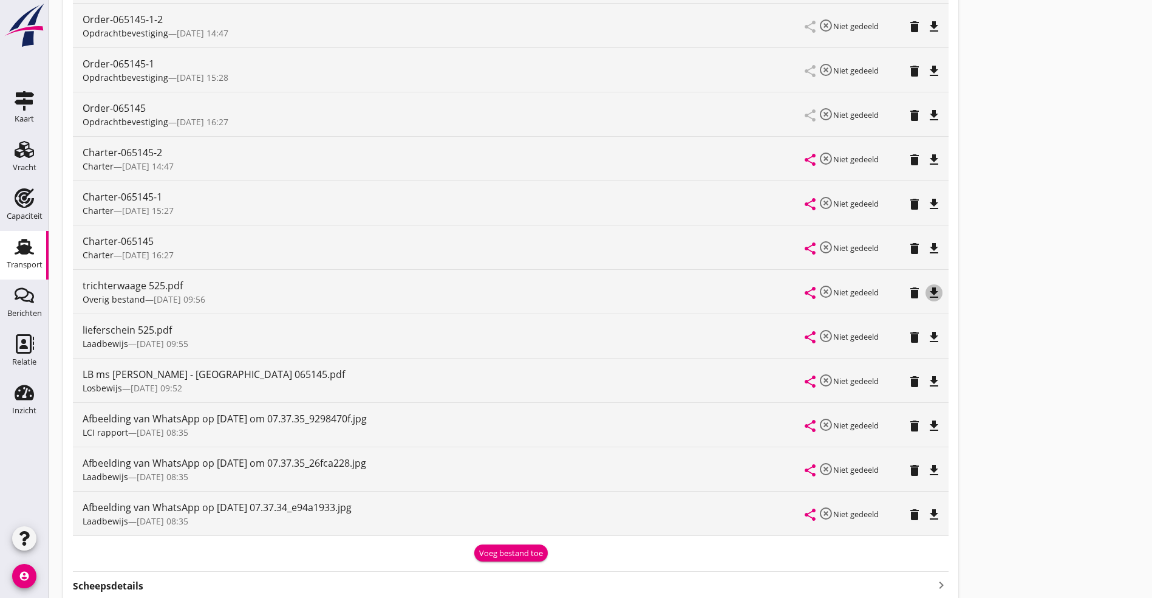
click at [927, 293] on icon "file_download" at bounding box center [934, 293] width 15 height 15
click at [927, 375] on icon "file_download" at bounding box center [934, 381] width 15 height 15
click at [926, 424] on div "file_download" at bounding box center [934, 426] width 17 height 15
click at [927, 245] on icon "file_download" at bounding box center [934, 248] width 15 height 15
click at [927, 249] on icon "open_in_browser" at bounding box center [934, 248] width 15 height 15
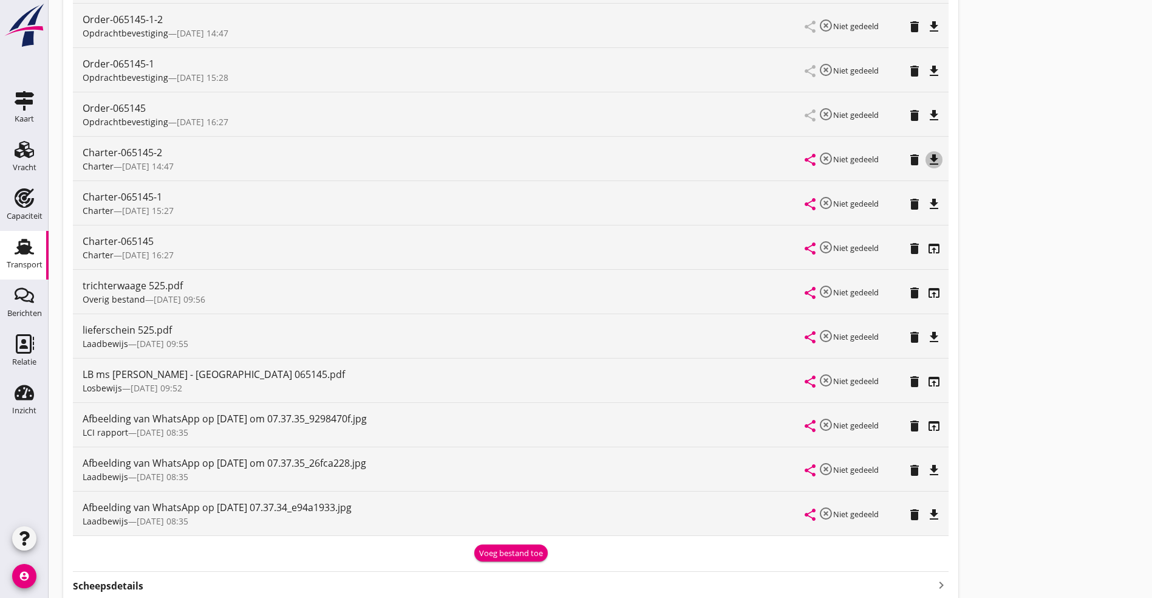
click at [927, 161] on icon "file_download" at bounding box center [934, 159] width 15 height 15
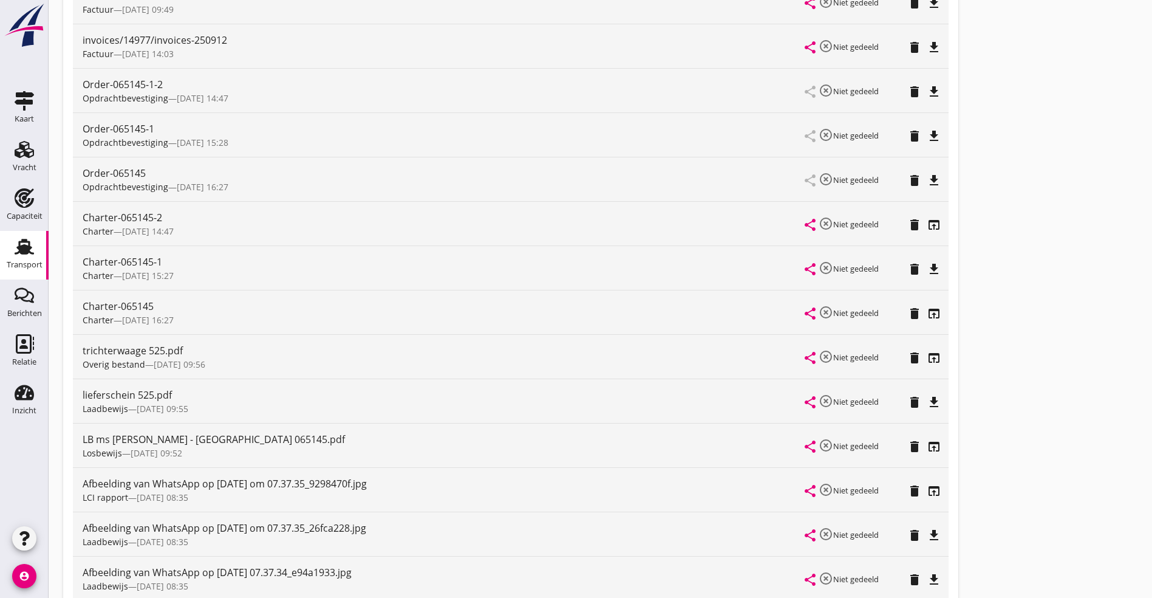
scroll to position [364, 0]
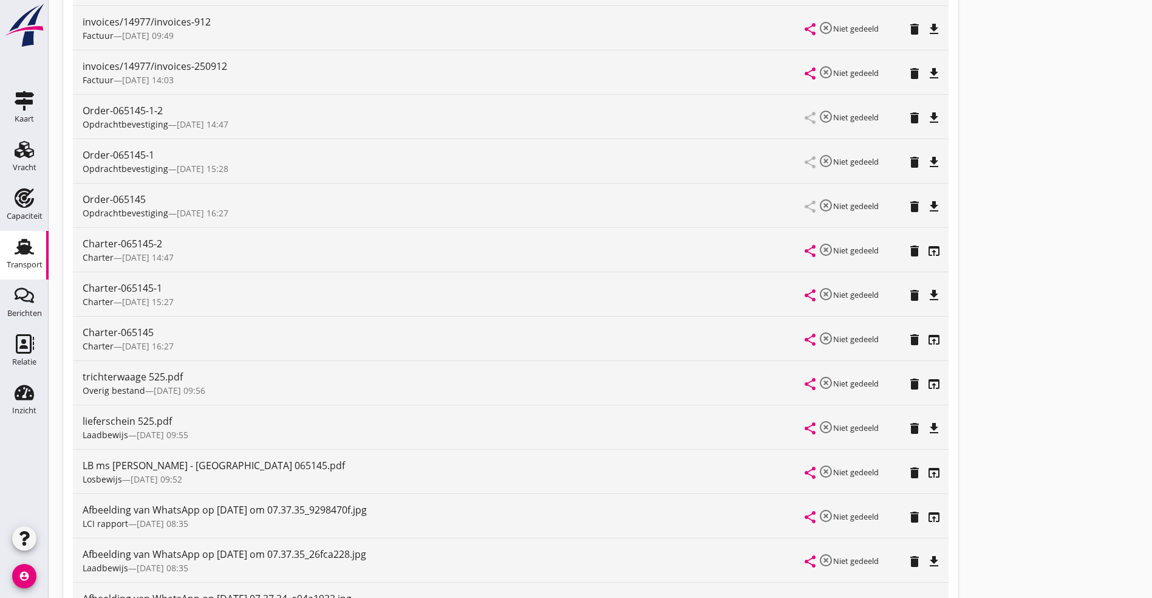
click at [908, 114] on icon "delete" at bounding box center [915, 118] width 15 height 15
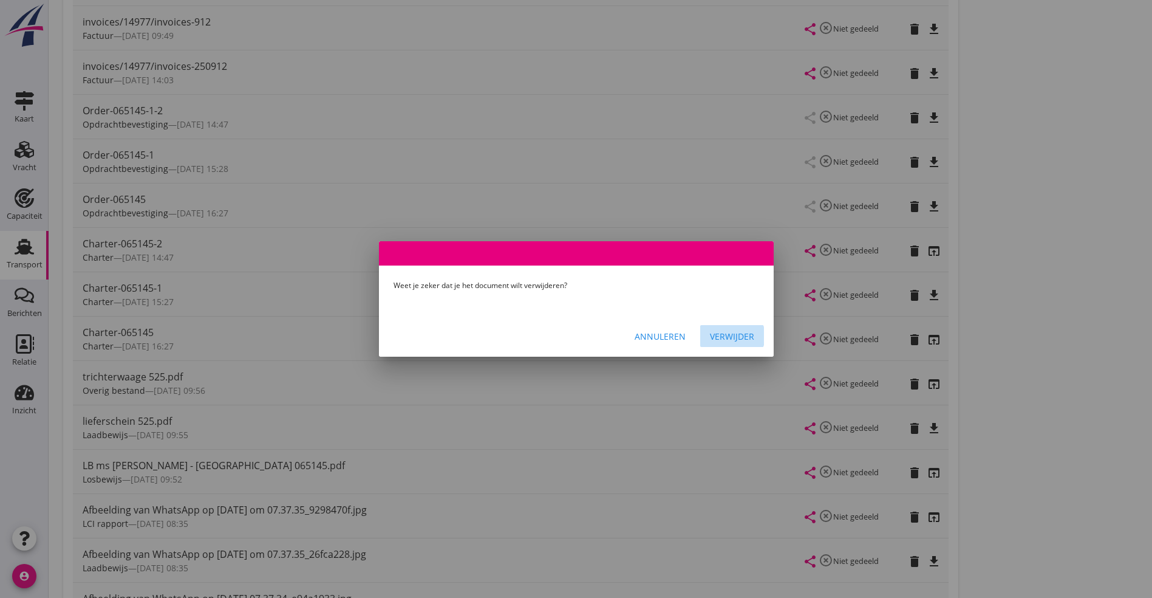
click at [724, 335] on div "Verwijder" at bounding box center [732, 336] width 44 height 13
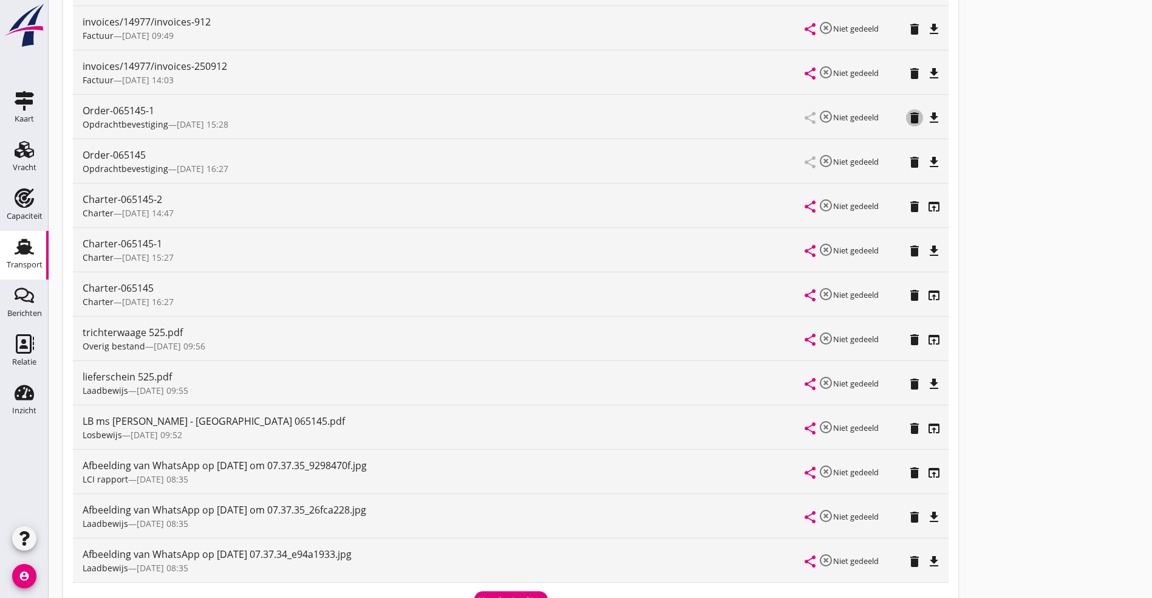
click at [908, 115] on icon "delete" at bounding box center [915, 118] width 15 height 15
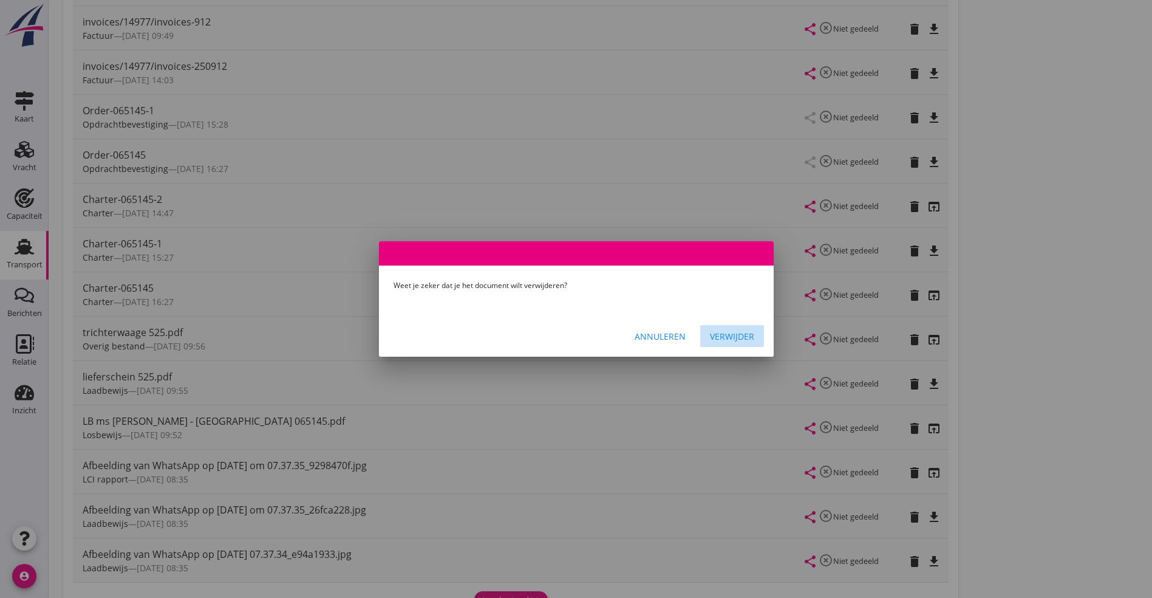
click at [712, 335] on div "Verwijder" at bounding box center [732, 336] width 44 height 13
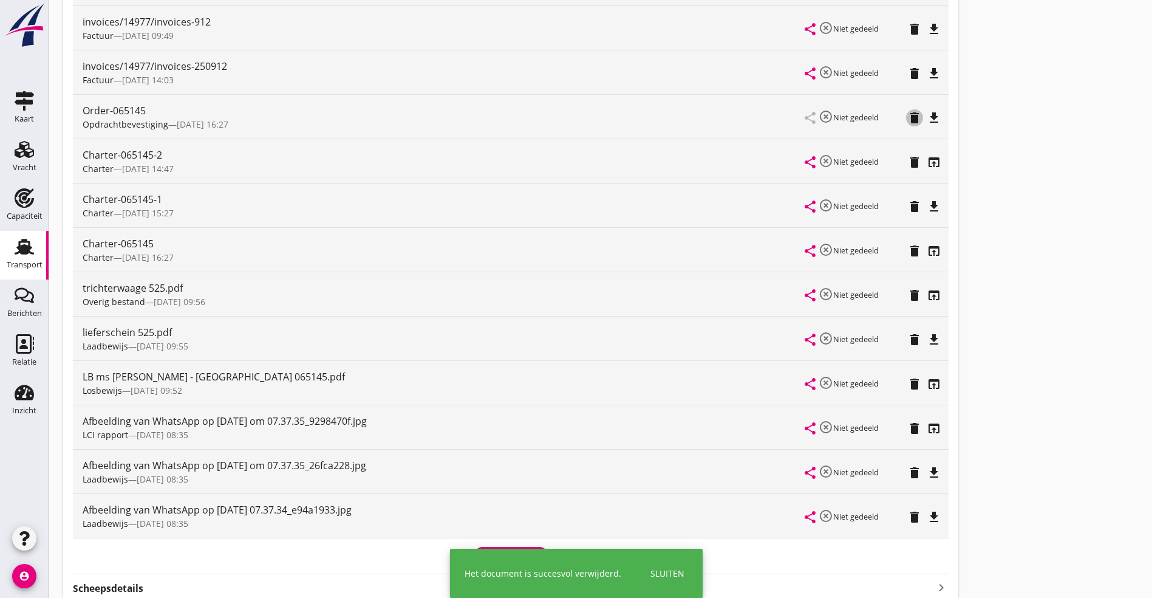
click at [908, 116] on icon "delete" at bounding box center [915, 118] width 15 height 15
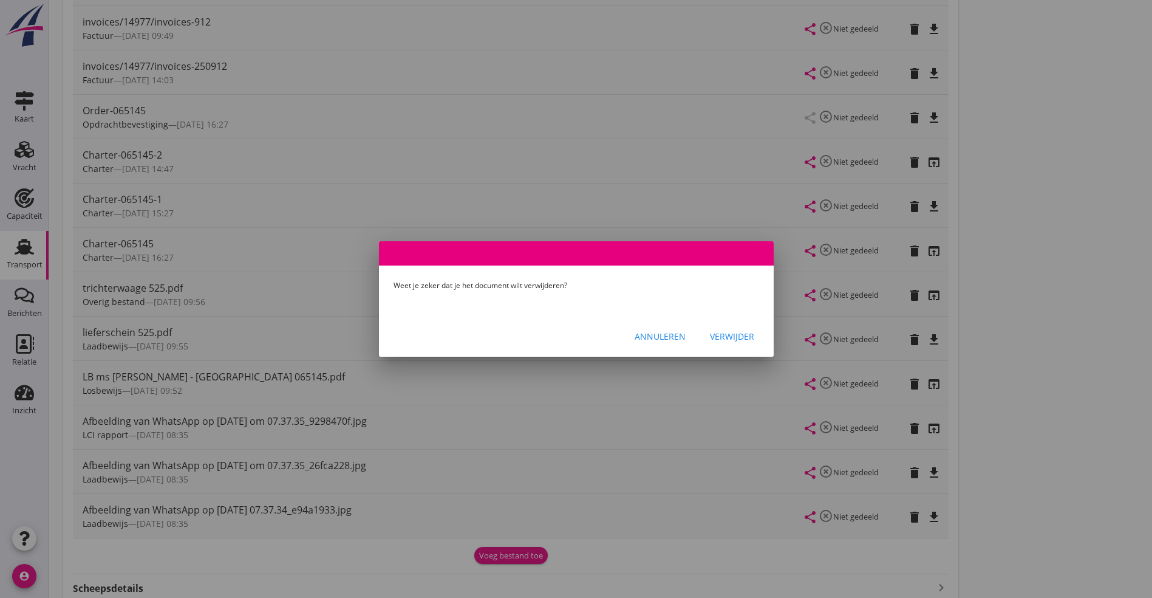
click at [744, 332] on div "Verwijder" at bounding box center [732, 336] width 44 height 13
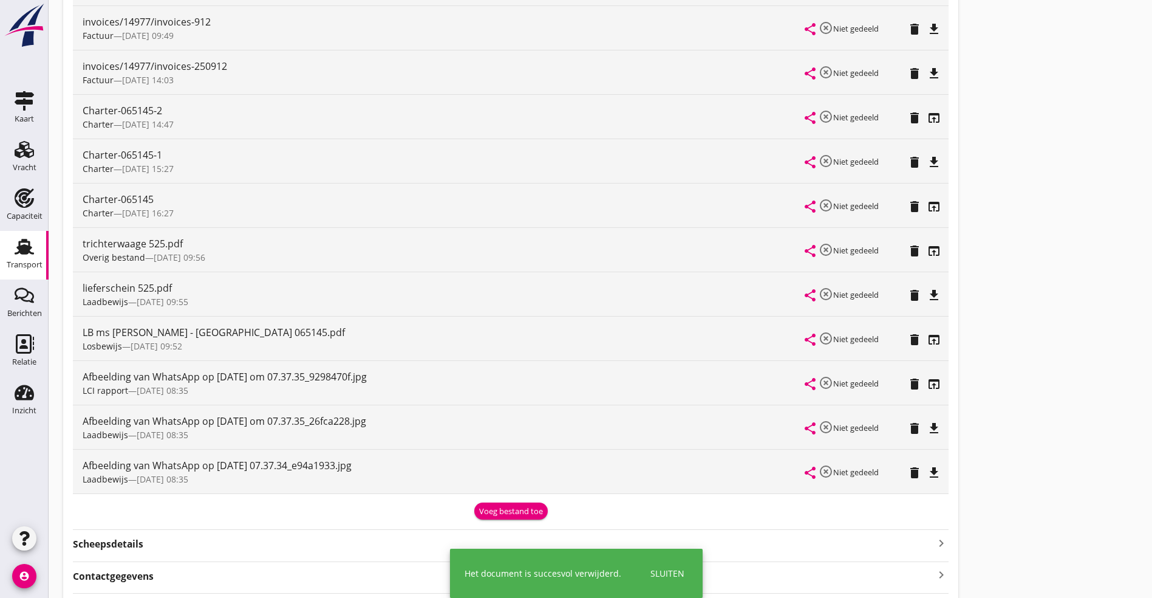
click at [908, 115] on icon "delete" at bounding box center [915, 118] width 15 height 15
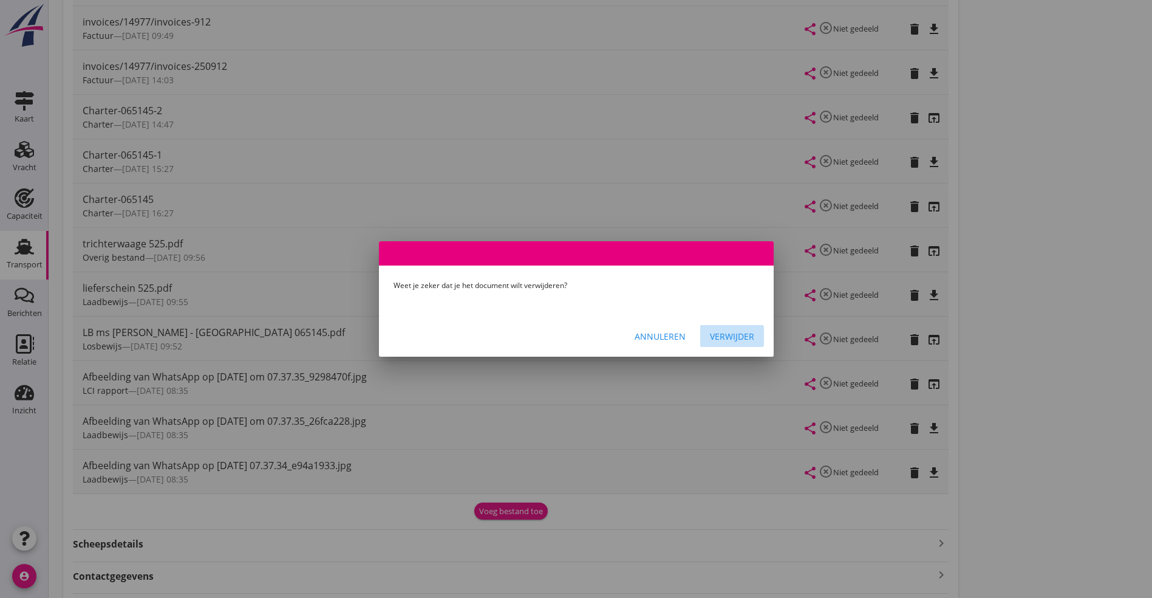
click at [725, 333] on div "Verwijder" at bounding box center [732, 336] width 44 height 13
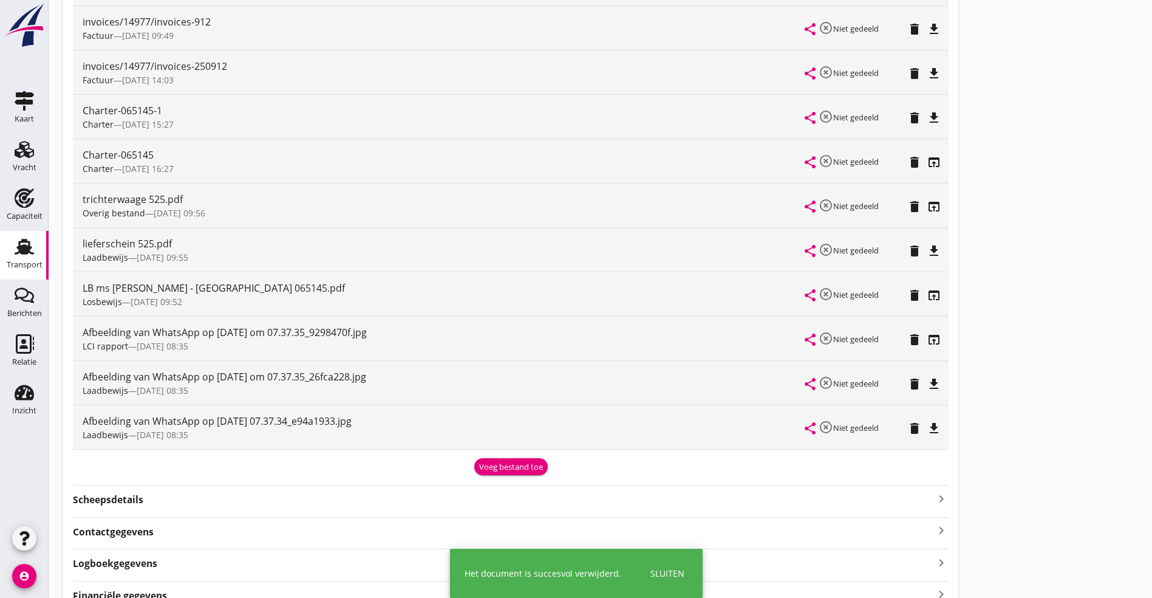
click at [908, 117] on icon "delete" at bounding box center [915, 118] width 15 height 15
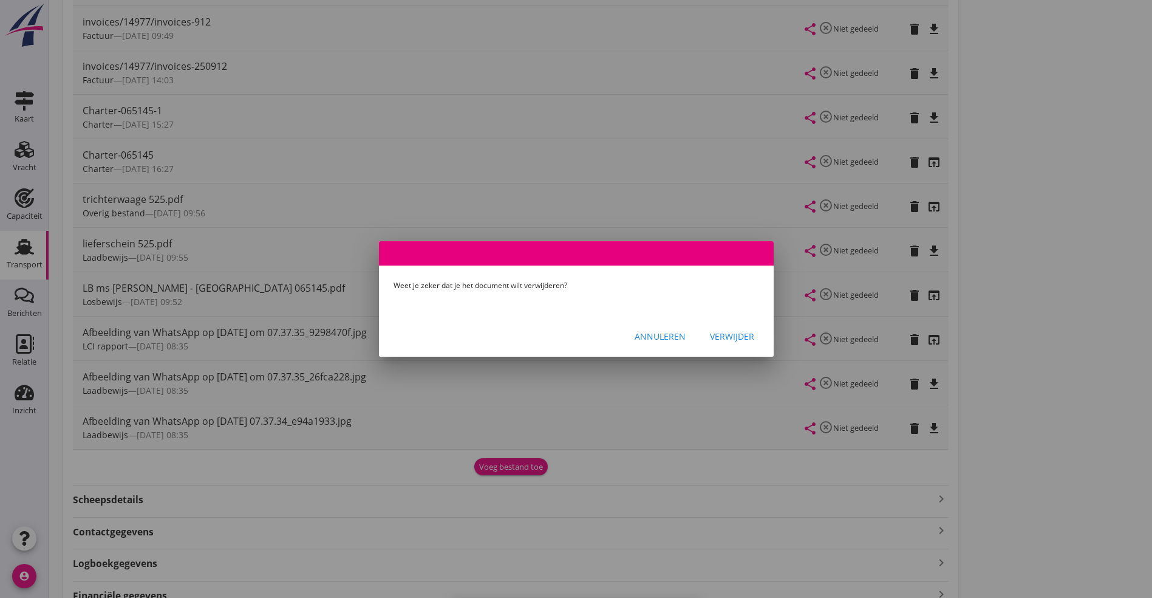
click at [732, 334] on div "Verwijder" at bounding box center [732, 336] width 44 height 13
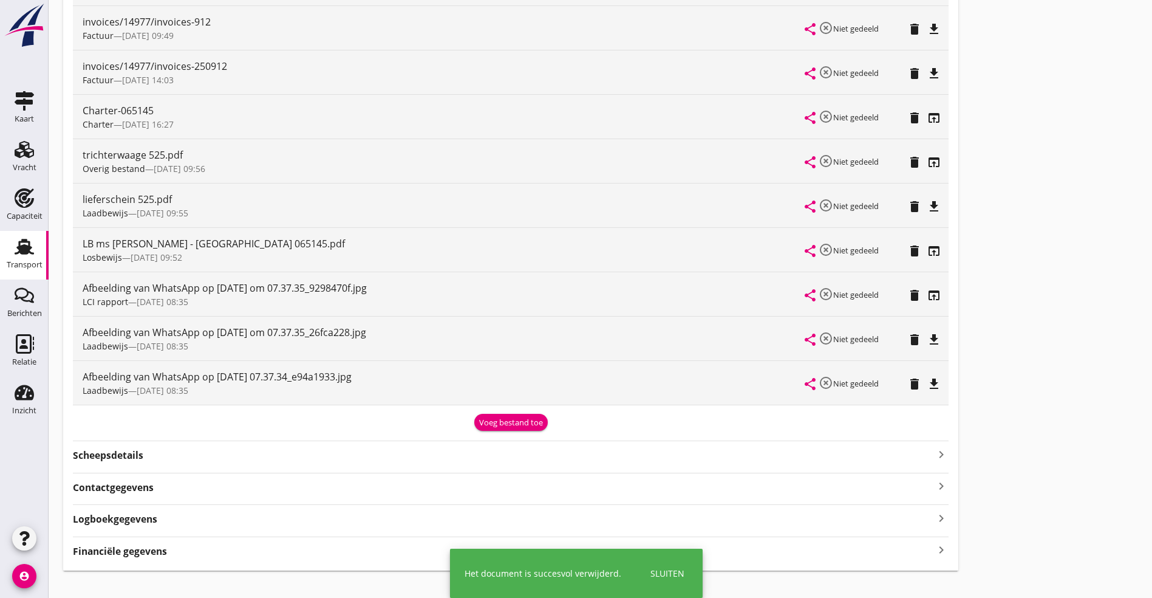
click at [908, 114] on icon "delete" at bounding box center [915, 118] width 15 height 15
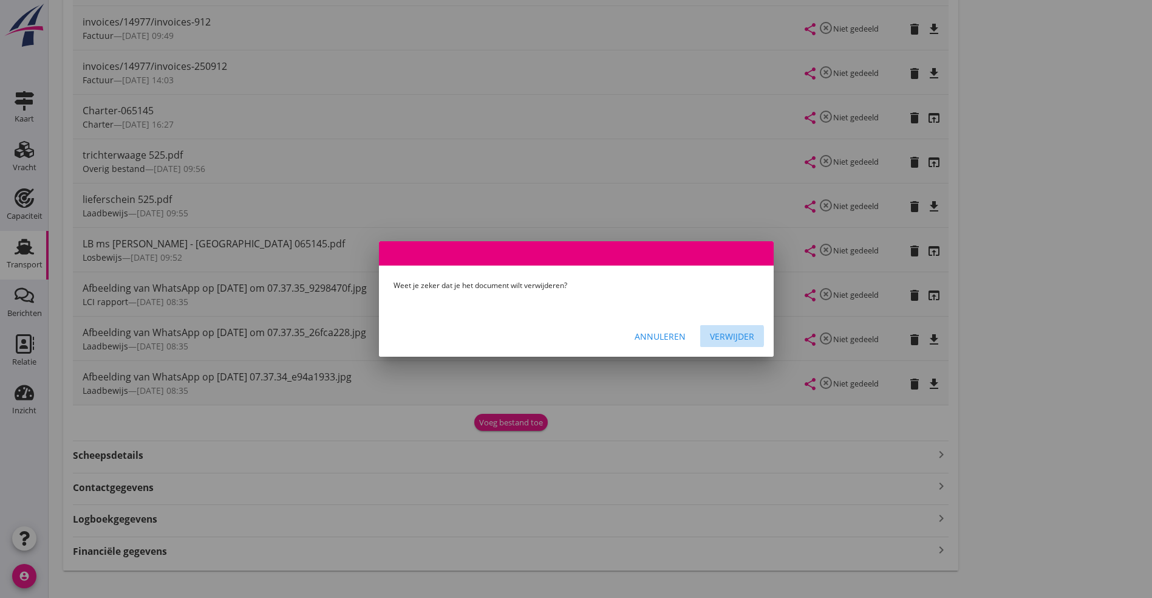
click at [733, 337] on div "Verwijder" at bounding box center [732, 336] width 44 height 13
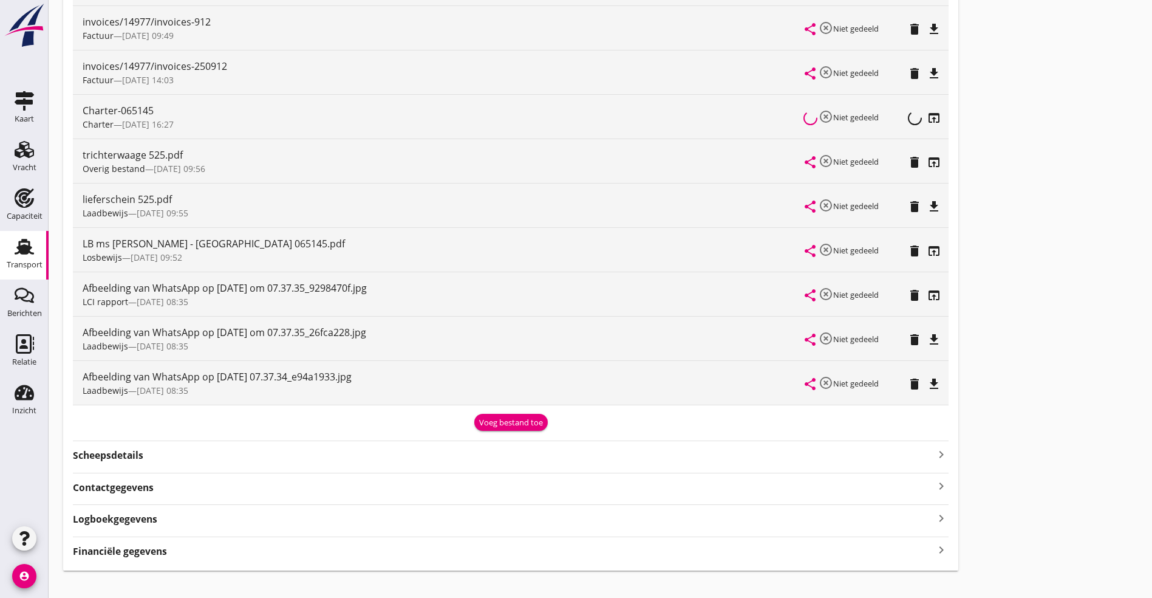
scroll to position [337, 0]
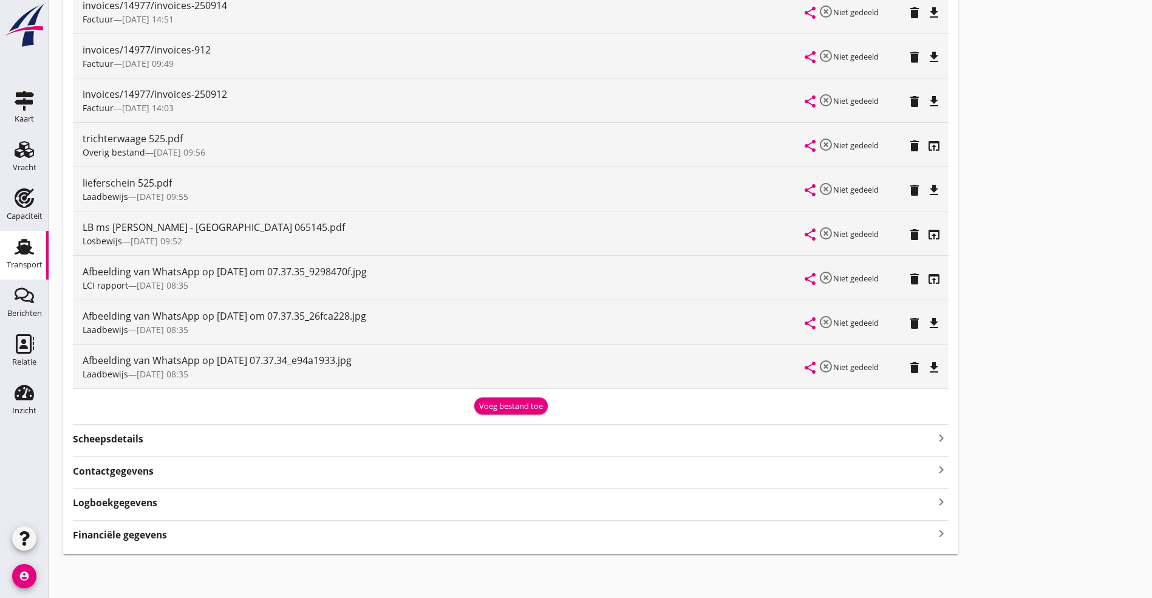
click at [927, 276] on icon "open_in_browser" at bounding box center [934, 279] width 15 height 15
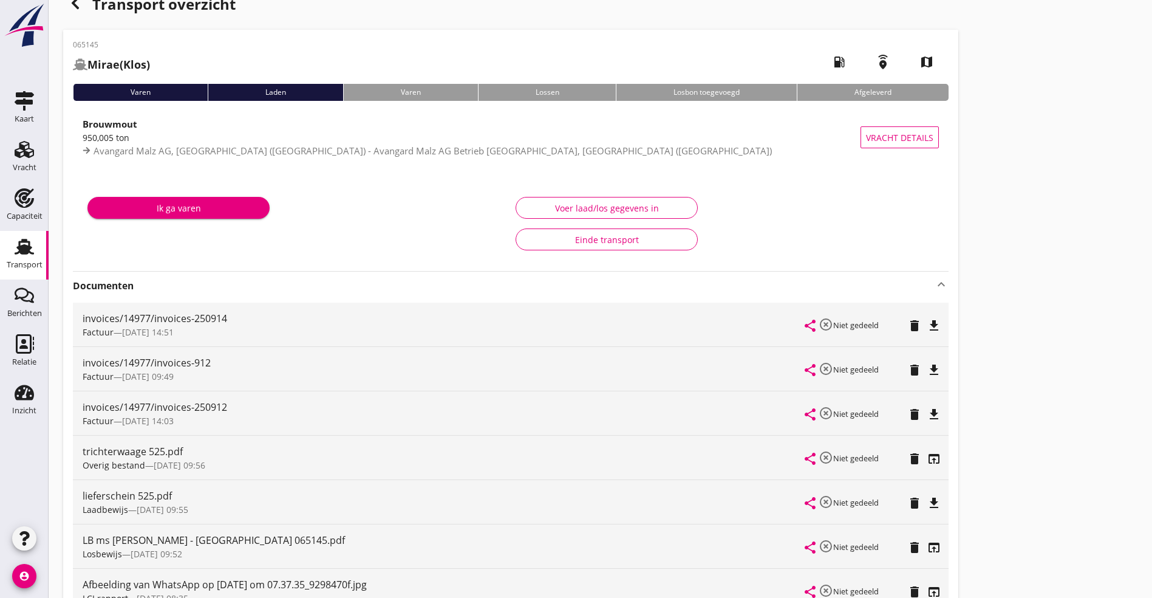
scroll to position [0, 0]
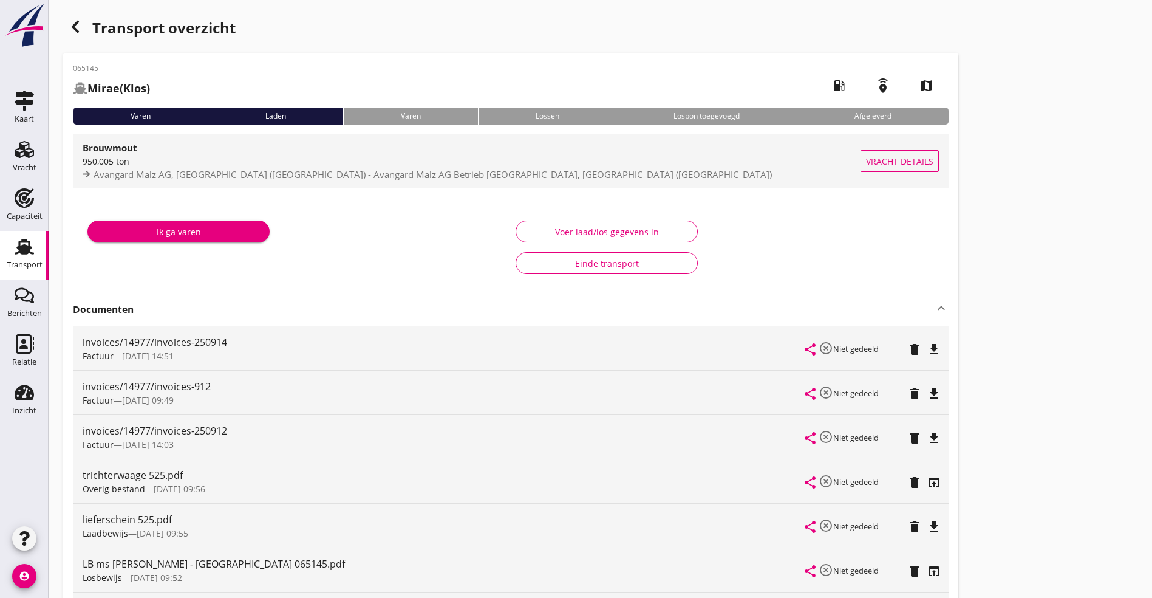
click at [149, 135] on div "Brouwmout 950,005 ton Avangard Malz AG, Wallersheim (de) - Avangard Malz AG Bet…" at bounding box center [472, 160] width 778 height 53
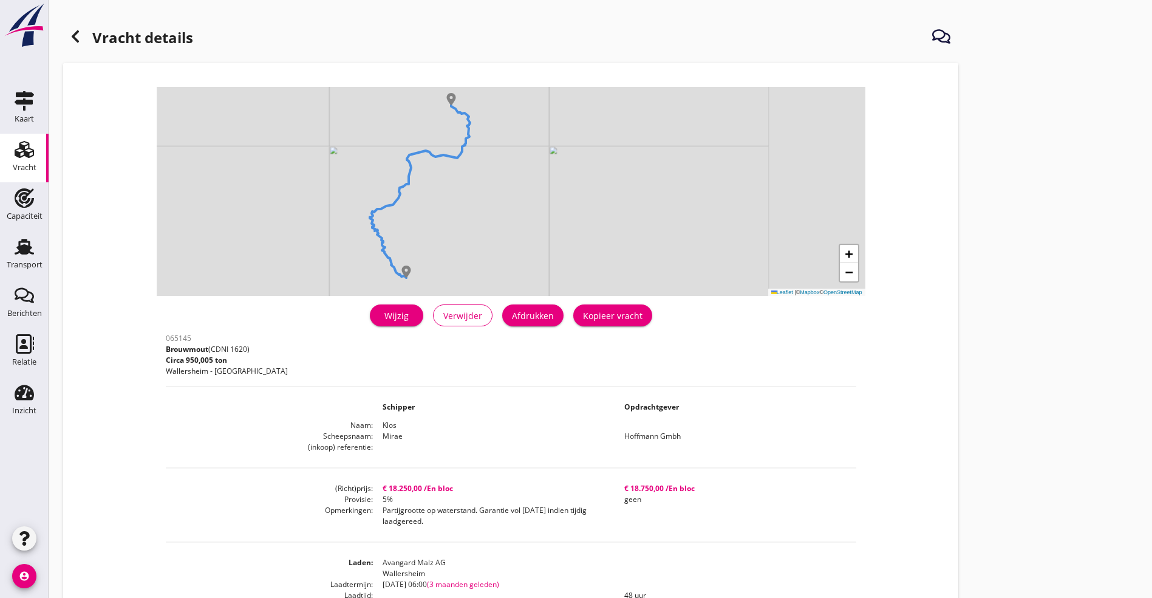
click at [380, 316] on div "Wijzig" at bounding box center [397, 315] width 34 height 13
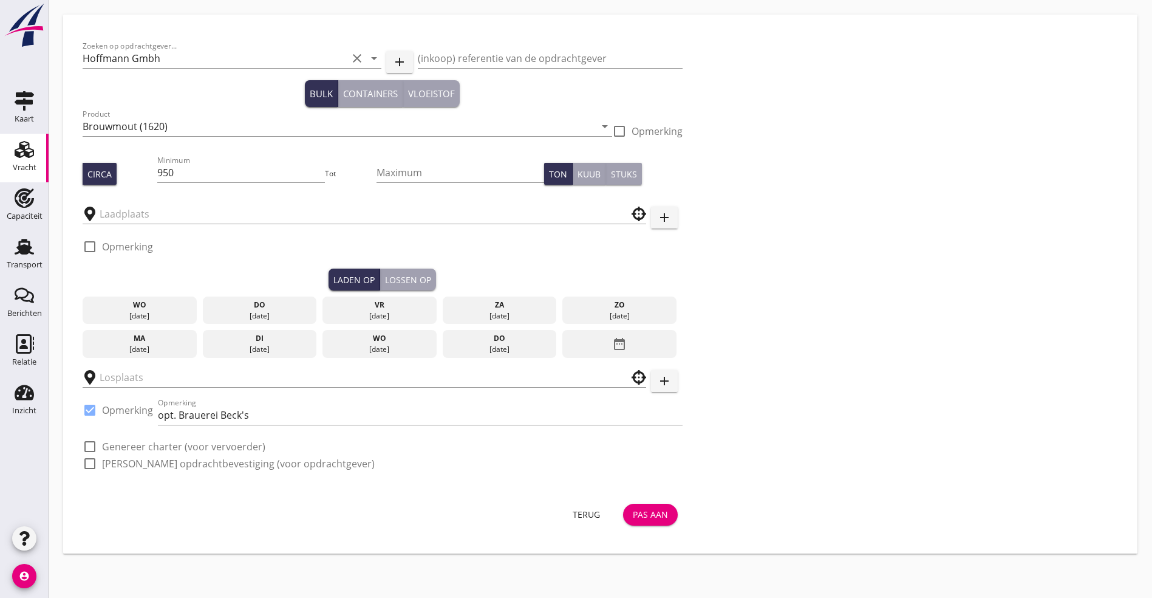
type input "Avangard Malz AG"
type input "Avangard Malz AG Betrieb Bremen"
checkbox input "true"
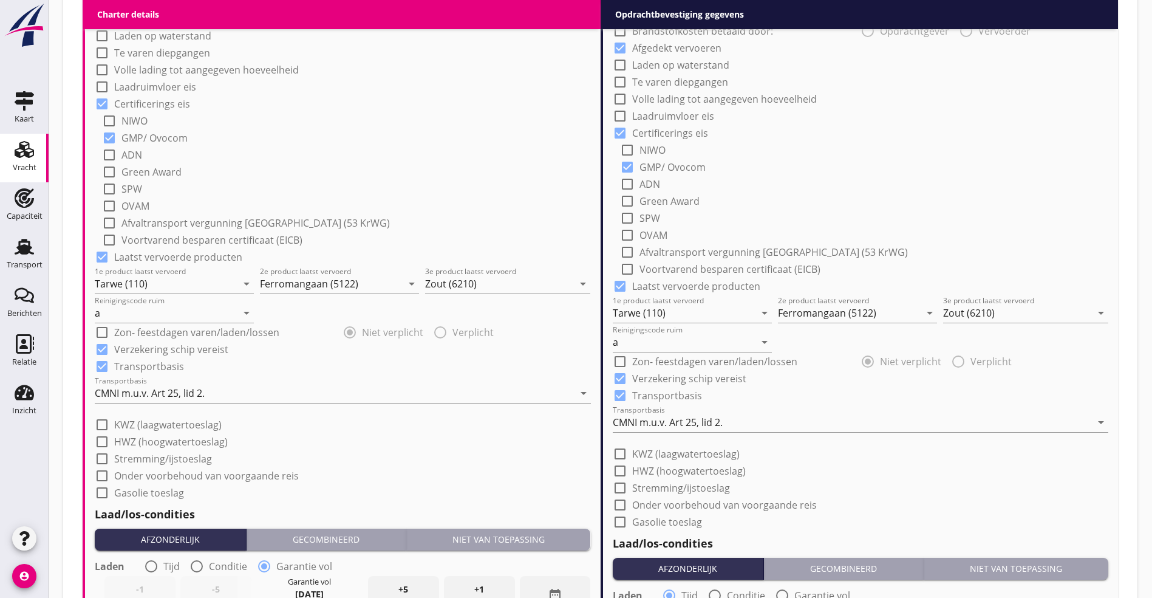
scroll to position [911, 0]
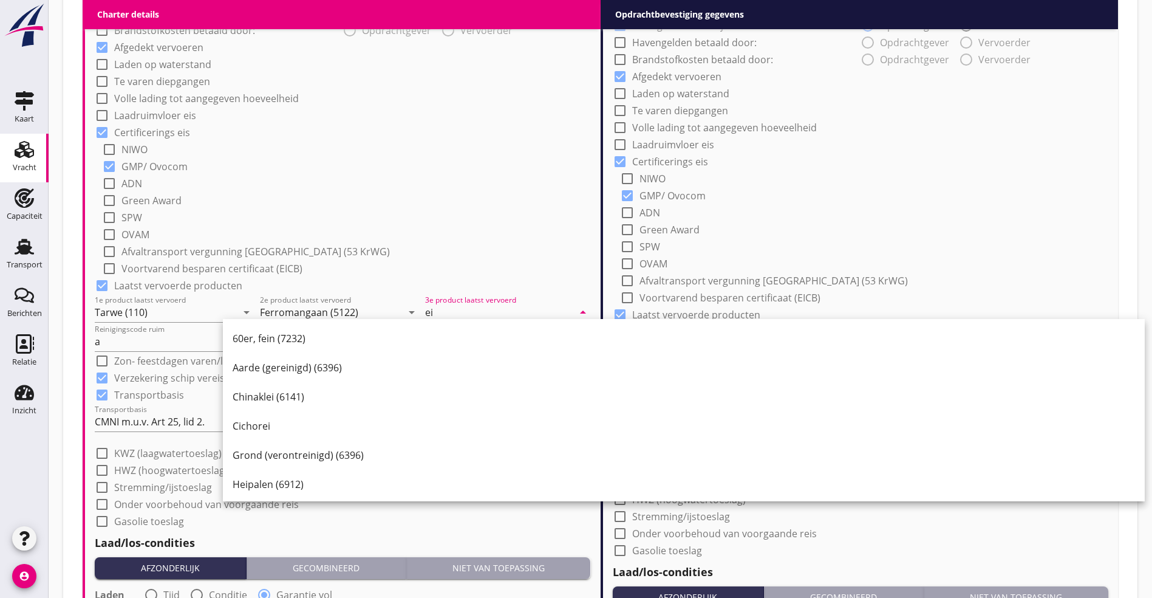
type input "e"
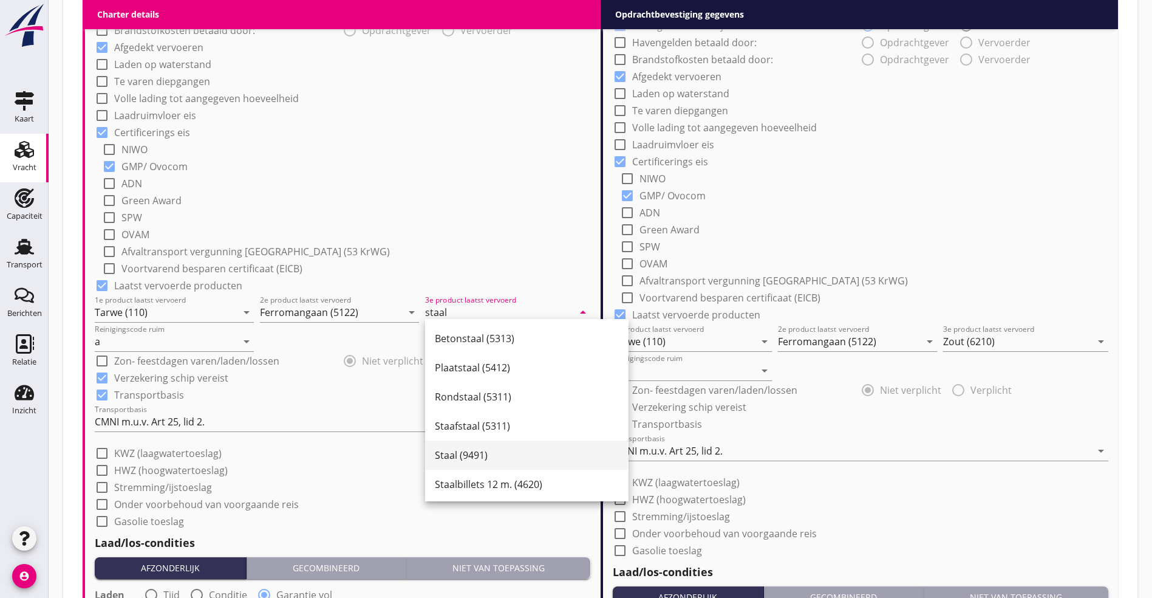
click at [477, 458] on div "Staal (9491)" at bounding box center [527, 455] width 184 height 15
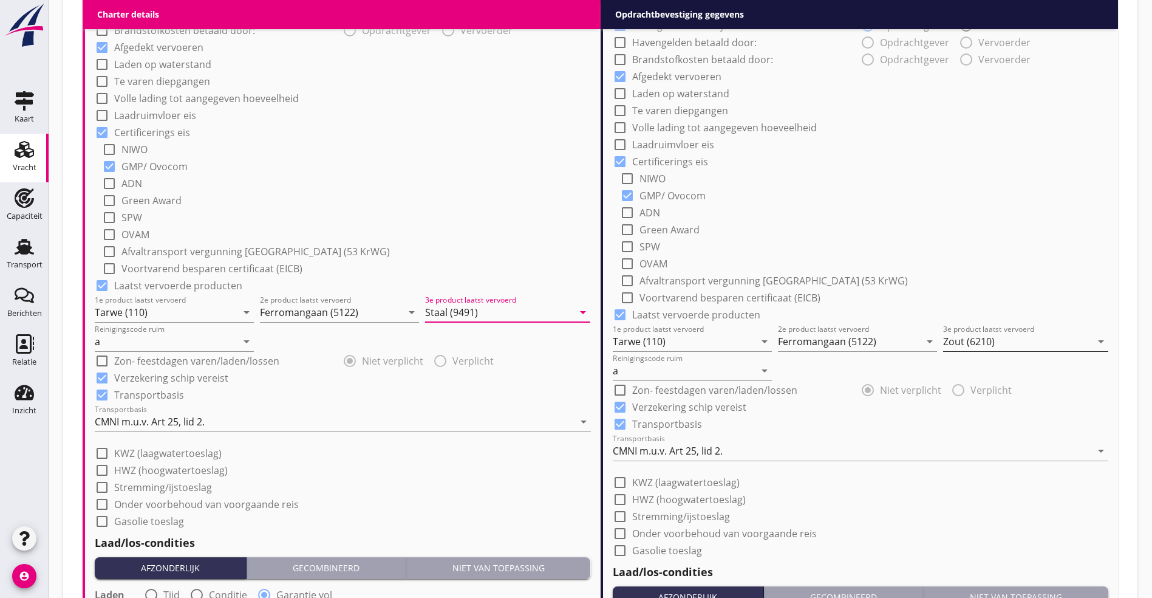
type input "Staal (9491)"
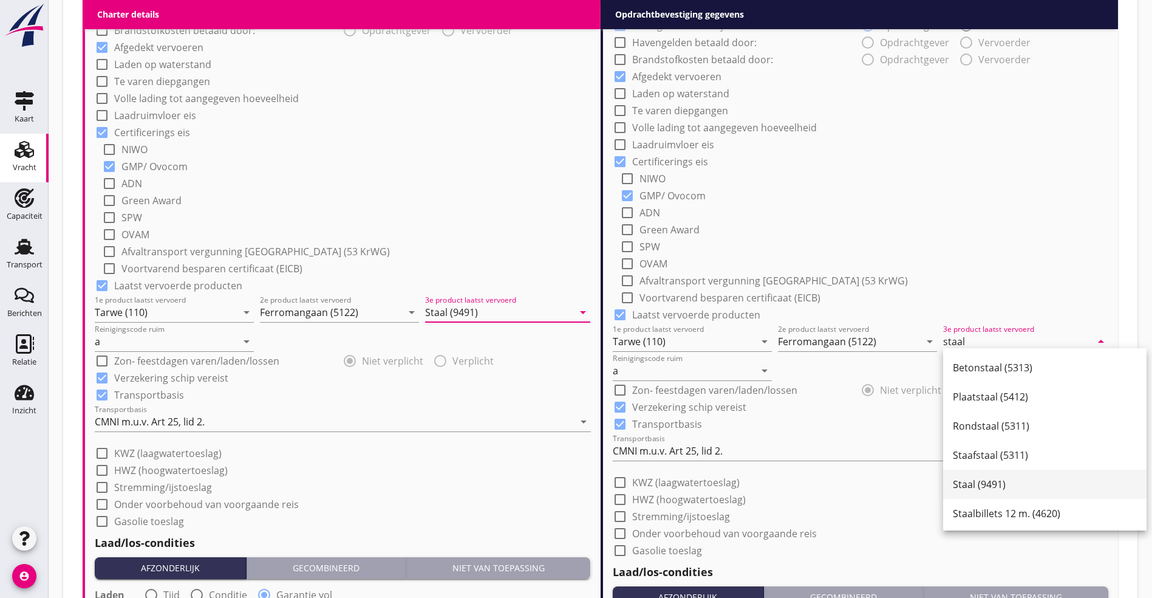
click at [990, 483] on div "Staal (9491)" at bounding box center [1045, 484] width 184 height 15
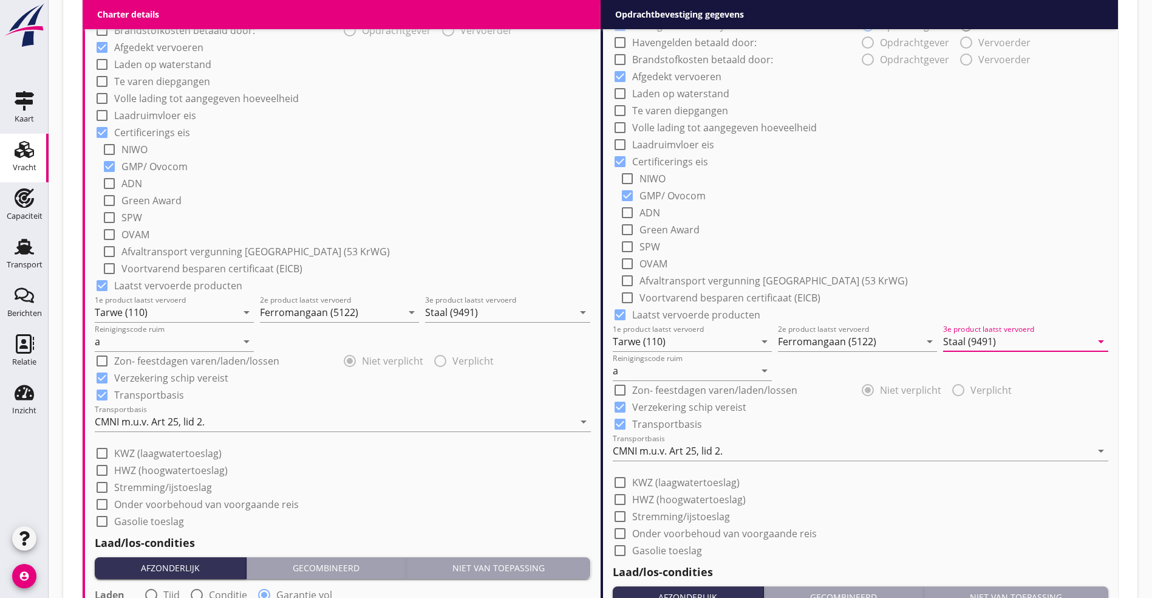
scroll to position [1367, 0]
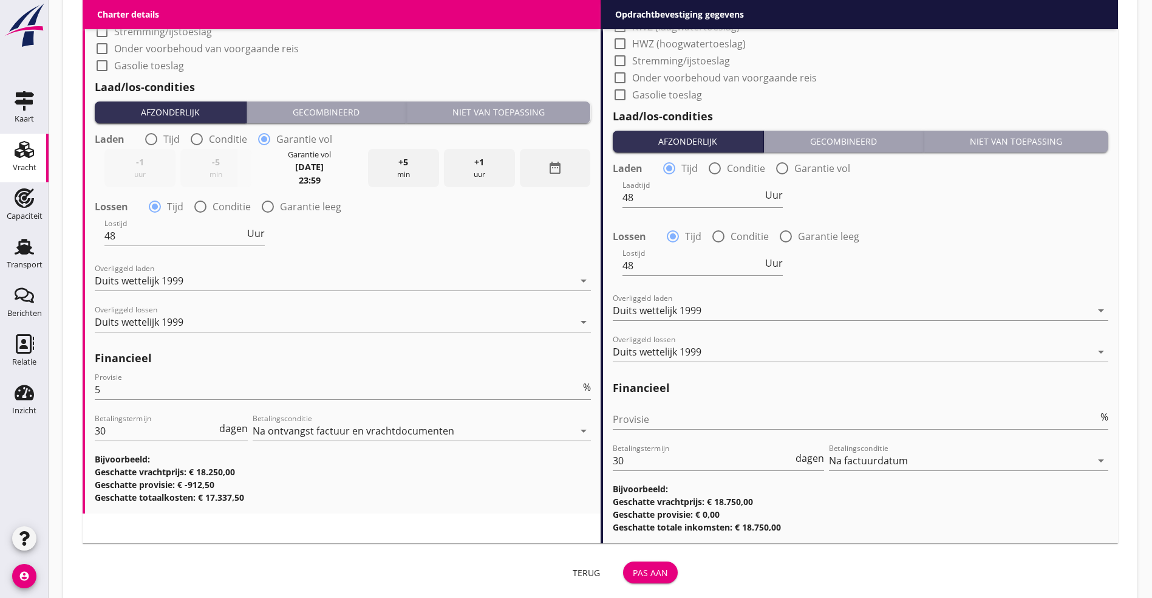
type input "Staal (9491)"
click at [633, 566] on div "Pas aan" at bounding box center [650, 572] width 35 height 13
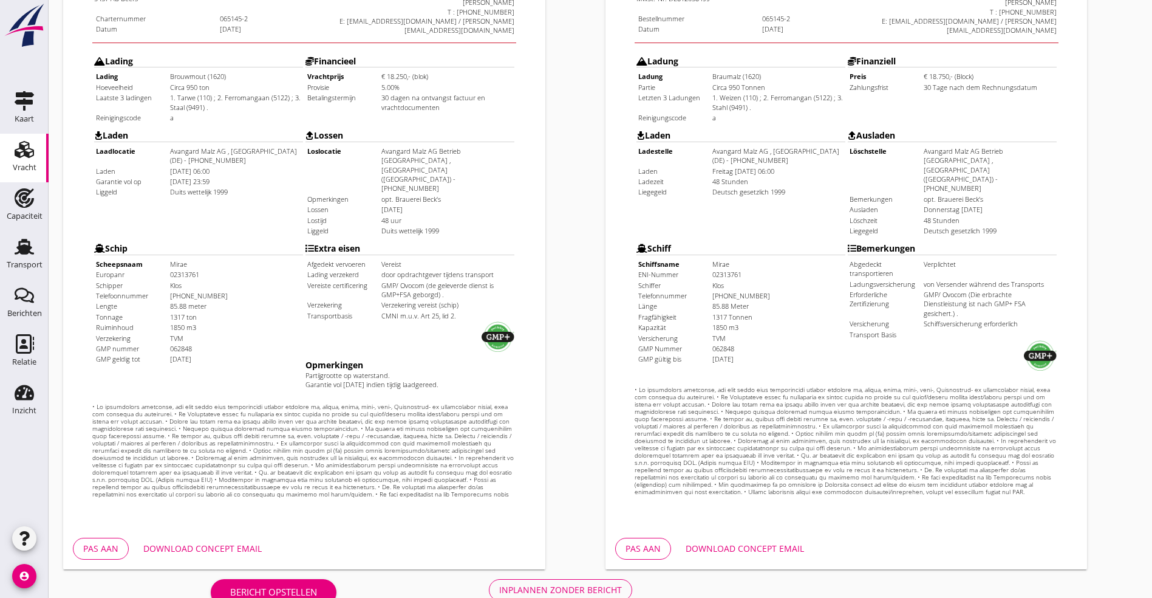
scroll to position [302, 0]
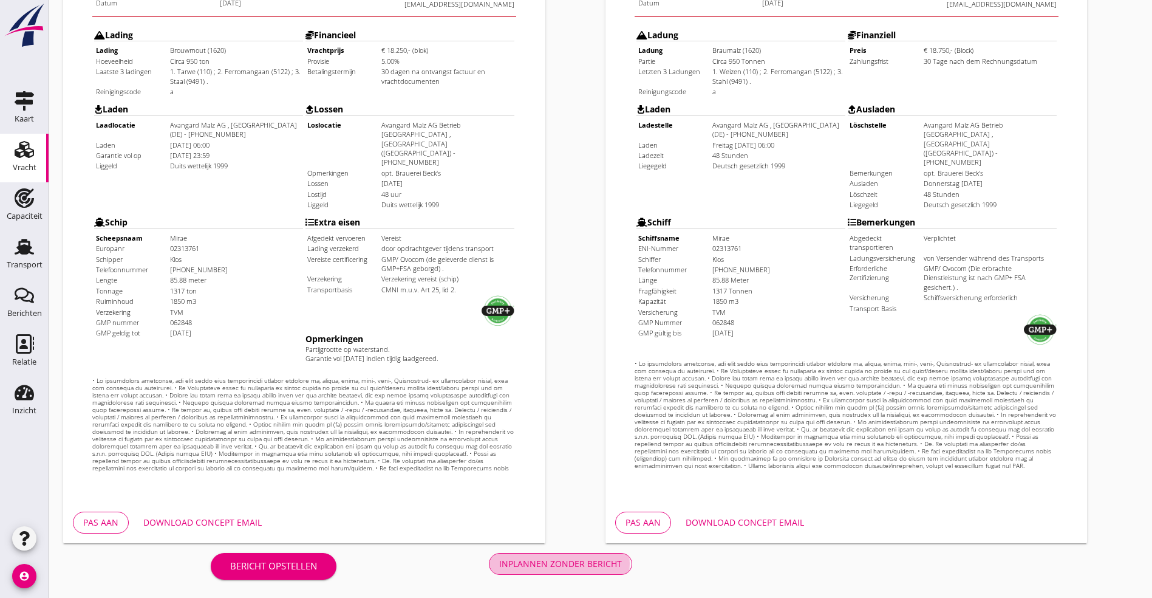
click at [499, 558] on div "Inplannen zonder bericht" at bounding box center [560, 563] width 123 height 13
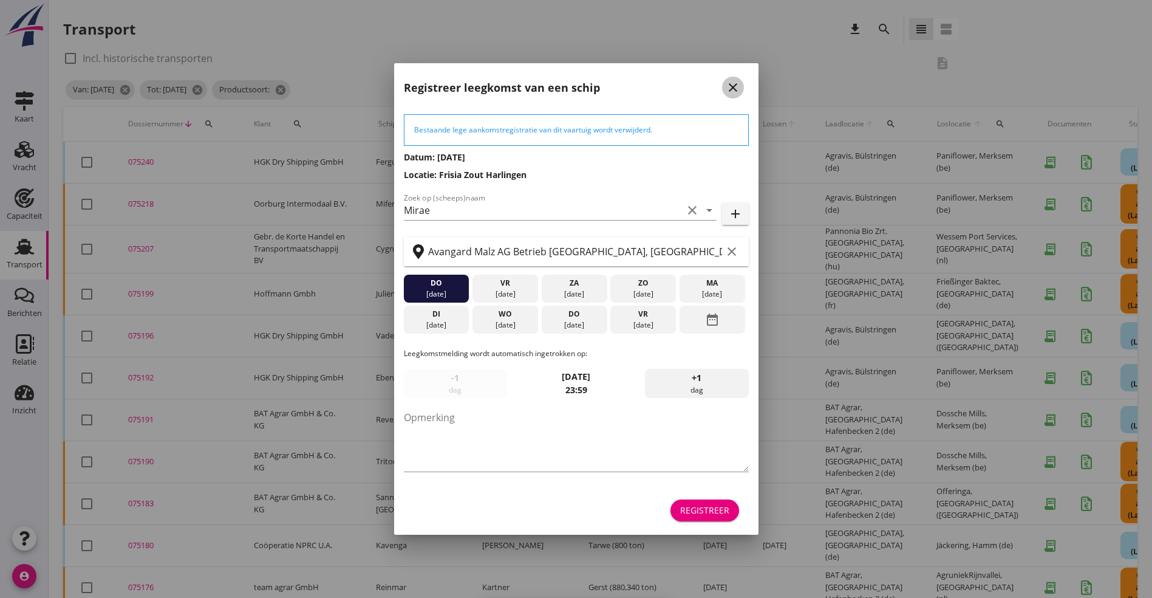
click at [733, 83] on icon "close" at bounding box center [733, 87] width 15 height 15
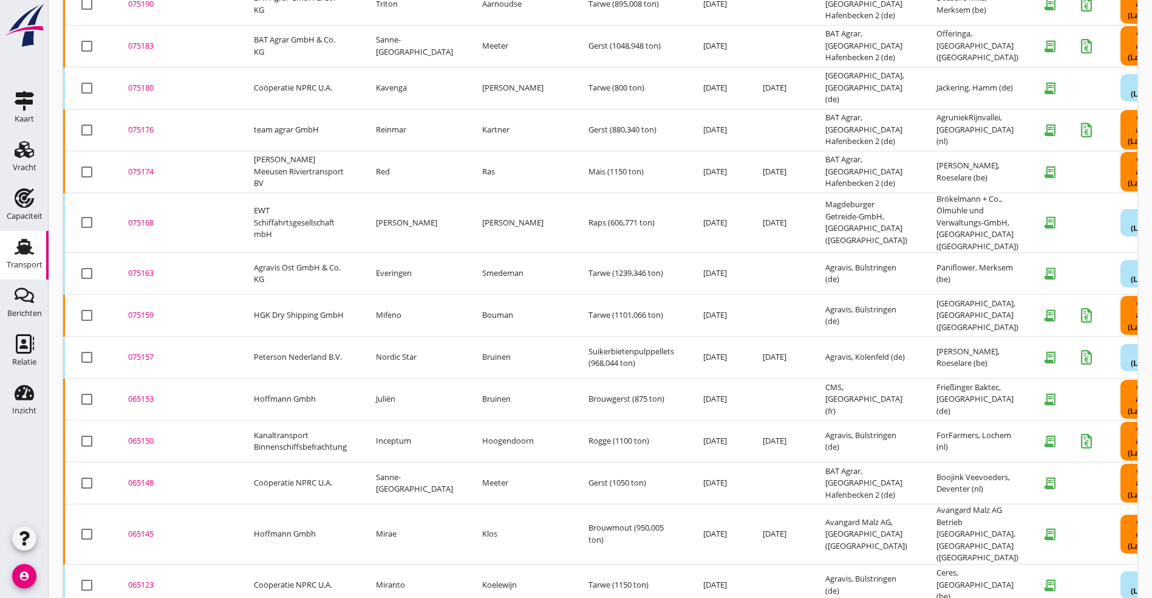
scroll to position [458, 0]
click at [149, 578] on div "065123" at bounding box center [176, 584] width 97 height 12
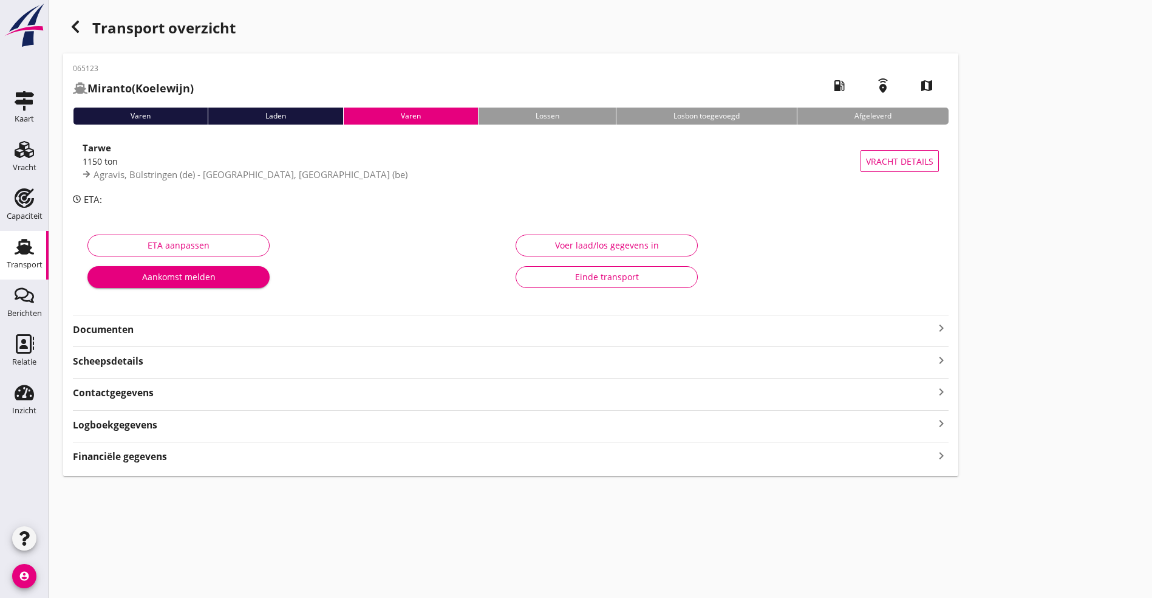
click at [156, 333] on strong "Documenten" at bounding box center [503, 330] width 861 height 14
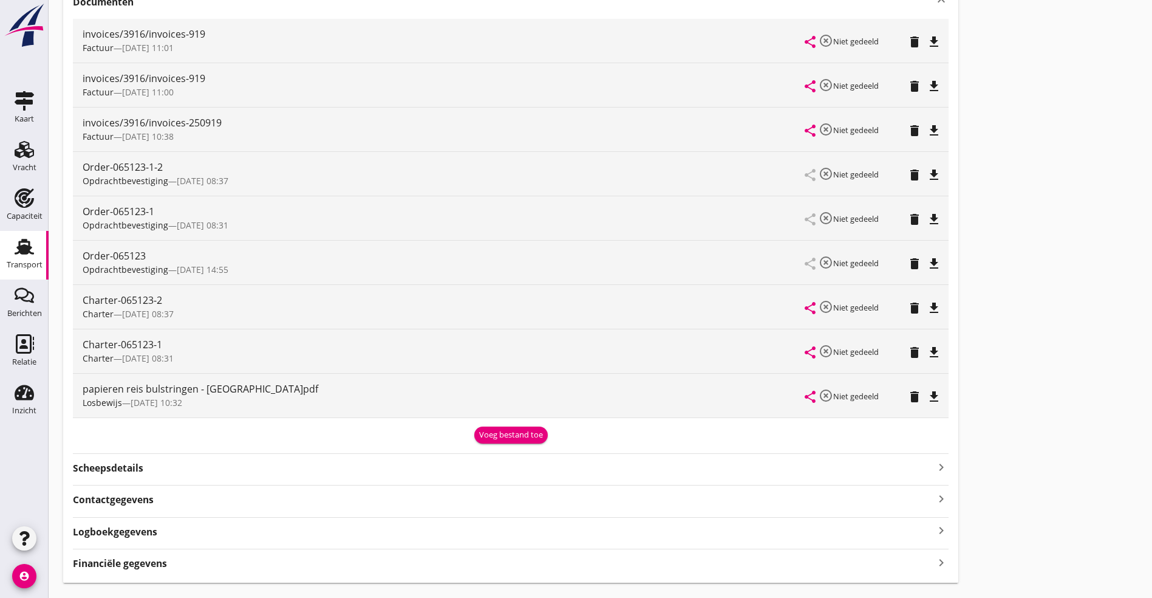
scroll to position [356, 0]
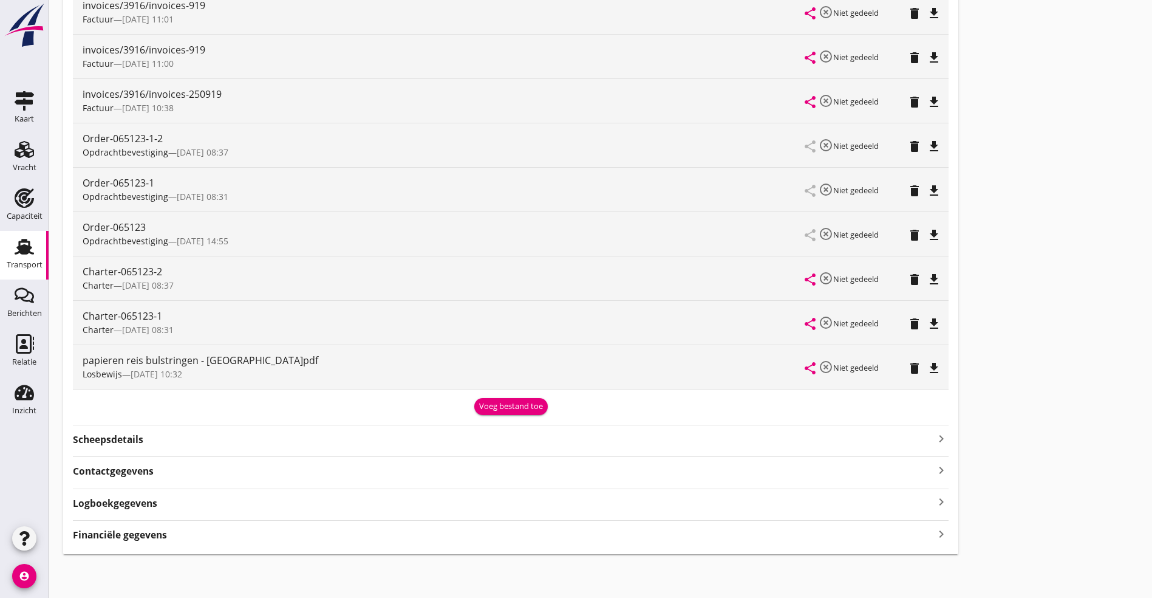
click at [927, 364] on icon "file_download" at bounding box center [934, 368] width 15 height 15
click at [927, 276] on icon "file_download" at bounding box center [934, 279] width 15 height 15
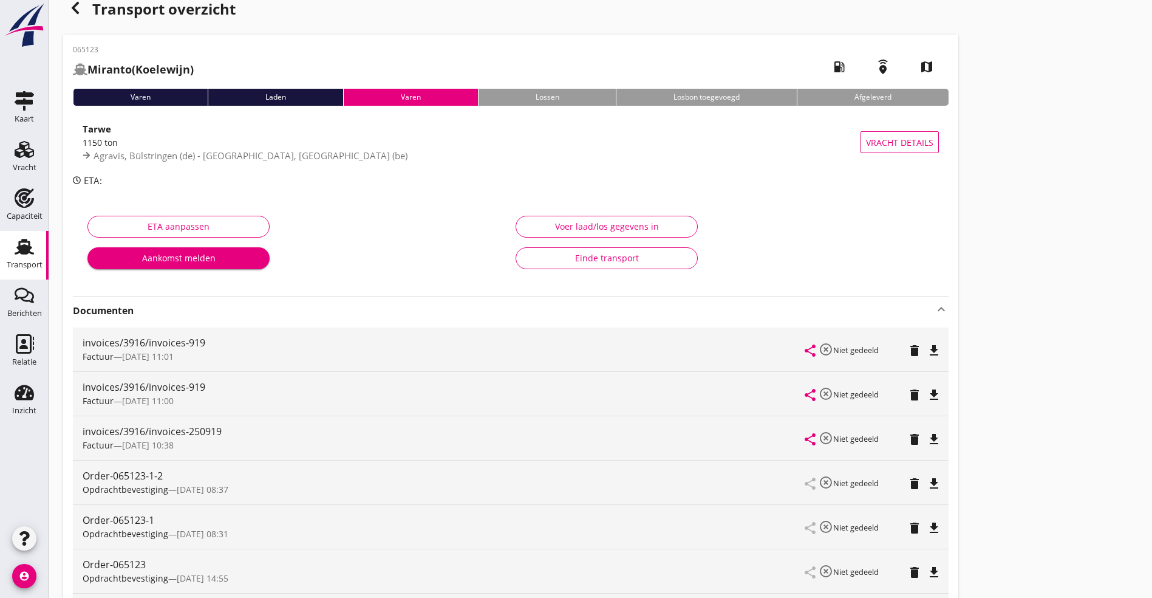
scroll to position [0, 0]
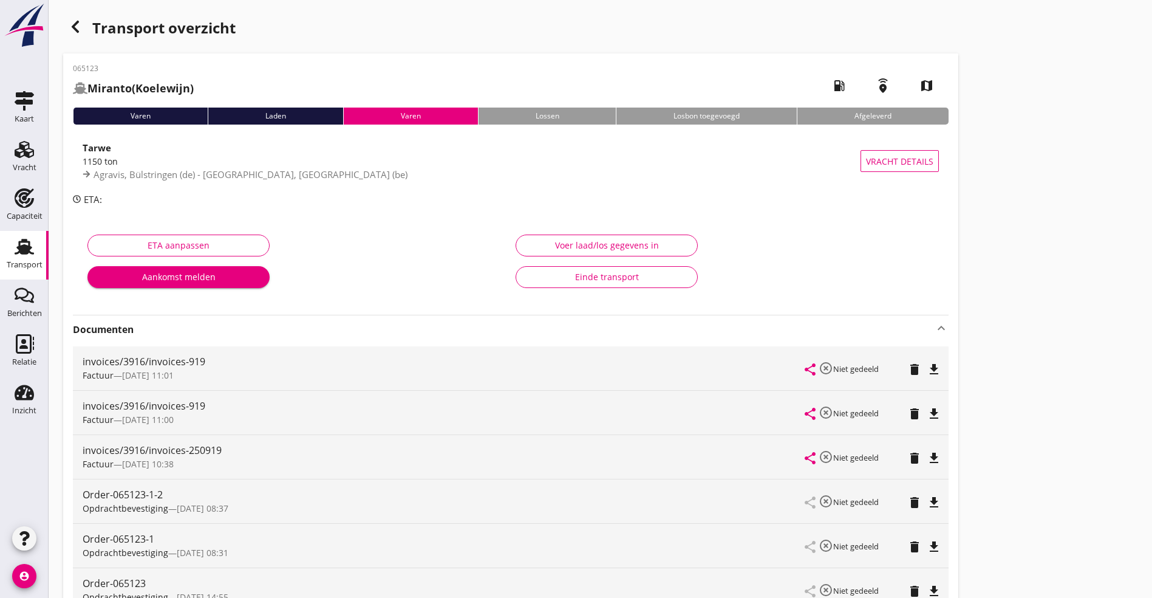
click at [77, 14] on div "Transport overzicht 065123 Miranto (Koelewijn) local_gas_station emergency_shar…" at bounding box center [601, 462] width 1104 height 925
click at [77, 16] on div "button" at bounding box center [75, 27] width 24 height 24
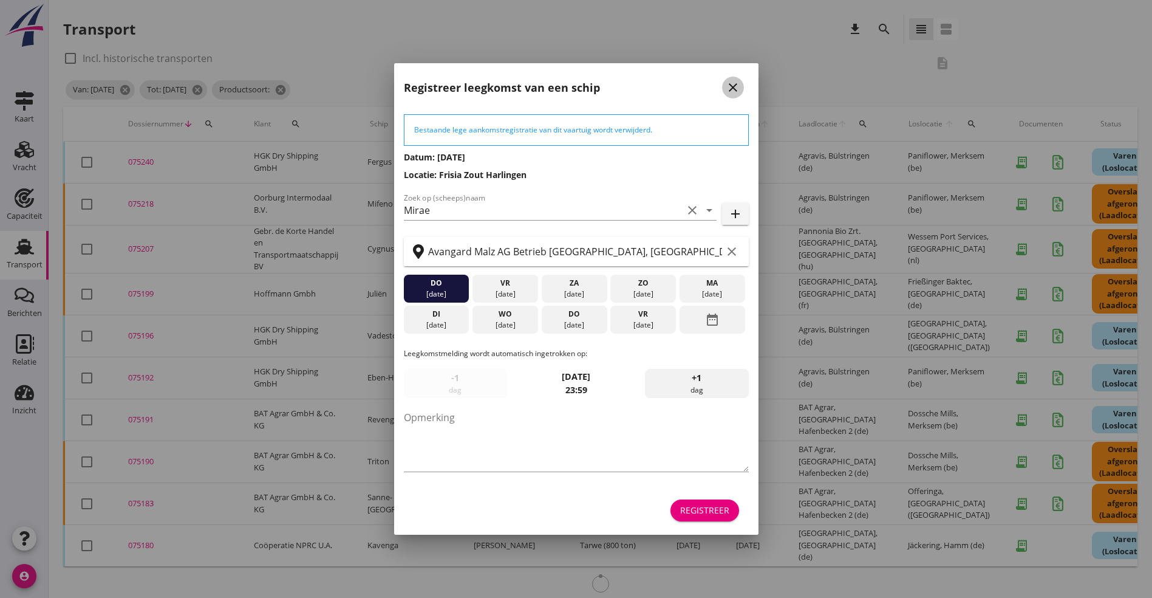
click at [734, 89] on icon "close" at bounding box center [733, 87] width 15 height 15
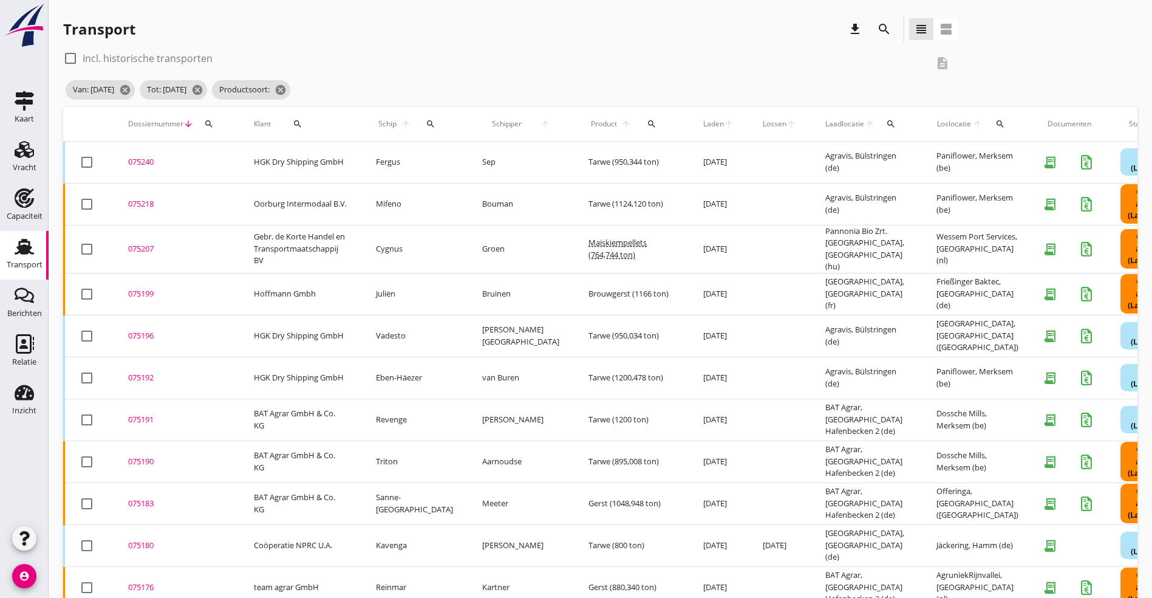
click at [874, 20] on button "search" at bounding box center [885, 29] width 22 height 22
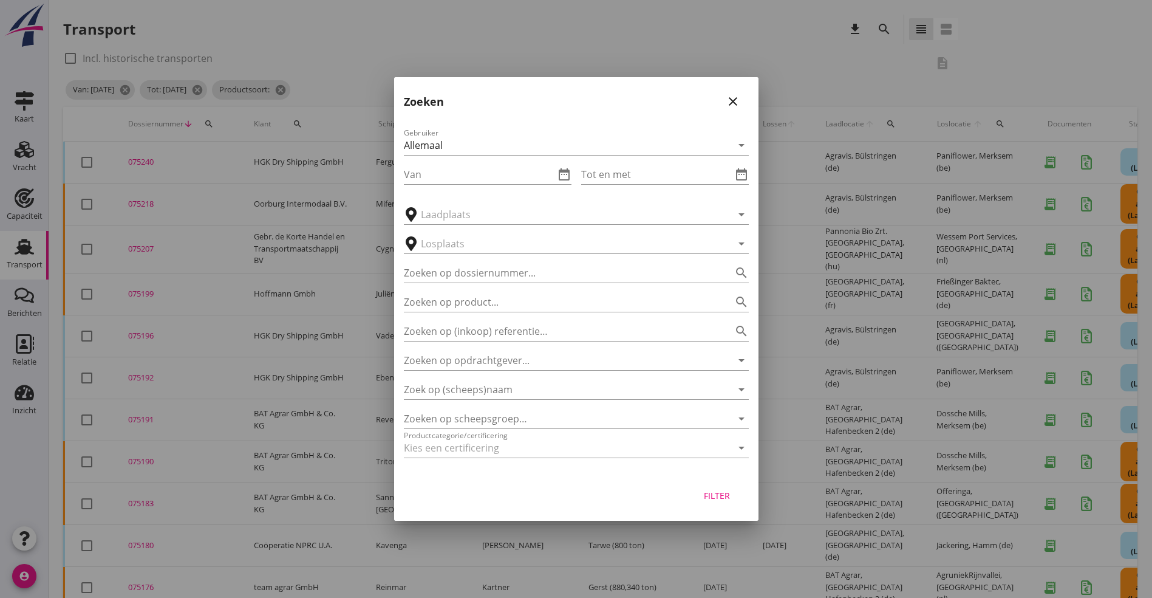
click at [737, 95] on icon "close" at bounding box center [733, 101] width 15 height 15
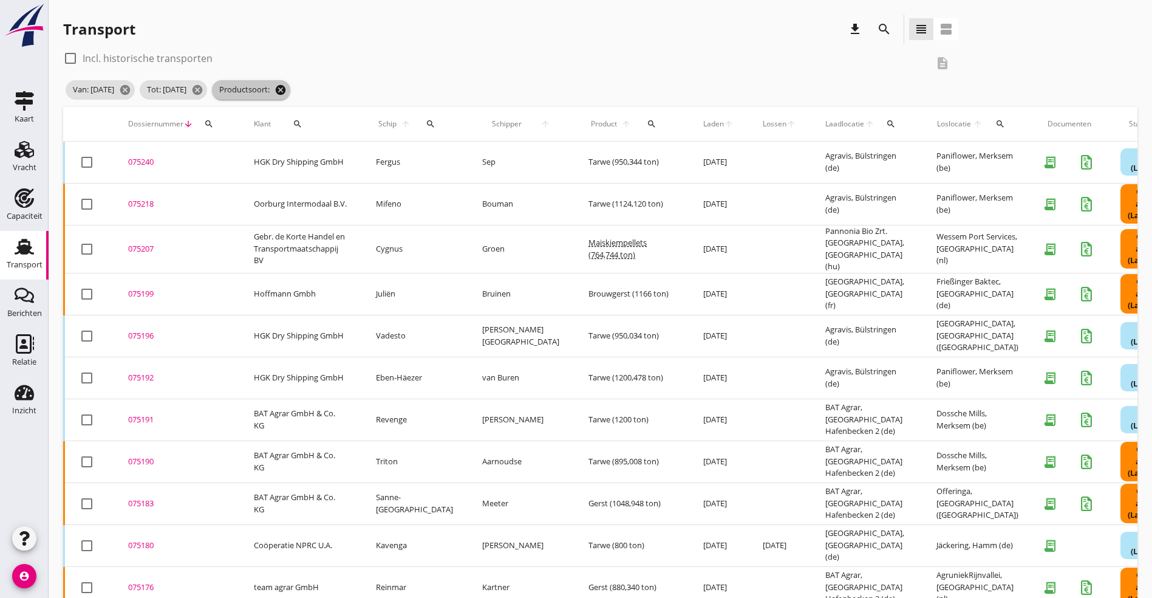
click at [287, 92] on icon "cancel" at bounding box center [281, 90] width 12 height 12
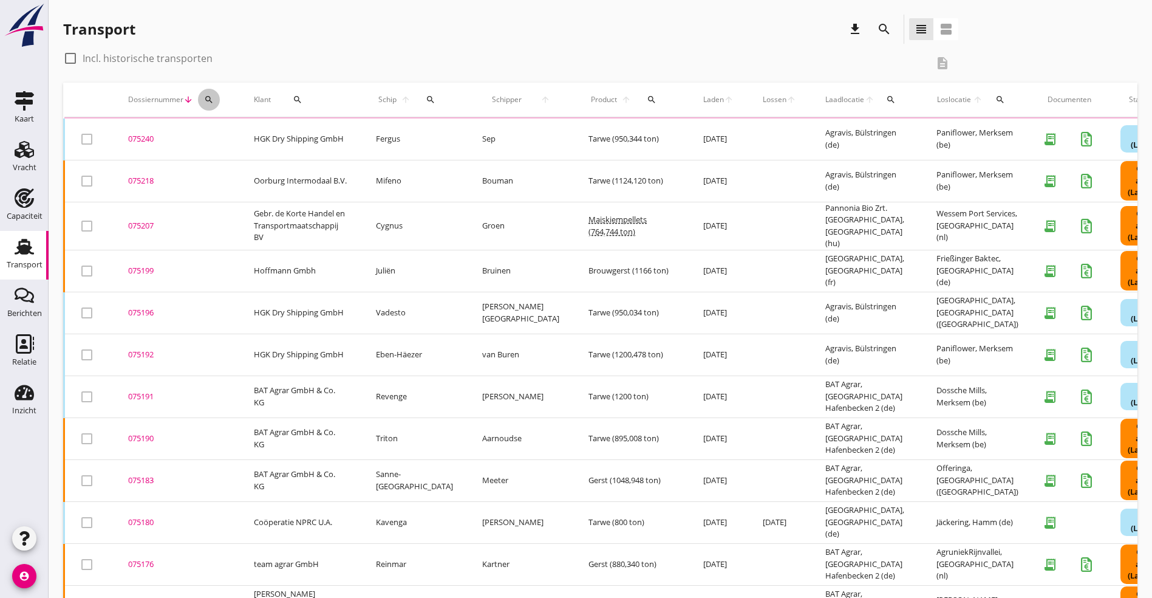
click at [211, 96] on icon "search" at bounding box center [209, 100] width 10 height 10
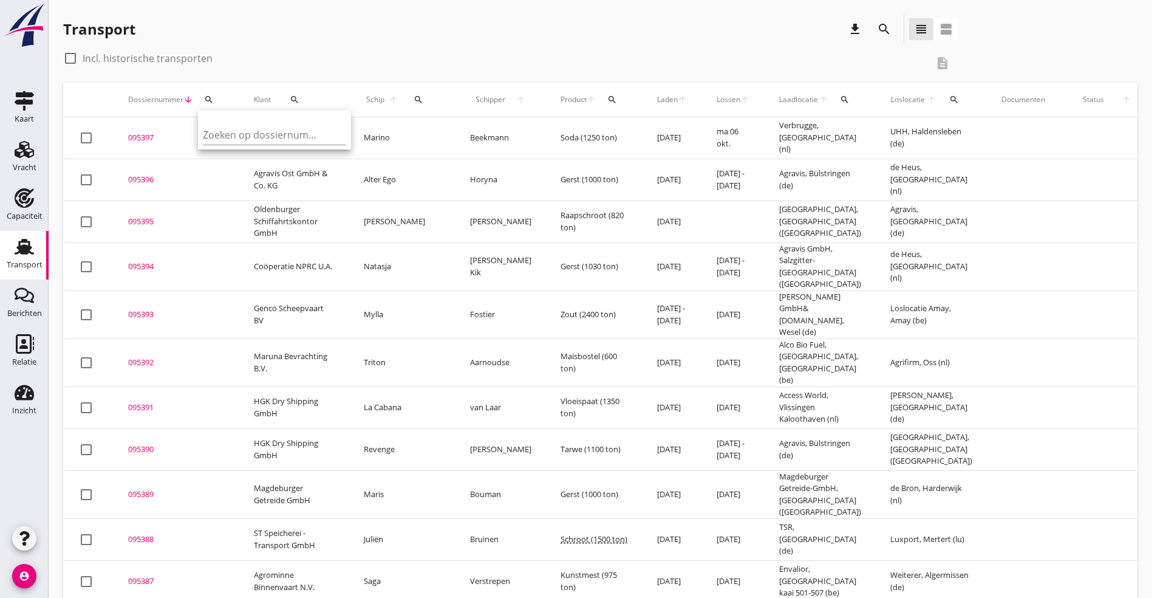
click at [269, 121] on div "Zoeken op dossiernummer..." at bounding box center [274, 131] width 143 height 27
click at [264, 125] on input "Zoeken op dossiernummer..." at bounding box center [266, 134] width 126 height 19
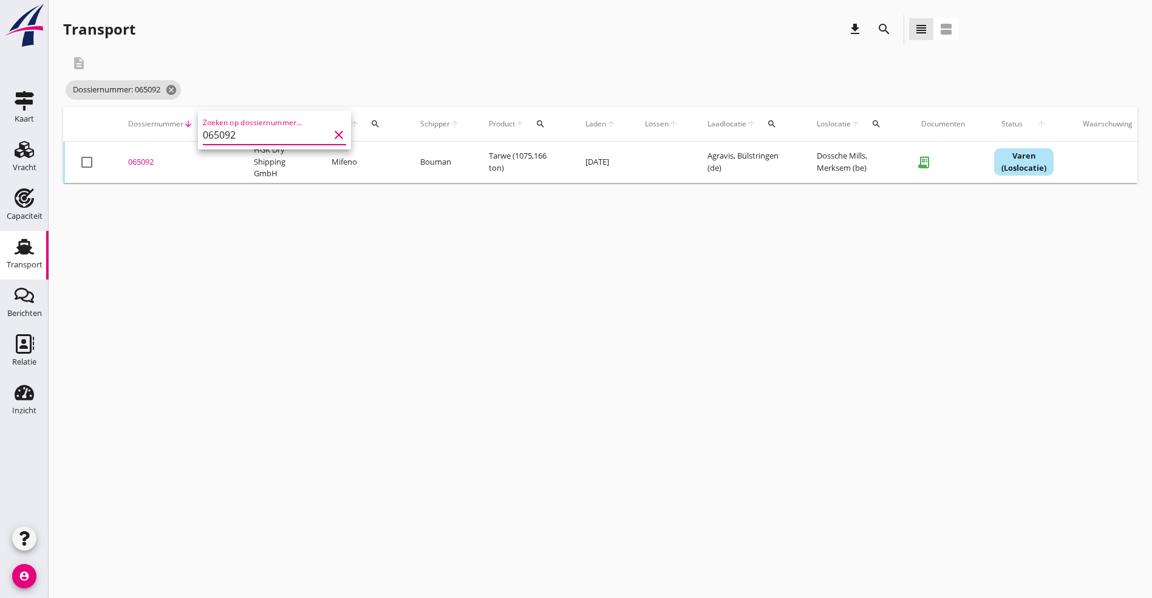
type input "065092"
click at [139, 157] on div "065092" at bounding box center [176, 162] width 97 height 12
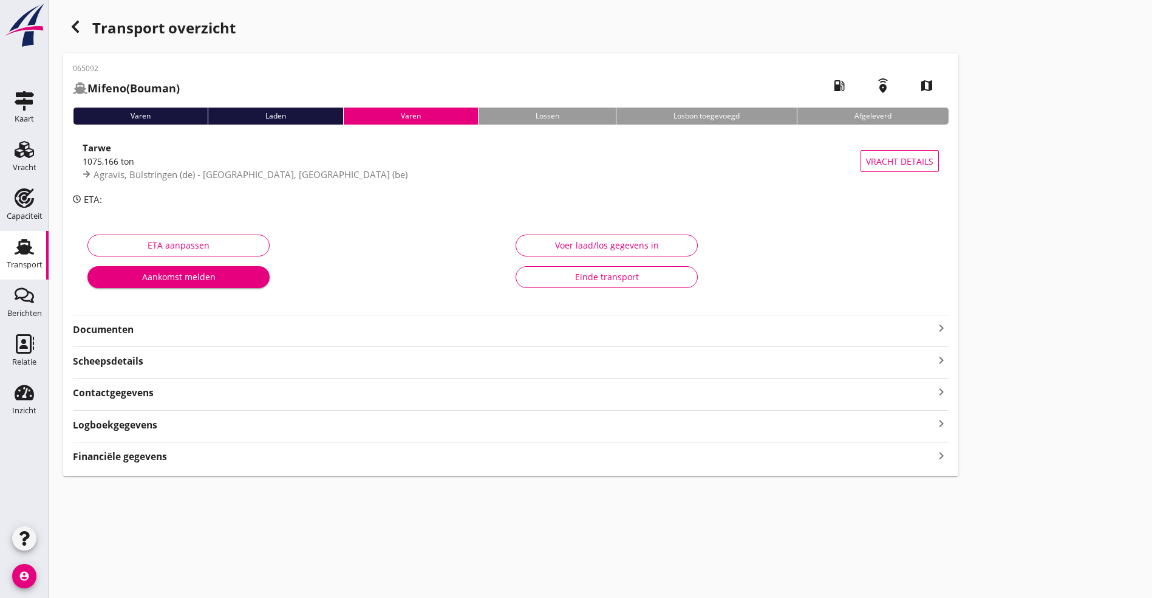
click at [405, 337] on div "065092 Mifeno (Bouman) local_gas_station emergency_share map Varen Laden Varen …" at bounding box center [510, 264] width 895 height 422
click at [934, 324] on icon "keyboard_arrow_right" at bounding box center [941, 328] width 15 height 15
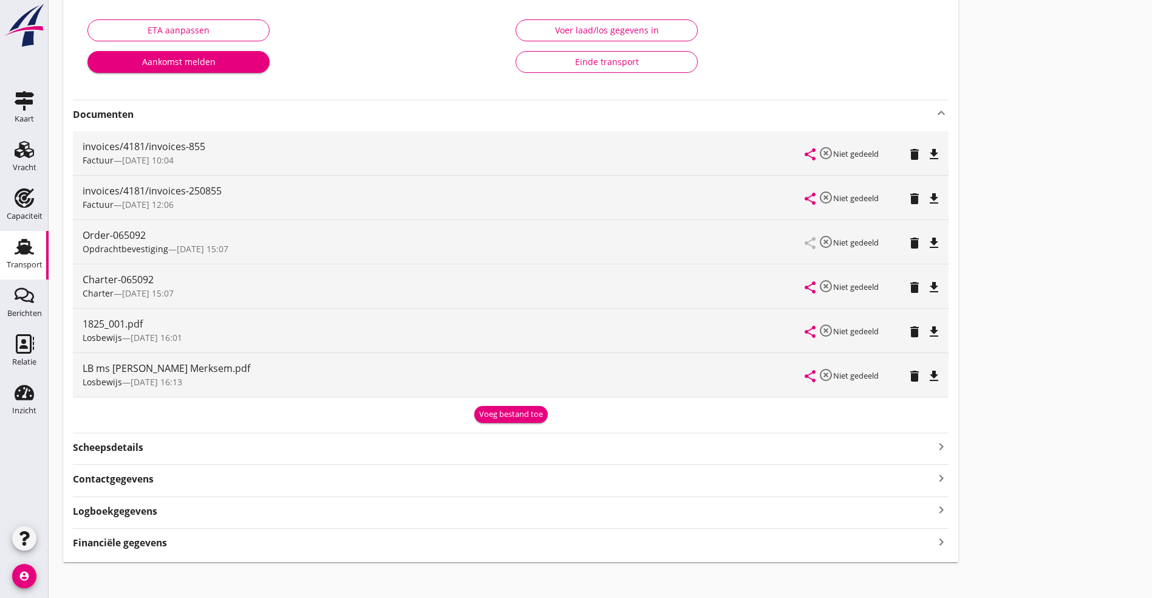
scroll to position [223, 0]
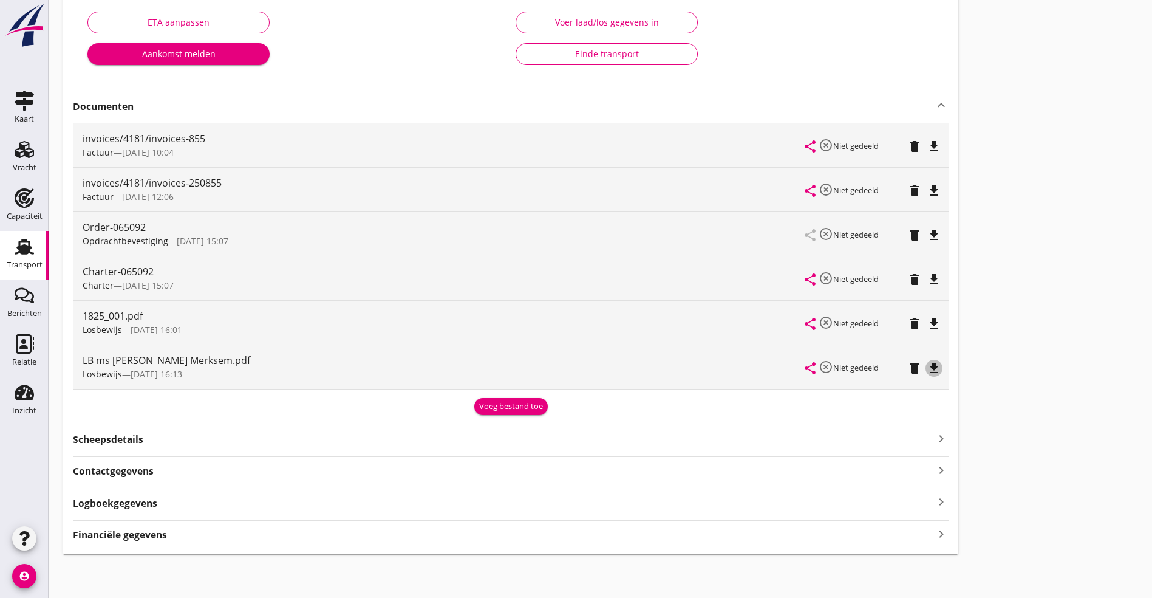
click at [927, 366] on icon "file_download" at bounding box center [934, 368] width 15 height 15
click at [927, 324] on icon "file_download" at bounding box center [934, 323] width 15 height 15
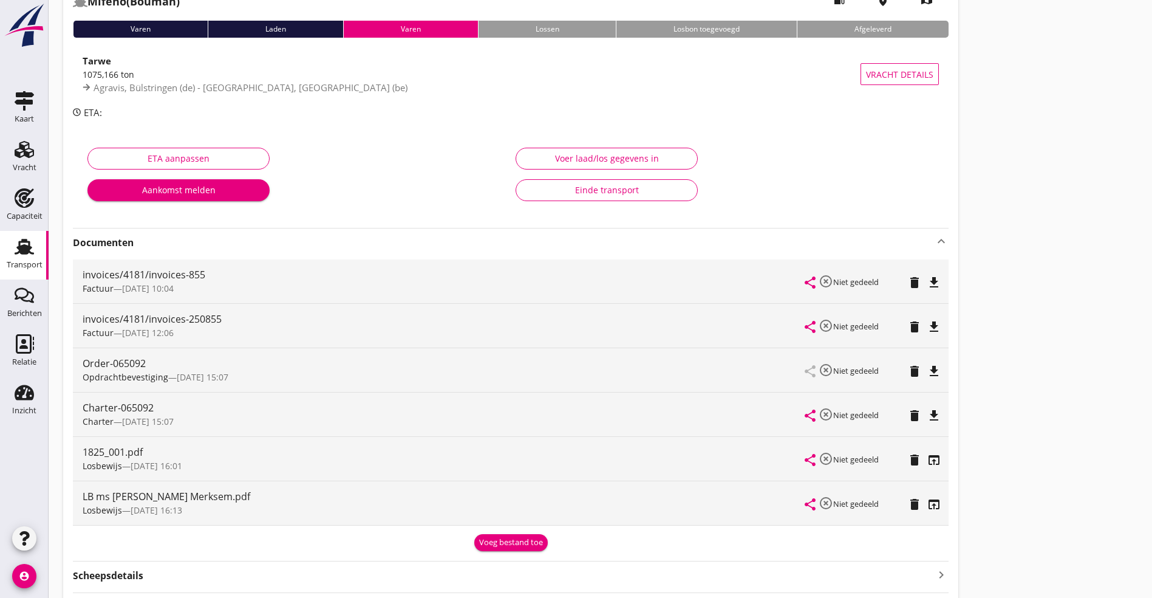
scroll to position [0, 0]
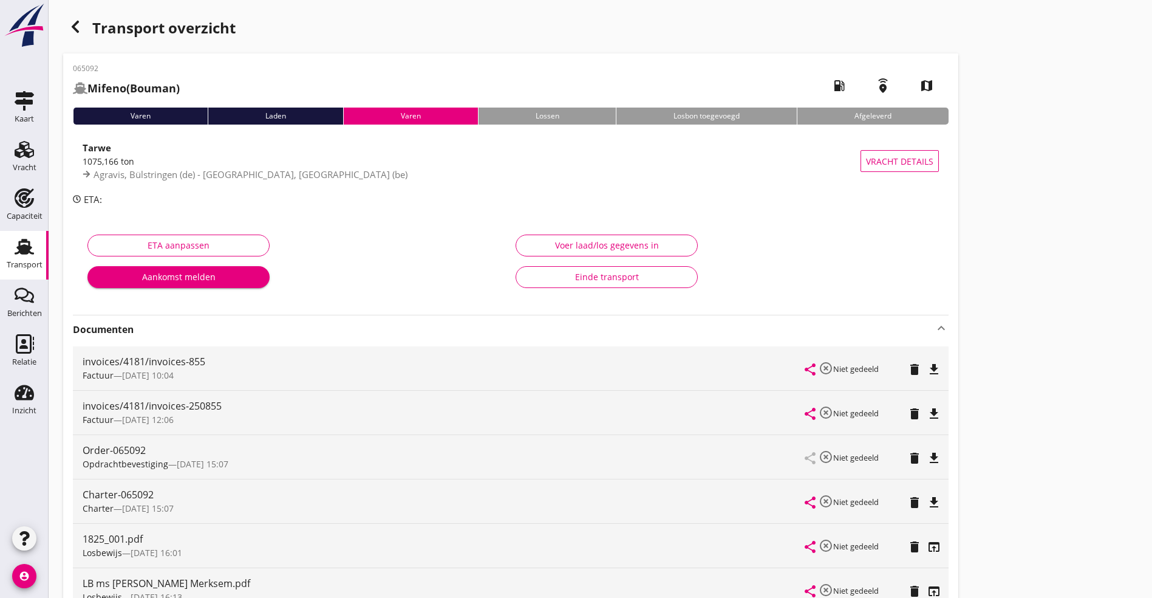
click at [81, 21] on icon "button" at bounding box center [75, 26] width 15 height 15
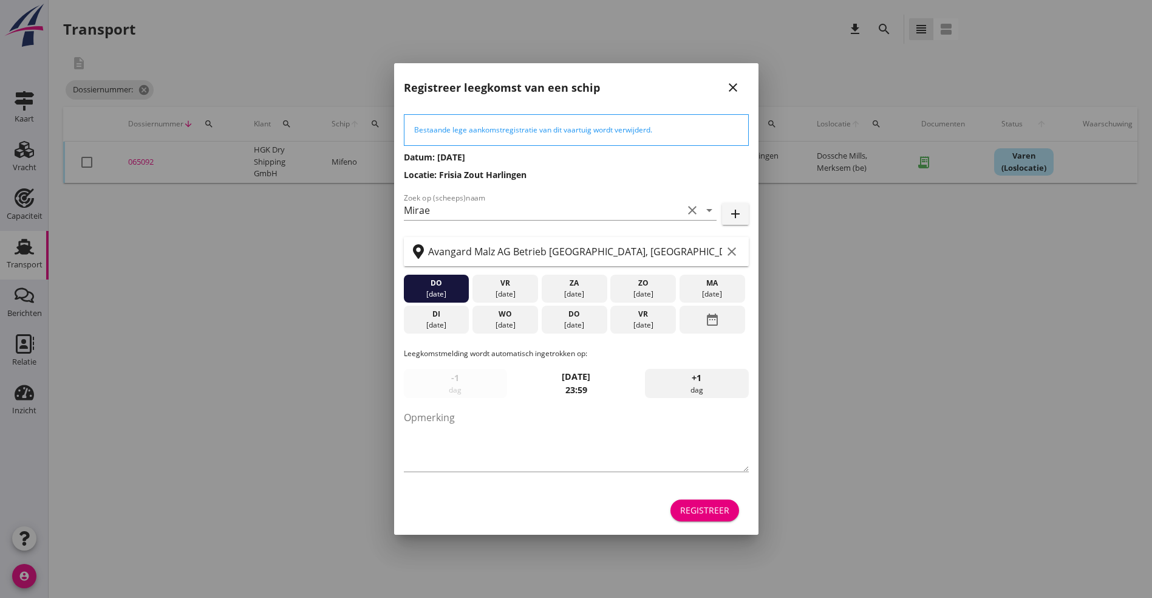
click at [733, 80] on icon "close" at bounding box center [733, 87] width 15 height 15
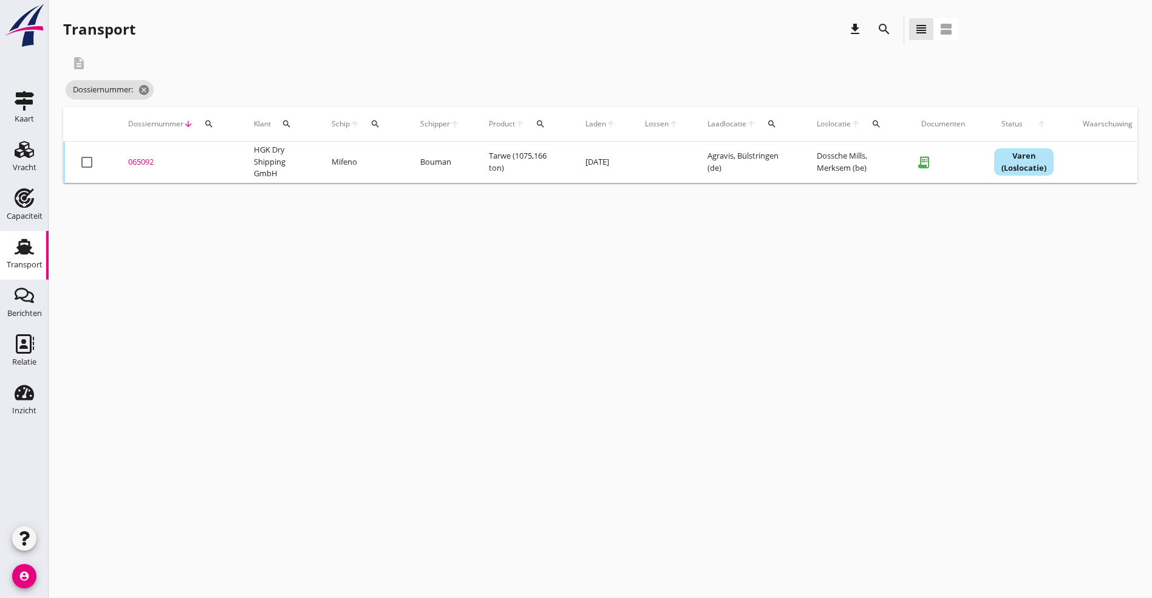
click at [210, 126] on icon "search" at bounding box center [209, 124] width 10 height 10
click at [249, 159] on input "Zoeken op dossiernummer..." at bounding box center [266, 158] width 126 height 19
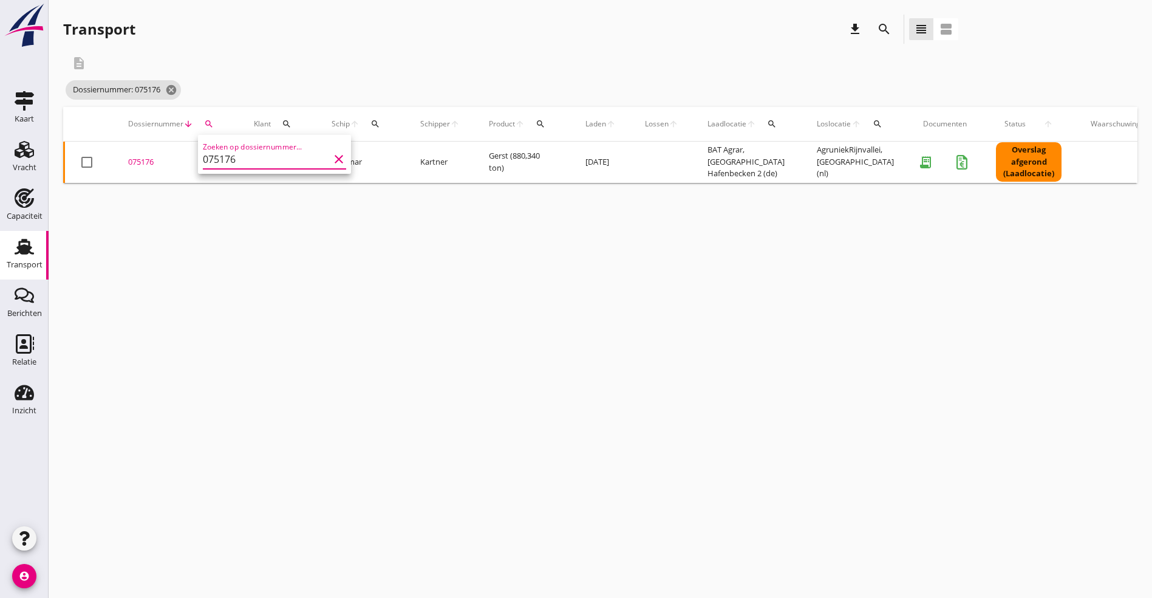
type input "075176"
click at [146, 156] on div "075176" at bounding box center [176, 162] width 97 height 12
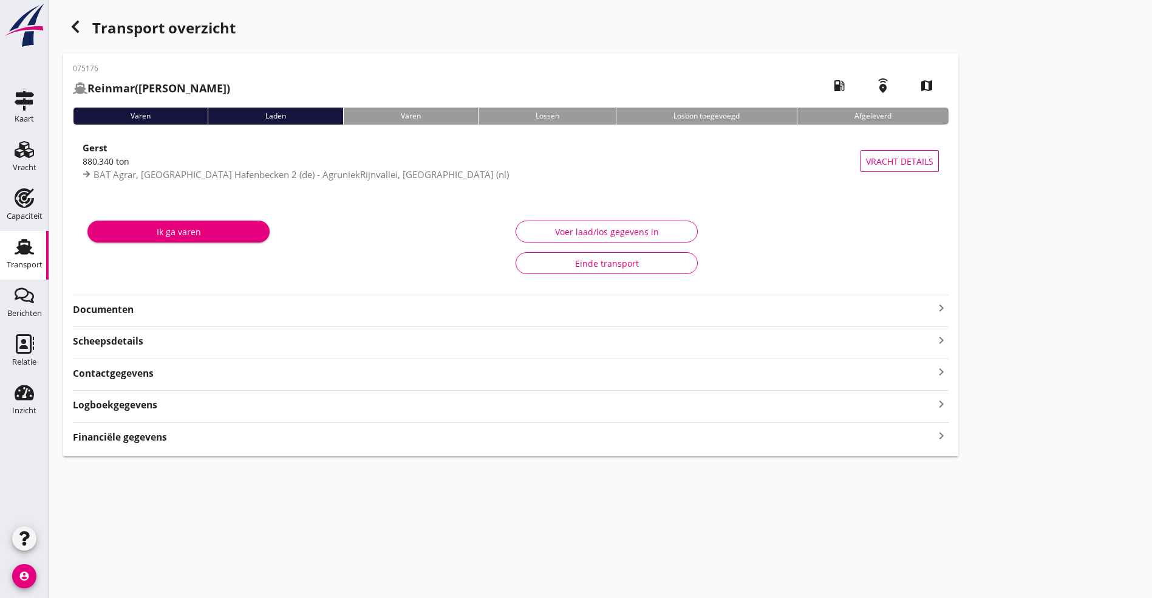
click at [130, 312] on strong "Documenten" at bounding box center [503, 310] width 861 height 14
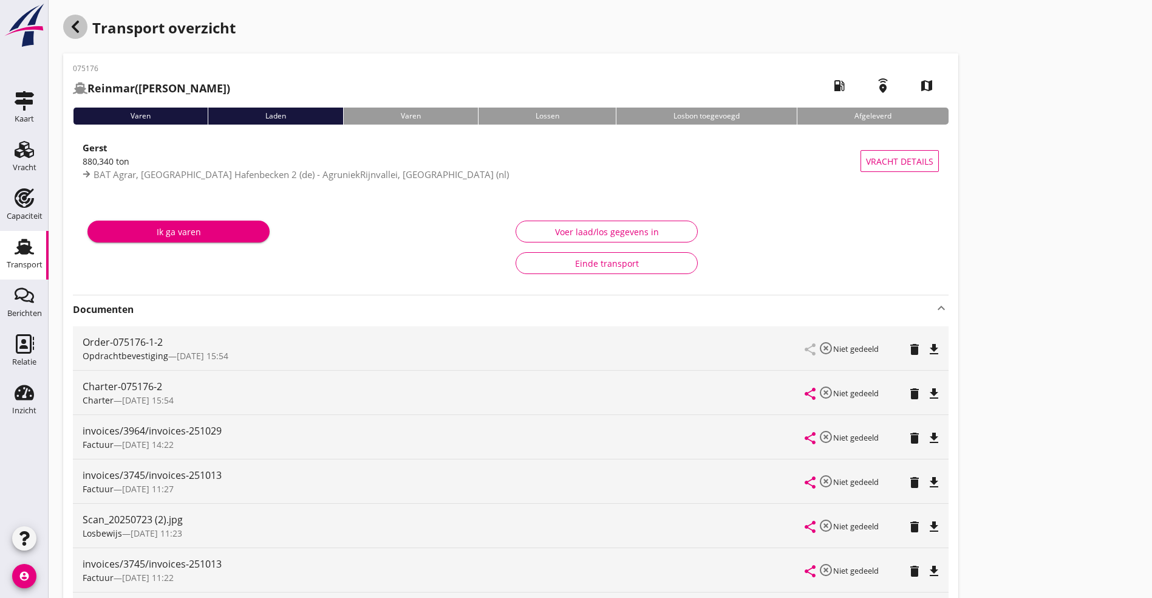
click at [81, 20] on icon "button" at bounding box center [75, 26] width 15 height 15
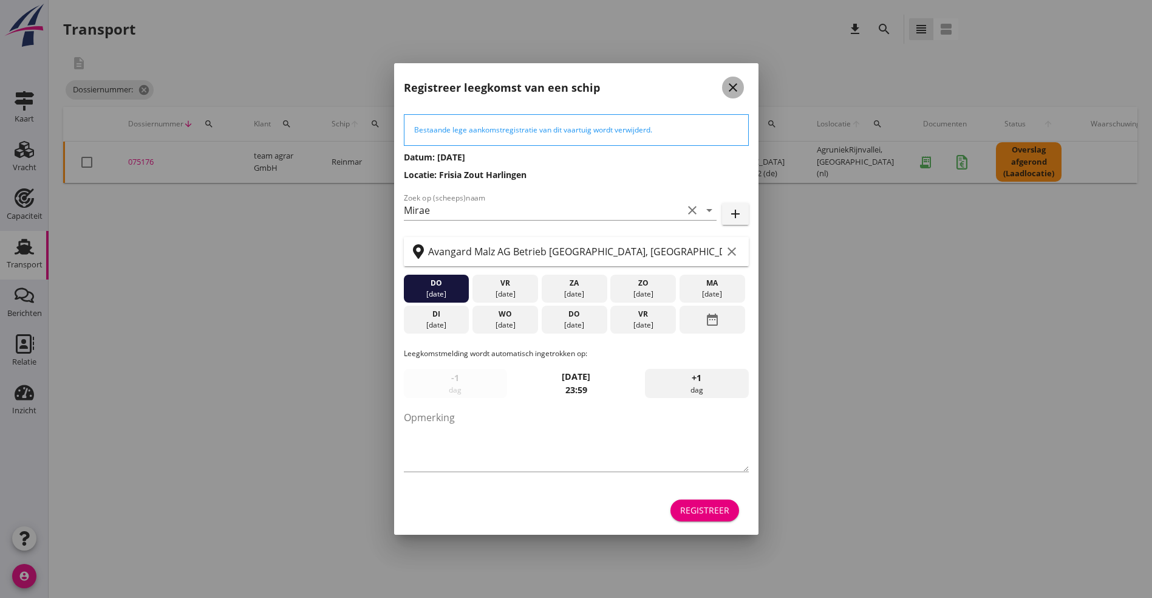
drag, startPoint x: 733, startPoint y: 81, endPoint x: 679, endPoint y: 90, distance: 54.8
click at [733, 81] on icon "close" at bounding box center [733, 87] width 15 height 15
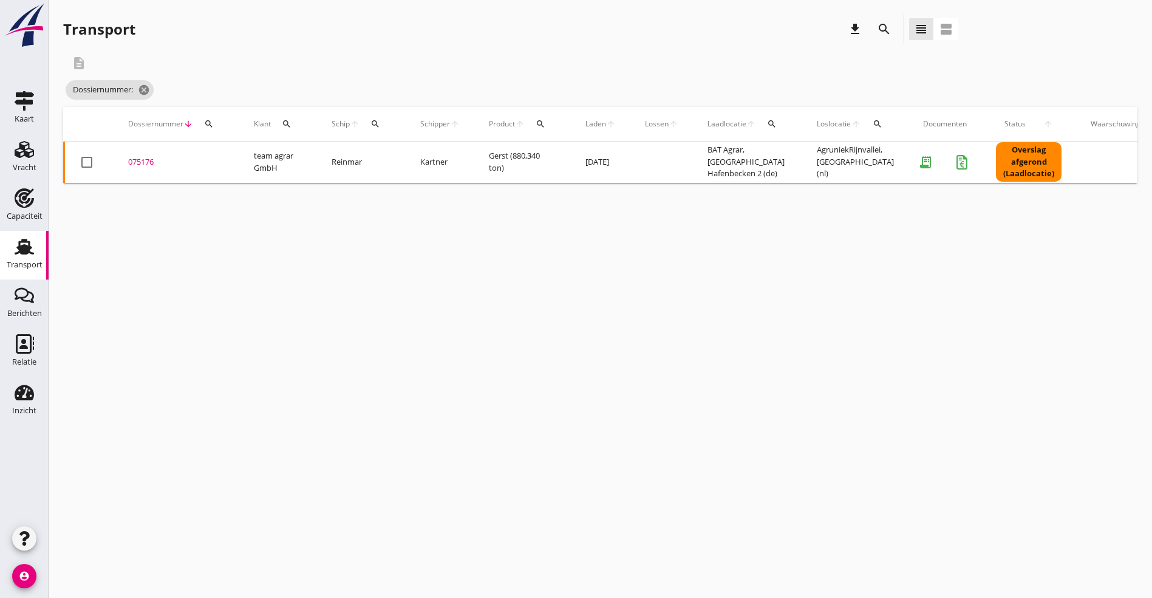
click at [211, 121] on icon "search" at bounding box center [209, 124] width 10 height 10
click at [223, 163] on input "Zoeken op dossiernummer..." at bounding box center [266, 158] width 126 height 19
type input "065153"
click at [139, 165] on div "065153" at bounding box center [176, 162] width 97 height 12
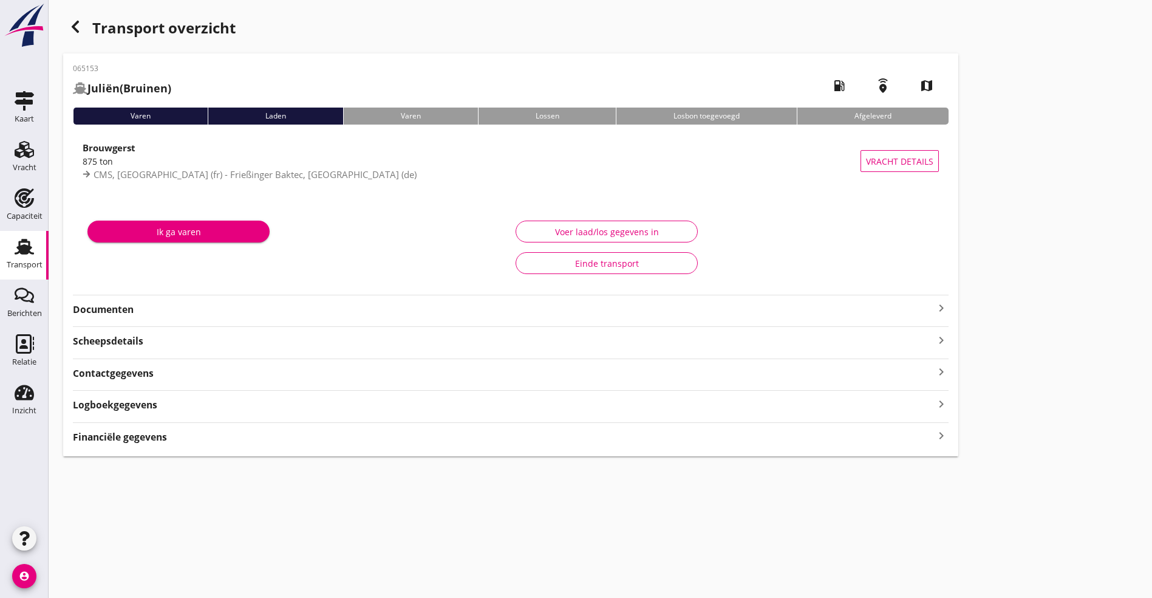
click at [239, 316] on strong "Documenten" at bounding box center [503, 310] width 861 height 14
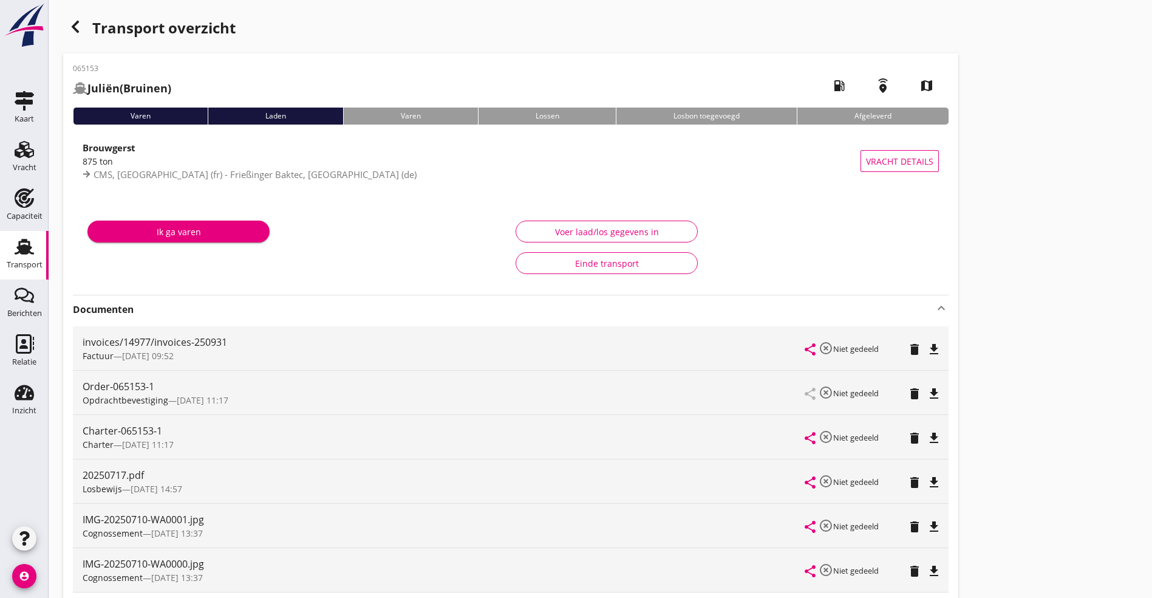
click at [586, 438] on div "Charter-065153-1 Charter — 26/06 11:17 share highlight_off Niet gedeeld delete …" at bounding box center [511, 437] width 876 height 44
click at [927, 434] on icon "file_download" at bounding box center [934, 438] width 15 height 15
drag, startPoint x: 54, startPoint y: 32, endPoint x: 62, endPoint y: 34, distance: 8.3
click at [53, 33] on div "Transport overzicht 065153 Juliën (Bruinen) local_gas_station emergency_share m…" at bounding box center [601, 386] width 1104 height 772
click at [86, 19] on div "Transport overzicht" at bounding box center [510, 29] width 895 height 29
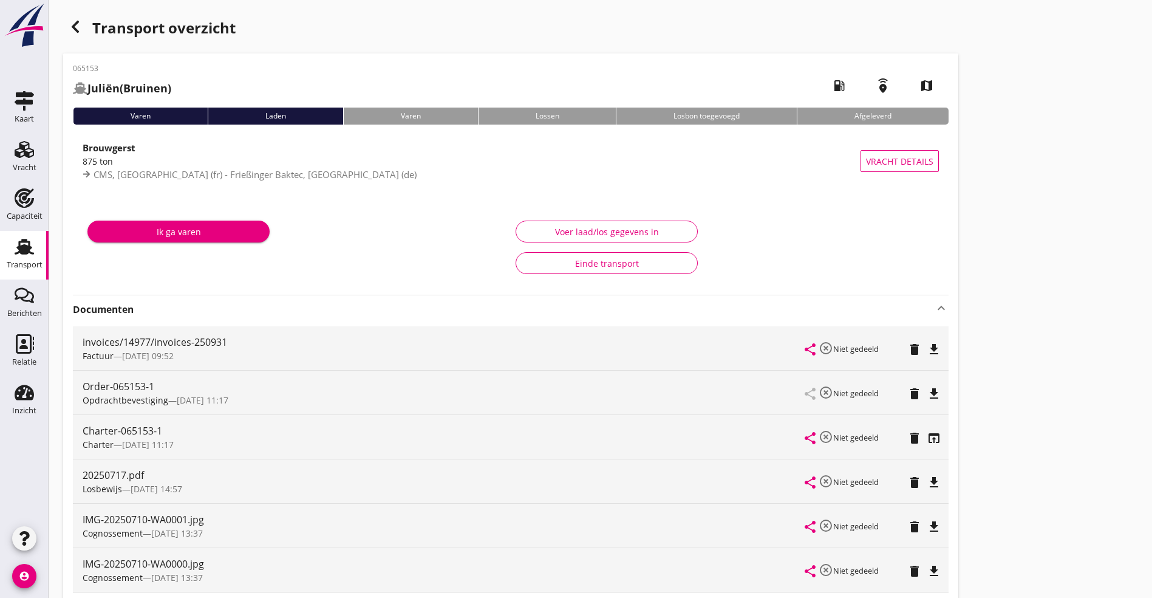
click at [72, 30] on icon "button" at bounding box center [75, 26] width 15 height 15
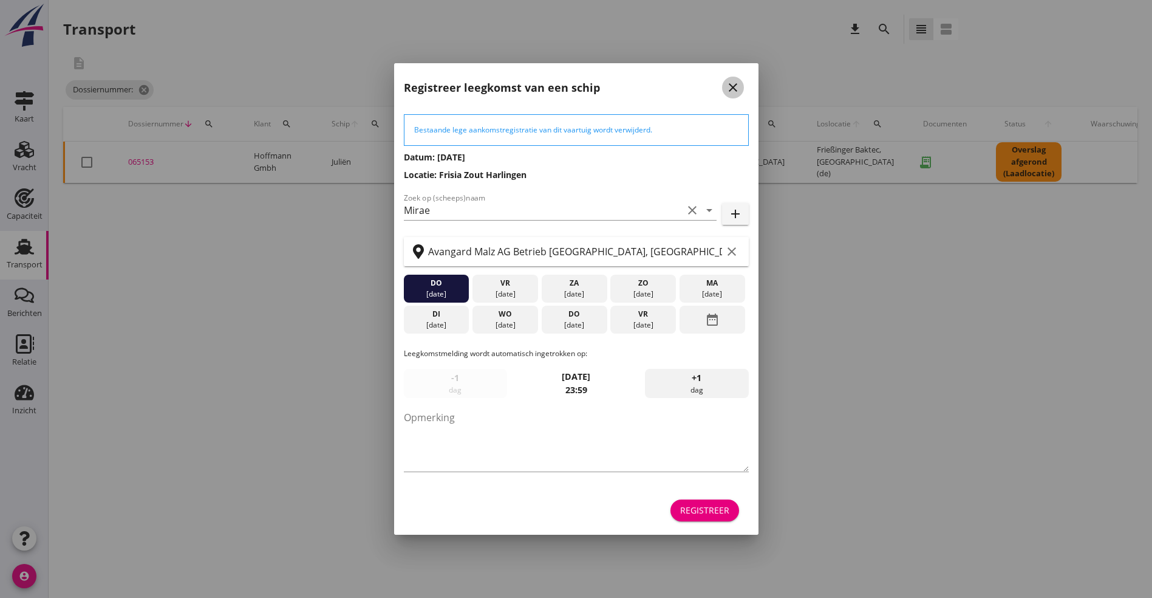
click at [741, 84] on div "close" at bounding box center [733, 87] width 22 height 15
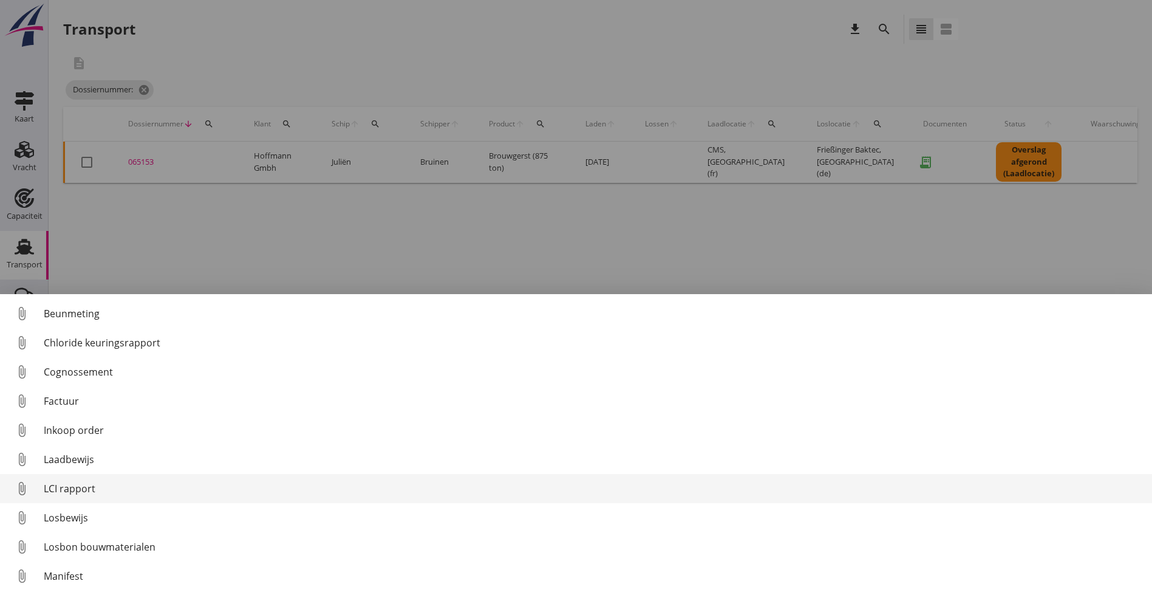
click at [120, 479] on link "attach_file LCI rapport" at bounding box center [576, 488] width 1152 height 29
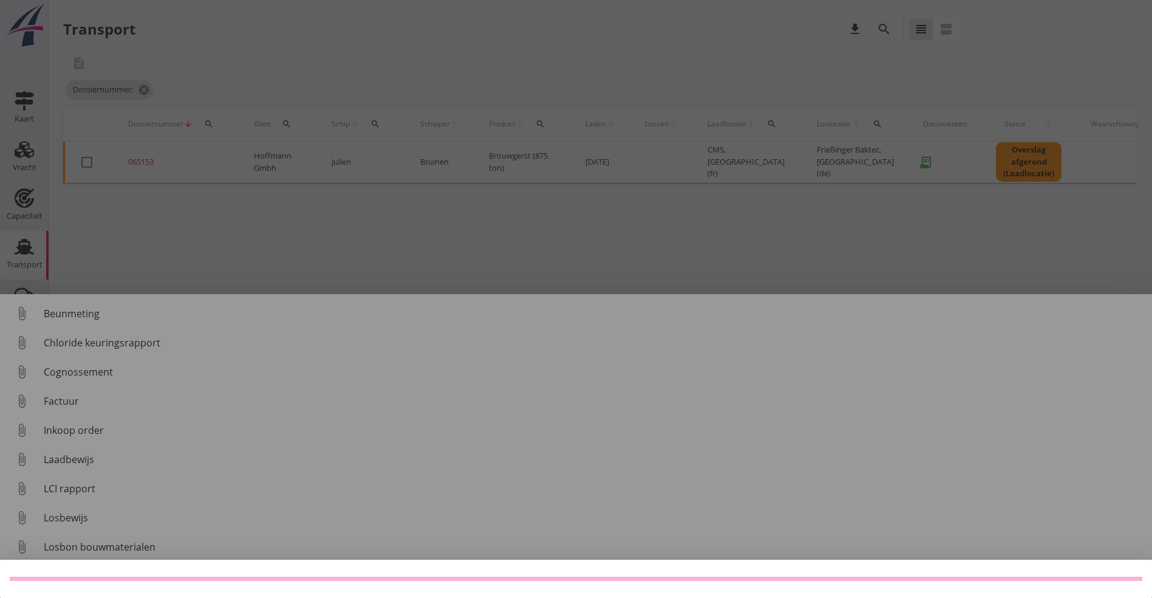
click at [71, 484] on div at bounding box center [576, 299] width 1152 height 598
